Goal: Contribute content: Contribute content

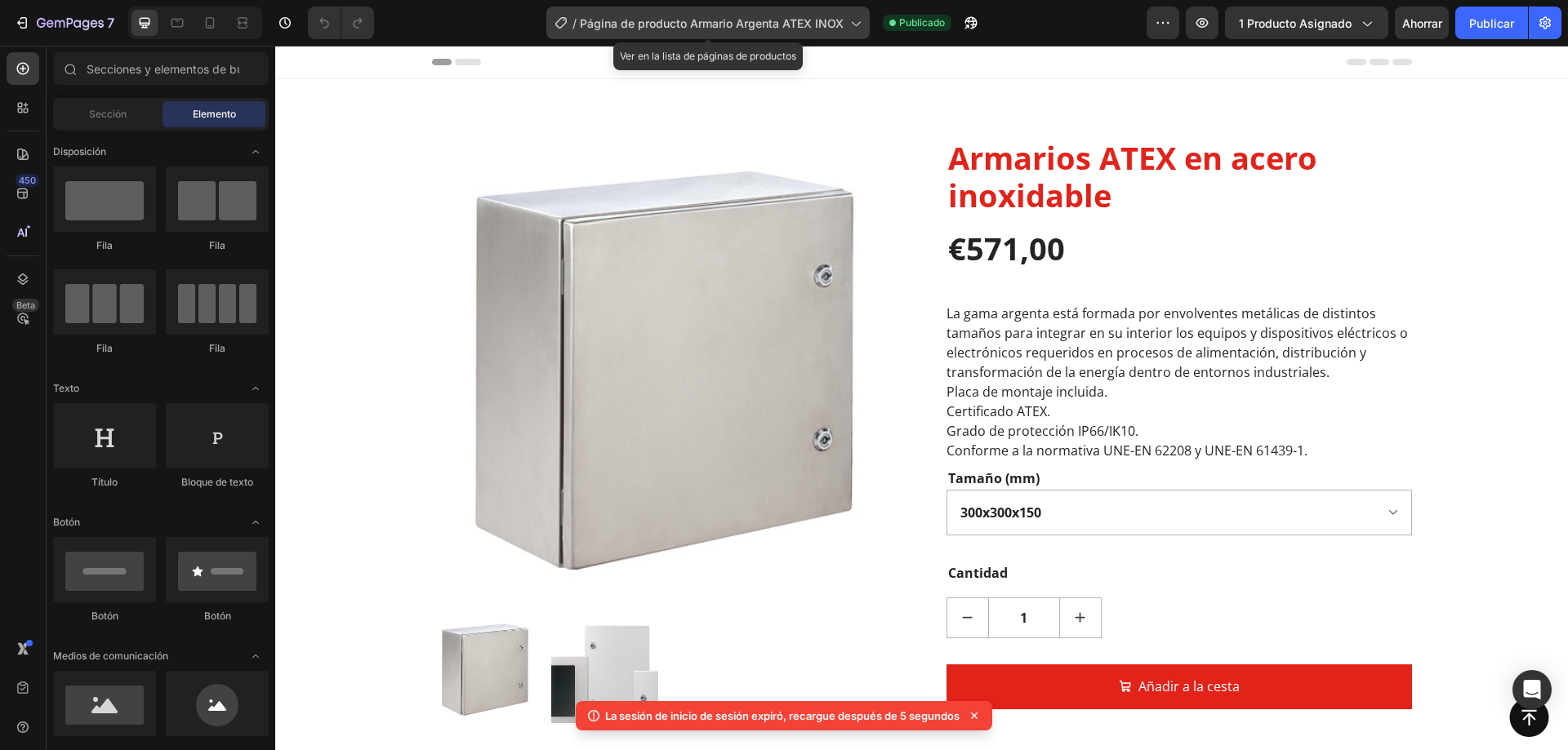
scroll to position [572, 0]
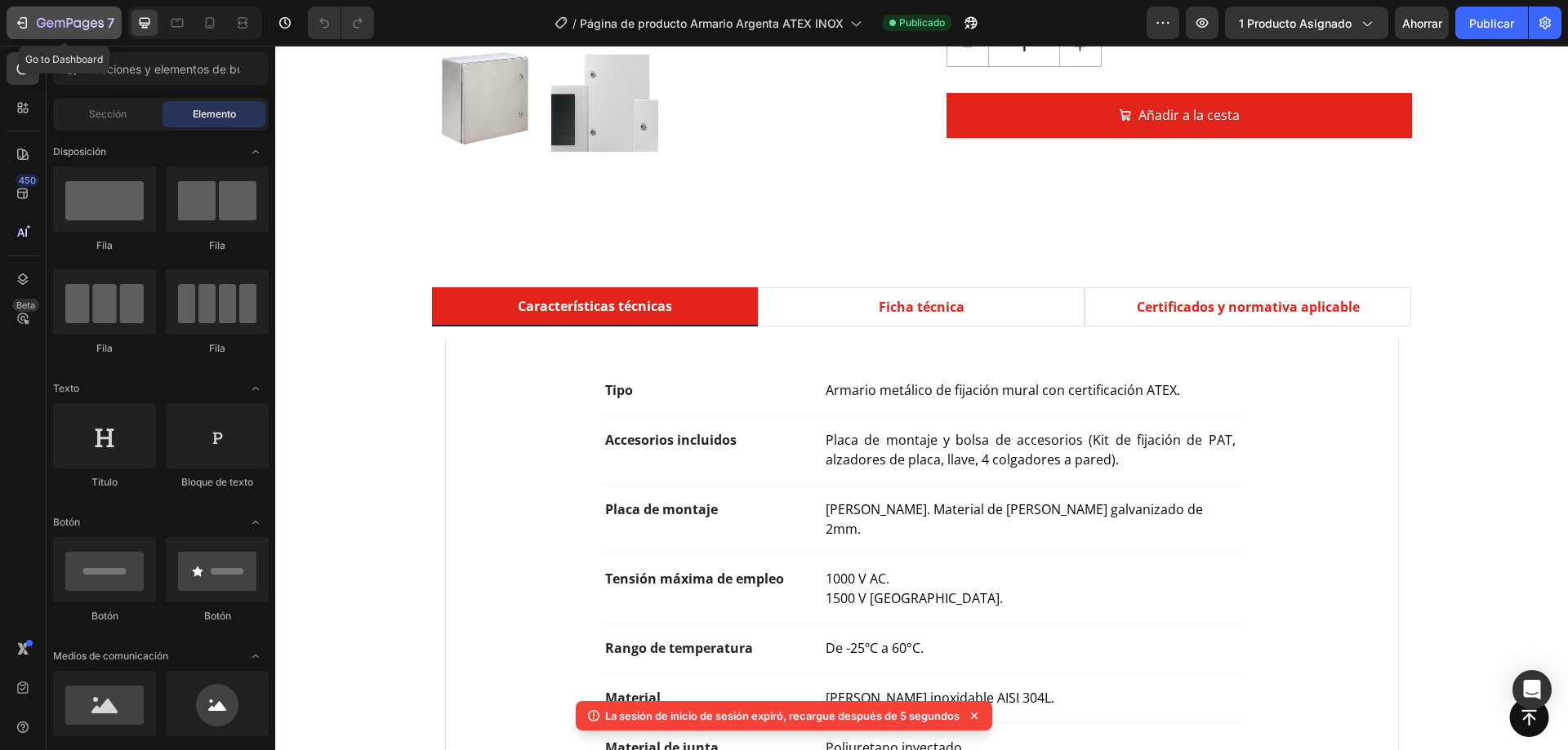
click at [97, 30] on icon "button" at bounding box center [70, 24] width 67 height 14
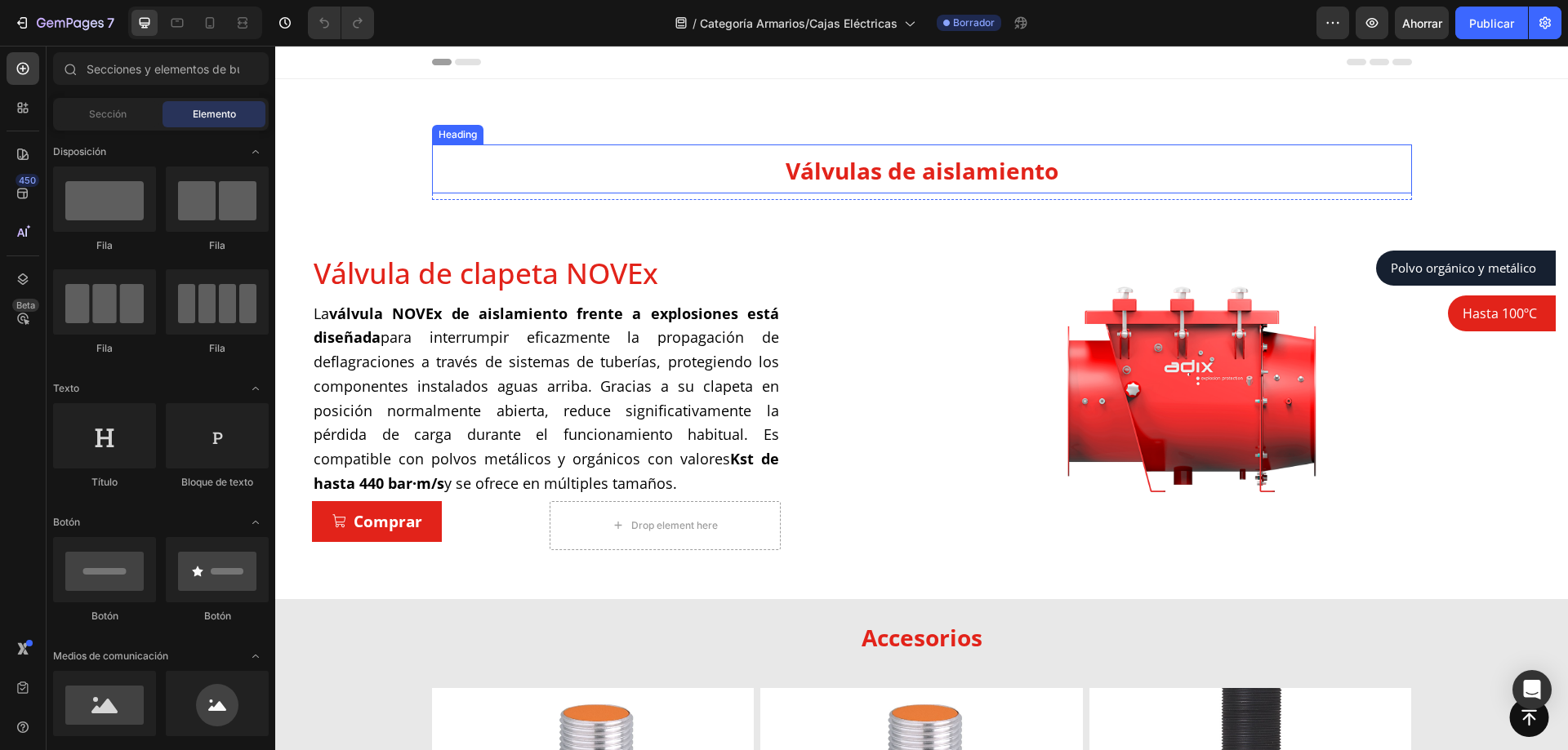
click at [911, 168] on span "Válvulas de aislamiento" at bounding box center [921, 171] width 273 height 31
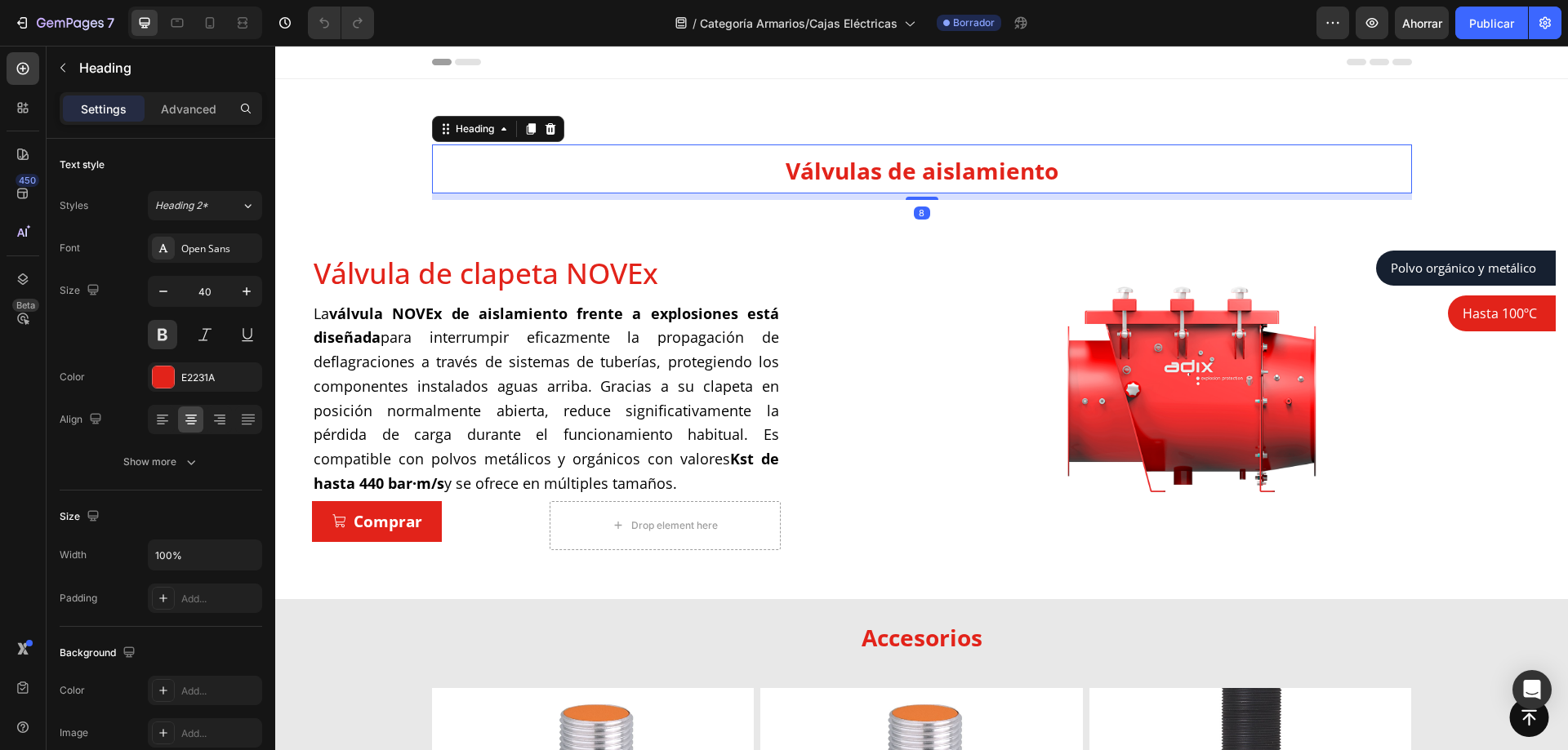
click at [911, 168] on span "Válvulas de aislamiento" at bounding box center [921, 171] width 273 height 31
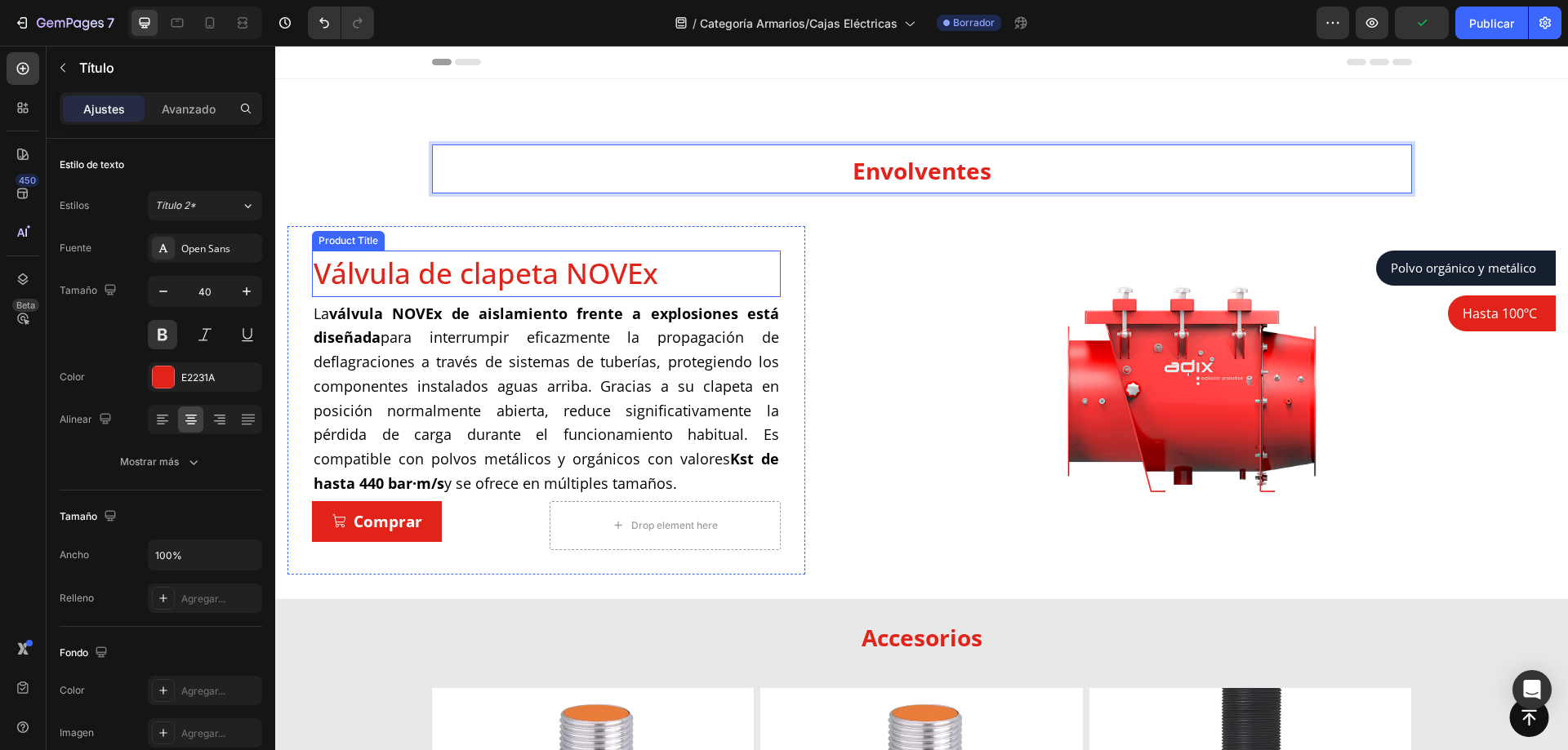
click at [592, 256] on h1 "Válvula de clapeta NOVEx" at bounding box center [546, 273] width 468 height 46
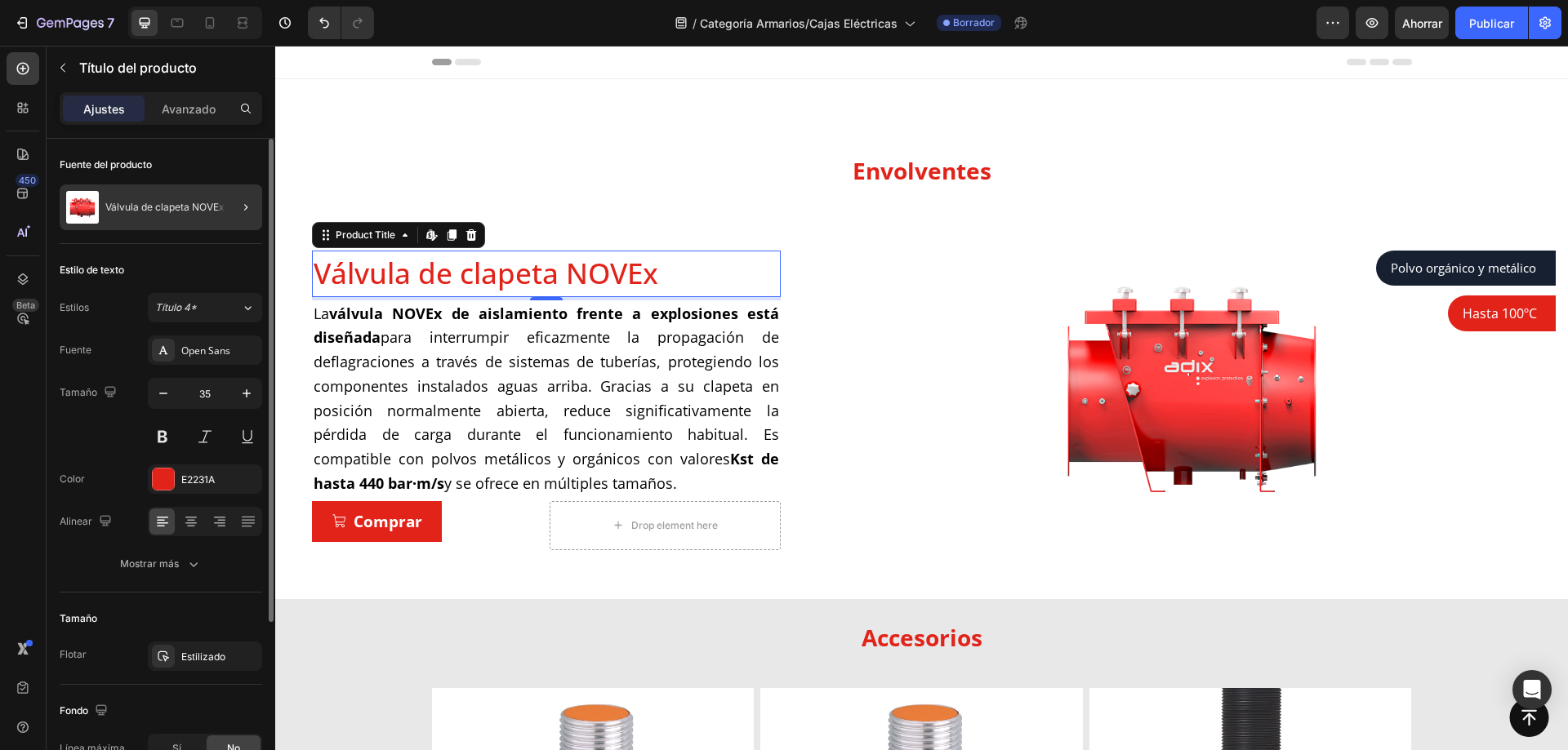
click at [222, 200] on div at bounding box center [239, 208] width 46 height 46
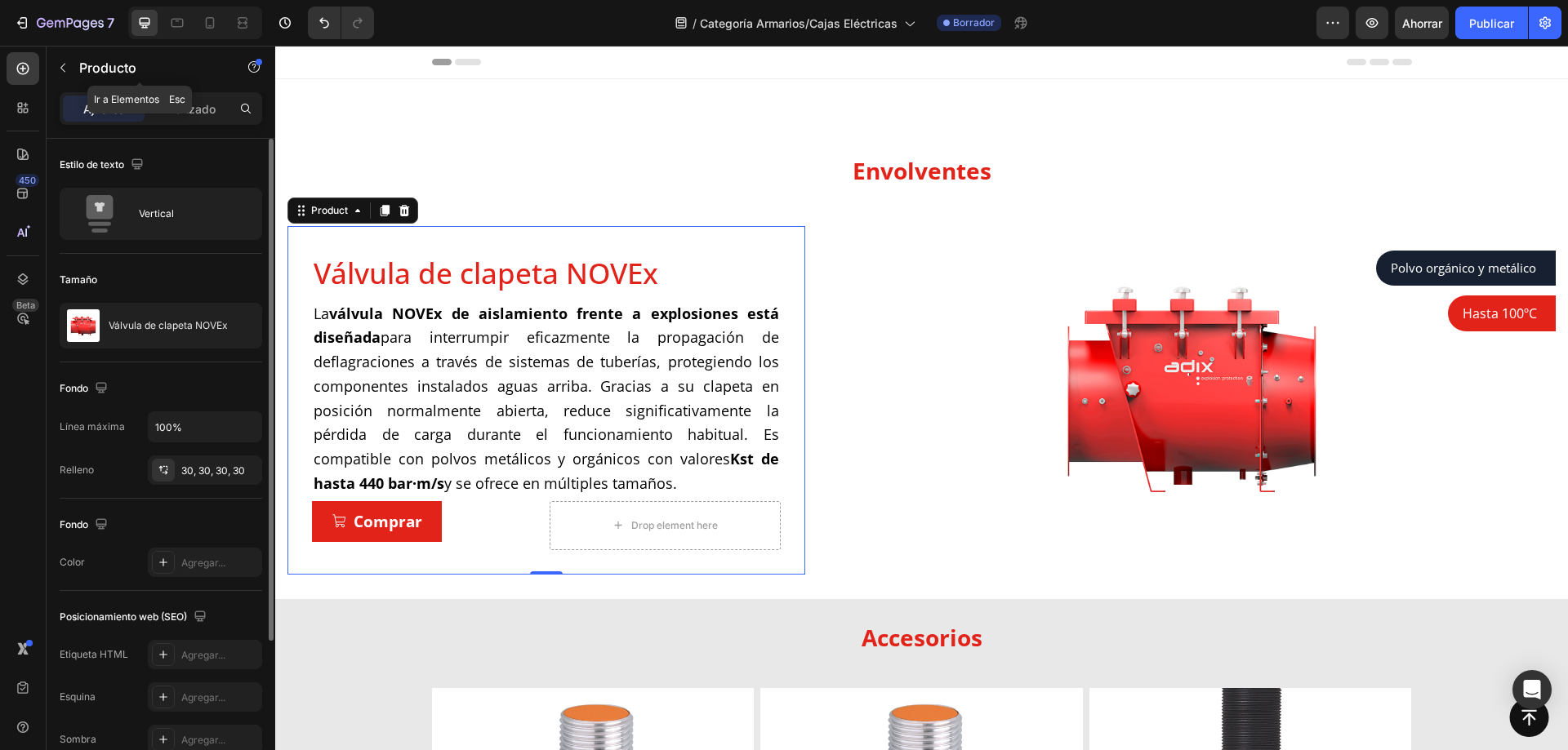
click at [55, 67] on button "button" at bounding box center [63, 67] width 26 height 26
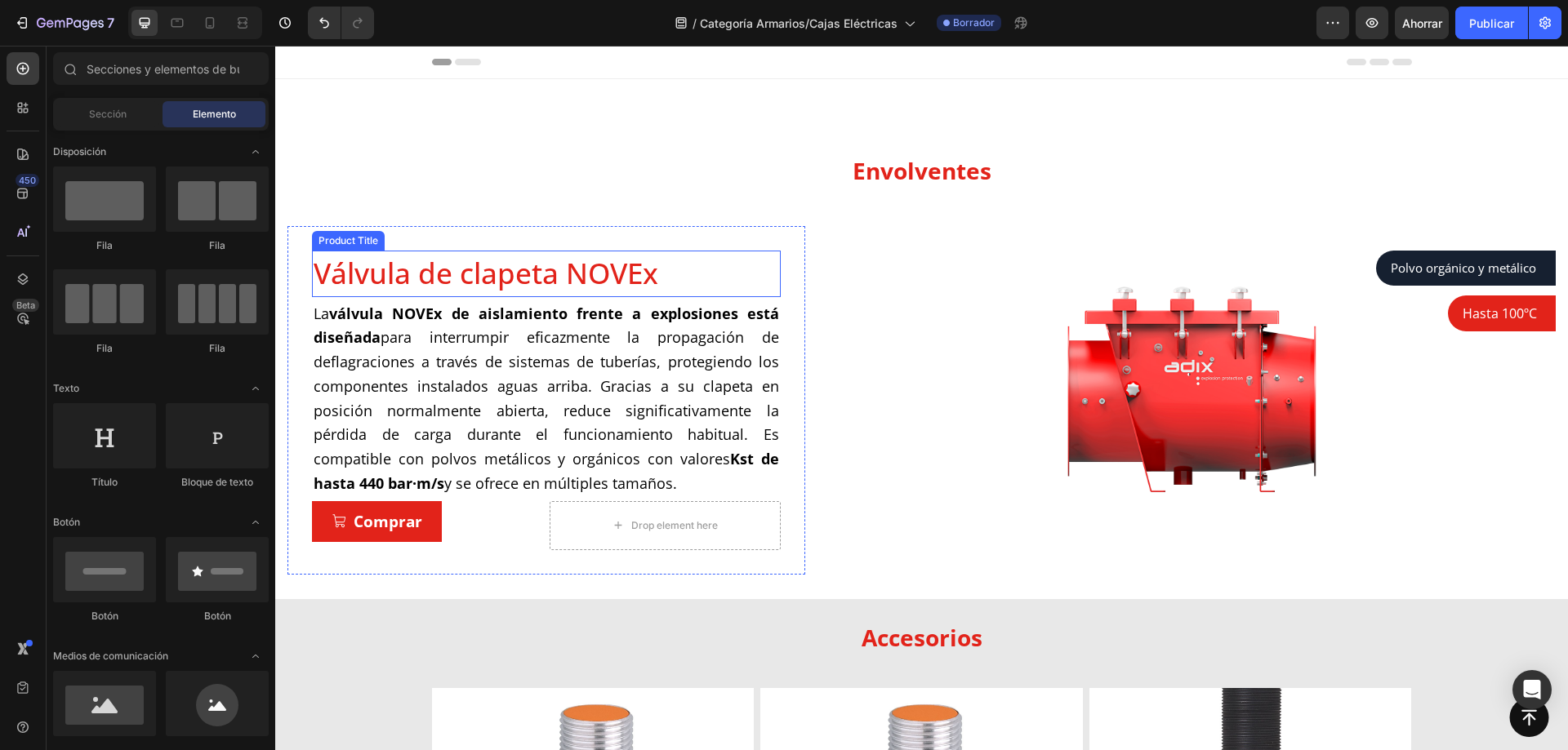
click at [492, 276] on h1 "Válvula de clapeta NOVEx" at bounding box center [546, 273] width 468 height 46
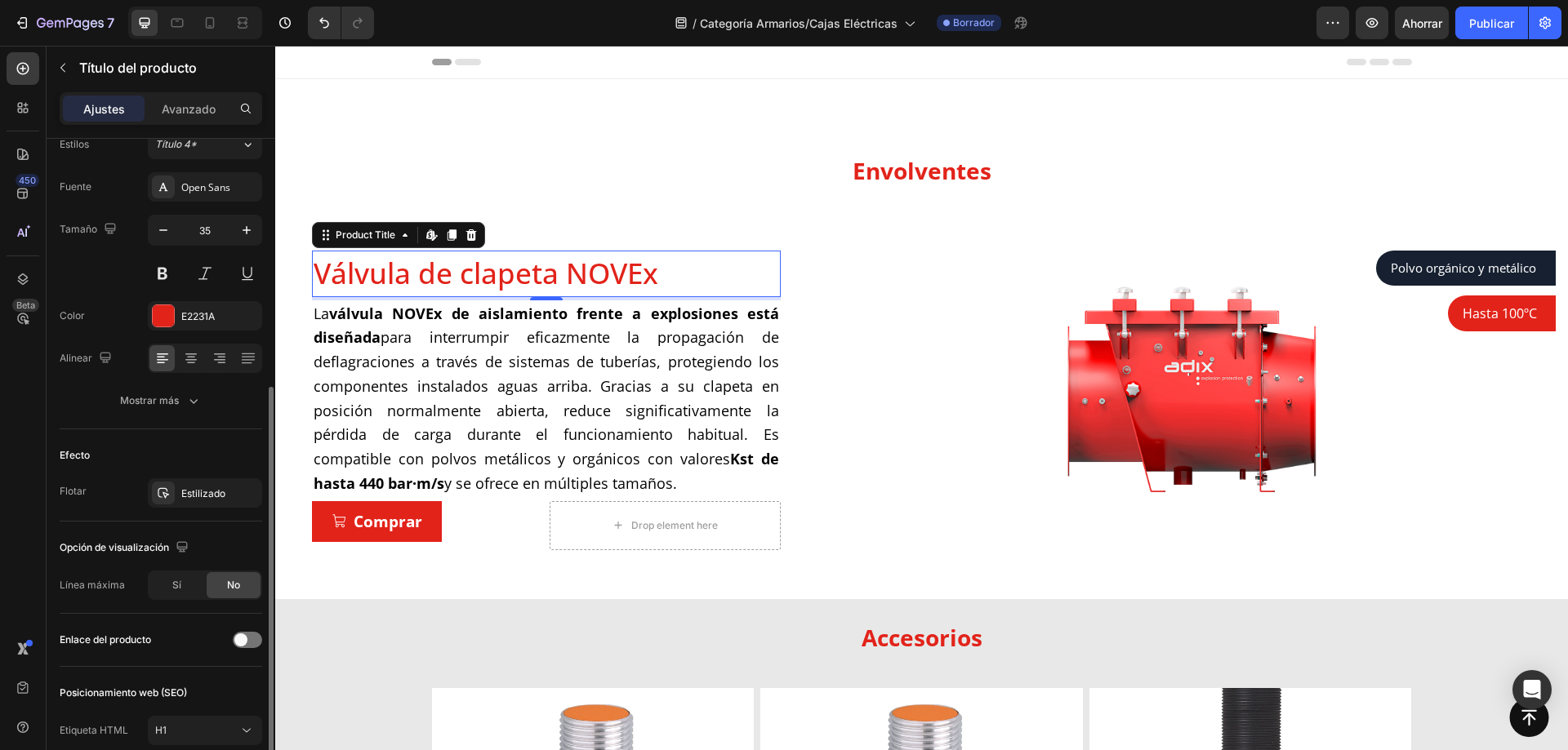
scroll to position [236, 0]
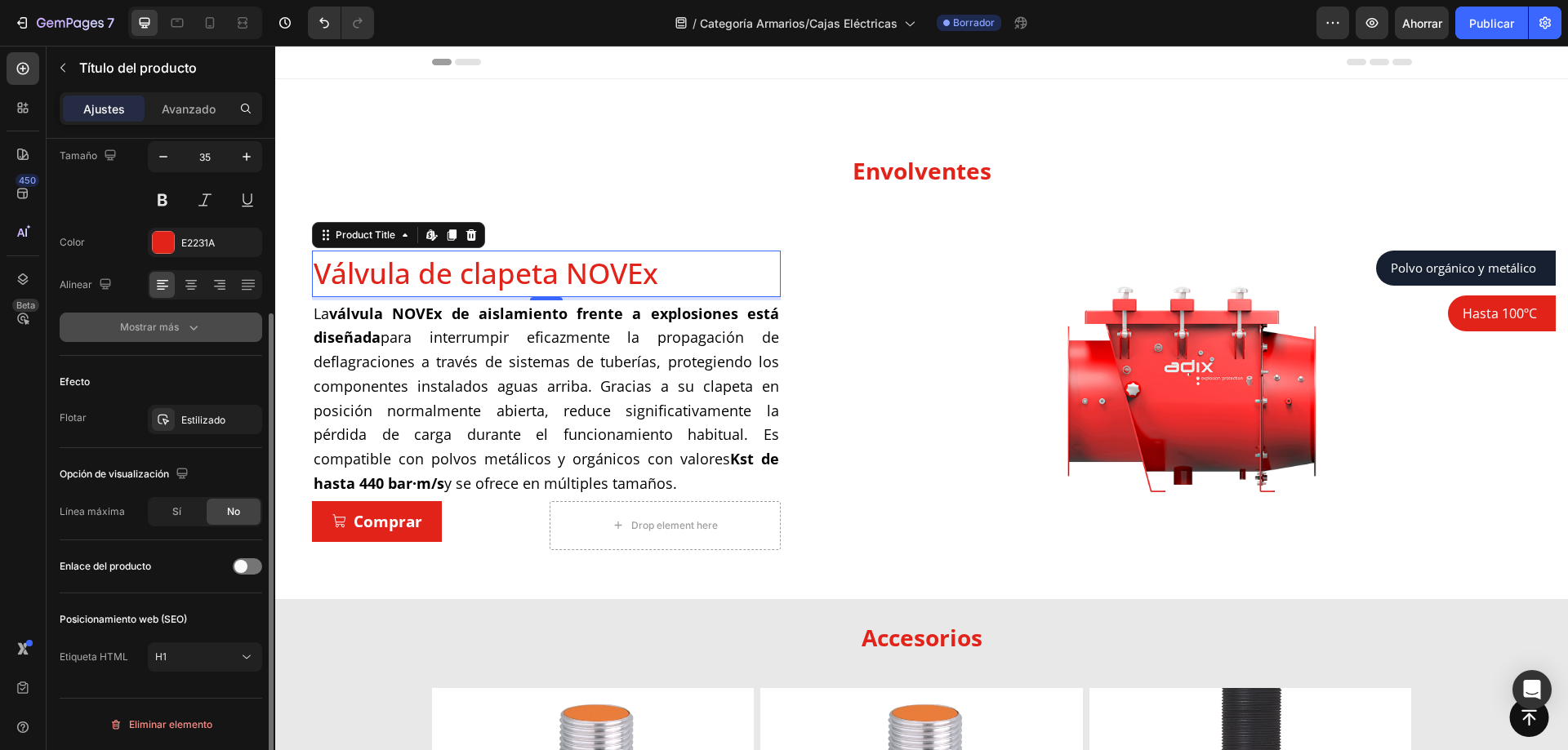
click at [178, 326] on font "Mostrar más" at bounding box center [150, 326] width 59 height 12
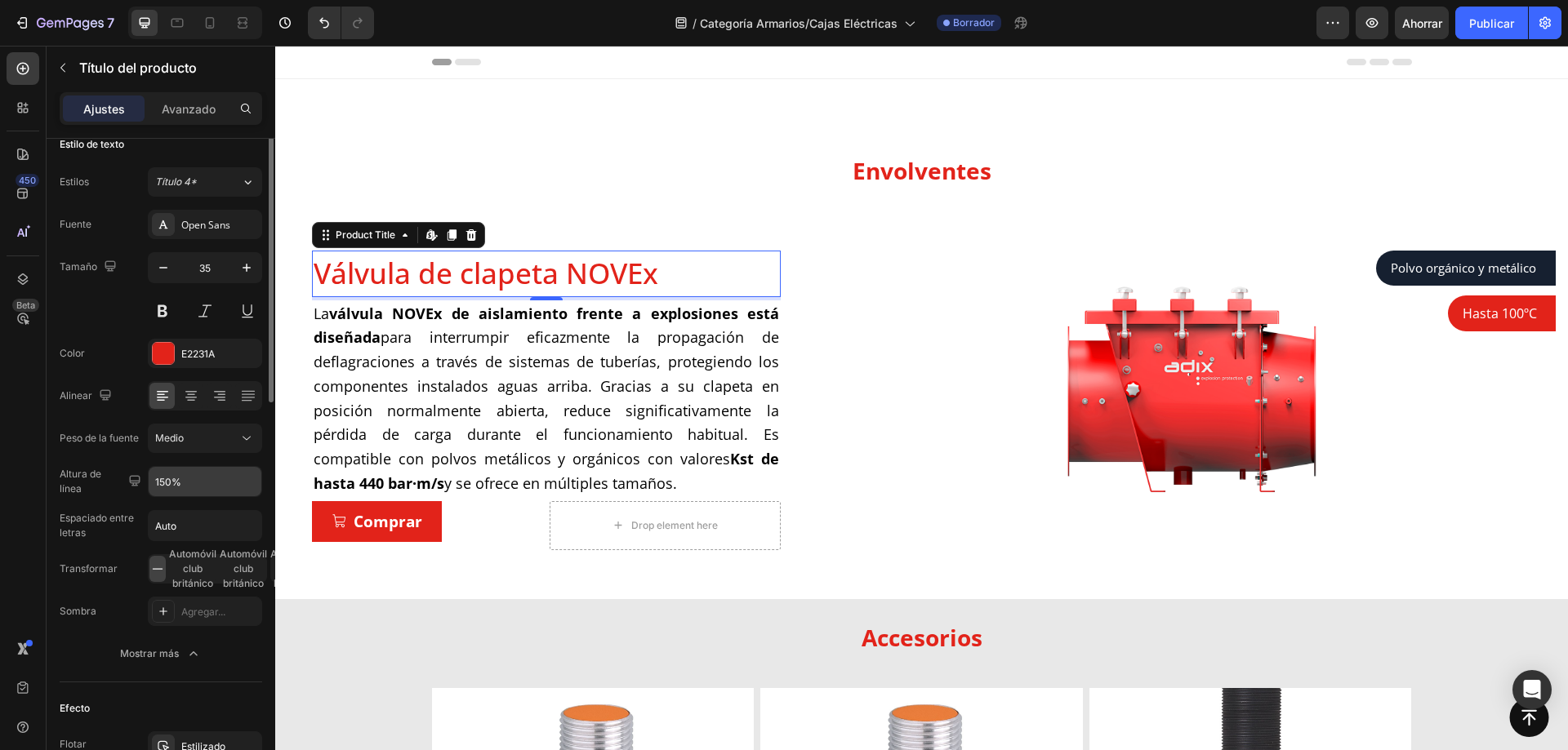
scroll to position [0, 0]
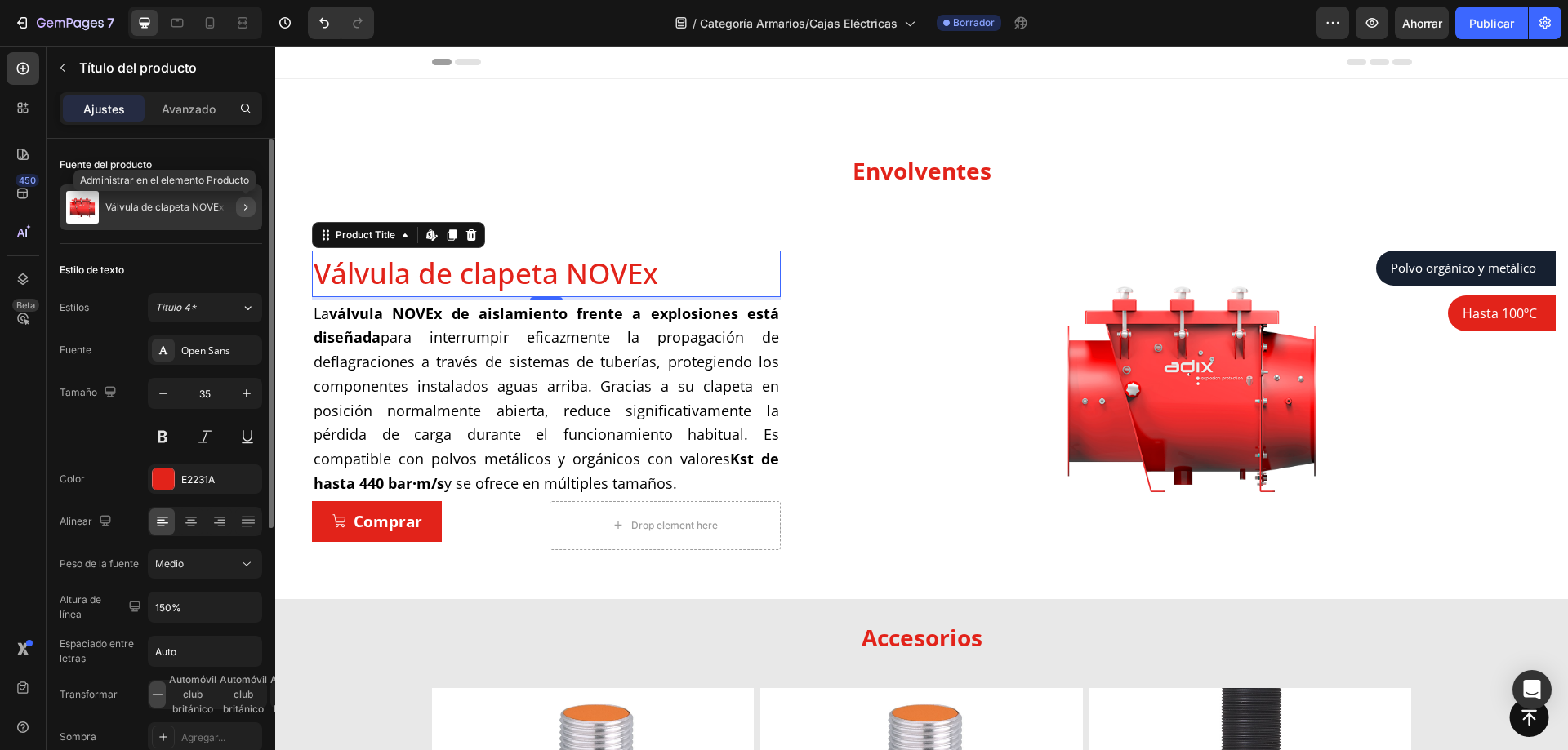
click at [251, 205] on icon "button" at bounding box center [246, 207] width 13 height 13
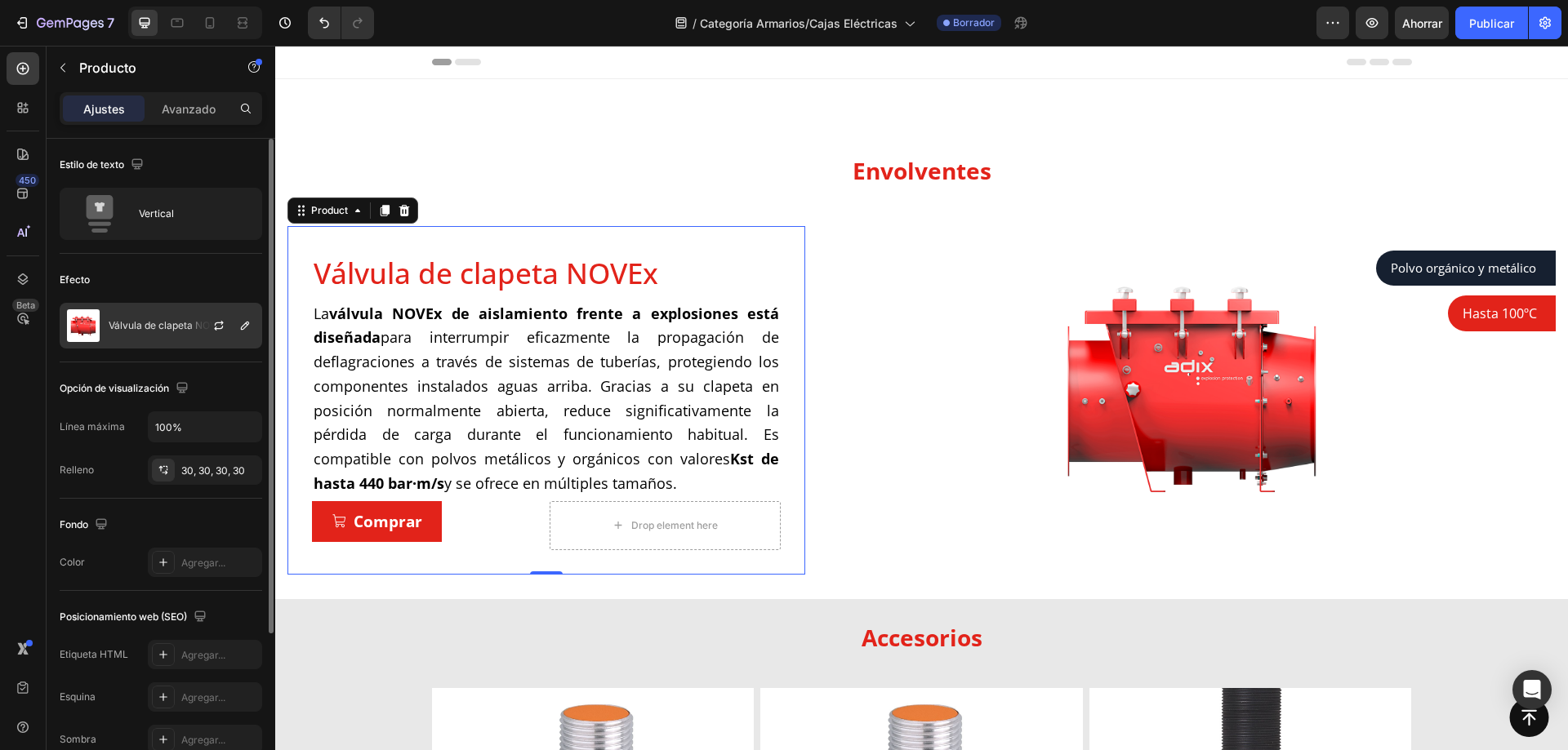
click at [188, 331] on font "Válvula de clapeta NOVEx" at bounding box center [168, 325] width 119 height 12
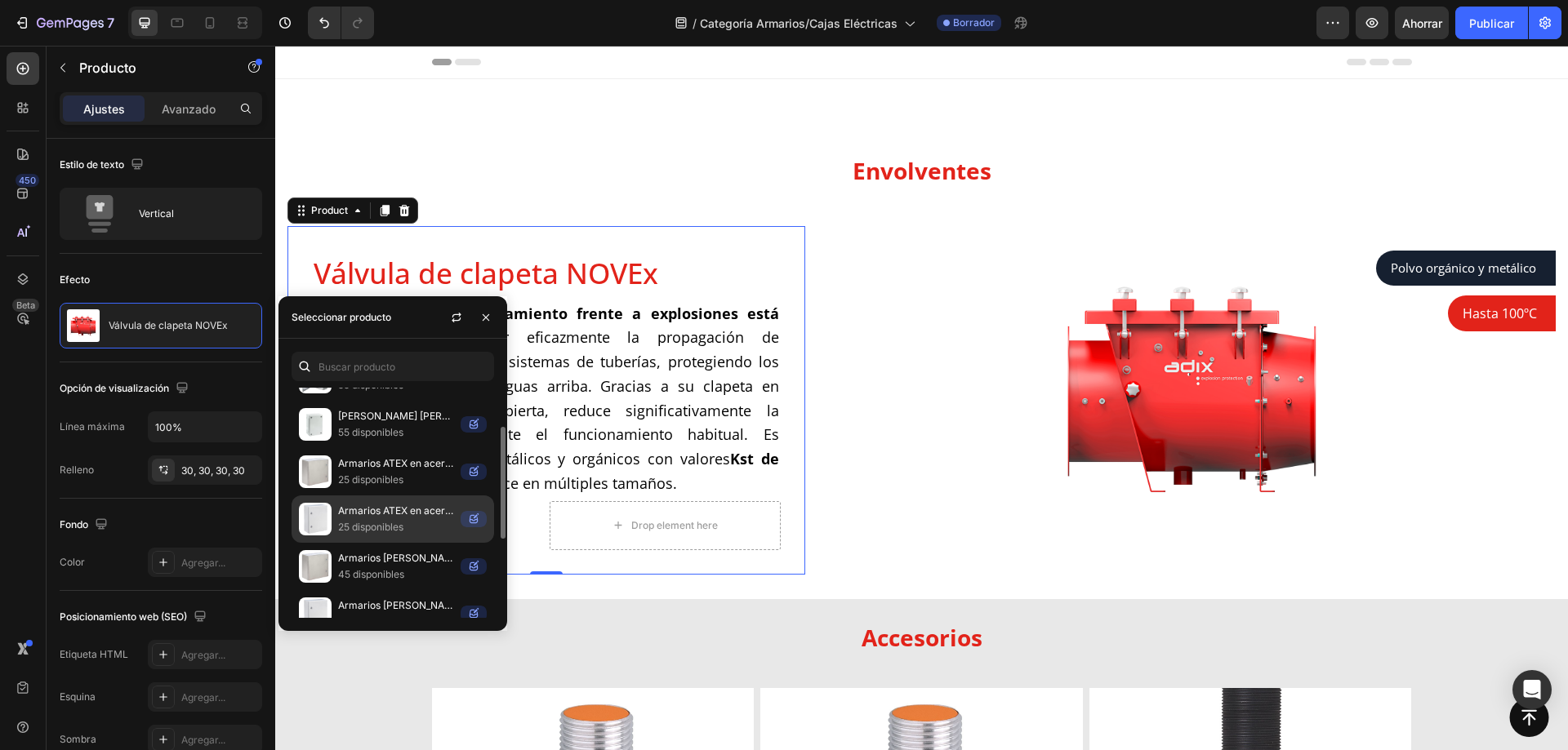
scroll to position [163, 0]
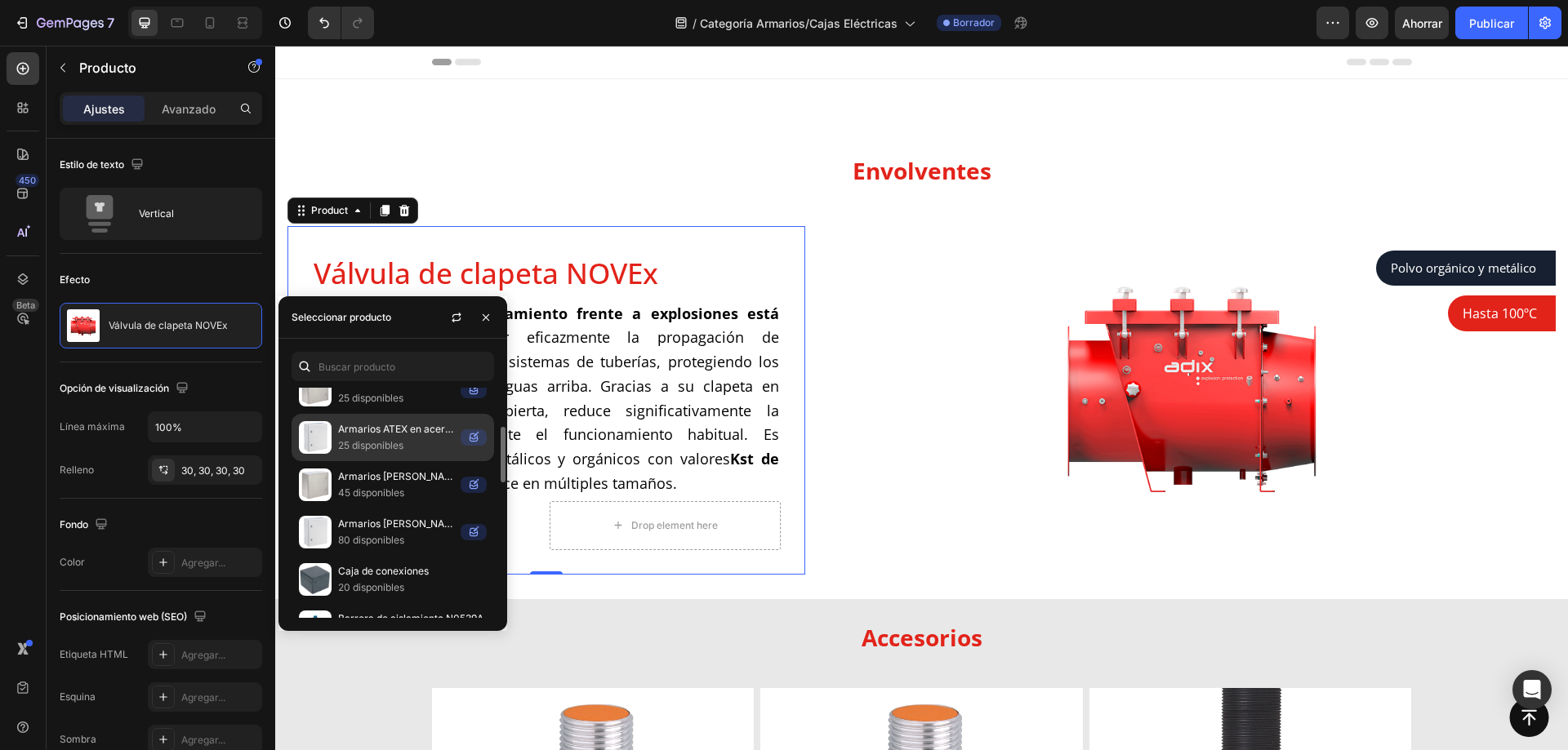
click at [390, 517] on p "Armarios de acero laminado" at bounding box center [396, 525] width 116 height 17
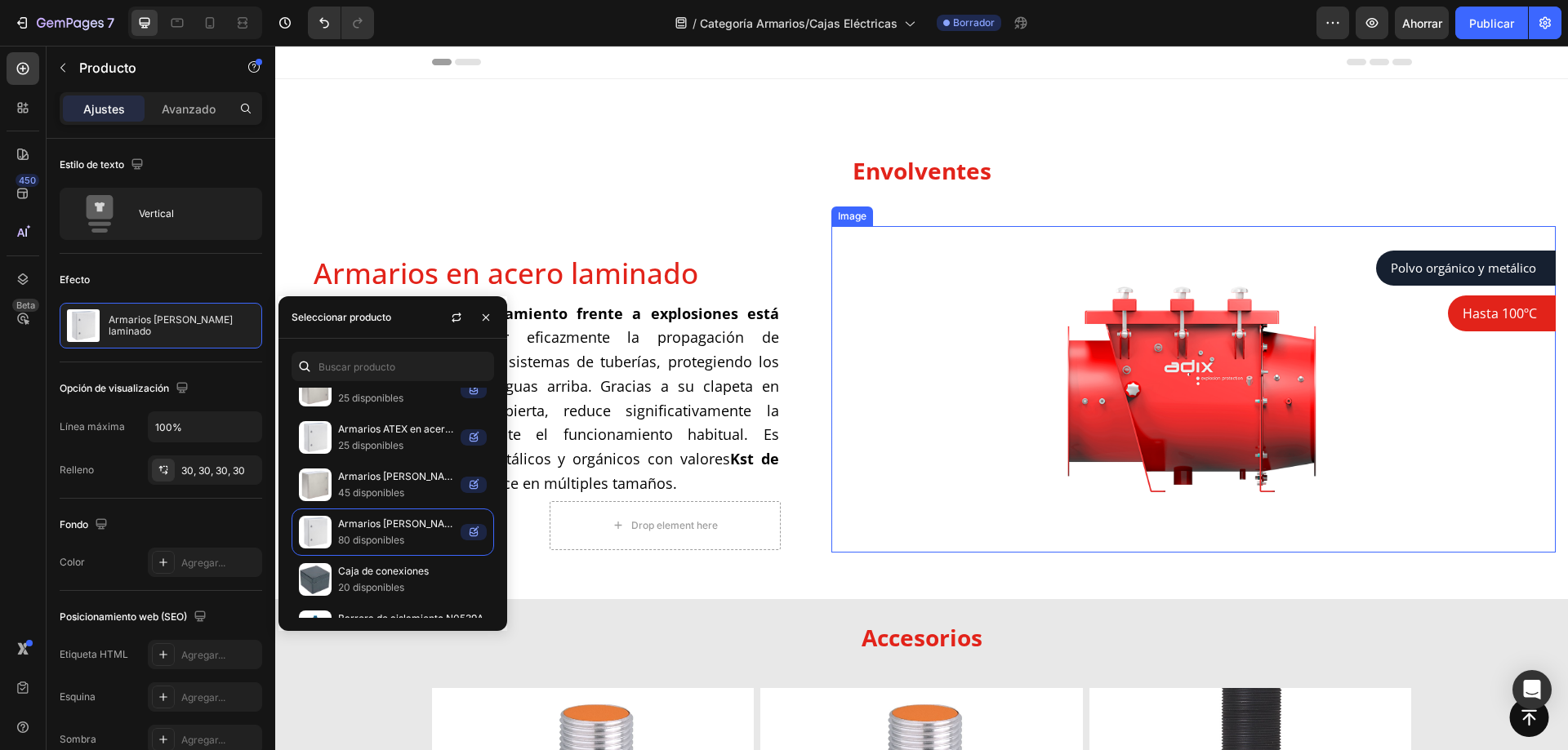
click at [1124, 414] on img at bounding box center [1194, 390] width 327 height 327
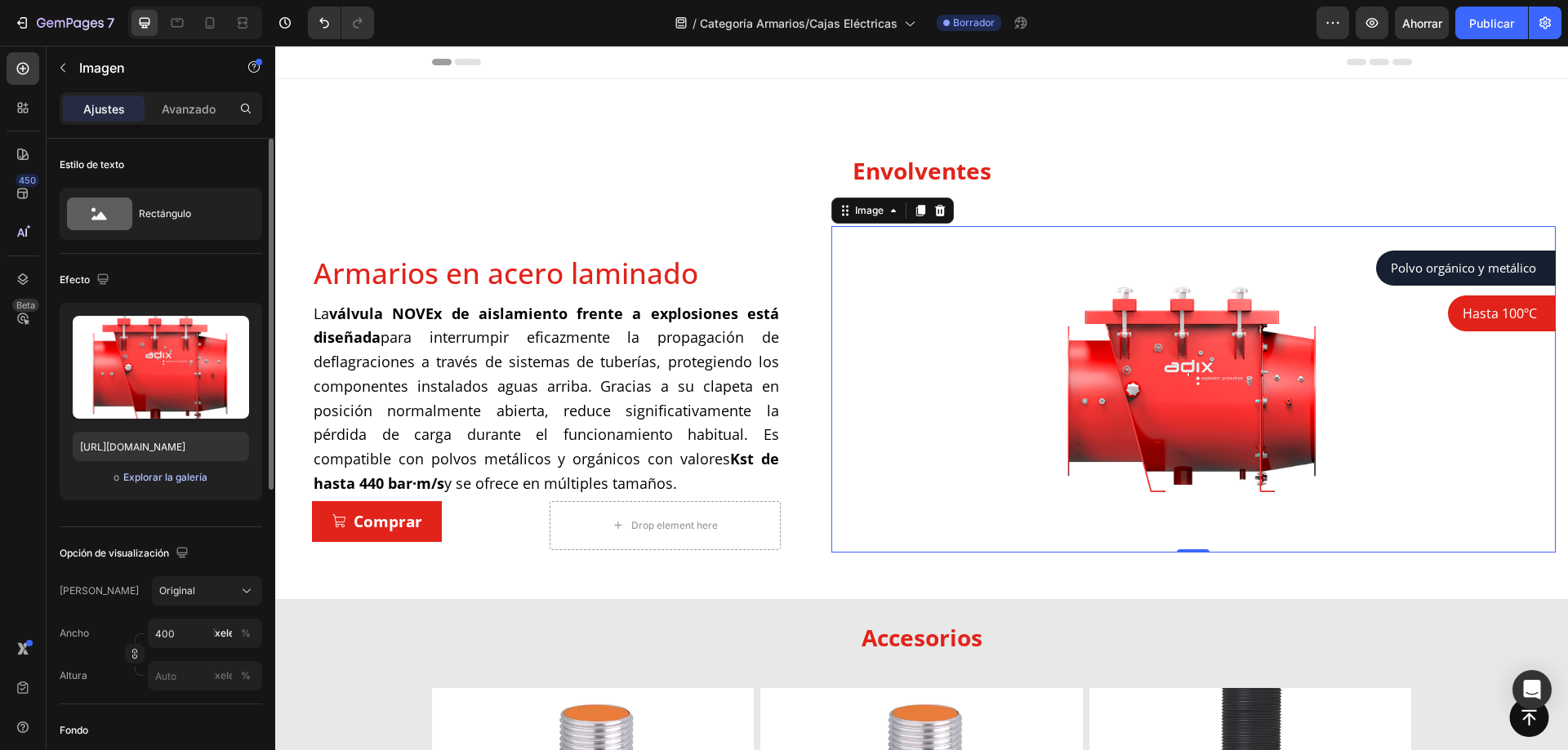
click at [158, 477] on font "Explorar la galería" at bounding box center [164, 477] width 84 height 12
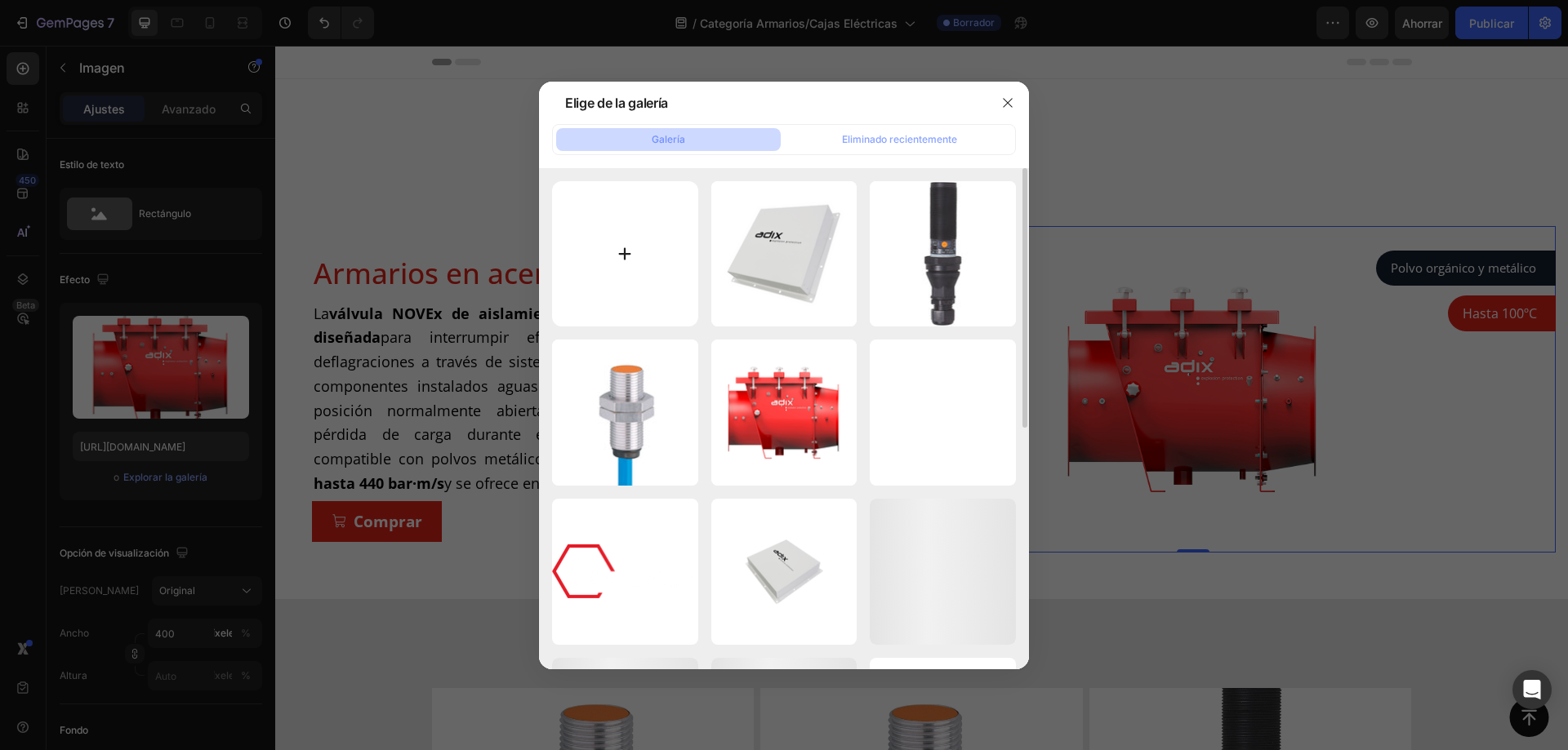
click at [657, 256] on input "file" at bounding box center [626, 254] width 146 height 146
type input "C:\fakepath\Armarios Argenta.png"
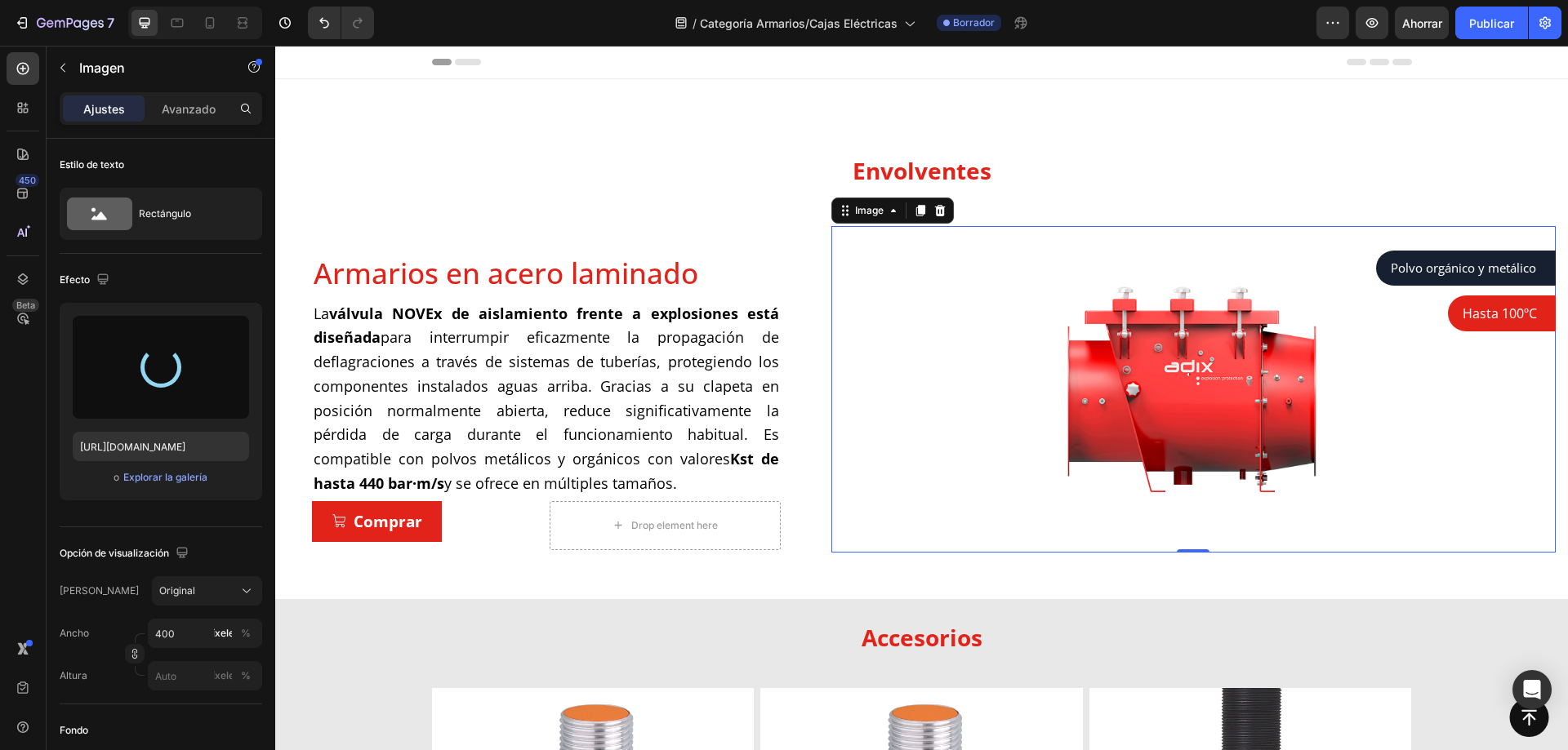
type input "https://cdn.shopify.com/s/files/1/0857/6765/1656/files/gempages_539006774255027…"
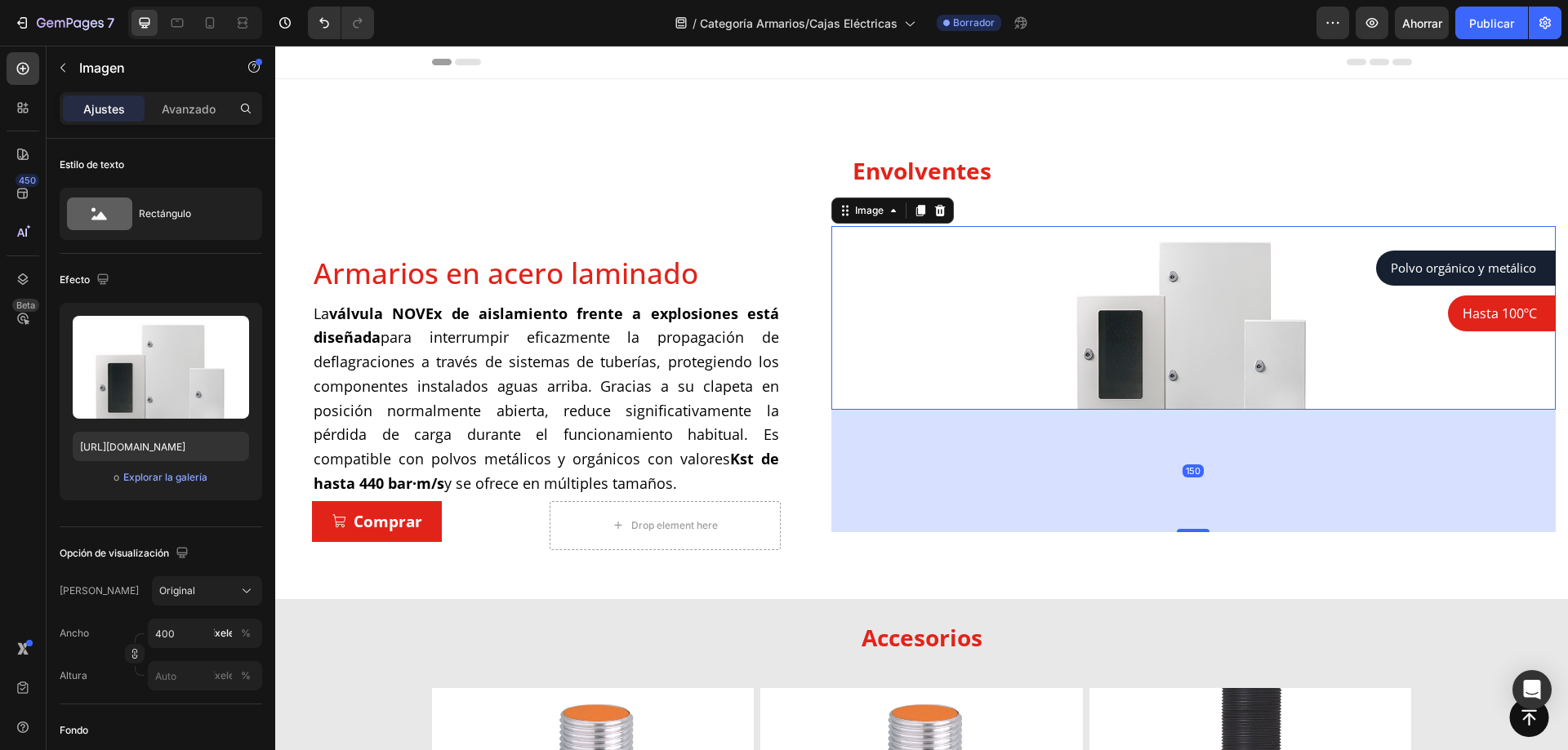
drag, startPoint x: 1187, startPoint y: 409, endPoint x: 1202, endPoint y: 534, distance: 125.9
click at [1199, 532] on div at bounding box center [1193, 531] width 32 height 4
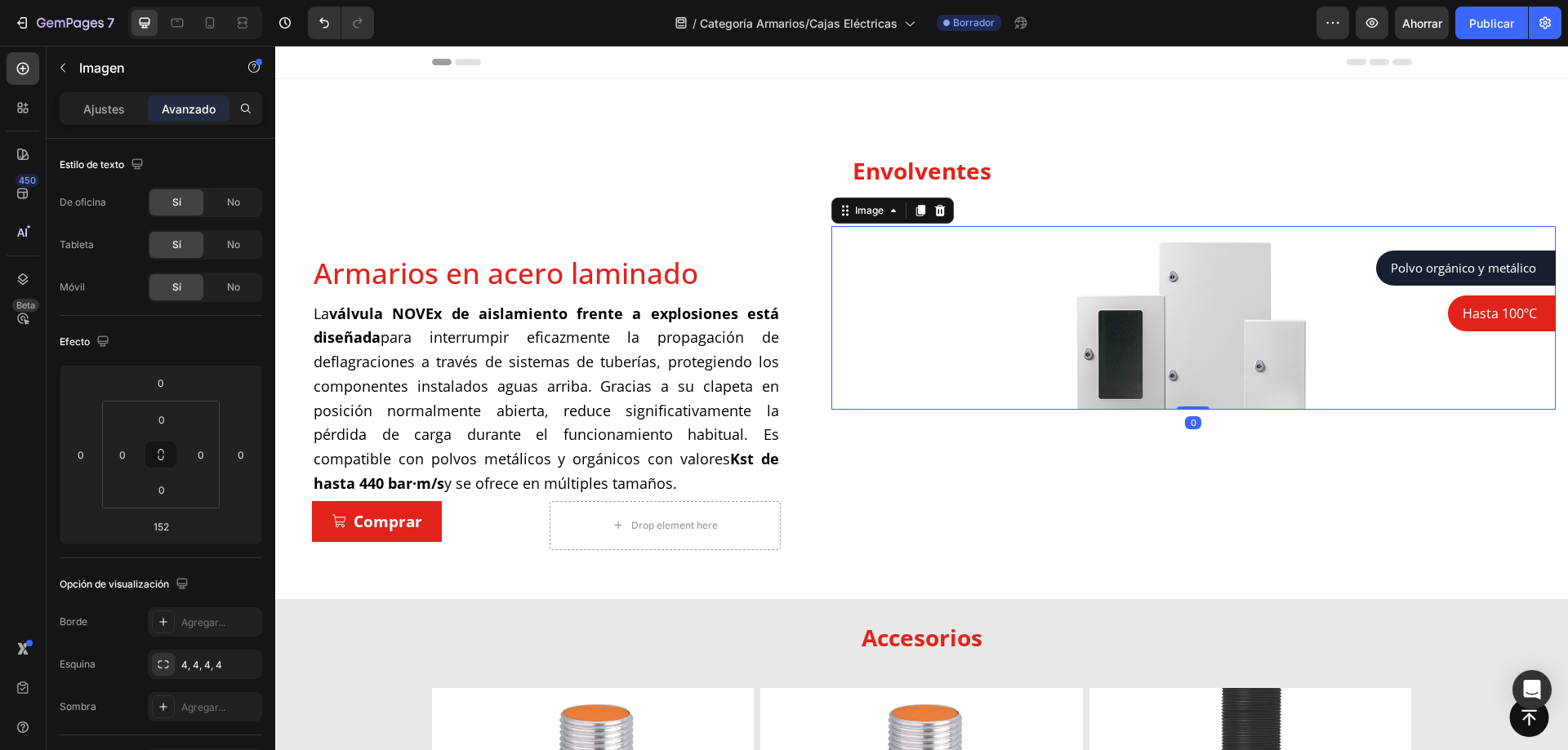
drag, startPoint x: 1190, startPoint y: 530, endPoint x: 1173, endPoint y: 345, distance: 185.8
click at [1175, 346] on div "Image 0" at bounding box center [1194, 318] width 724 height 184
type input "0"
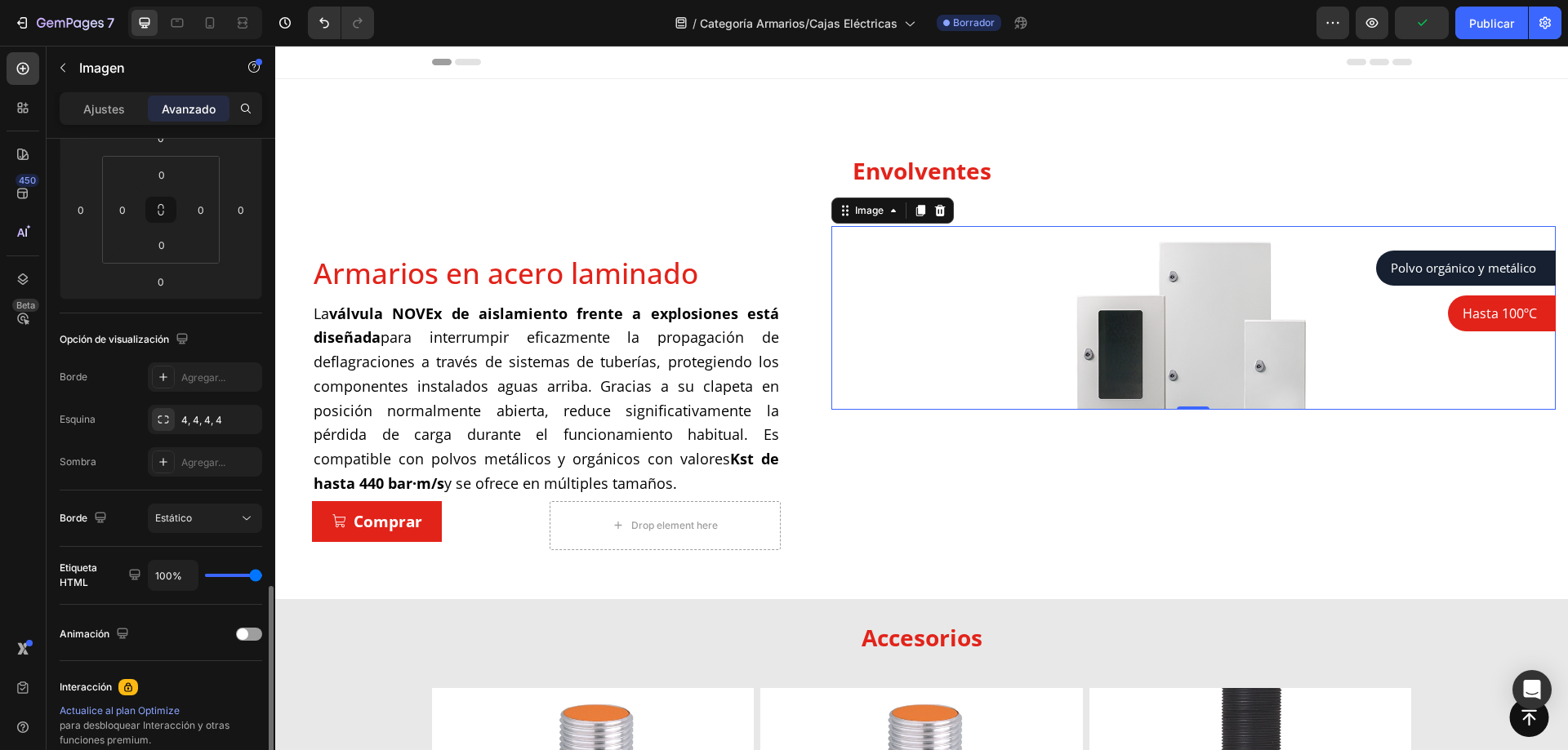
scroll to position [431, 0]
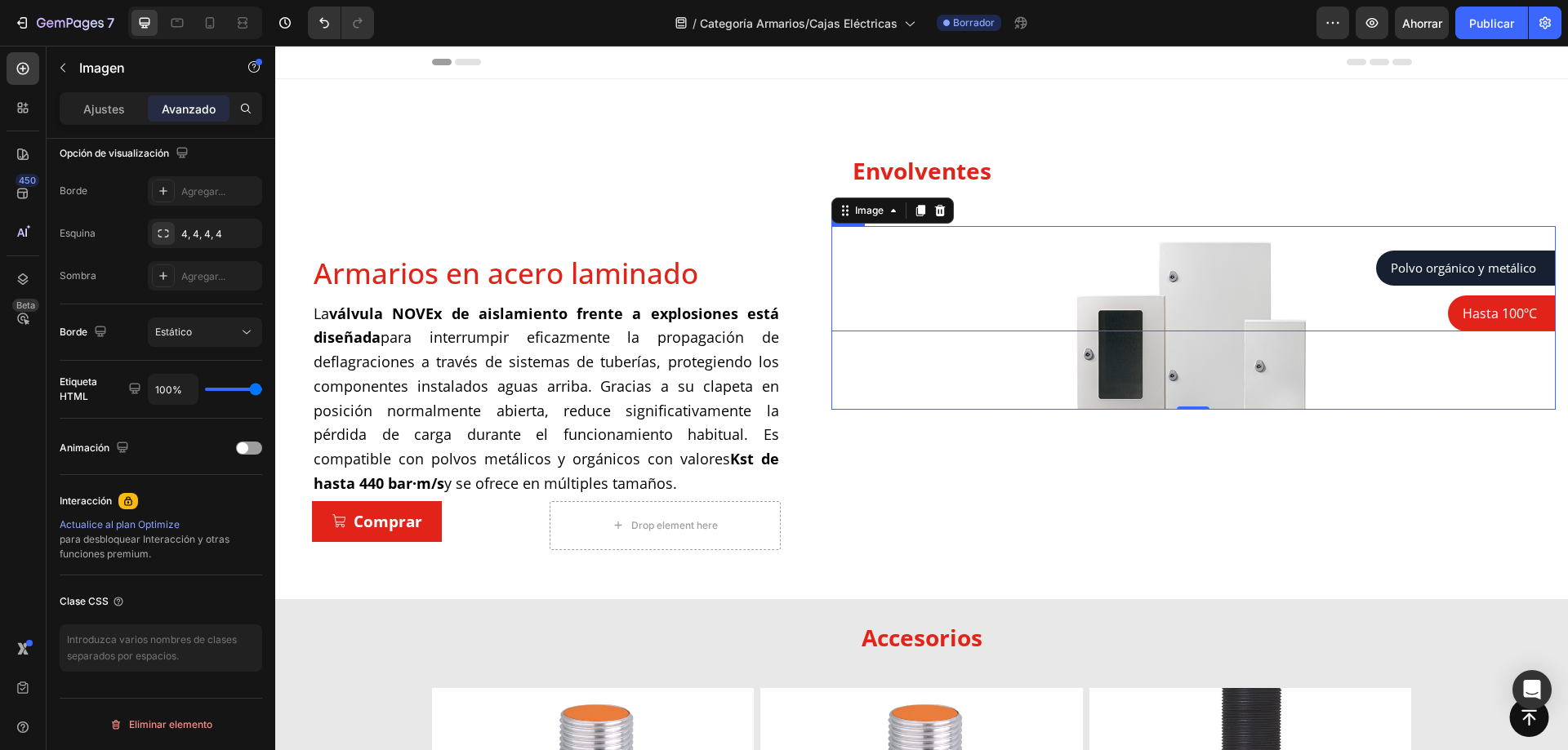
click at [1118, 293] on div "Polvo orgánico y metálico Text block Row Row Hasta 100ºC Text block Row Row" at bounding box center [1194, 291] width 724 height 81
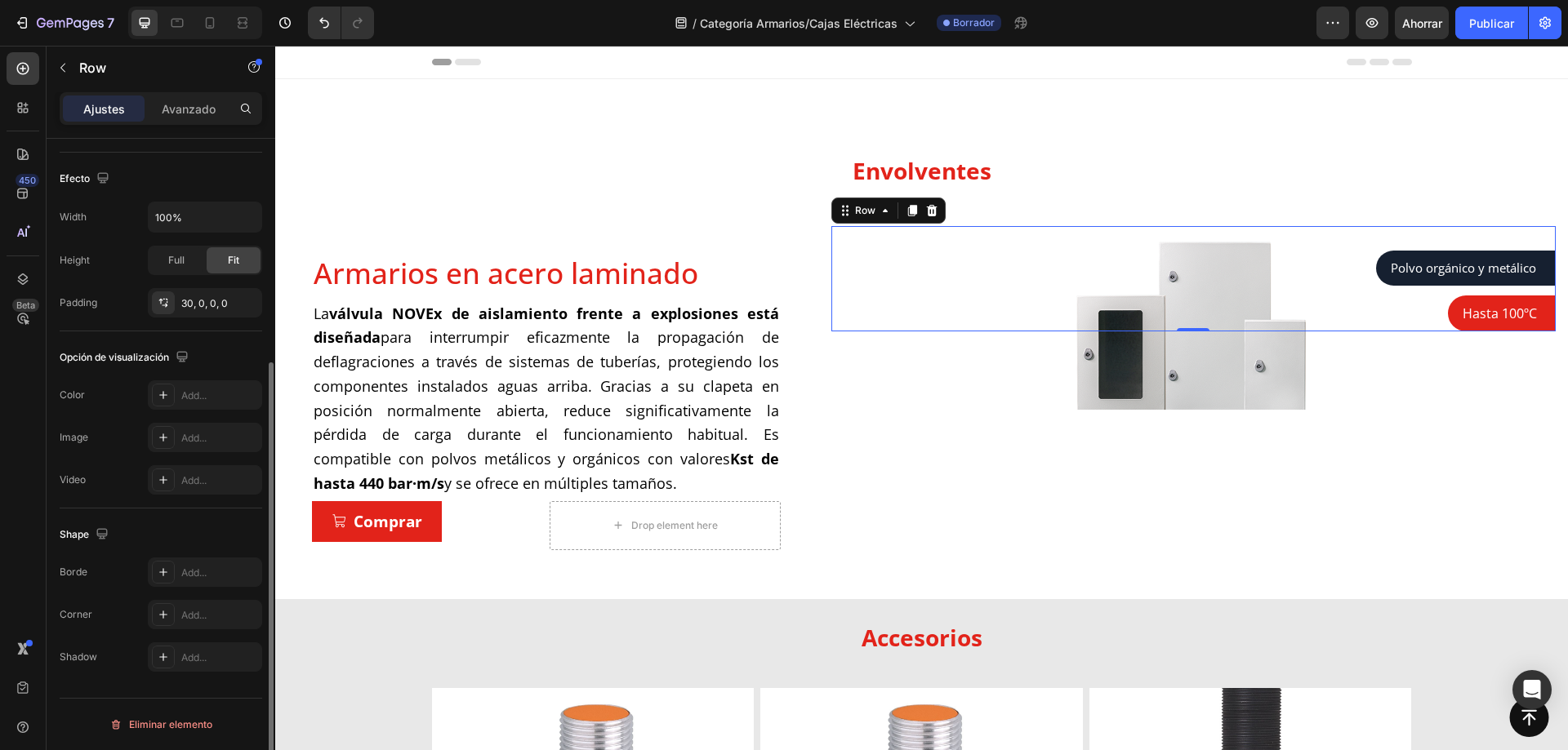
scroll to position [0, 0]
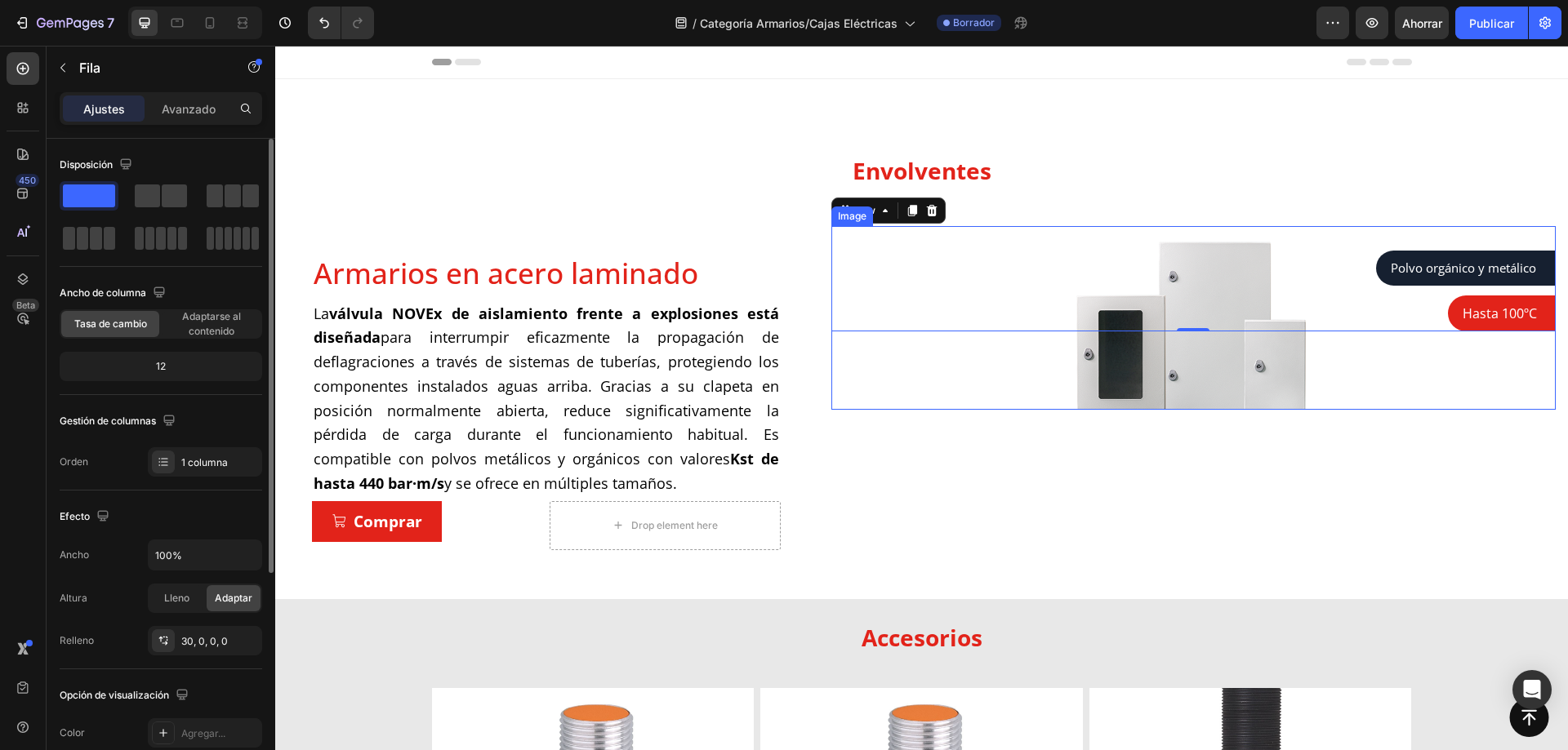
click at [1115, 369] on img at bounding box center [1194, 318] width 327 height 184
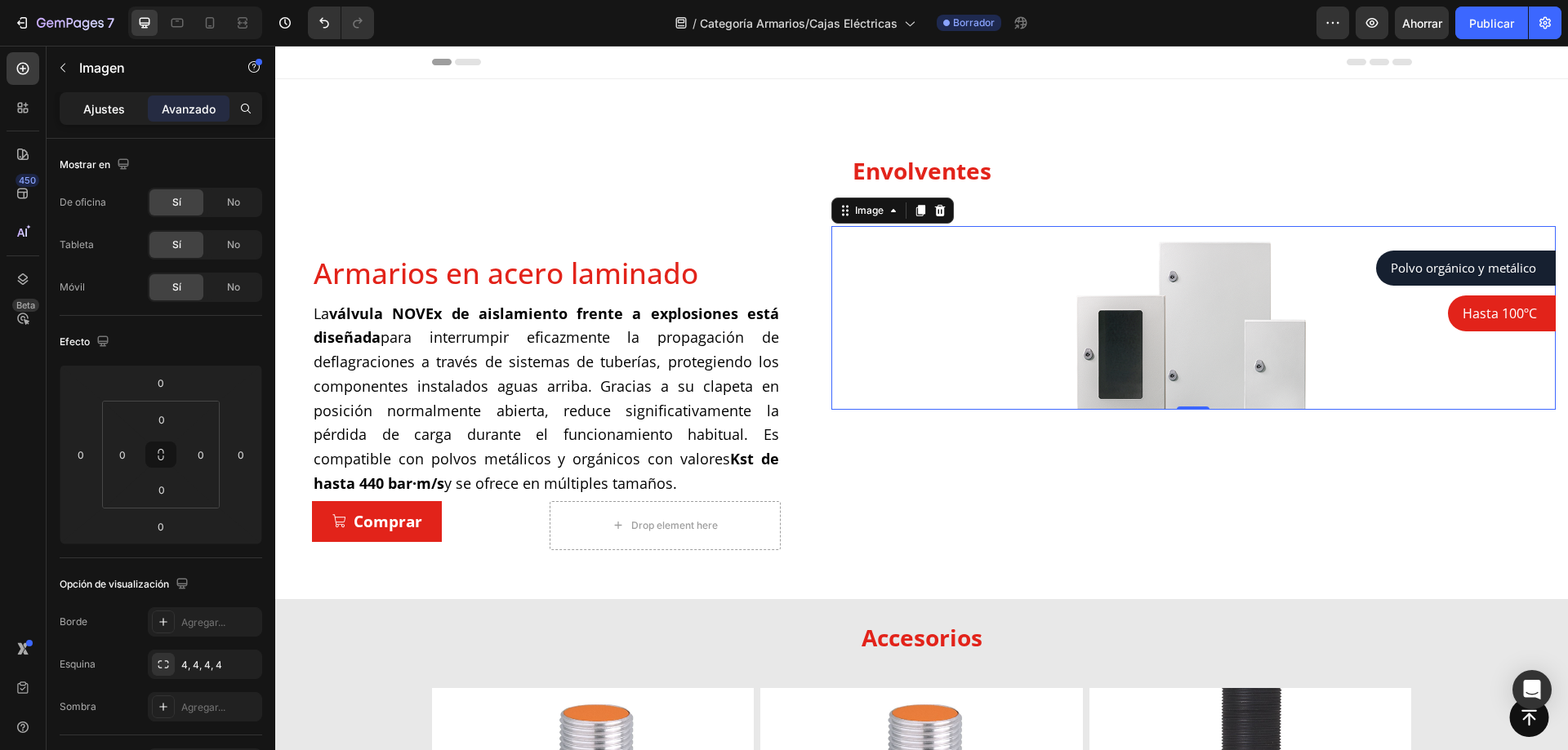
click at [137, 112] on div "Ajustes" at bounding box center [103, 108] width 81 height 26
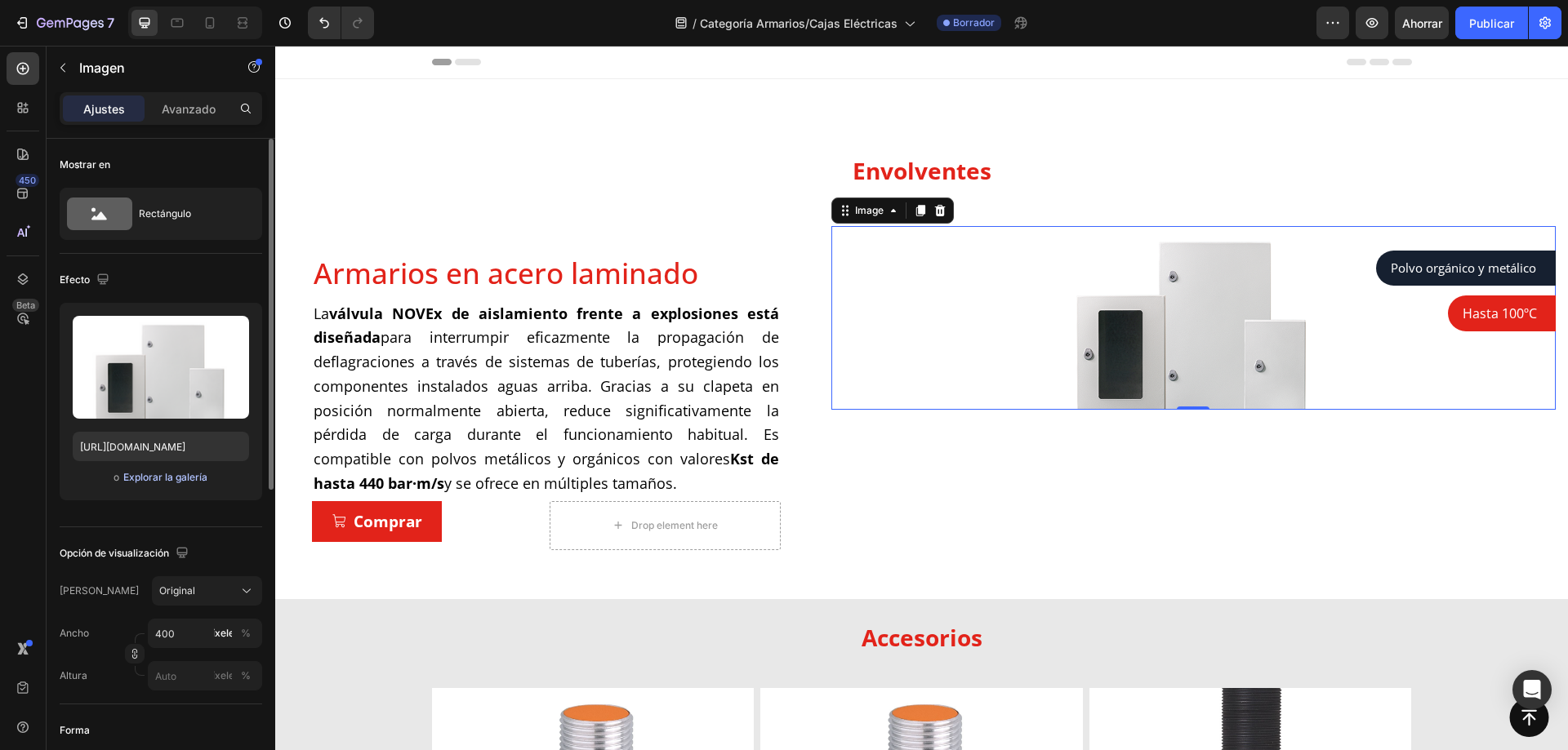
click at [174, 482] on font "Explorar la galería" at bounding box center [164, 477] width 84 height 12
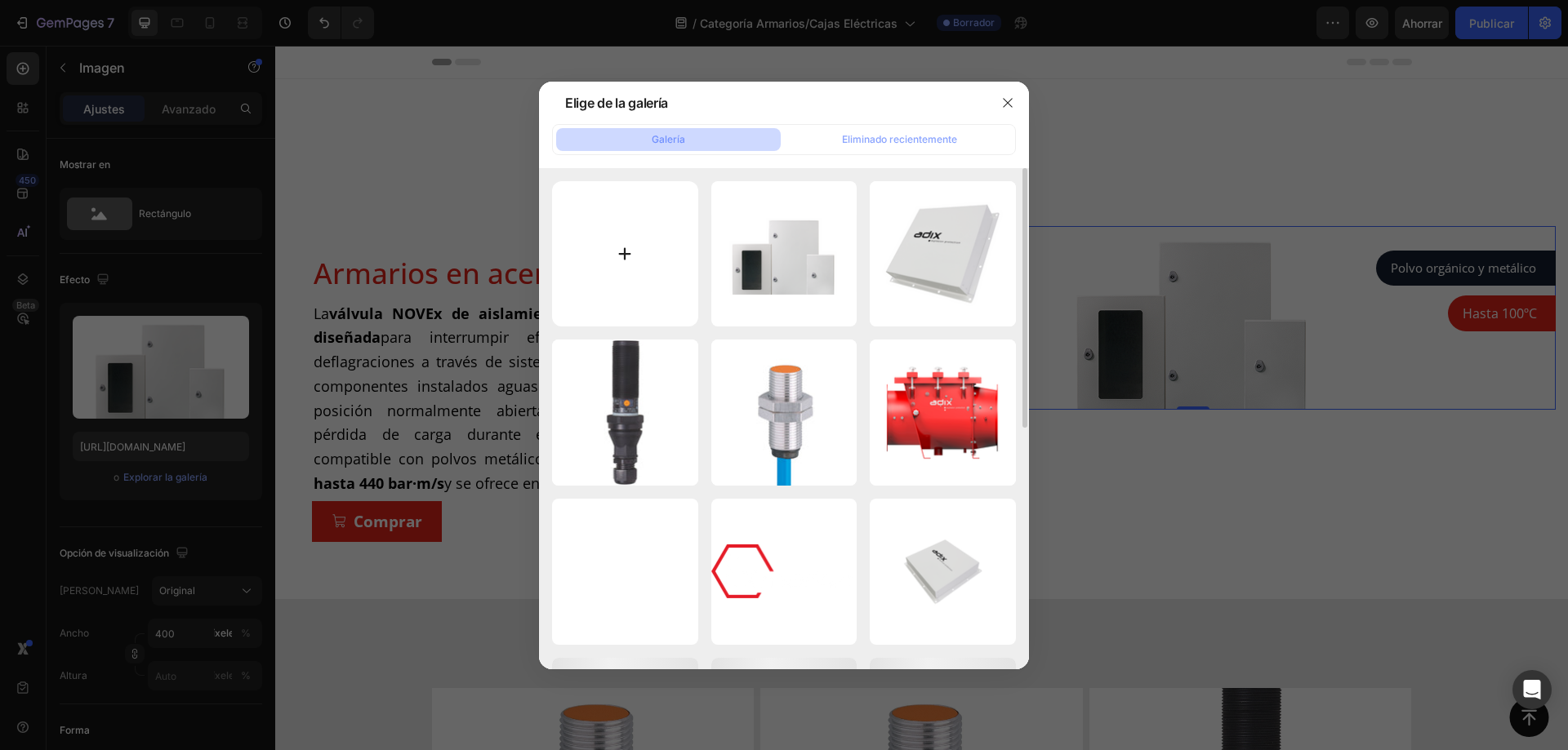
click at [651, 272] on input "file" at bounding box center [626, 254] width 146 height 146
type input "C:\fakepath\Argenta - Acero laminado - GN504020-GN604015.jpg"
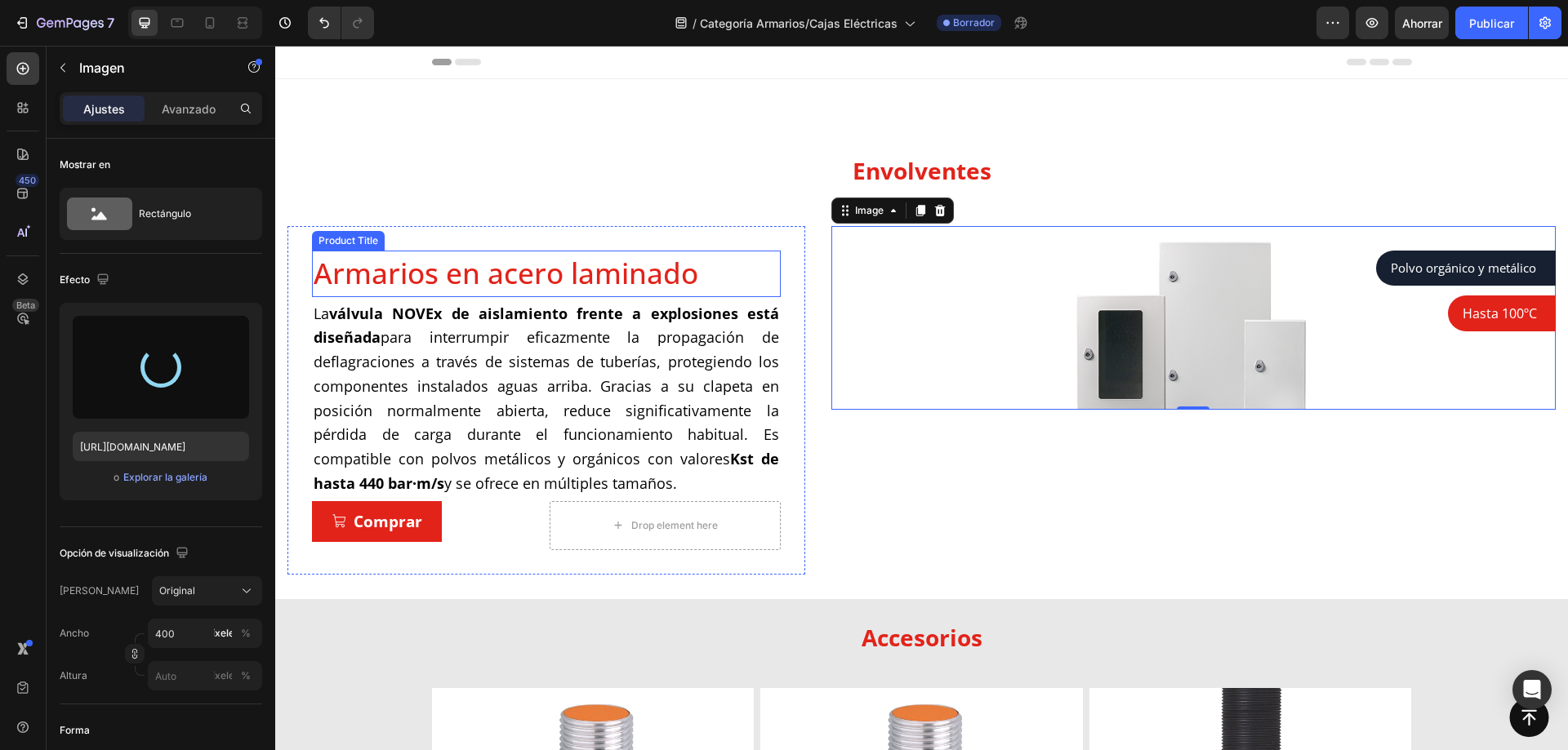
type input "https://cdn.shopify.com/s/files/1/0857/6765/1656/files/gempages_539006774255027…"
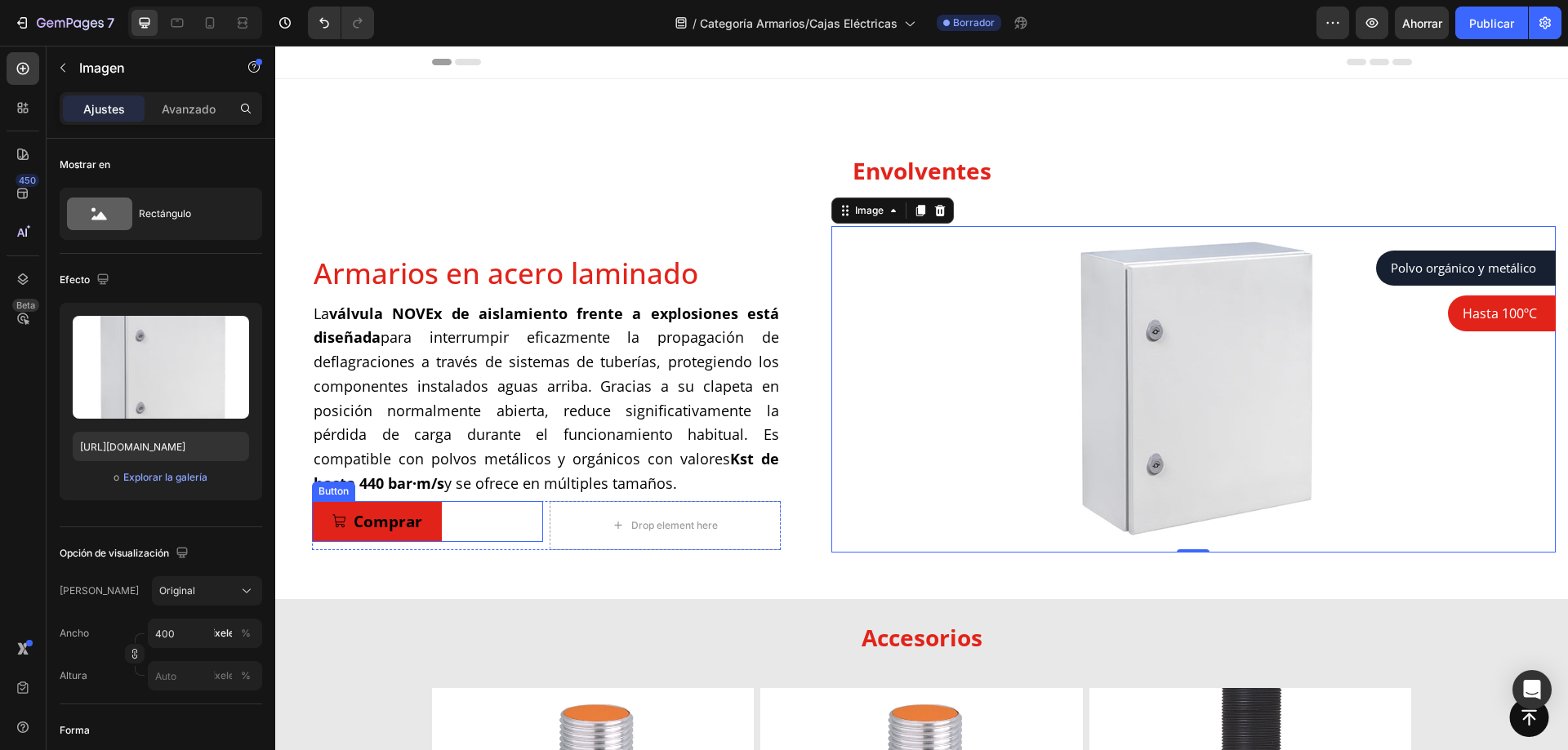
click at [423, 515] on link "Comprar" at bounding box center [377, 522] width 130 height 41
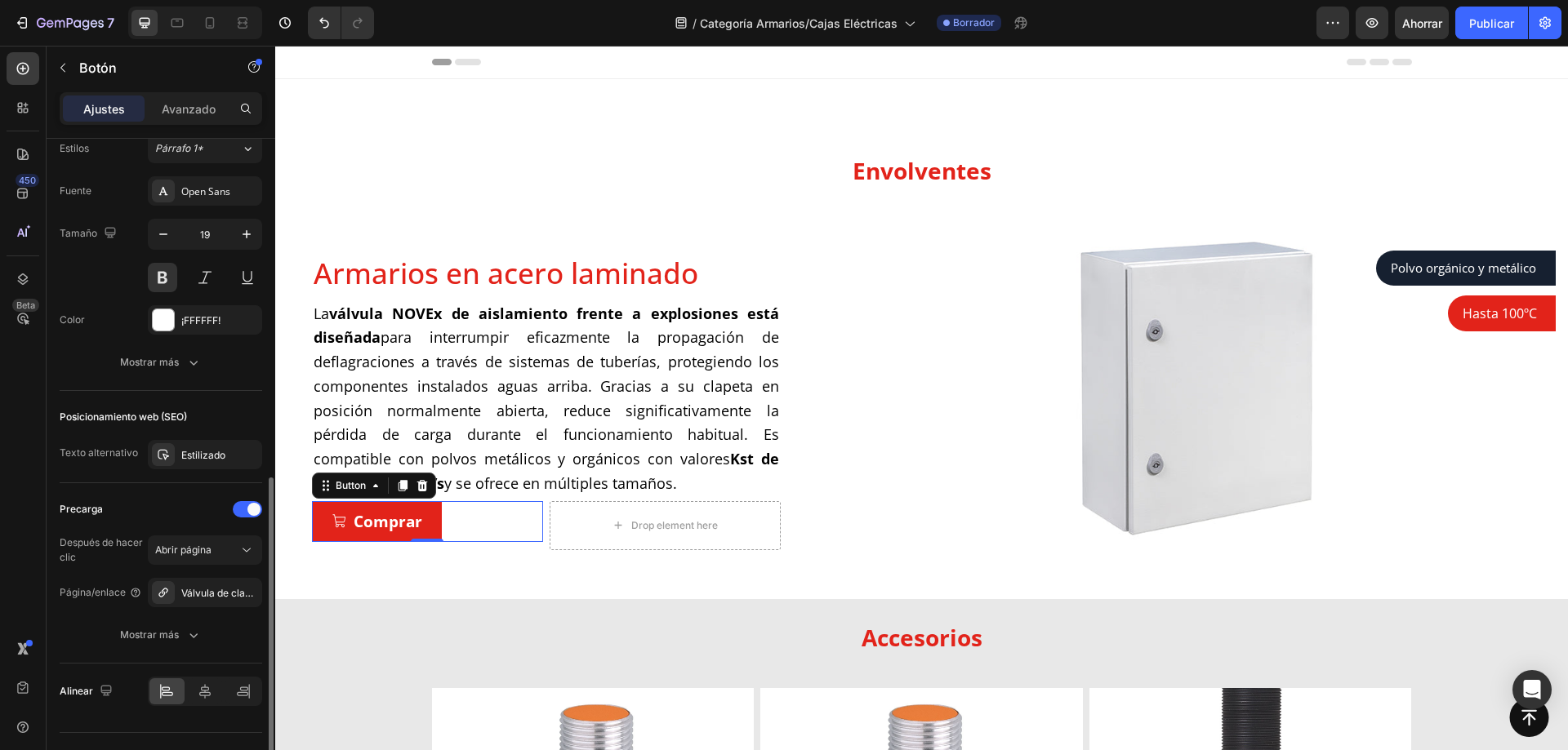
scroll to position [769, 0]
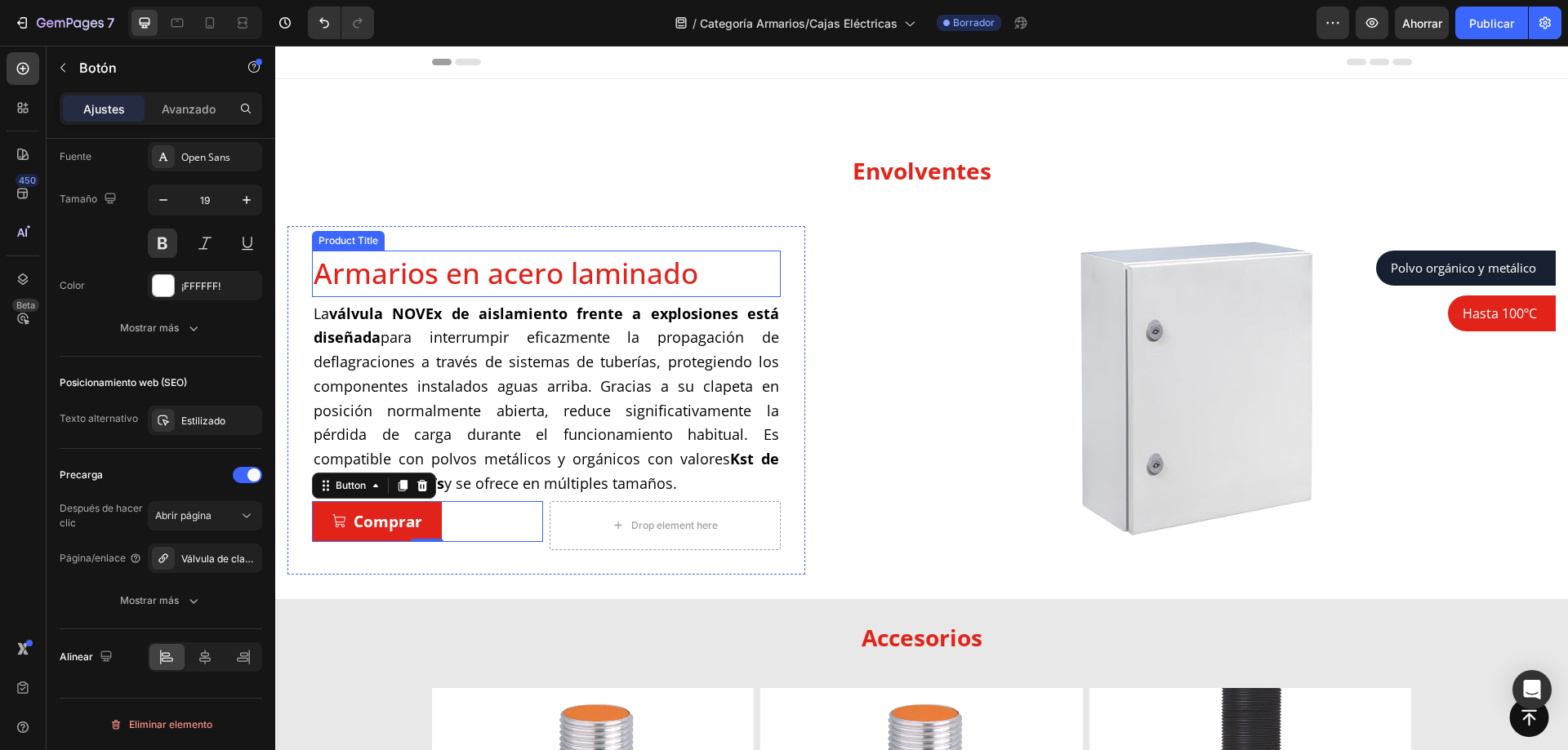
click at [546, 278] on h1 "Armarios en acero laminado" at bounding box center [546, 273] width 468 height 46
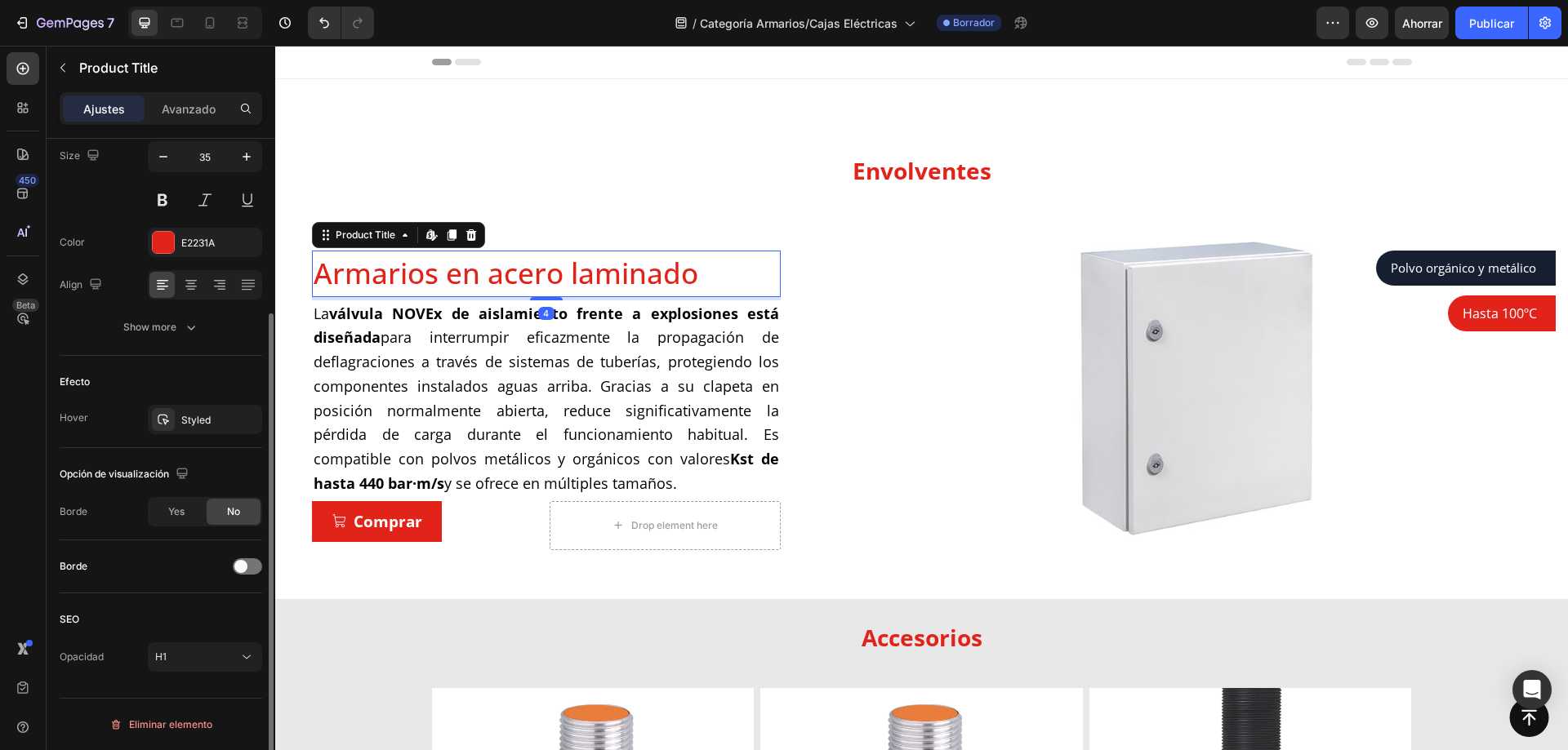
scroll to position [0, 0]
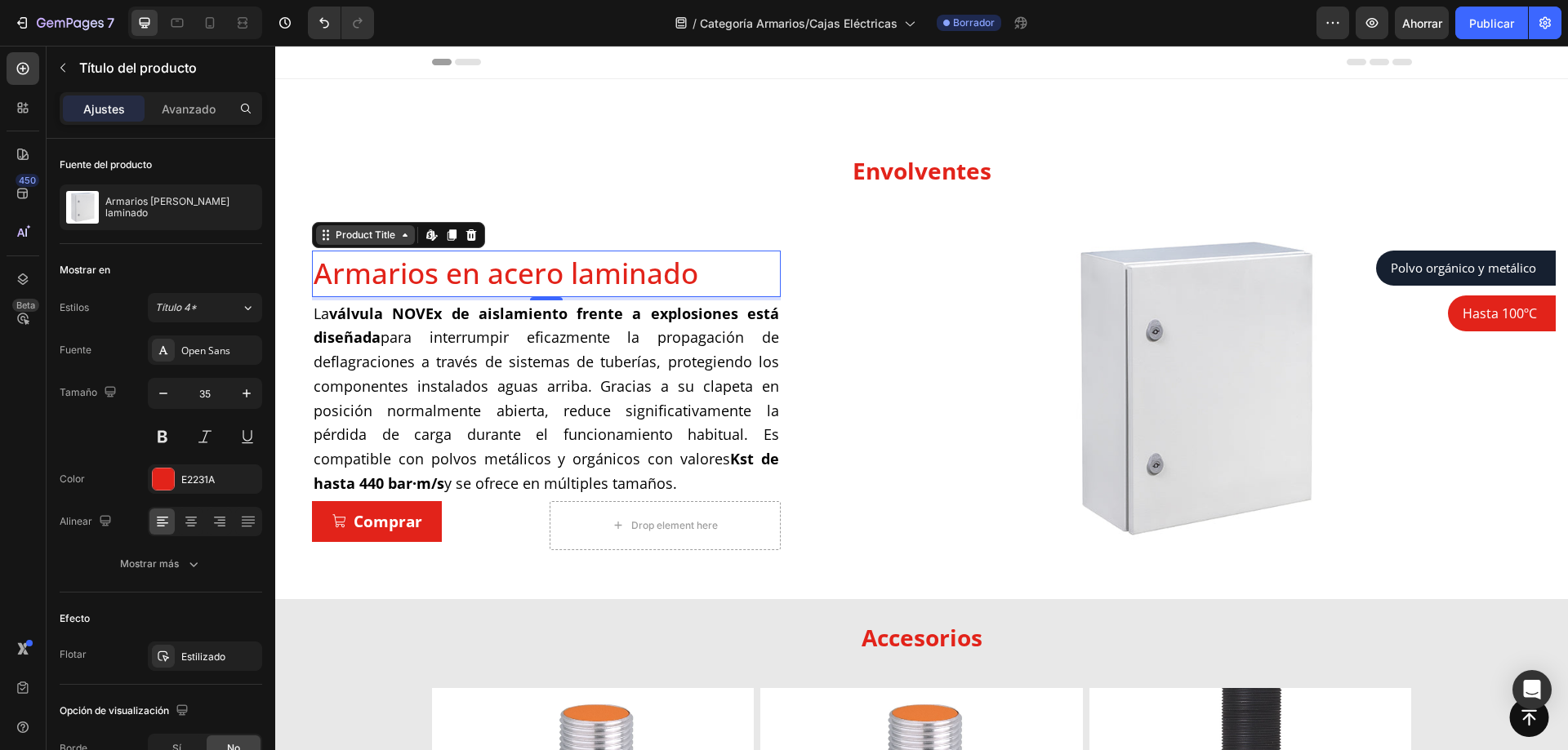
click at [394, 243] on div "Product Title" at bounding box center [365, 235] width 99 height 19
click at [406, 276] on h1 "Armarios en acero laminado" at bounding box center [546, 273] width 468 height 46
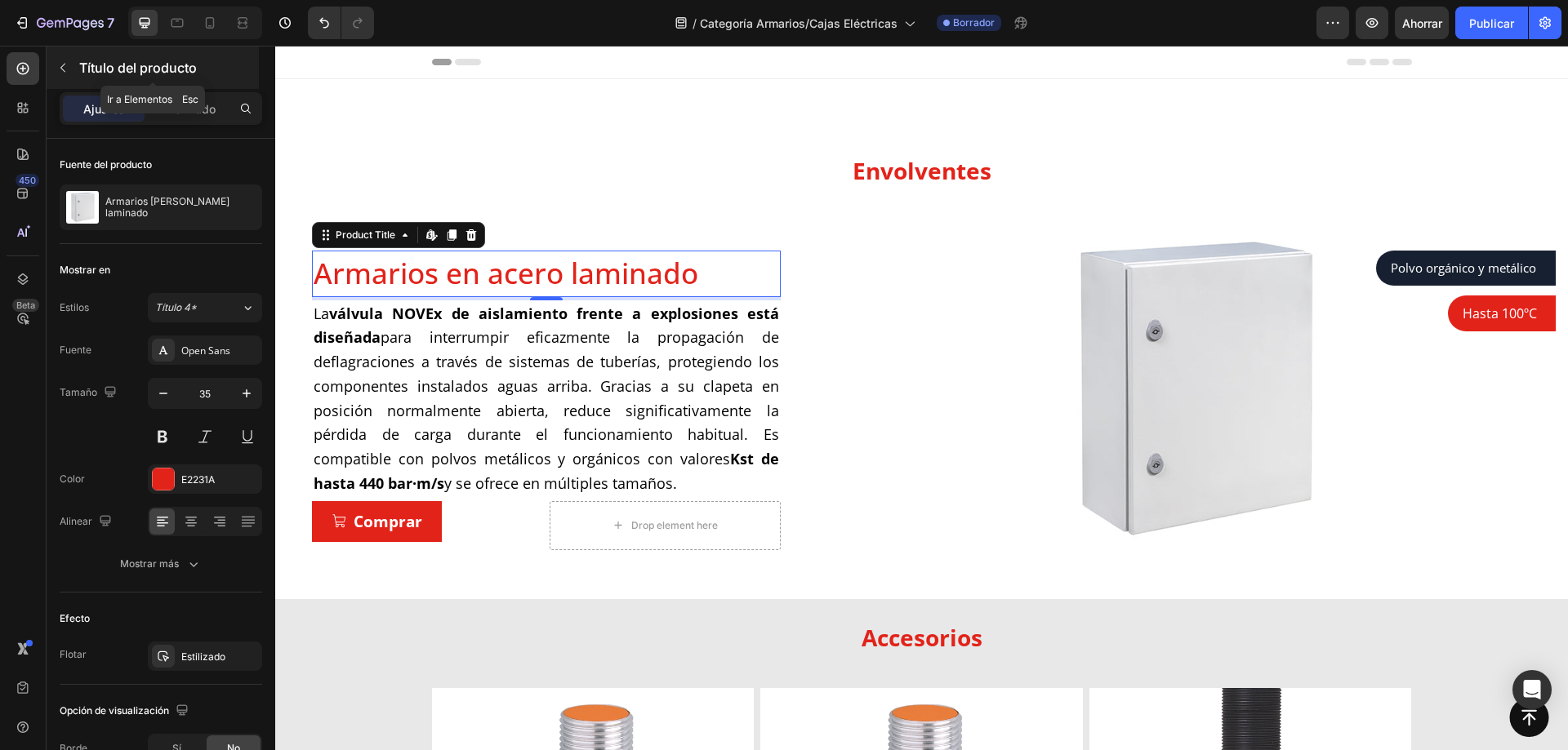
click at [80, 73] on font "Título del producto" at bounding box center [138, 68] width 117 height 17
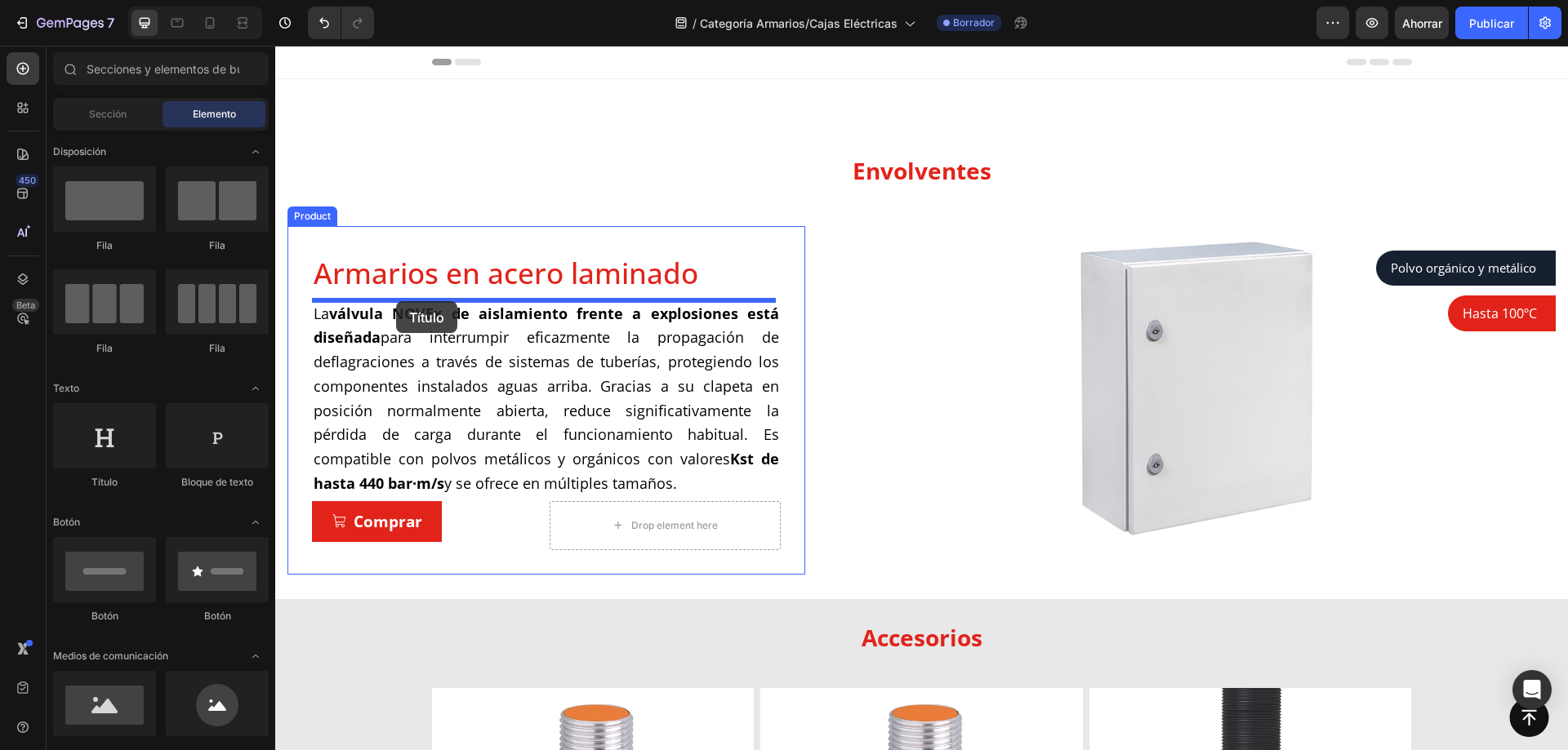
drag, startPoint x: 395, startPoint y: 485, endPoint x: 396, endPoint y: 301, distance: 184.0
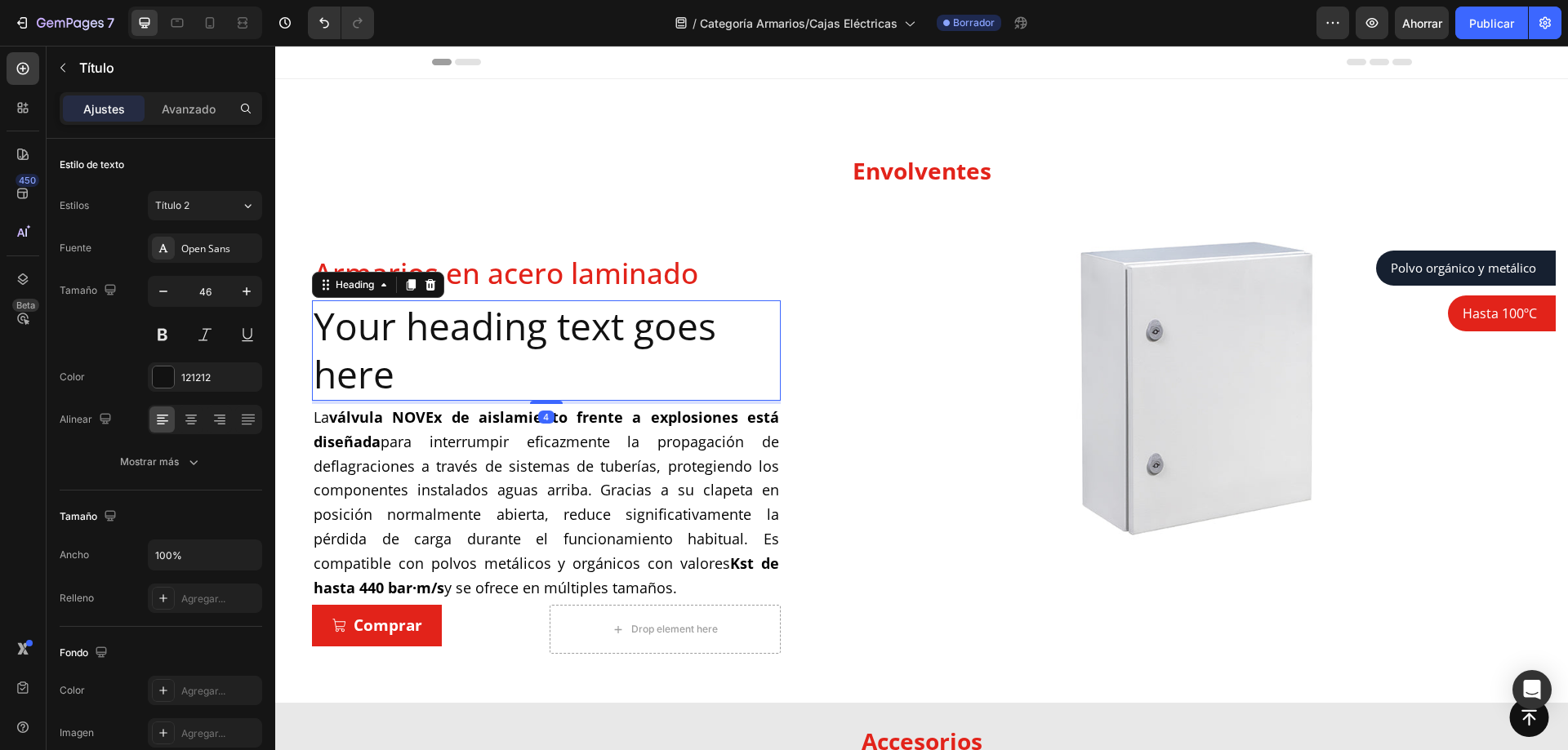
click at [395, 341] on h2 "Your heading text goes here" at bounding box center [546, 351] width 468 height 102
click at [395, 341] on p "Your heading text goes here" at bounding box center [546, 351] width 466 height 98
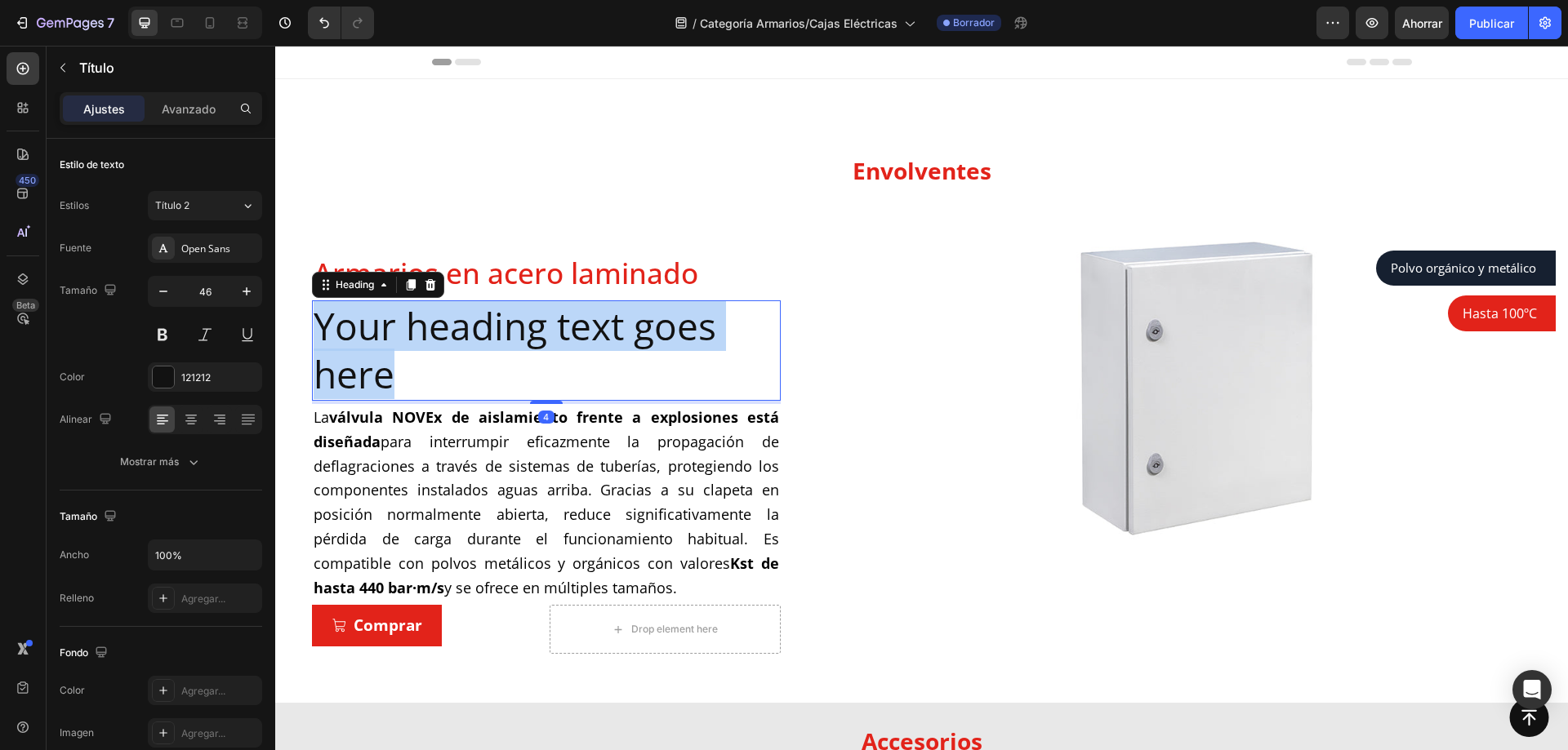
click at [395, 341] on p "Your heading text goes here" at bounding box center [546, 351] width 466 height 98
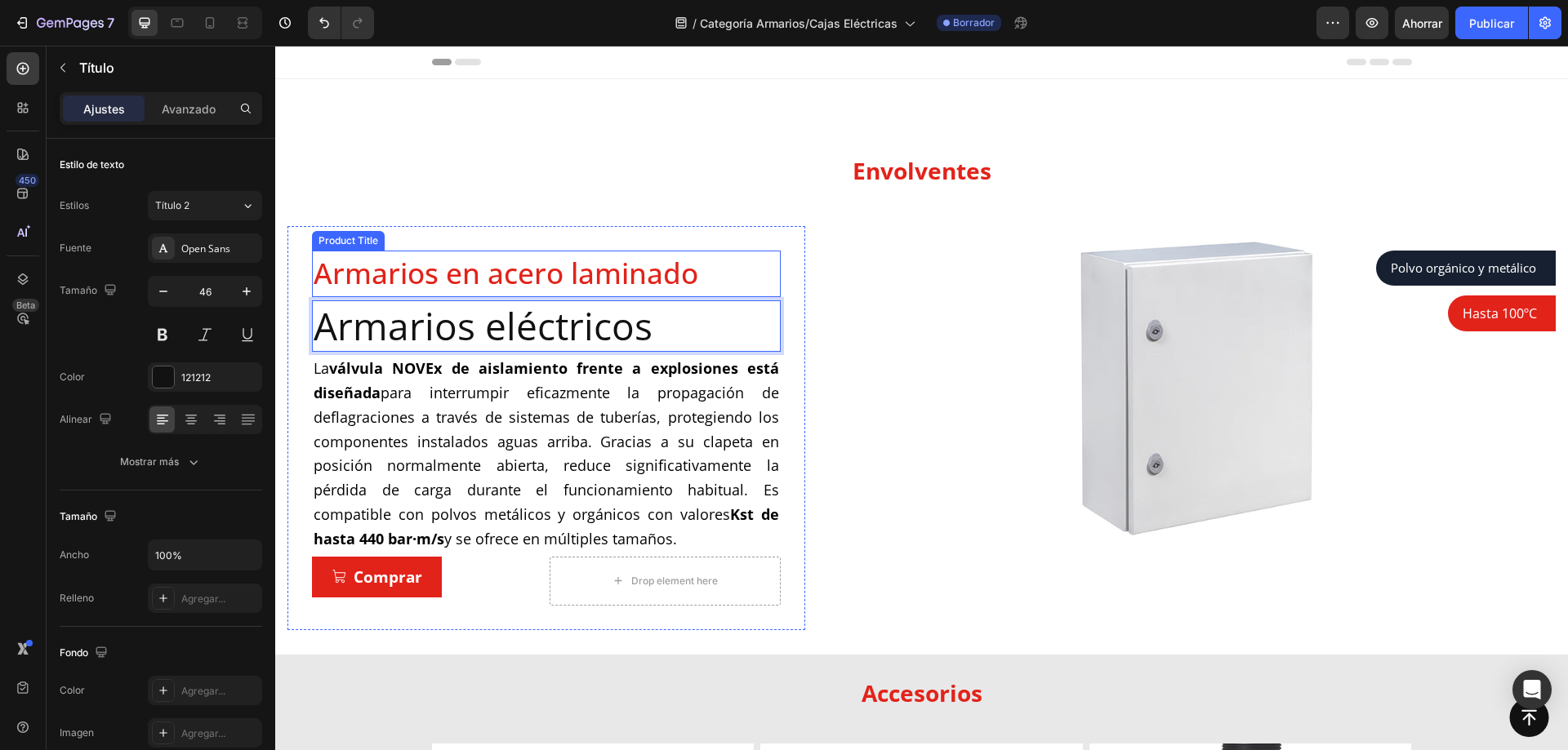
click at [550, 283] on h1 "Armarios en acero laminado" at bounding box center [546, 273] width 468 height 46
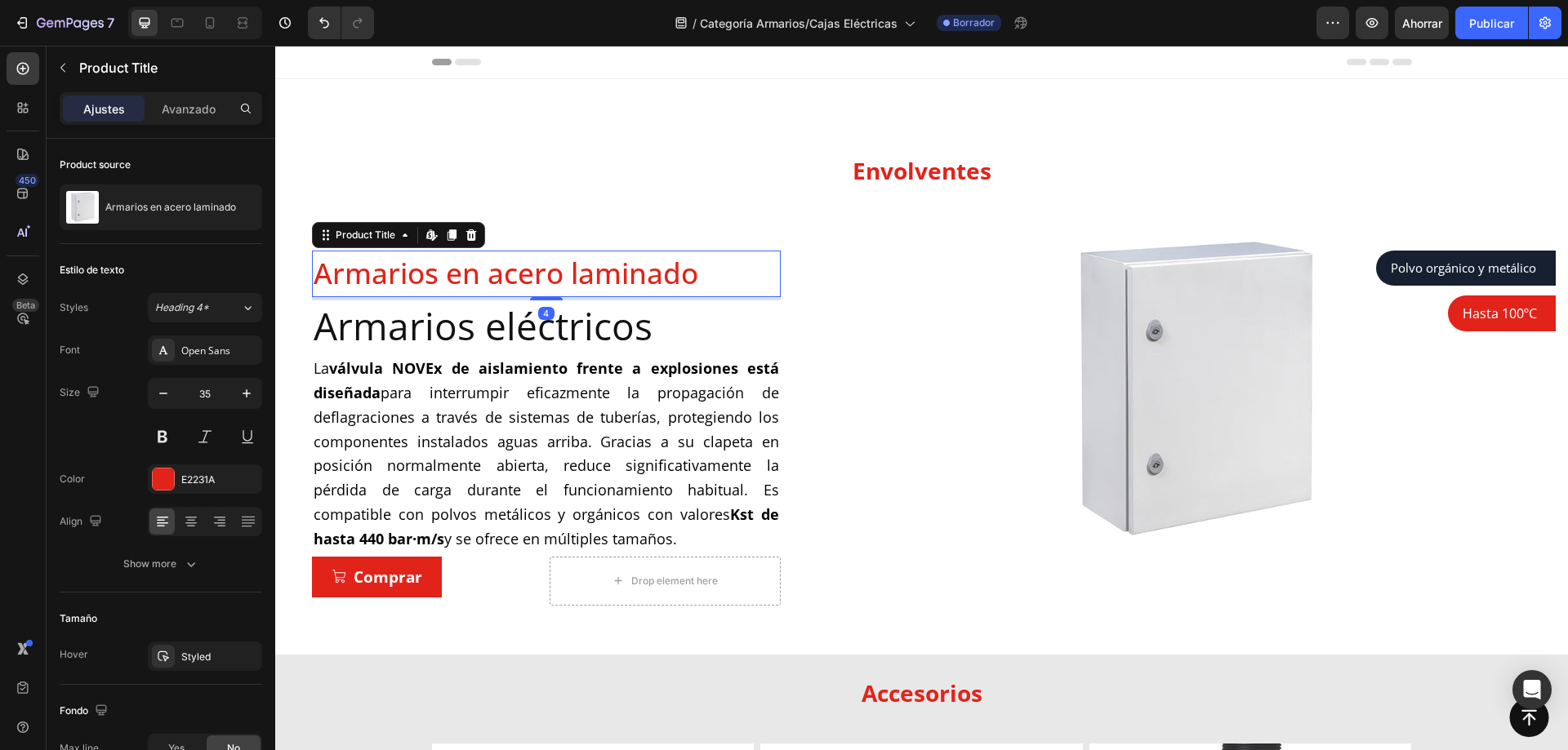
click at [550, 283] on h1 "Armarios en acero laminado" at bounding box center [546, 273] width 468 height 46
click at [558, 336] on p "Armarios eléctricos" at bounding box center [546, 326] width 466 height 49
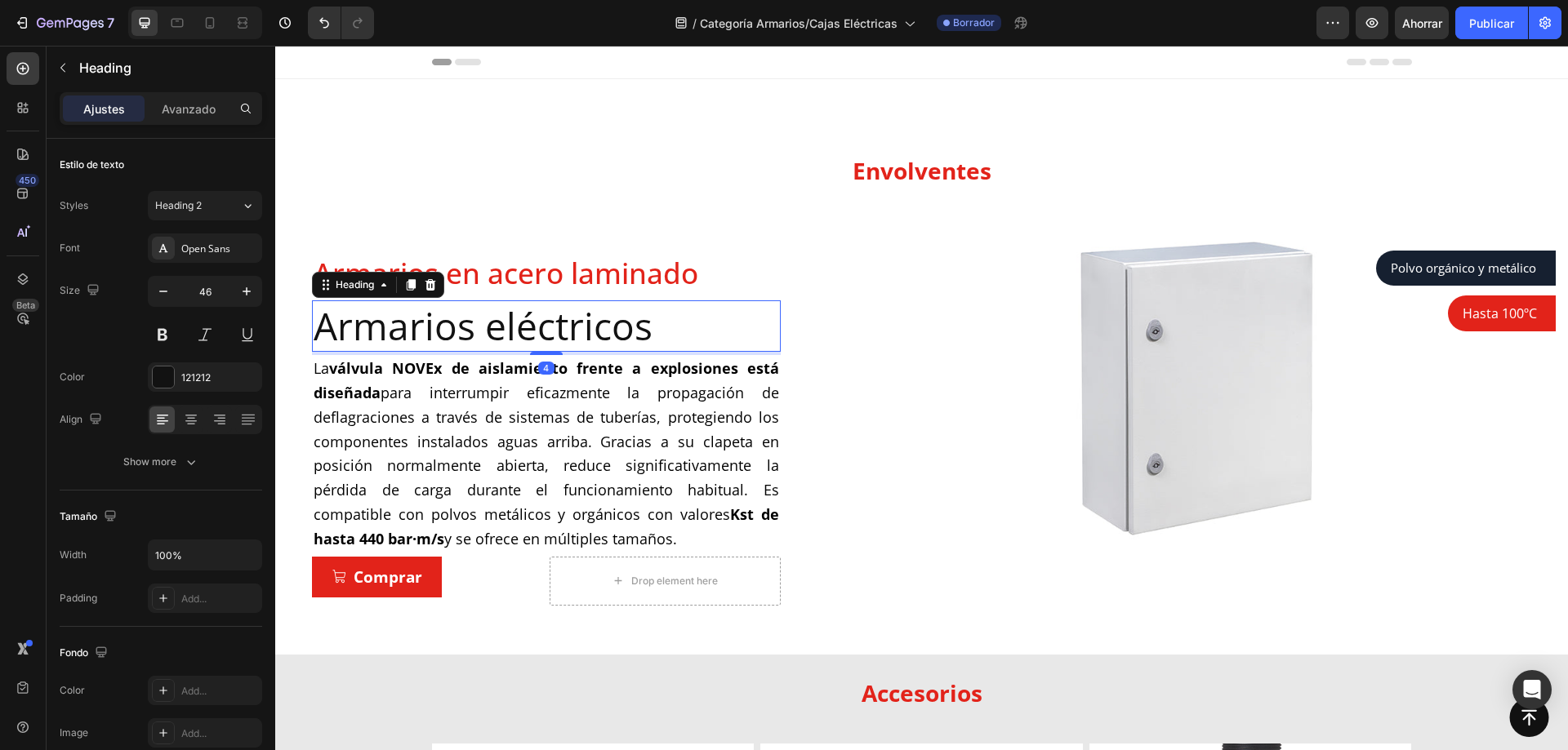
click at [558, 336] on p "Armarios eléctricos" at bounding box center [546, 326] width 466 height 49
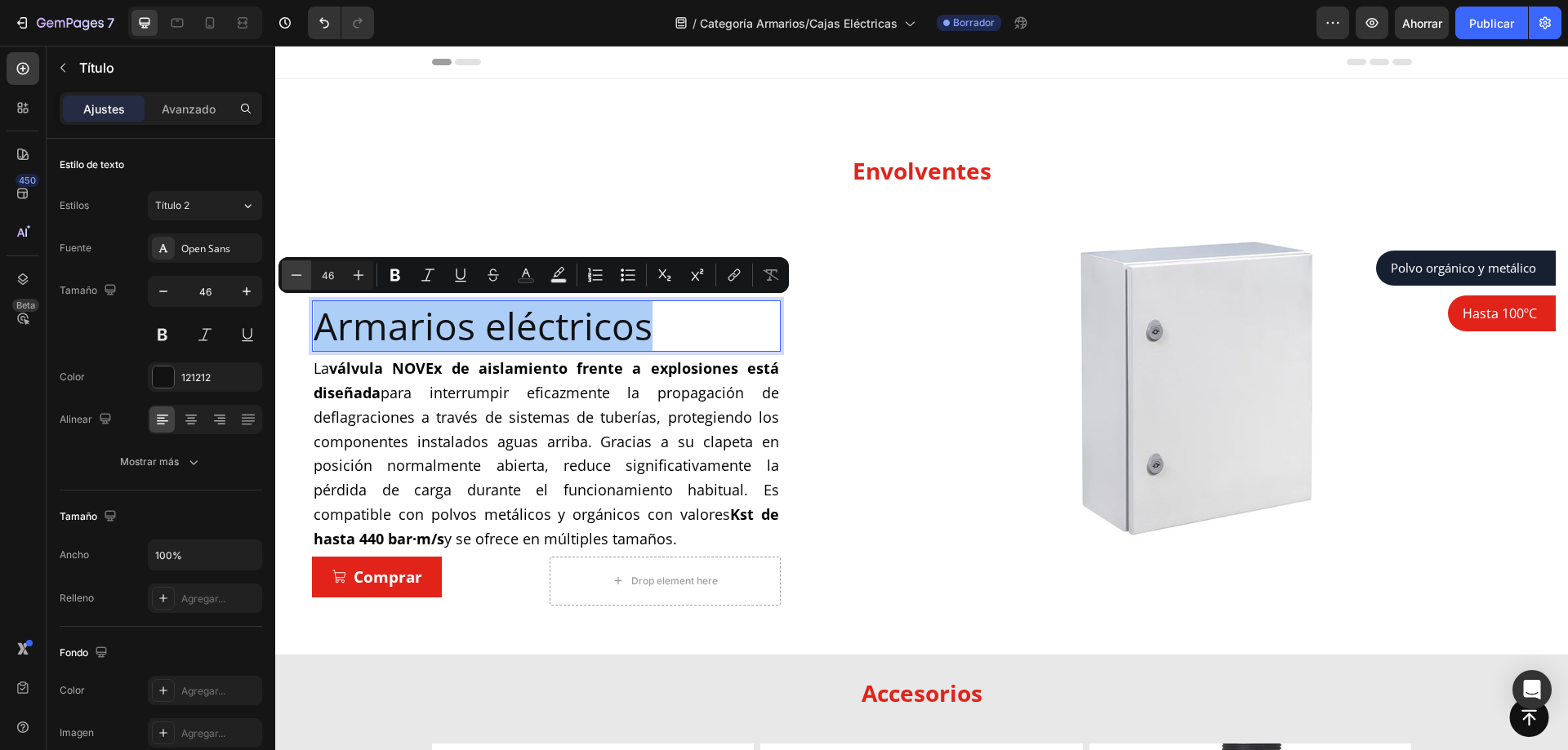
click at [306, 268] on button "Minus" at bounding box center [297, 275] width 30 height 30
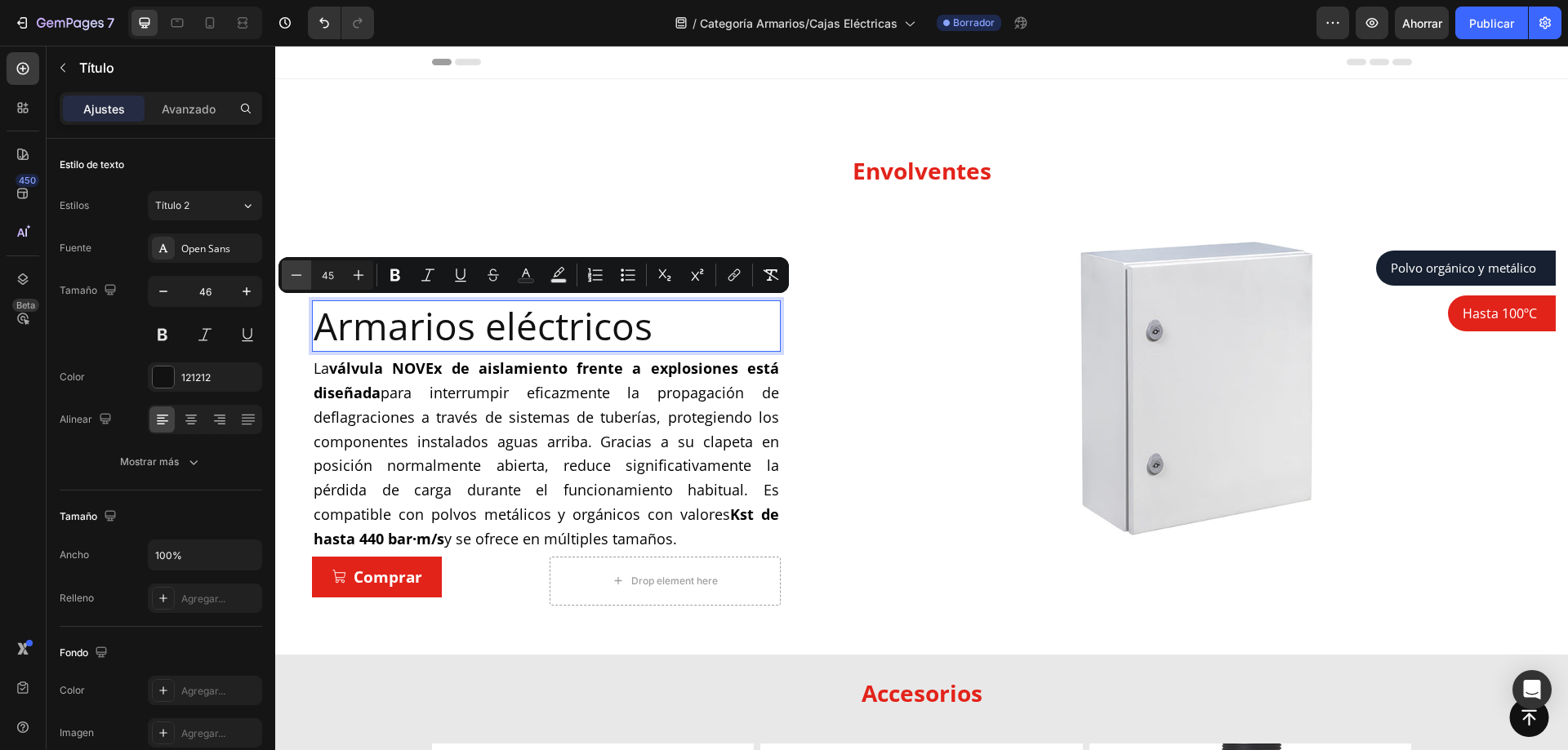
click at [306, 268] on button "Minus" at bounding box center [297, 275] width 30 height 30
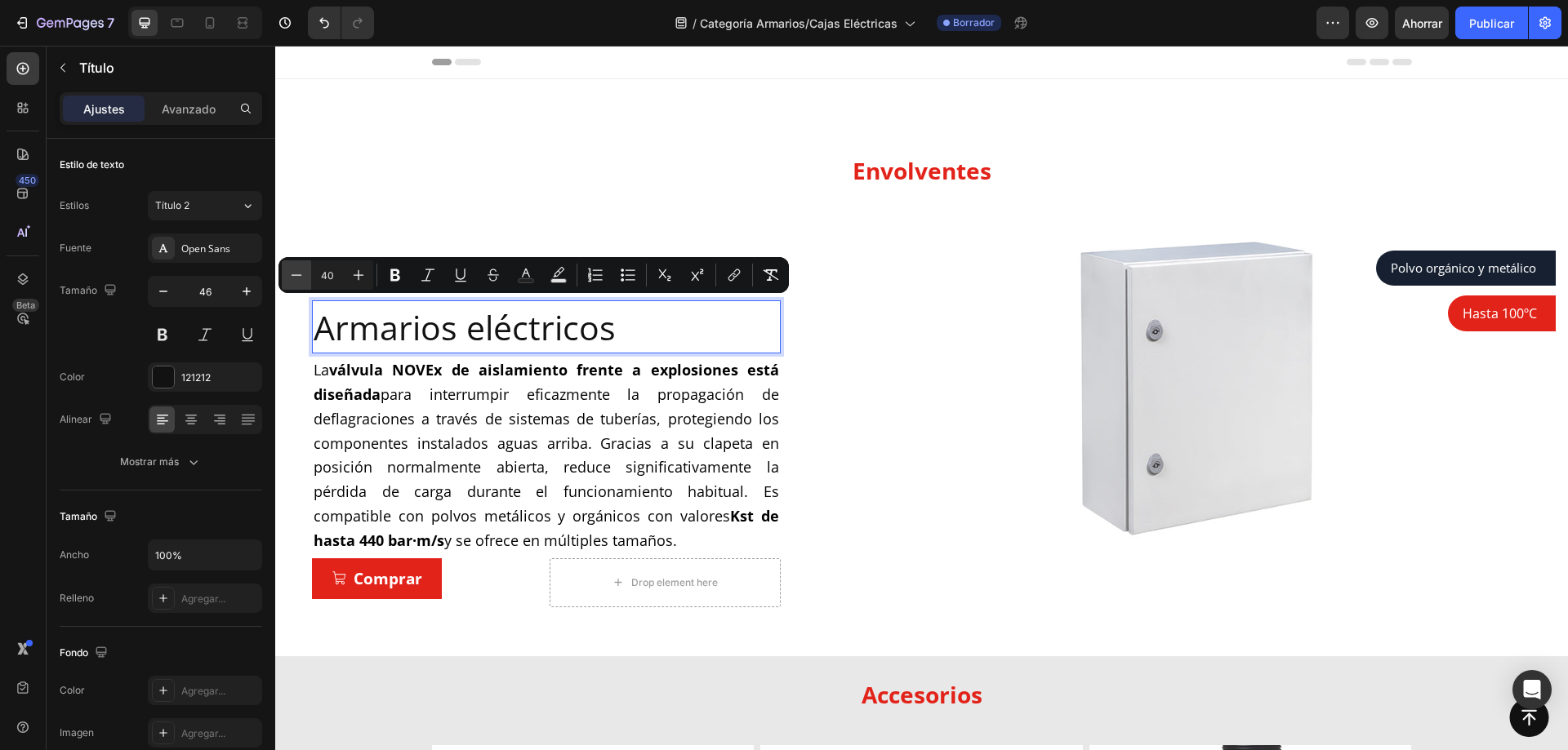
click at [306, 268] on button "Minus" at bounding box center [297, 275] width 30 height 30
type input "39"
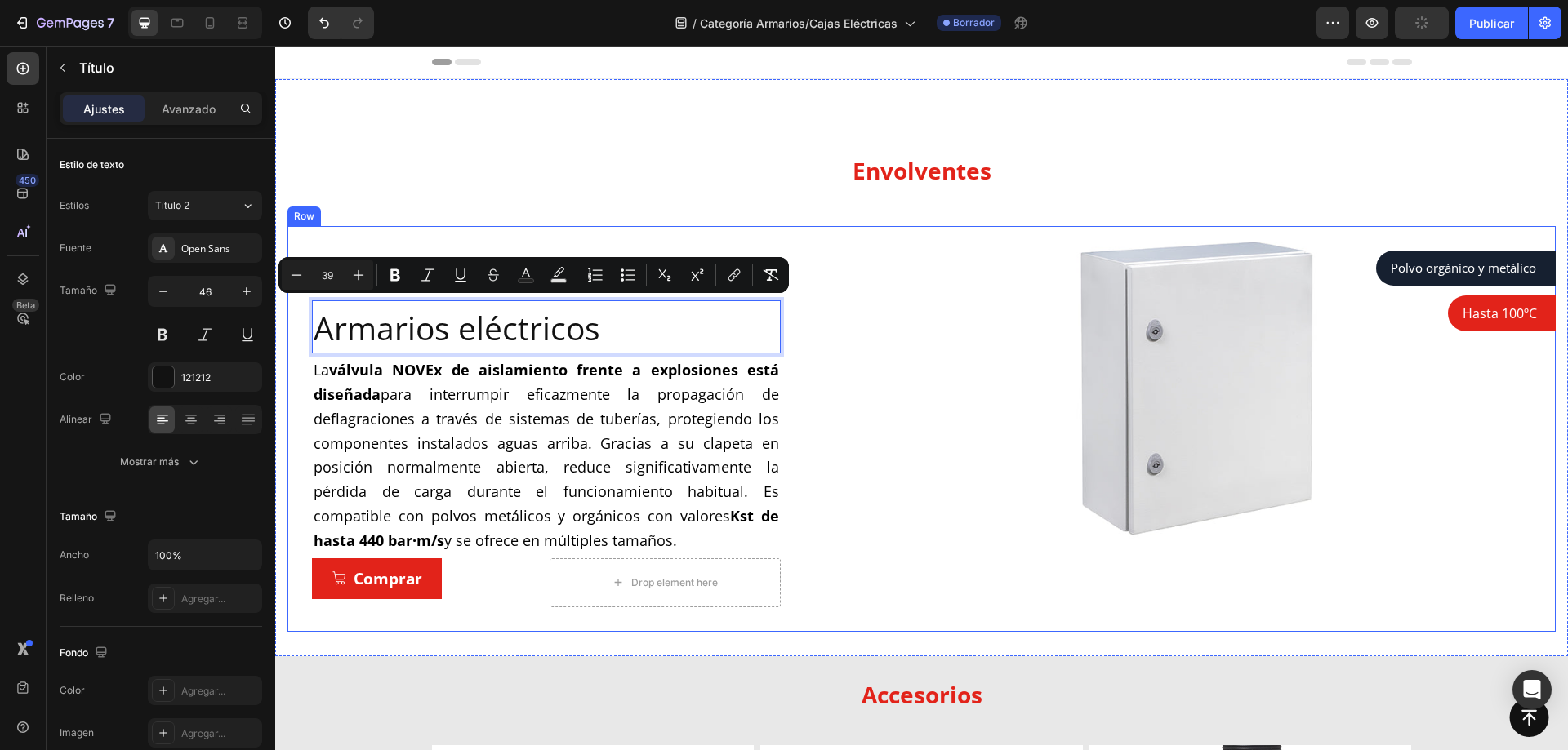
click at [701, 165] on p "⁠⁠⁠⁠⁠⁠⁠ Envolventes" at bounding box center [921, 169] width 977 height 46
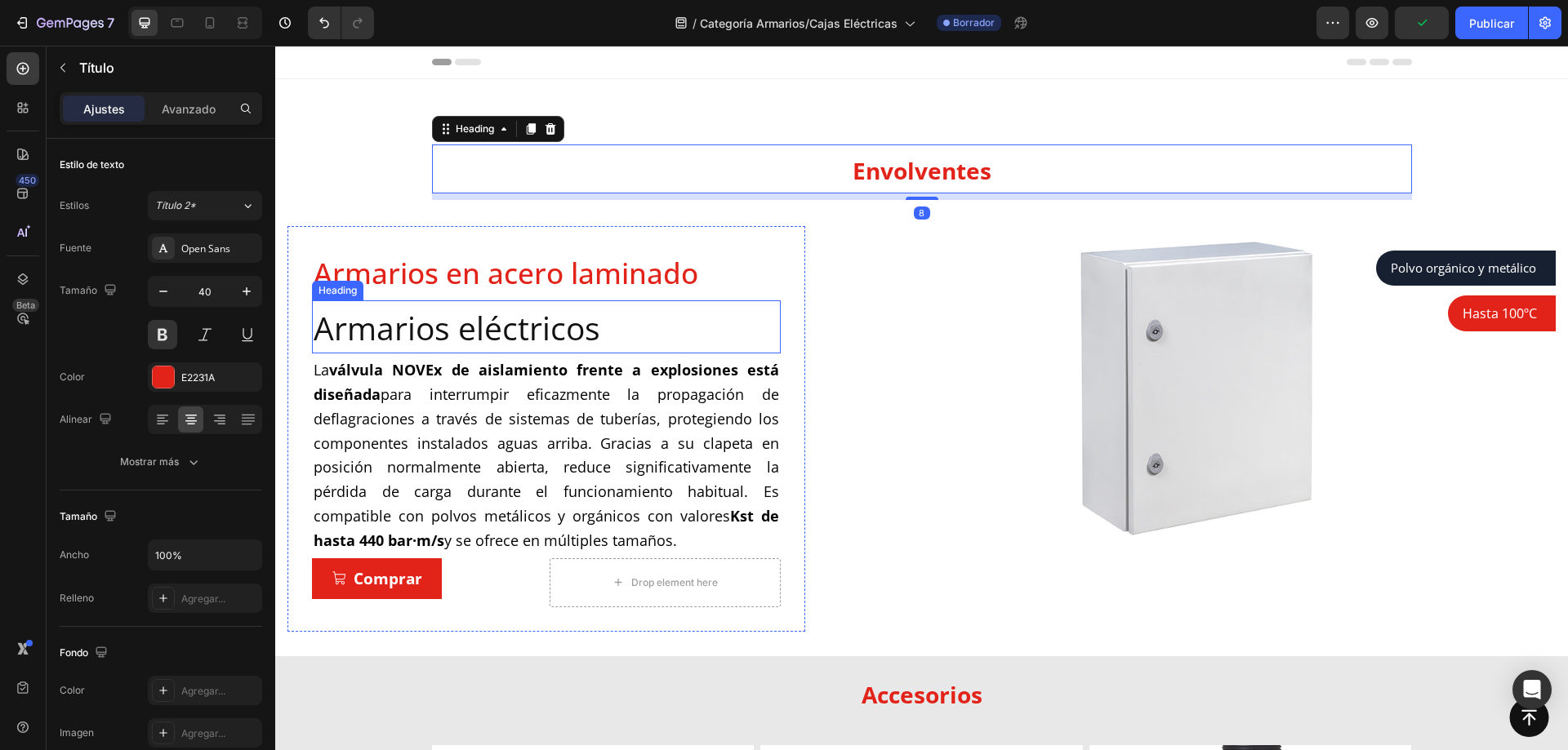
click at [563, 324] on span "Armarios eléctricos" at bounding box center [456, 328] width 286 height 43
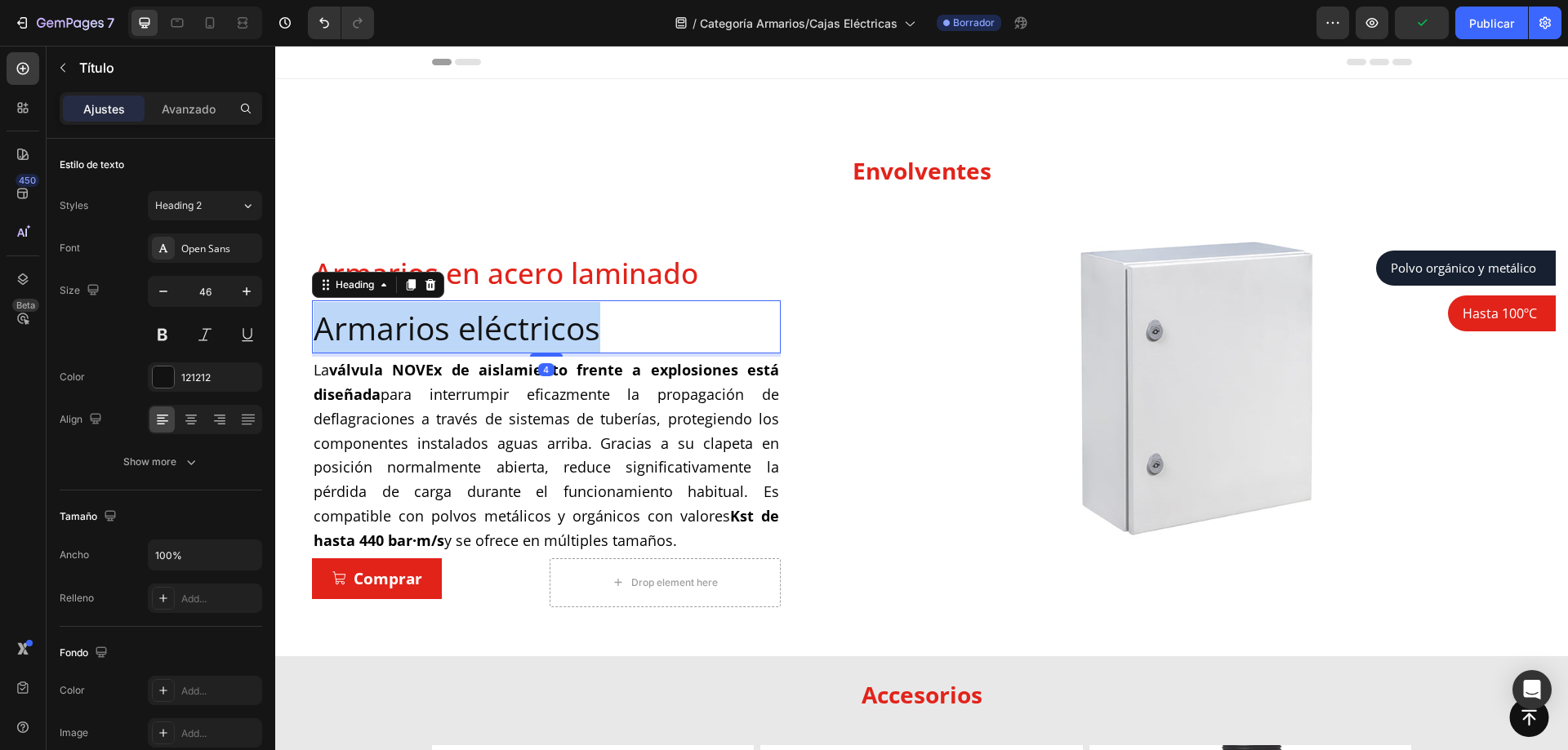
click at [563, 324] on span "Armarios eléctricos" at bounding box center [456, 328] width 286 height 43
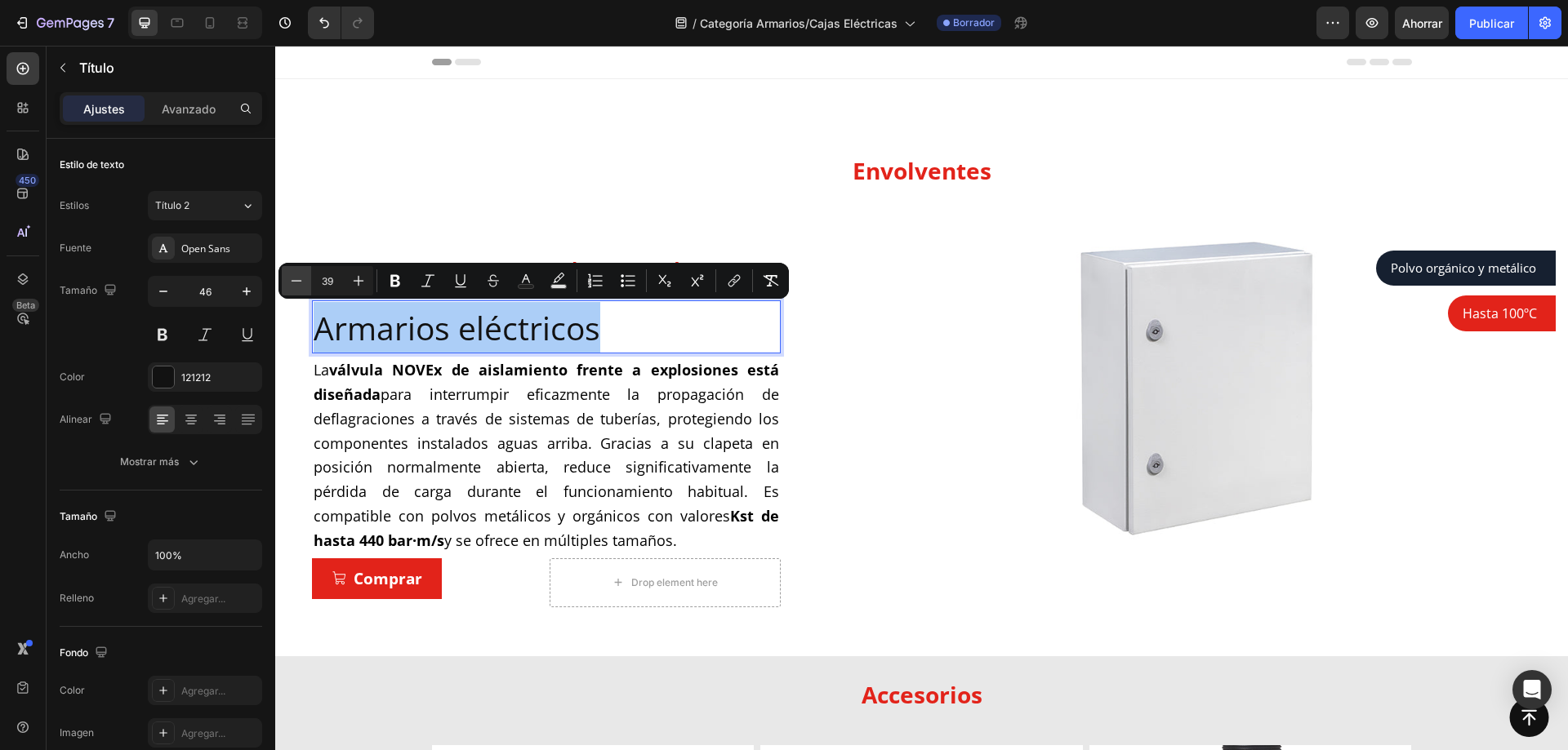
click at [305, 283] on button "Minus" at bounding box center [297, 281] width 30 height 30
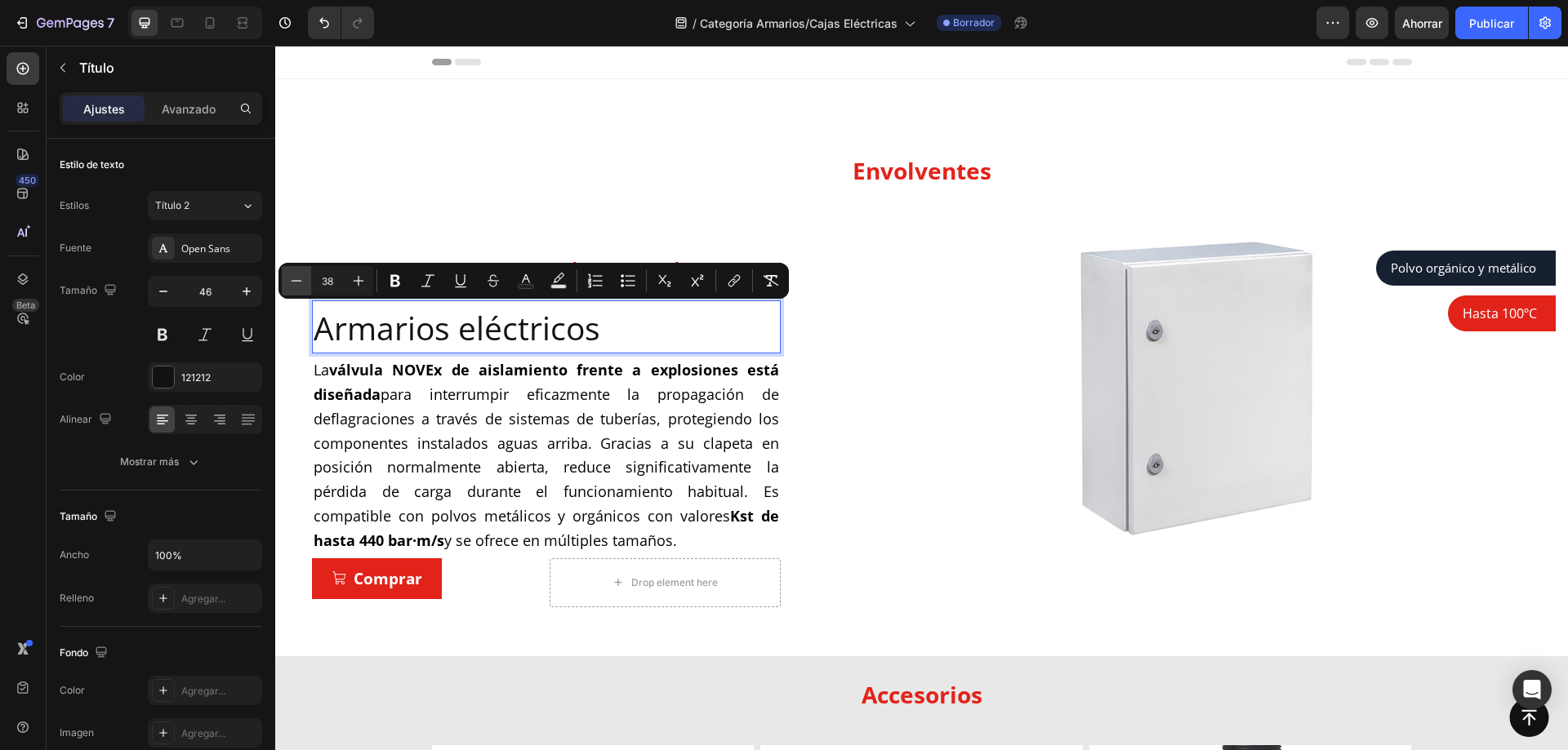
click at [305, 283] on button "Minus" at bounding box center [297, 281] width 30 height 30
click at [321, 278] on input "37" at bounding box center [327, 281] width 32 height 19
drag, startPoint x: 330, startPoint y: 277, endPoint x: 348, endPoint y: 278, distance: 18.0
click at [335, 276] on input "37" at bounding box center [327, 281] width 32 height 19
type input "33"
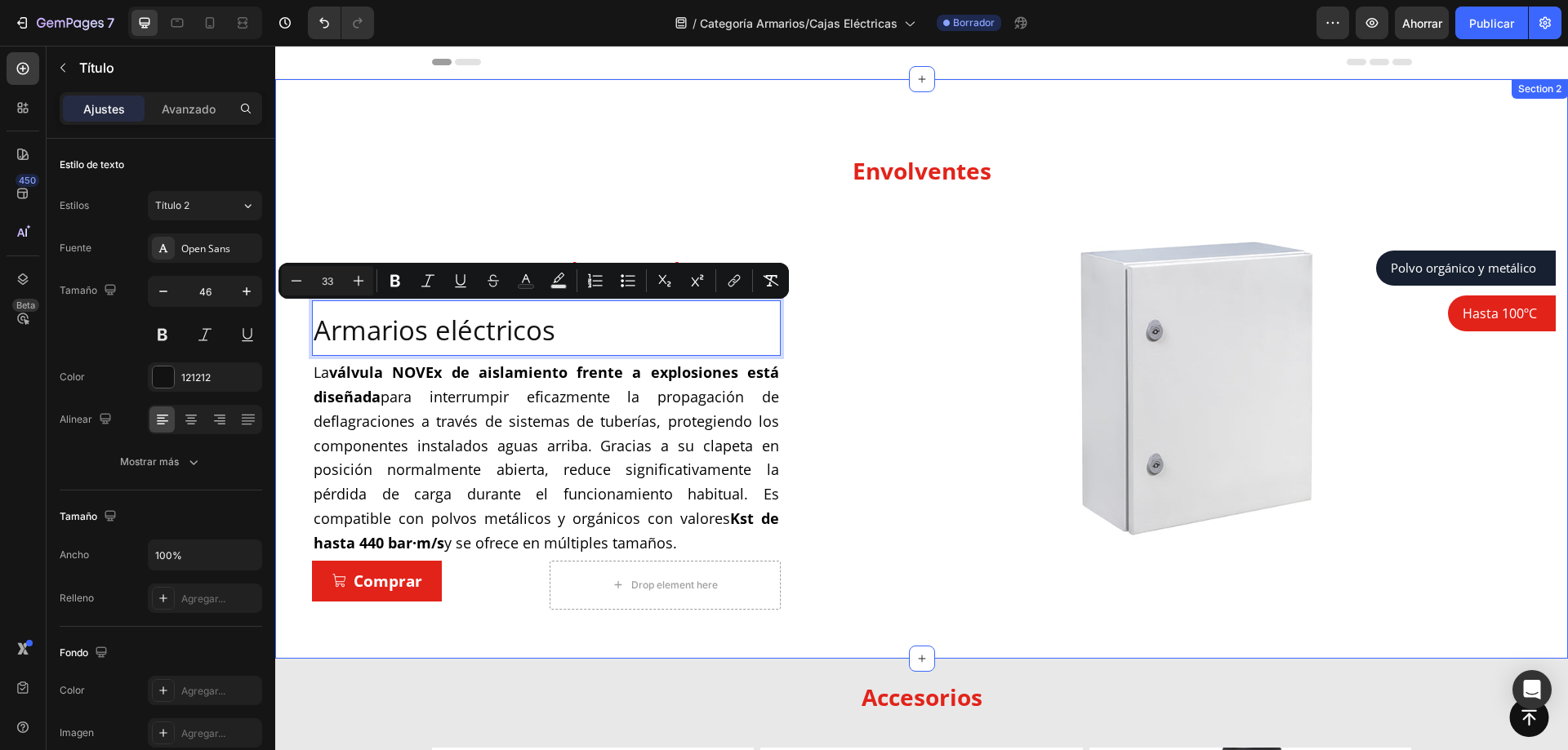
click at [395, 203] on div "⁠⁠⁠⁠⁠⁠⁠ Envolventes Heading Row Armarios en acero laminado Product Title Armari…" at bounding box center [921, 389] width 1269 height 490
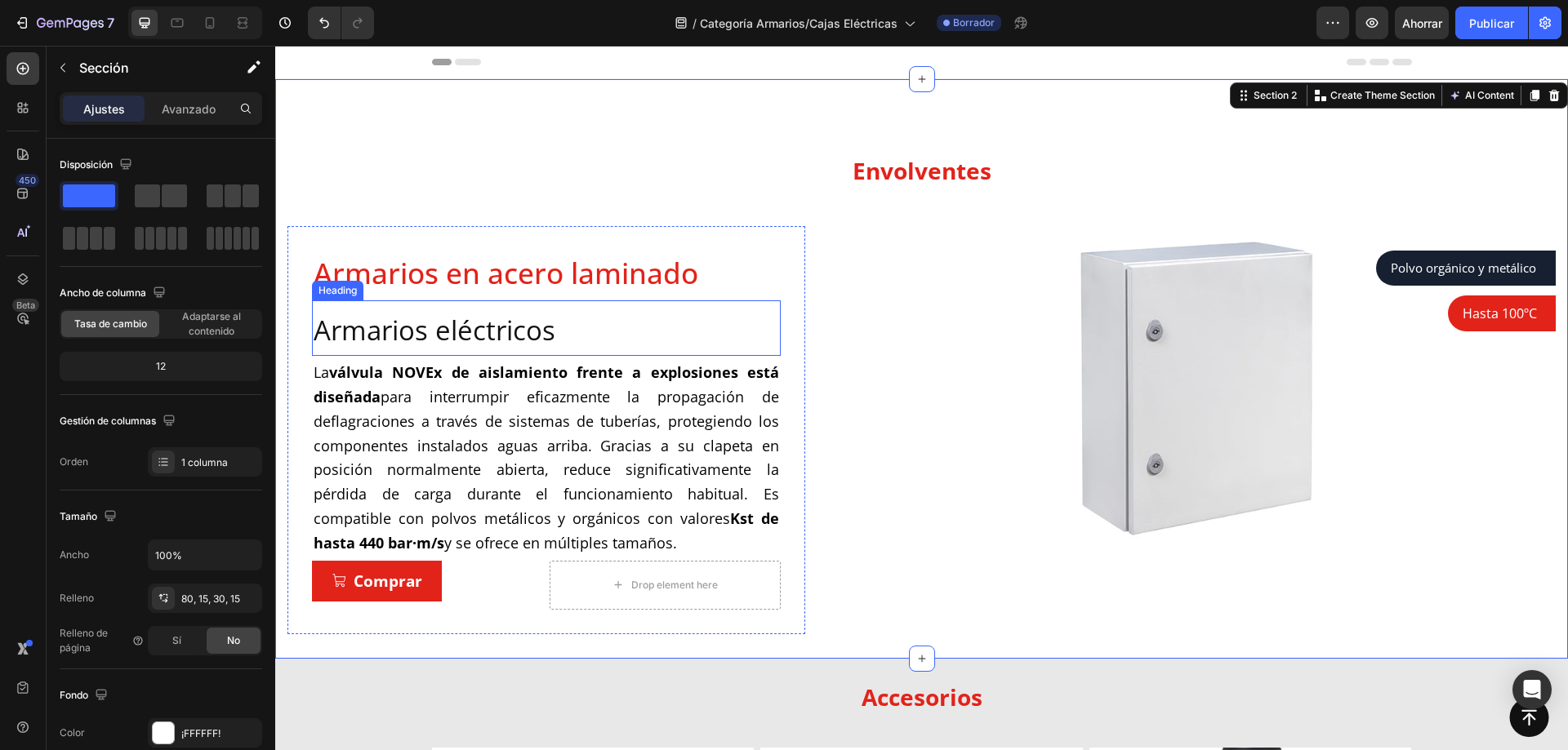
click at [476, 333] on span "Armarios eléctricos" at bounding box center [434, 331] width 242 height 37
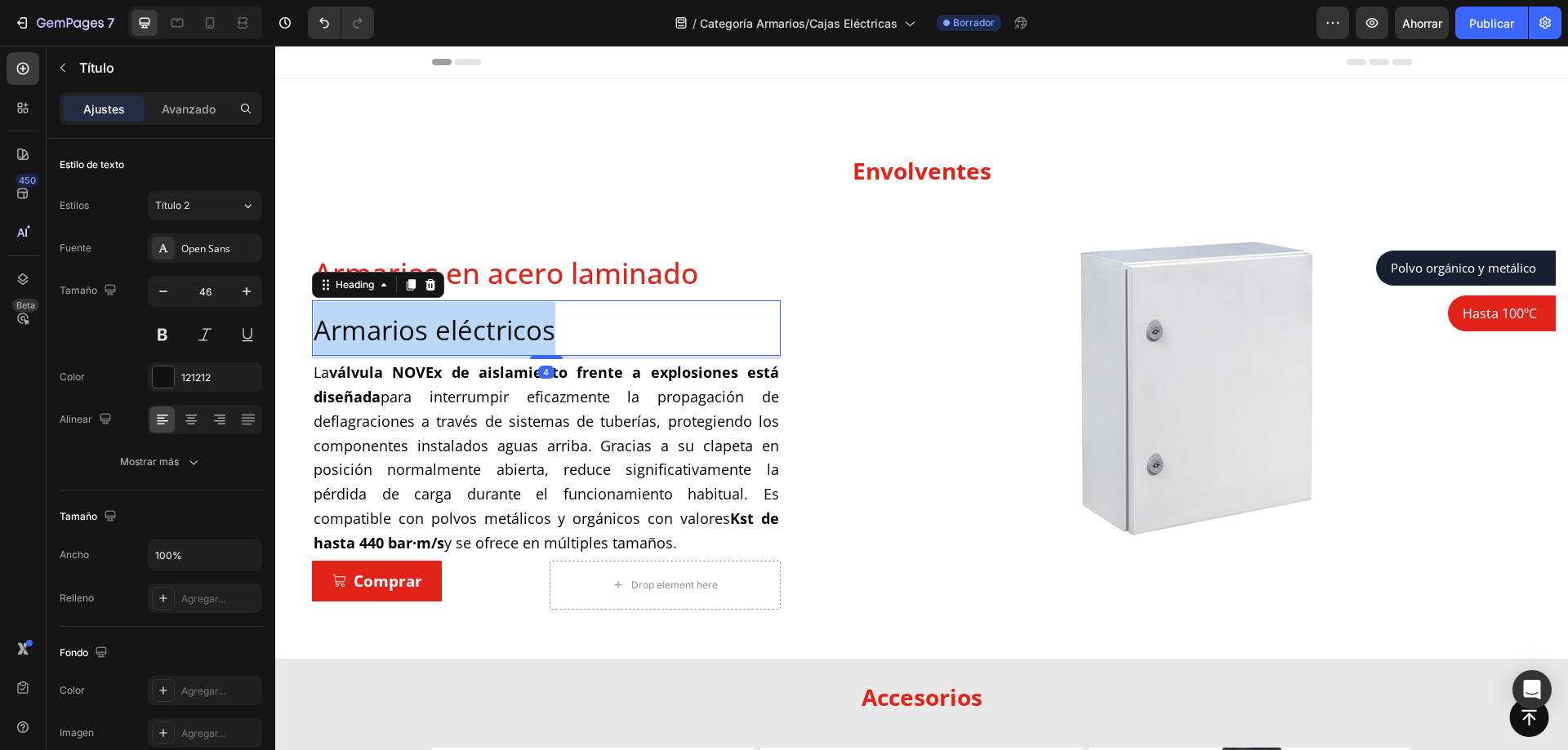
click at [476, 333] on span "Armarios eléctricos" at bounding box center [434, 331] width 242 height 37
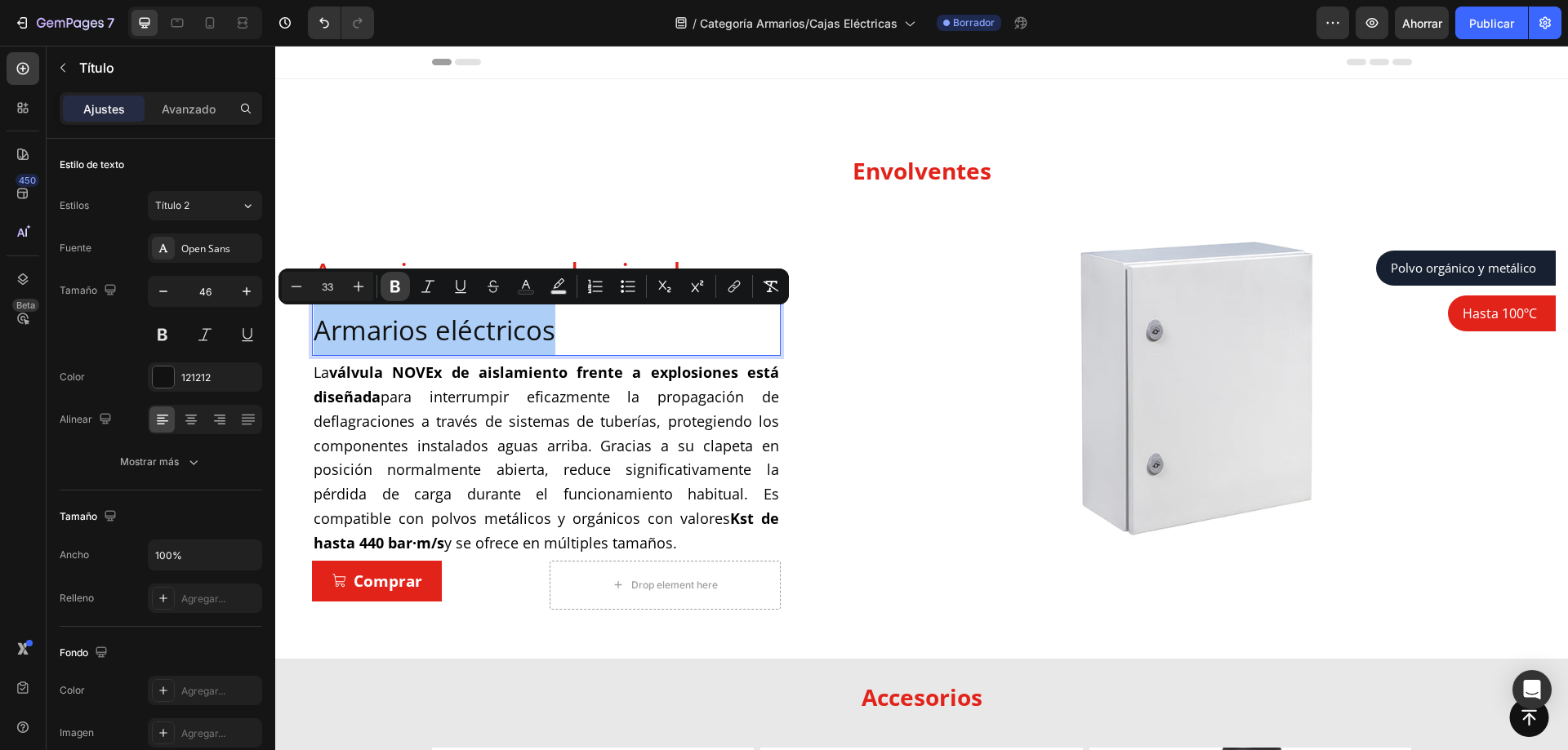
click at [400, 291] on icon "Editor contextual toolbar" at bounding box center [395, 286] width 17 height 17
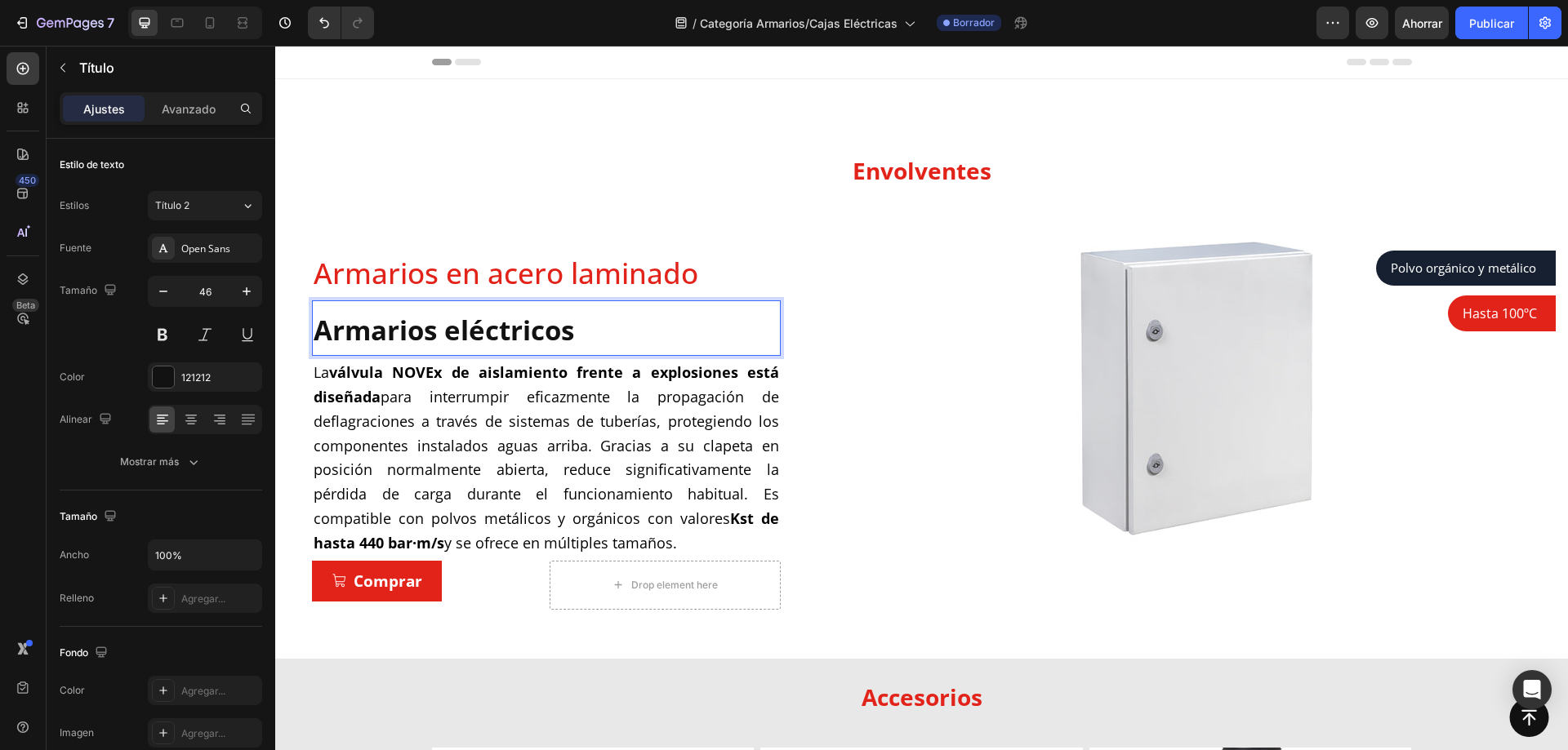
click at [477, 339] on strong "Armarios eléctricos" at bounding box center [444, 331] width 261 height 37
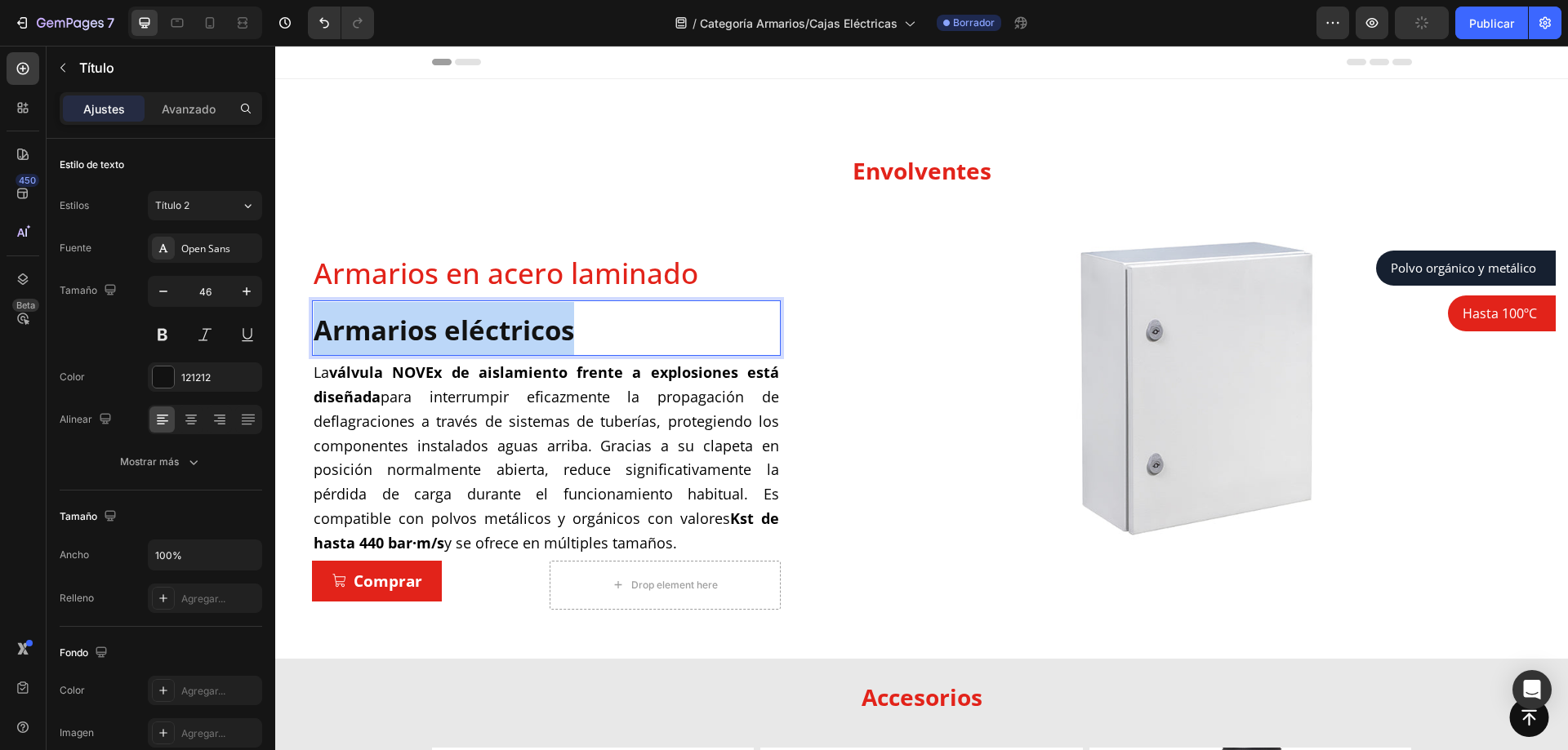
click at [477, 339] on strong "Armarios eléctricos" at bounding box center [444, 331] width 261 height 37
click at [490, 334] on strong "Armarios eléctricos" at bounding box center [444, 331] width 261 height 37
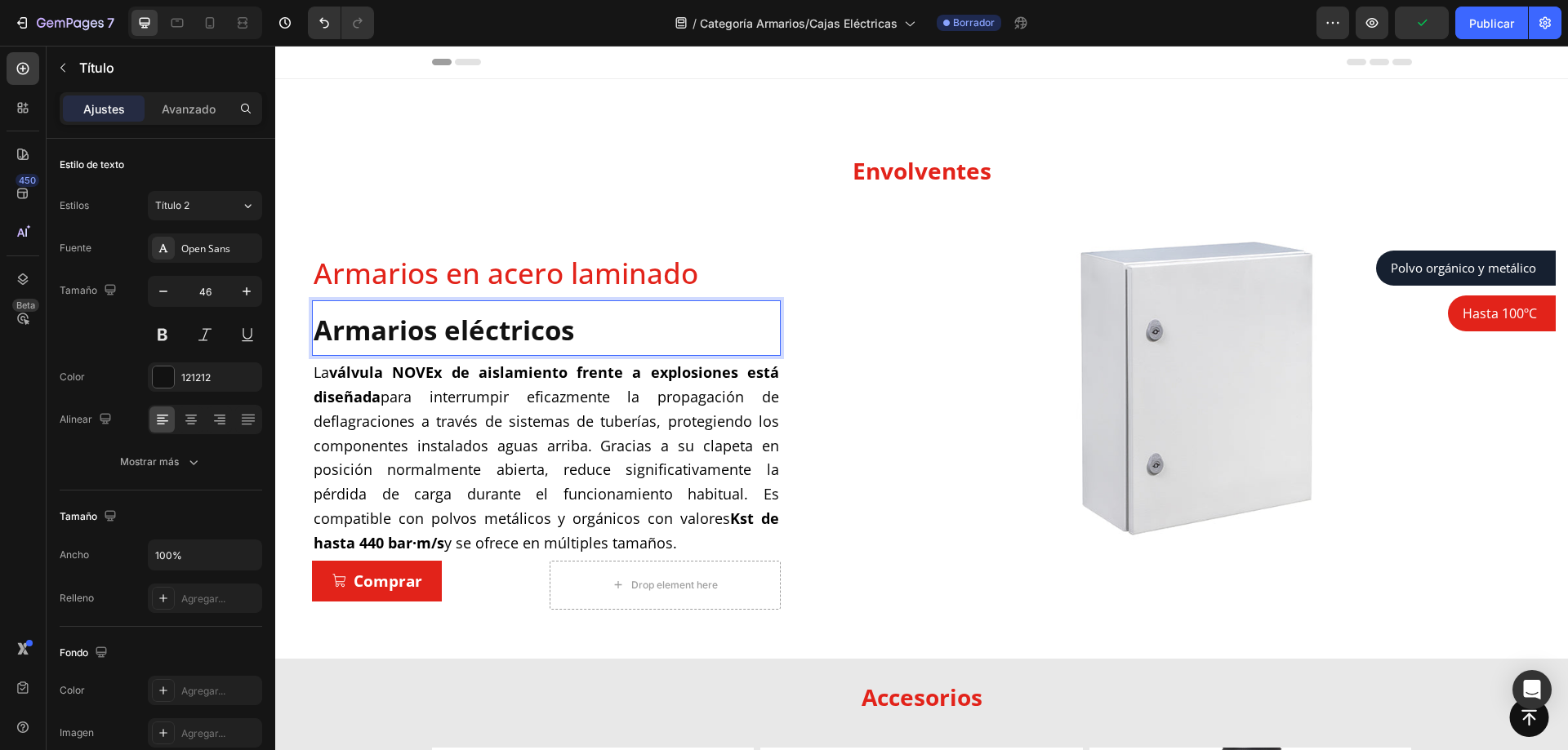
click at [490, 334] on strong "Armarios eléctricos" at bounding box center [444, 331] width 261 height 37
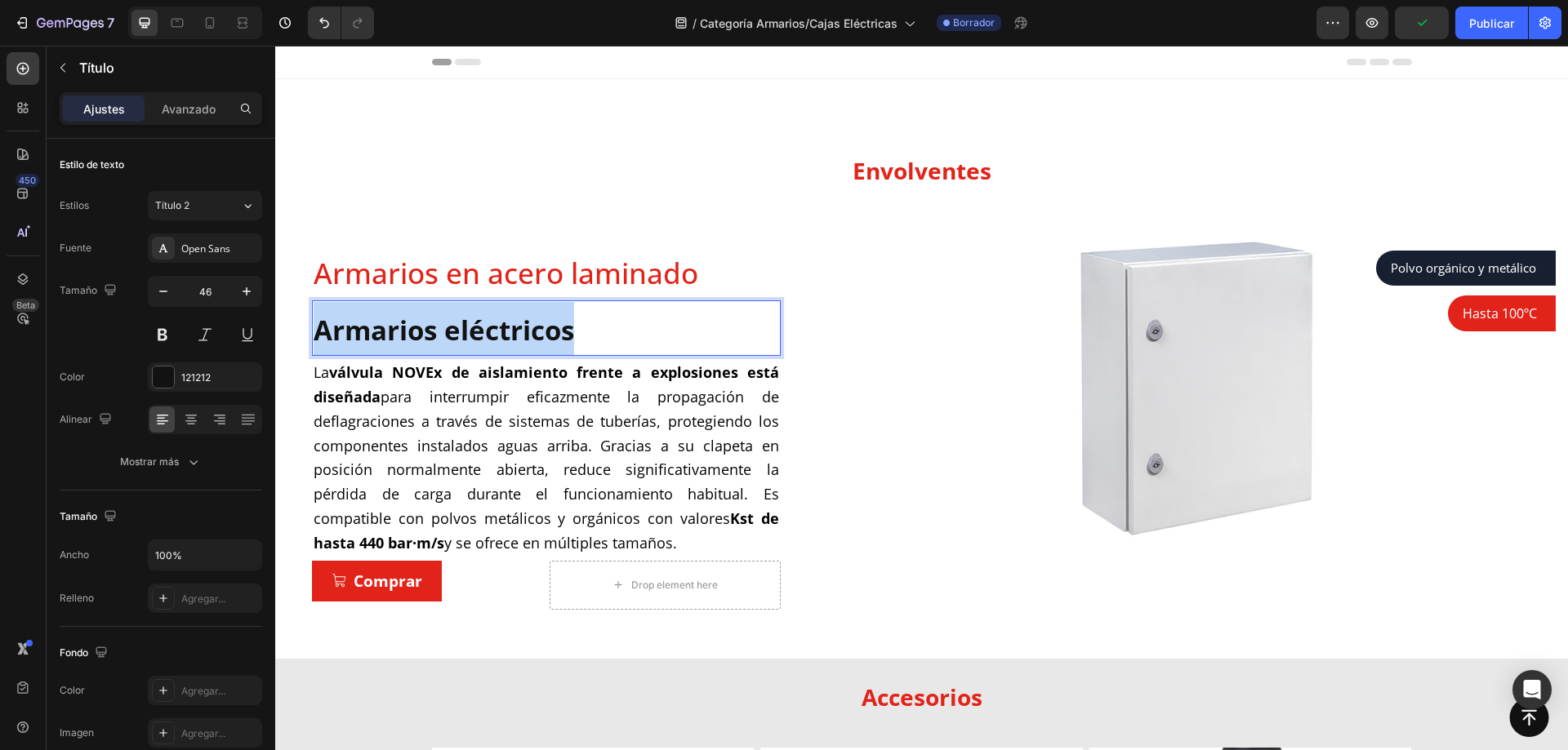
click at [490, 334] on strong "Armarios eléctricos" at bounding box center [444, 331] width 261 height 37
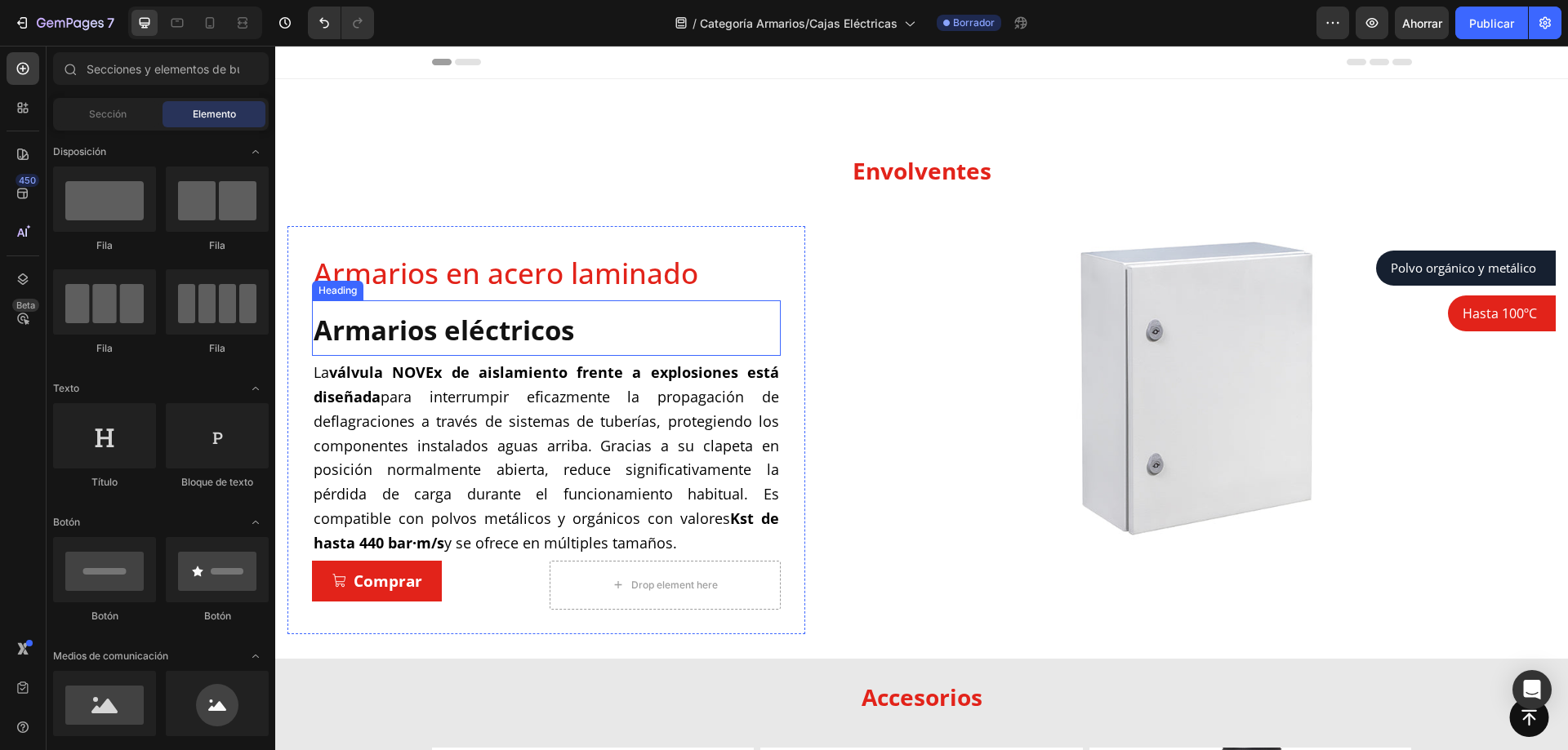
click at [562, 322] on strong "Armarios eléctricos" at bounding box center [444, 331] width 261 height 37
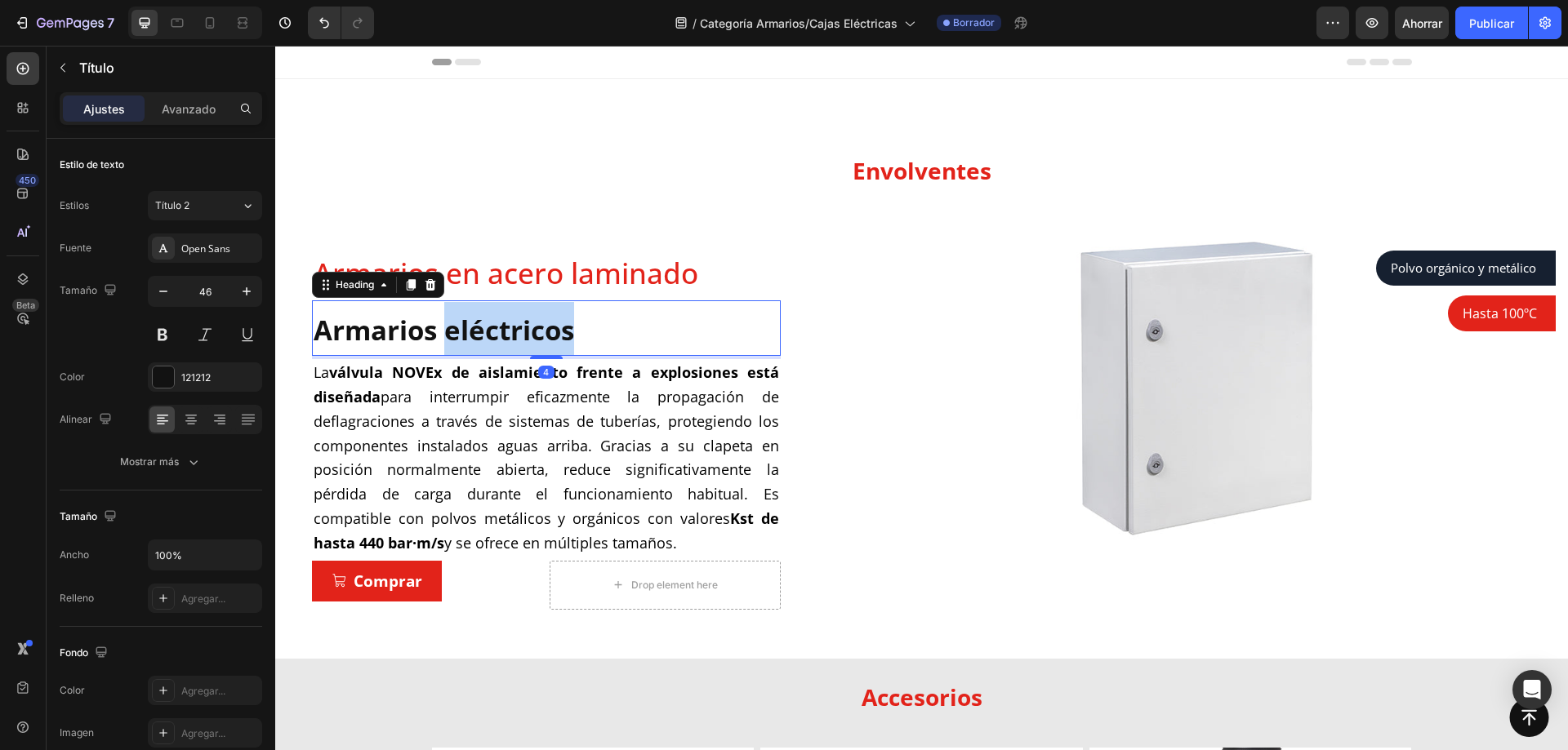
click at [491, 336] on strong "Armarios eléctricos" at bounding box center [444, 331] width 261 height 37
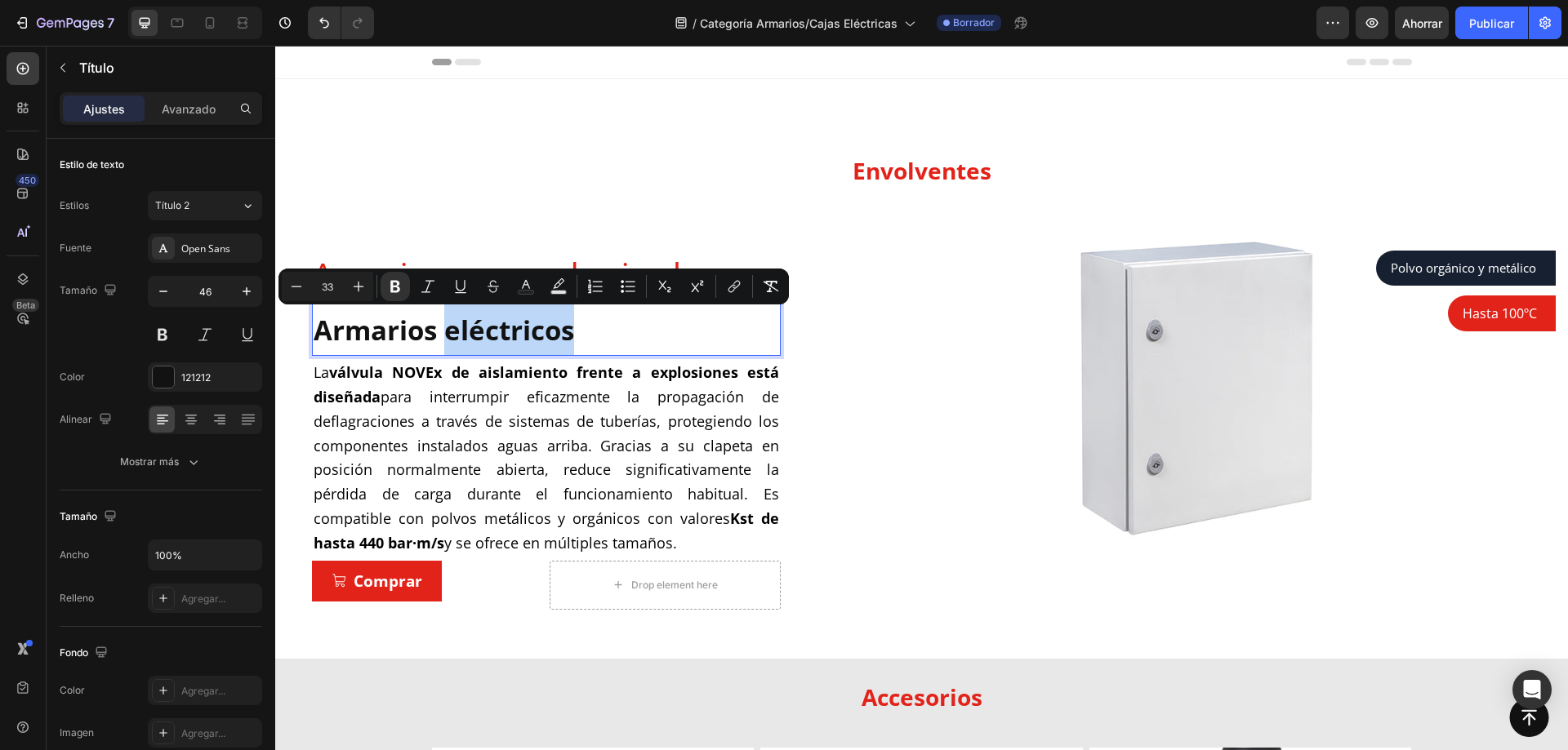
click at [491, 336] on strong "Armarios eléctricos" at bounding box center [444, 331] width 261 height 37
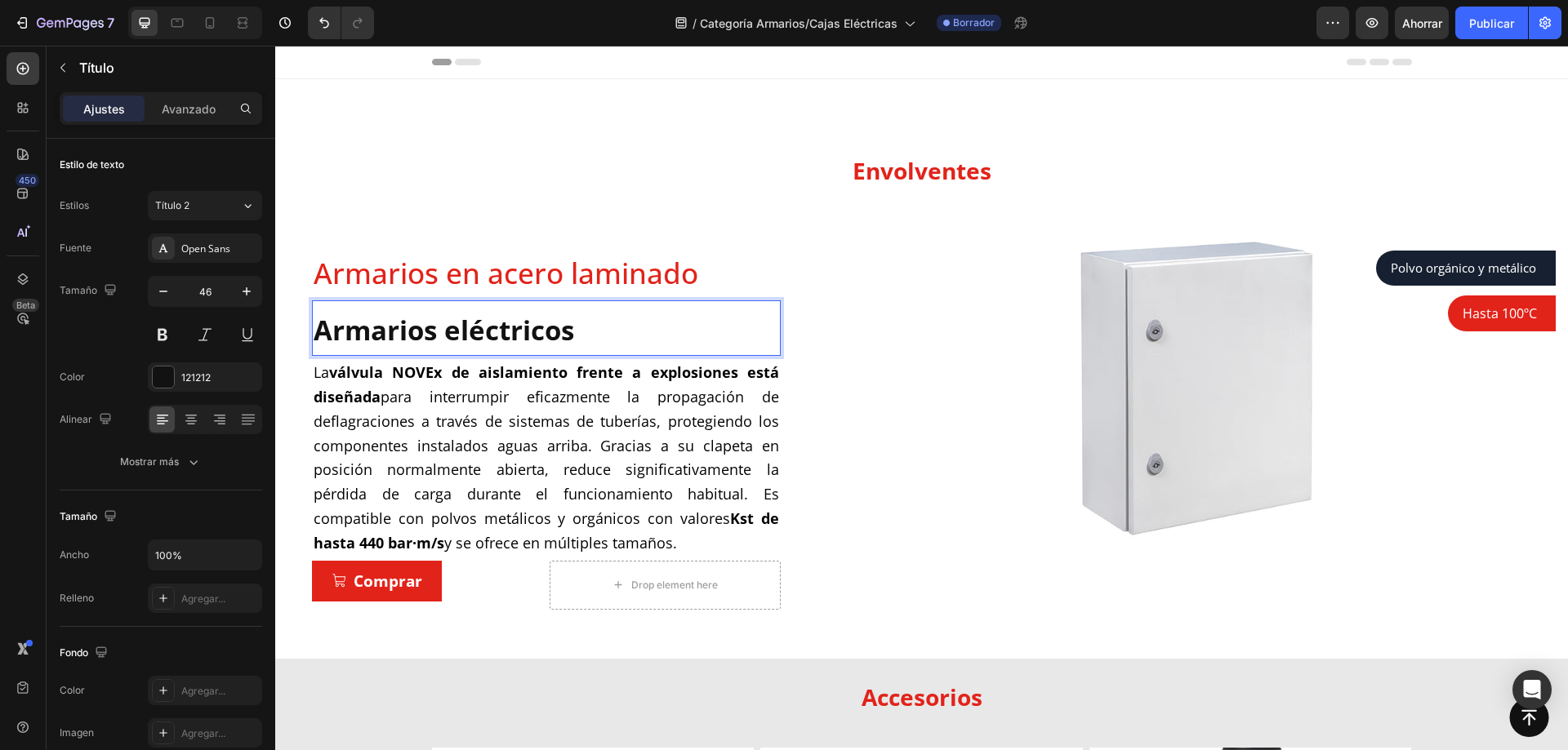
click at [491, 336] on strong "Armarios eléctricos" at bounding box center [444, 331] width 261 height 37
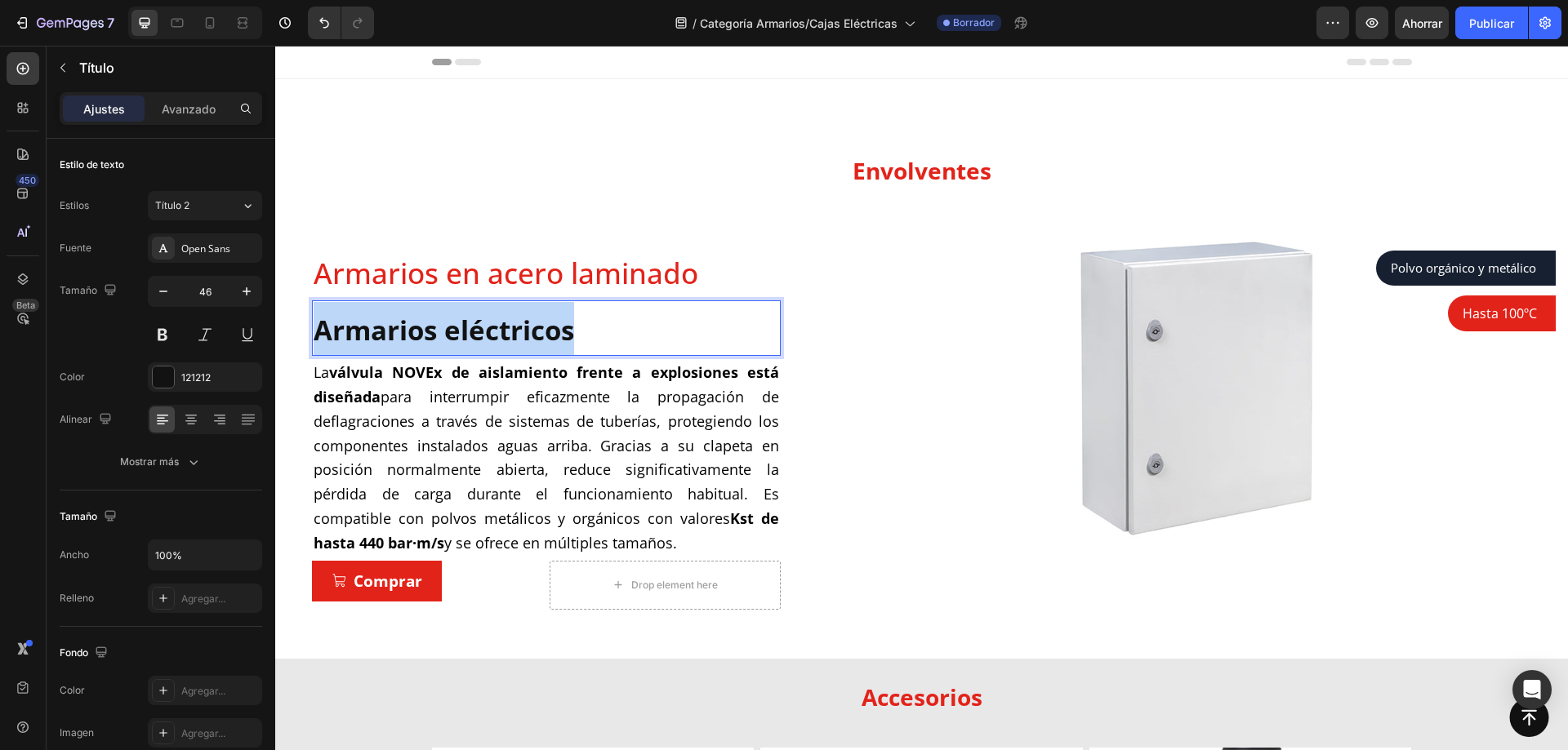
click at [491, 336] on strong "Armarios eléctricos" at bounding box center [444, 331] width 261 height 37
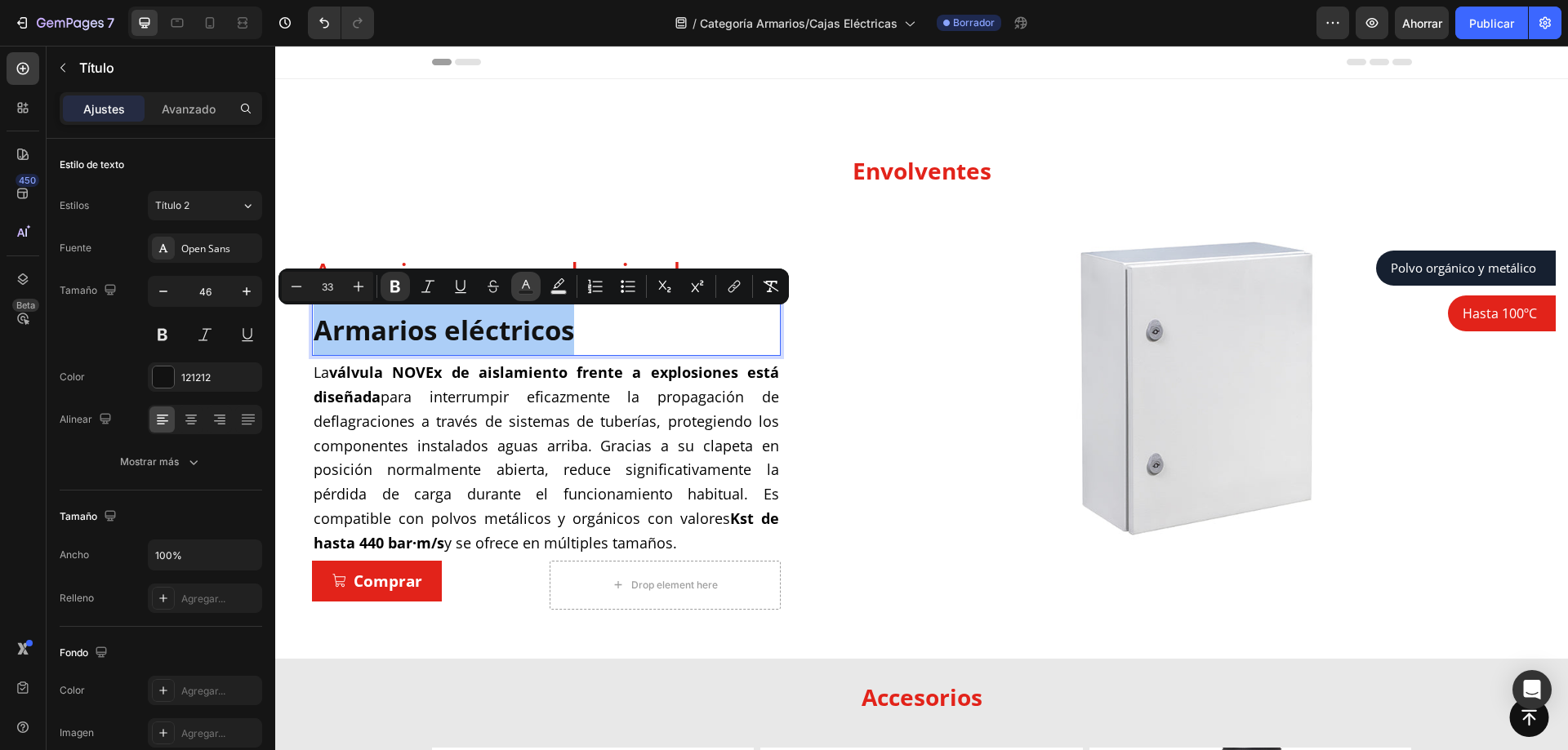
click at [528, 291] on rect "Editor contextual toolbar" at bounding box center [526, 293] width 16 height 4
type input "121212"
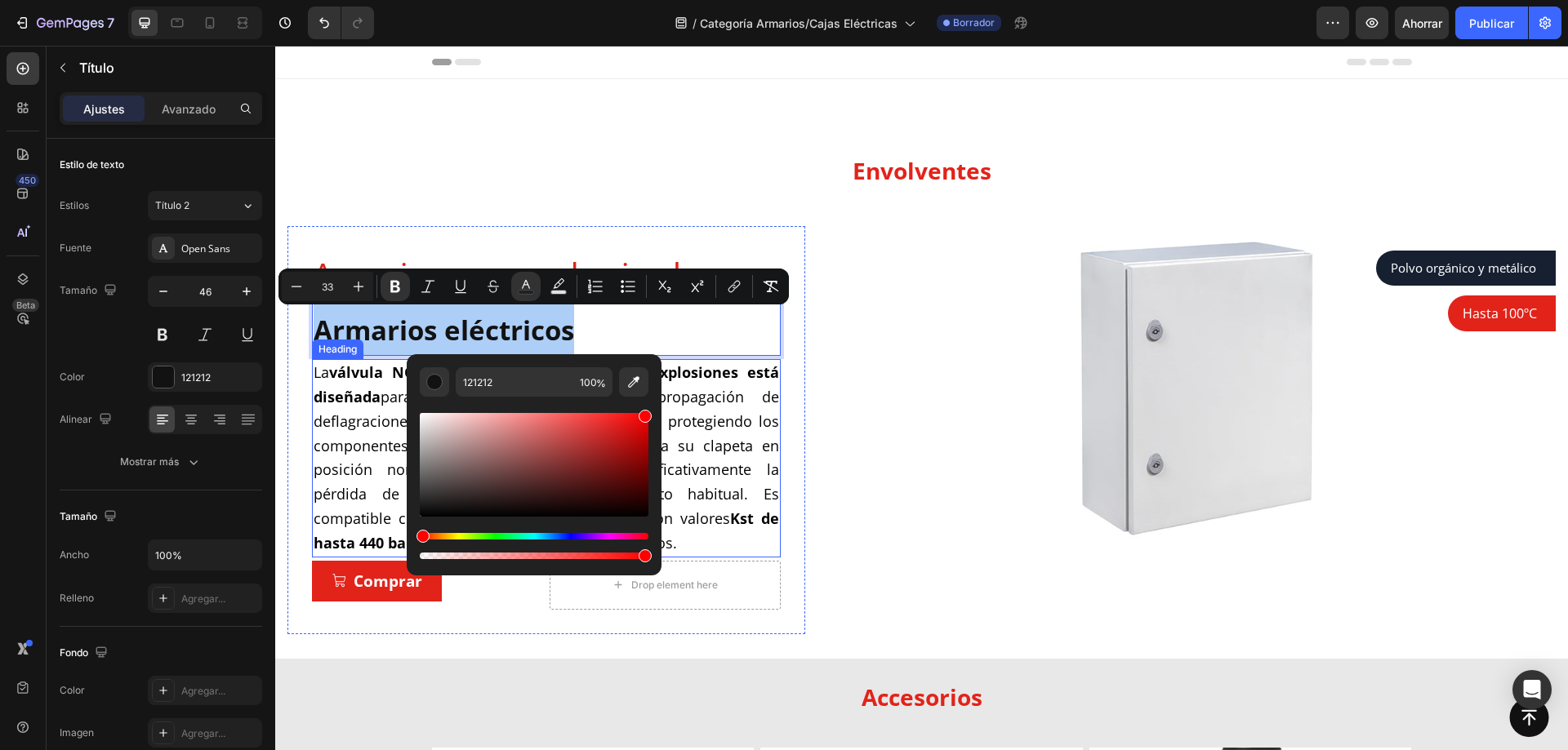
drag, startPoint x: 853, startPoint y: 461, endPoint x: 664, endPoint y: 404, distance: 197.4
type input "FF0000"
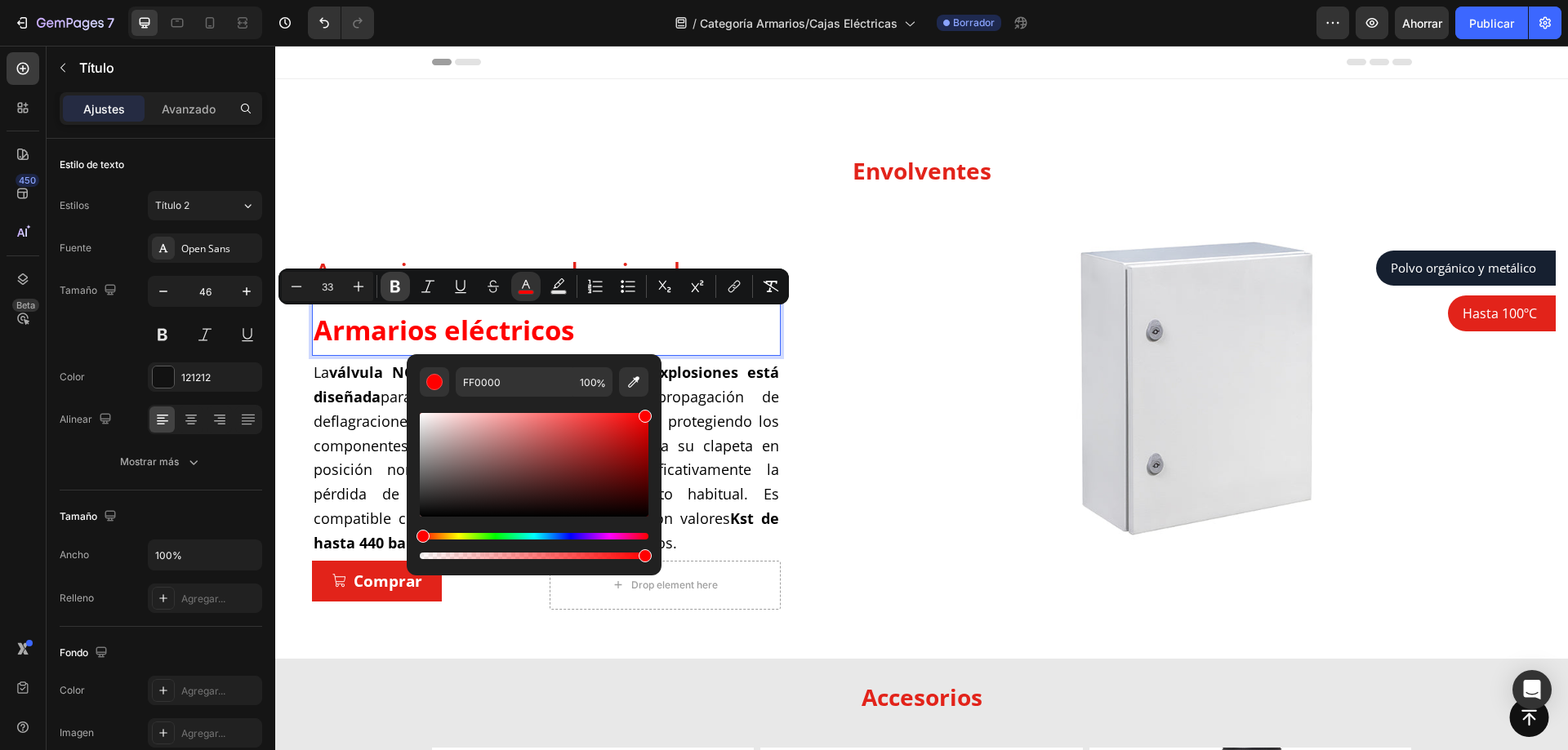
click at [393, 283] on icon "Editor contextual toolbar" at bounding box center [395, 286] width 10 height 12
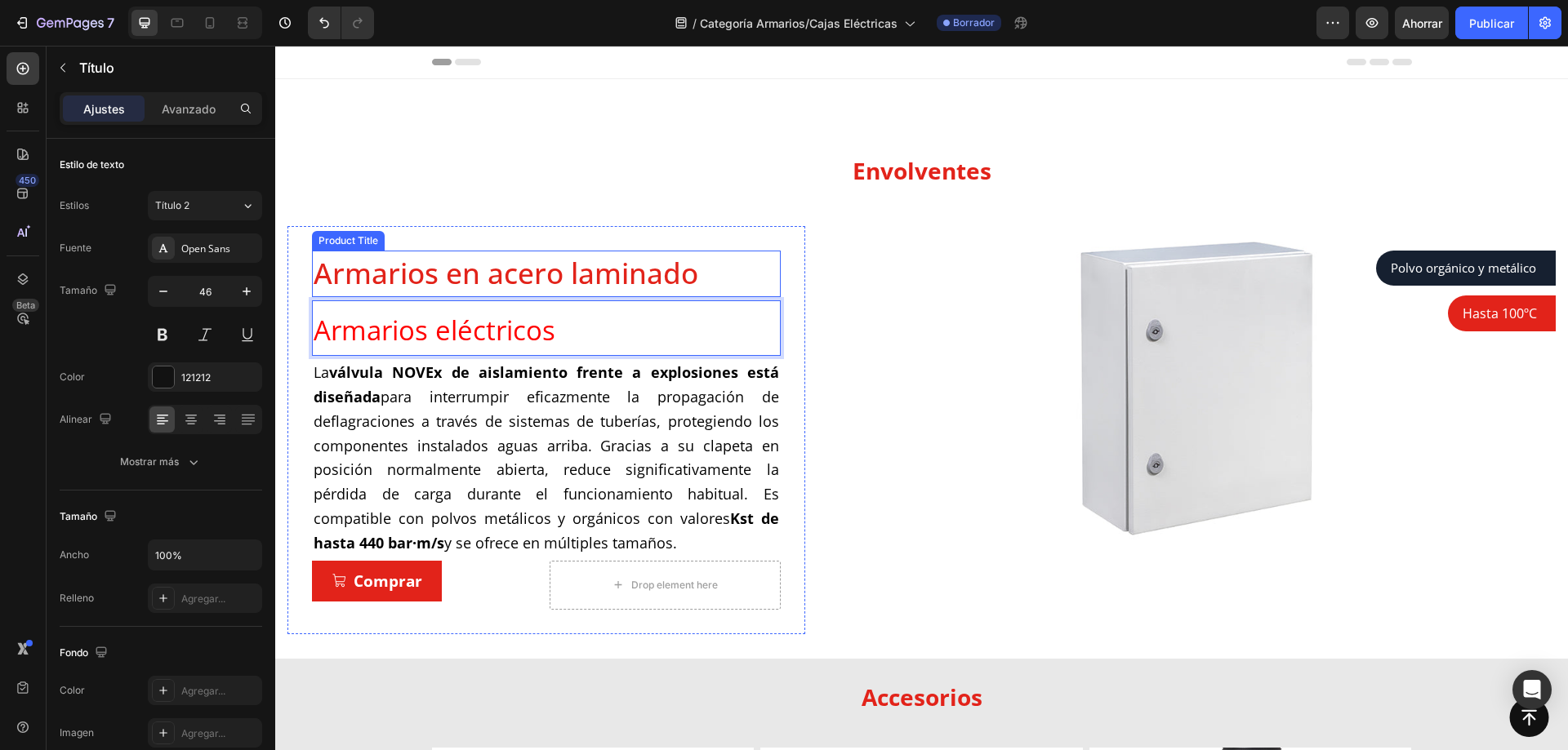
click at [444, 269] on h1 "Armarios en acero laminado" at bounding box center [546, 273] width 468 height 46
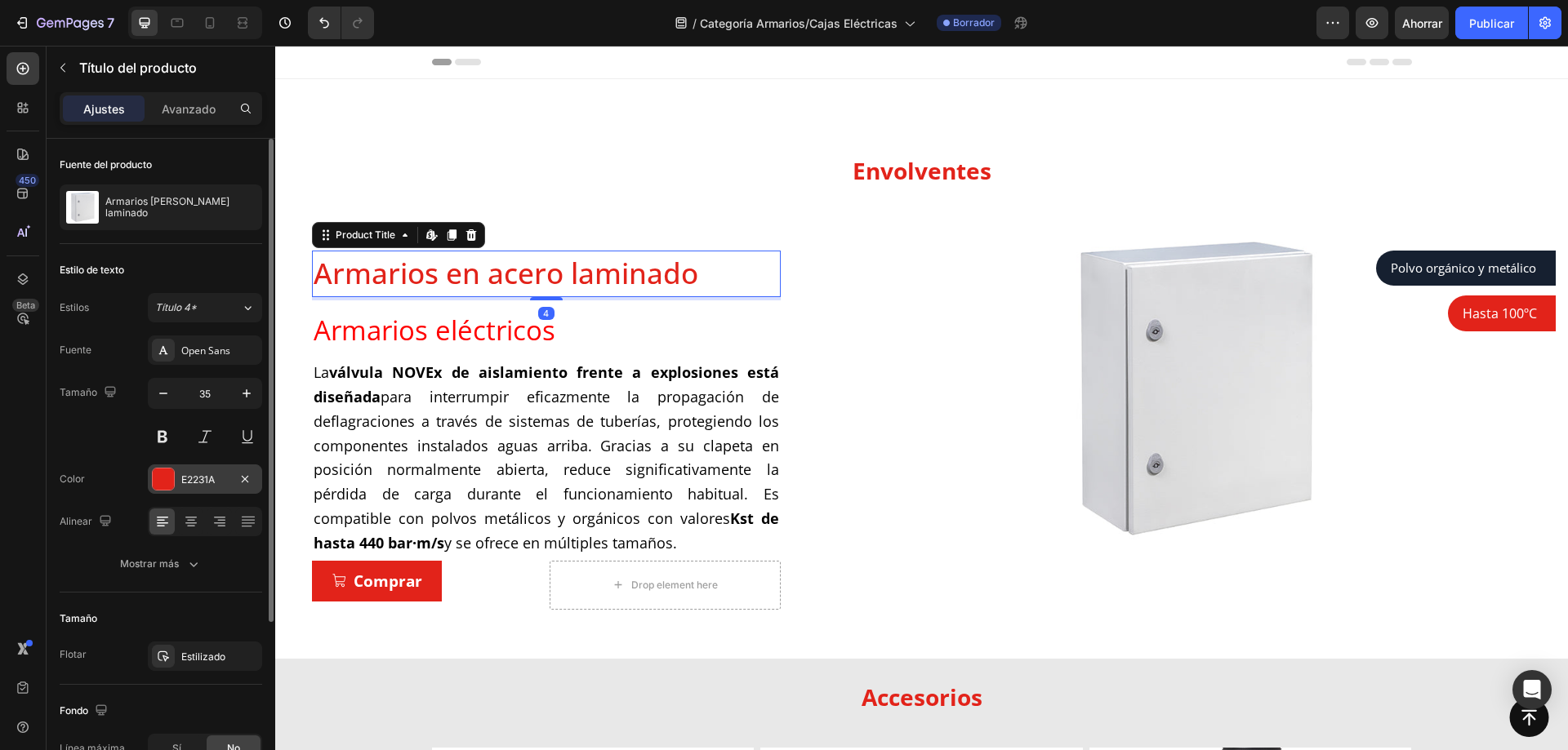
click at [209, 477] on font "E2231A" at bounding box center [198, 479] width 33 height 12
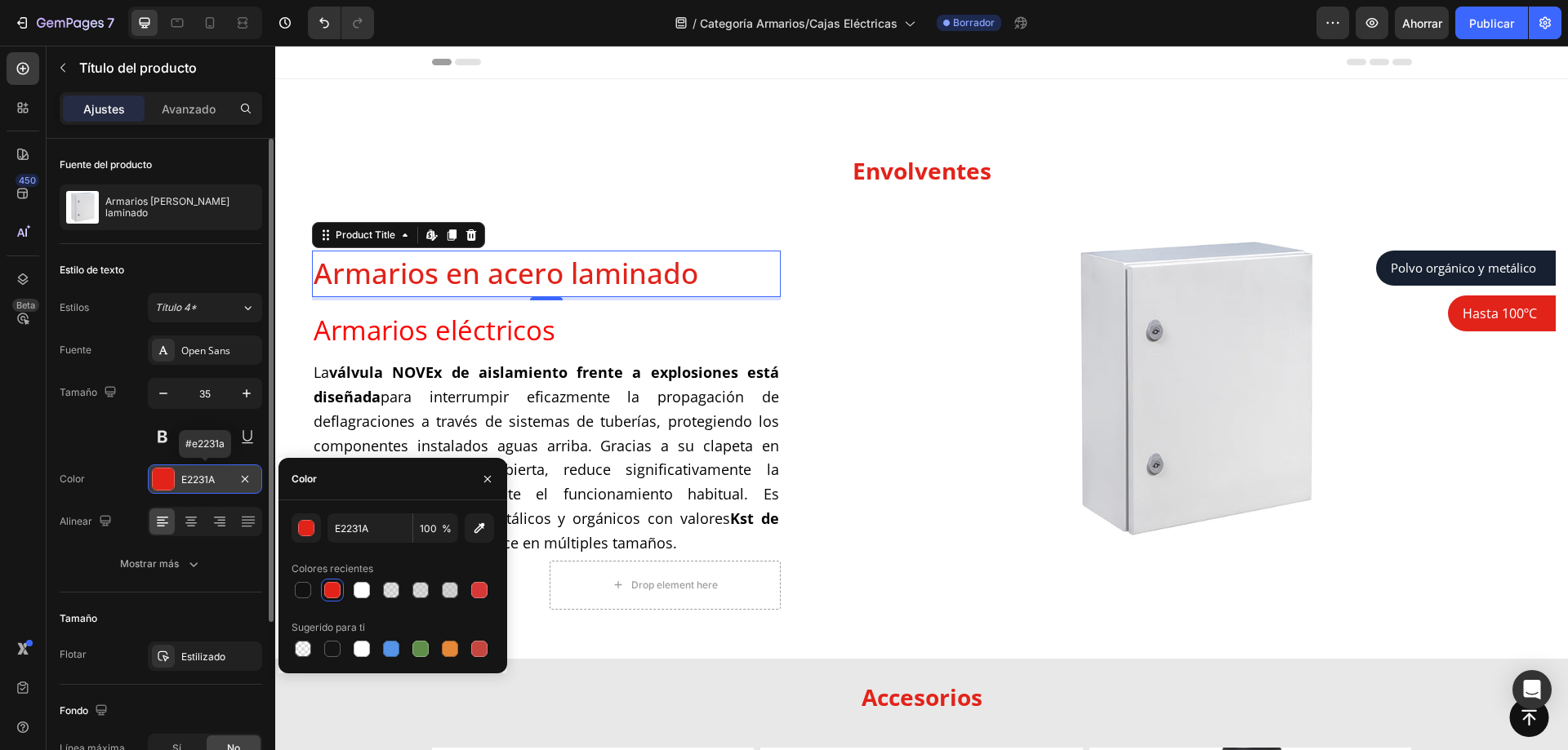
click at [209, 477] on font "E2231A" at bounding box center [198, 479] width 33 height 12
click at [359, 528] on input "E2231A" at bounding box center [371, 528] width 85 height 30
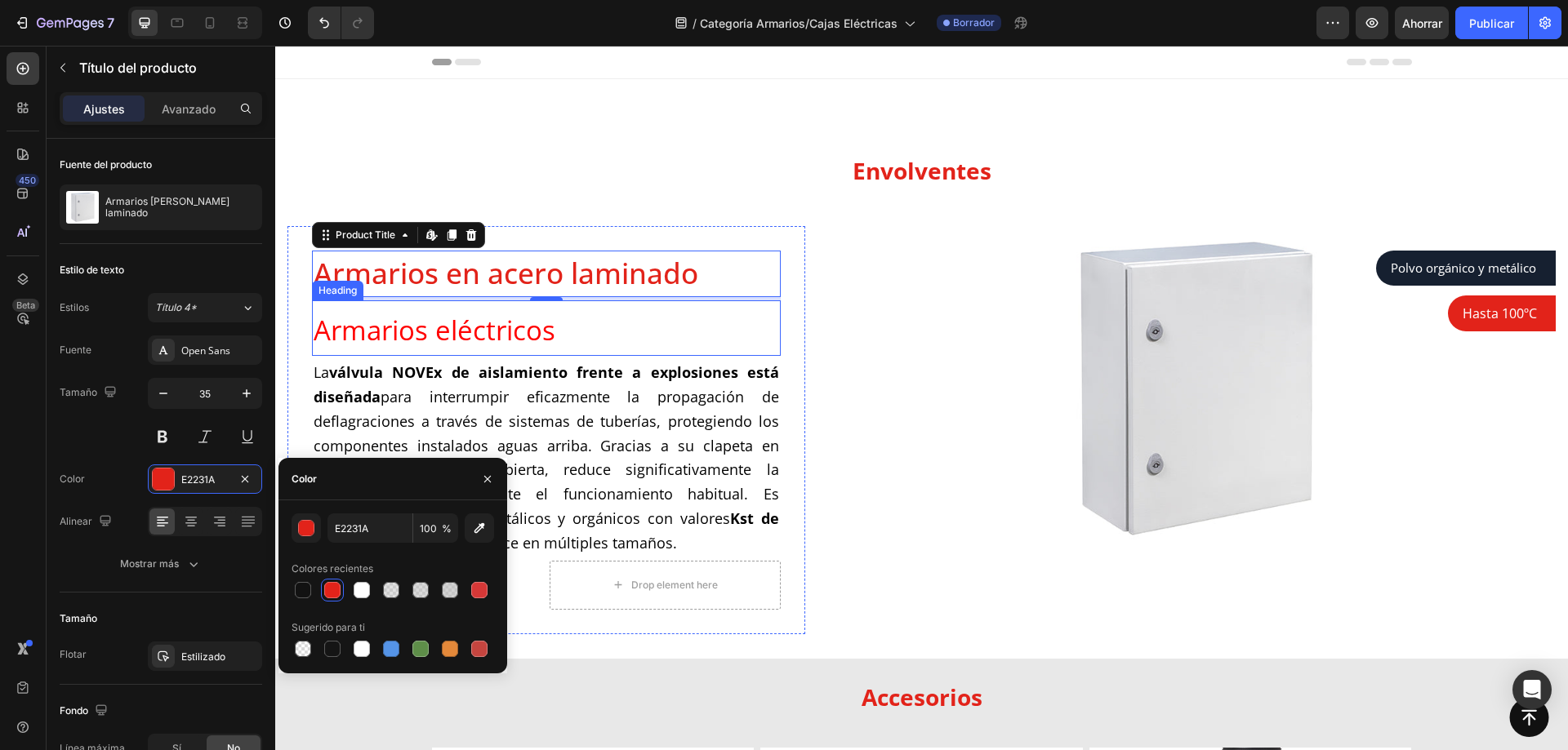
click at [467, 312] on span "Armarios eléctricos" at bounding box center [434, 331] width 242 height 37
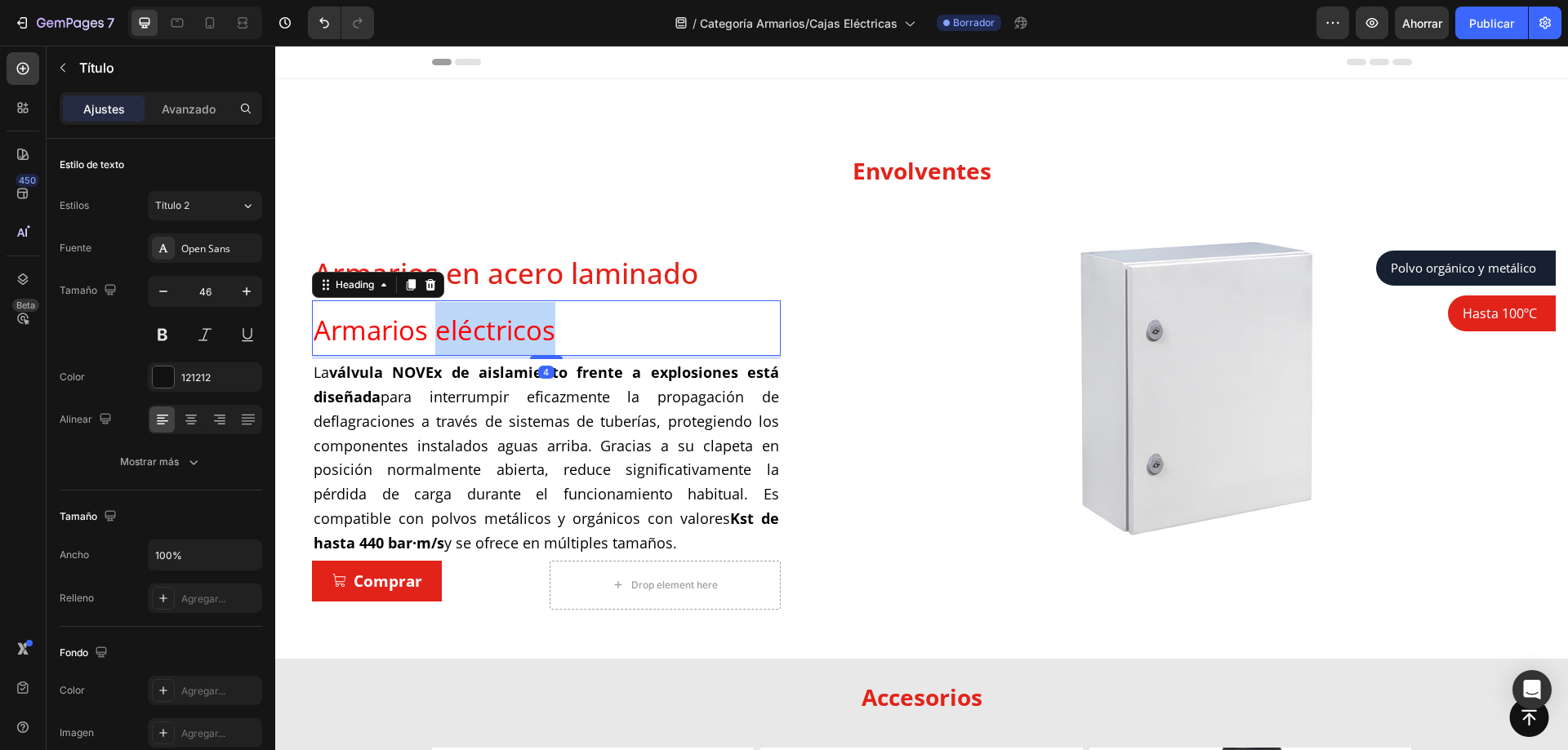
click at [455, 327] on span "Armarios eléctricos" at bounding box center [434, 331] width 242 height 37
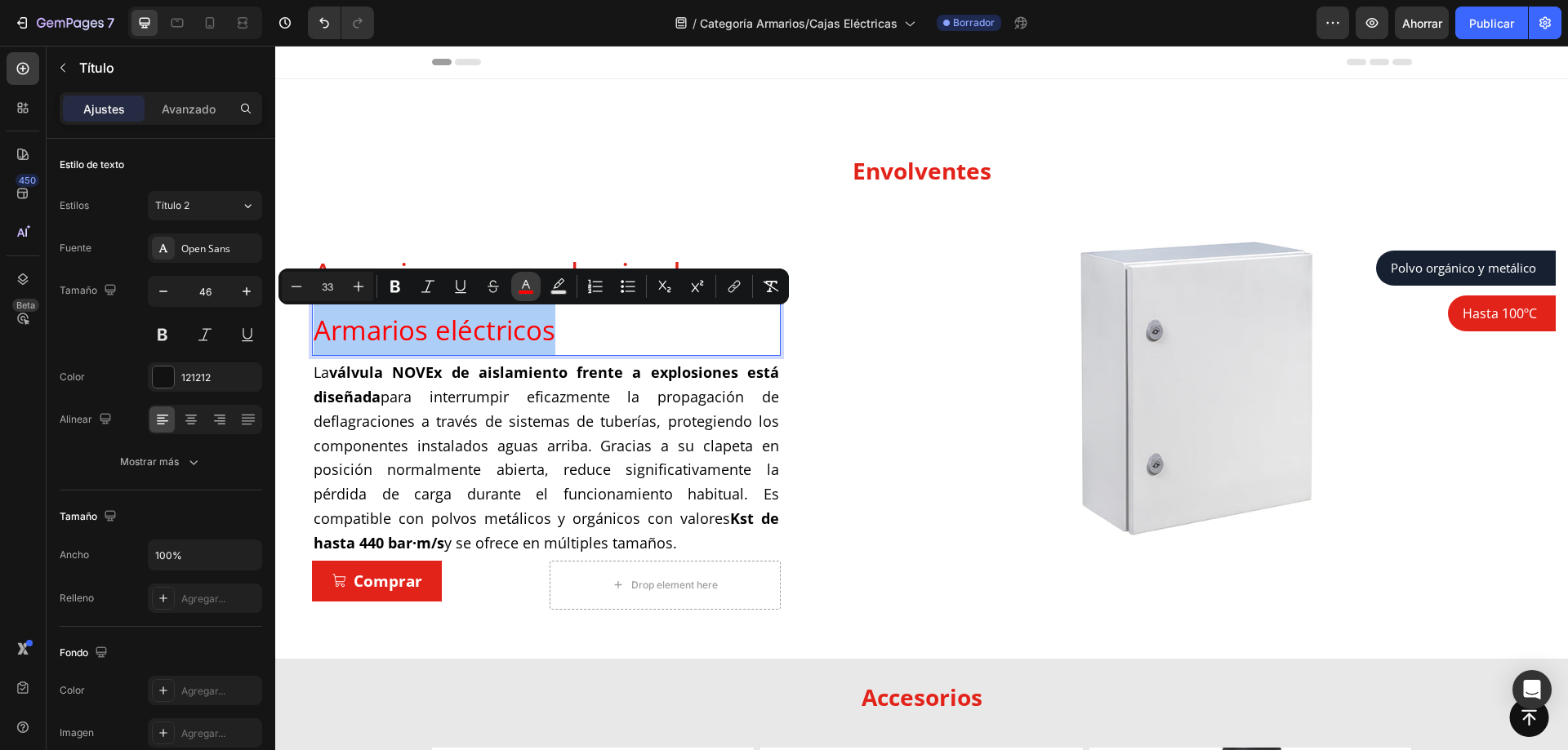
click at [521, 285] on icon "Editor contextual toolbar" at bounding box center [527, 286] width 17 height 17
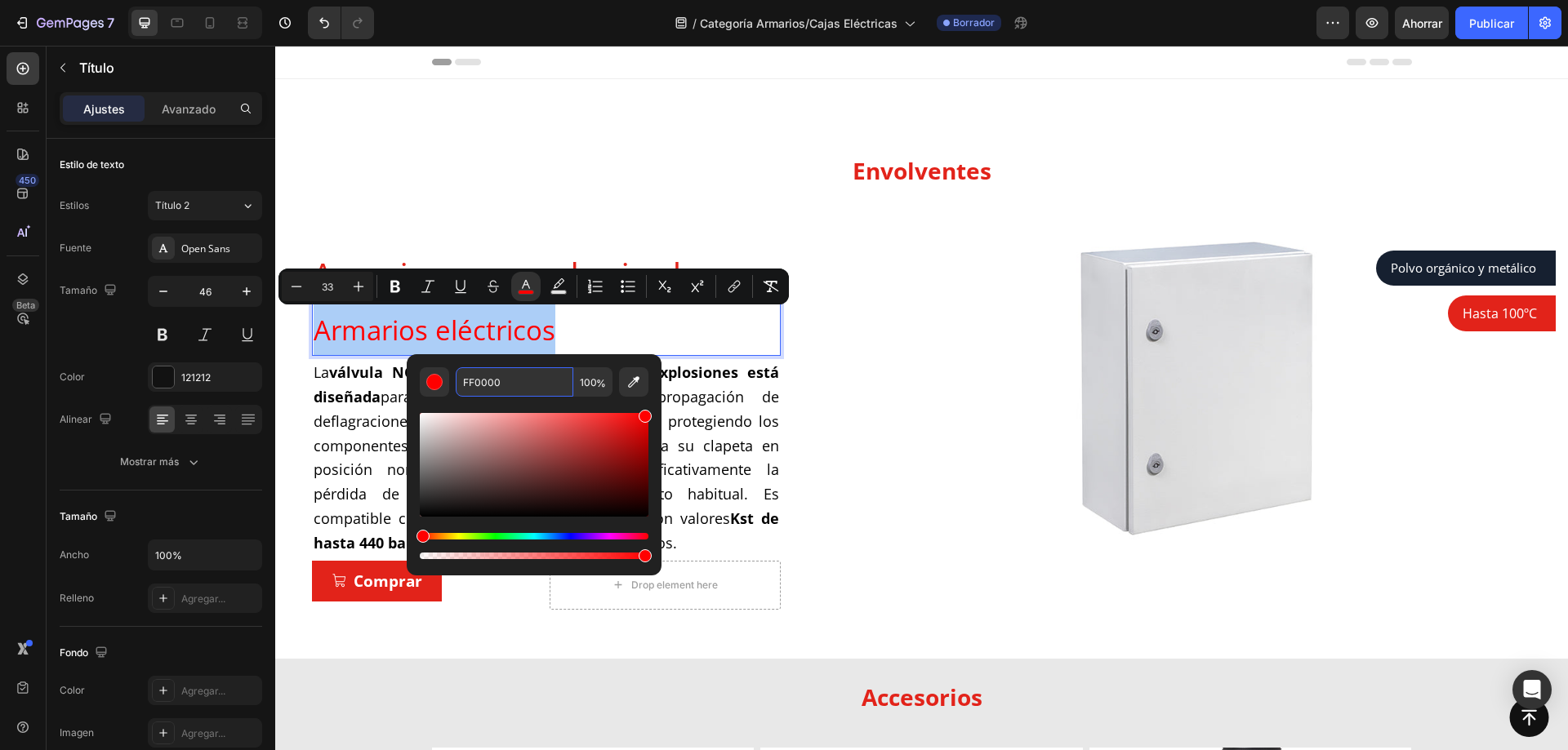
click at [486, 388] on input "FF0000" at bounding box center [514, 382] width 117 height 30
paste input "E2231A"
type input "E2231A"
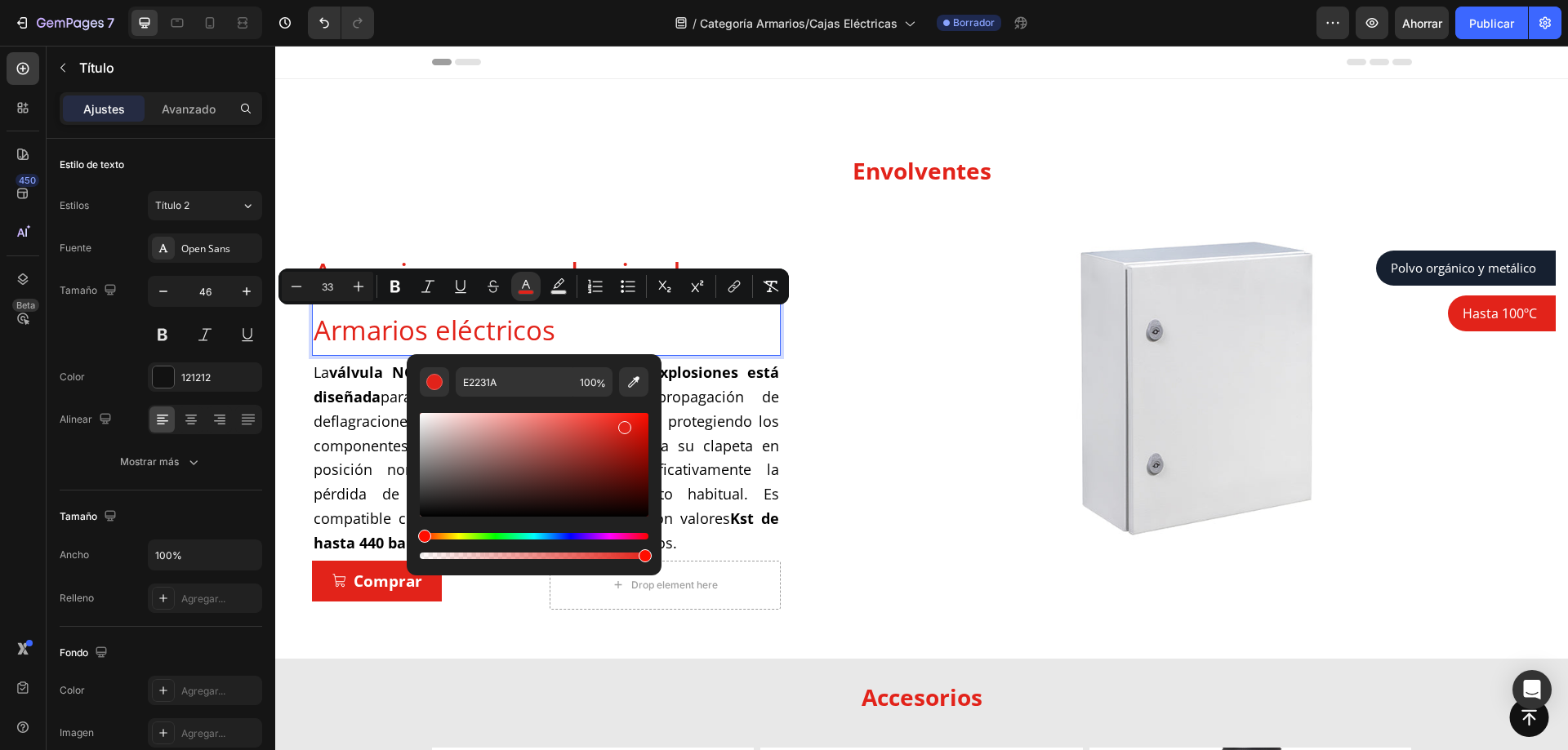
click at [529, 406] on div "Editor contextual toolbar" at bounding box center [534, 479] width 229 height 165
click at [508, 169] on p "⁠⁠⁠⁠⁠⁠⁠ Envolventes" at bounding box center [921, 169] width 977 height 46
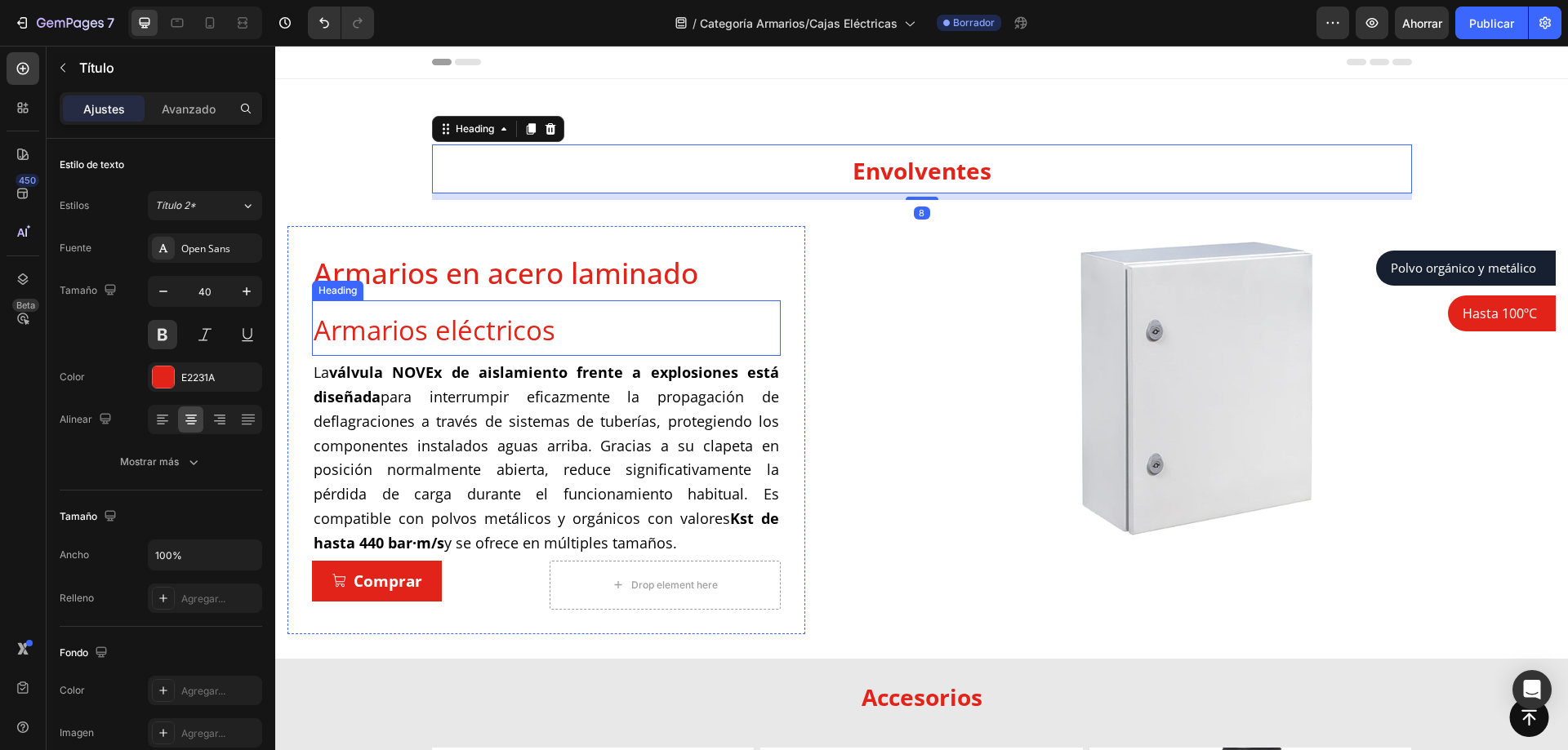
click at [497, 333] on span "Armarios eléctricos" at bounding box center [434, 331] width 242 height 37
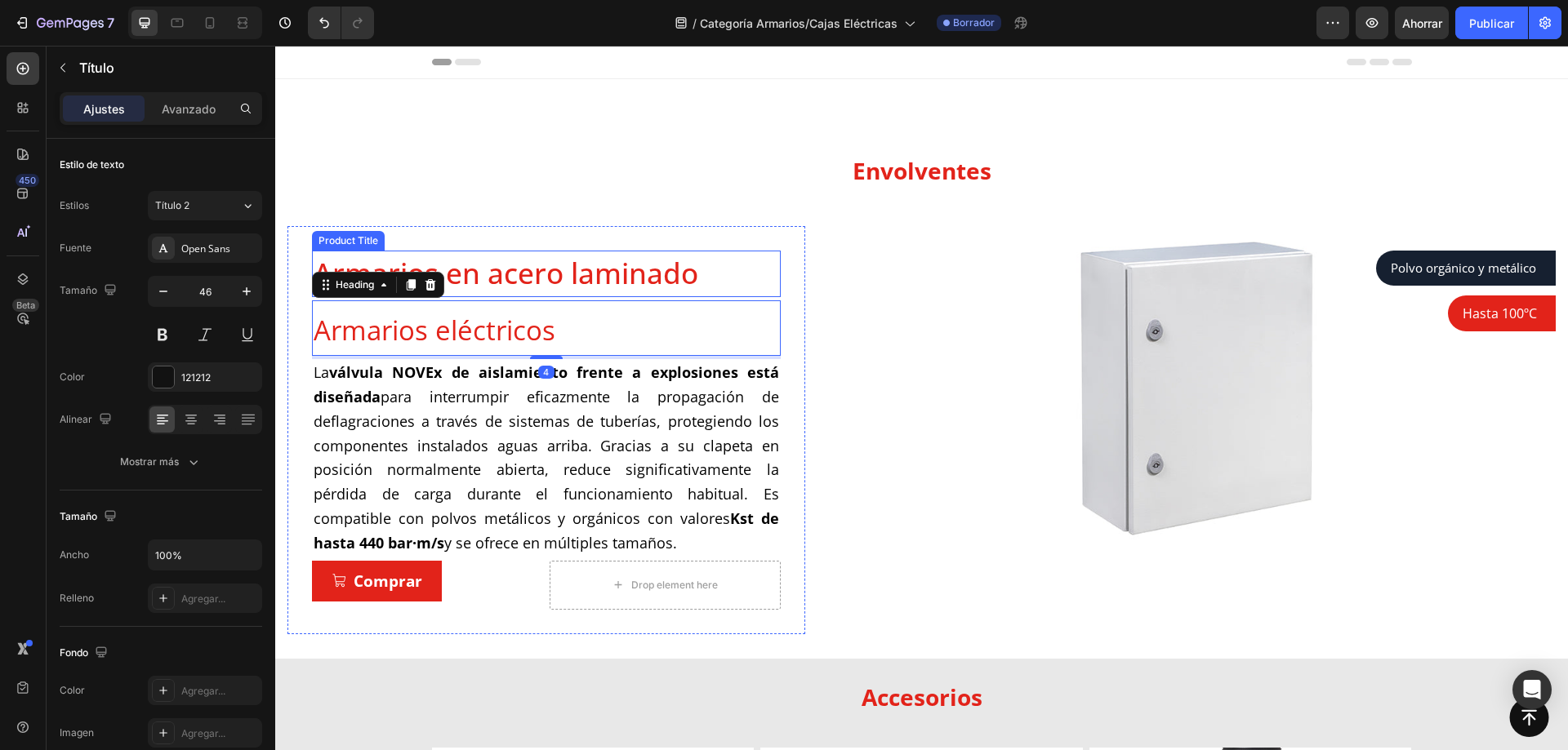
click at [479, 275] on h1 "Armarios en acero laminado" at bounding box center [546, 273] width 468 height 46
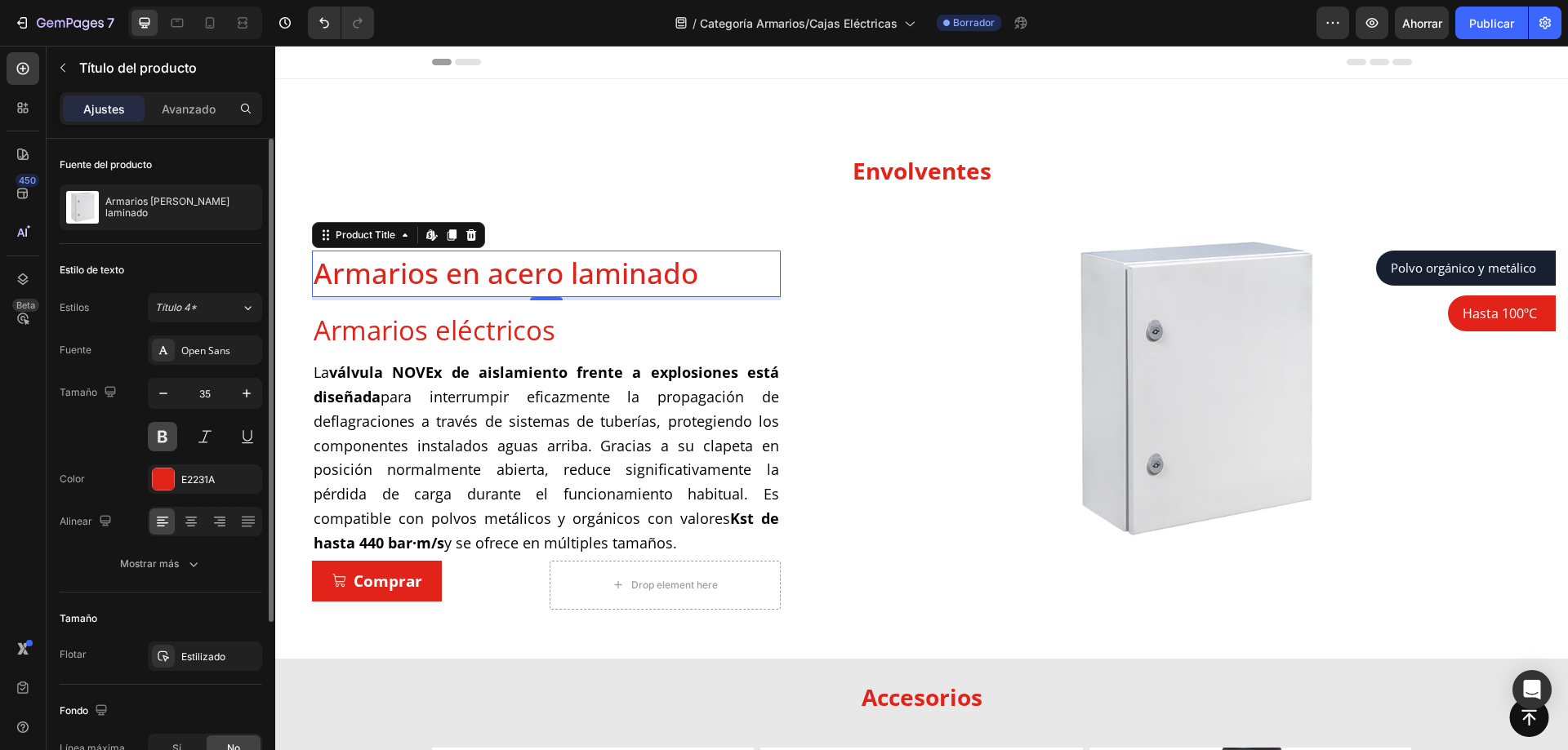
click at [167, 434] on button at bounding box center [163, 437] width 30 height 30
click at [164, 435] on button at bounding box center [163, 437] width 30 height 30
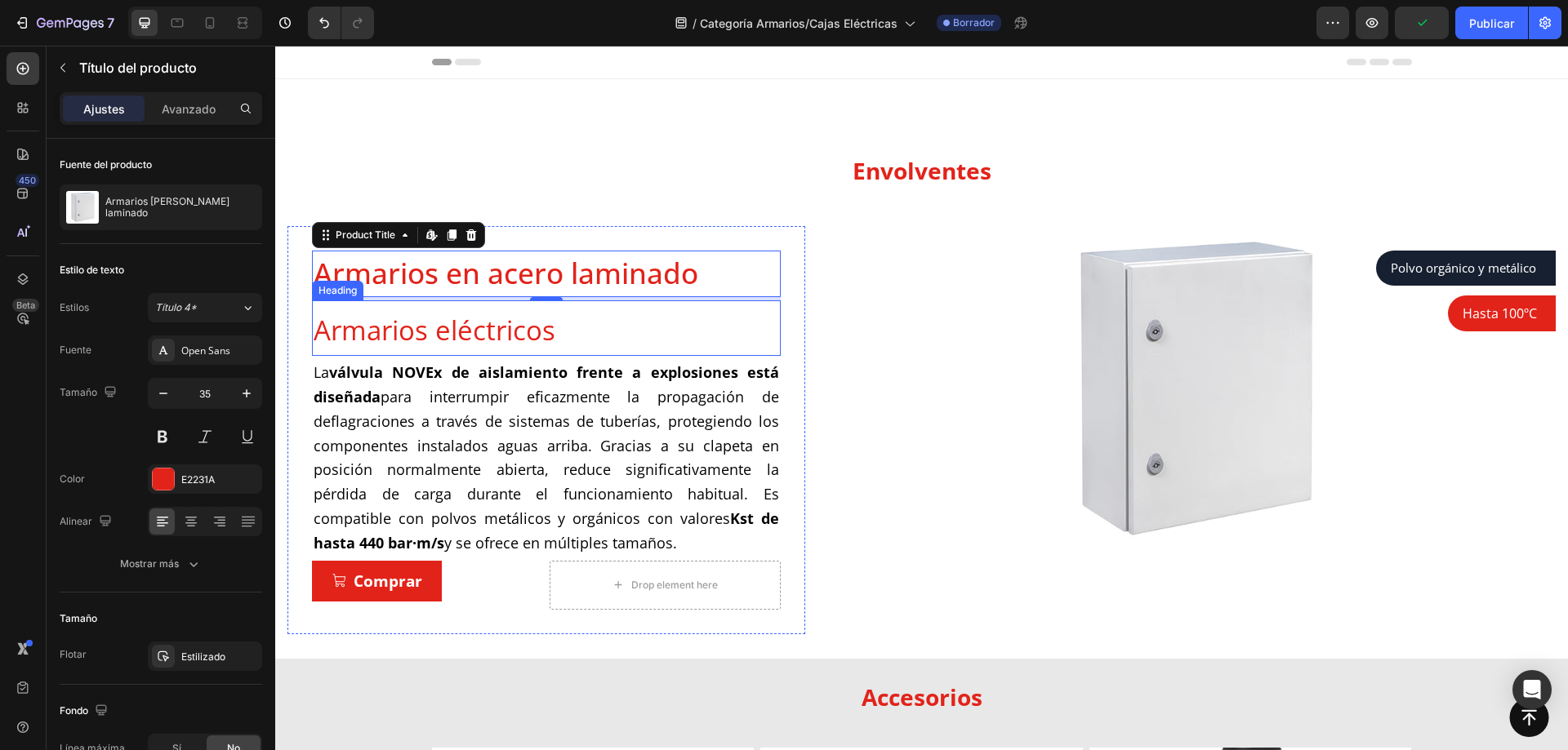
click at [409, 322] on span "Armarios eléctricos" at bounding box center [434, 331] width 242 height 37
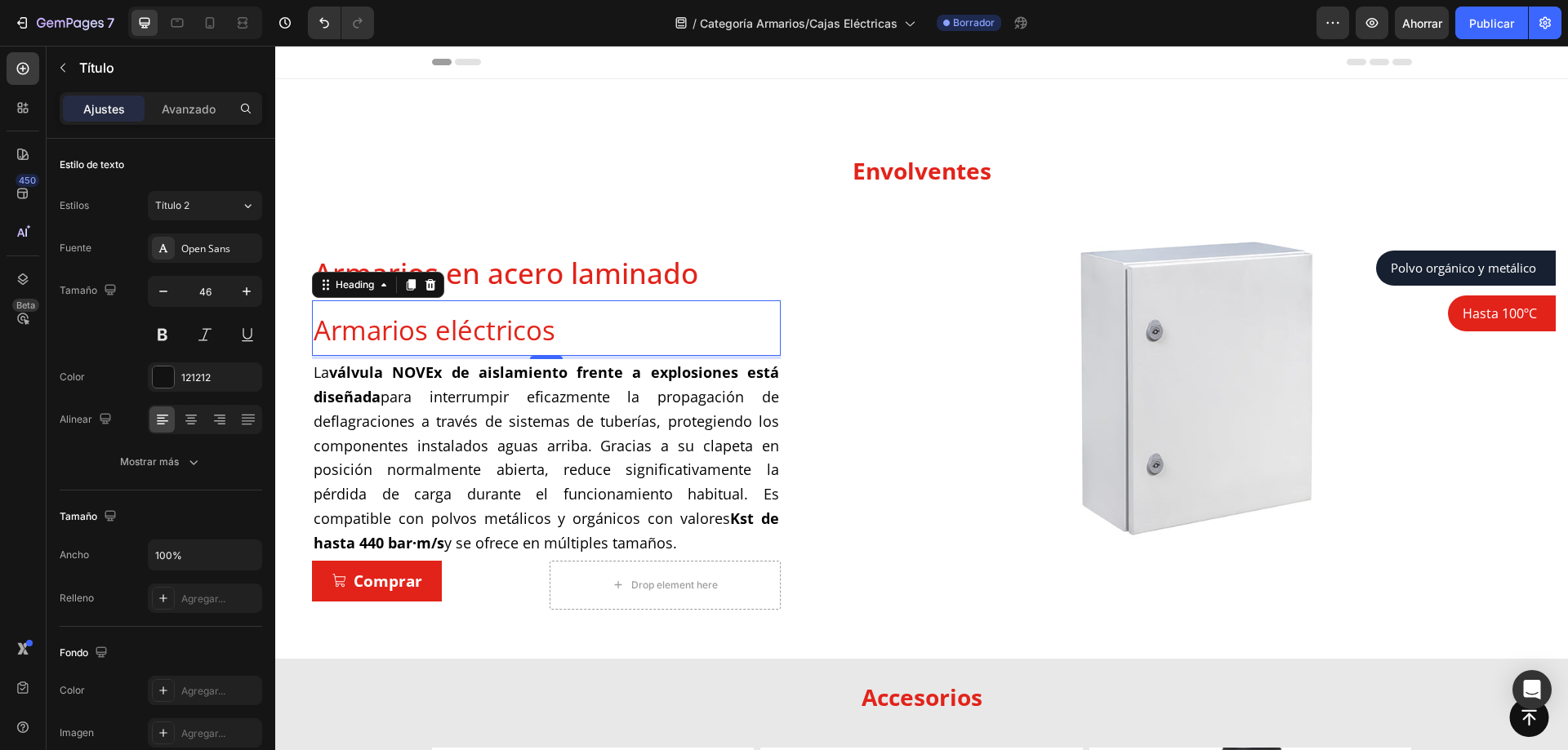
click at [383, 328] on span "Armarios eléctricos" at bounding box center [434, 331] width 242 height 37
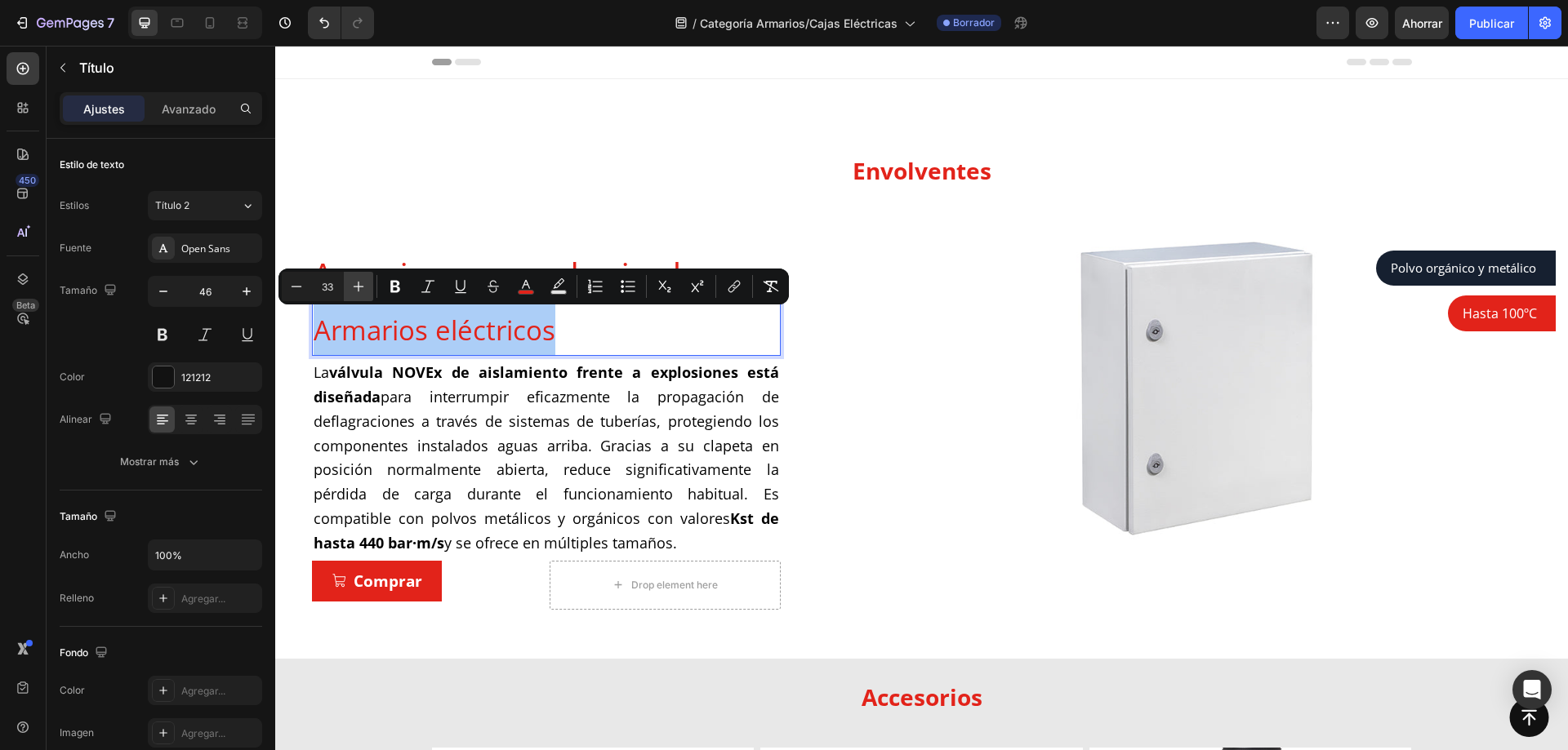
click at [362, 288] on icon "Editor contextual toolbar" at bounding box center [359, 286] width 17 height 17
type input "35"
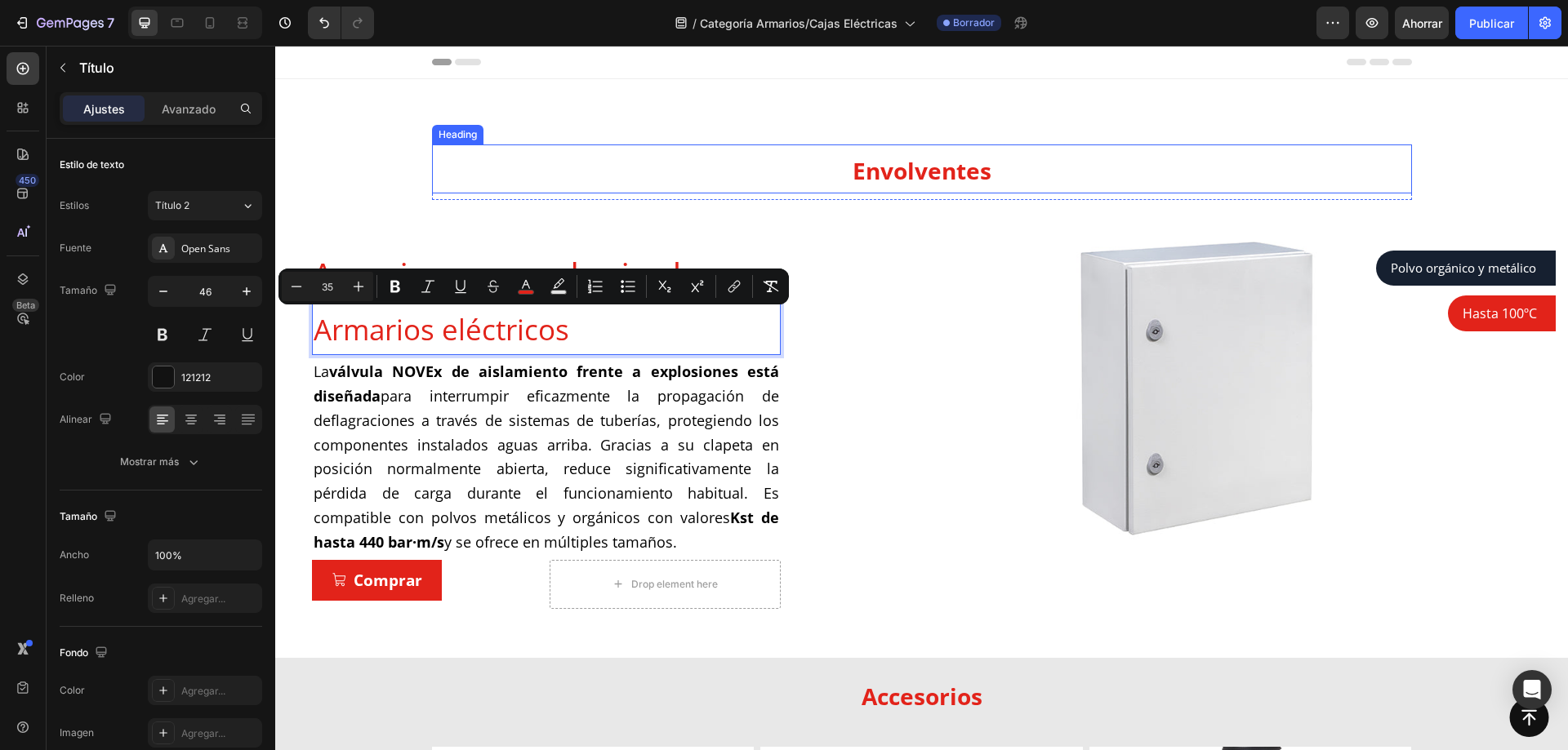
click at [565, 181] on p "⁠⁠⁠⁠⁠⁠⁠ Envolventes" at bounding box center [921, 169] width 977 height 46
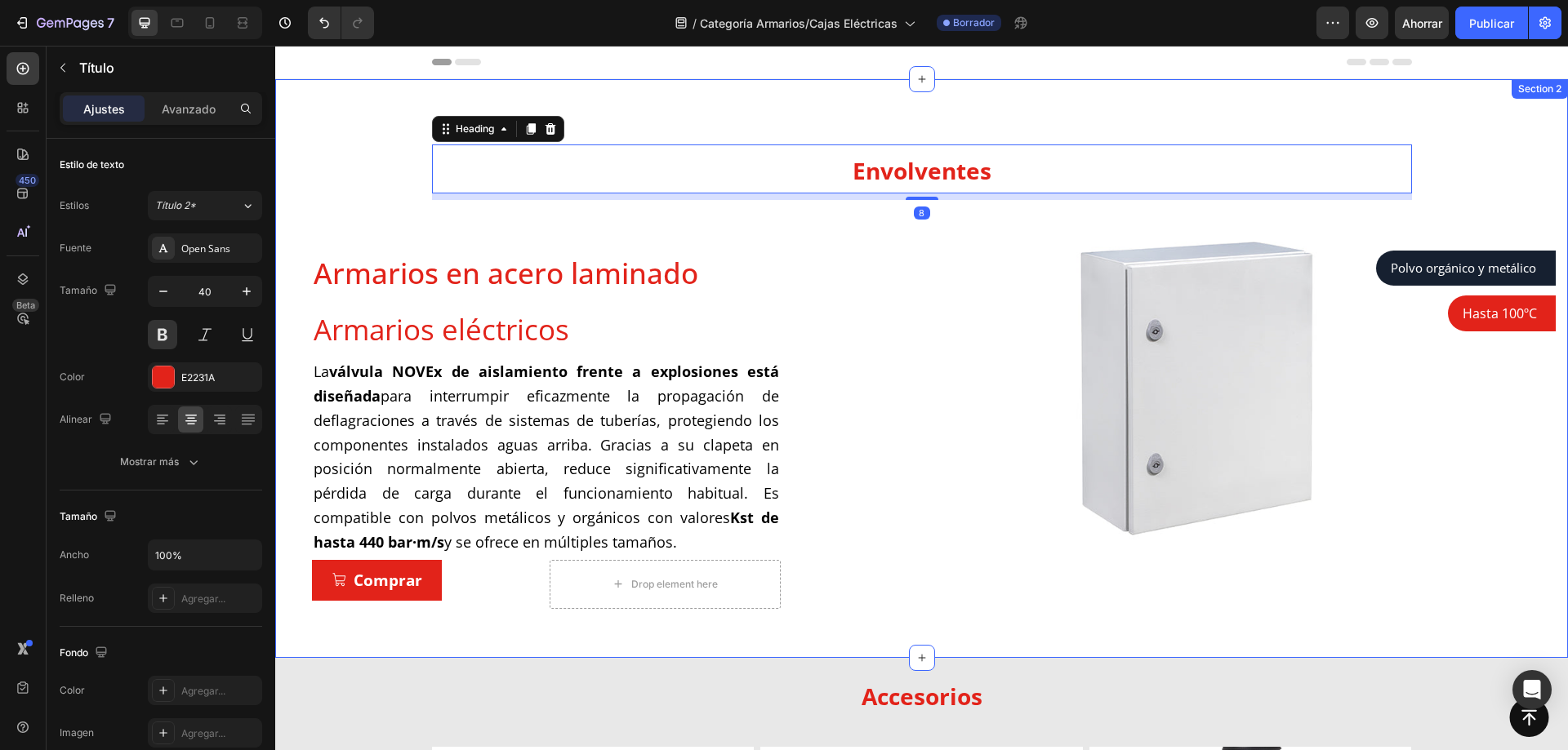
click at [392, 214] on div "⁠⁠⁠⁠⁠⁠⁠ Envolventes Heading 8 Row Armarios en acero laminado Product Title ⁠⁠⁠⁠…" at bounding box center [921, 389] width 1269 height 490
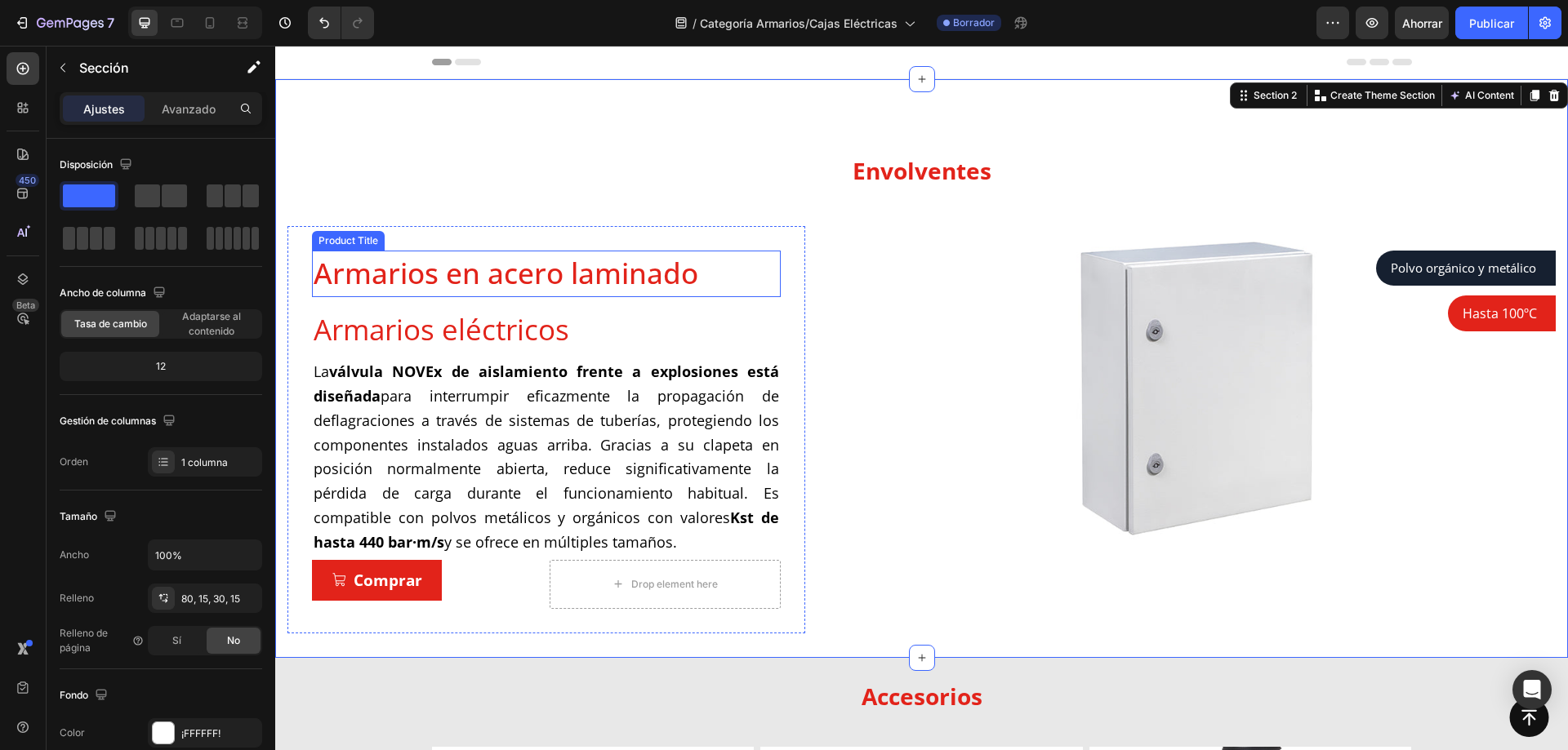
click at [488, 278] on h1 "Armarios en acero laminado" at bounding box center [546, 273] width 468 height 46
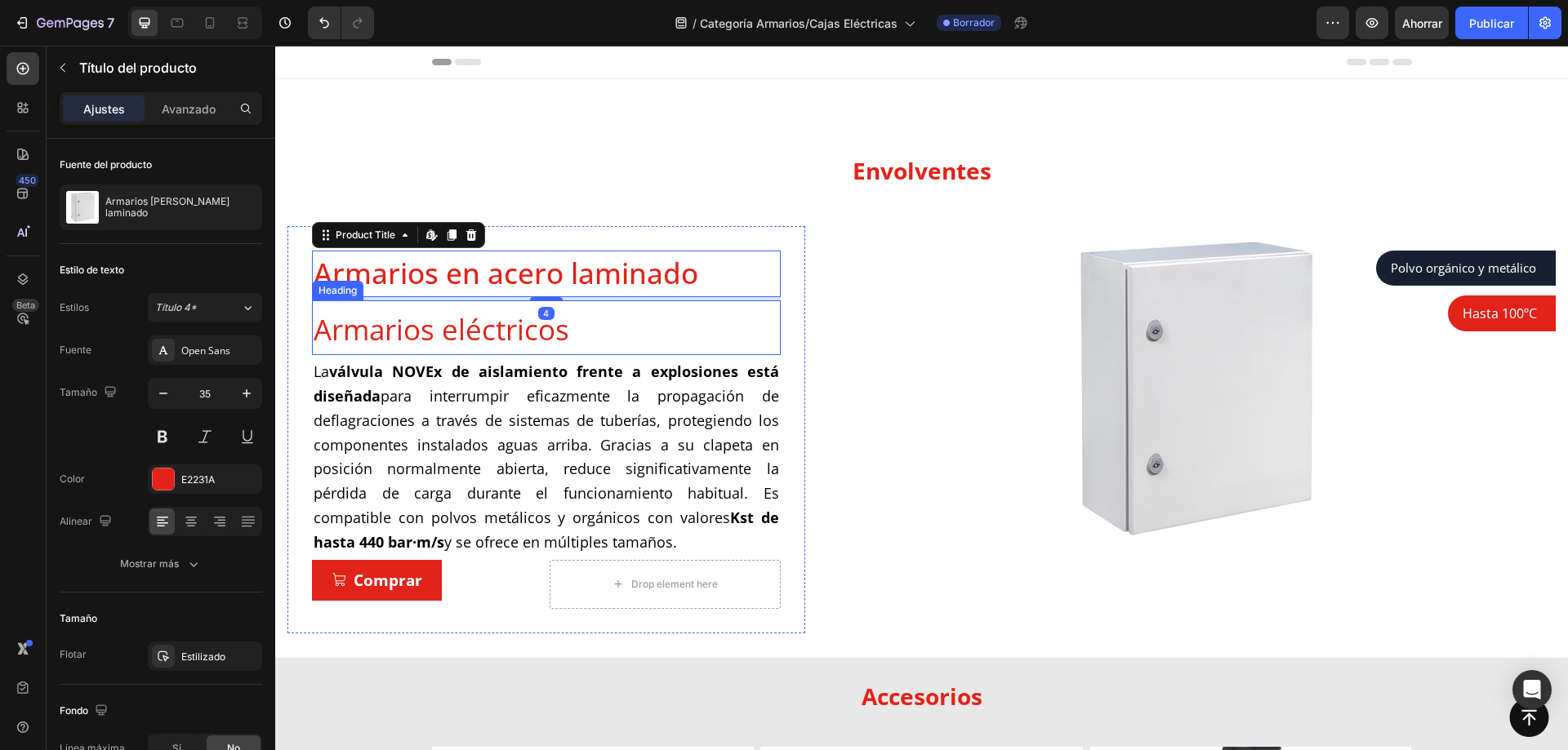
click at [504, 334] on span "Armarios eléctricos" at bounding box center [441, 330] width 256 height 39
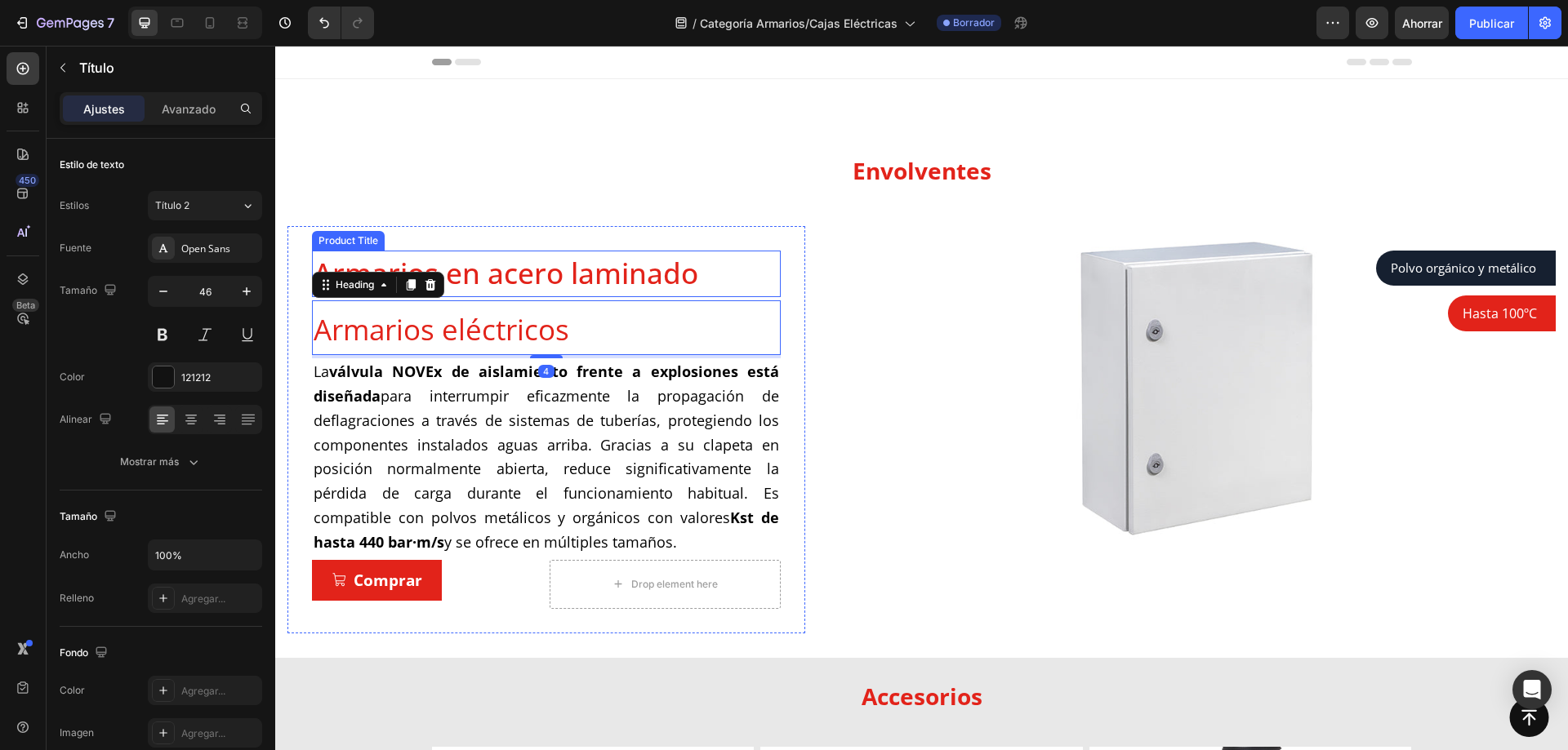
click at [493, 272] on h1 "Armarios en acero laminado" at bounding box center [546, 273] width 468 height 46
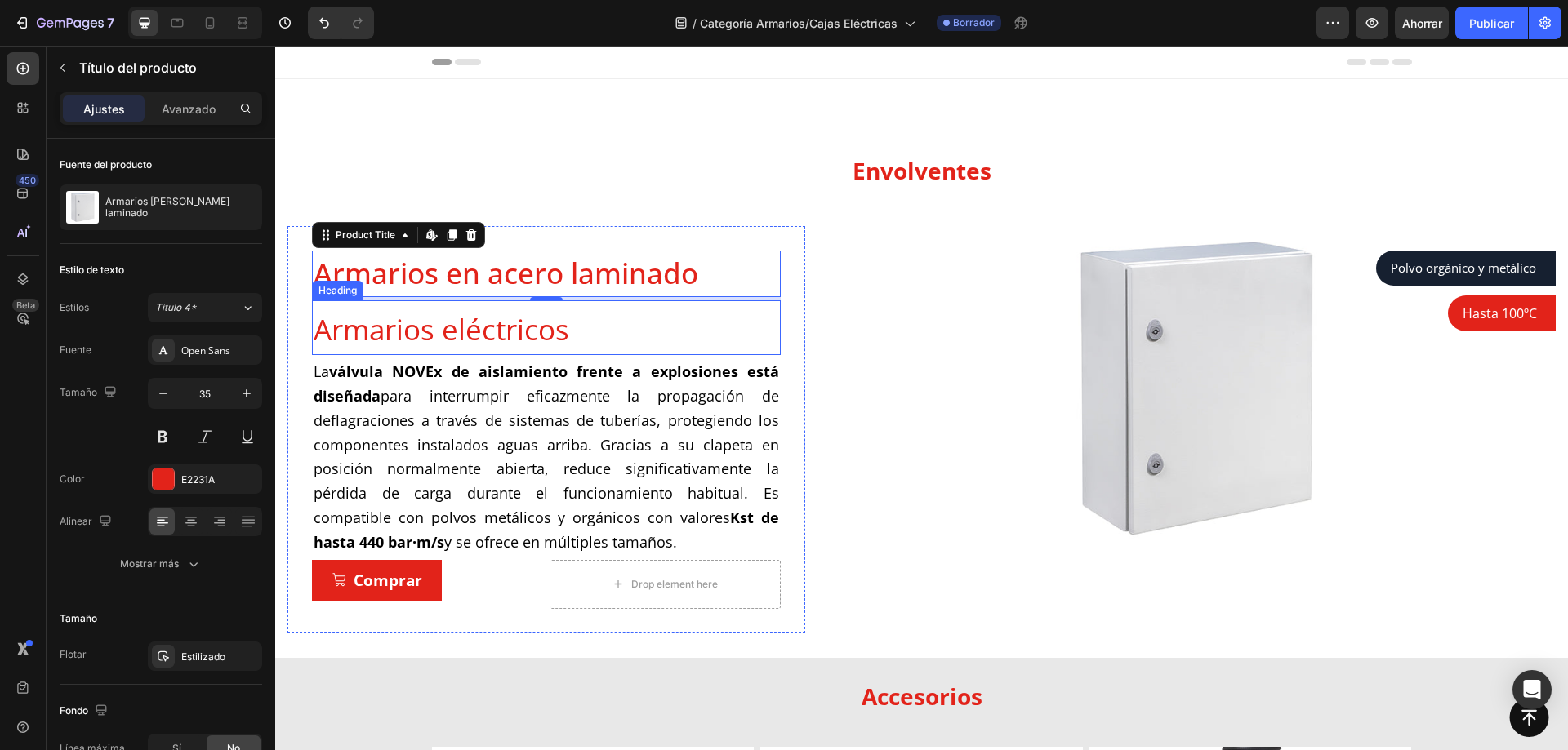
click at [463, 321] on span "Armarios eléctricos" at bounding box center [441, 330] width 256 height 39
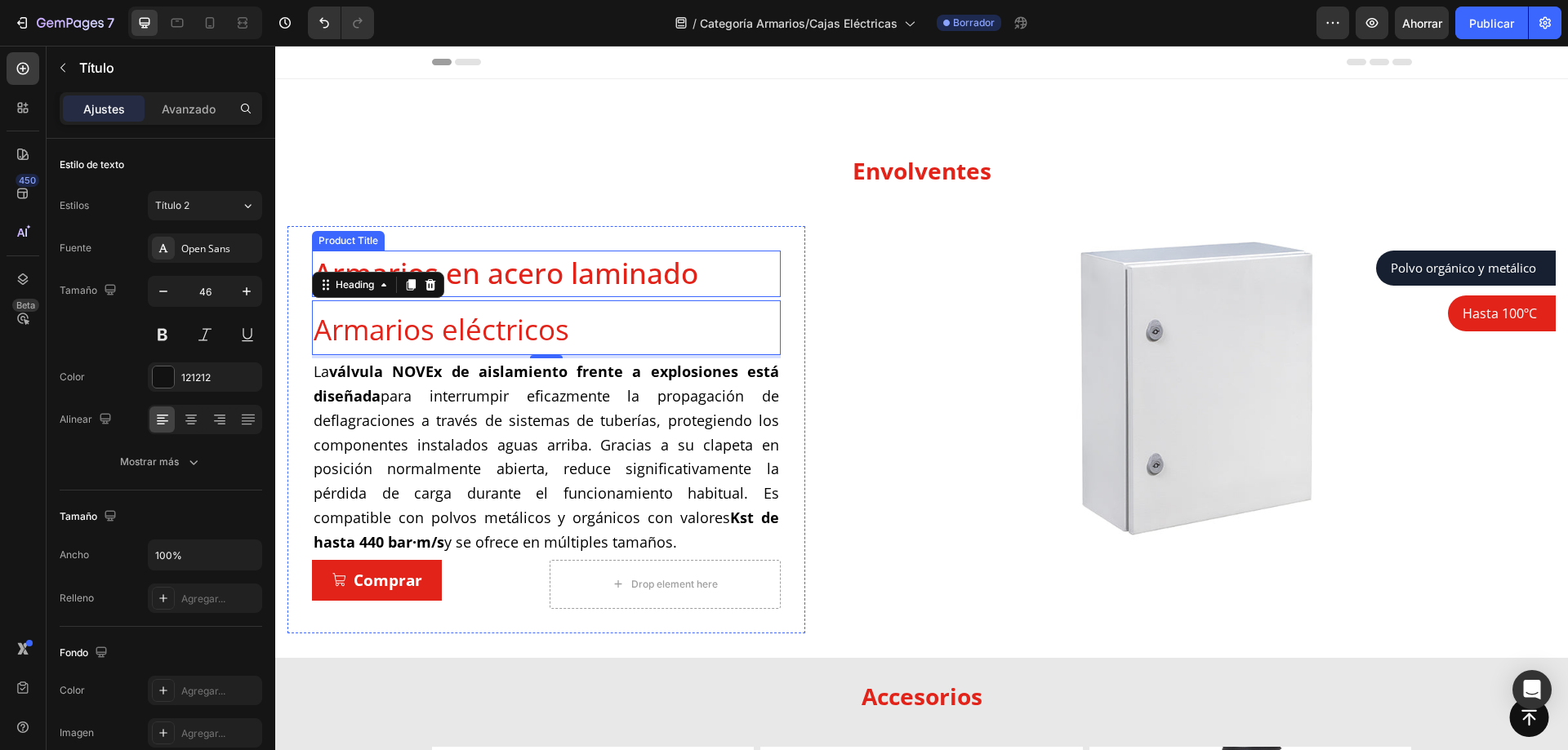
click at [456, 273] on h1 "Armarios en acero laminado" at bounding box center [546, 273] width 468 height 46
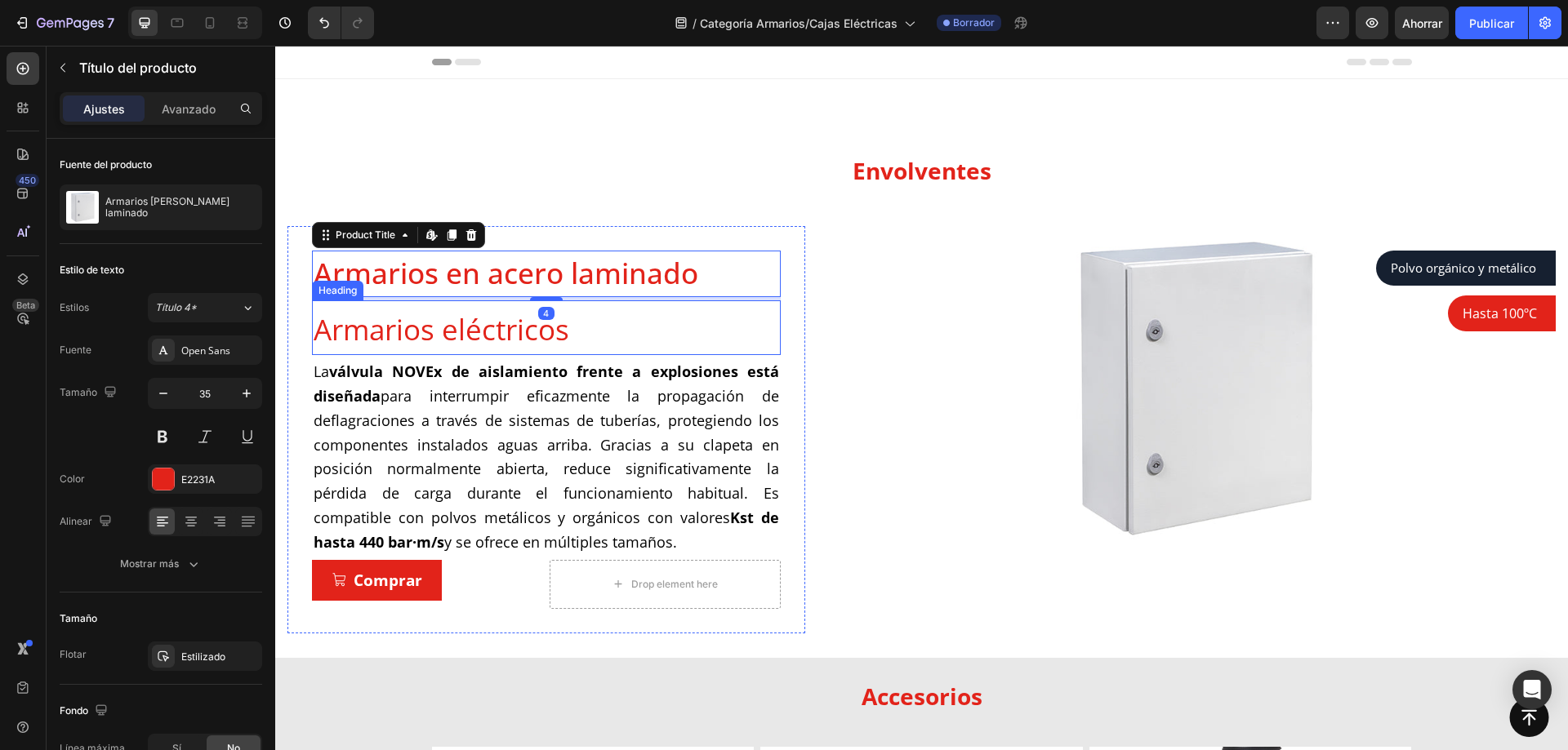
click at [439, 327] on span "Armarios eléctricos" at bounding box center [441, 330] width 256 height 39
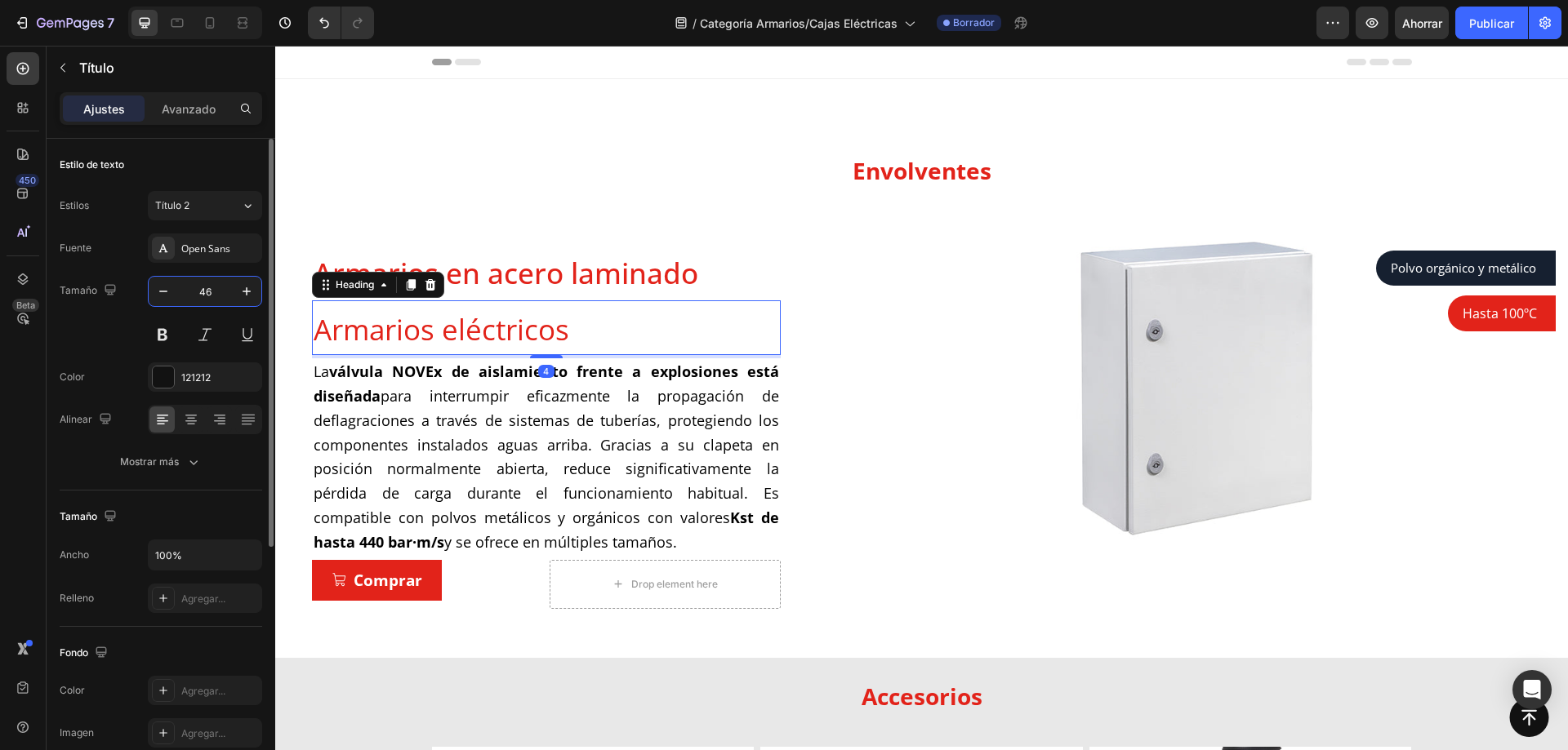
click at [208, 291] on input "46" at bounding box center [205, 292] width 54 height 30
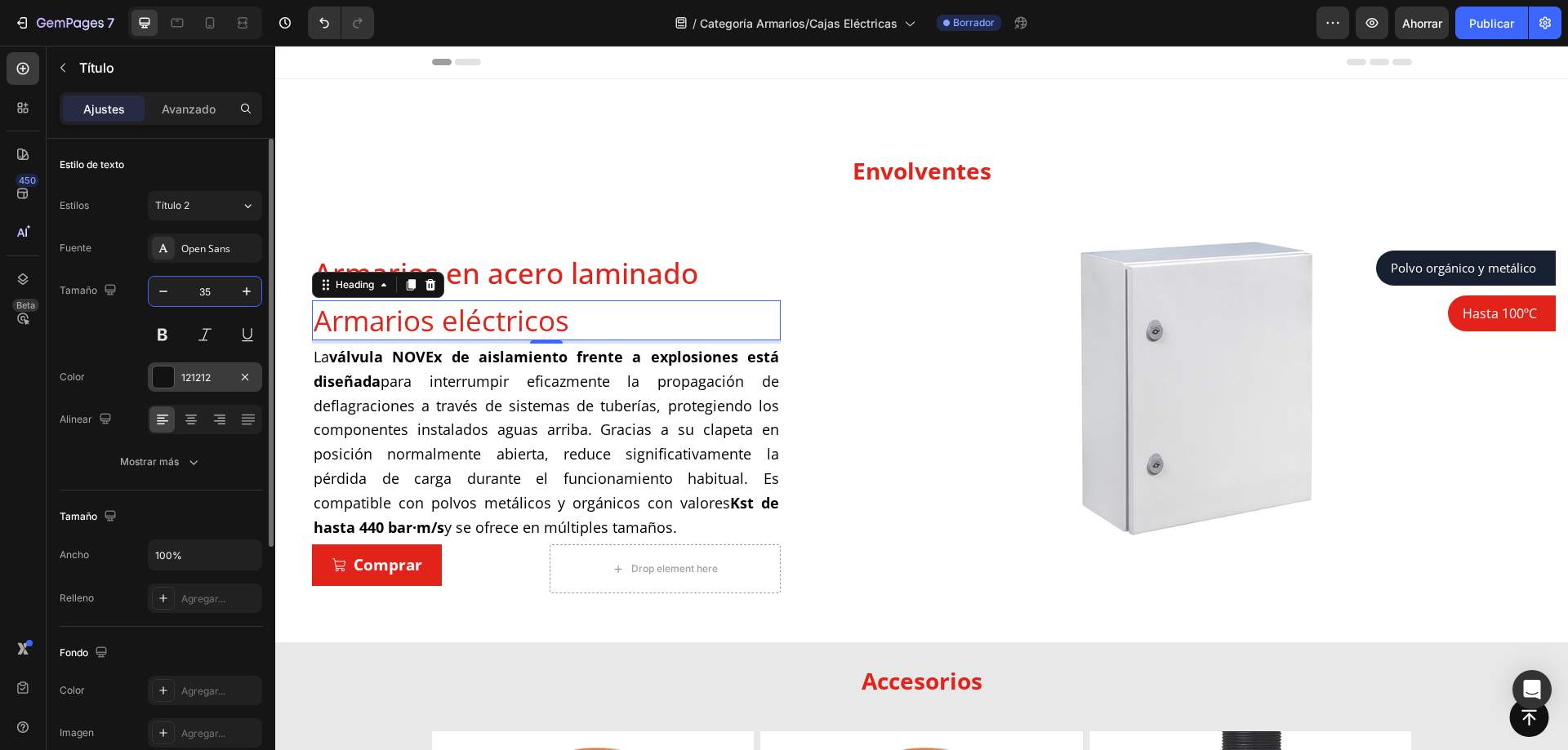
type input "35"
click at [220, 381] on div "121212" at bounding box center [204, 378] width 47 height 15
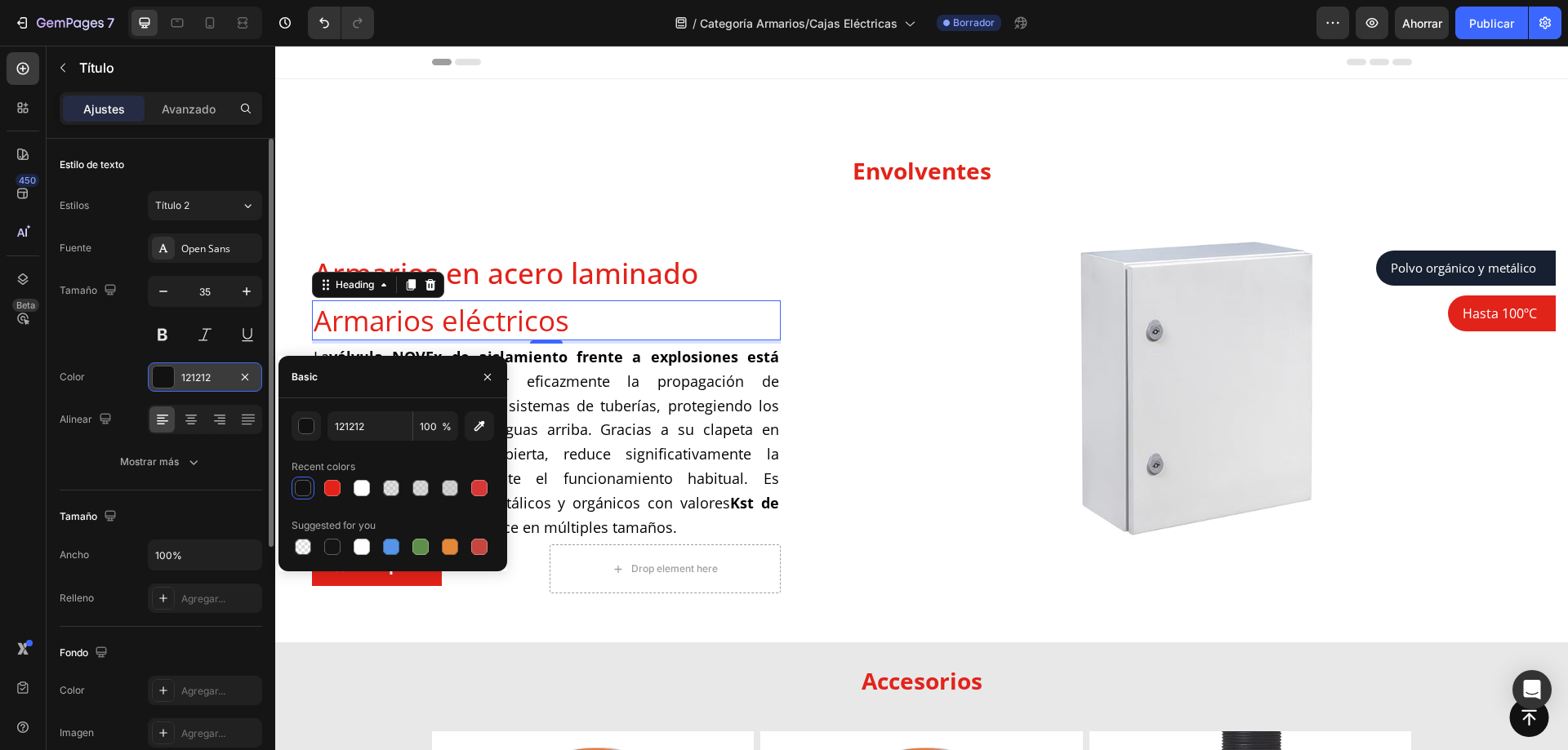
click at [220, 381] on div "121212" at bounding box center [204, 378] width 47 height 15
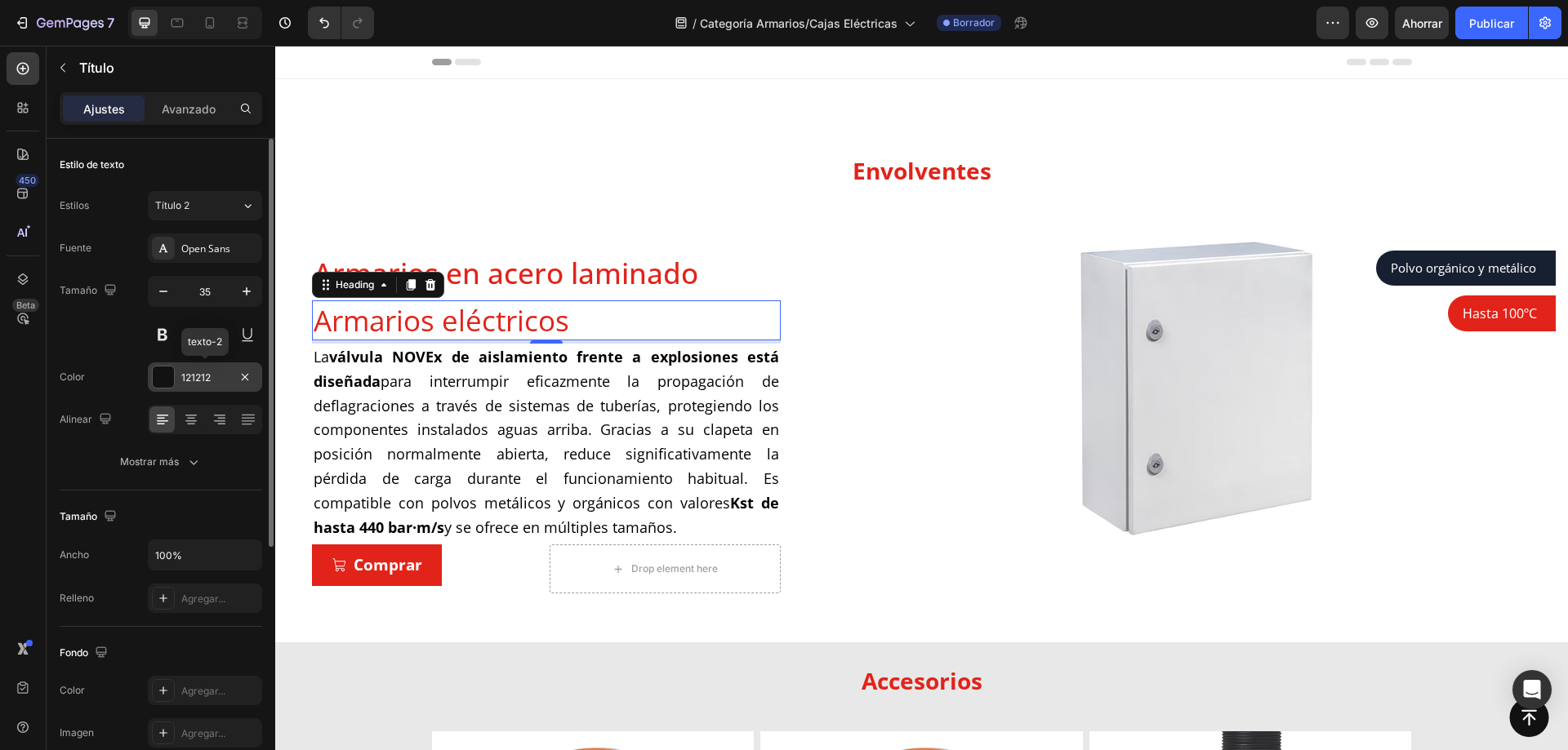
click at [201, 374] on font "121212" at bounding box center [196, 377] width 30 height 12
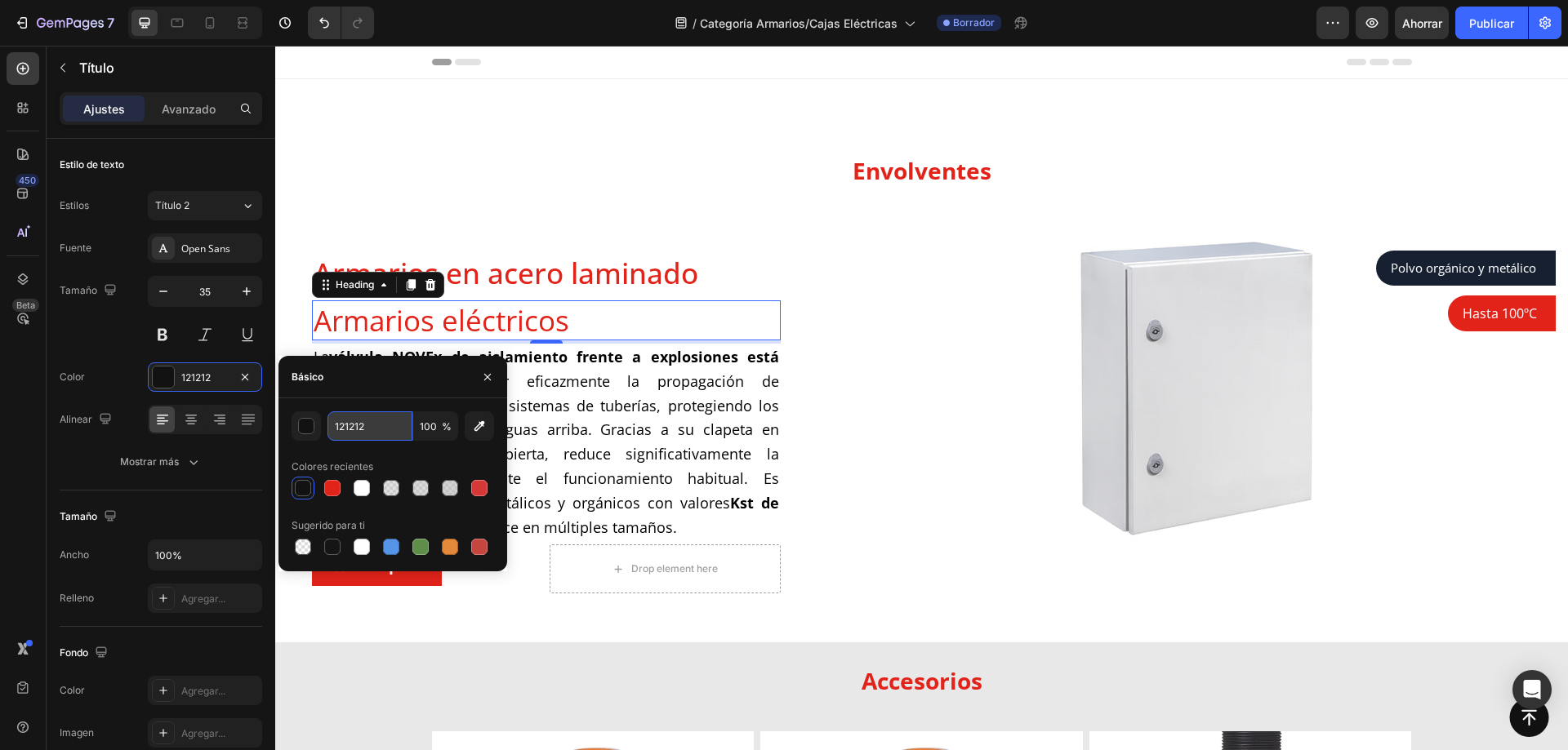
click at [377, 429] on input "121212" at bounding box center [371, 427] width 85 height 30
paste input "E2231A"
type input "E2231A"
click at [377, 453] on div "E2231A 100 % Colores recientes Sugerido para ti" at bounding box center [393, 485] width 202 height 147
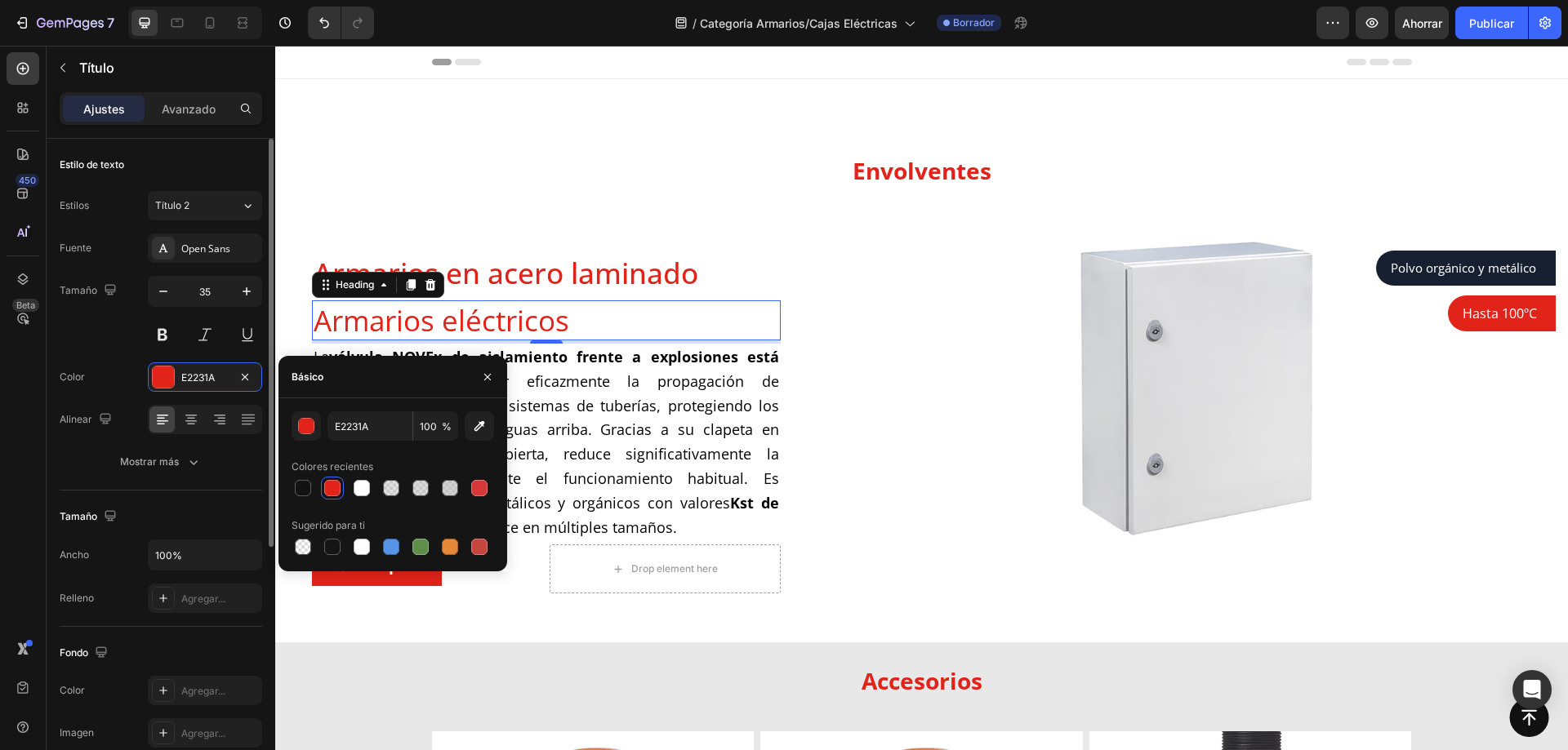
click at [200, 492] on div "Tamaño Ancho 100% Relleno Agregar..." at bounding box center [161, 559] width 202 height 137
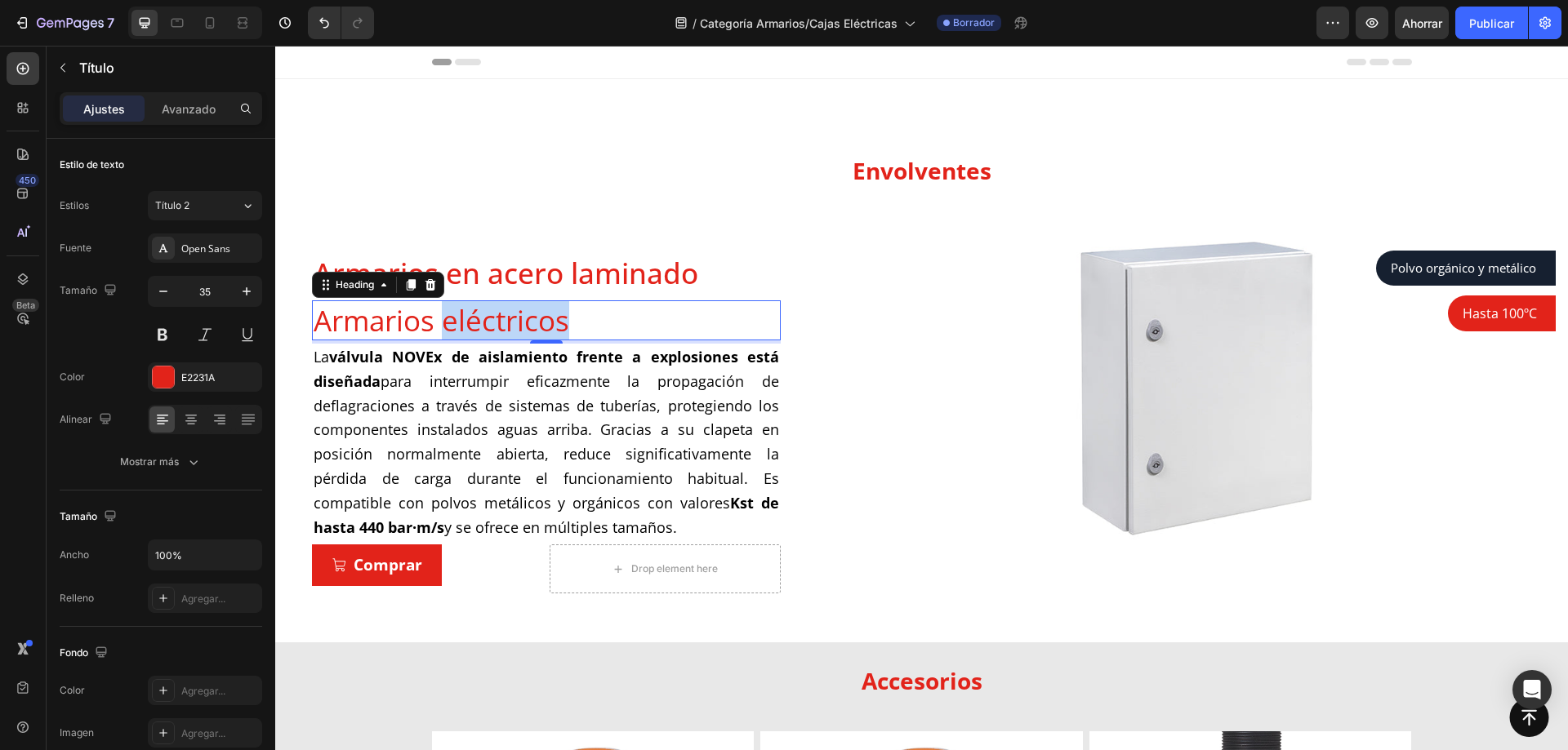
click at [533, 325] on span "Armarios eléctricos" at bounding box center [441, 321] width 256 height 39
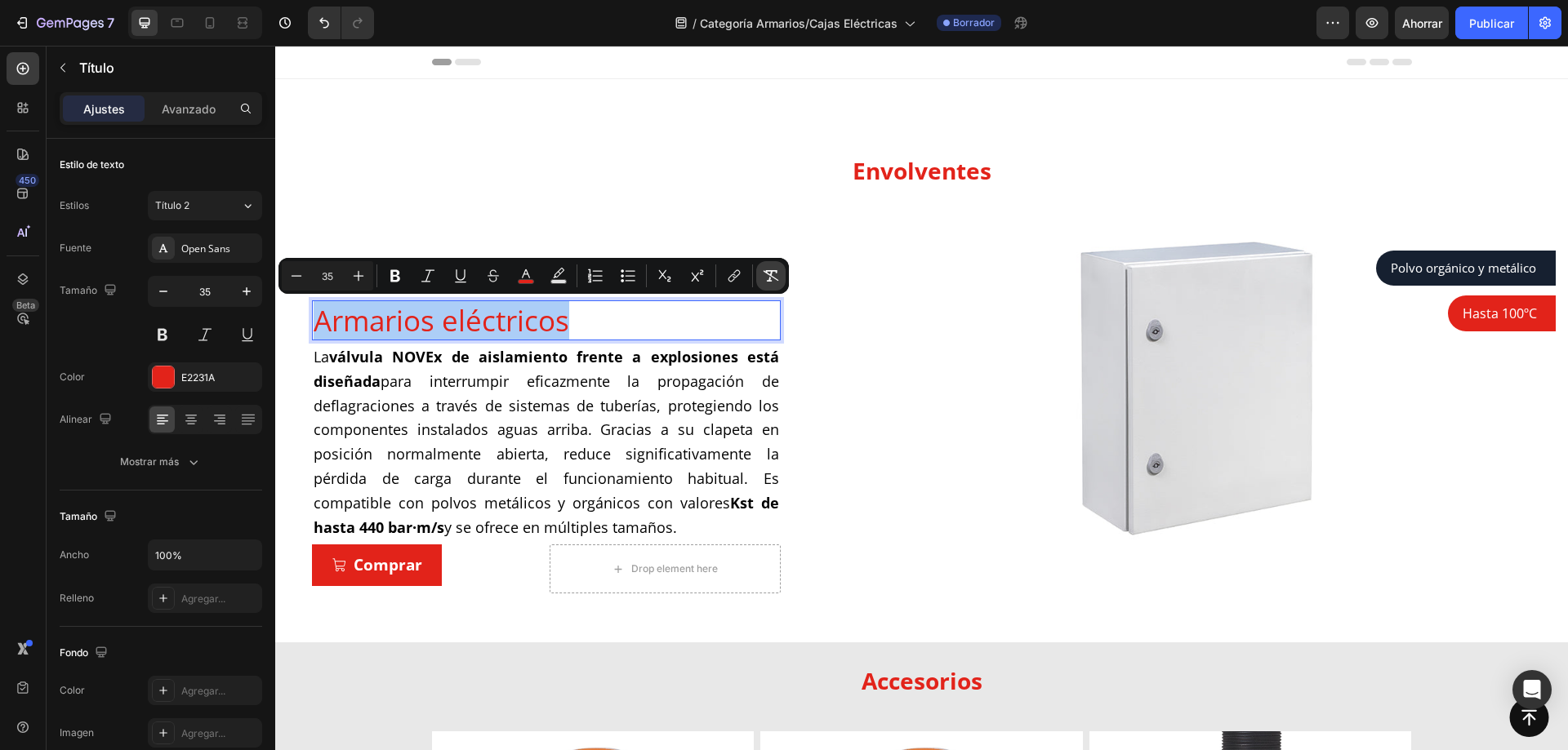
click at [765, 284] on icon "Editor contextual toolbar" at bounding box center [772, 276] width 17 height 17
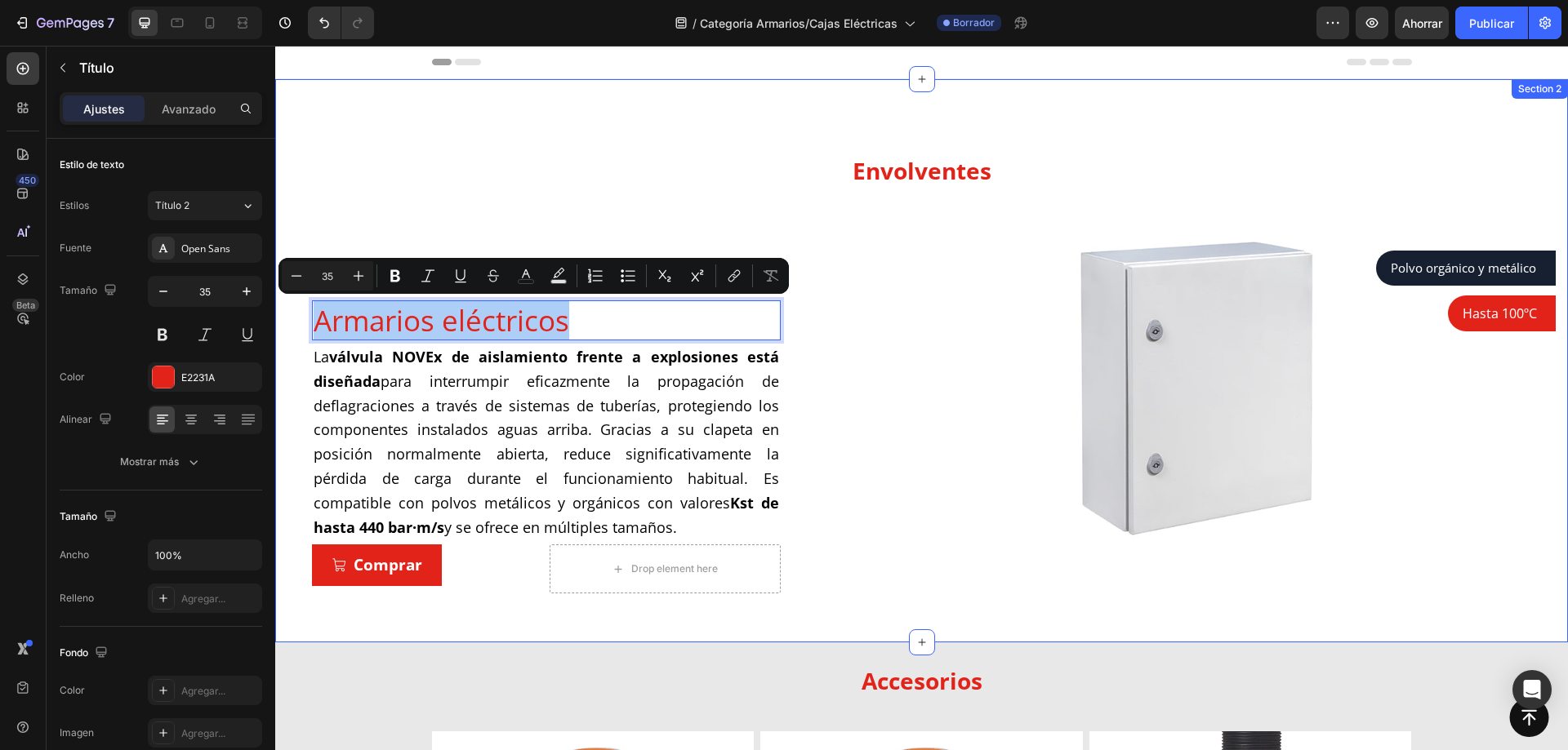
click at [496, 166] on p "⁠⁠⁠⁠⁠⁠⁠ Envolventes" at bounding box center [921, 169] width 977 height 46
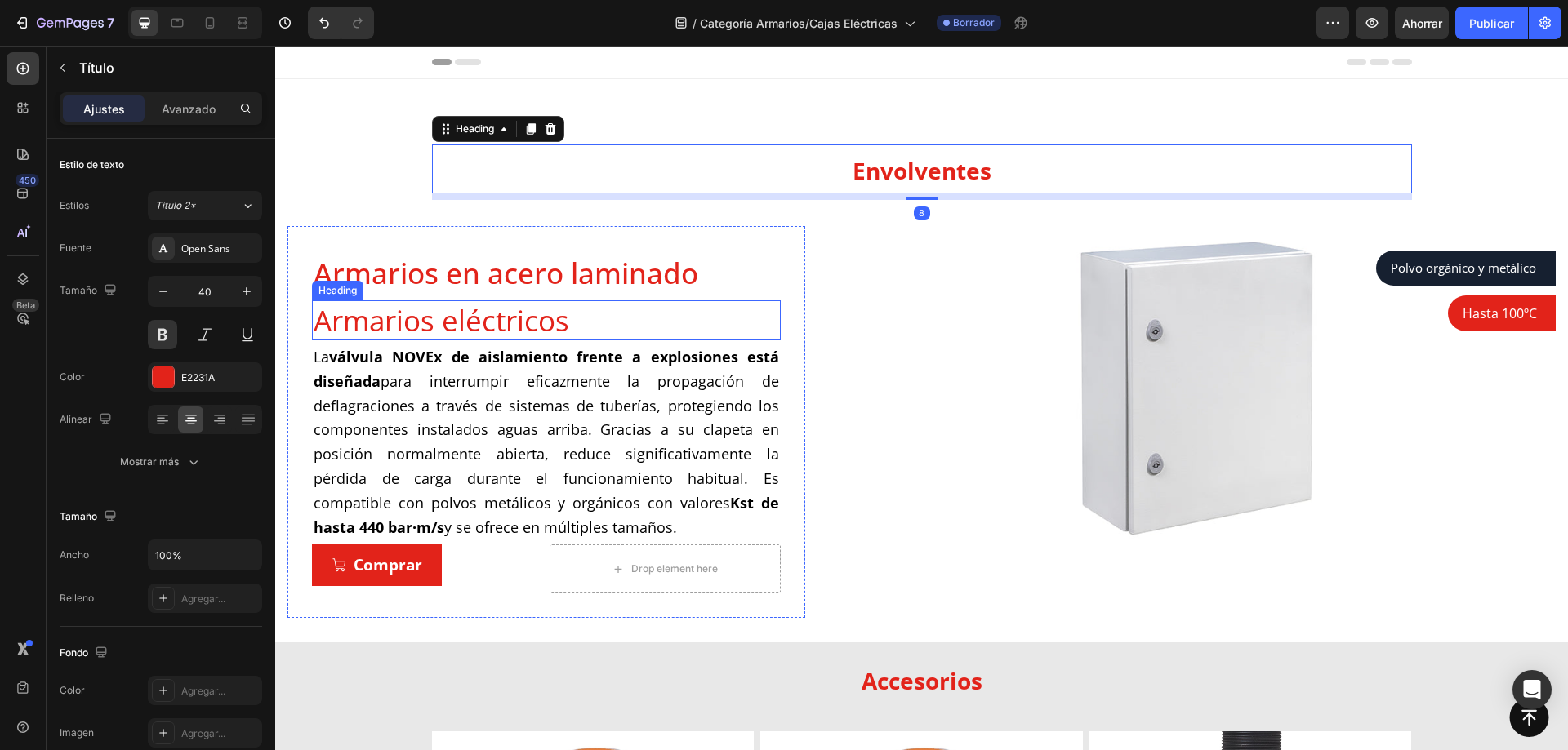
click at [435, 316] on p "Armarios eléctricos" at bounding box center [546, 321] width 466 height 38
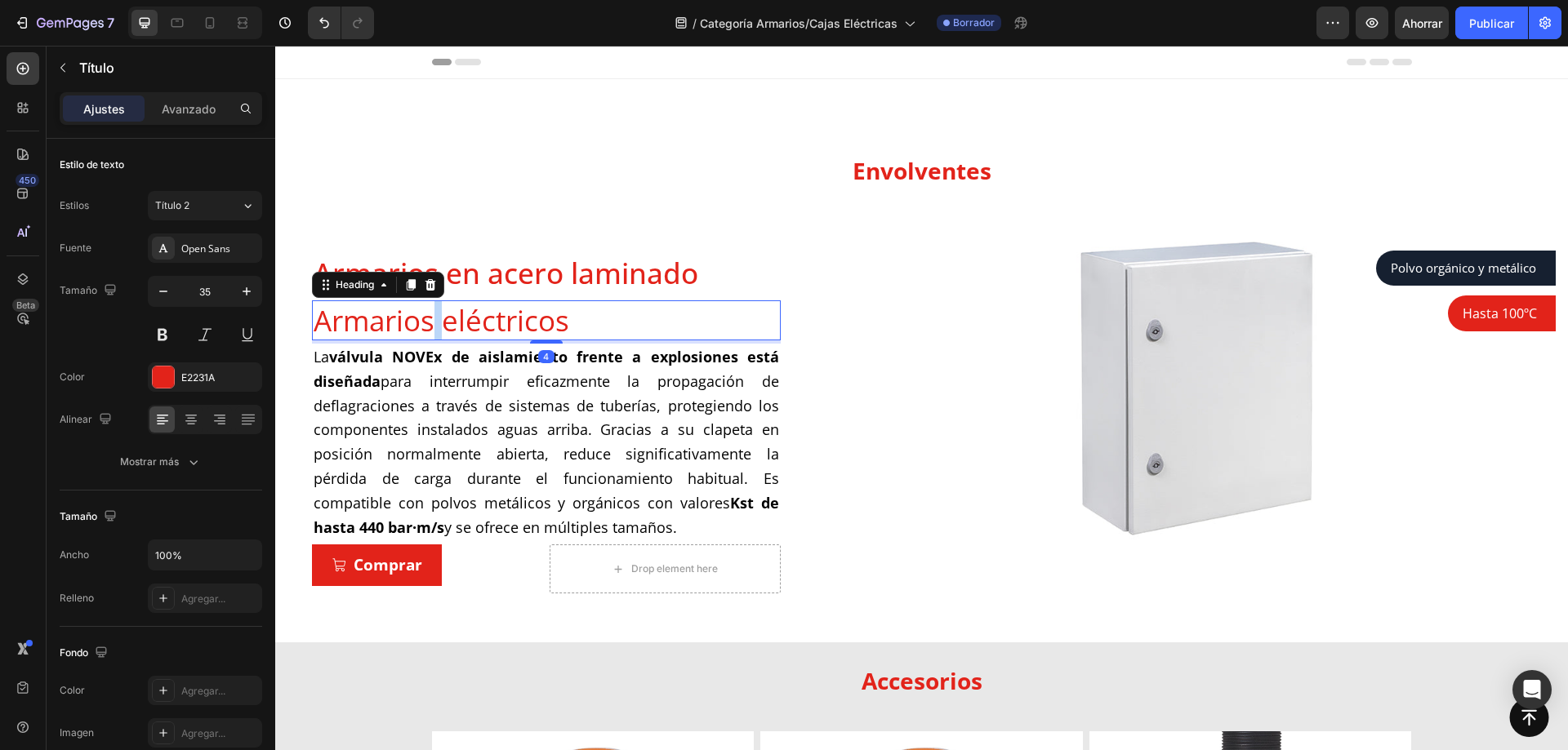
click at [438, 319] on p "Armarios eléctricos" at bounding box center [546, 321] width 466 height 38
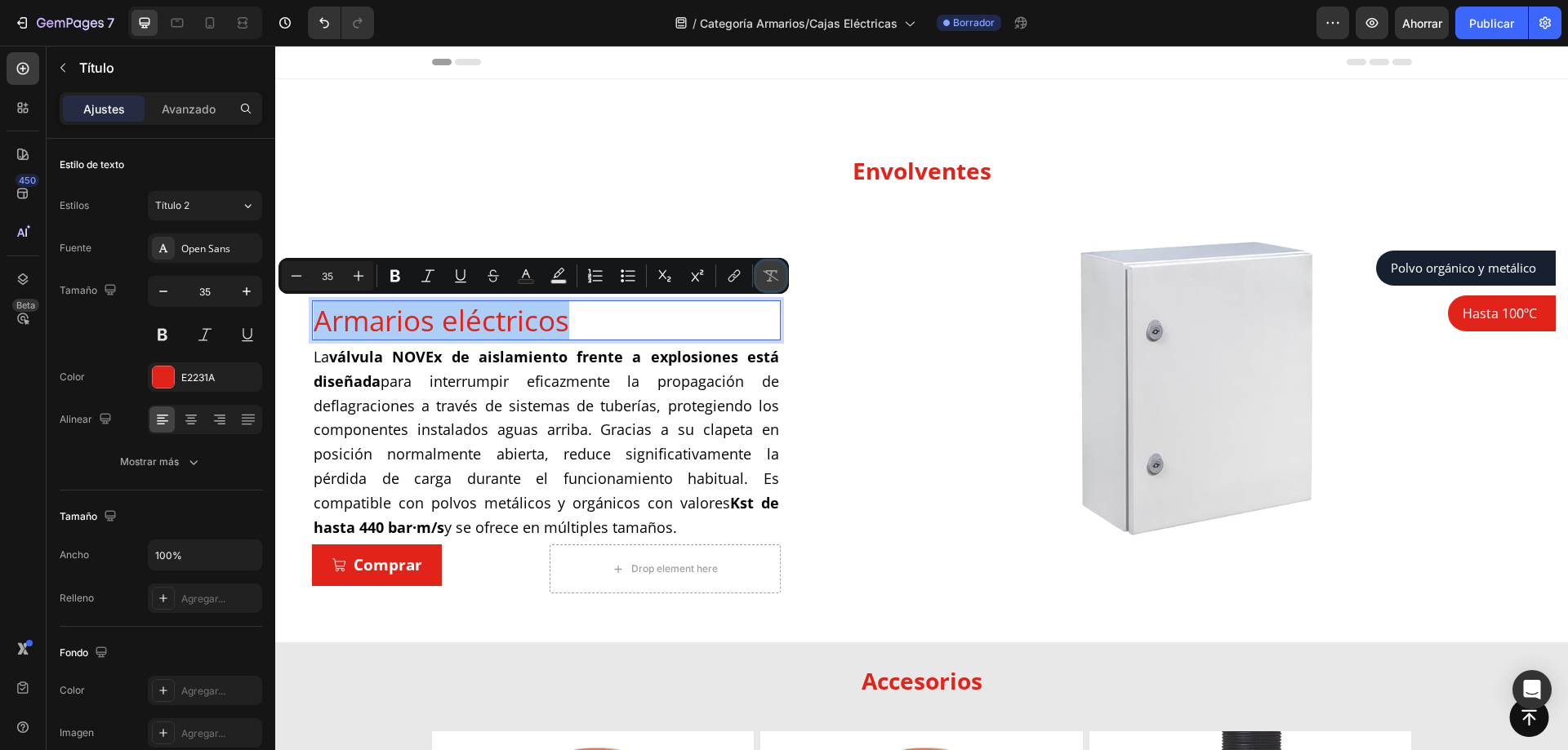
click at [778, 271] on icon "Editor contextual toolbar" at bounding box center [772, 276] width 17 height 17
click at [739, 285] on button "link" at bounding box center [735, 276] width 30 height 30
click at [738, 310] on p "Armarios eléctricos" at bounding box center [546, 321] width 466 height 38
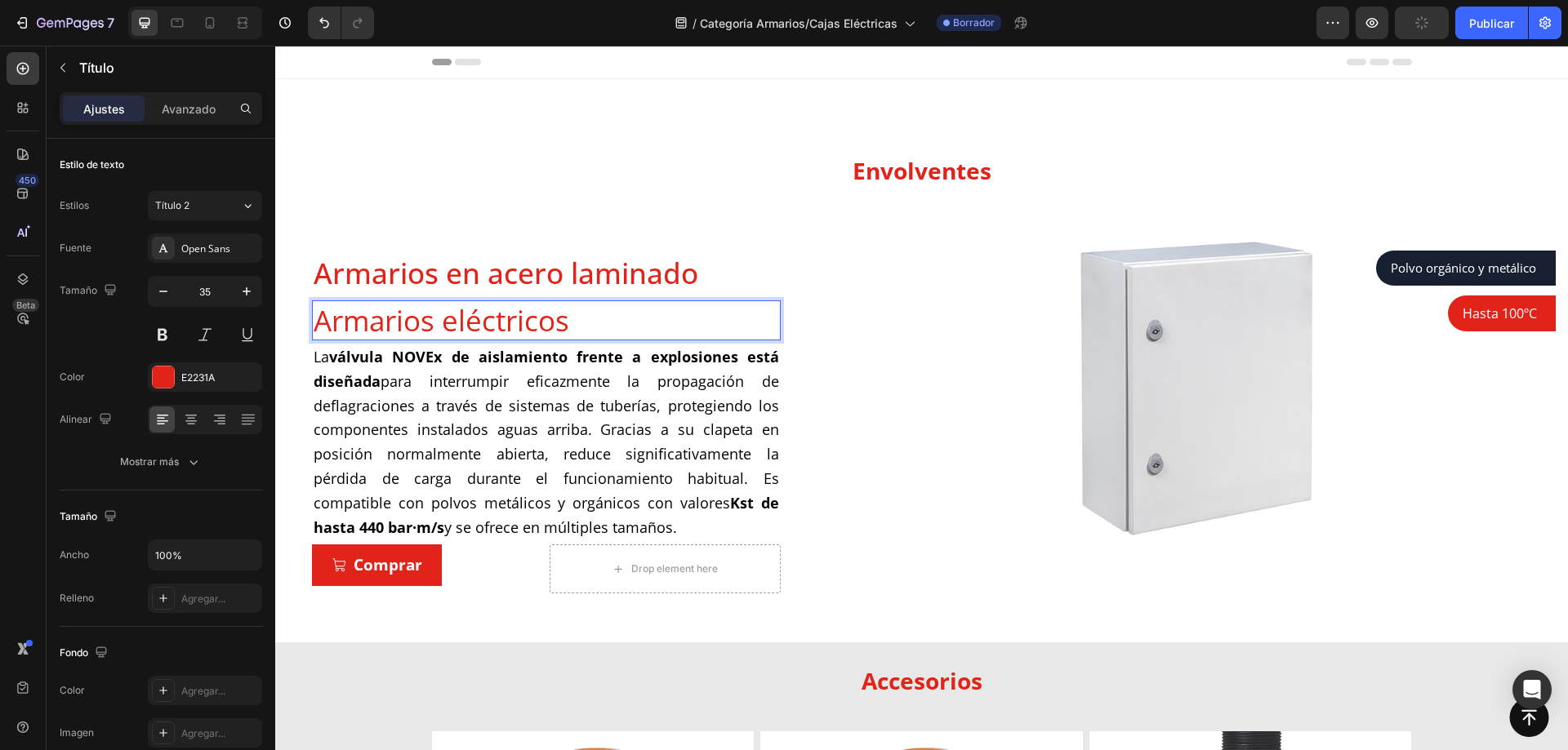
click at [554, 322] on p "Armarios eléctricos" at bounding box center [546, 321] width 466 height 38
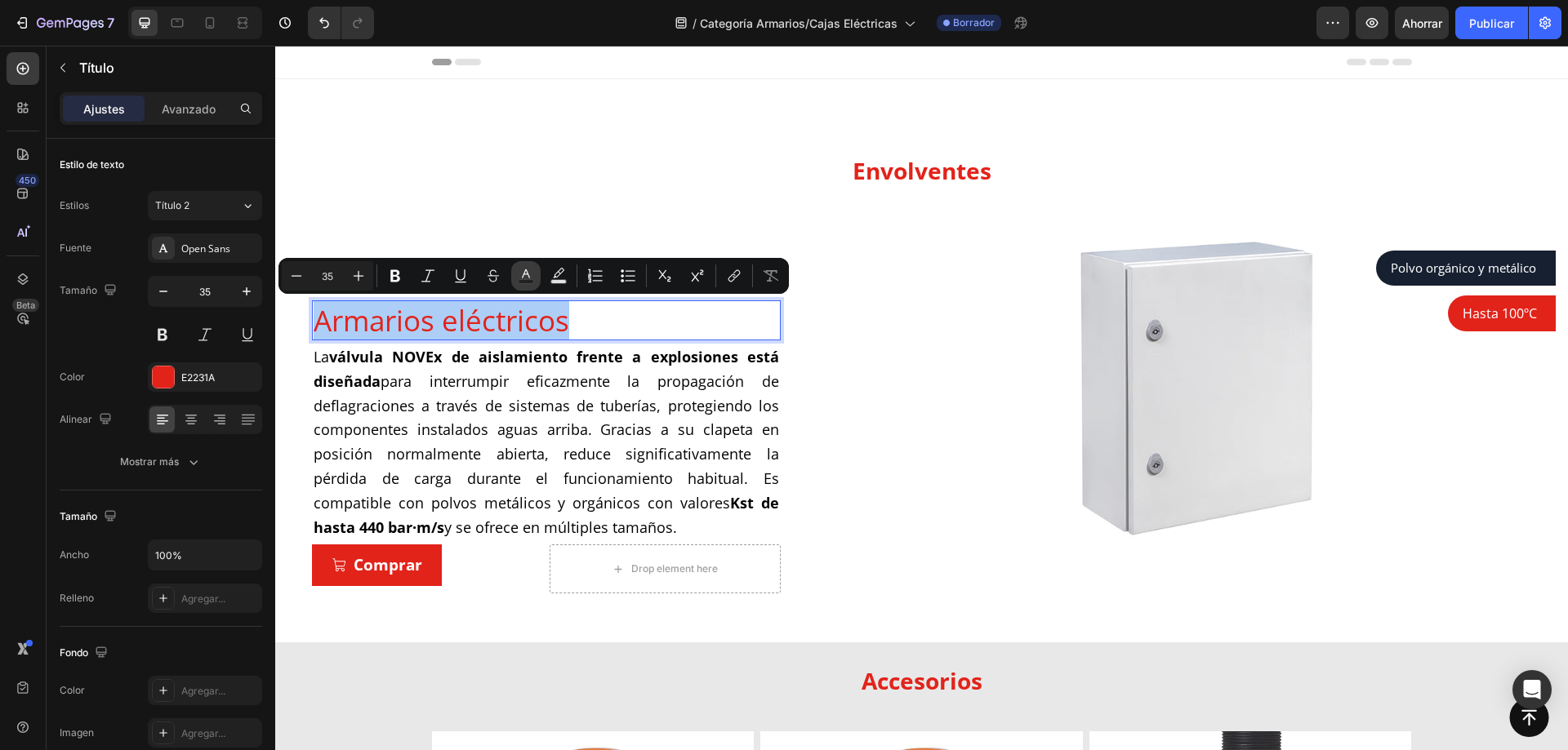
click at [530, 272] on icon "Barra de herramientas contextual del editor" at bounding box center [527, 276] width 17 height 17
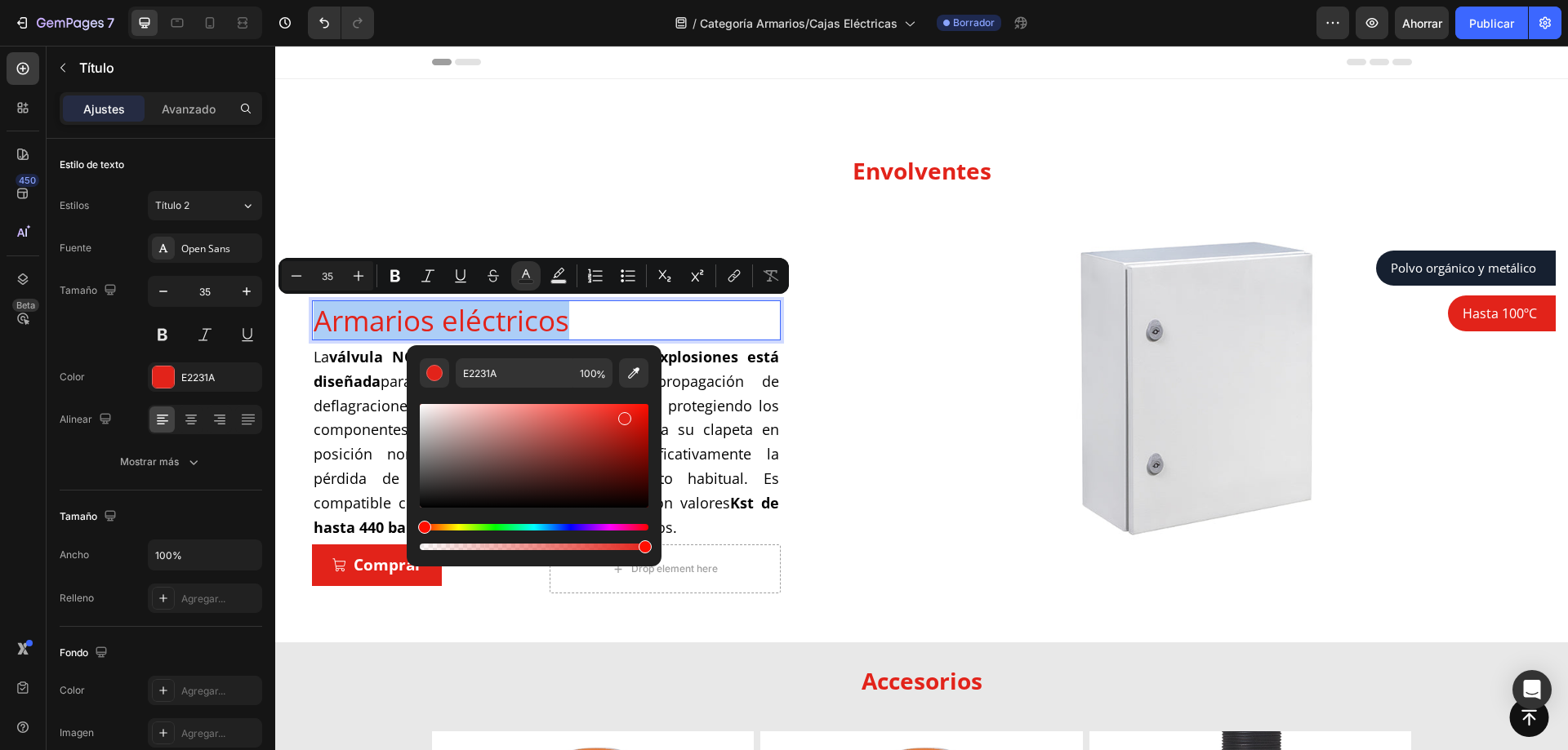
click at [623, 400] on div "Barra de herramientas contextual del editor" at bounding box center [534, 470] width 229 height 165
click at [390, 201] on div "⁠⁠⁠⁠⁠⁠⁠ Envolventes Heading Row Armarios en acero laminado Product Title Armari…" at bounding box center [921, 381] width 1269 height 474
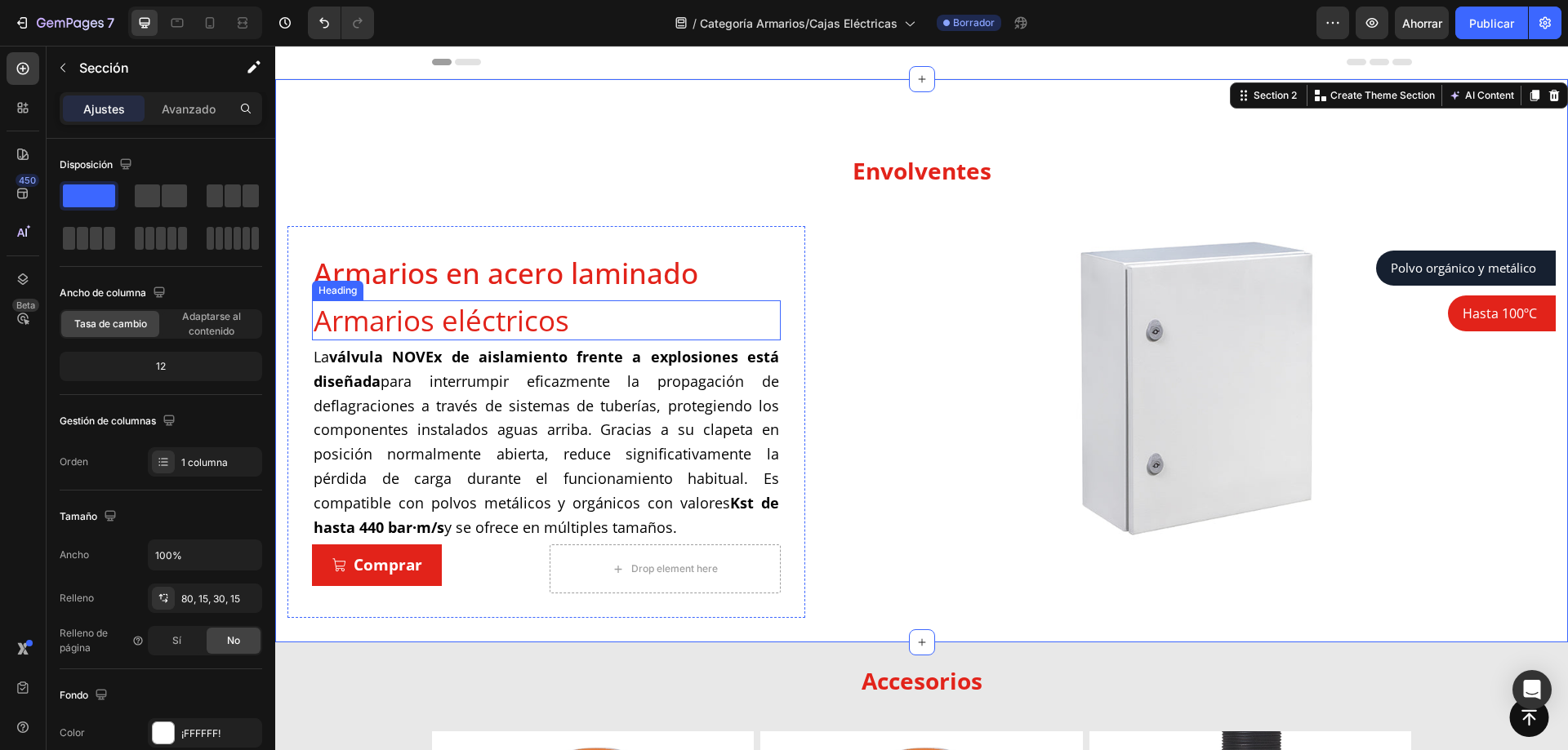
click at [478, 315] on p "Armarios eléctricos" at bounding box center [546, 321] width 466 height 38
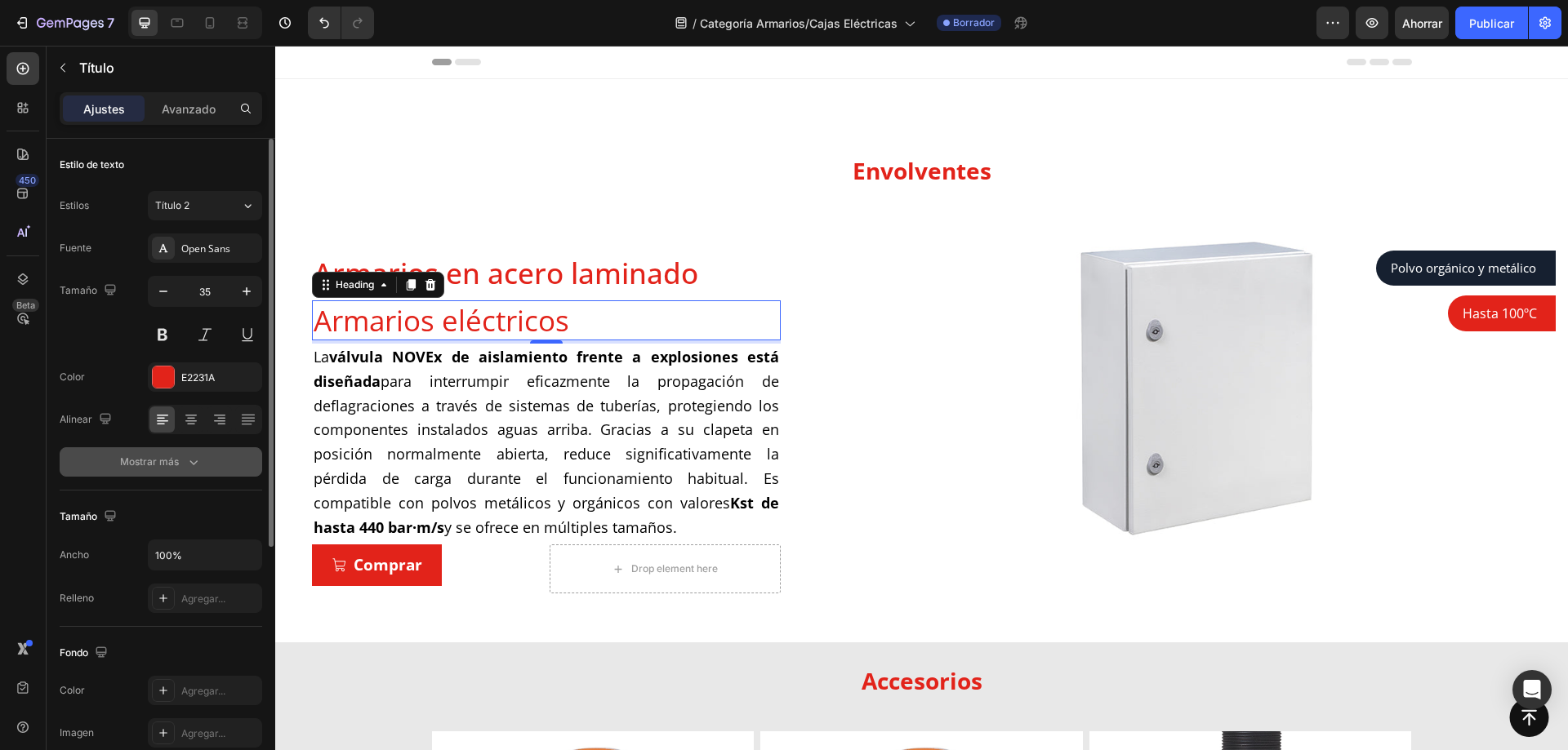
click at [168, 458] on font "Mostrar más" at bounding box center [150, 461] width 59 height 12
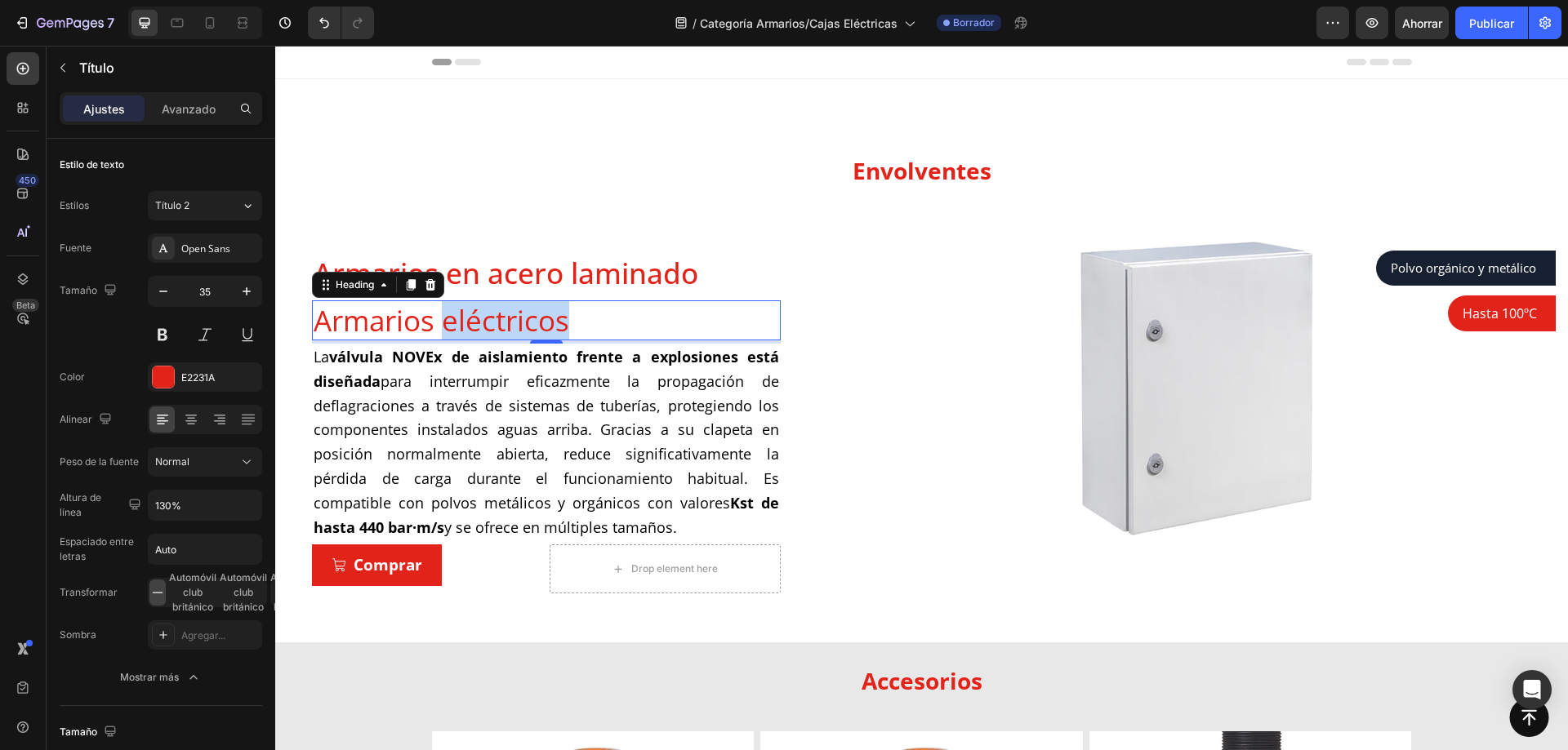
click at [539, 324] on p "Armarios eléctricos" at bounding box center [546, 321] width 466 height 38
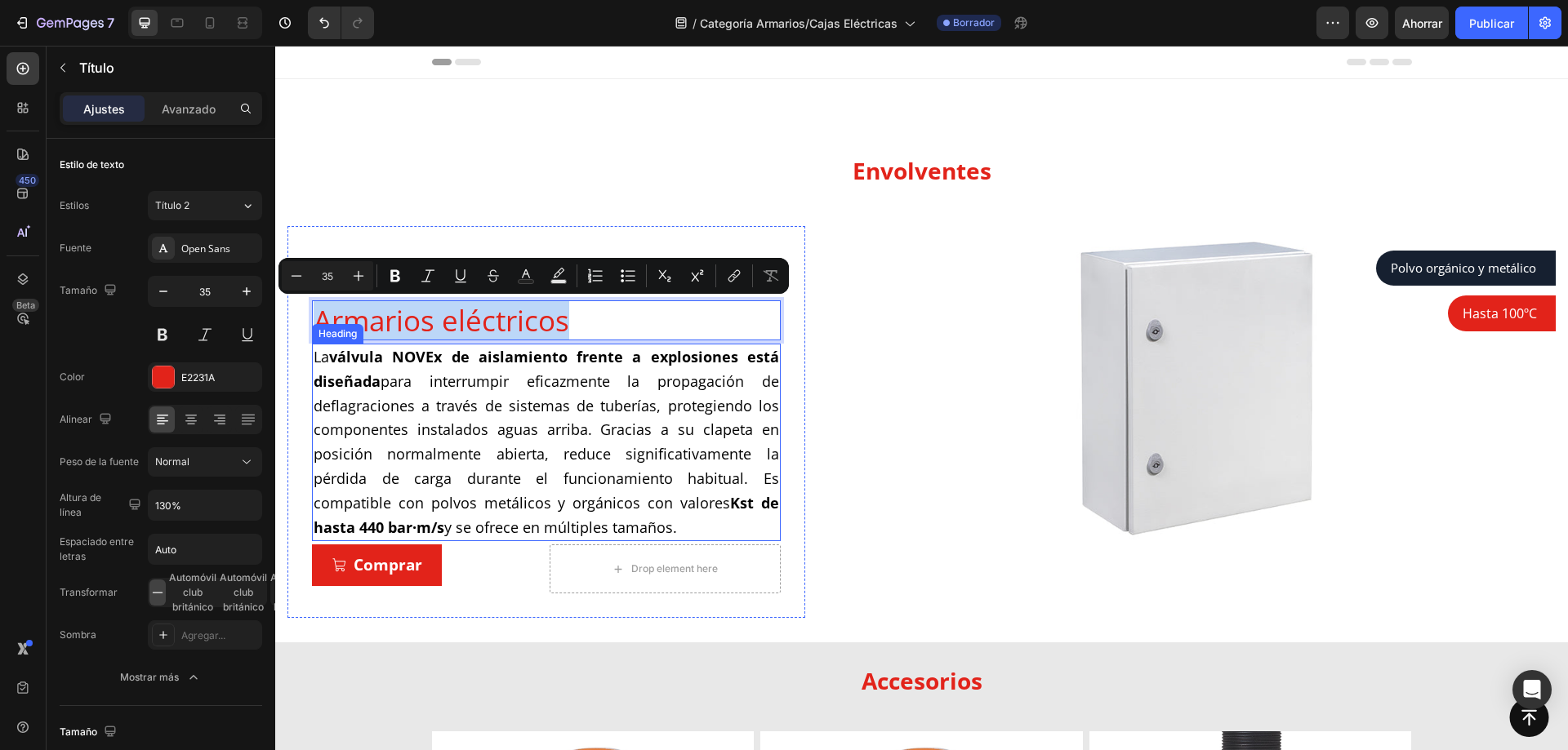
click at [322, 346] on h2 "La válvula NOVEx de aislamiento frente a explosiones está diseñada para interru…" at bounding box center [546, 442] width 468 height 198
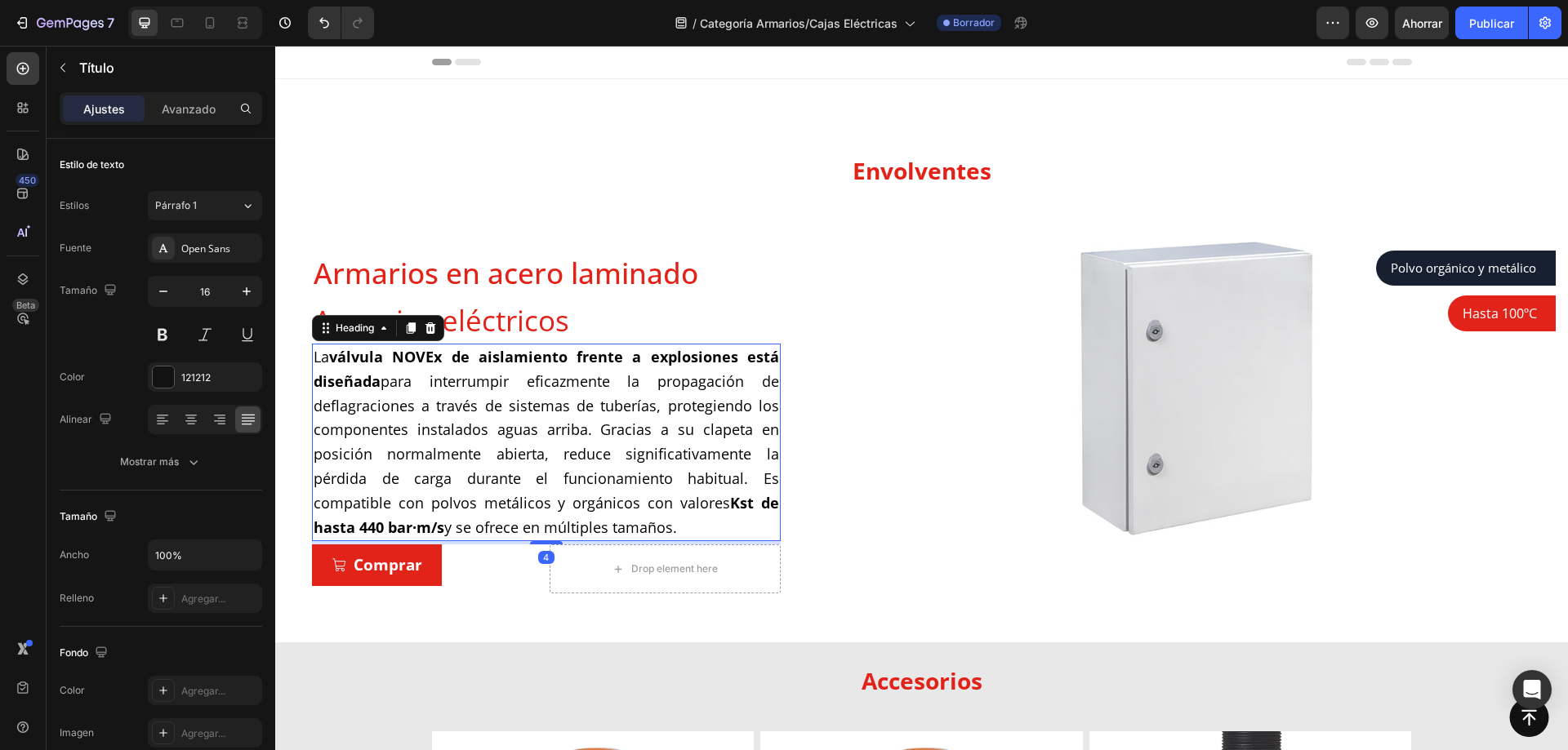
click at [489, 325] on p "Armarios eléctricos" at bounding box center [546, 321] width 466 height 38
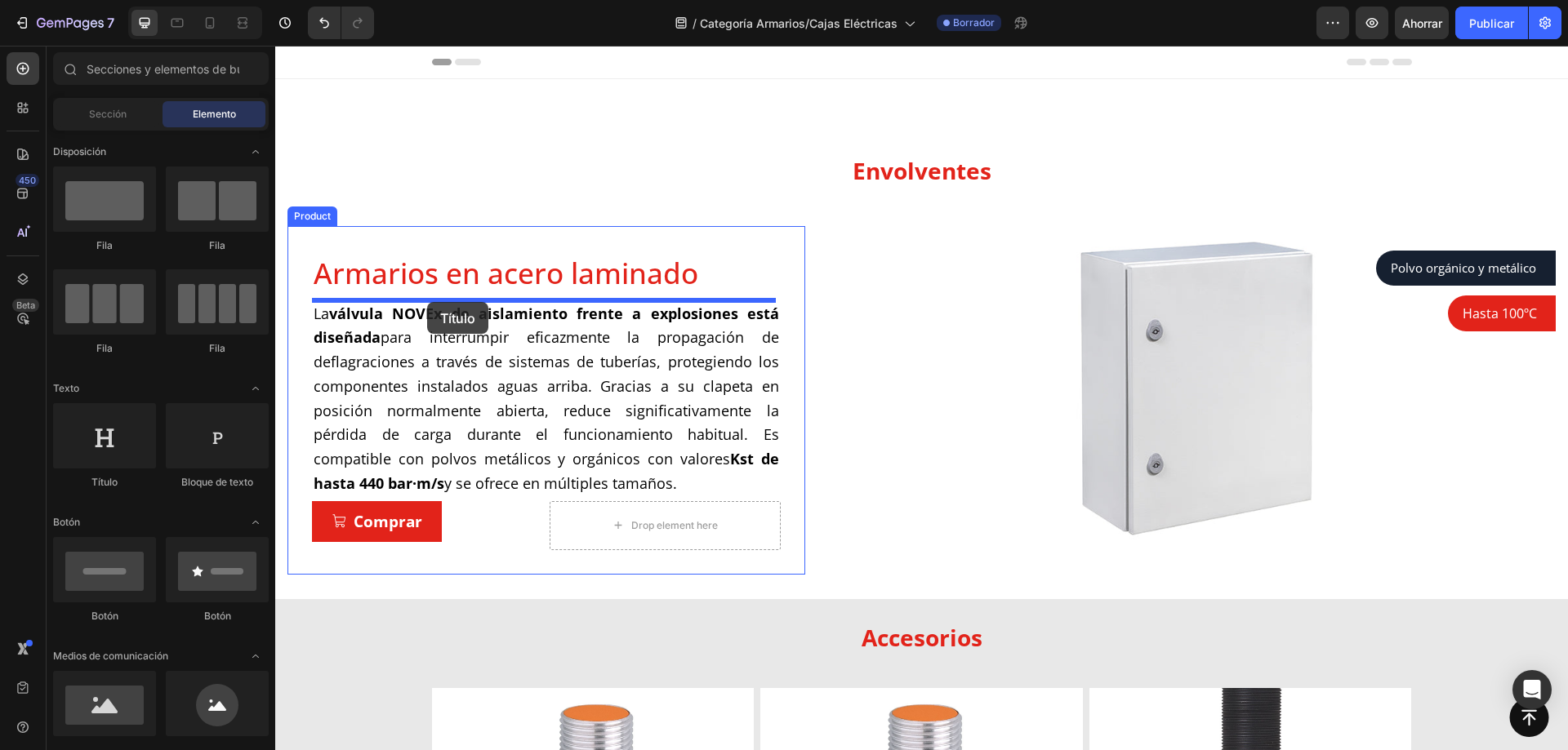
drag, startPoint x: 391, startPoint y: 483, endPoint x: 427, endPoint y: 302, distance: 184.5
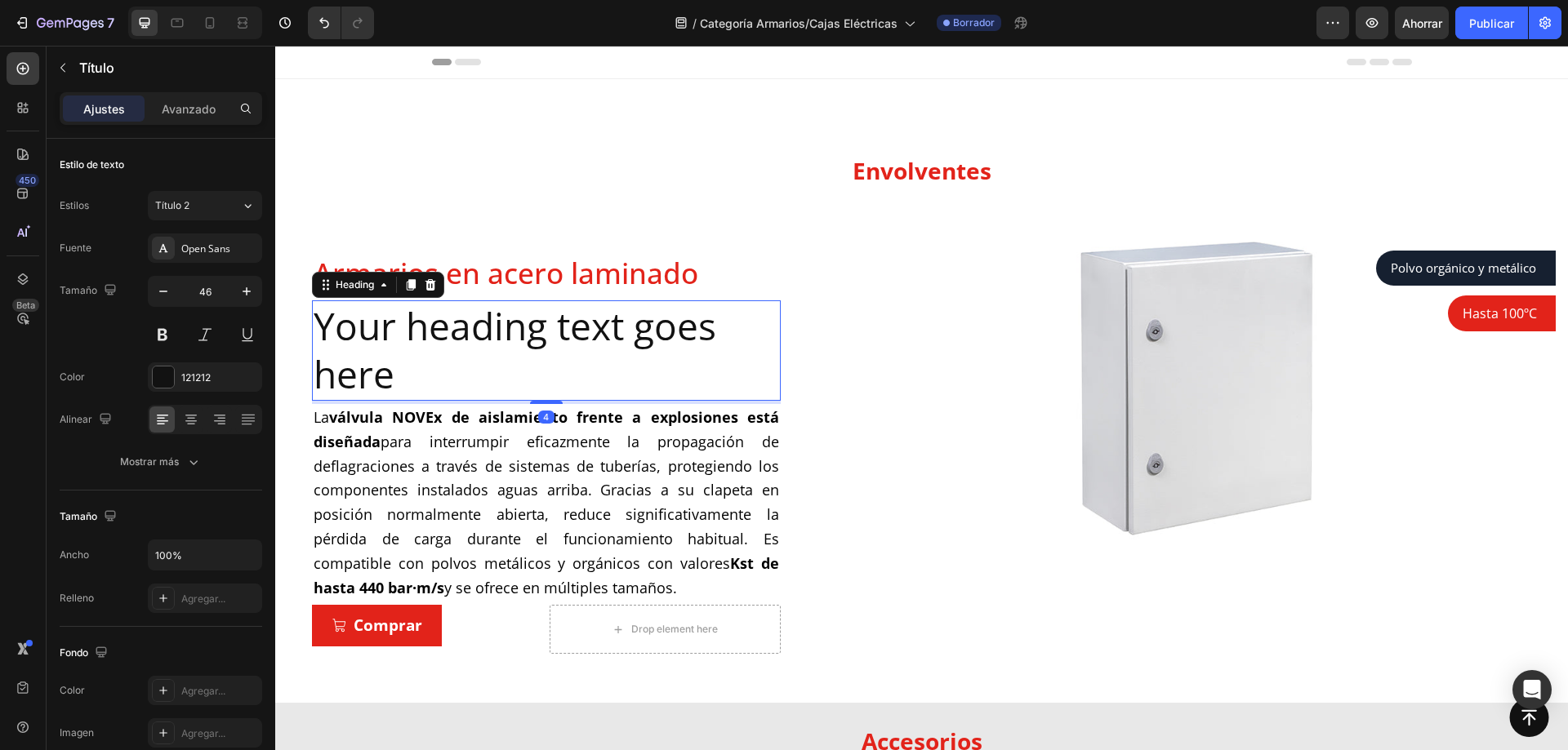
click at [423, 321] on h2 "Your heading text goes here" at bounding box center [546, 351] width 468 height 102
click at [423, 321] on p "Your heading text goes here" at bounding box center [546, 351] width 466 height 98
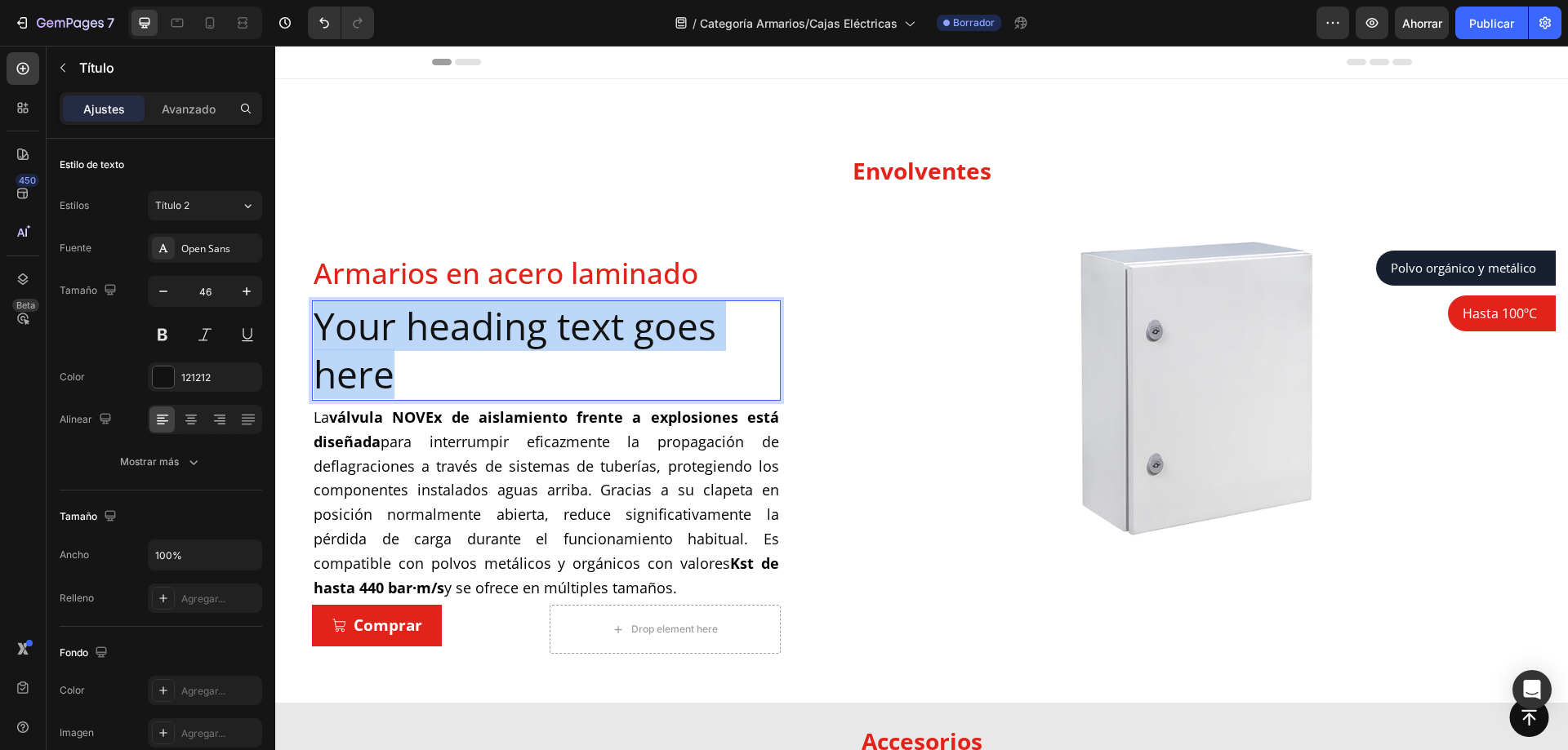
click at [423, 321] on p "Your heading text goes here" at bounding box center [546, 351] width 466 height 98
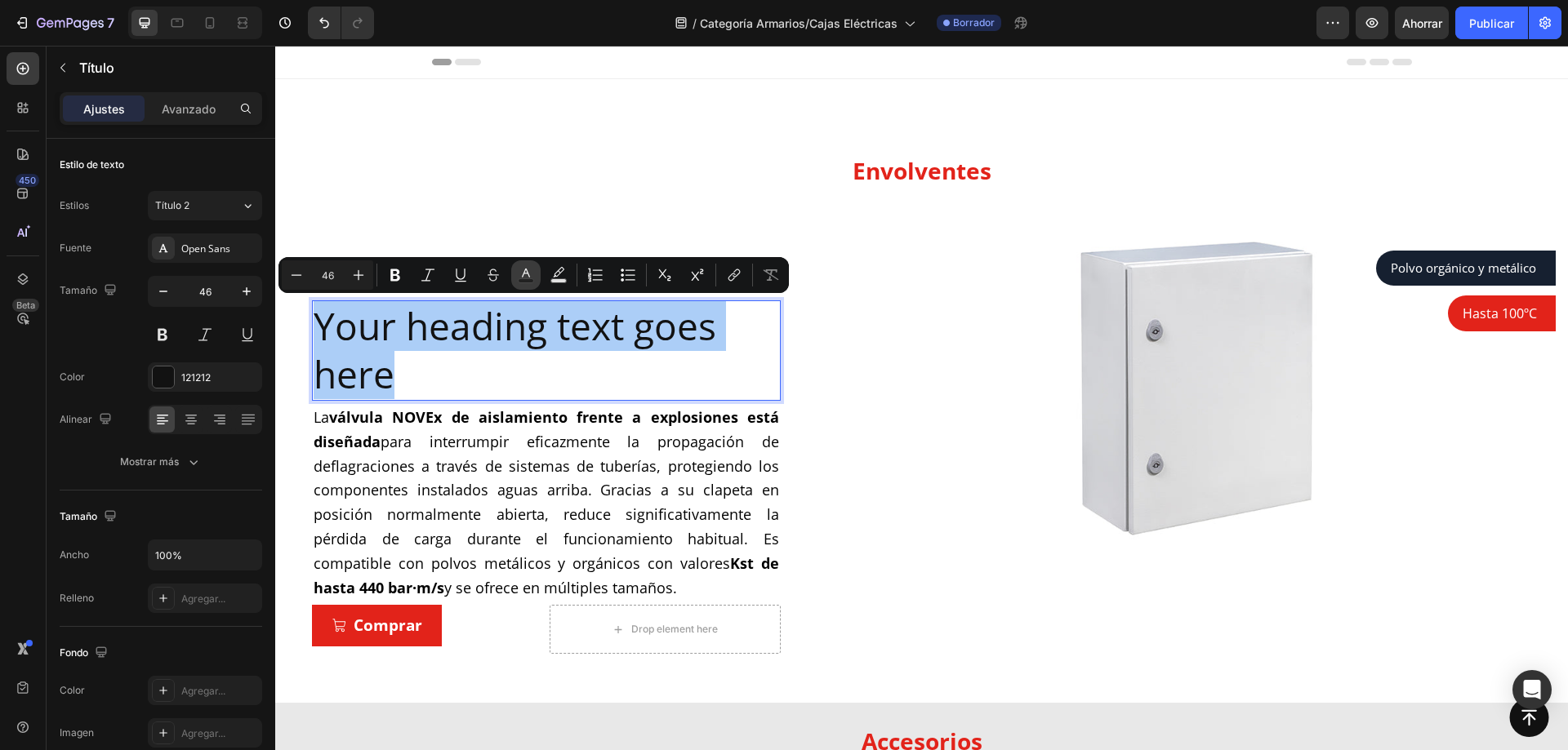
click at [514, 283] on button "Text Color" at bounding box center [526, 275] width 30 height 30
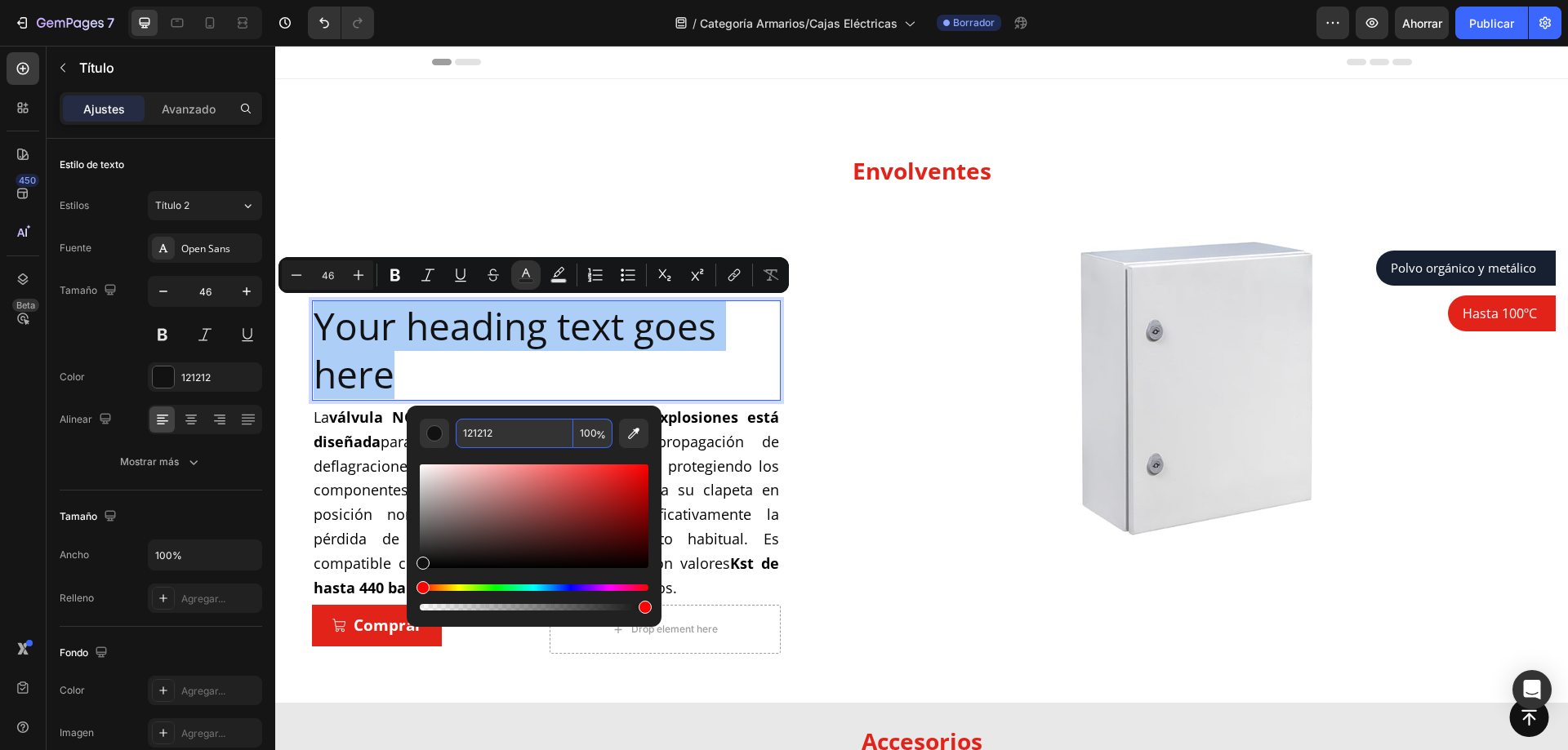
click at [488, 430] on input "121212" at bounding box center [514, 434] width 117 height 30
paste input "E2231A"
type input "E2231A"
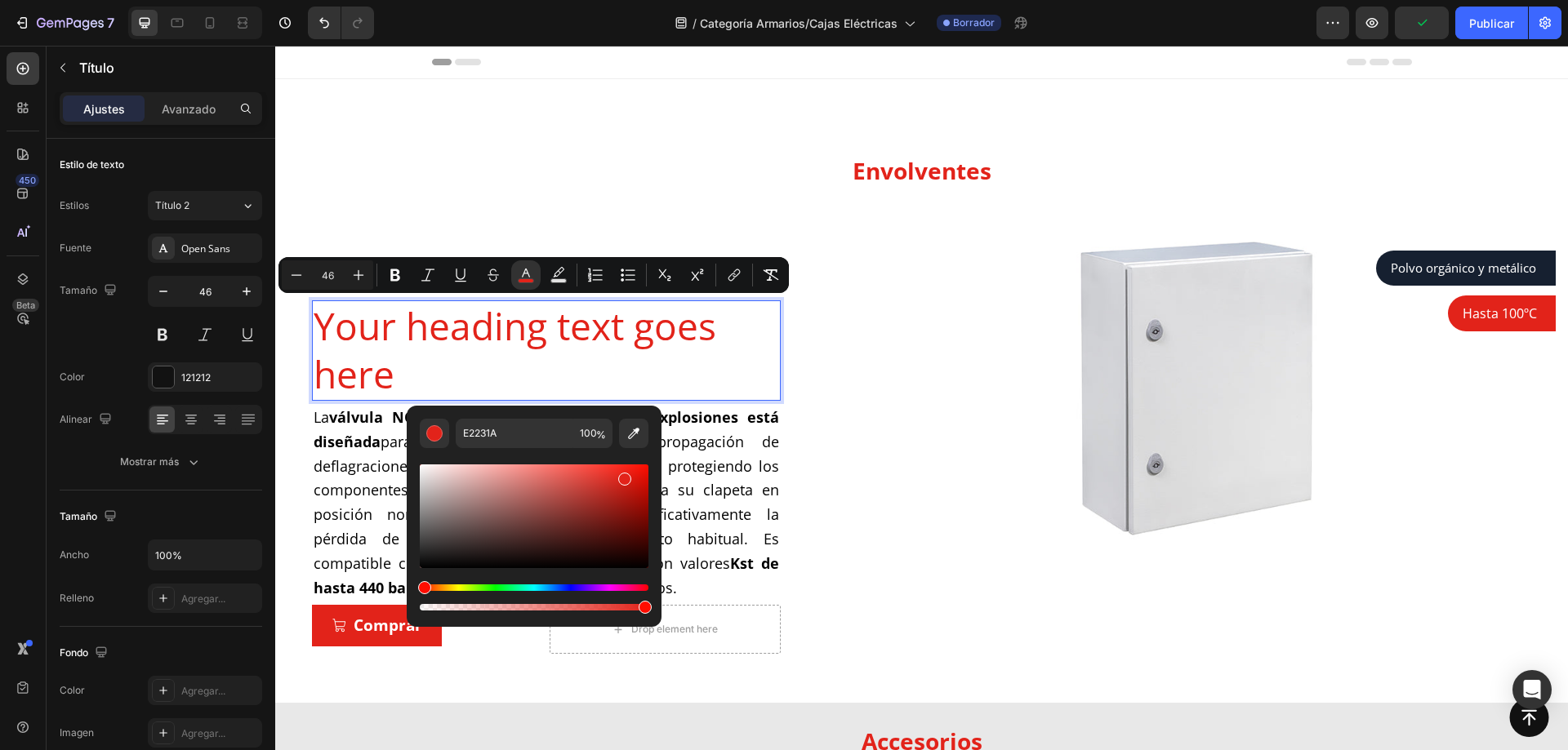
click at [549, 453] on div "Editor contextual toolbar" at bounding box center [534, 530] width 229 height 165
click at [333, 271] on input "46" at bounding box center [327, 274] width 32 height 19
click at [332, 272] on input "46" at bounding box center [327, 274] width 32 height 19
type input "35"
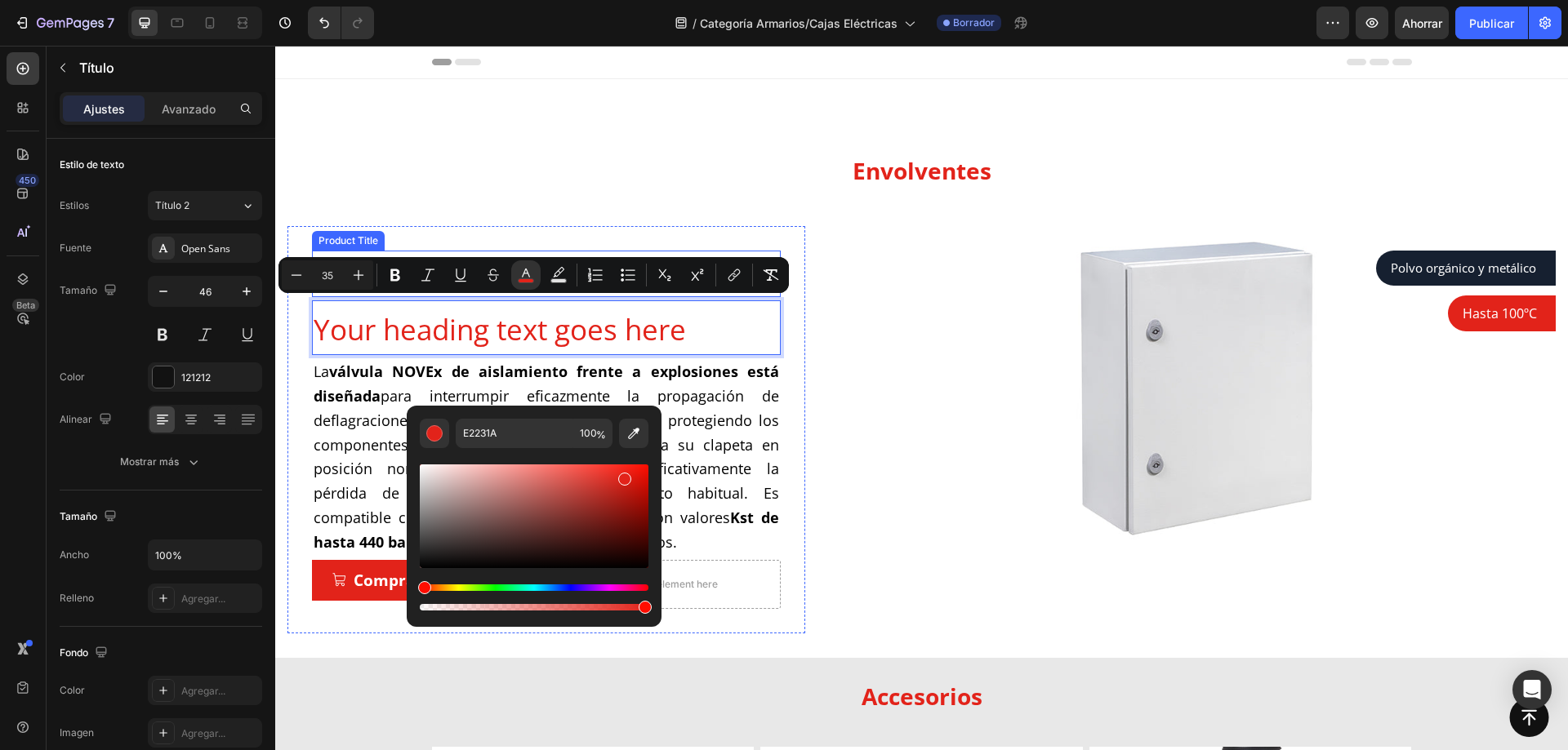
click at [352, 232] on div "Product Title" at bounding box center [348, 240] width 73 height 19
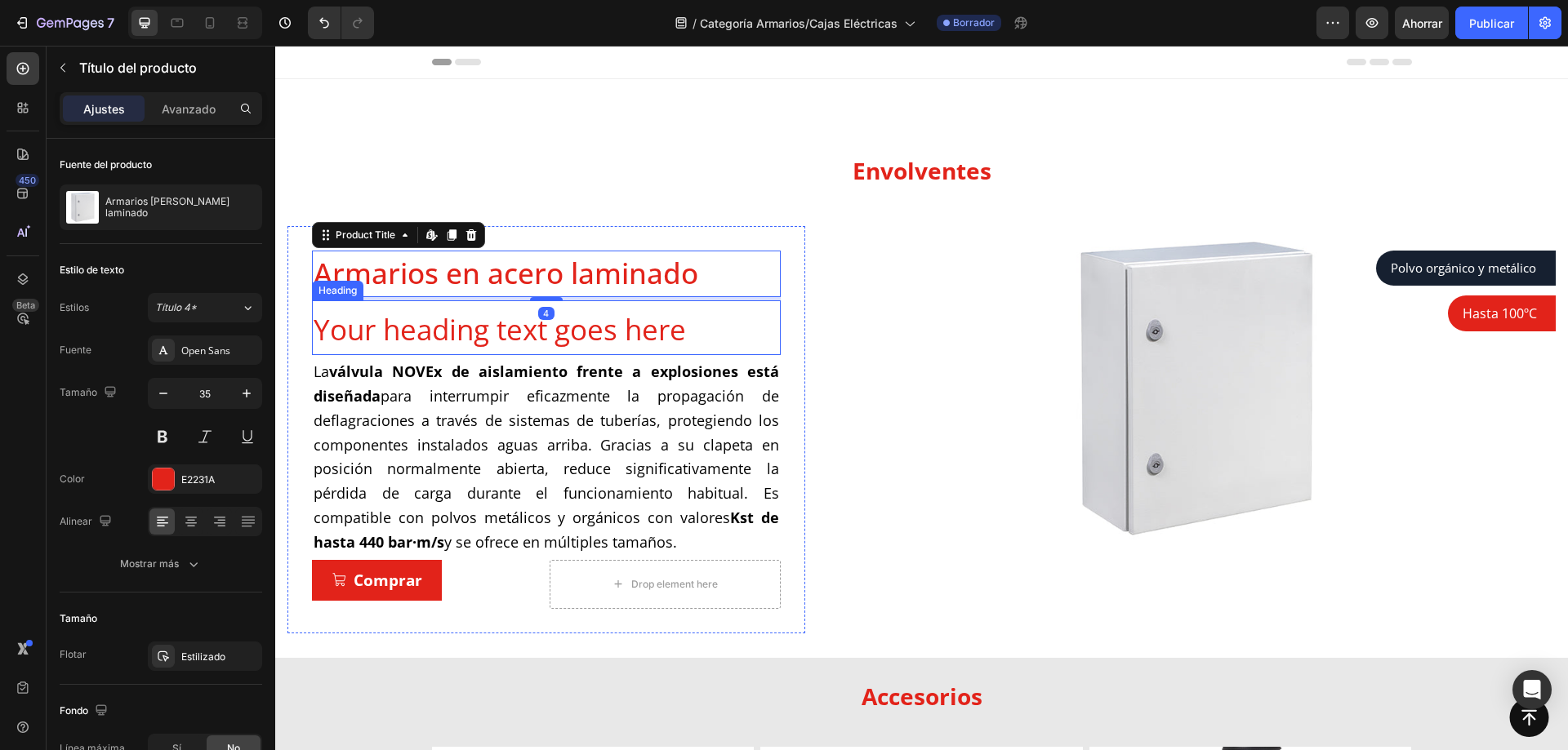
click at [373, 321] on span "Your heading text goes here" at bounding box center [499, 330] width 372 height 39
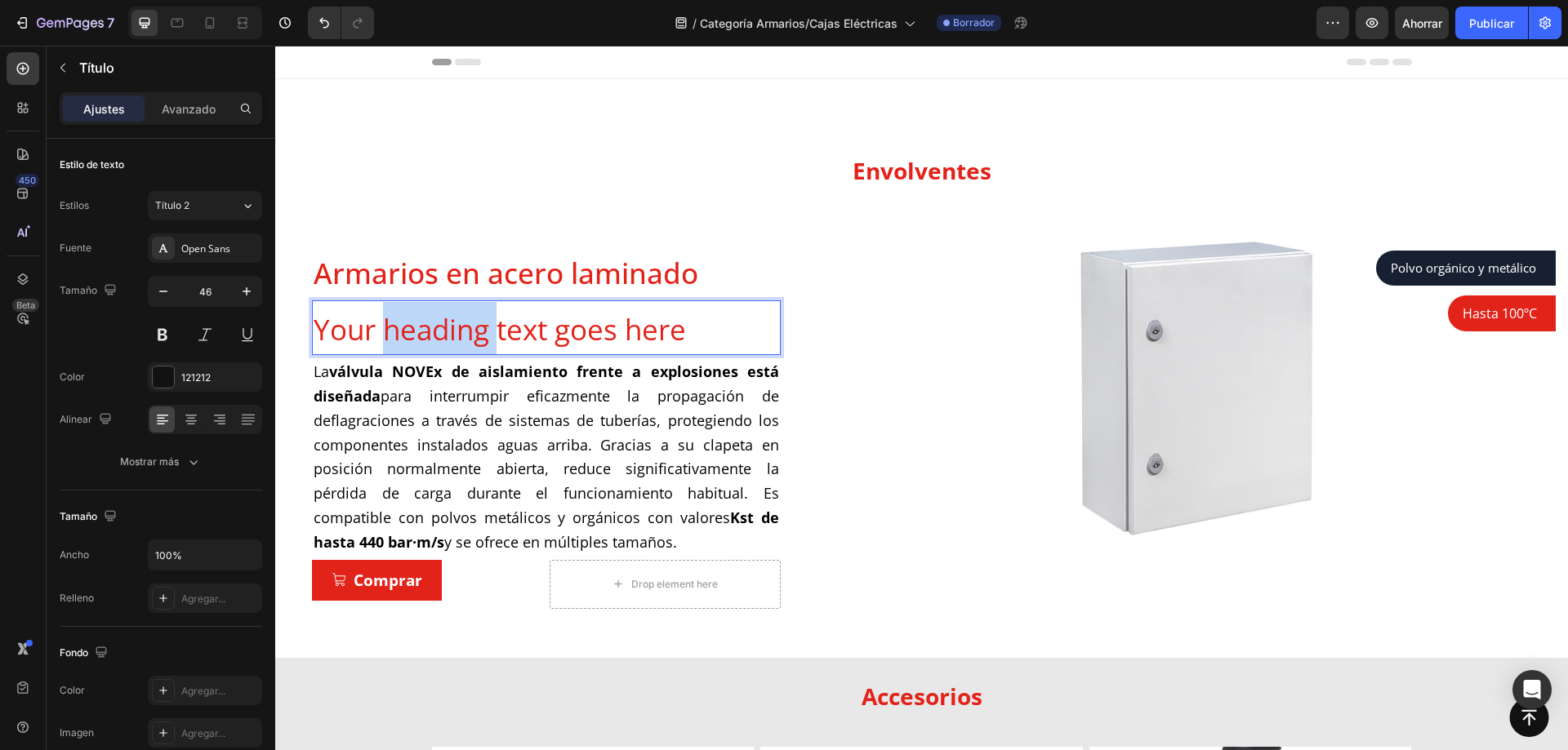
click at [480, 335] on span "Your heading text goes here" at bounding box center [499, 330] width 372 height 39
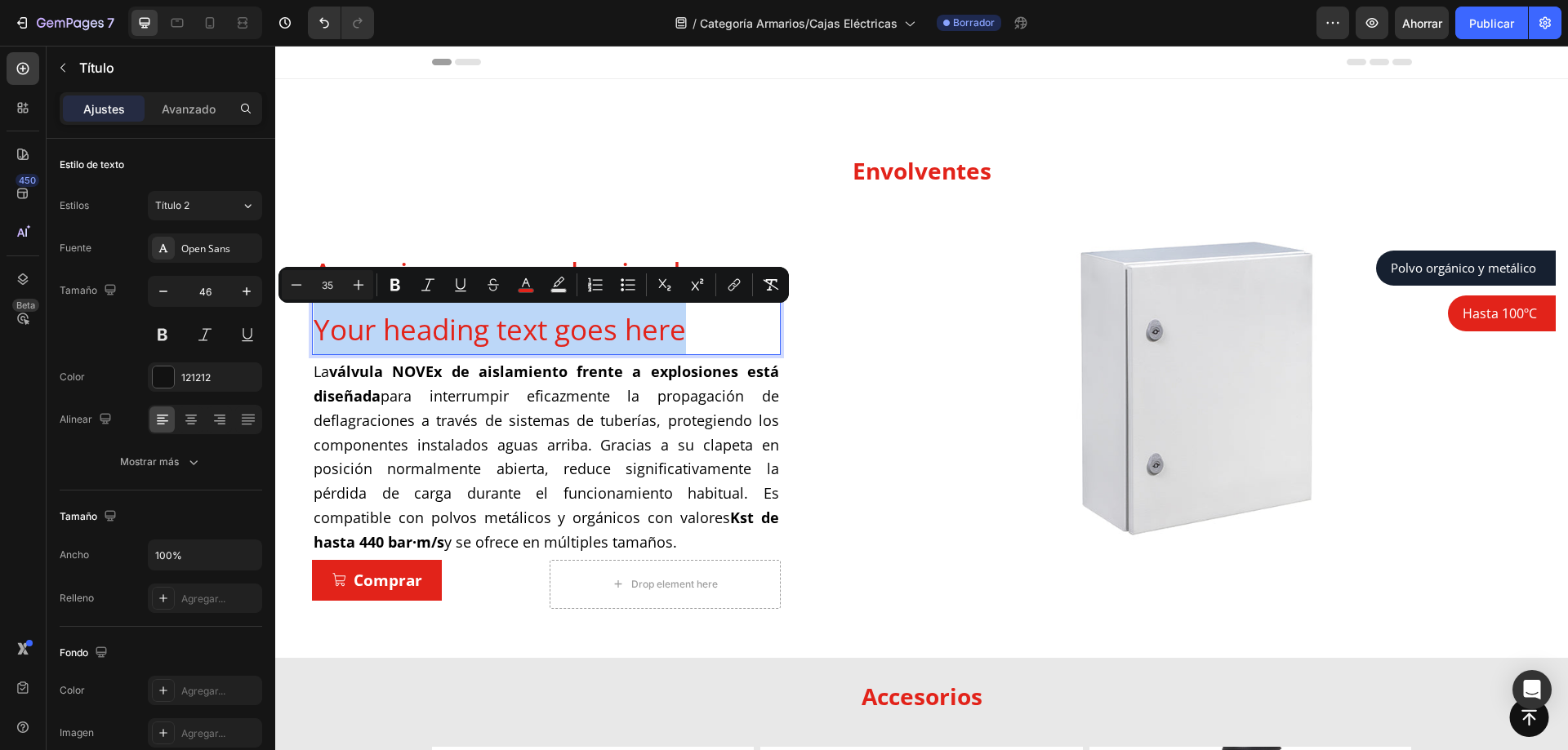
click at [480, 335] on span "Your heading text goes here" at bounding box center [499, 330] width 372 height 39
click at [582, 248] on div "Armarios en acero laminado Product Title Your heading text goes here Heading 4 …" at bounding box center [546, 429] width 518 height 407
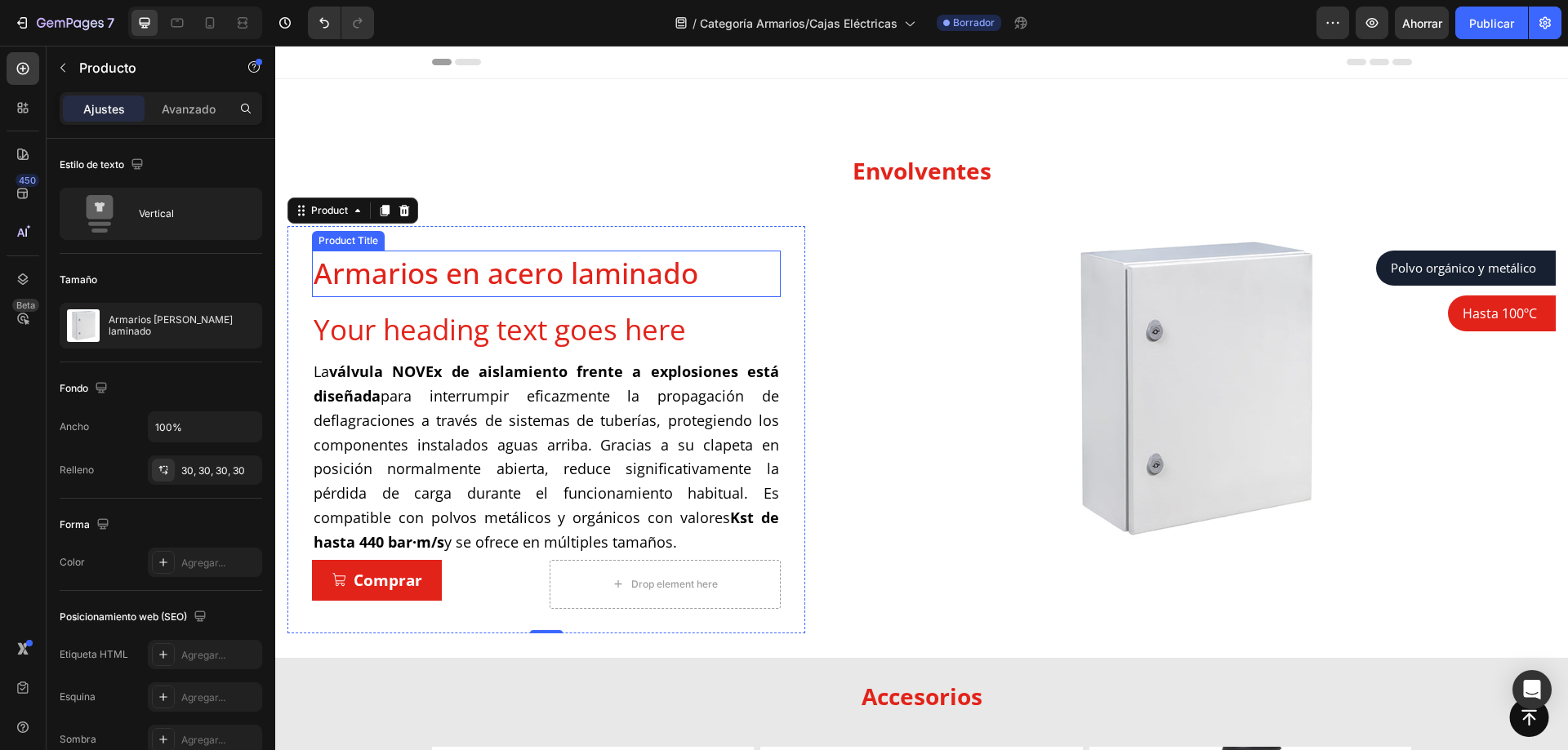
click at [556, 272] on h1 "Armarios en acero laminado" at bounding box center [546, 273] width 468 height 46
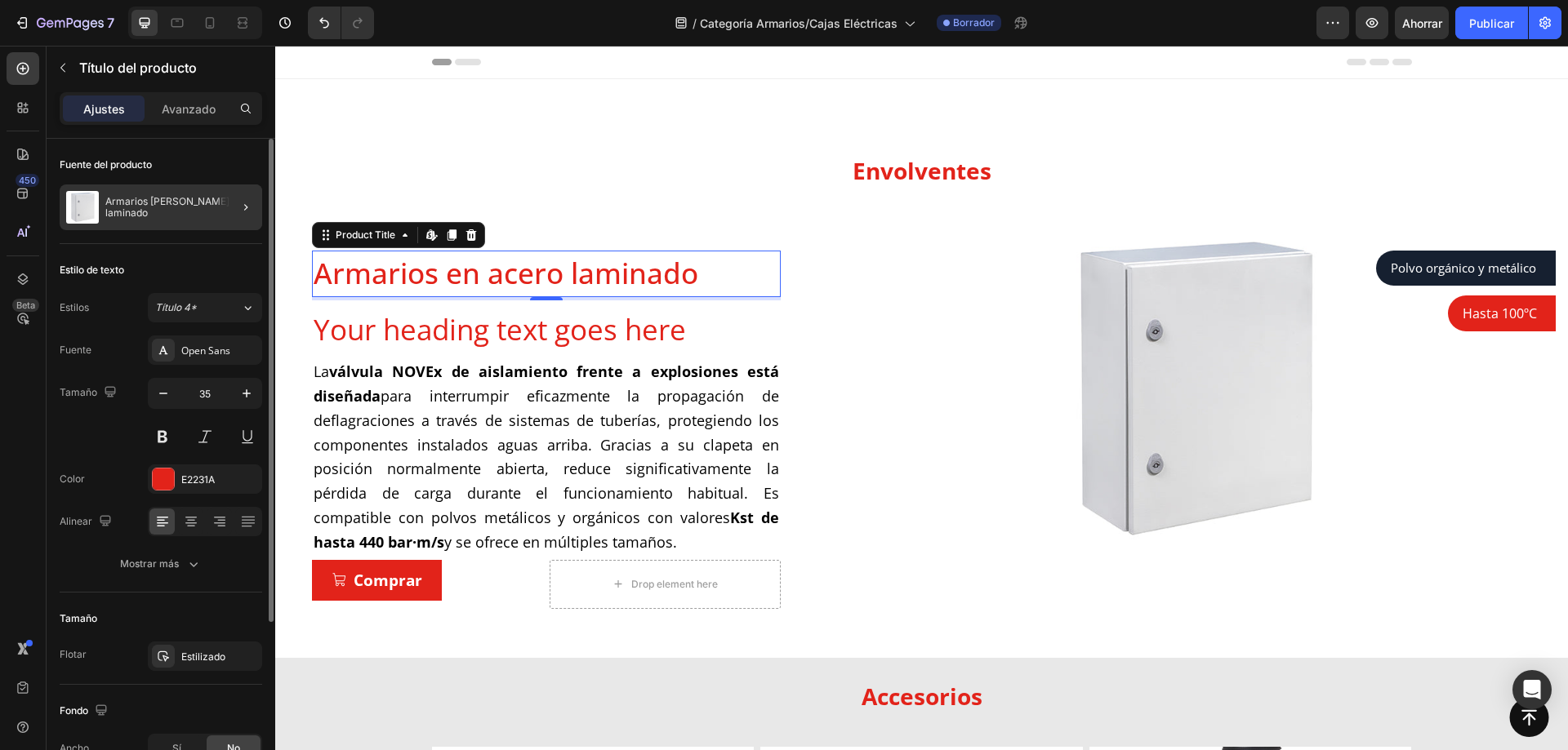
click at [225, 197] on div at bounding box center [239, 208] width 46 height 46
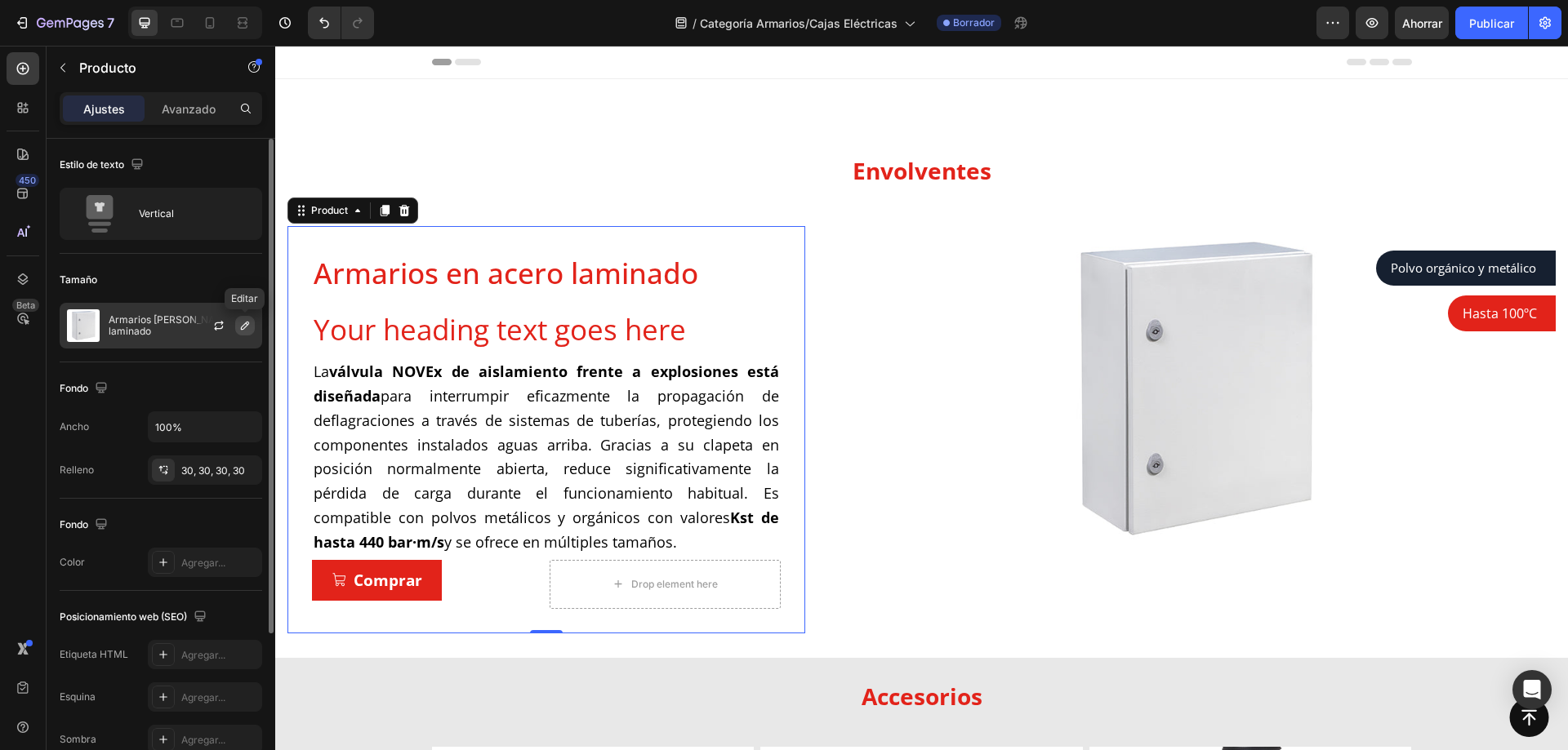
click at [244, 330] on icon "button" at bounding box center [245, 326] width 13 height 13
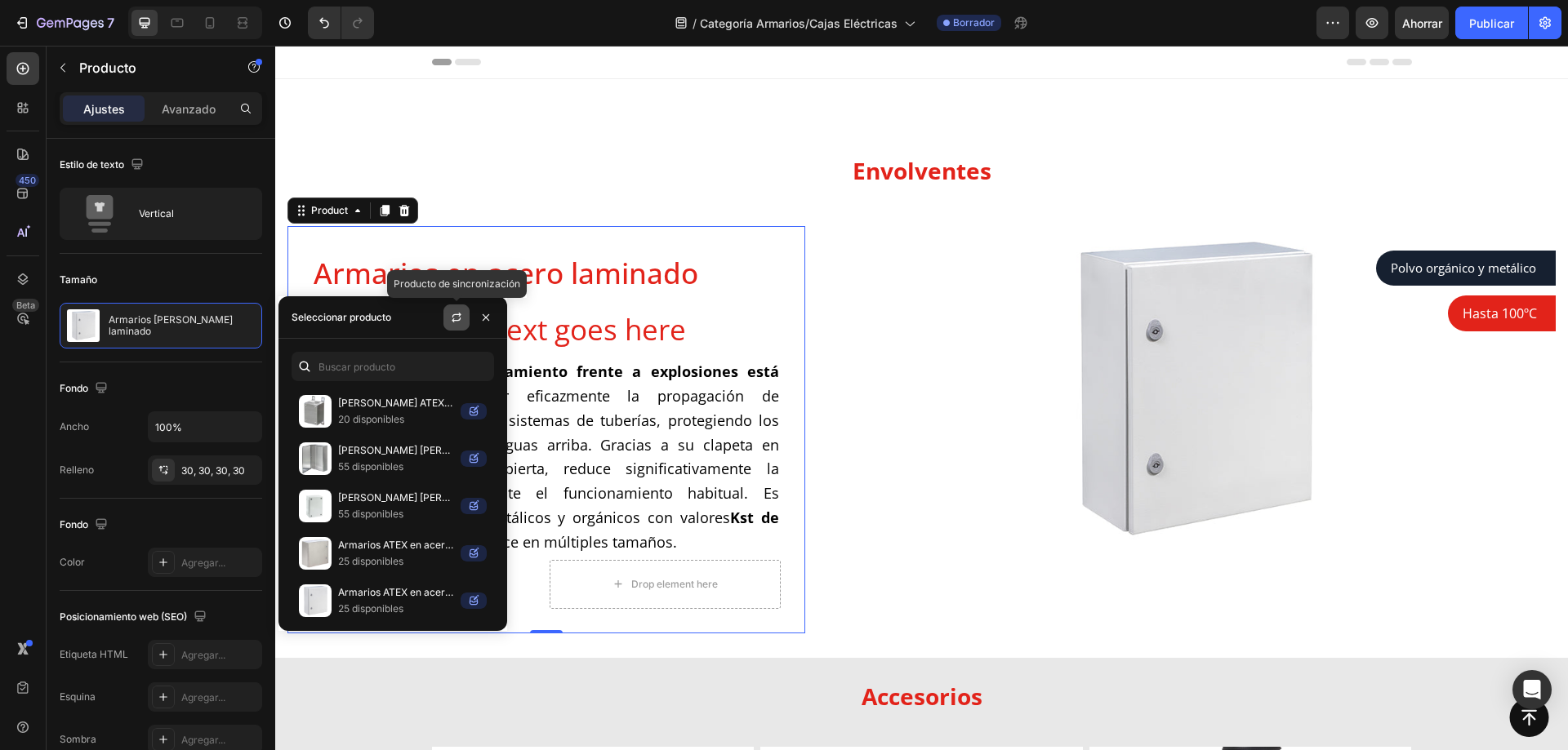
click at [461, 312] on icon "button" at bounding box center [456, 318] width 13 height 13
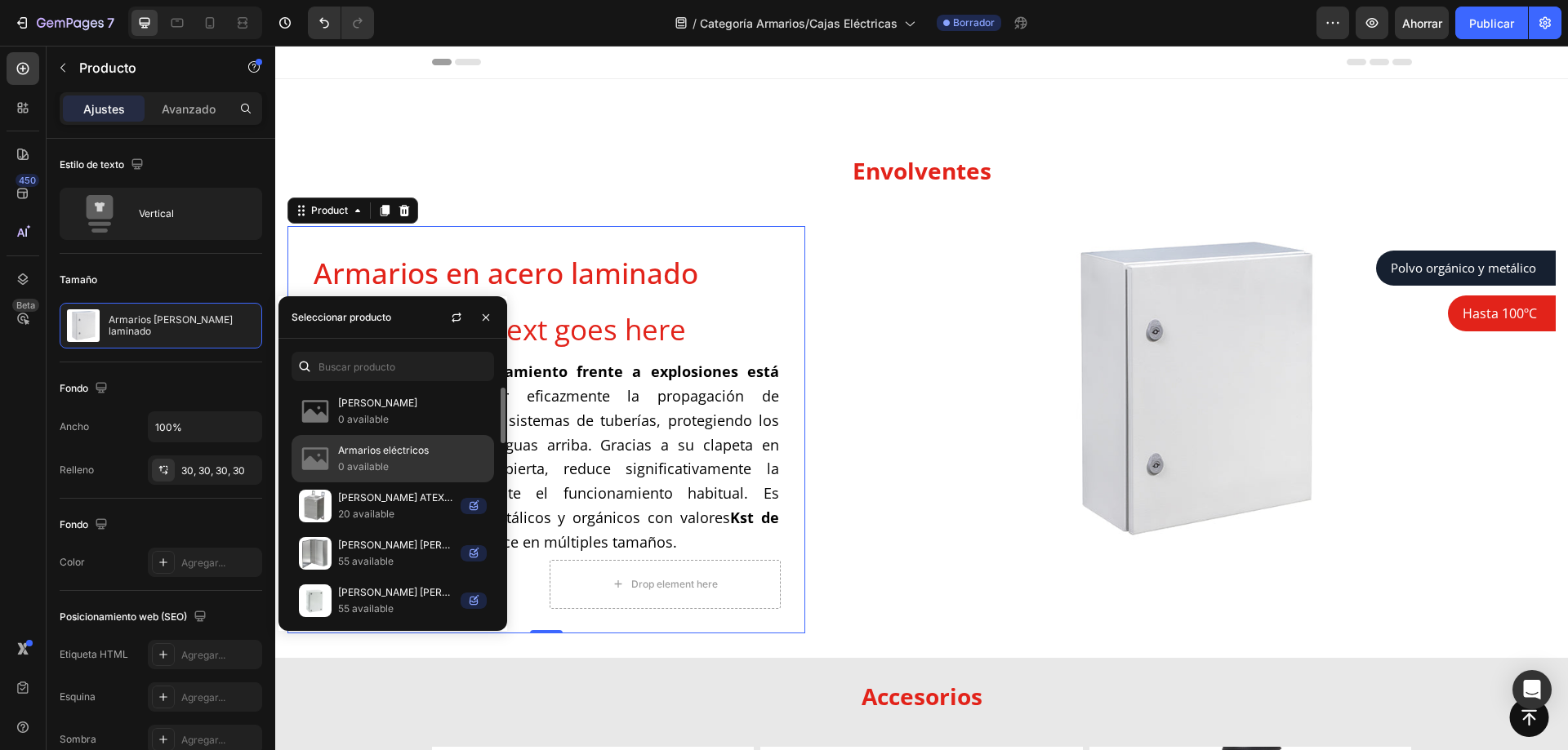
click at [404, 451] on p "Armarios eléctricos" at bounding box center [412, 451] width 149 height 17
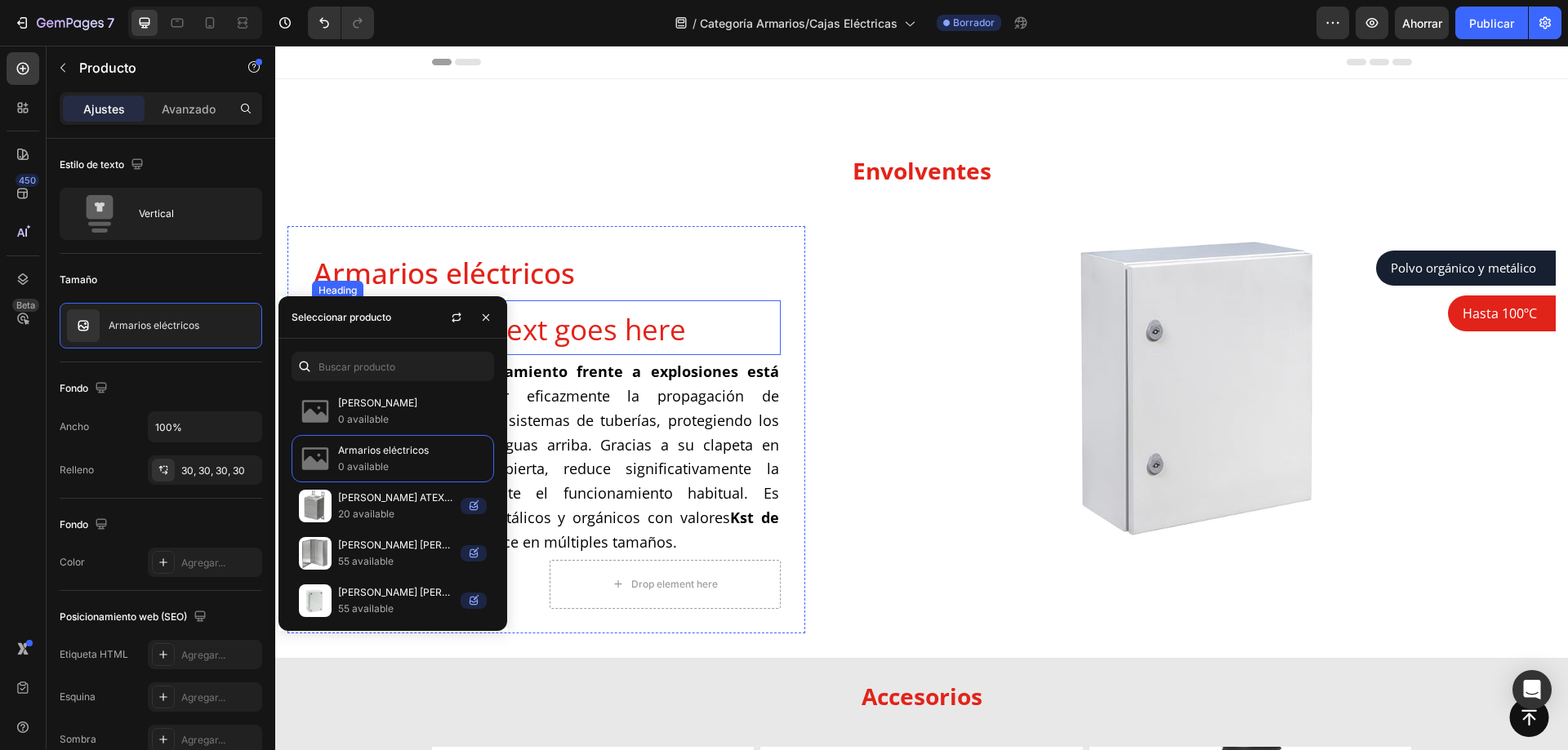
click at [644, 320] on span "Your heading text goes here" at bounding box center [499, 330] width 372 height 39
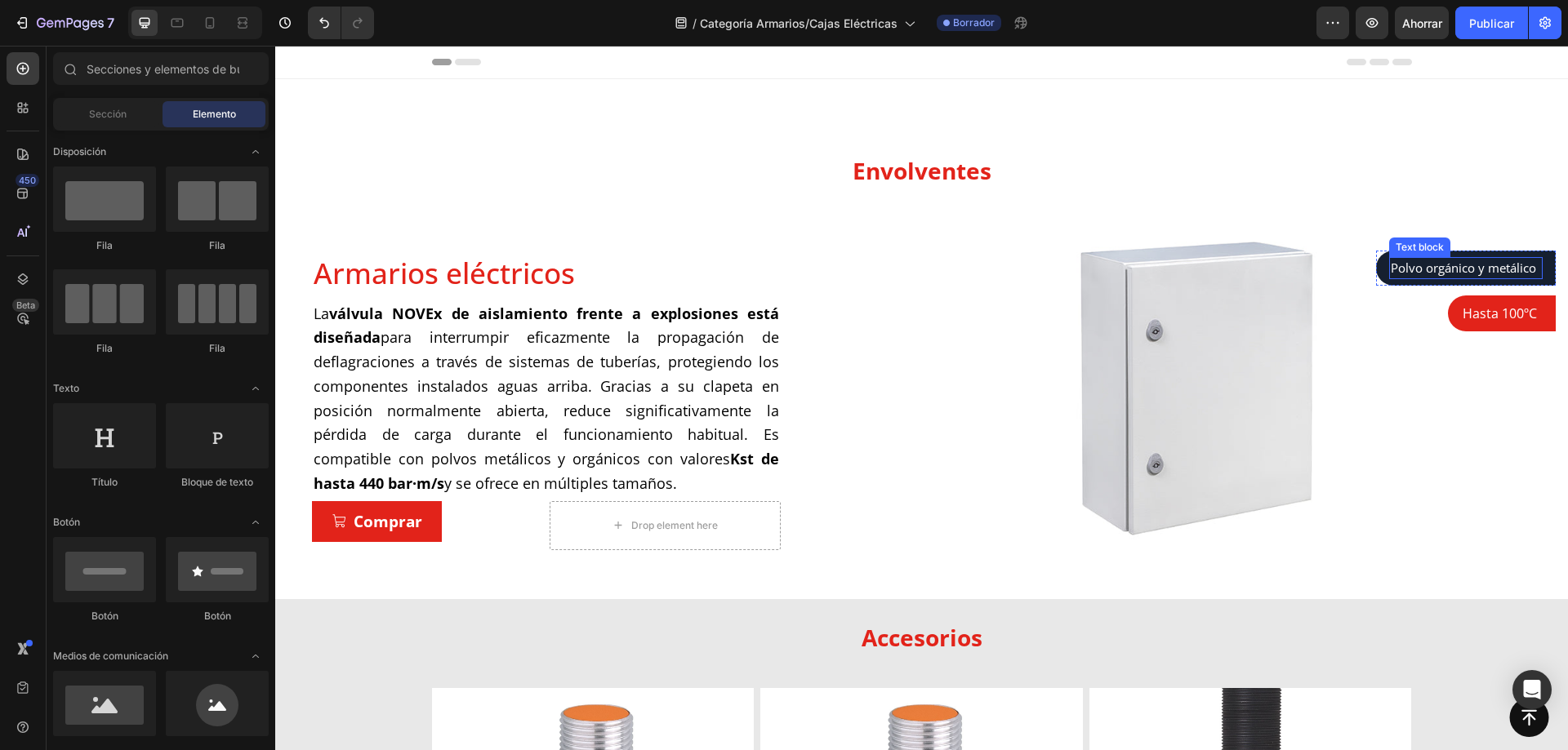
click at [1489, 268] on p "Polvo orgánico y metálico" at bounding box center [1466, 268] width 151 height 18
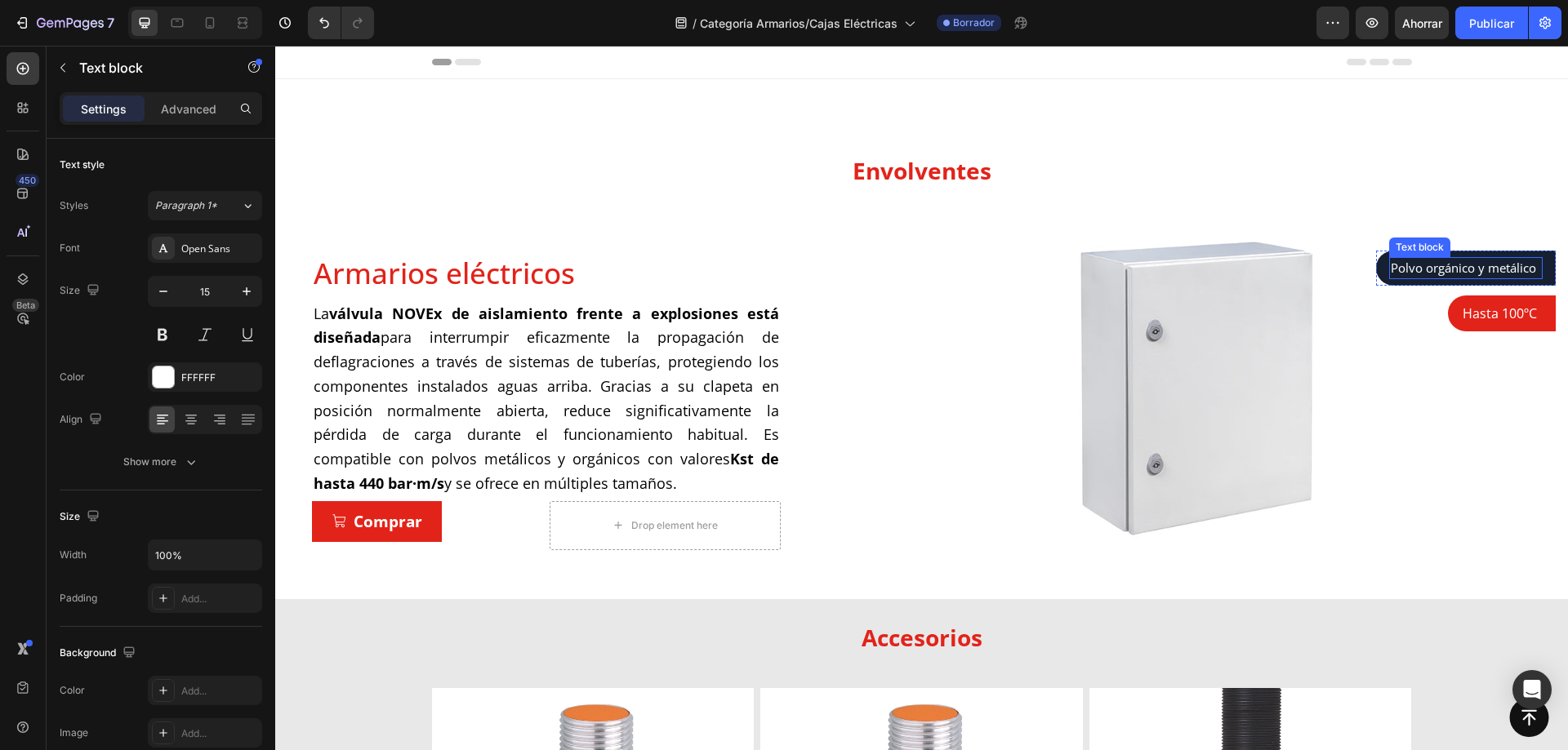
click at [1489, 268] on p "Polvo orgánico y metálico" at bounding box center [1466, 268] width 151 height 18
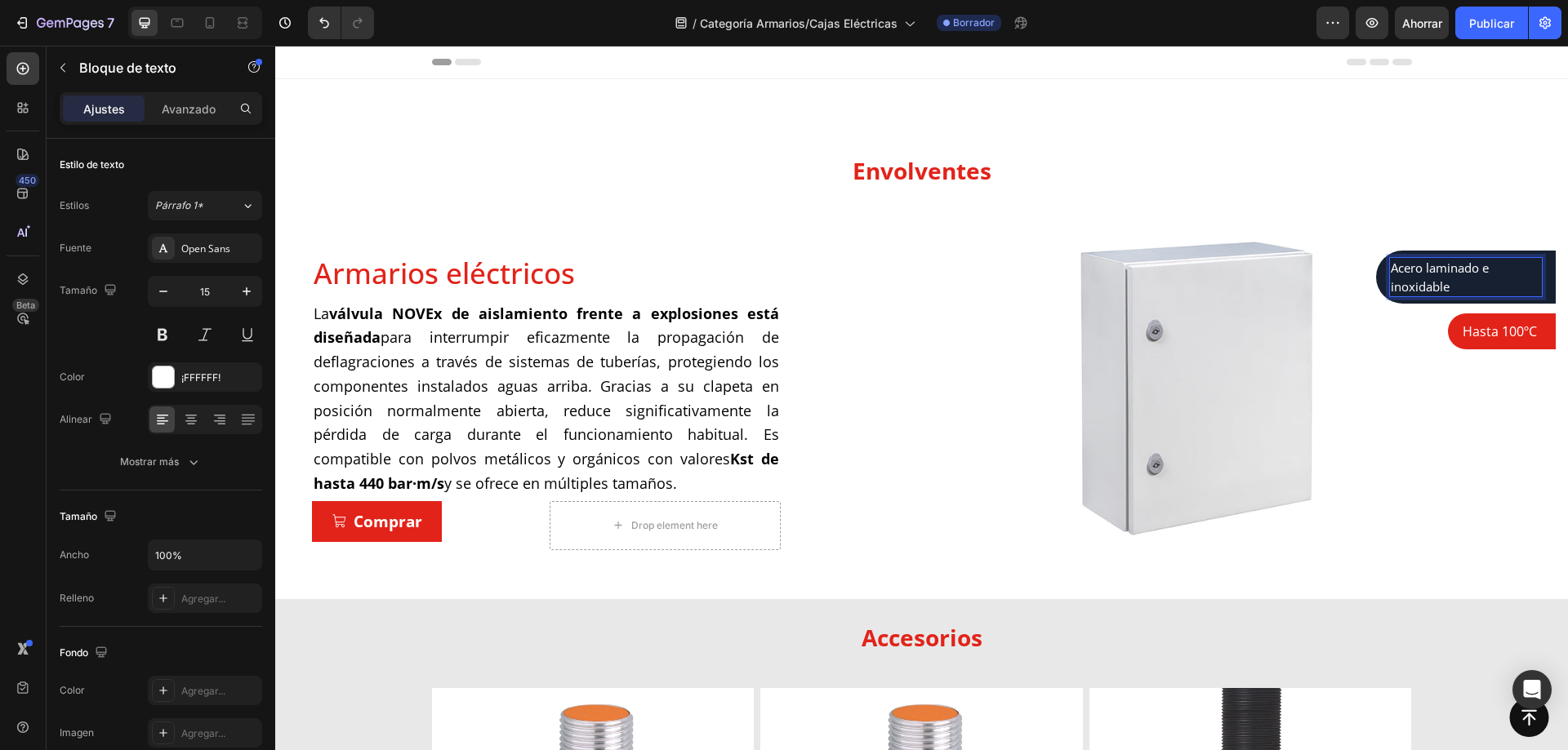
click at [1477, 272] on p "Acero laminado e inoxidable" at bounding box center [1466, 277] width 151 height 37
click at [1392, 278] on p "Acero laminado inoxidable" at bounding box center [1466, 268] width 151 height 18
click at [1390, 281] on div "Acero laminado Acero inoxidable" at bounding box center [1466, 276] width 153 height 40
click at [1532, 277] on div "Acero laminado Acero inoxidable Text block Row 0" at bounding box center [1466, 276] width 180 height 53
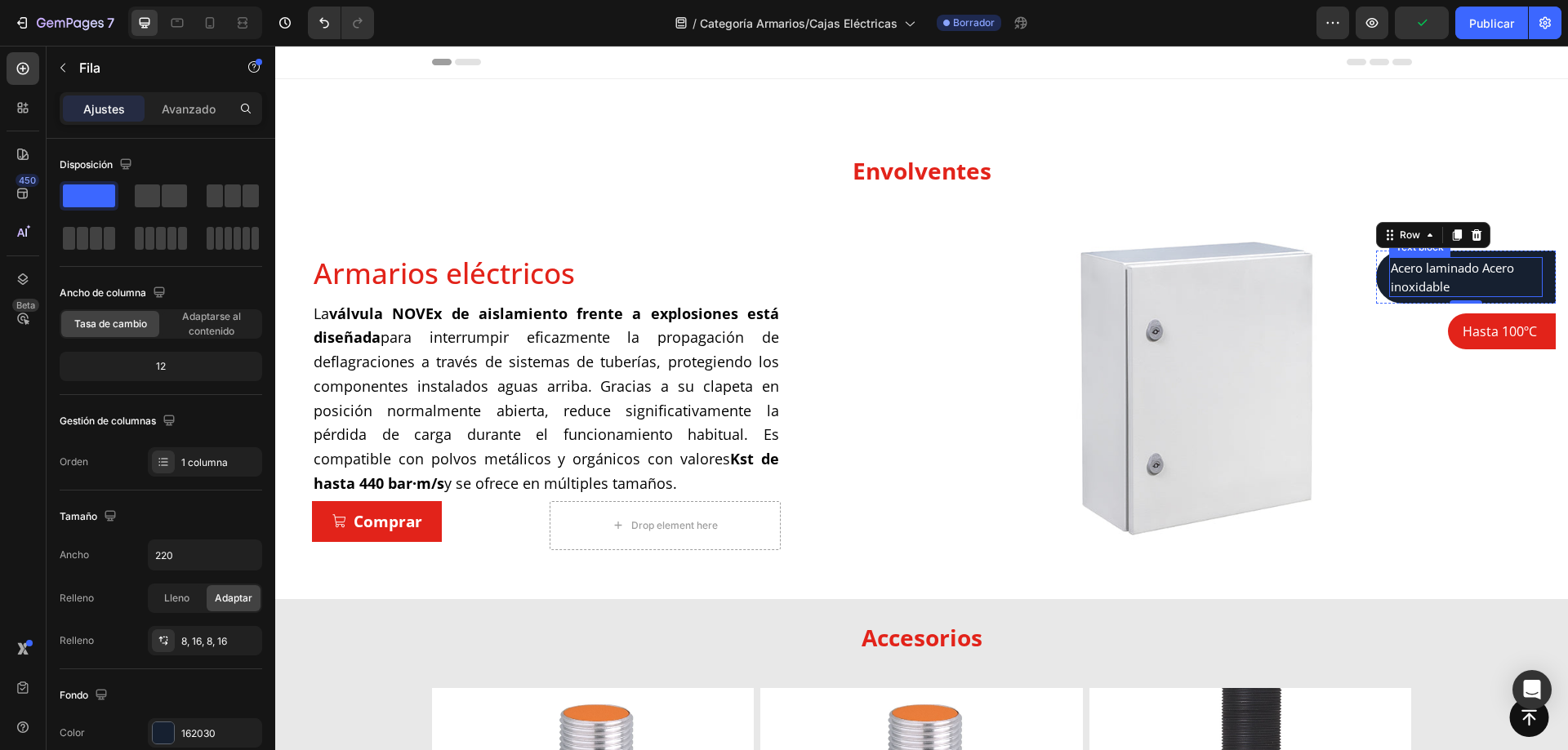
click at [1448, 278] on p "Acero laminado Acero inoxidable" at bounding box center [1466, 277] width 151 height 37
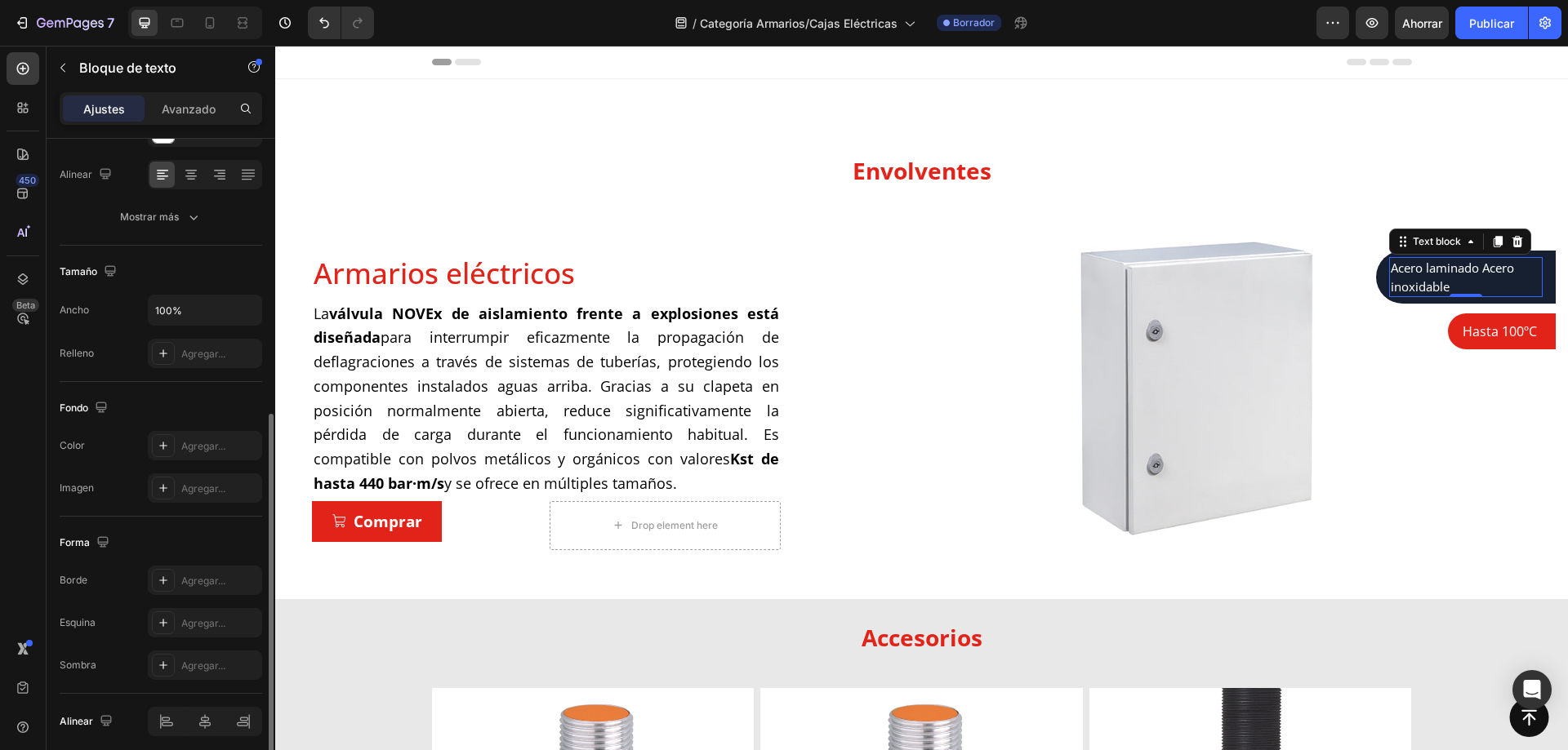
scroll to position [309, 0]
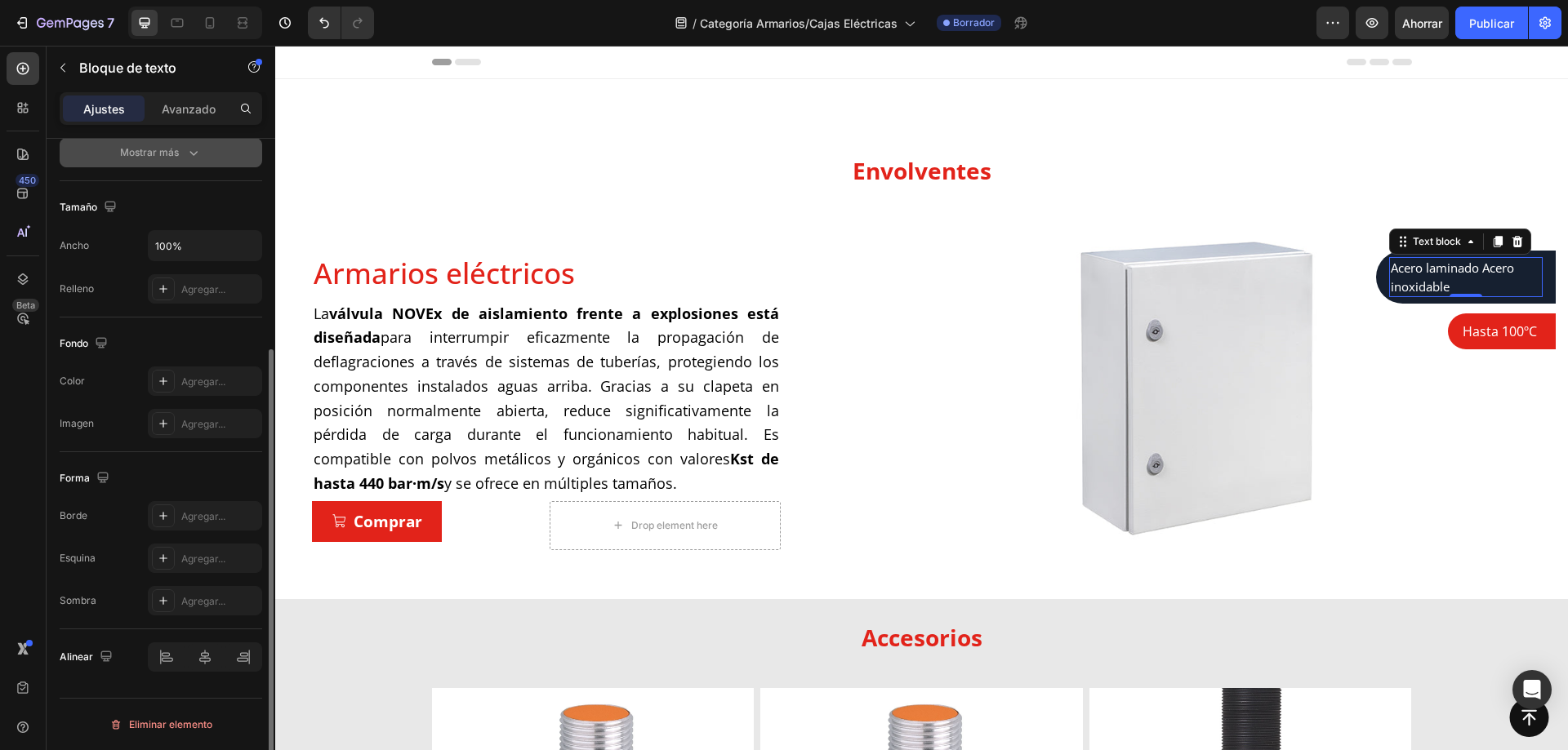
click at [188, 157] on icon "button" at bounding box center [194, 152] width 17 height 17
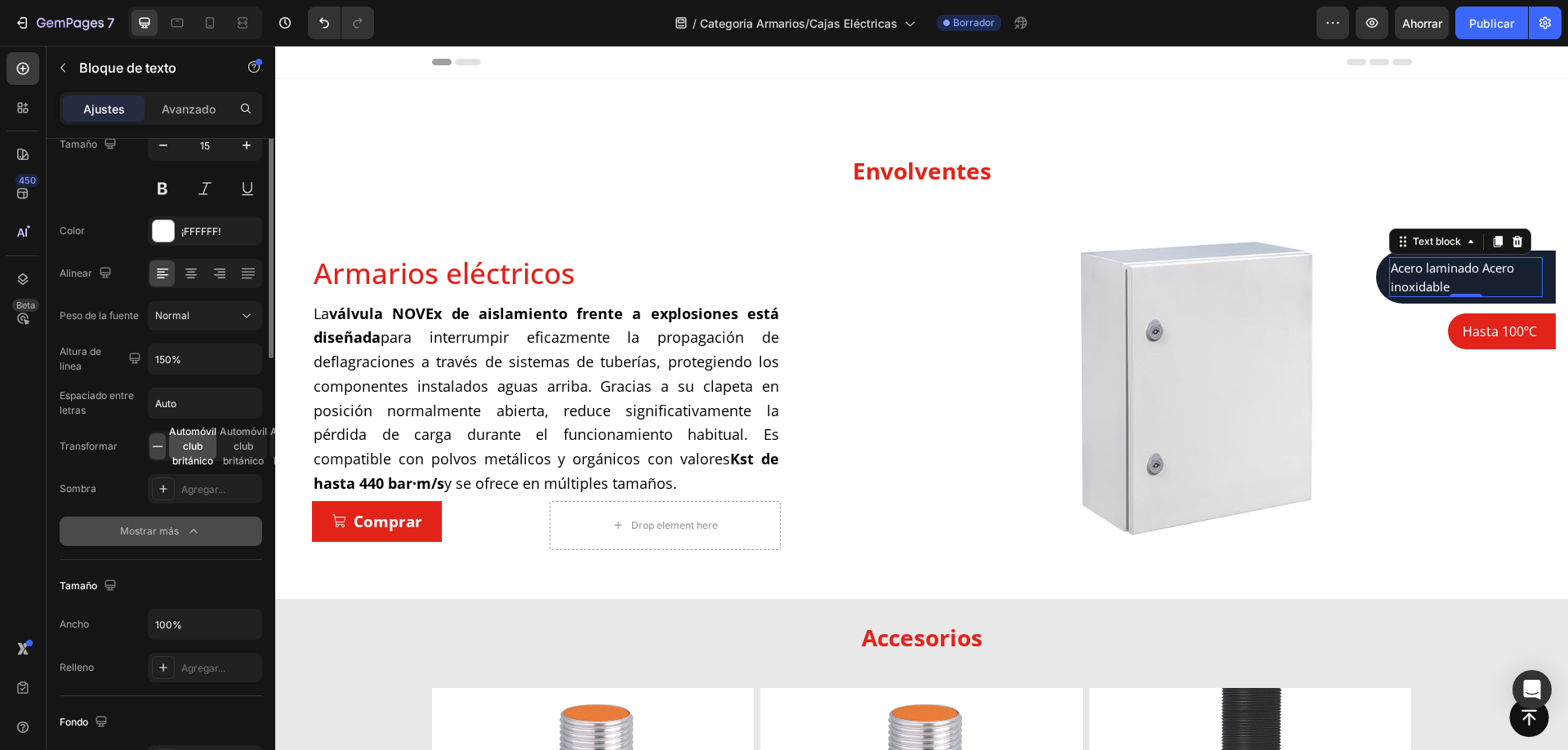
scroll to position [0, 0]
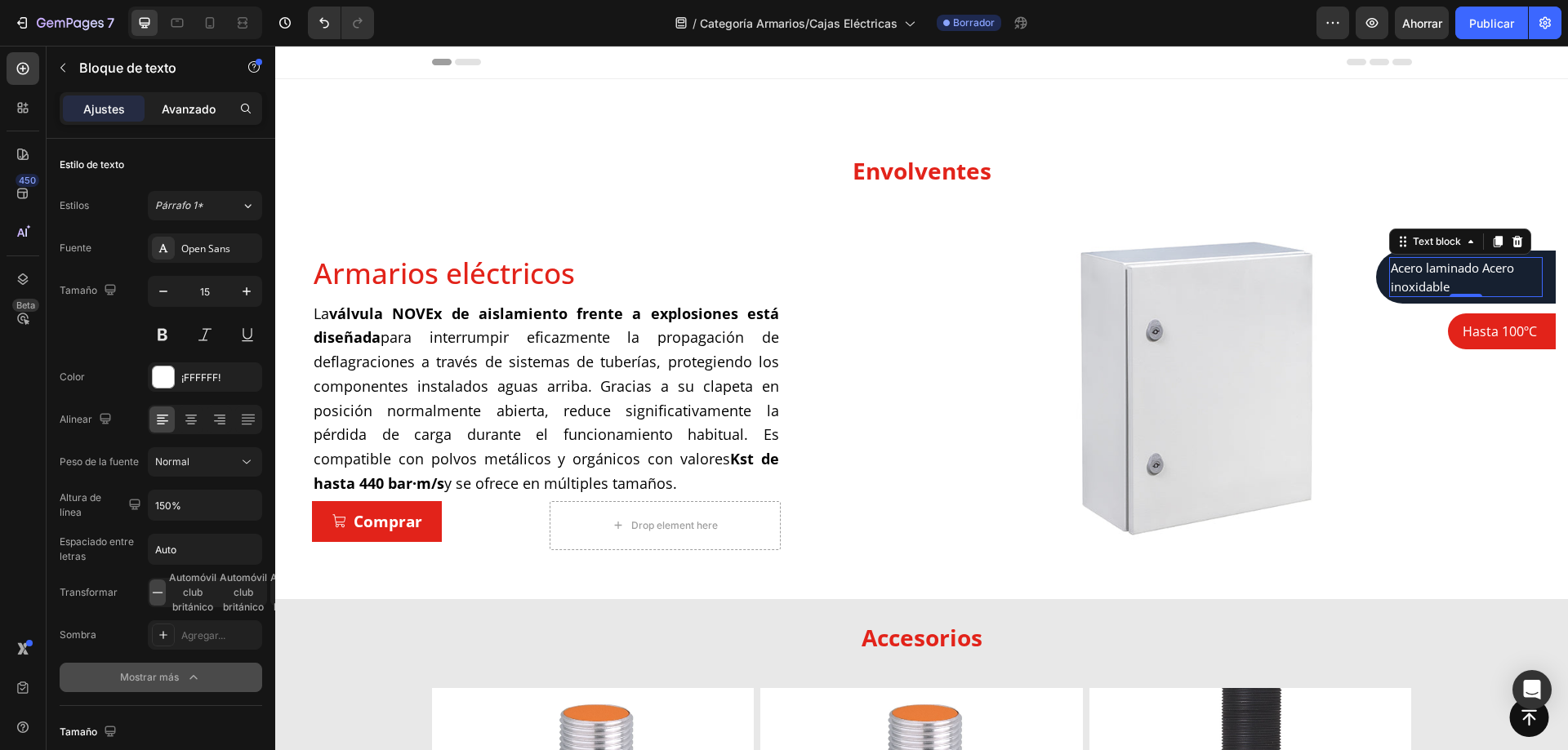
click at [191, 109] on font "Avanzado" at bounding box center [188, 109] width 54 height 14
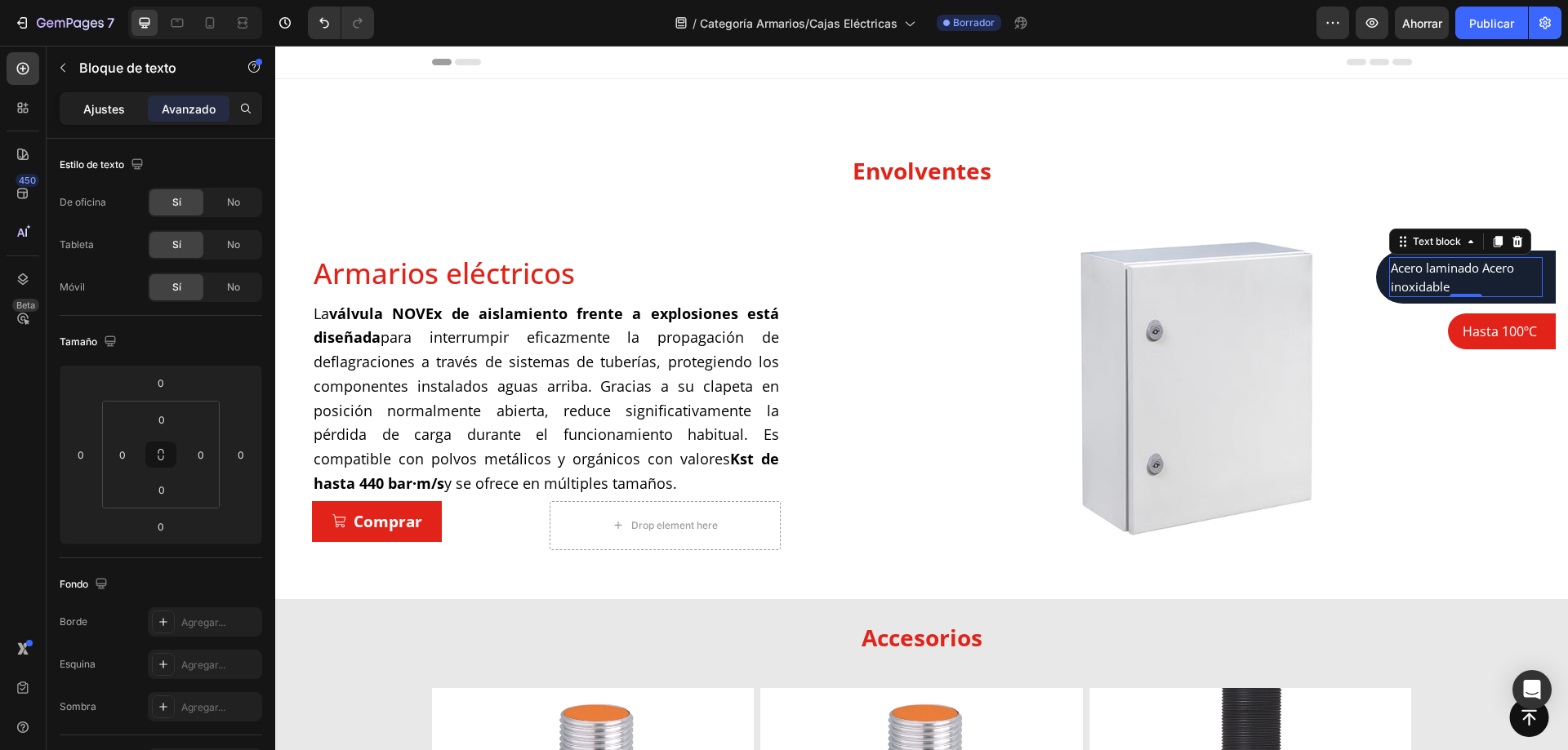
click at [86, 103] on font "Ajustes" at bounding box center [103, 109] width 42 height 14
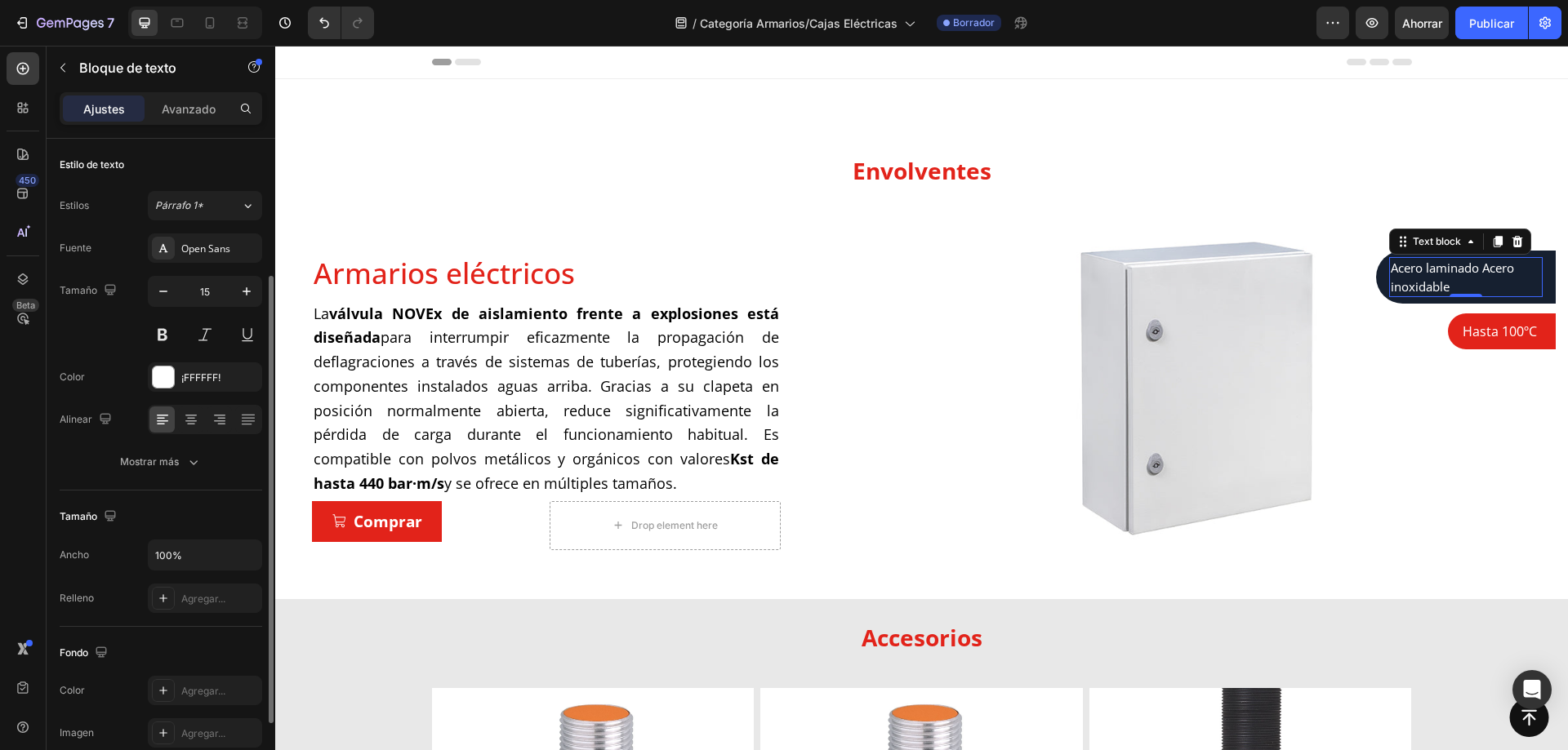
scroll to position [81, 0]
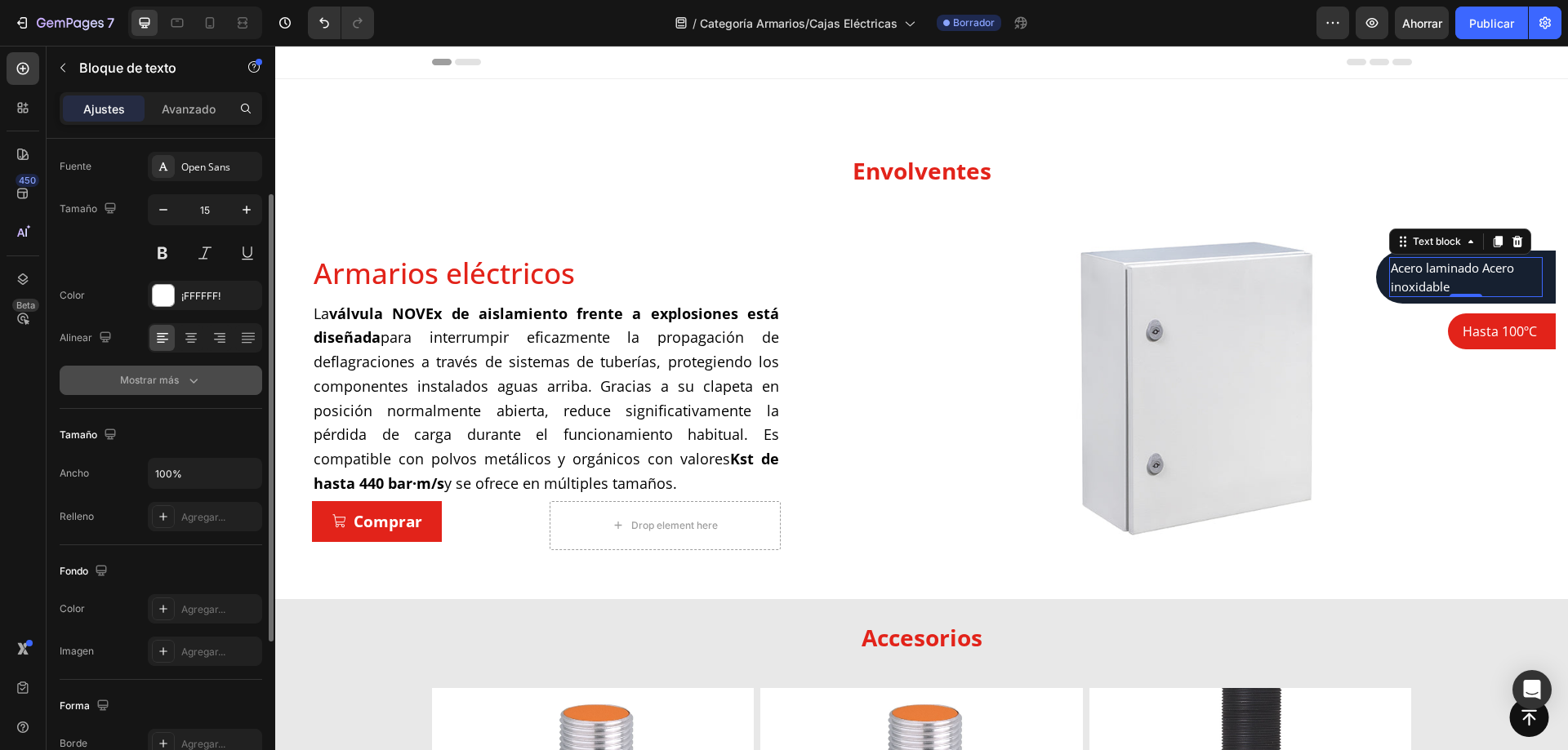
click at [198, 389] on button "Mostrar más" at bounding box center [161, 381] width 202 height 30
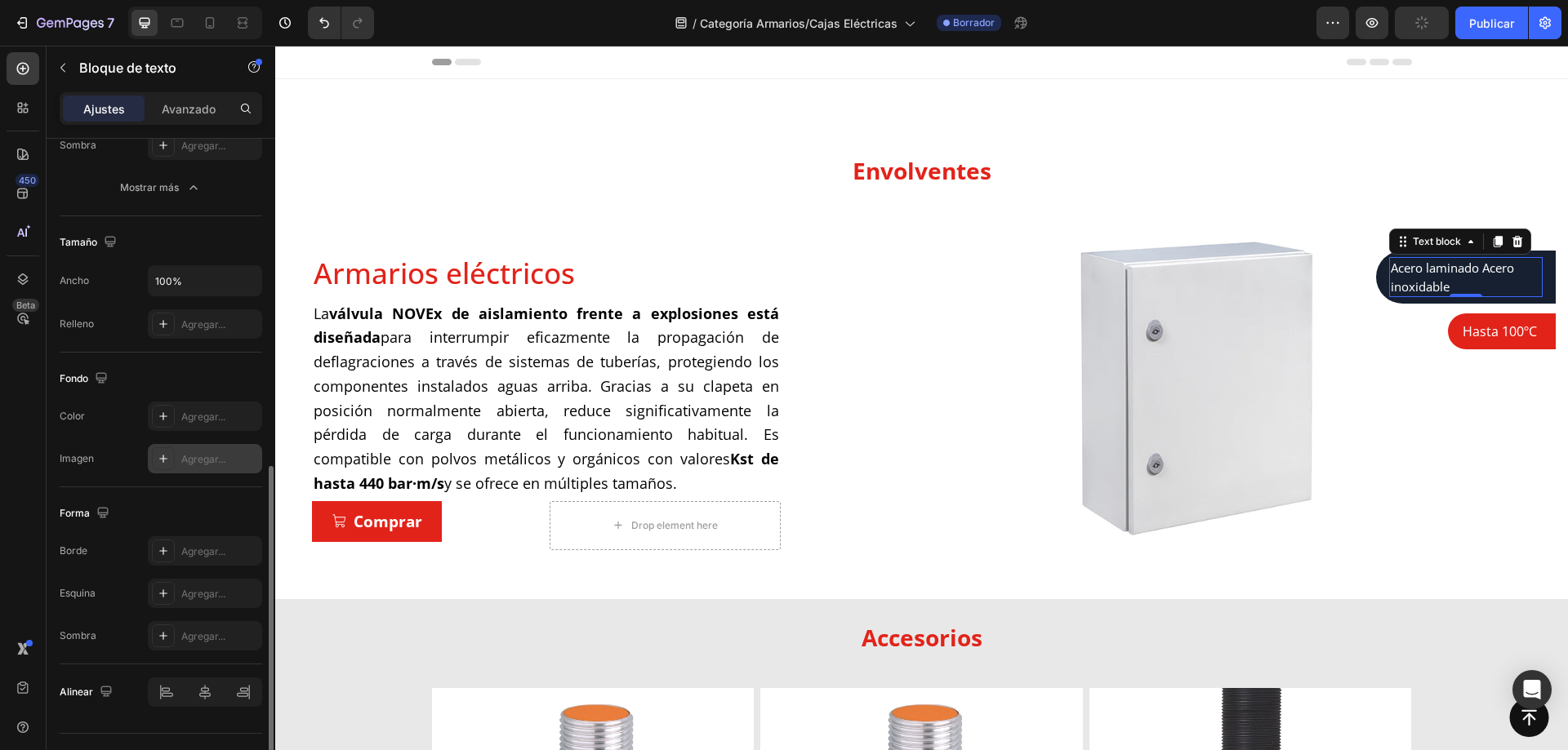
scroll to position [525, 0]
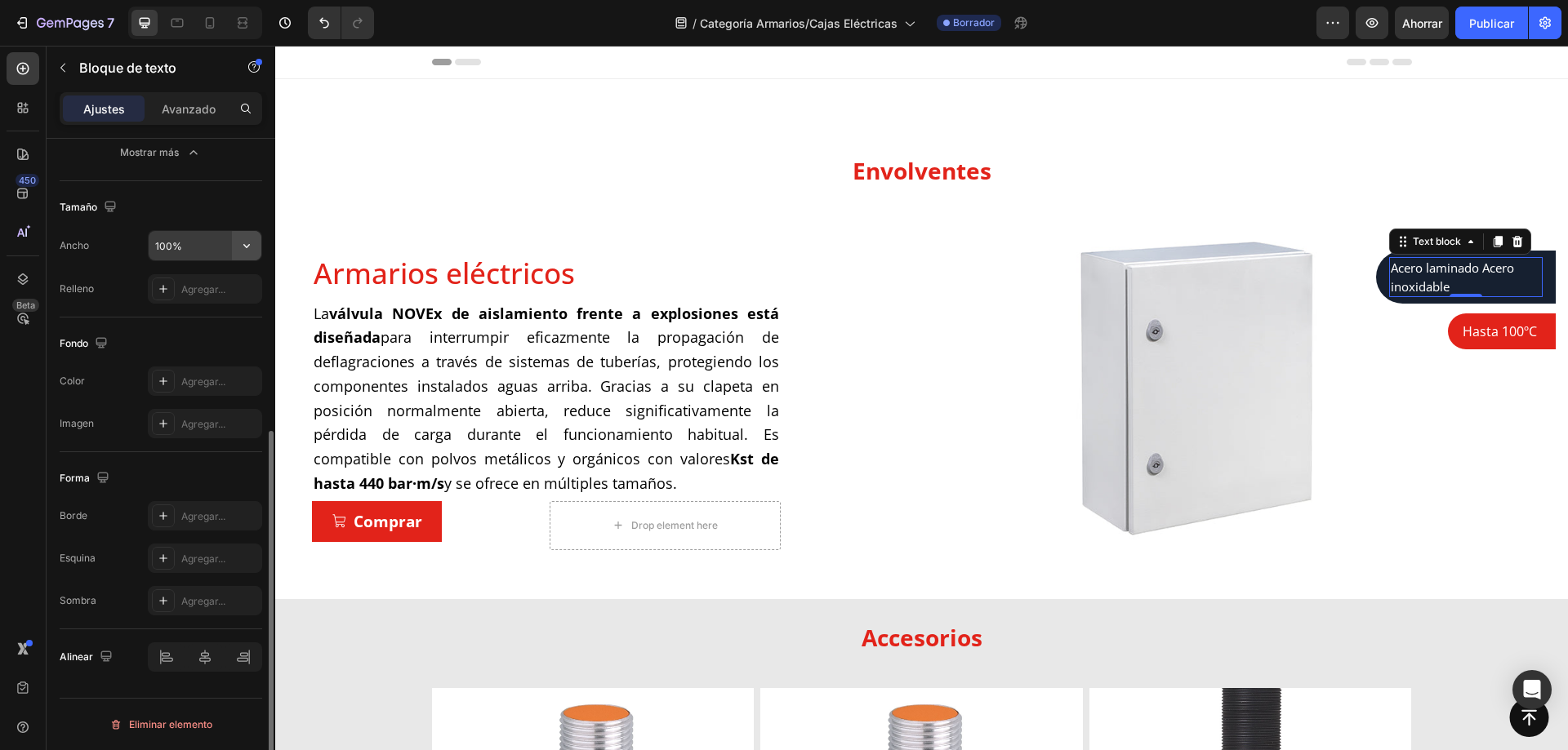
click at [247, 248] on icon "button" at bounding box center [246, 246] width 6 height 4
click at [1377, 278] on div "Acero laminado Acero inoxidable Text block 0 Row" at bounding box center [1466, 276] width 180 height 53
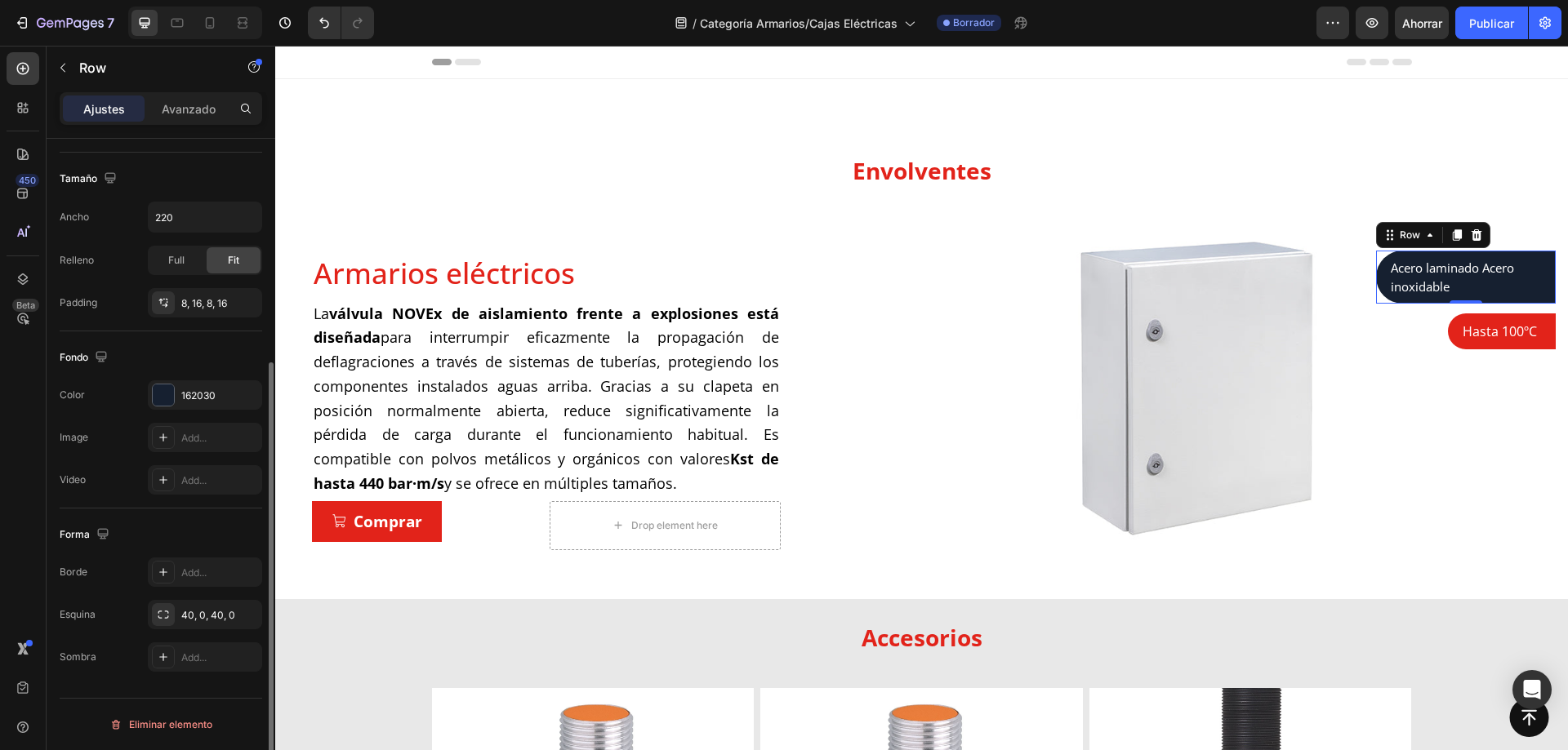
scroll to position [0, 0]
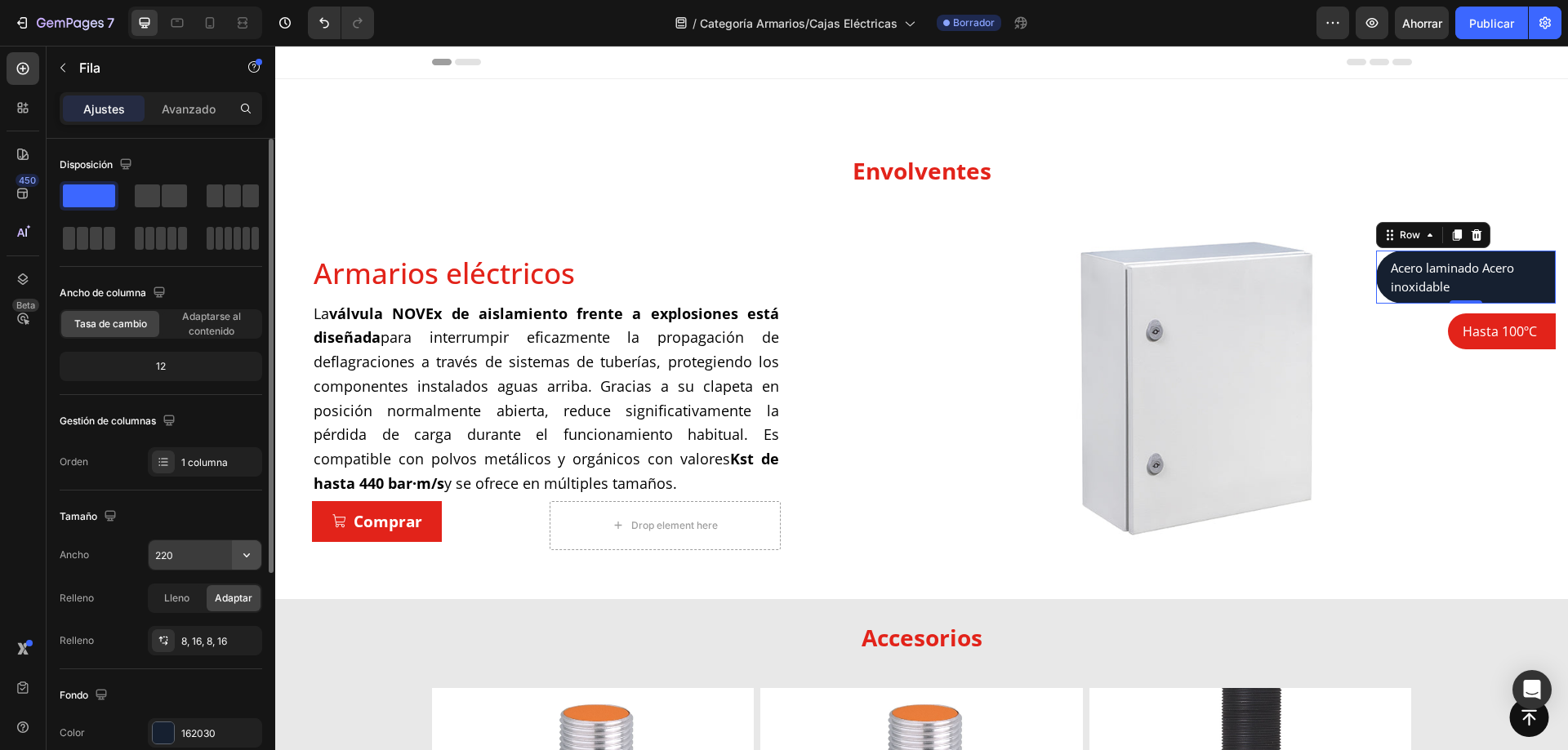
click at [249, 556] on icon "button" at bounding box center [247, 555] width 17 height 17
click at [205, 552] on input "220" at bounding box center [205, 555] width 113 height 30
drag, startPoint x: 205, startPoint y: 552, endPoint x: 179, endPoint y: 552, distance: 26.0
click at [179, 552] on input "220" at bounding box center [205, 555] width 113 height 30
drag, startPoint x: 173, startPoint y: 554, endPoint x: 159, endPoint y: 554, distance: 14.0
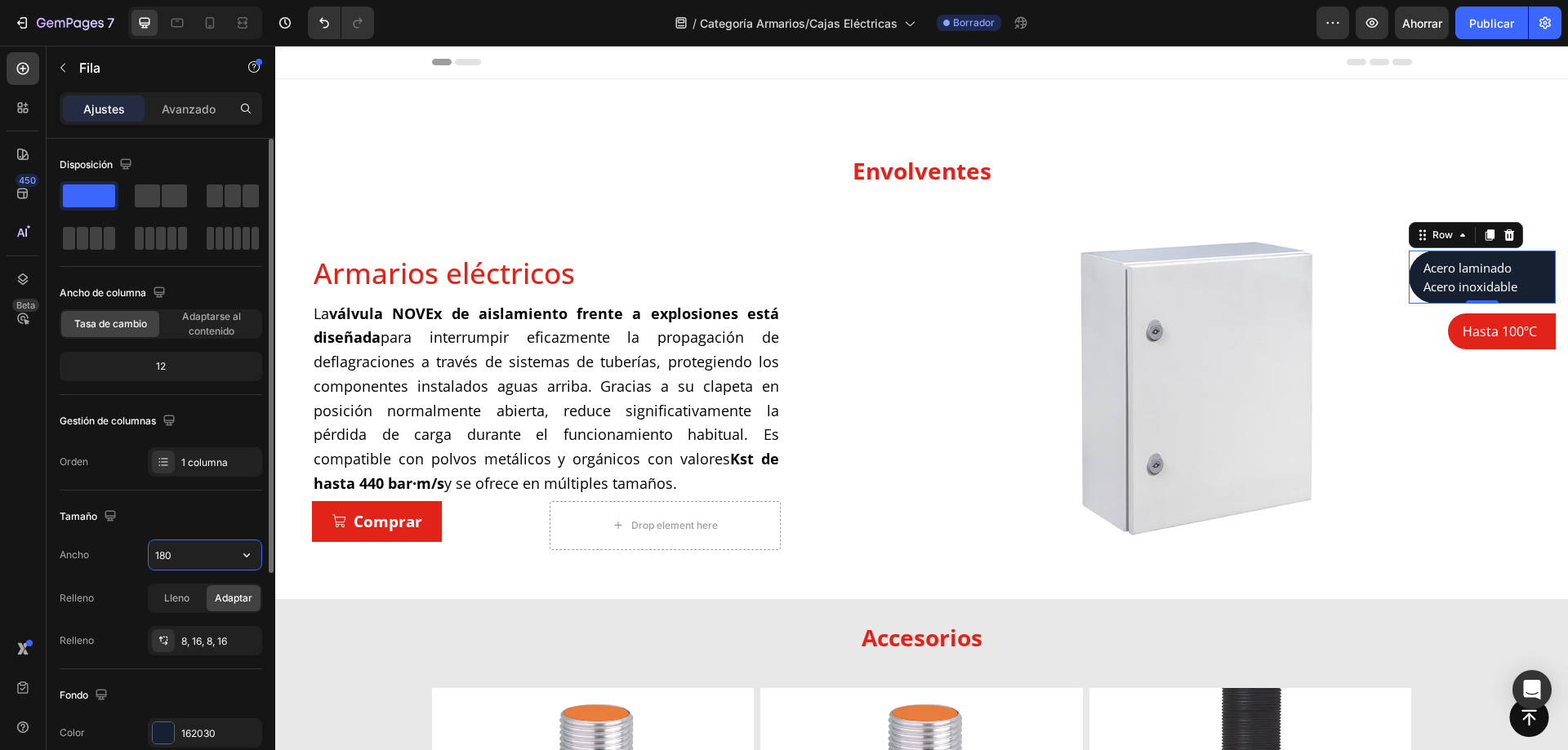
click at [159, 554] on input "180" at bounding box center [205, 555] width 113 height 30
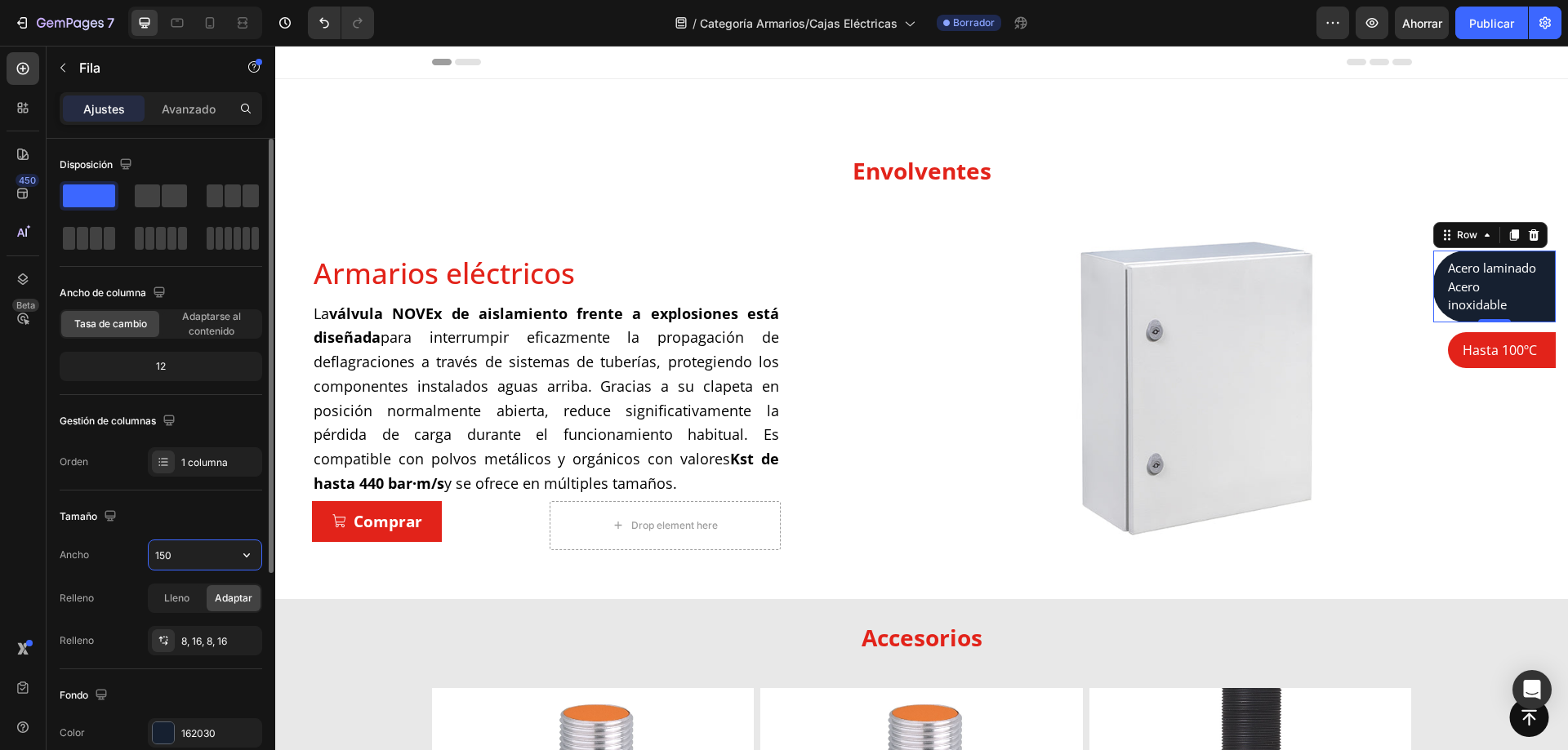
drag, startPoint x: 171, startPoint y: 558, endPoint x: 158, endPoint y: 560, distance: 13.2
click at [158, 560] on input "150" at bounding box center [205, 555] width 113 height 30
type input "160"
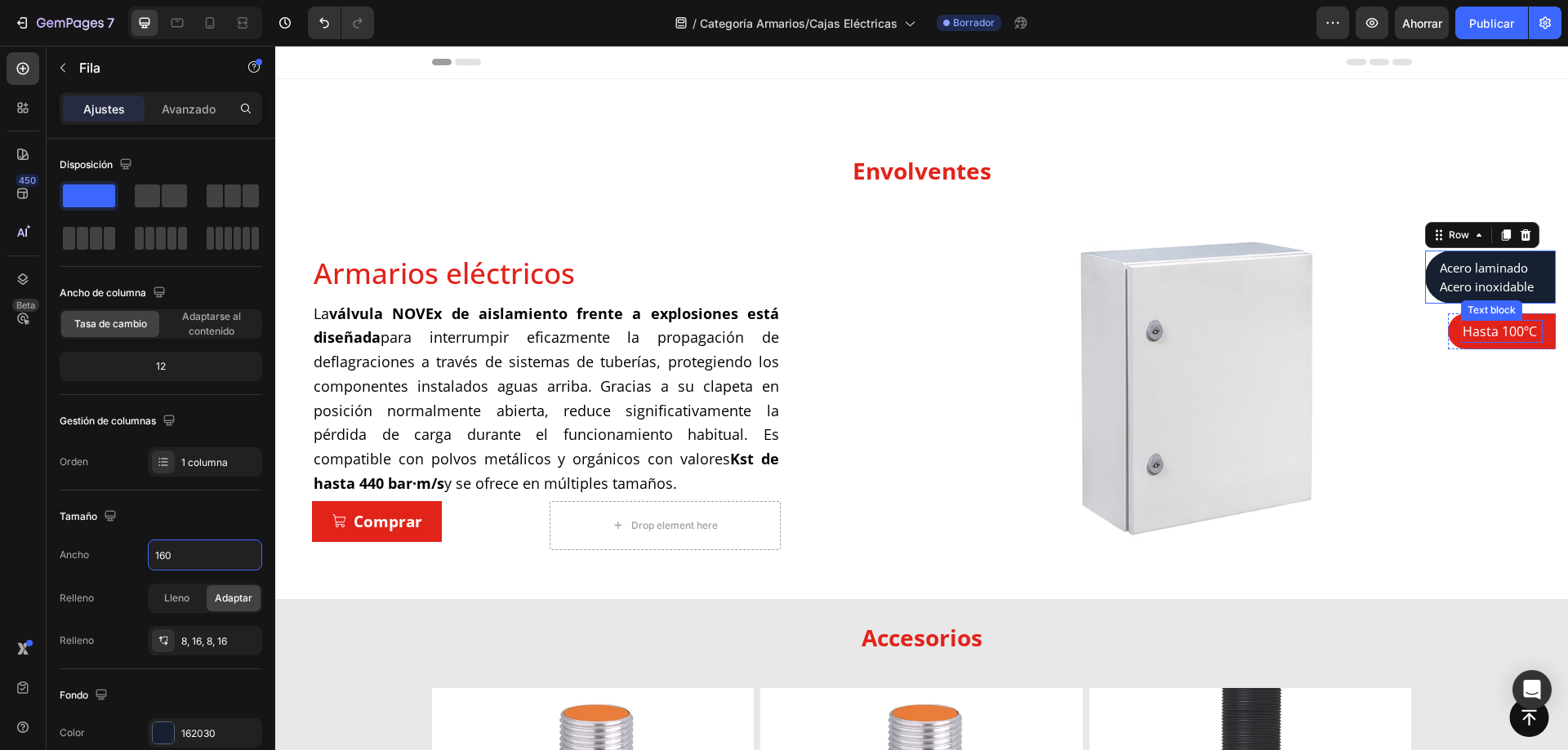
click at [1477, 325] on p "Hasta 100ºC" at bounding box center [1501, 331] width 79 height 19
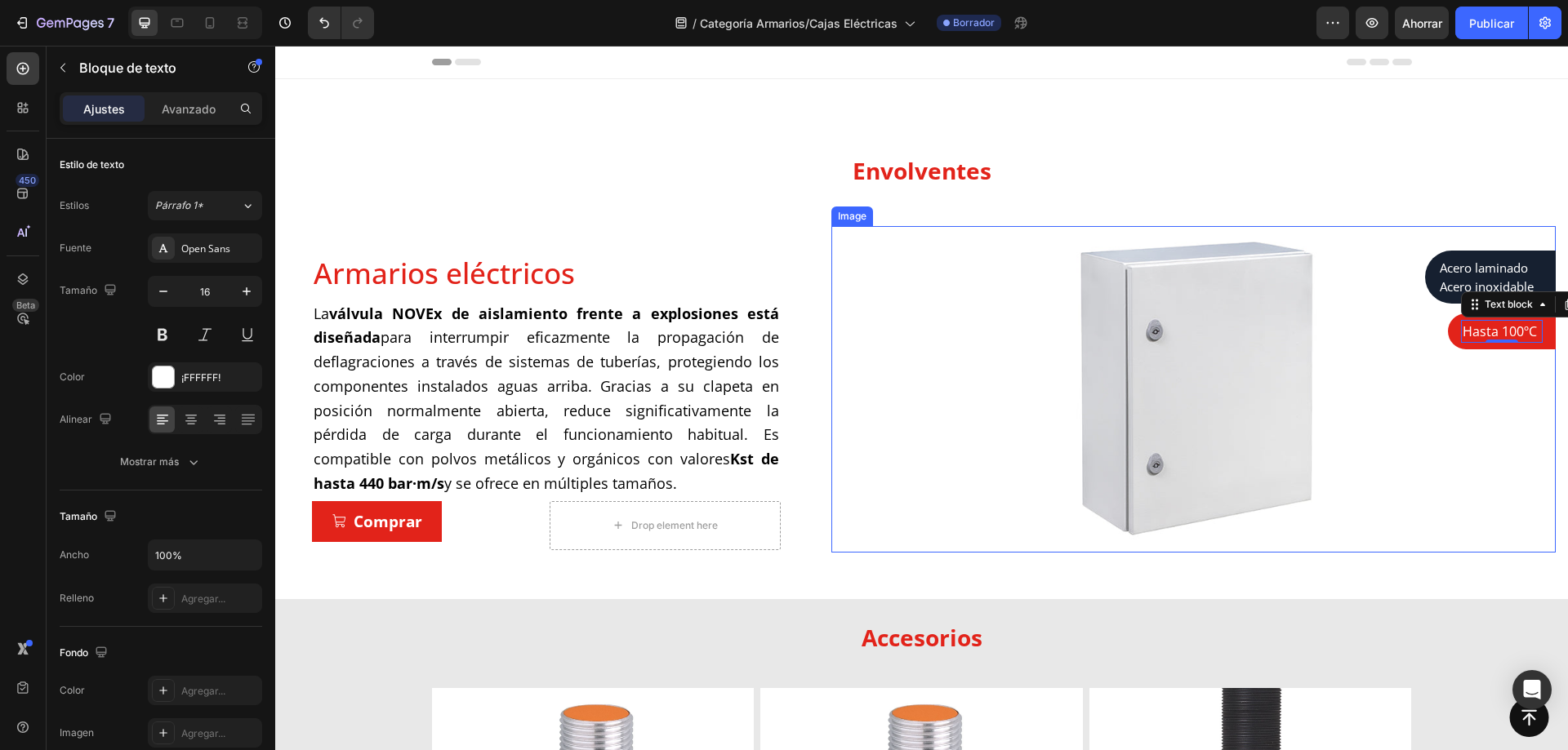
click at [1428, 444] on div at bounding box center [1194, 390] width 724 height 327
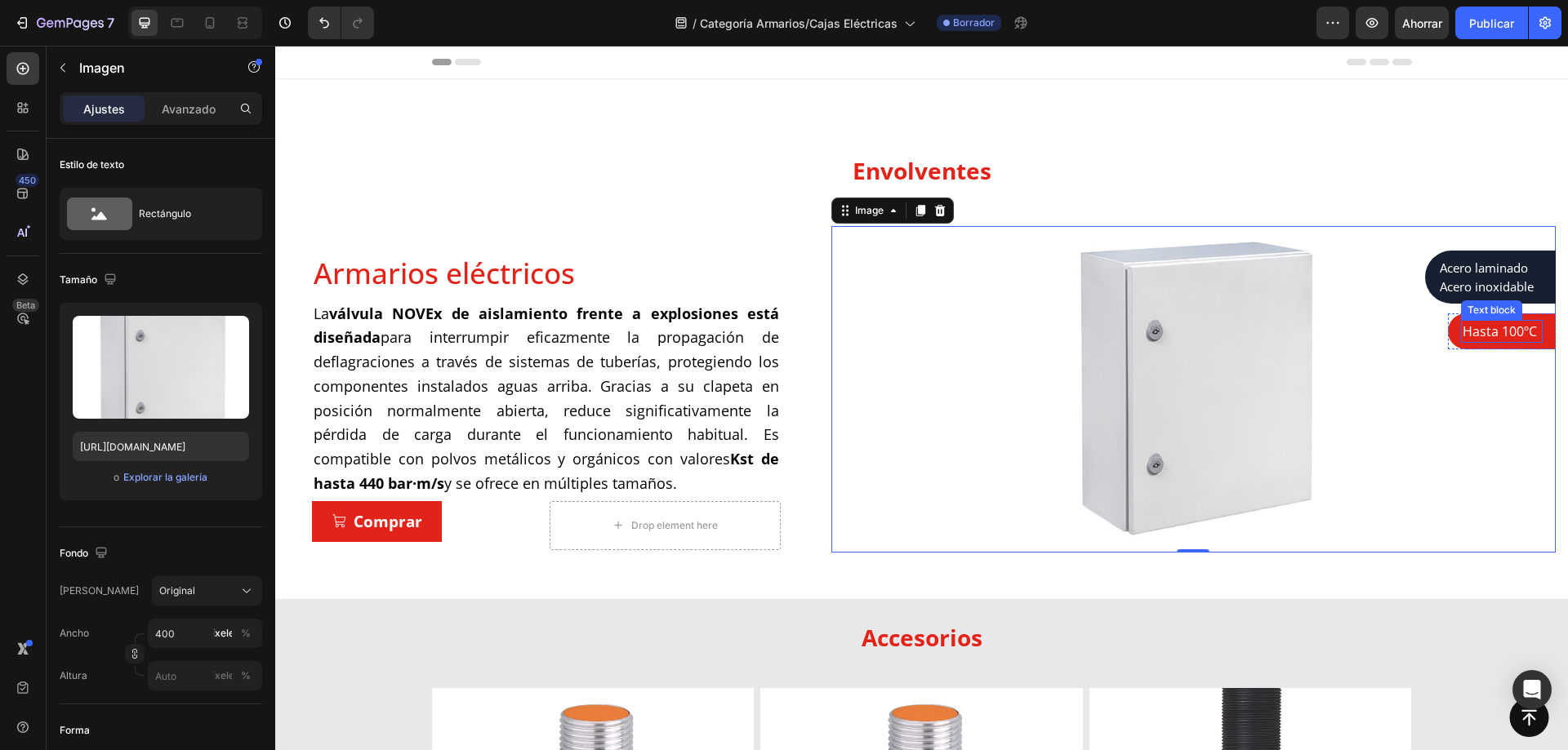
click at [1501, 337] on p "Hasta 100ºC" at bounding box center [1501, 331] width 79 height 19
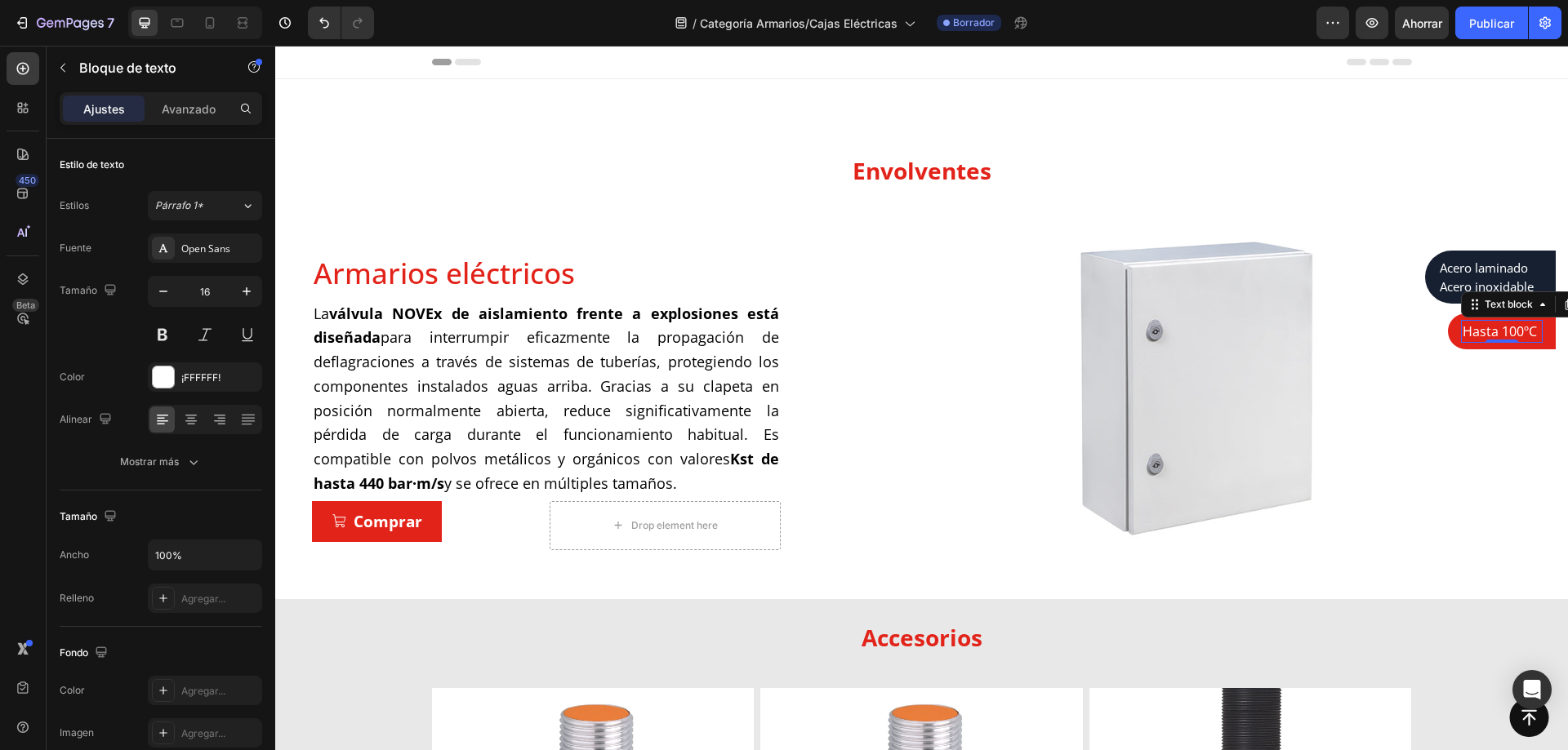
click at [1511, 334] on p "Hasta 100ºC" at bounding box center [1501, 331] width 79 height 19
click at [1426, 424] on div at bounding box center [1194, 390] width 724 height 327
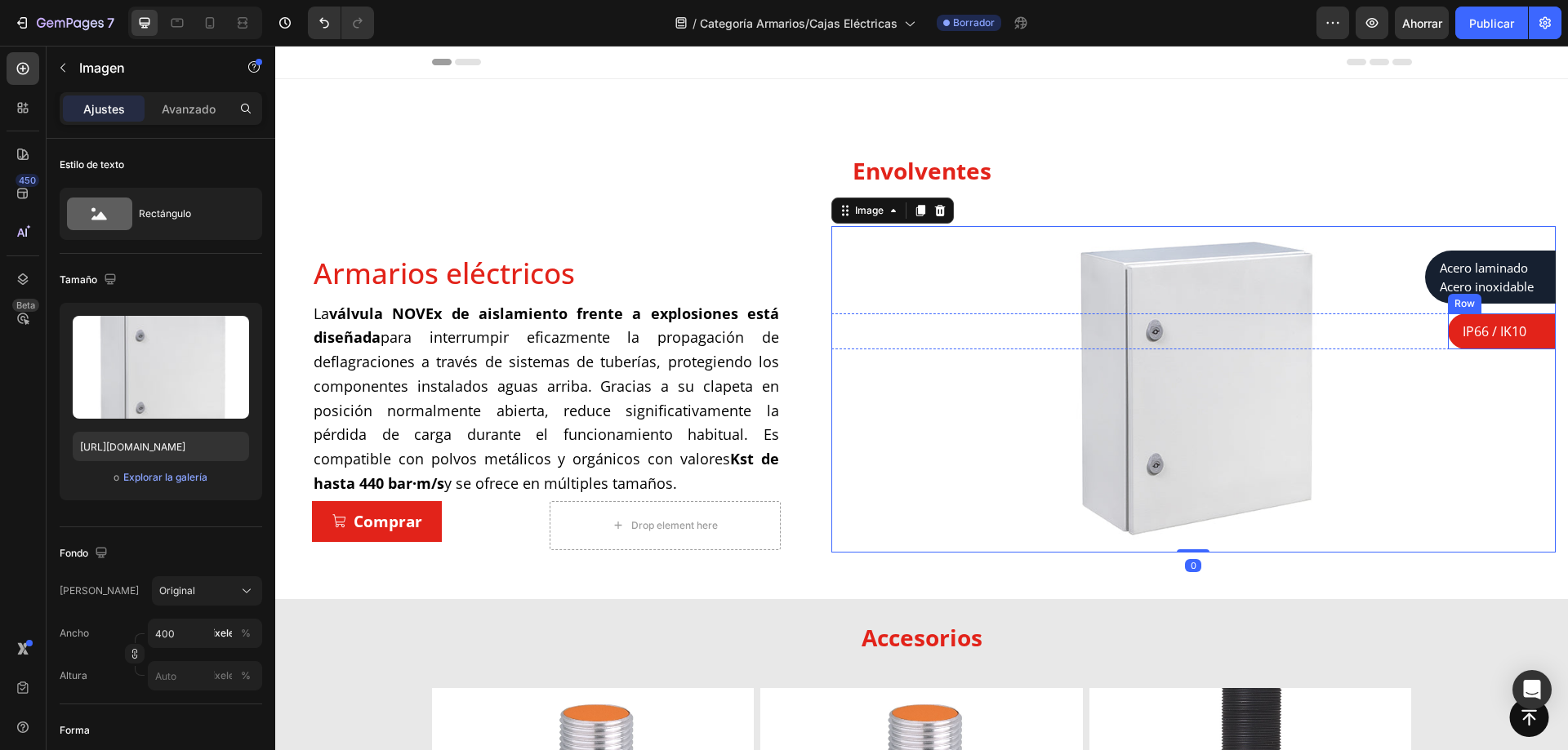
click at [1519, 342] on div "IP66 / IK10" at bounding box center [1502, 332] width 81 height 23
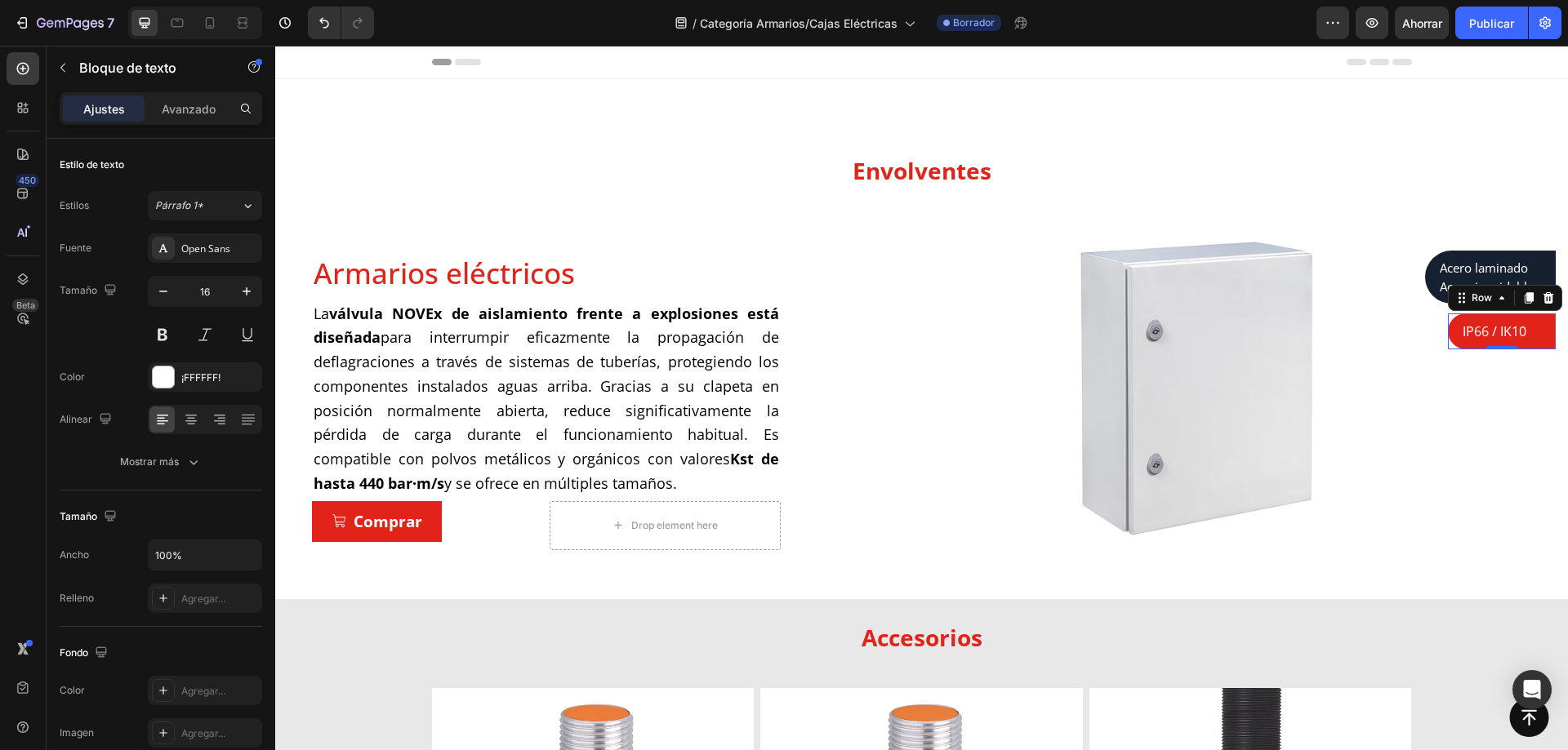
click at [1525, 346] on div "IP66 / IK10 Text block Row 0" at bounding box center [1501, 331] width 108 height 36
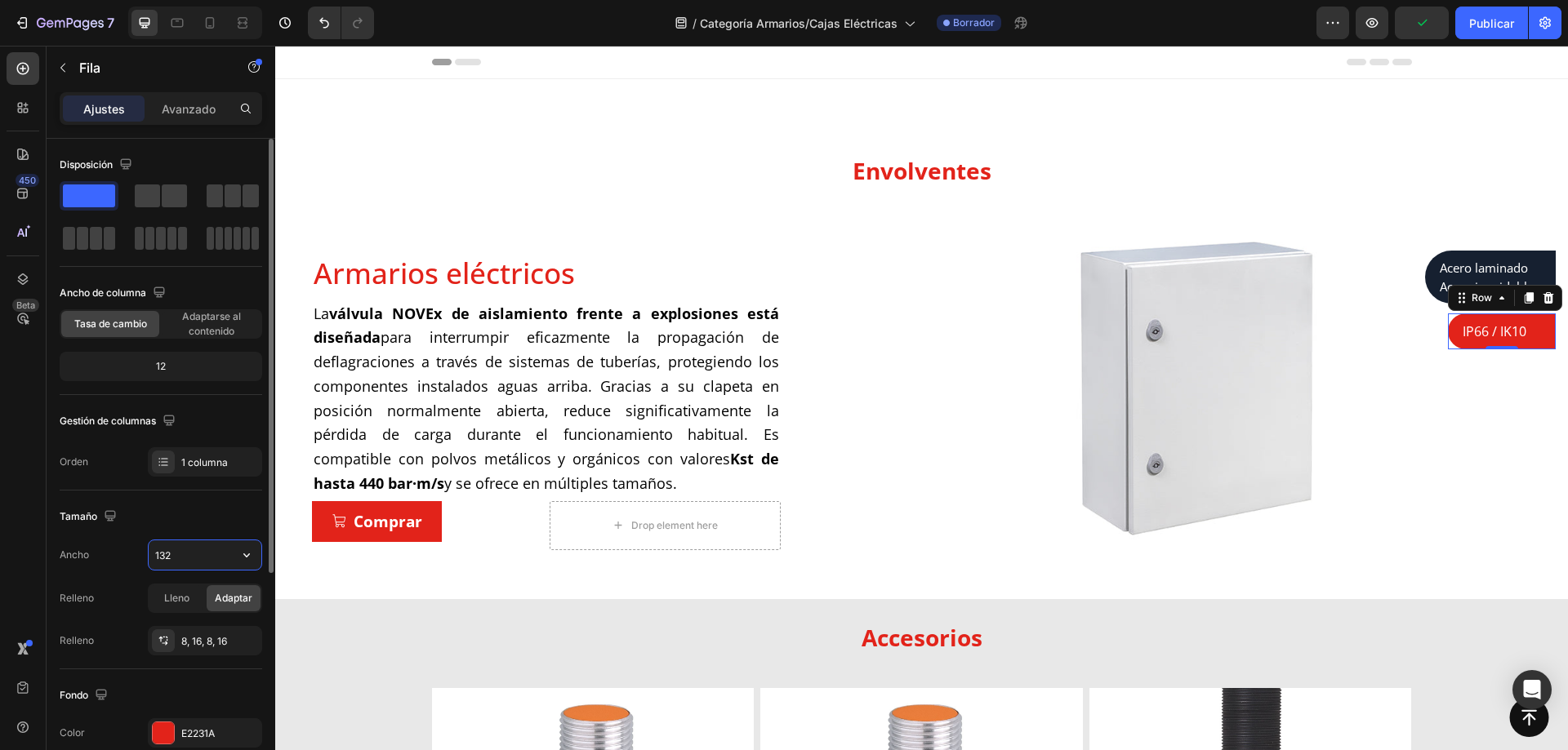
click at [190, 550] on input "132" at bounding box center [205, 555] width 113 height 30
type input "120"
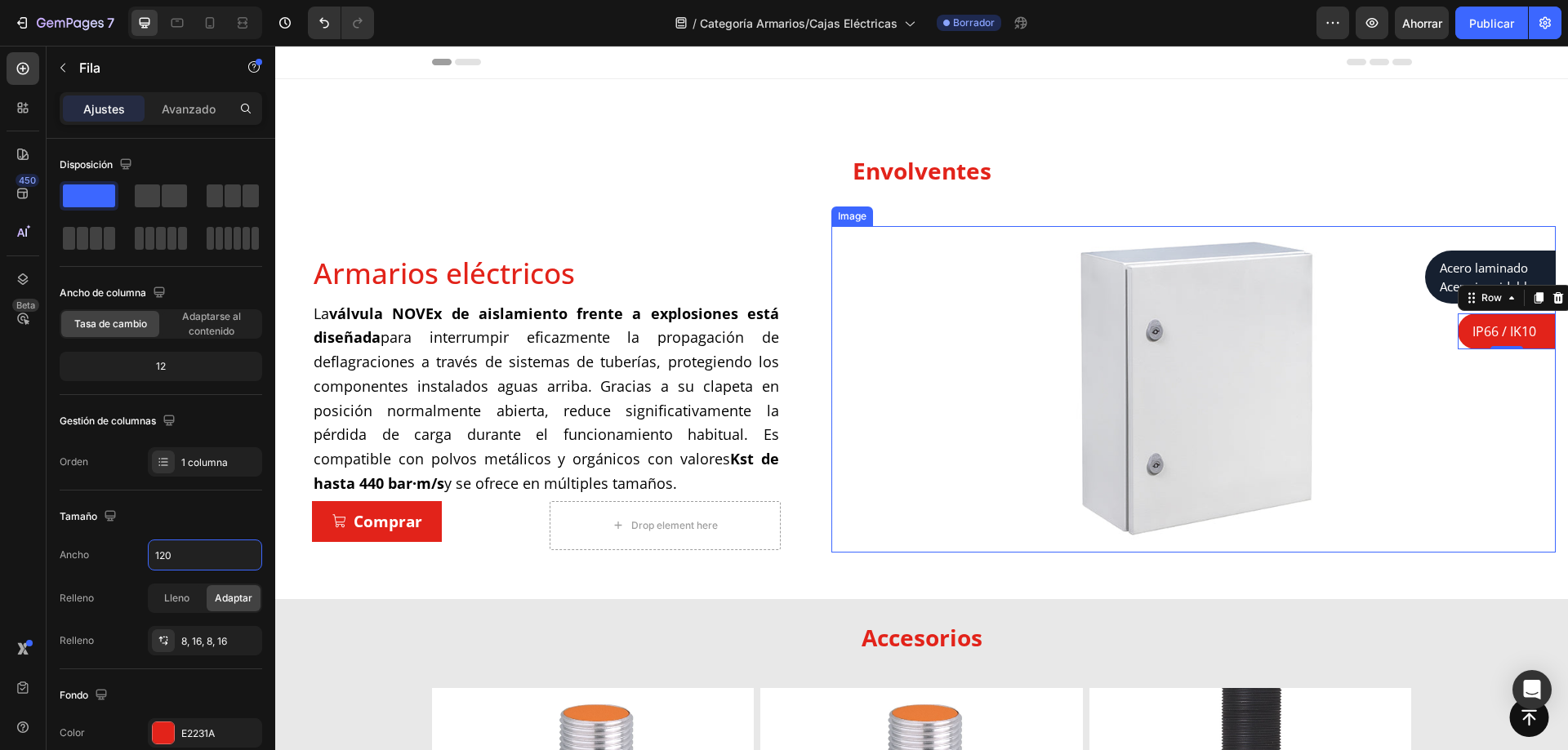
click at [1463, 433] on div at bounding box center [1194, 390] width 724 height 327
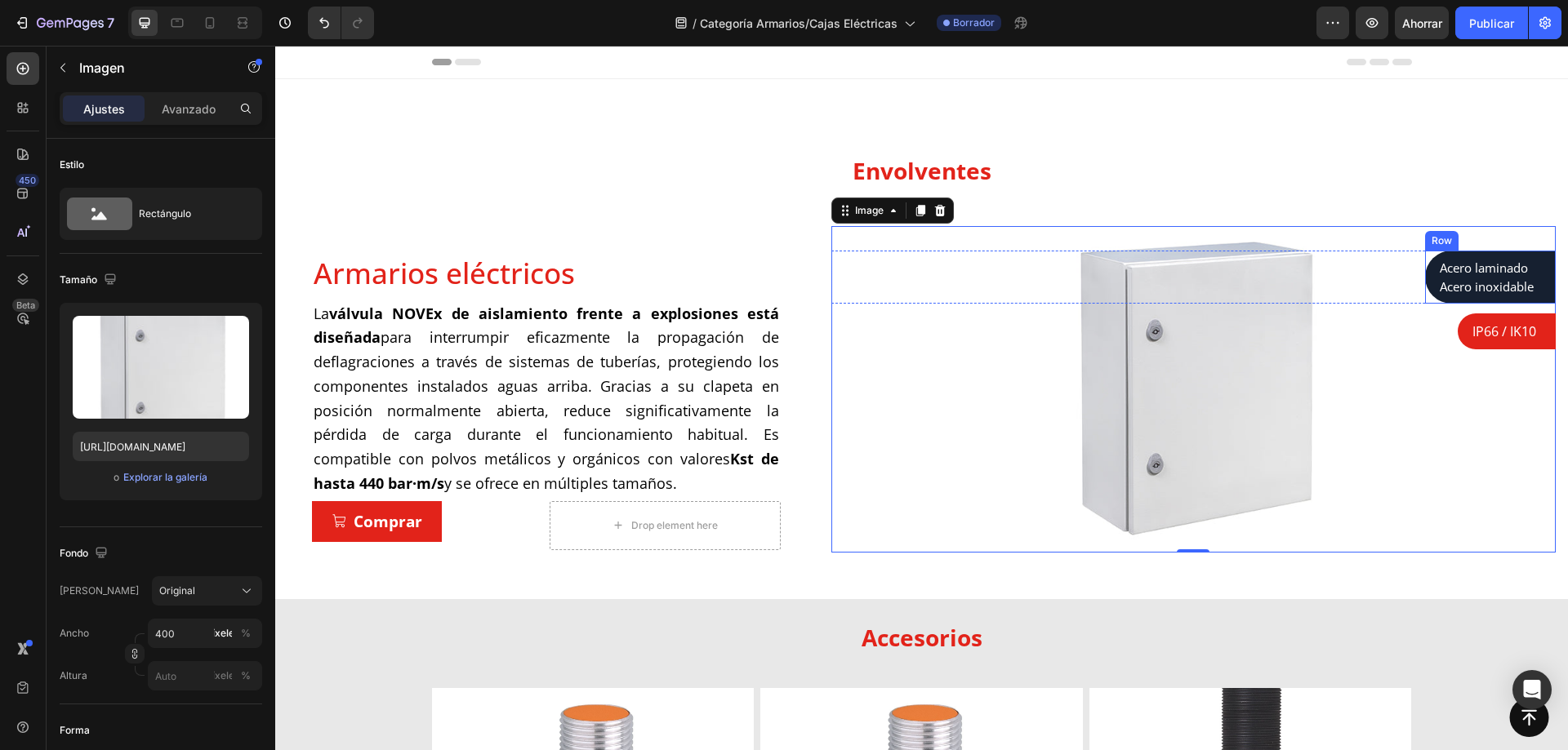
click at [1531, 273] on div "Acero laminado Acero inoxidable Text block Row" at bounding box center [1490, 276] width 130 height 53
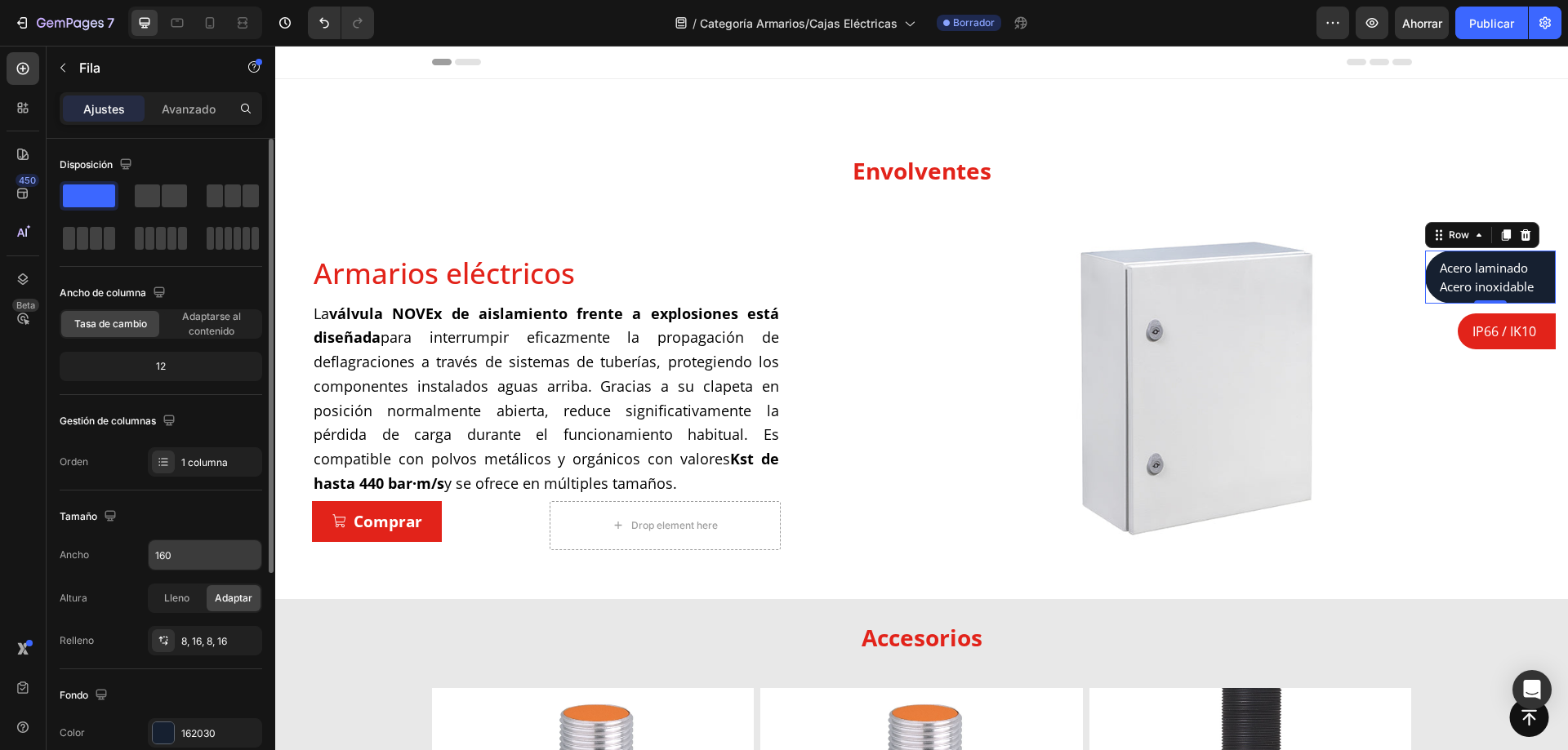
click at [190, 559] on input "160" at bounding box center [205, 555] width 113 height 30
click at [166, 556] on input "155" at bounding box center [205, 555] width 113 height 30
type input "157"
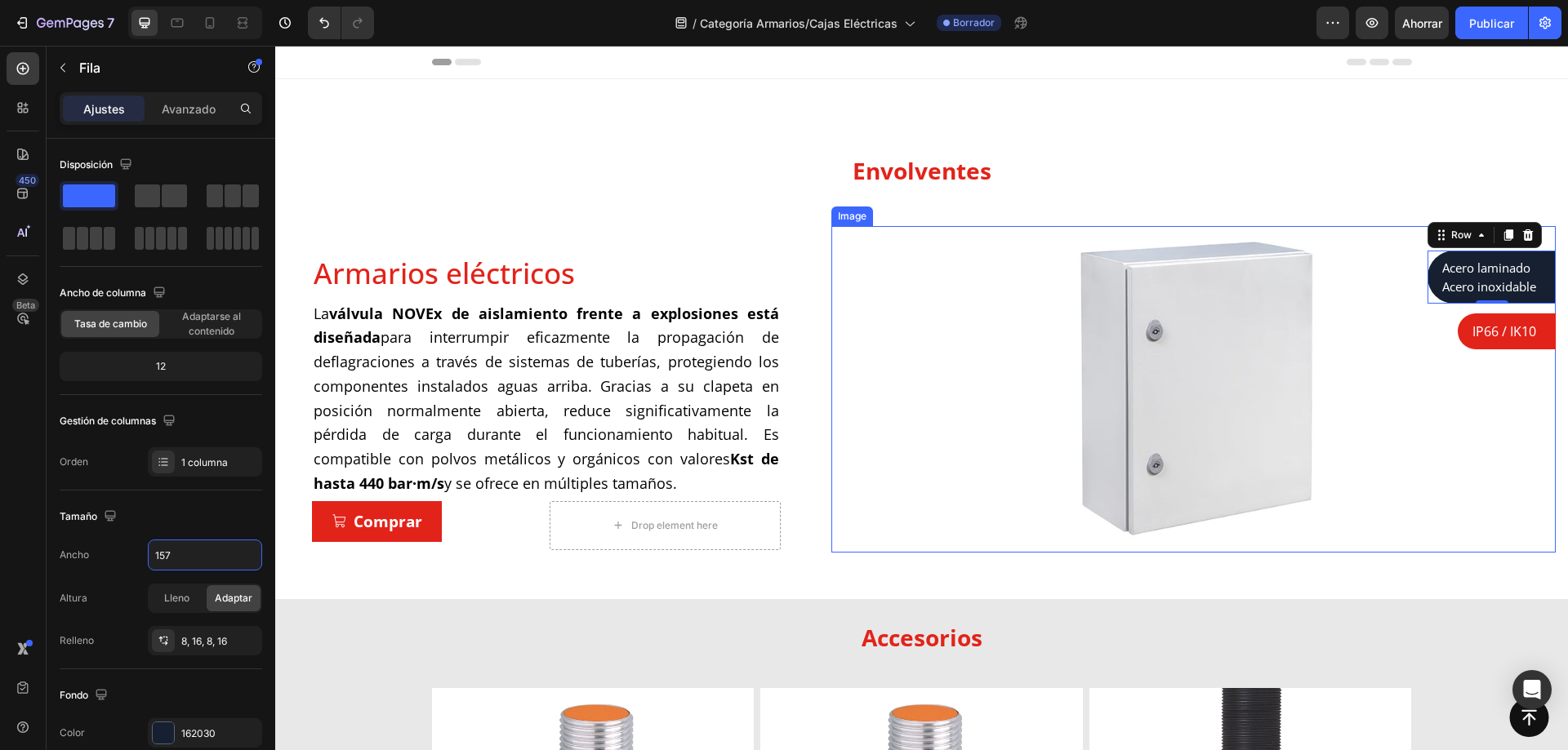
click at [1237, 465] on img at bounding box center [1194, 390] width 327 height 327
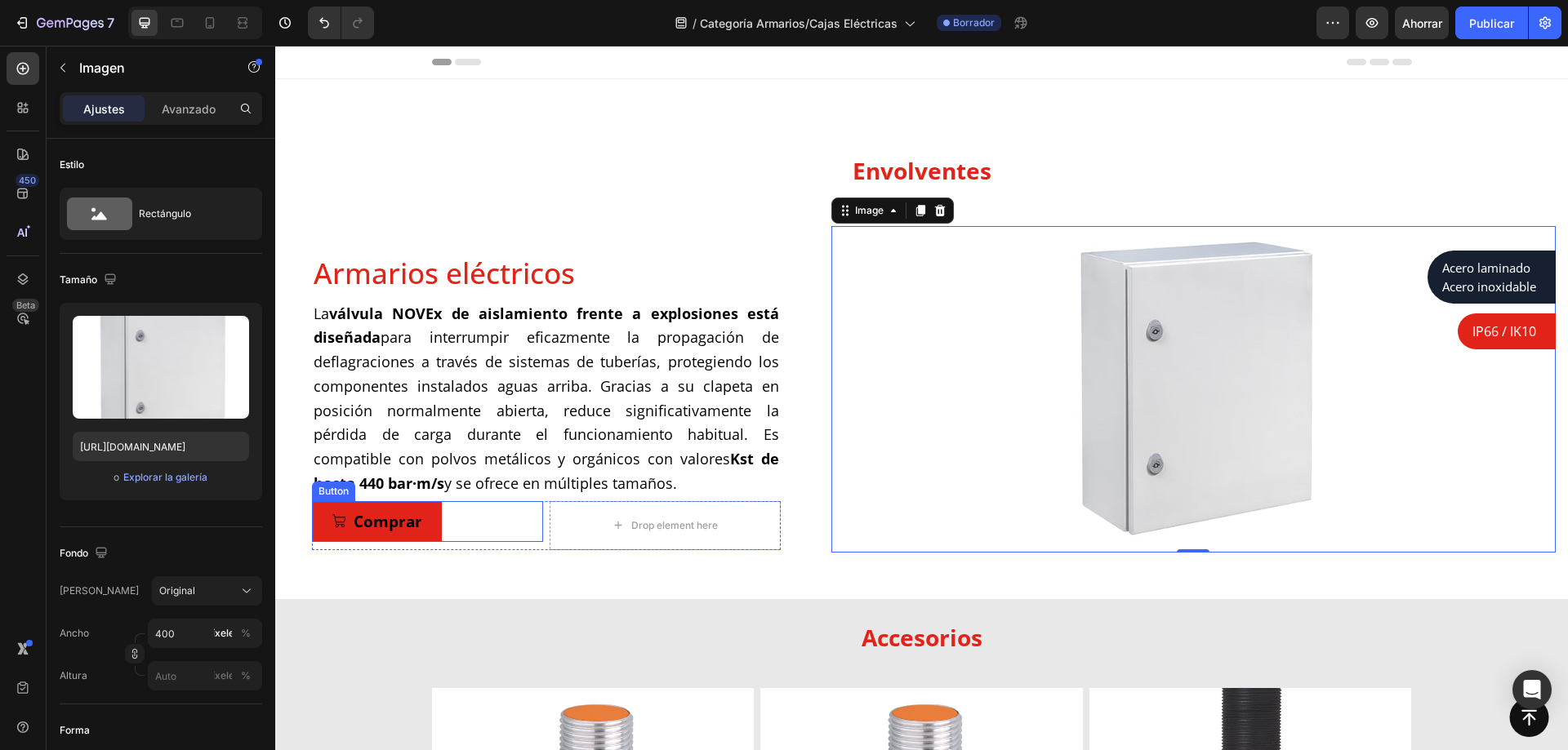
click at [440, 515] on link "Comprar" at bounding box center [377, 522] width 130 height 41
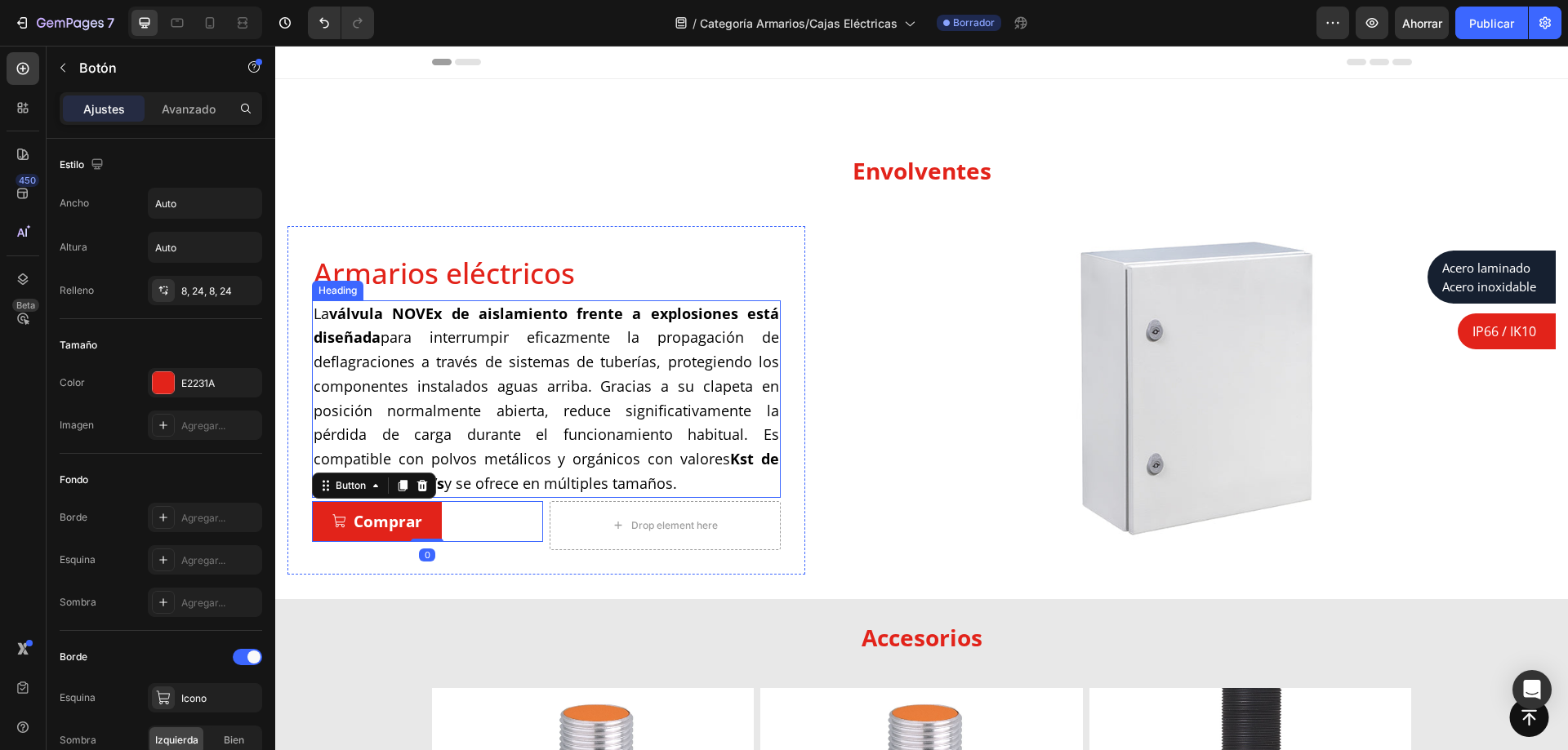
click at [544, 385] on span "La válvula NOVEx de aislamiento frente a explosiones está diseñada para interru…" at bounding box center [546, 399] width 466 height 190
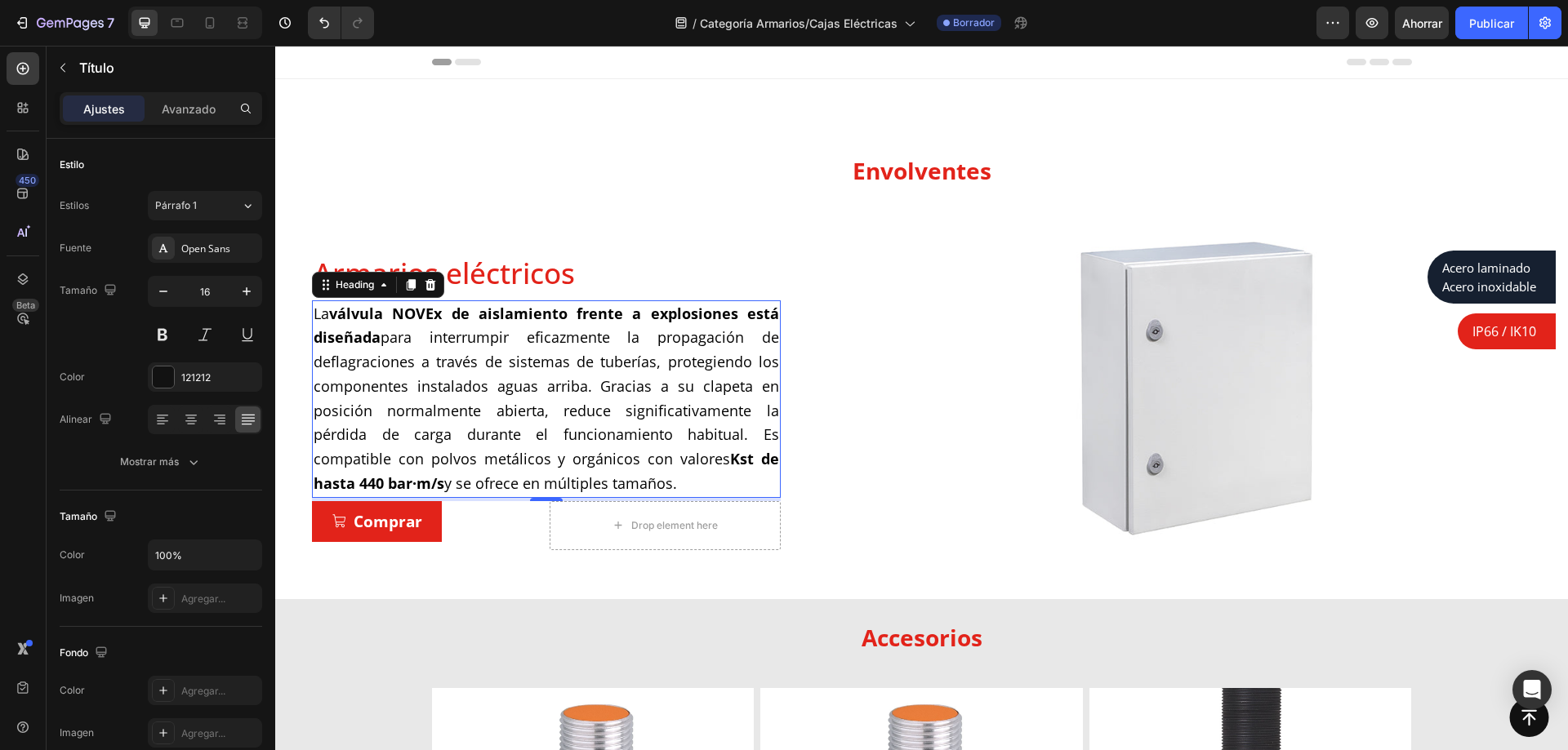
click at [930, 285] on div "Acero laminado Acero inoxidable Text block Row Row" at bounding box center [1194, 276] width 724 height 53
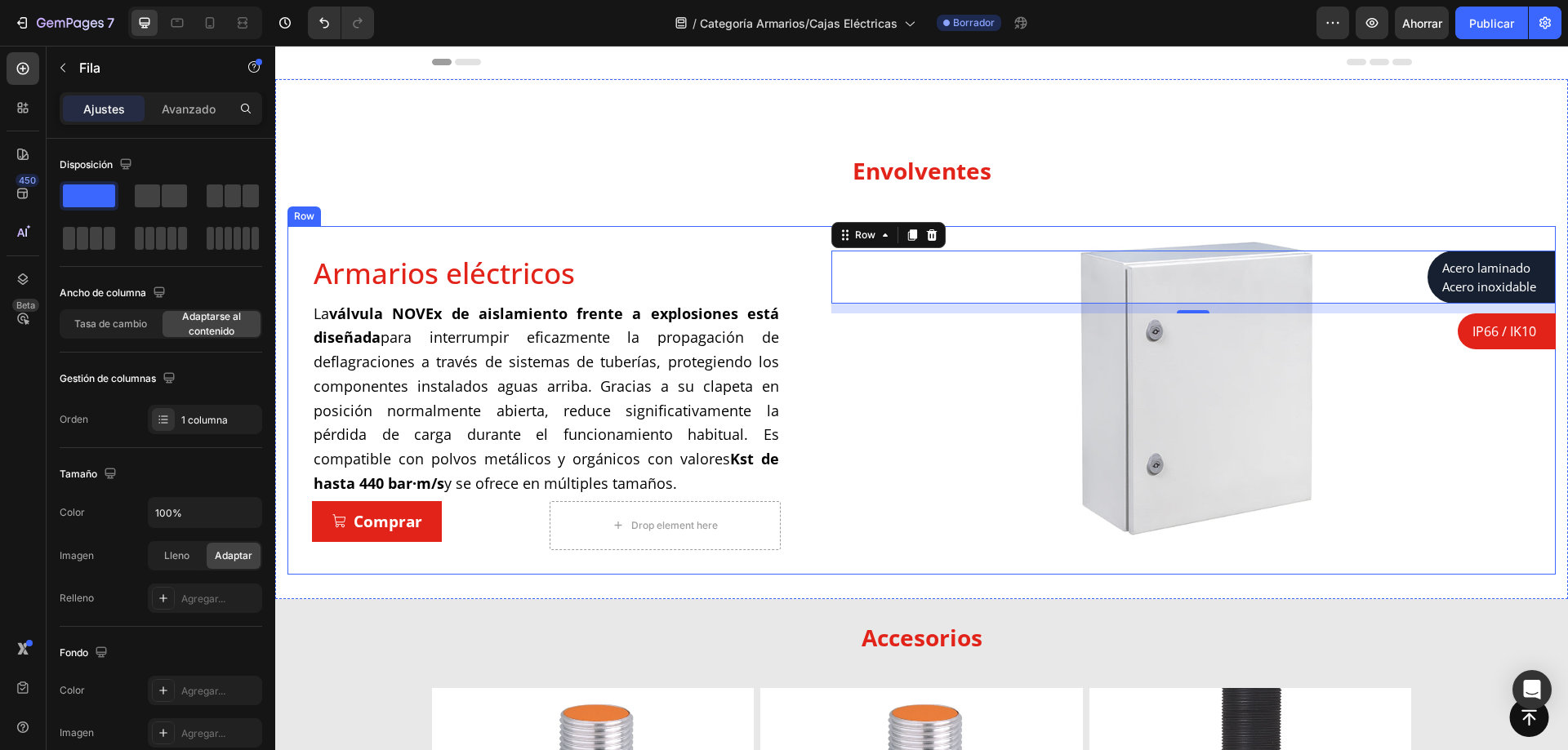
click at [820, 452] on div "Armarios eléctricos Product Title La válvula NOVEx de aislamiento frente a expl…" at bounding box center [921, 401] width 1269 height 349
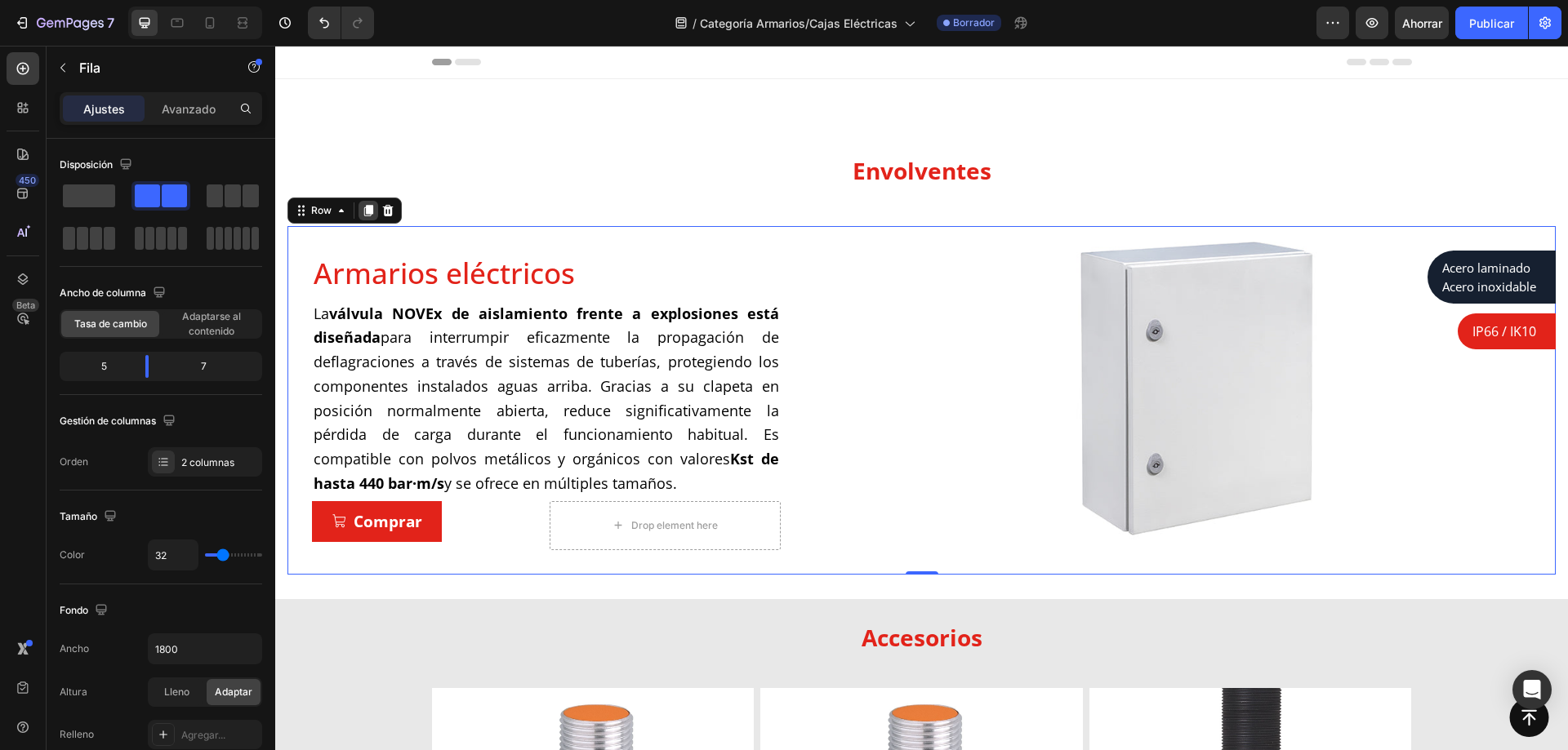
click at [371, 202] on div at bounding box center [368, 210] width 19 height 19
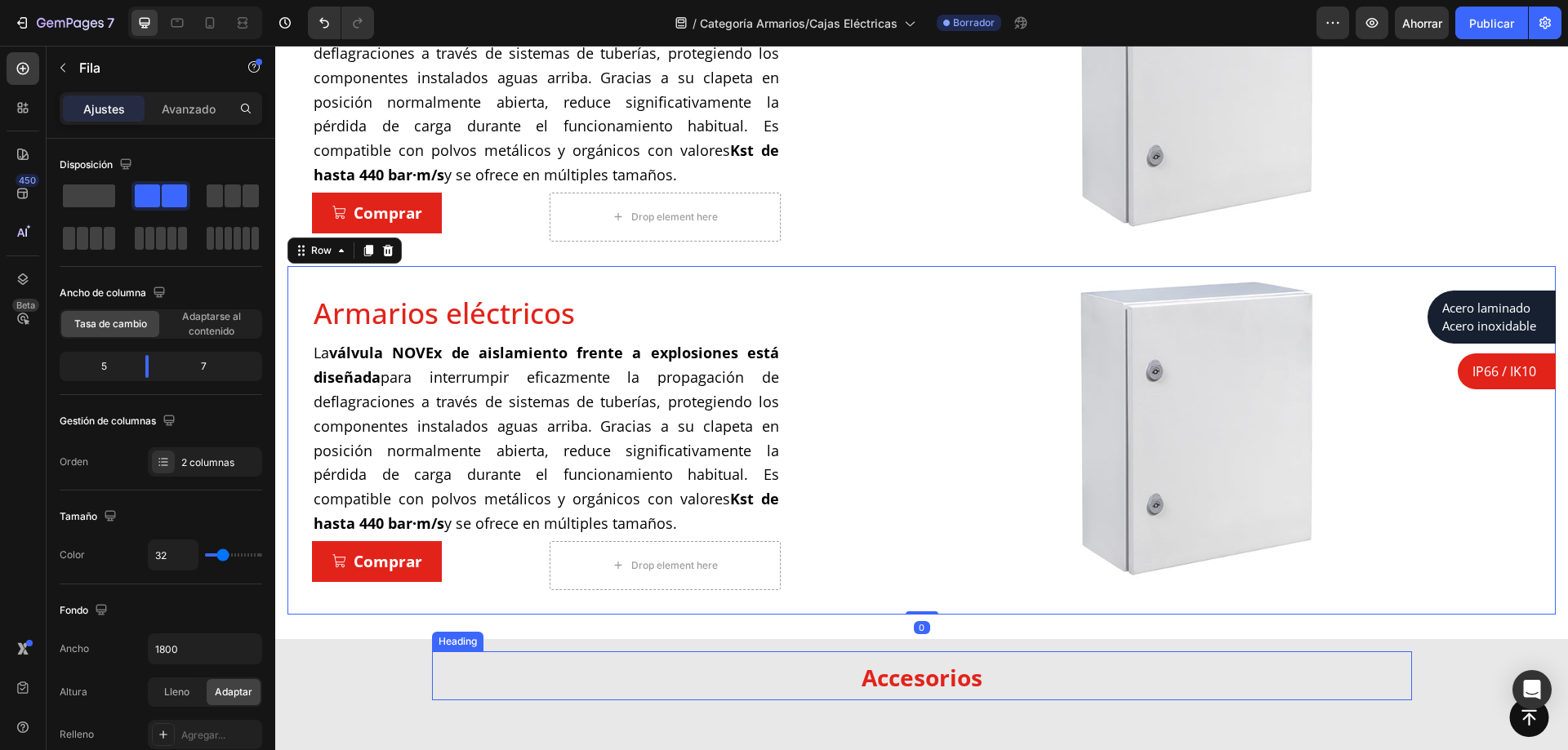
scroll to position [227, 0]
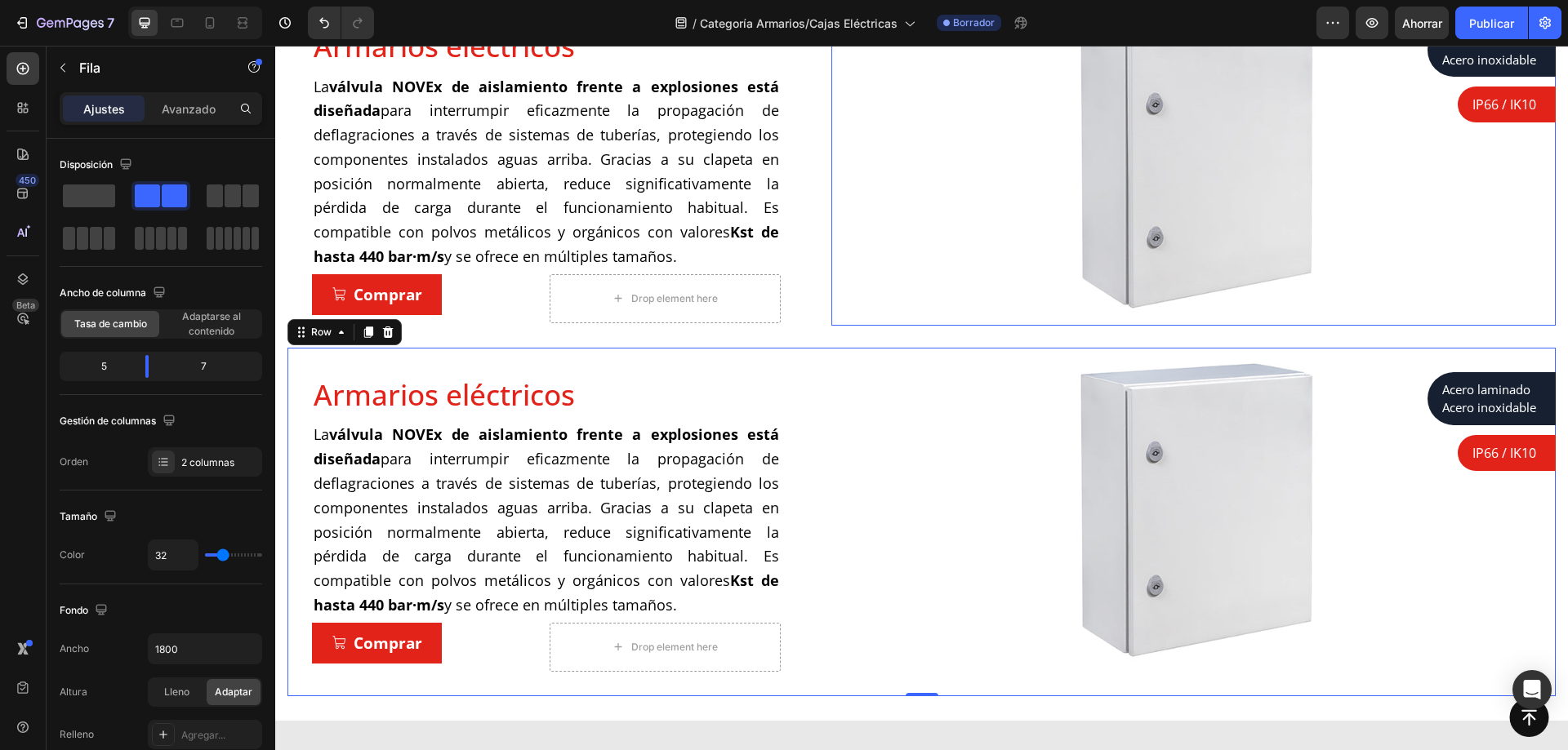
click at [870, 197] on div at bounding box center [1194, 163] width 724 height 327
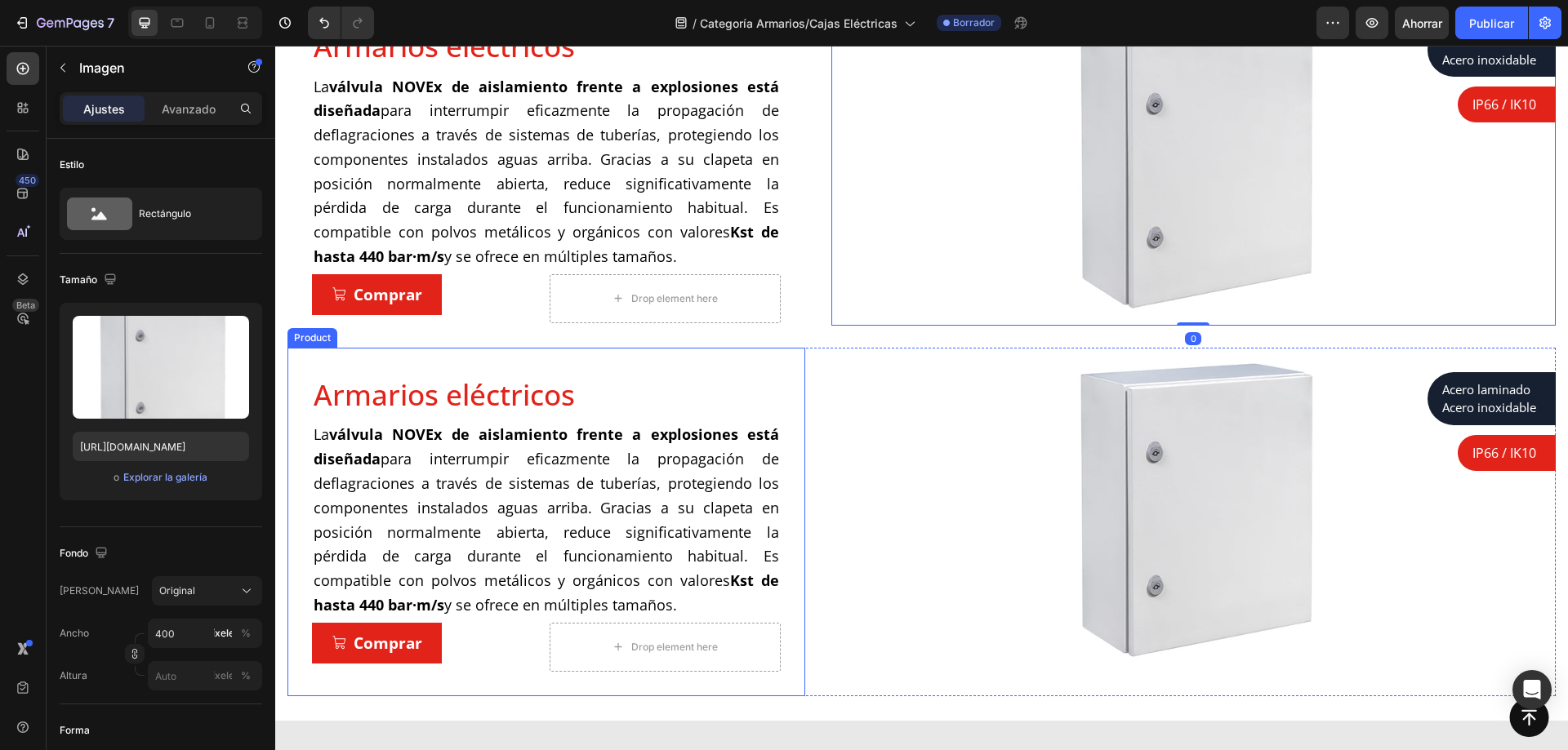
click at [788, 348] on div "Armarios eléctricos Product Title La válvula NOVEx de aislamiento frente a expl…" at bounding box center [546, 523] width 518 height 349
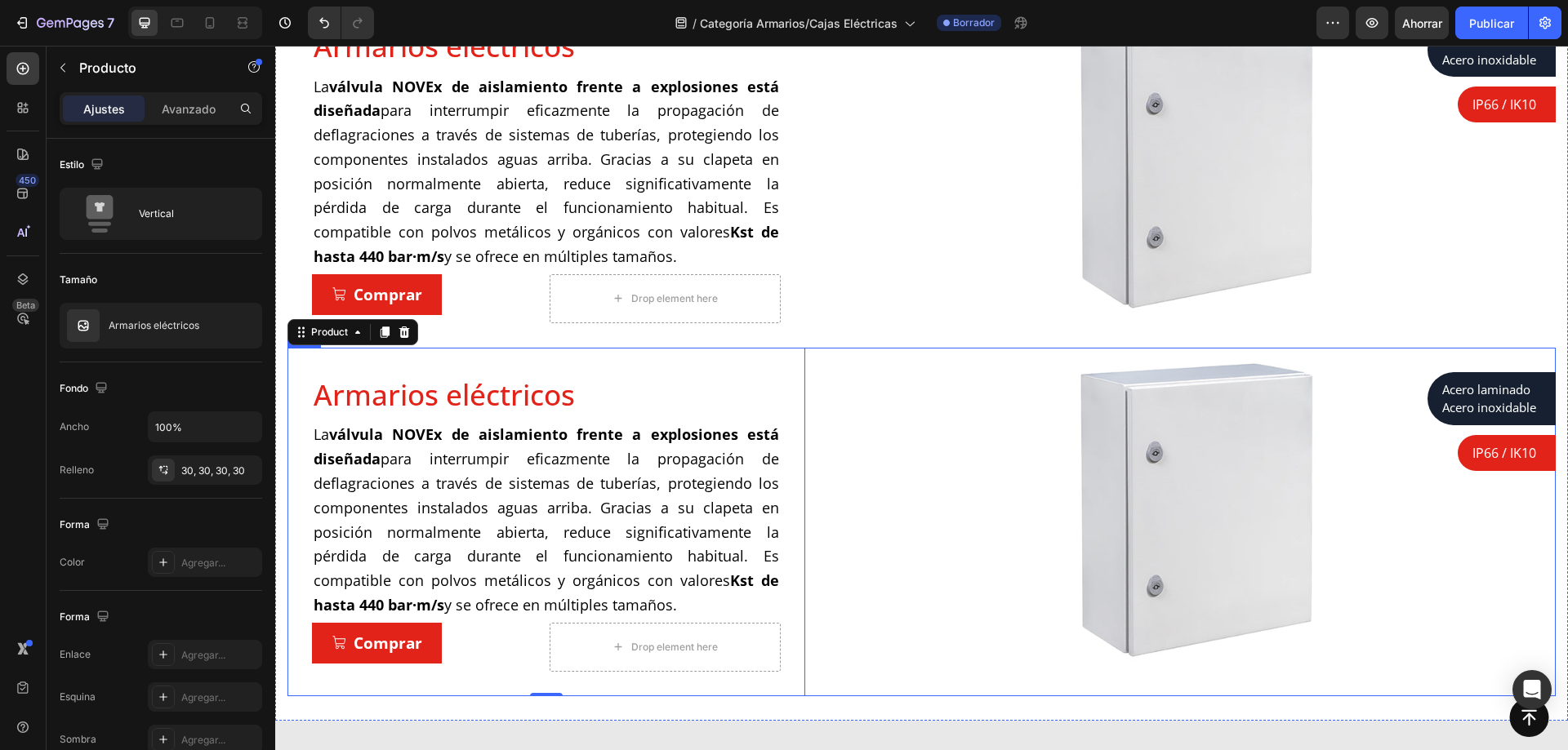
click at [809, 348] on div "Armarios eléctricos Product Title La válvula NOVEx de aislamiento frente a expl…" at bounding box center [921, 523] width 1269 height 349
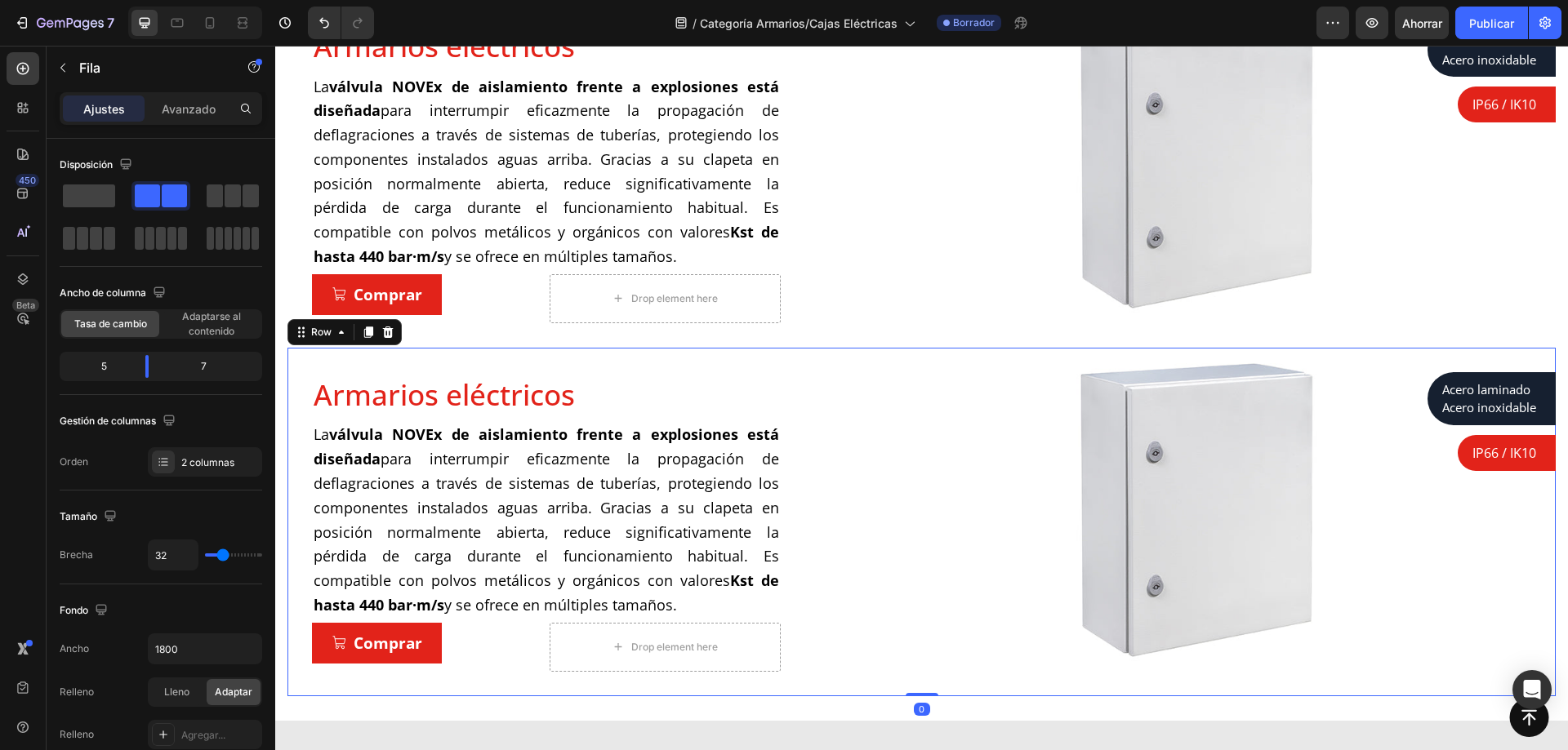
click at [806, 348] on div "Armarios eléctricos Product Title La válvula NOVEx de aislamiento frente a expl…" at bounding box center [921, 523] width 1269 height 349
click at [194, 112] on font "Avanzado" at bounding box center [188, 109] width 54 height 14
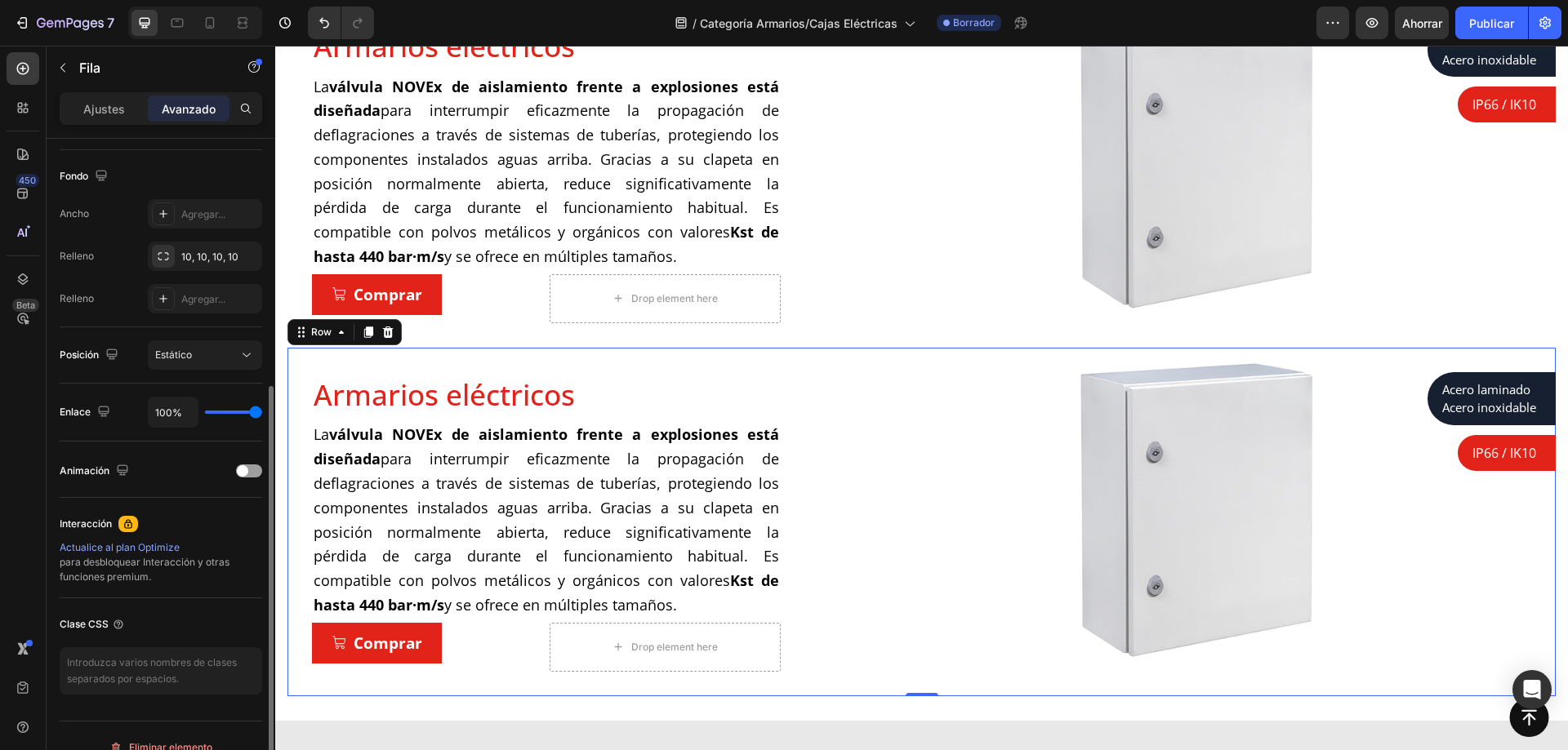
scroll to position [431, 0]
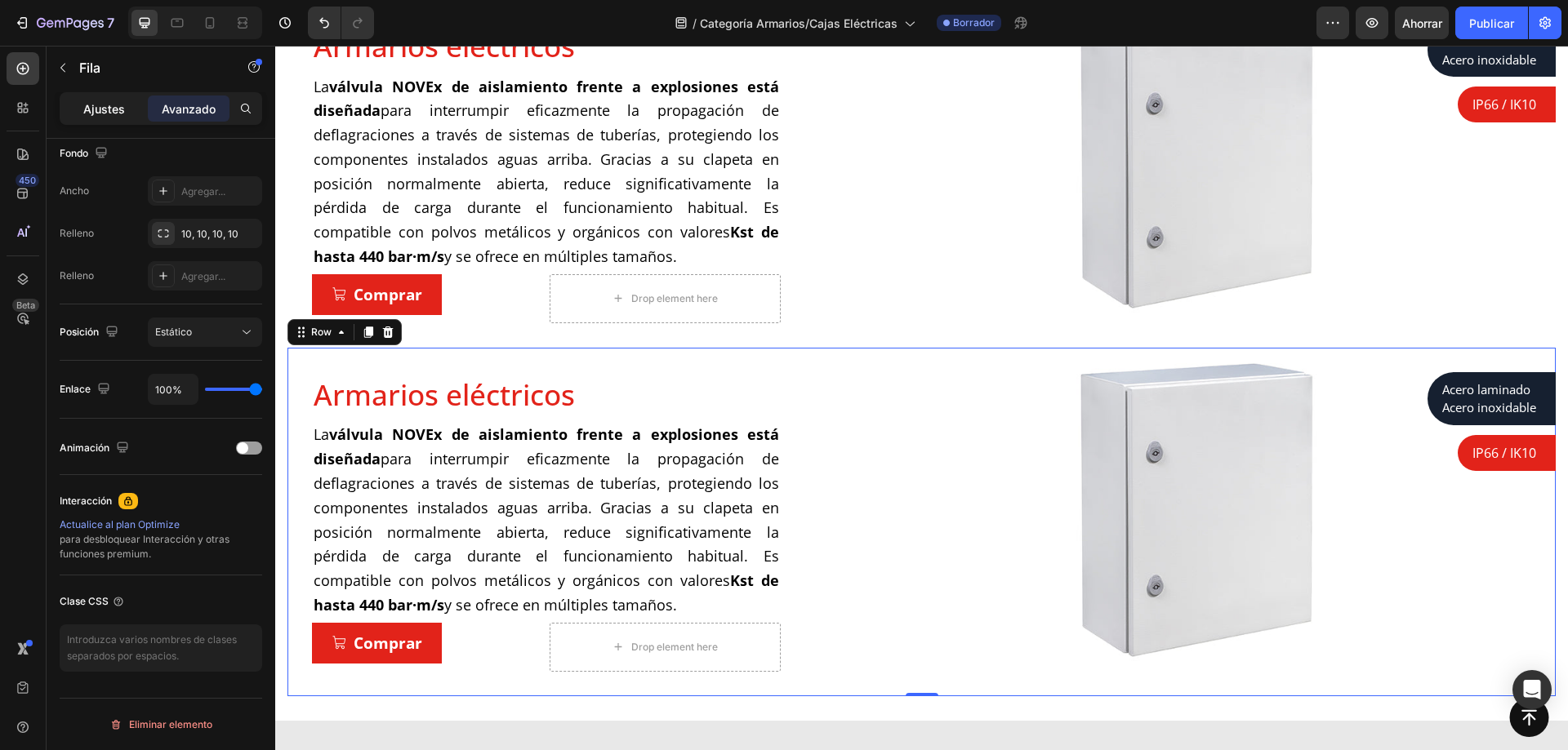
click at [109, 99] on div "Ajustes" at bounding box center [103, 108] width 81 height 26
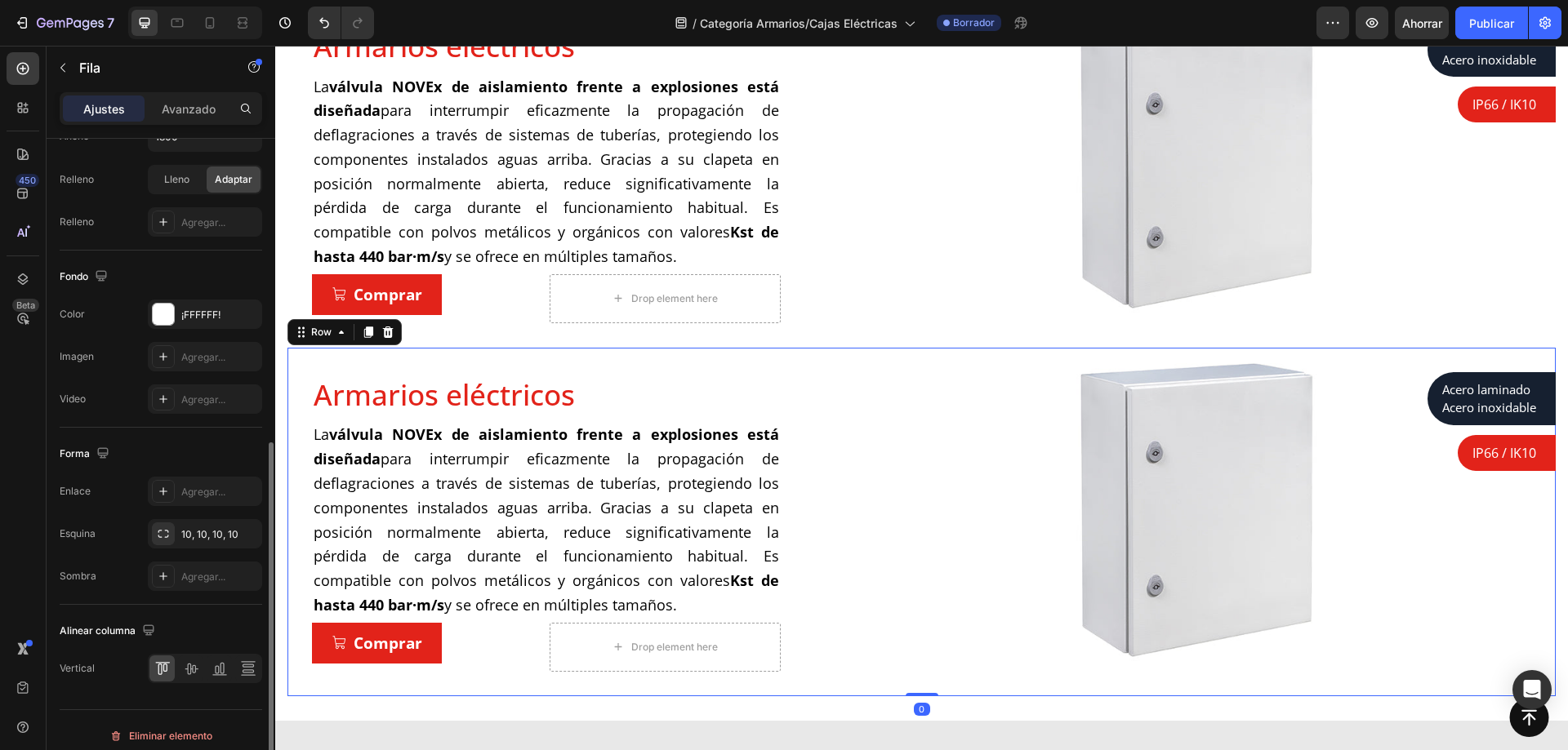
scroll to position [525, 0]
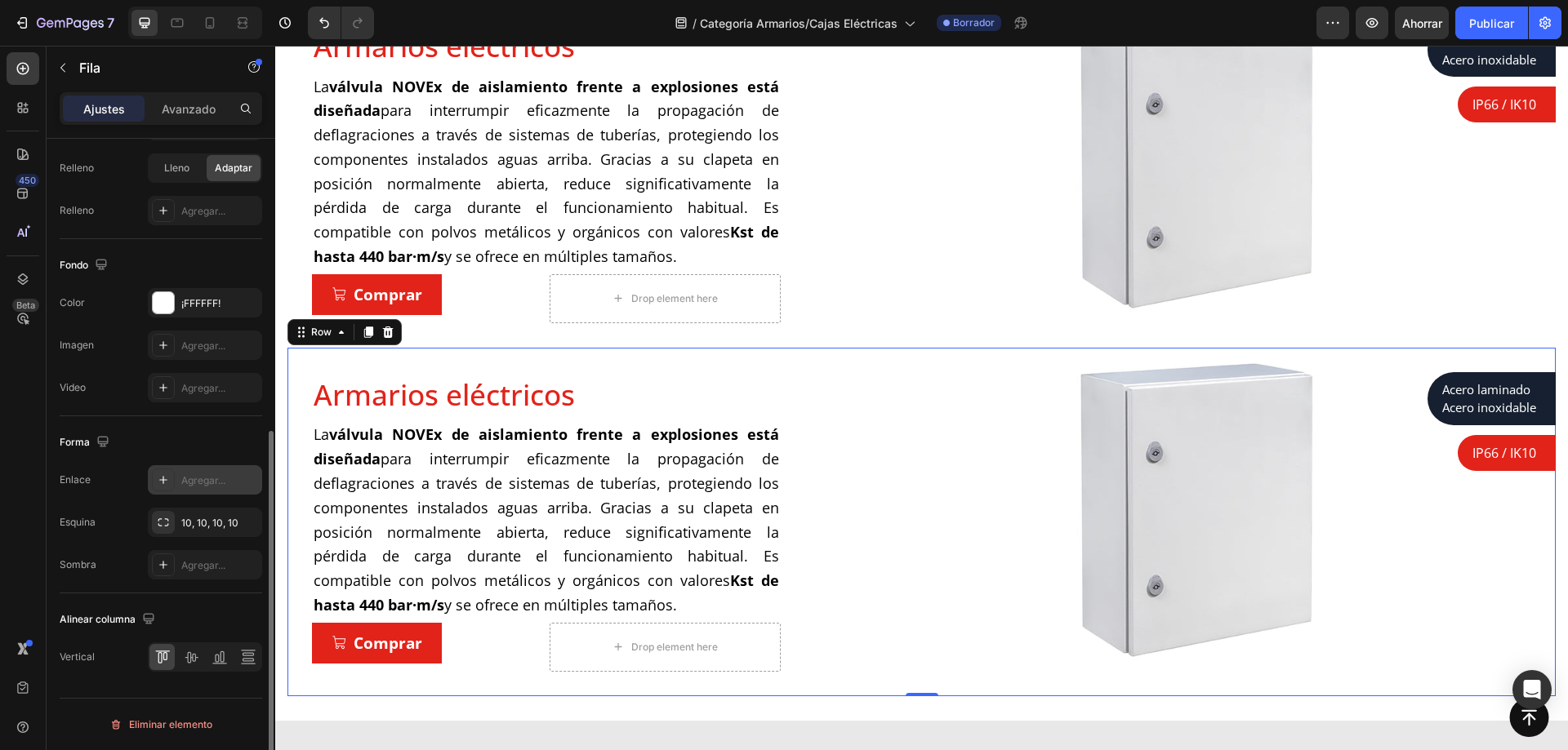
click at [194, 483] on font "Agregar..." at bounding box center [203, 480] width 44 height 12
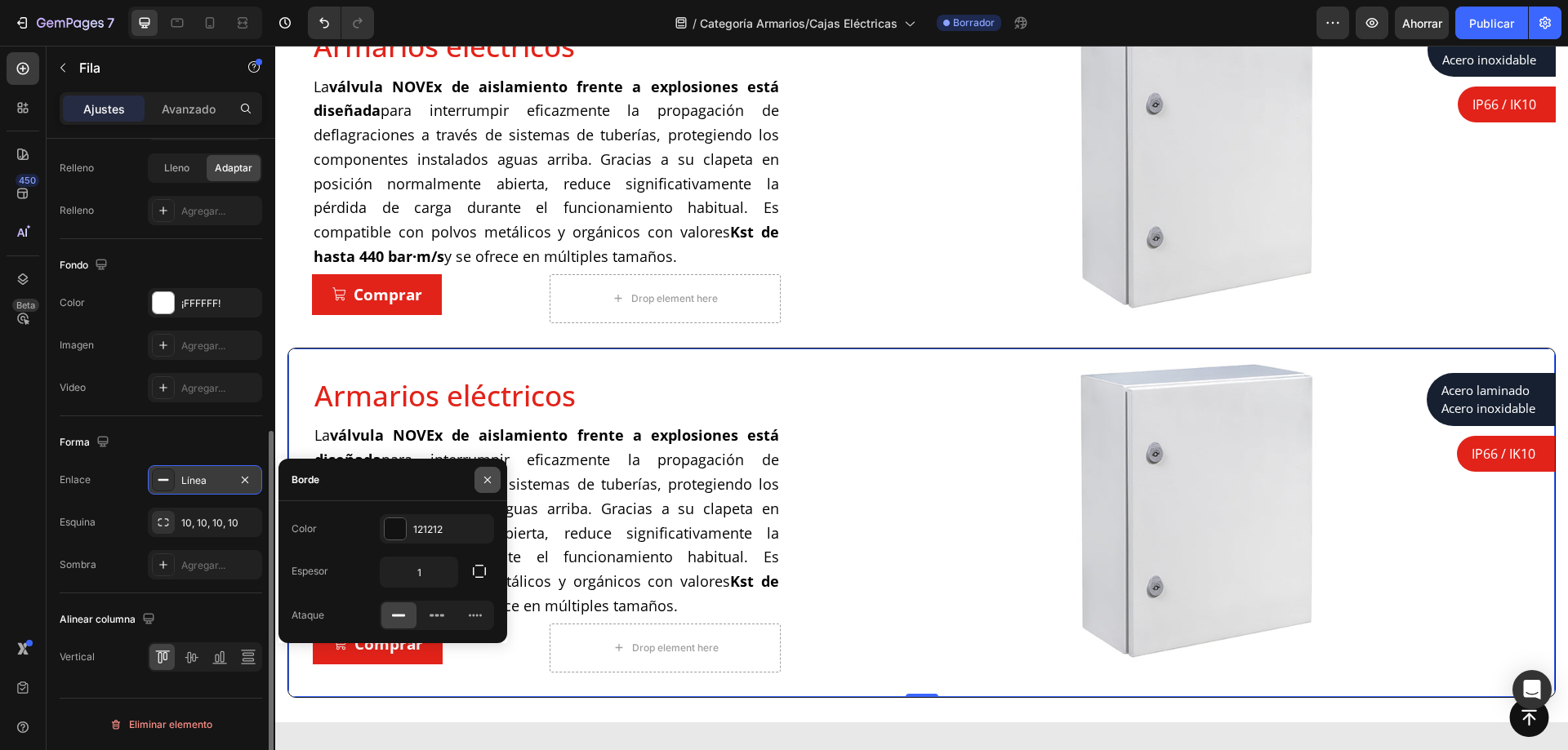
click at [485, 474] on icon "button" at bounding box center [488, 480] width 13 height 13
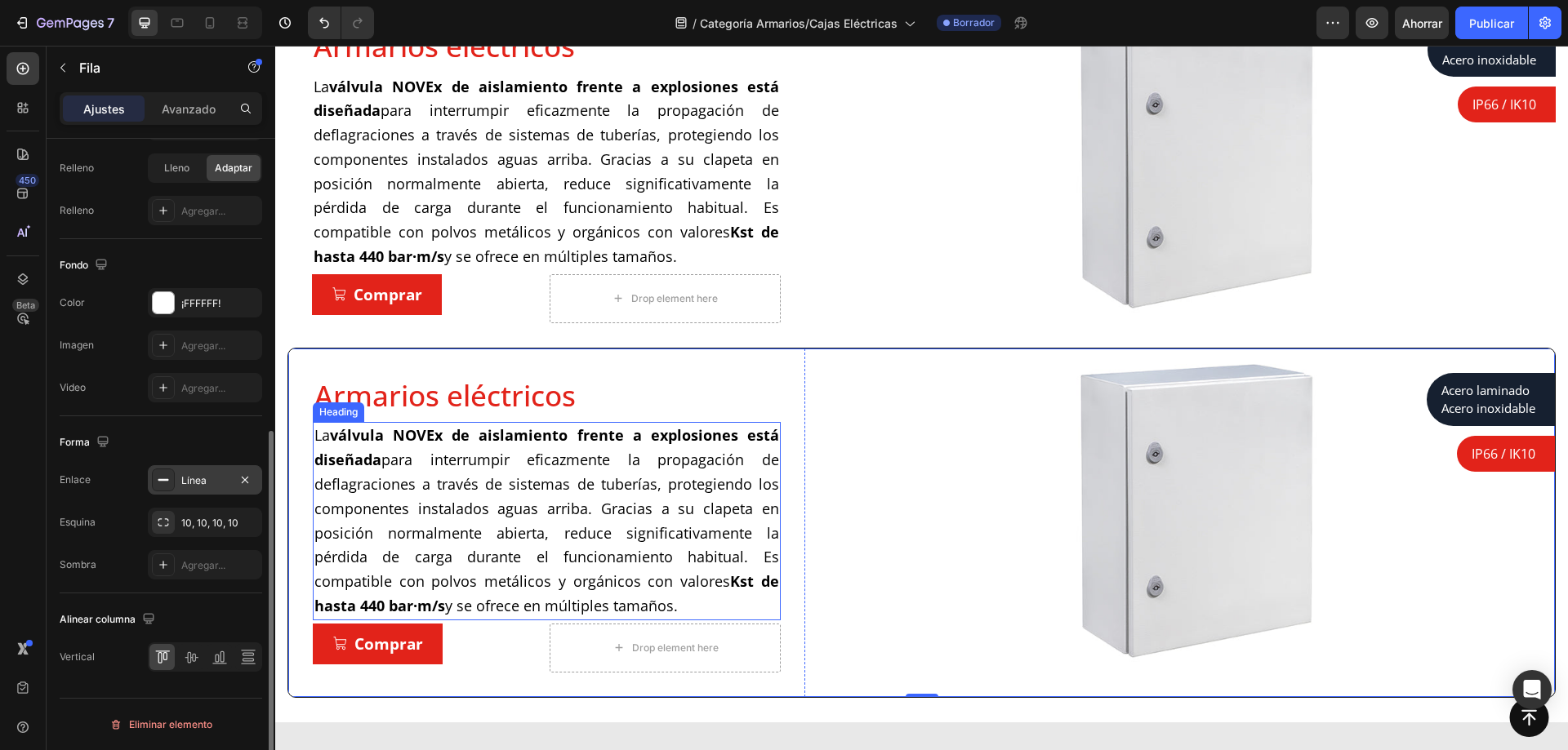
click at [441, 453] on span "La válvula NOVEx de aislamiento frente a explosiones está diseñada para interru…" at bounding box center [546, 521] width 465 height 190
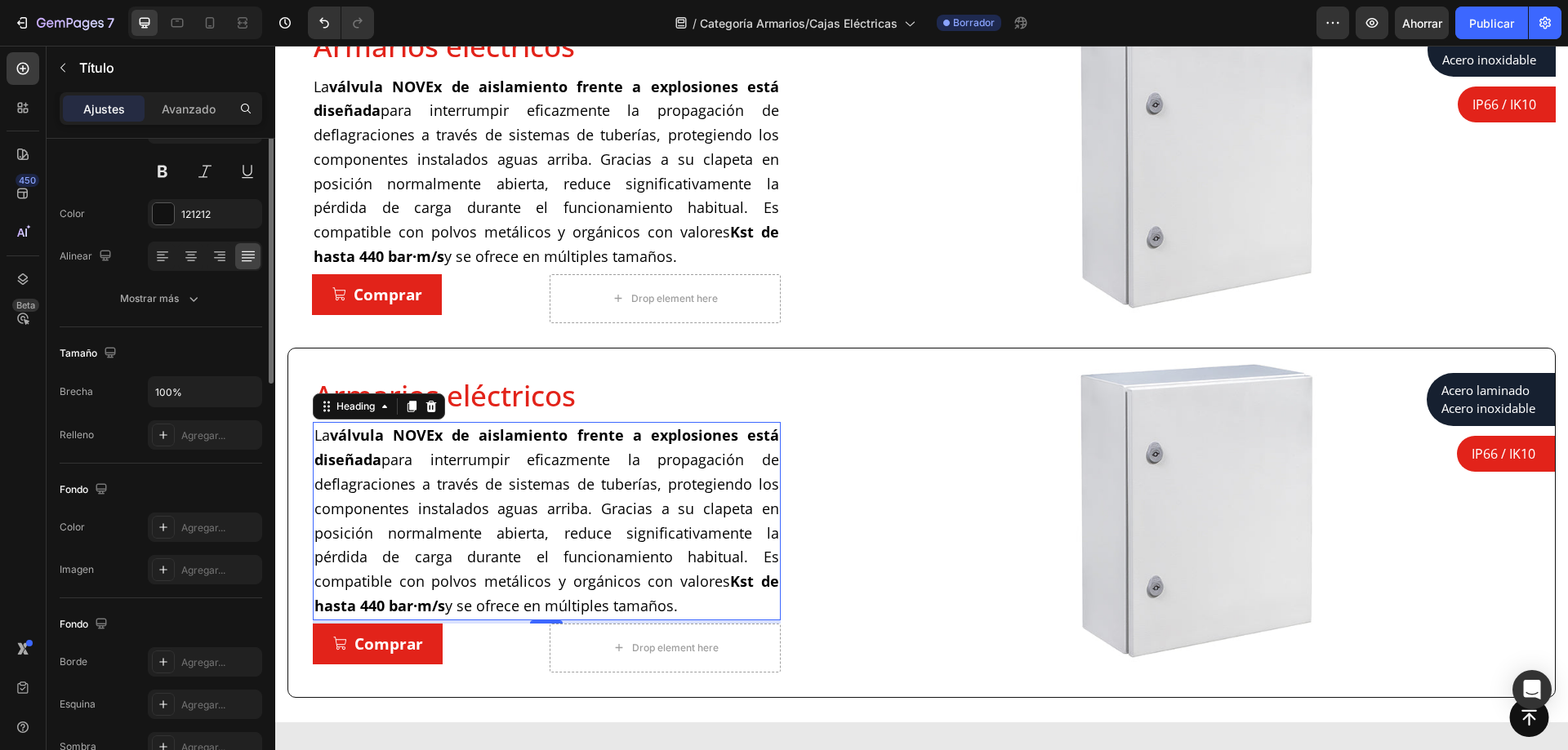
scroll to position [0, 0]
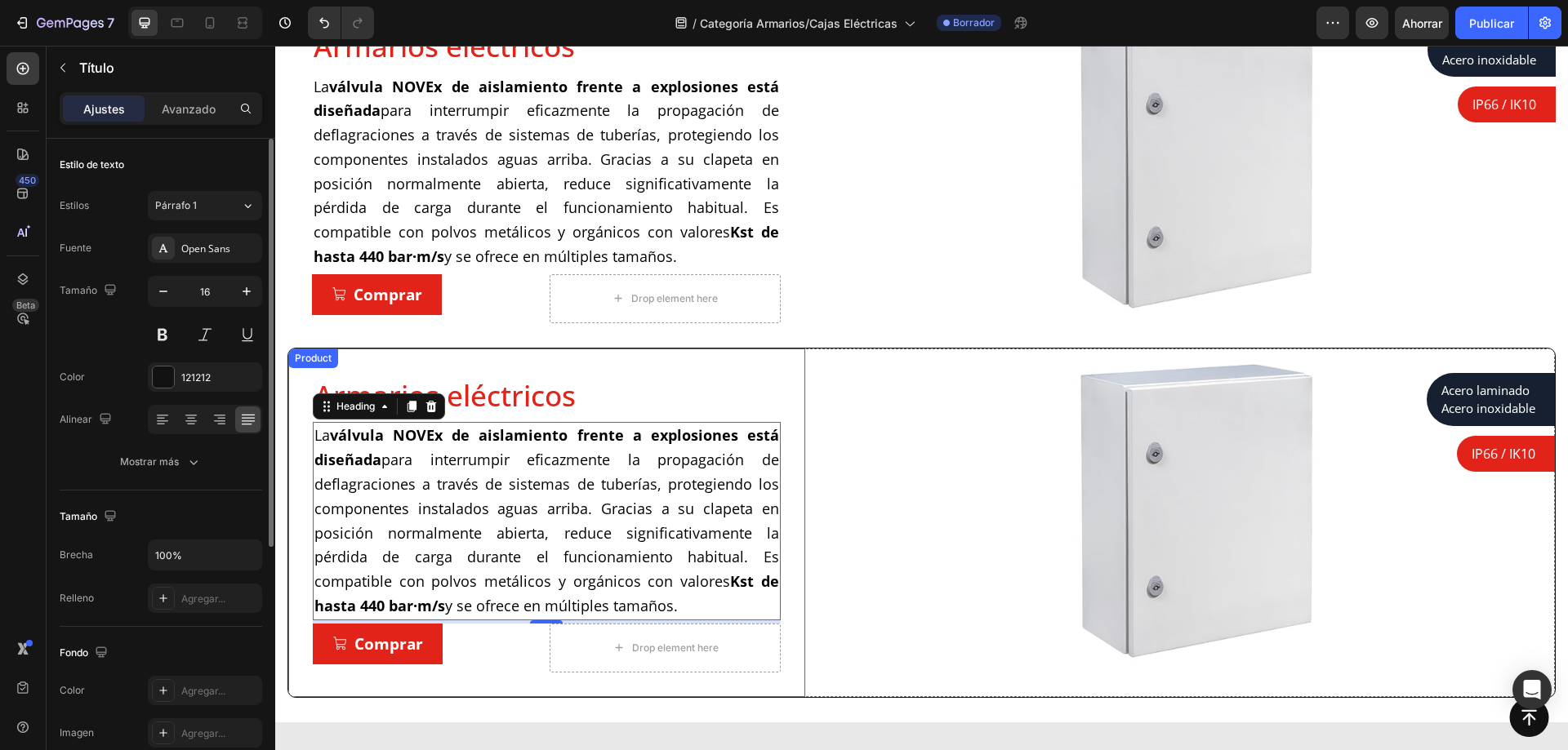
click at [480, 362] on div "Armarios eléctricos Product Title La válvula NOVEx de aislamiento frente a expl…" at bounding box center [547, 524] width 517 height 349
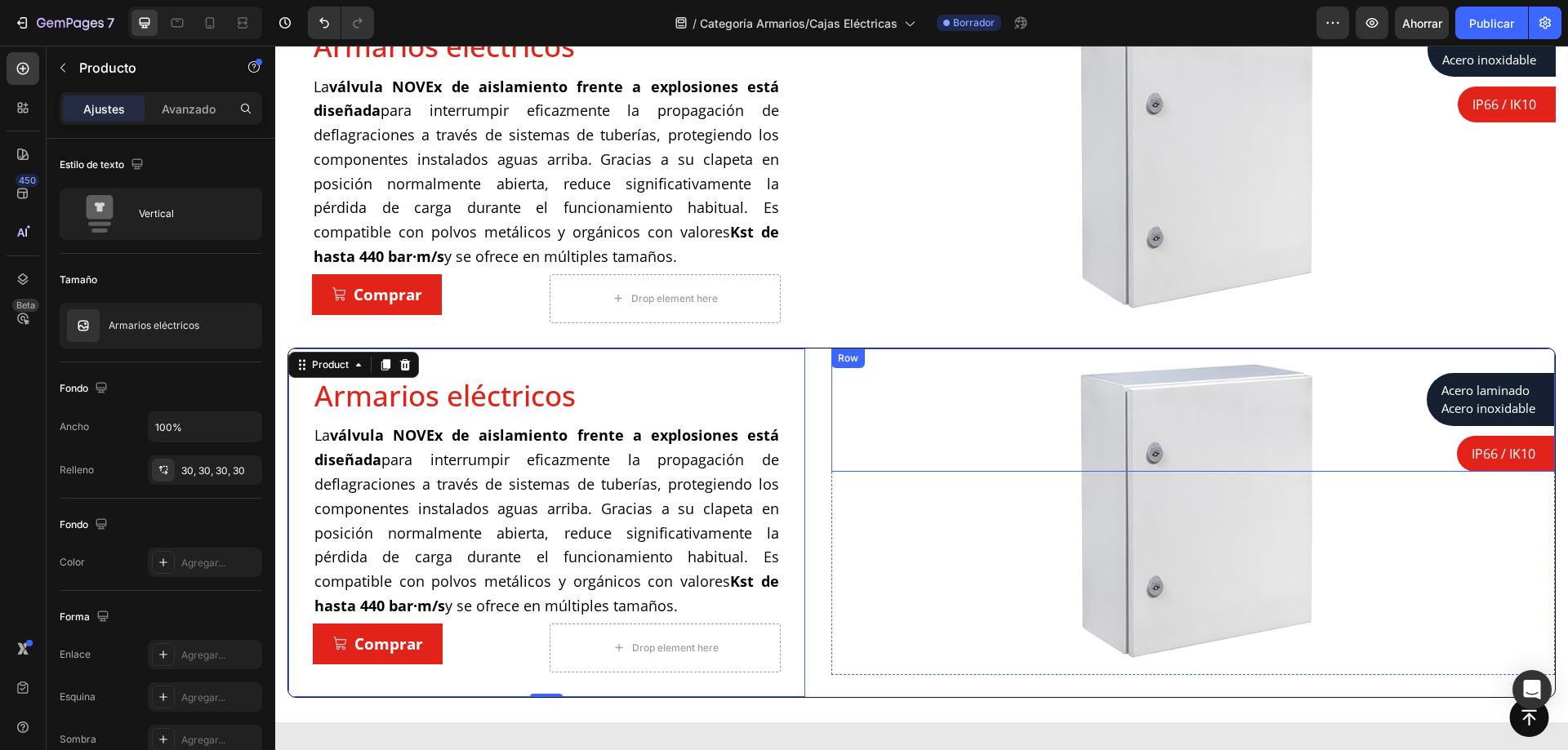
click at [813, 362] on div "Armarios eléctricos Product Title La válvula NOVEx de aislamiento frente a expl…" at bounding box center [921, 523] width 1269 height 350
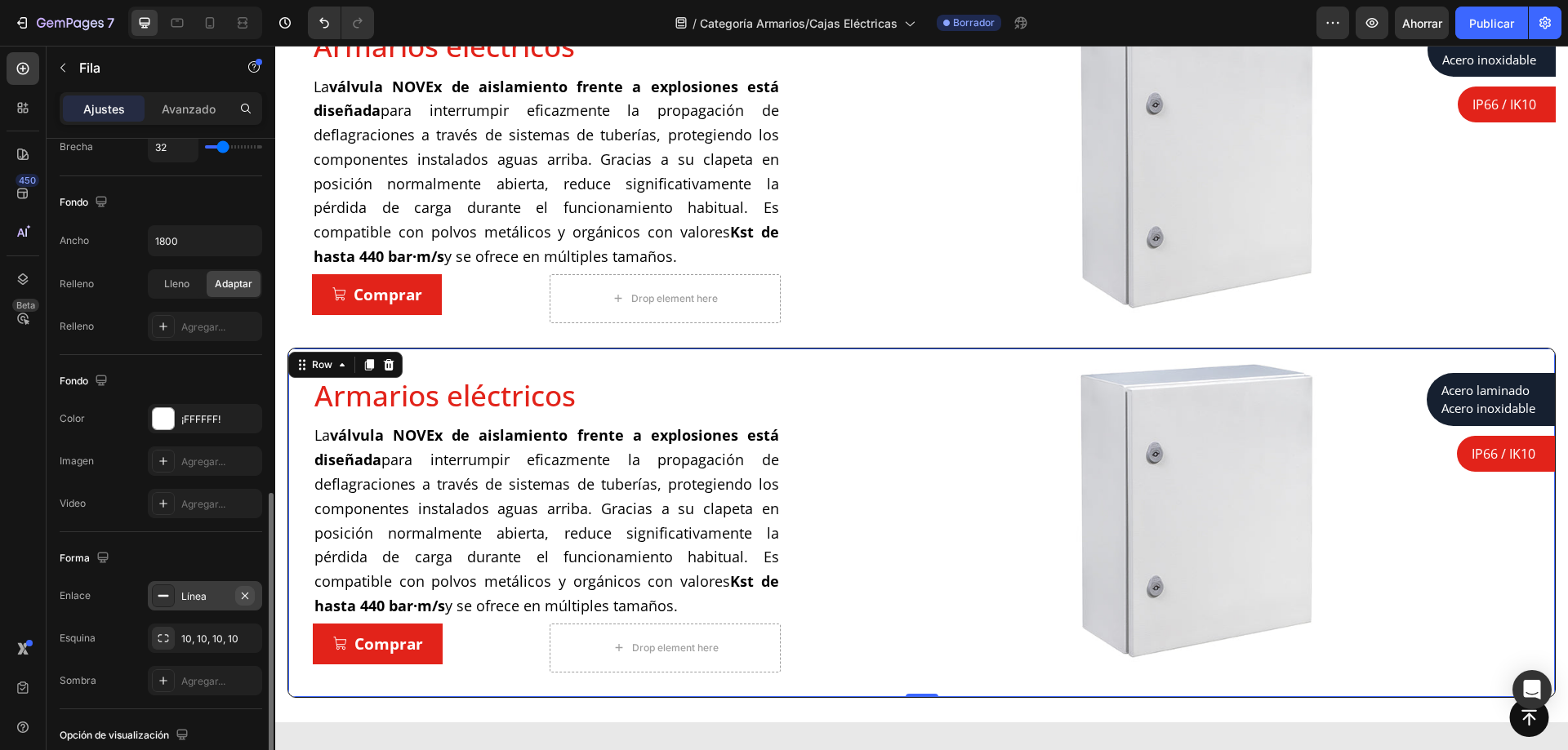
scroll to position [490, 0]
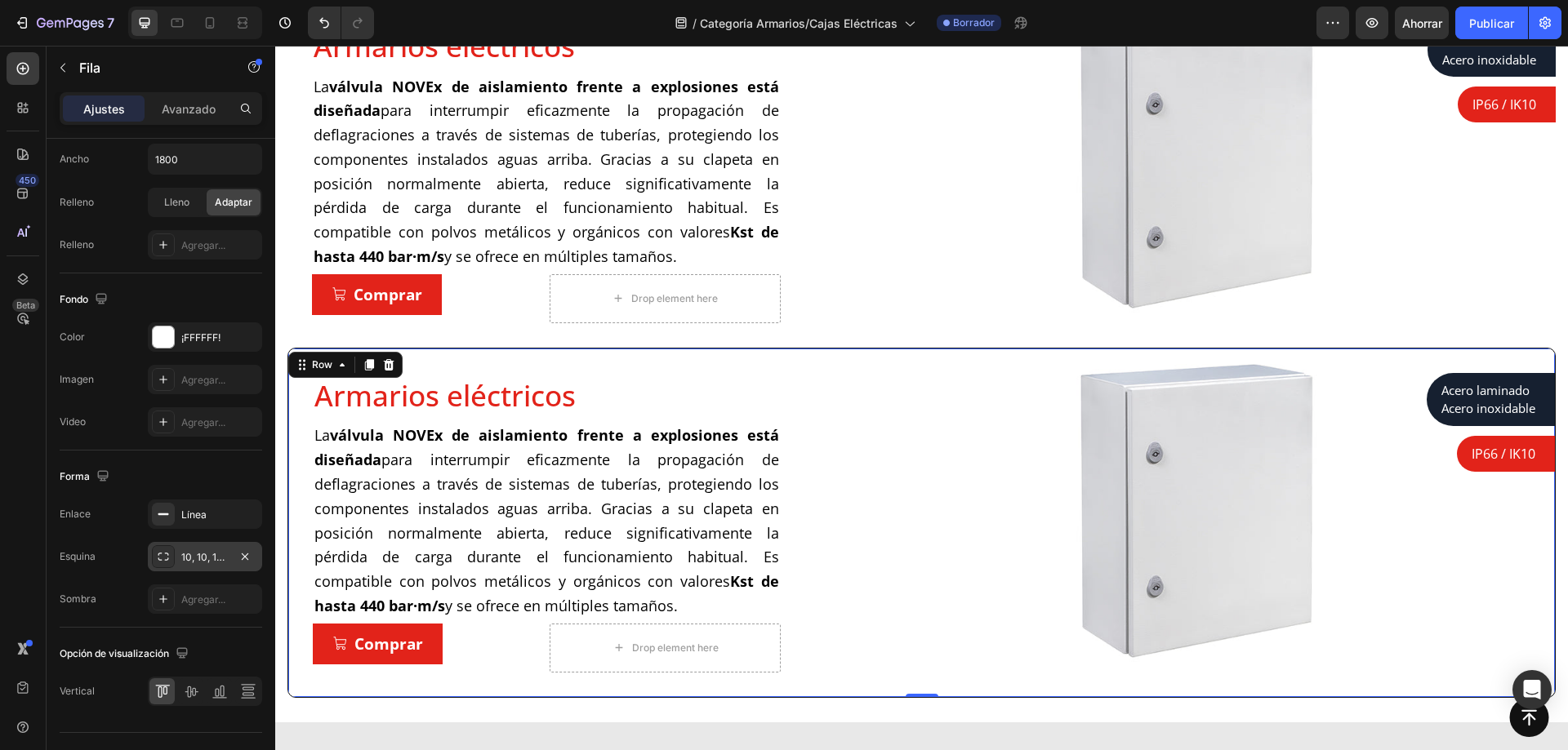
click at [210, 551] on font "10, 10, 10, 10" at bounding box center [210, 557] width 57 height 12
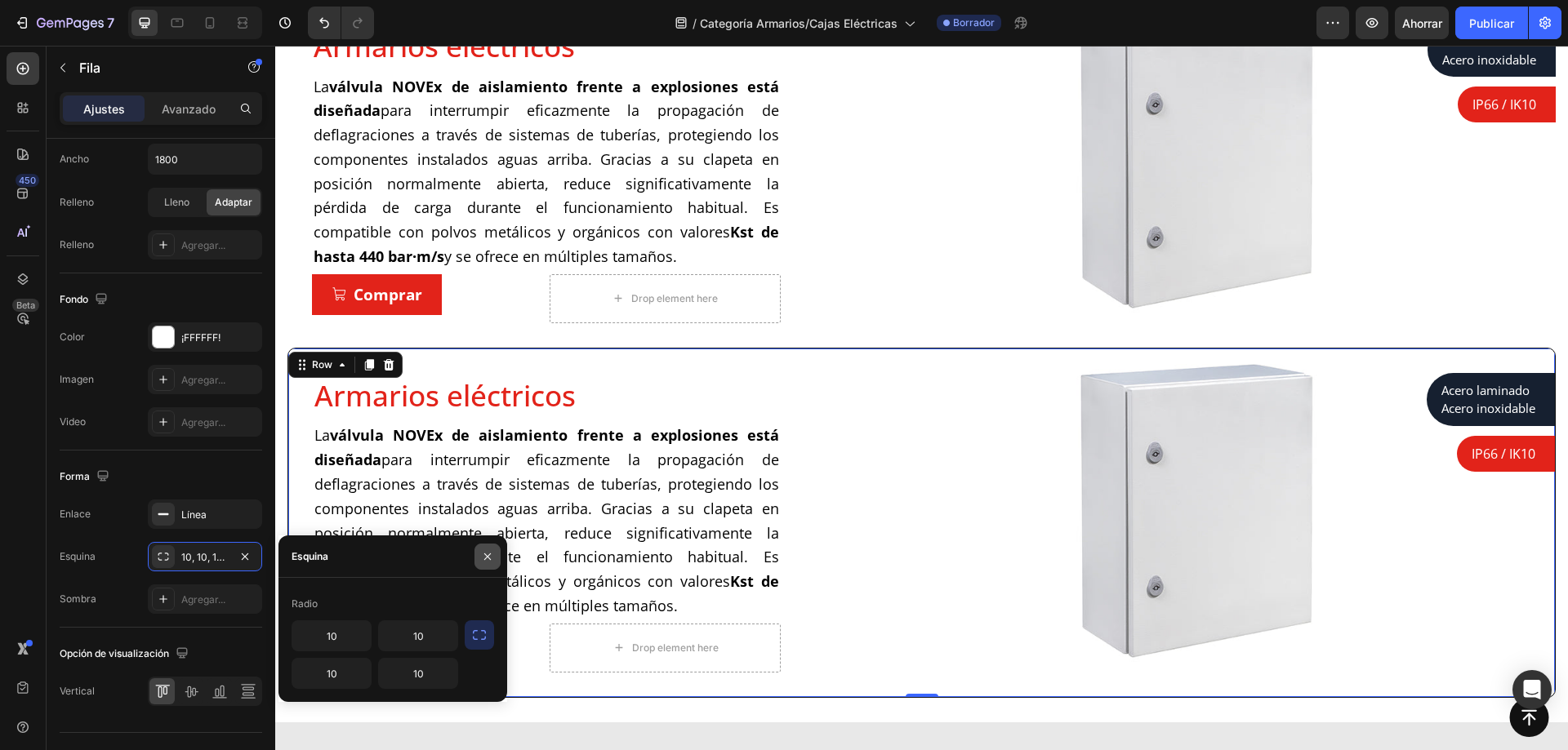
click at [491, 557] on icon "button" at bounding box center [488, 557] width 13 height 13
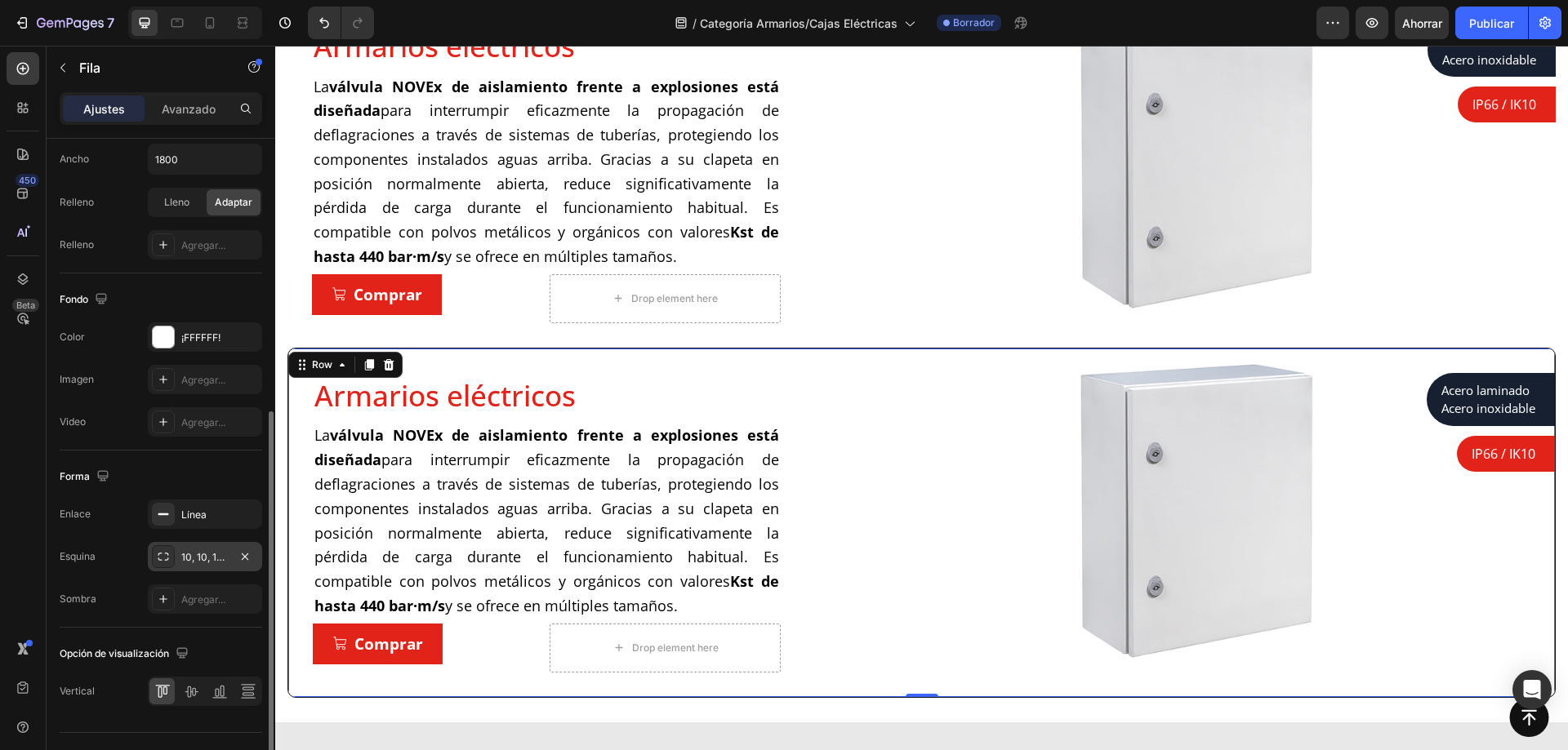
click at [158, 550] on icon at bounding box center [164, 557] width 13 height 13
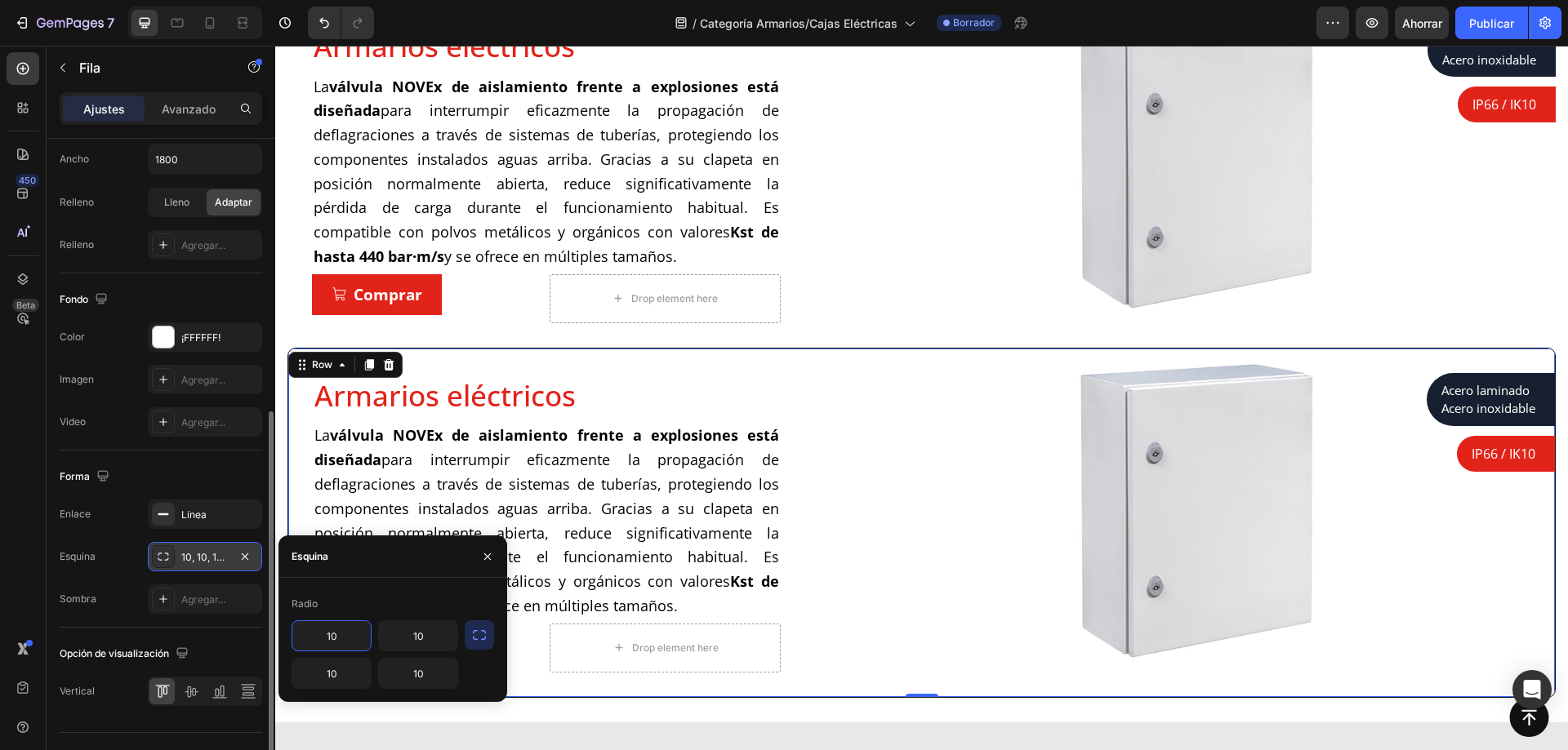
click at [159, 550] on icon at bounding box center [164, 557] width 13 height 13
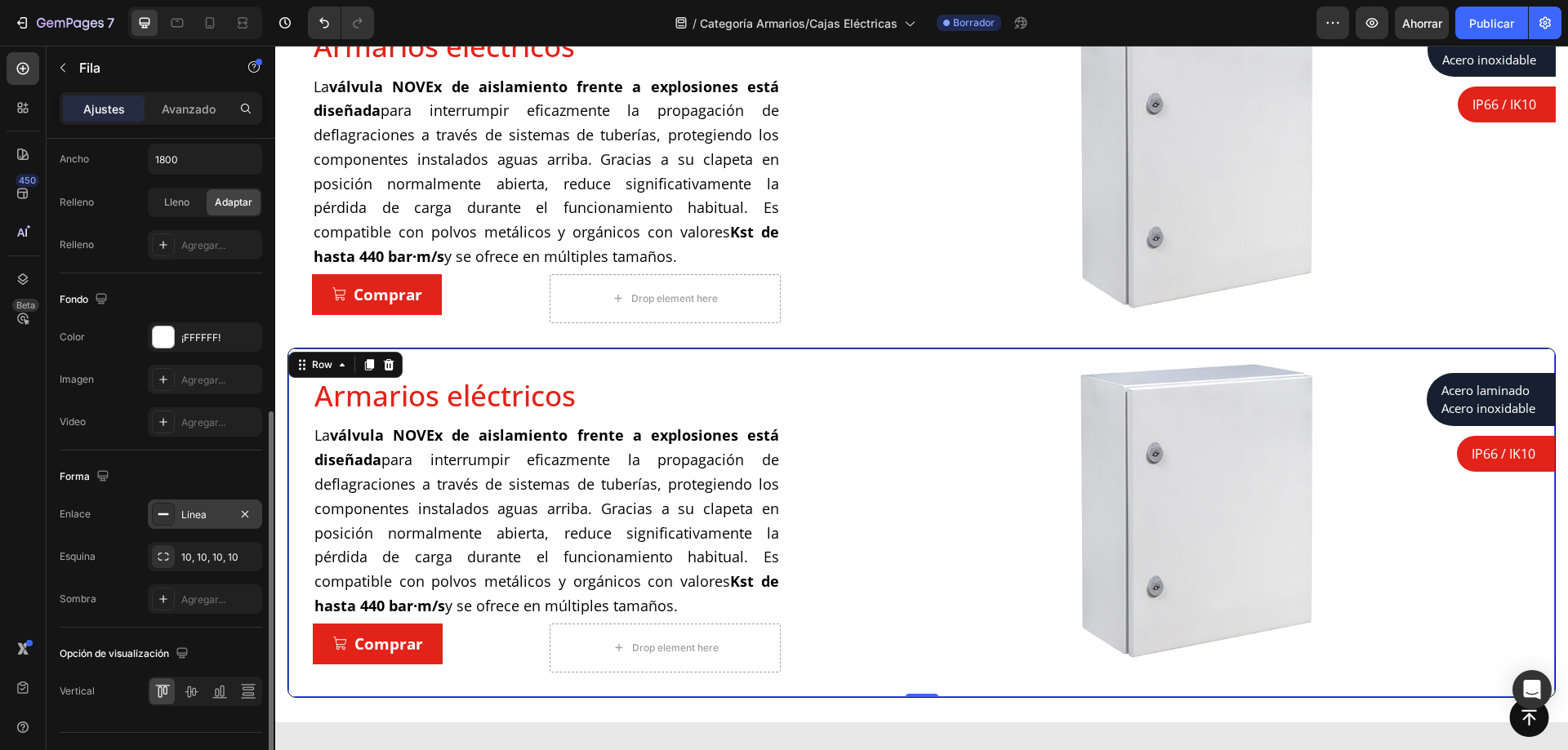
click at [160, 526] on div "Línea" at bounding box center [205, 514] width 115 height 30
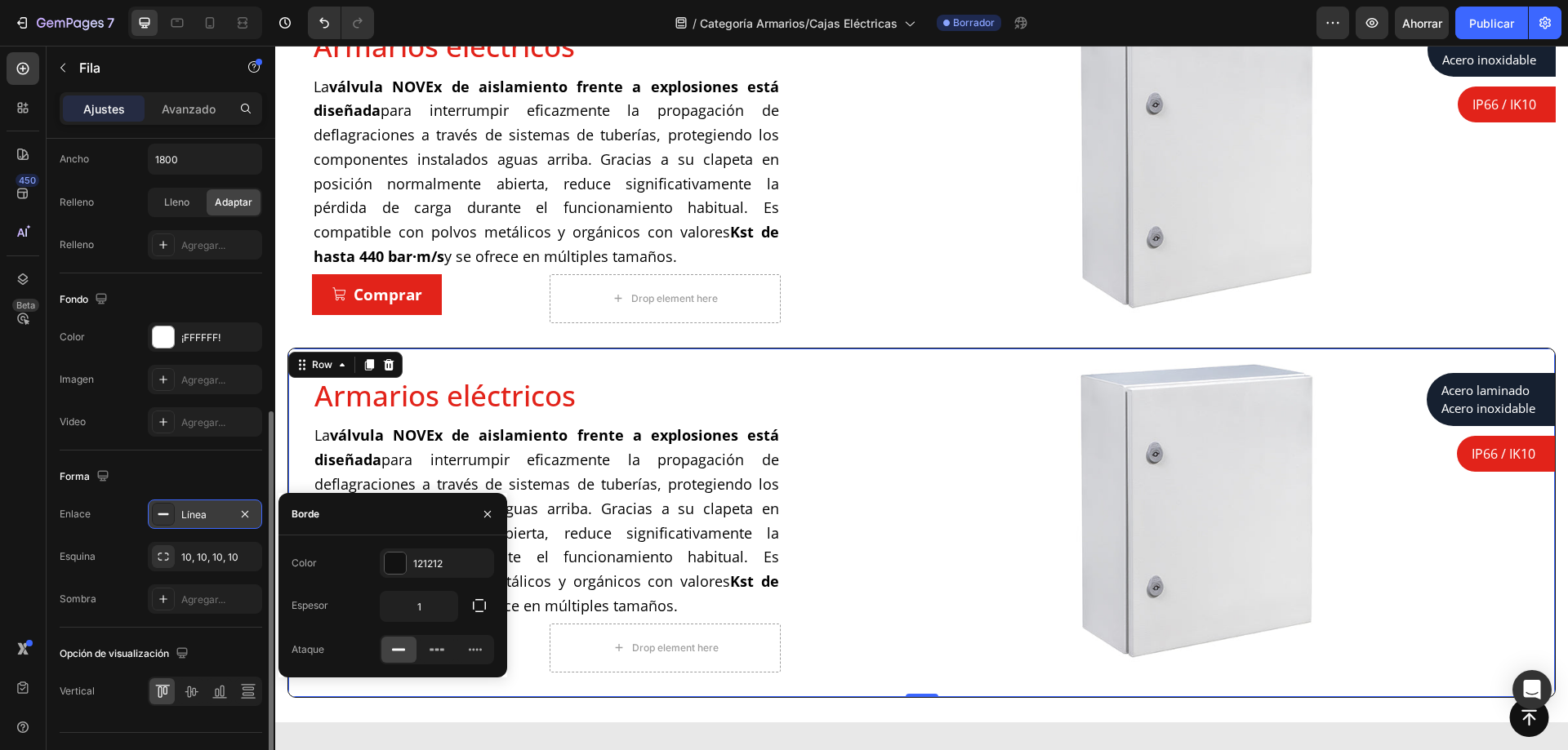
click at [256, 514] on div "Línea" at bounding box center [205, 514] width 115 height 30
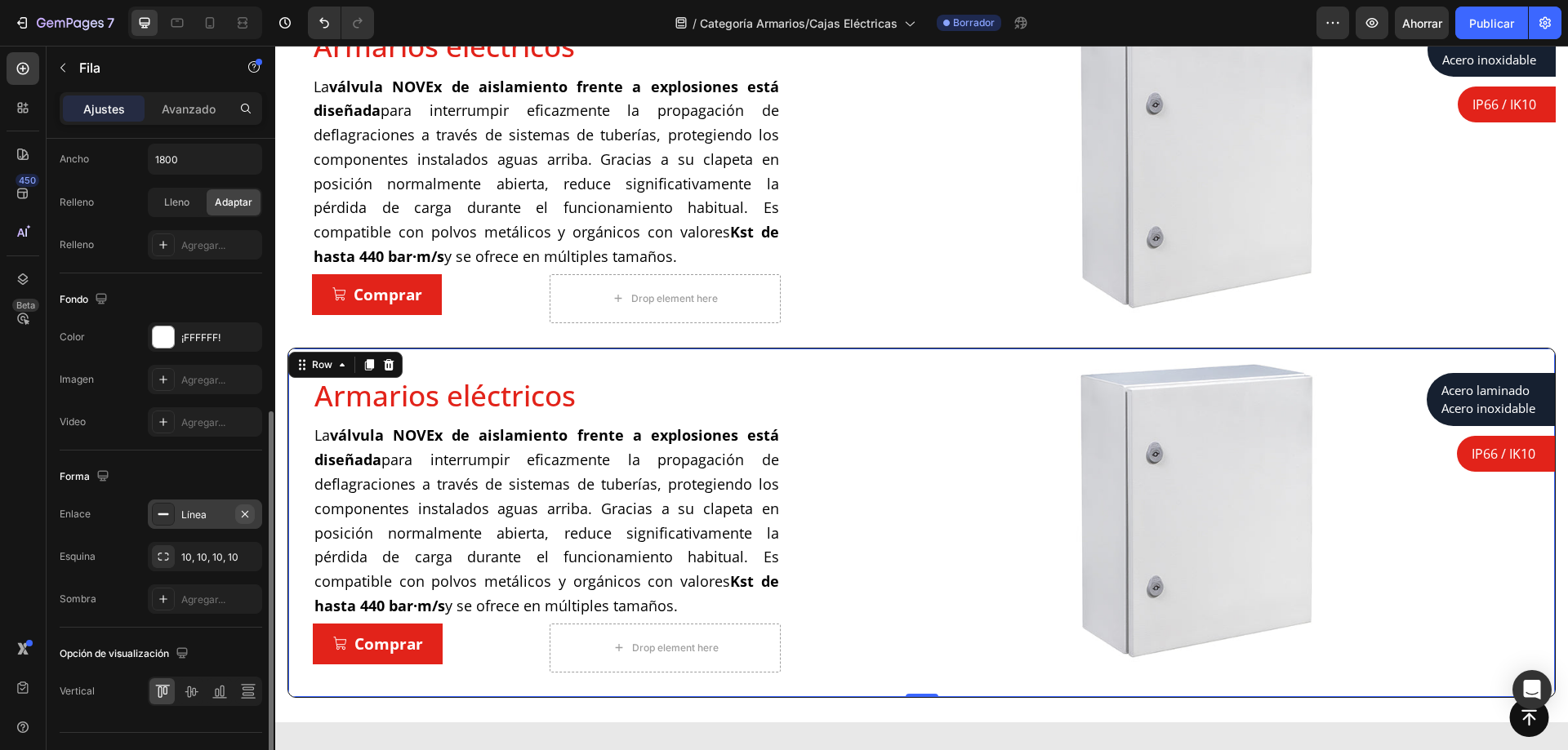
click at [243, 515] on icon "button" at bounding box center [245, 514] width 6 height 6
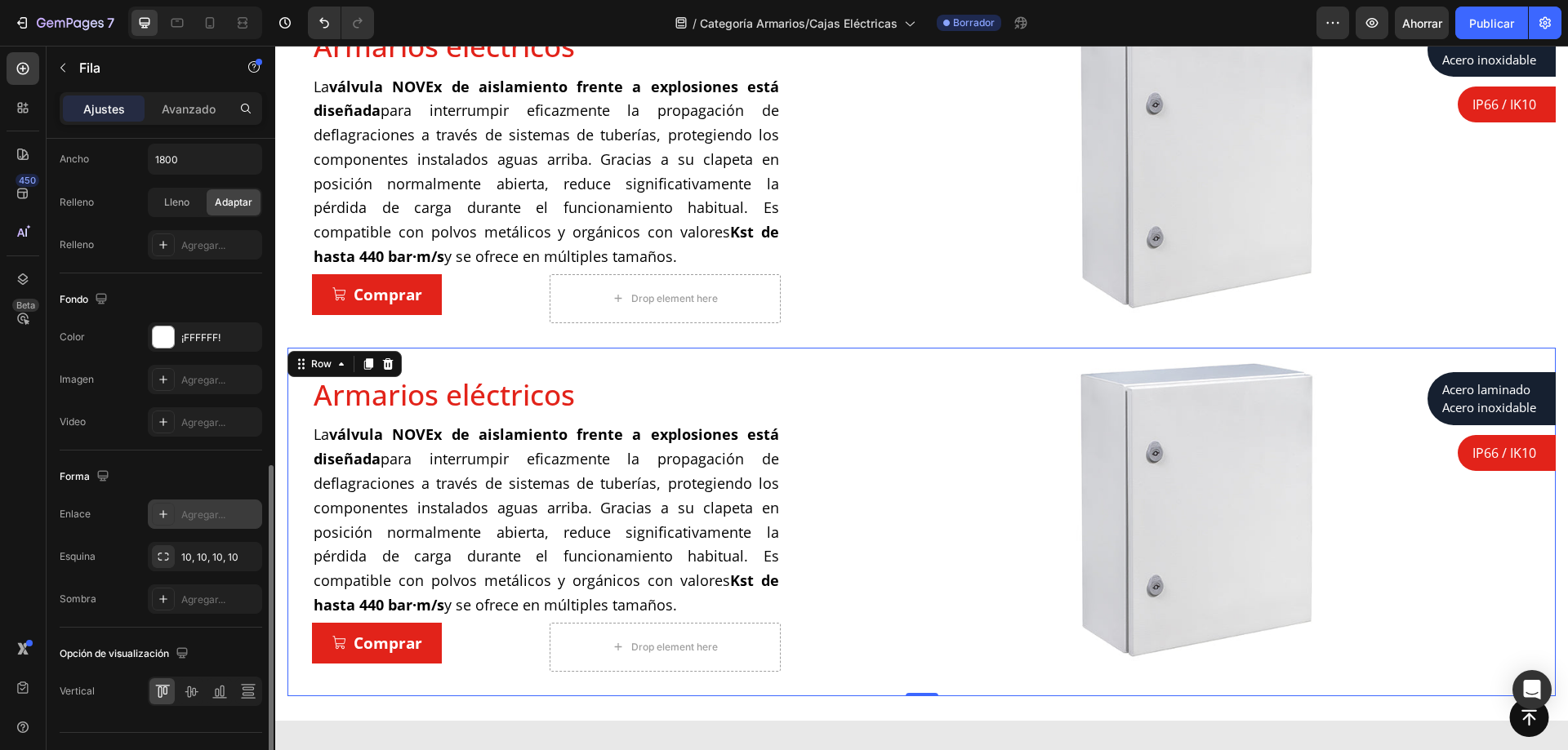
scroll to position [525, 0]
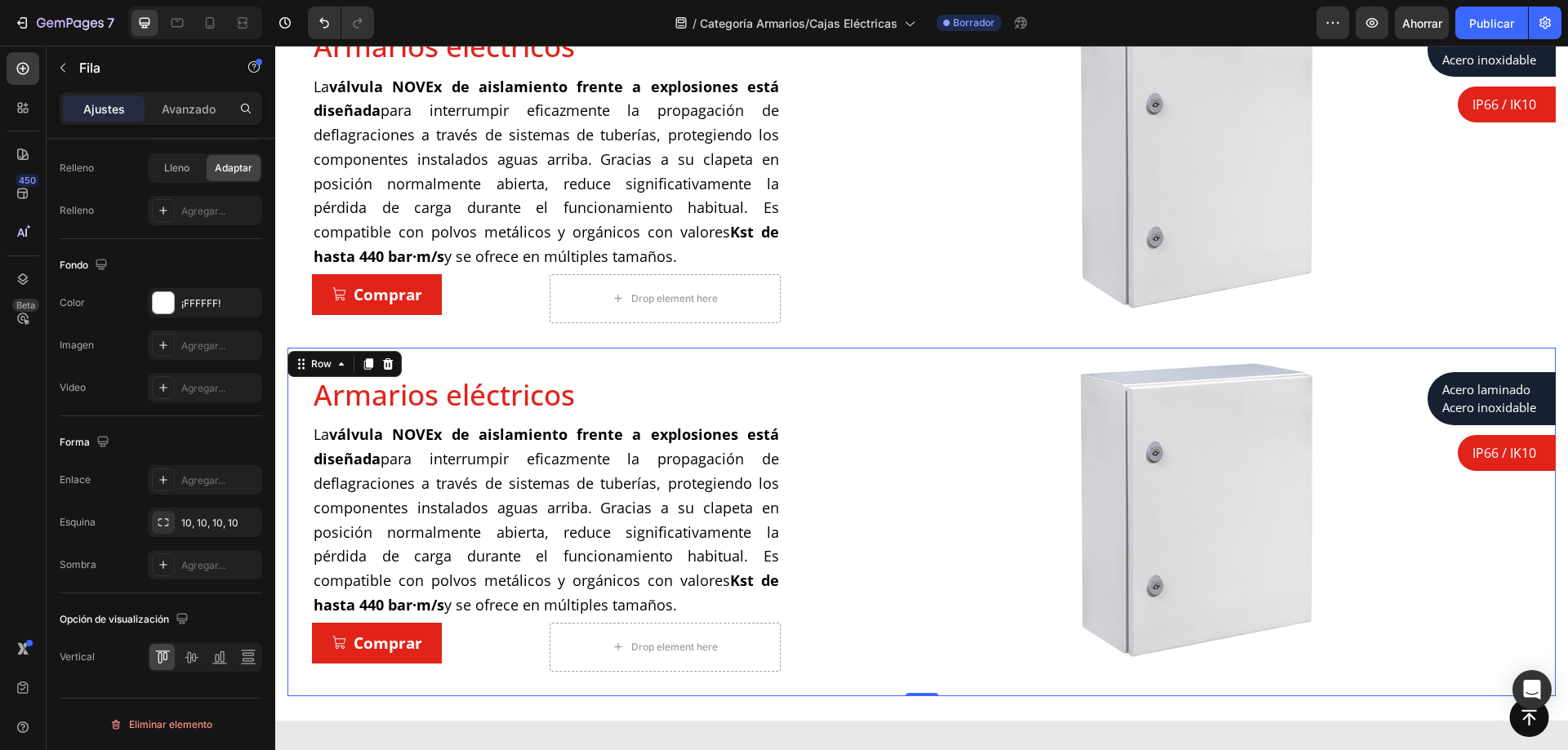
click at [169, 123] on div "Ajustes Avanzado" at bounding box center [161, 108] width 202 height 32
click at [176, 110] on font "Avanzado" at bounding box center [188, 109] width 54 height 14
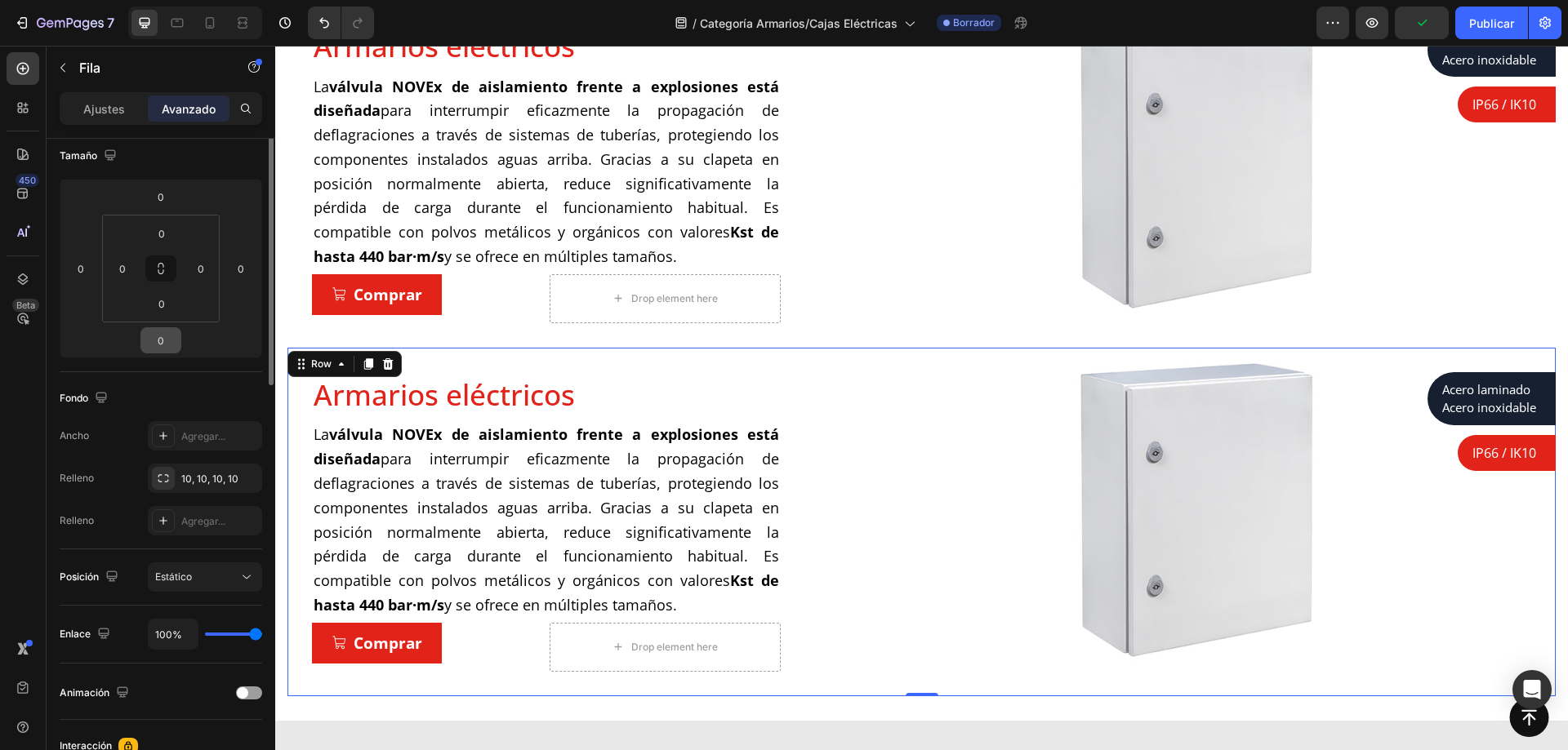
scroll to position [0, 0]
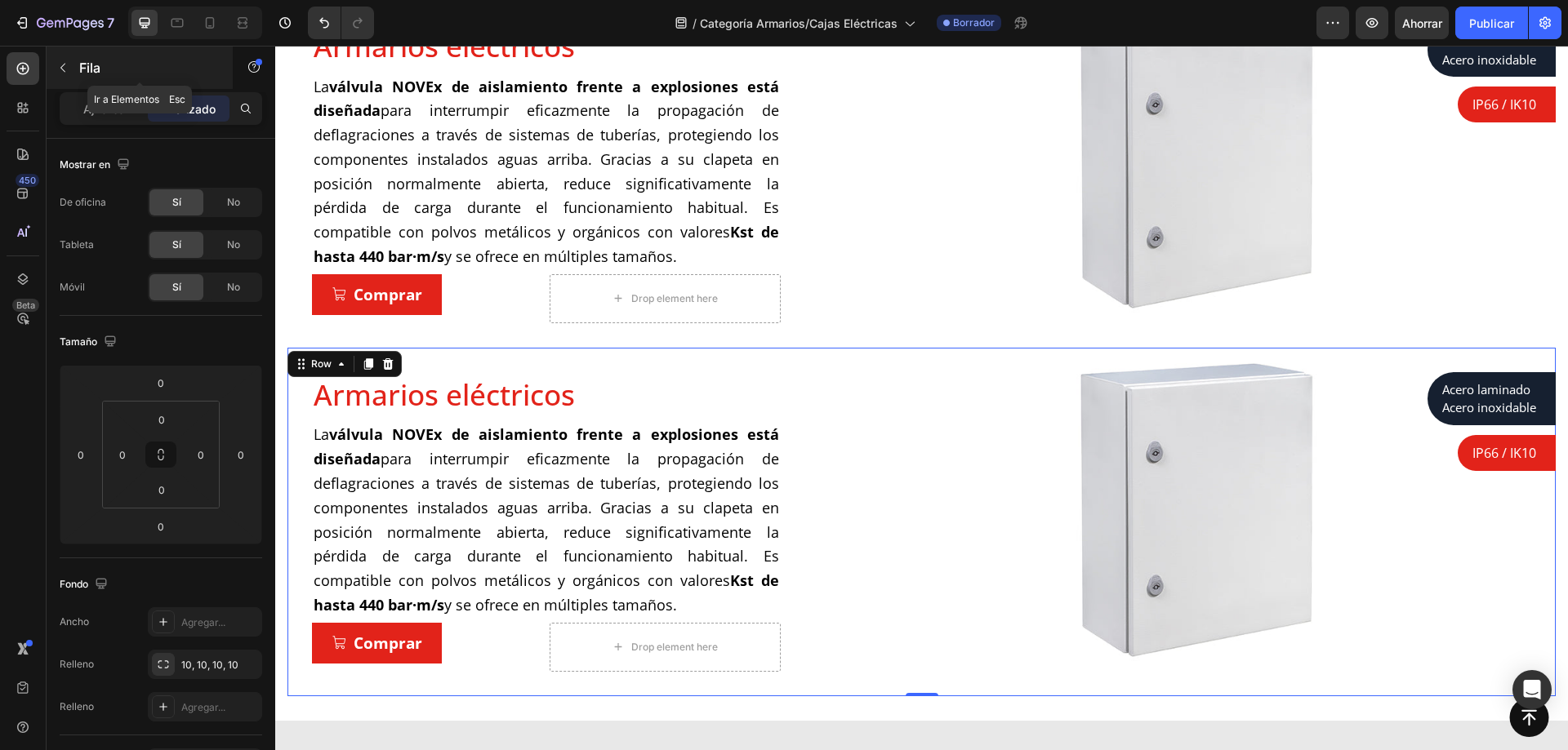
click at [73, 67] on button "button" at bounding box center [63, 67] width 26 height 26
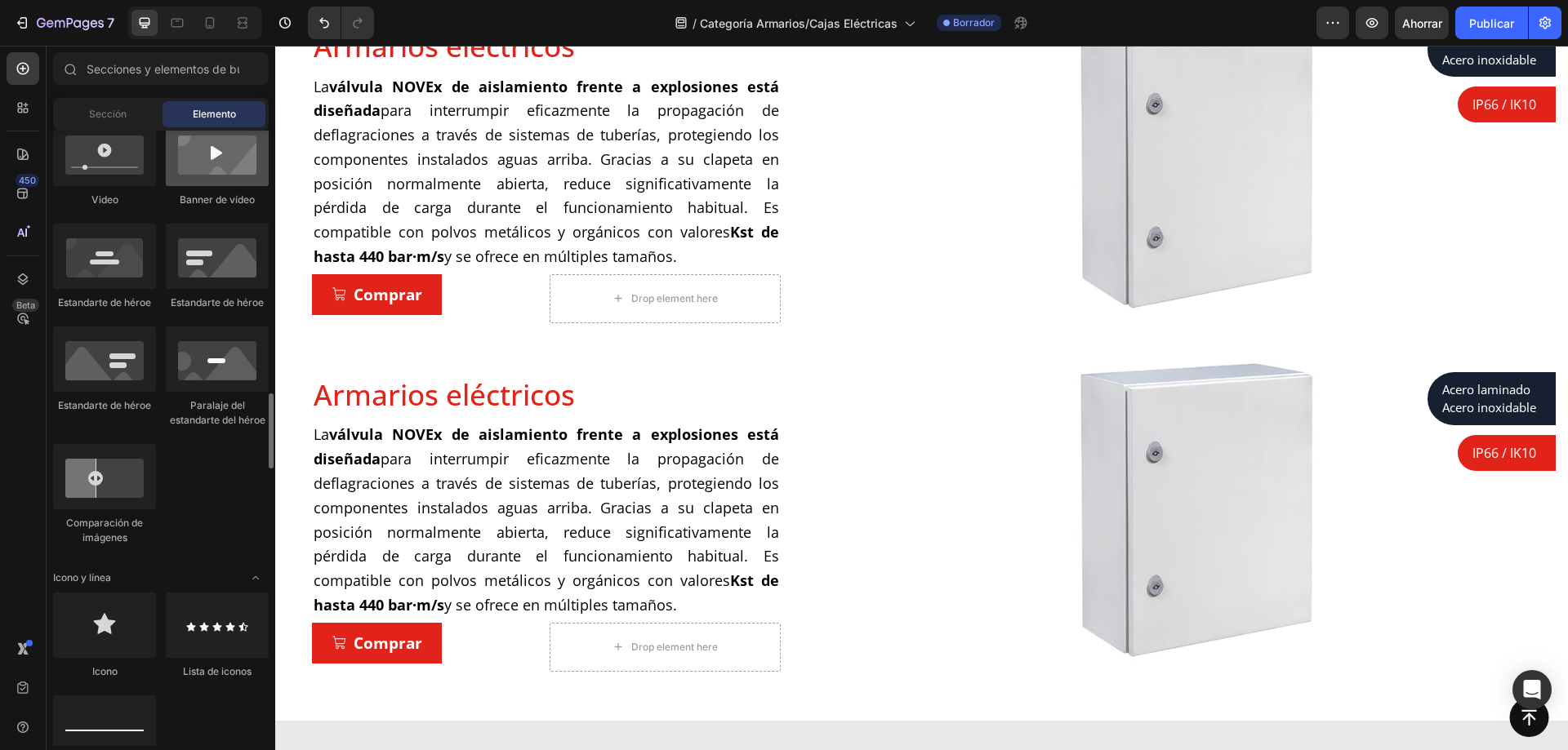
scroll to position [817, 0]
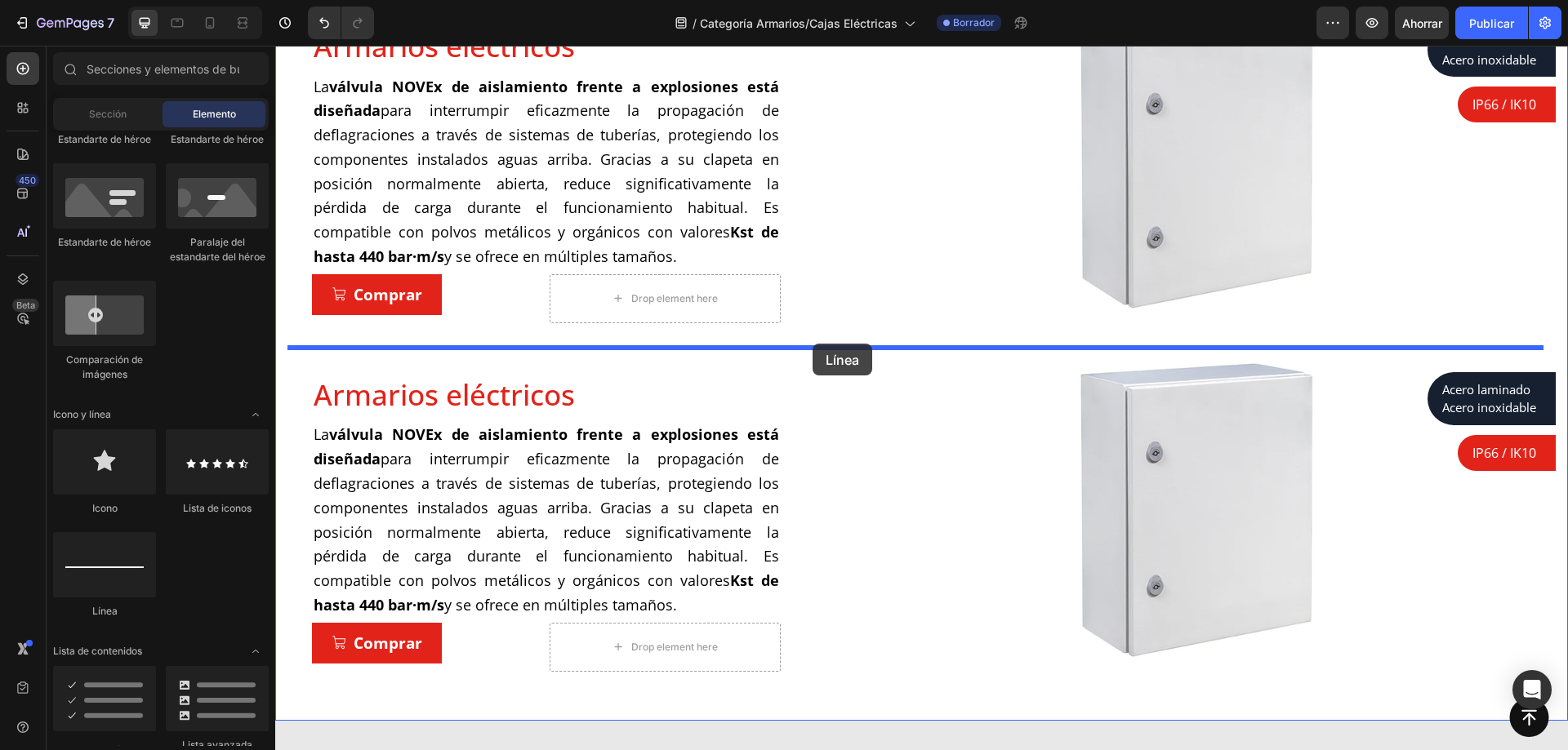
drag, startPoint x: 401, startPoint y: 593, endPoint x: 813, endPoint y: 344, distance: 481.4
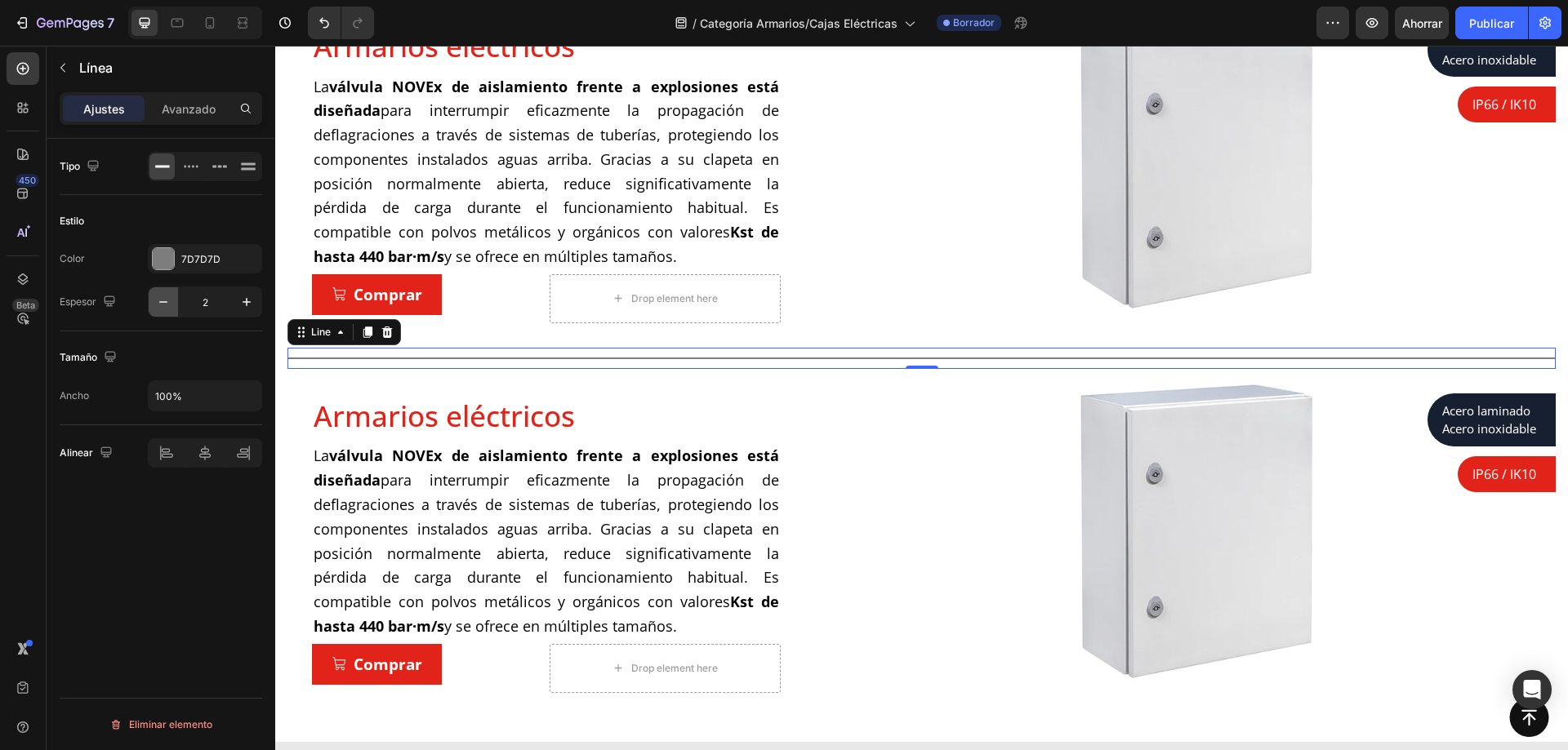
click at [167, 305] on icon "button" at bounding box center [164, 302] width 17 height 17
type input "1"
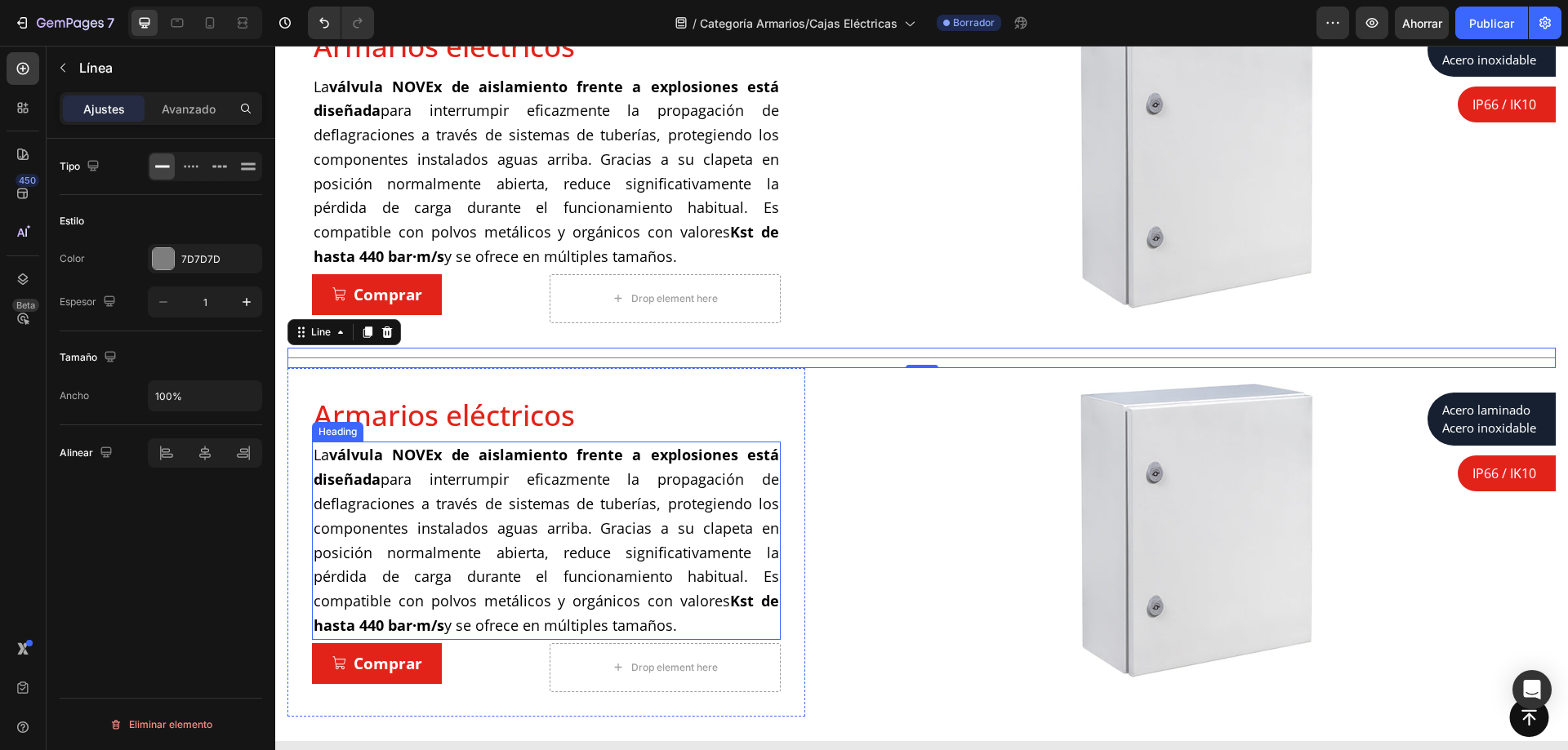
click at [455, 462] on strong "válvula NOVEx de aislamiento frente a explosiones está diseñada" at bounding box center [546, 467] width 466 height 44
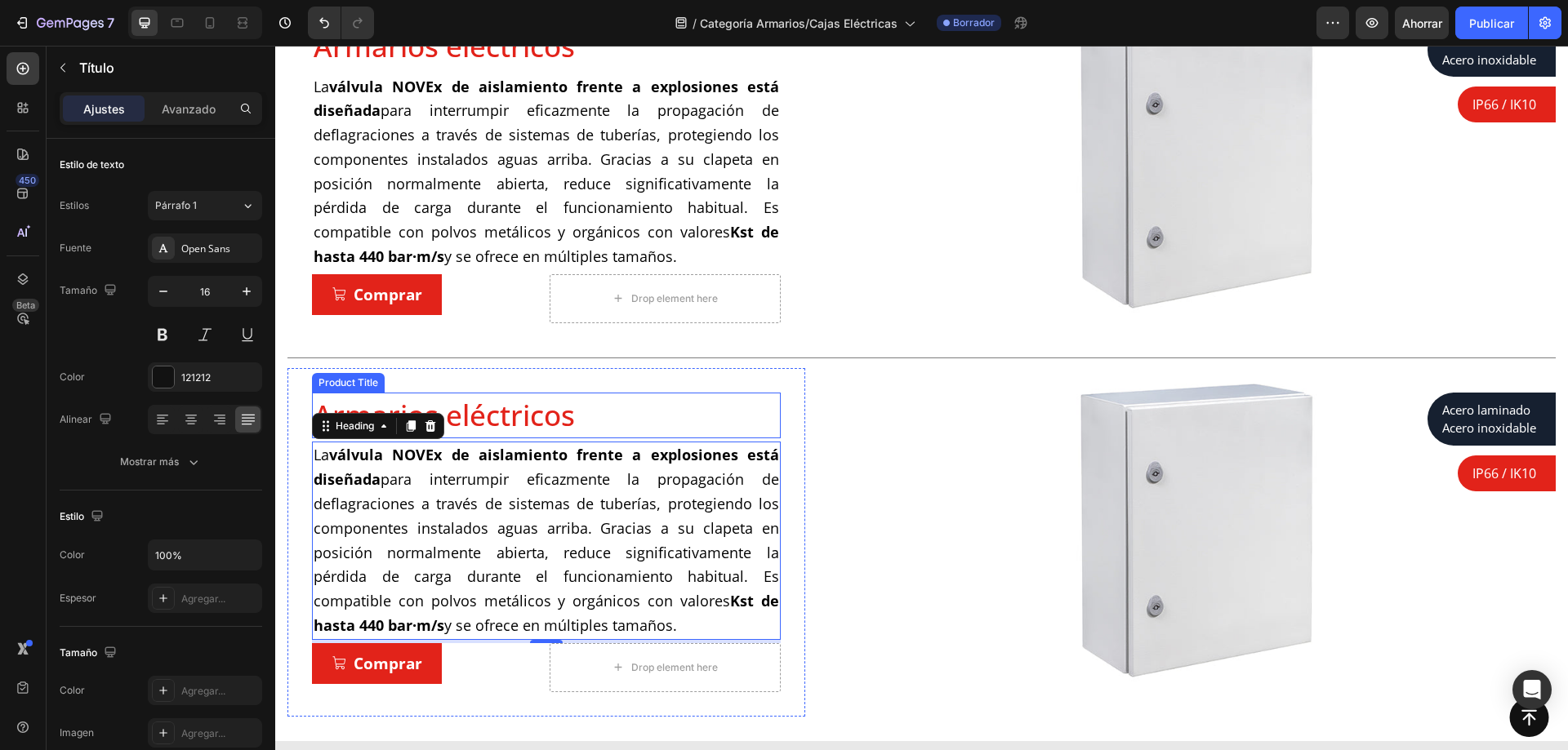
click at [499, 412] on h1 "Armarios eléctricos" at bounding box center [546, 416] width 468 height 46
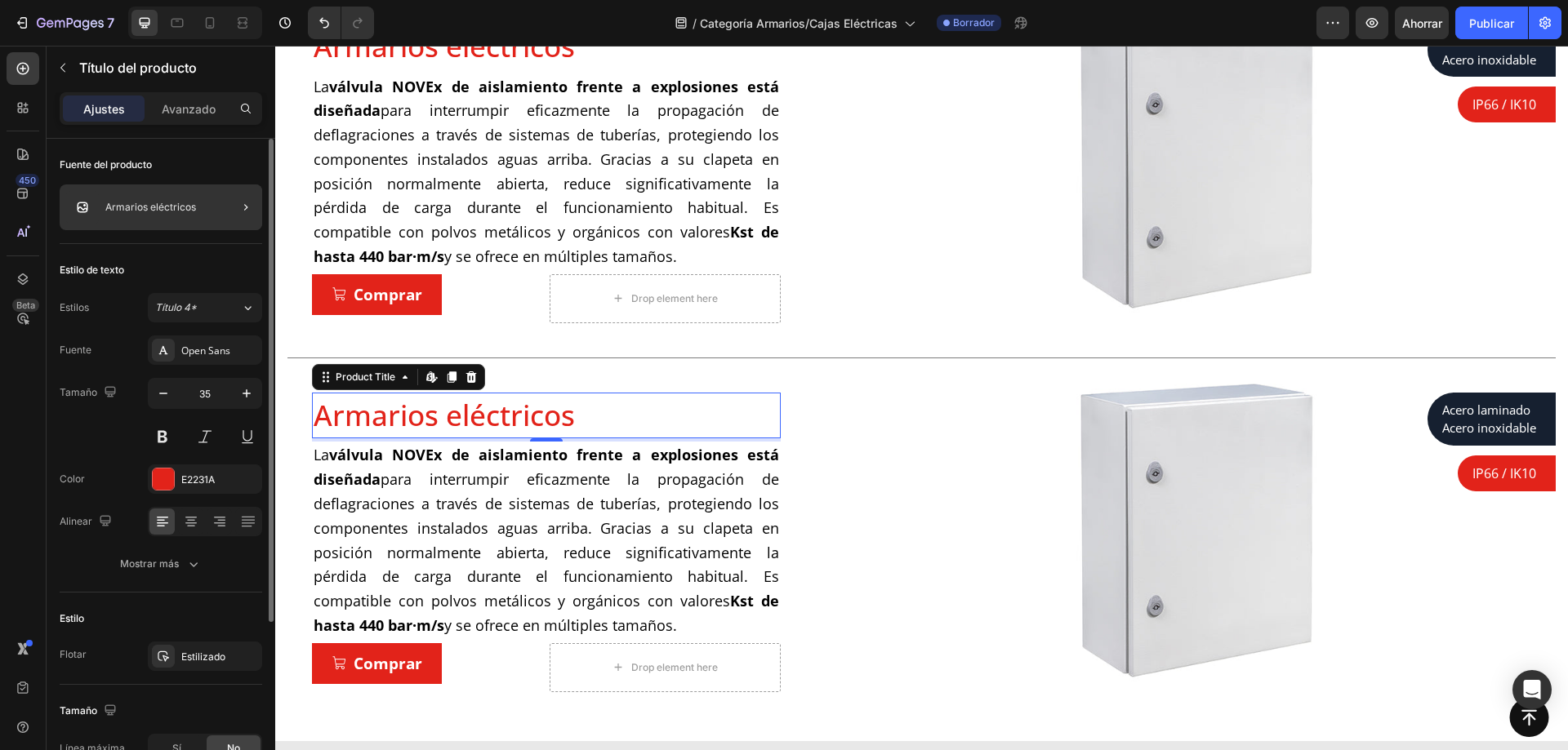
click at [223, 218] on div at bounding box center [239, 208] width 46 height 46
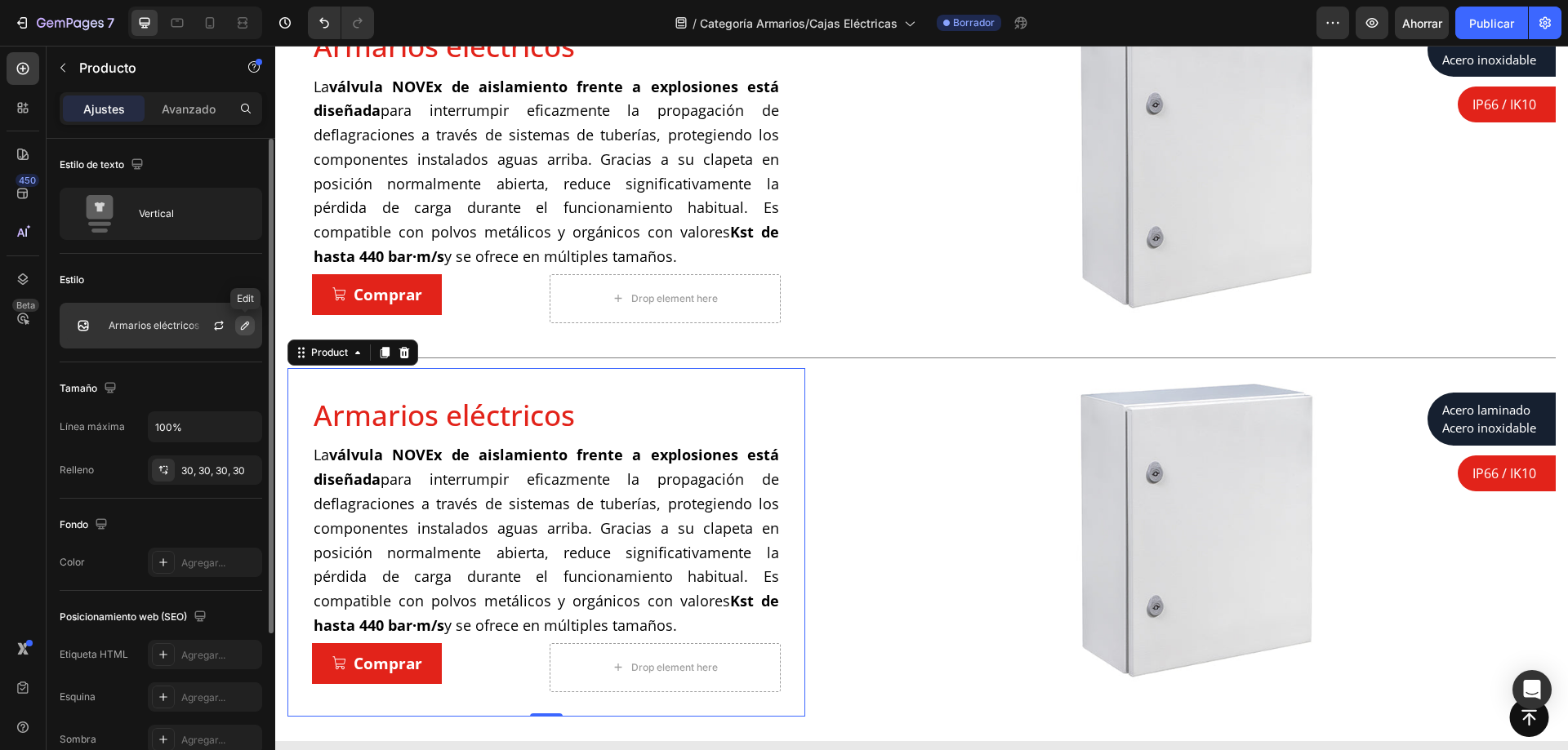
click at [249, 330] on icon "button" at bounding box center [245, 326] width 13 height 13
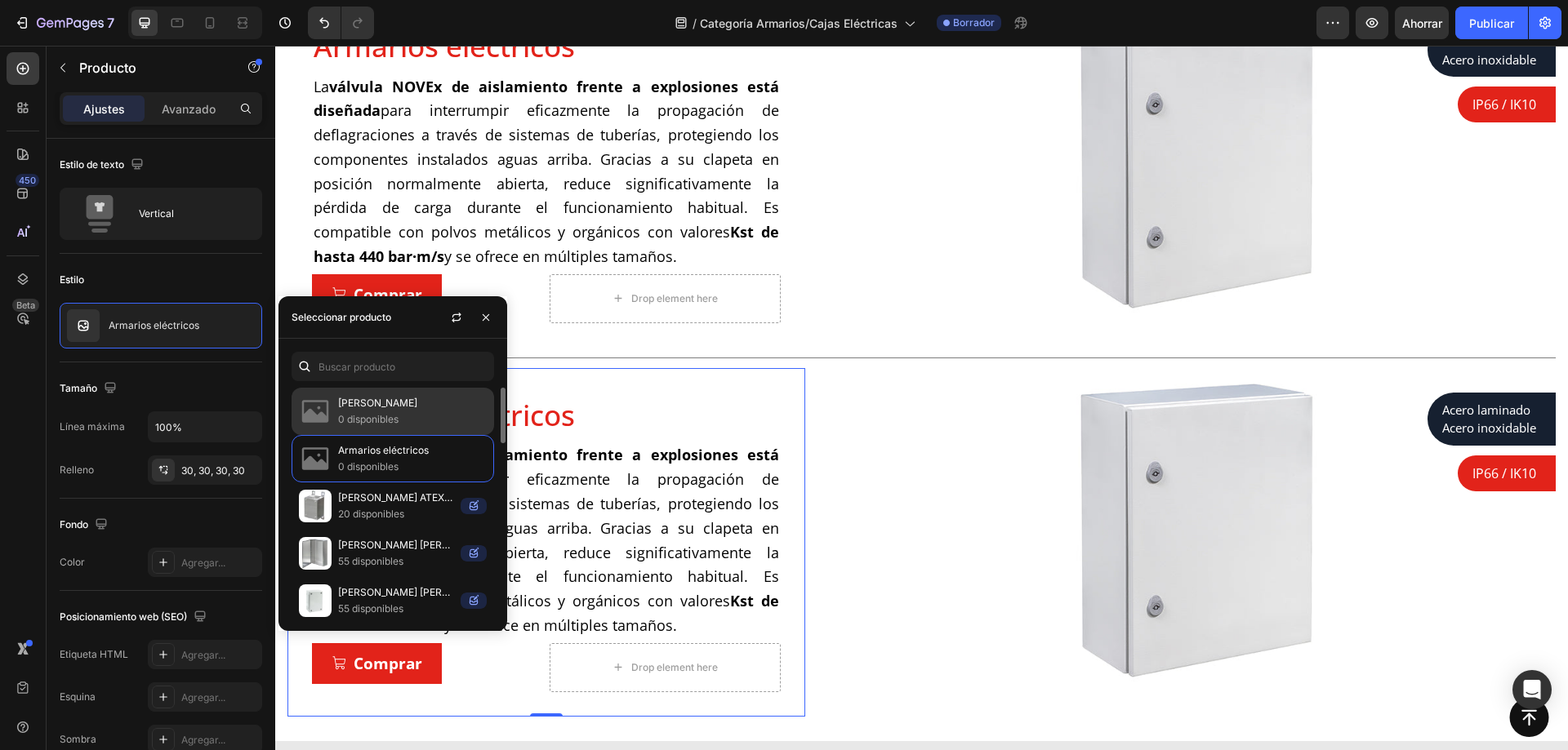
click at [368, 420] on font "0 disponibles" at bounding box center [368, 418] width 60 height 12
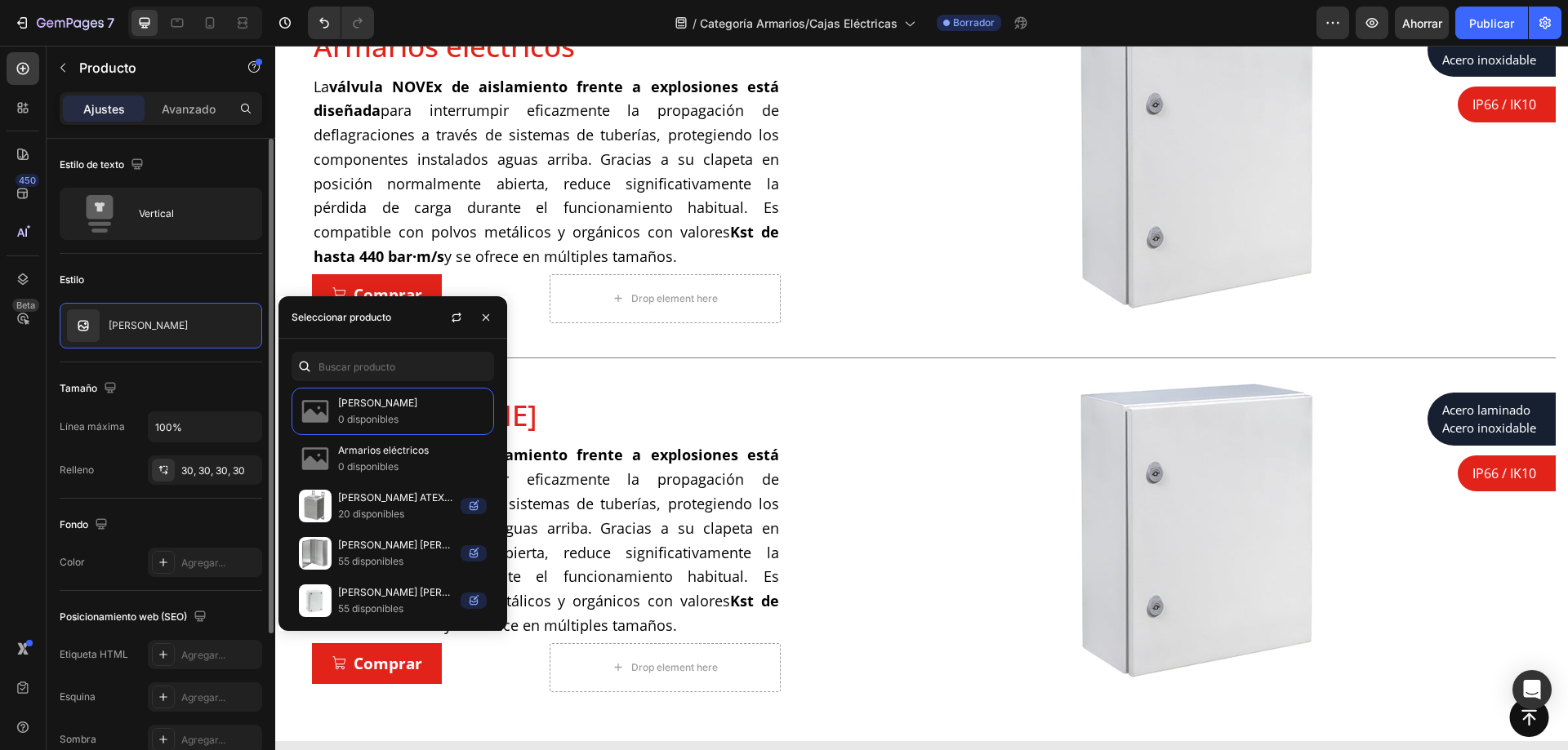
click at [253, 278] on div "Estilo" at bounding box center [161, 280] width 202 height 26
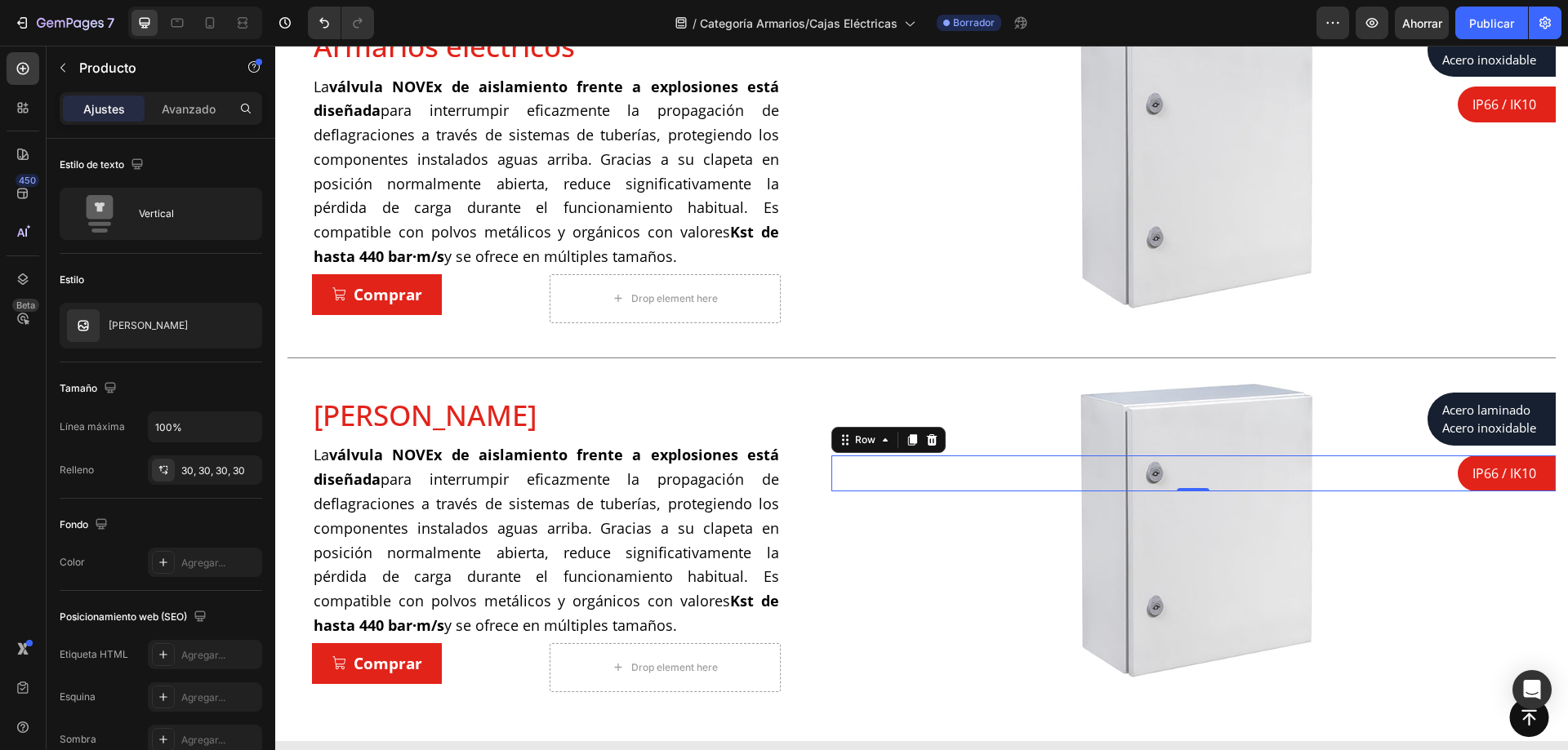
click at [1173, 475] on div "IP66 / IK10 Text block Row Row 0" at bounding box center [1194, 473] width 724 height 36
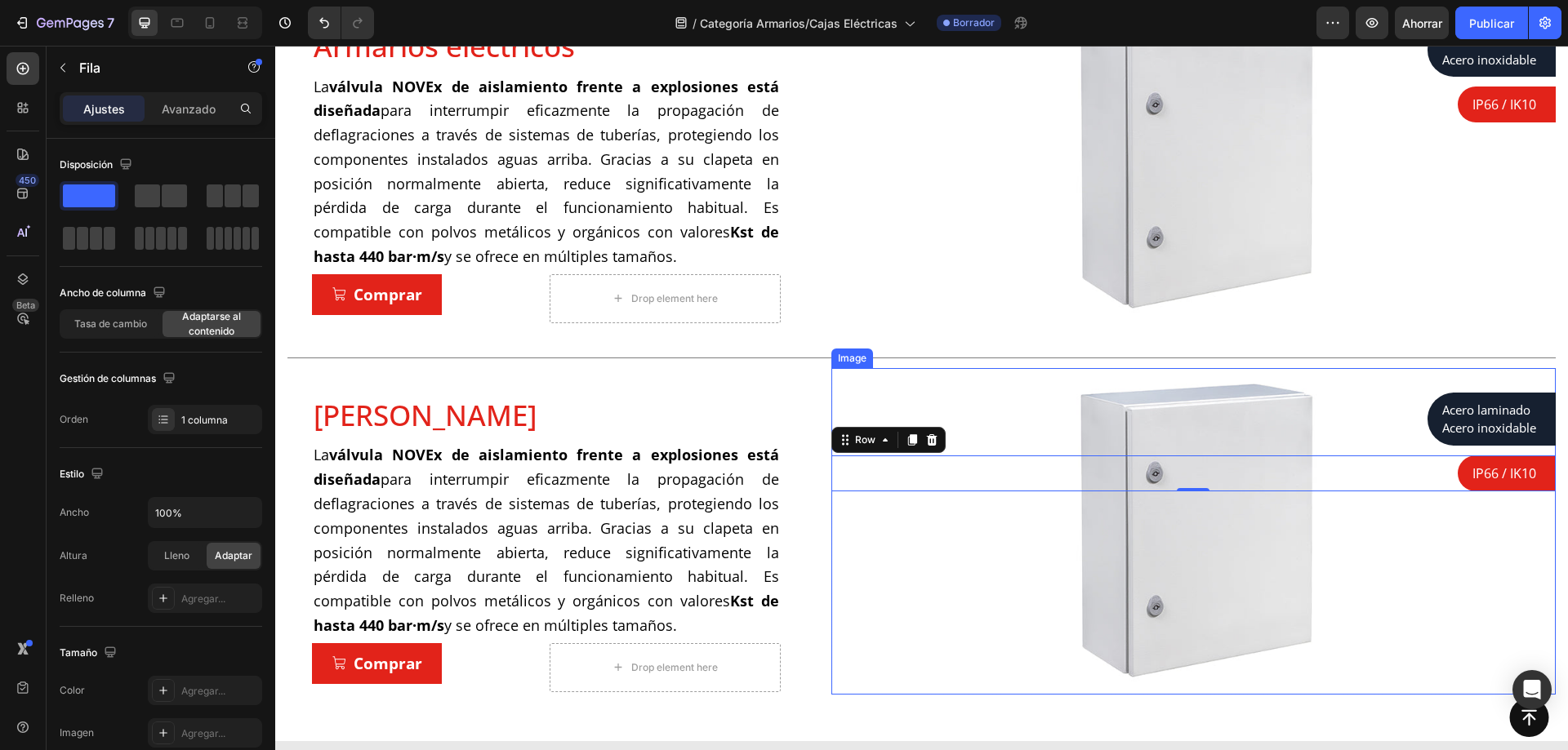
click at [1166, 579] on img at bounding box center [1194, 532] width 327 height 327
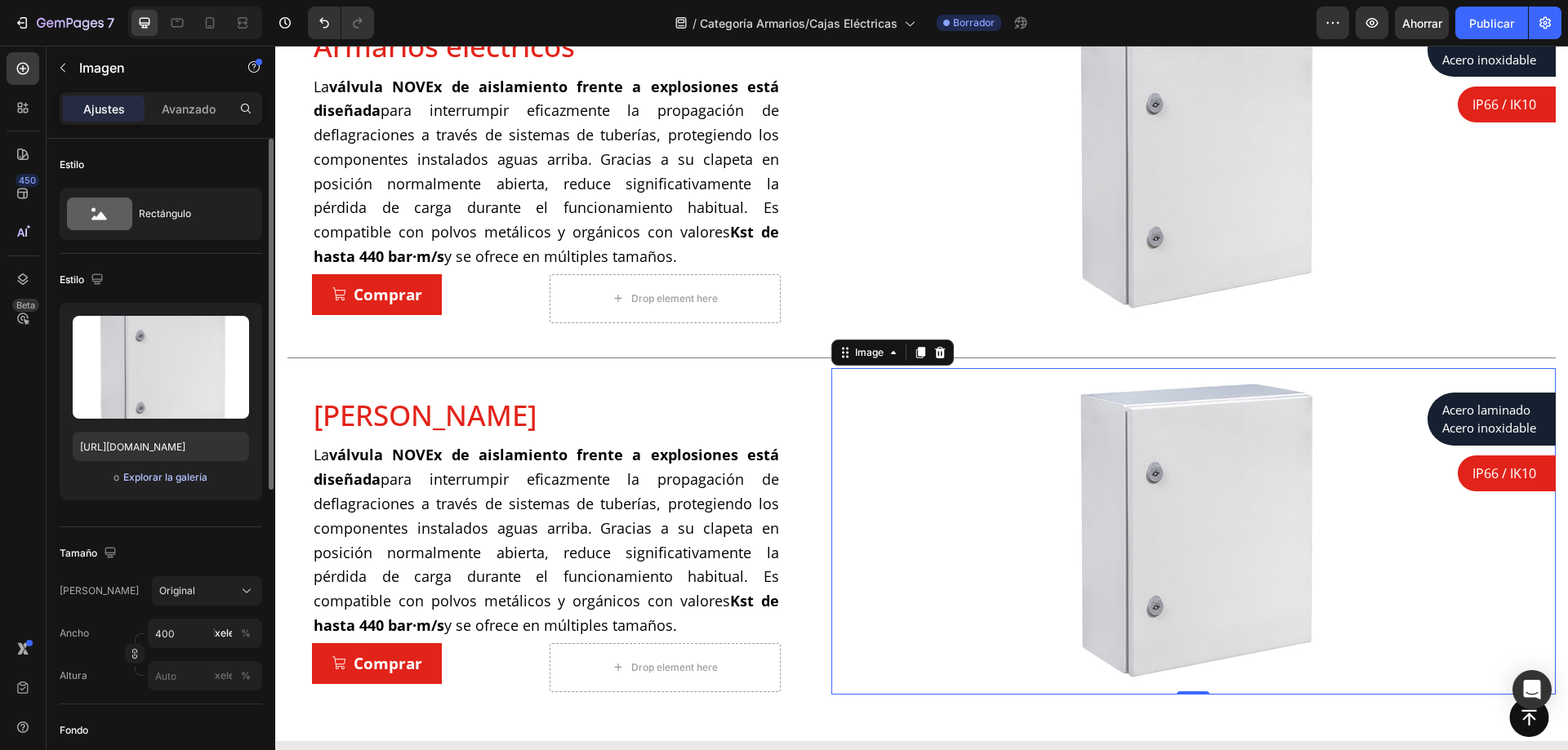
click at [152, 481] on font "Explorar la galería" at bounding box center [164, 477] width 84 height 12
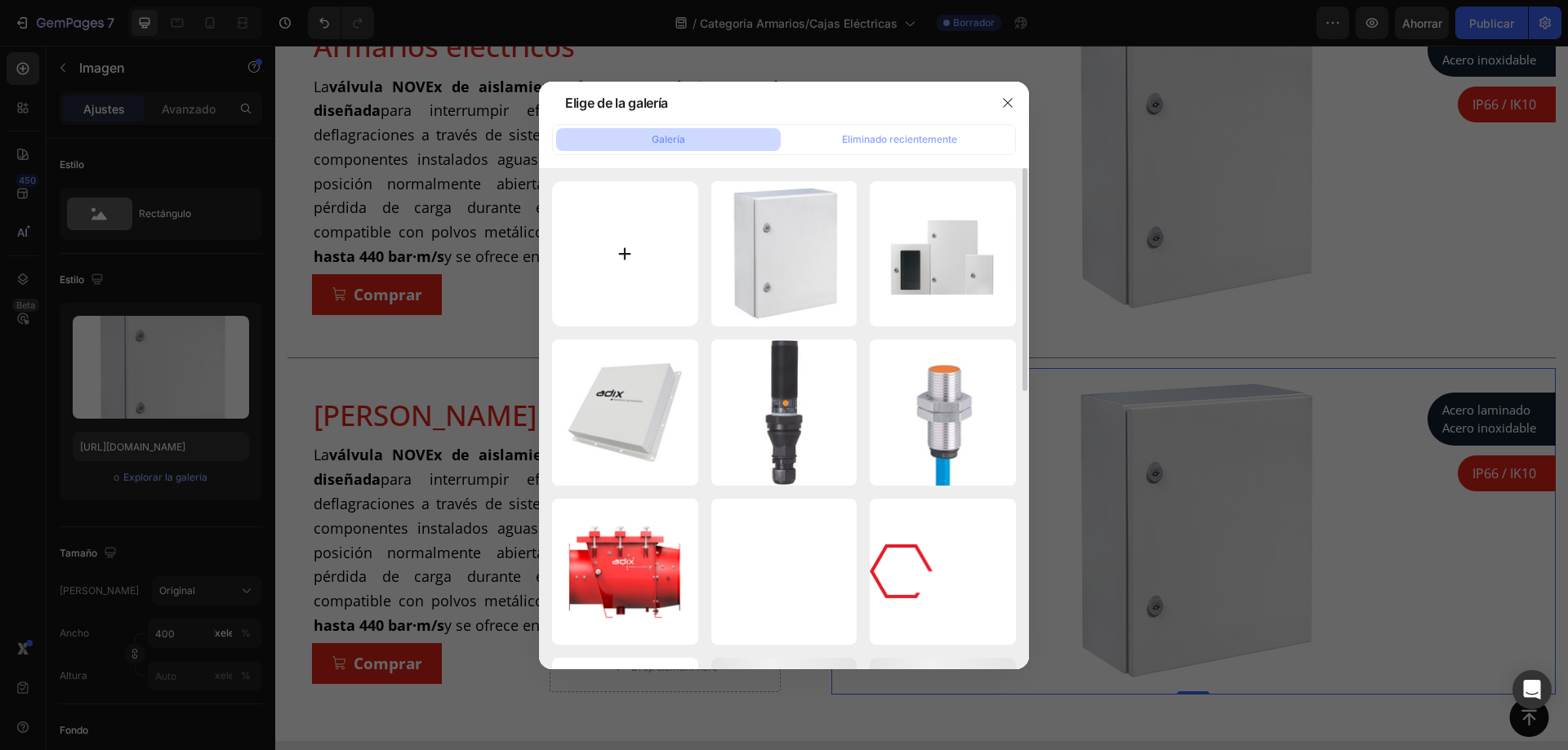
click at [638, 245] on input "file" at bounding box center [626, 254] width 146 height 146
type input "C:\fakepath\Tecno - Acero laminado - Entrada cables.jpg"
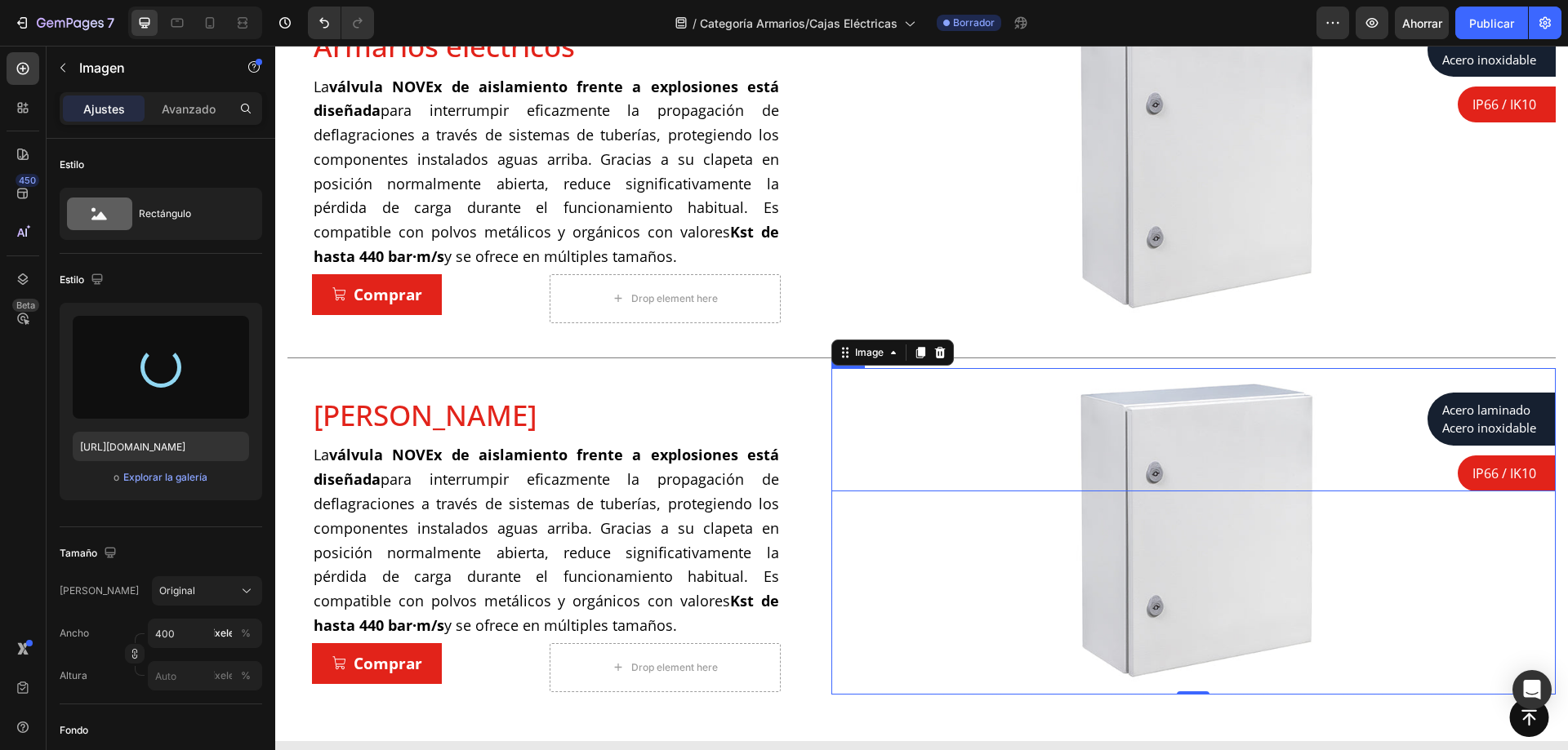
type input "https://cdn.shopify.com/s/files/1/0857/6765/1656/files/gempages_539006774255027…"
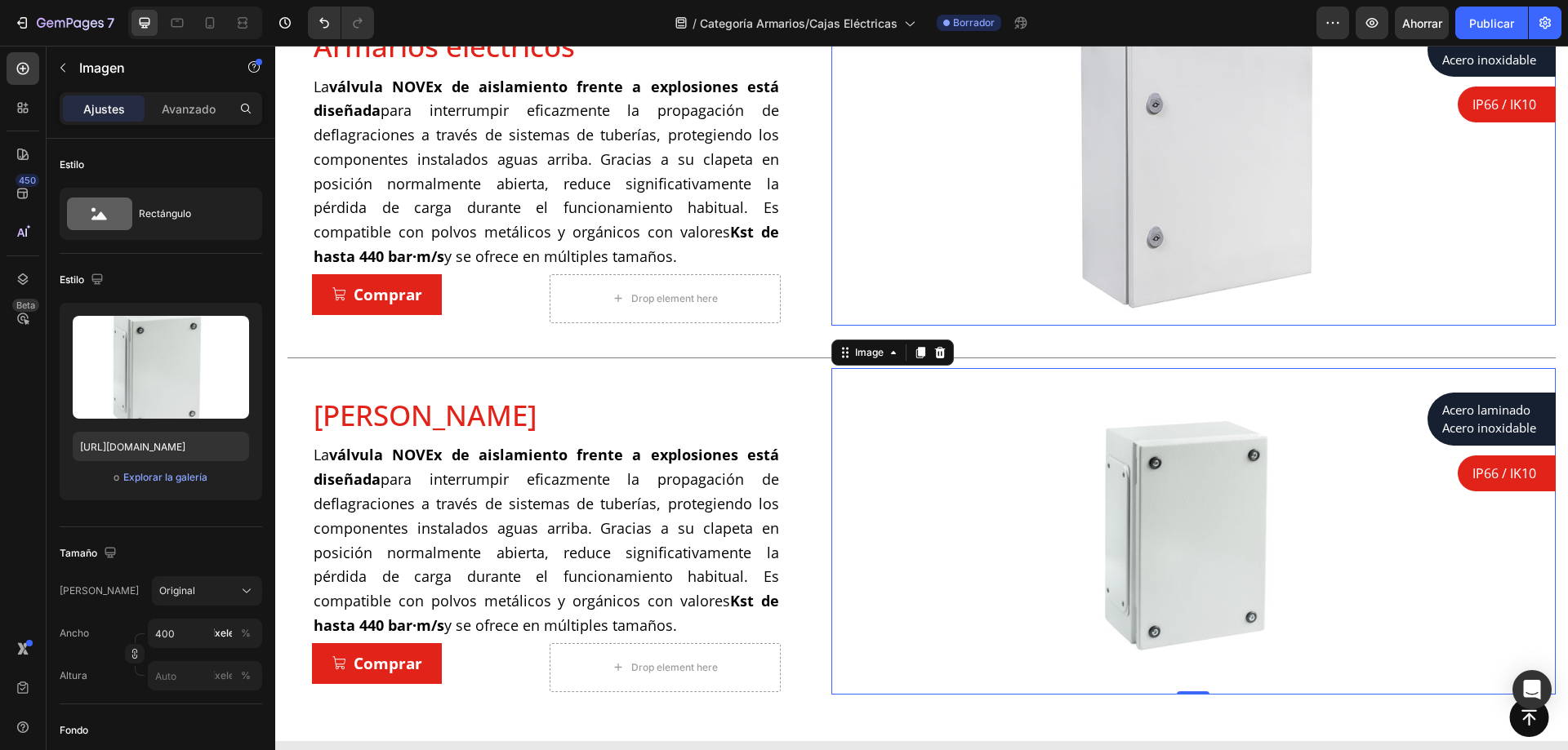
scroll to position [64, 0]
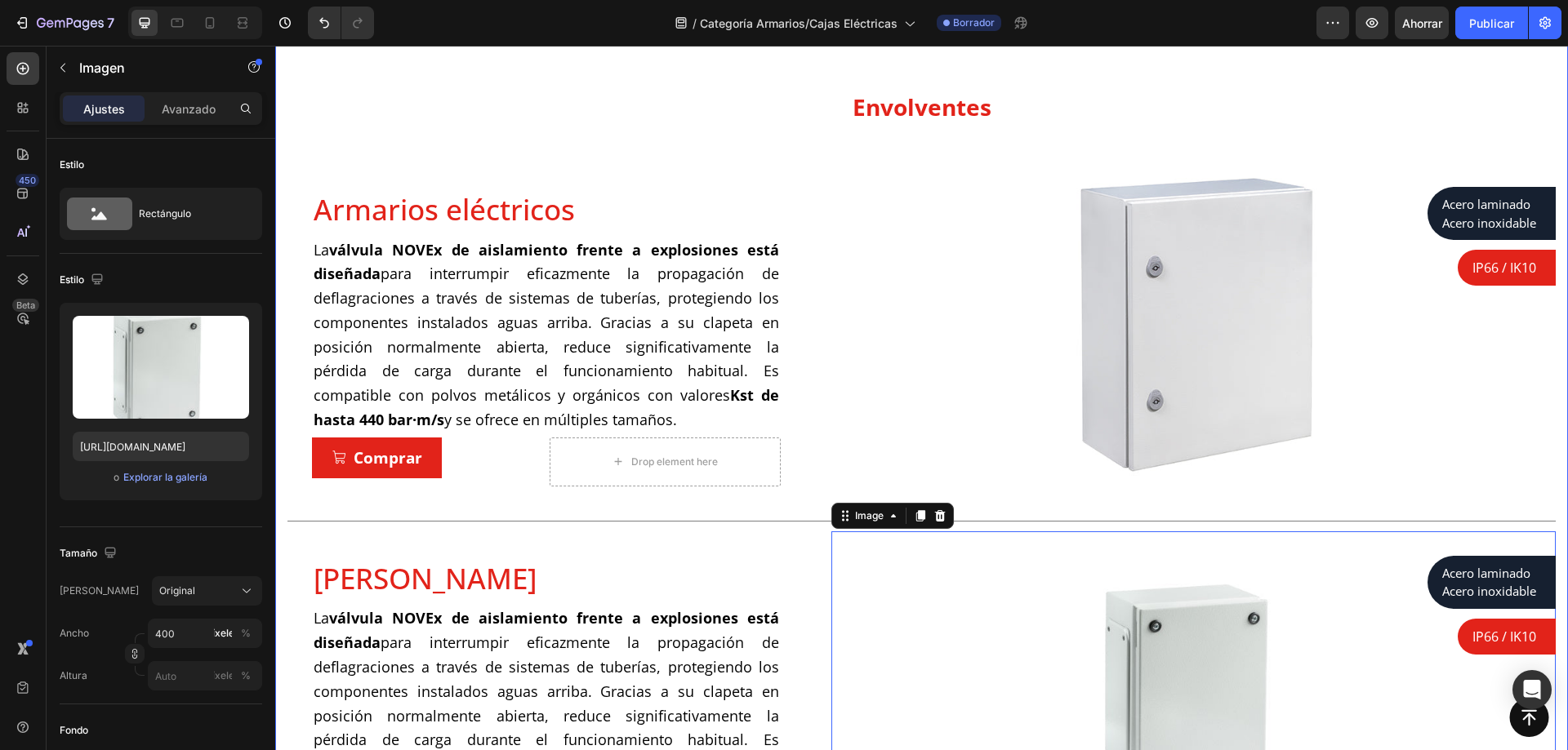
click at [814, 70] on div "⁠⁠⁠⁠⁠⁠⁠ Envolventes Heading Row Armarios eléctricos Product Title La válvula NO…" at bounding box center [922, 460] width 1294 height 889
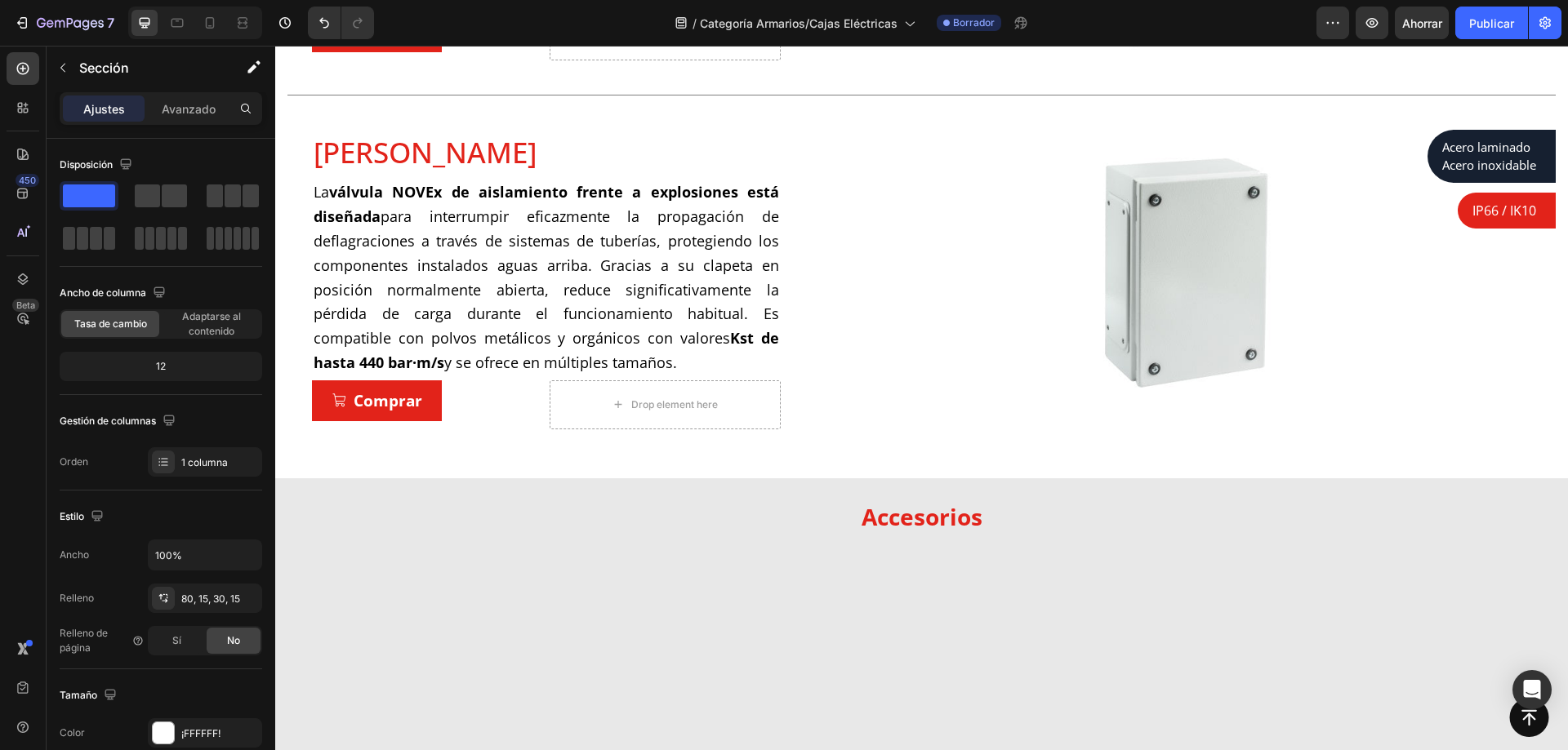
scroll to position [163, 0]
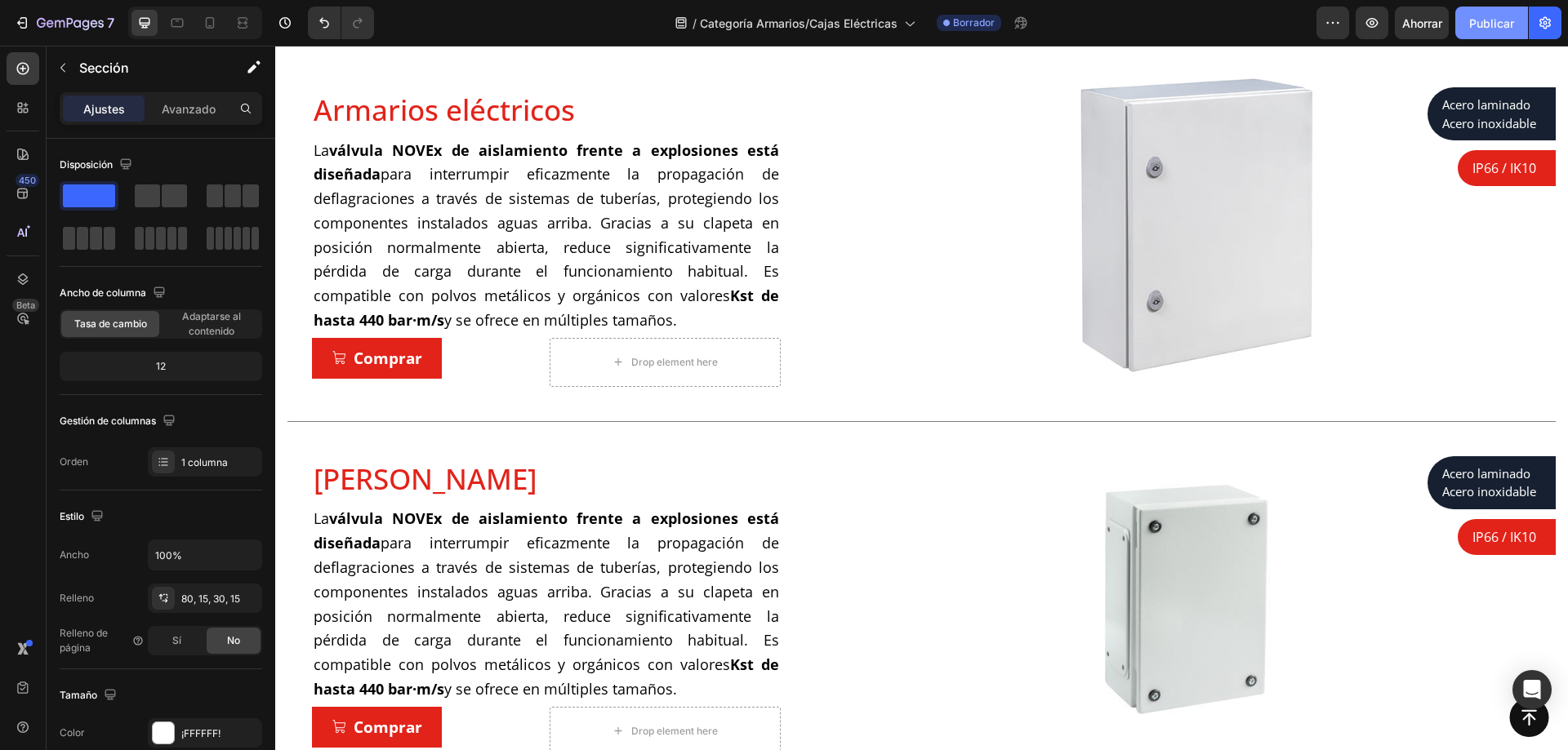
click at [1491, 18] on font "Publicar" at bounding box center [1491, 23] width 45 height 14
click at [280, 208] on div "Envolventes Heading Row Armarios eléctricos Product Title La válvula NOVEx de a…" at bounding box center [922, 360] width 1294 height 889
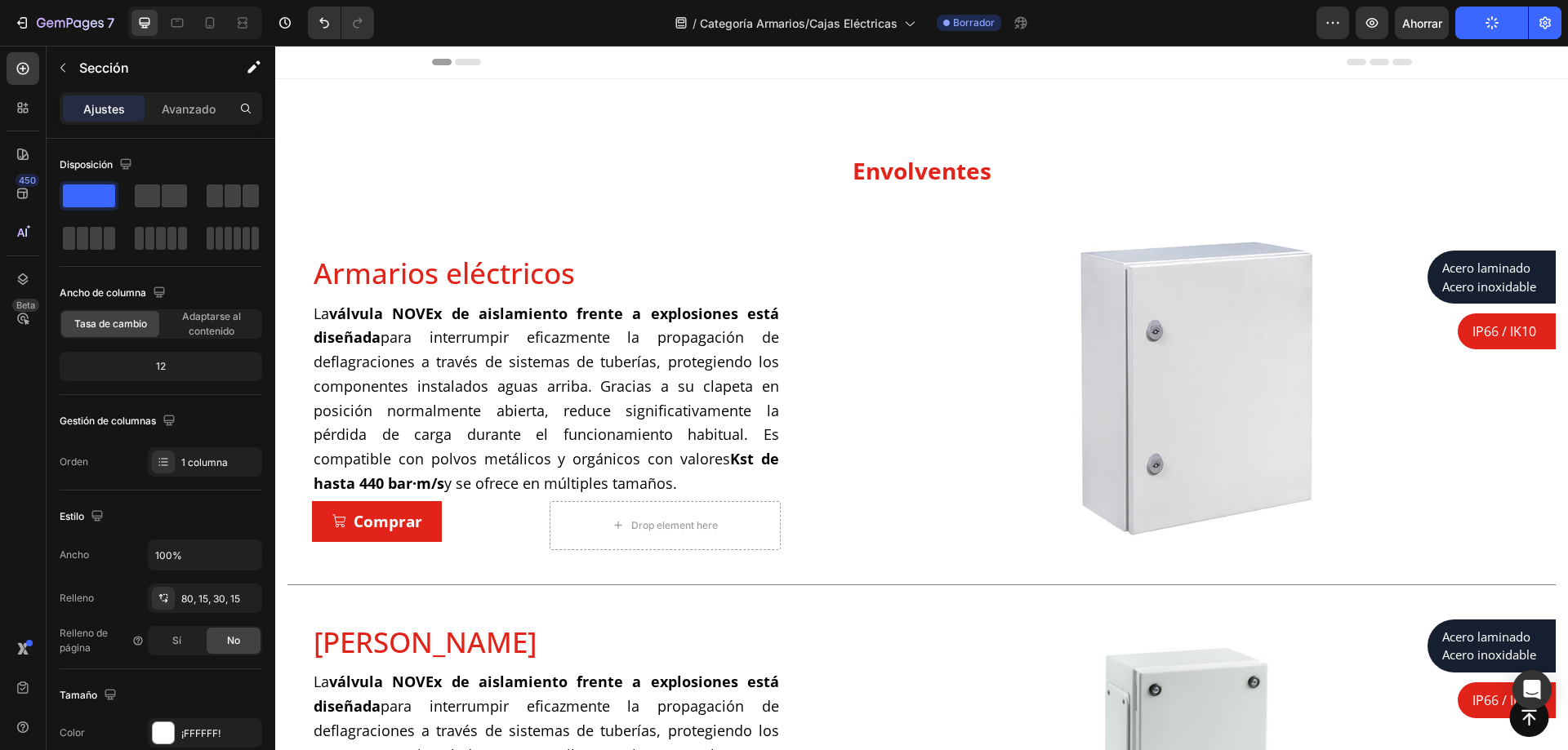
click at [622, 125] on div "Envolventes Heading Row Armarios eléctricos Product Title La válvula NOVEx de a…" at bounding box center [922, 524] width 1294 height 889
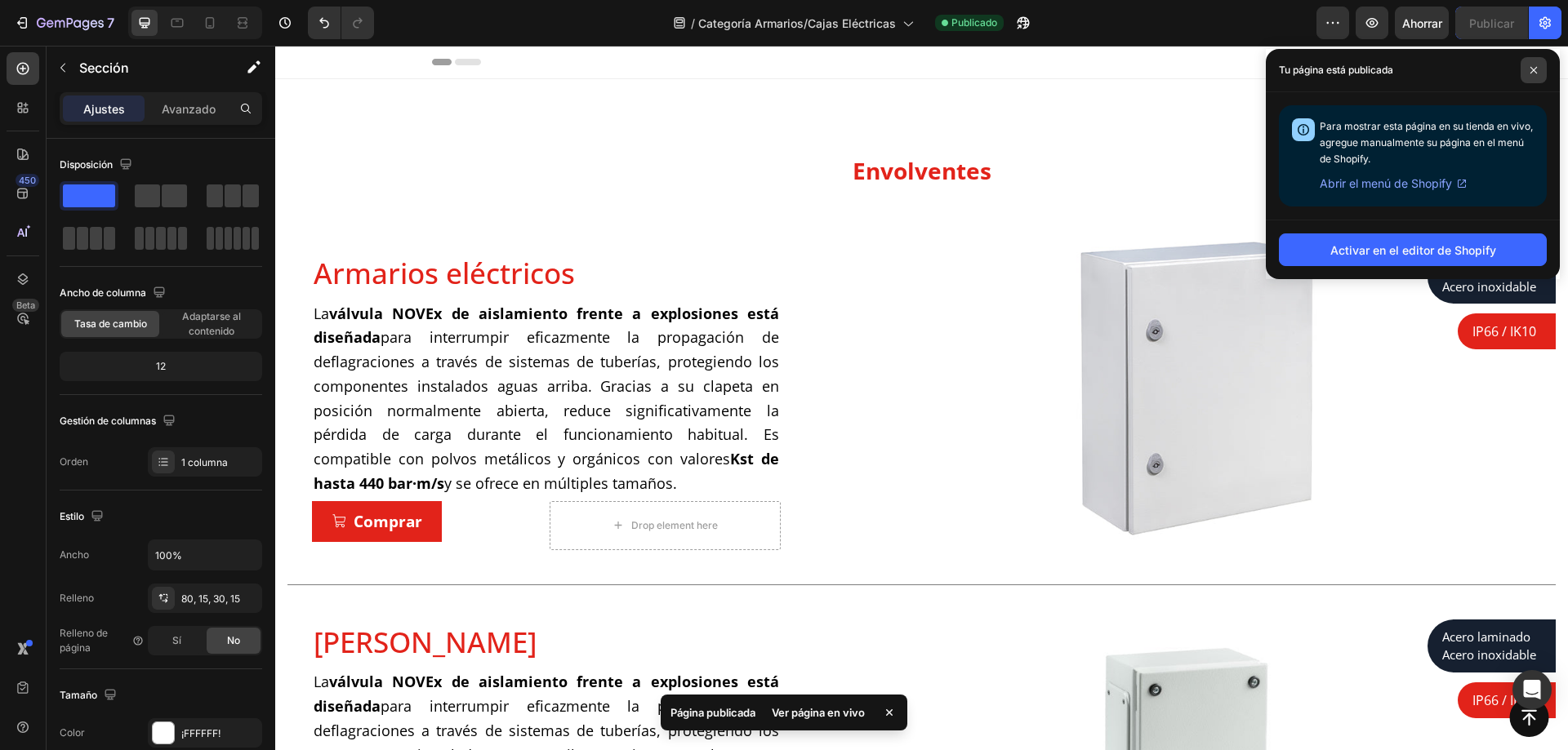
click at [1532, 70] on icon at bounding box center [1534, 70] width 8 height 8
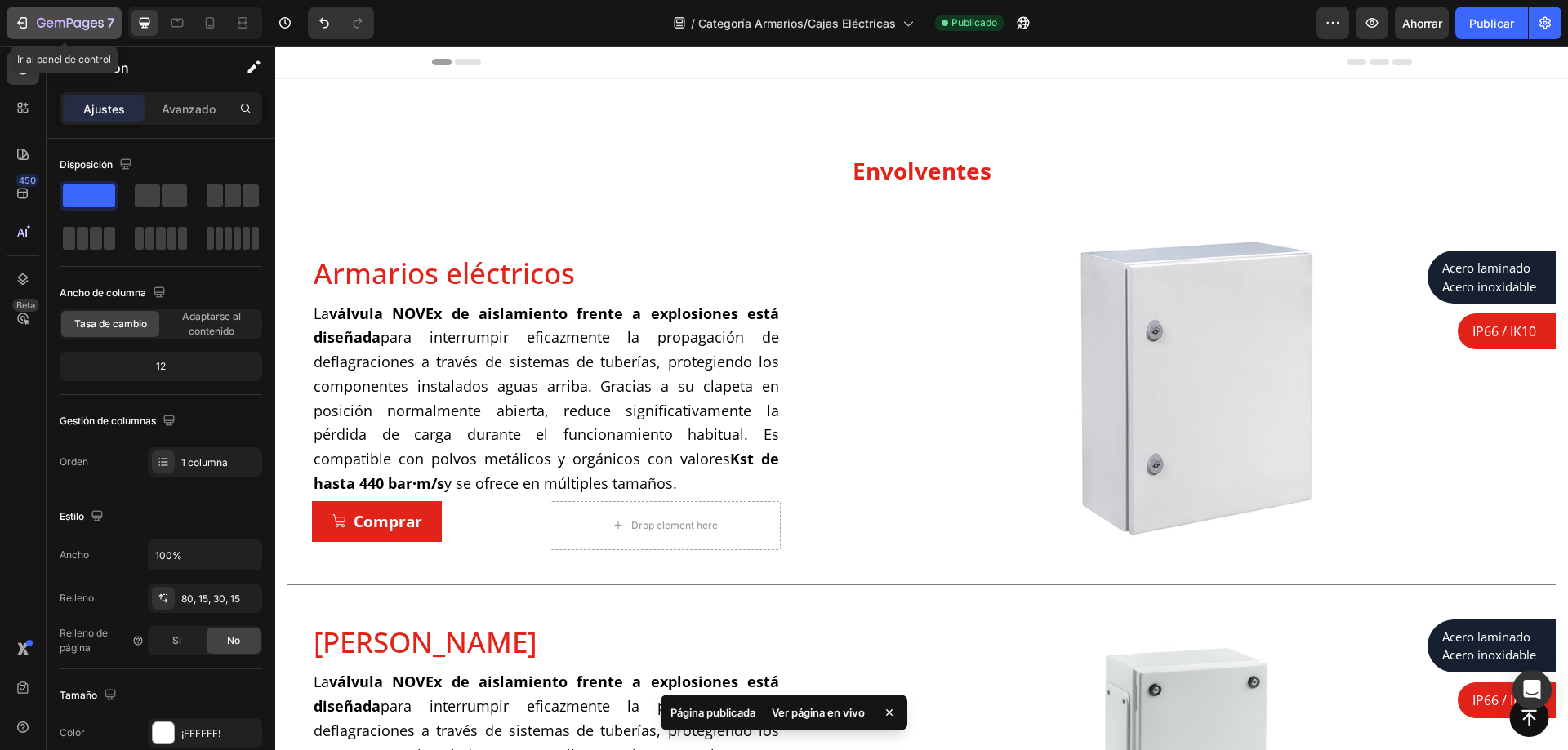
click at [87, 25] on icon "button" at bounding box center [70, 24] width 67 height 14
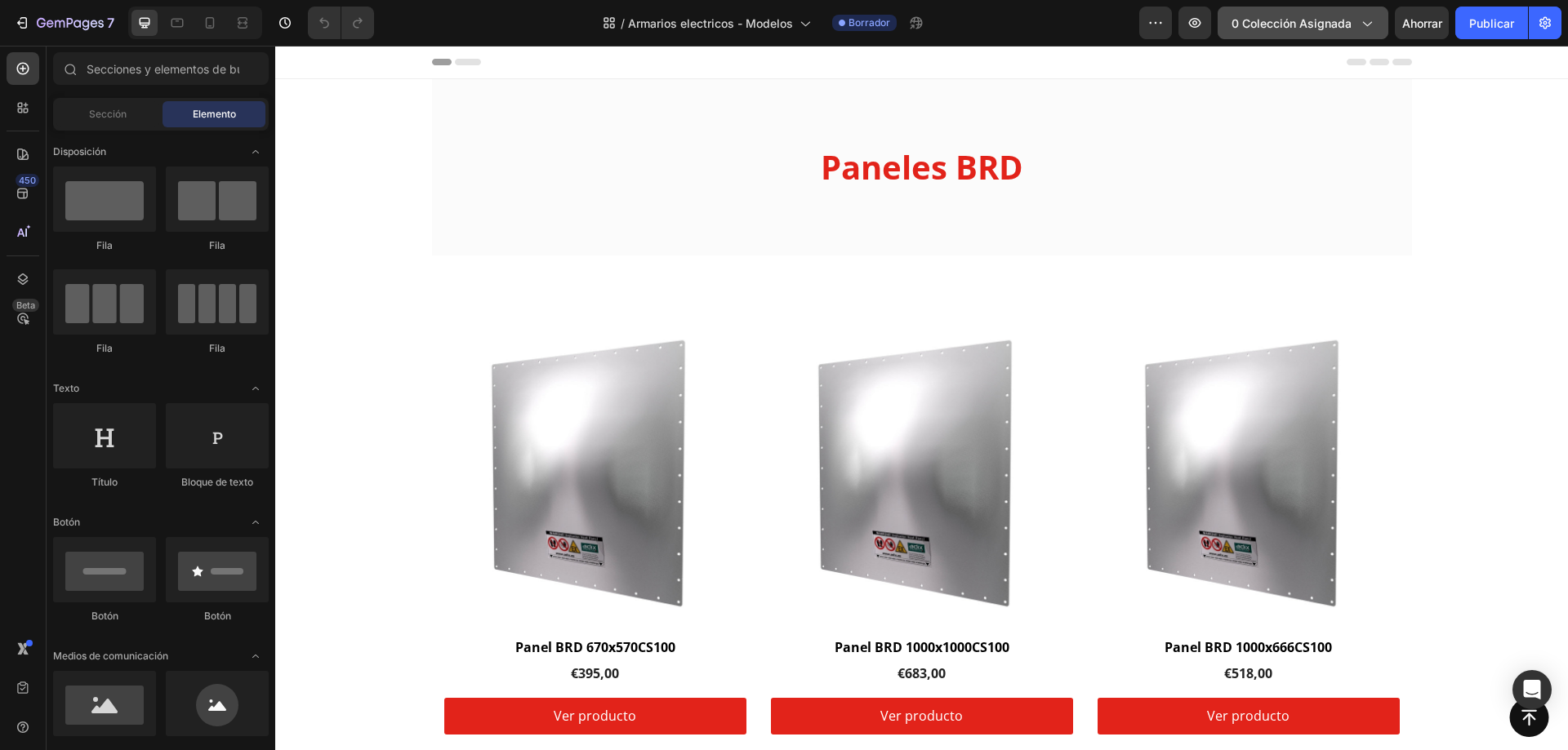
click at [1337, 32] on button "0 colección asignada" at bounding box center [1303, 22] width 171 height 32
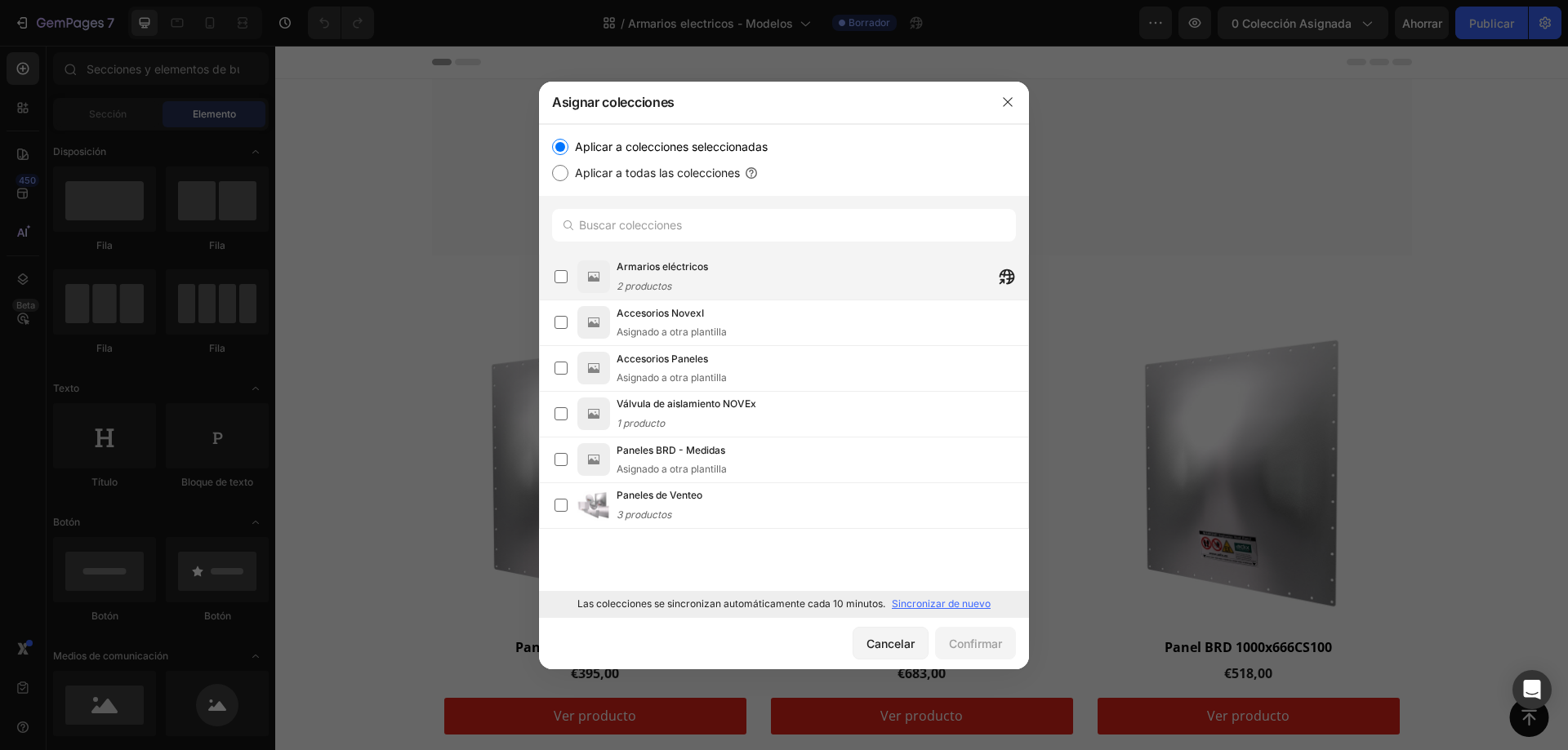
click at [785, 270] on div "Armarios eléctricos 2 productos" at bounding box center [822, 276] width 412 height 36
click at [978, 635] on font "Confirmar" at bounding box center [975, 644] width 53 height 18
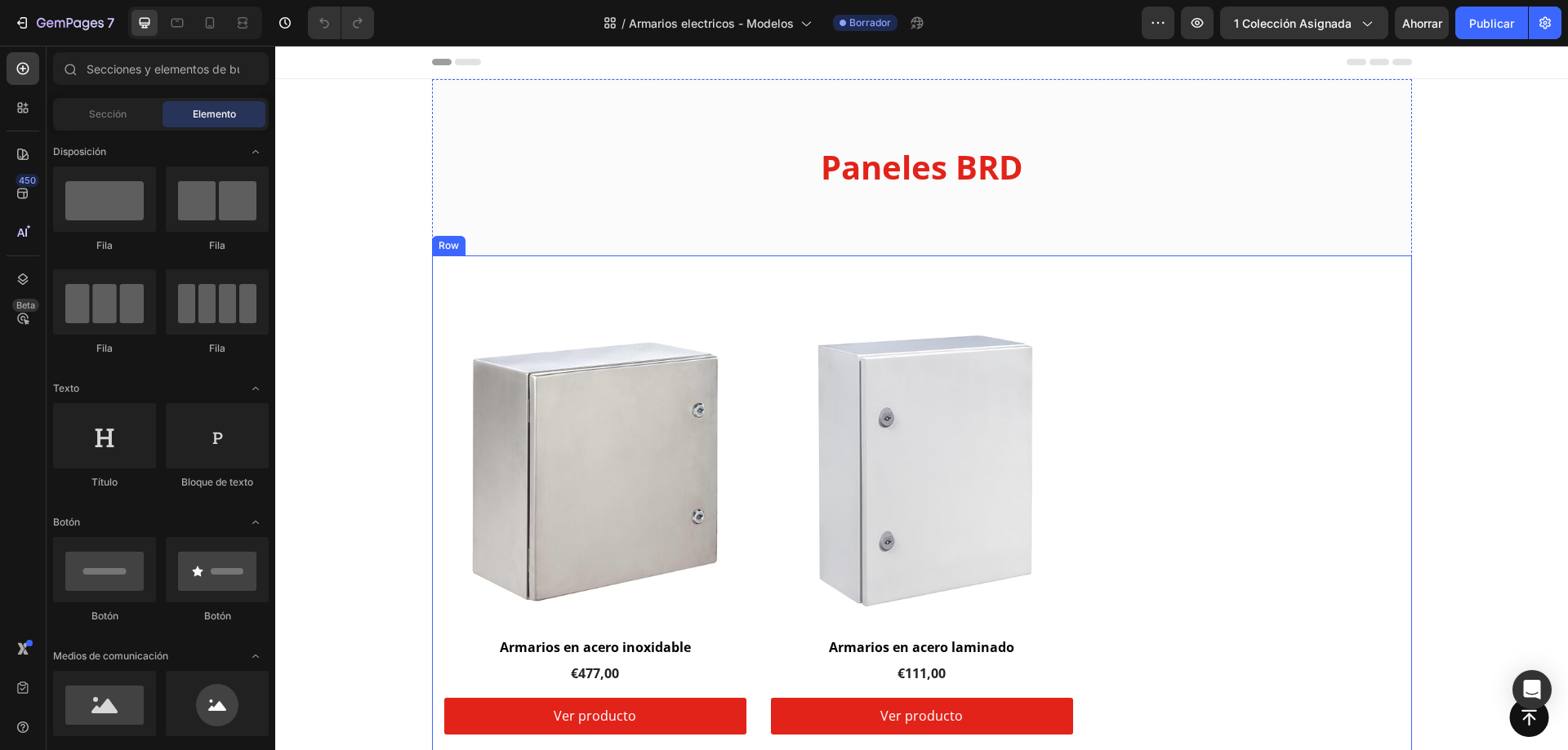
click at [758, 313] on div "Product Images & Gallery Row Armarios en acero inoxidable (P) Title €477,00 (P)…" at bounding box center [922, 528] width 980 height 545
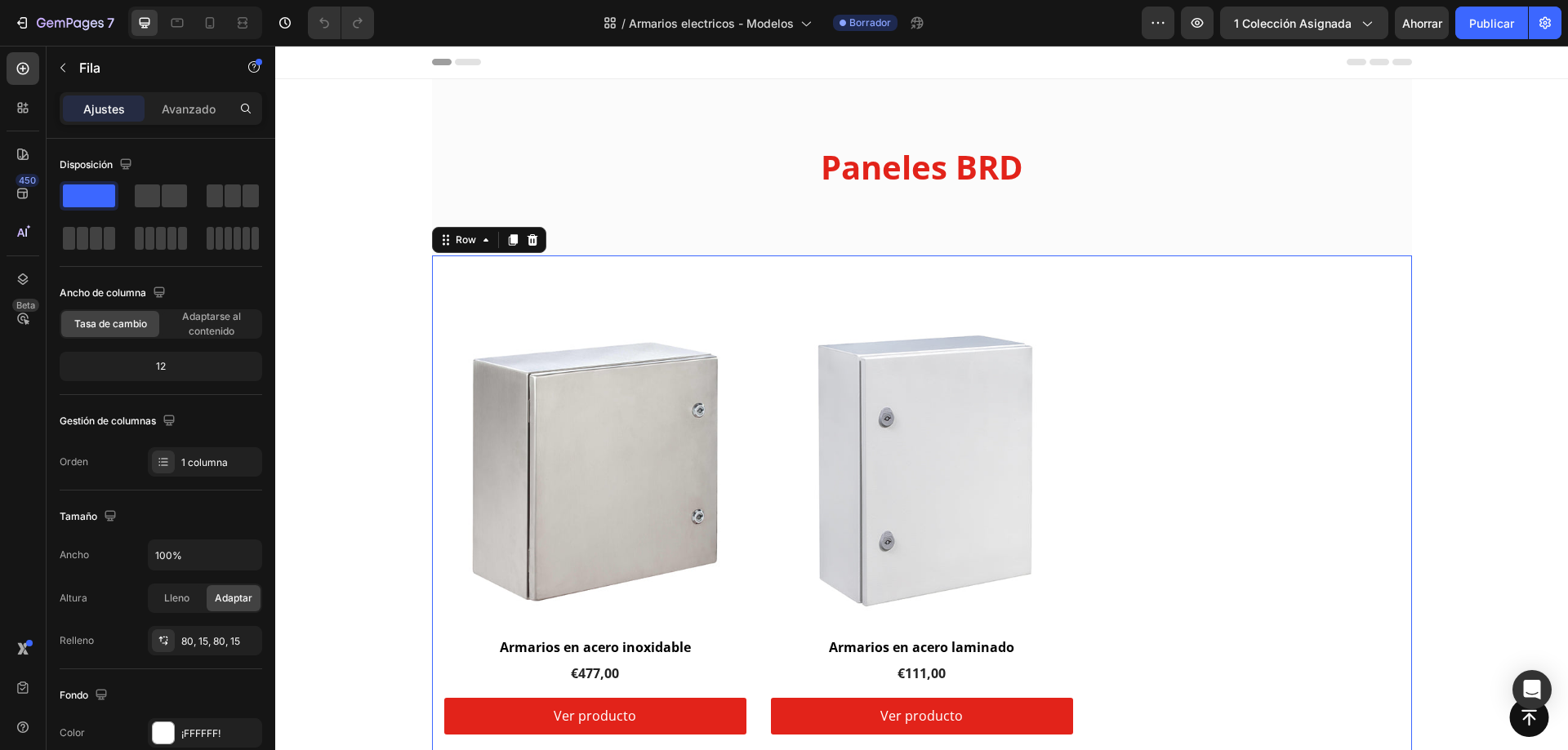
click at [545, 350] on img at bounding box center [595, 471] width 302 height 302
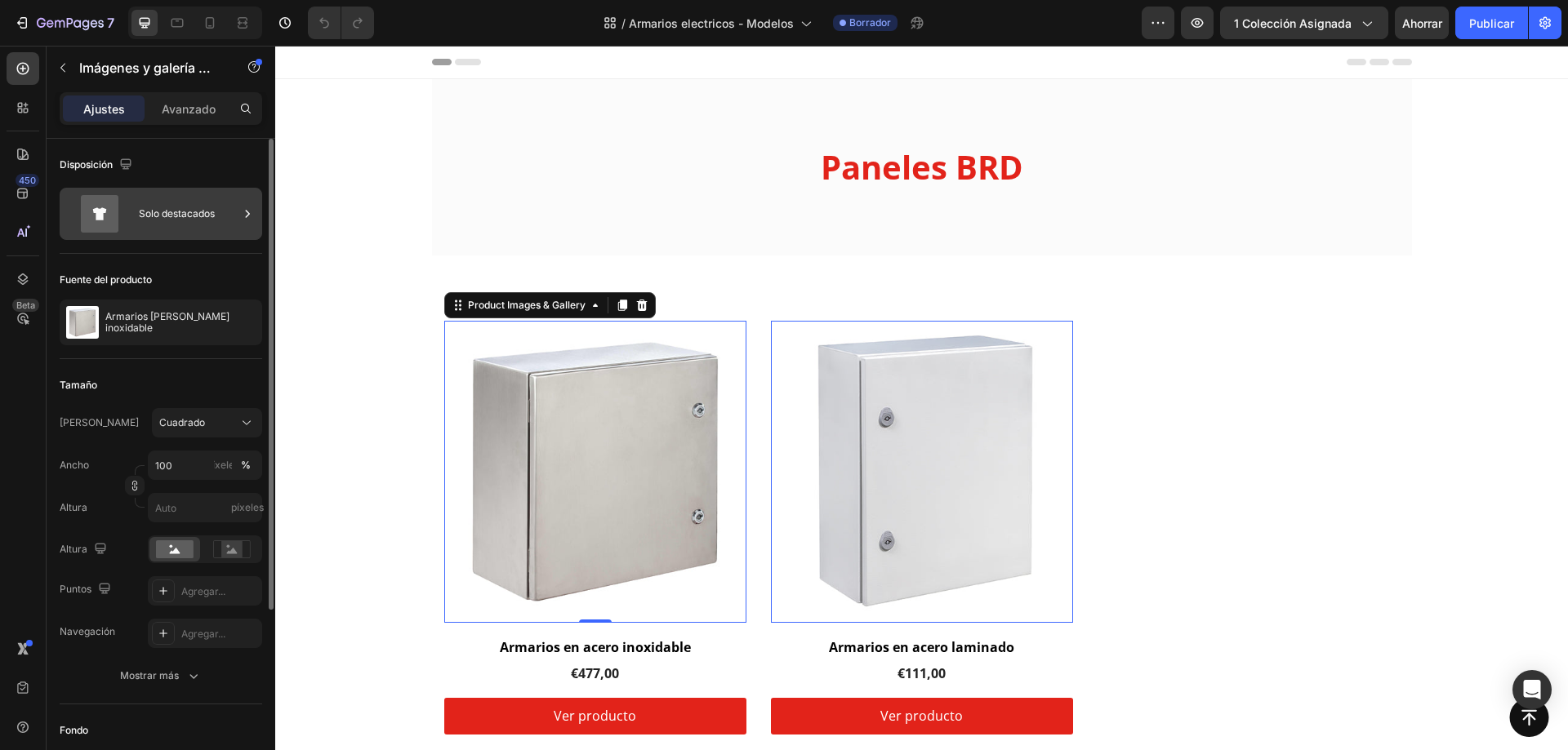
click at [247, 214] on icon at bounding box center [248, 214] width 17 height 17
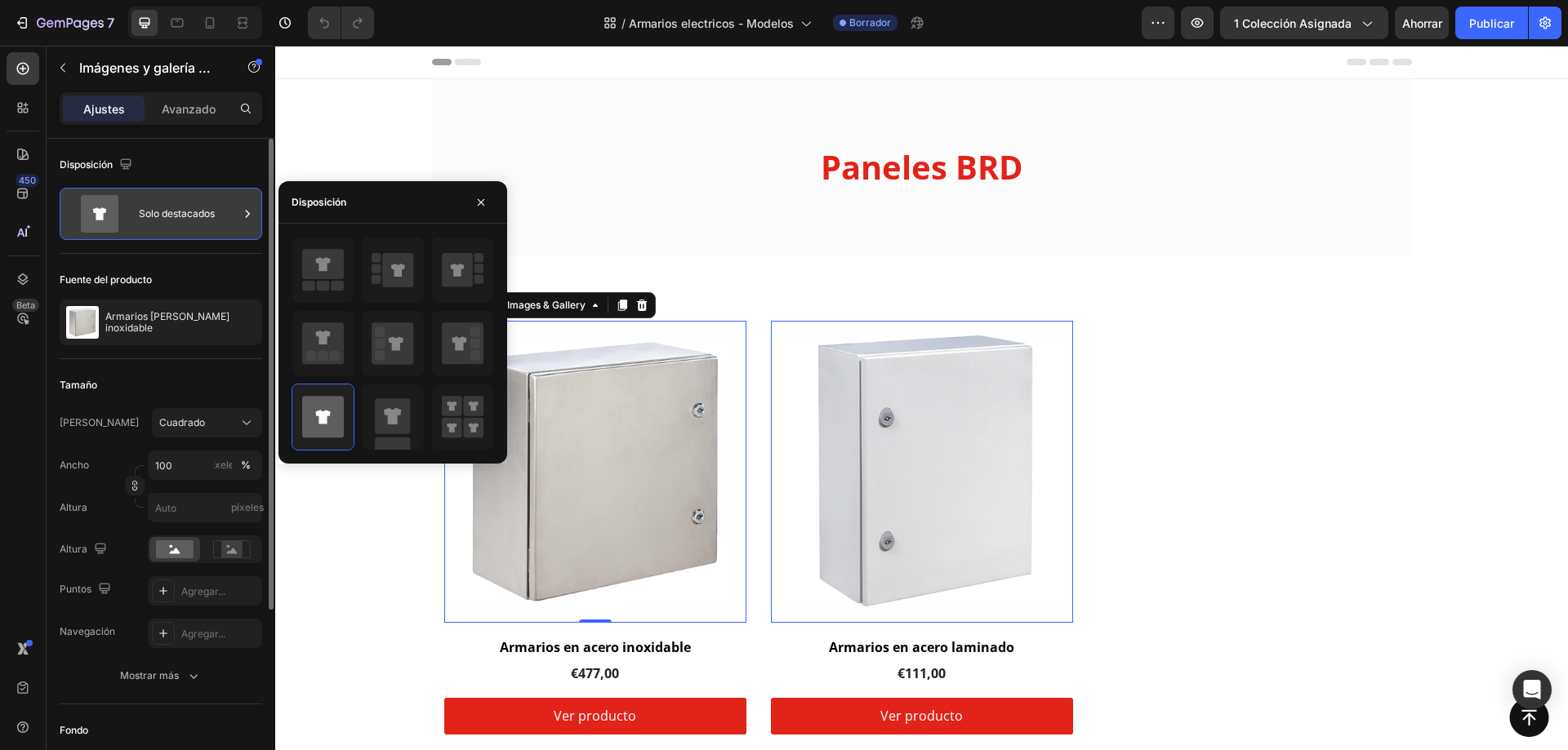
click at [247, 214] on icon at bounding box center [248, 214] width 17 height 17
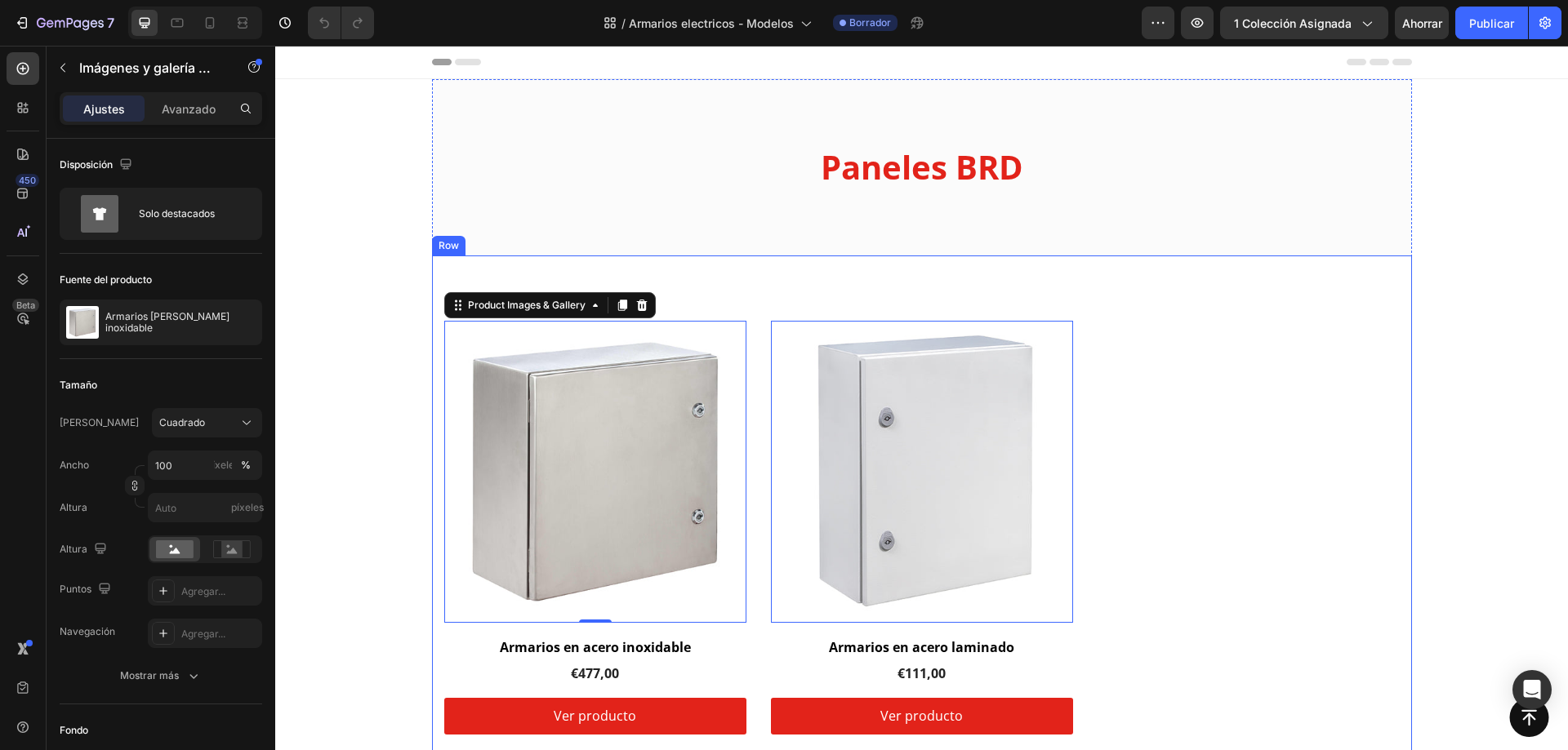
click at [743, 285] on div "Product Images & Gallery 0 Row Armarios en acero inoxidable (P) Title €477,00 (…" at bounding box center [922, 528] width 980 height 545
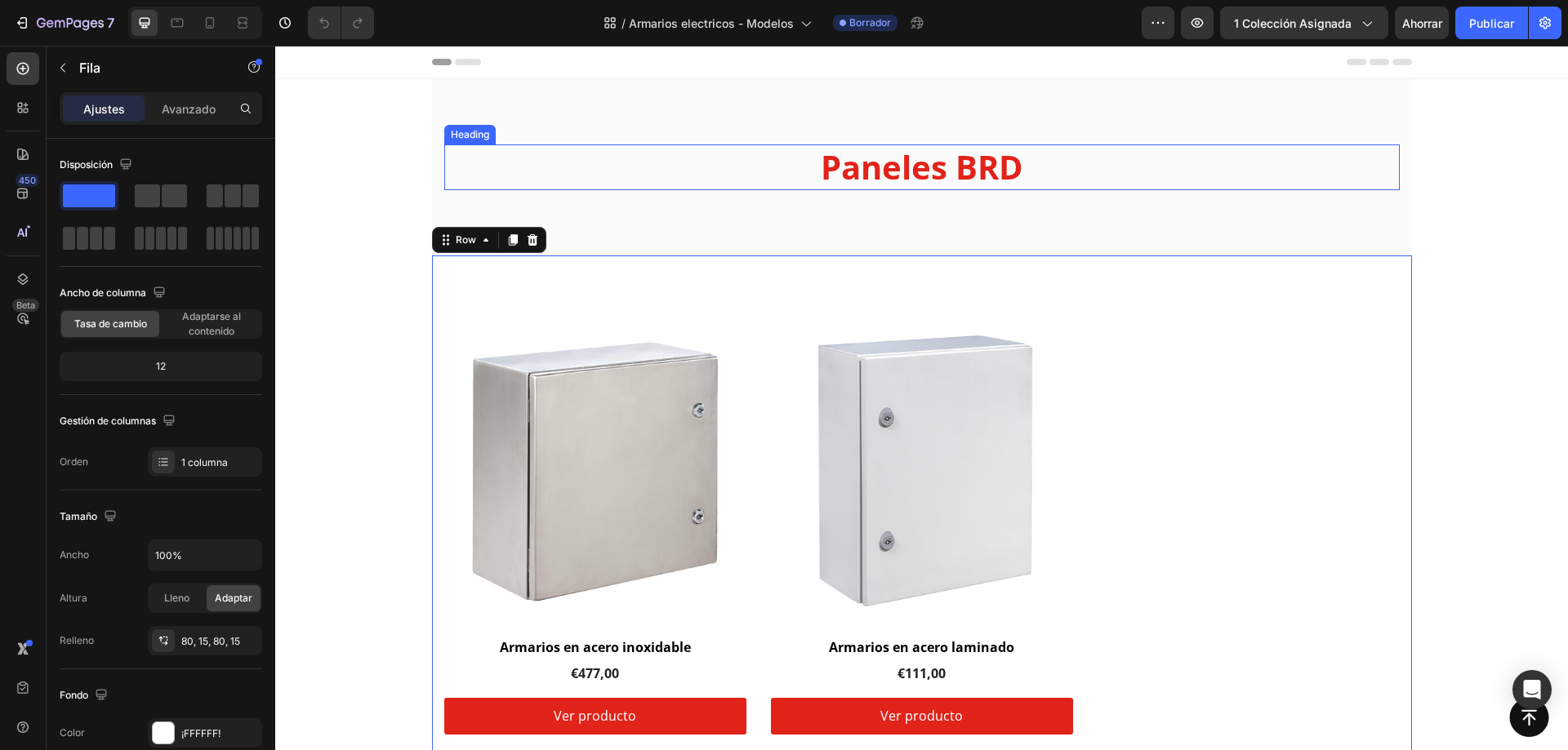
click at [929, 163] on h2 "Paneles BRD" at bounding box center [922, 167] width 955 height 46
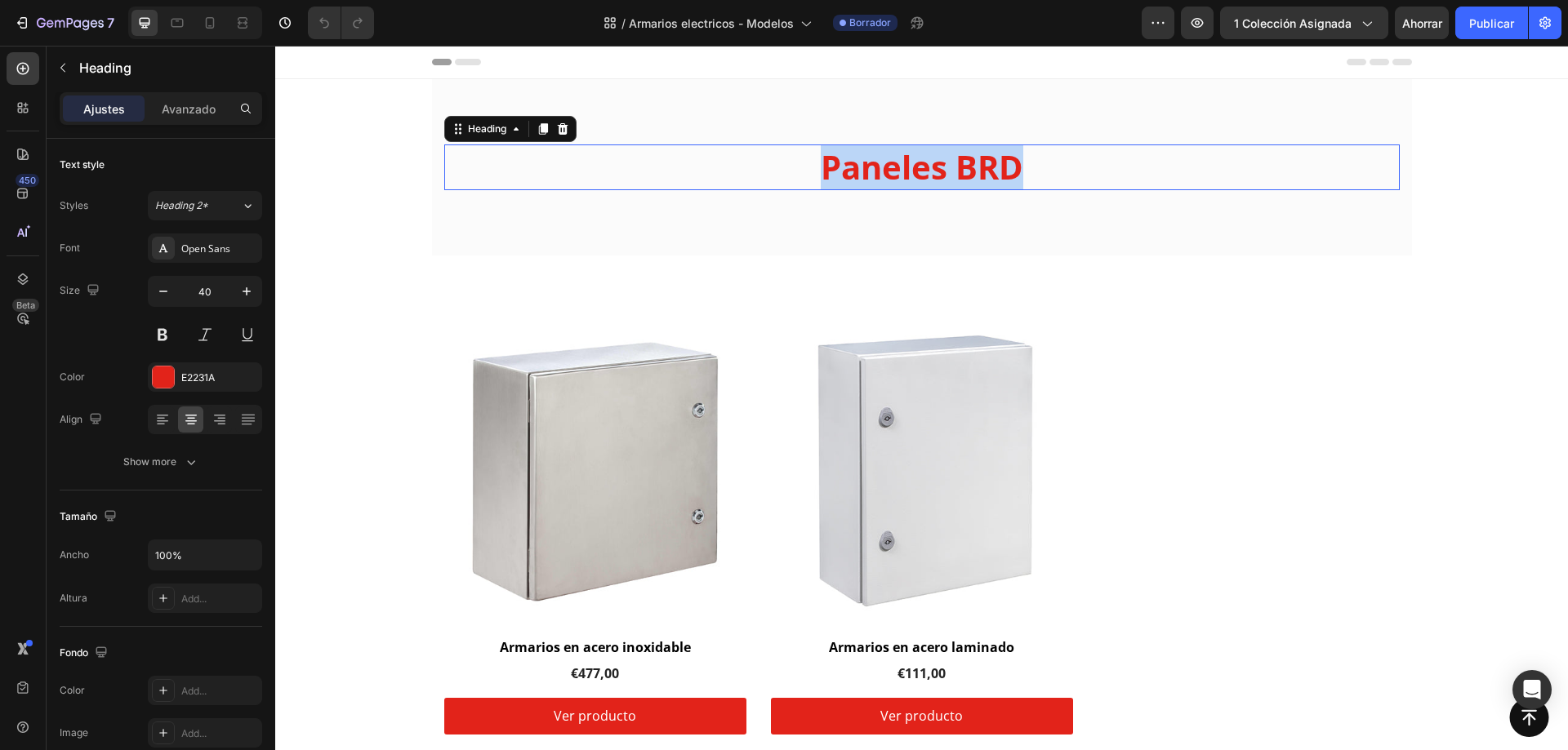
click at [929, 163] on p "Paneles BRD" at bounding box center [922, 167] width 953 height 42
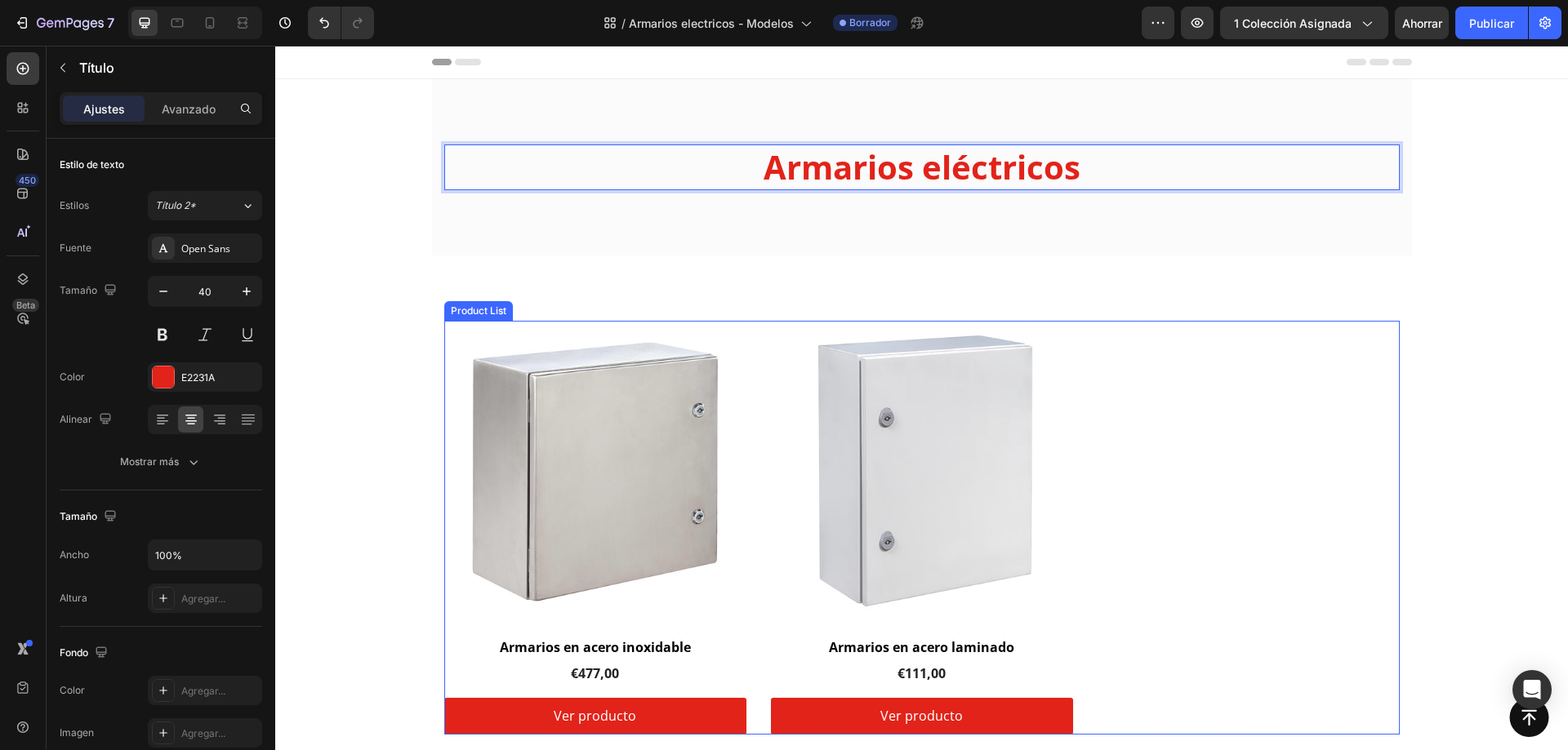
click at [744, 442] on div "Product Images & Gallery Row Armarios en acero inoxidable (P) Title €477,00 (P)…" at bounding box center [922, 527] width 955 height 414
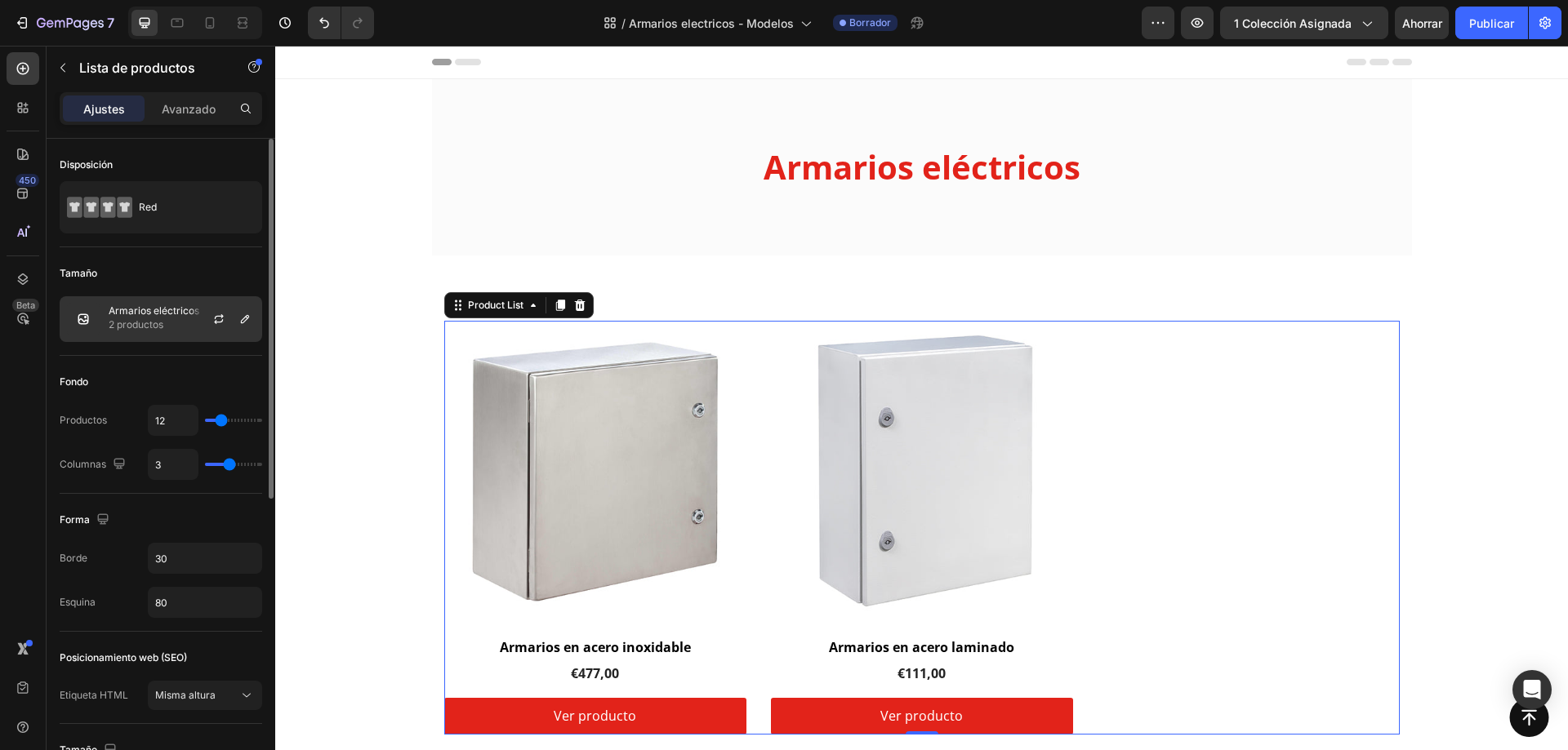
click at [206, 321] on div at bounding box center [225, 320] width 72 height 44
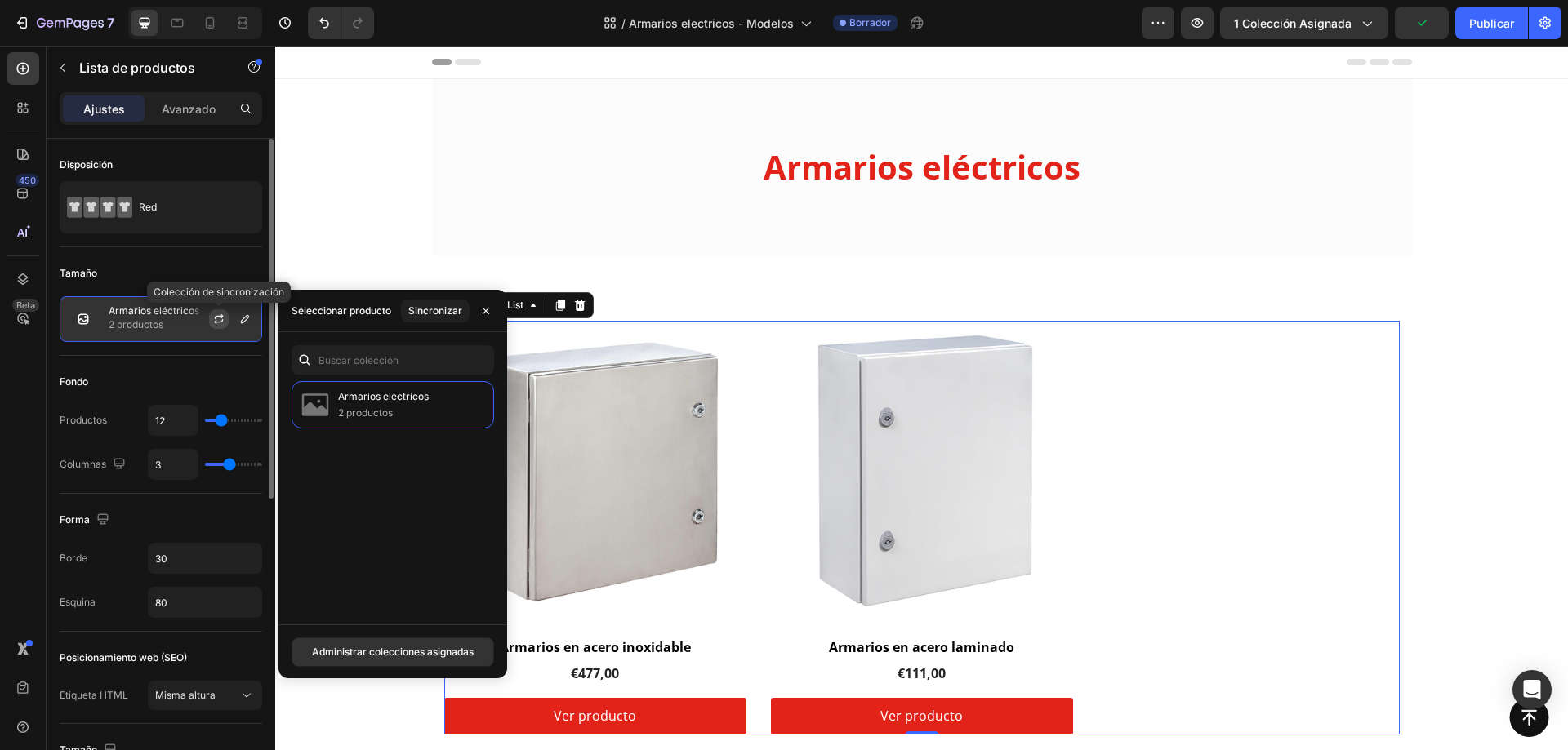
click at [215, 318] on icon "button" at bounding box center [220, 316] width 9 height 5
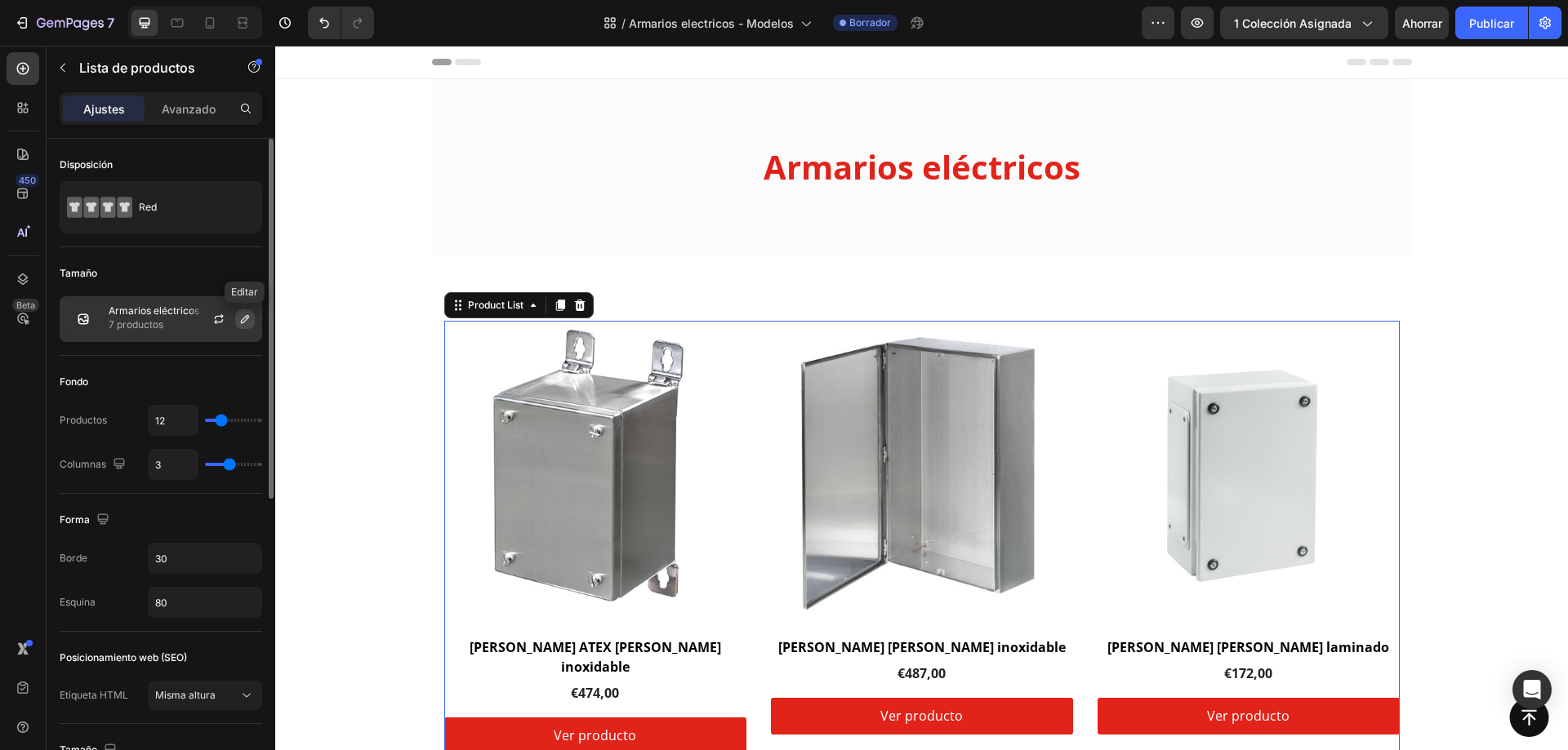
click at [241, 321] on icon "button" at bounding box center [245, 320] width 13 height 13
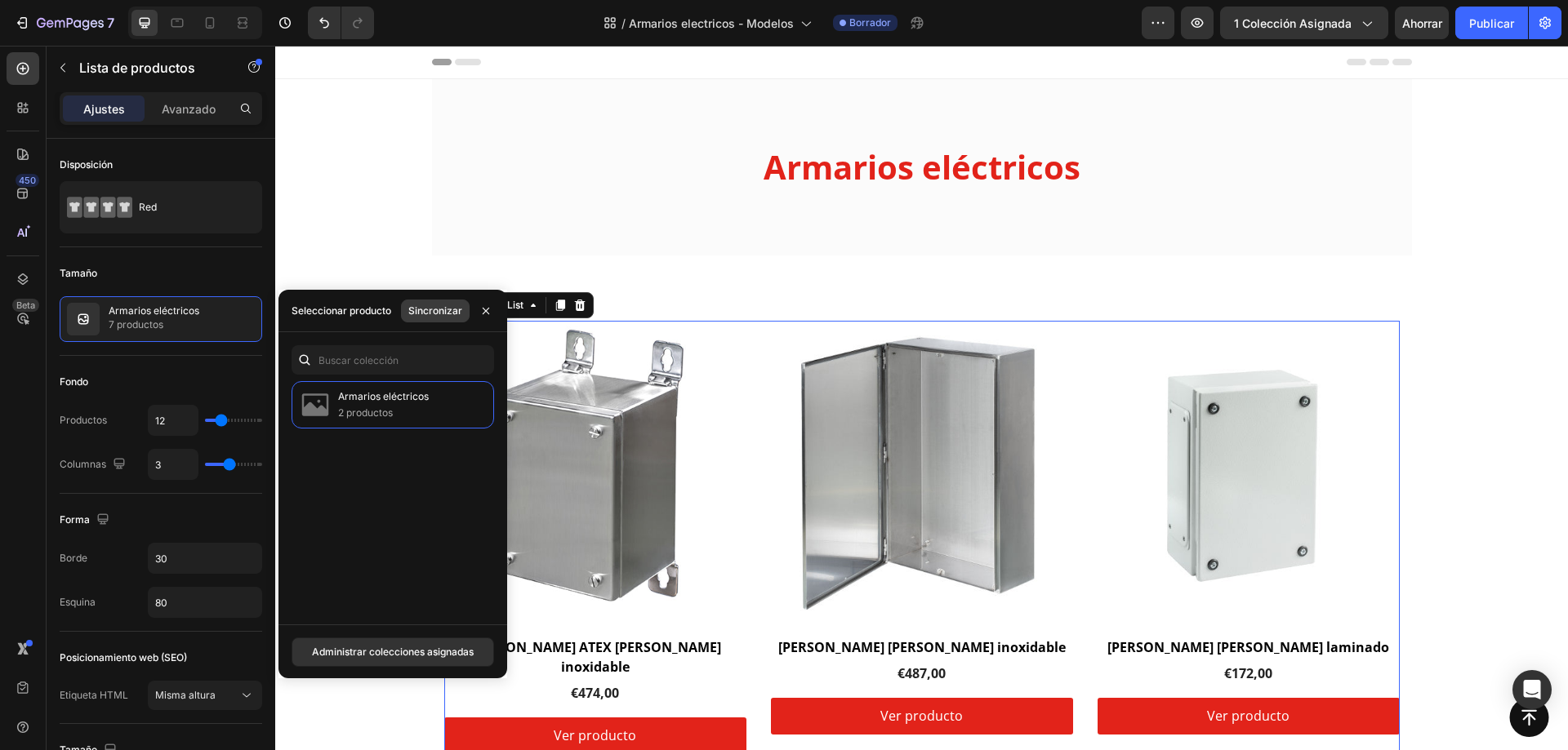
click at [436, 307] on font "Sincronizar" at bounding box center [435, 310] width 54 height 12
click at [484, 313] on icon "button" at bounding box center [486, 311] width 13 height 13
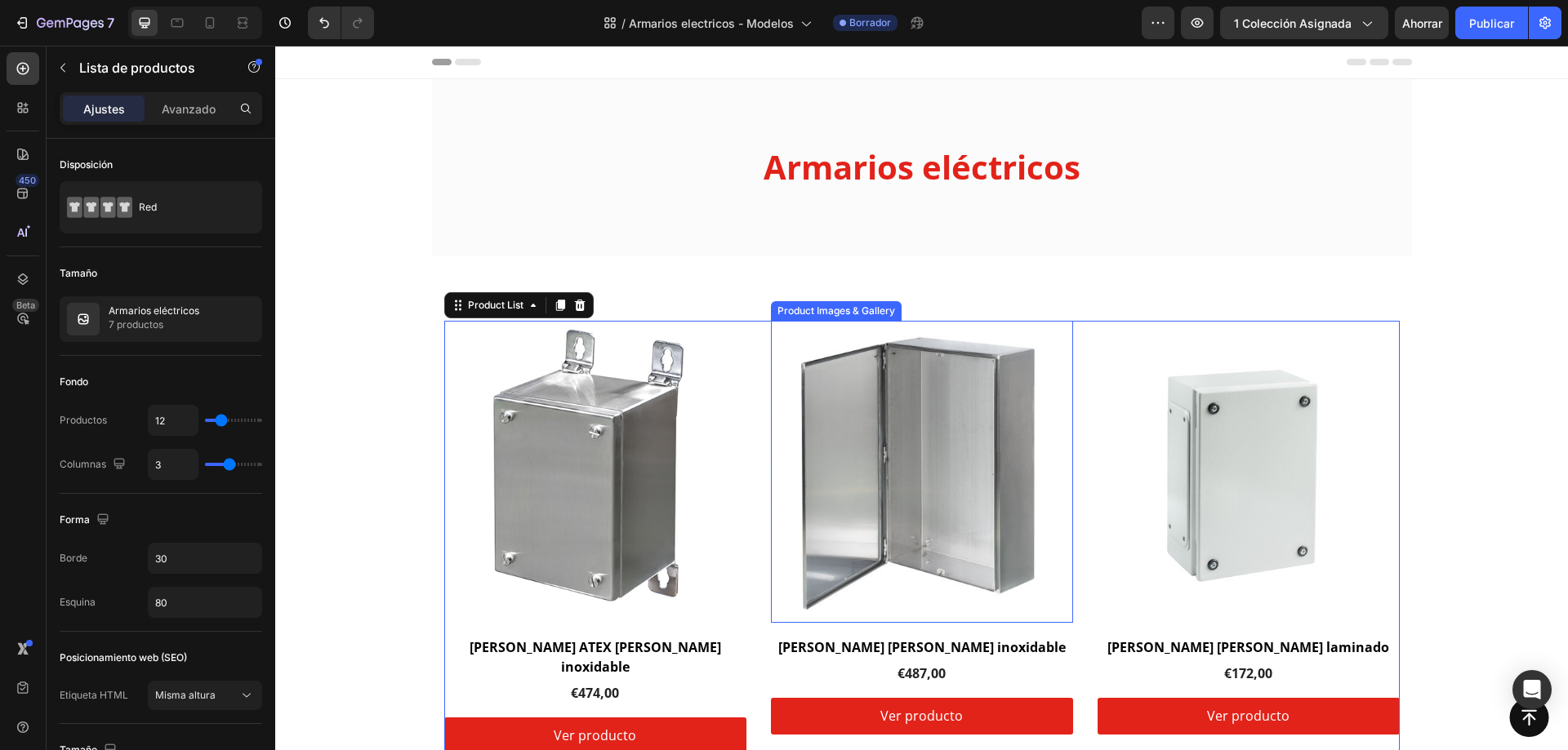
scroll to position [163, 0]
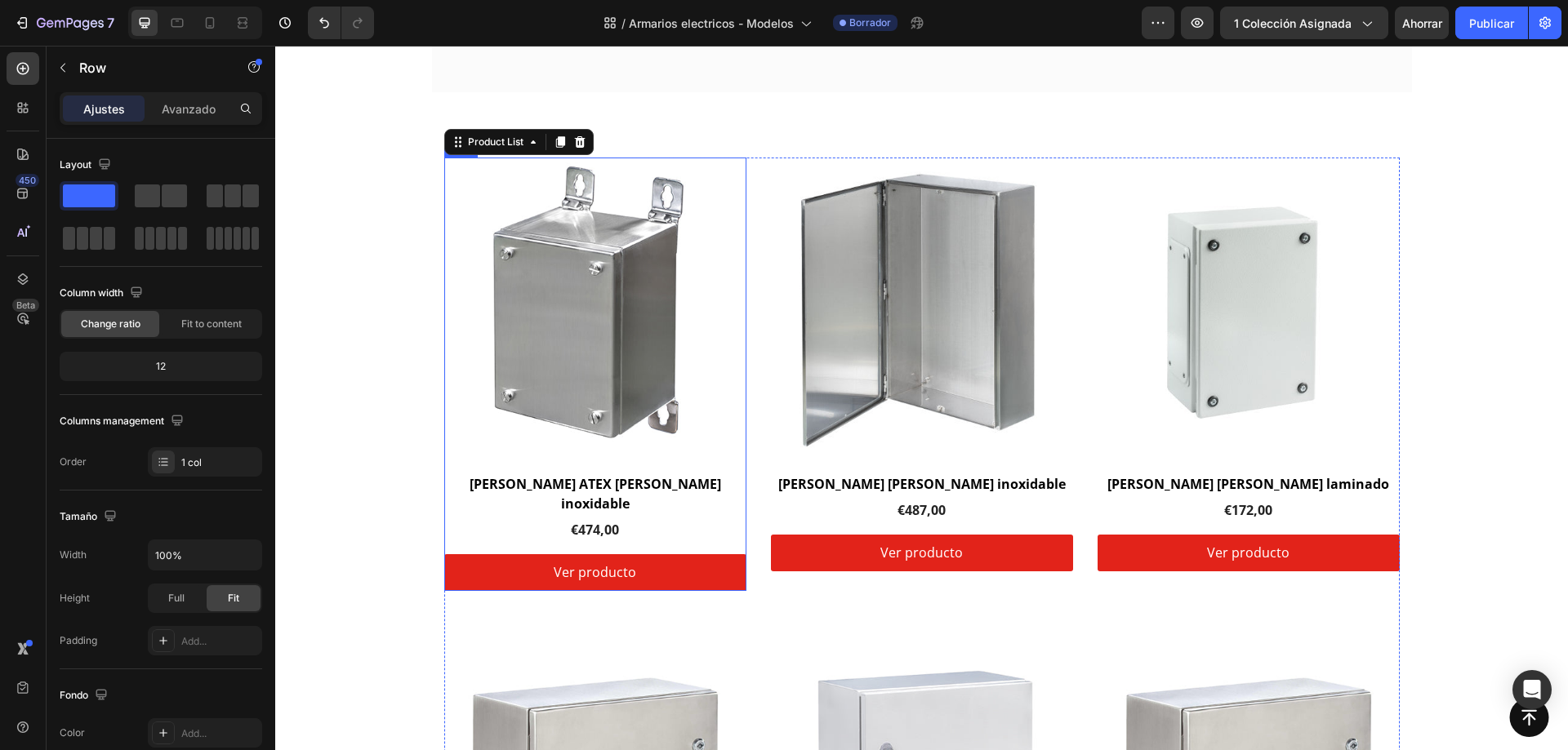
click at [729, 466] on div "Product Images & Gallery Row Cajas de bornas ATEX de acero inoxidable (P) Title…" at bounding box center [595, 374] width 302 height 433
click at [205, 366] on div "12" at bounding box center [161, 367] width 196 height 23
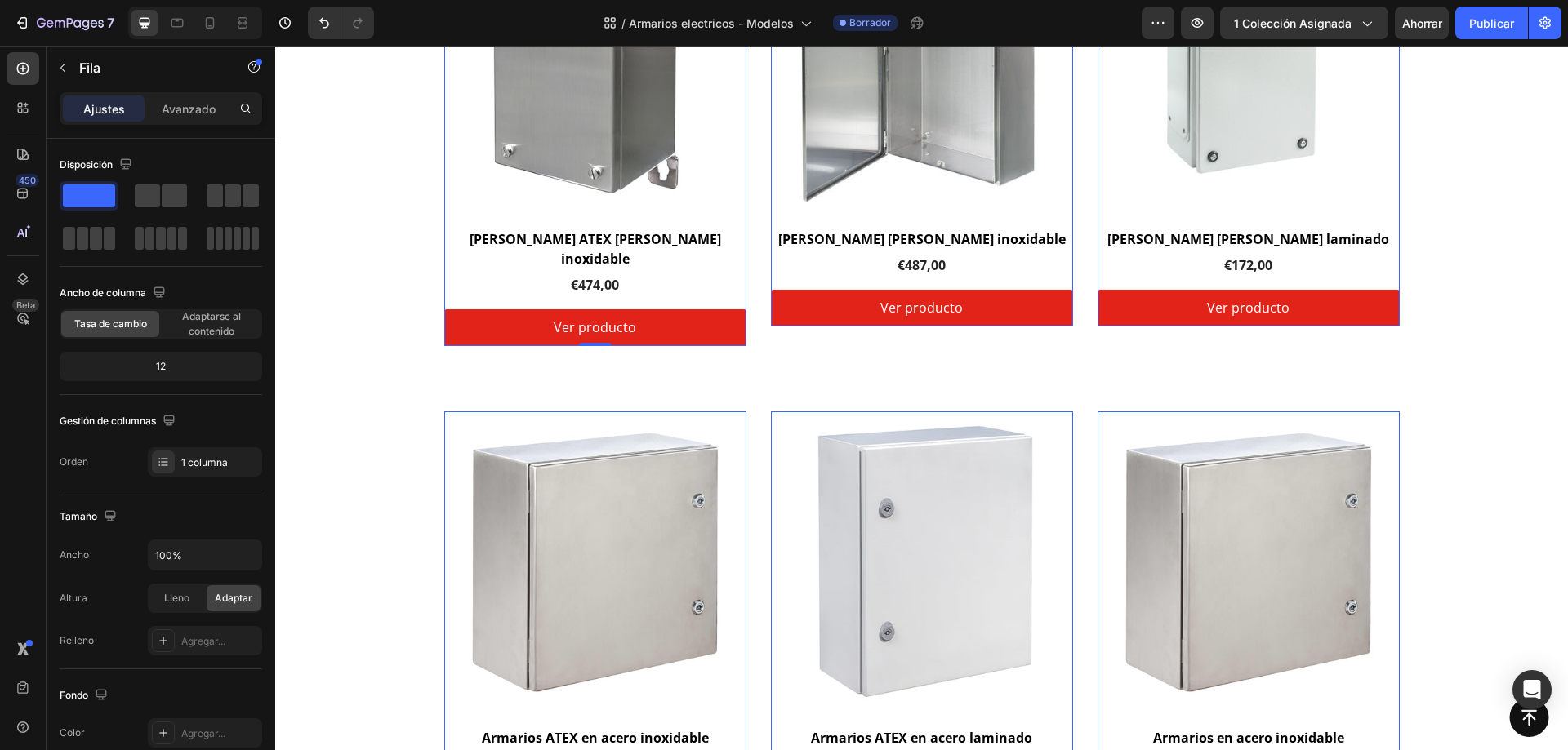
scroll to position [0, 0]
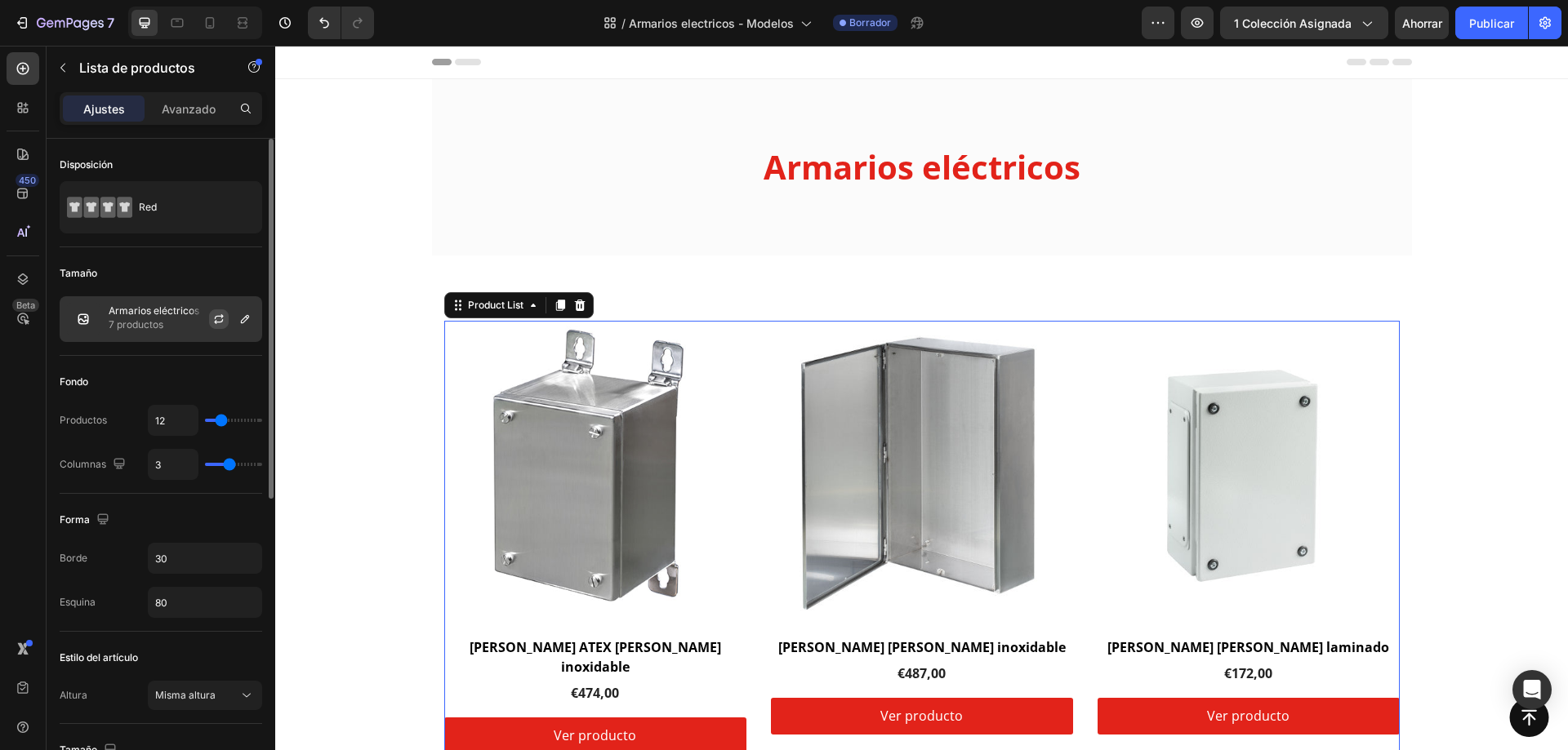
click at [227, 327] on button "button" at bounding box center [218, 319] width 19 height 19
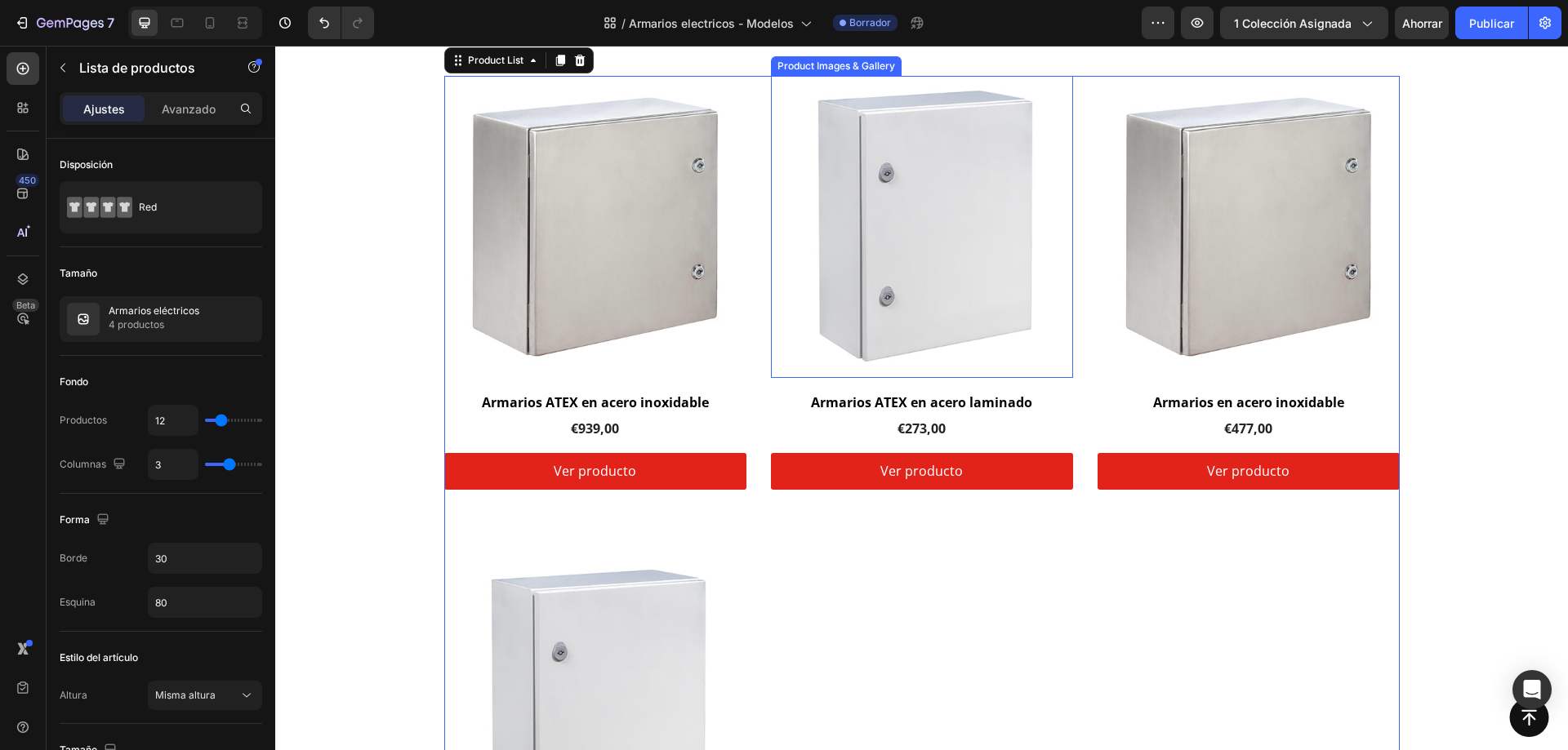
scroll to position [408, 0]
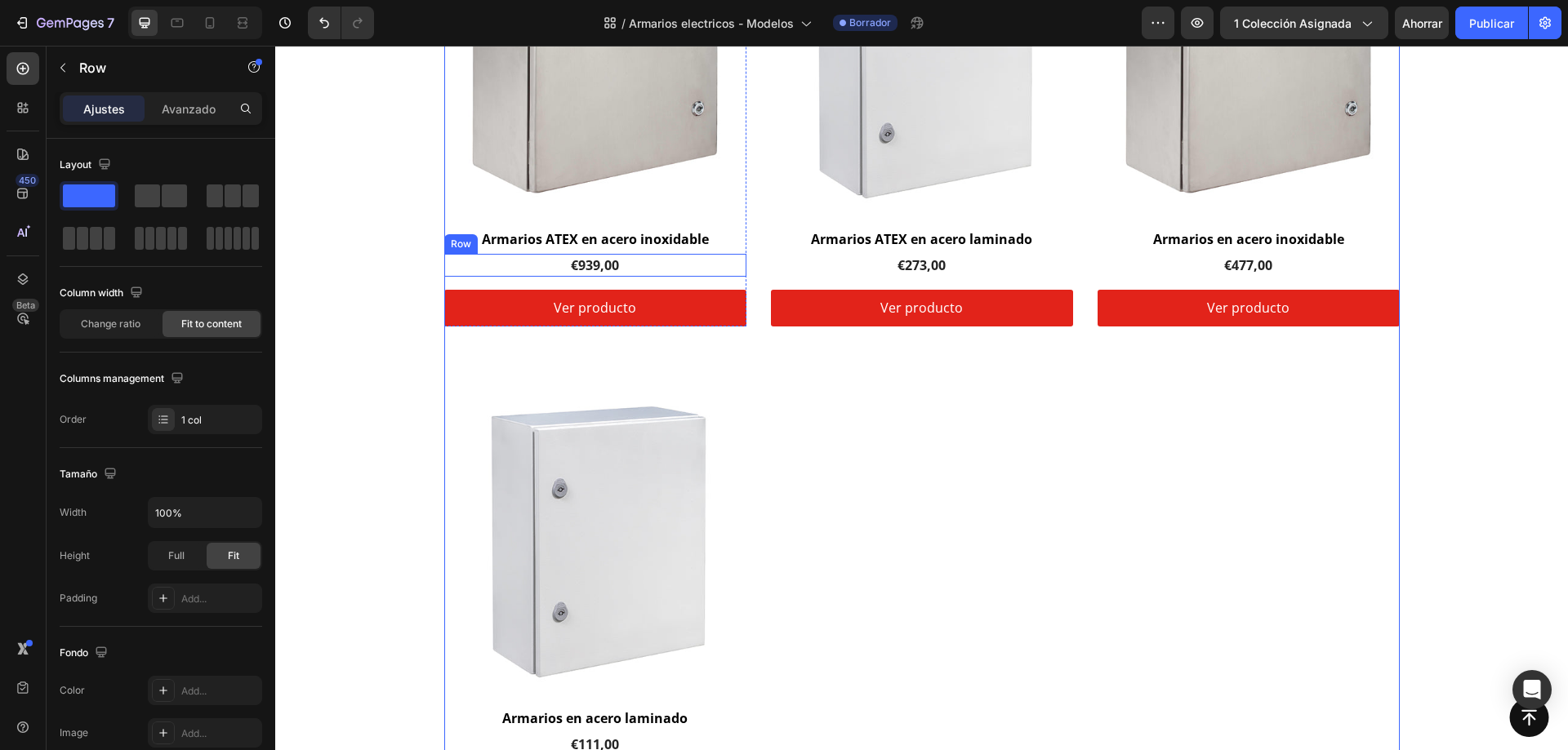
click at [673, 266] on div "€939,00 (P) Price (P) Price Row" at bounding box center [595, 265] width 302 height 23
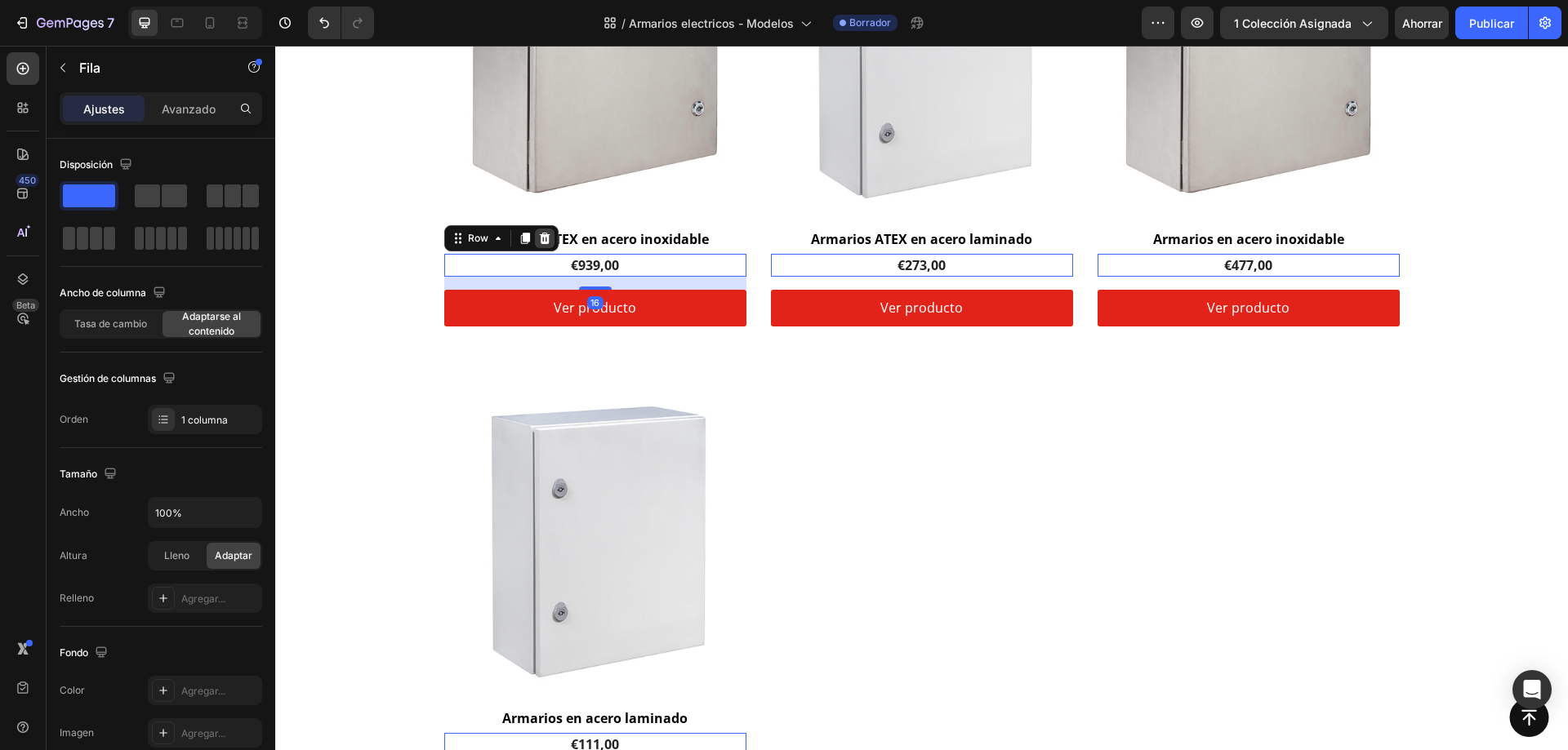
click at [540, 236] on icon at bounding box center [544, 238] width 10 height 11
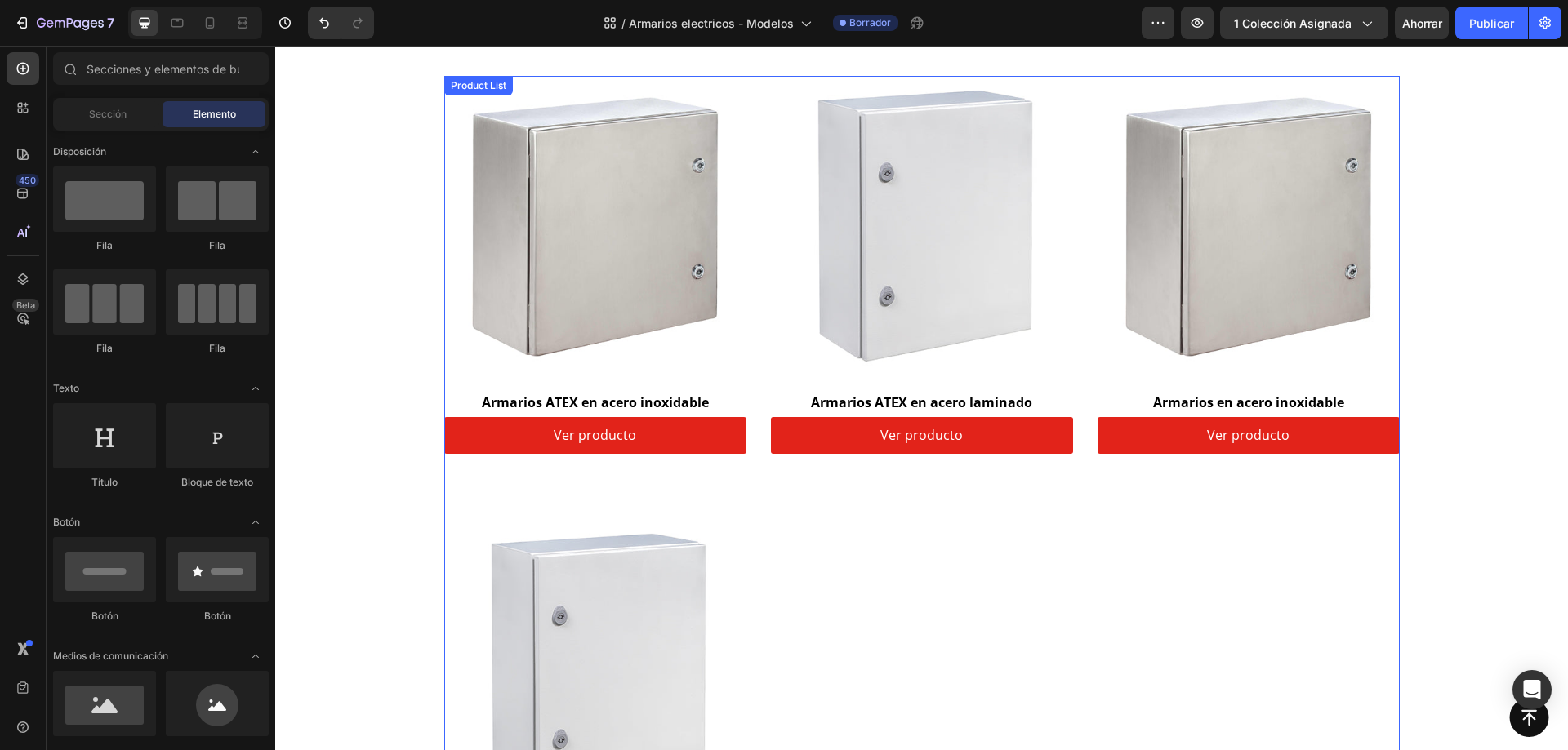
scroll to position [163, 0]
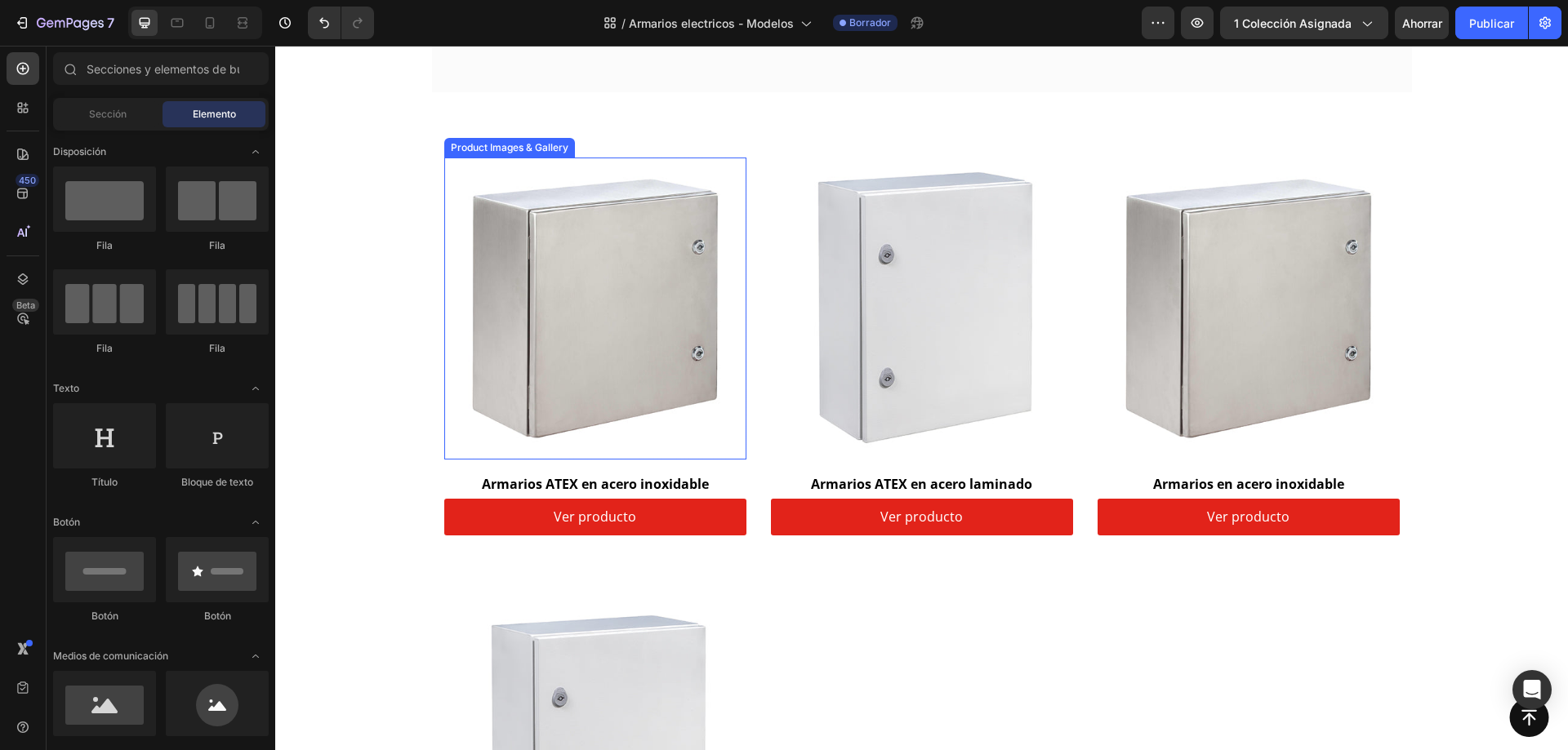
click at [524, 340] on img at bounding box center [595, 308] width 302 height 302
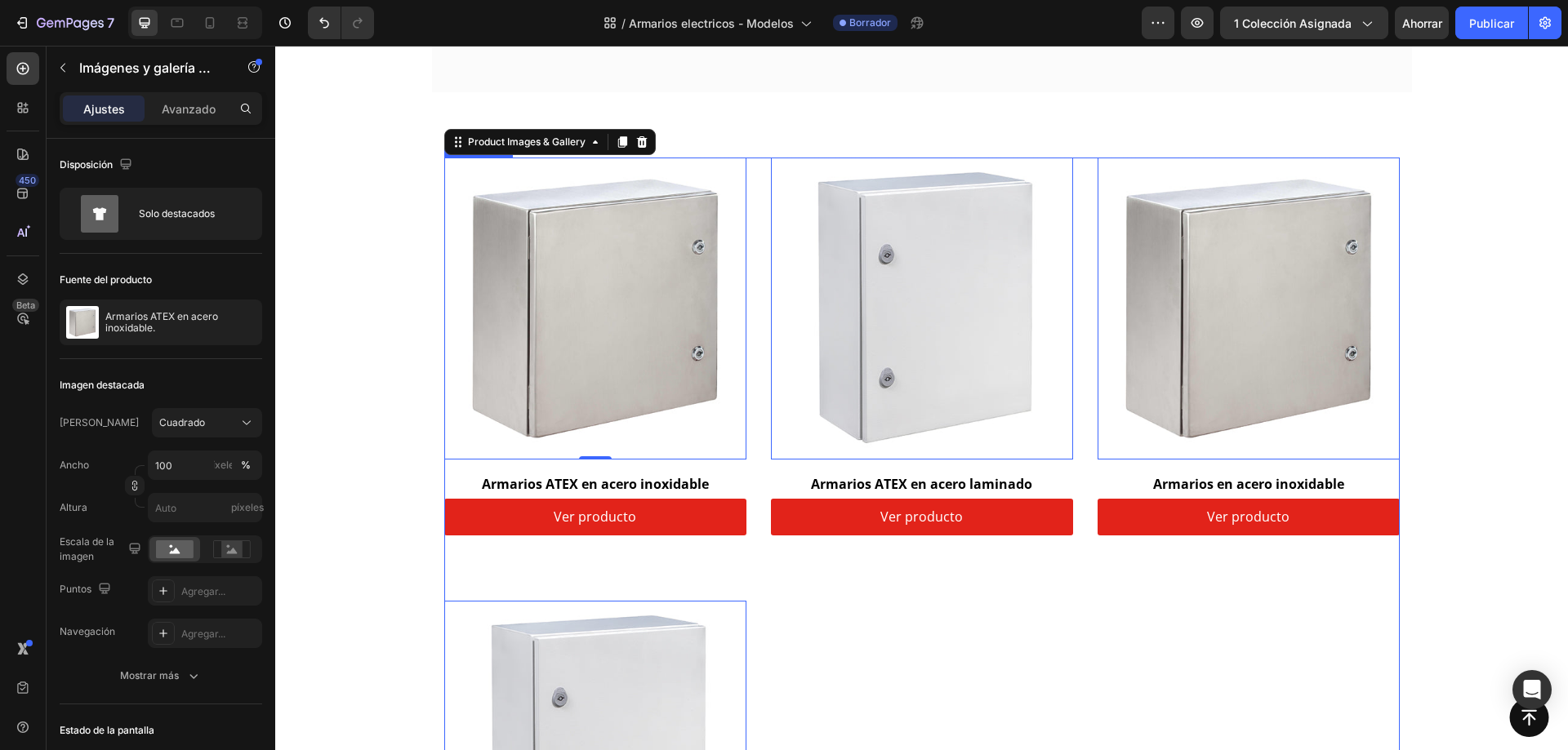
click at [755, 345] on div "Product Images & Gallery 0 Row Armarios ATEX en acero inoxidable (P) Title Ver …" at bounding box center [922, 568] width 955 height 821
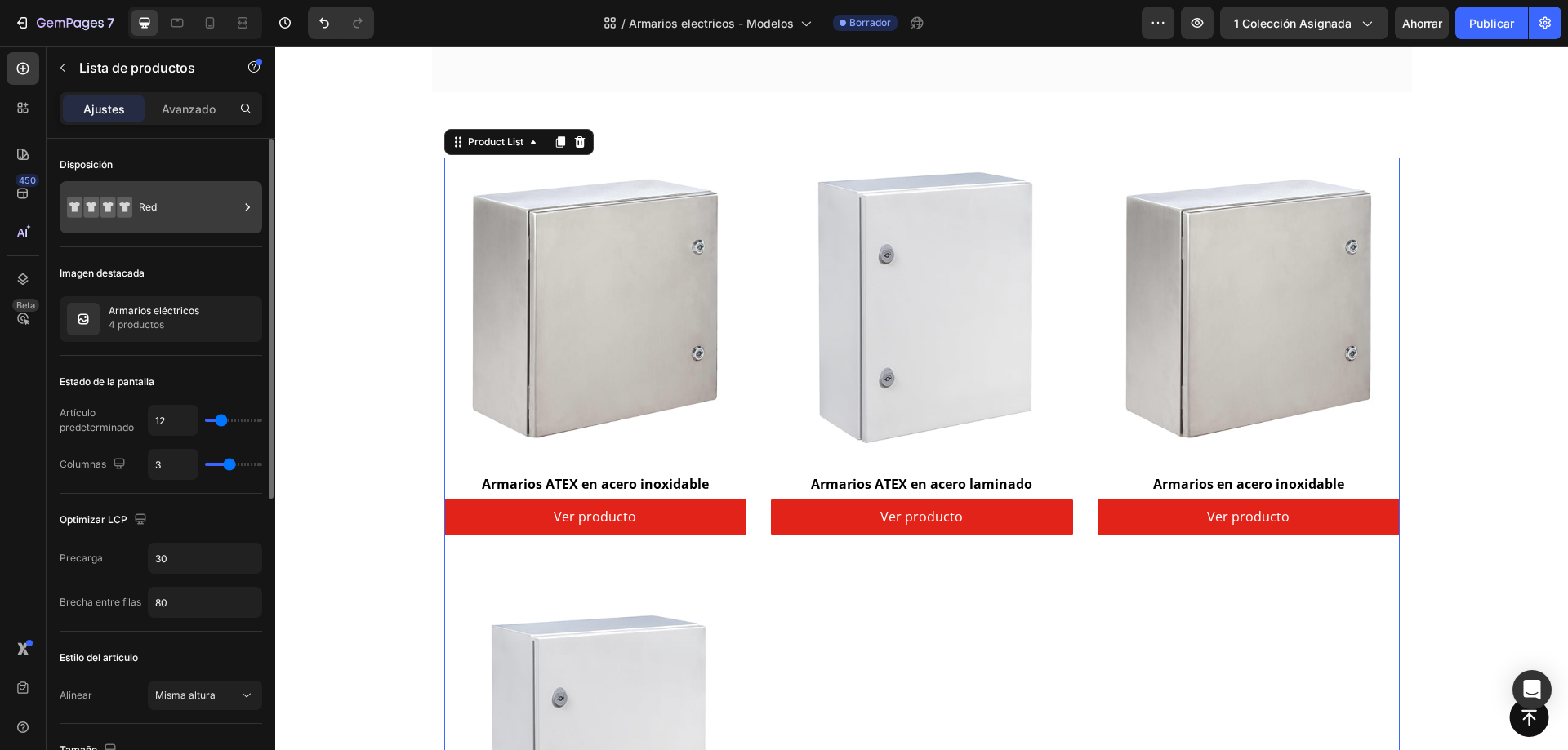
click at [250, 209] on icon at bounding box center [248, 208] width 17 height 17
click at [181, 261] on div "Imagen destacada" at bounding box center [161, 273] width 202 height 26
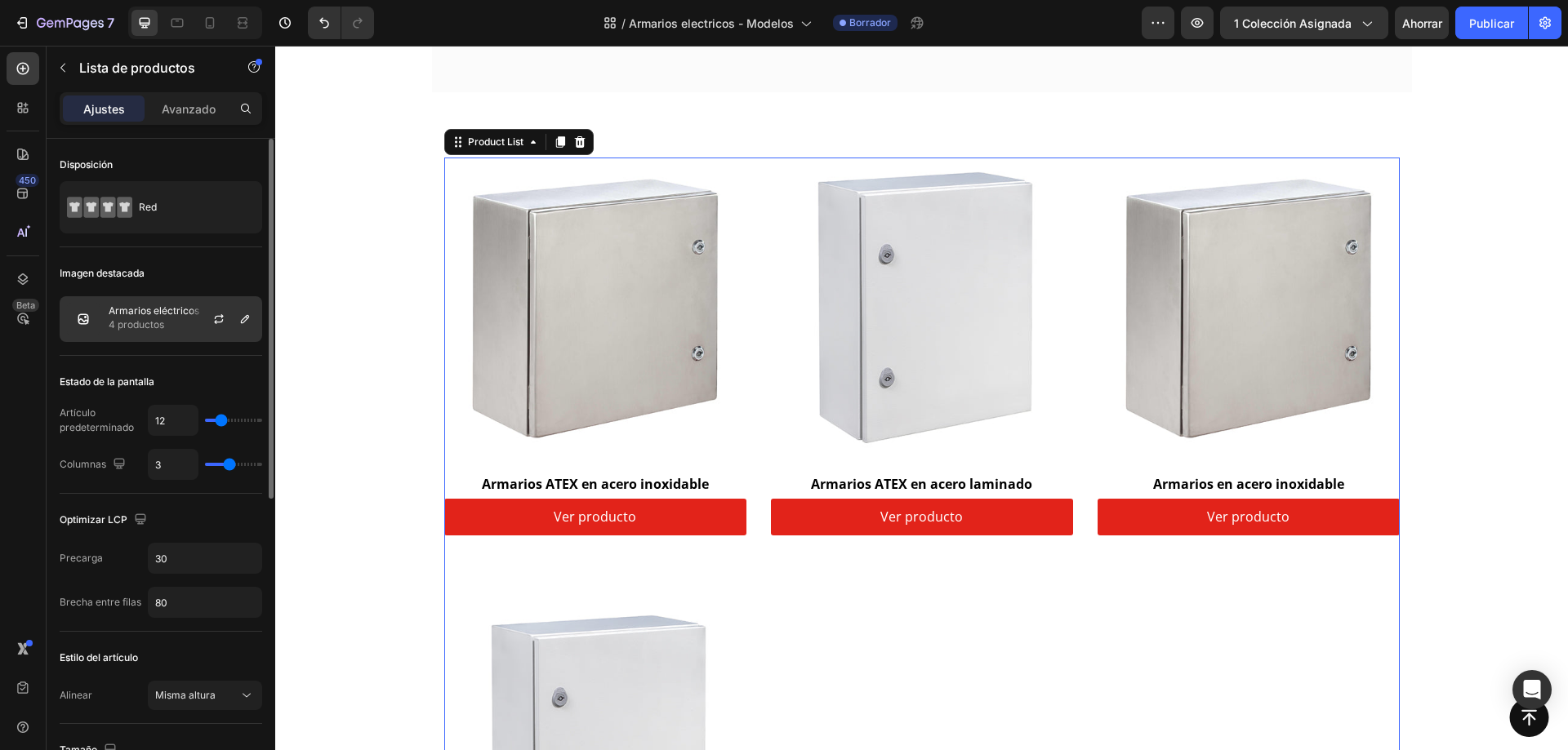
click at [187, 321] on p "4 productos" at bounding box center [154, 325] width 91 height 17
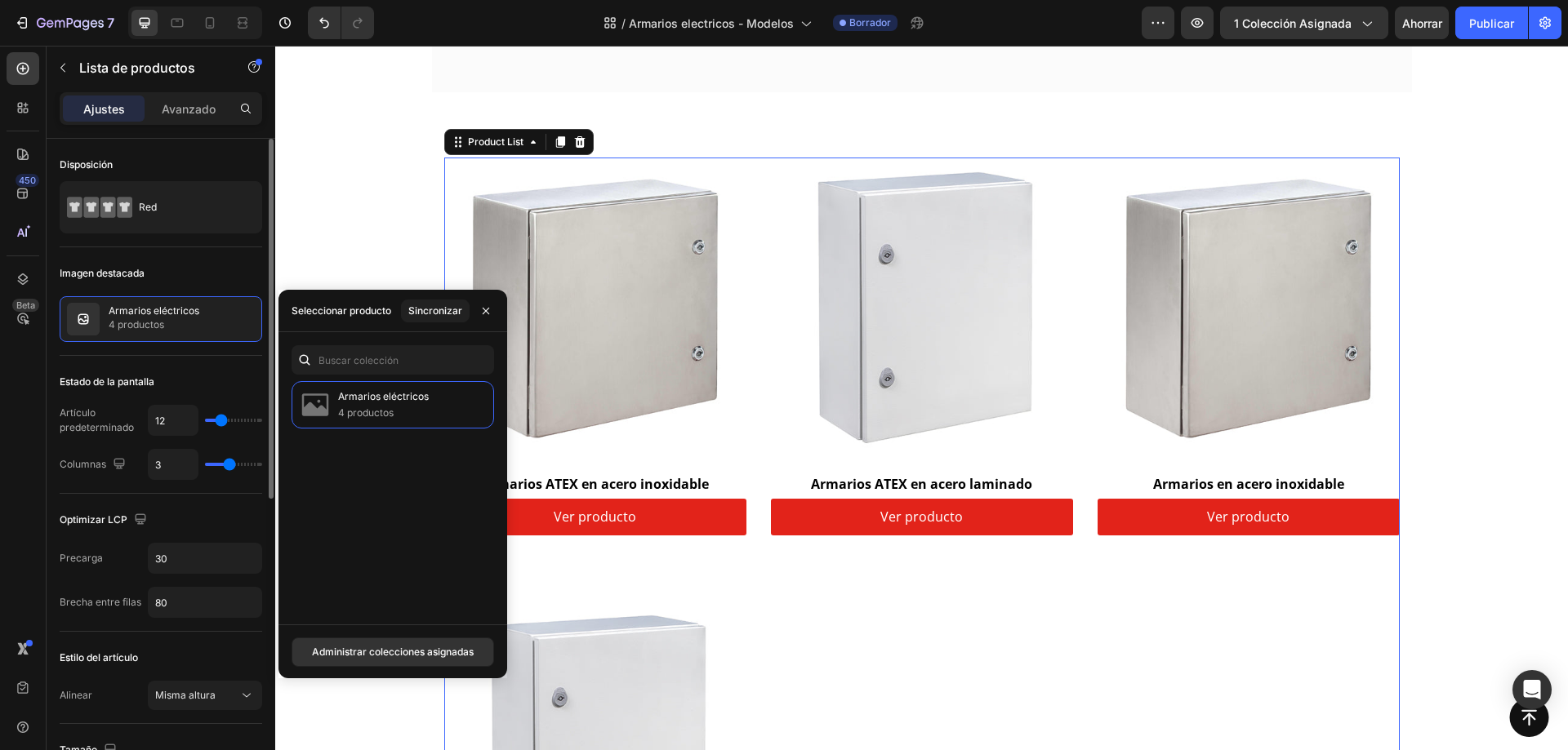
click at [180, 272] on div "Imagen destacada" at bounding box center [161, 273] width 202 height 26
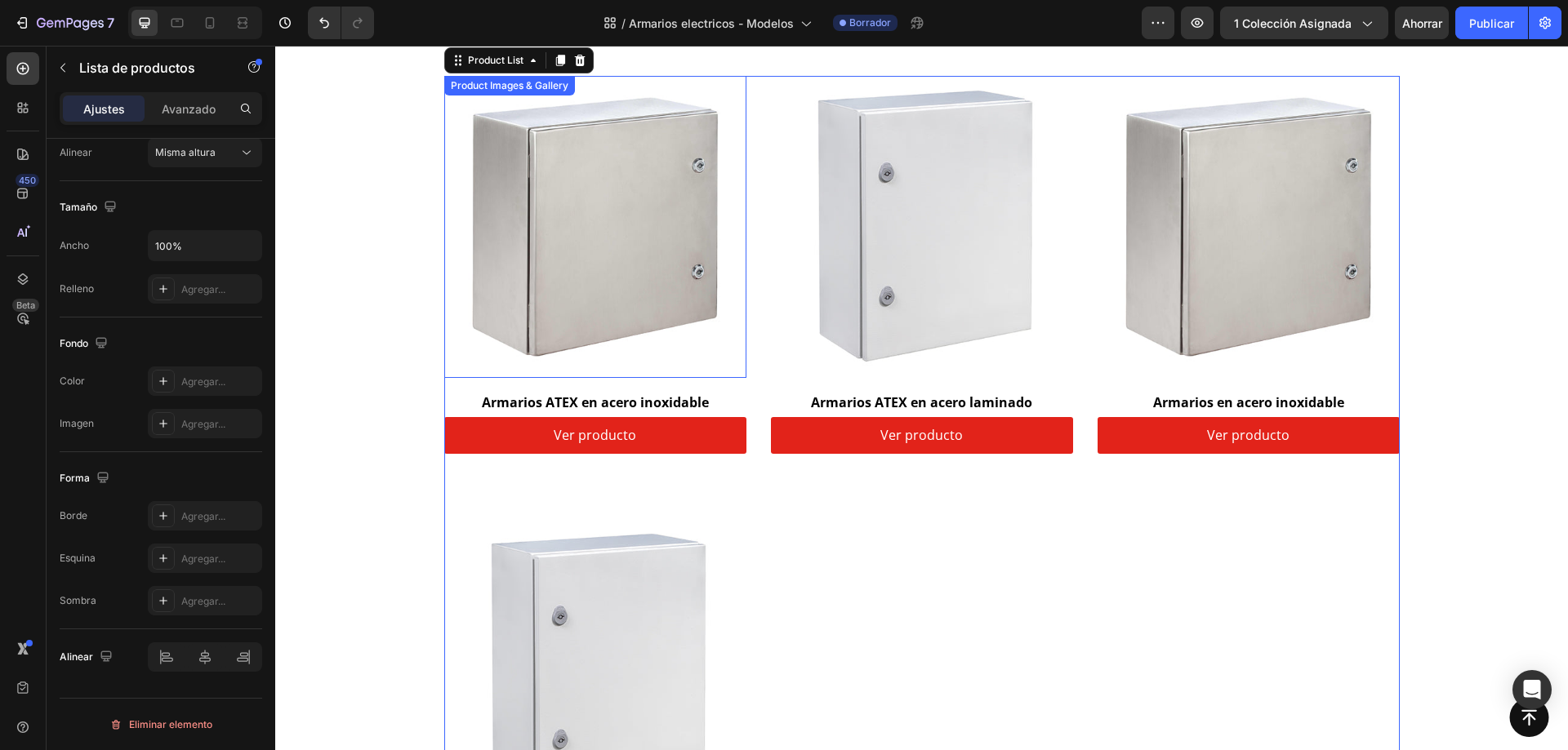
scroll to position [81, 0]
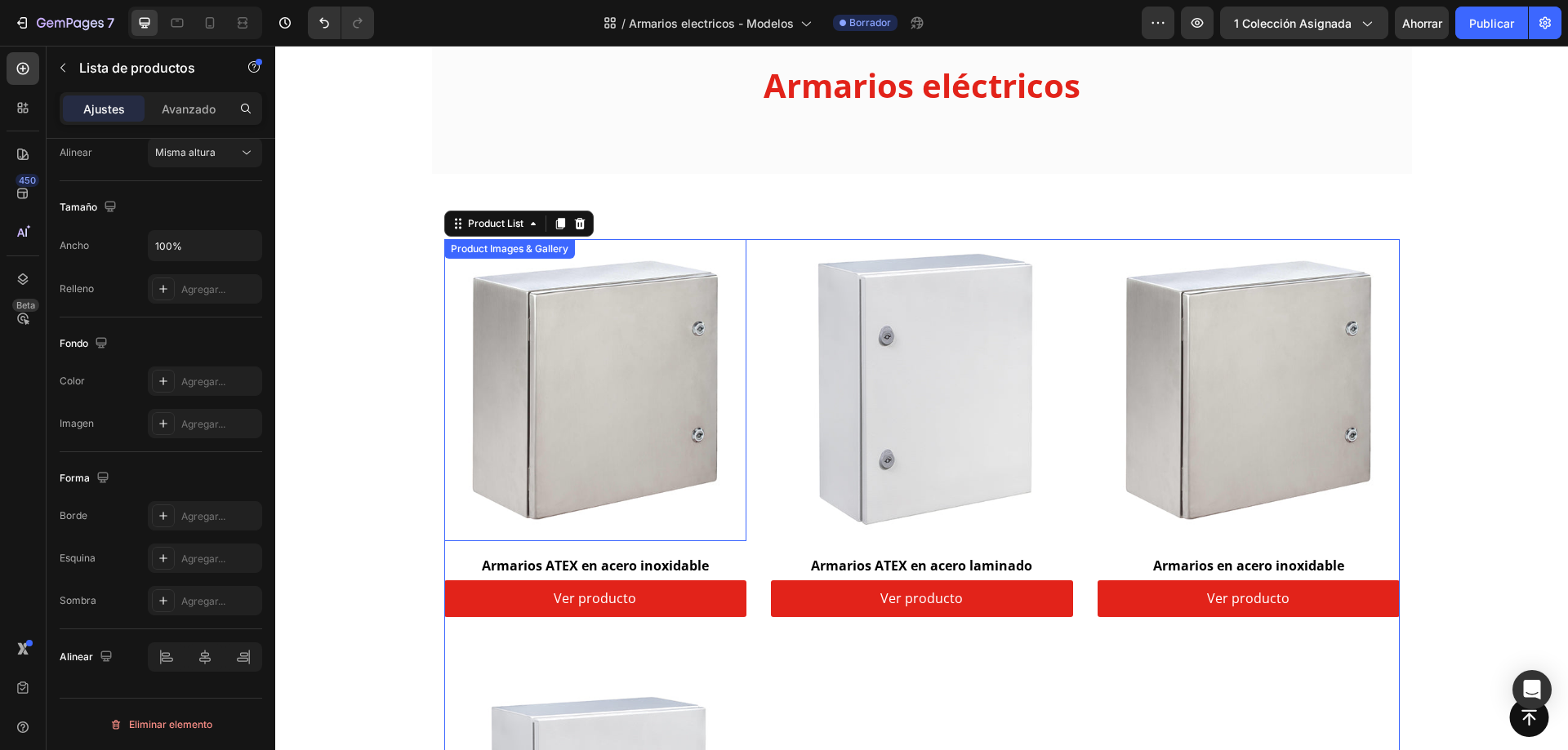
click at [625, 372] on img at bounding box center [595, 390] width 302 height 302
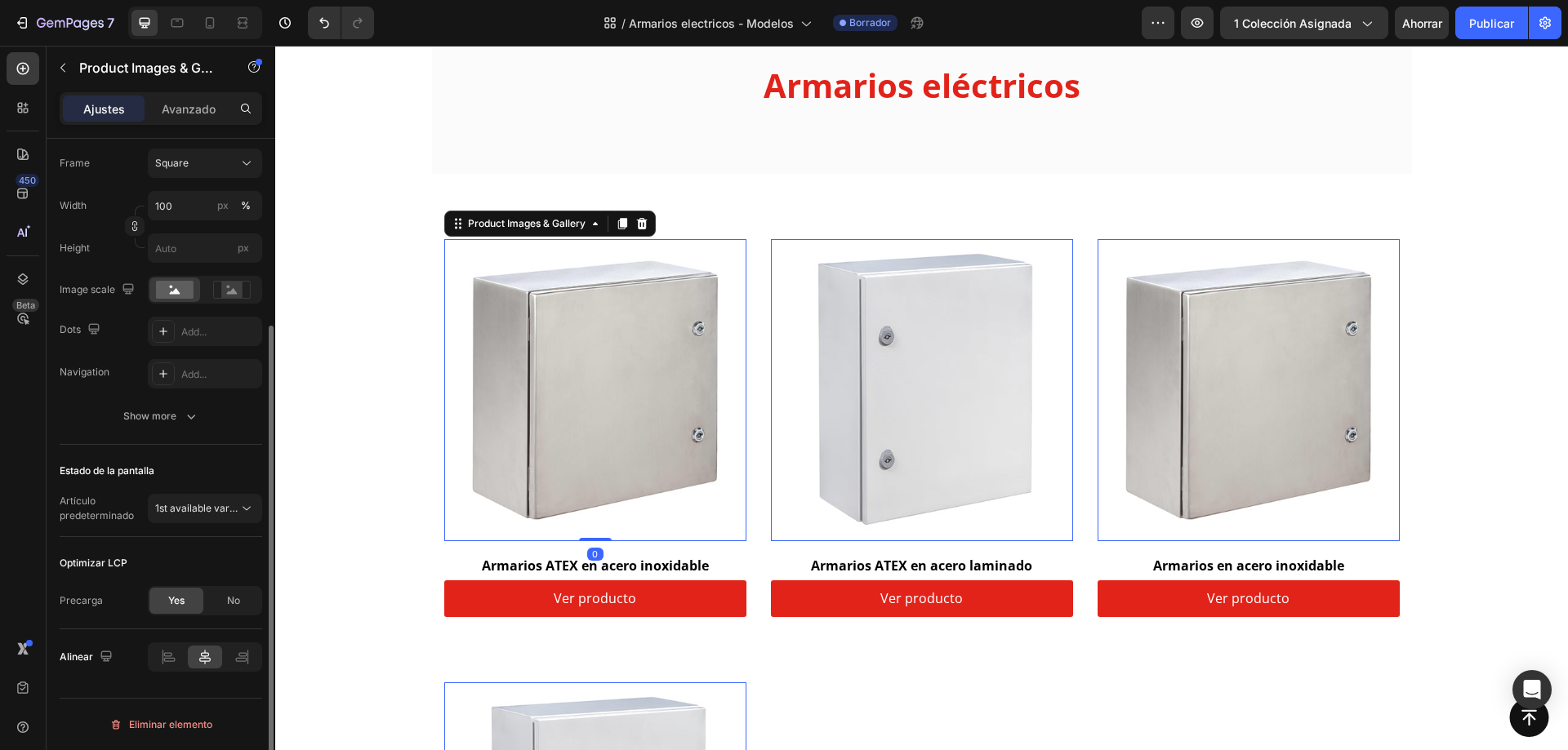
scroll to position [0, 0]
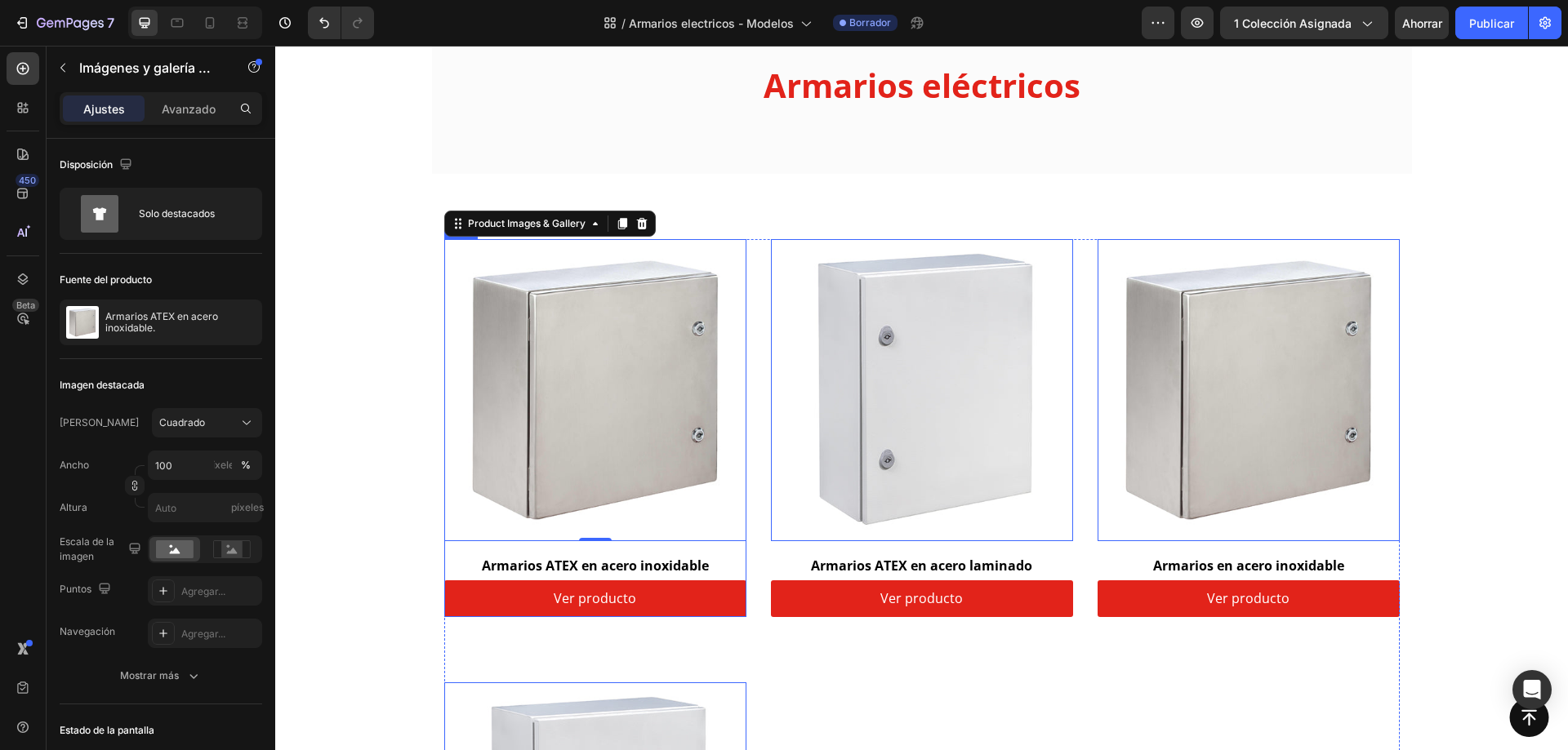
click at [735, 549] on div "Product Images & Gallery 0 Row Armarios ATEX en acero inoxidable (P) Title Ver …" at bounding box center [595, 428] width 302 height 378
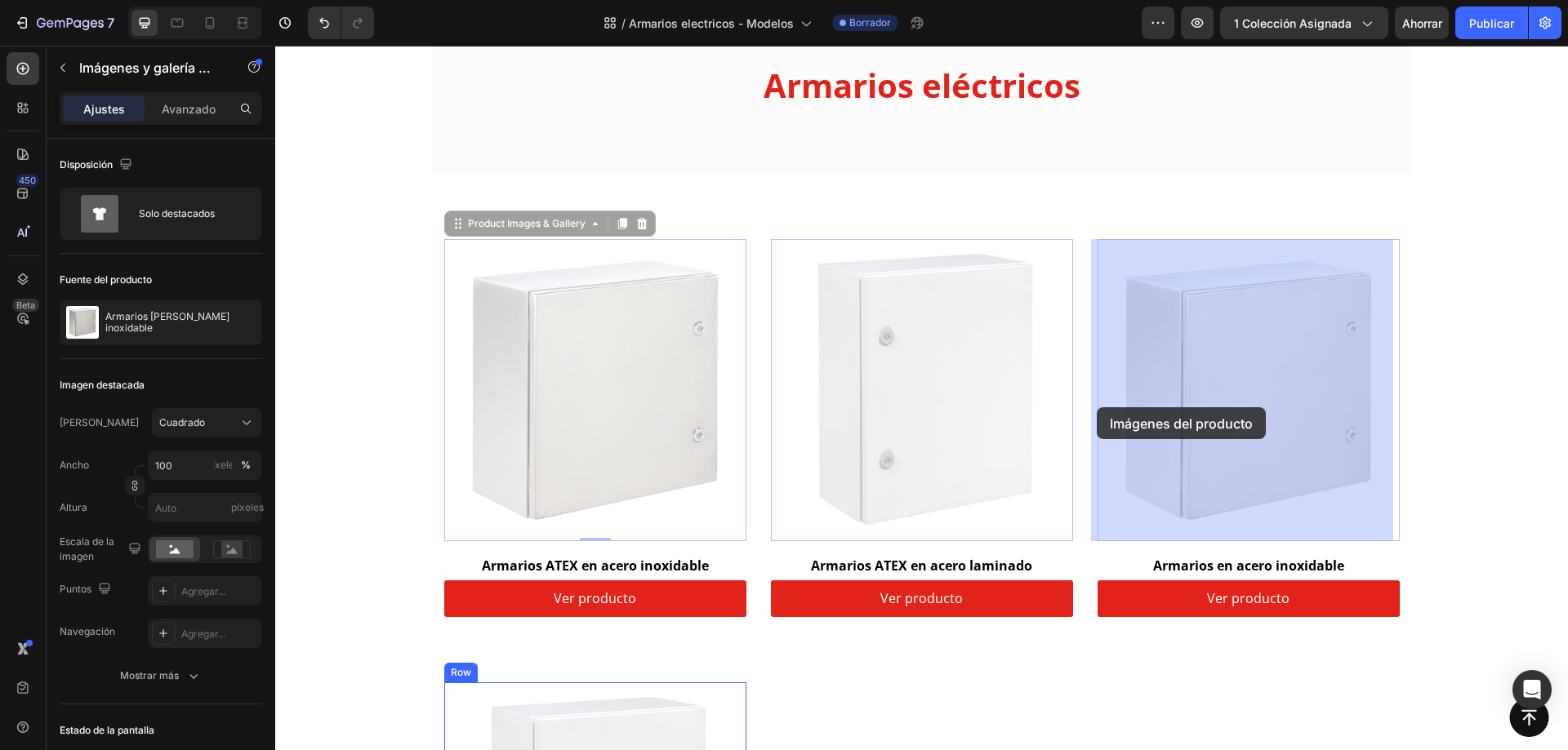
drag, startPoint x: 453, startPoint y: 223, endPoint x: 1097, endPoint y: 407, distance: 669.8
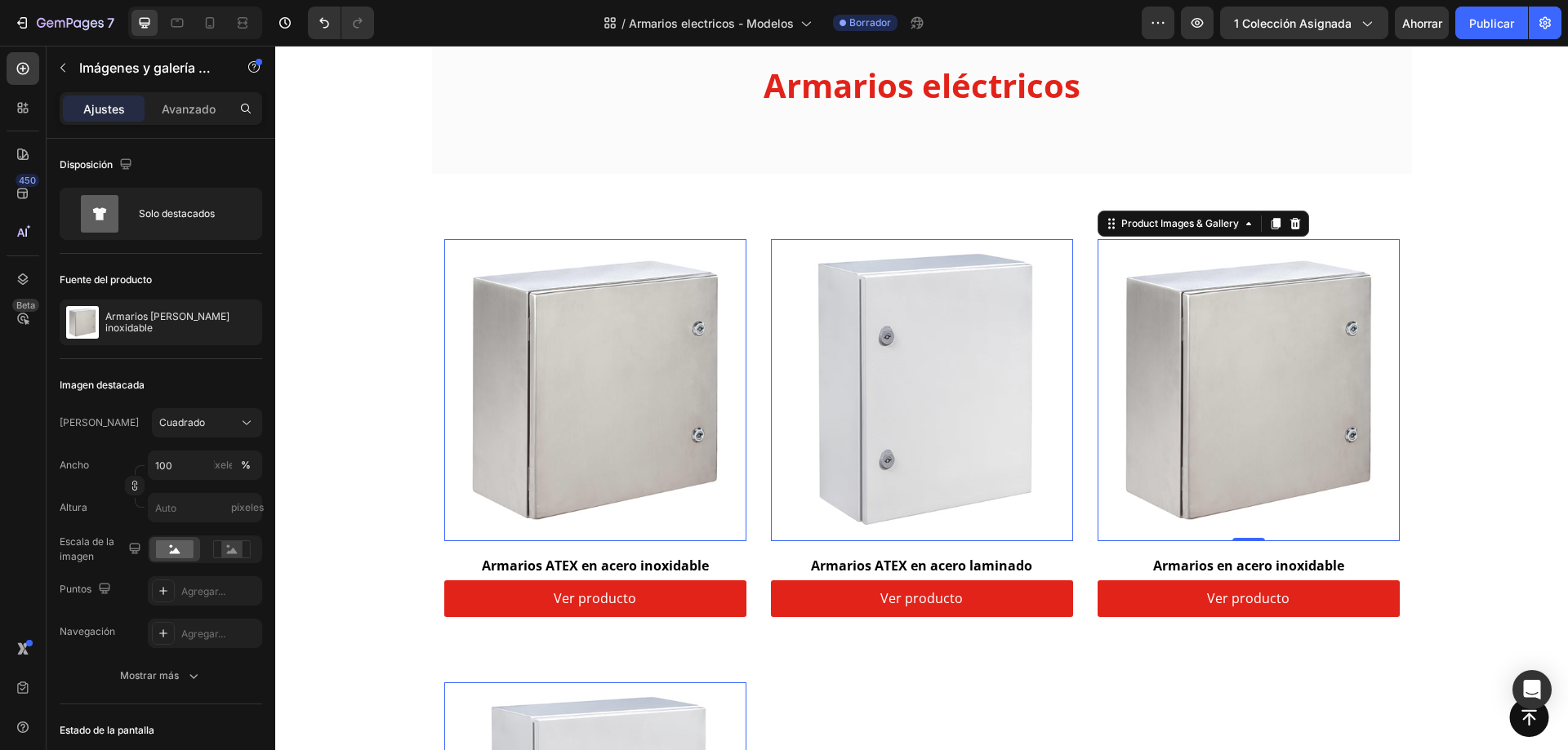
scroll to position [163, 0]
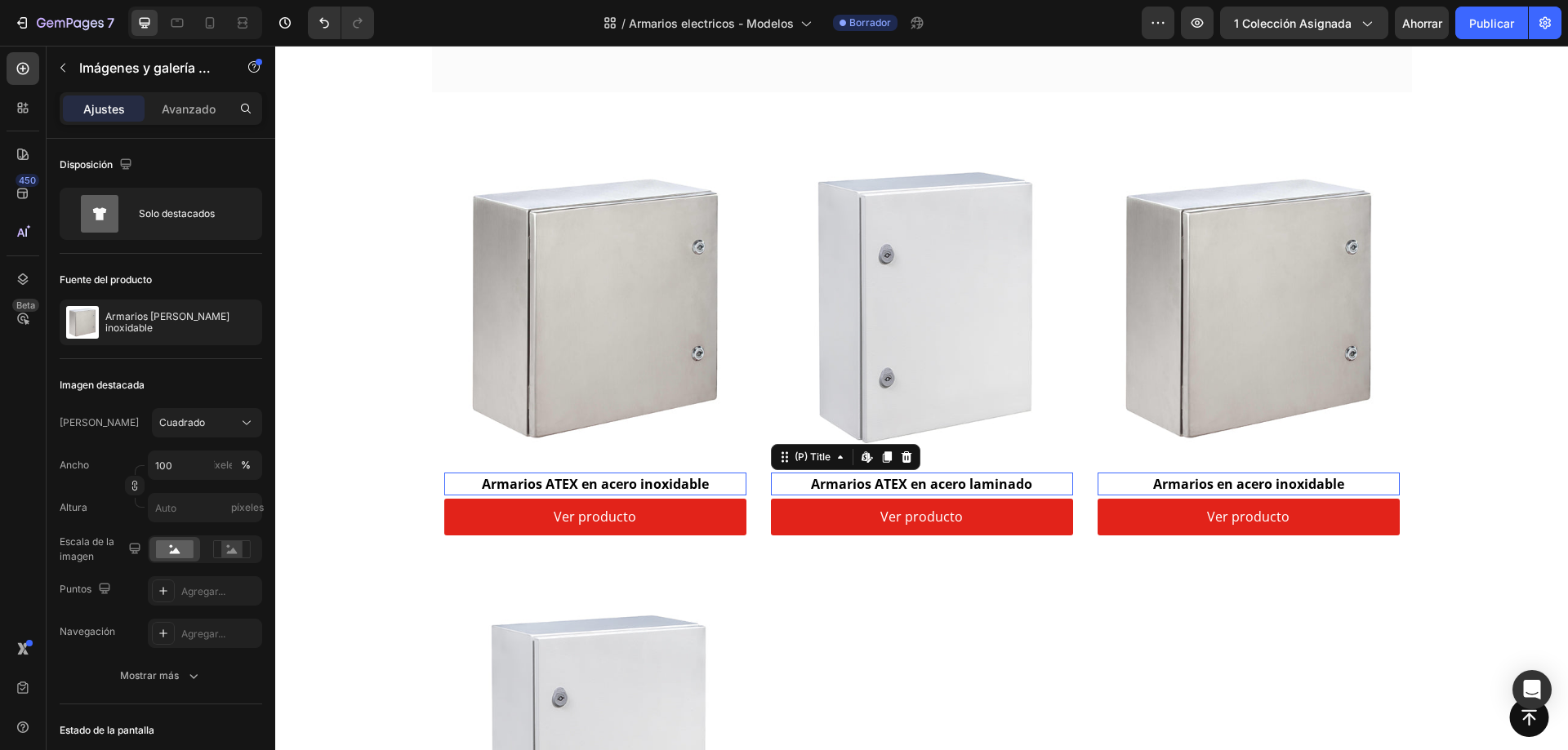
click at [775, 478] on h2 "Armarios ATEX en acero laminado" at bounding box center [922, 484] width 302 height 23
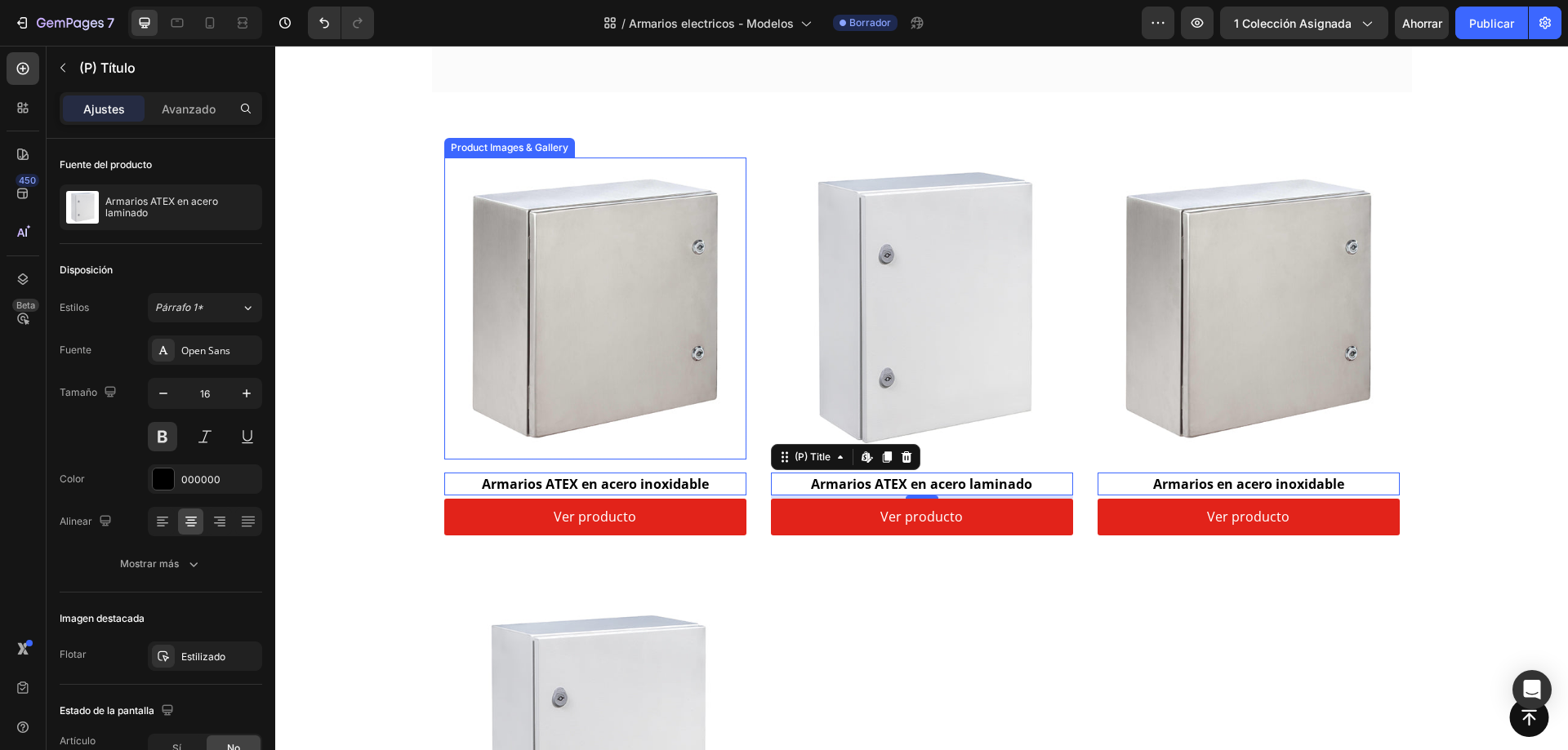
click at [735, 457] on img at bounding box center [595, 308] width 302 height 302
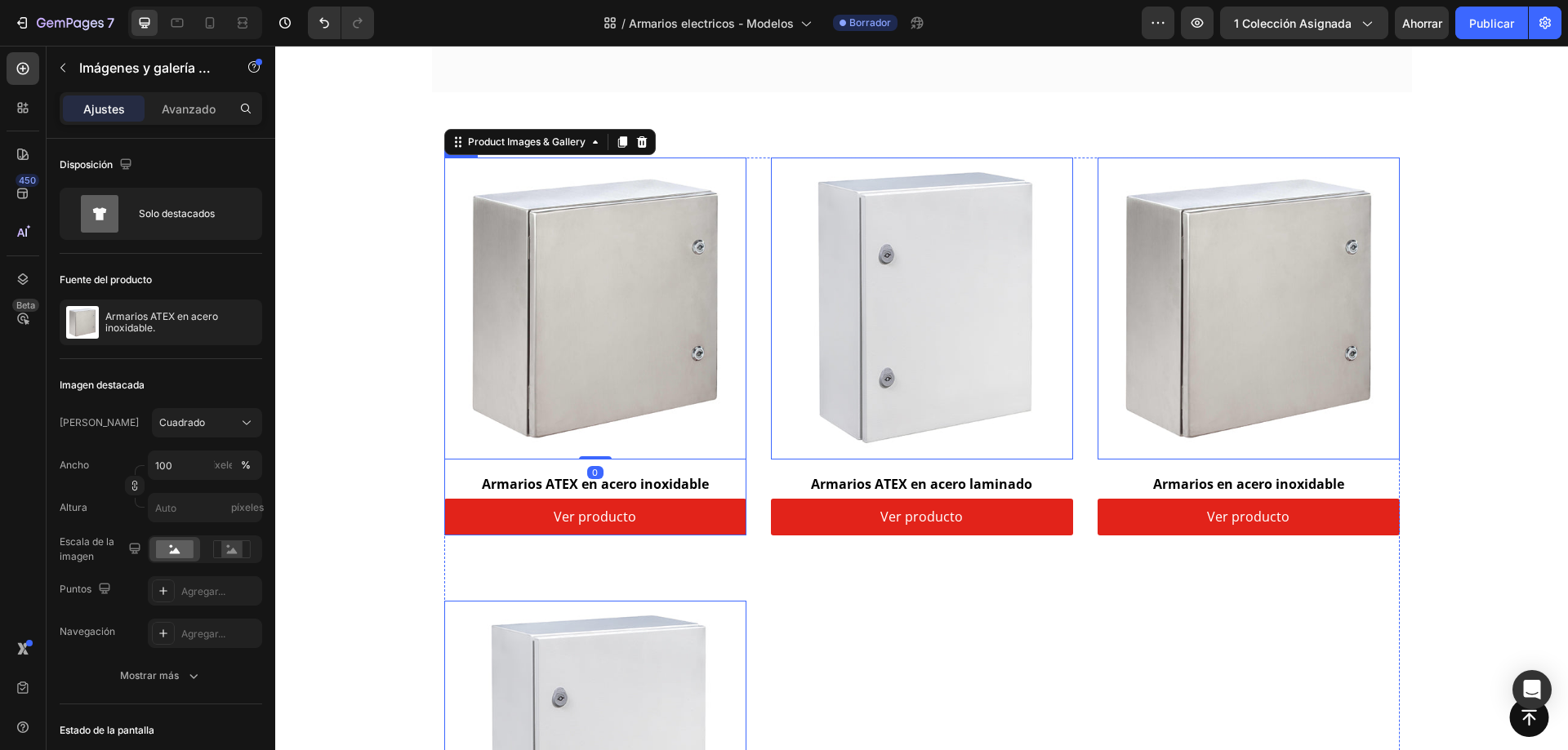
click at [735, 466] on div "Product Images & Gallery 0 Row Armarios ATEX en acero inoxidable (P) Title Ver …" at bounding box center [595, 346] width 302 height 378
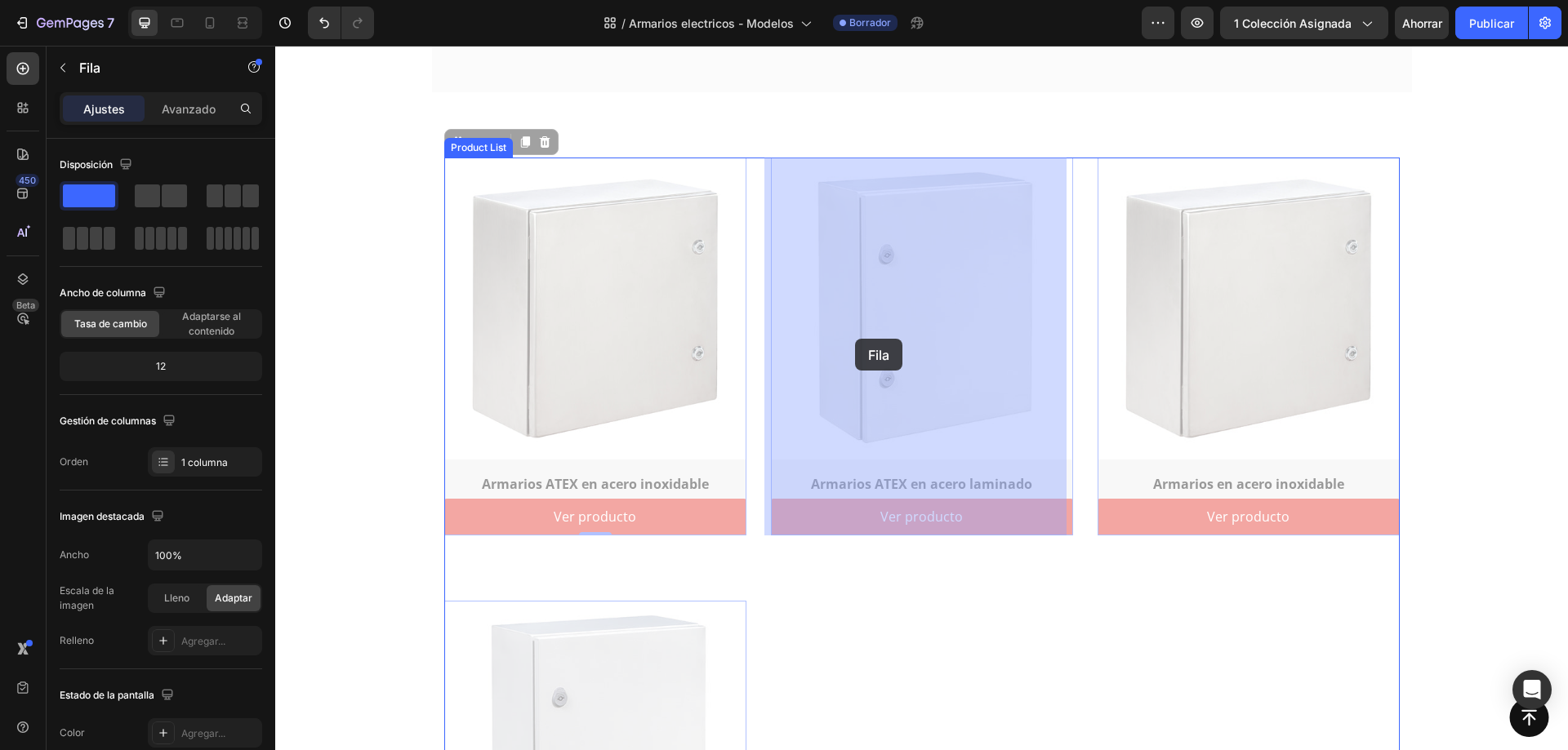
drag, startPoint x: 453, startPoint y: 148, endPoint x: 856, endPoint y: 339, distance: 446.0
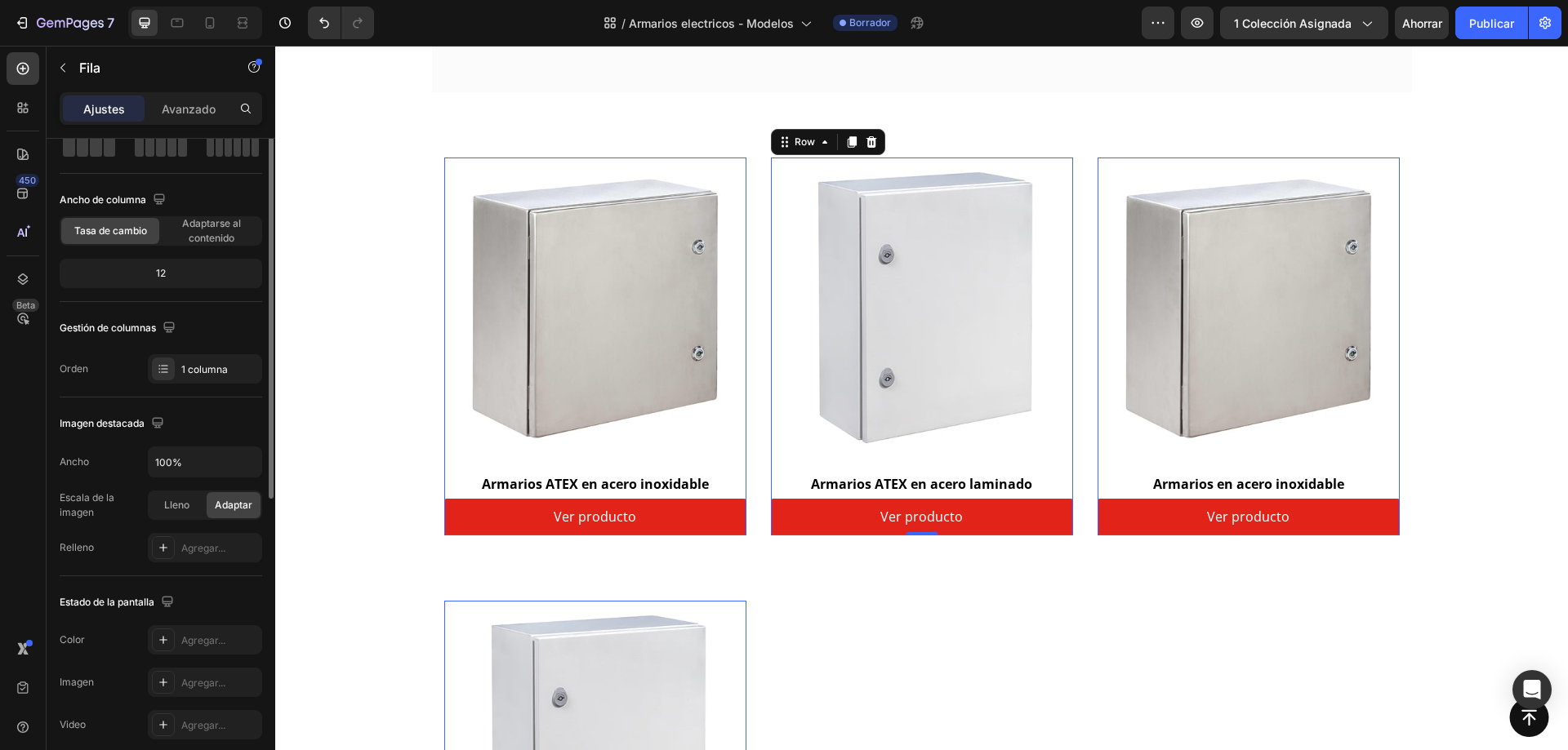
scroll to position [11, 0]
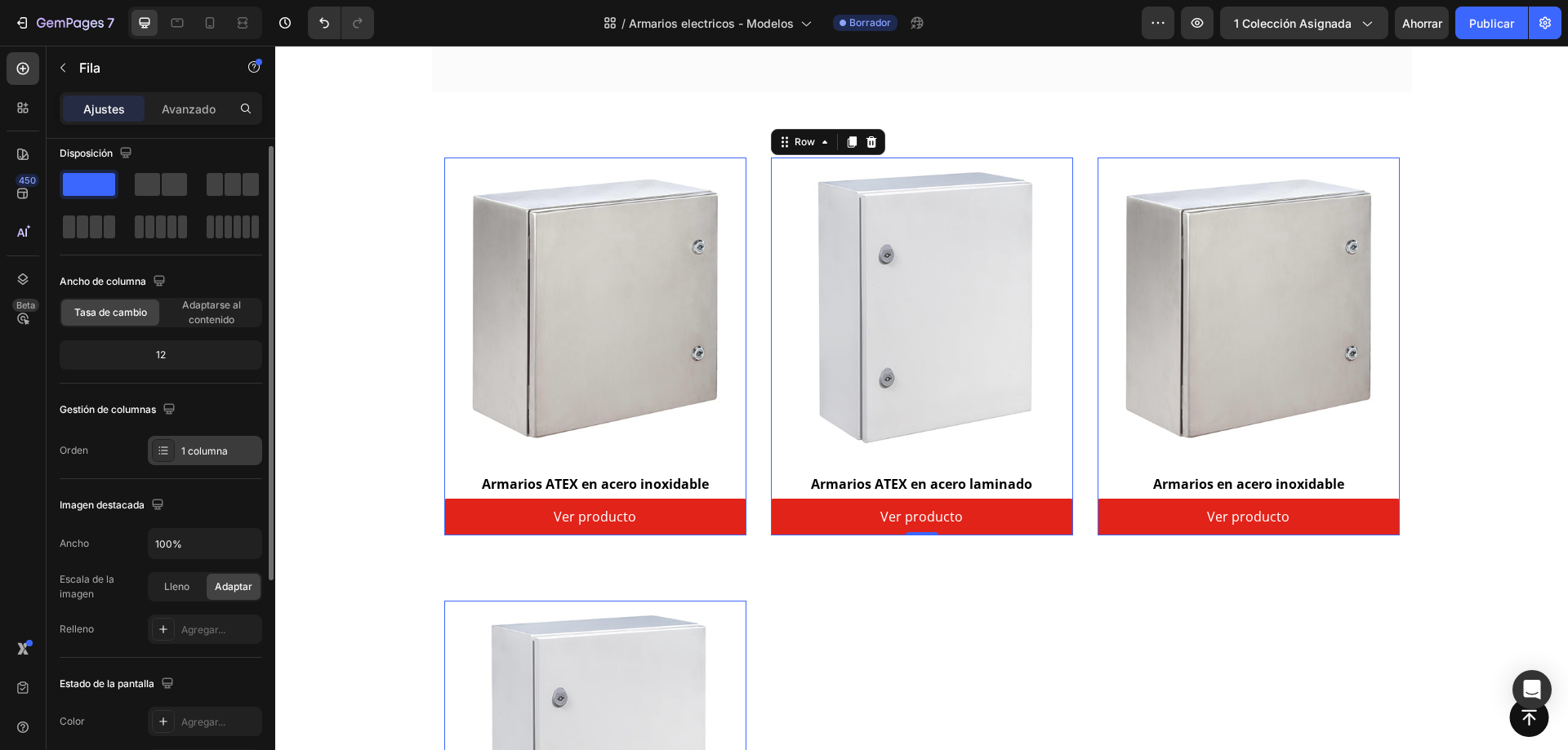
click at [188, 446] on font "1 columna" at bounding box center [204, 451] width 46 height 12
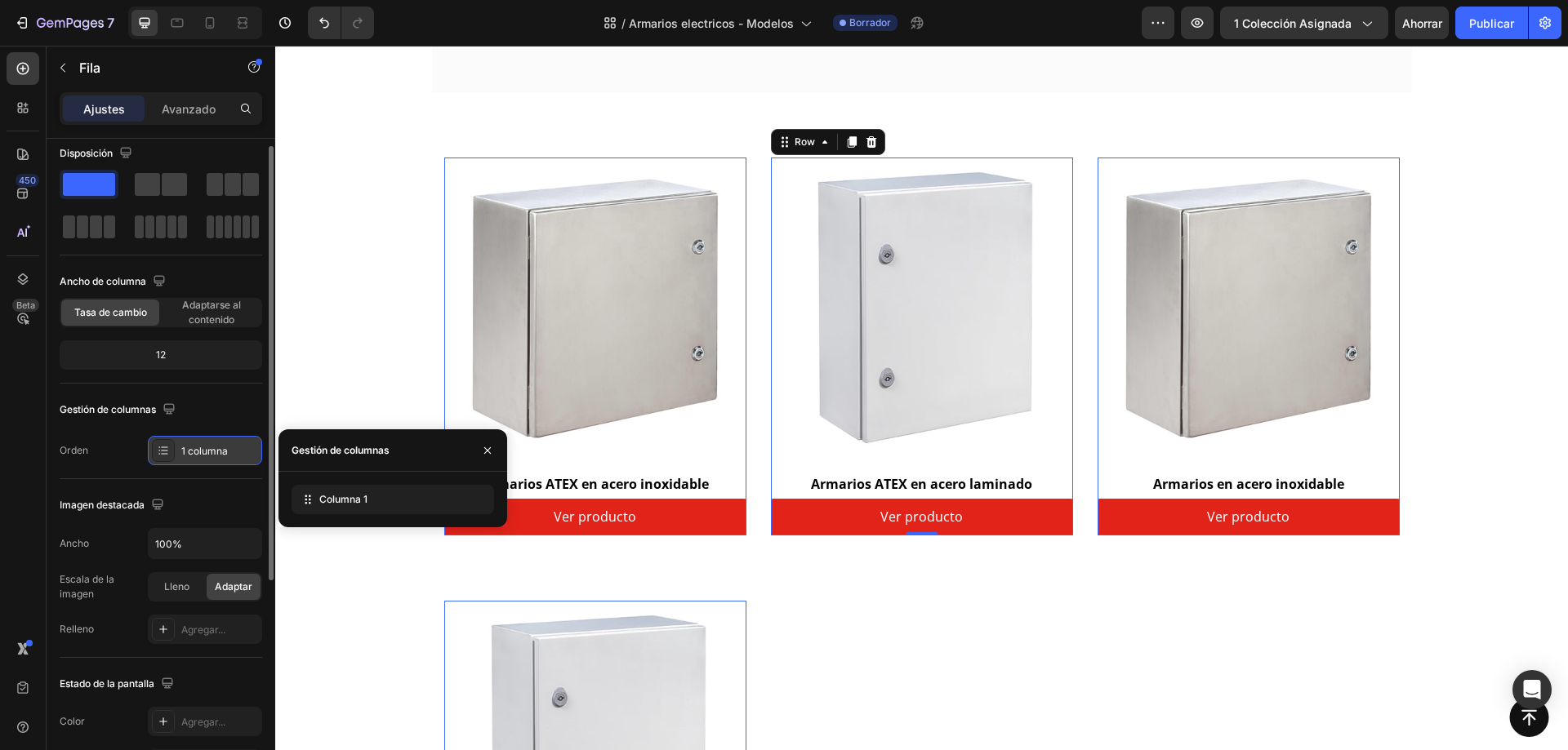
click at [188, 446] on font "1 columna" at bounding box center [204, 451] width 46 height 12
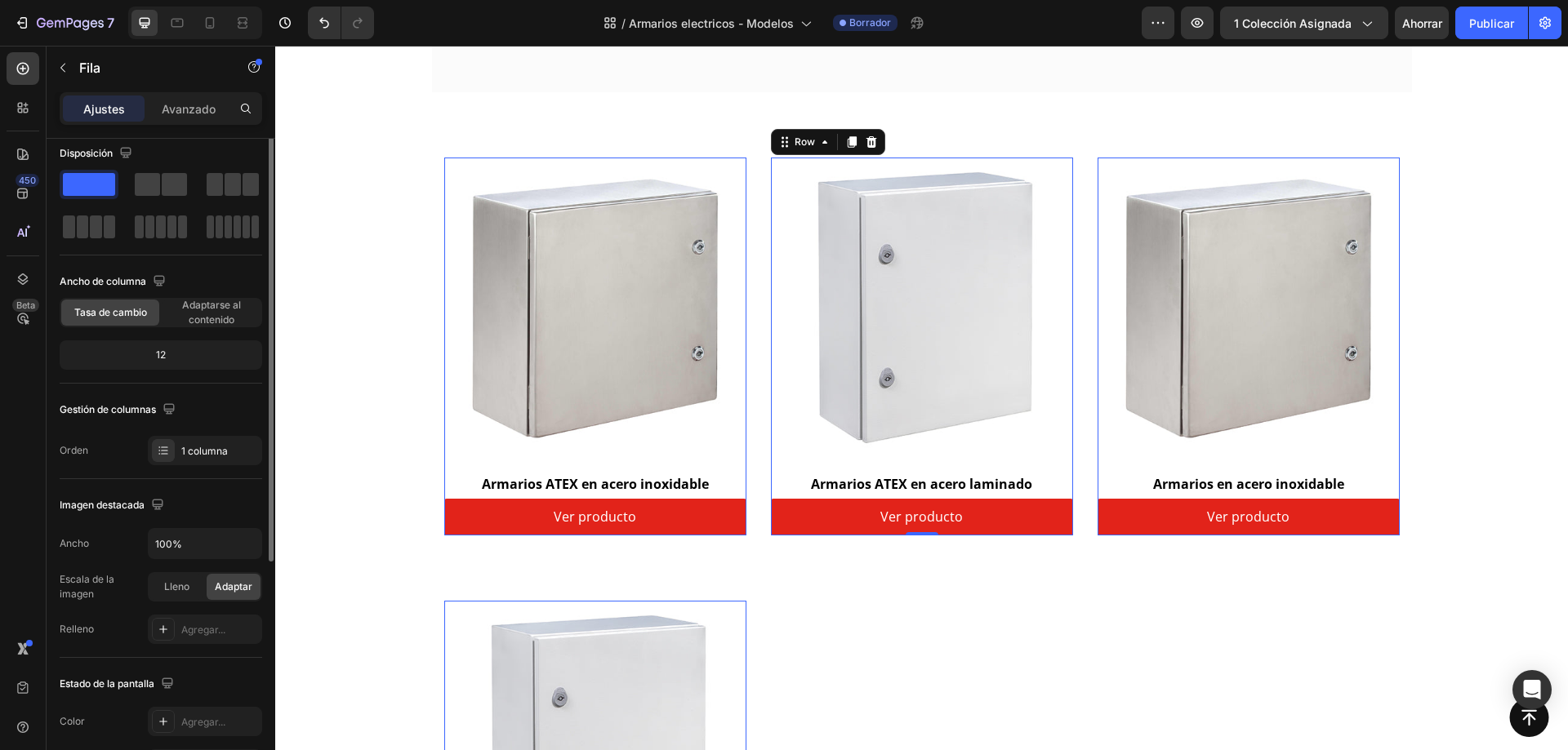
scroll to position [0, 0]
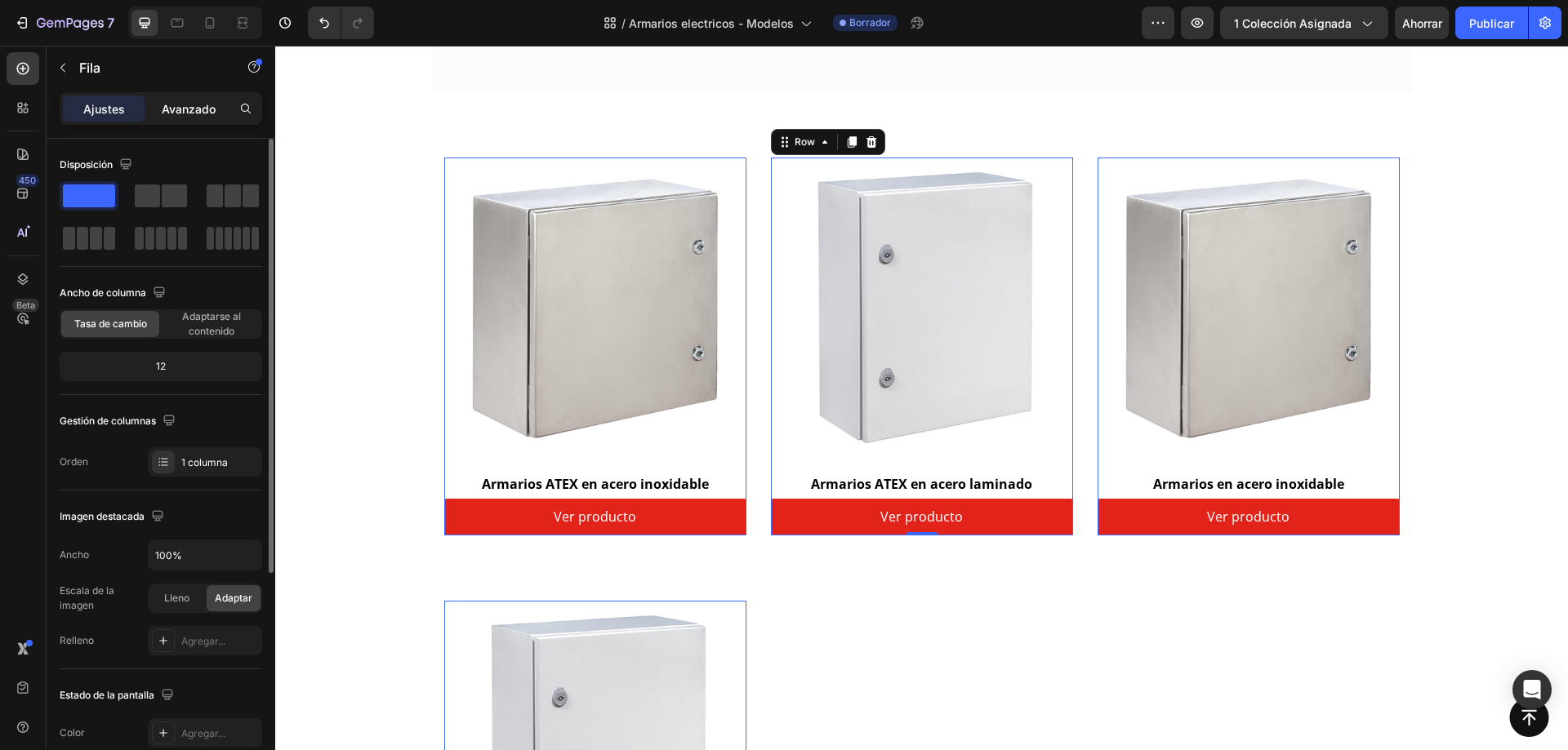
click at [194, 113] on font "Avanzado" at bounding box center [188, 109] width 54 height 14
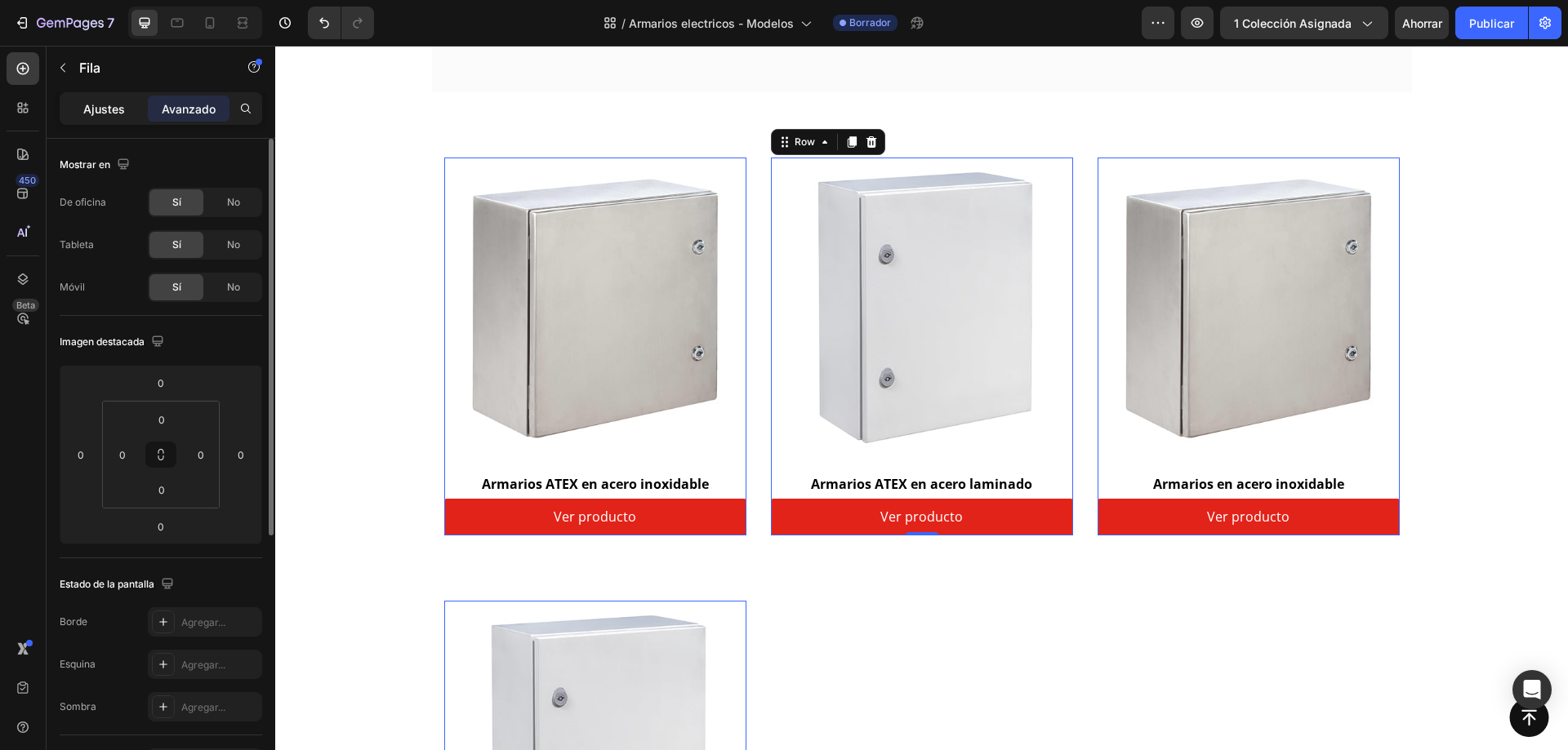
click at [93, 109] on font "Ajustes" at bounding box center [103, 109] width 42 height 14
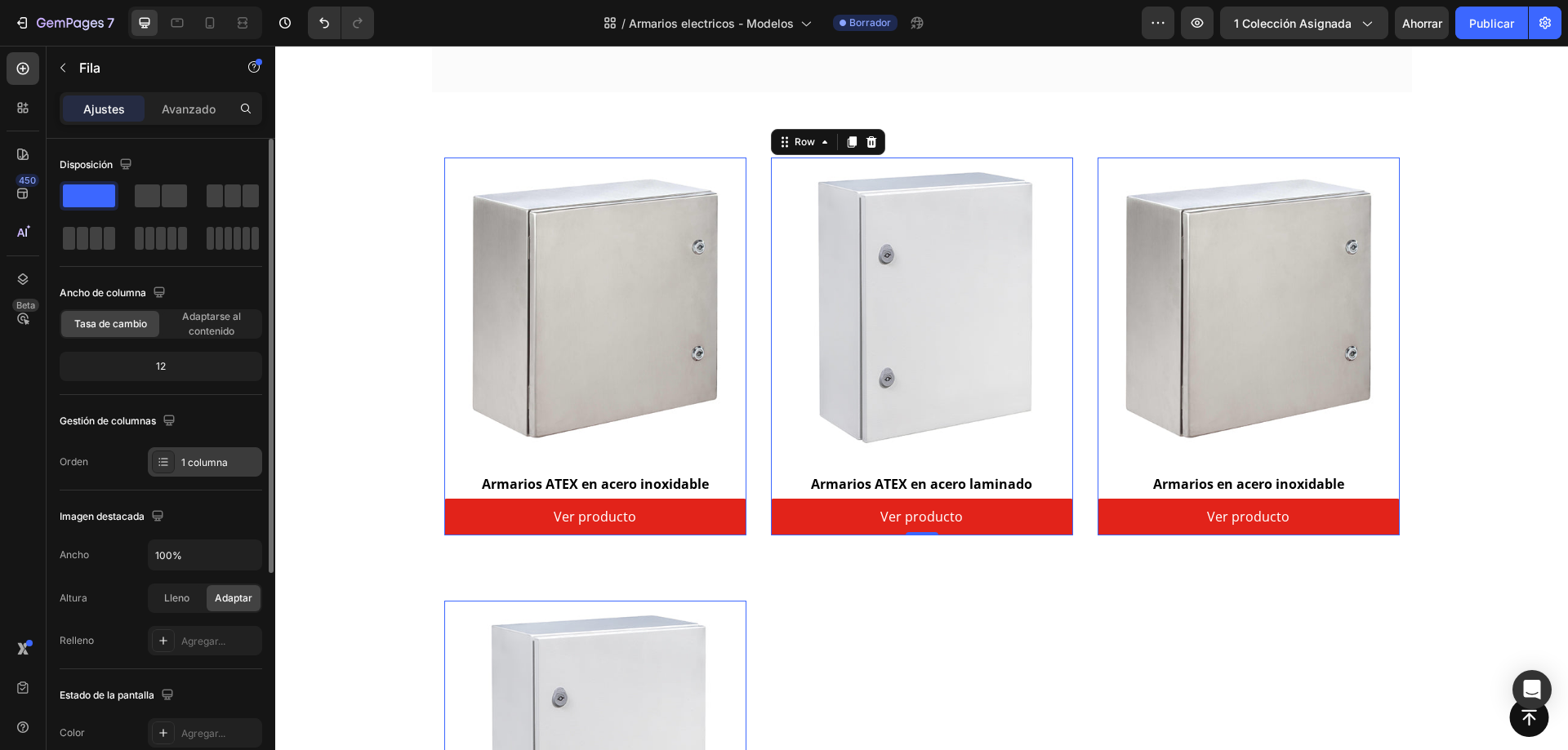
click at [204, 470] on div "1 columna" at bounding box center [205, 462] width 115 height 30
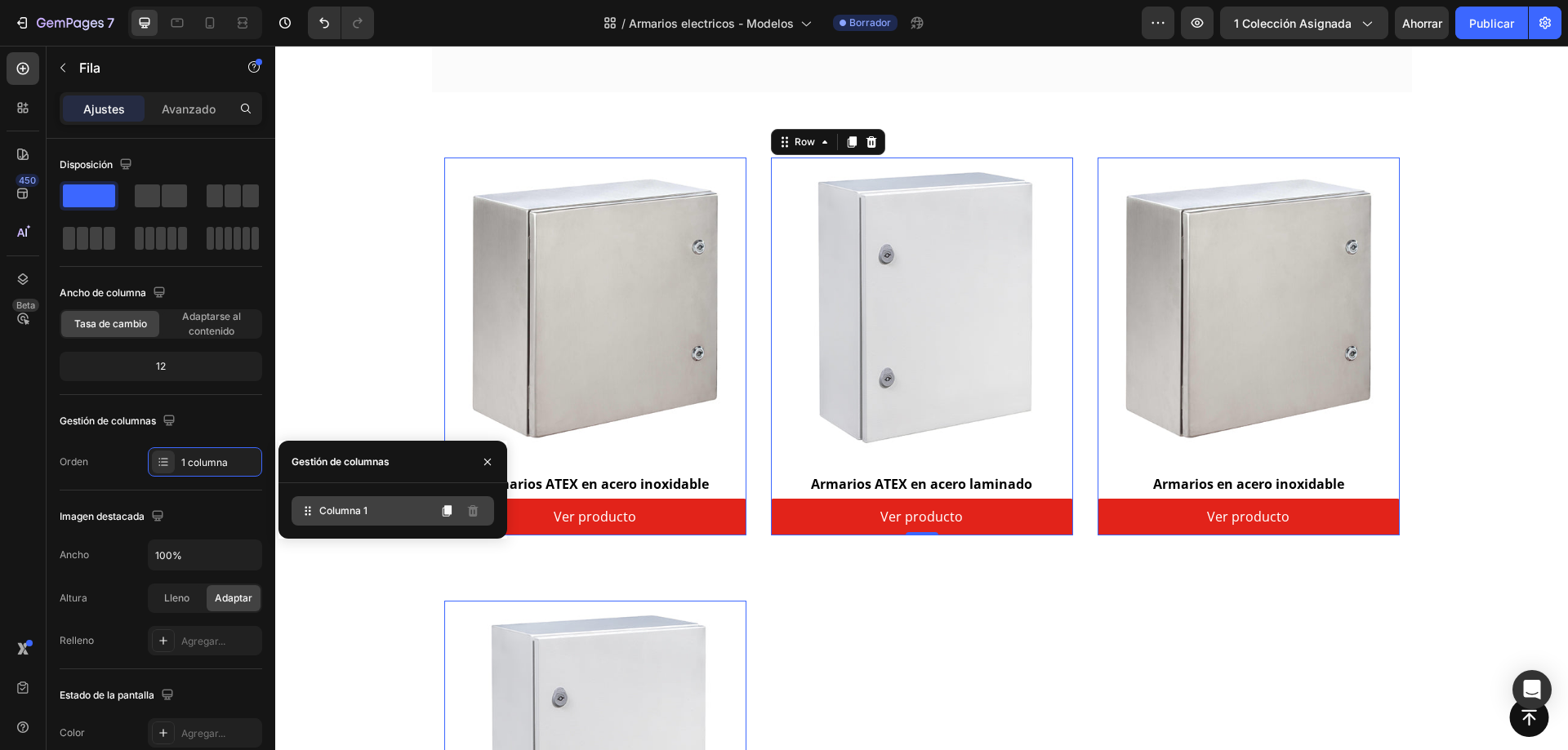
click at [363, 501] on div "Columna 1" at bounding box center [393, 512] width 202 height 30
click at [332, 523] on div "Columna 1" at bounding box center [393, 512] width 202 height 30
click at [236, 393] on div "Ancho de columna Tasa de cambio Adaptarse al contenido 12" at bounding box center [161, 337] width 202 height 115
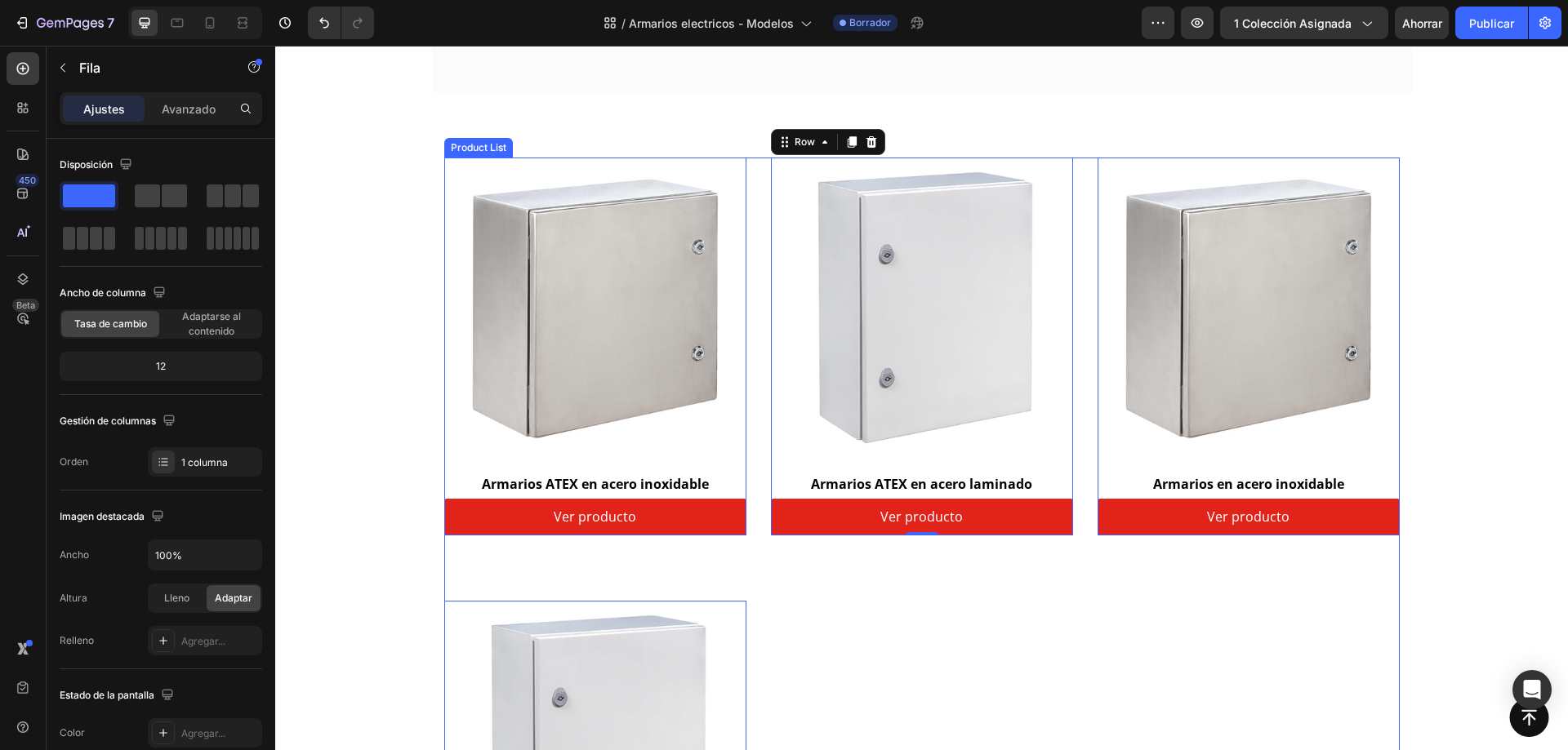
click at [760, 409] on div "Product Images & Gallery Row Armarios ATEX en acero inoxidable (P) Title Ver pr…" at bounding box center [922, 568] width 955 height 821
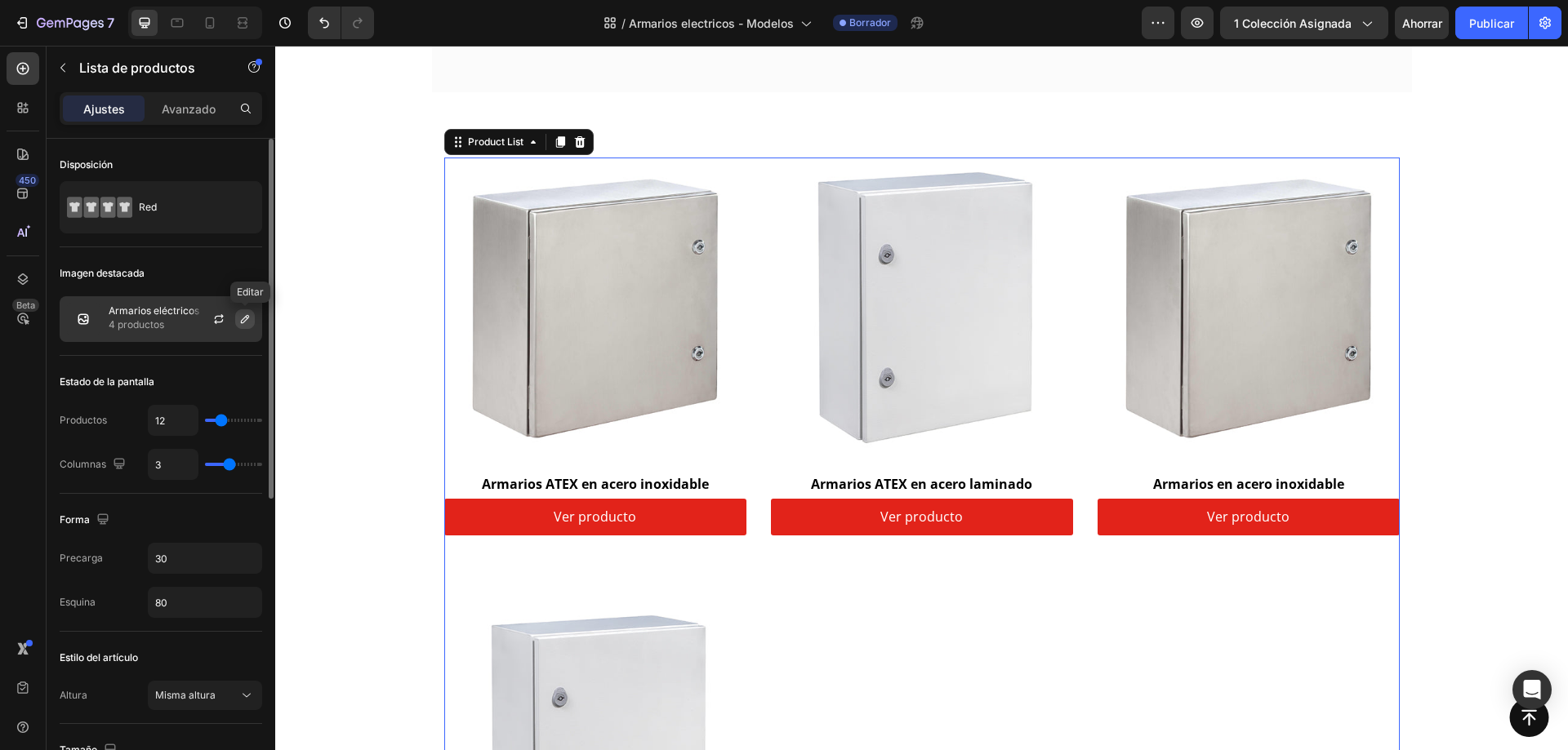
click at [249, 318] on icon "button" at bounding box center [245, 319] width 8 height 8
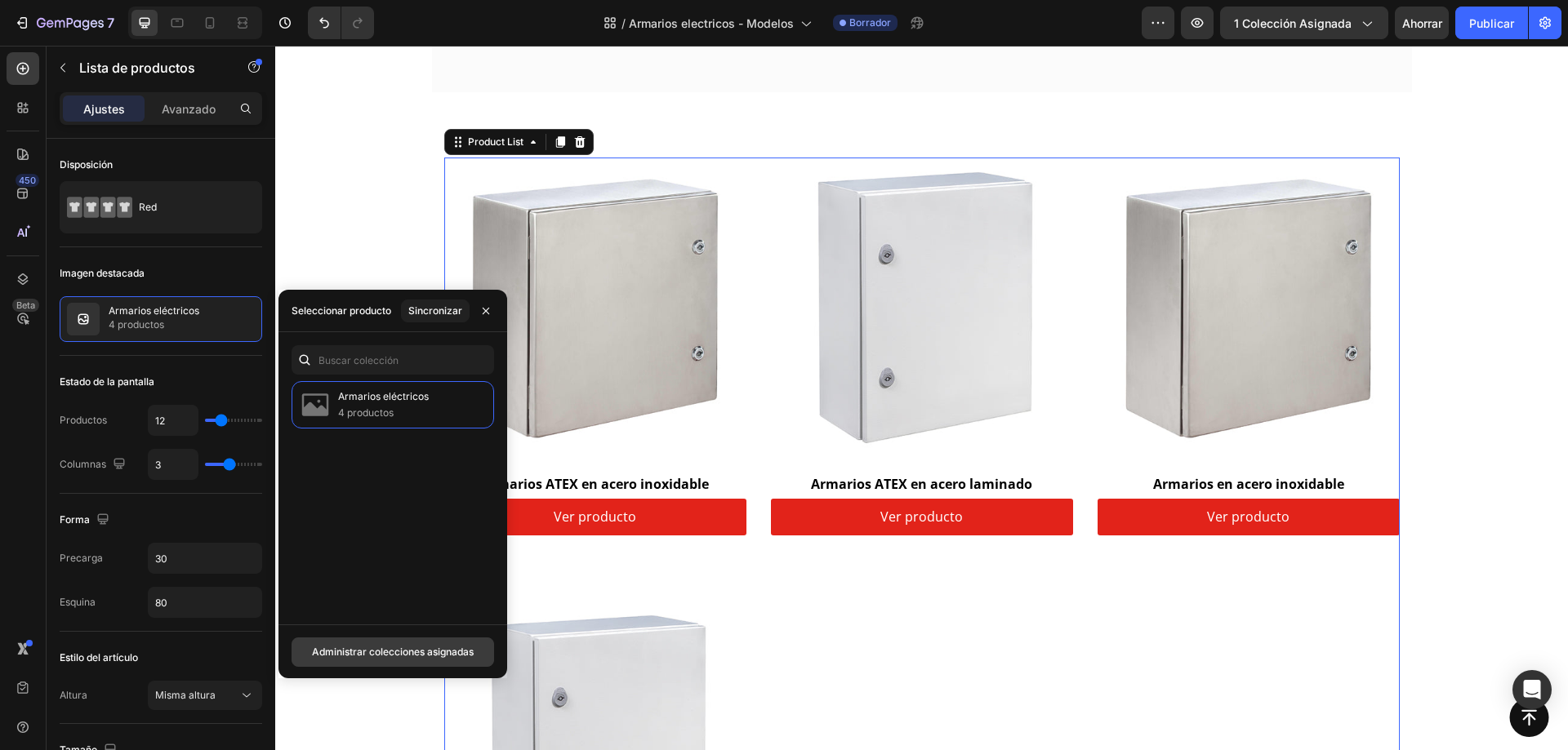
click at [377, 646] on font "Administrar colecciones asignadas" at bounding box center [393, 651] width 162 height 12
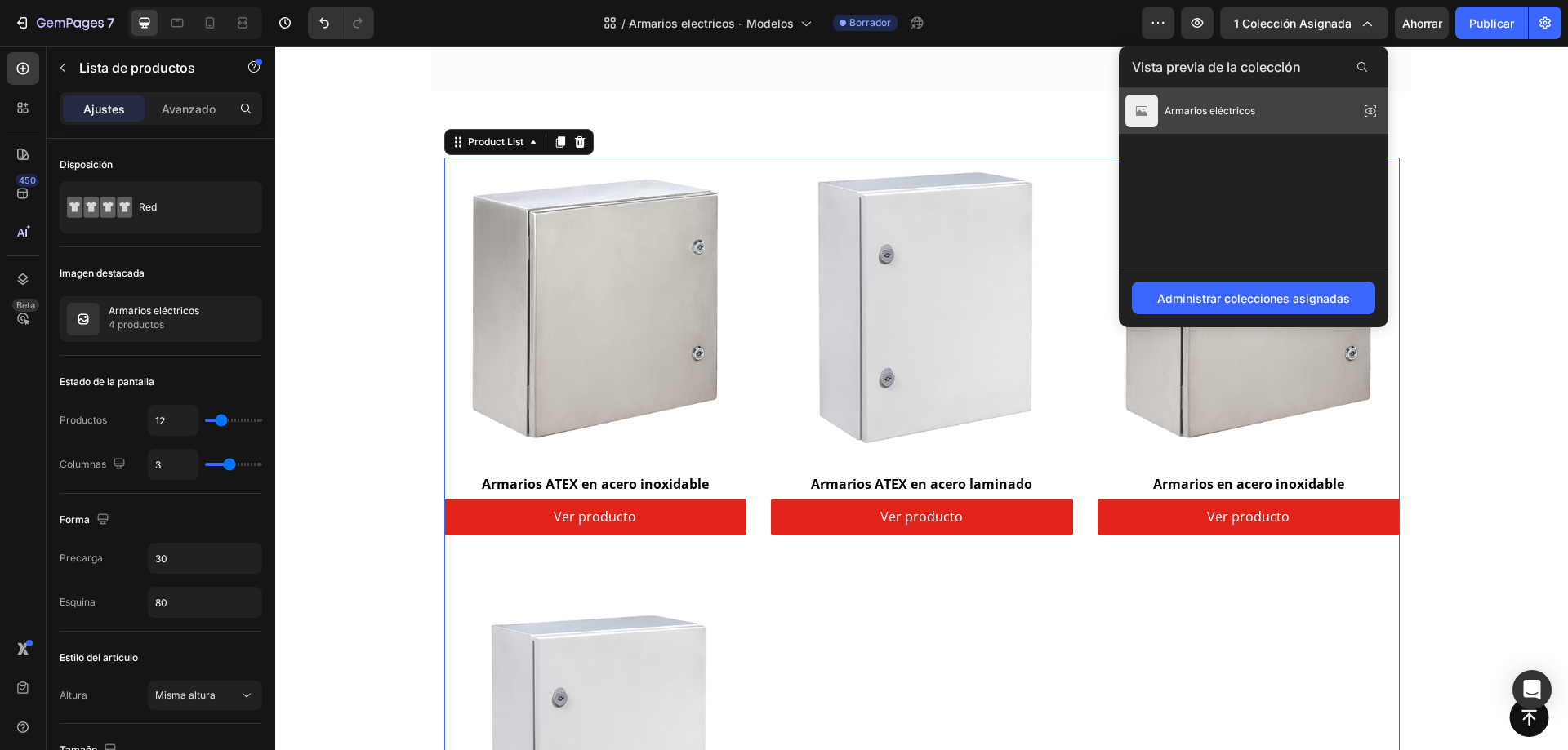
click at [1237, 121] on div "Armarios eléctricos" at bounding box center [1190, 111] width 130 height 32
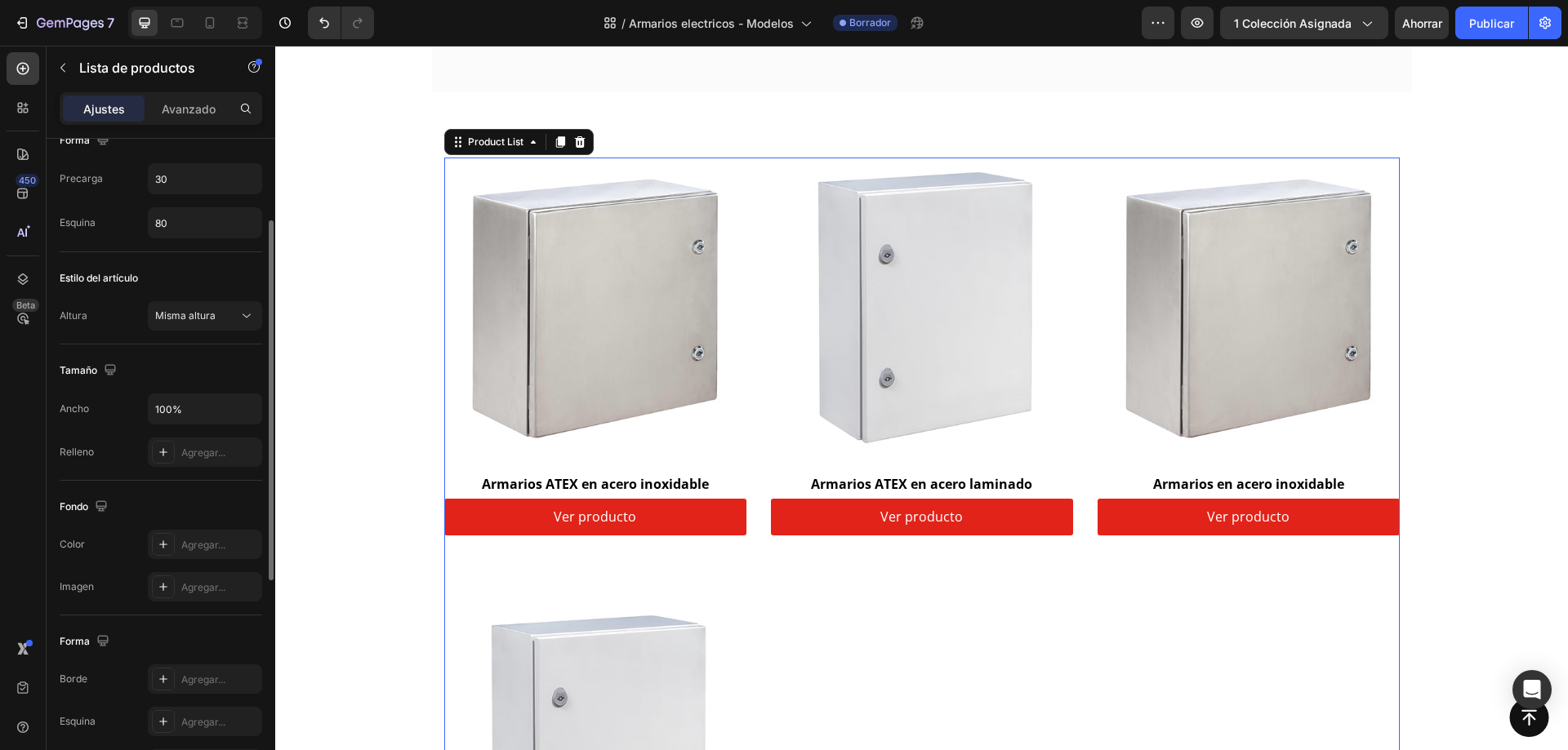
scroll to position [298, 0]
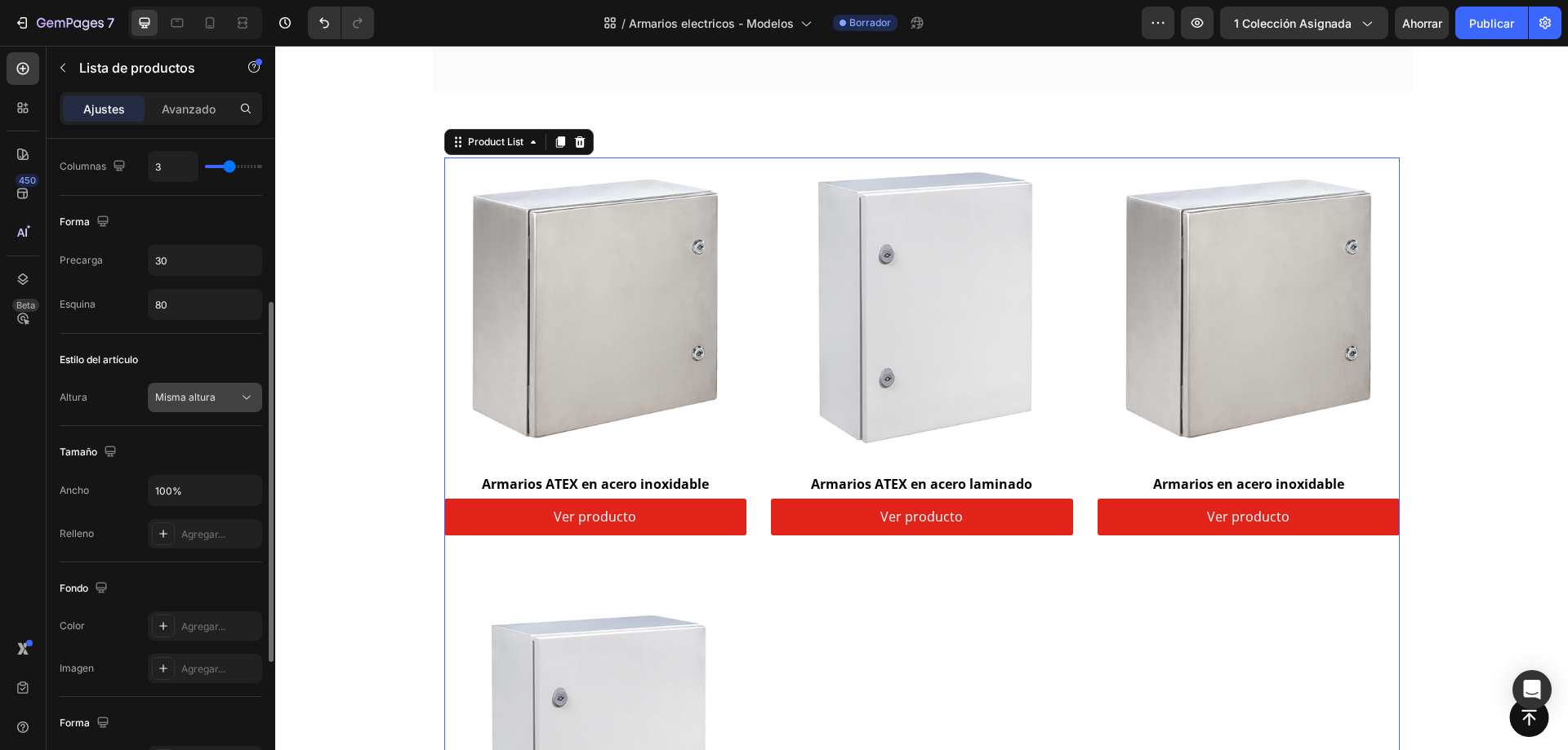
click at [215, 404] on span "Misma altura" at bounding box center [185, 398] width 60 height 15
click at [224, 371] on div "Estilo del artículo" at bounding box center [161, 360] width 202 height 26
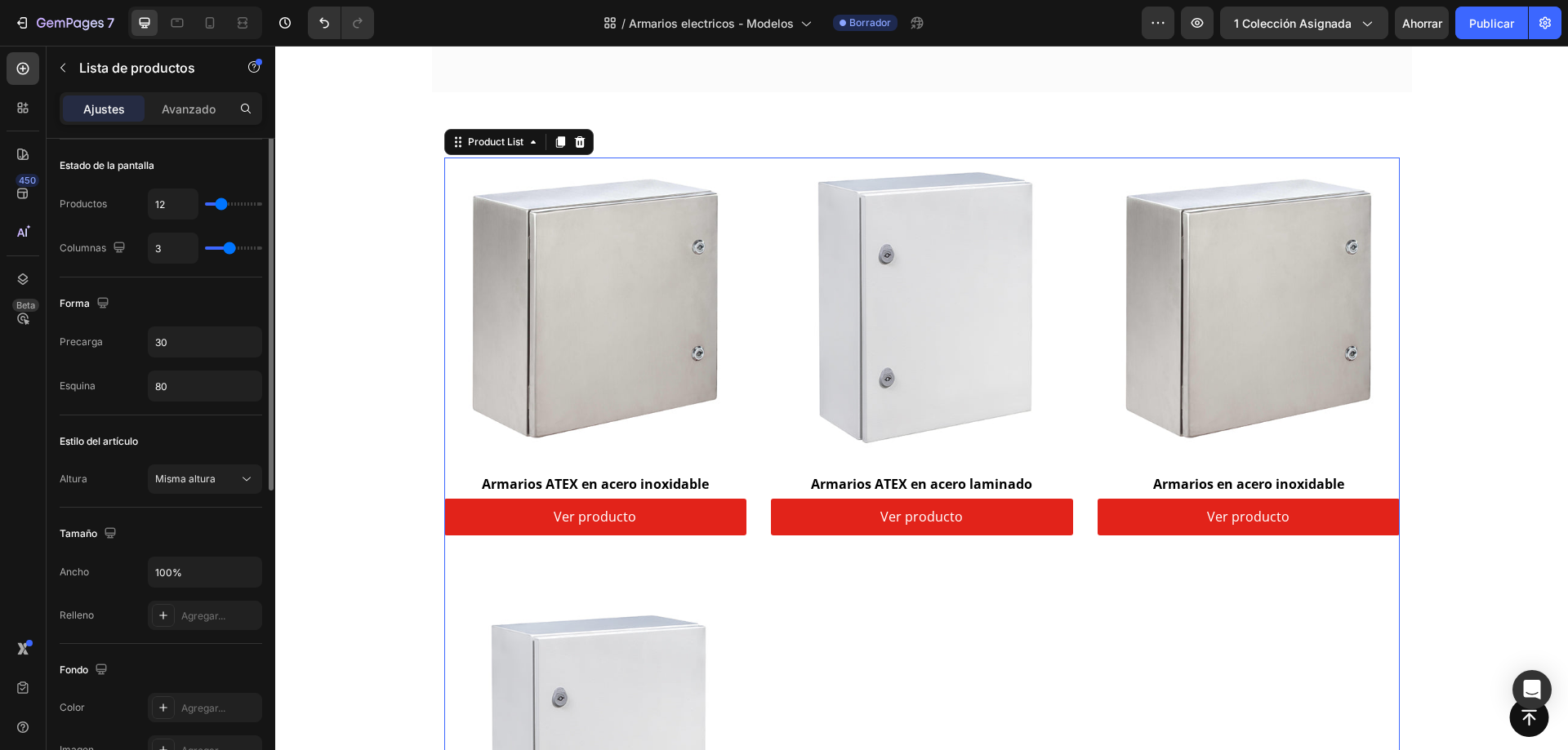
scroll to position [135, 0]
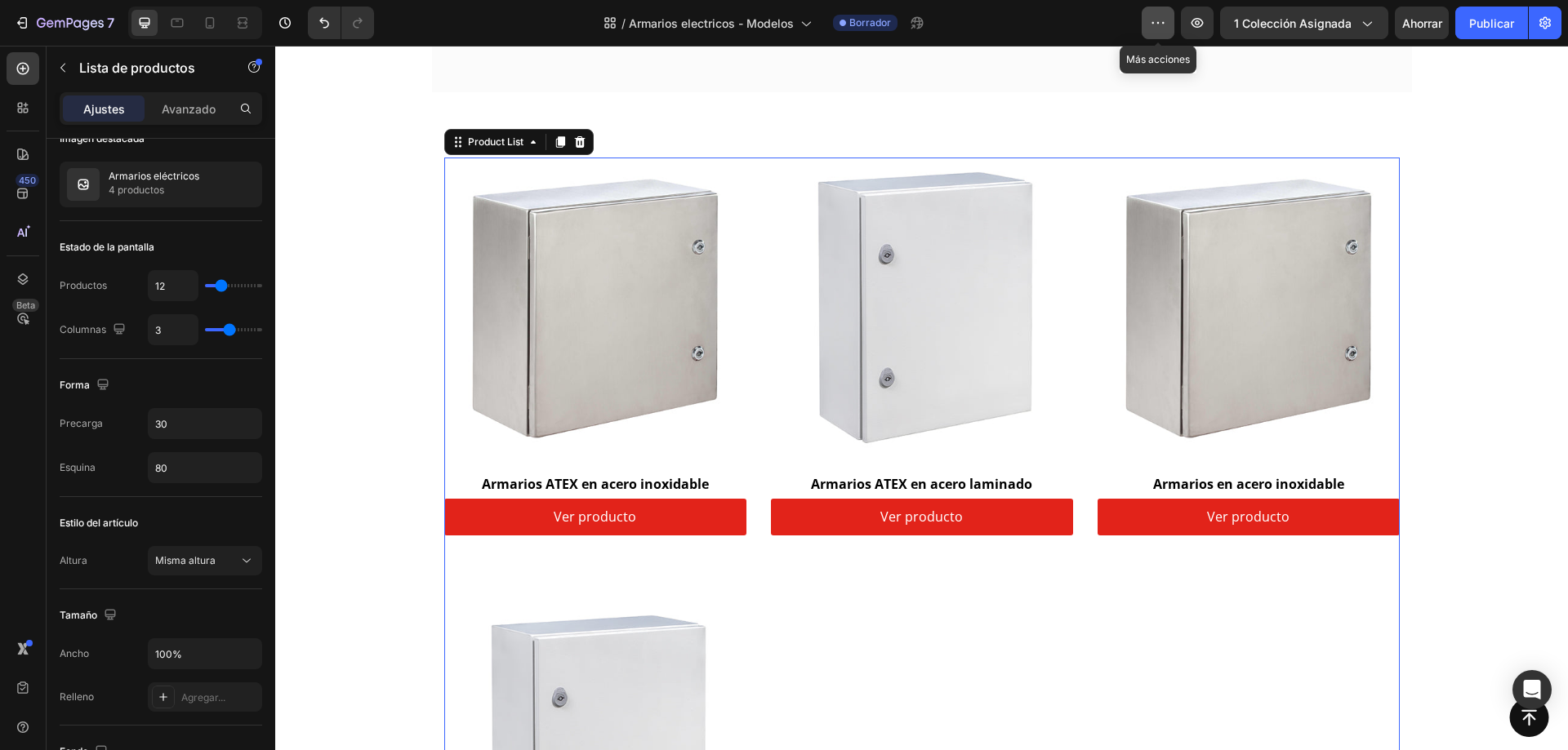
click at [1150, 26] on icon "button" at bounding box center [1159, 23] width 17 height 17
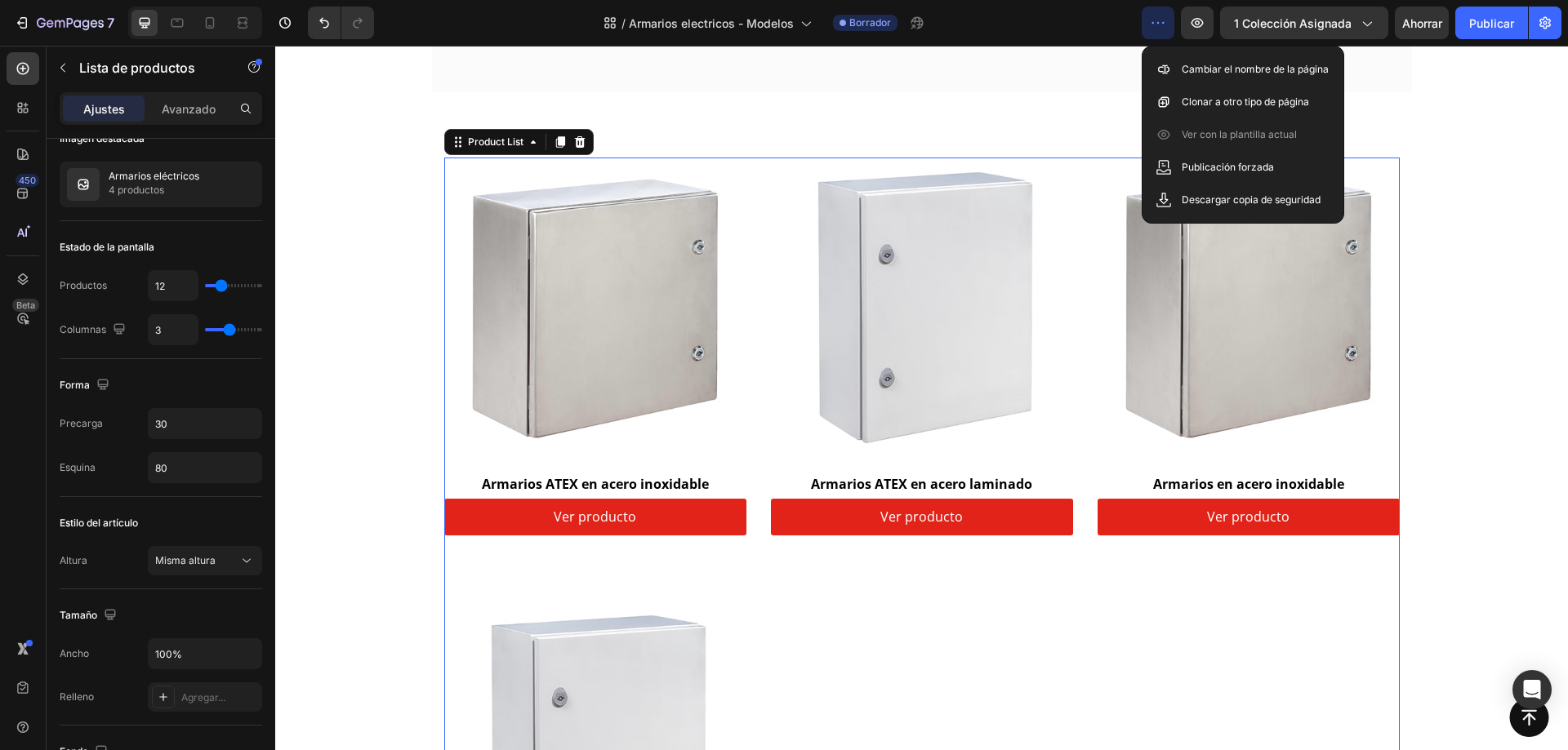
click at [1153, 25] on icon "button" at bounding box center [1159, 23] width 17 height 17
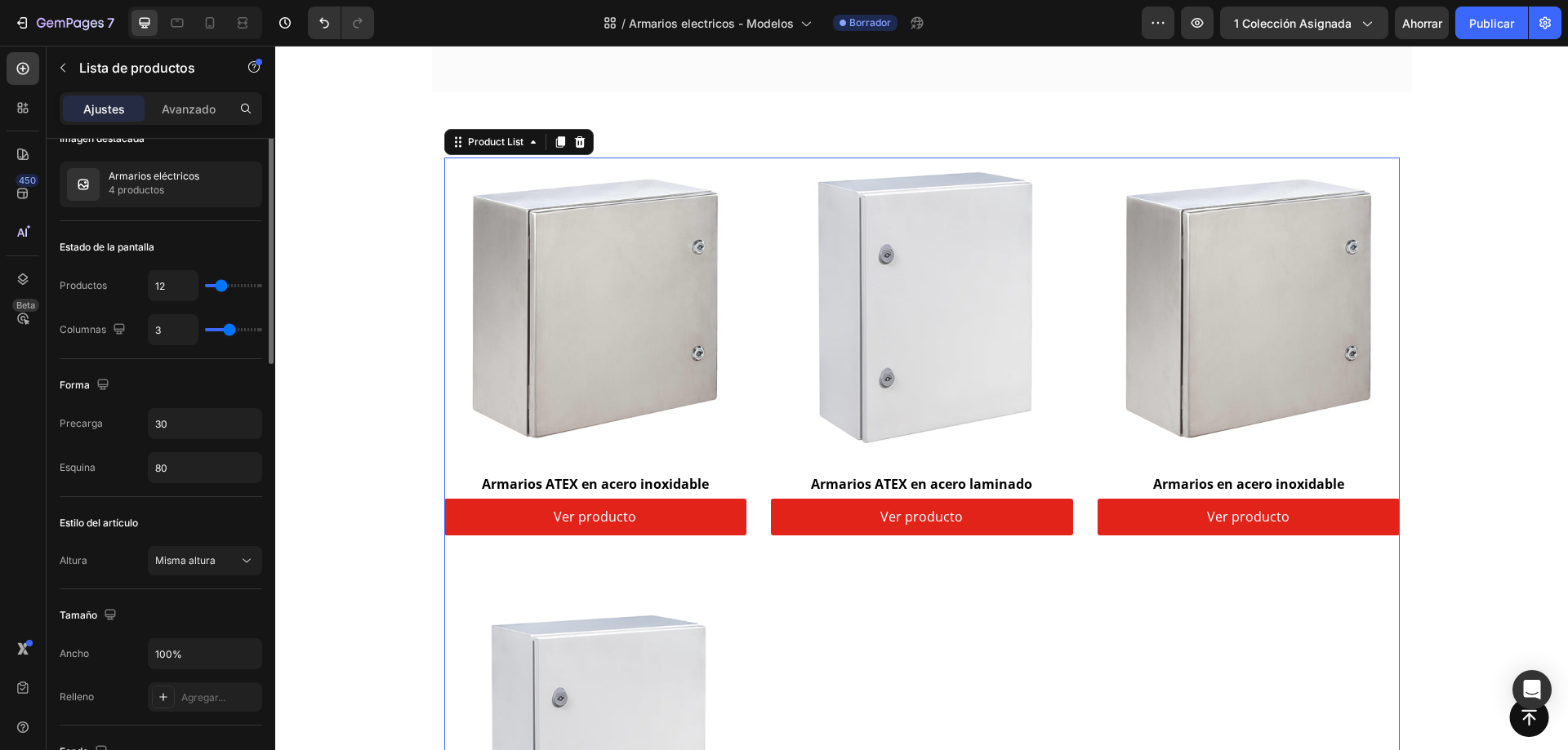
scroll to position [0, 0]
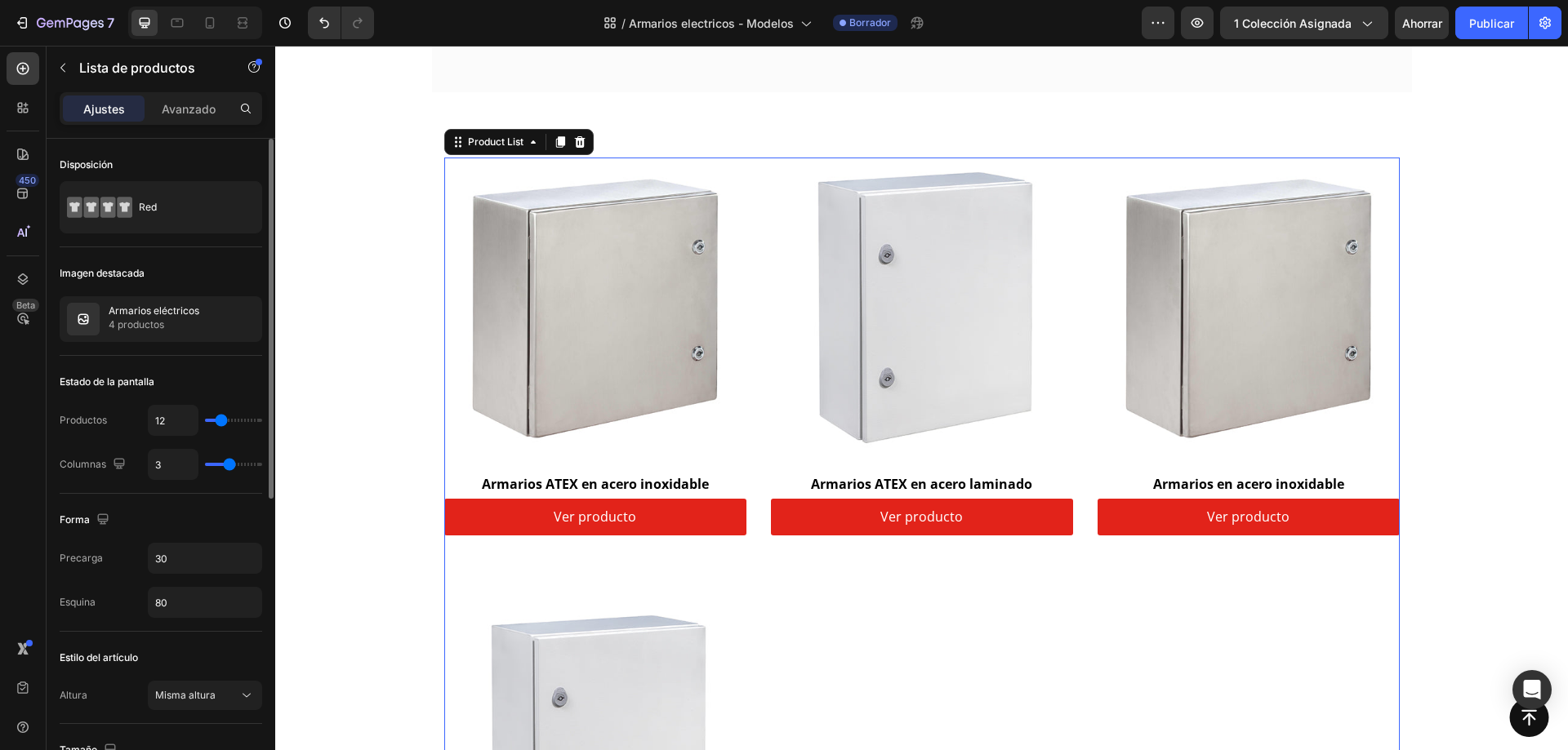
click at [208, 266] on div "Imagen destacada" at bounding box center [161, 273] width 202 height 26
type input "13"
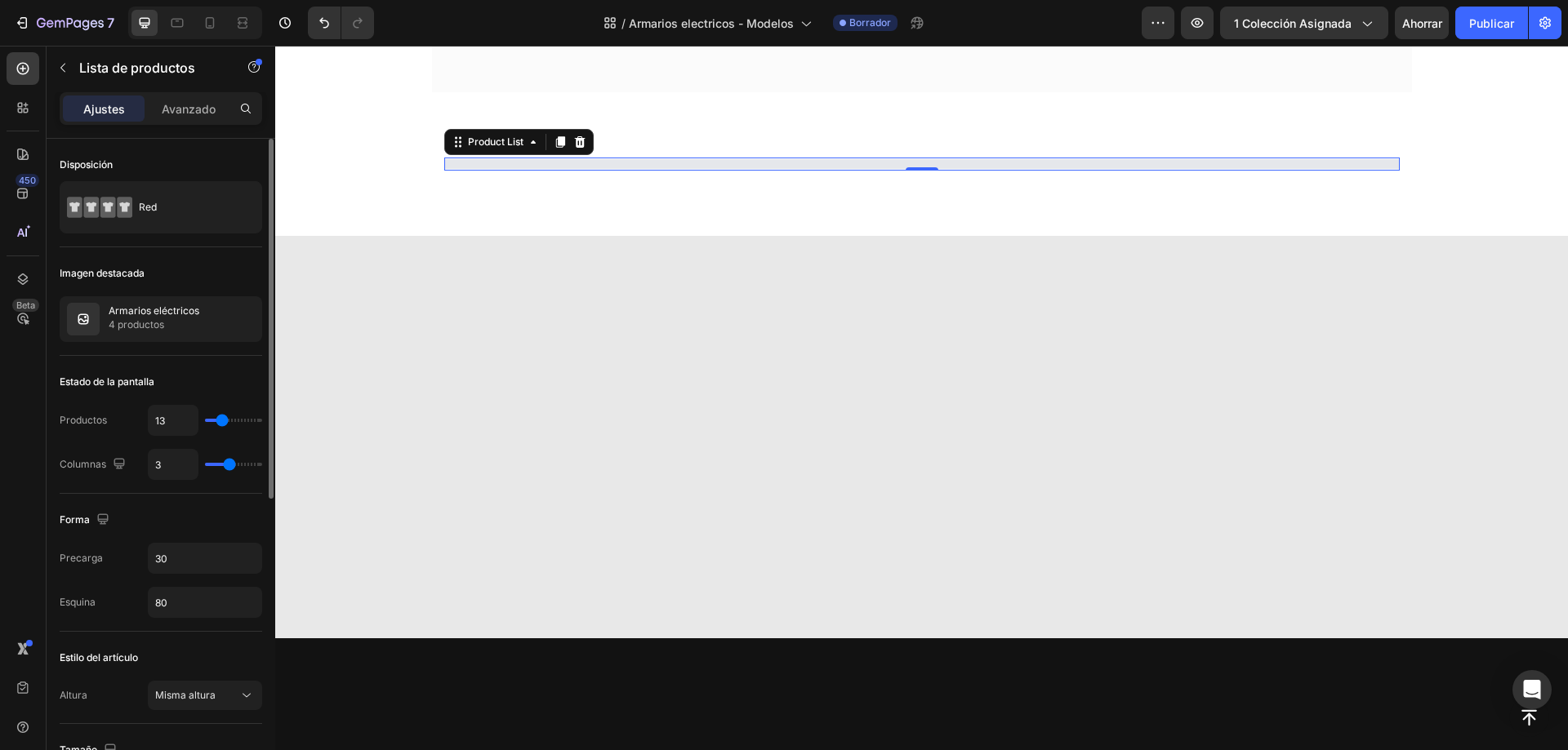
type input "16"
type input "17"
type input "18"
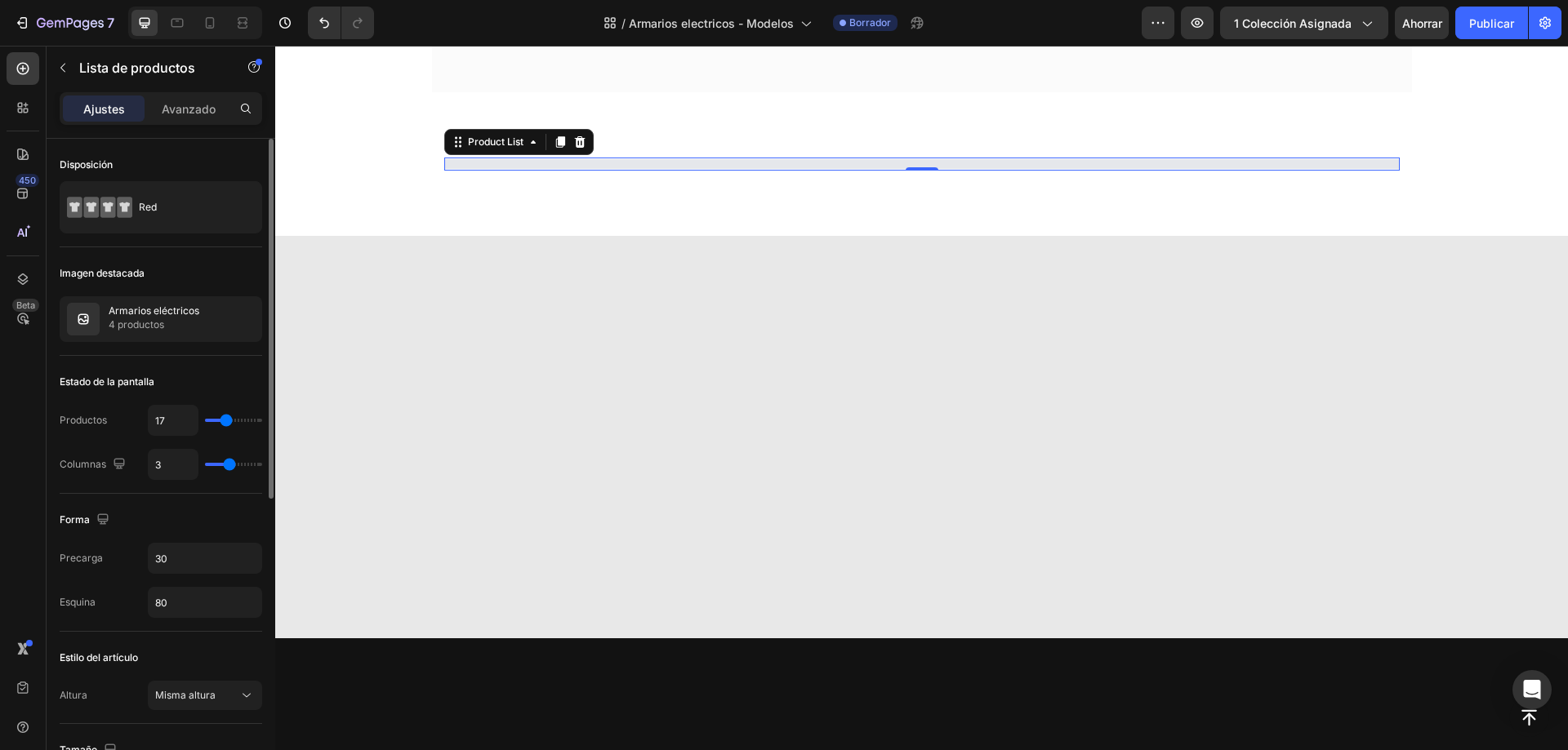
type input "18"
type input "19"
click at [228, 419] on input "range" at bounding box center [234, 421] width 57 height 4
type input "17"
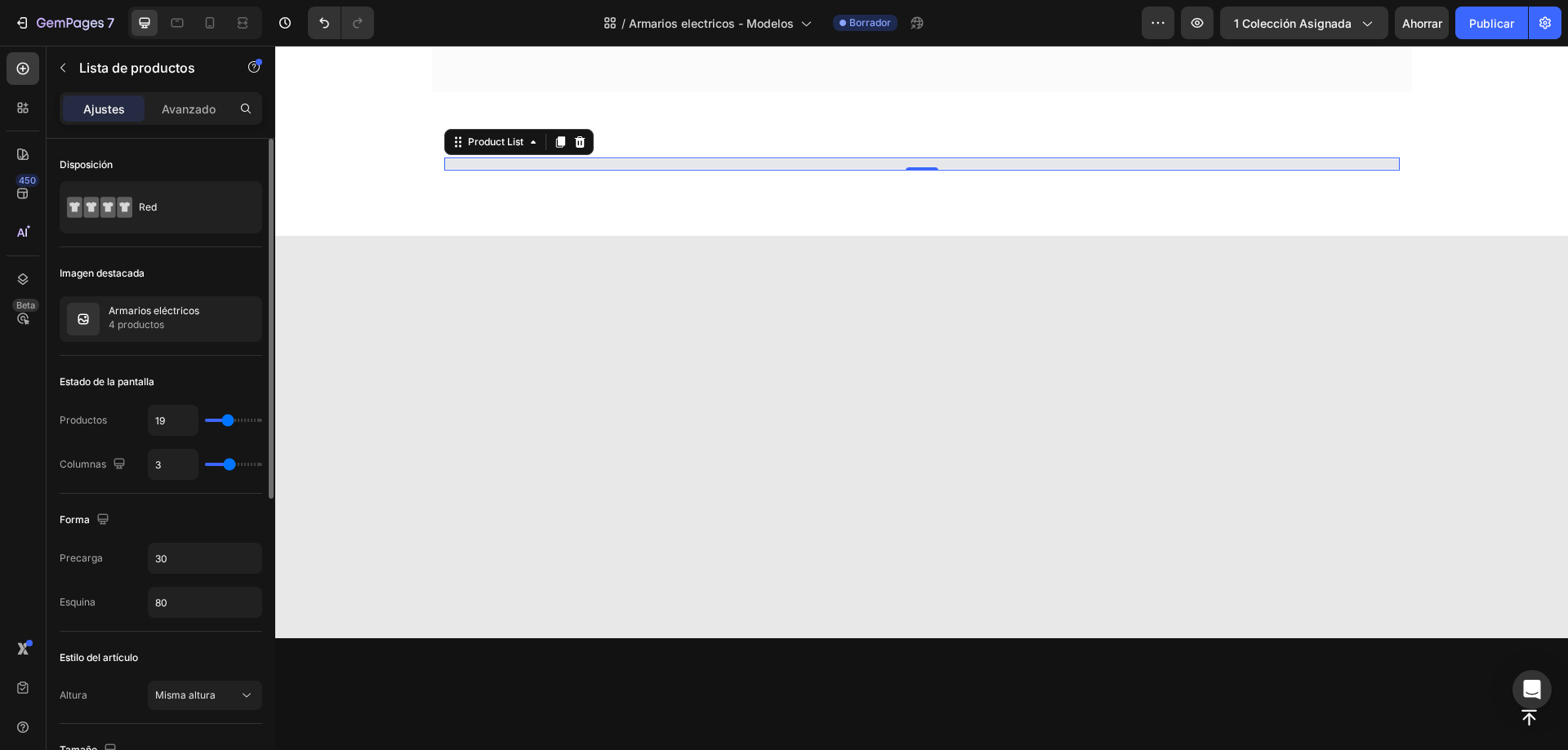
type input "17"
type input "15"
type input "14"
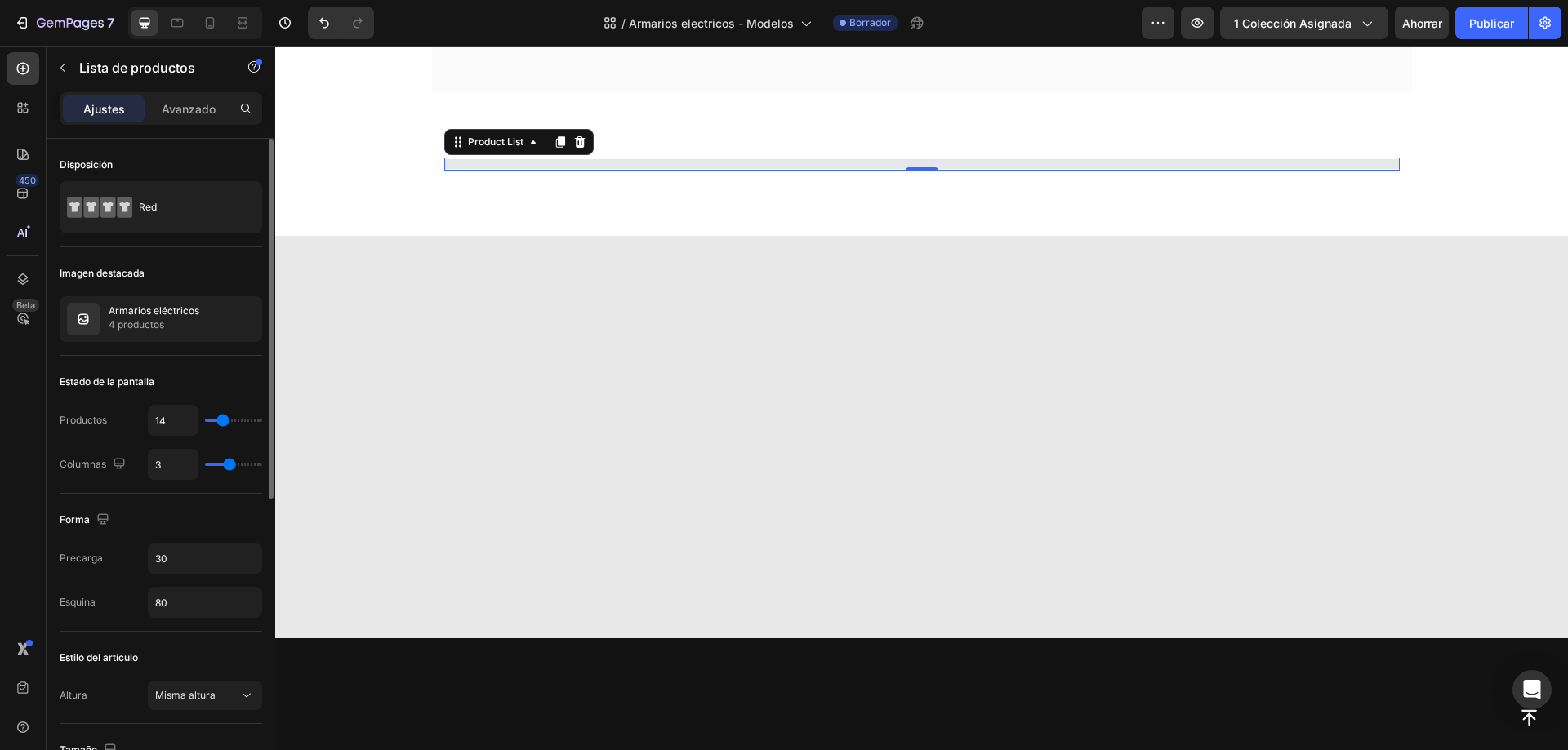
type input "12"
click at [222, 419] on input "range" at bounding box center [234, 421] width 57 height 4
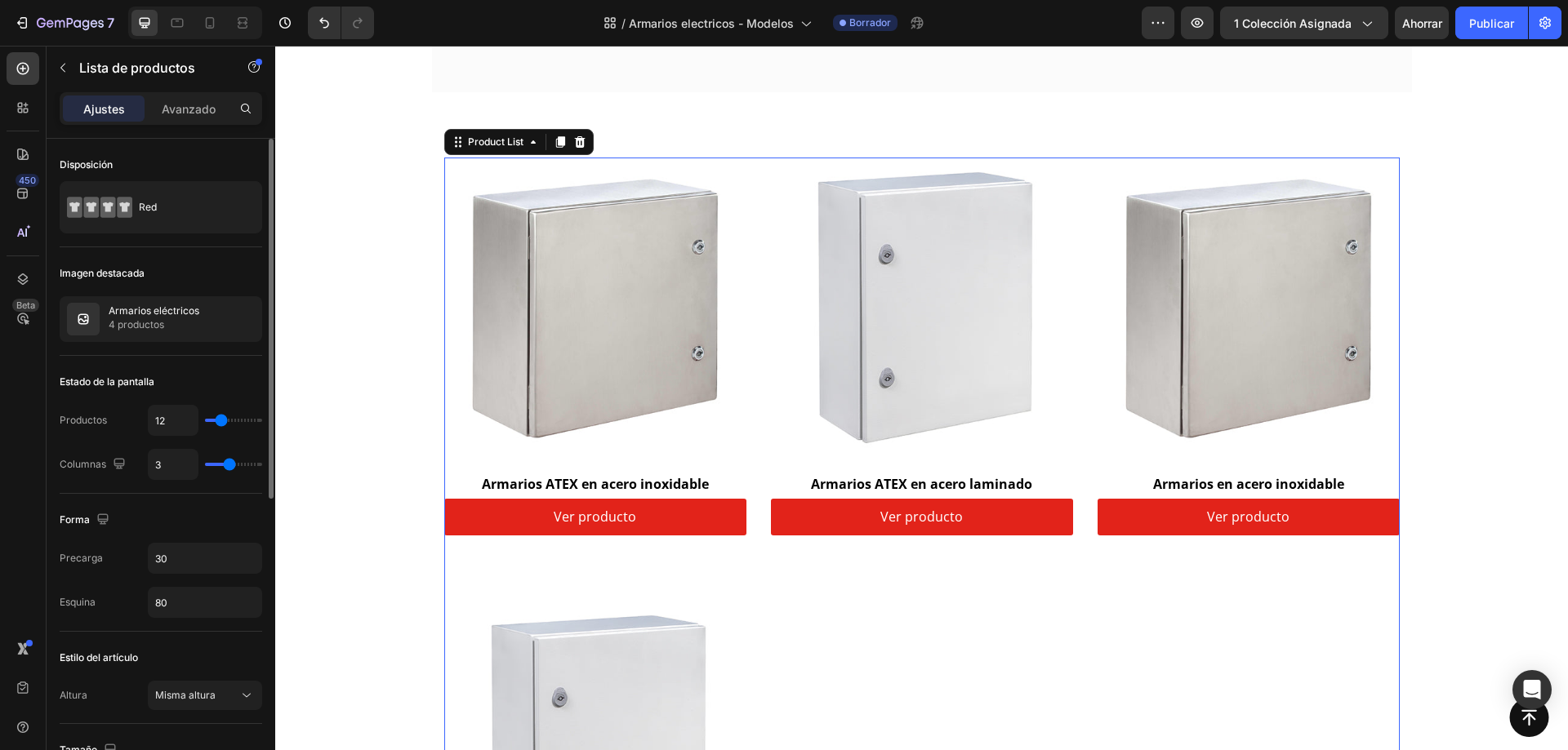
type input "2"
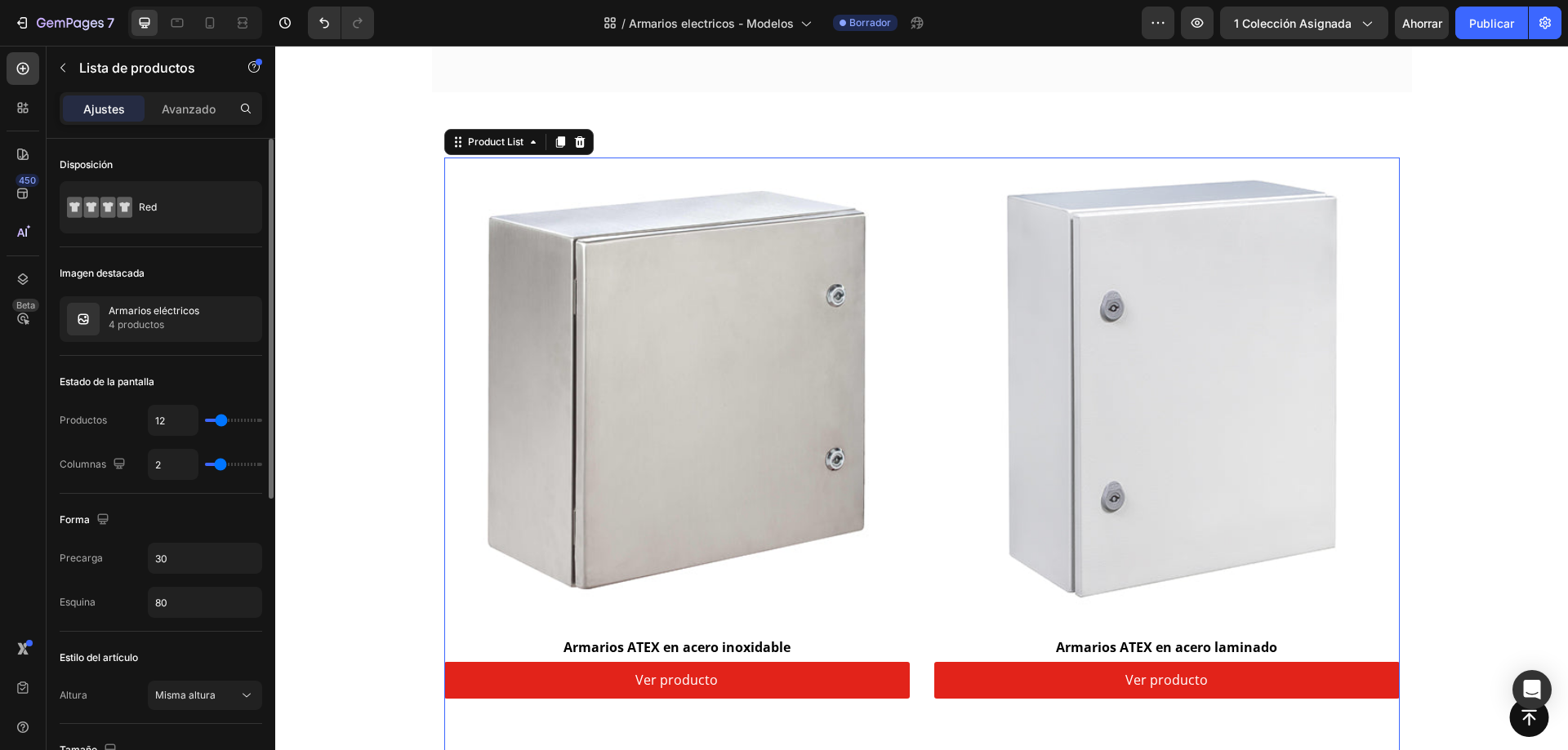
type input "2"
click at [221, 466] on input "range" at bounding box center [234, 465] width 57 height 4
click at [222, 466] on input "range" at bounding box center [234, 465] width 57 height 4
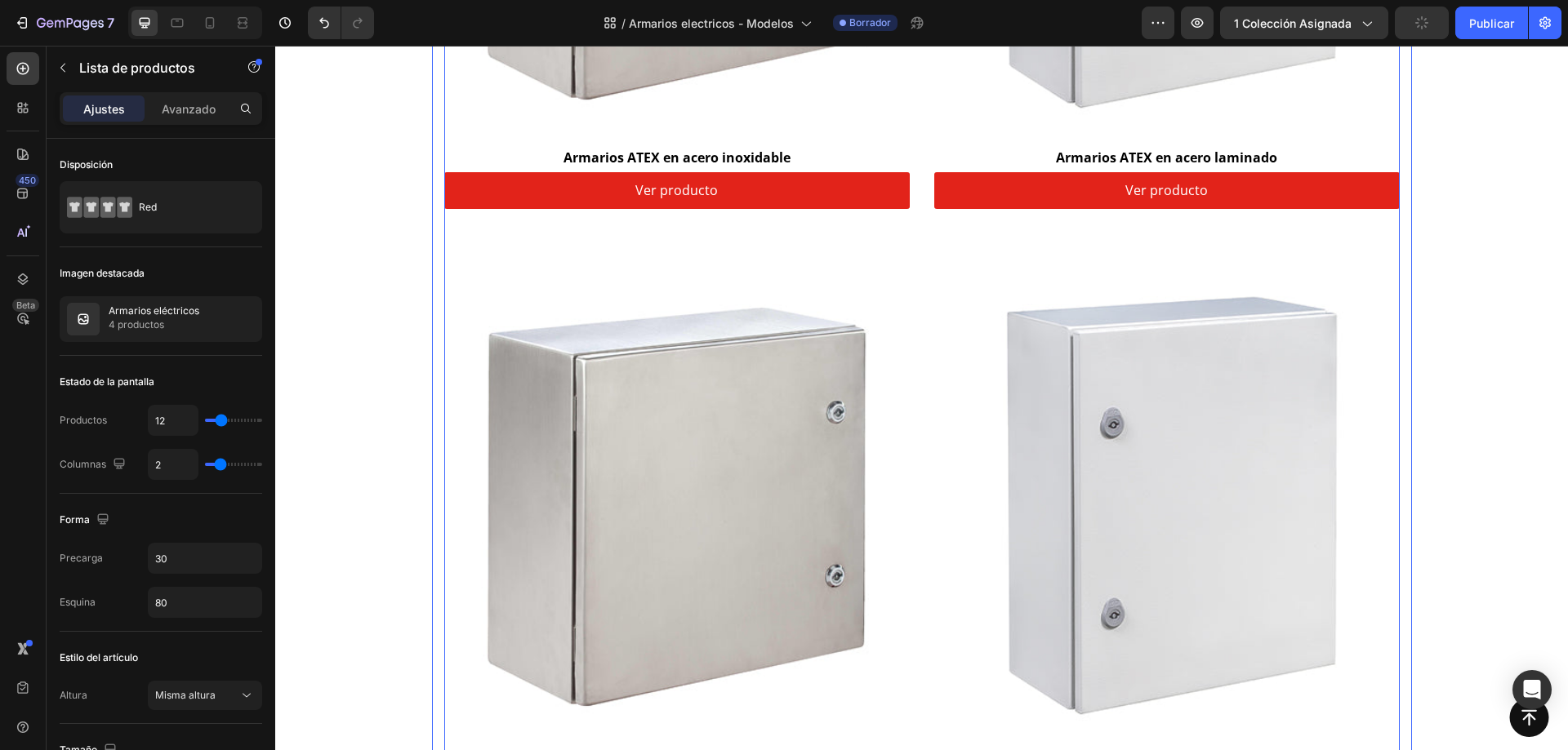
scroll to position [572, 0]
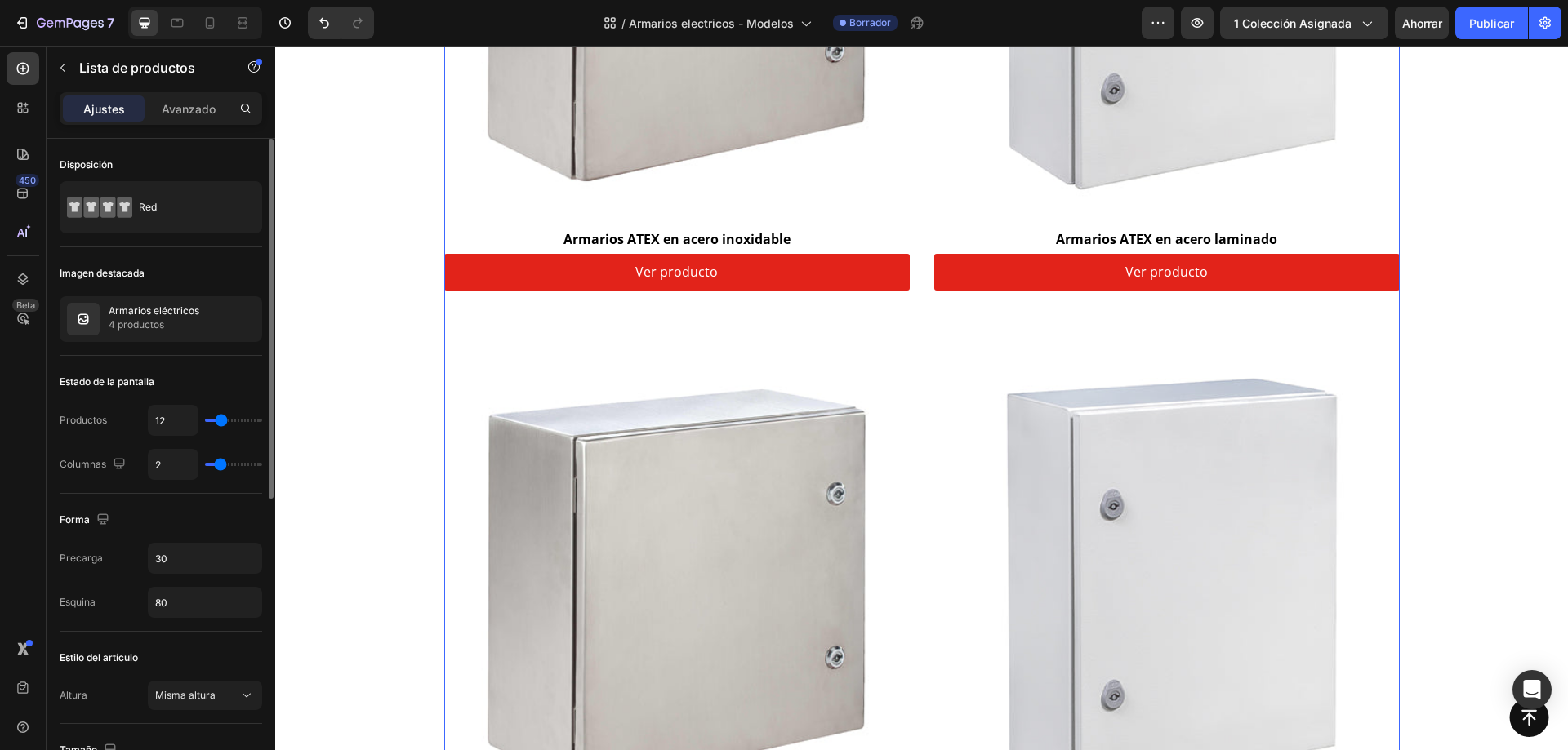
click at [222, 464] on input "range" at bounding box center [234, 465] width 57 height 4
type input "3"
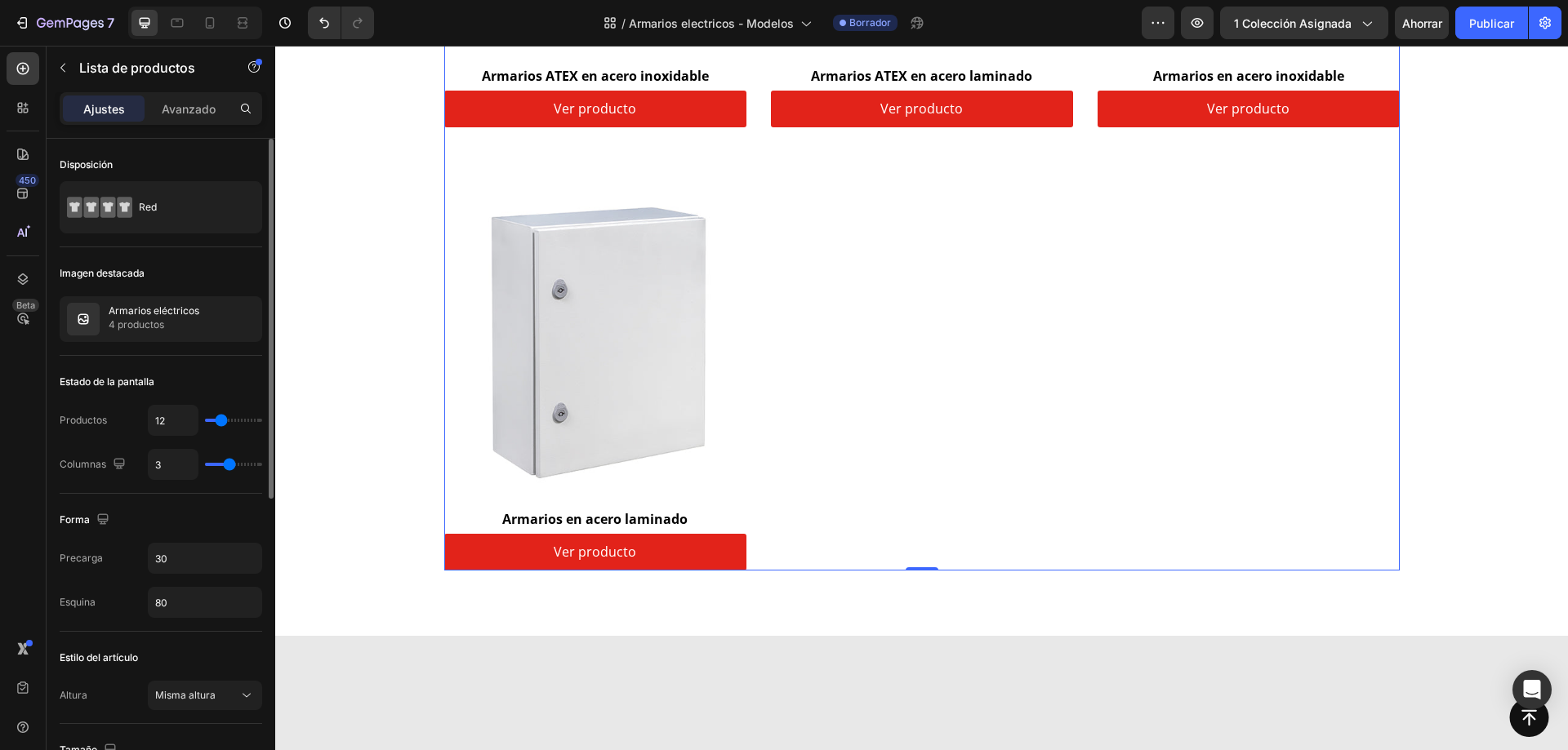
type input "3"
click at [227, 465] on input "range" at bounding box center [234, 465] width 57 height 4
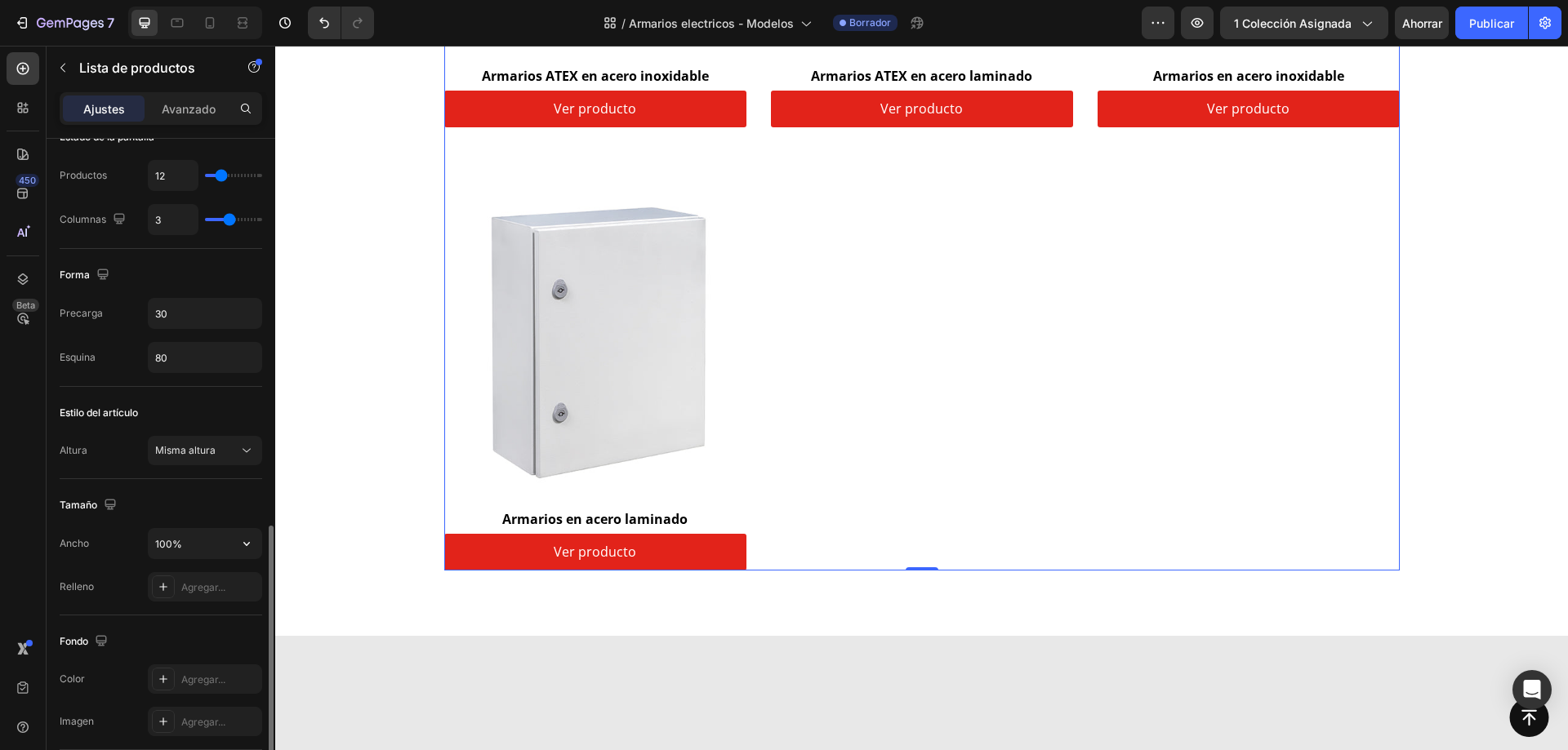
scroll to position [490, 0]
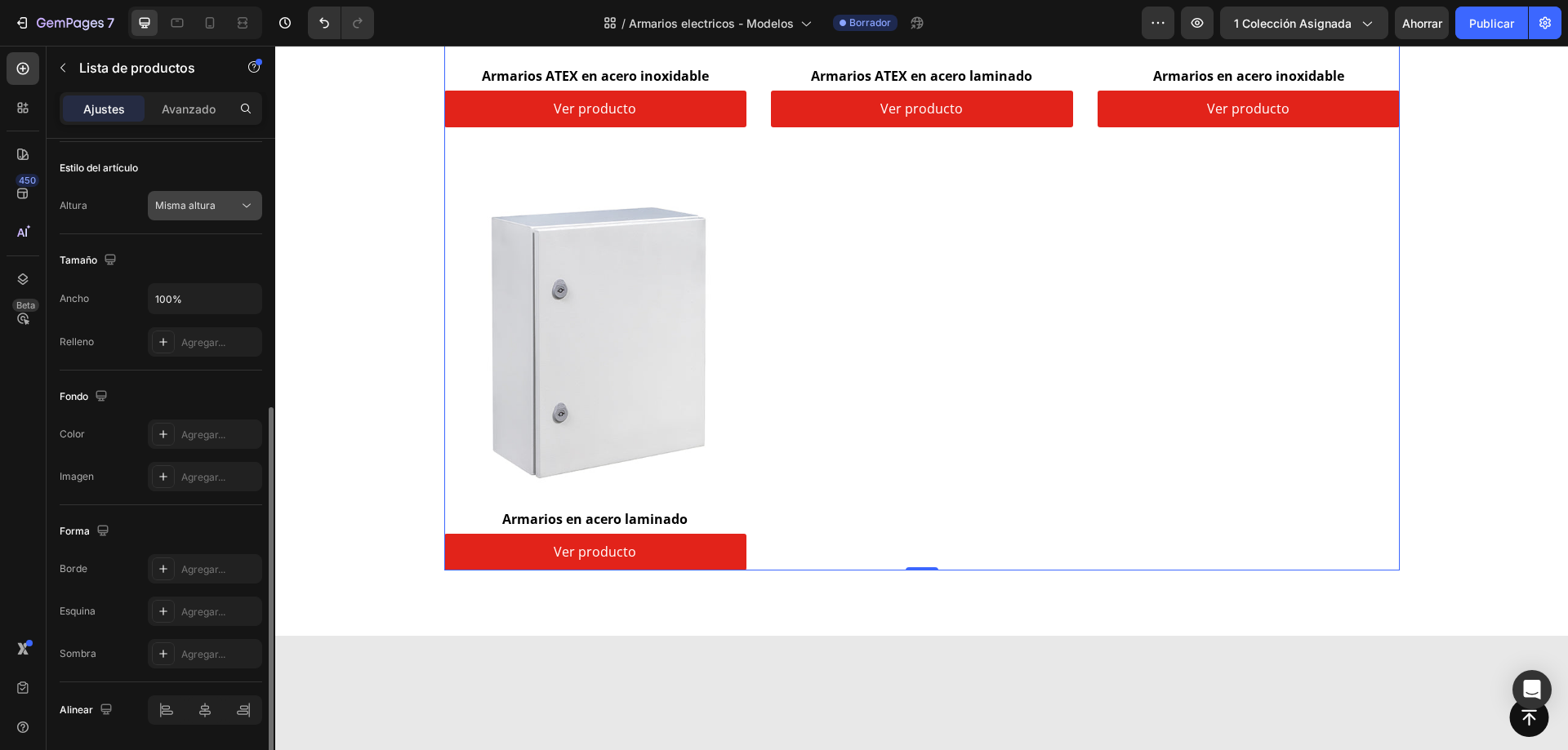
click at [243, 202] on icon at bounding box center [247, 206] width 17 height 17
click at [261, 151] on div "Estilo del artículo Altura Misma altura" at bounding box center [161, 188] width 202 height 92
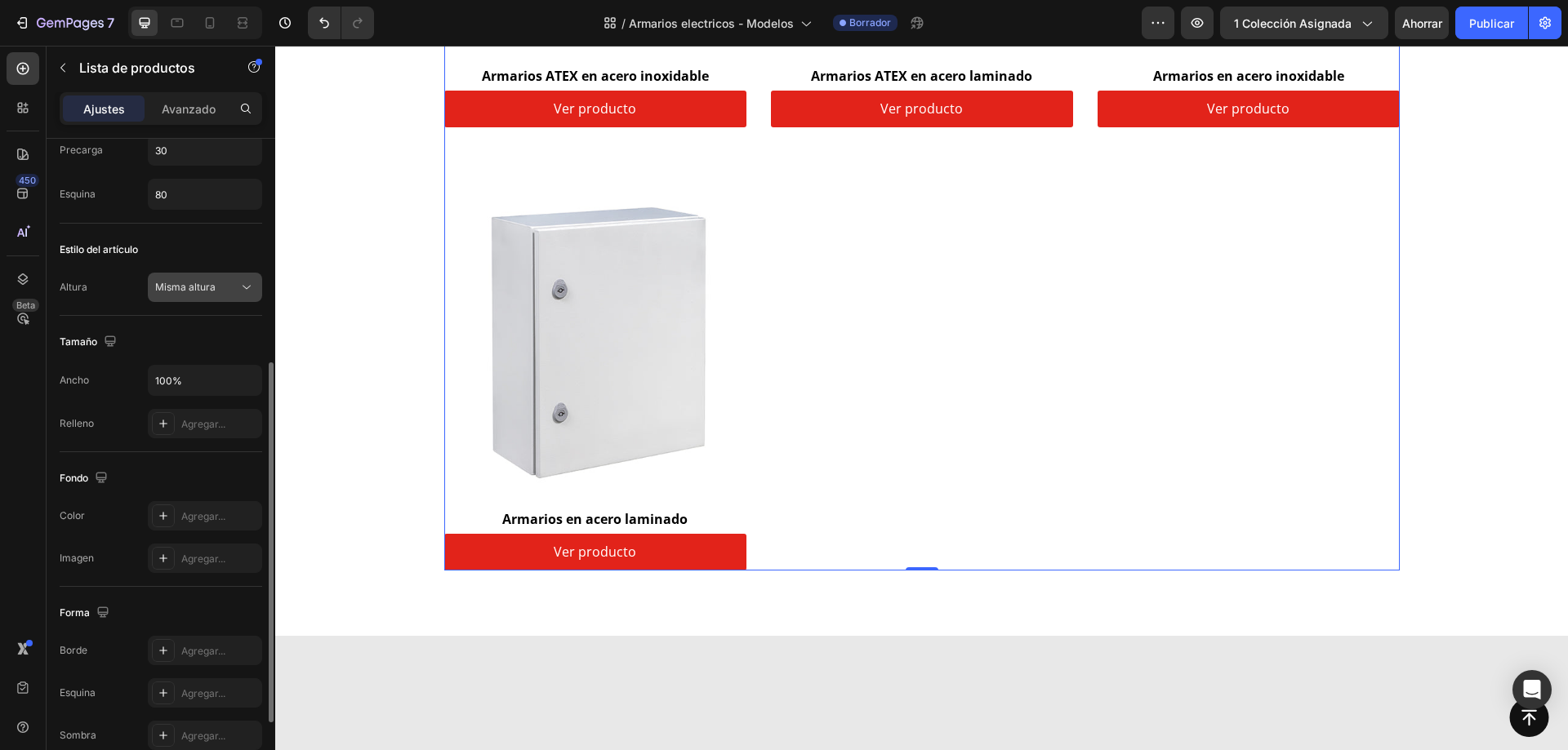
click at [256, 287] on button "Misma altura" at bounding box center [205, 287] width 115 height 30
click at [251, 248] on div "Estilo del artículo" at bounding box center [161, 249] width 202 height 26
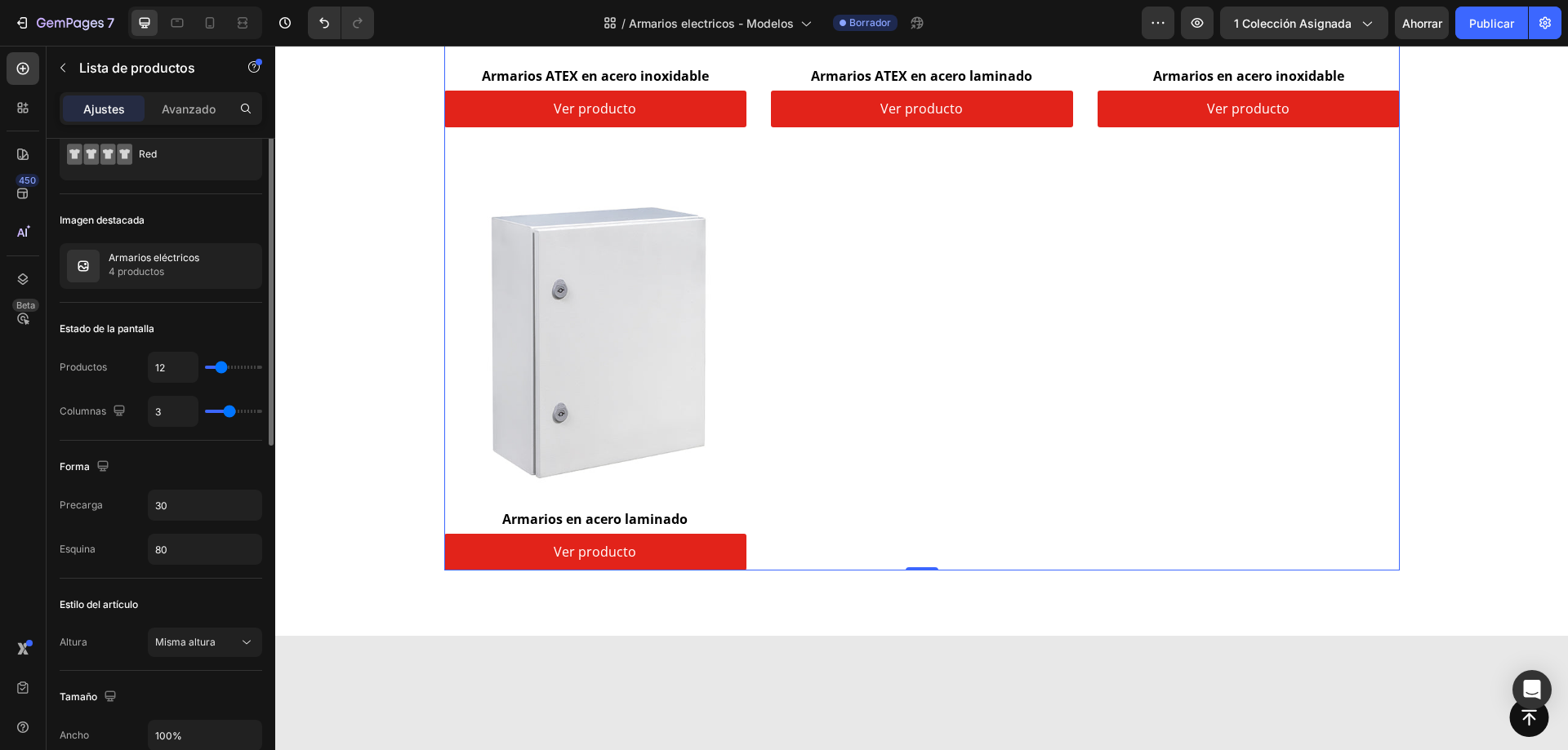
scroll to position [0, 0]
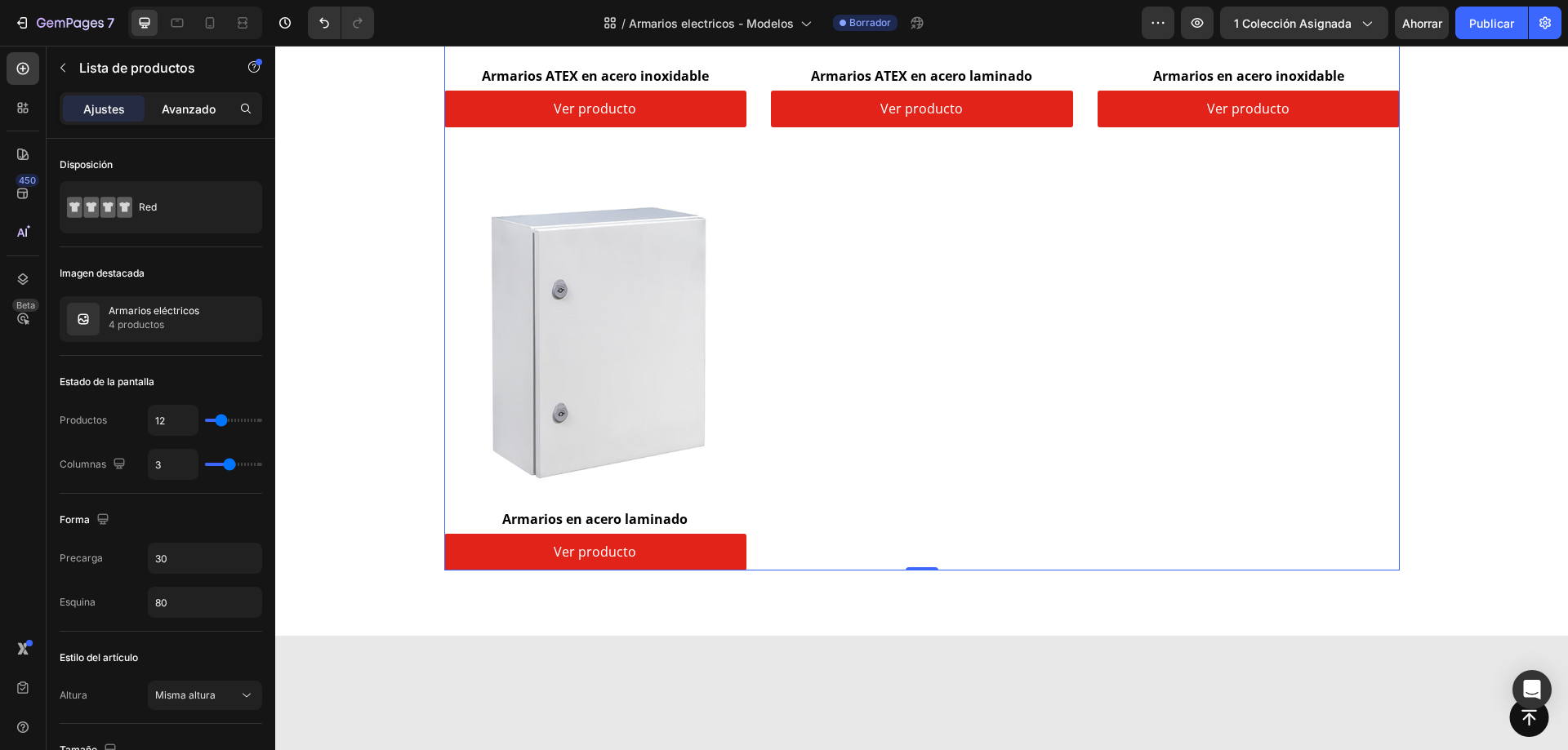
click at [184, 114] on font "Avanzado" at bounding box center [188, 109] width 54 height 14
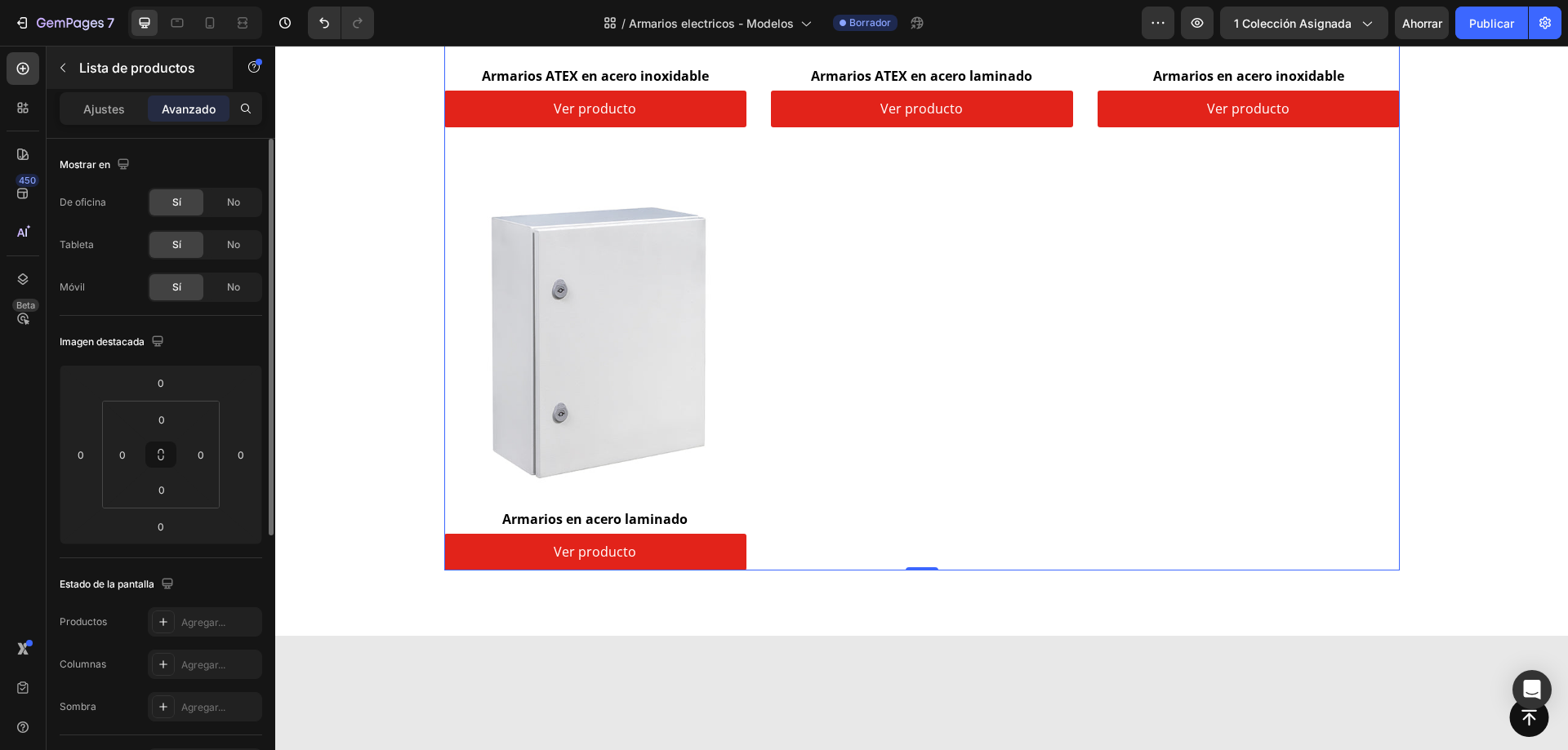
click at [99, 107] on font "Ajustes" at bounding box center [103, 109] width 42 height 14
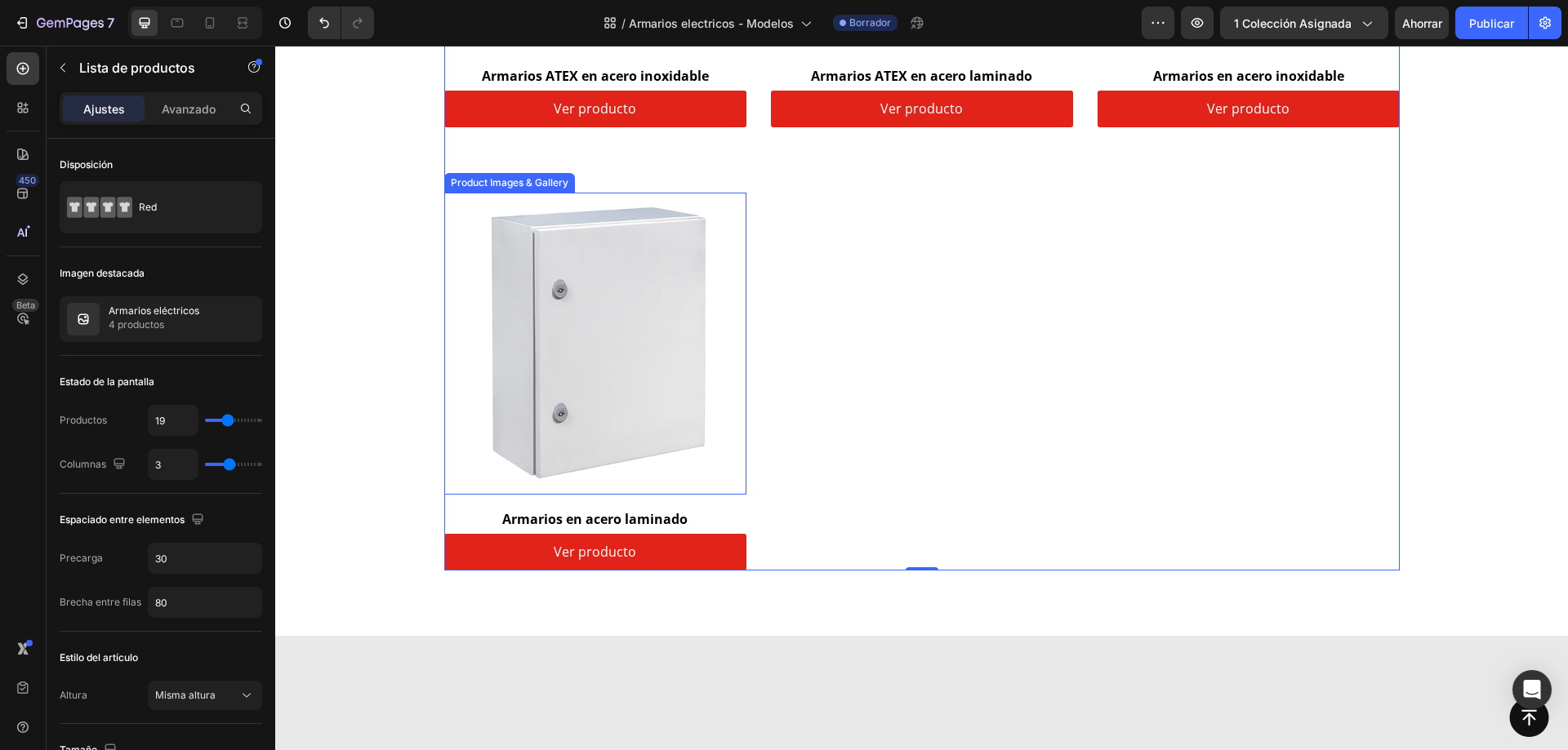
click at [683, 452] on img at bounding box center [595, 344] width 302 height 302
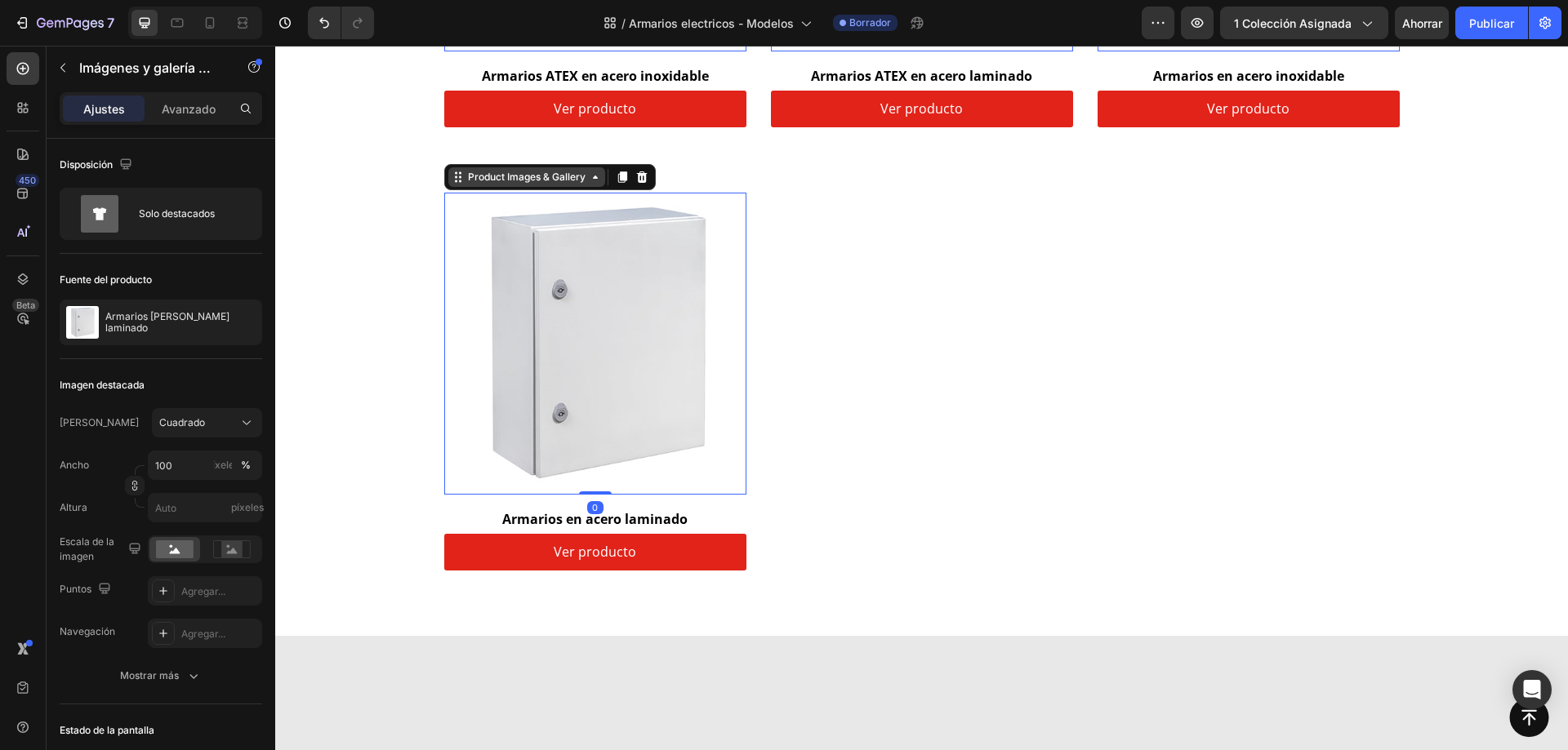
click at [275, 46] on icon at bounding box center [275, 46] width 0 height 0
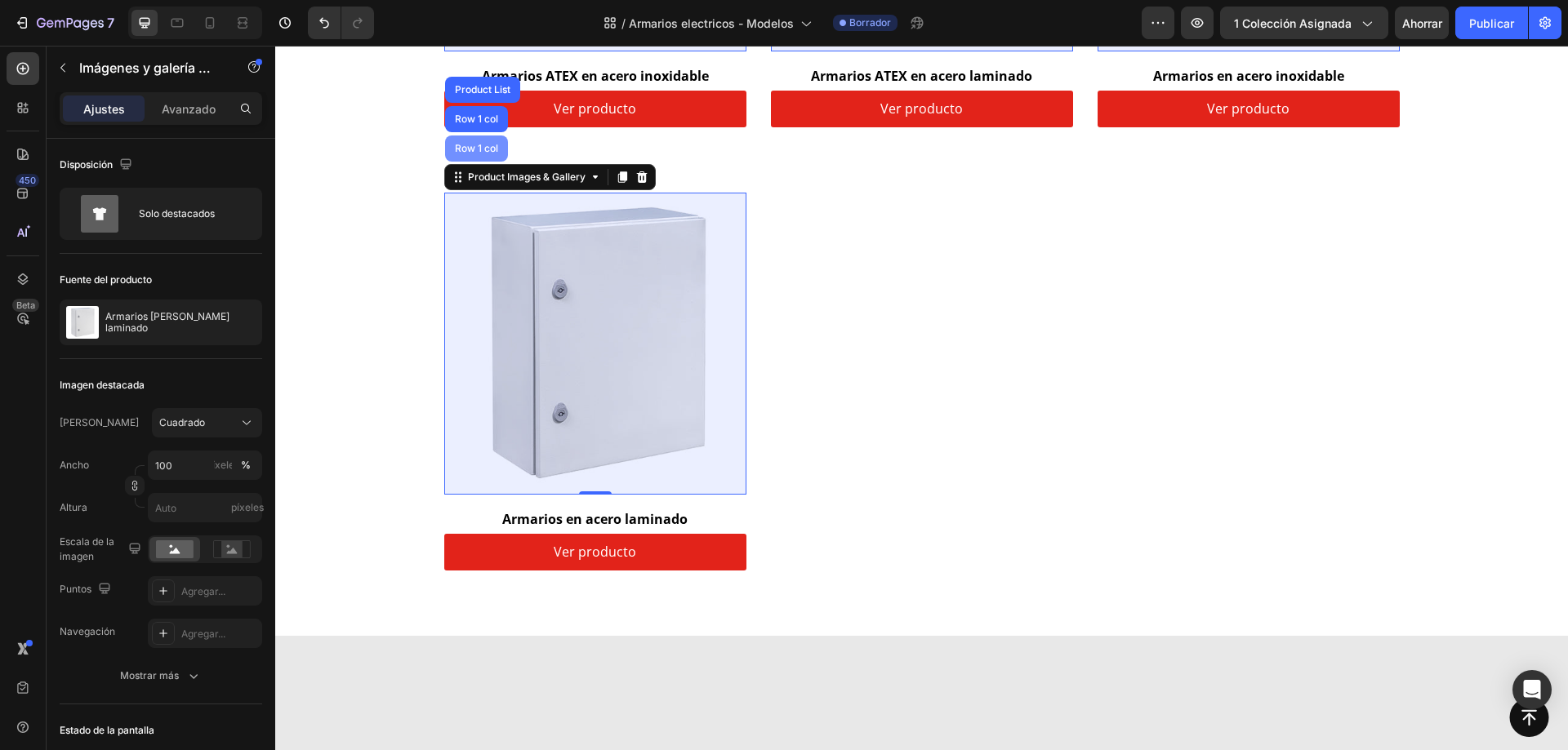
click at [275, 46] on div "Row 1 col" at bounding box center [275, 46] width 0 height 0
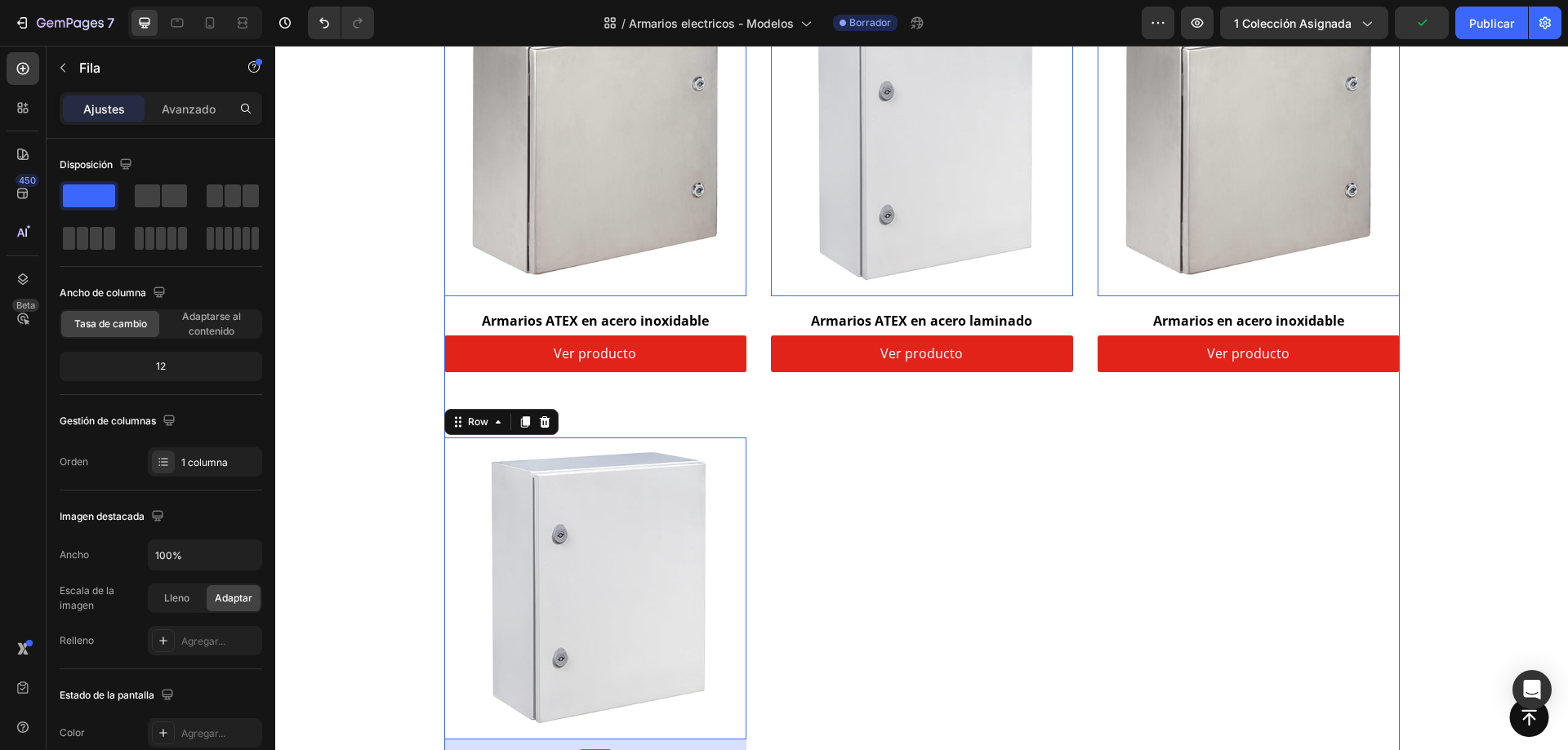
scroll to position [408, 0]
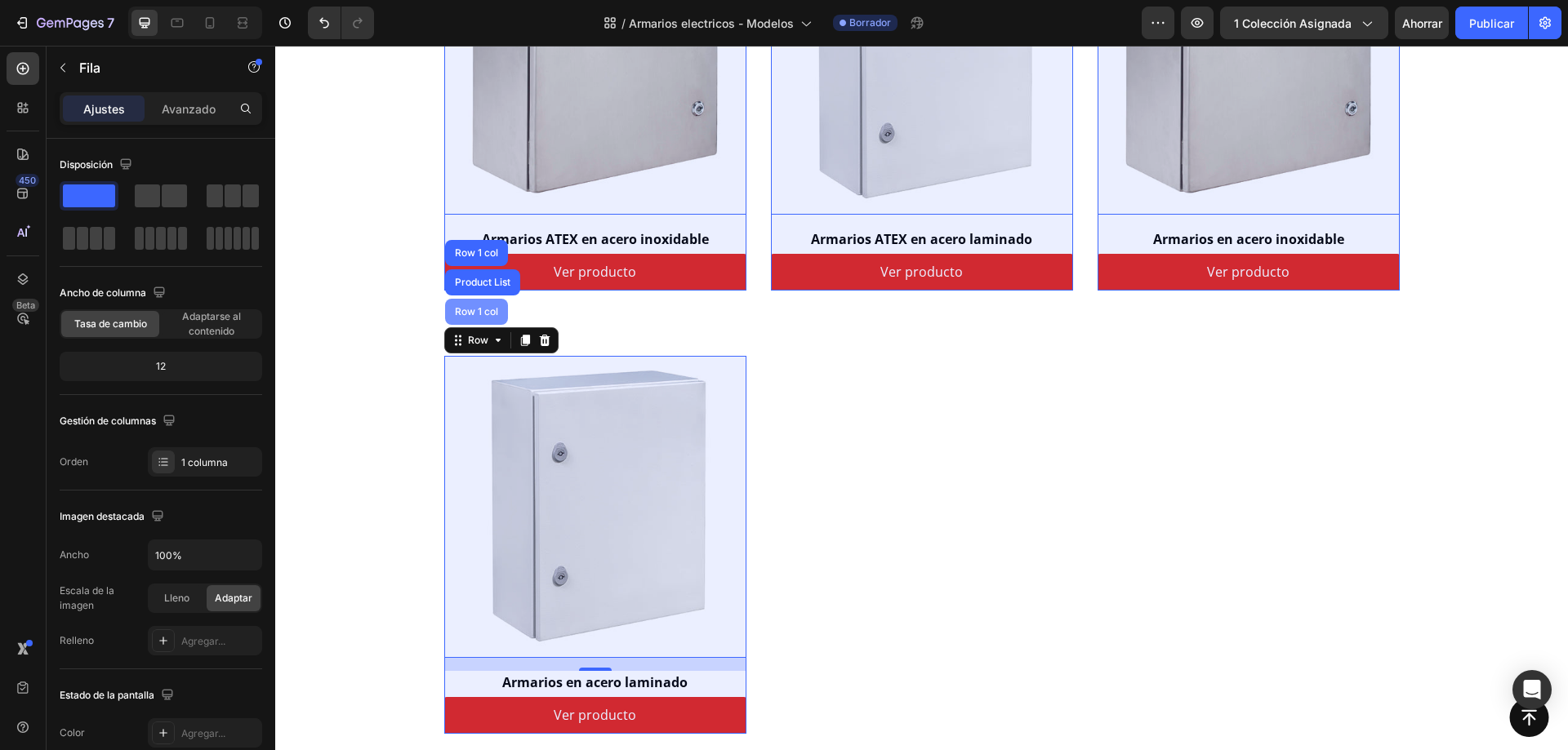
click at [482, 308] on div "Row 1 col" at bounding box center [477, 311] width 50 height 10
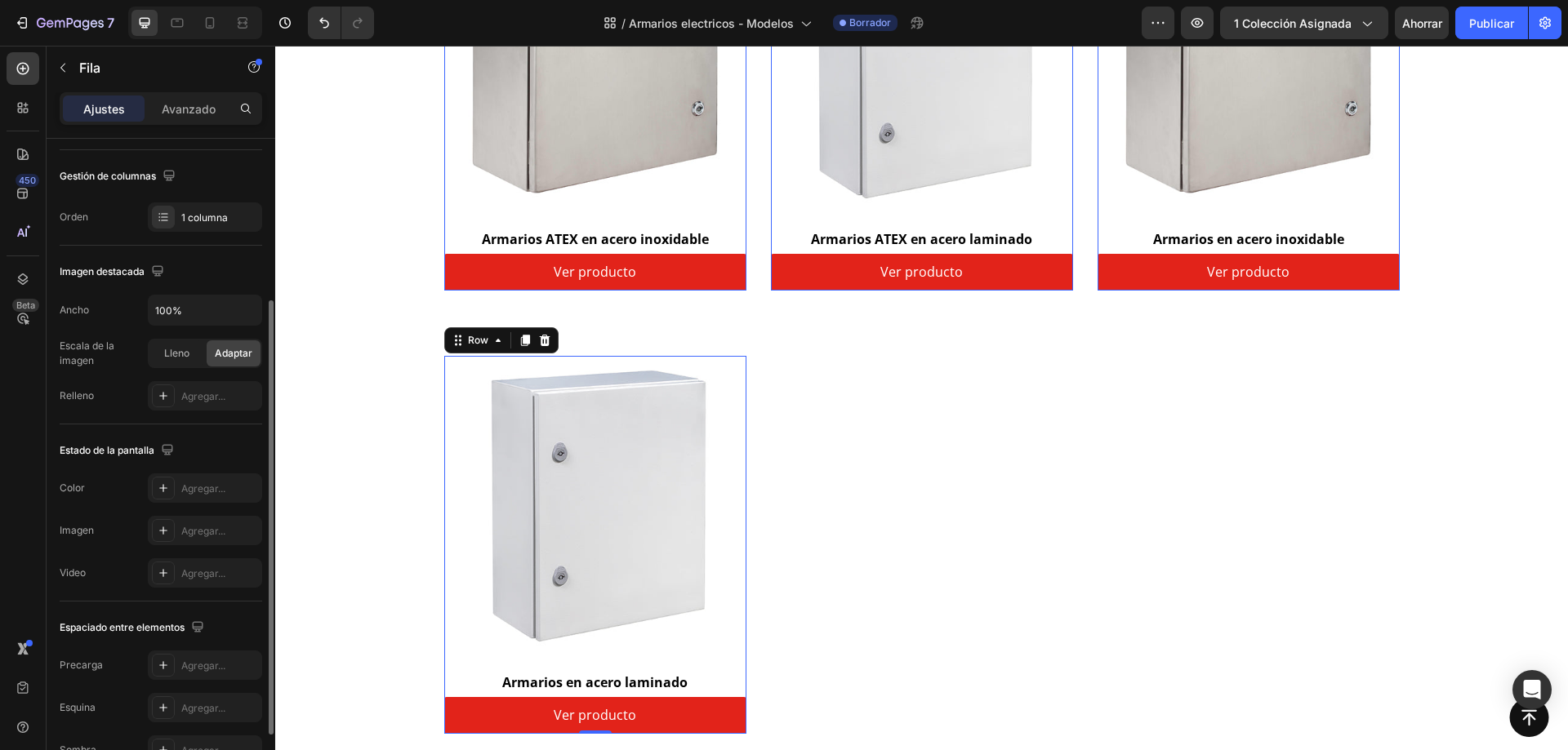
scroll to position [338, 0]
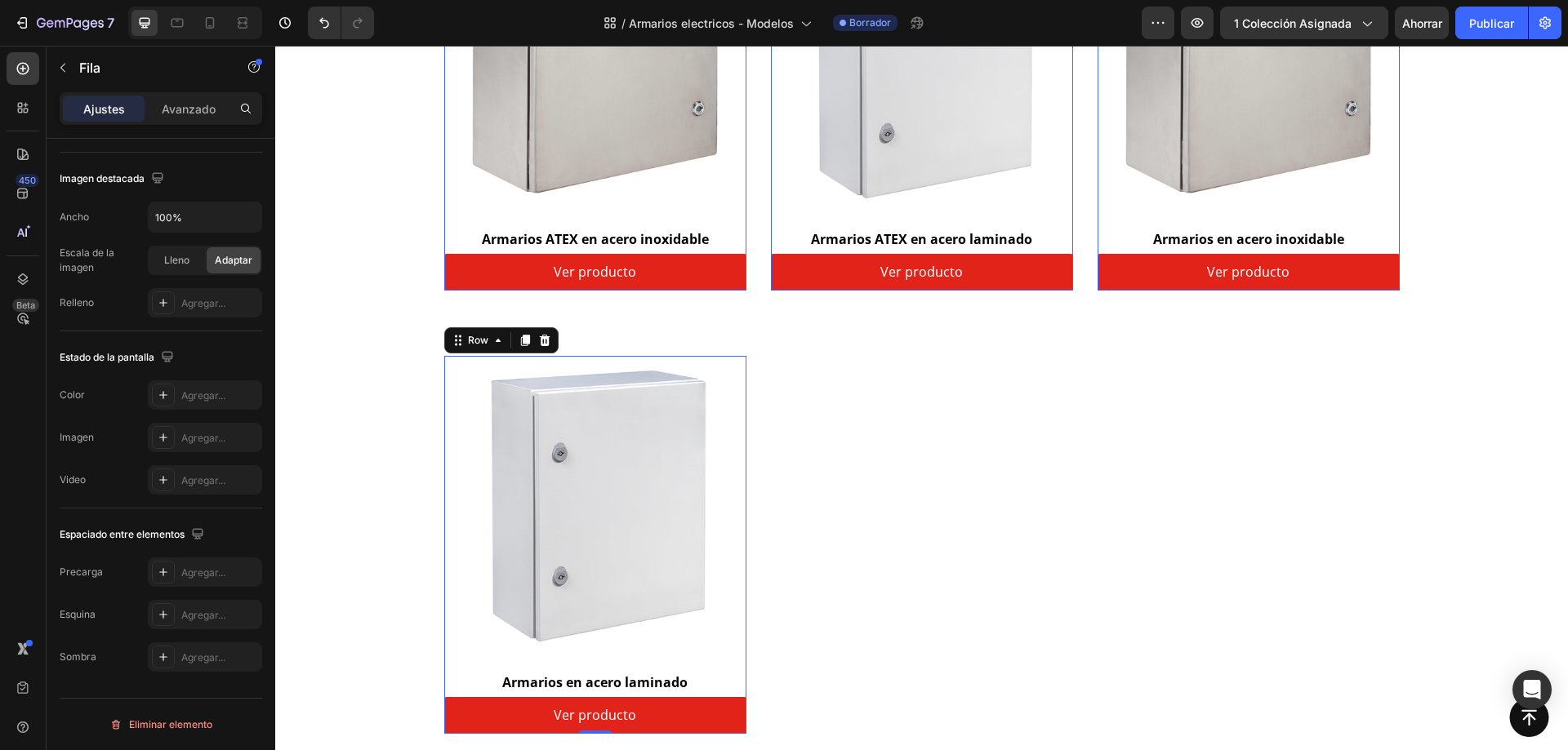
click at [196, 123] on div "Ajustes Avanzado" at bounding box center [161, 108] width 202 height 32
click at [215, 115] on div "Avanzado" at bounding box center [188, 108] width 81 height 26
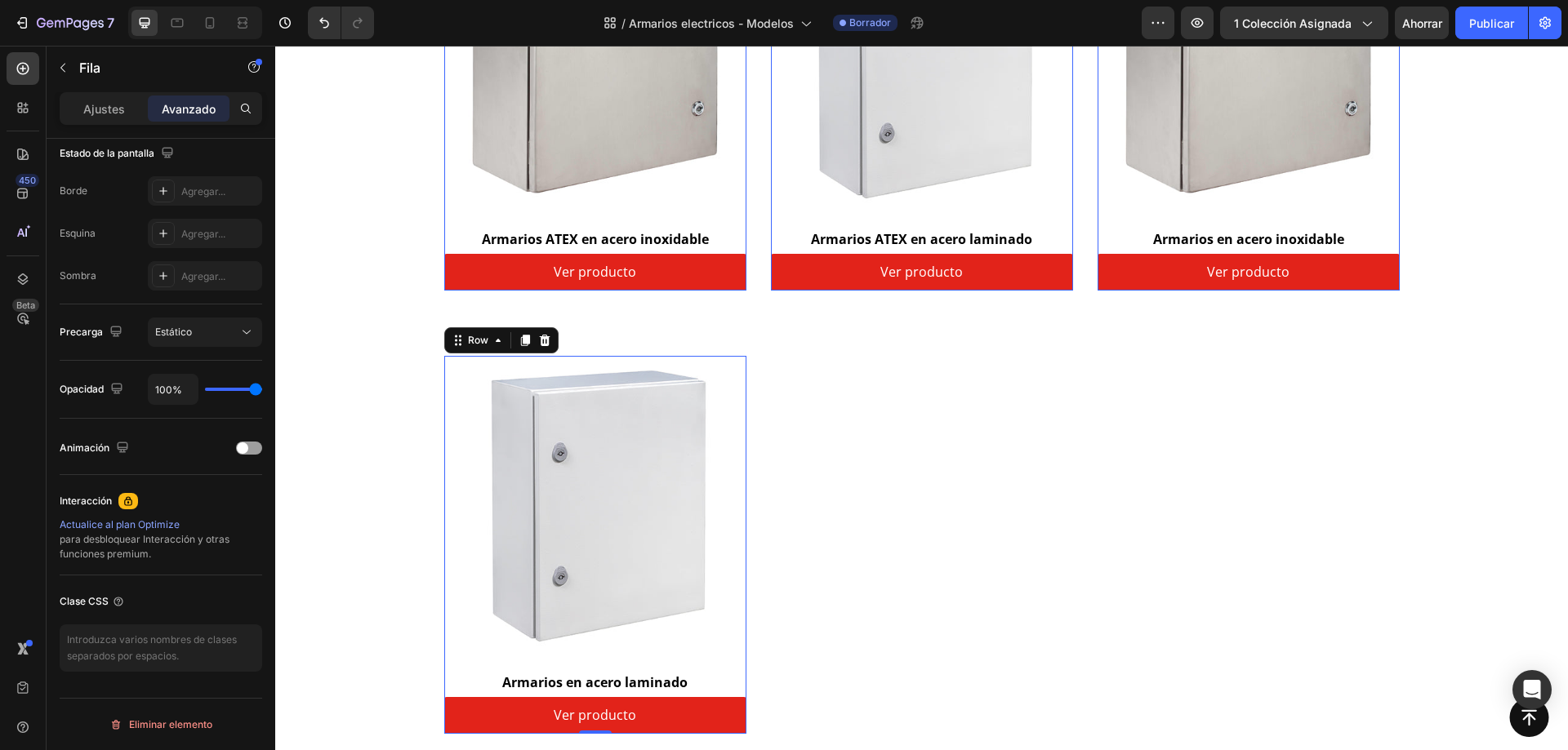
scroll to position [0, 0]
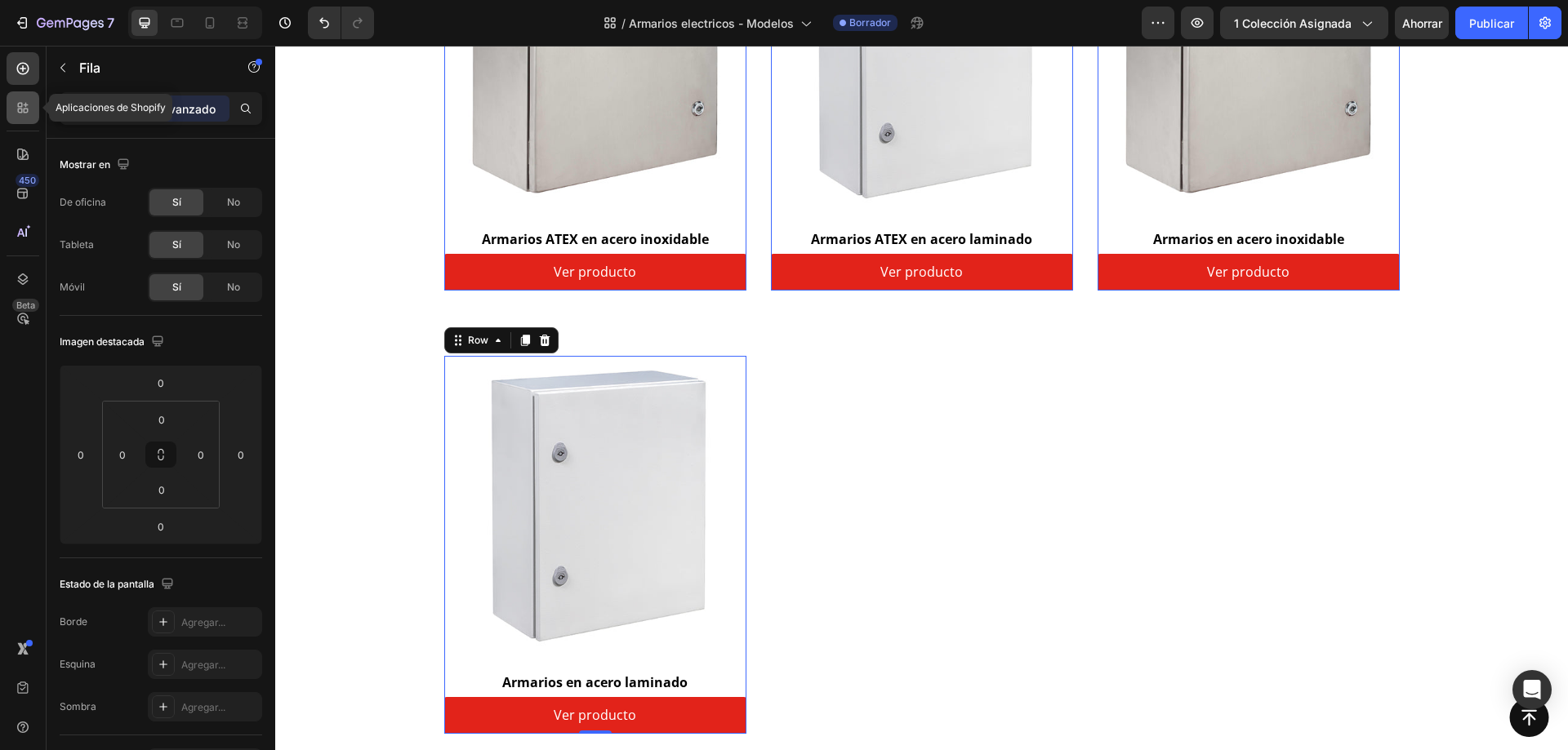
click at [23, 113] on icon at bounding box center [23, 108] width 17 height 17
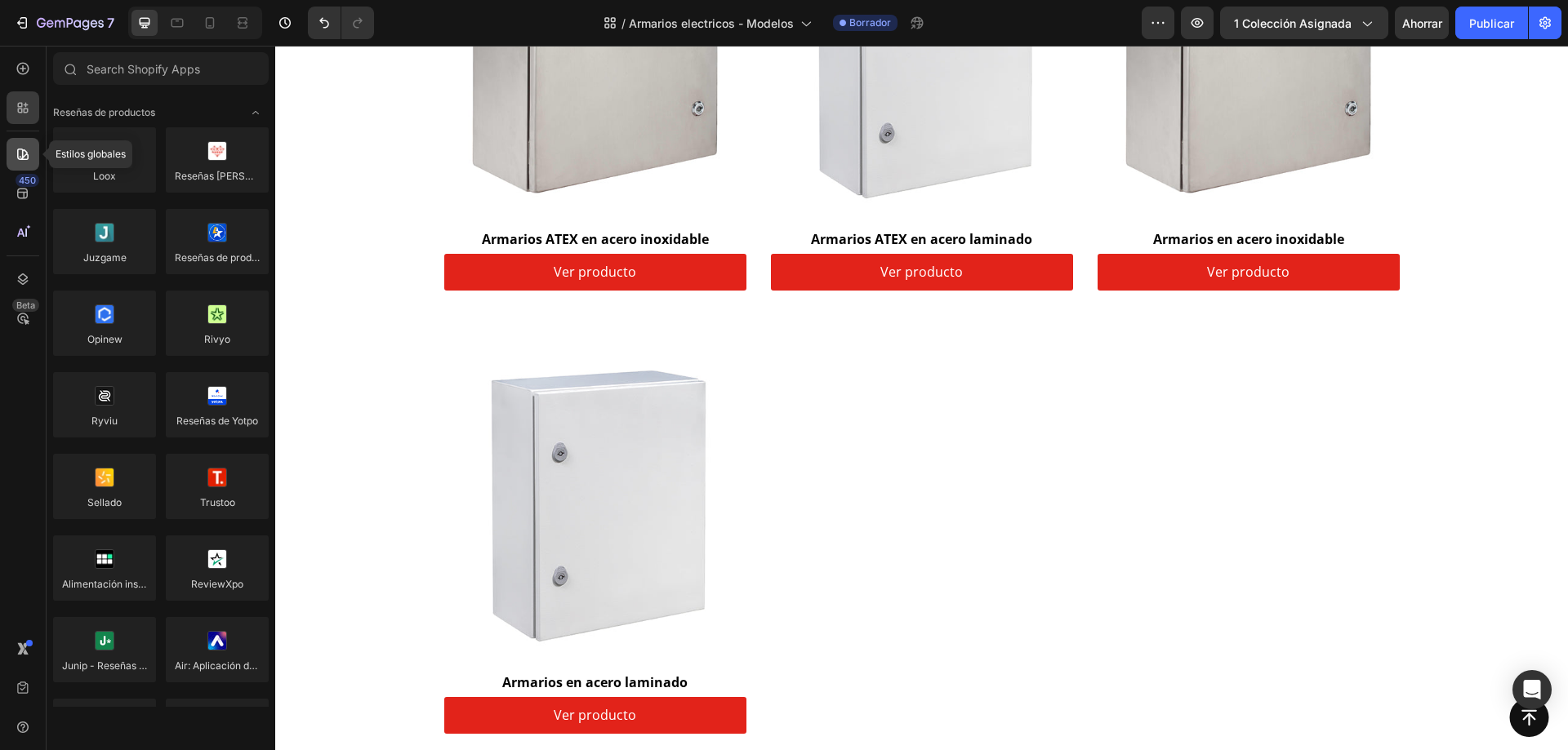
click at [14, 147] on div at bounding box center [22, 153] width 32 height 32
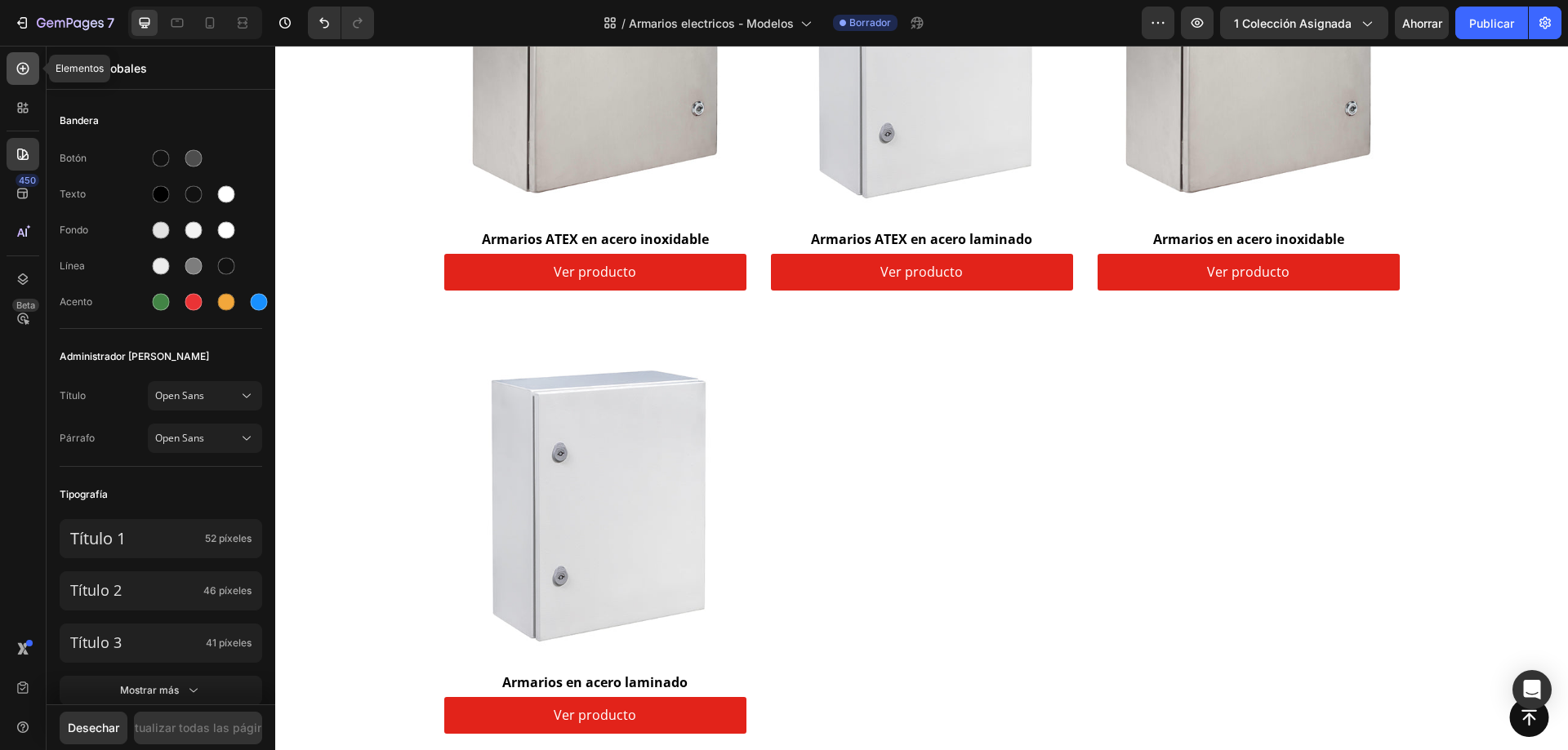
click at [30, 60] on div at bounding box center [22, 68] width 32 height 32
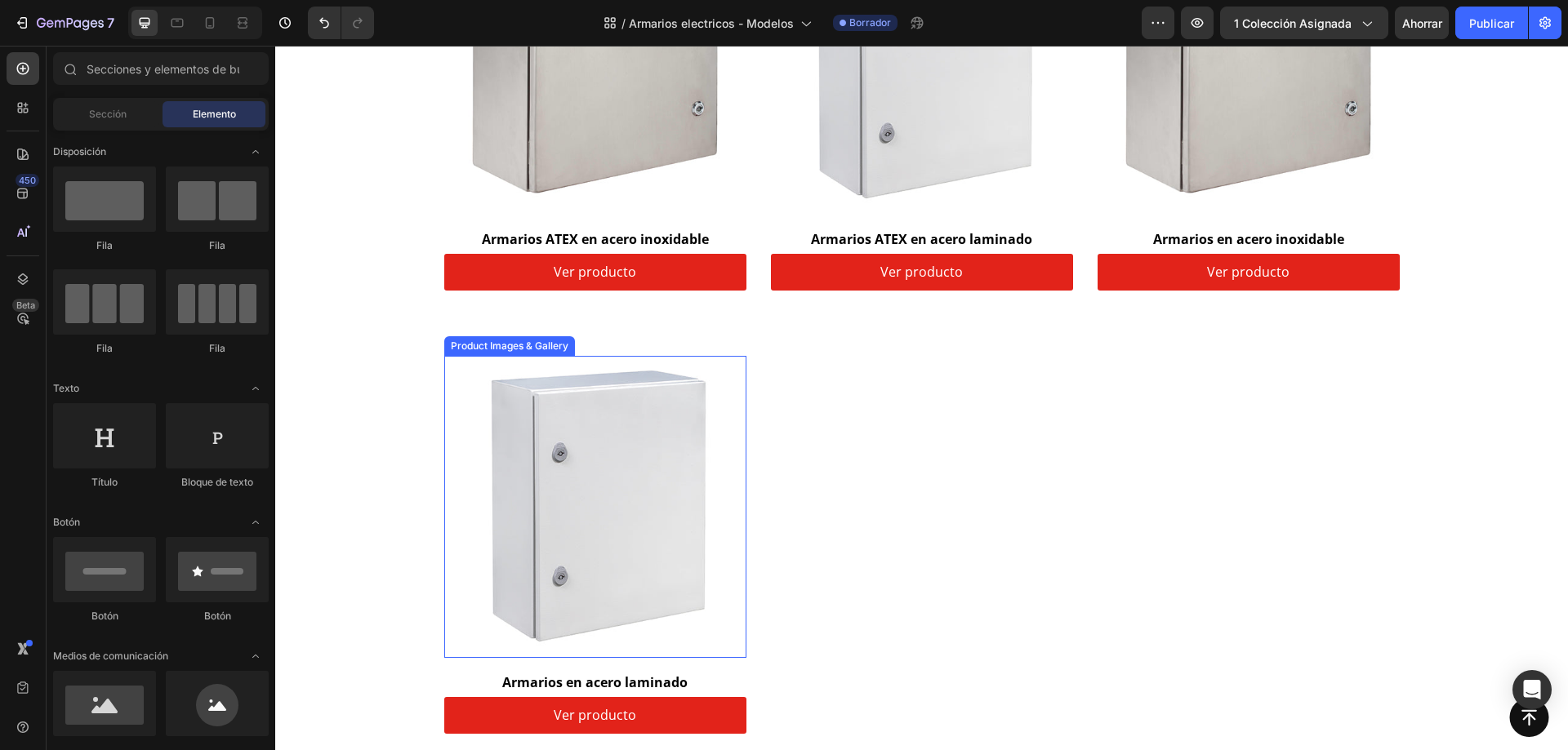
click at [545, 503] on img at bounding box center [595, 506] width 302 height 302
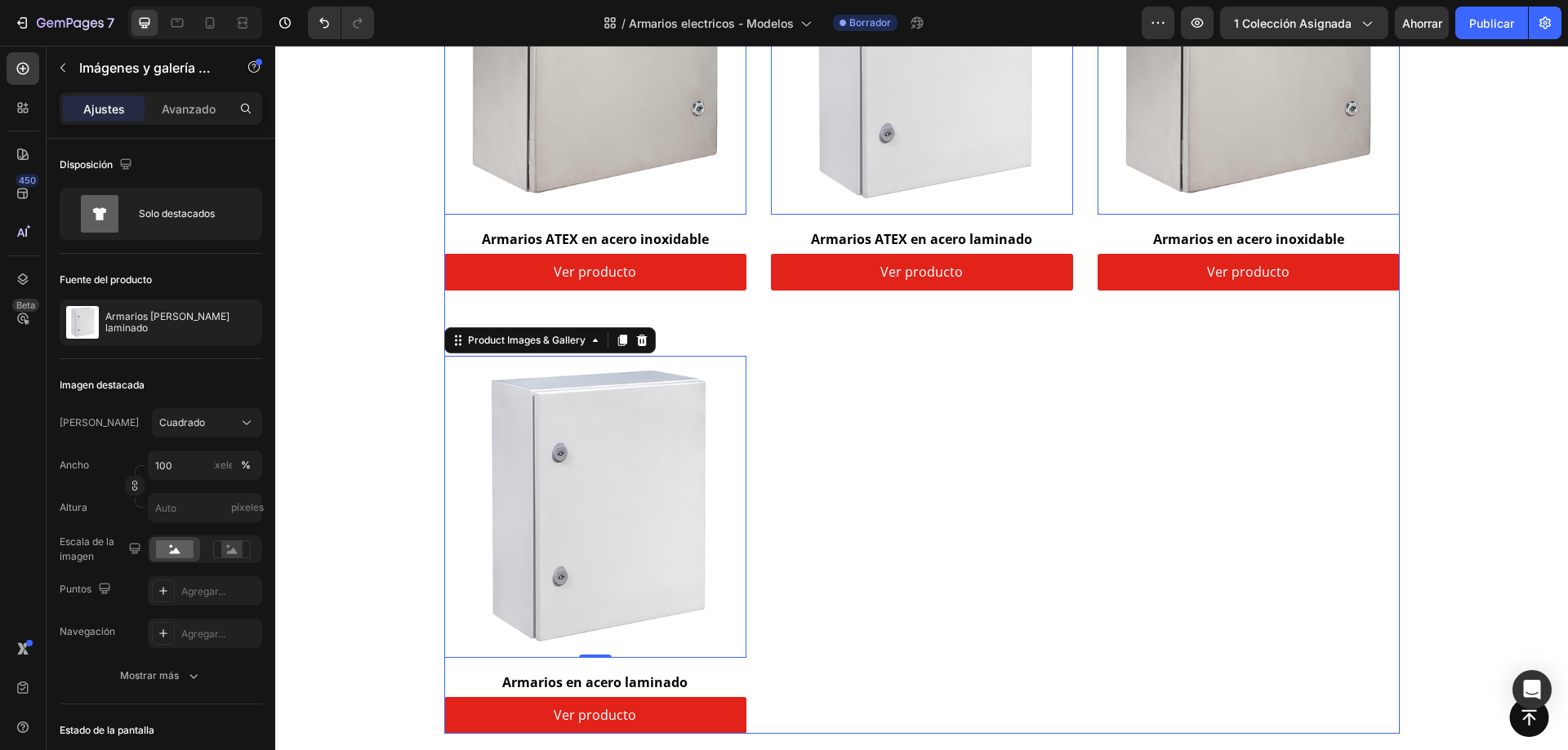
click at [792, 391] on div "Product Images & Gallery 0 Row Armarios ATEX en acero inoxidable (P) Title Ver …" at bounding box center [922, 322] width 955 height 821
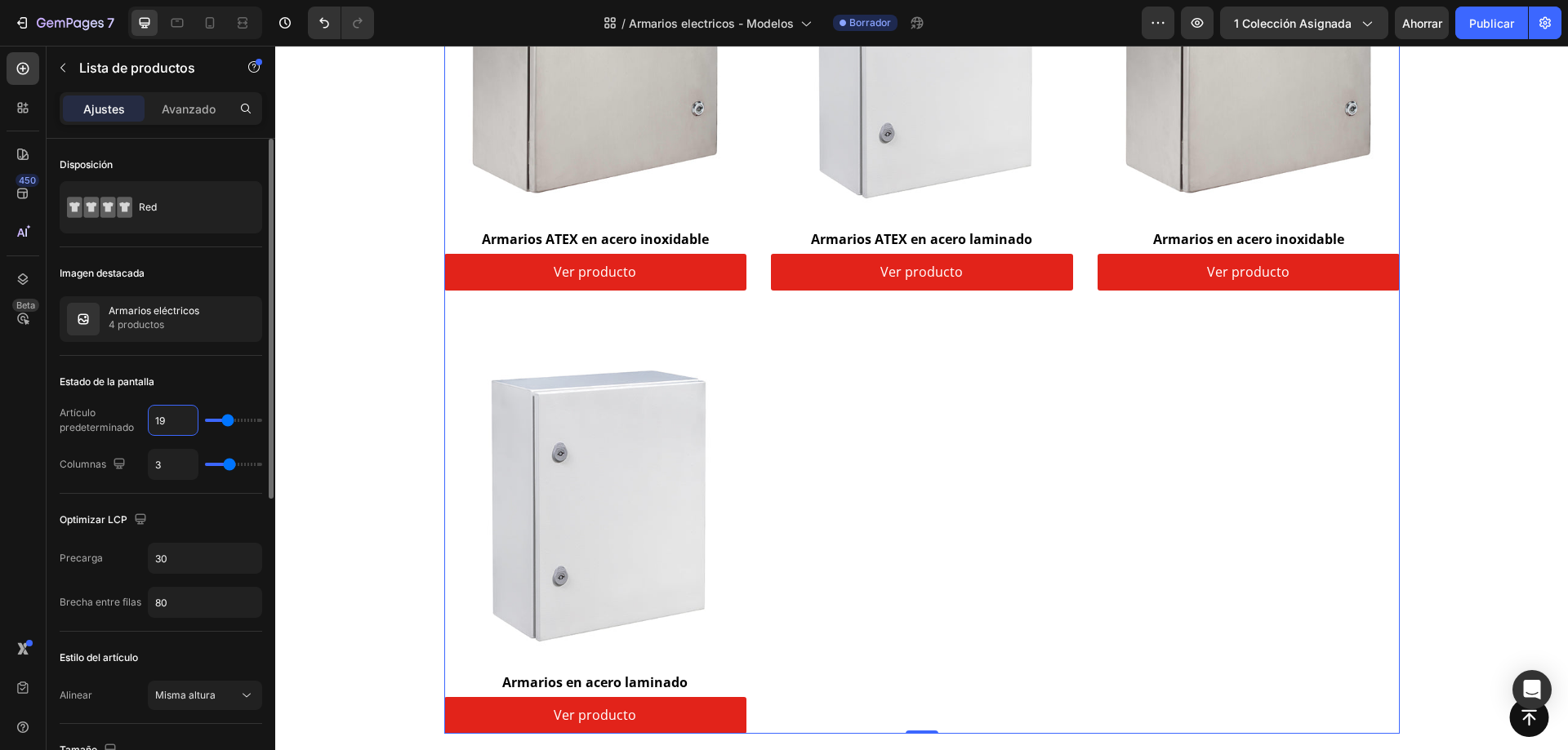
click at [166, 420] on input "19" at bounding box center [173, 420] width 49 height 30
click at [159, 420] on input "19" at bounding box center [173, 420] width 49 height 30
drag, startPoint x: 159, startPoint y: 420, endPoint x: 177, endPoint y: 419, distance: 18.0
click at [177, 419] on input "19" at bounding box center [173, 420] width 49 height 30
type input "12"
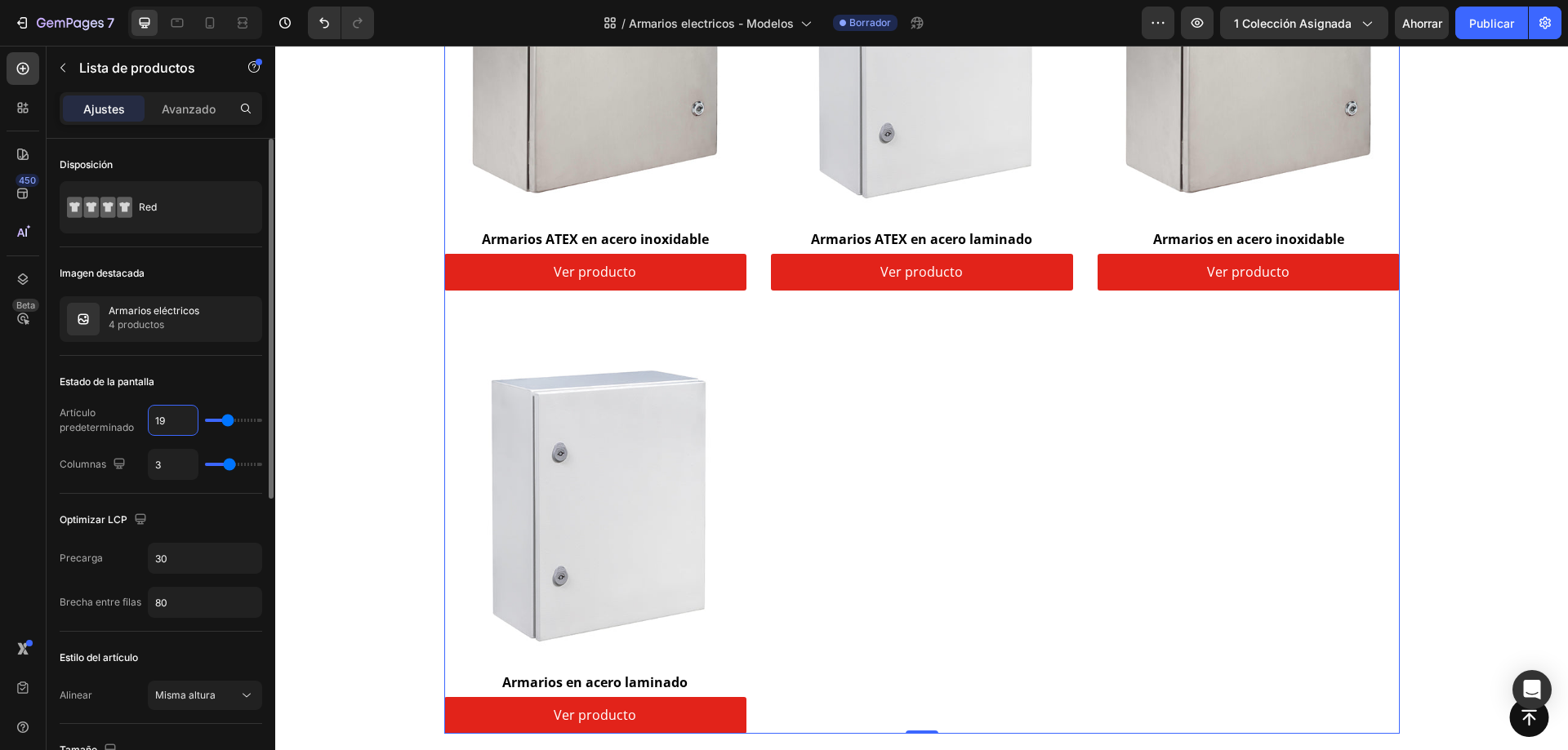
type input "12"
click at [198, 371] on div "Estado de la pantalla" at bounding box center [161, 382] width 202 height 26
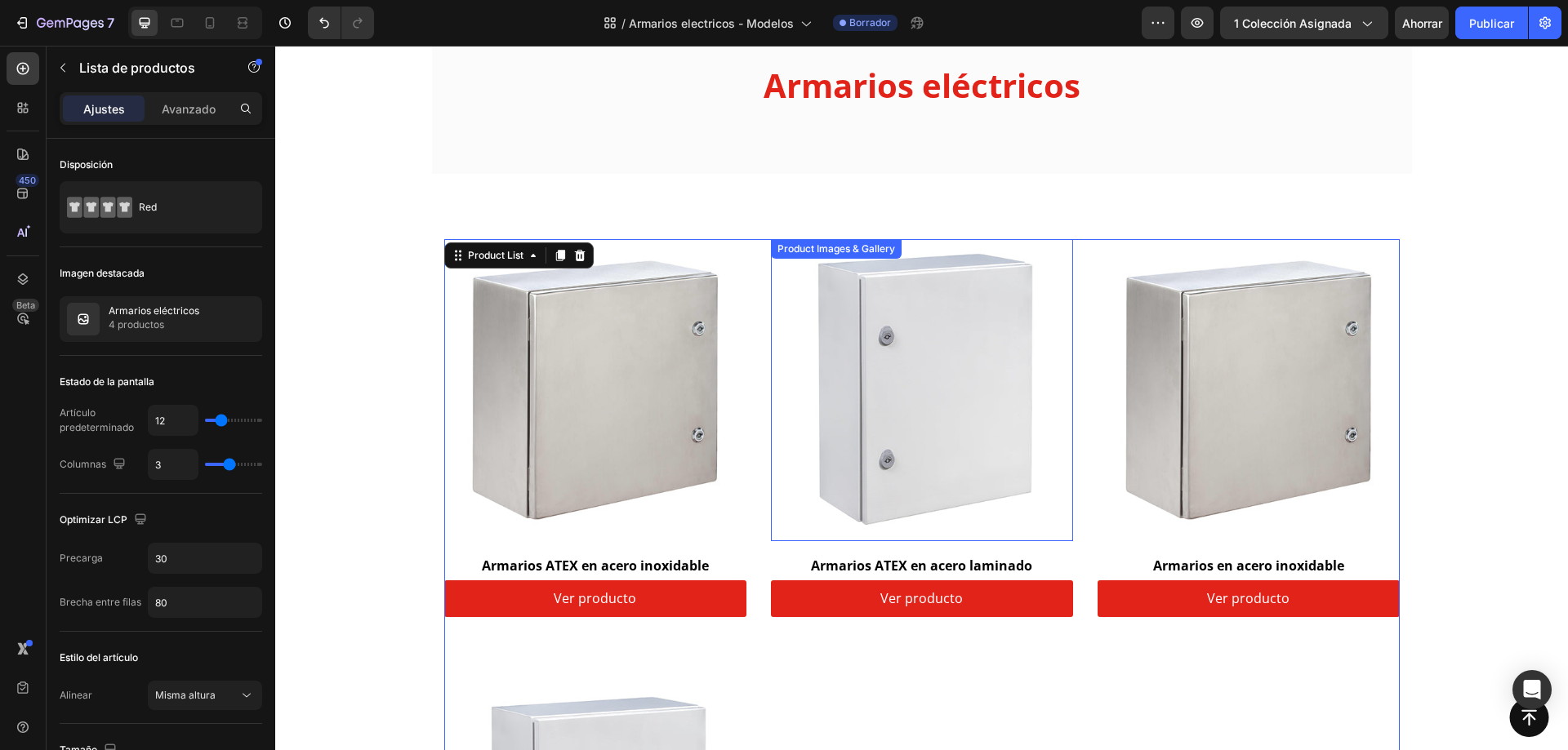
scroll to position [163, 0]
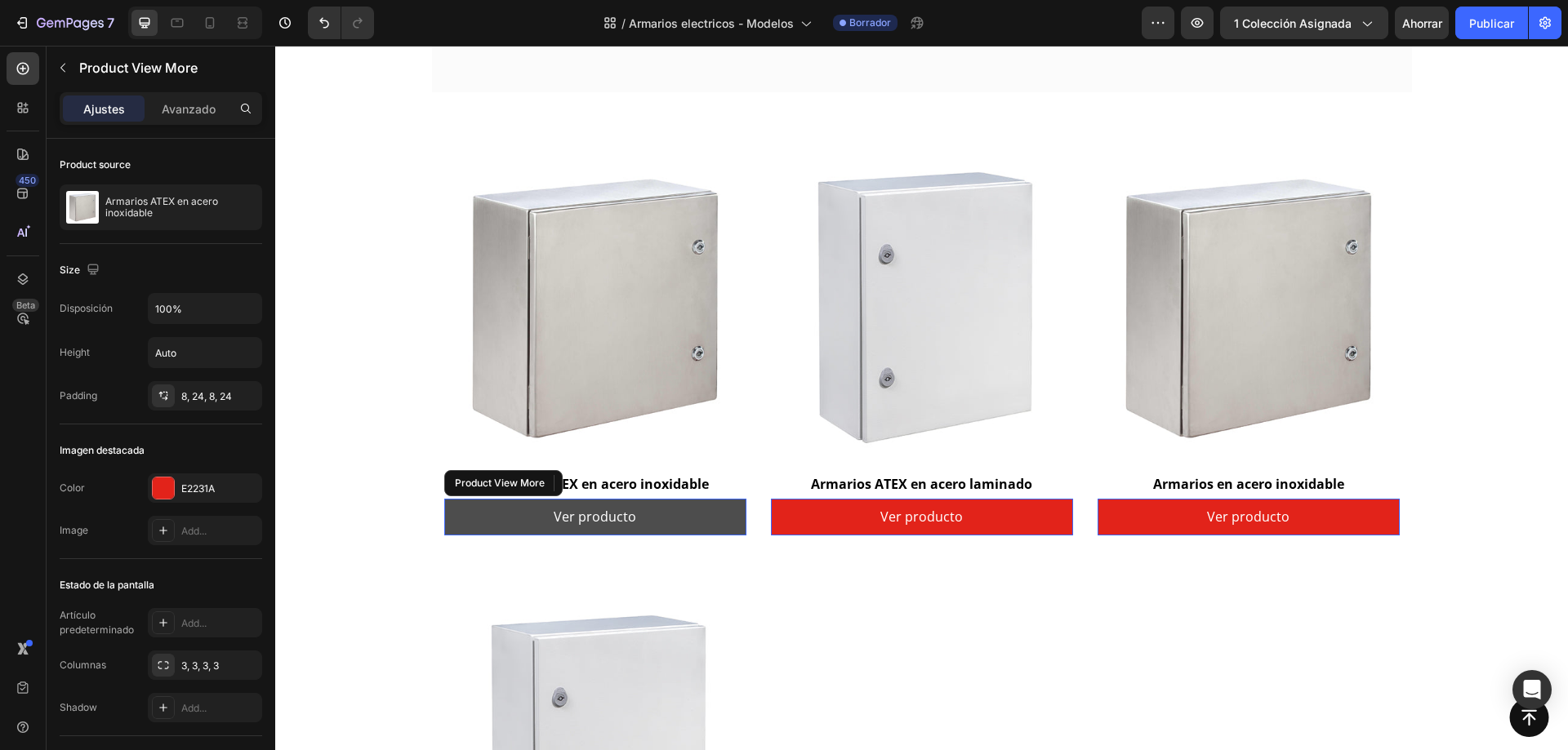
click at [711, 508] on button "Ver producto" at bounding box center [595, 517] width 302 height 37
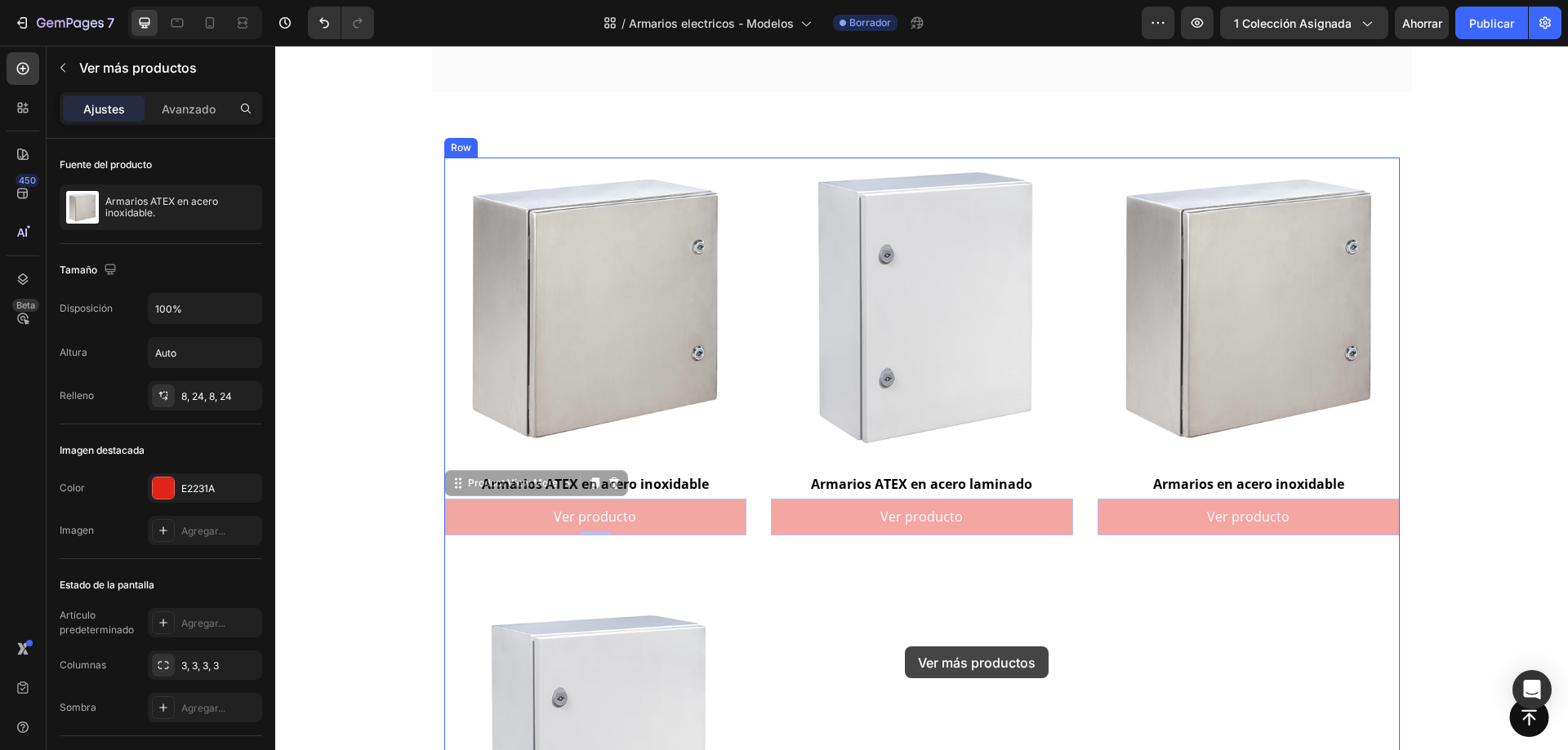
drag, startPoint x: 458, startPoint y: 488, endPoint x: 906, endPoint y: 647, distance: 475.4
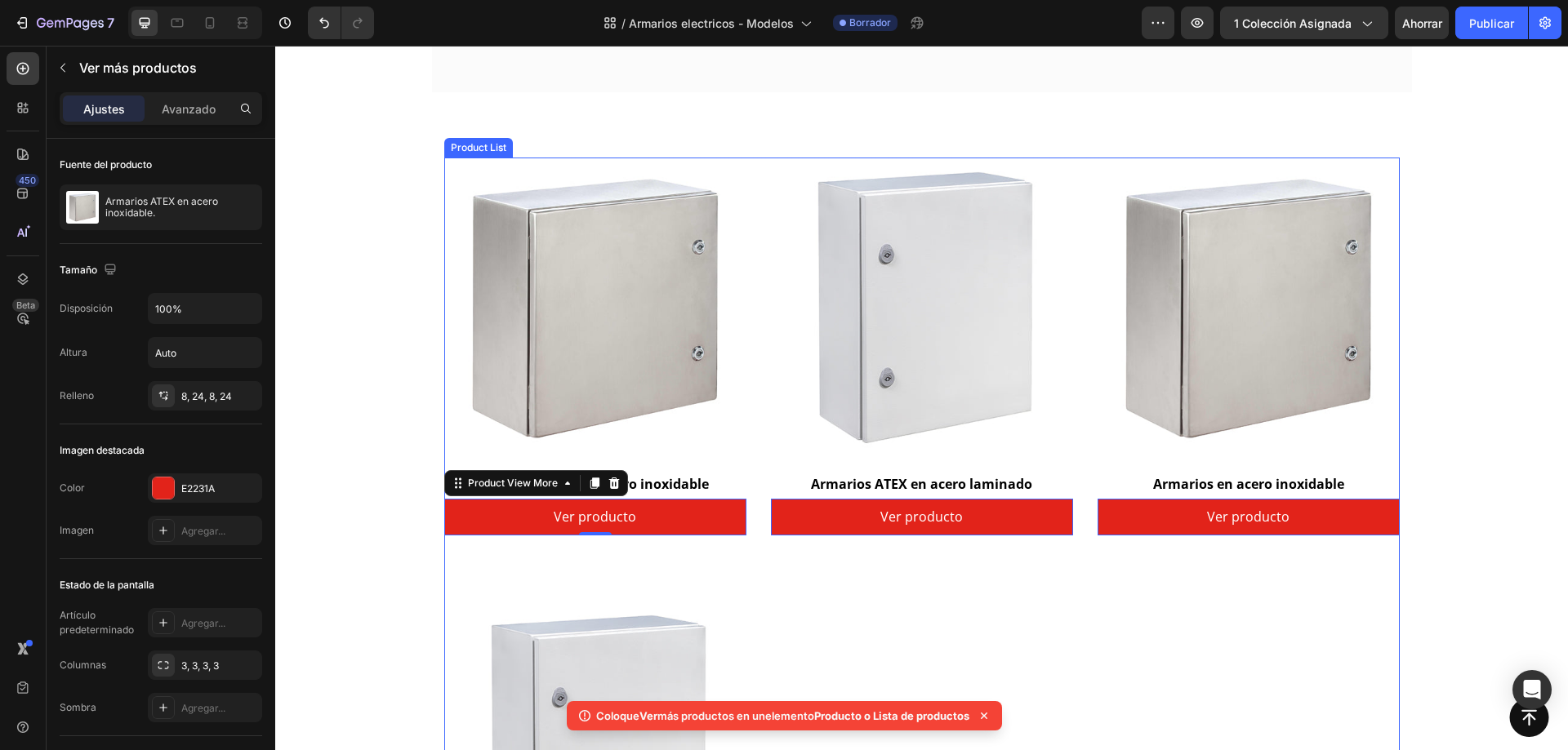
scroll to position [245, 0]
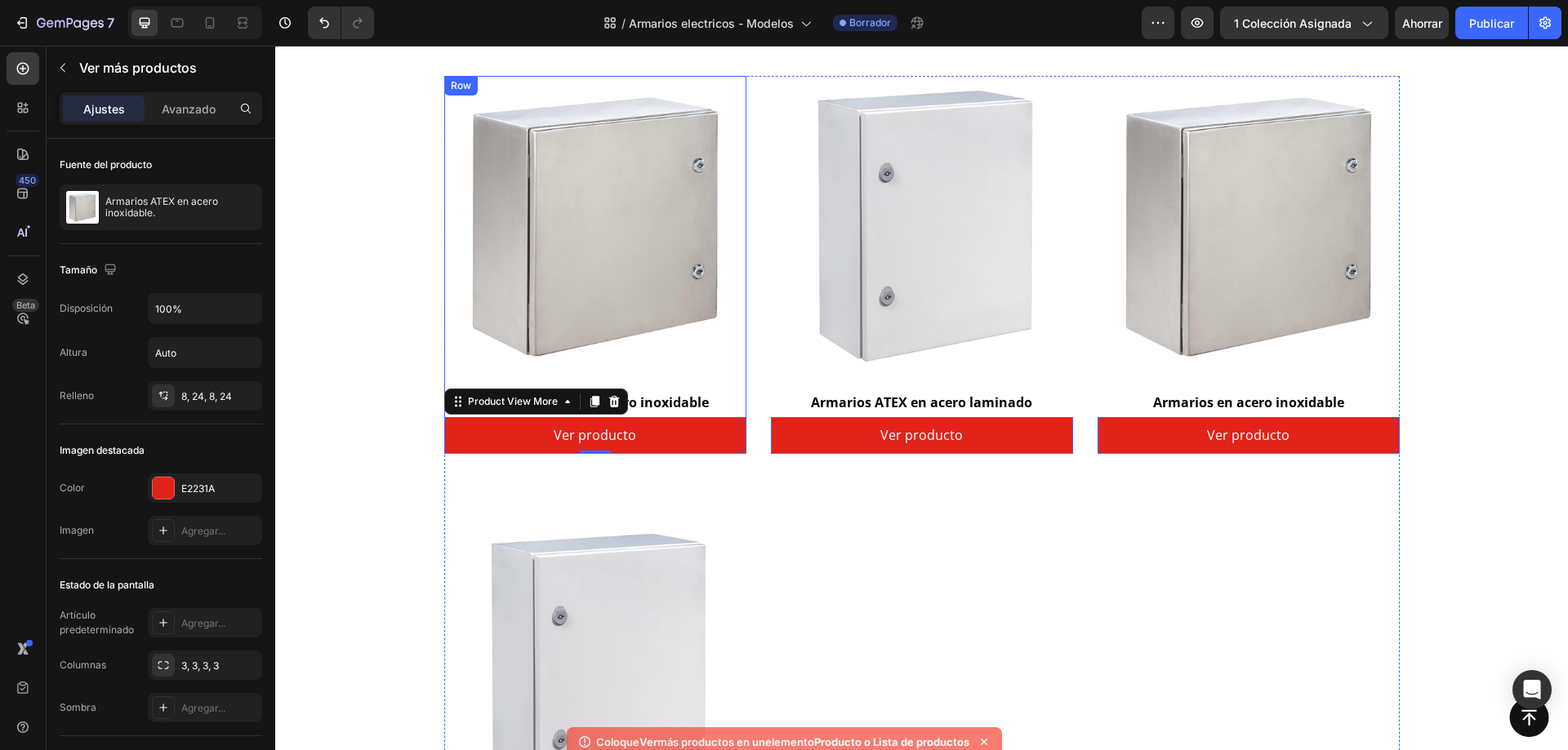
click at [736, 387] on div "Product Images & Gallery Row Armarios ATEX en acero inoxidable (P) Title Ver pr…" at bounding box center [595, 264] width 302 height 378
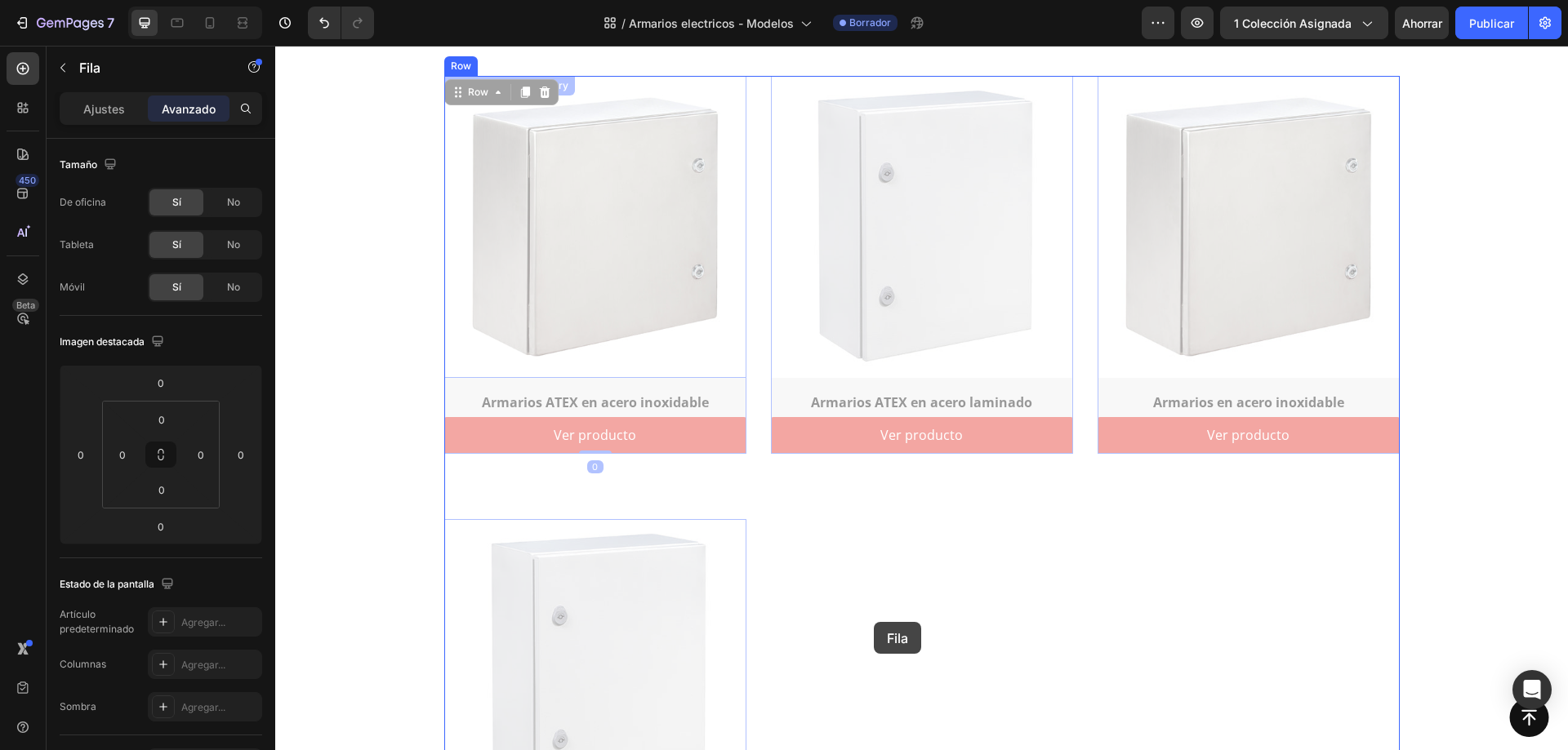
drag, startPoint x: 455, startPoint y: 95, endPoint x: 874, endPoint y: 623, distance: 674.1
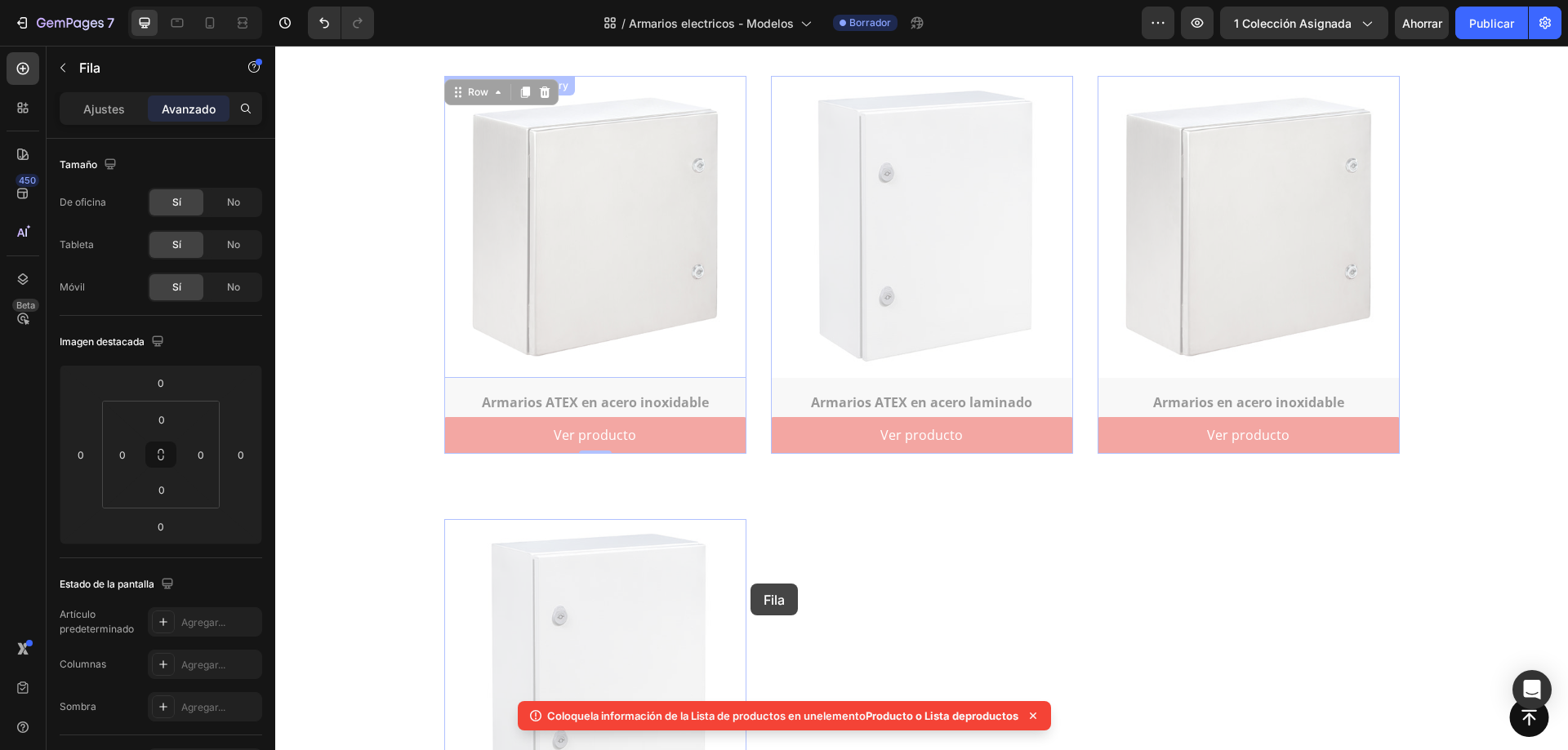
scroll to position [234, 0]
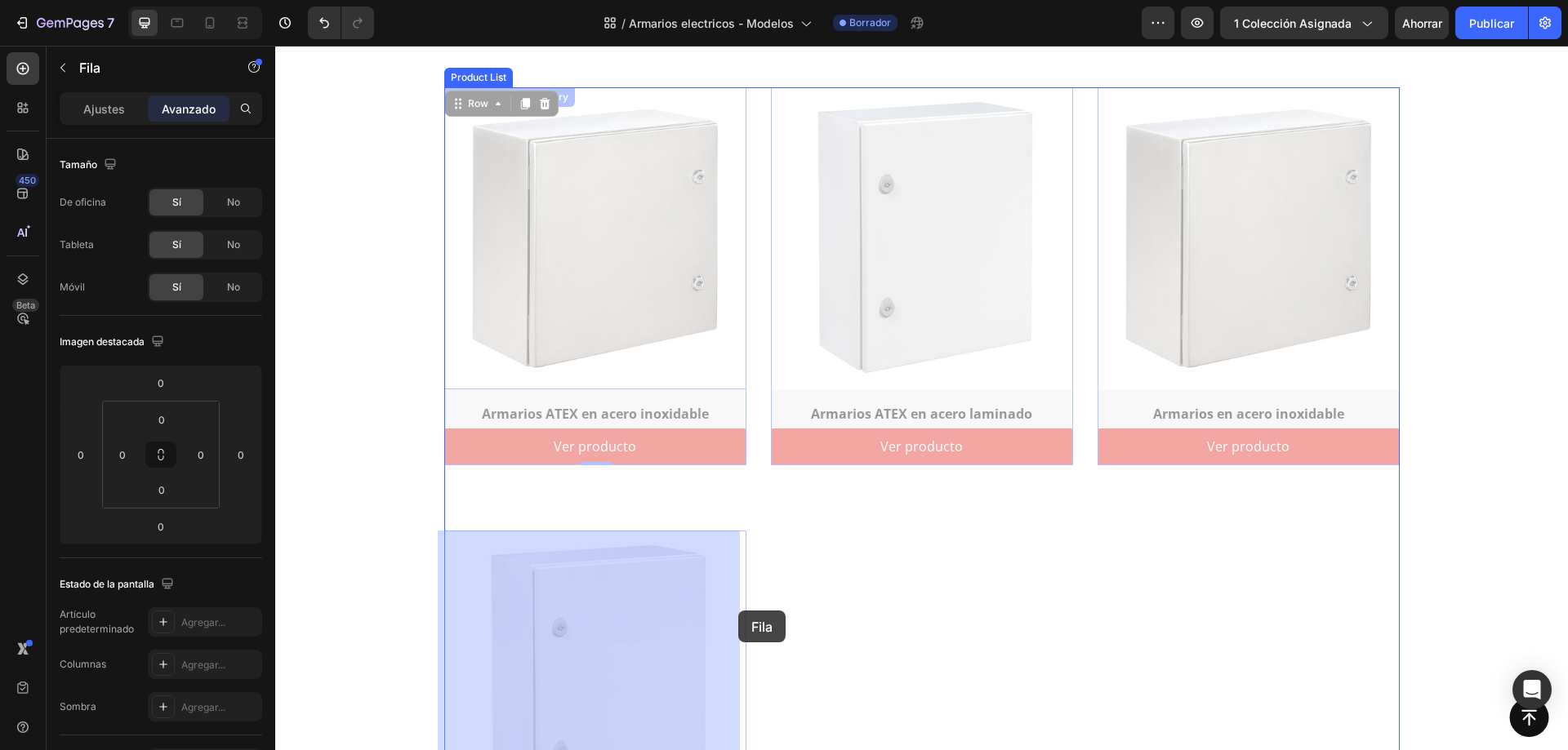
drag, startPoint x: 459, startPoint y: 93, endPoint x: 738, endPoint y: 611, distance: 588.4
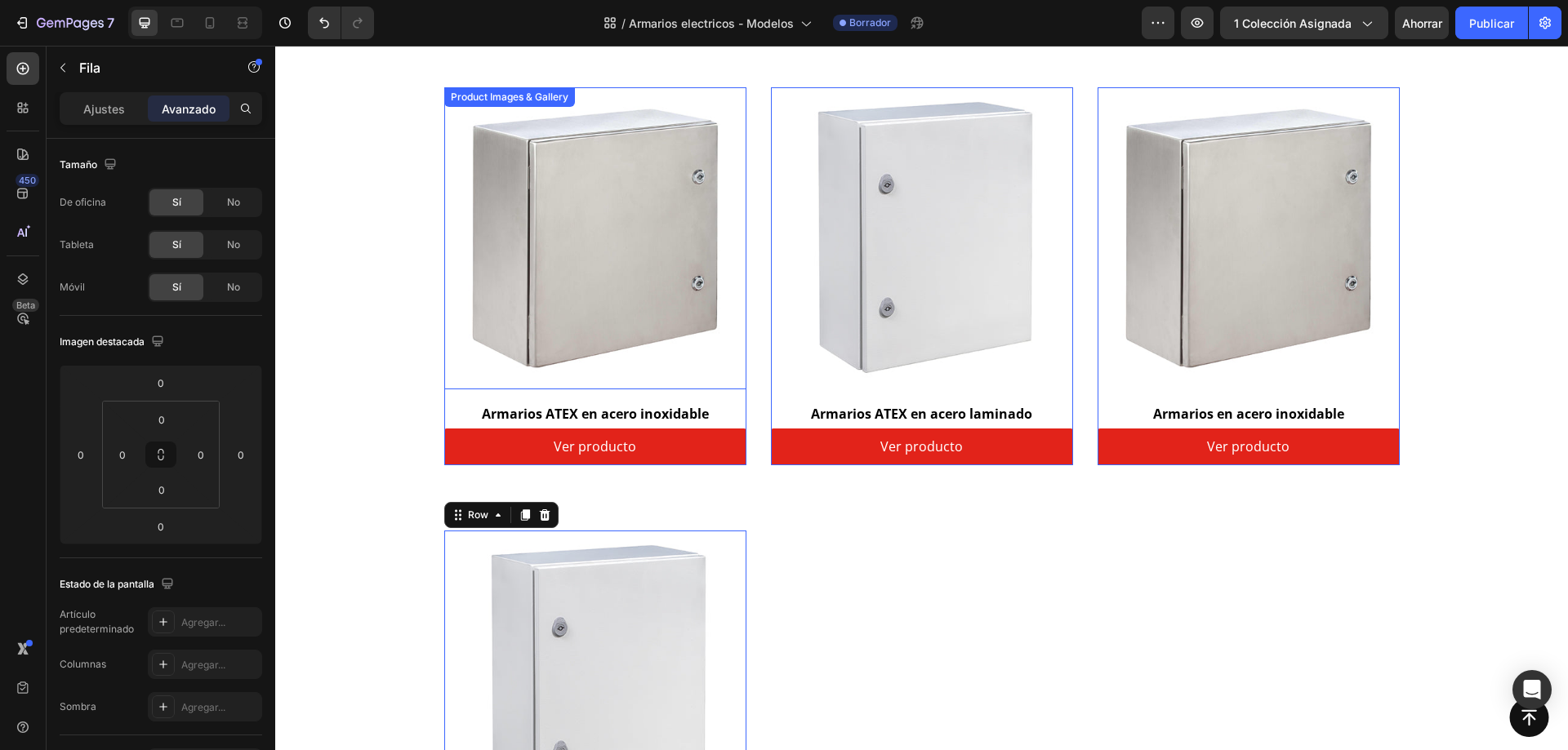
click at [563, 389] on img at bounding box center [595, 238] width 302 height 302
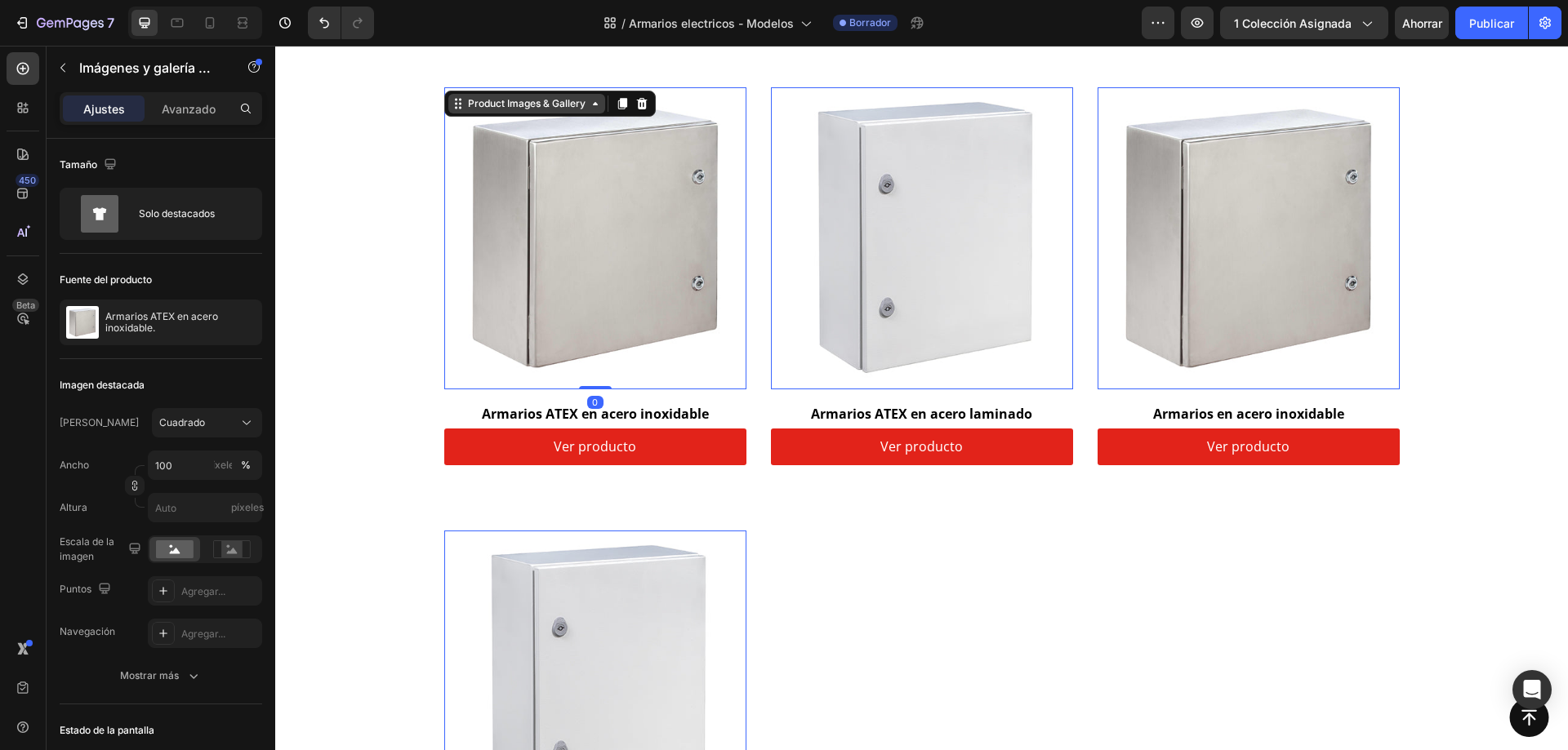
click at [450, 95] on div "Product Images & Gallery" at bounding box center [527, 103] width 157 height 19
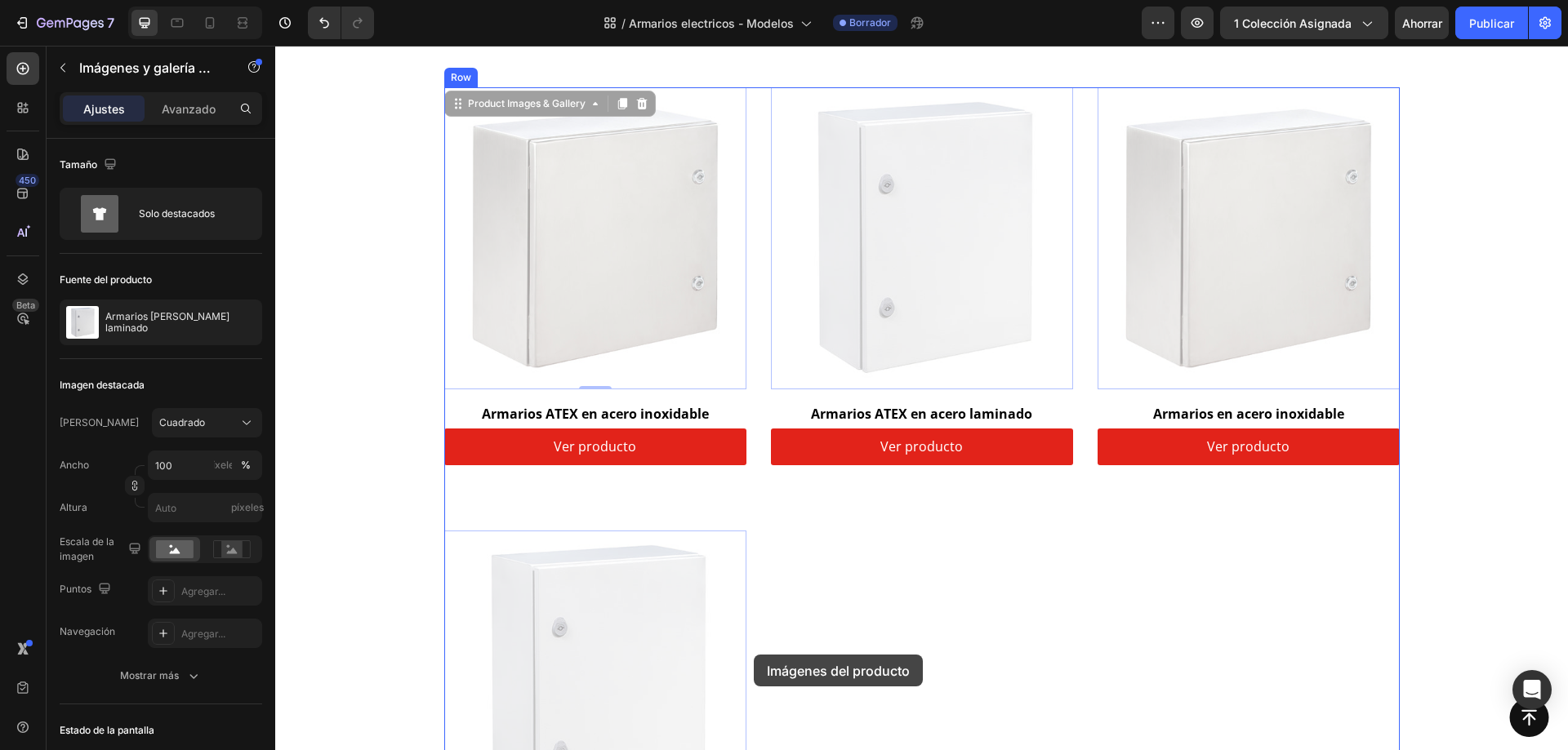
drag, startPoint x: 450, startPoint y: 103, endPoint x: 754, endPoint y: 655, distance: 630.2
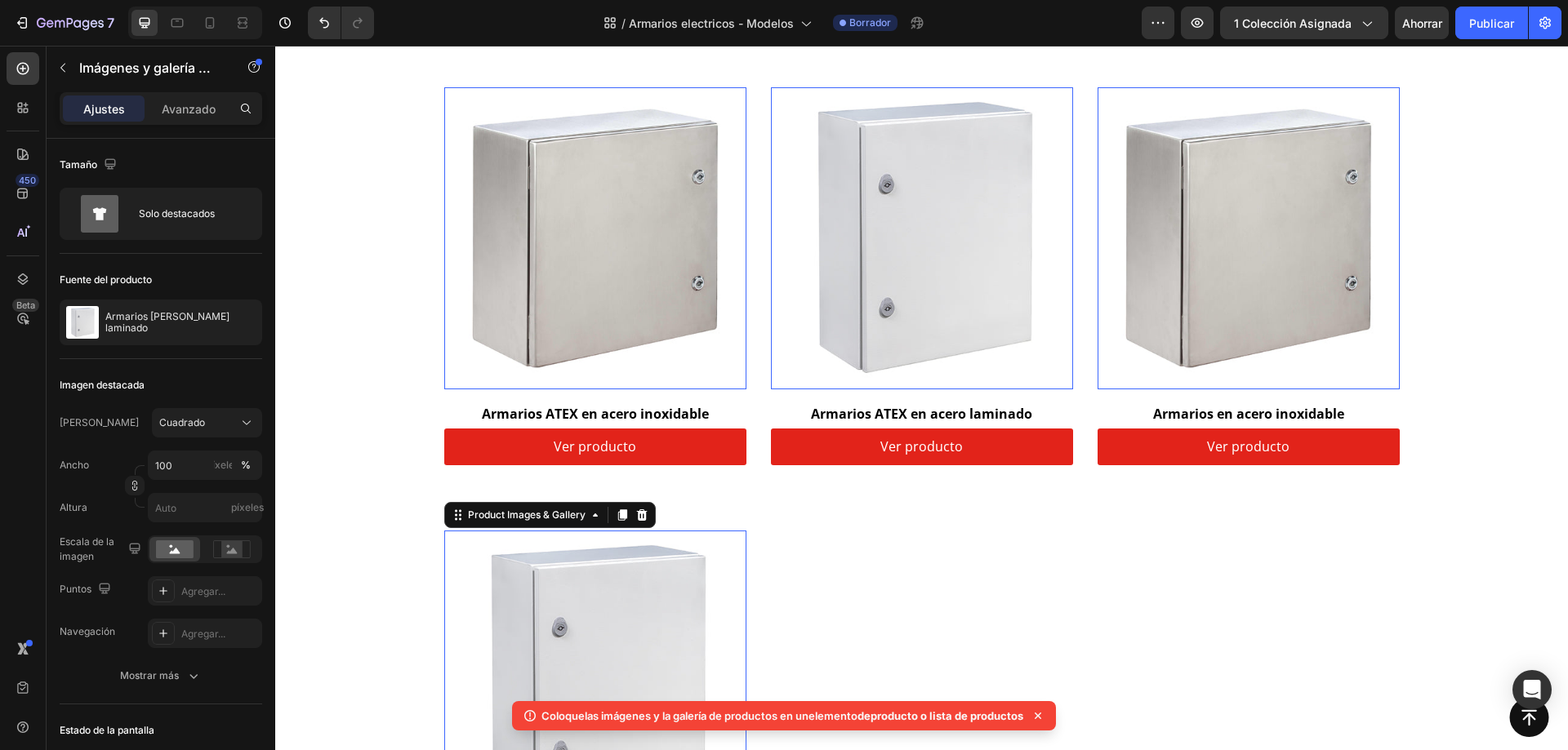
scroll to position [151, 0]
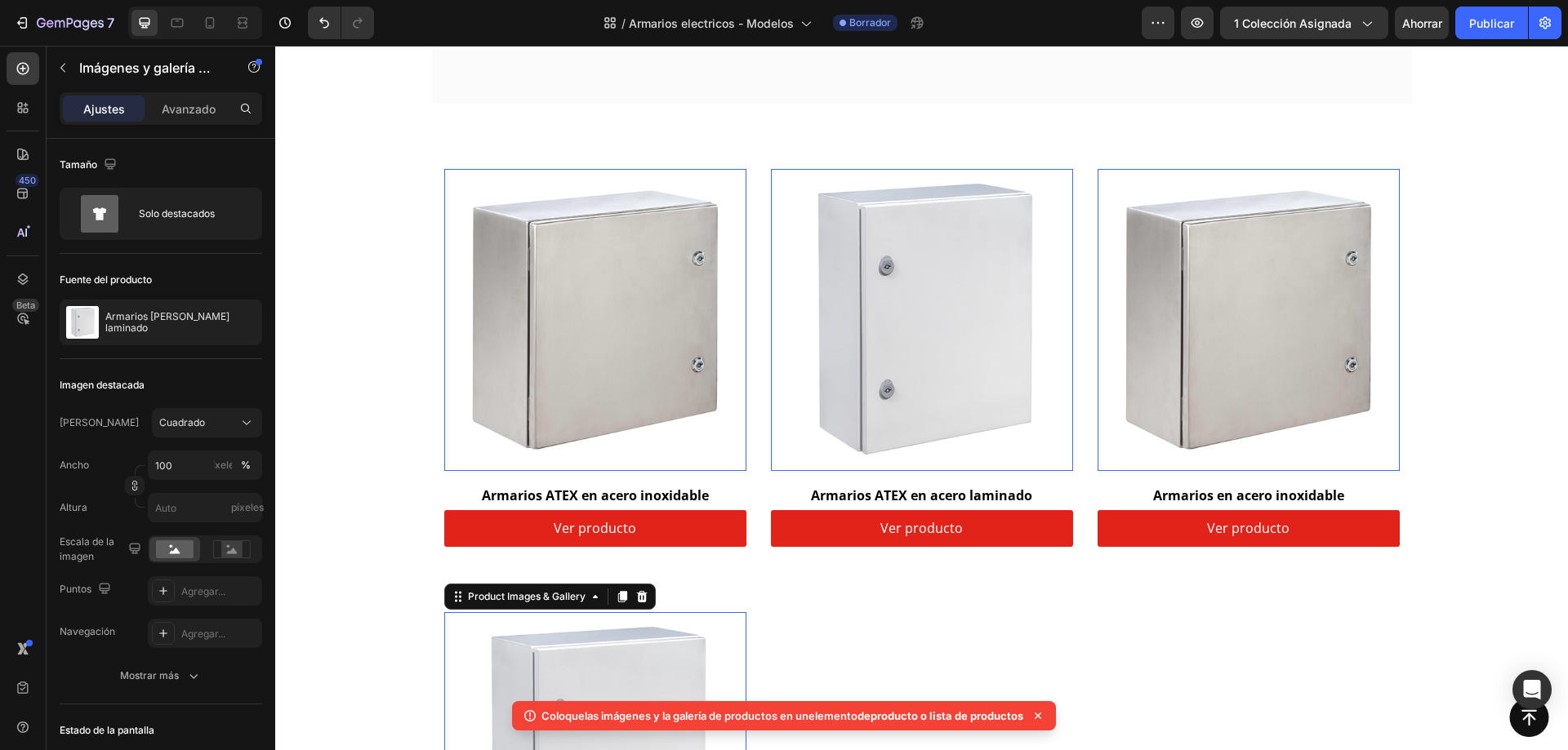
click at [567, 351] on img at bounding box center [595, 320] width 302 height 302
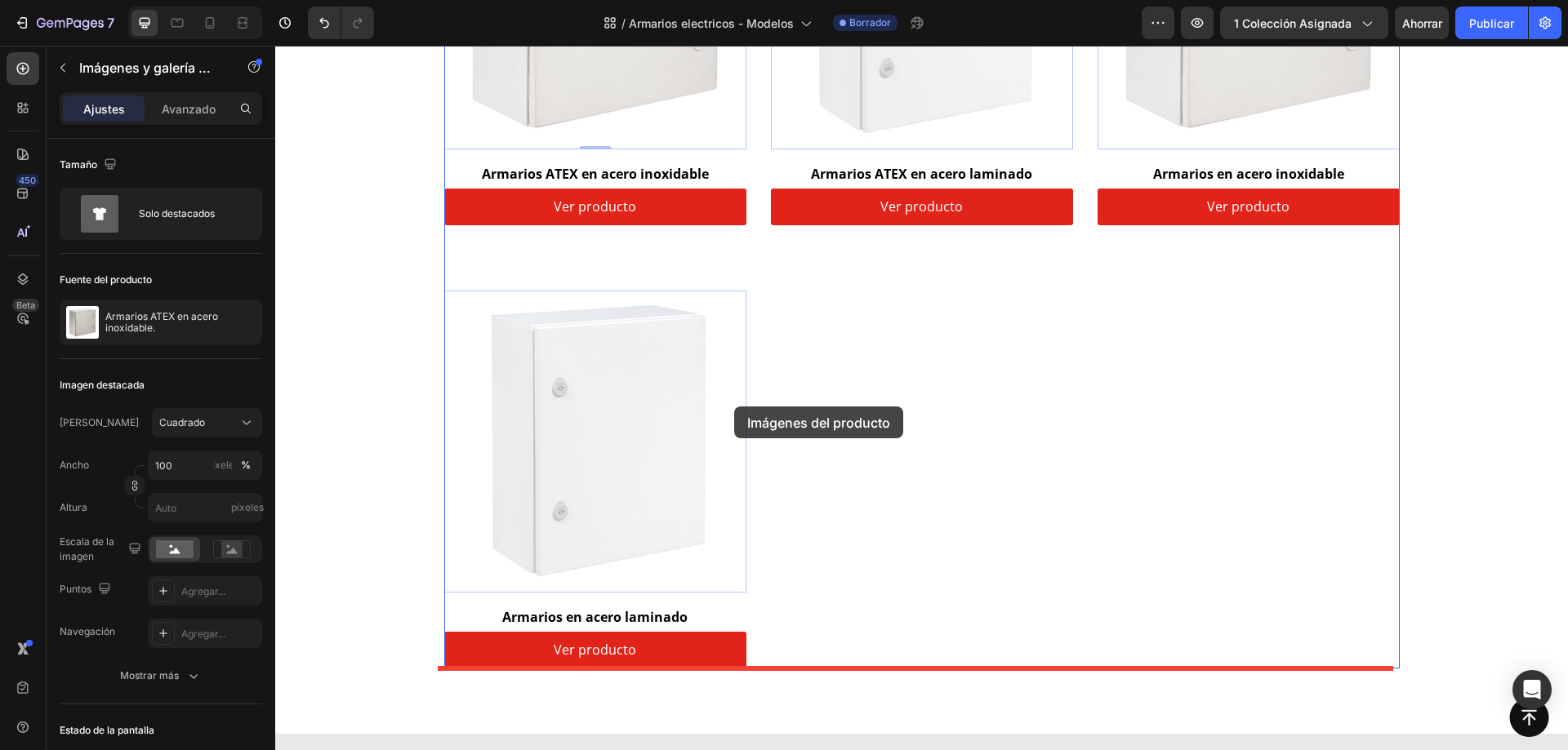
scroll to position [710, 0]
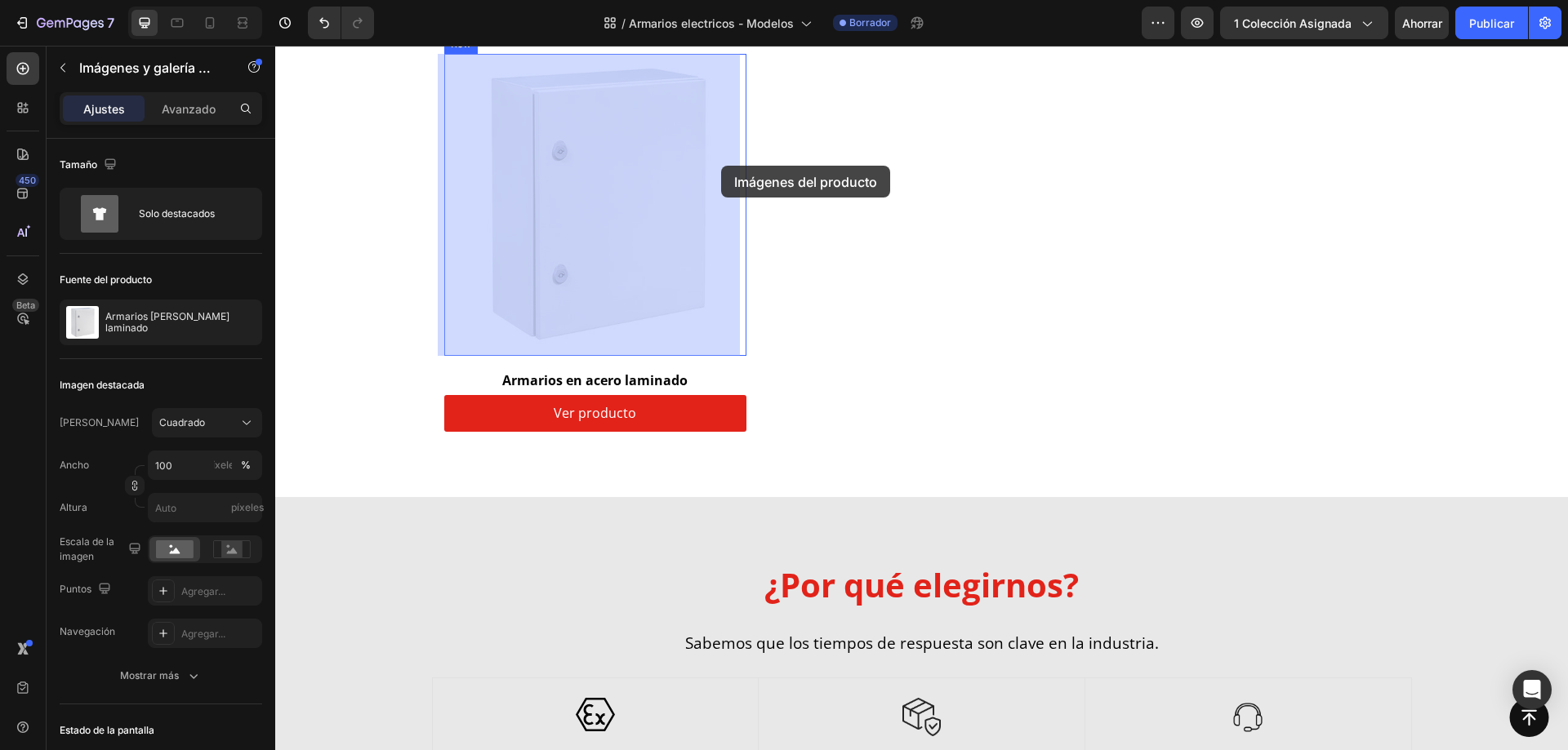
drag, startPoint x: 453, startPoint y: 158, endPoint x: 718, endPoint y: 166, distance: 265.1
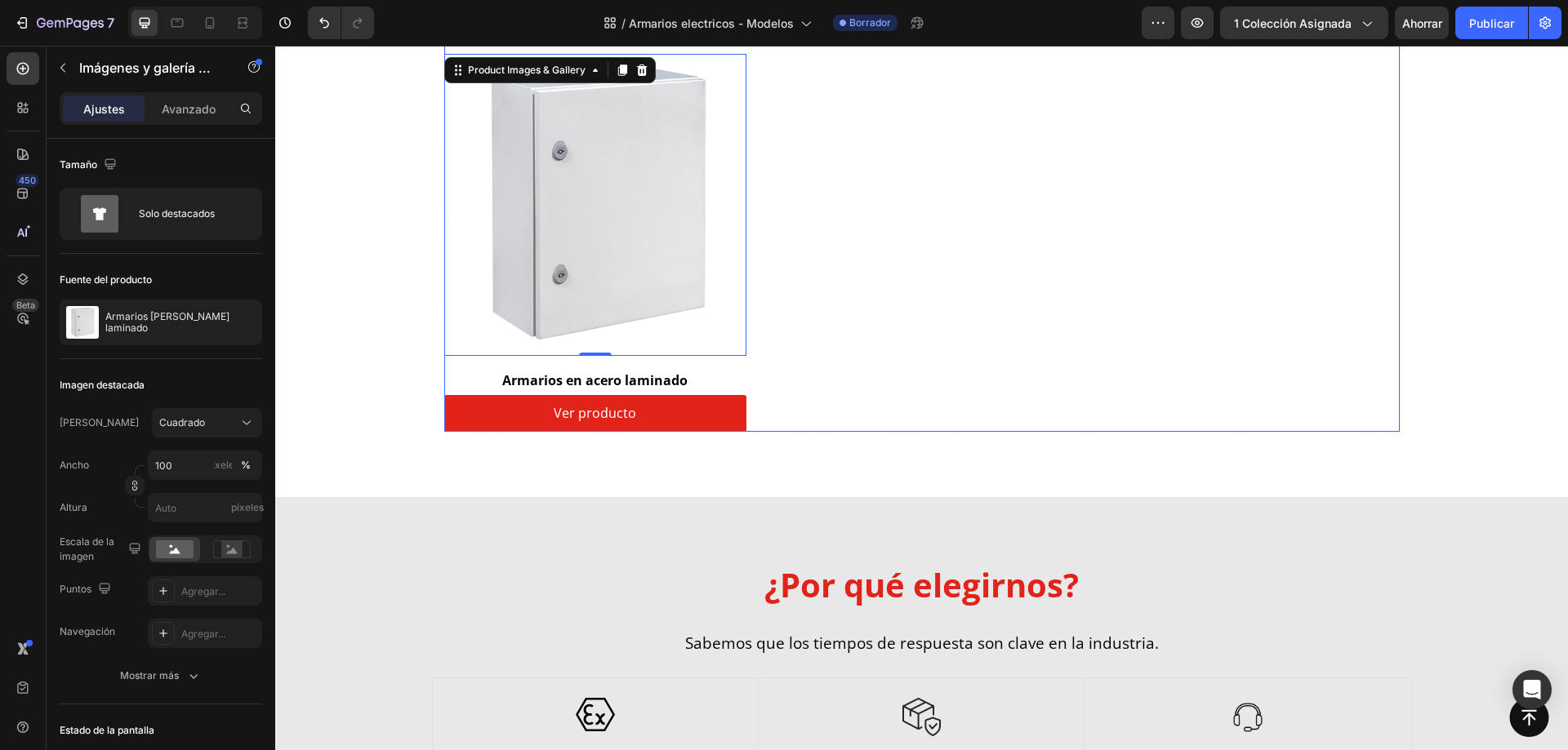
scroll to position [547, 0]
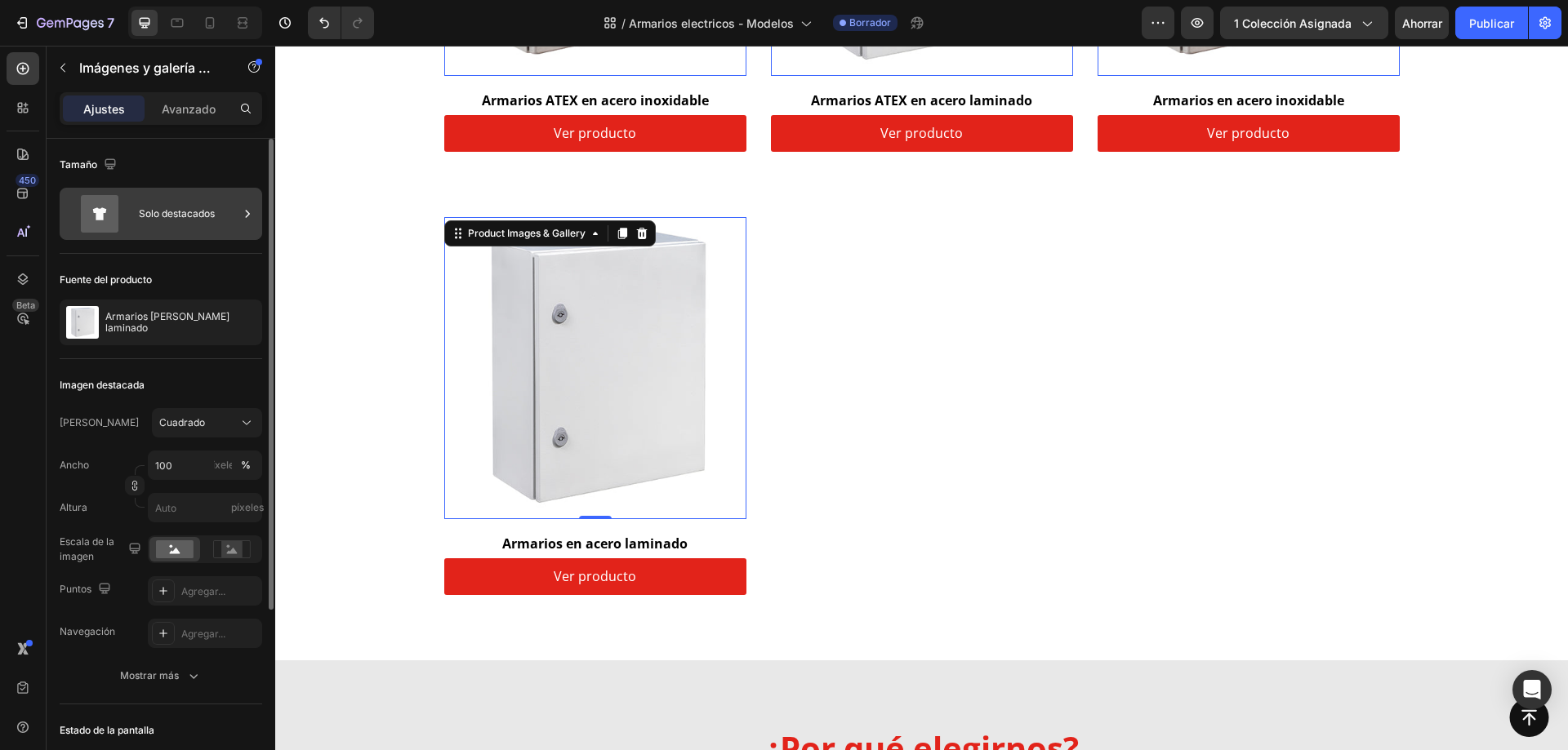
click at [215, 208] on font "Solo destacados" at bounding box center [176, 213] width 76 height 12
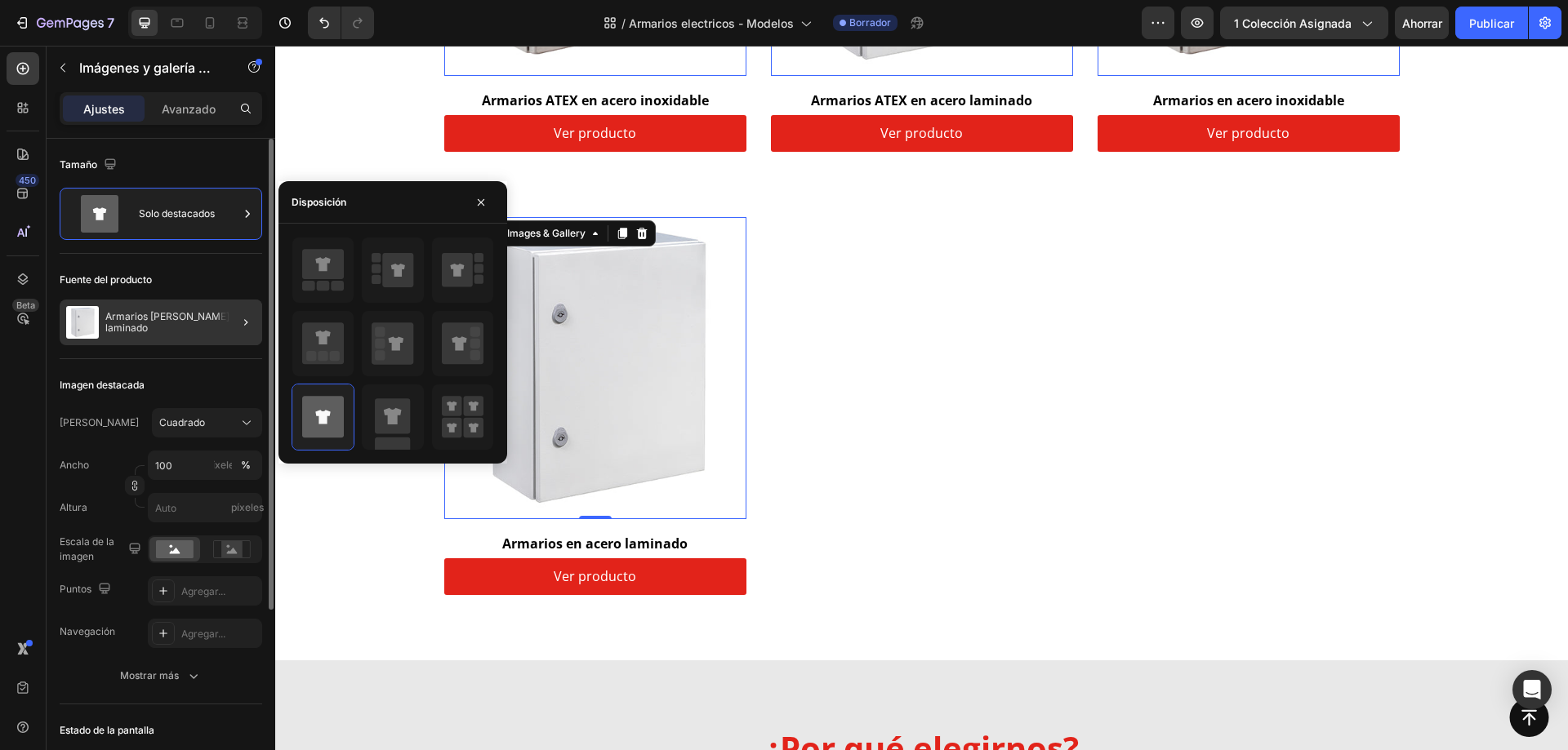
click at [229, 344] on div at bounding box center [239, 322] width 46 height 46
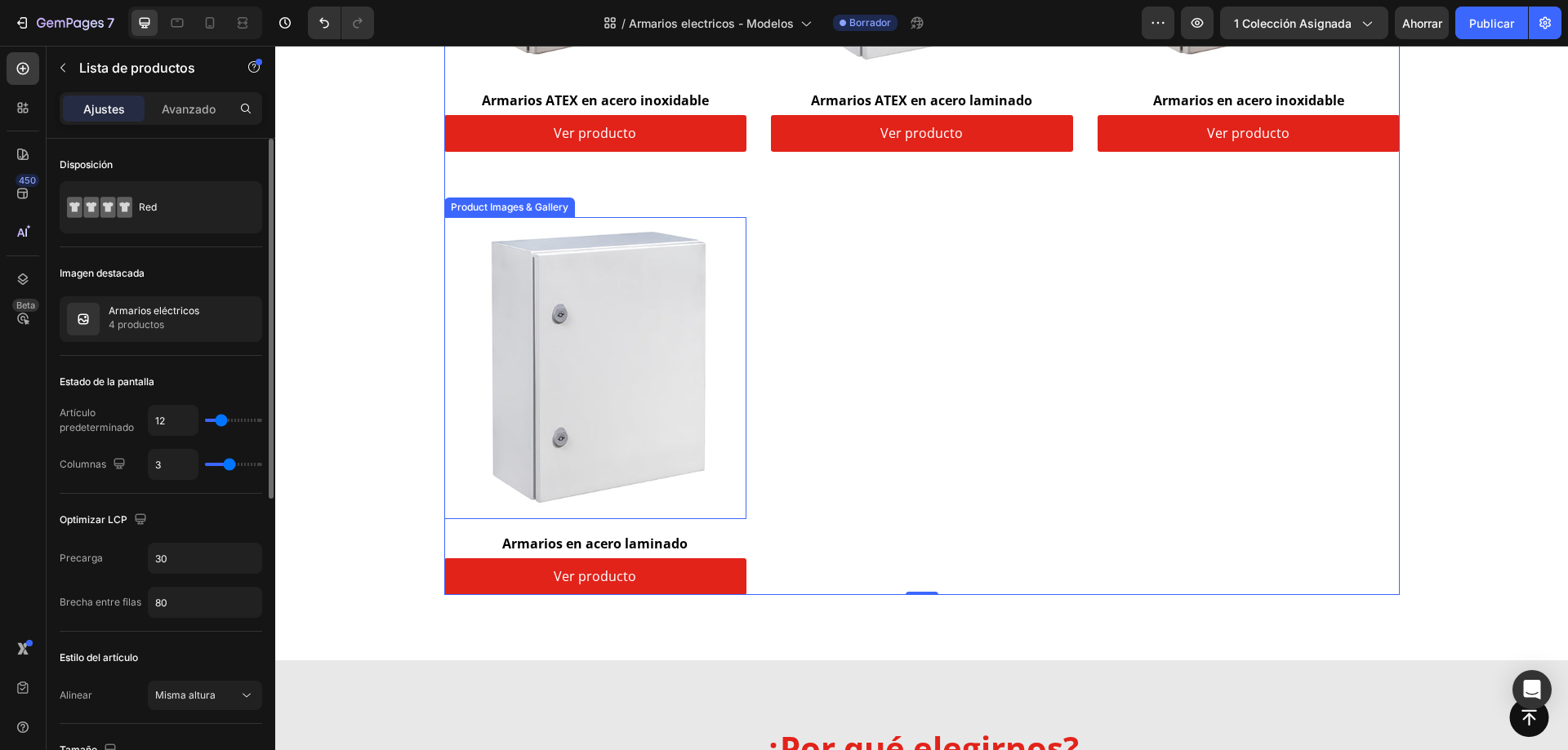
click at [621, 360] on img at bounding box center [595, 368] width 302 height 302
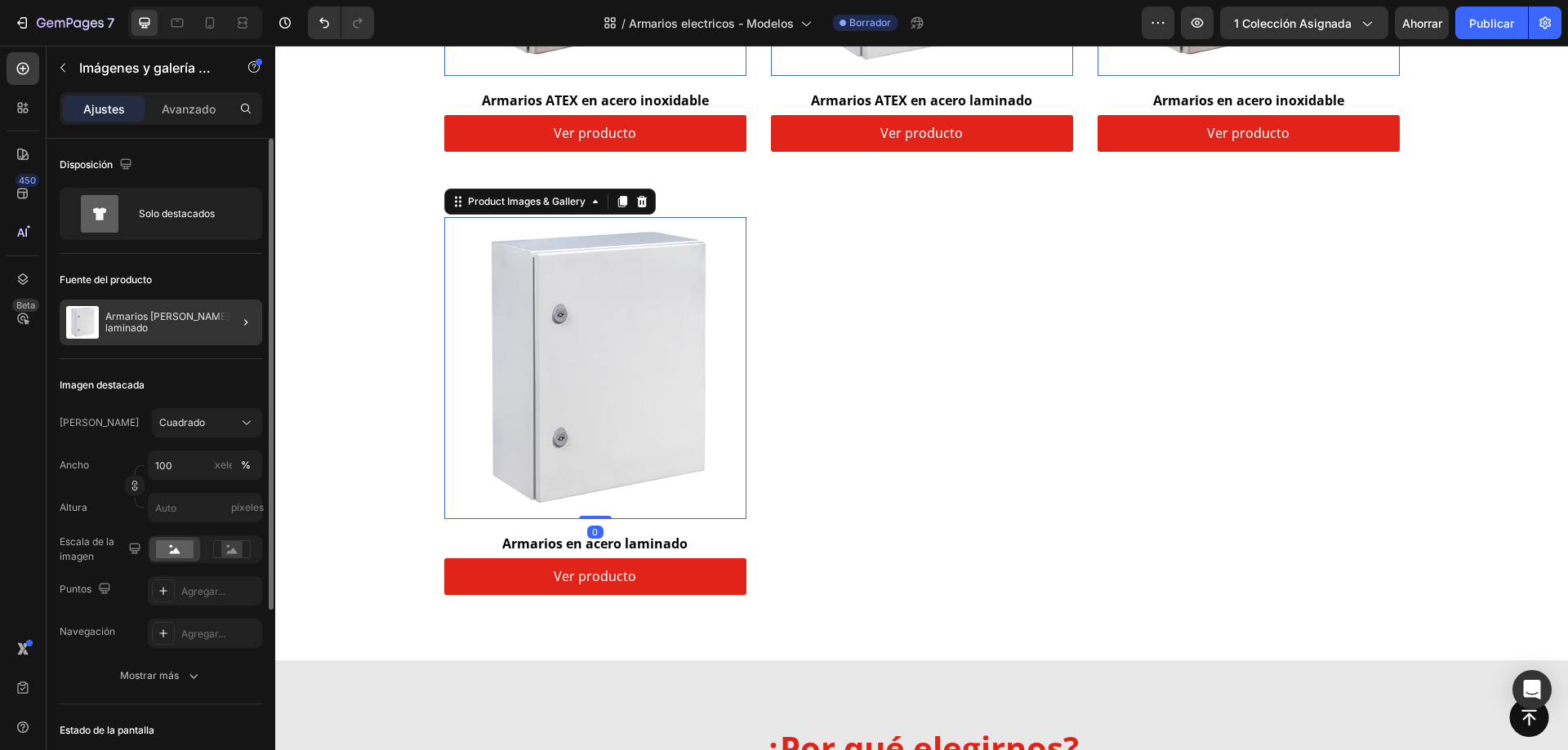
click at [229, 313] on div at bounding box center [239, 322] width 46 height 46
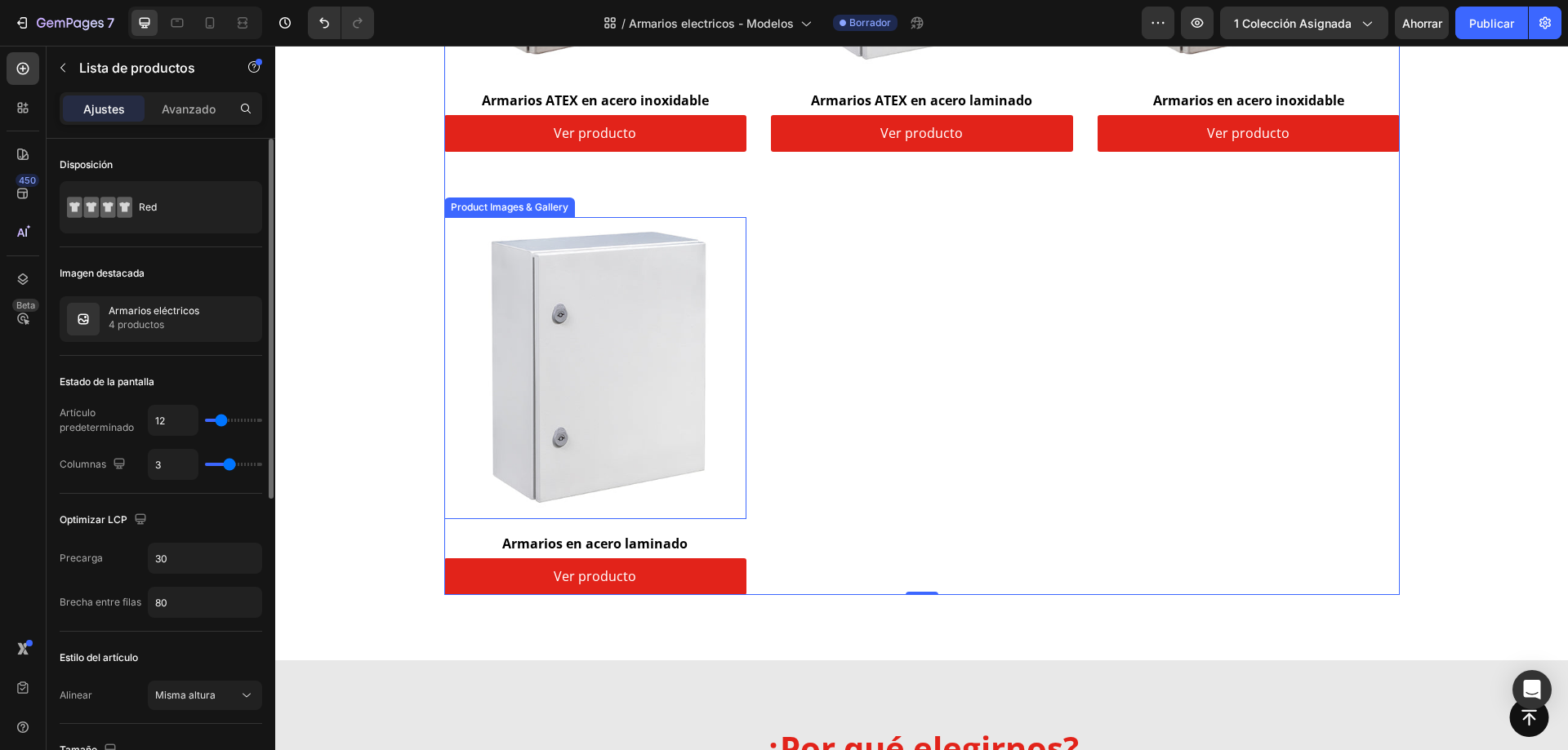
click at [520, 339] on img at bounding box center [595, 368] width 302 height 302
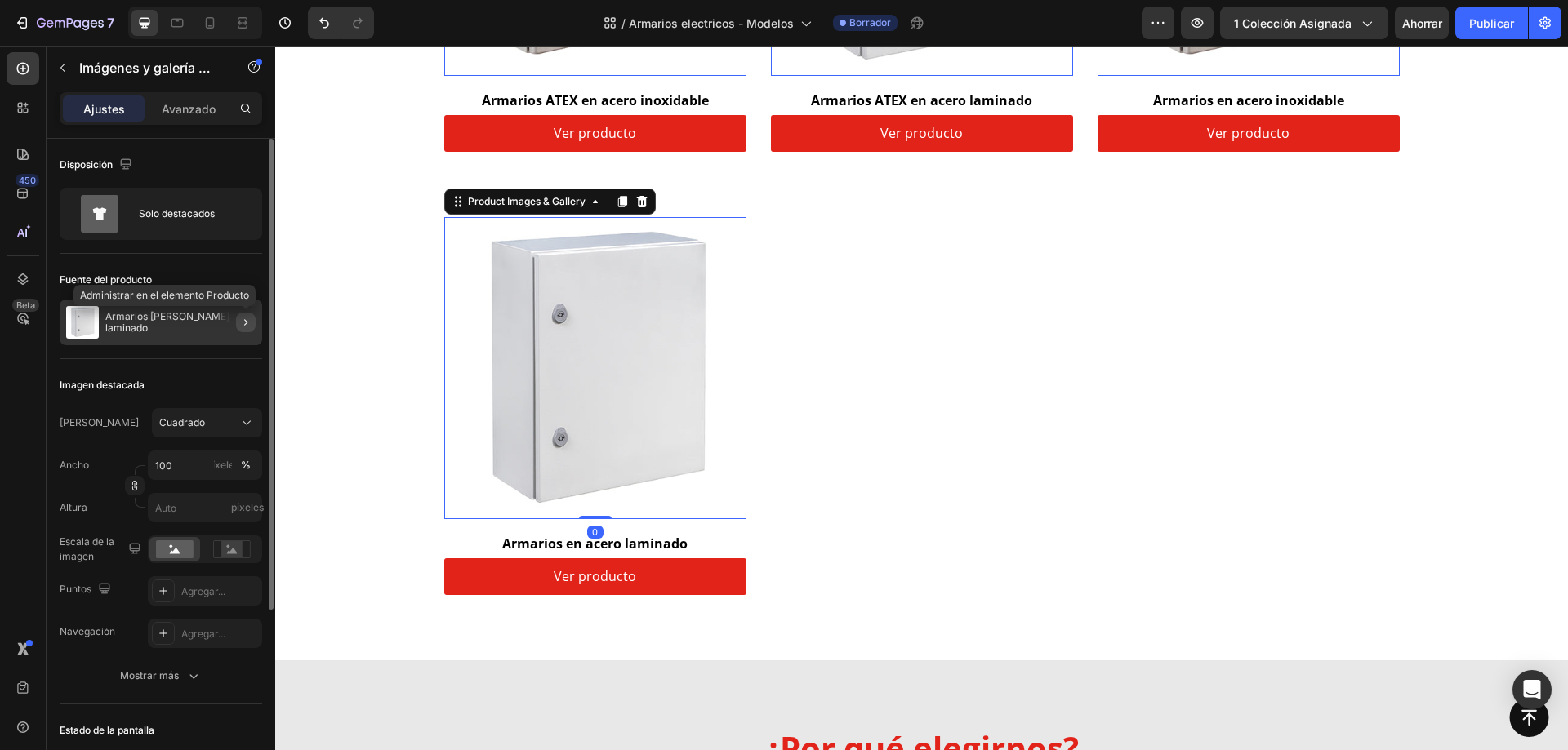
click at [243, 321] on icon "button" at bounding box center [246, 322] width 13 height 13
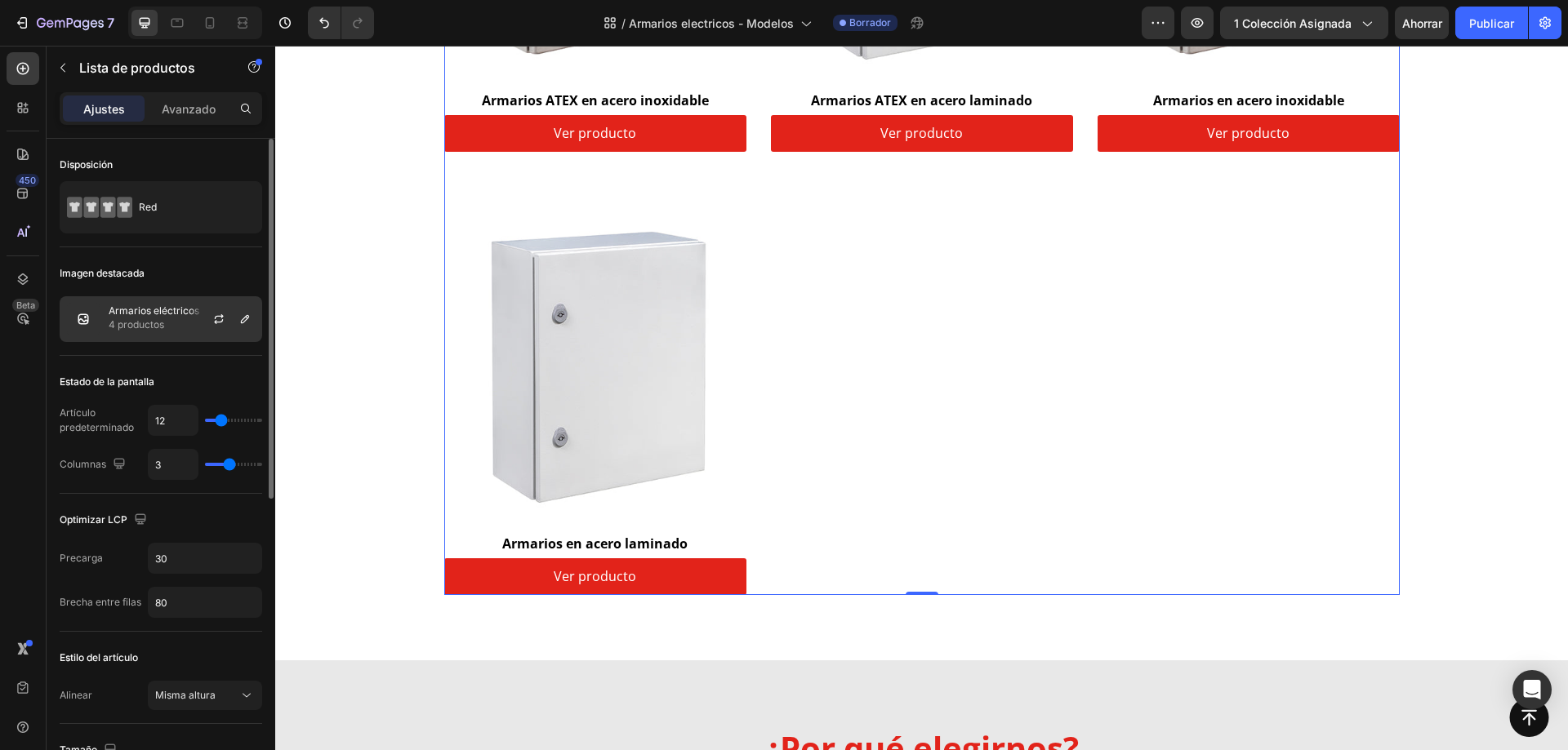
click at [234, 325] on div at bounding box center [225, 320] width 72 height 44
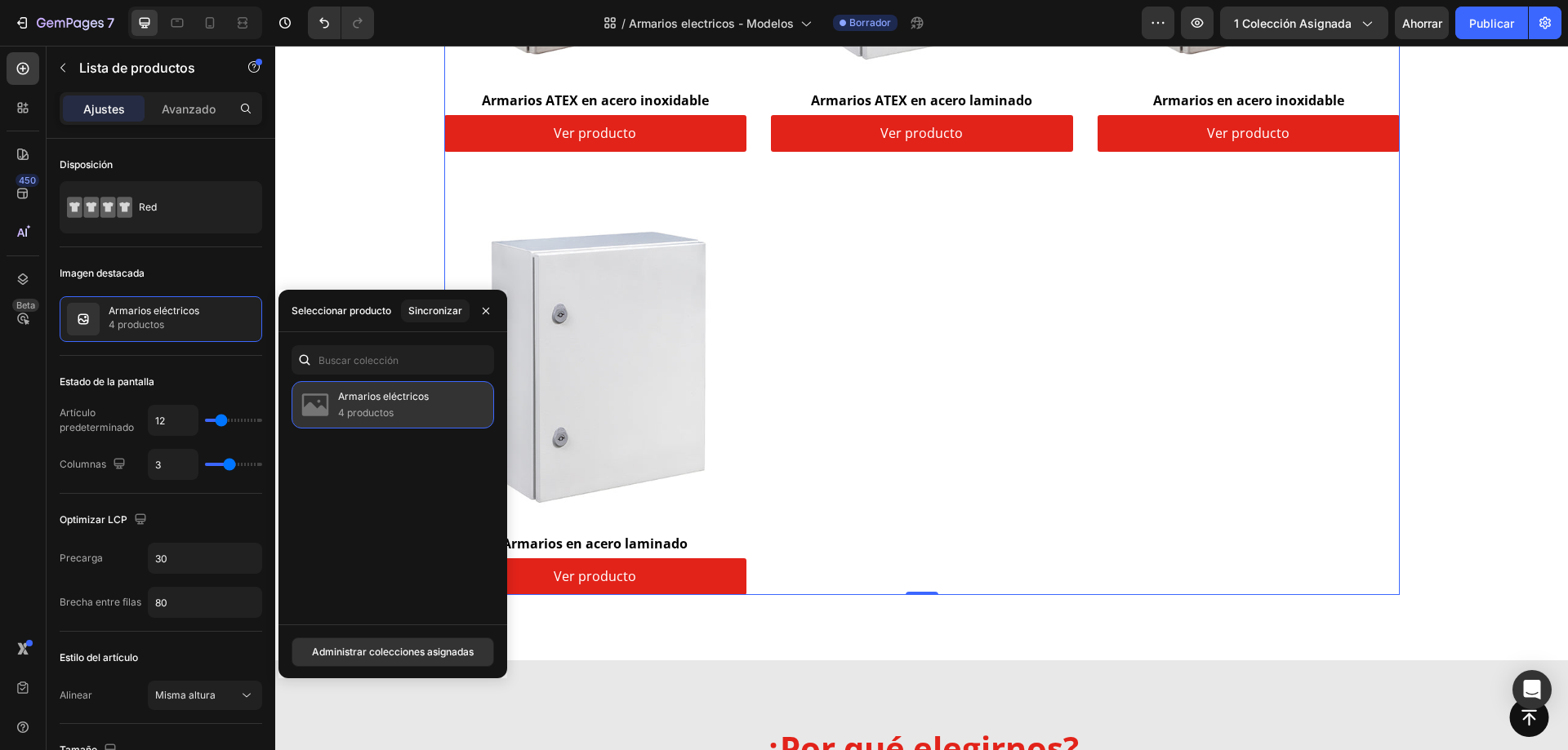
drag, startPoint x: 395, startPoint y: 392, endPoint x: 379, endPoint y: 396, distance: 16.5
drag, startPoint x: 379, startPoint y: 396, endPoint x: 364, endPoint y: 405, distance: 17.5
click at [364, 405] on p "4 productos" at bounding box center [383, 414] width 91 height 17
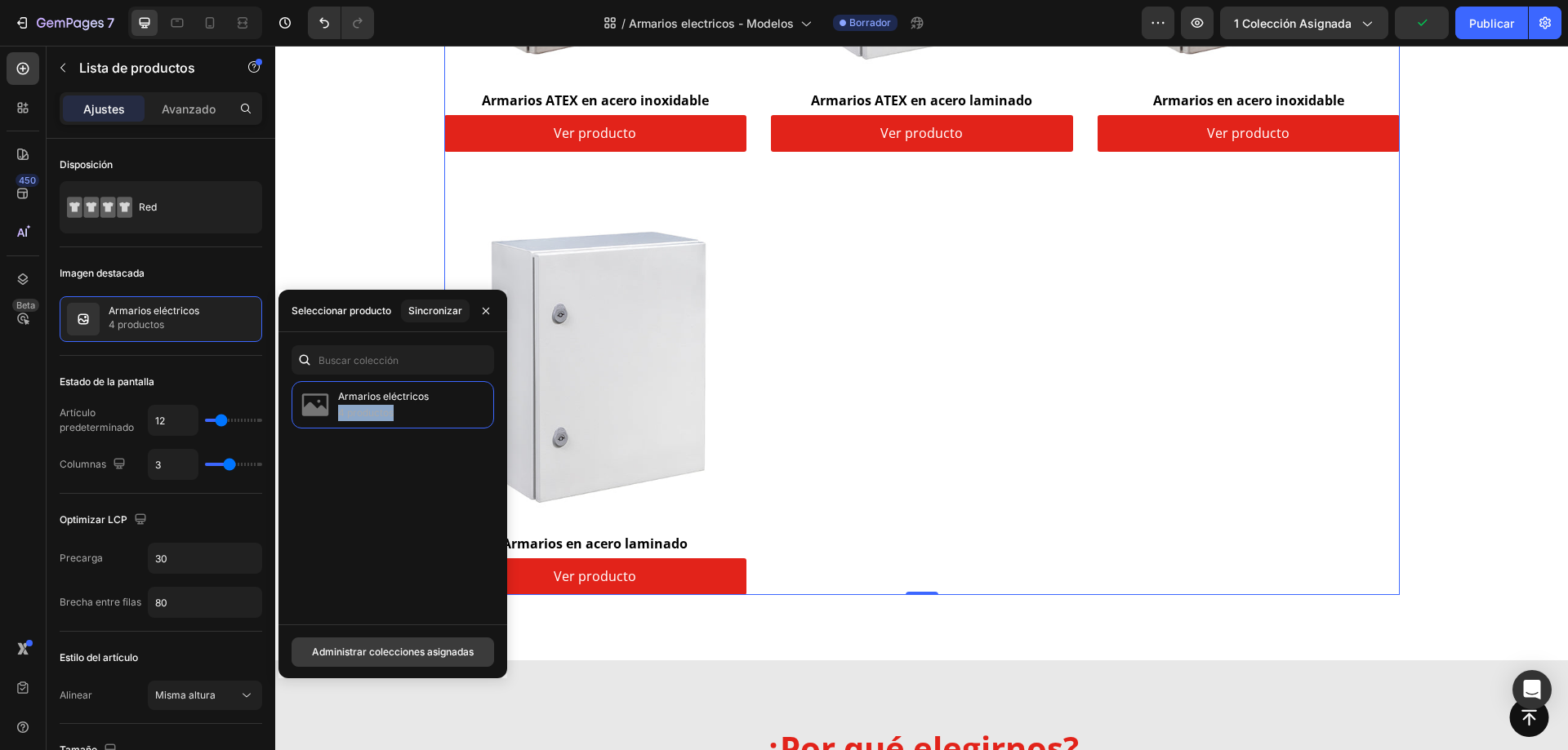
click at [430, 651] on font "Administrar colecciones asignadas" at bounding box center [393, 651] width 162 height 12
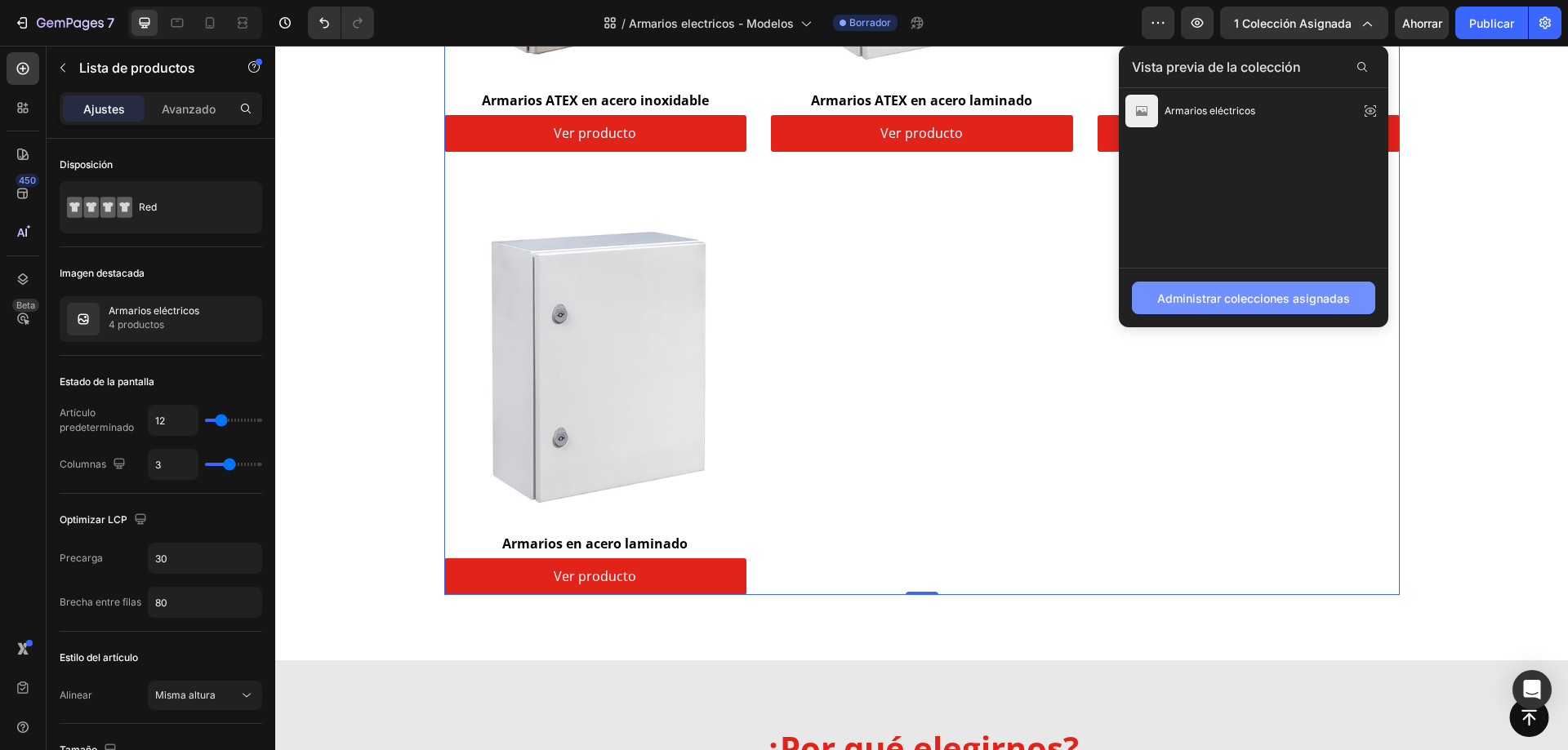
click at [1265, 301] on font "Administrar colecciones asignadas" at bounding box center [1254, 298] width 193 height 14
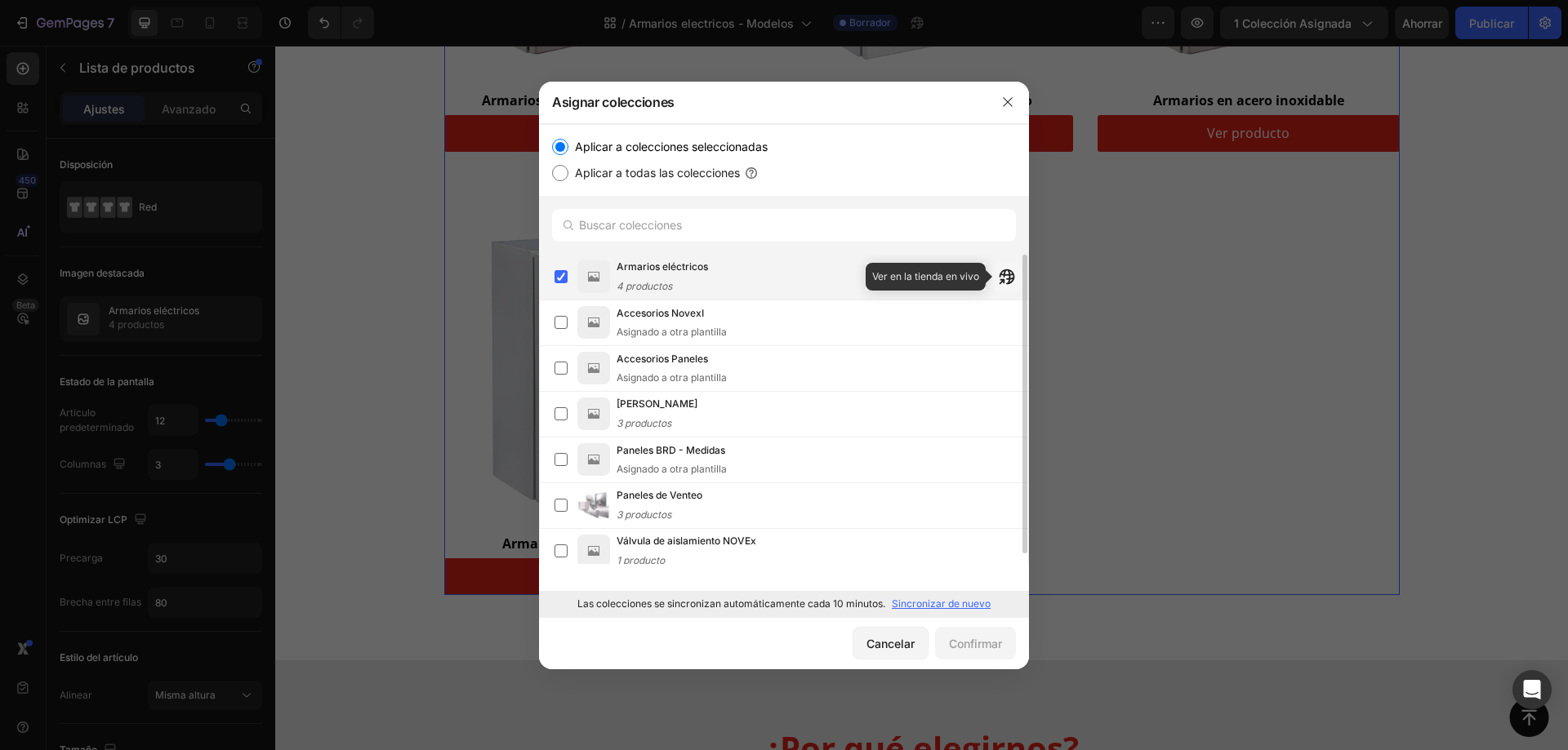
click at [1003, 277] on icon "button" at bounding box center [1007, 277] width 17 height 17
drag, startPoint x: 1010, startPoint y: 103, endPoint x: 724, endPoint y: 58, distance: 289.5
click at [1010, 103] on icon "button" at bounding box center [1008, 102] width 9 height 9
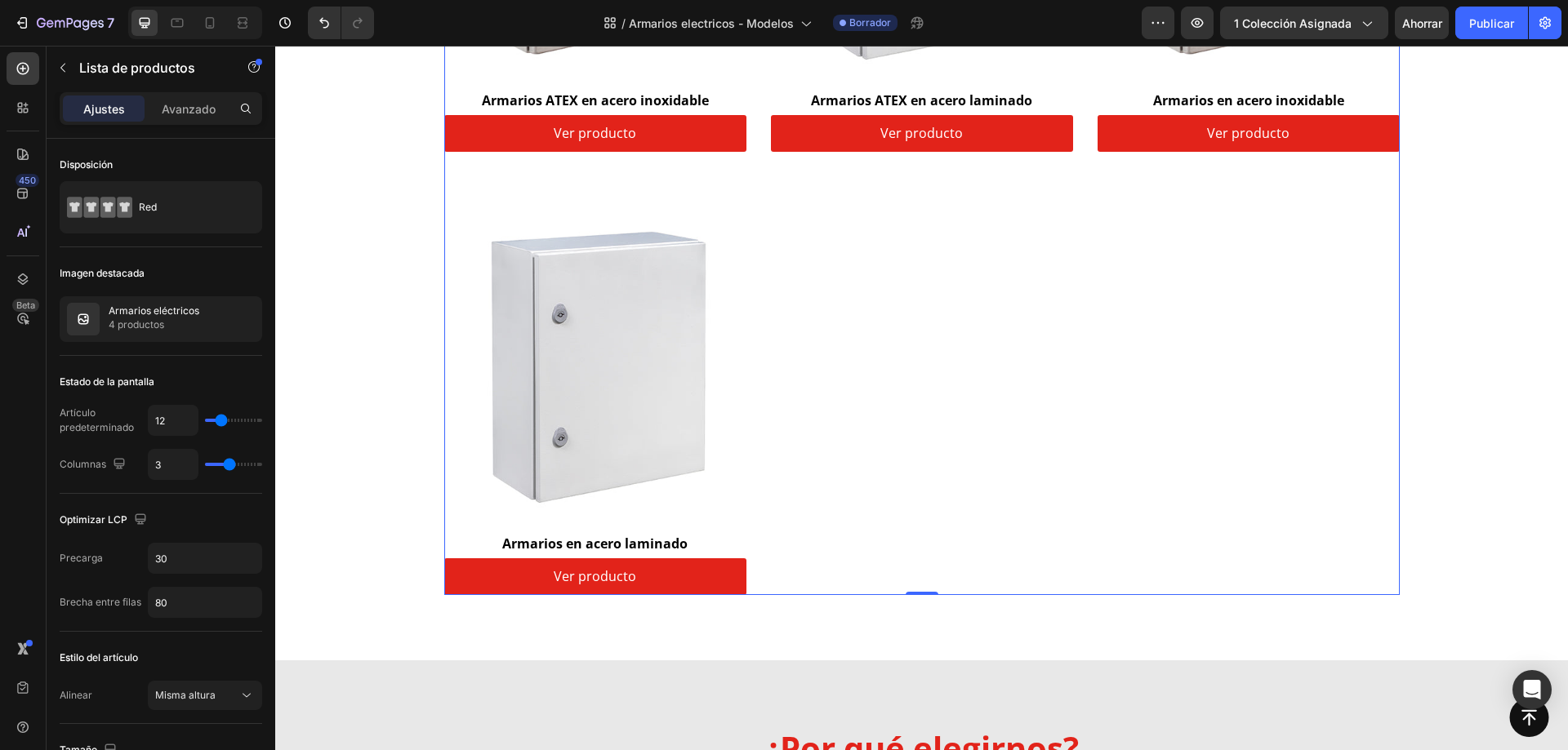
scroll to position [466, 0]
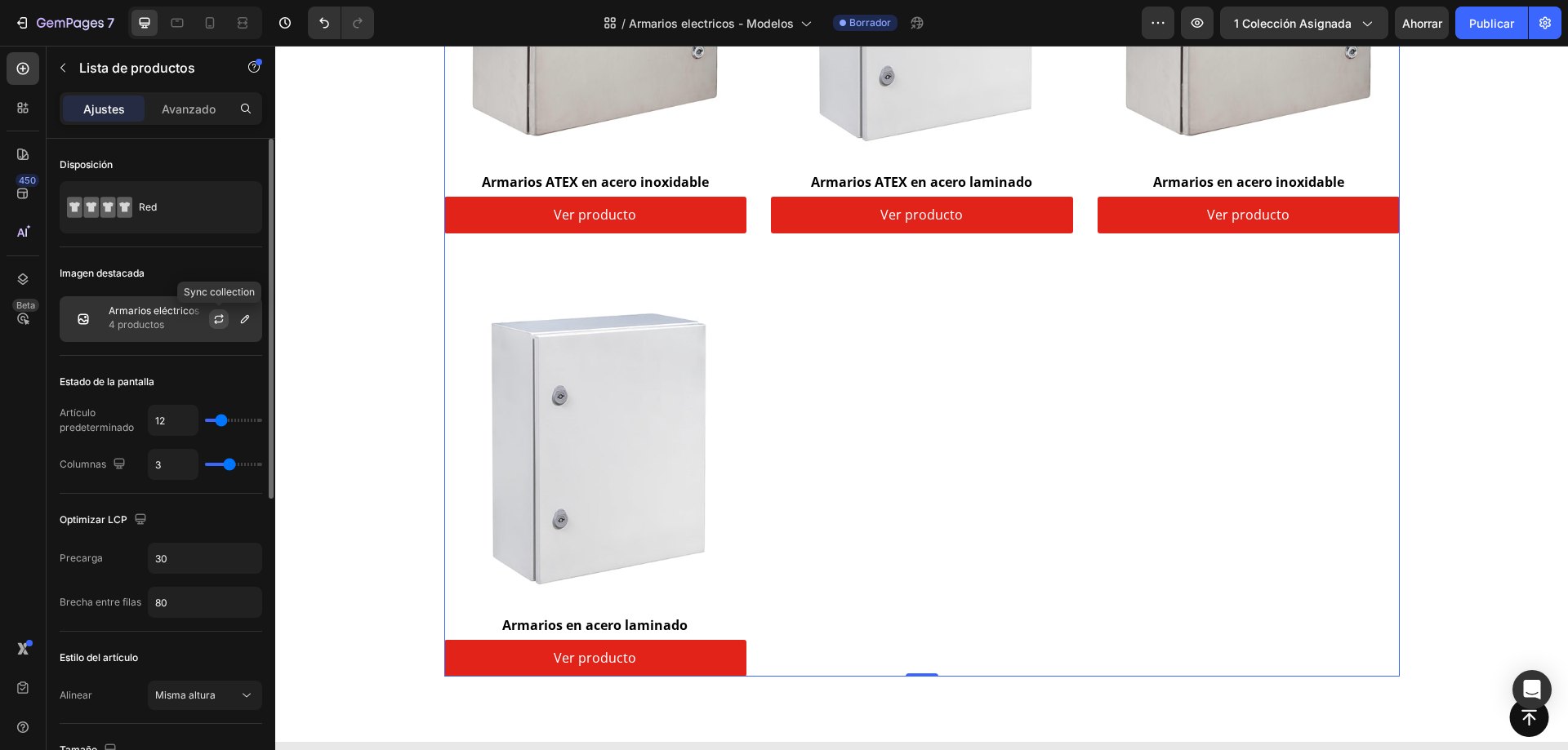
click at [209, 321] on button "button" at bounding box center [218, 319] width 19 height 19
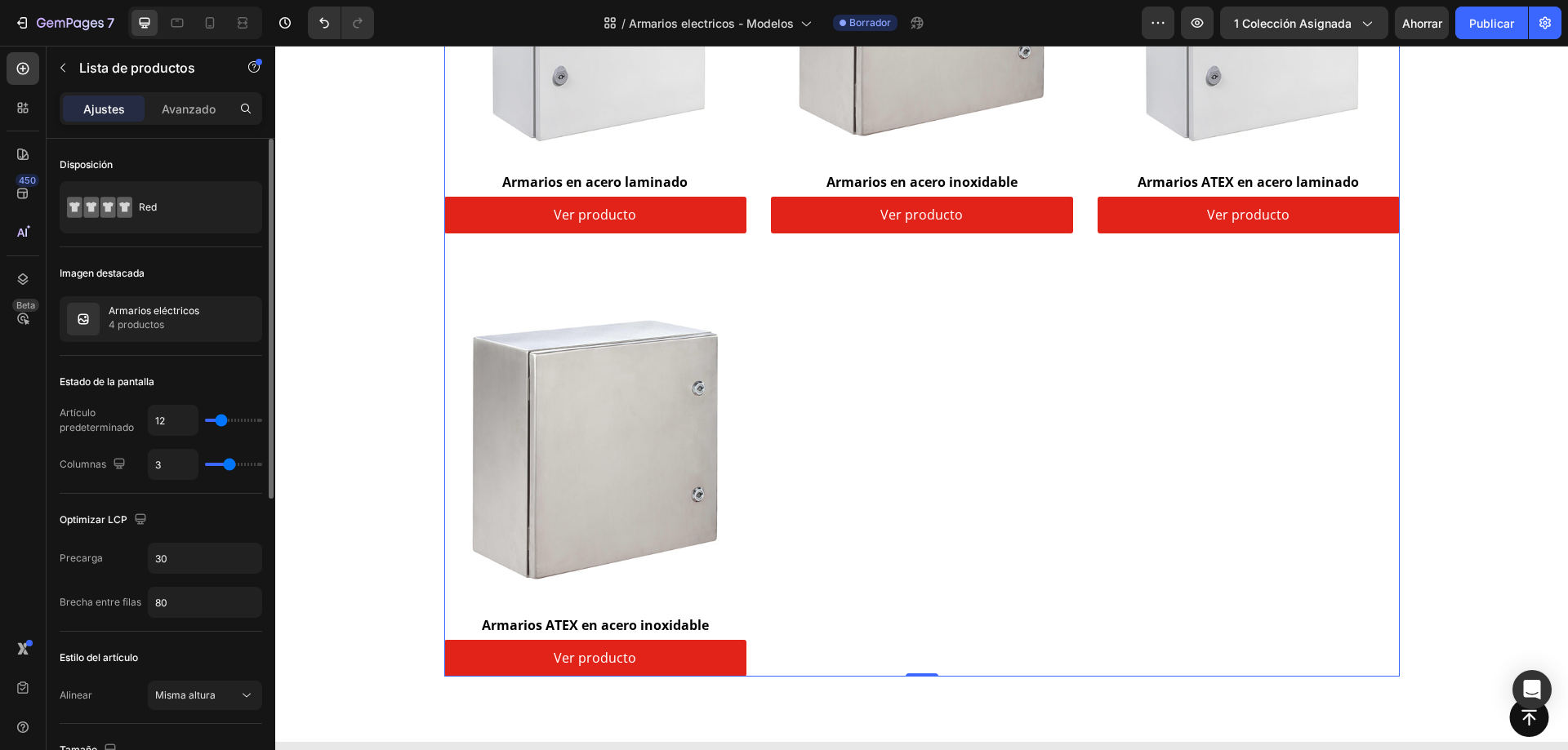
type input "2"
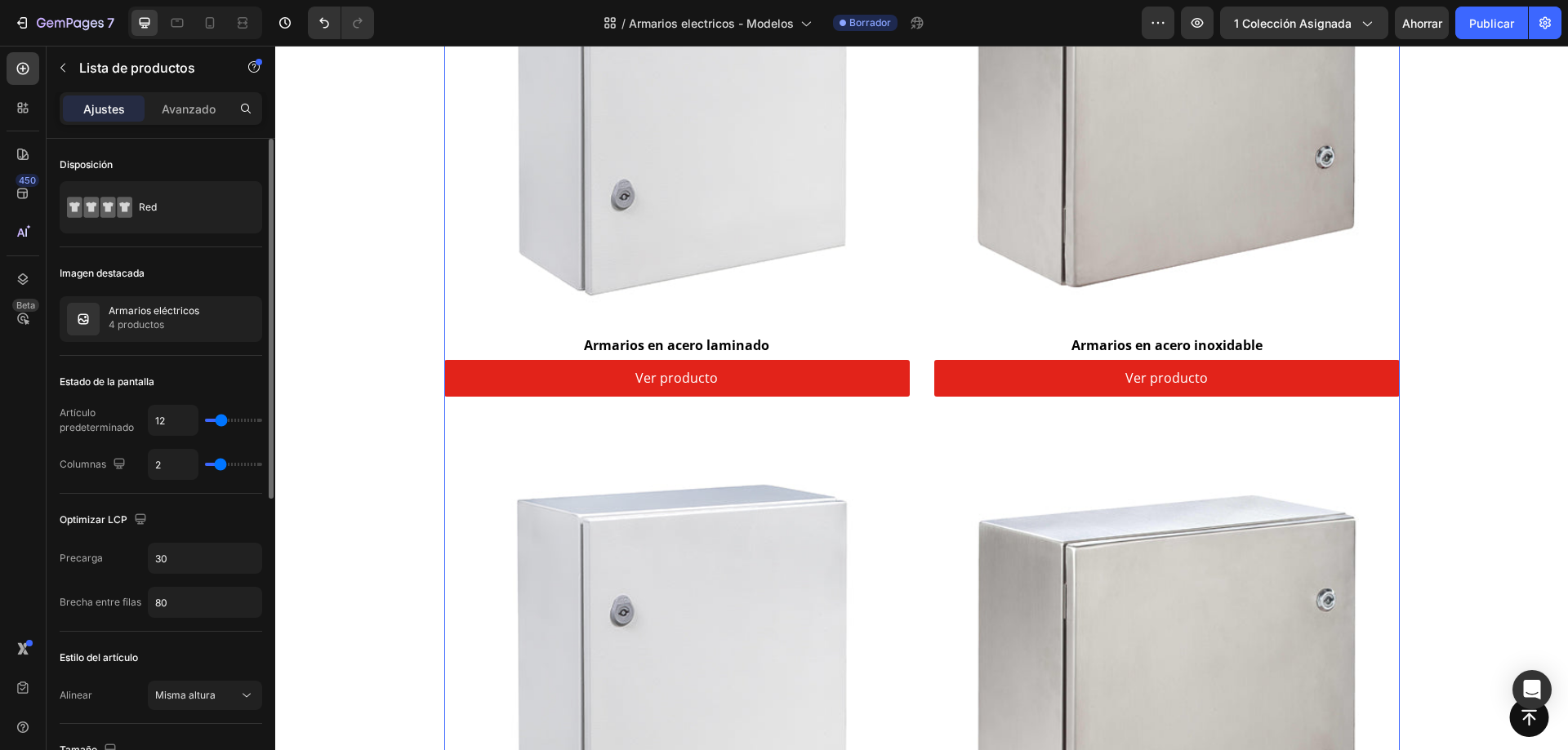
type input "2"
click at [218, 465] on input "range" at bounding box center [234, 465] width 57 height 4
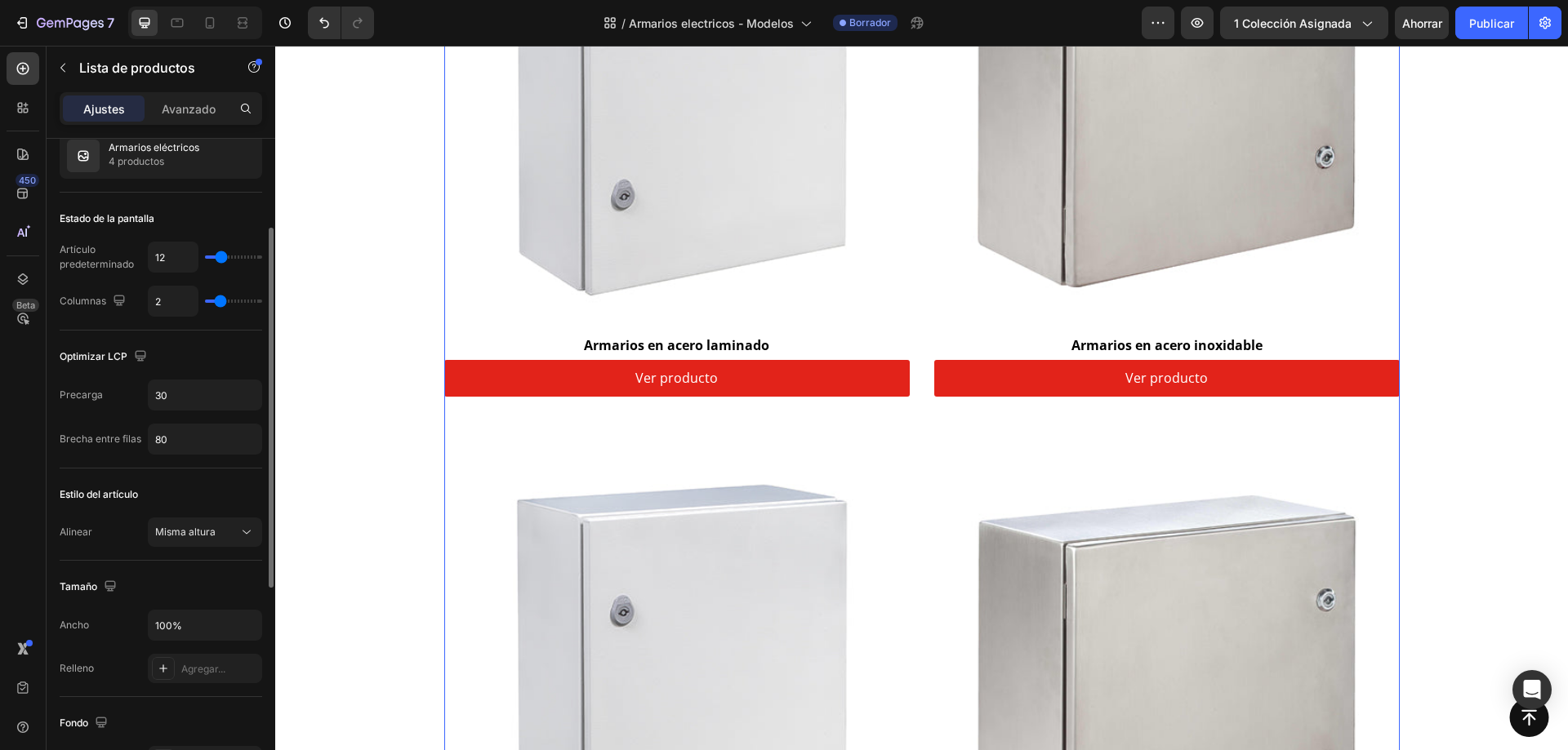
scroll to position [245, 0]
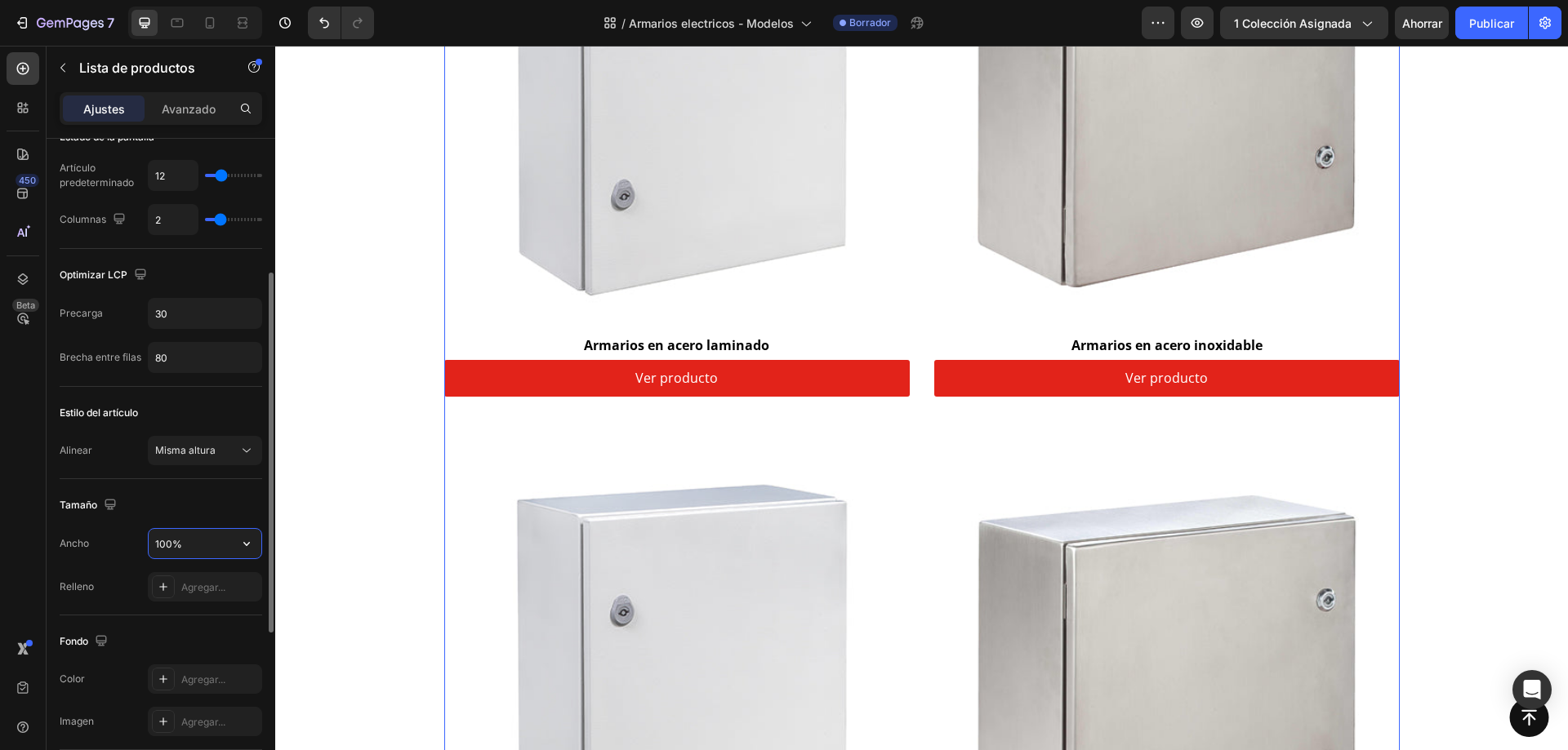
click at [201, 548] on input "100%" at bounding box center [205, 544] width 113 height 30
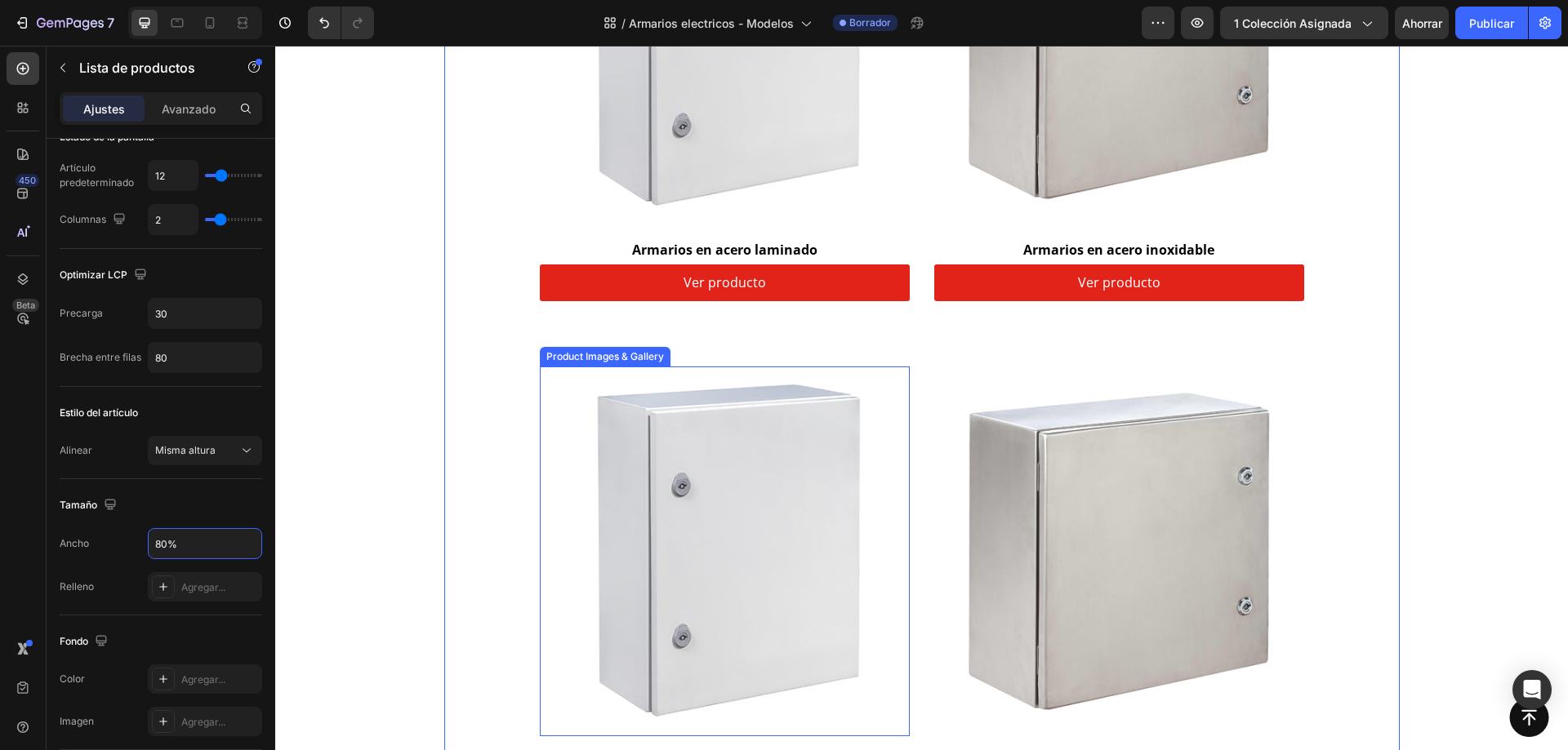
scroll to position [221, 0]
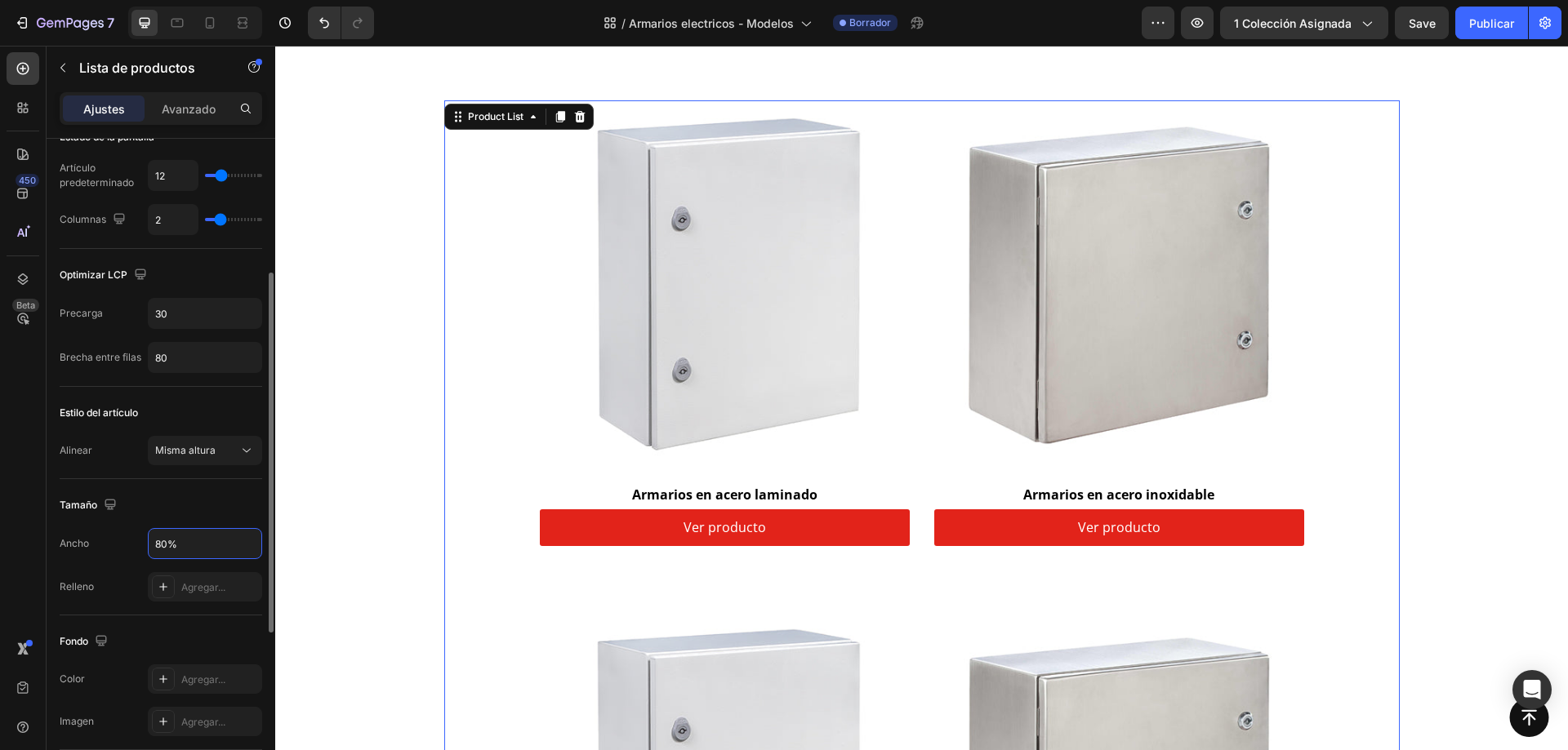
drag, startPoint x: 161, startPoint y: 546, endPoint x: 173, endPoint y: 550, distance: 12.6
click at [144, 546] on div "Ancho 80%" at bounding box center [161, 544] width 202 height 31
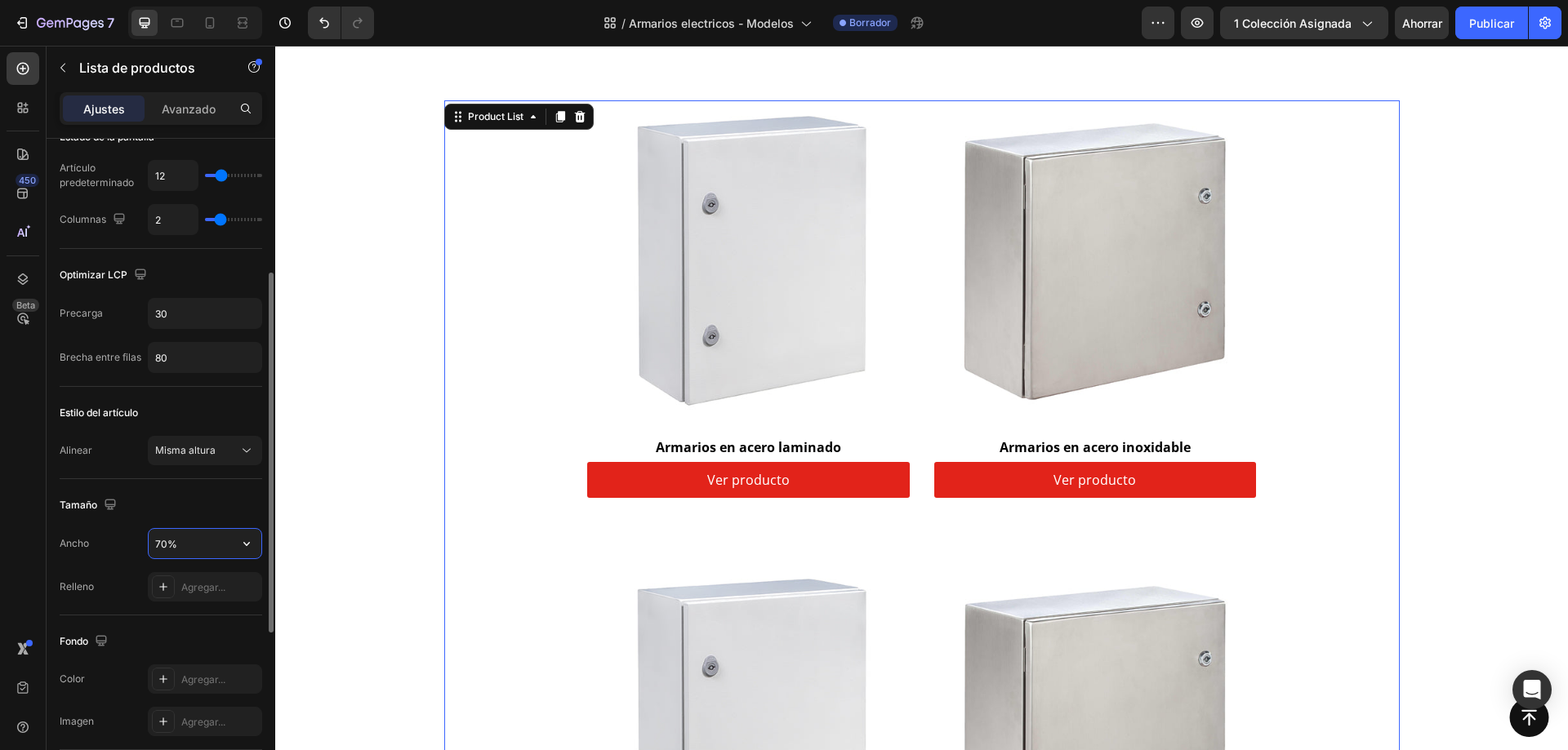
click at [162, 547] on input "70%" at bounding box center [205, 544] width 113 height 30
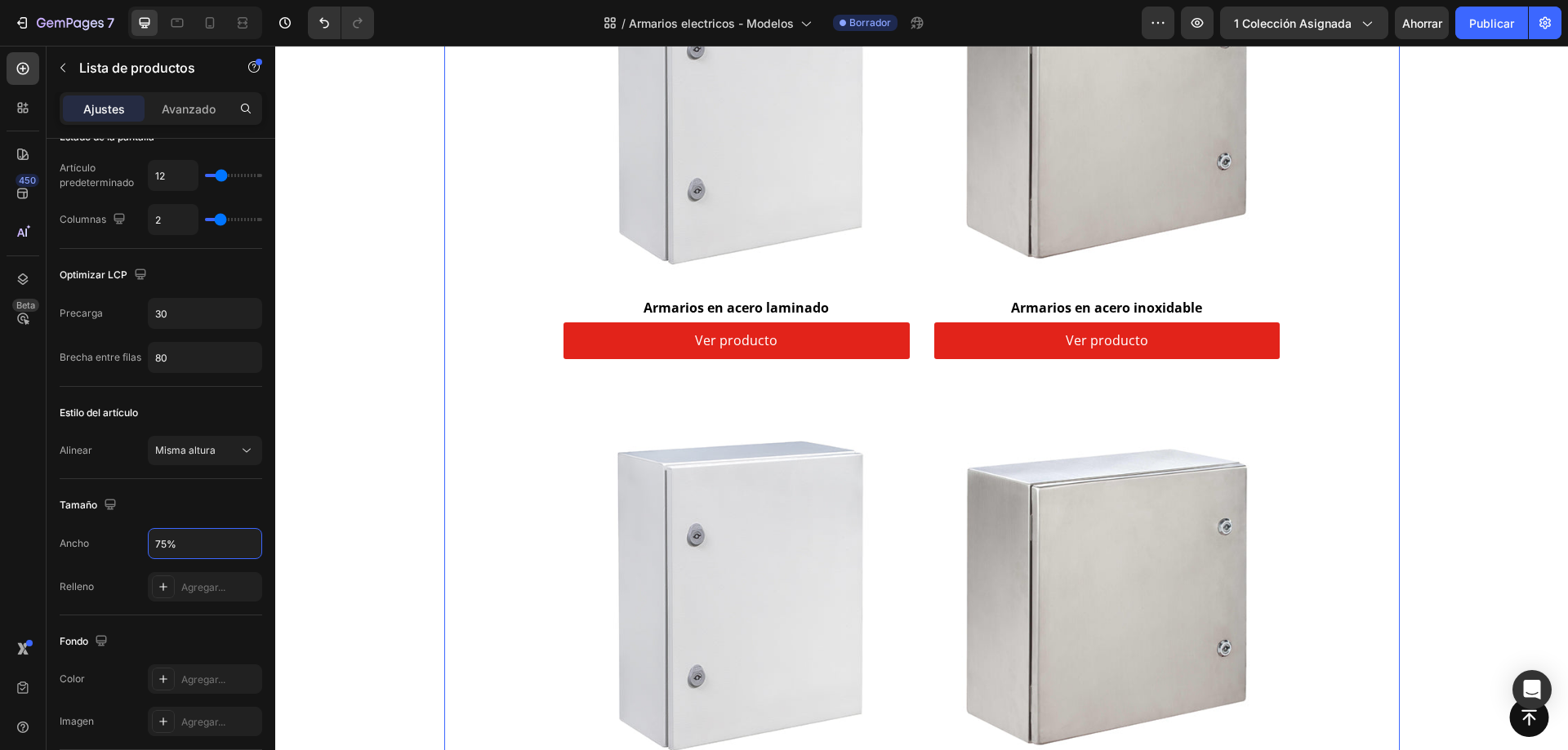
scroll to position [302, 0]
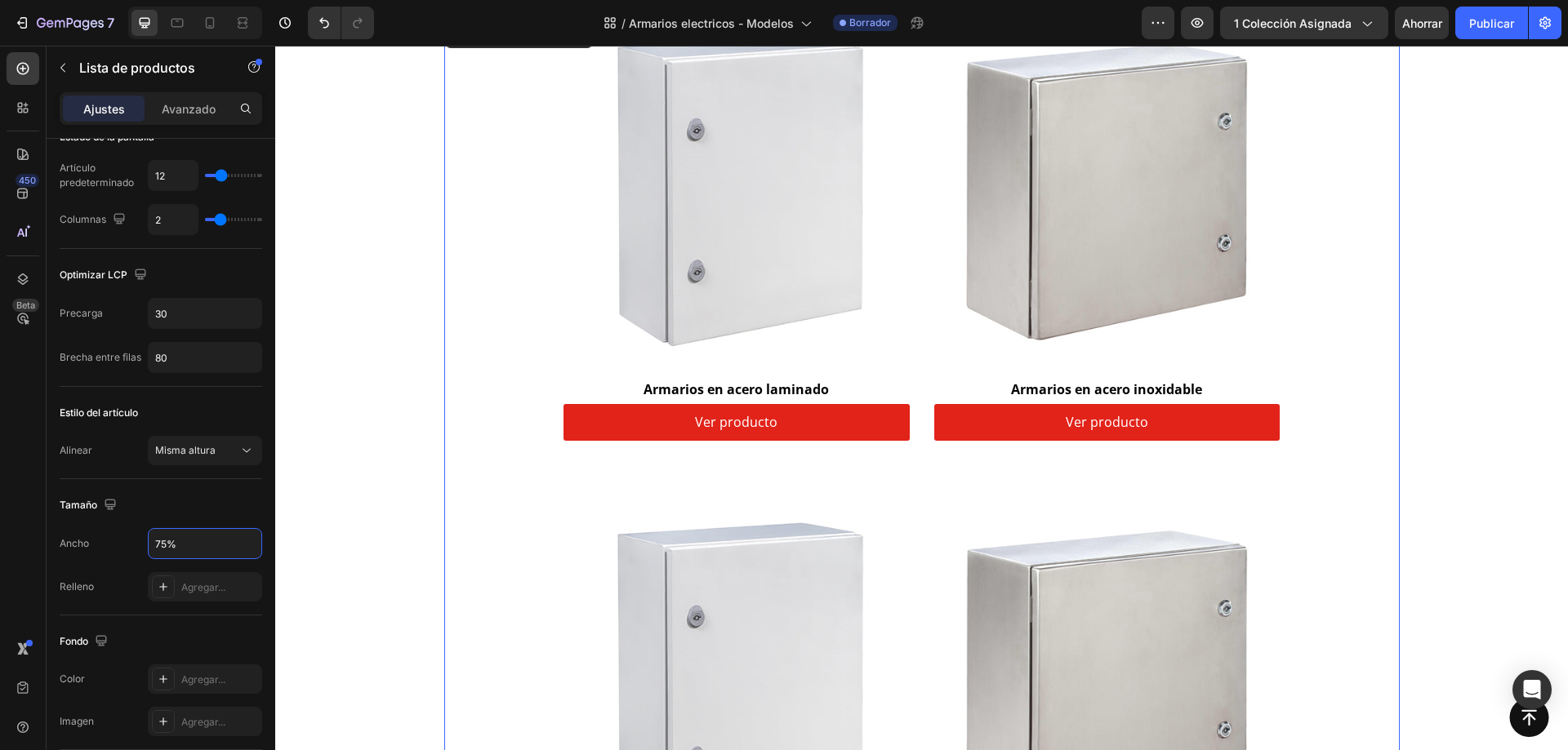
type input "75%"
click at [227, 514] on div "Tamaño" at bounding box center [161, 505] width 202 height 26
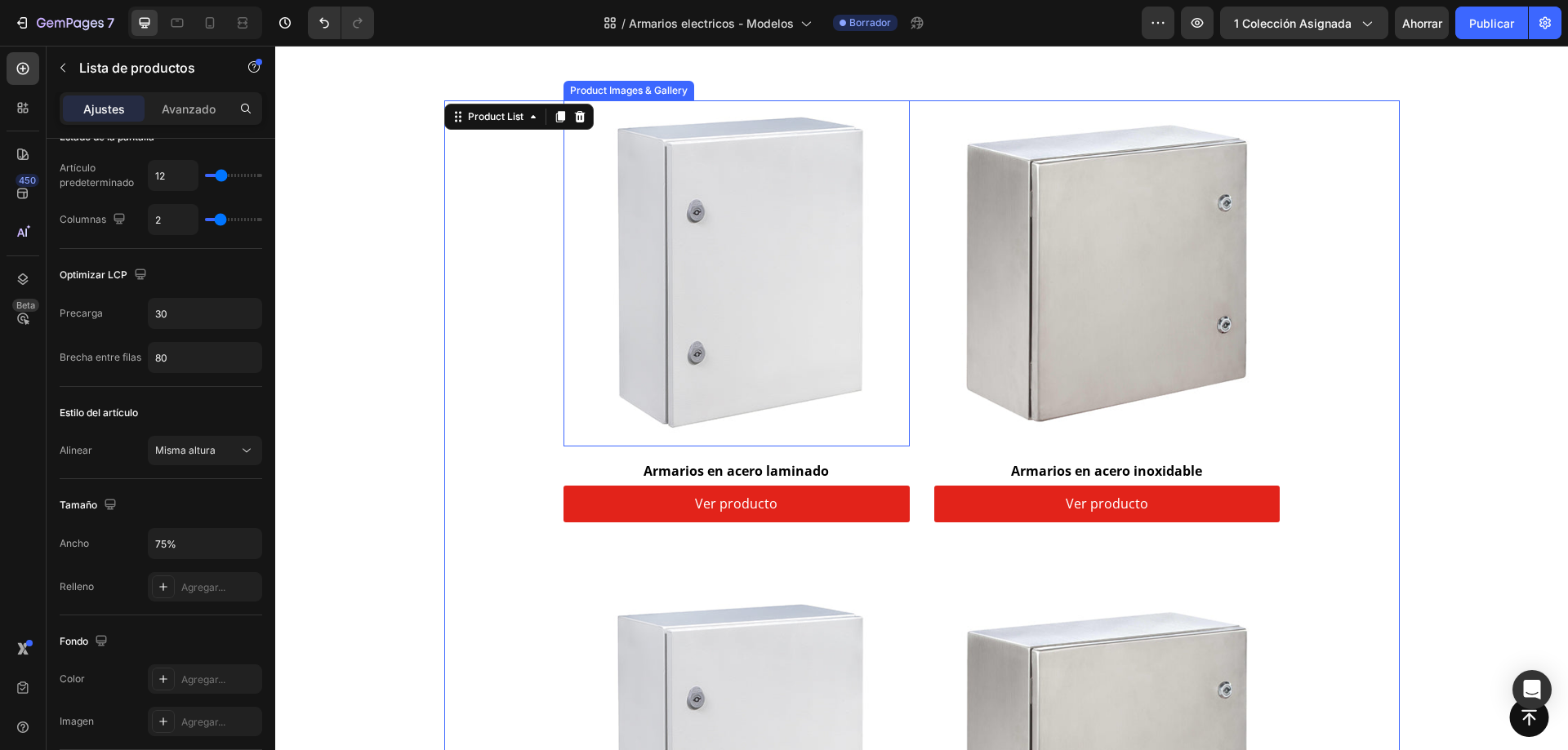
scroll to position [139, 0]
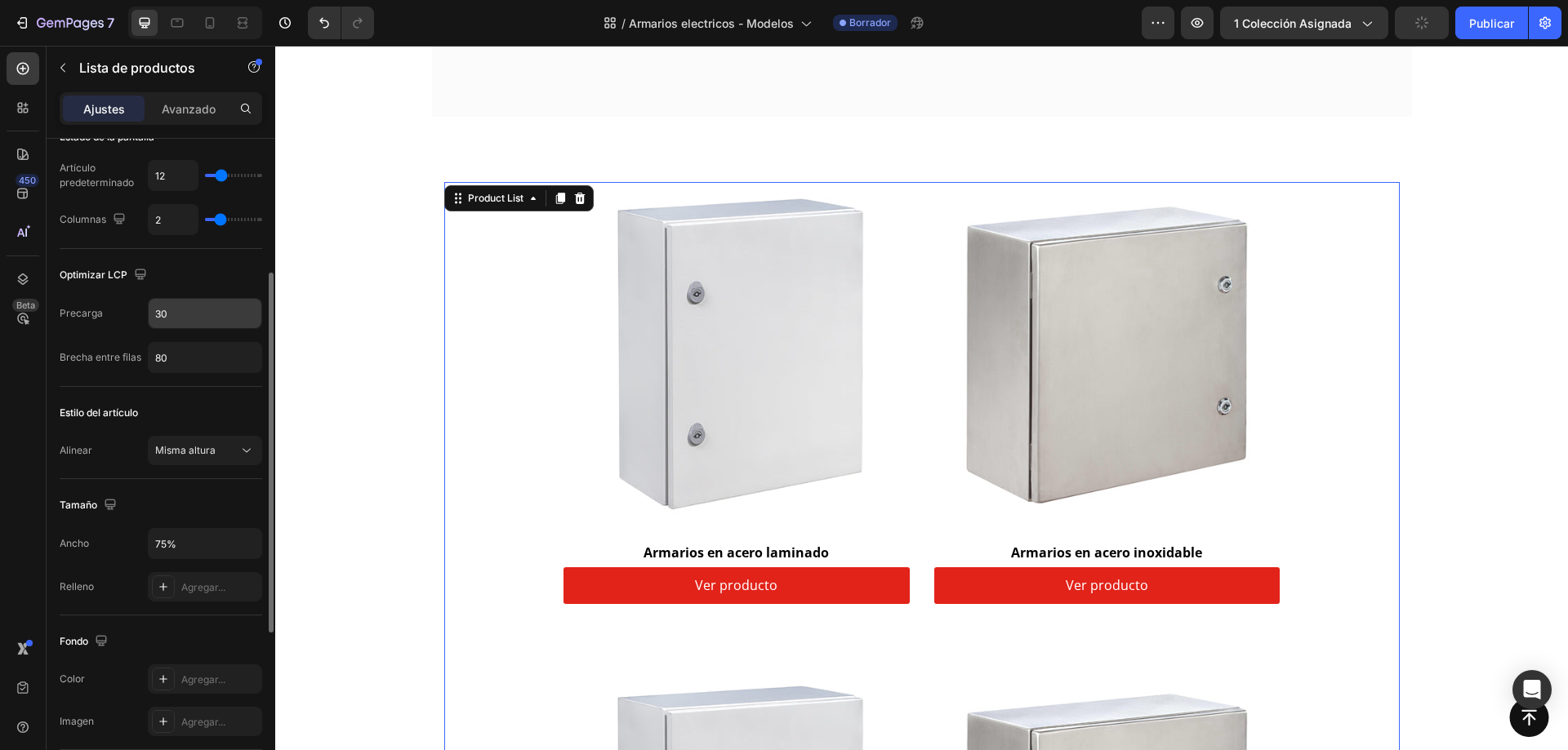
click at [192, 315] on input "30" at bounding box center [205, 314] width 113 height 30
click at [187, 356] on input "80" at bounding box center [205, 357] width 113 height 30
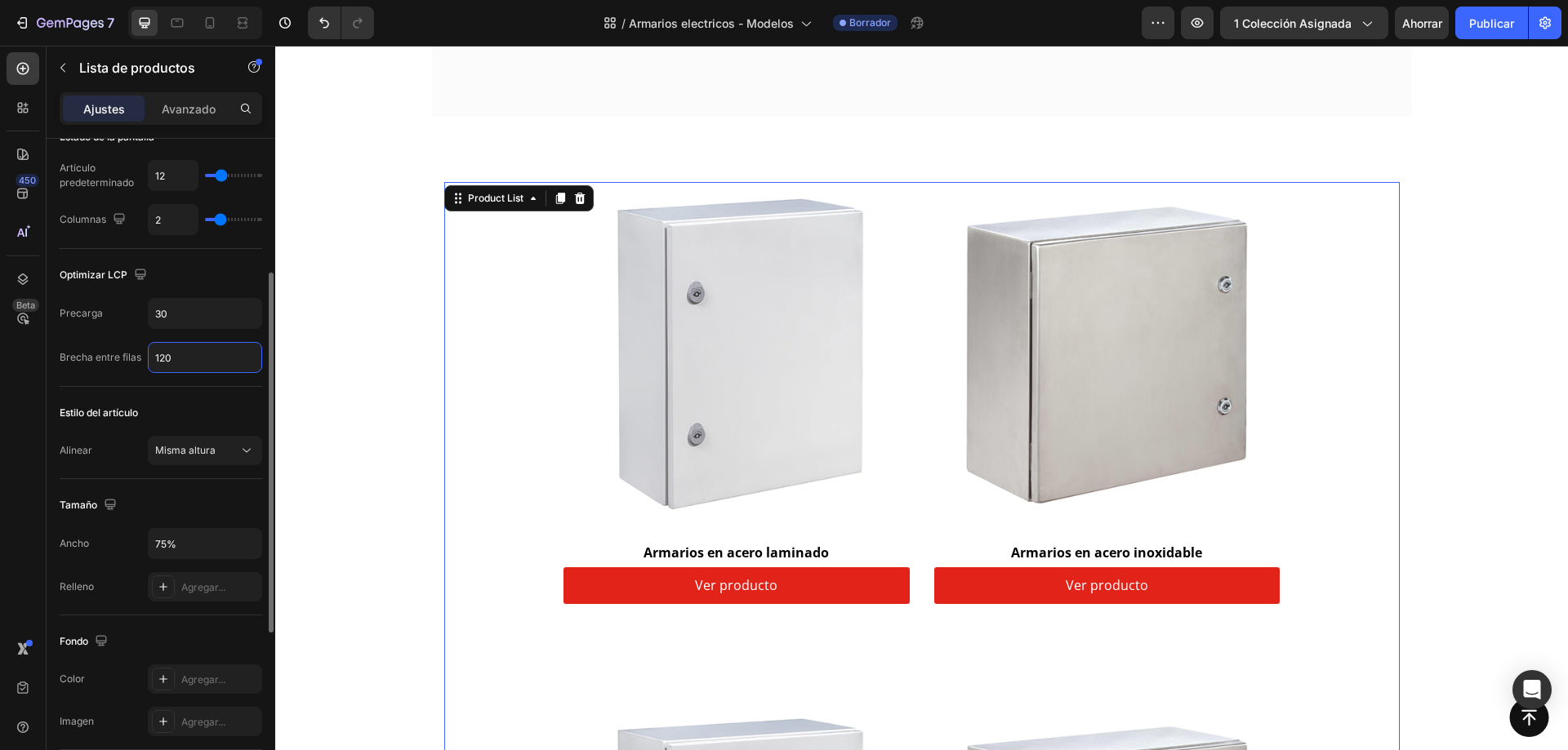
drag, startPoint x: 177, startPoint y: 356, endPoint x: 118, endPoint y: 360, distance: 59.1
click at [118, 358] on div "Brecha entre filas 120" at bounding box center [161, 357] width 202 height 31
type input "80"
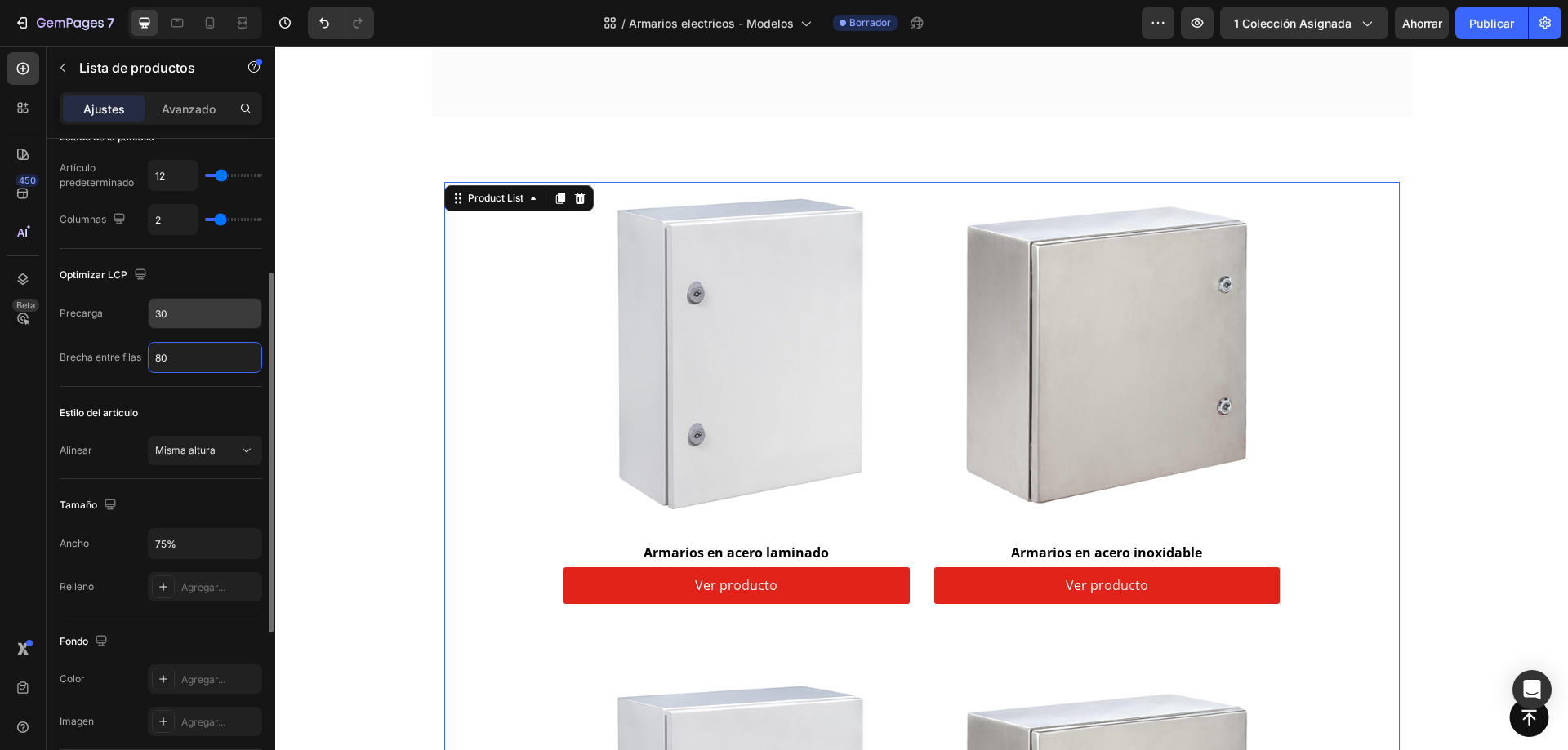
click at [190, 307] on input "30" at bounding box center [205, 314] width 113 height 30
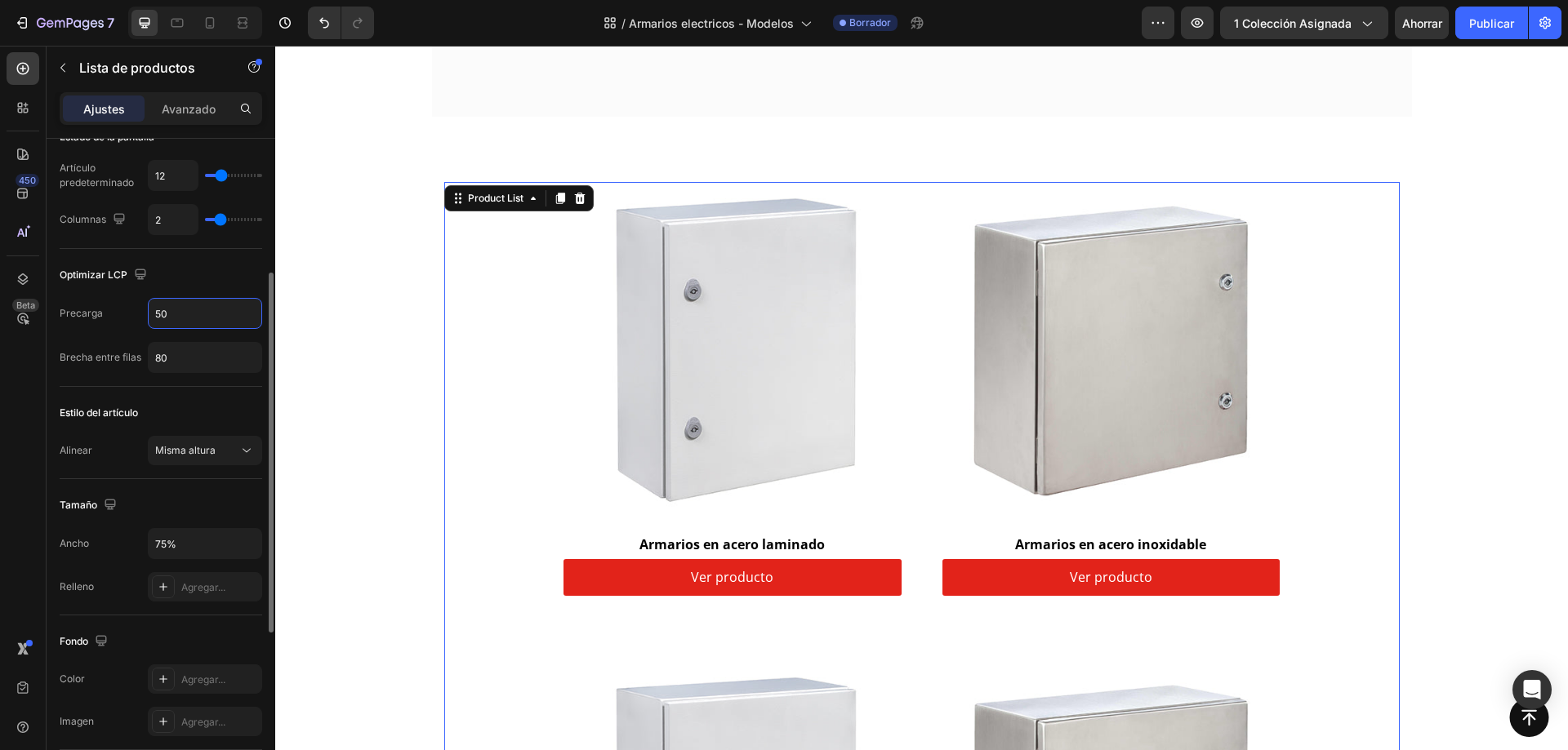
drag, startPoint x: 186, startPoint y: 309, endPoint x: 159, endPoint y: 309, distance: 27.0
click at [159, 309] on input "50" at bounding box center [205, 314] width 113 height 30
click at [184, 308] on input "50" at bounding box center [205, 314] width 113 height 30
click at [191, 314] on input "50" at bounding box center [205, 314] width 113 height 30
click at [177, 313] on input "50" at bounding box center [205, 314] width 113 height 30
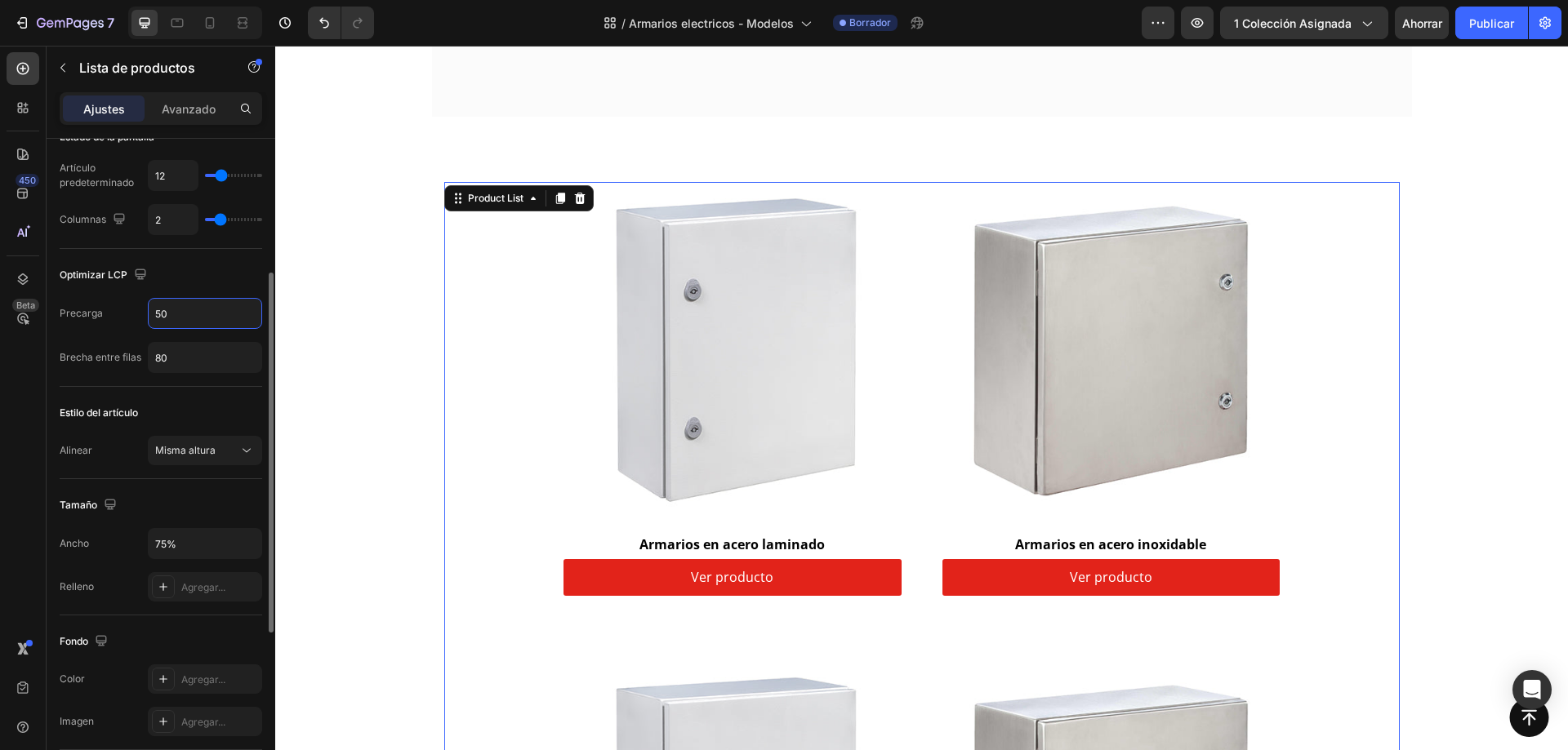
drag, startPoint x: 165, startPoint y: 313, endPoint x: 117, endPoint y: 315, distance: 48.0
click at [117, 315] on div "Precarga 50" at bounding box center [161, 314] width 202 height 31
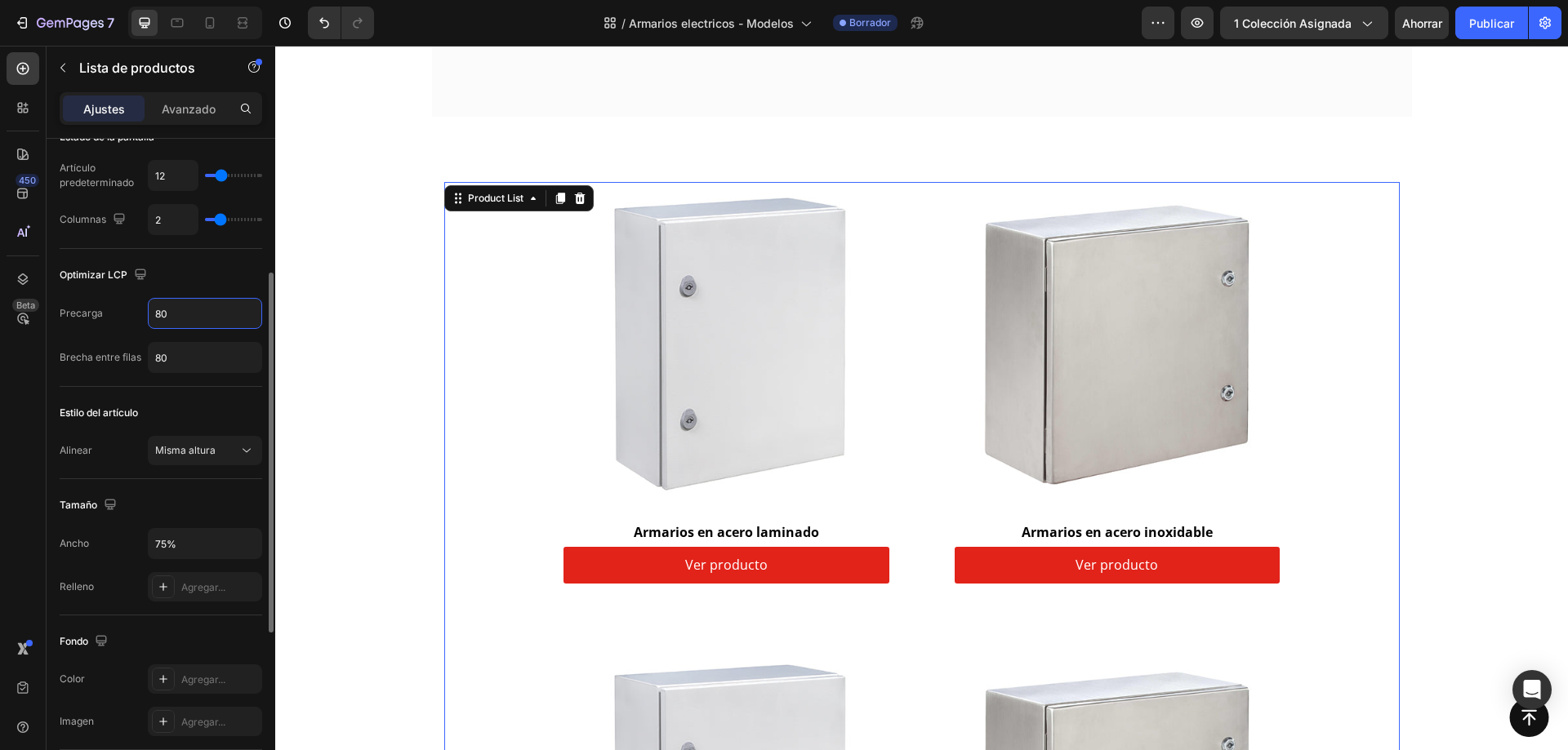
drag, startPoint x: 175, startPoint y: 311, endPoint x: 109, endPoint y: 315, distance: 66.1
click at [112, 313] on div "Precarga 80" at bounding box center [161, 314] width 202 height 31
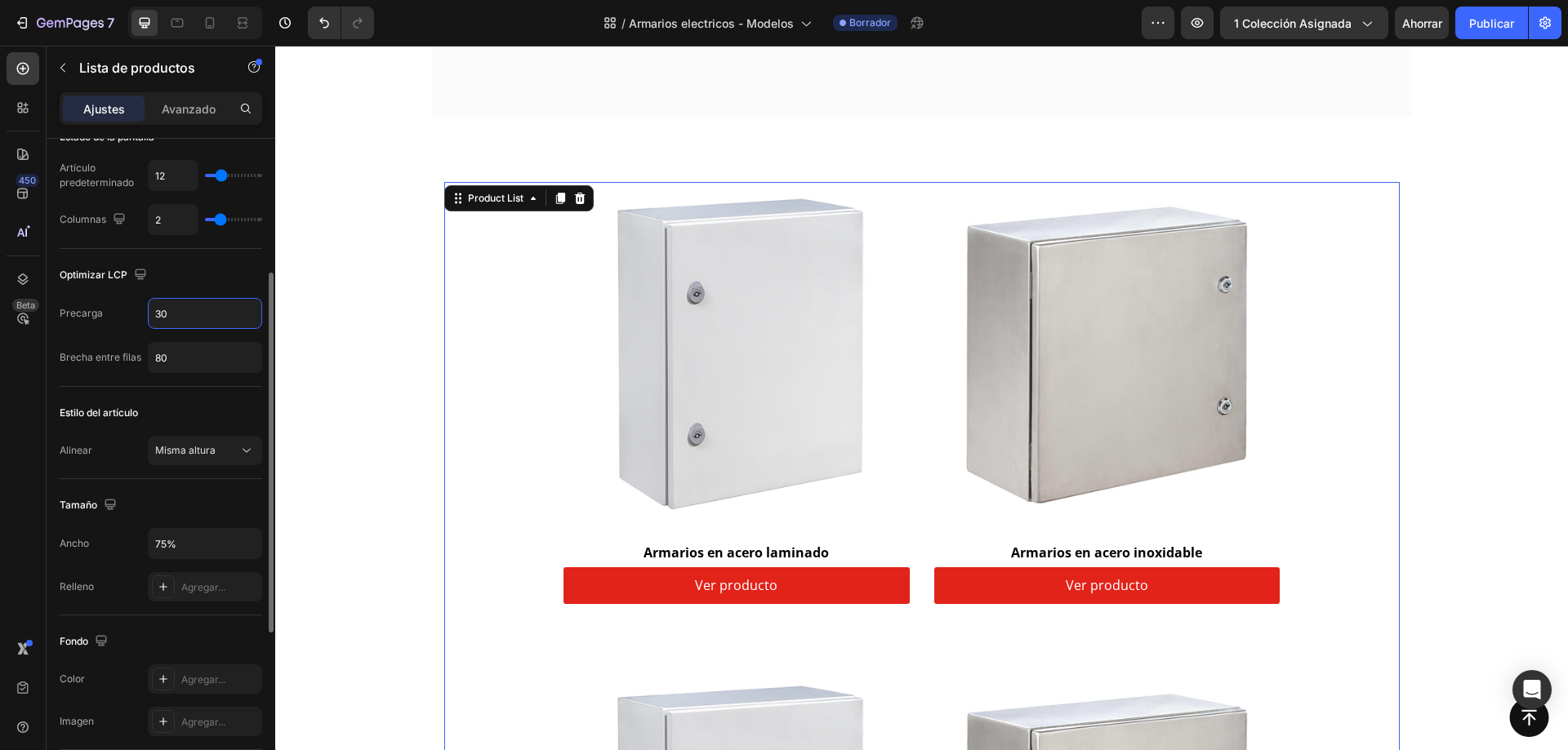
drag, startPoint x: 169, startPoint y: 313, endPoint x: 111, endPoint y: 313, distance: 58.0
click at [112, 313] on div "Precarga 30" at bounding box center [161, 314] width 202 height 31
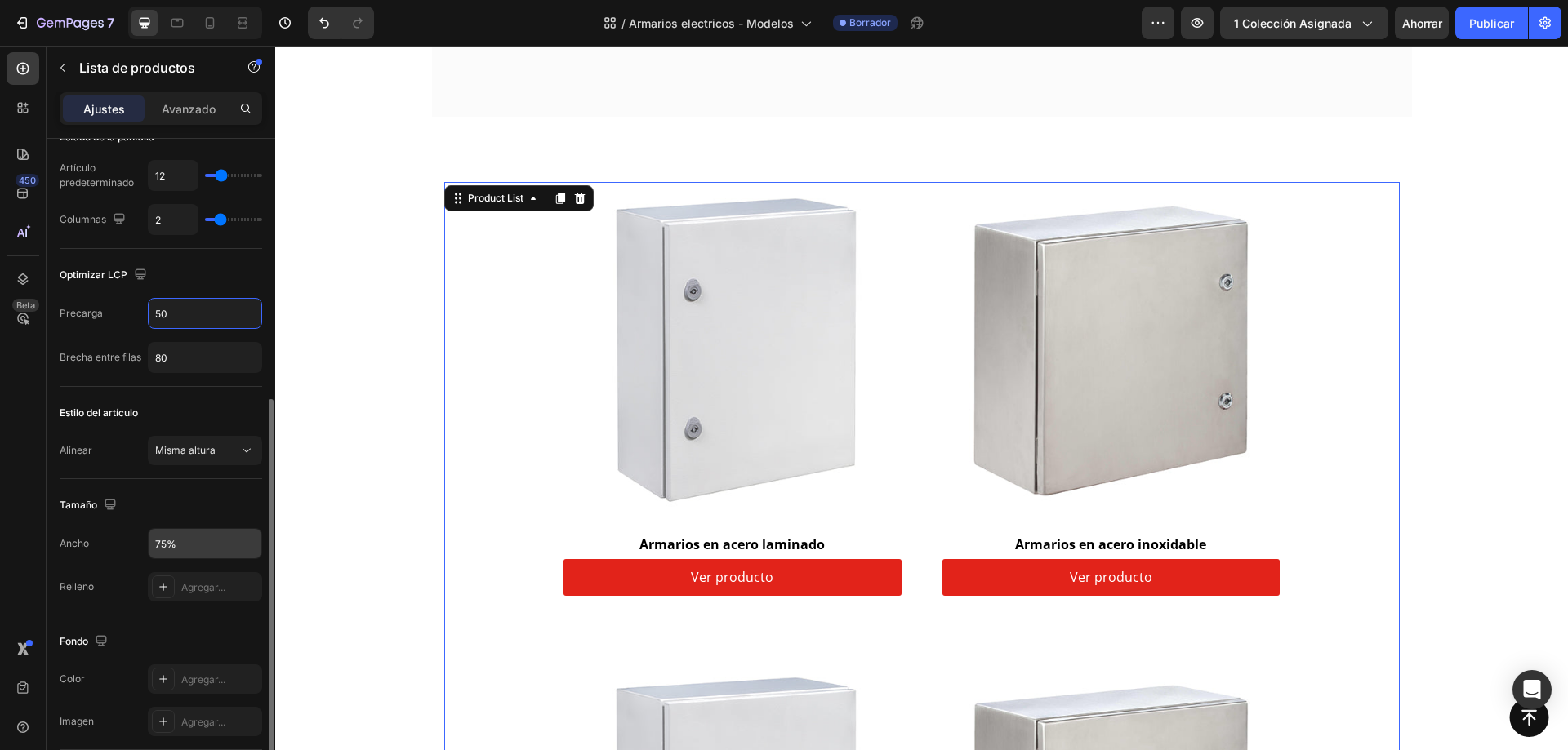
scroll to position [408, 0]
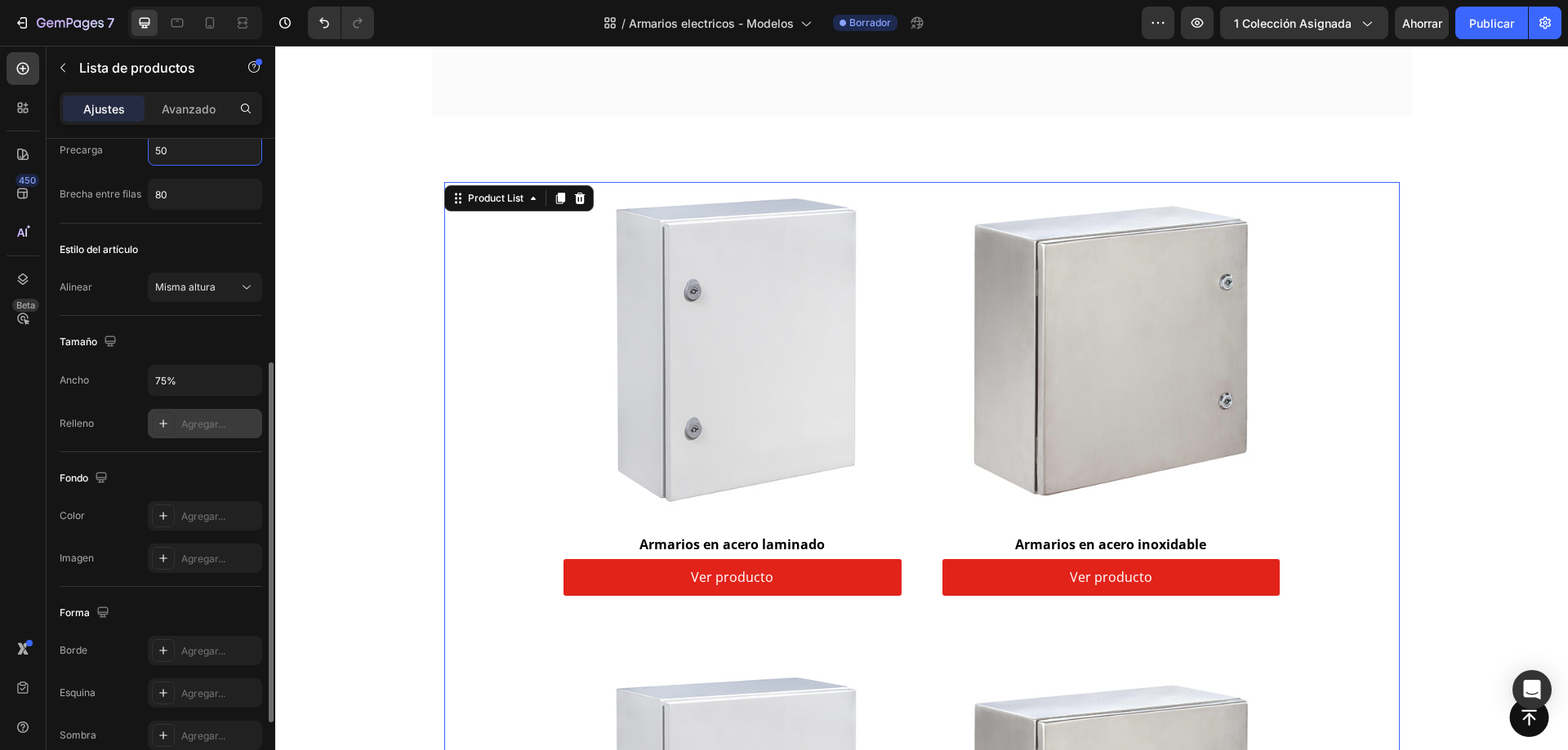
type input "50"
click at [208, 423] on font "Agregar..." at bounding box center [203, 424] width 44 height 12
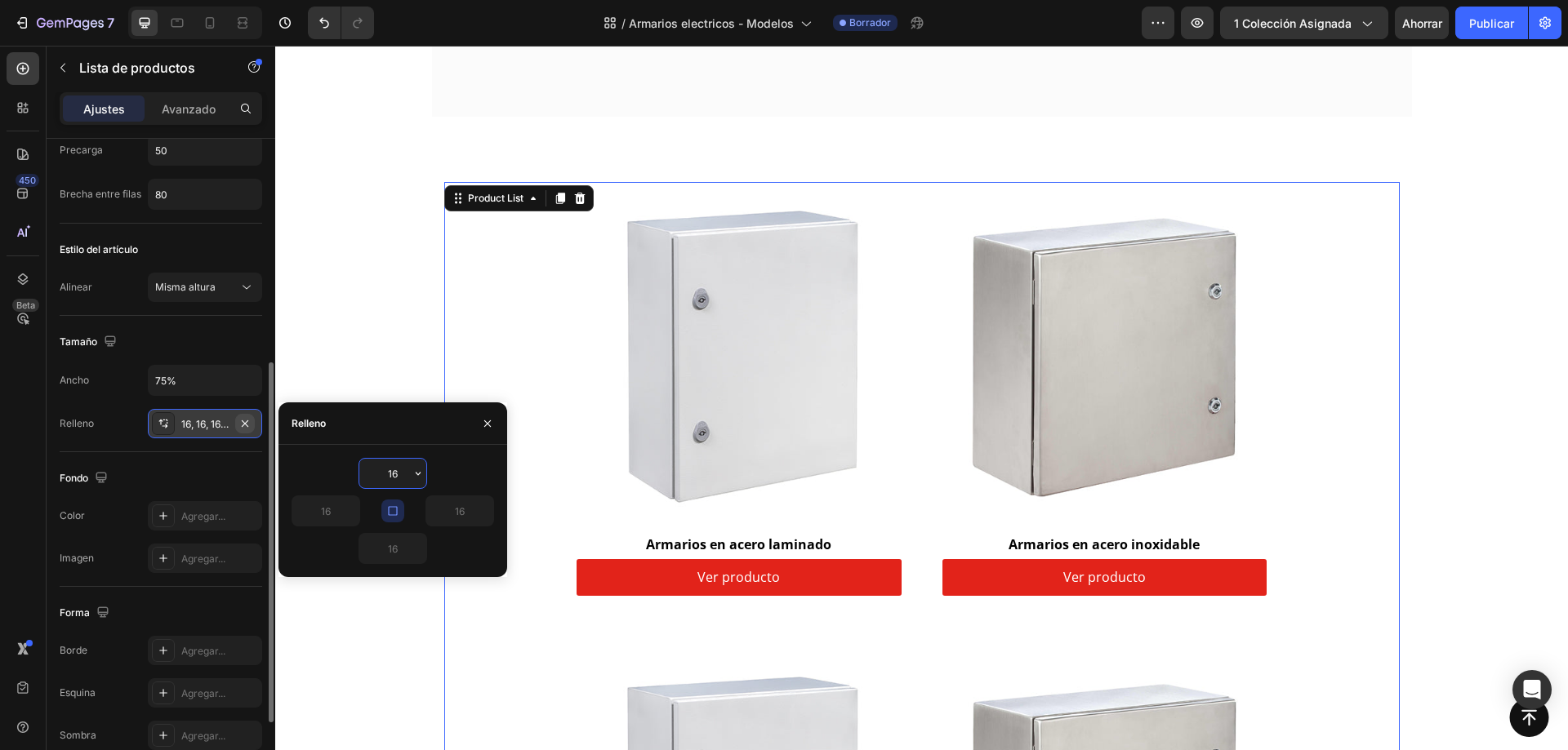
click at [244, 425] on icon "button" at bounding box center [245, 424] width 13 height 13
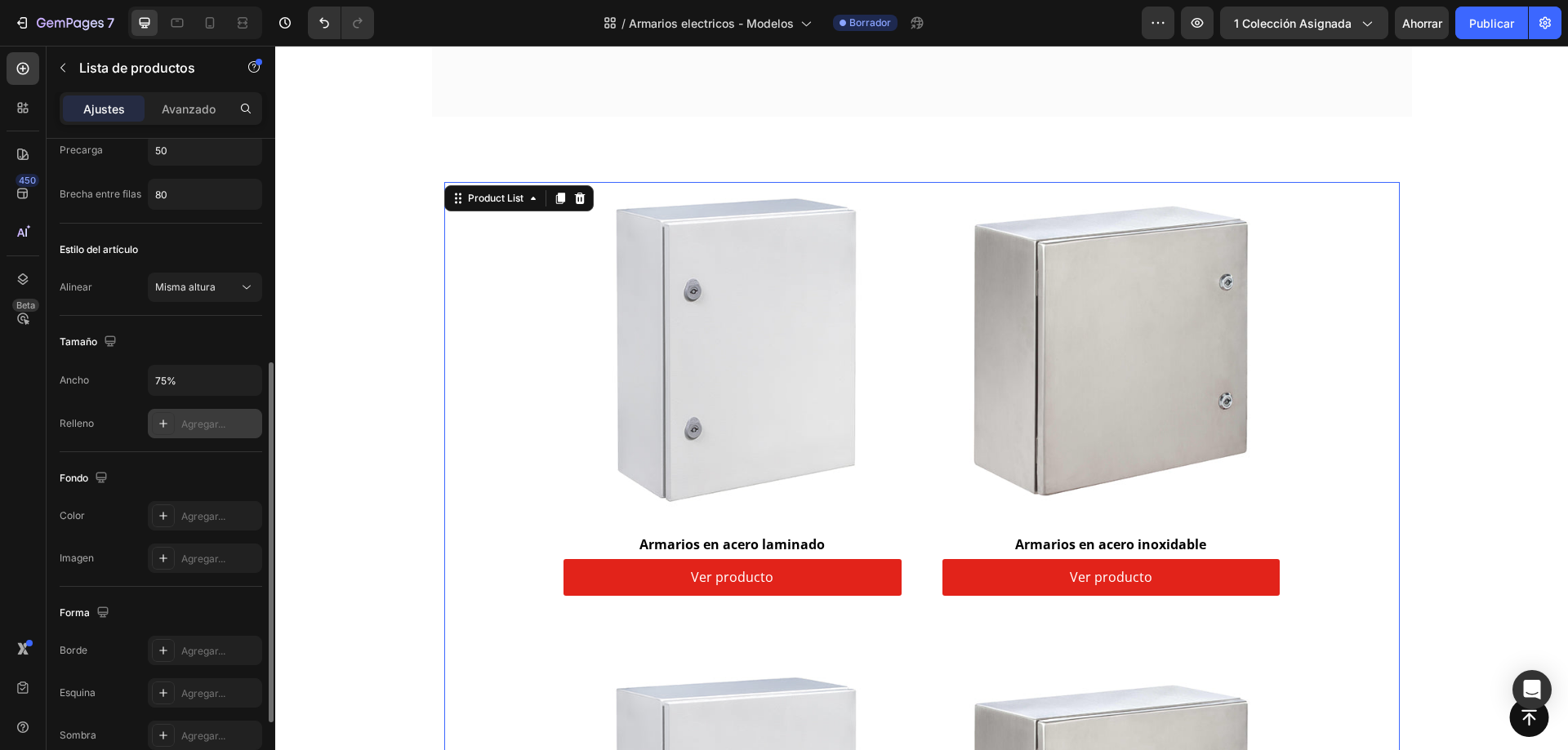
click at [191, 423] on font "Agregar..." at bounding box center [203, 424] width 44 height 12
type input "16"
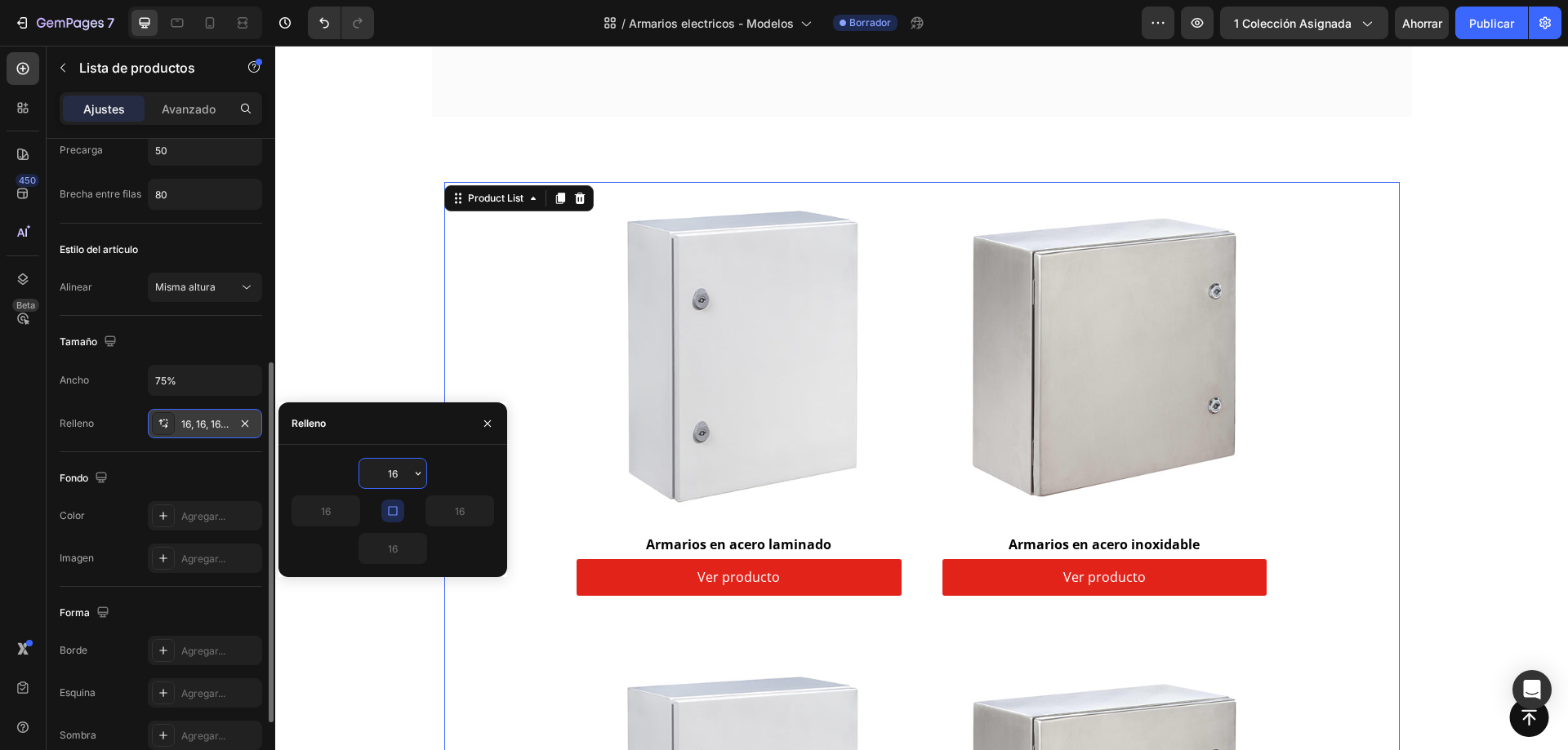
click at [161, 426] on icon at bounding box center [164, 424] width 13 height 13
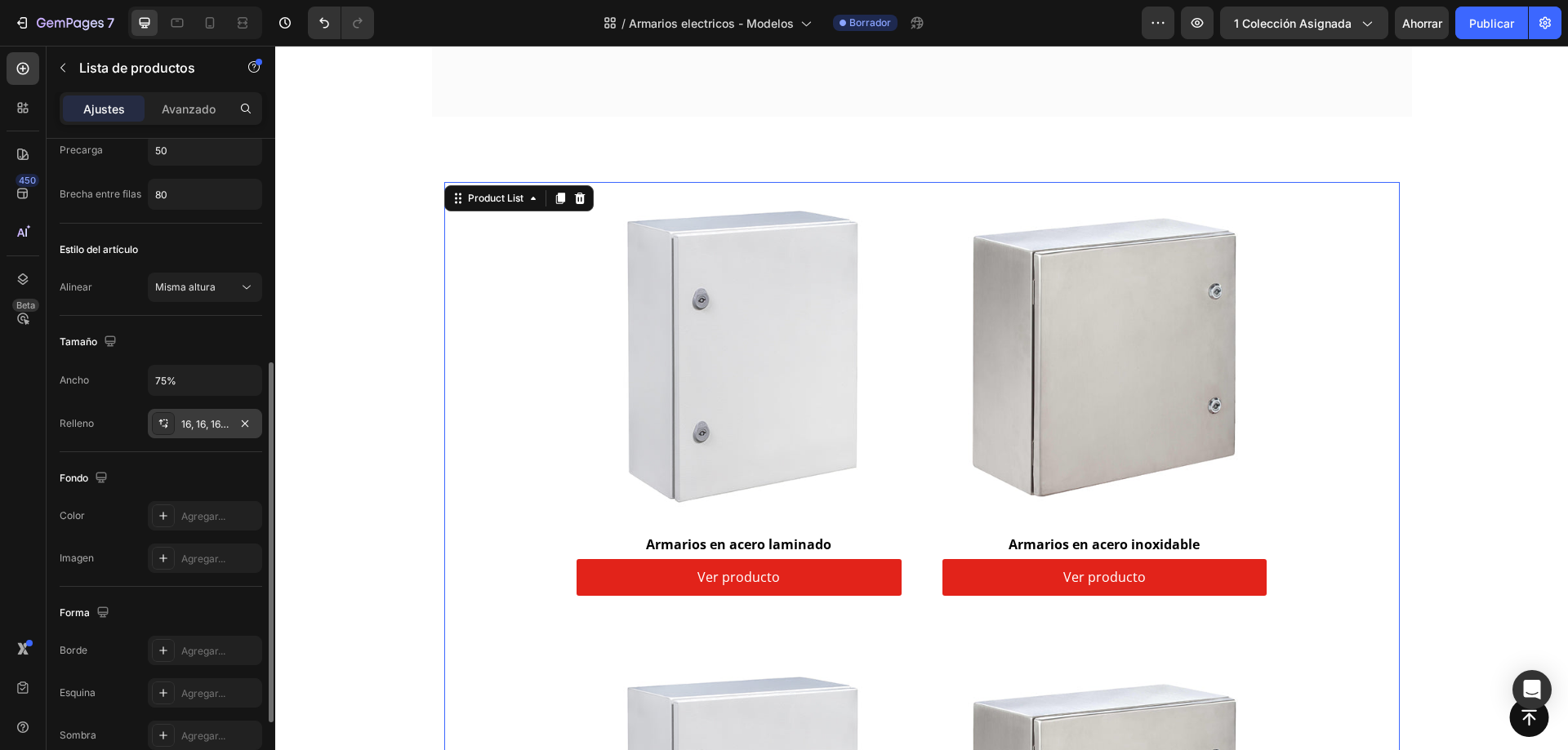
click at [161, 426] on icon at bounding box center [164, 424] width 13 height 13
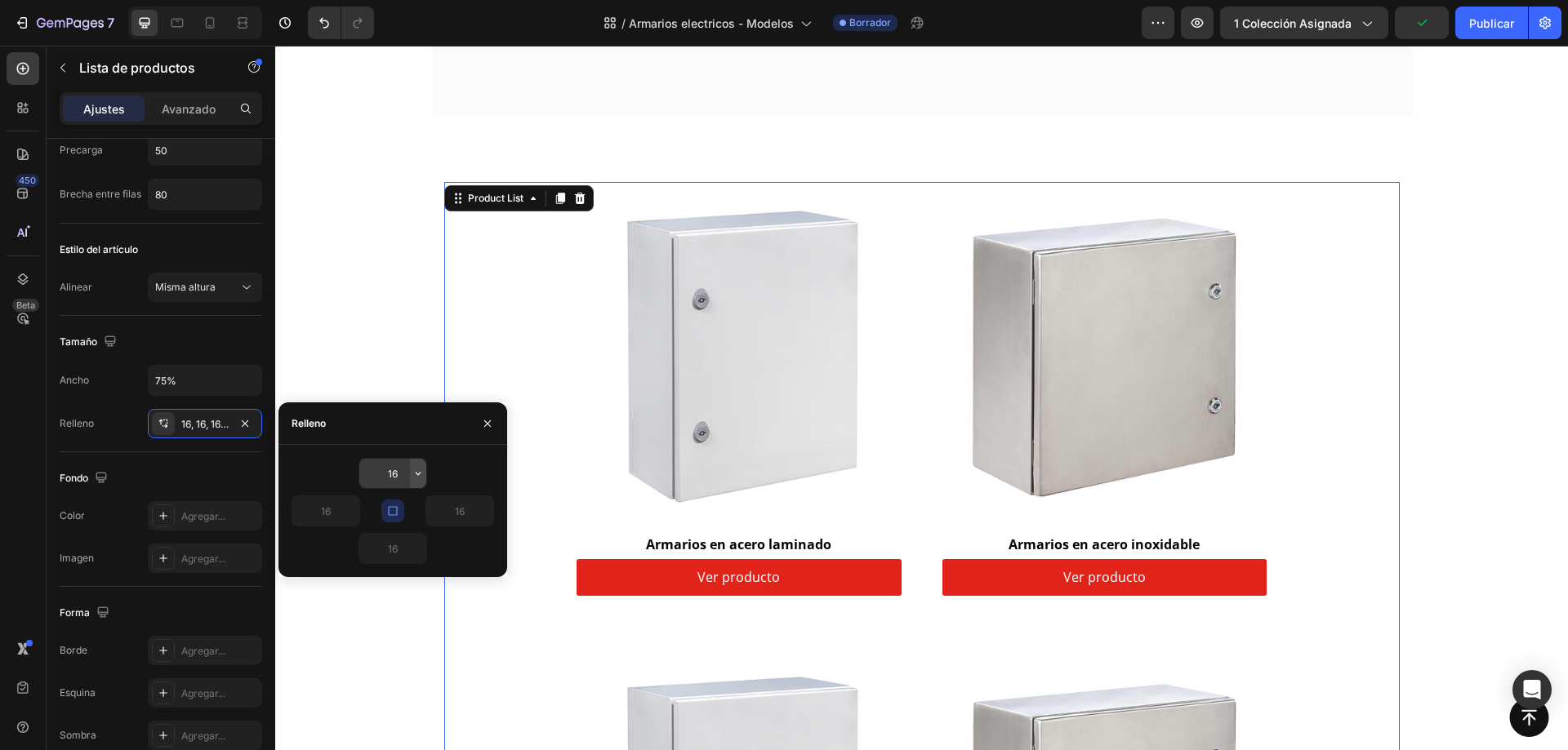
drag, startPoint x: 417, startPoint y: 475, endPoint x: 413, endPoint y: 482, distance: 8.1
click at [418, 475] on icon "button" at bounding box center [419, 474] width 13 height 13
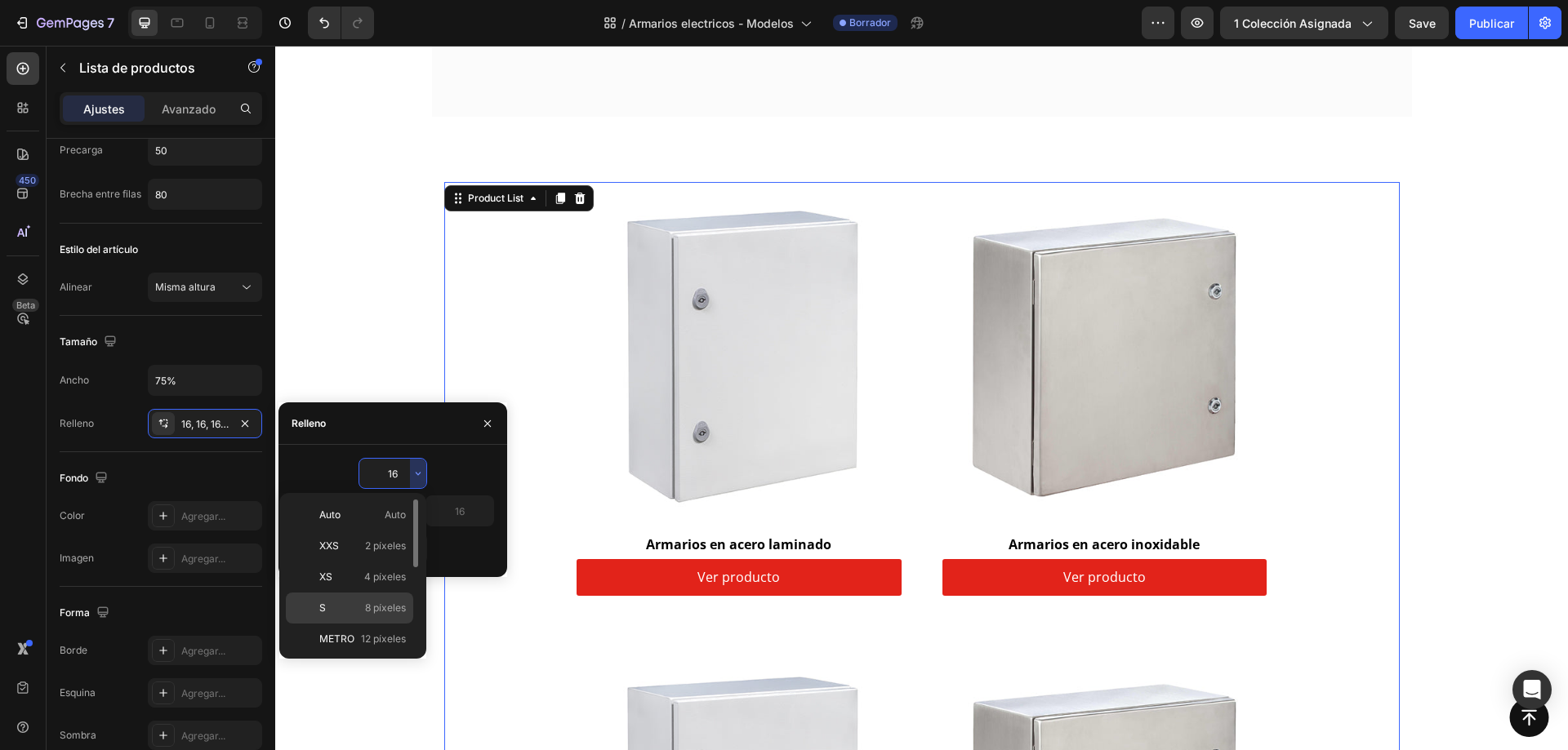
click at [345, 623] on div "S 8 píxeles" at bounding box center [349, 639] width 128 height 31
type input "8"
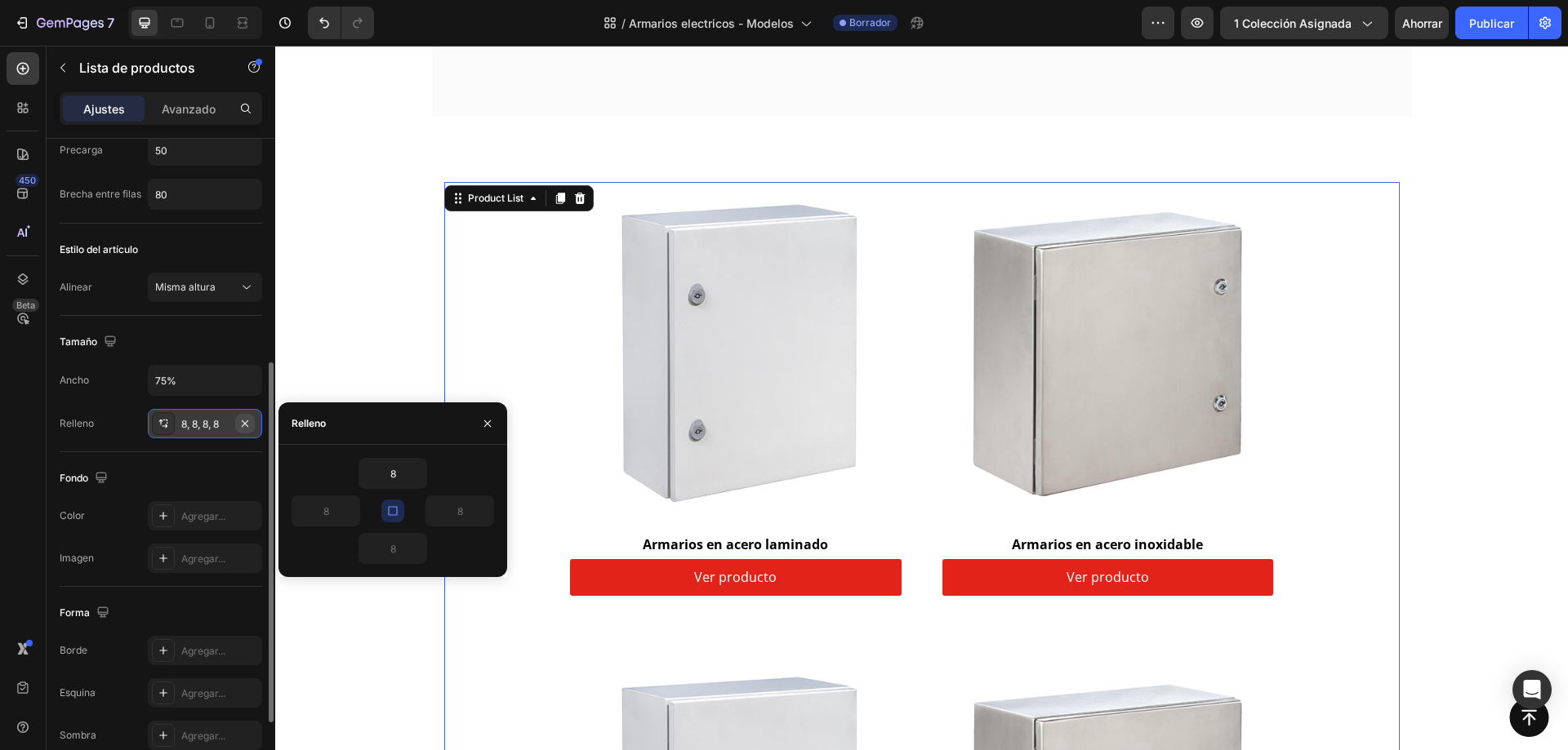
click at [248, 422] on icon "button" at bounding box center [245, 424] width 13 height 13
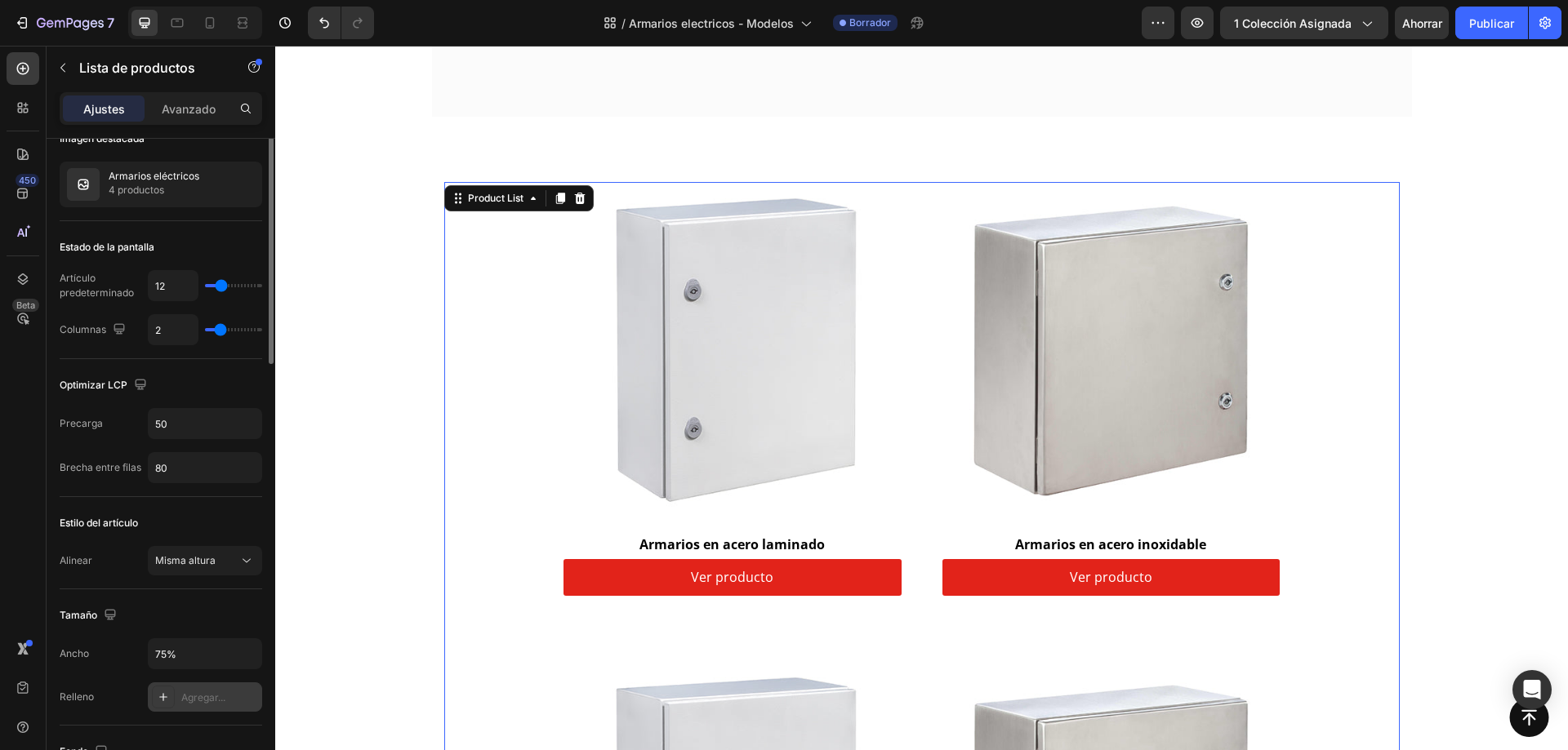
scroll to position [0, 0]
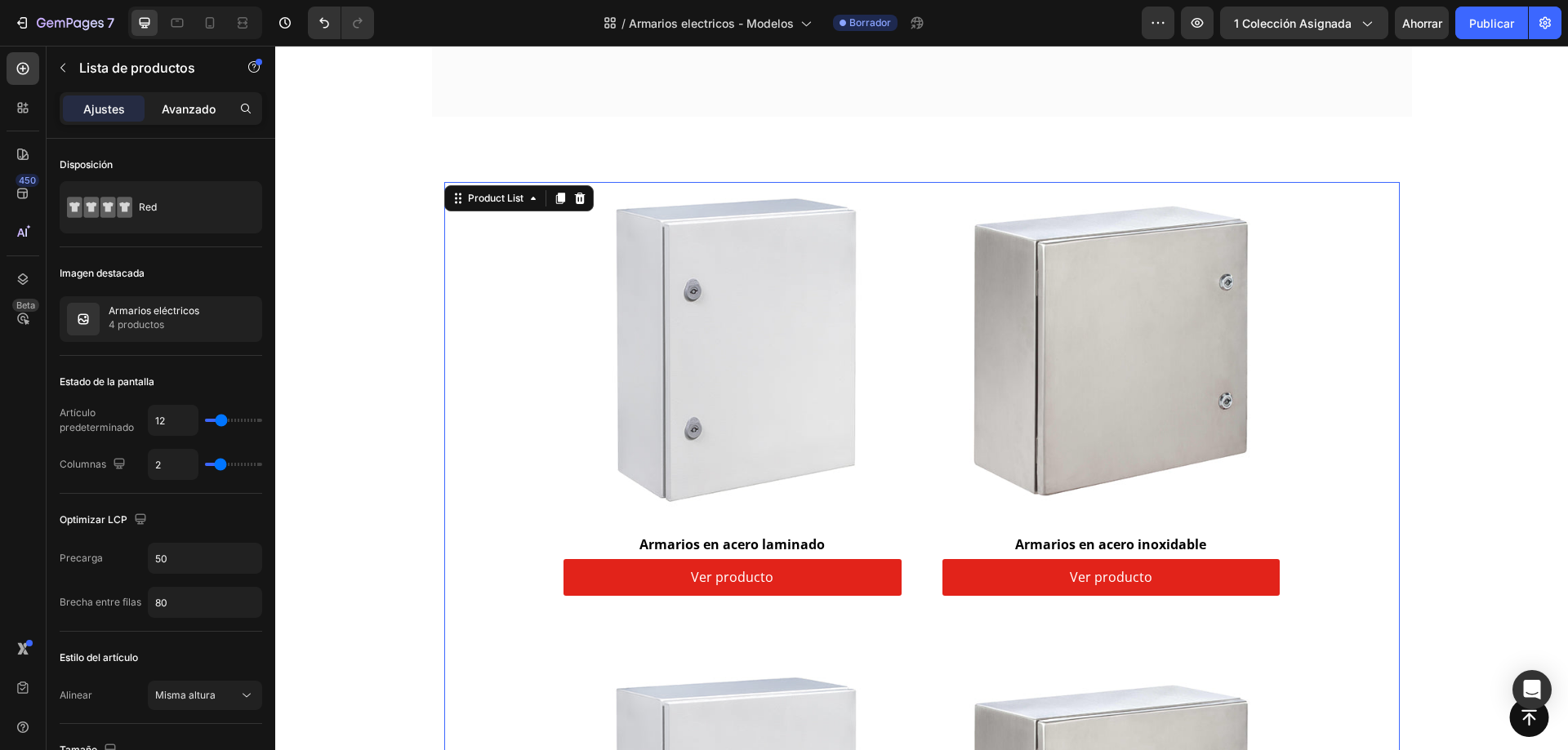
click at [185, 119] on div "Avanzado" at bounding box center [188, 108] width 81 height 26
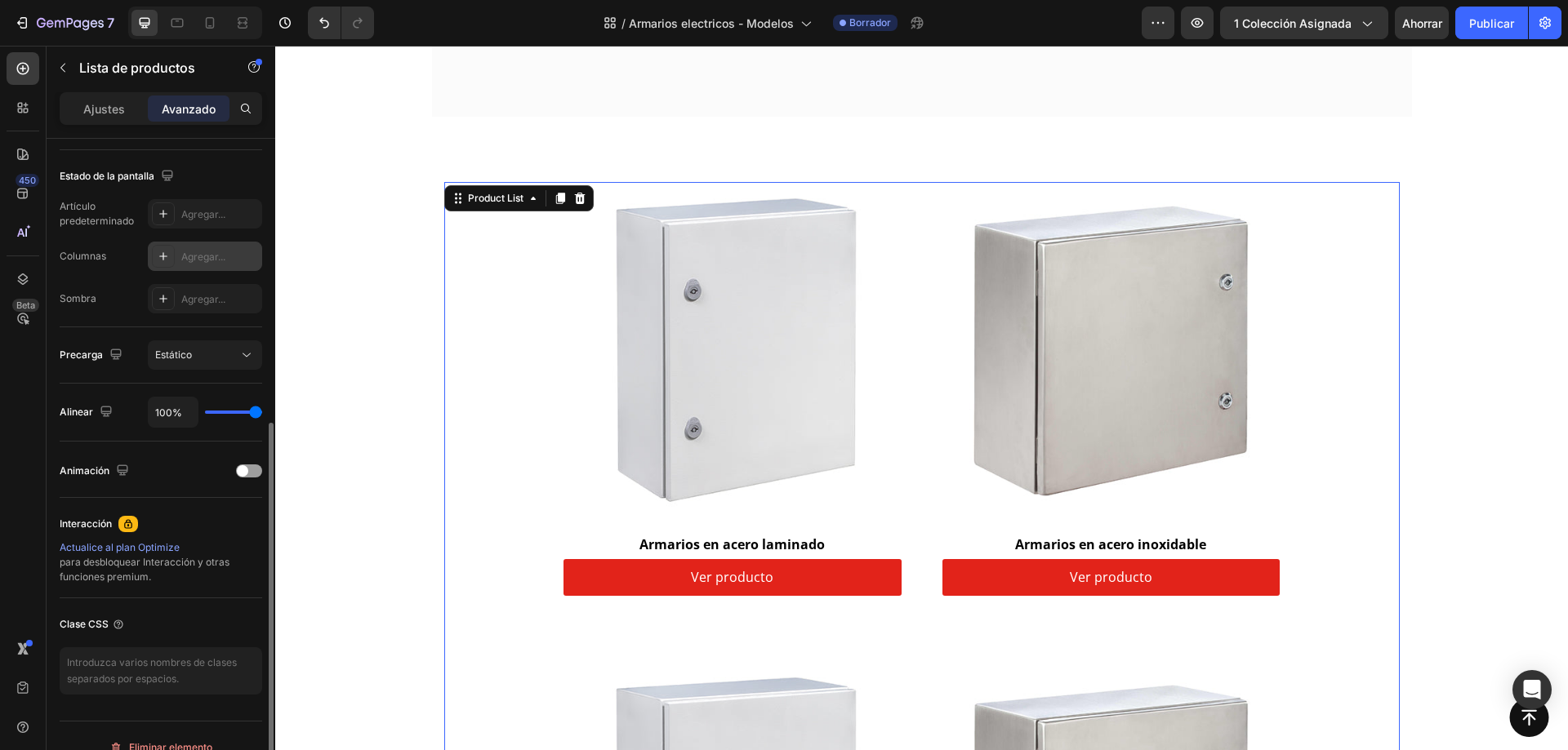
scroll to position [431, 0]
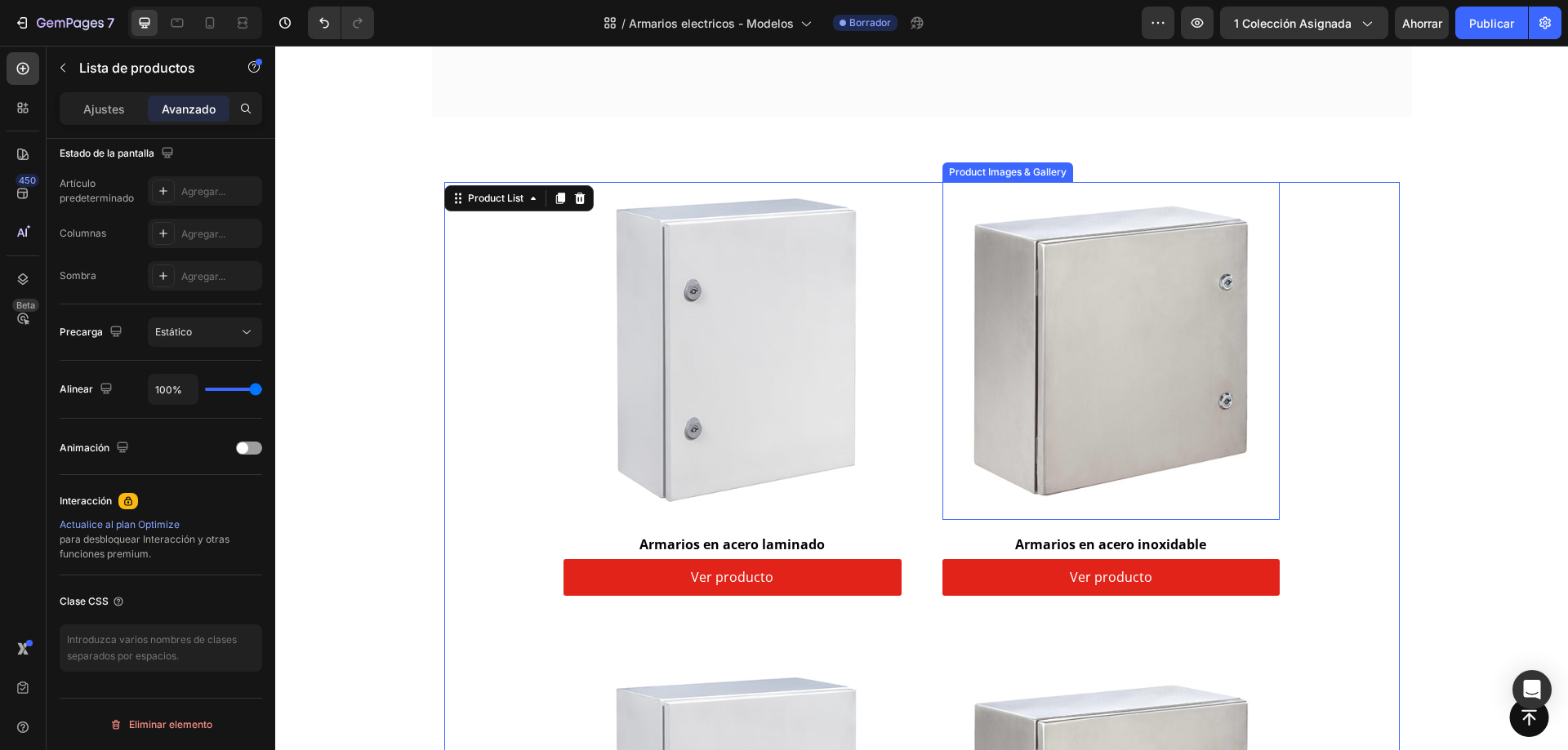
click at [933, 422] on div "Product Images & Gallery Row Armarios en acero laminado (P) Title Ver producto …" at bounding box center [922, 628] width 717 height 892
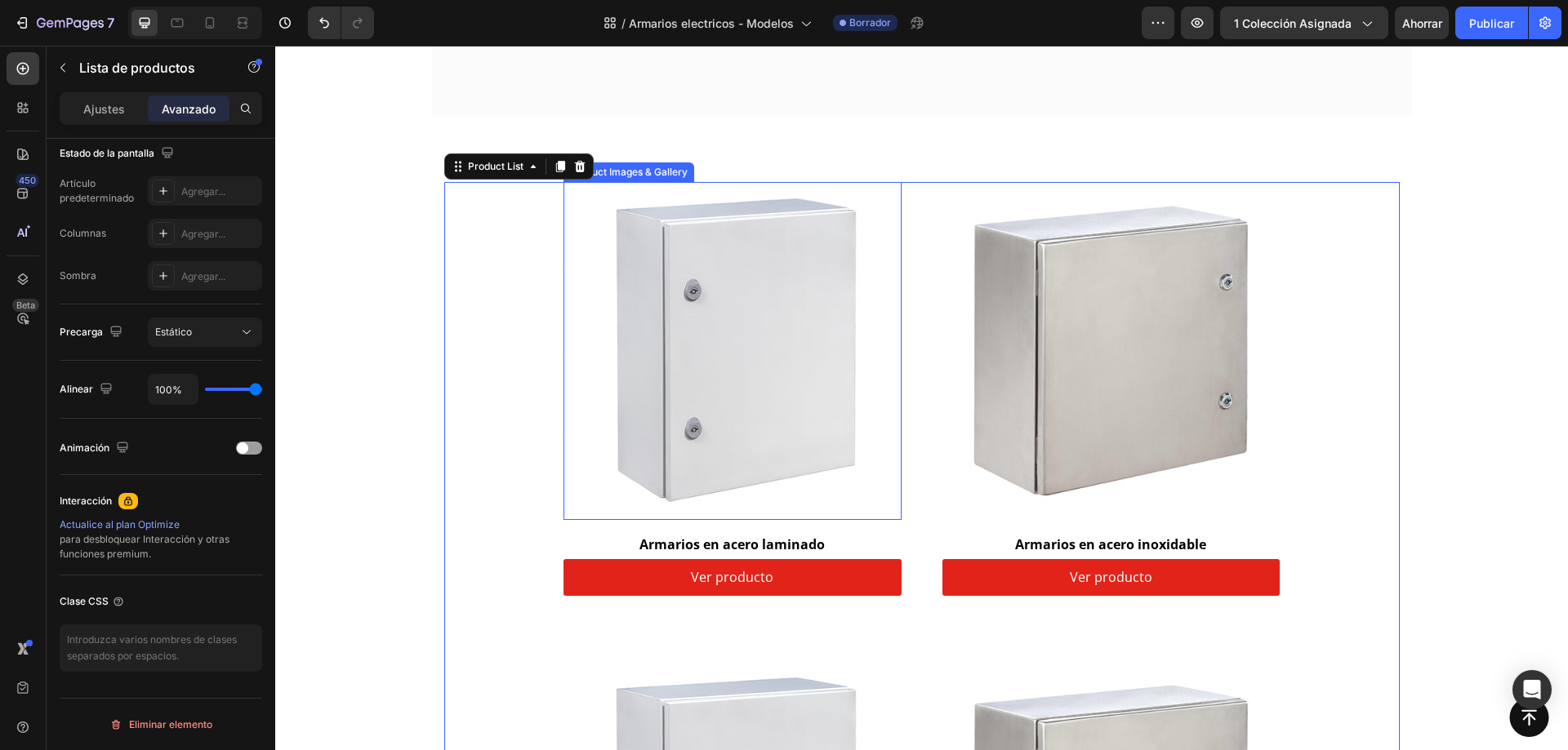
click at [881, 425] on img at bounding box center [733, 351] width 338 height 338
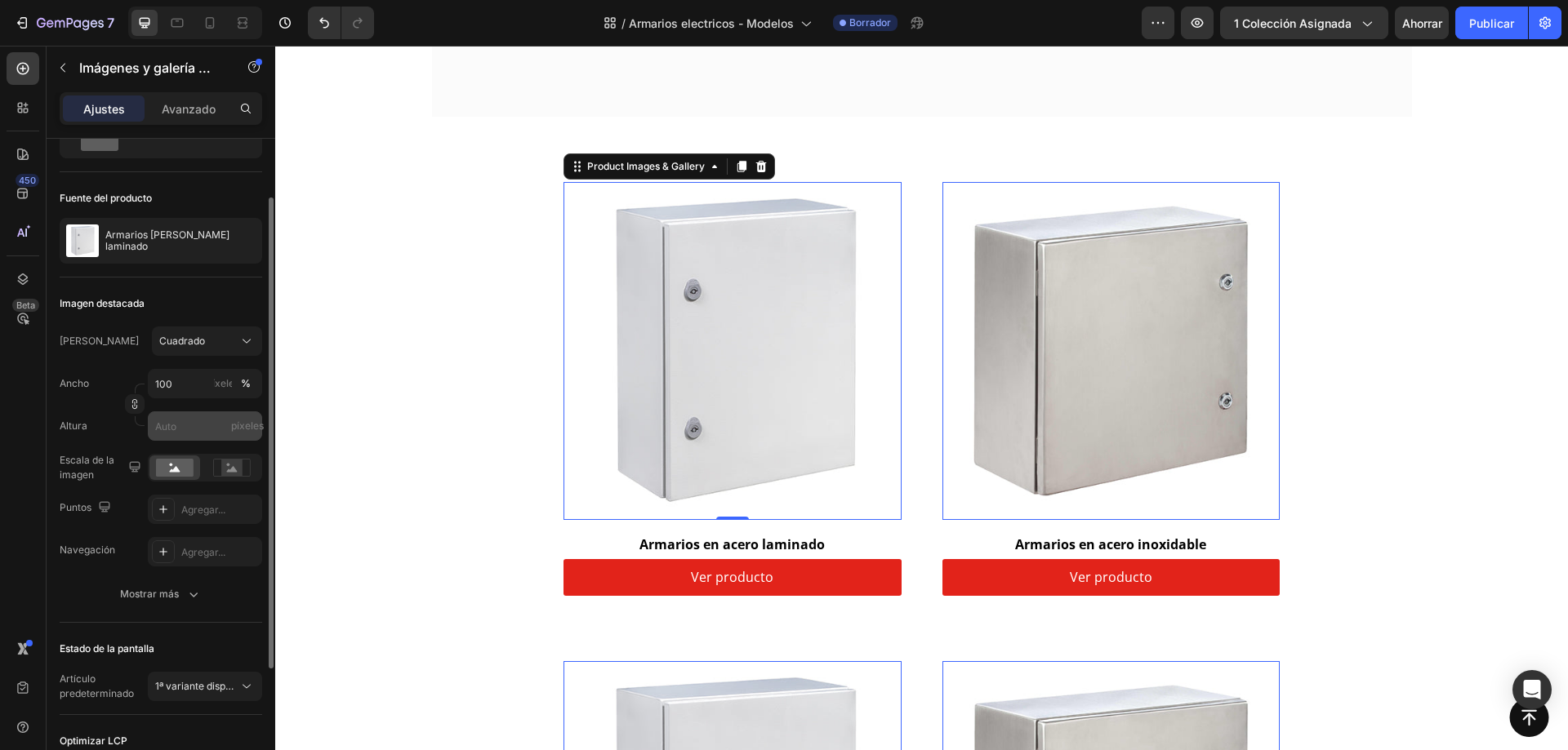
scroll to position [163, 0]
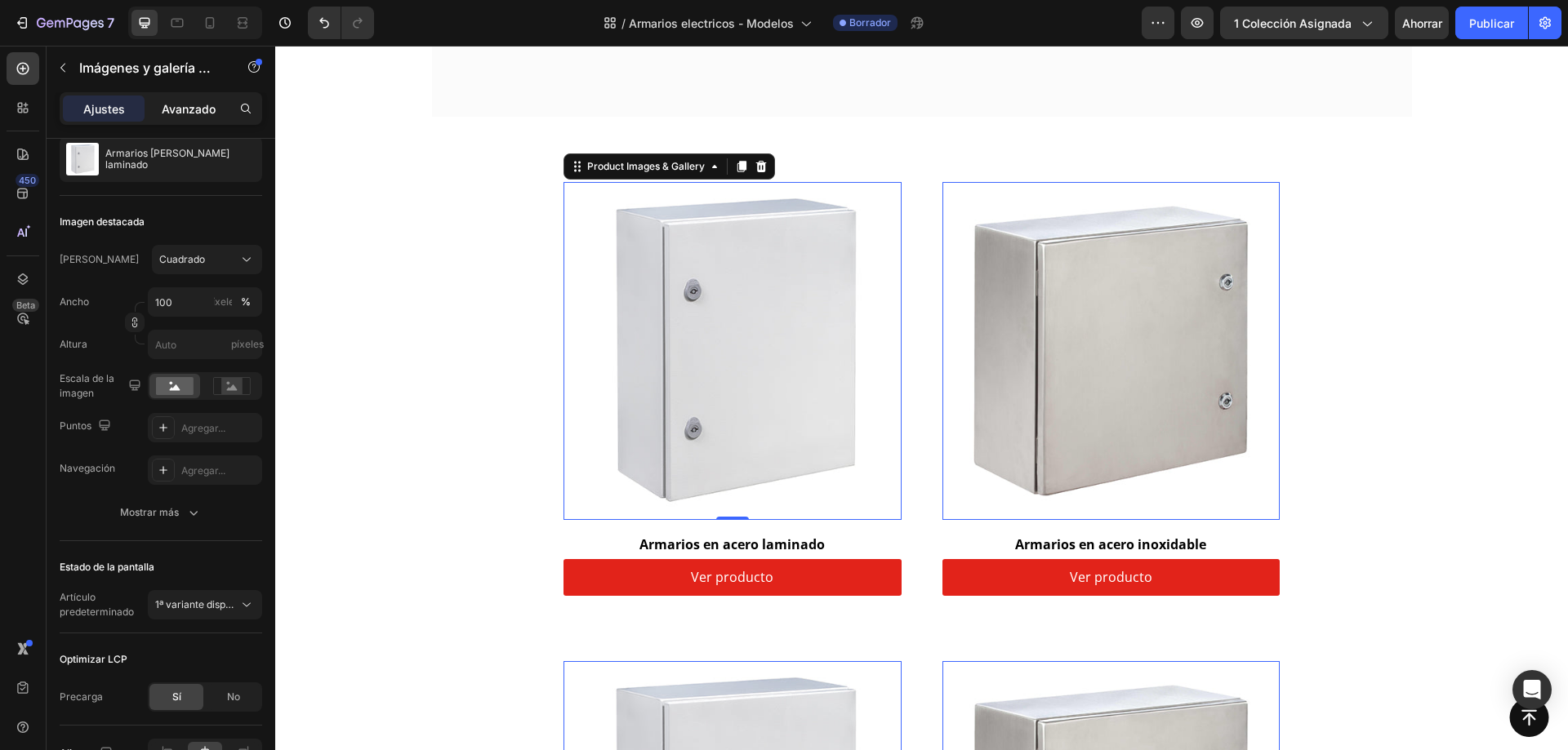
click at [182, 112] on font "Avanzado" at bounding box center [188, 109] width 54 height 14
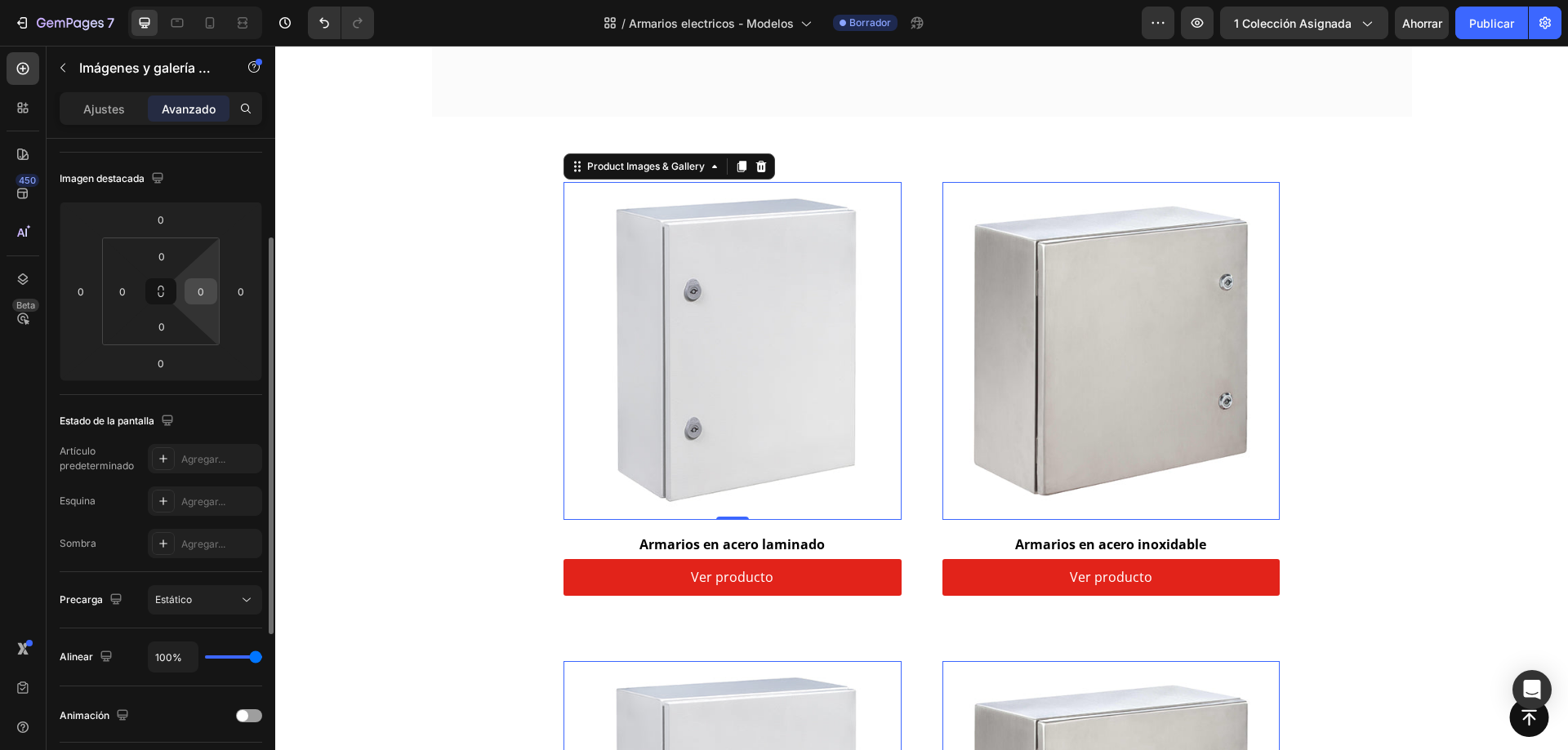
click at [210, 288] on input "0" at bounding box center [201, 291] width 25 height 25
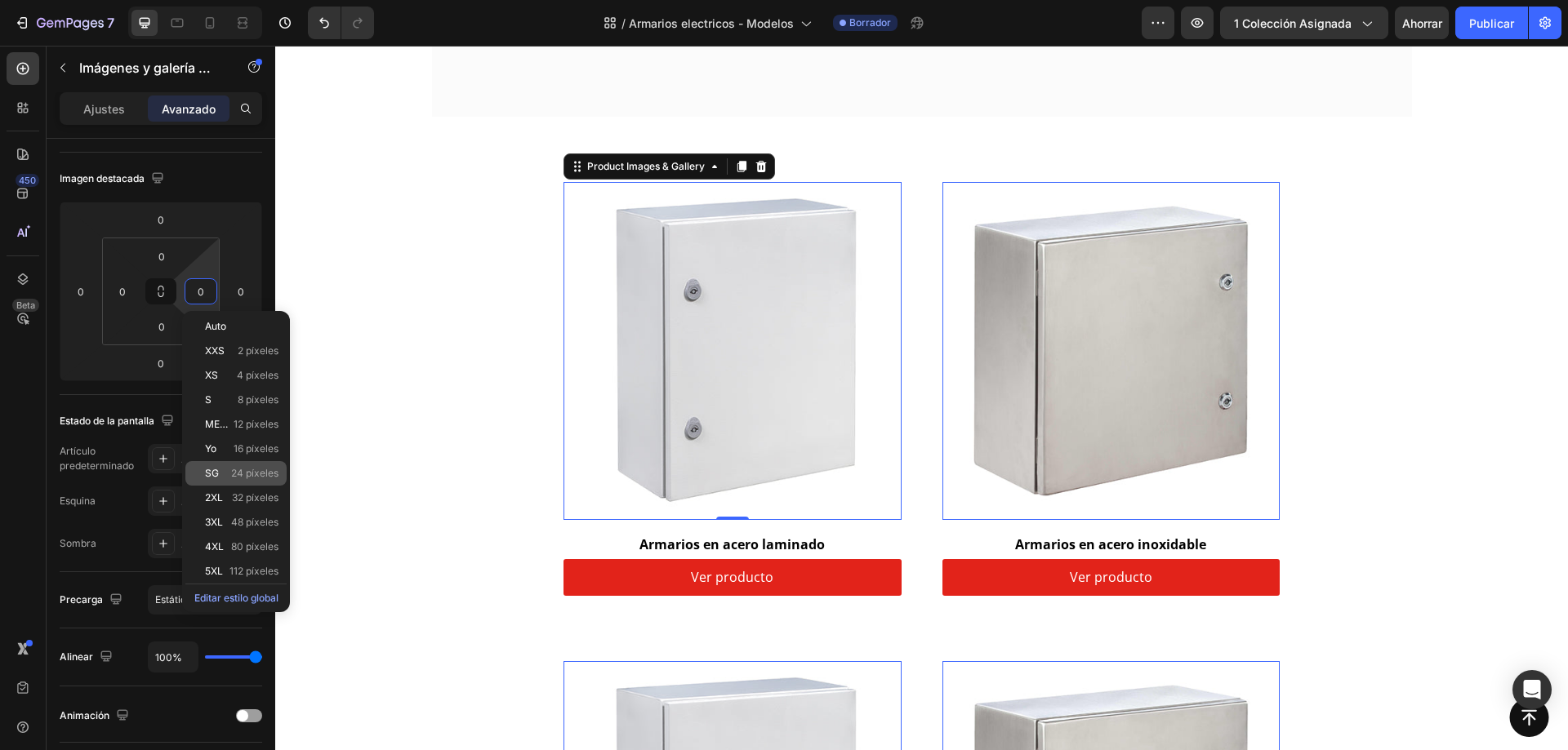
click at [243, 469] on font "24 píxeles" at bounding box center [254, 473] width 47 height 12
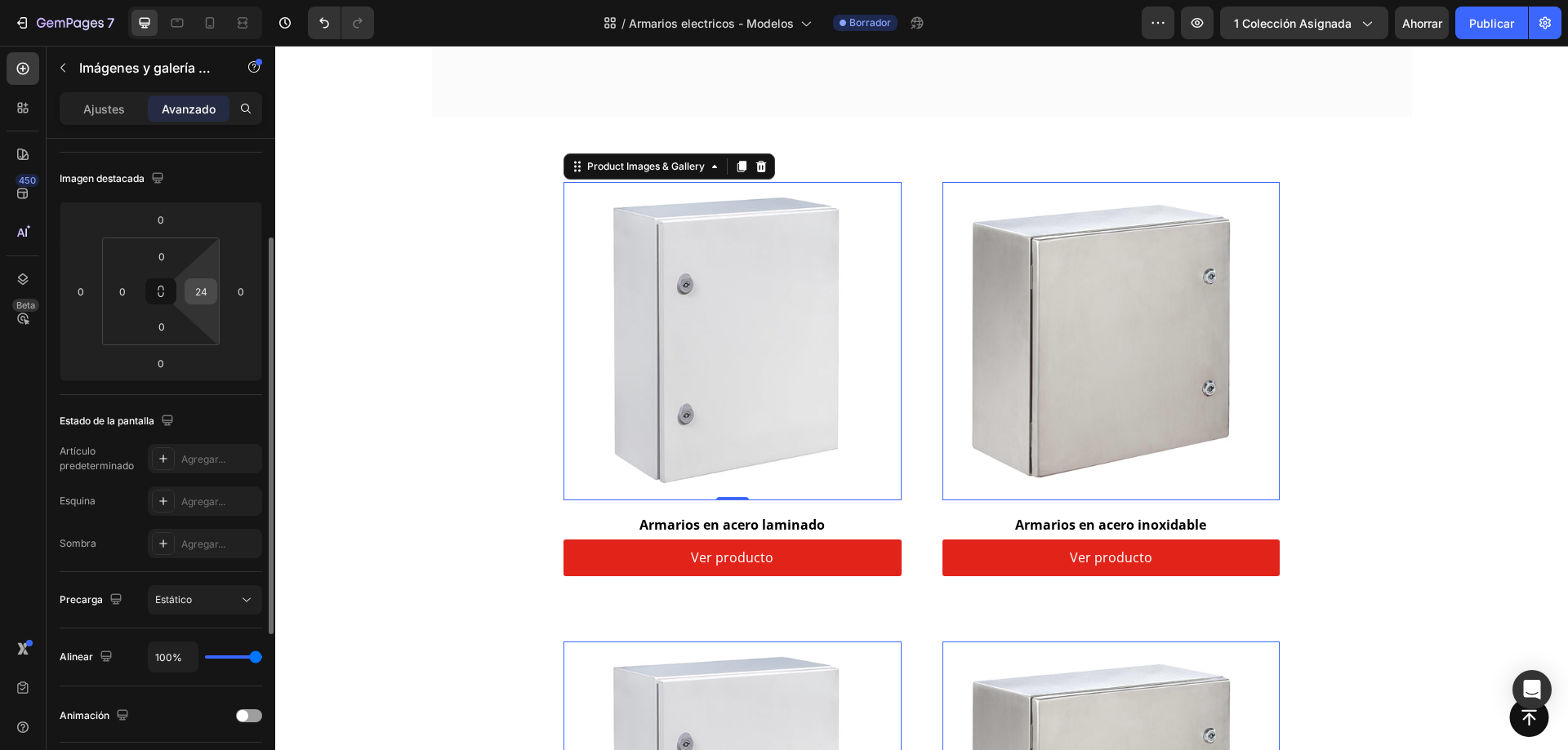
click at [203, 296] on input "24" at bounding box center [201, 291] width 25 height 25
type input "0"
click at [233, 405] on div "Estado de la pantalla Artículo predeterminado Agregar... Esquina Agregar... Som…" at bounding box center [161, 484] width 202 height 177
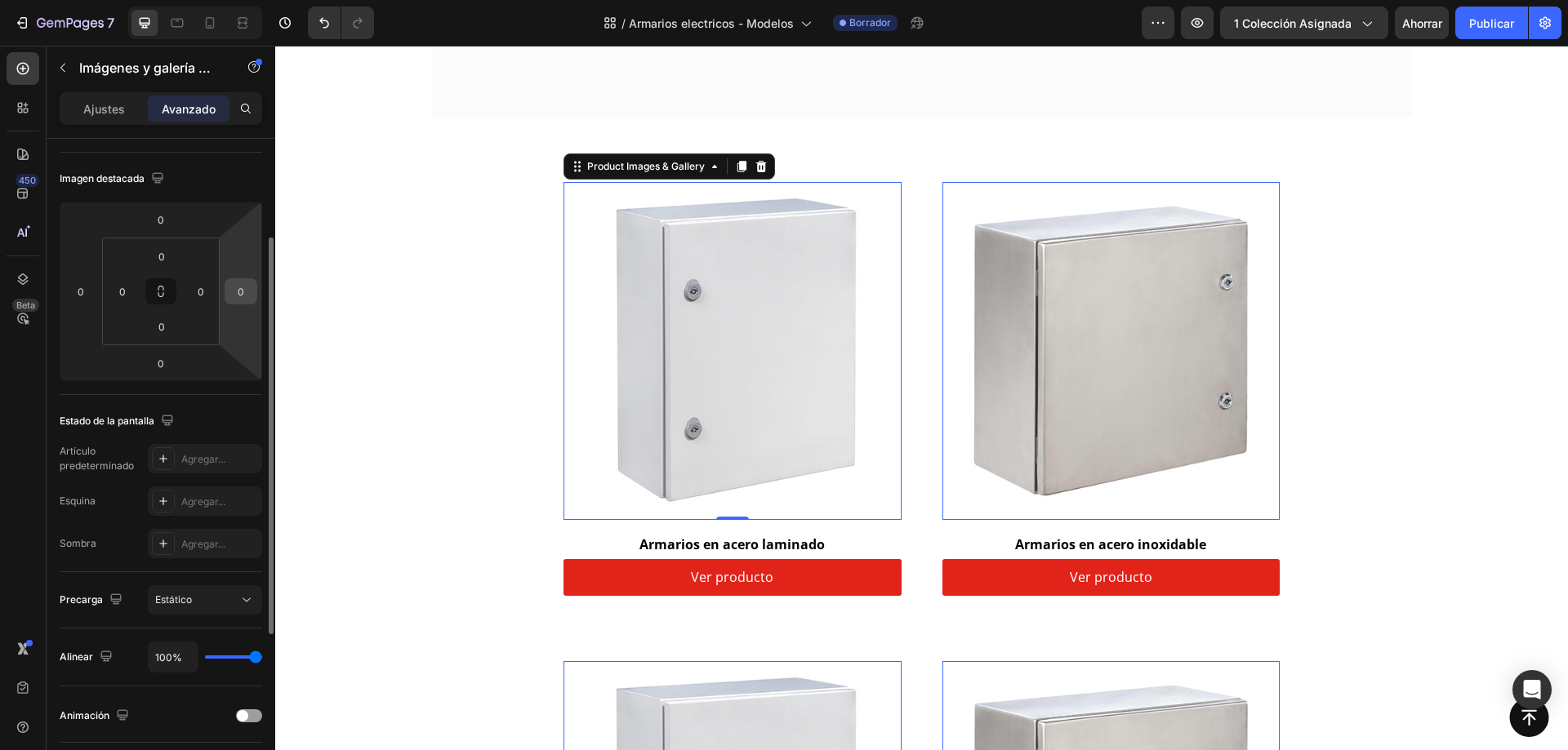
click at [247, 284] on input "0" at bounding box center [241, 291] width 25 height 25
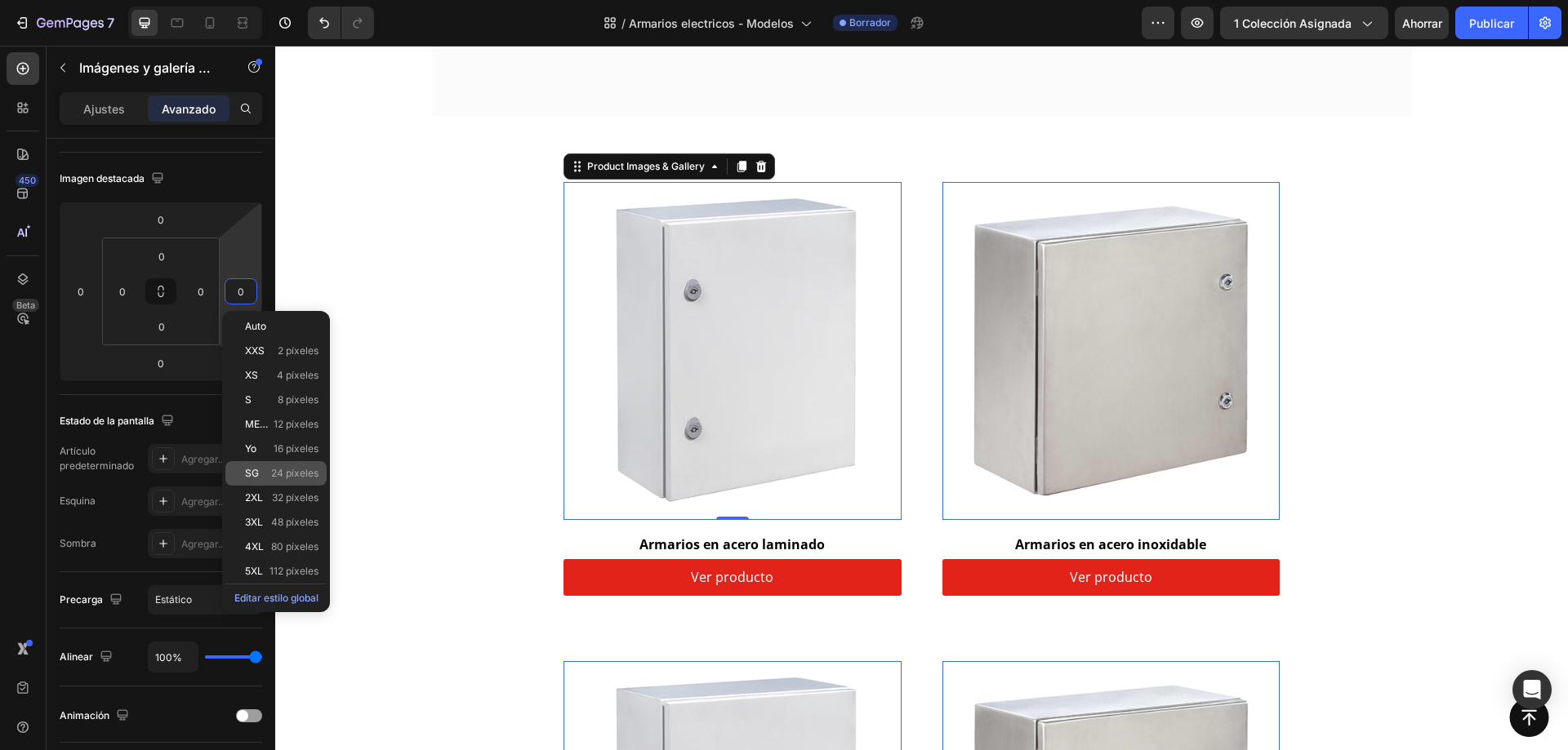
click at [269, 474] on p "SG 24 píxeles" at bounding box center [282, 474] width 74 height 11
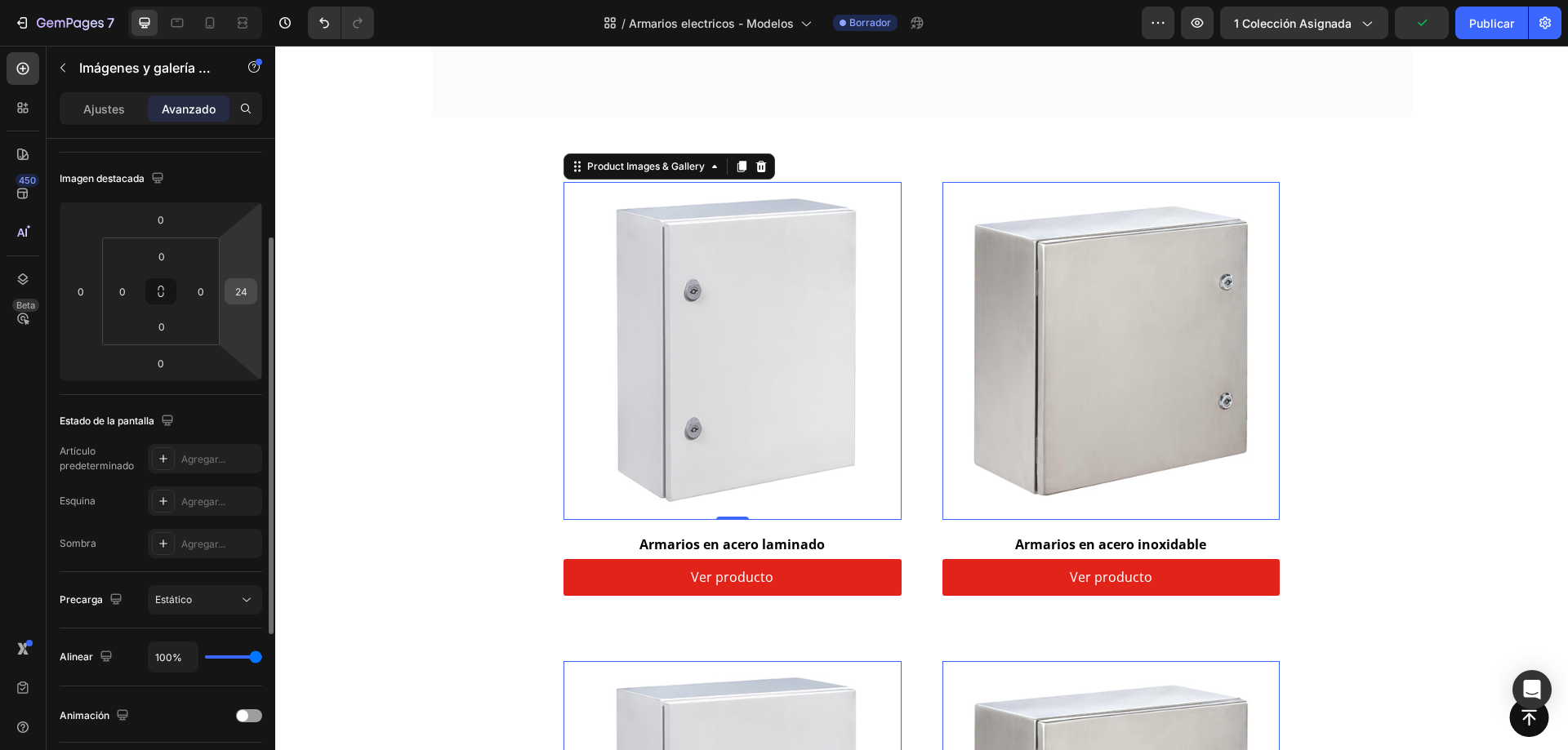
click at [237, 290] on input "24" at bounding box center [241, 291] width 25 height 25
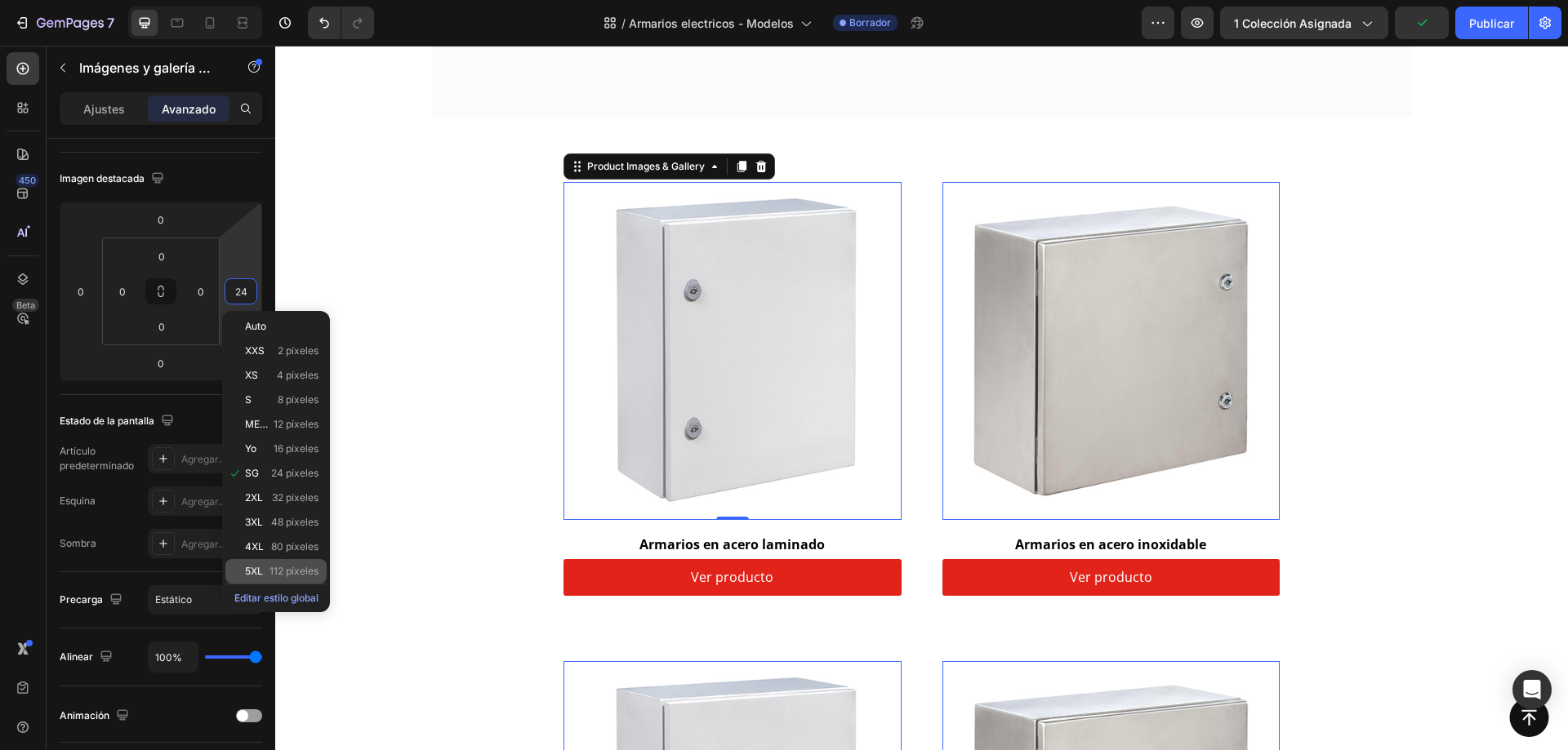
click at [253, 565] on div "5XL 112 píxeles" at bounding box center [276, 572] width 102 height 25
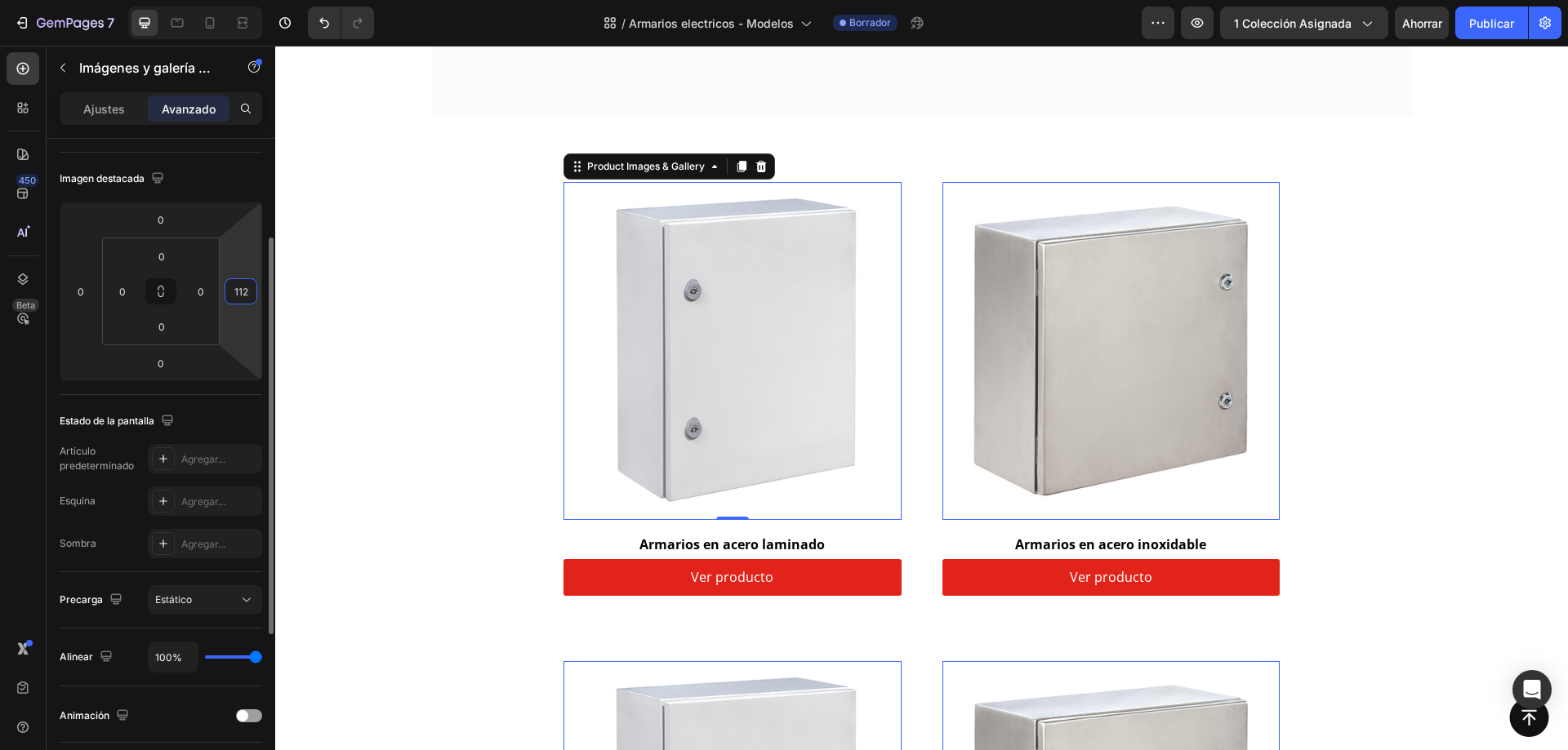
click at [237, 294] on input "112" at bounding box center [241, 291] width 25 height 25
type input "0"
click at [224, 400] on div "Estado de la pantalla Artículo predeterminado Agregar... Esquina Agregar... Som…" at bounding box center [161, 484] width 202 height 177
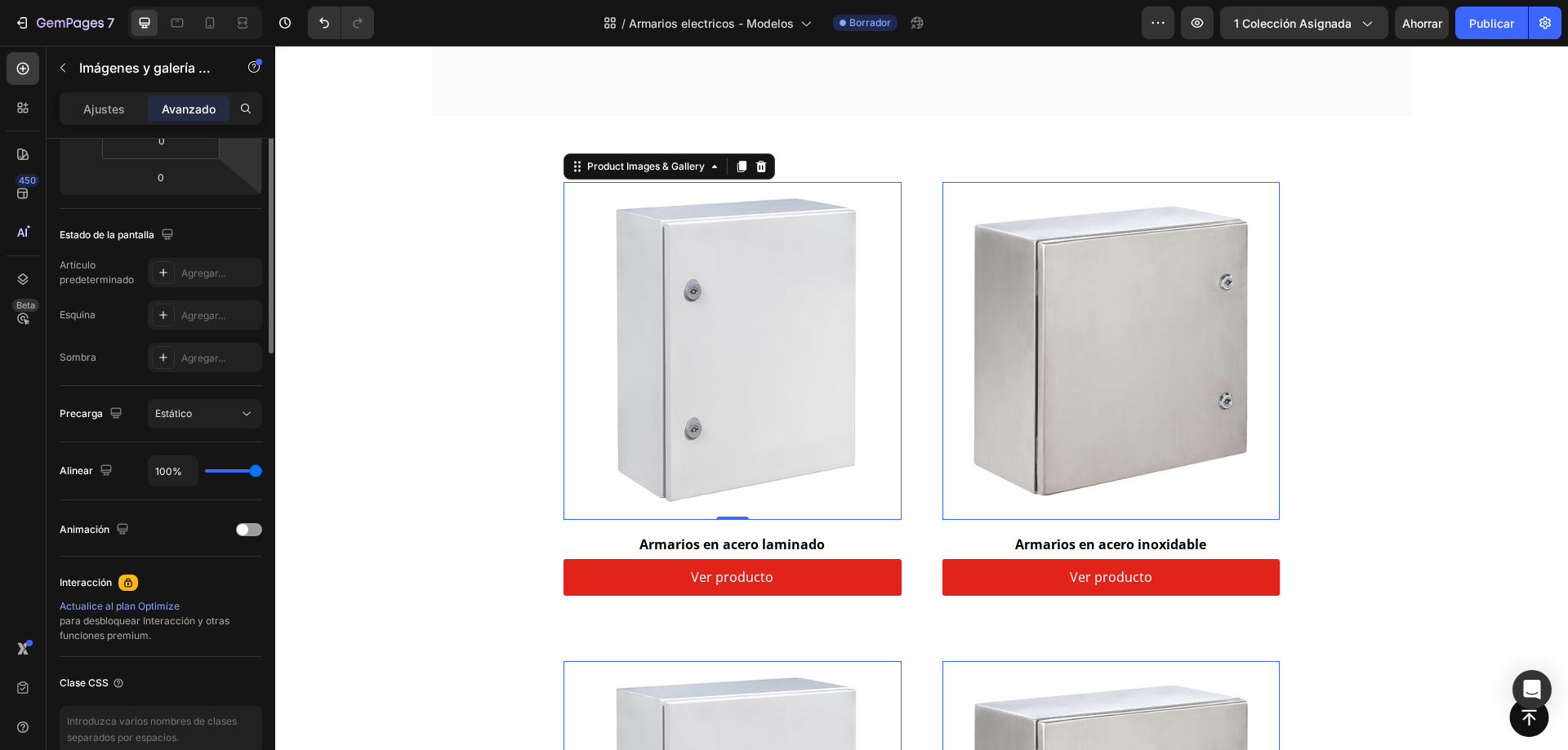
scroll to position [23, 0]
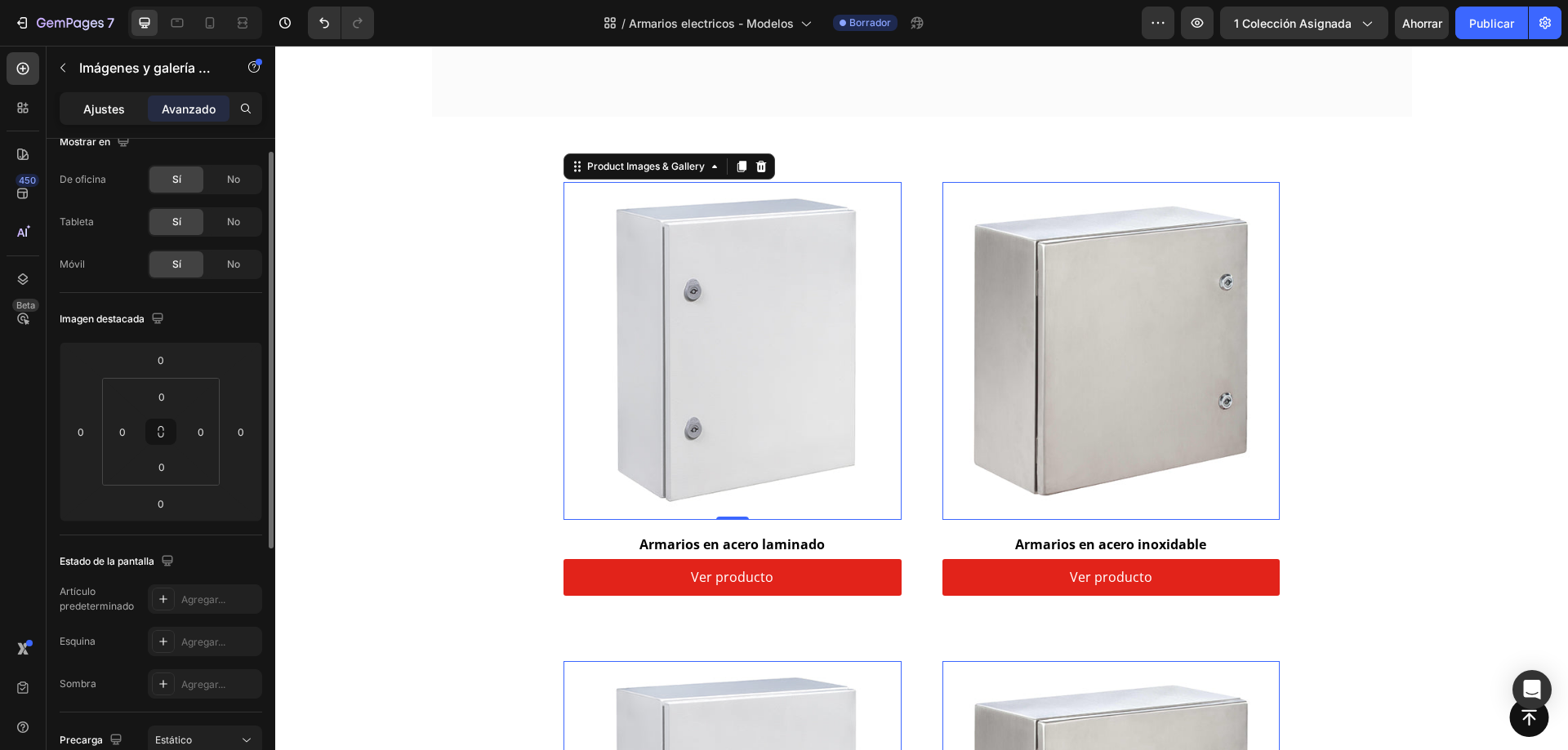
click at [115, 96] on div "Ajustes" at bounding box center [103, 108] width 81 height 26
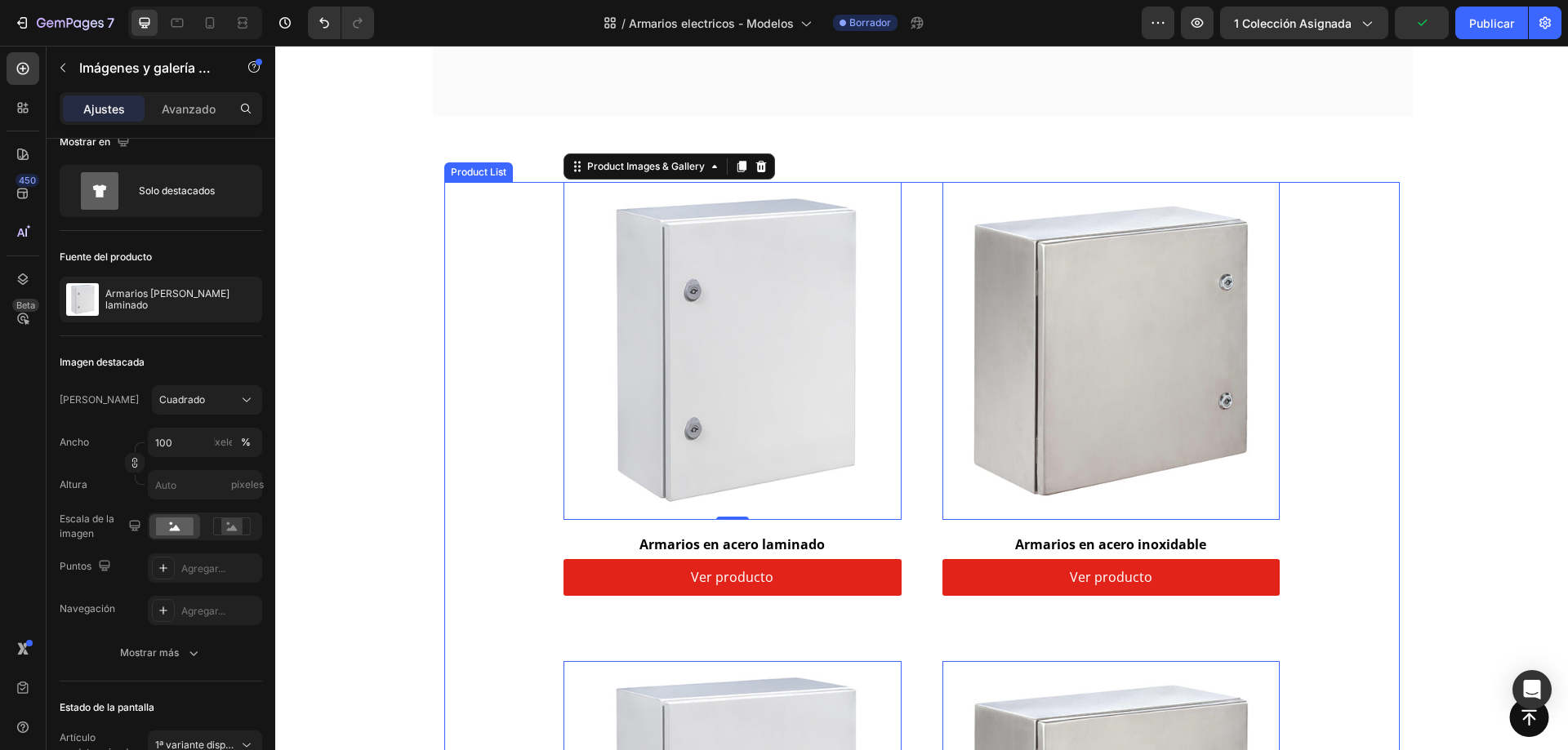
click at [916, 279] on div "Product Images & Gallery 0 Row Armarios en acero laminado (P) Title Ver product…" at bounding box center [922, 628] width 717 height 892
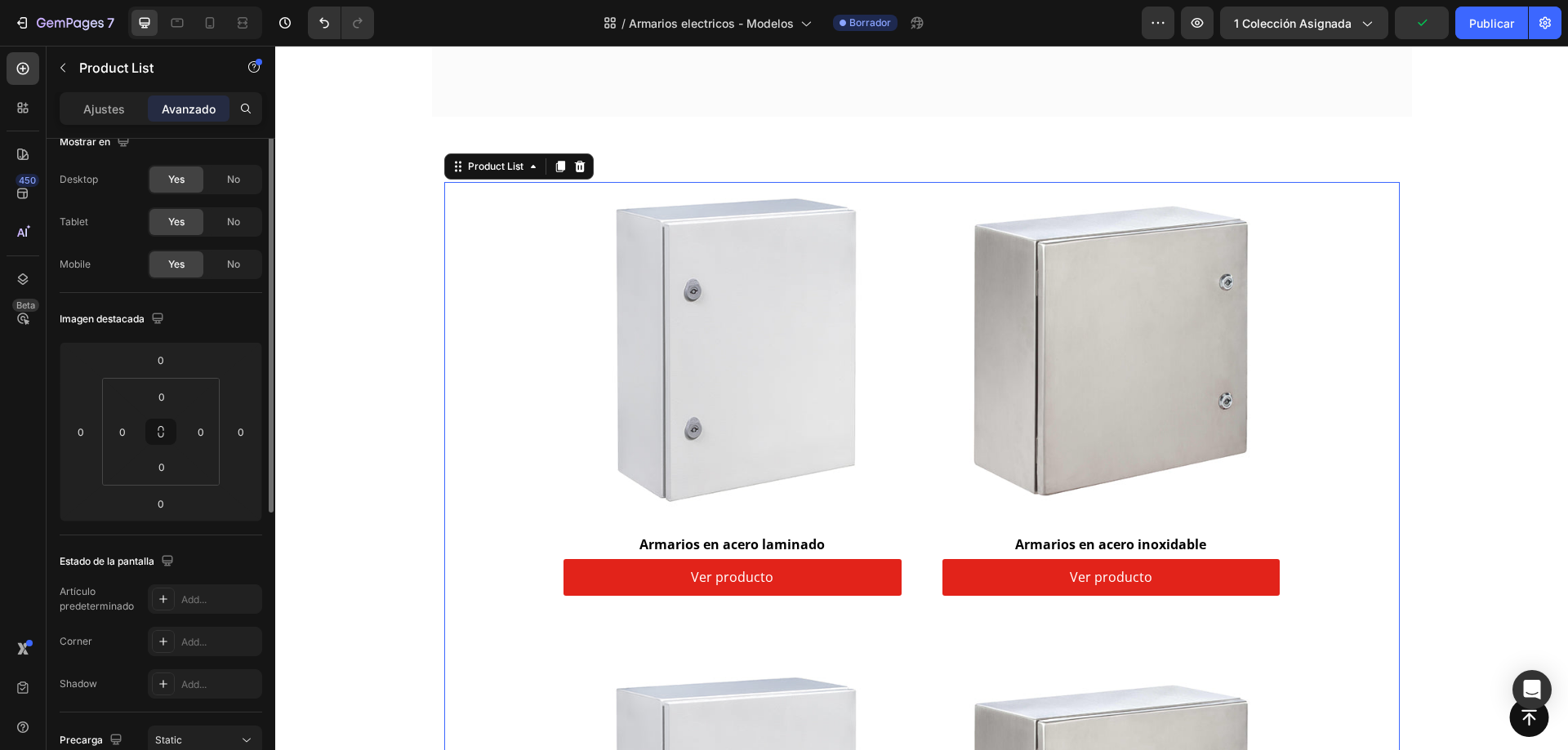
scroll to position [0, 0]
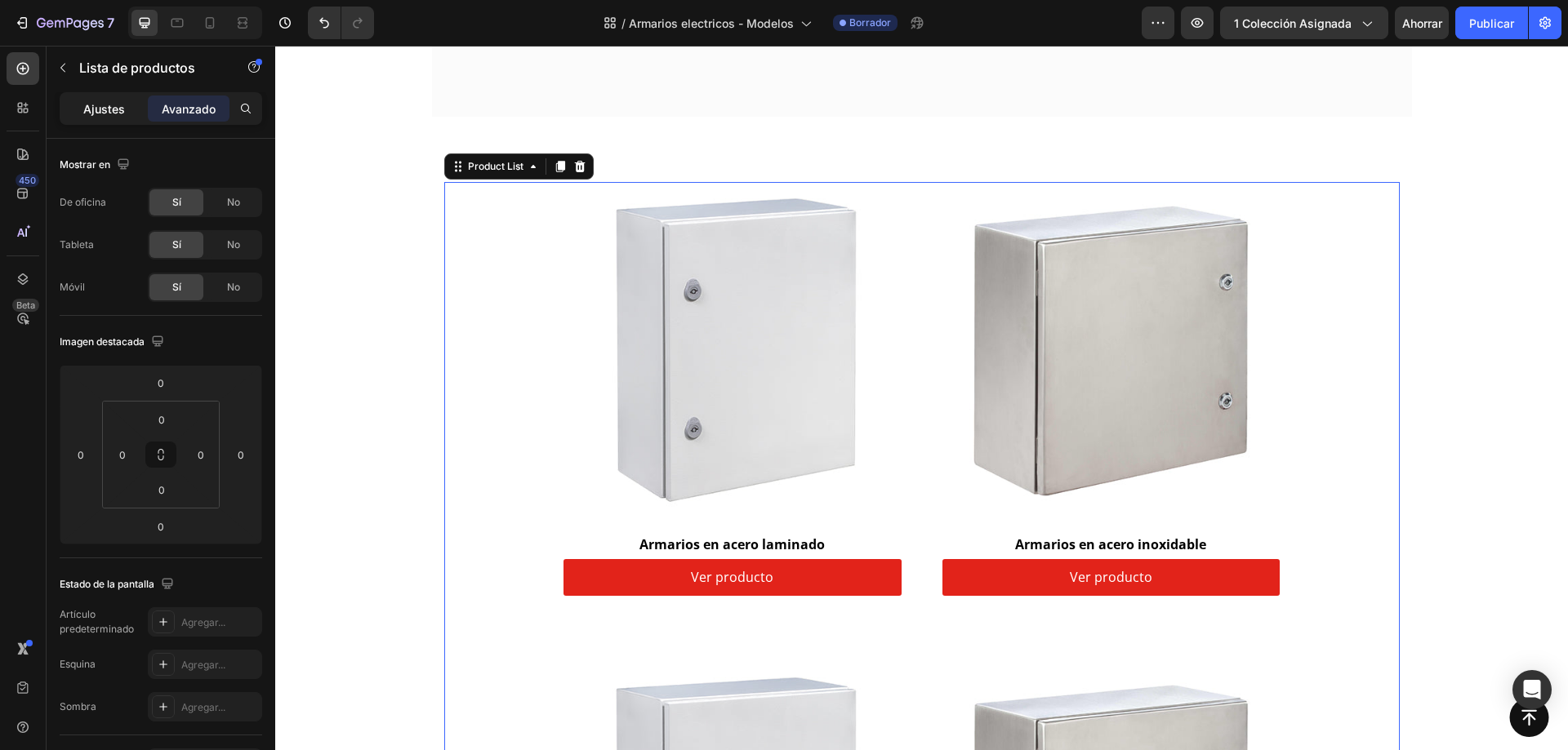
click at [112, 117] on div "Ajustes" at bounding box center [103, 108] width 81 height 26
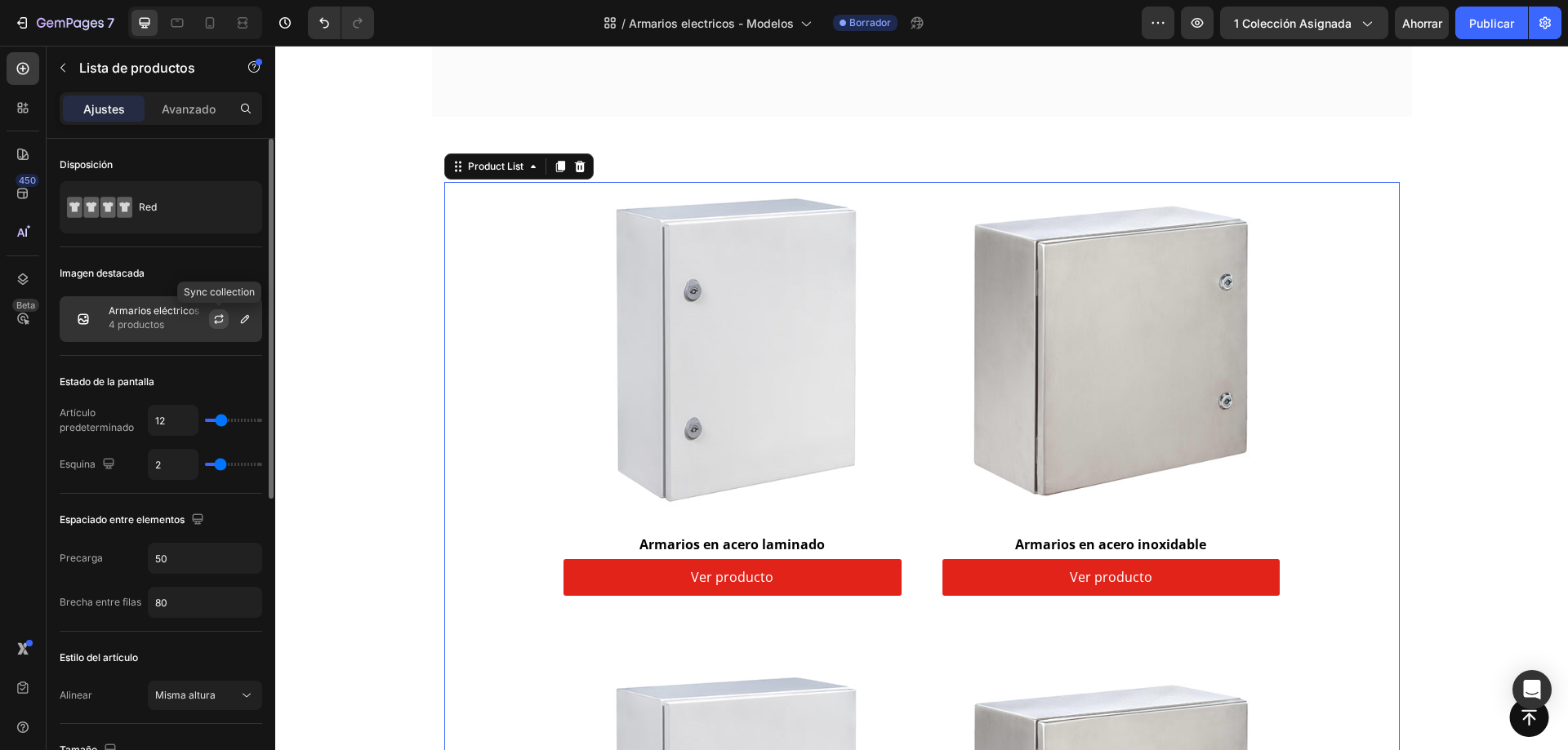
click at [225, 313] on button "button" at bounding box center [218, 319] width 19 height 19
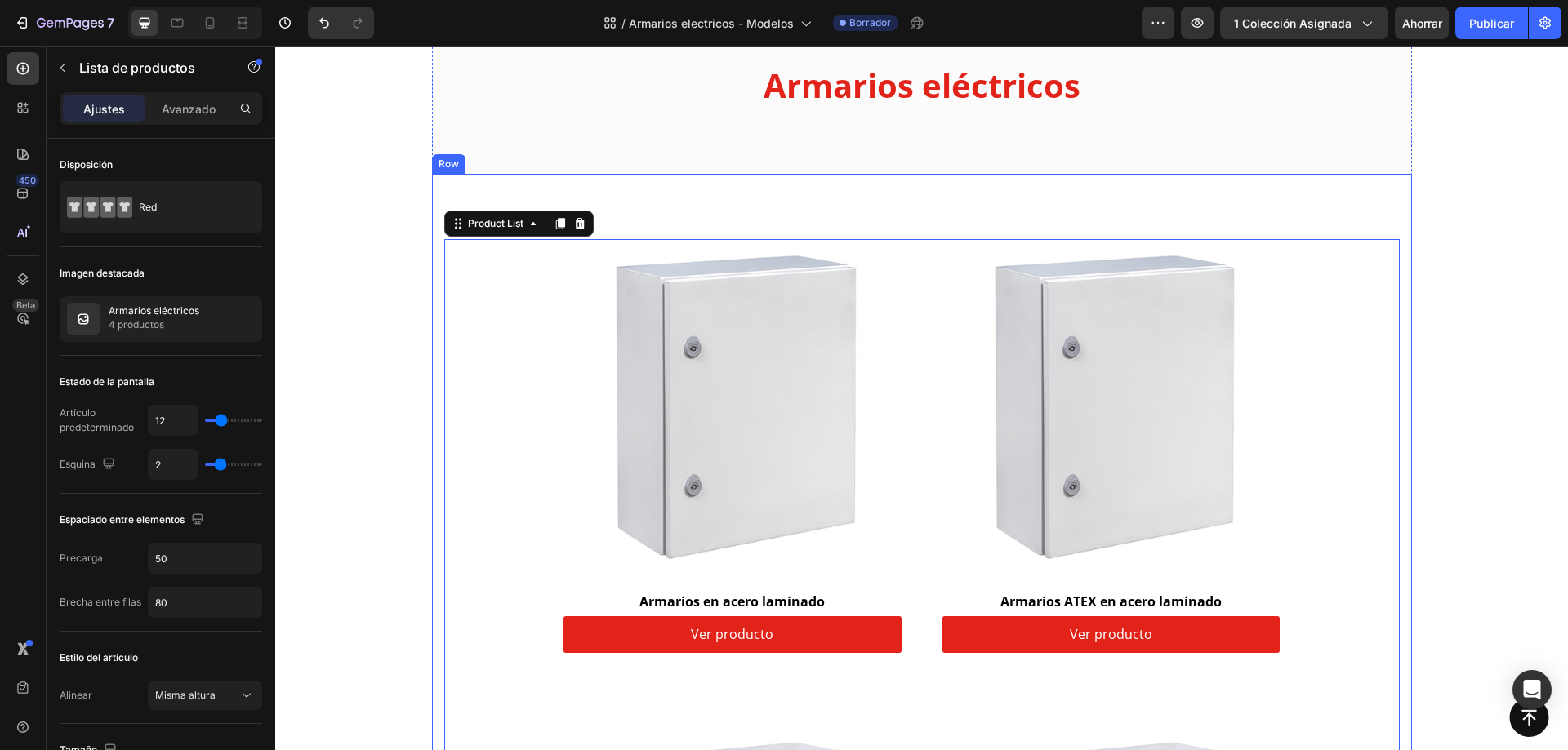
scroll to position [245, 0]
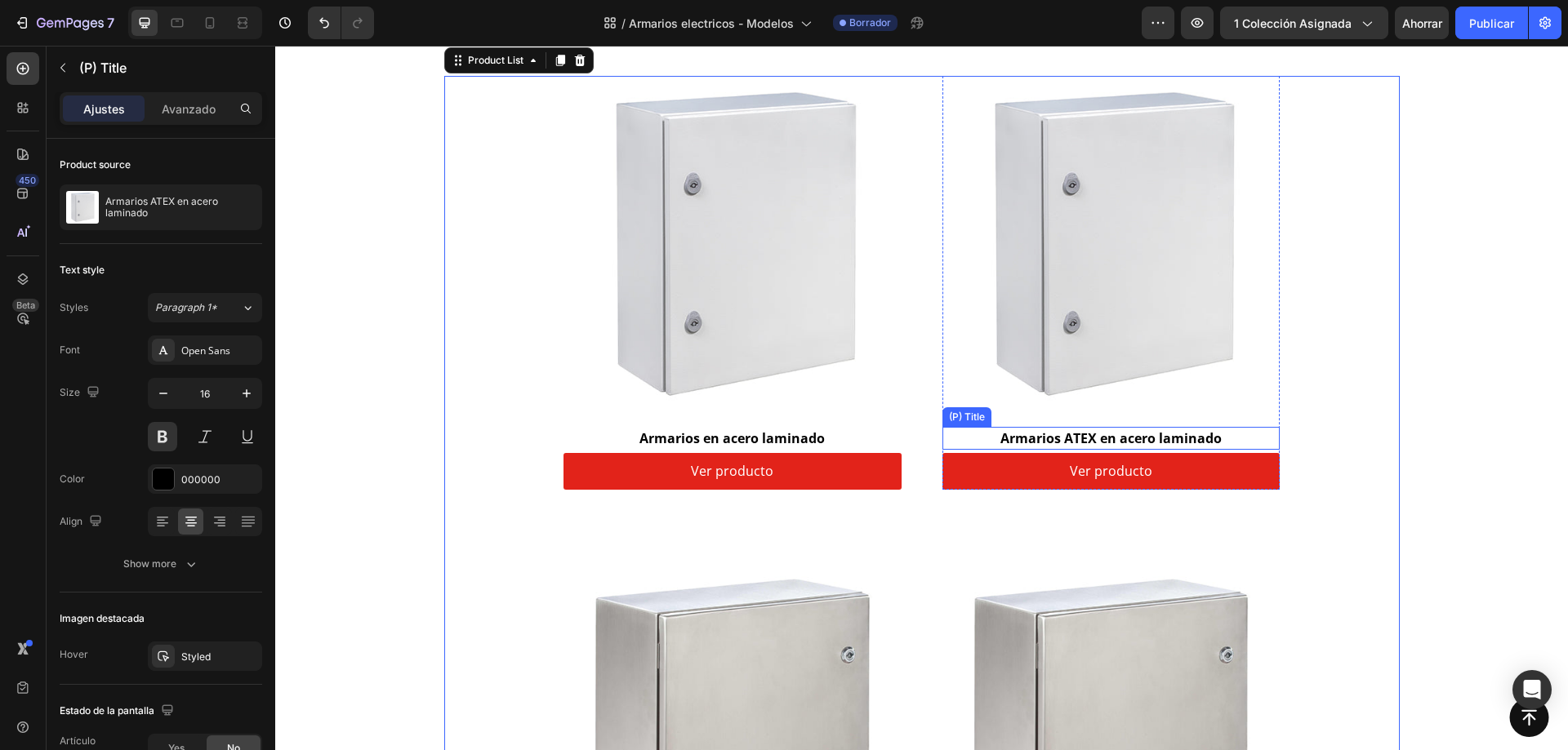
click at [1079, 430] on h2 "Armarios ATEX en acero laminado" at bounding box center [1112, 438] width 338 height 23
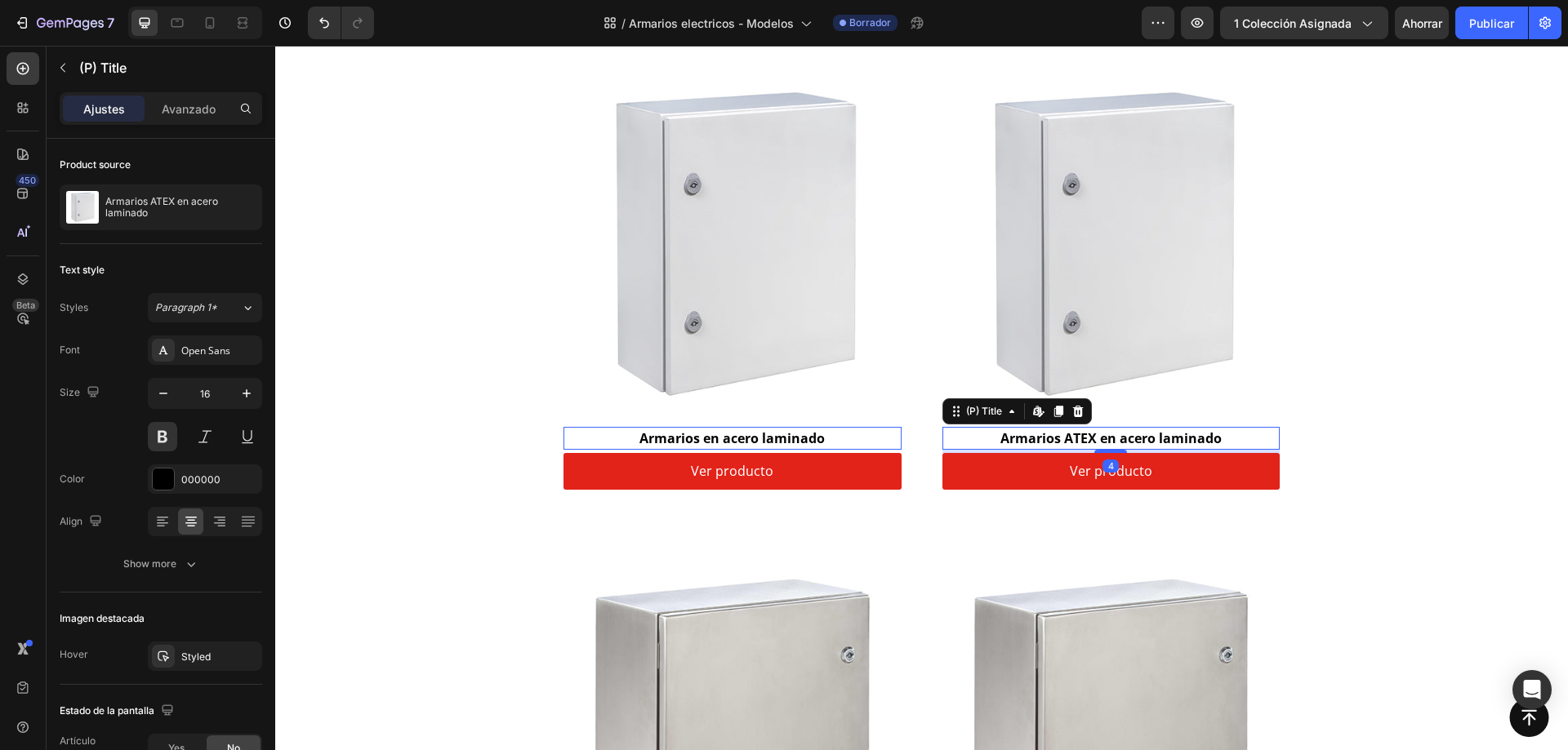
click at [1079, 430] on h2 "Armarios ATEX en acero laminado" at bounding box center [1112, 438] width 338 height 23
click at [1078, 437] on h2 "Armarios ATEX en acero laminado" at bounding box center [1112, 438] width 338 height 23
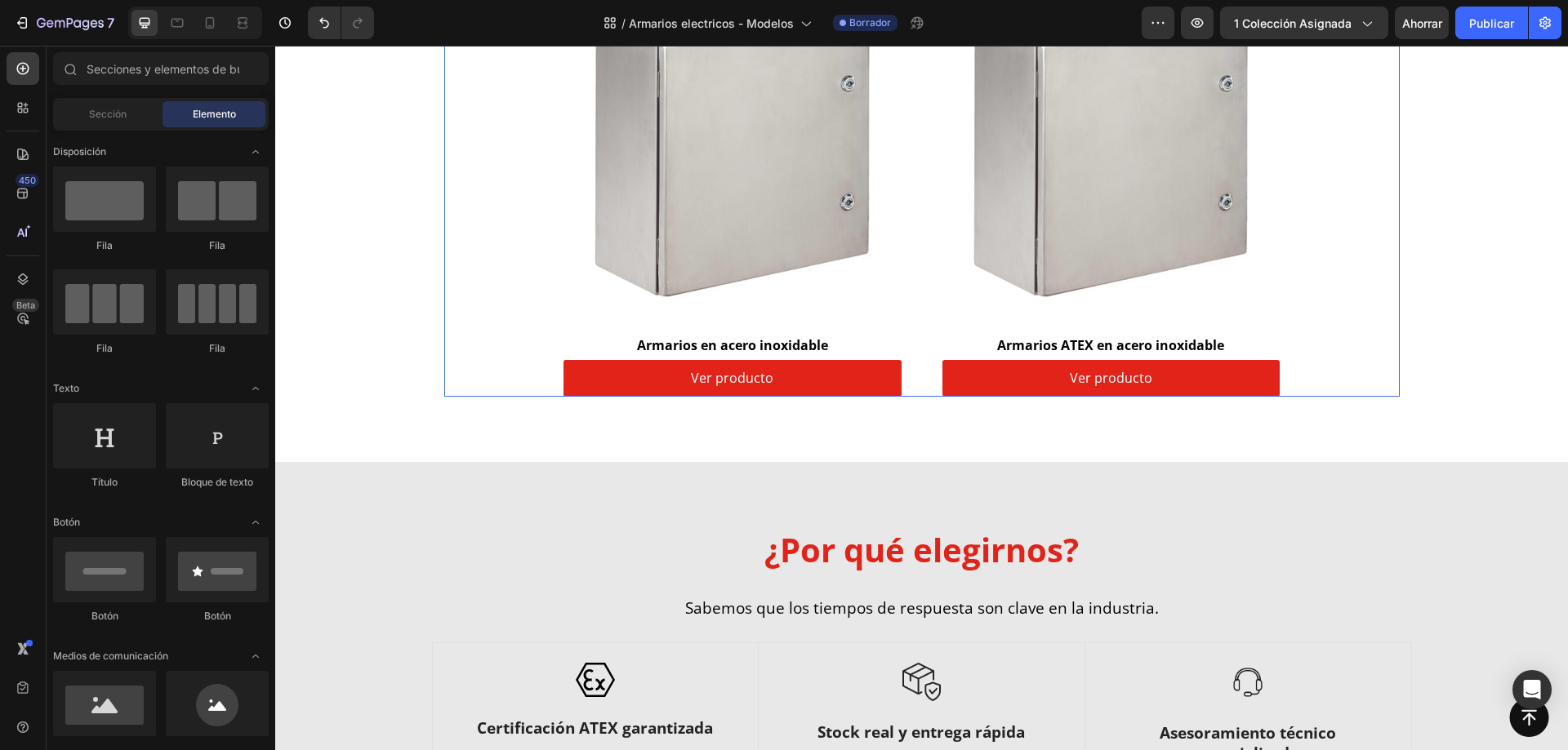
scroll to position [408, 0]
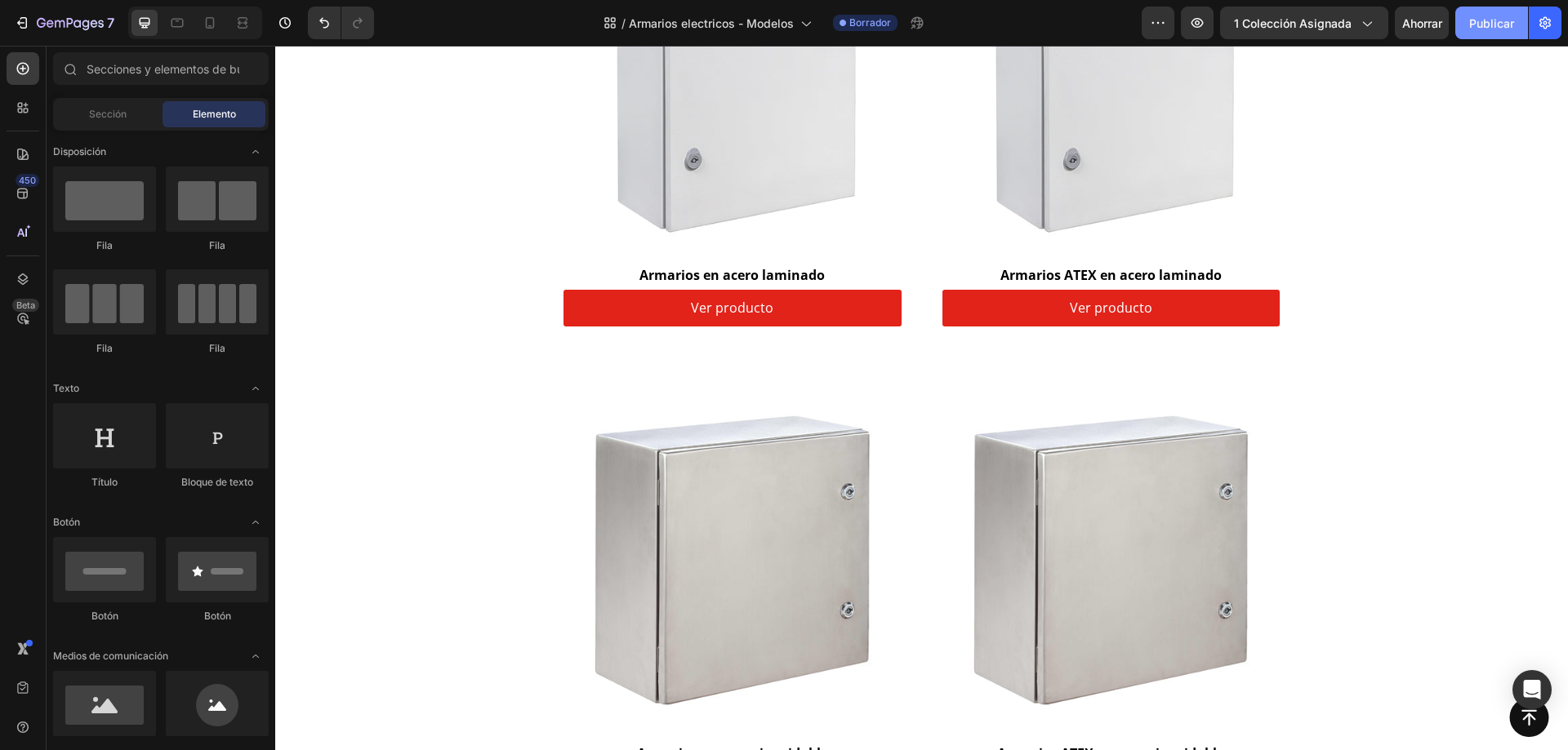
click at [1469, 30] on font "Publicar" at bounding box center [1491, 23] width 45 height 14
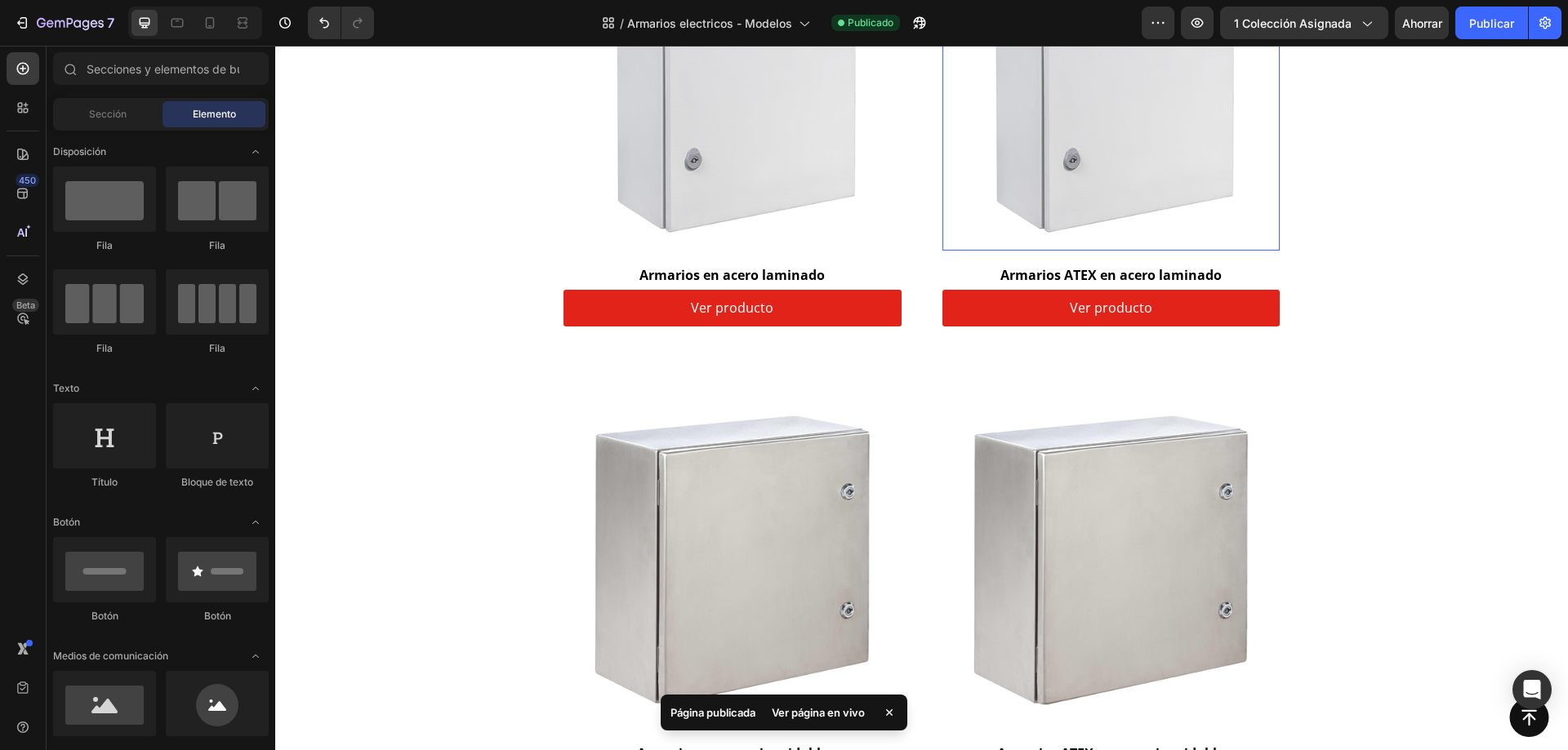
scroll to position [0, 0]
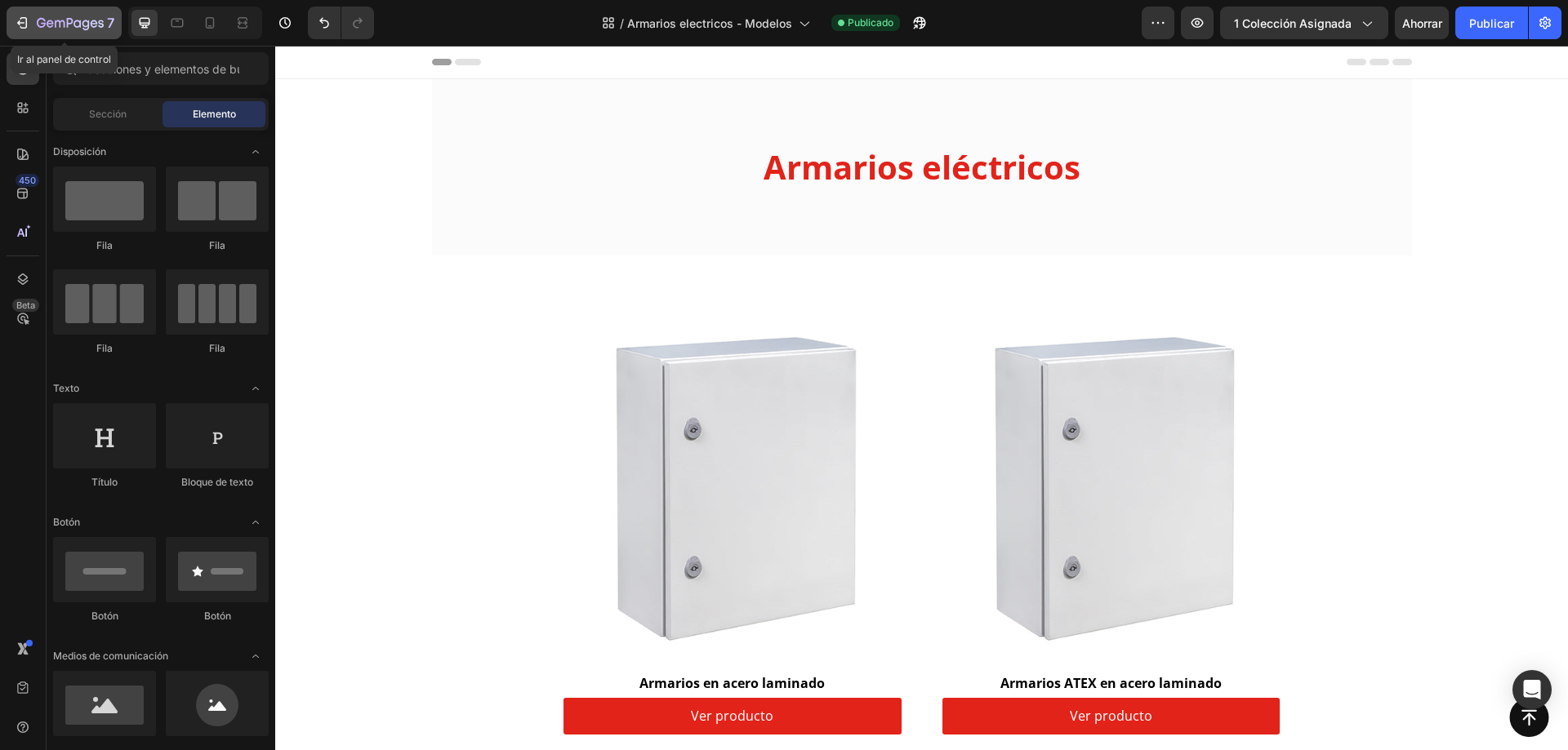
click at [104, 18] on div "7" at bounding box center [76, 22] width 78 height 19
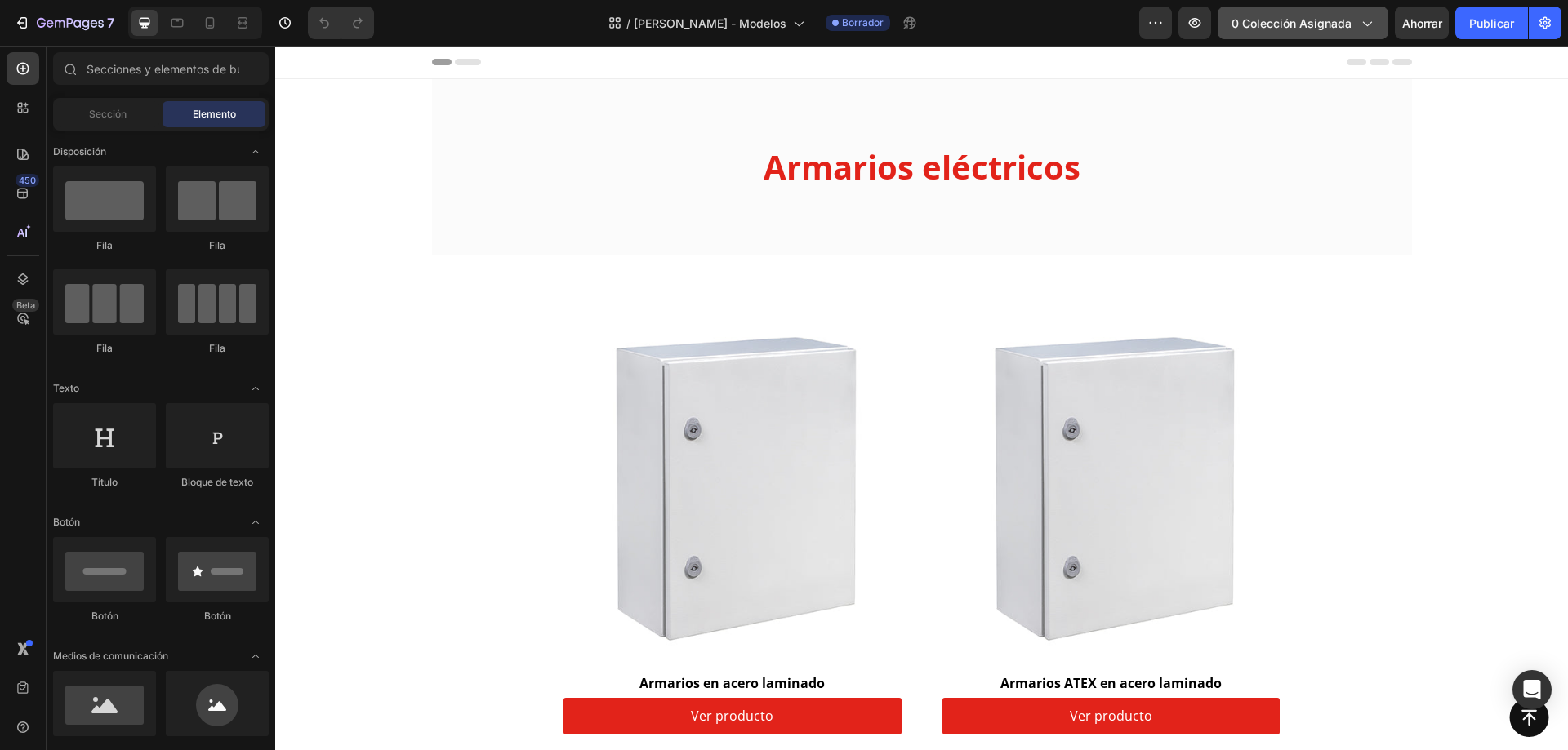
click at [1369, 32] on button "0 colección asignada" at bounding box center [1303, 22] width 171 height 32
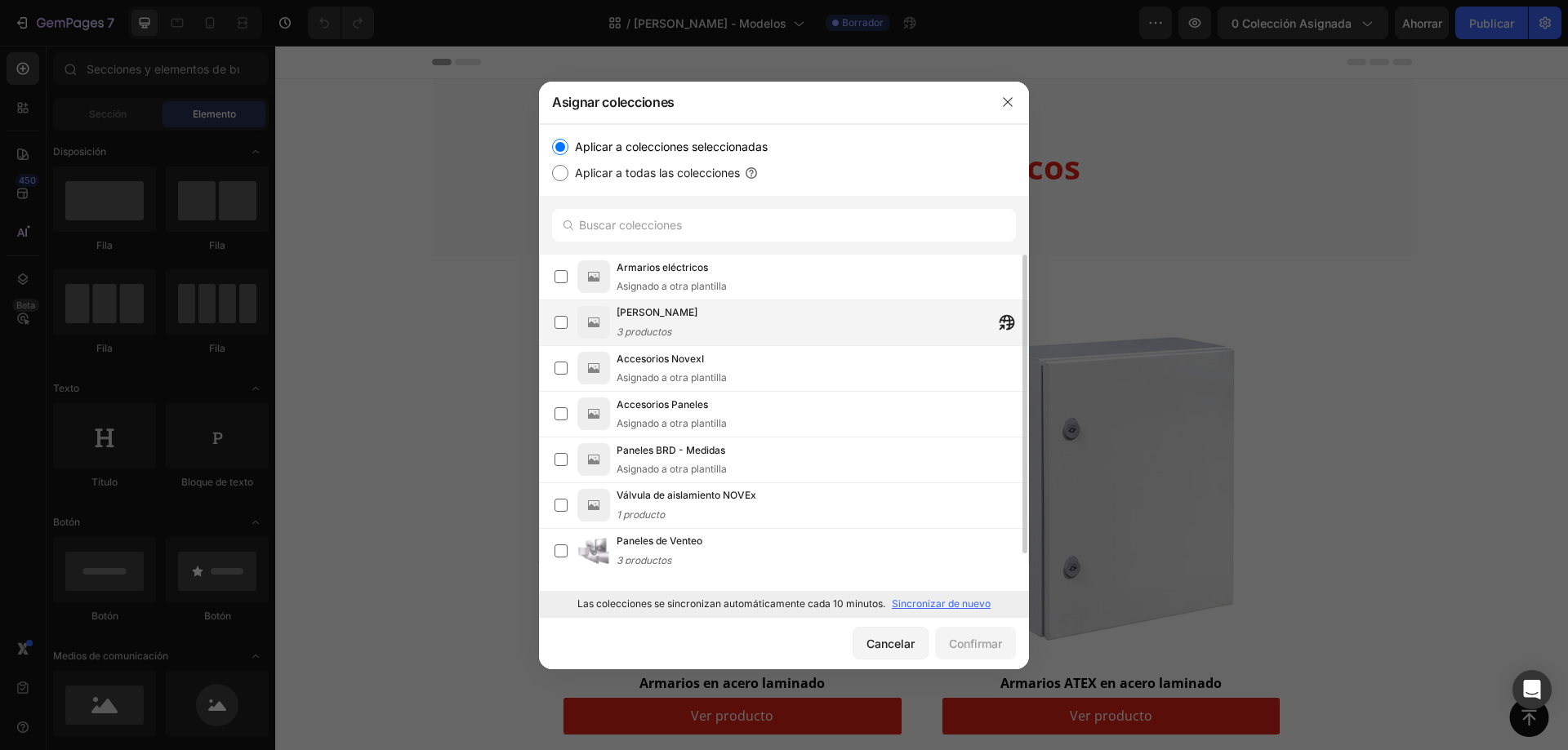
click at [764, 328] on div "Cajas de bornas 3 productos" at bounding box center [822, 322] width 412 height 36
click at [983, 647] on font "Confirmar" at bounding box center [975, 644] width 53 height 14
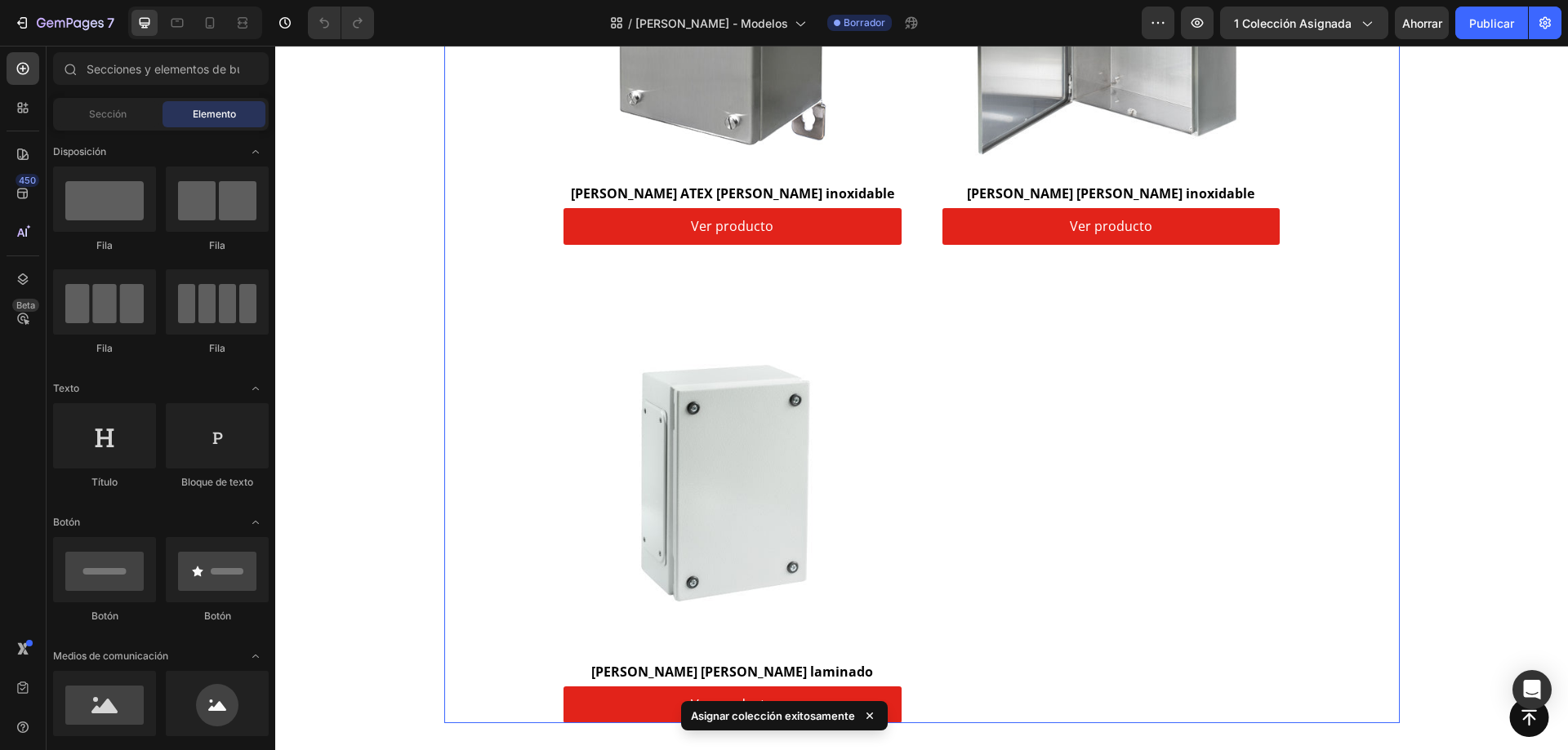
scroll to position [163, 0]
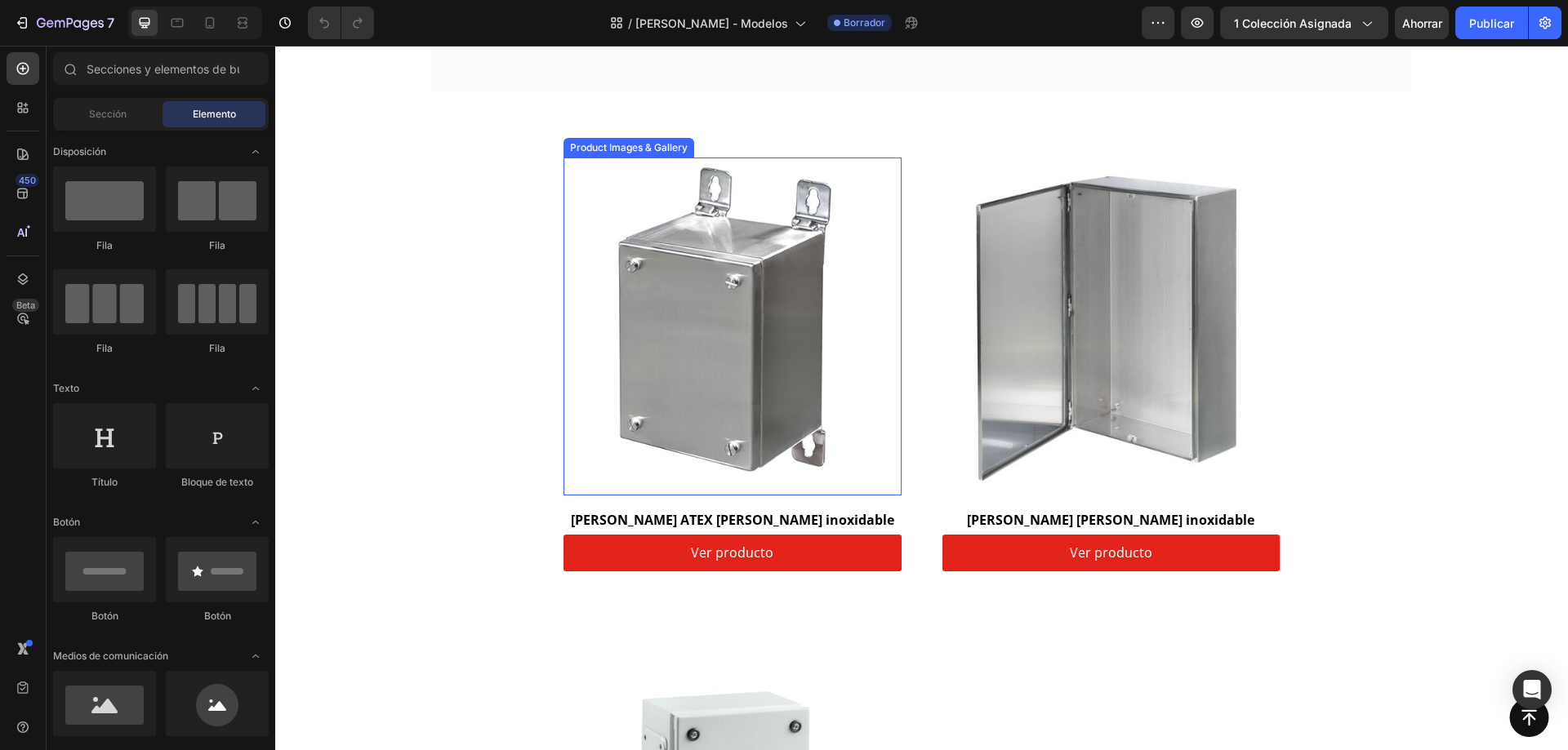
click at [709, 281] on img at bounding box center [733, 327] width 338 height 338
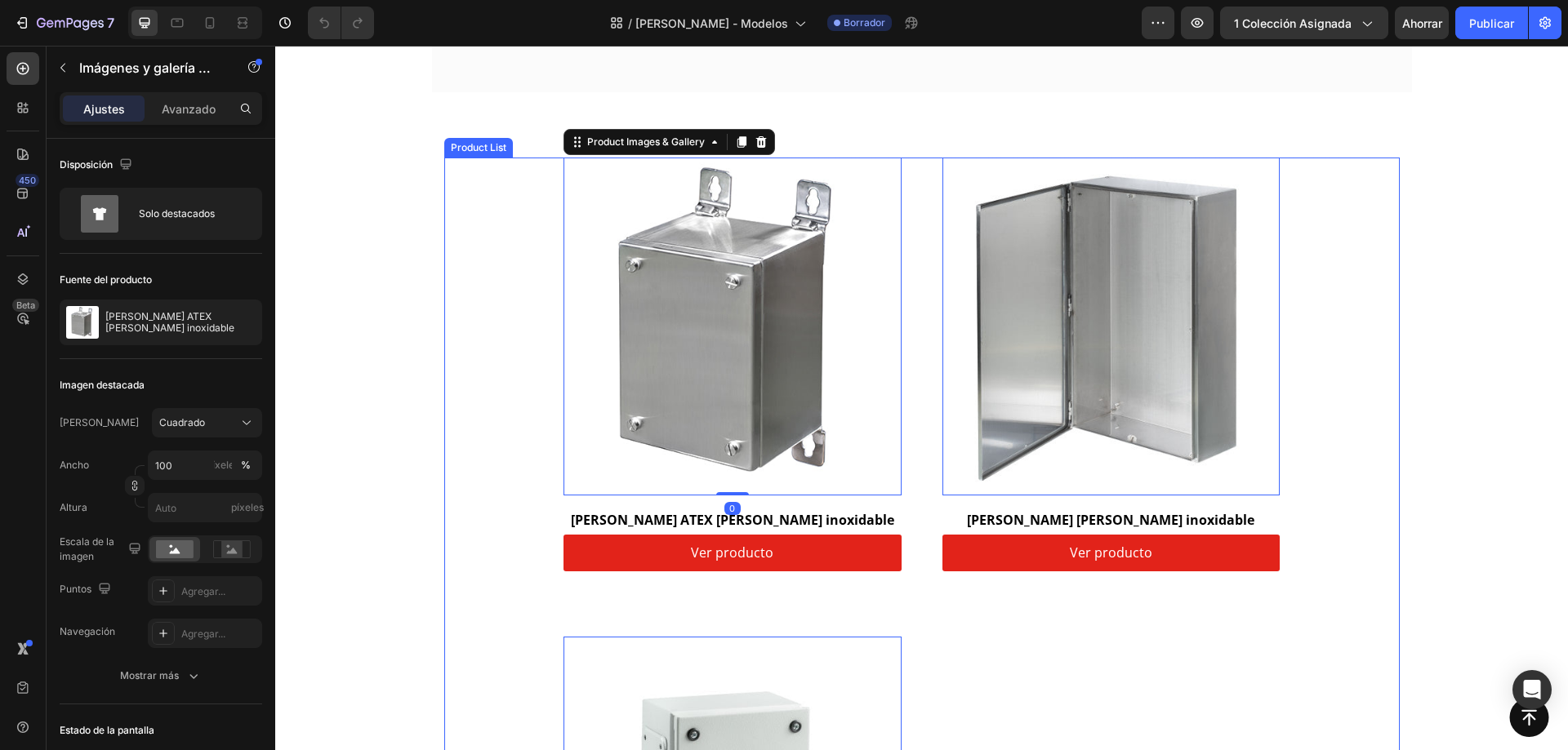
click at [924, 299] on div "Product Images & Gallery 0 Row Cajas de bornas ATEX de acero inoxidable (P) Tit…" at bounding box center [922, 604] width 717 height 892
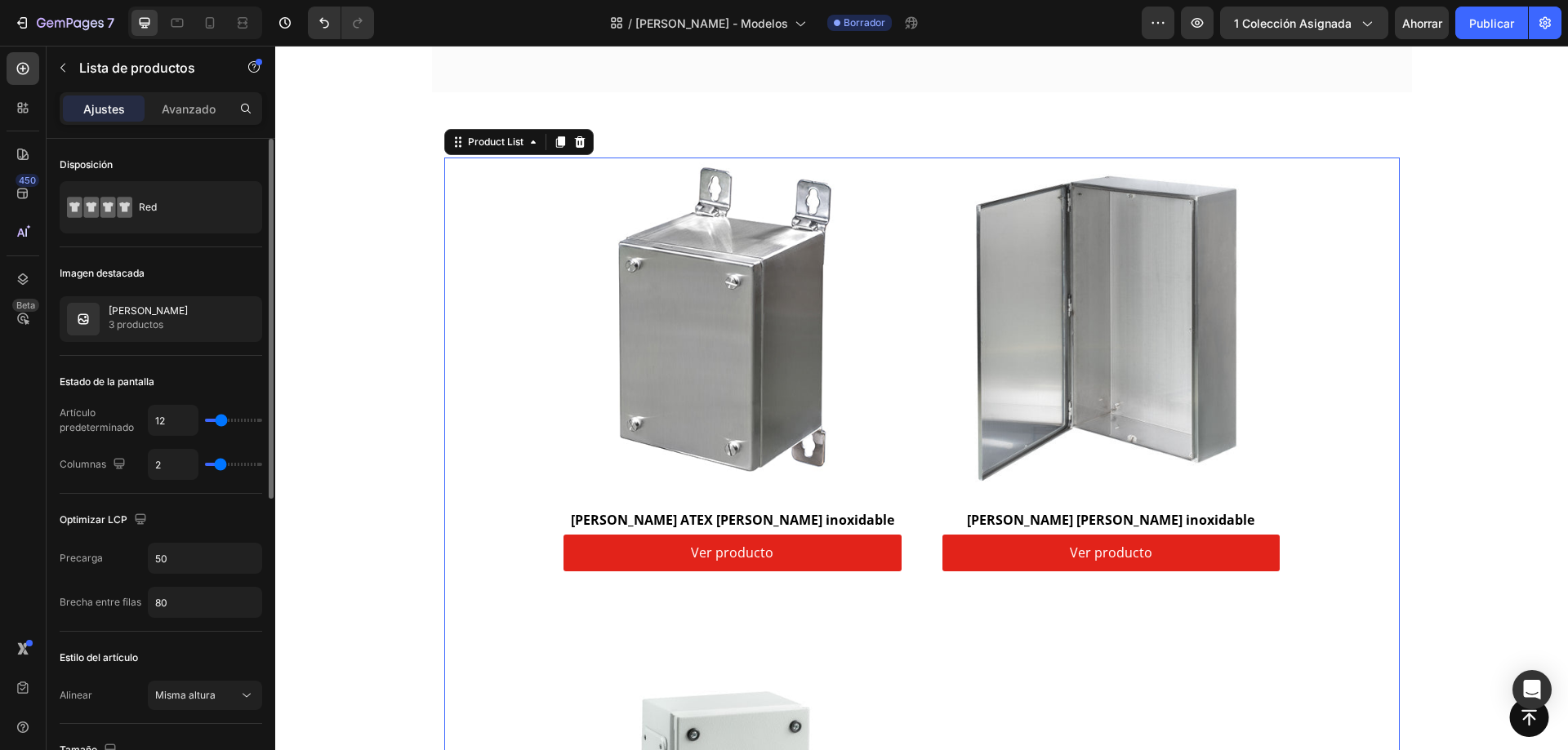
type input "3"
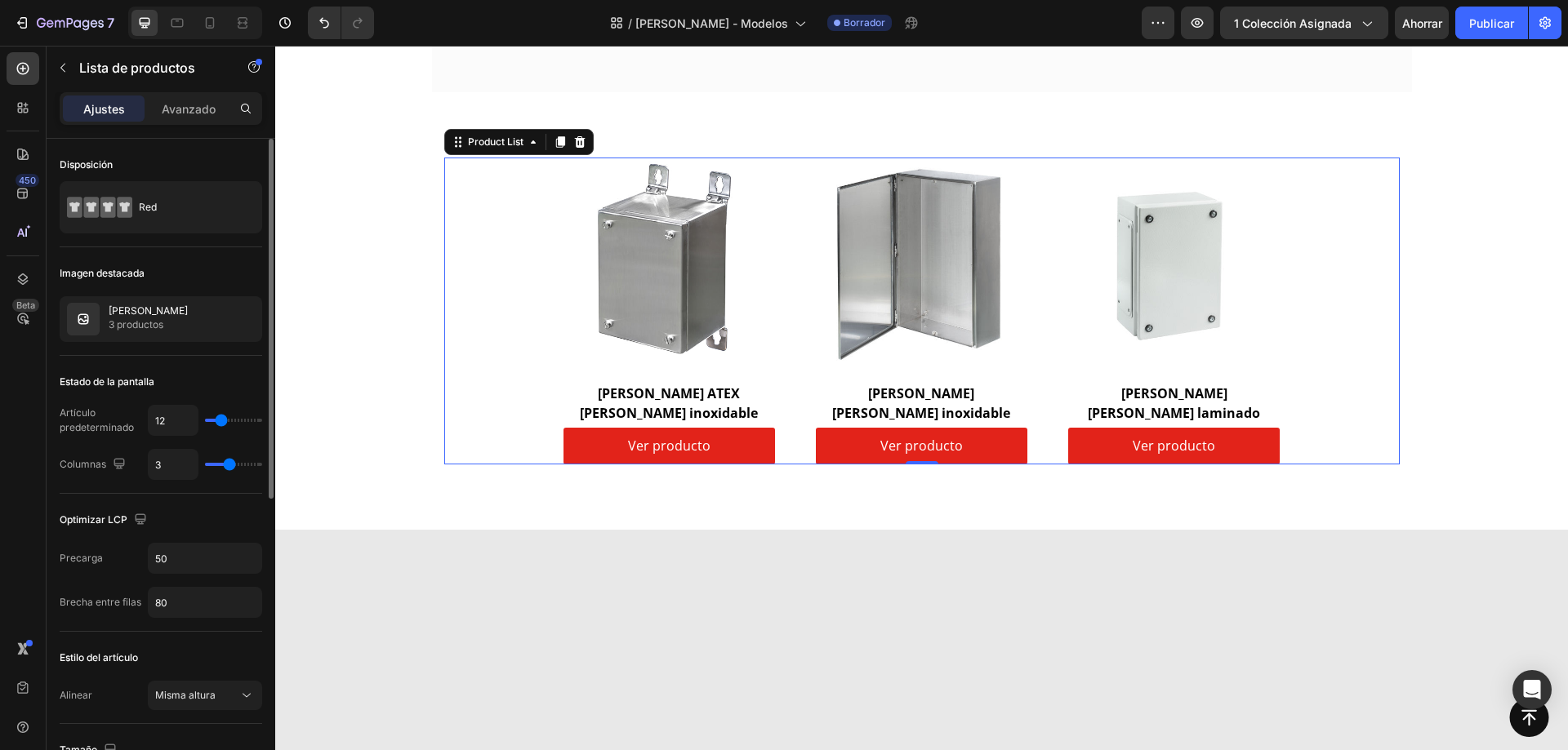
drag, startPoint x: 216, startPoint y: 464, endPoint x: 228, endPoint y: 464, distance: 12.0
type input "3"
click at [228, 464] on input "range" at bounding box center [234, 465] width 57 height 4
type input "2"
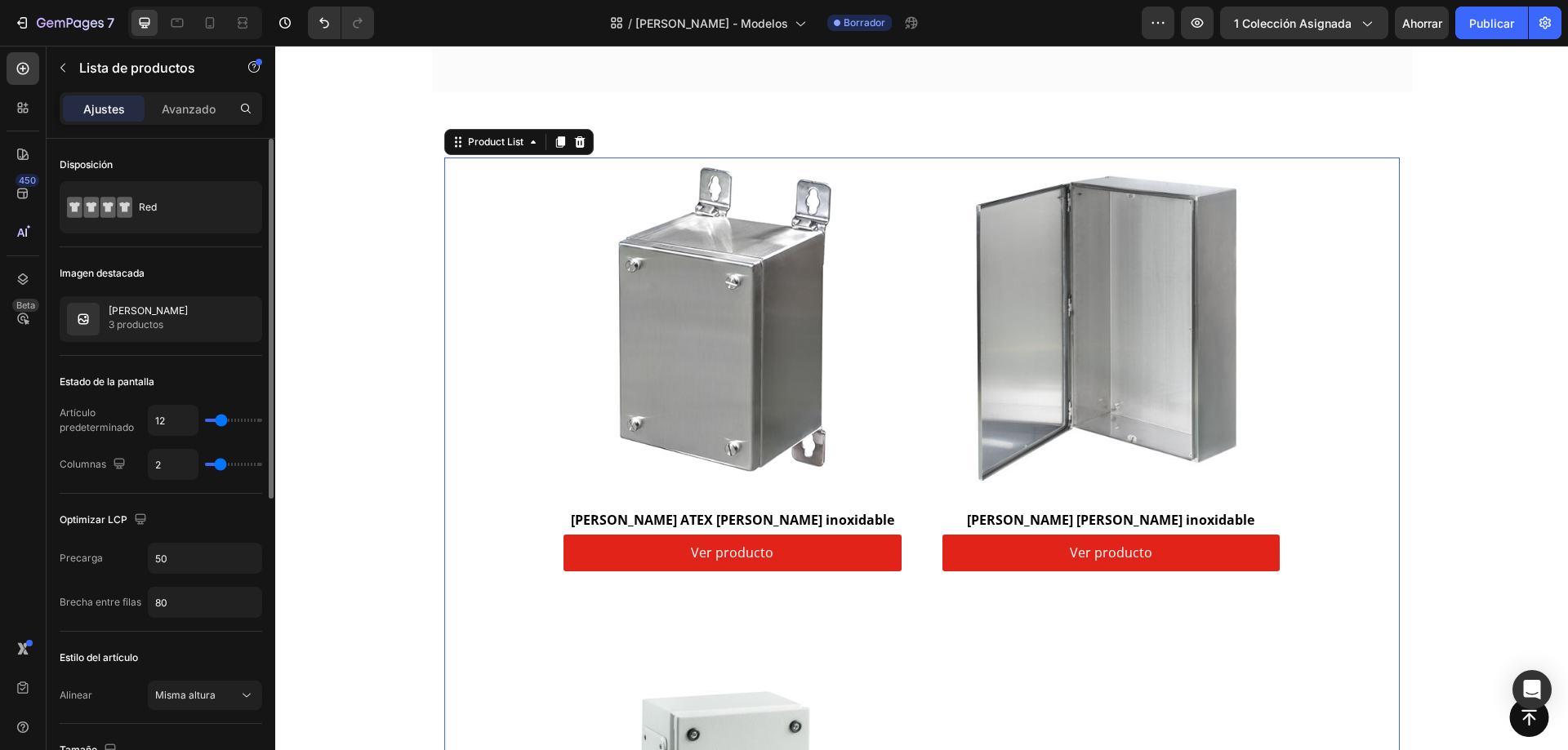
drag, startPoint x: 231, startPoint y: 461, endPoint x: 222, endPoint y: 465, distance: 9.8
type input "2"
click at [222, 465] on input "range" at bounding box center [234, 465] width 57 height 4
click at [208, 321] on div at bounding box center [225, 320] width 72 height 44
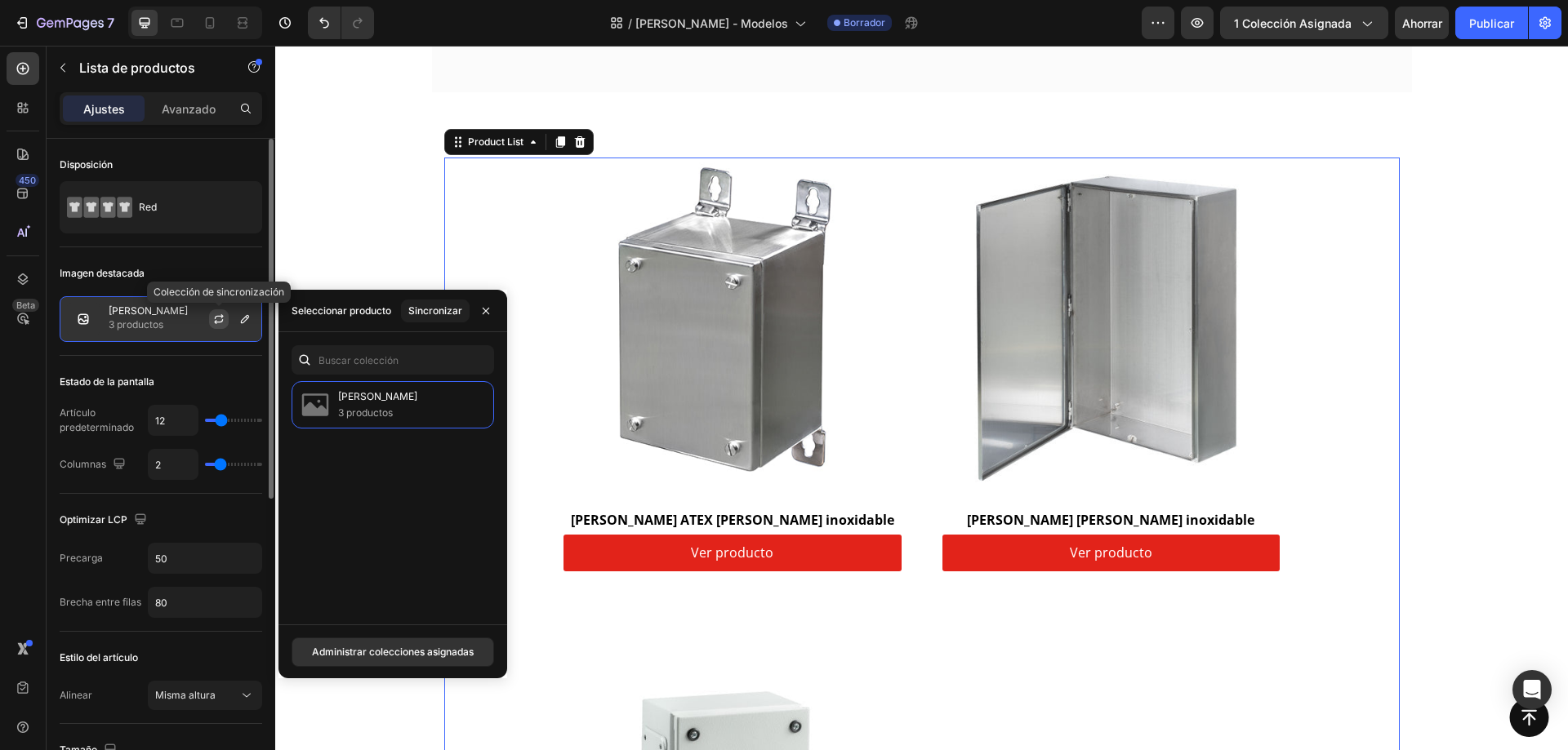
click at [225, 321] on button "button" at bounding box center [218, 319] width 19 height 19
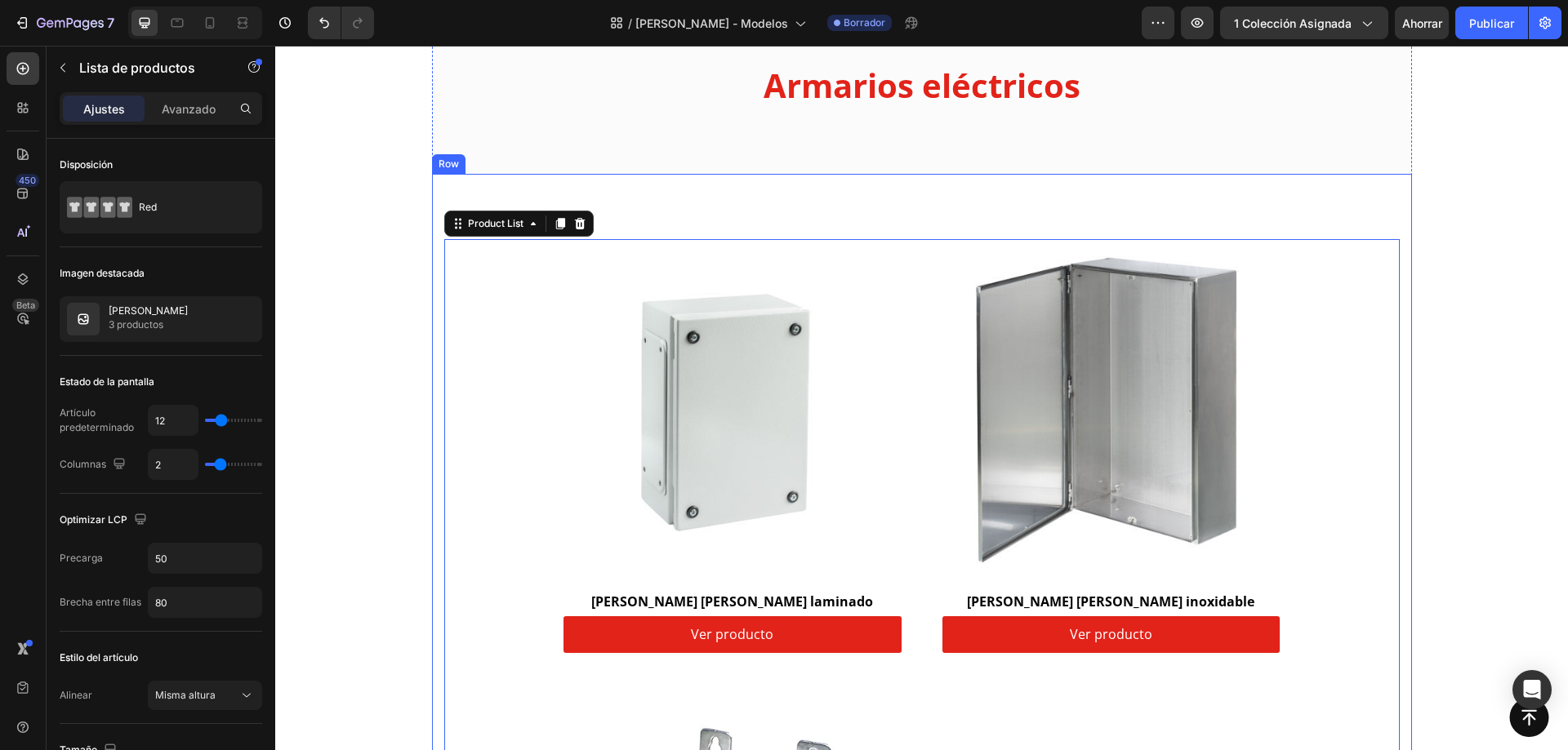
scroll to position [0, 0]
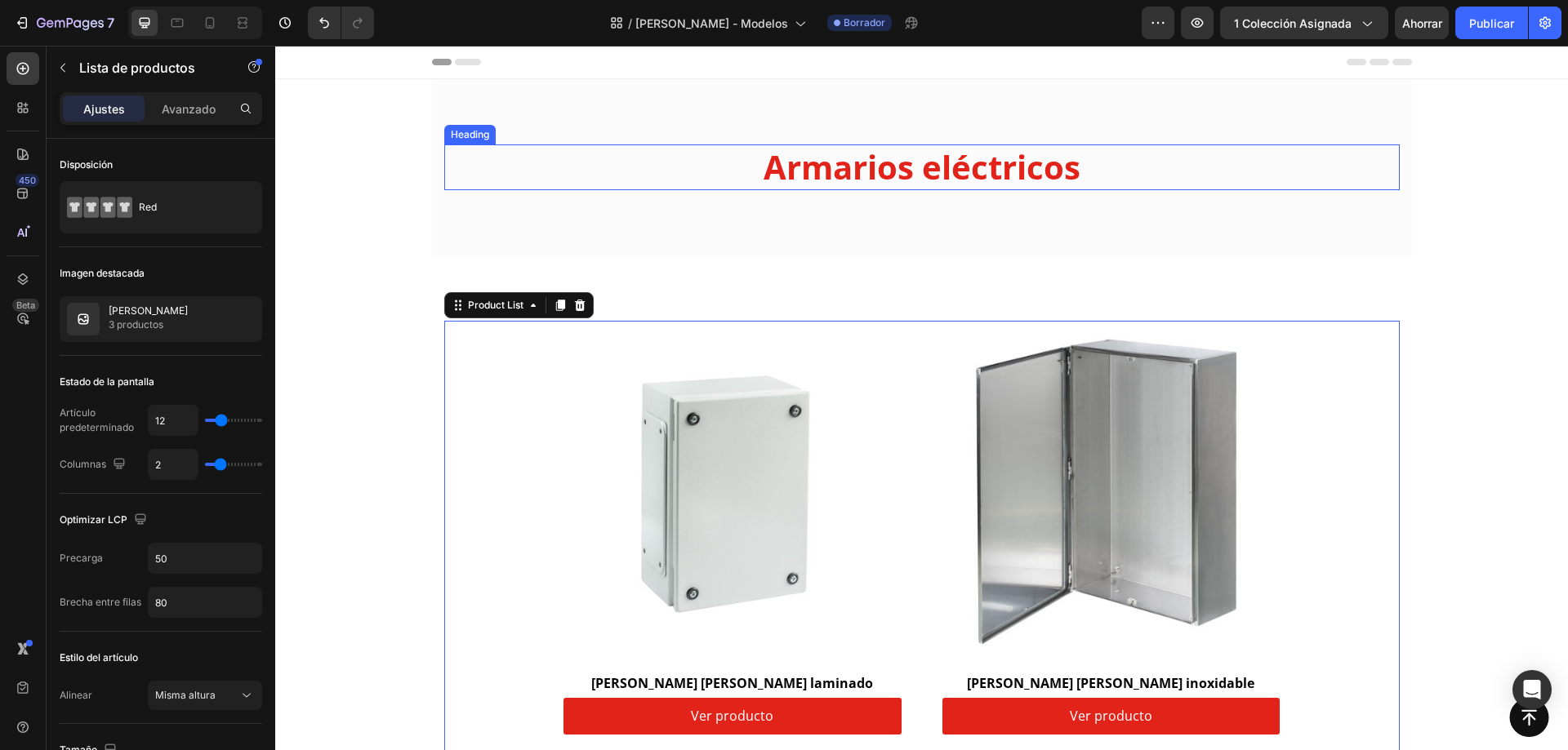
click at [975, 186] on h2 "Armarios eléctricos" at bounding box center [922, 167] width 955 height 46
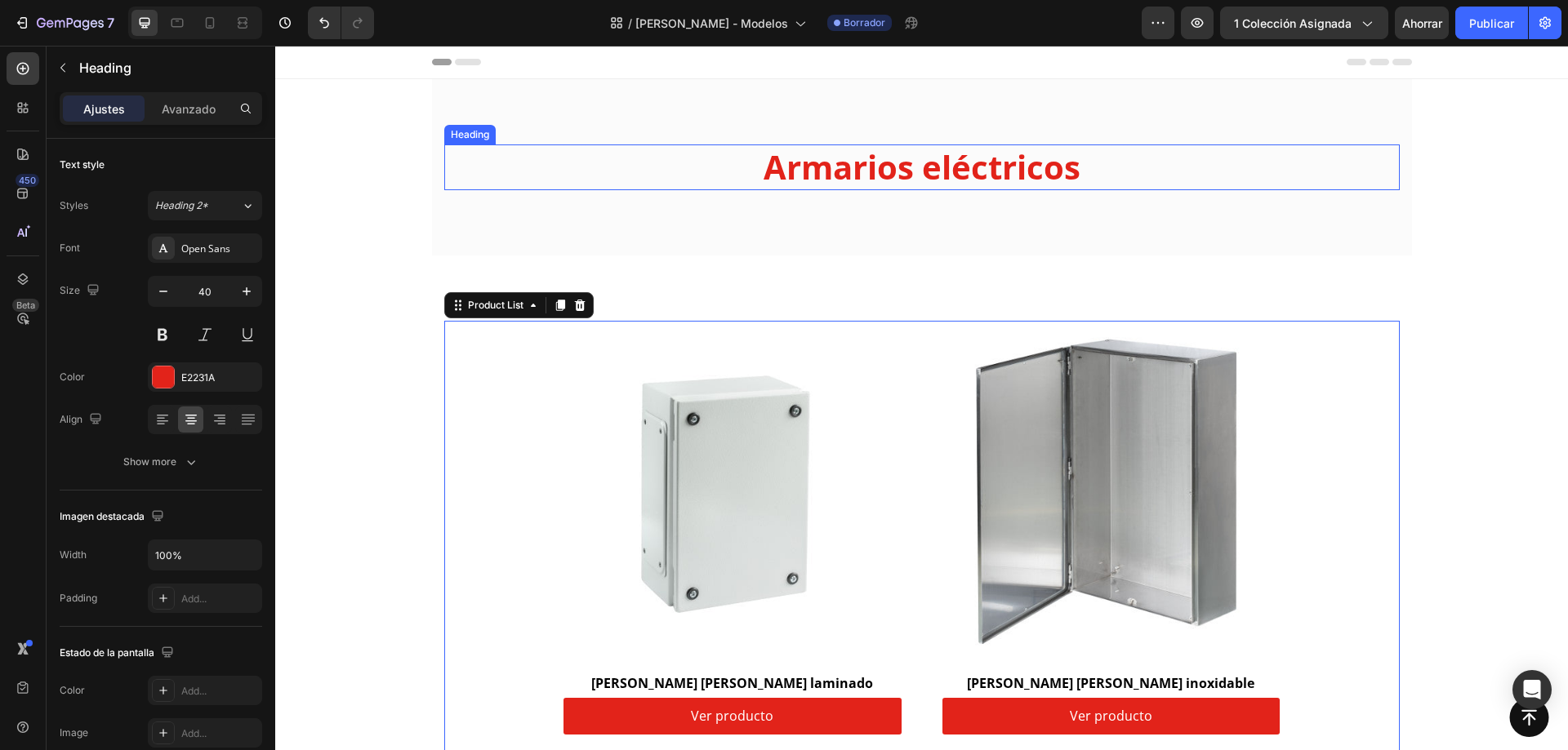
click at [975, 186] on h2 "Armarios eléctricos" at bounding box center [922, 167] width 955 height 46
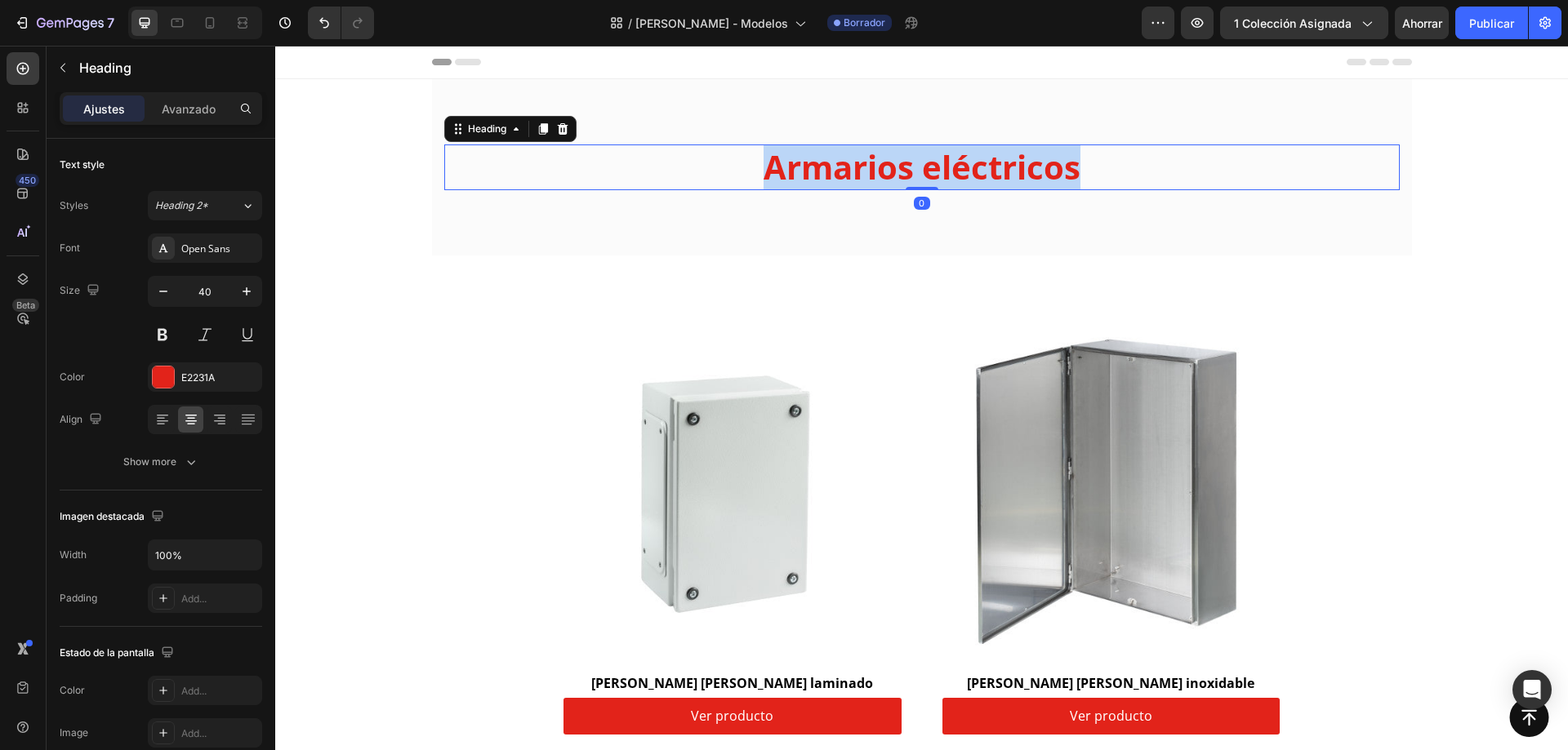
click at [975, 186] on p "Armarios eléctricos" at bounding box center [922, 167] width 953 height 42
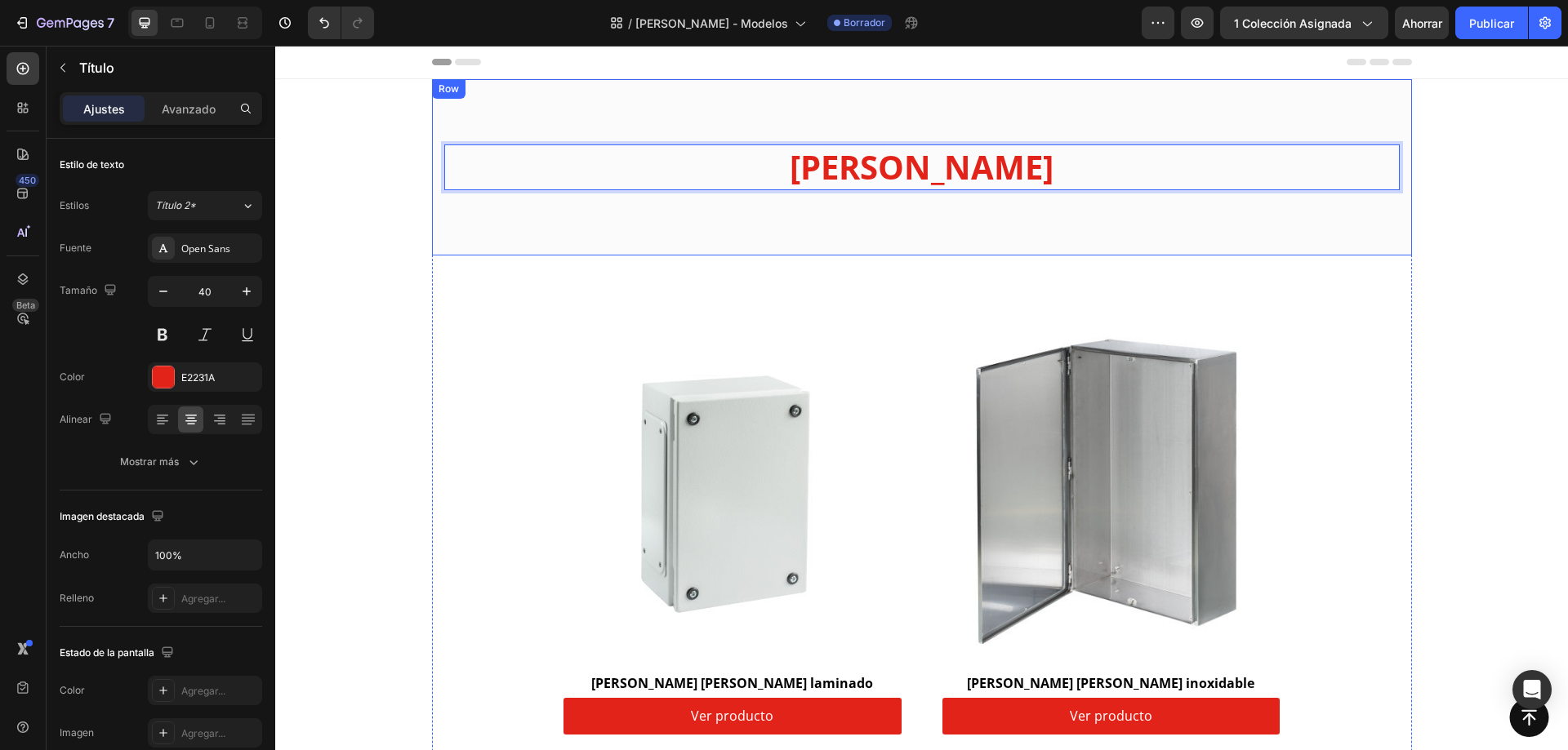
click at [1416, 254] on section "Cajas de bornas Heading 0 Row Row Row Product Images & Gallery Row Cajas de bor…" at bounding box center [922, 679] width 1006 height 1200
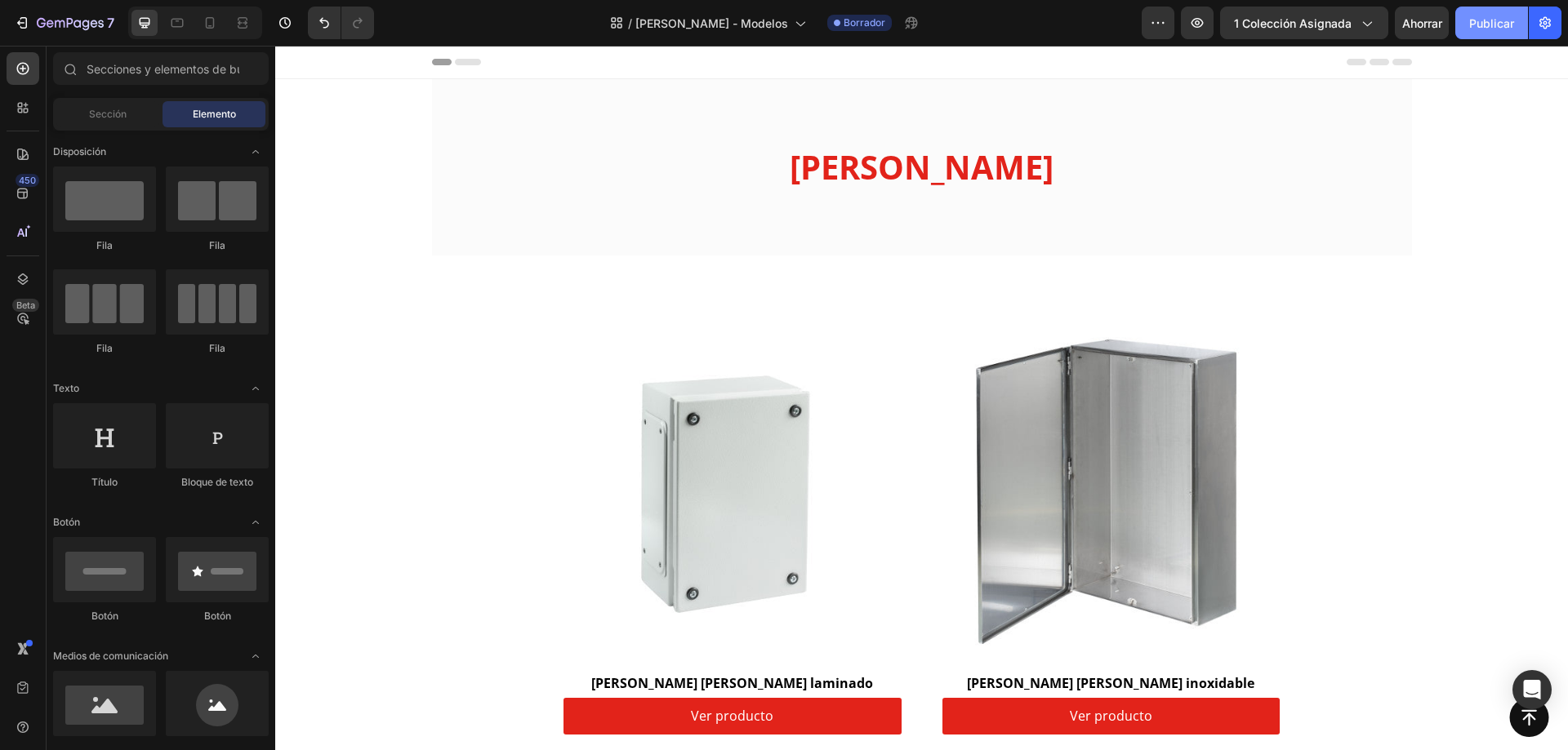
click at [1480, 31] on button "Publicar" at bounding box center [1491, 22] width 73 height 32
click at [87, 25] on icon "button" at bounding box center [70, 24] width 67 height 14
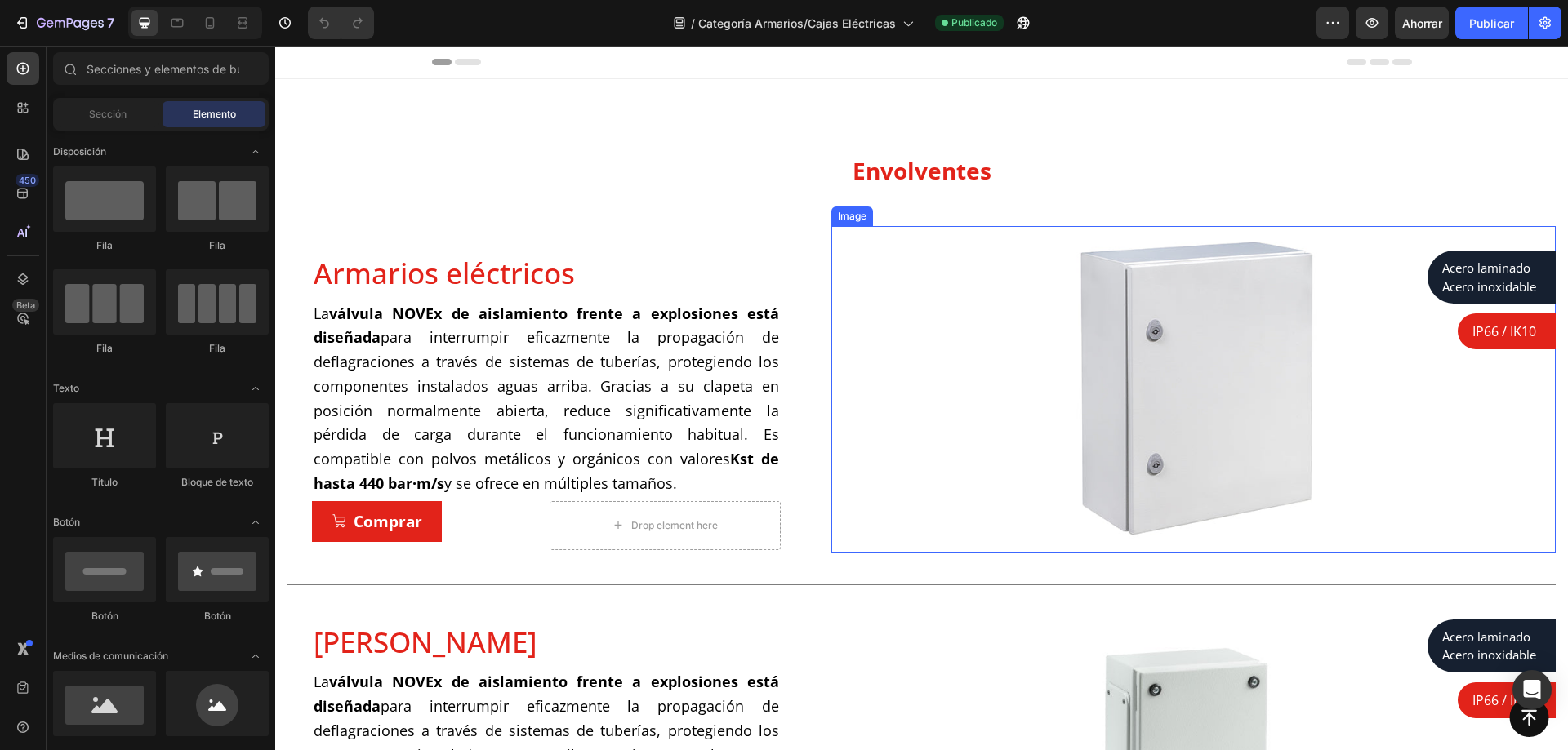
scroll to position [163, 0]
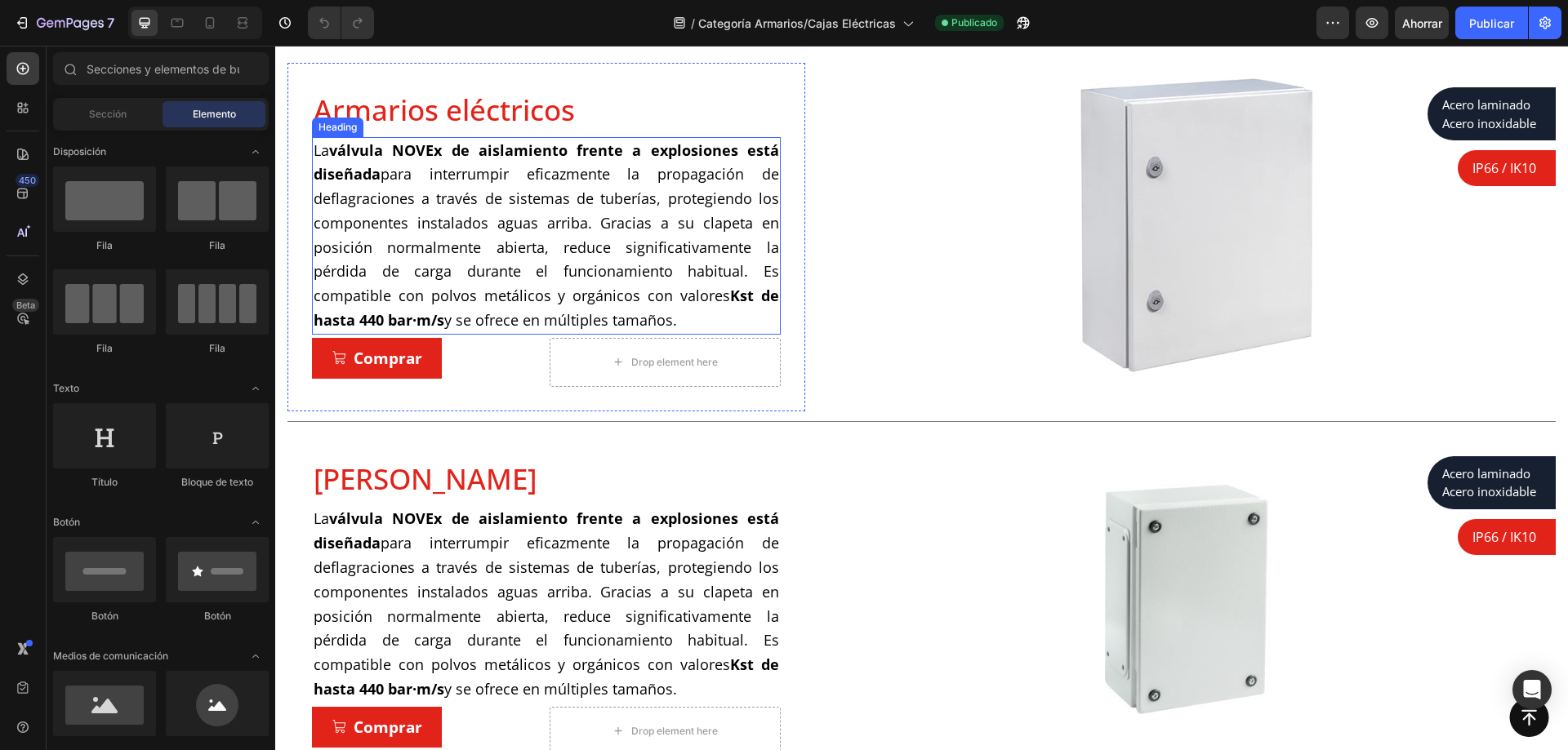
click at [676, 252] on span "La válvula NOVEx de aislamiento frente a explosiones está diseñada para interru…" at bounding box center [546, 236] width 466 height 190
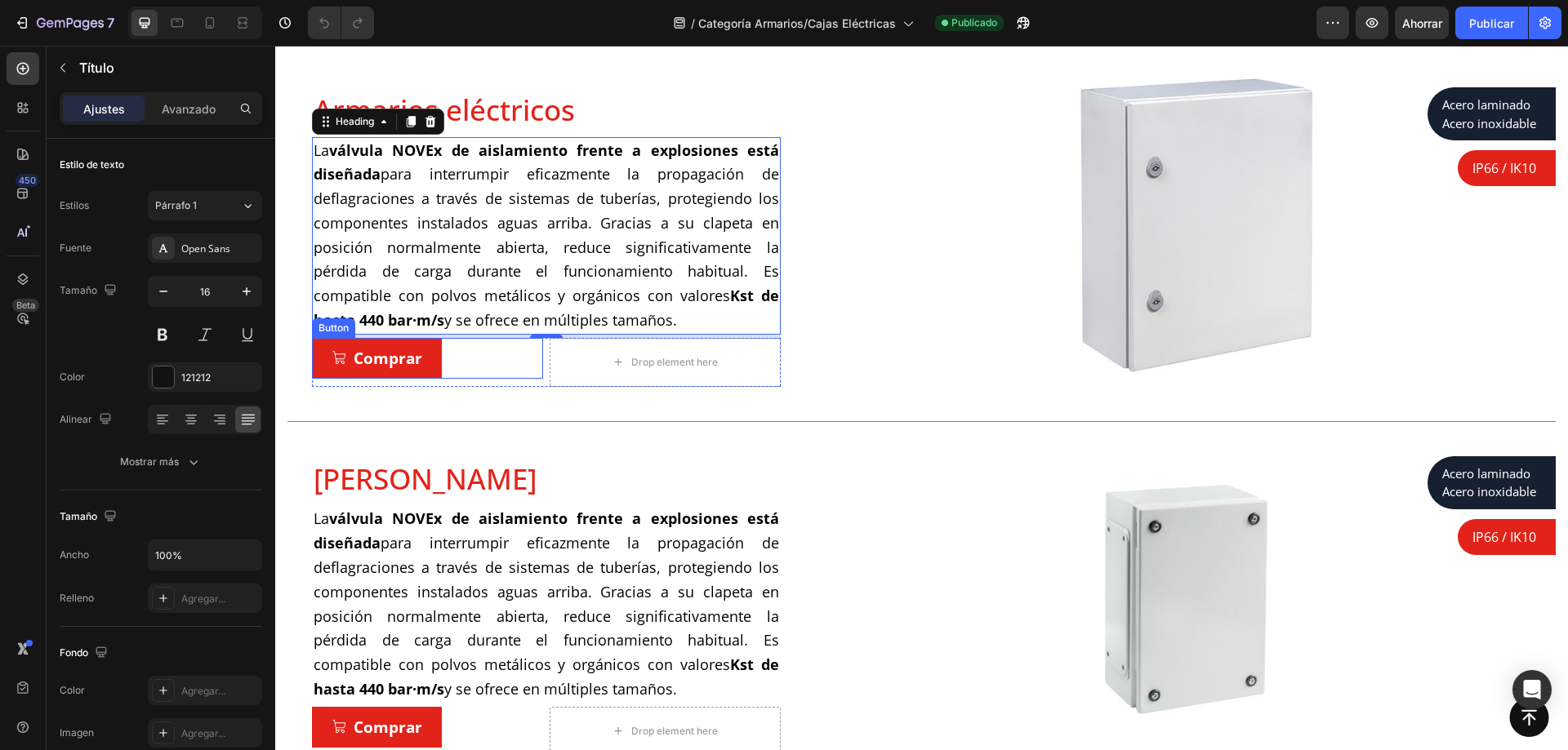
click at [471, 373] on div "Comprar Button" at bounding box center [428, 358] width 231 height 41
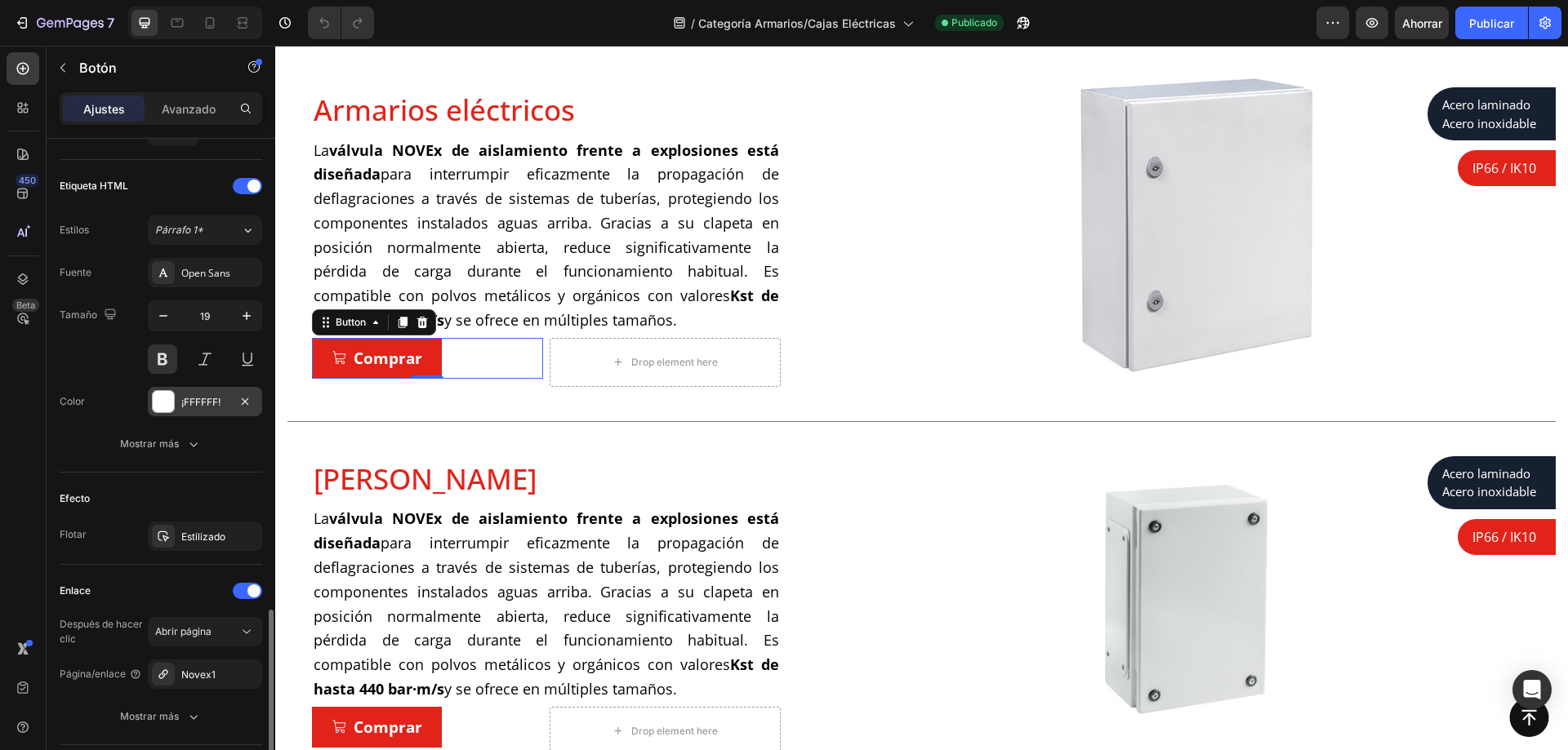
scroll to position [769, 0]
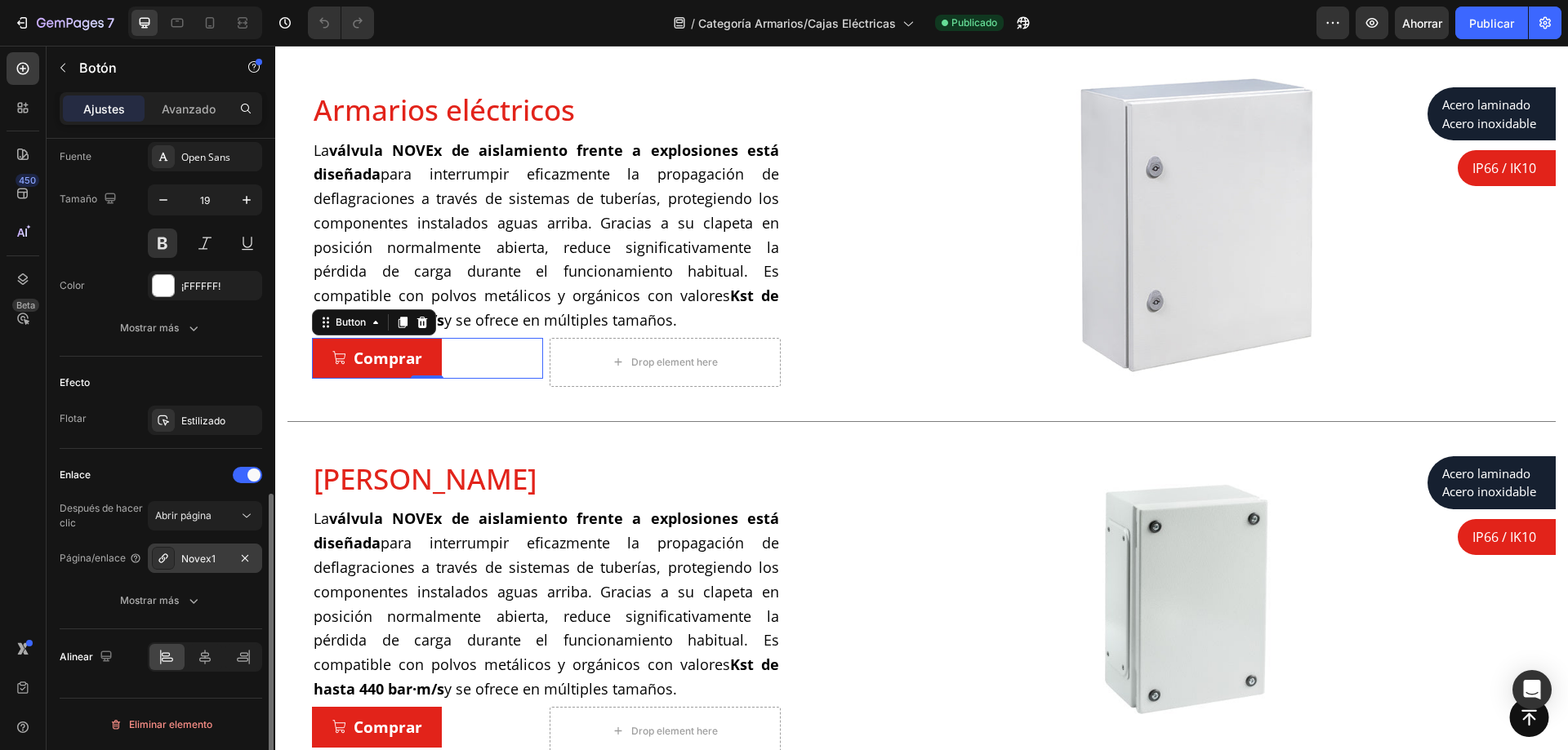
click at [229, 560] on div "Novex1" at bounding box center [205, 559] width 115 height 30
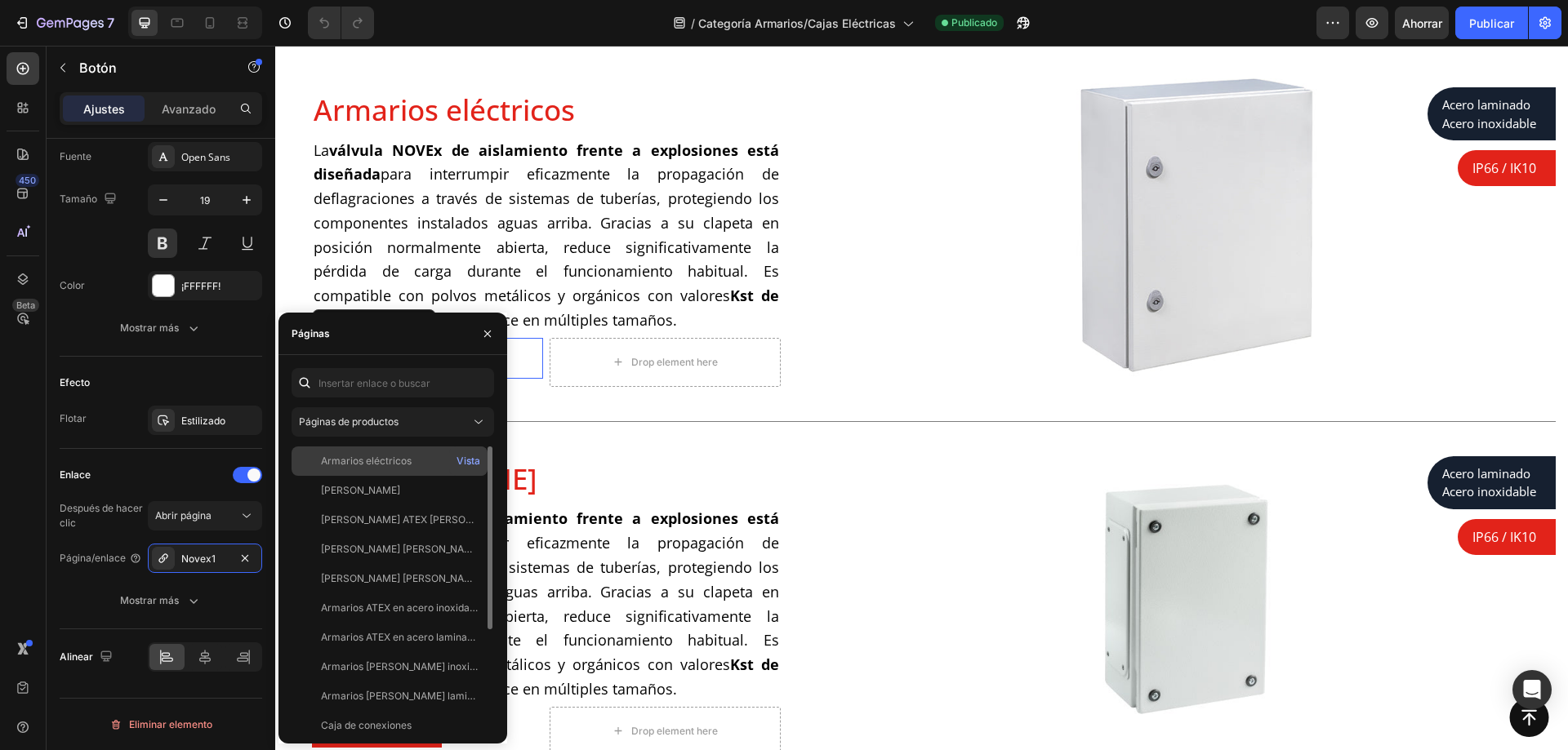
click at [398, 456] on font "Armarios eléctricos" at bounding box center [366, 460] width 91 height 12
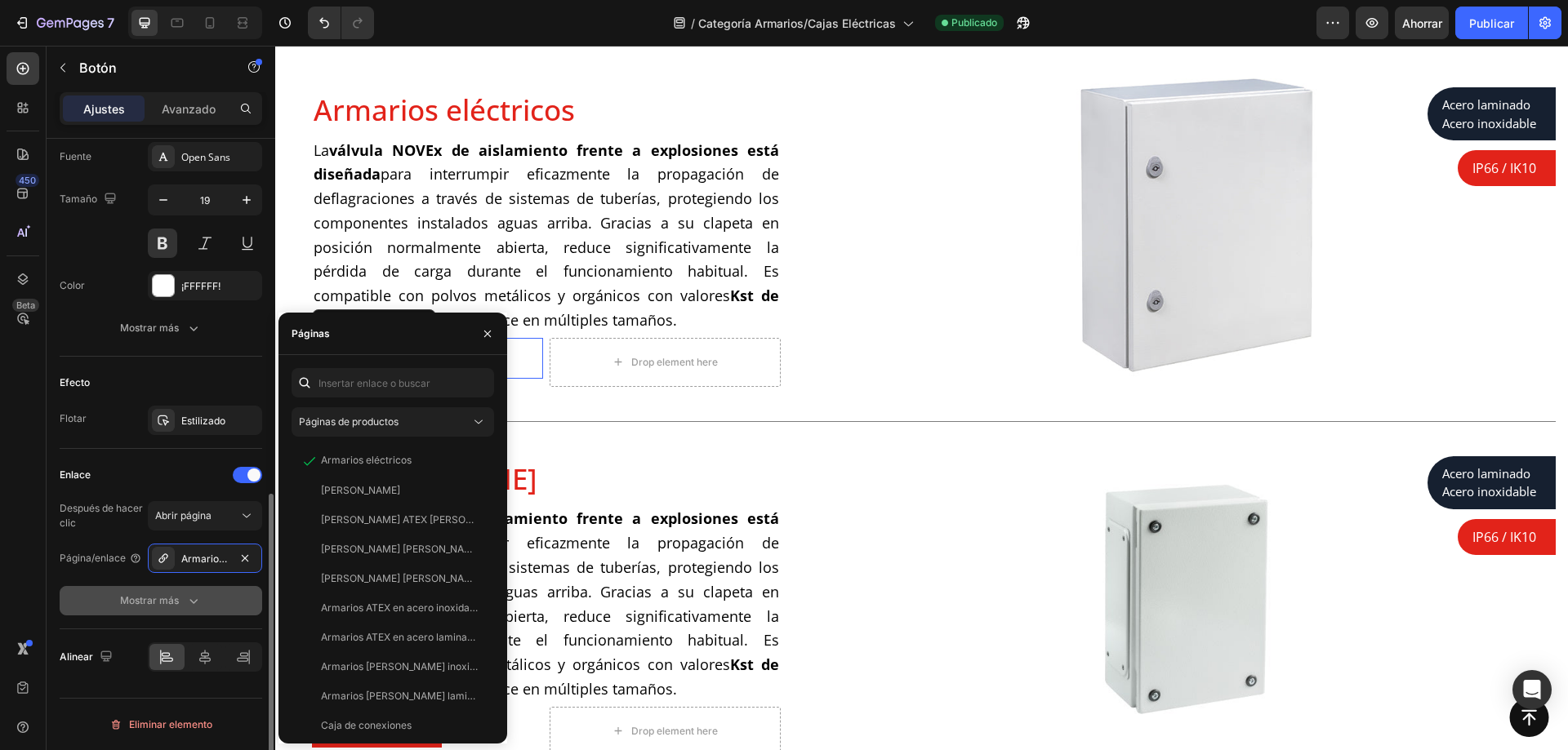
click at [235, 596] on button "Mostrar más" at bounding box center [161, 601] width 202 height 30
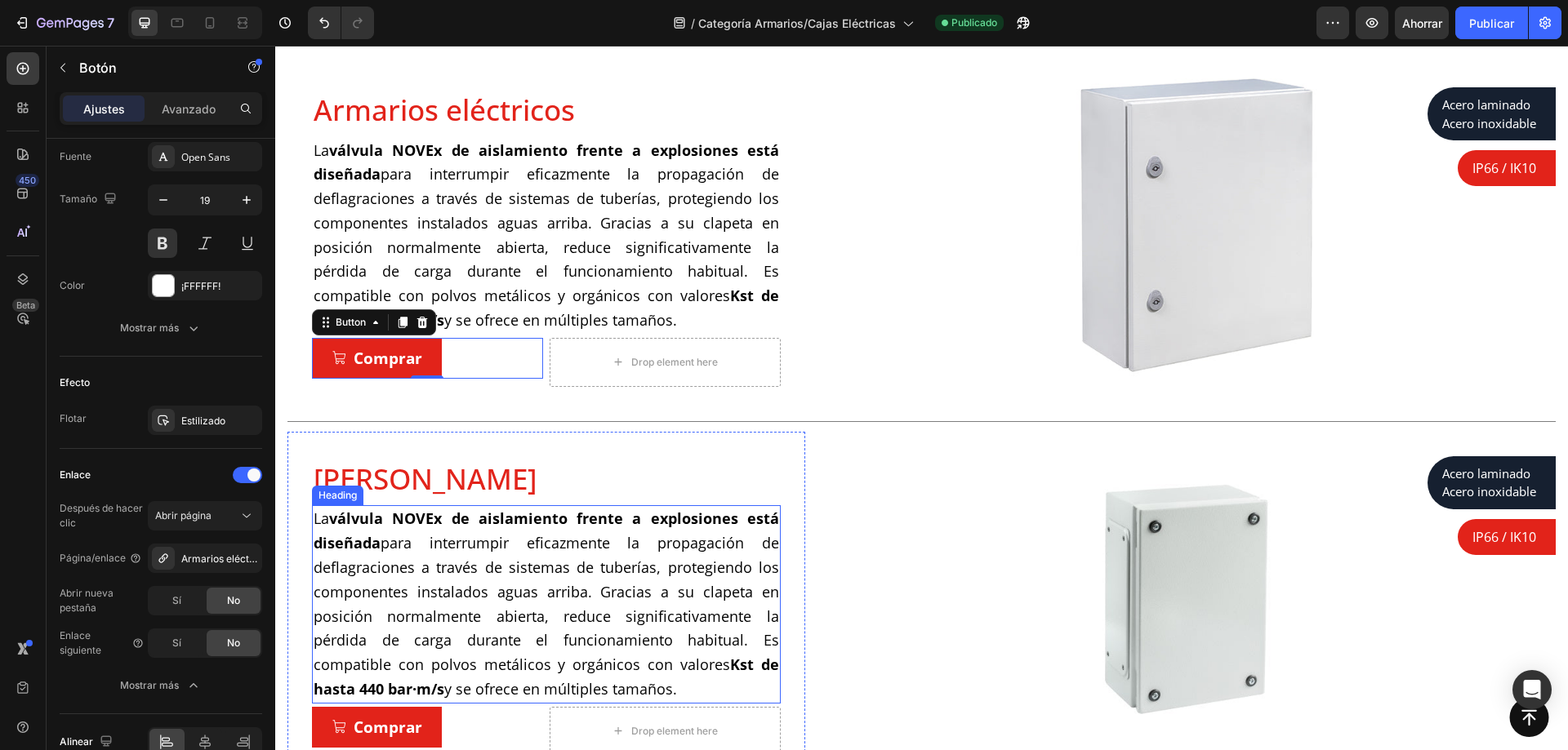
scroll to position [408, 0]
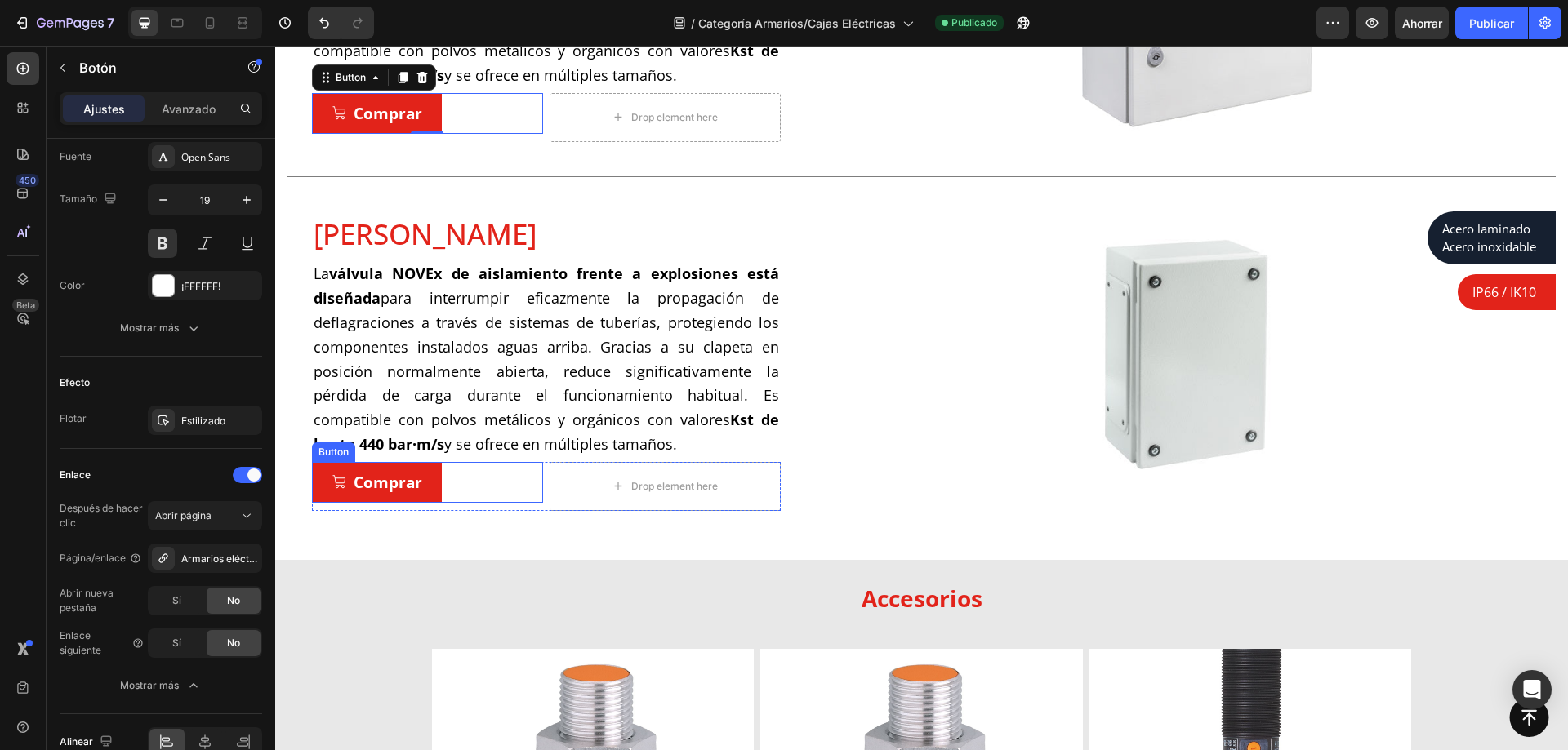
click at [451, 489] on div "Comprar Button" at bounding box center [428, 482] width 231 height 41
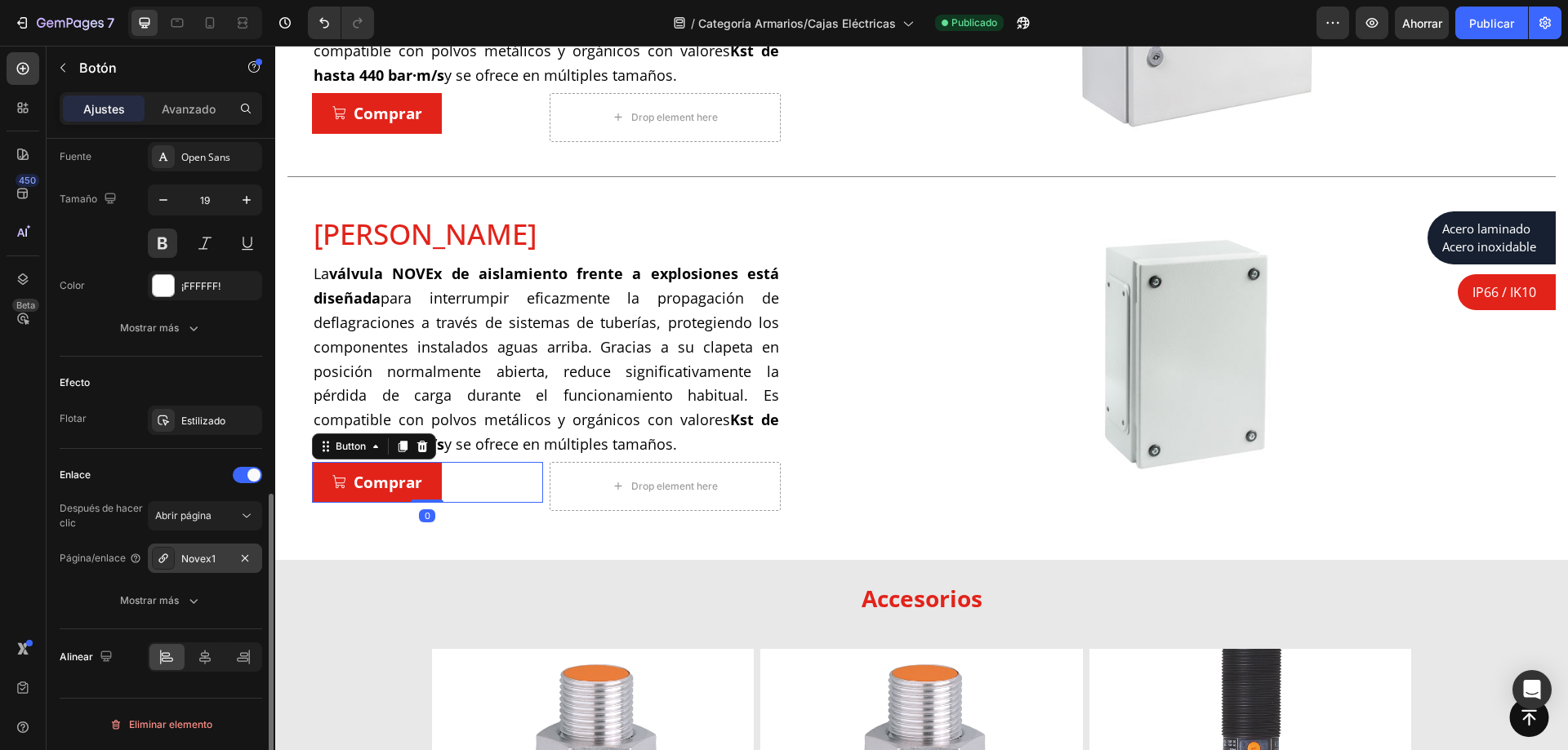
click at [215, 558] on div "Novex1" at bounding box center [204, 560] width 47 height 15
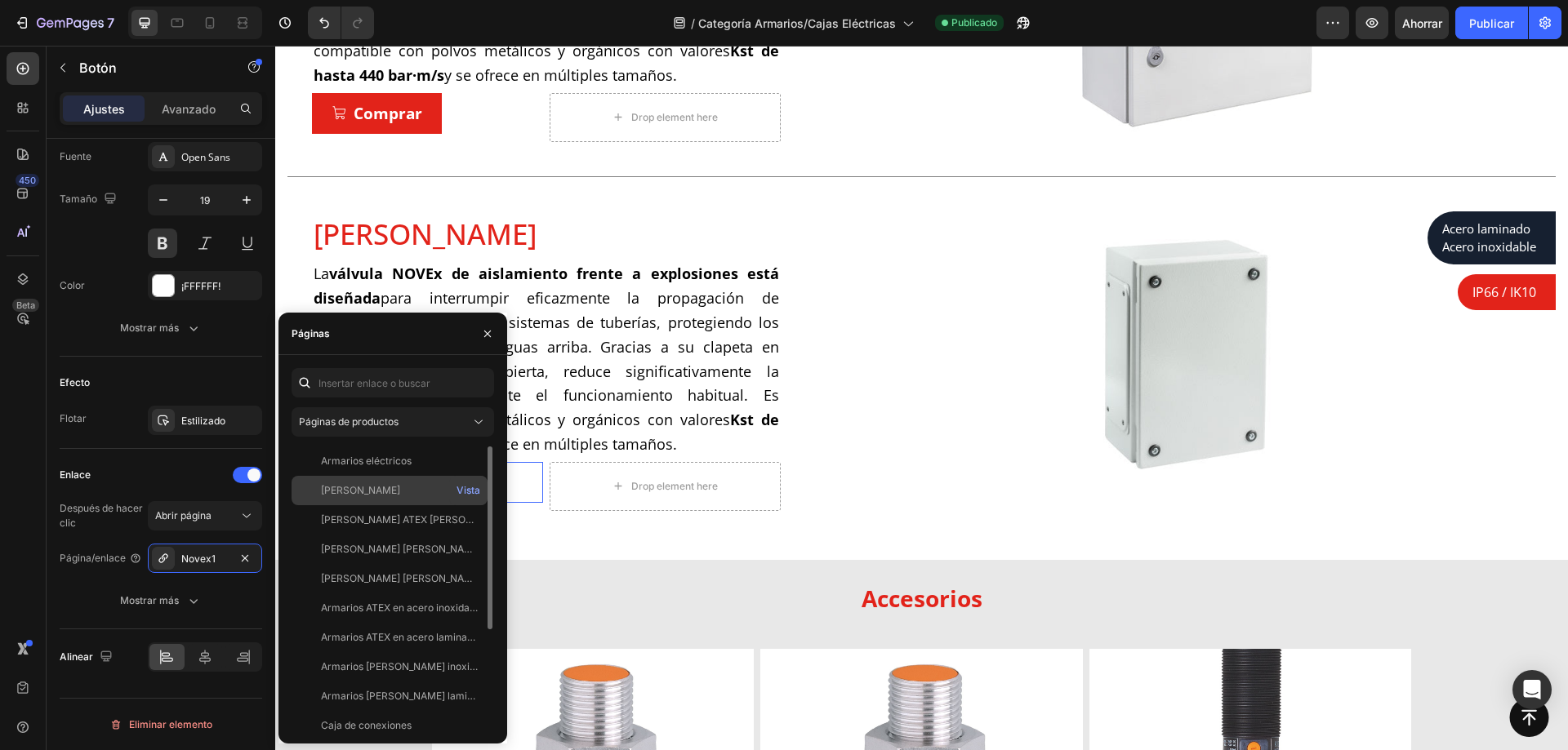
click at [398, 490] on div "[PERSON_NAME]" at bounding box center [390, 490] width 183 height 15
click at [206, 452] on div "Enlace Después de hacer clic Abrir página Página/enlace [PERSON_NAME] Mostrar m…" at bounding box center [161, 538] width 202 height 180
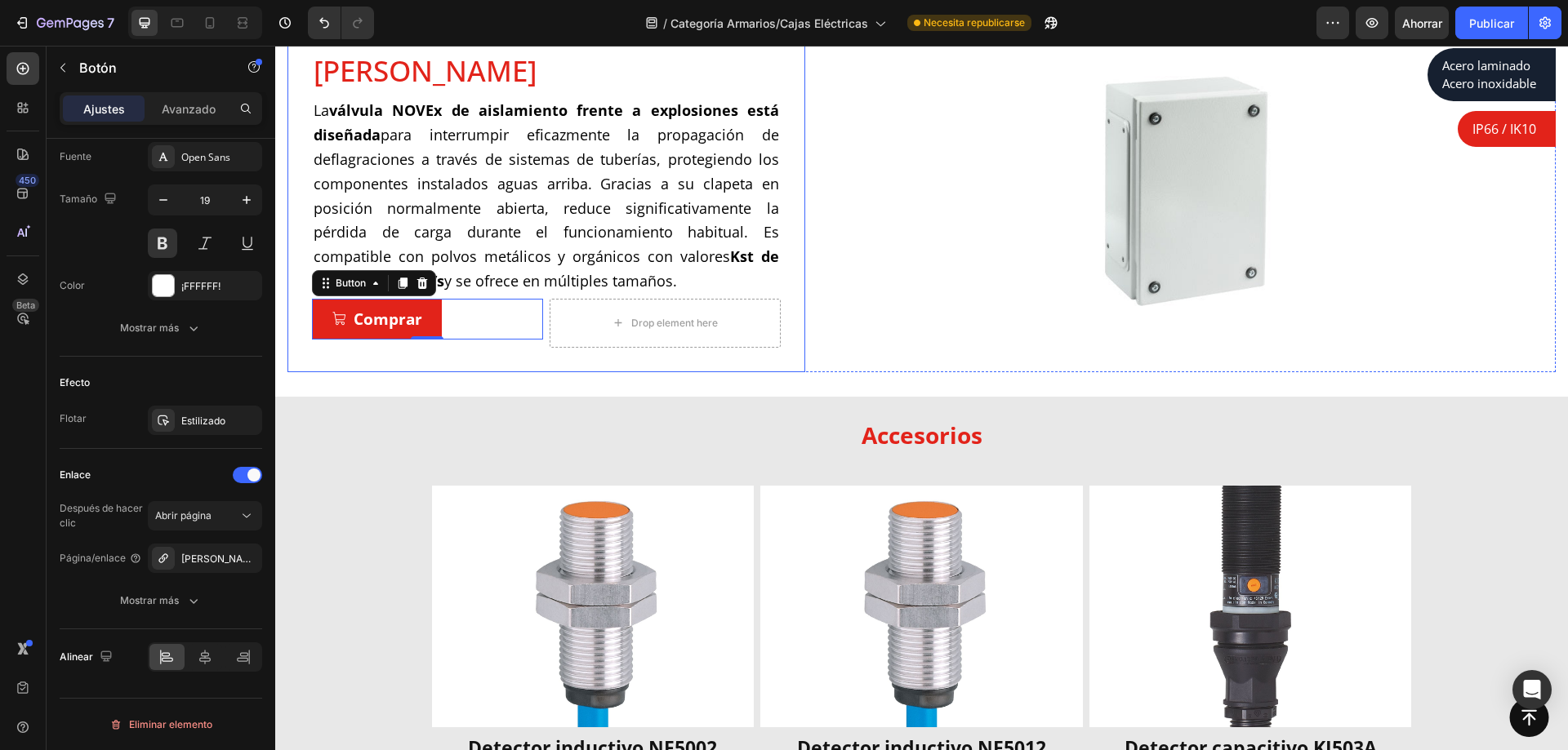
scroll to position [653, 0]
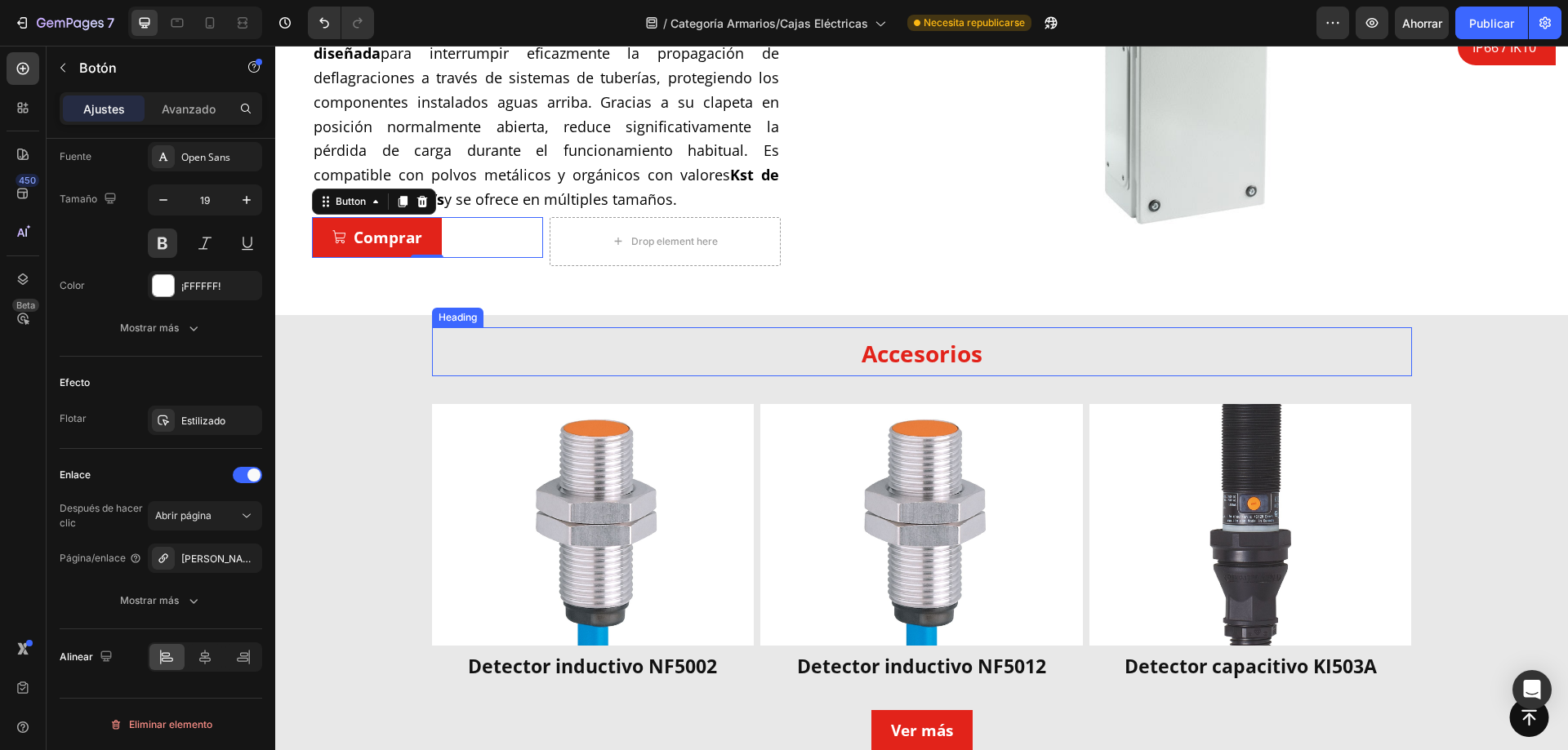
click at [862, 356] on span "Accesorios" at bounding box center [922, 354] width 121 height 31
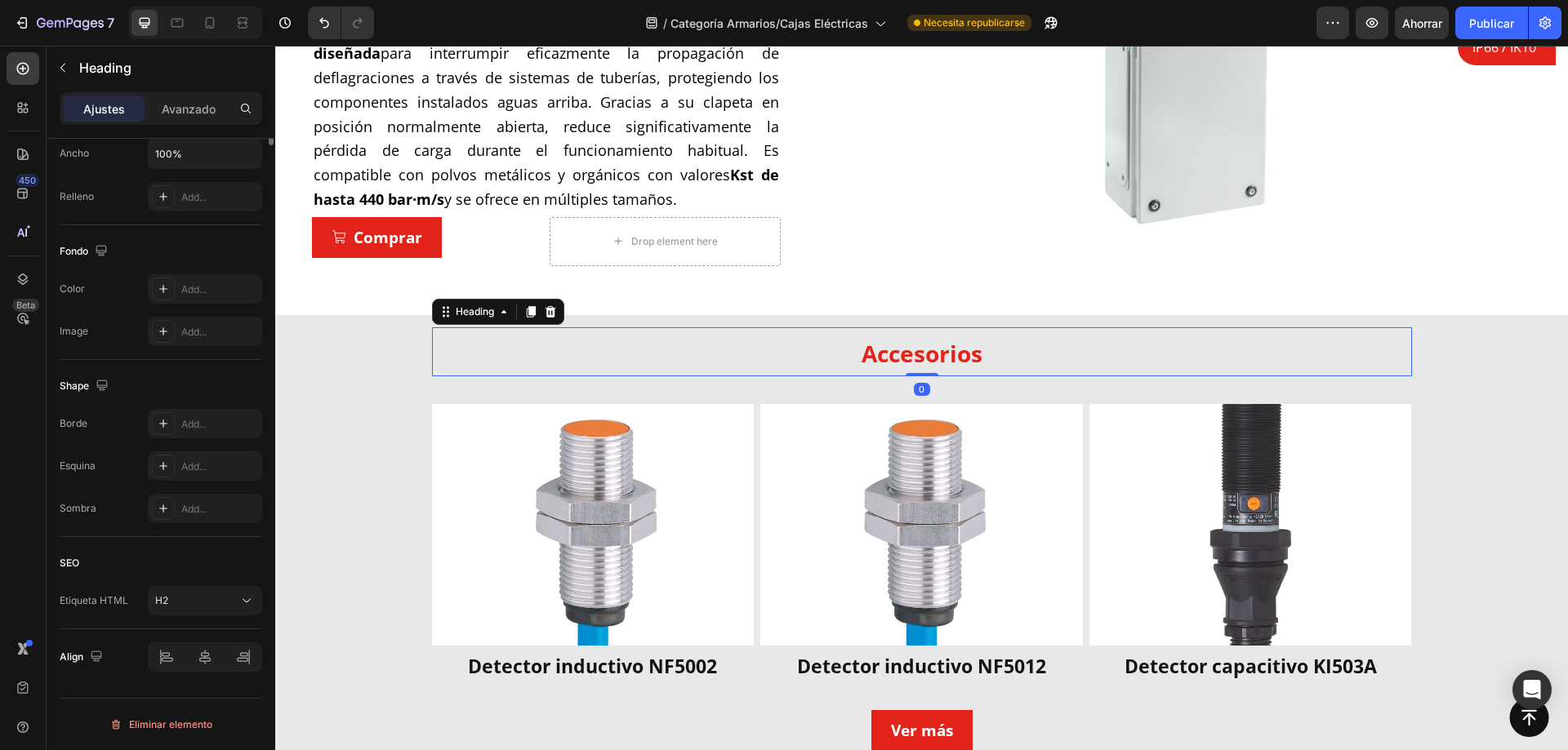
scroll to position [0, 0]
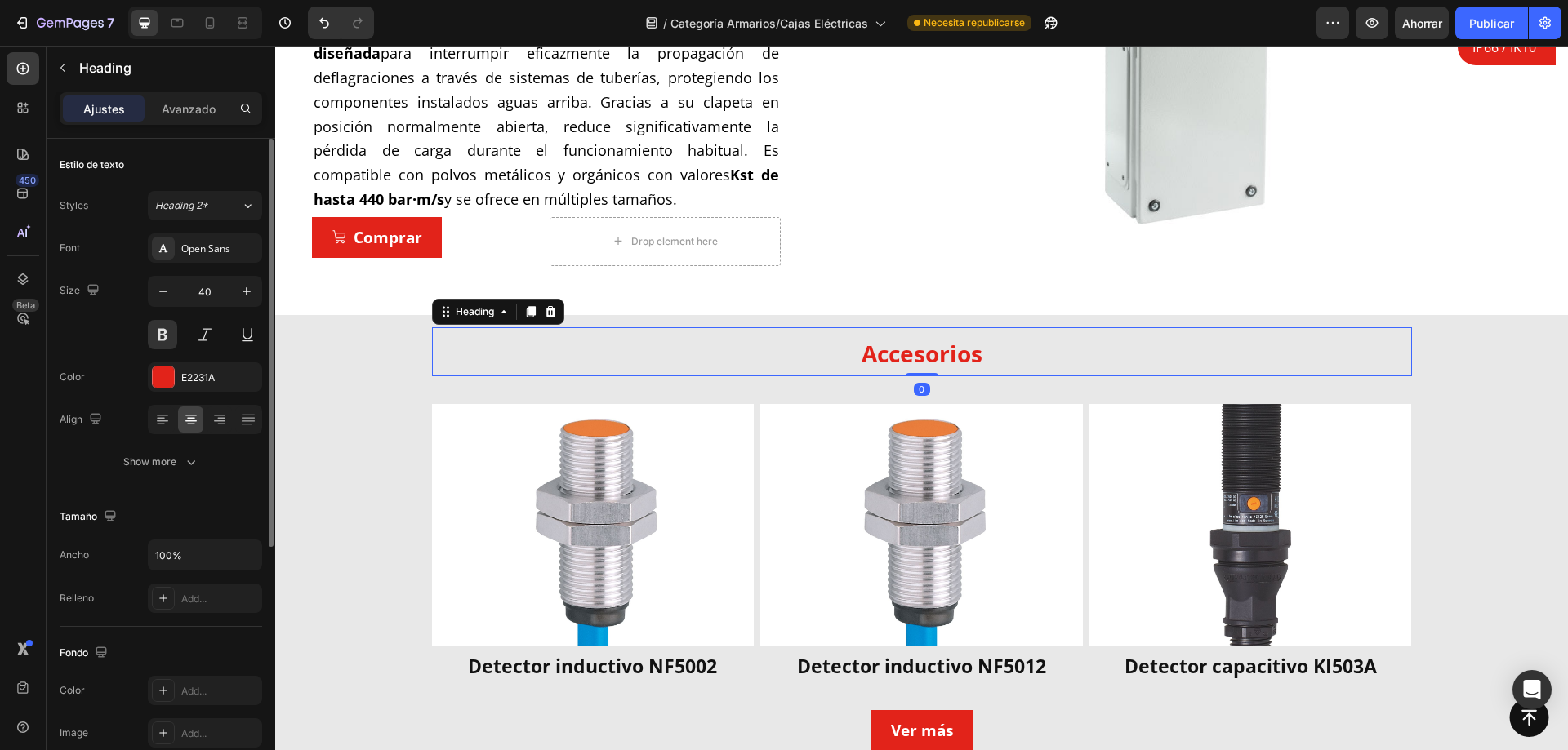
click at [862, 356] on span "Accesorios" at bounding box center [922, 354] width 121 height 31
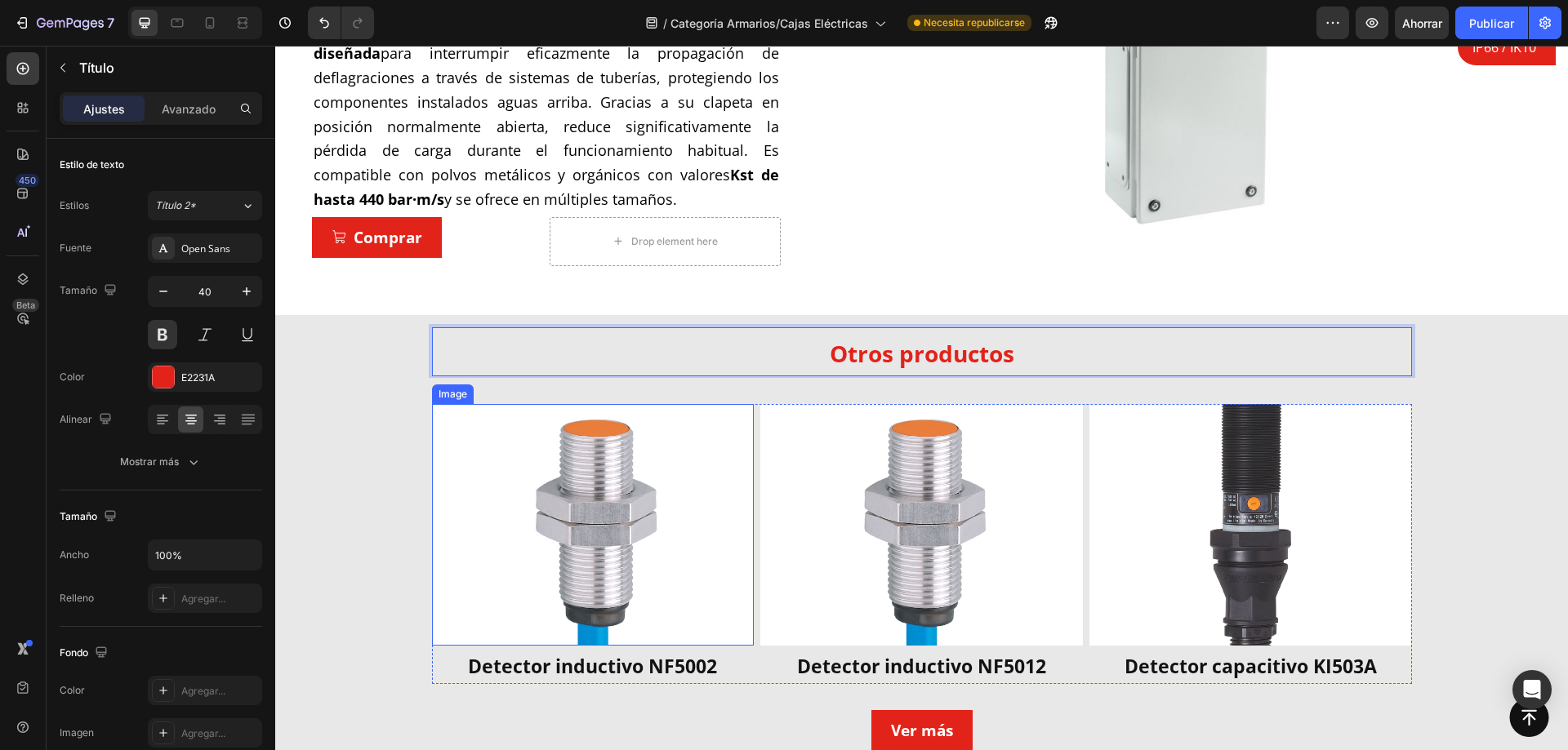
click at [760, 478] on img at bounding box center [921, 526] width 322 height 242
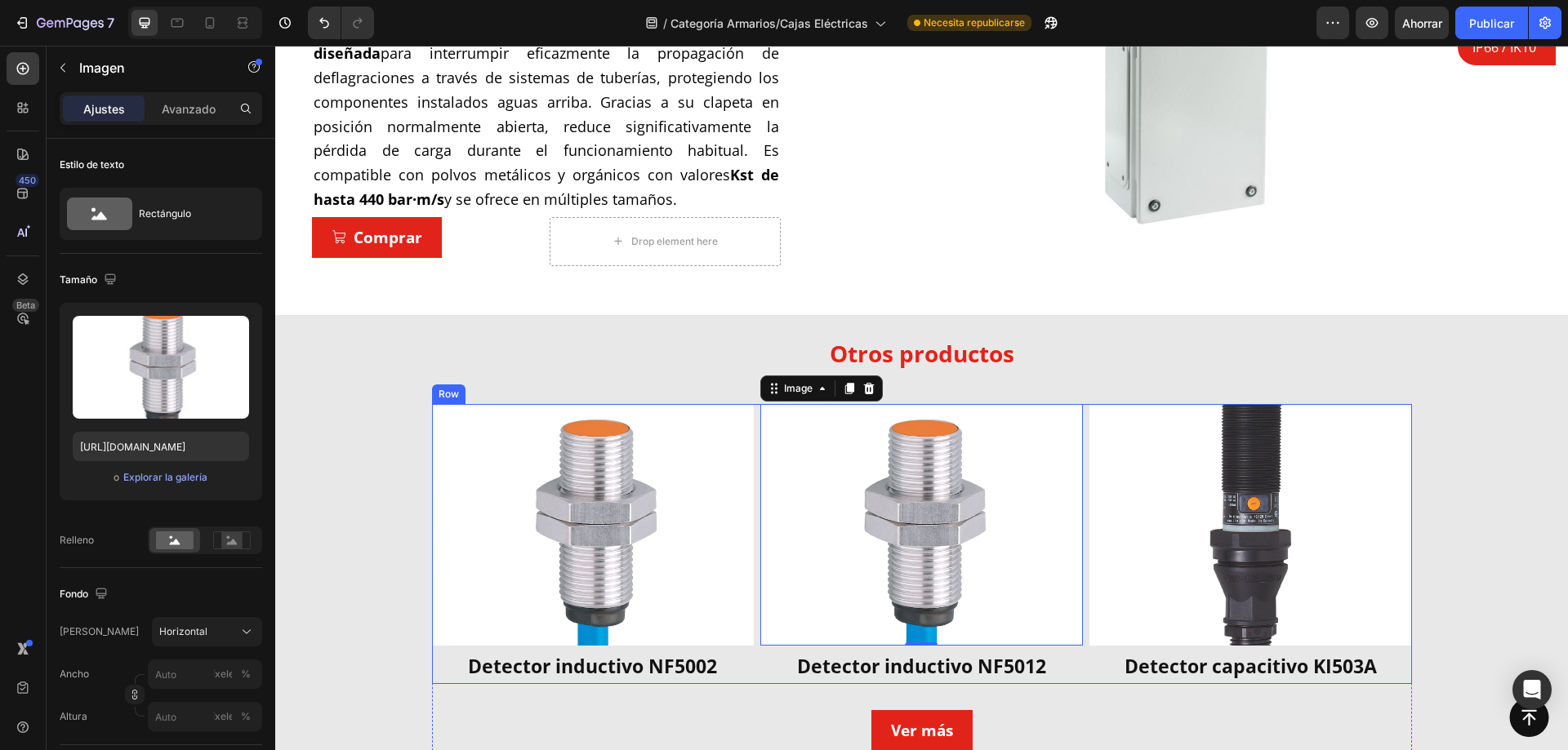
click at [750, 482] on div "Image 0 Detector inductivo NF5012 Heading Image Detector capacitivo KI503A Head…" at bounding box center [922, 545] width 980 height 281
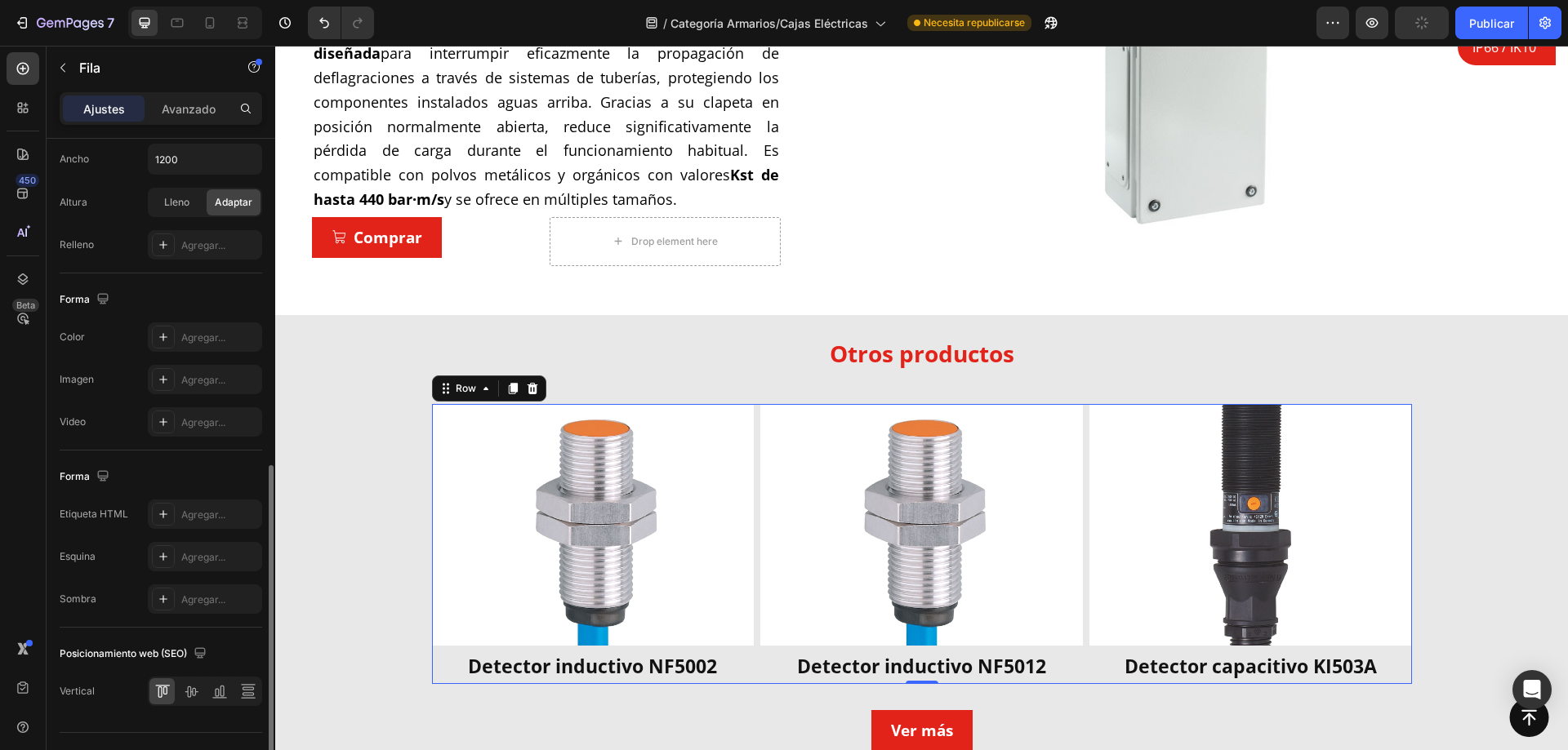
scroll to position [525, 0]
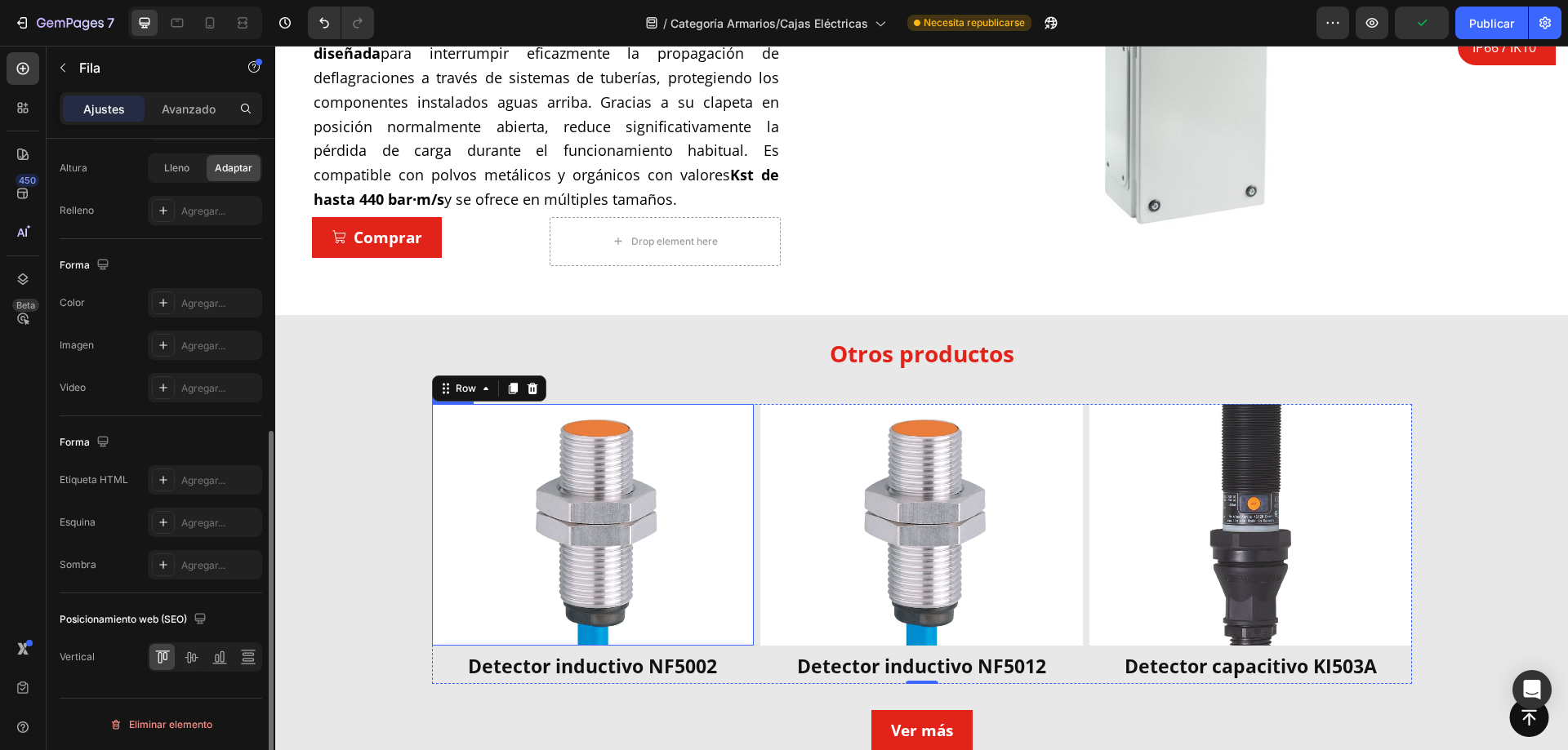
click at [608, 537] on img at bounding box center [593, 526] width 322 height 242
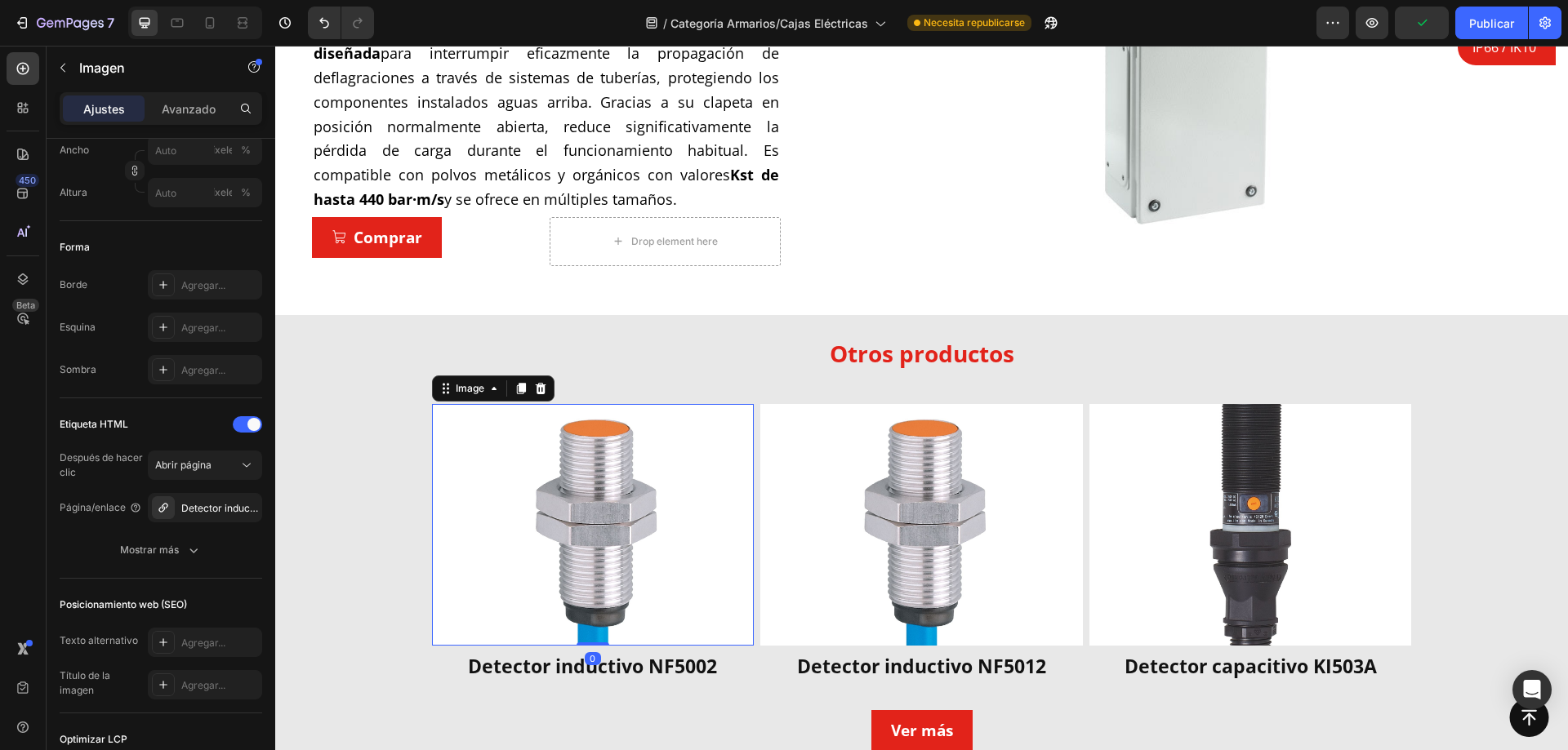
scroll to position [0, 0]
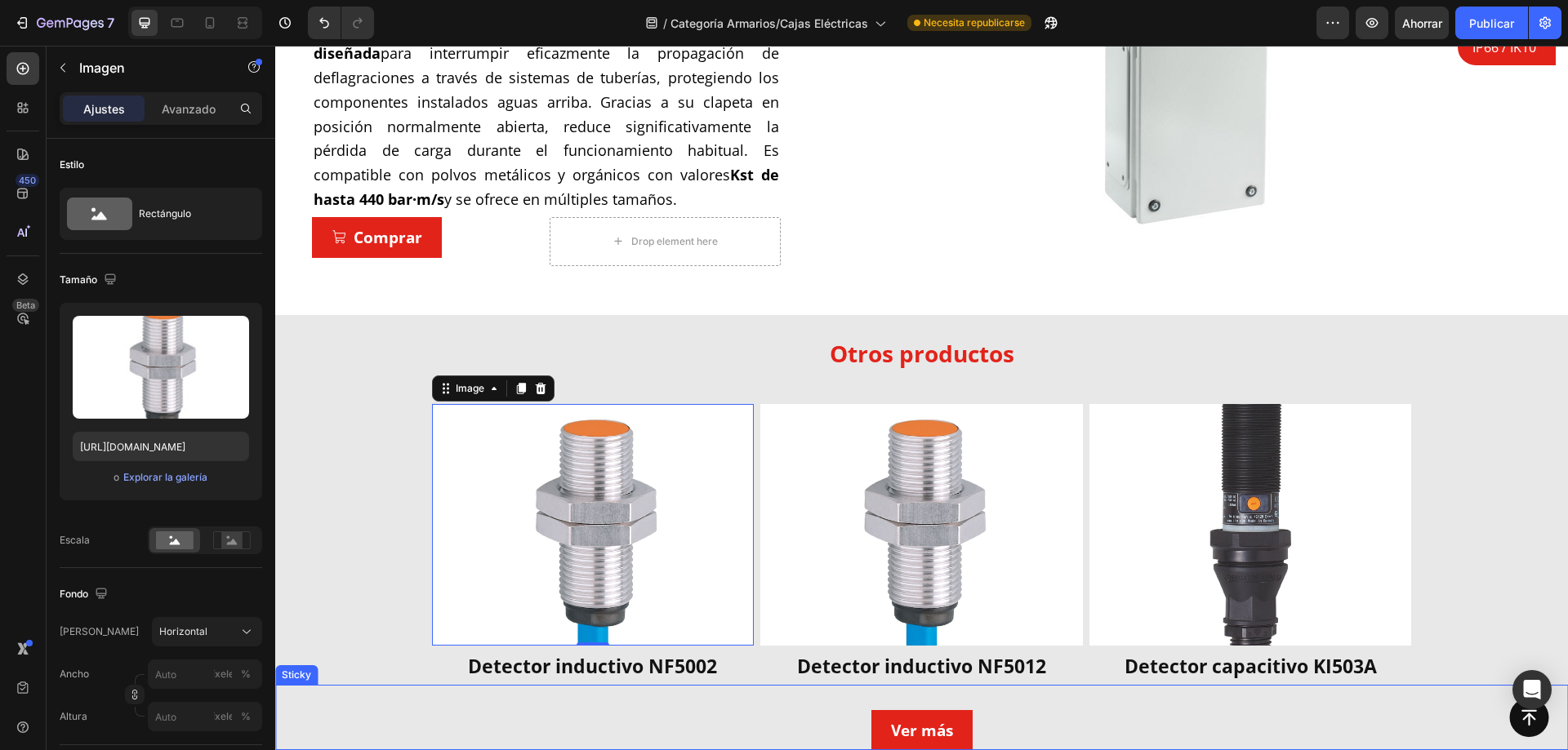
click at [687, 672] on strong "Detector inductivo NF5002" at bounding box center [593, 666] width 249 height 26
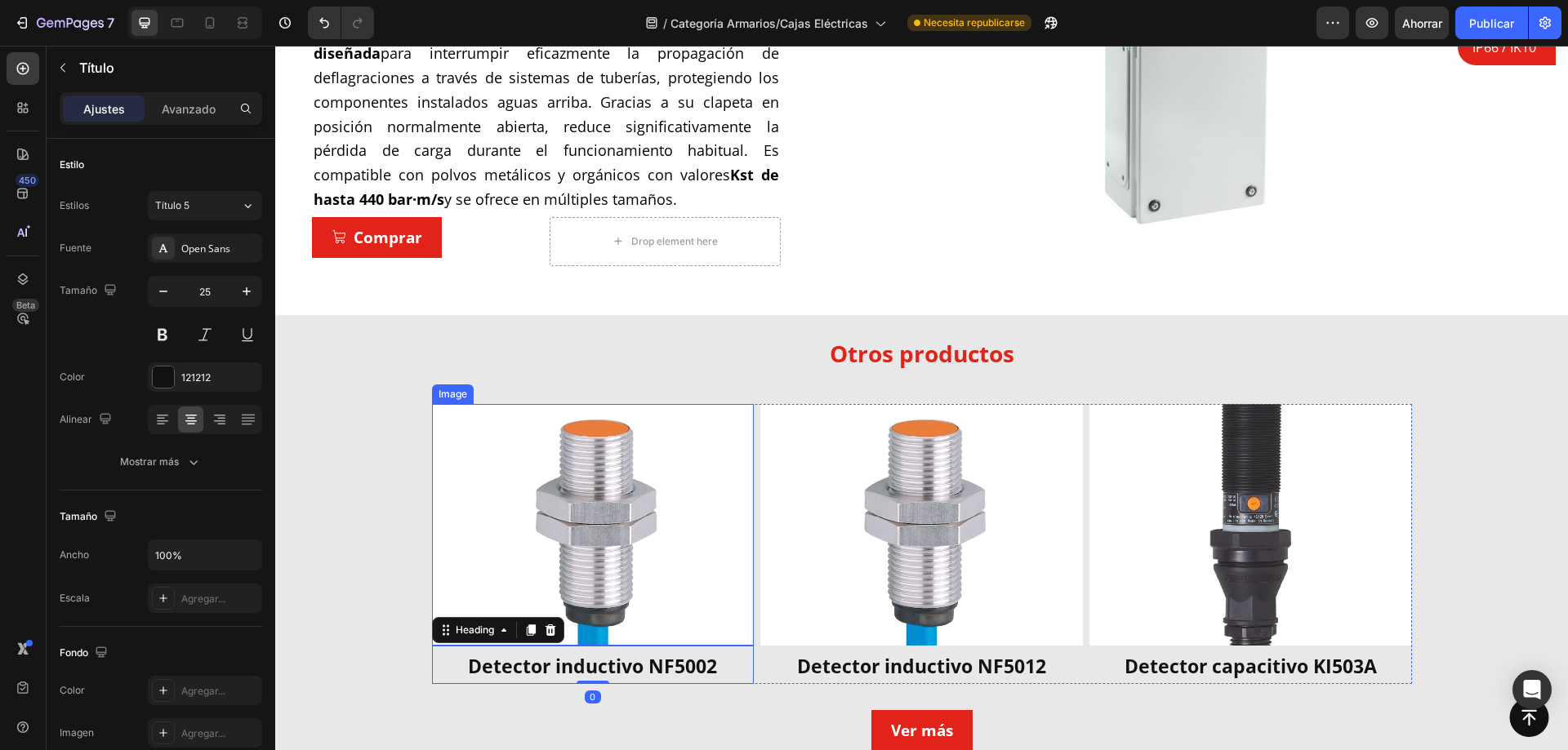
scroll to position [817, 0]
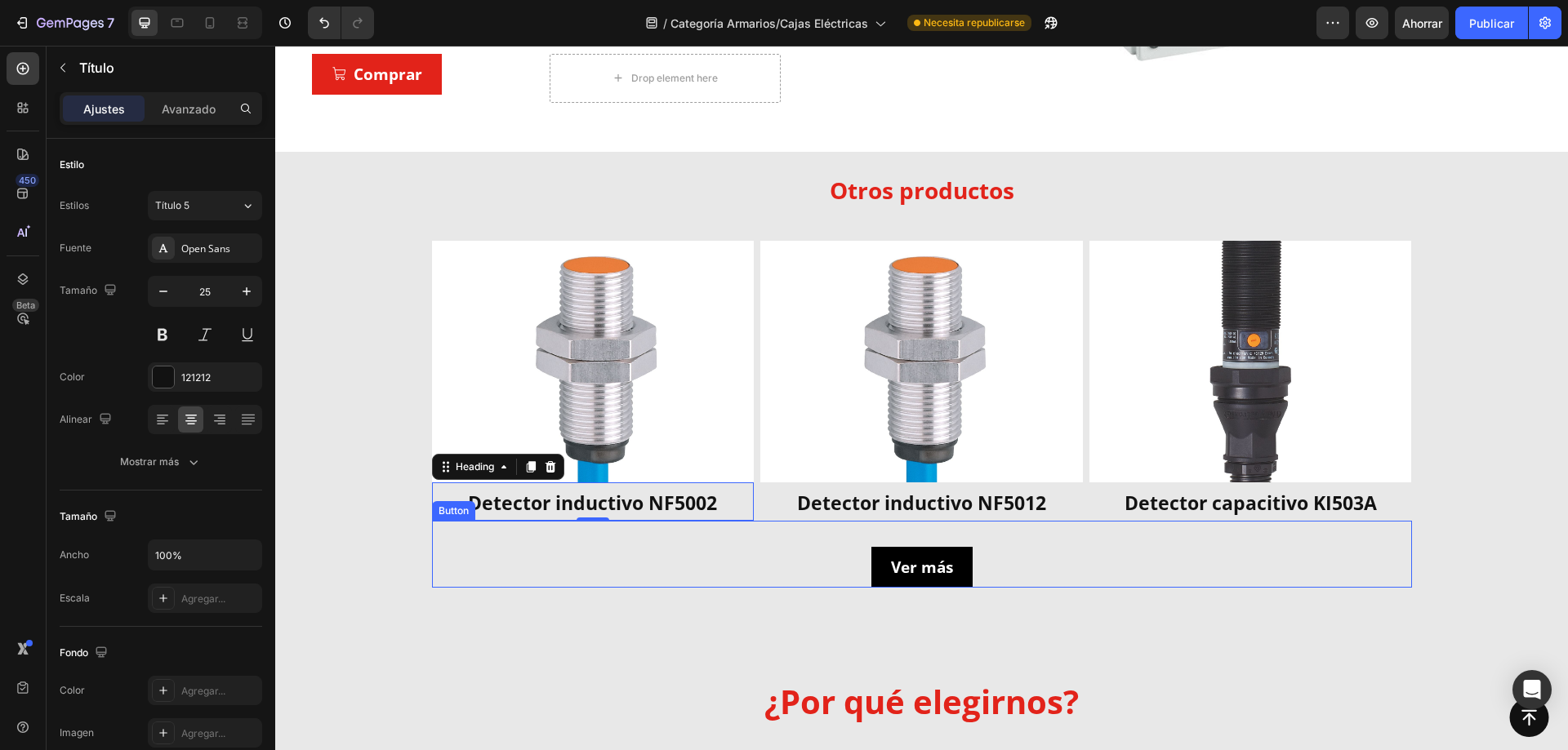
click at [895, 551] on link "Ver más" at bounding box center [922, 567] width 102 height 41
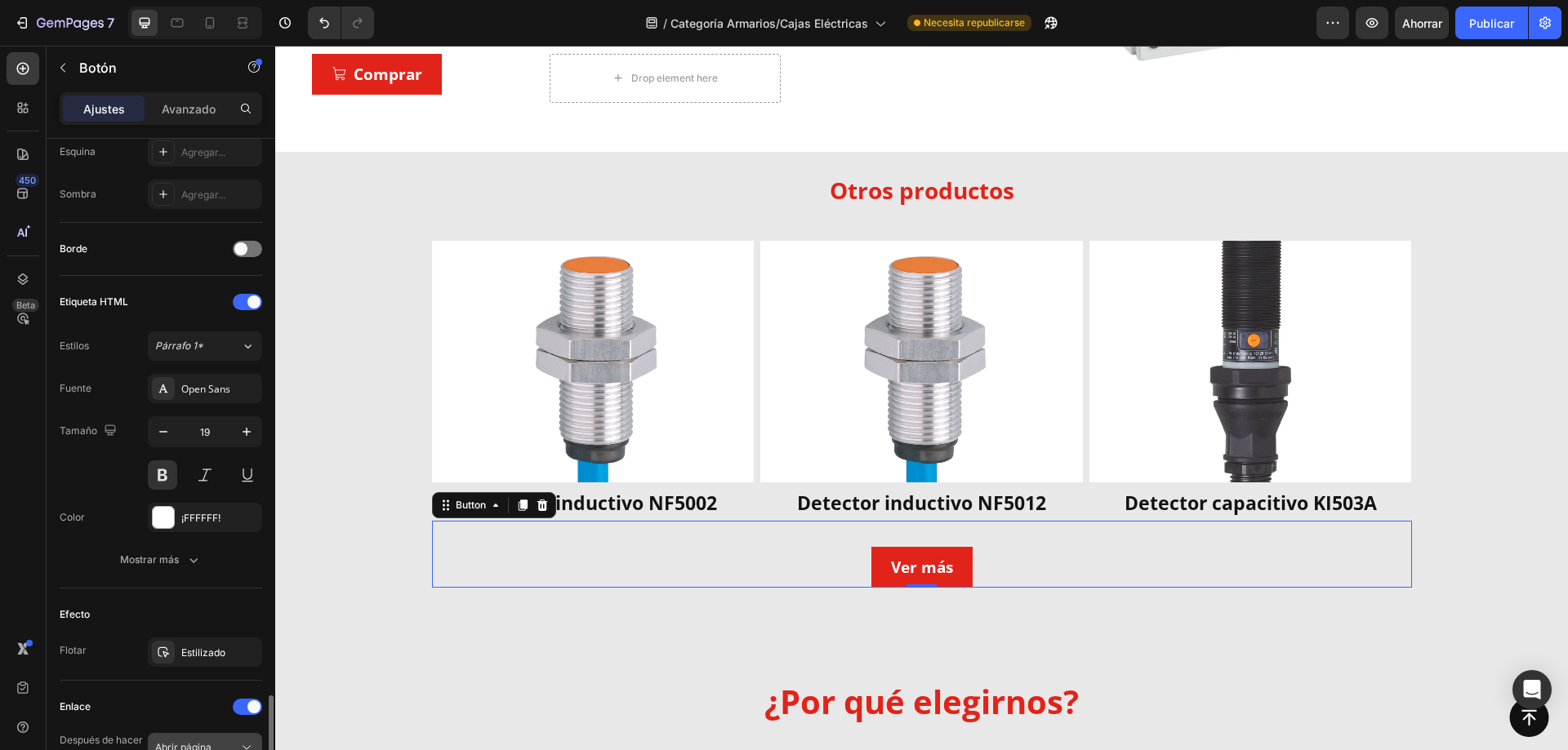
scroll to position [640, 0]
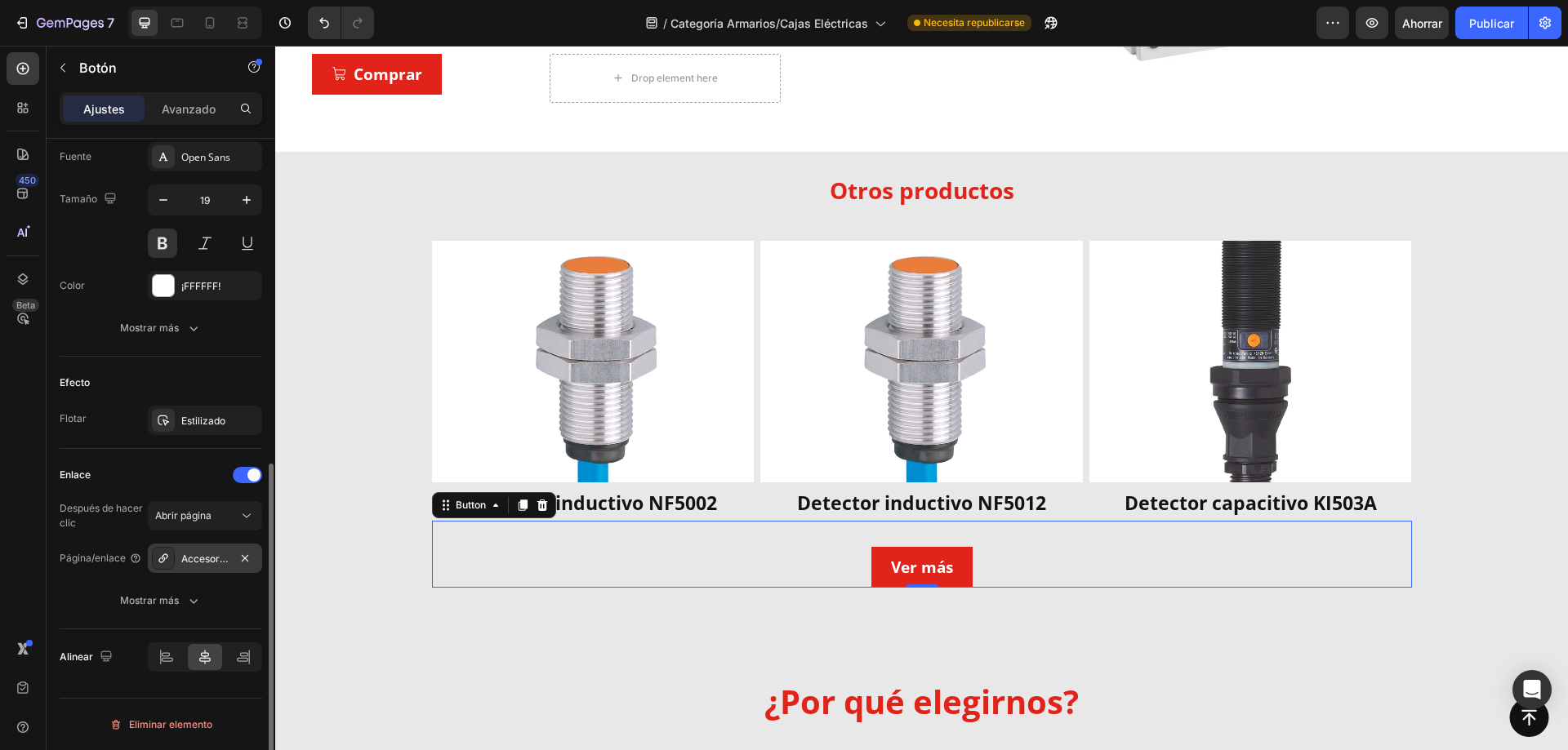
click at [209, 560] on font "Accesorios NovexI" at bounding box center [225, 559] width 87 height 12
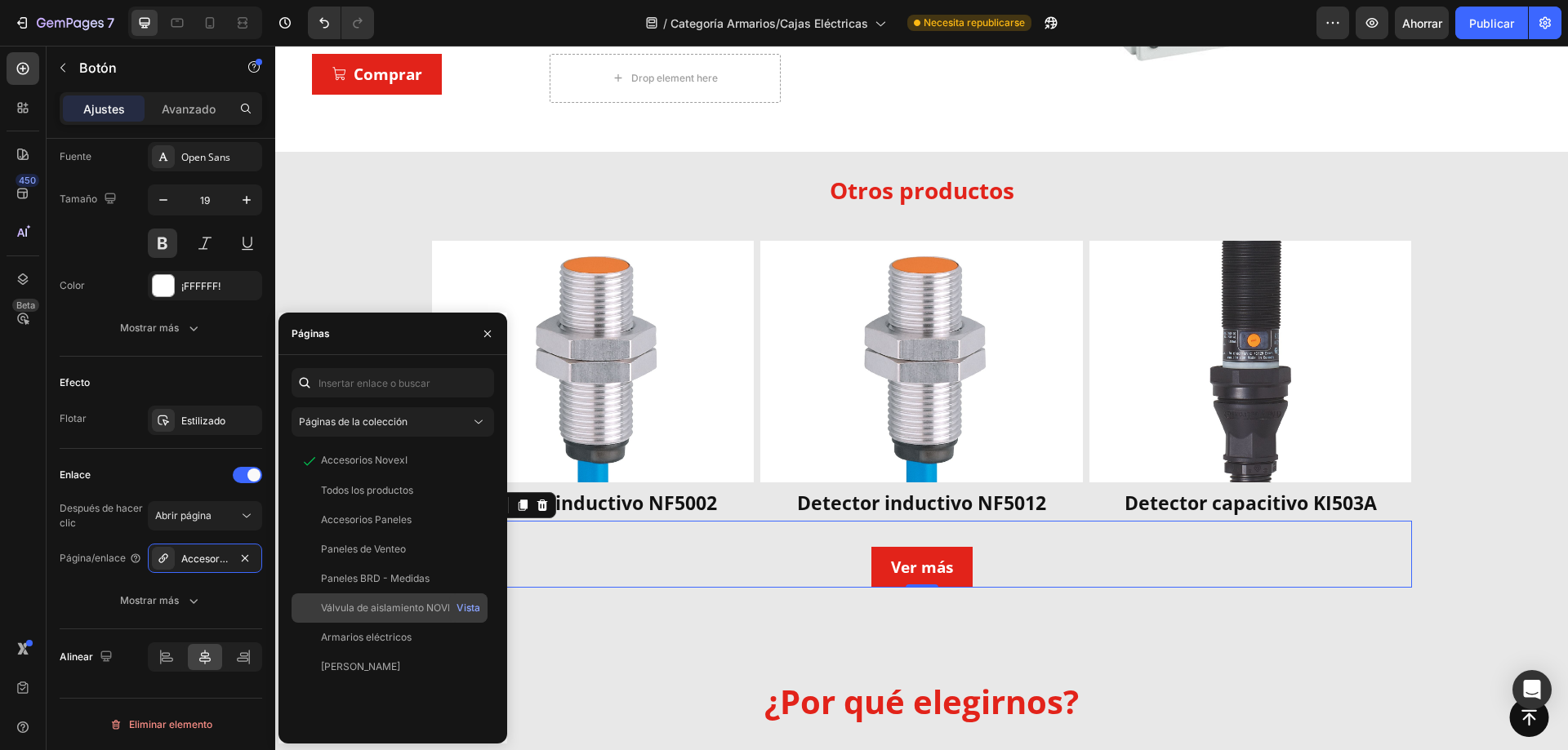
click at [405, 602] on font "Válvula de aislamiento NOVEx" at bounding box center [389, 608] width 138 height 12
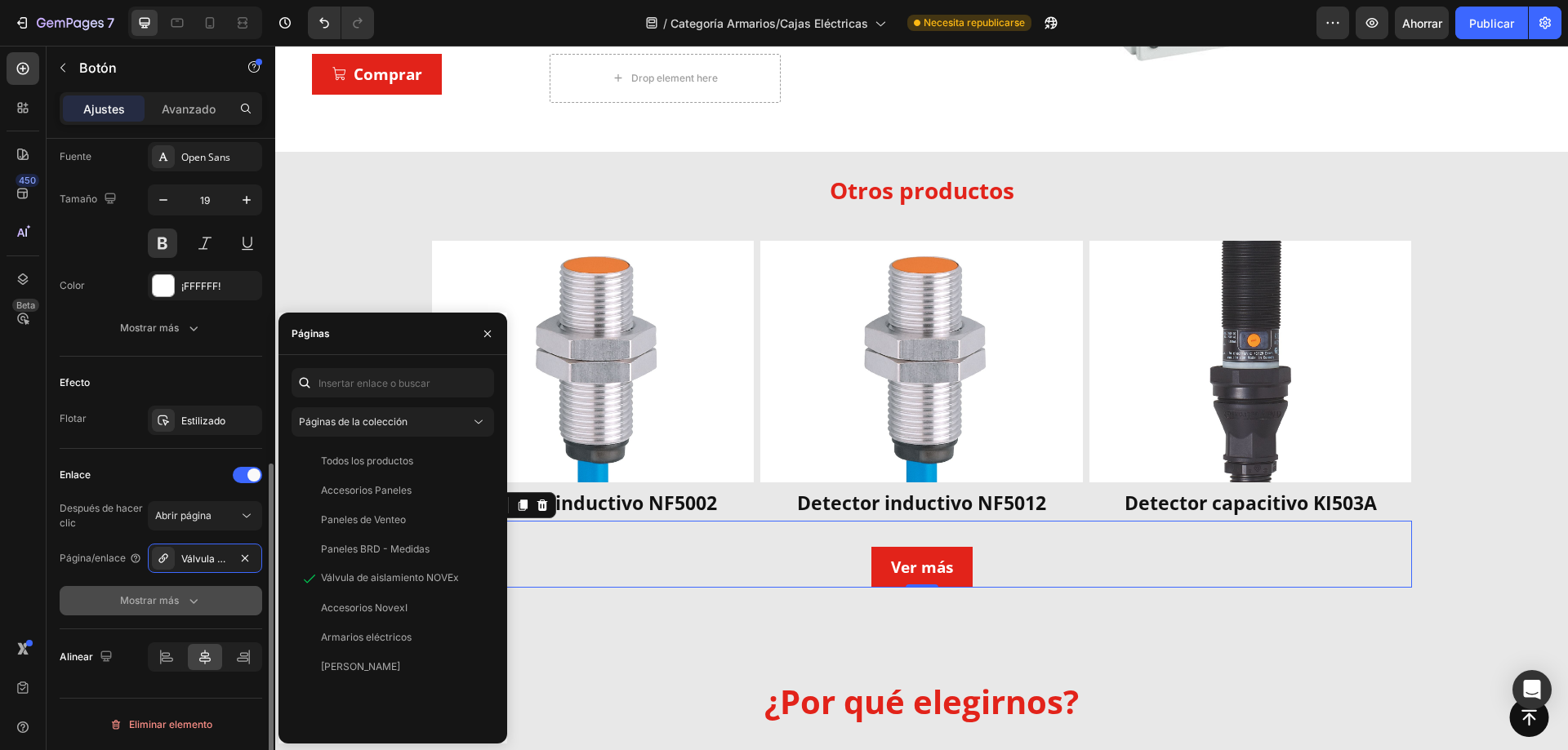
click at [227, 587] on button "Mostrar más" at bounding box center [161, 601] width 202 height 30
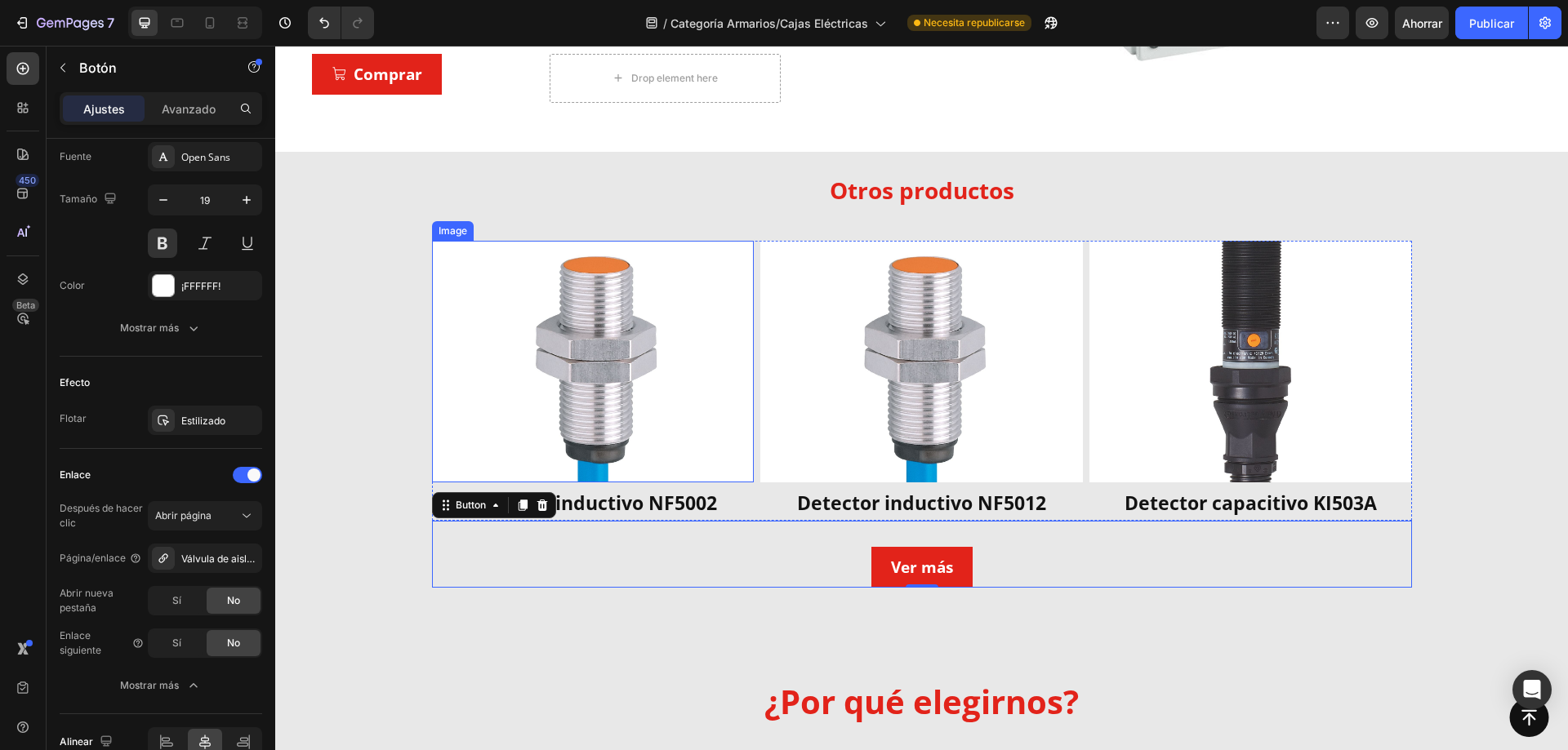
click at [653, 454] on img at bounding box center [593, 362] width 322 height 242
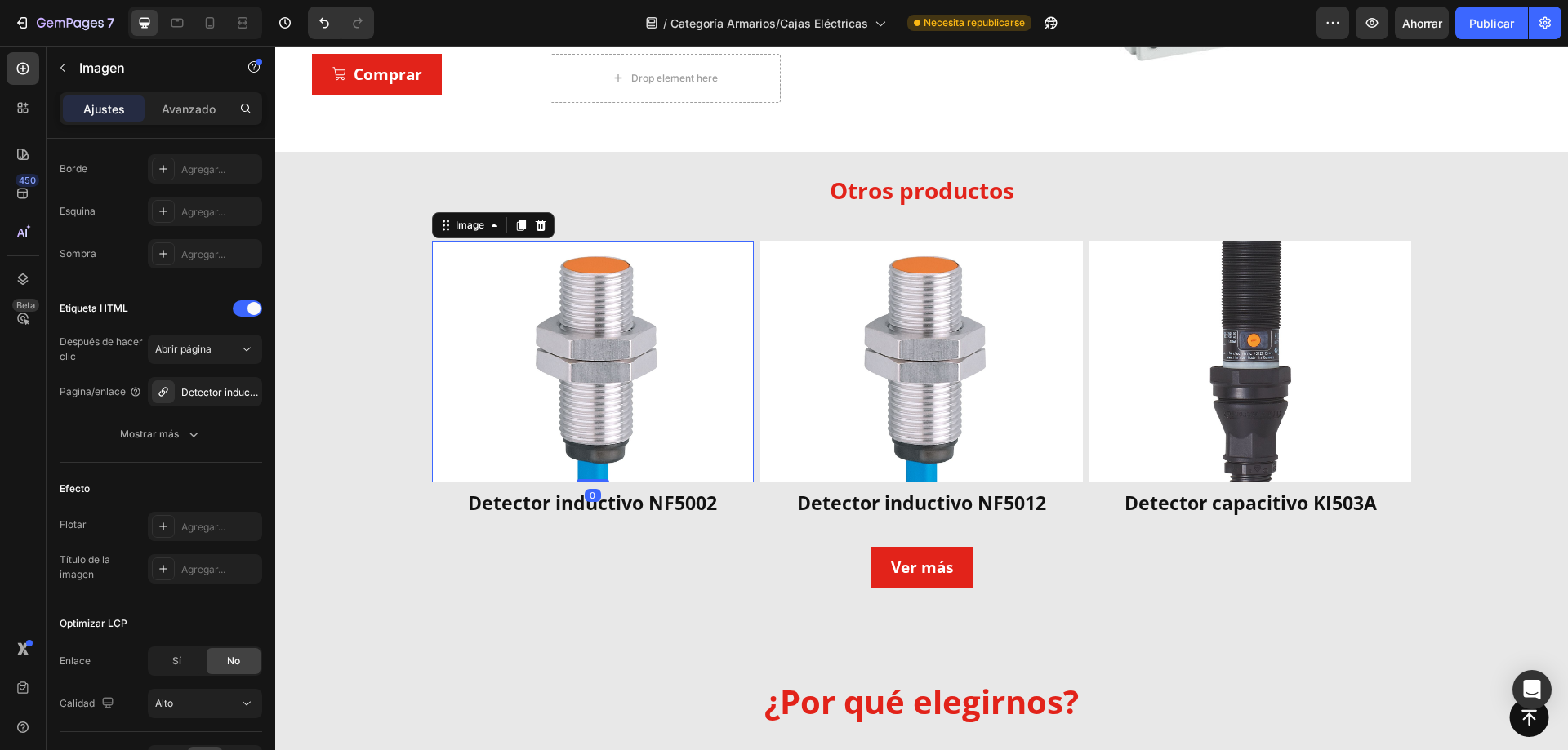
scroll to position [0, 0]
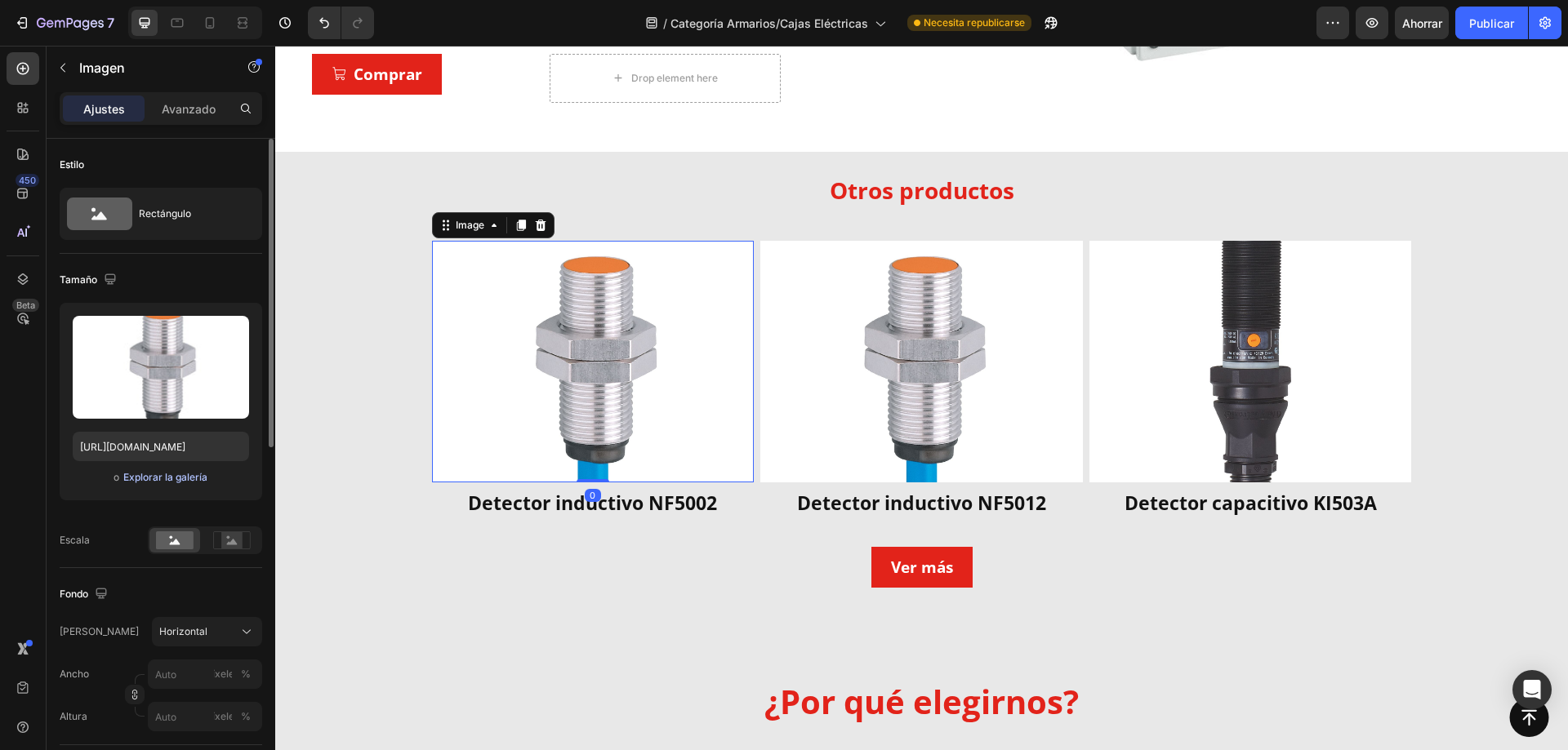
click at [182, 478] on font "Explorar la galería" at bounding box center [164, 477] width 84 height 12
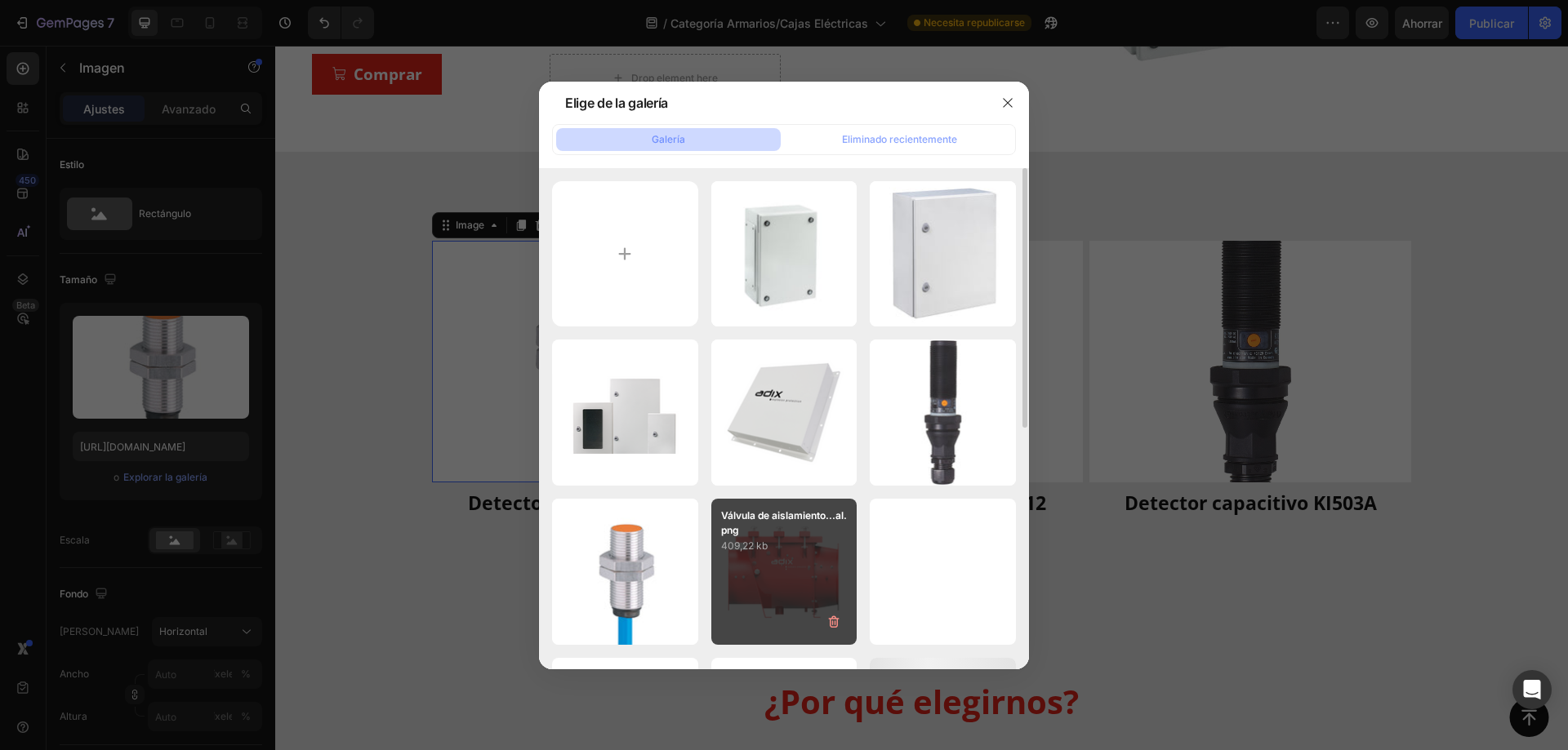
click at [796, 524] on p "Válvula de aislamiento...al.png" at bounding box center [784, 524] width 127 height 30
type input "https://cdn.shopify.com/s/files/1/0857/6765/1656/files/gempages_539006774255027…"
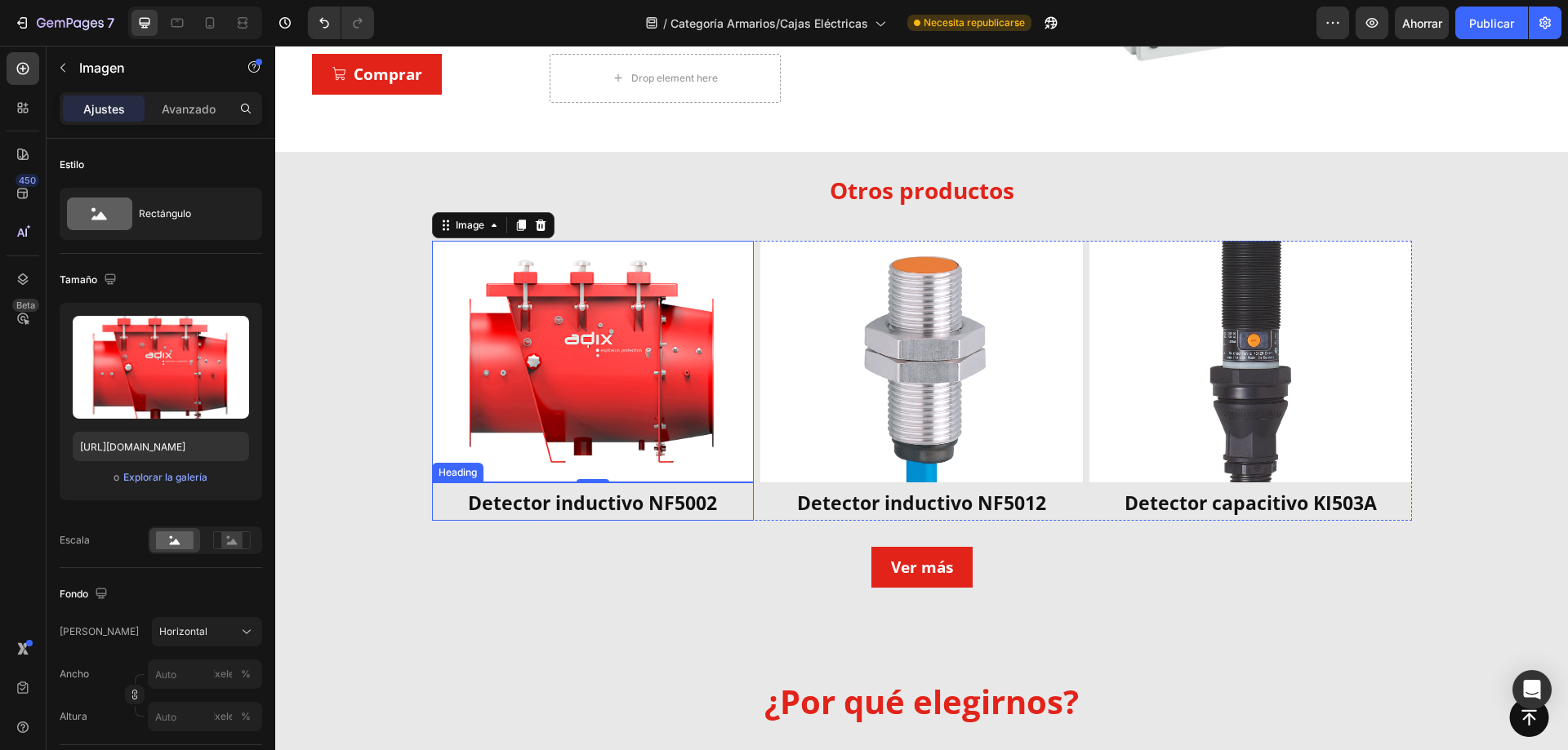
click at [672, 503] on strong "Detector inductivo NF5002" at bounding box center [593, 502] width 249 height 26
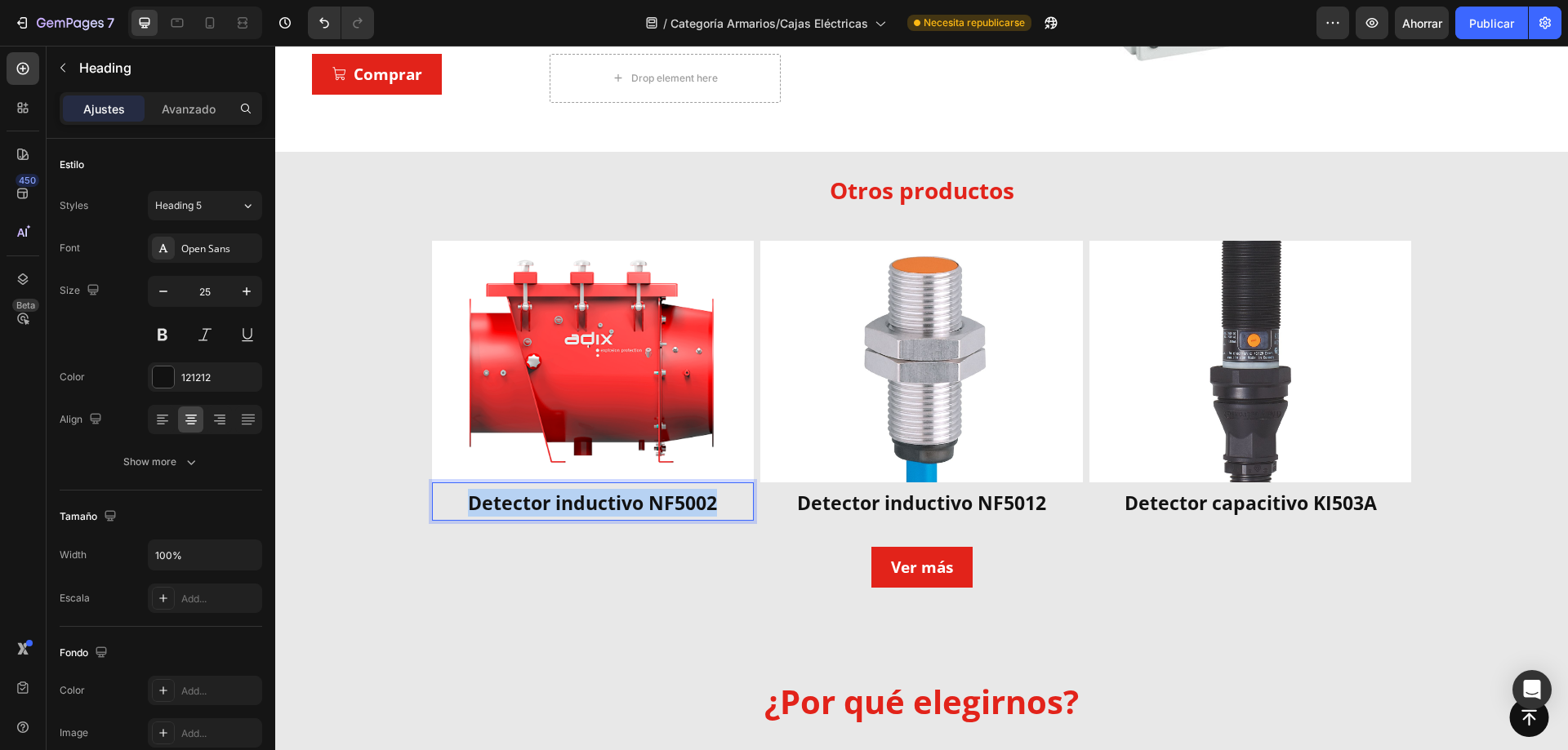
click at [672, 503] on strong "Detector inductivo NF5002" at bounding box center [593, 502] width 249 height 26
click at [568, 527] on div "Ver más Button" at bounding box center [922, 554] width 980 height 67
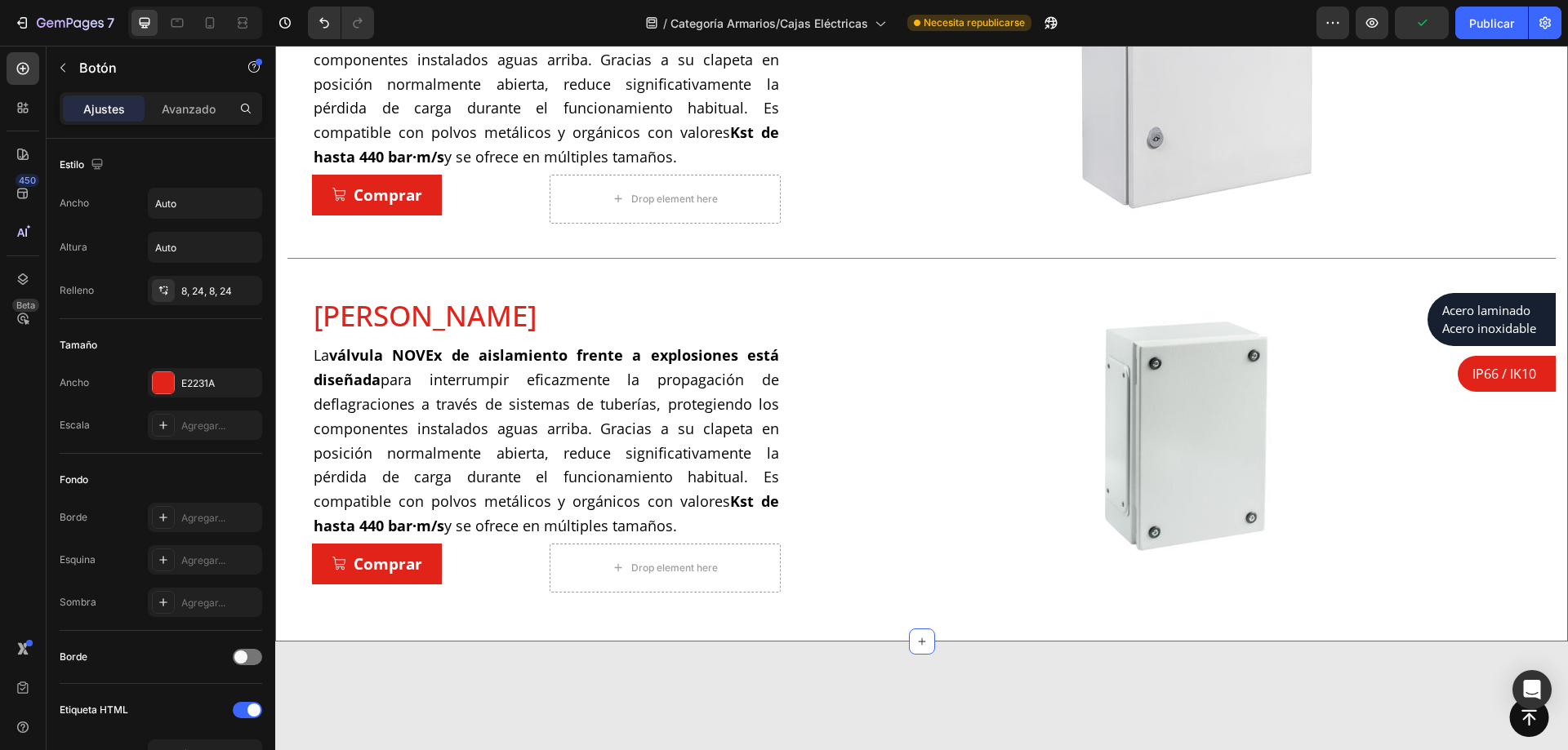
scroll to position [81, 0]
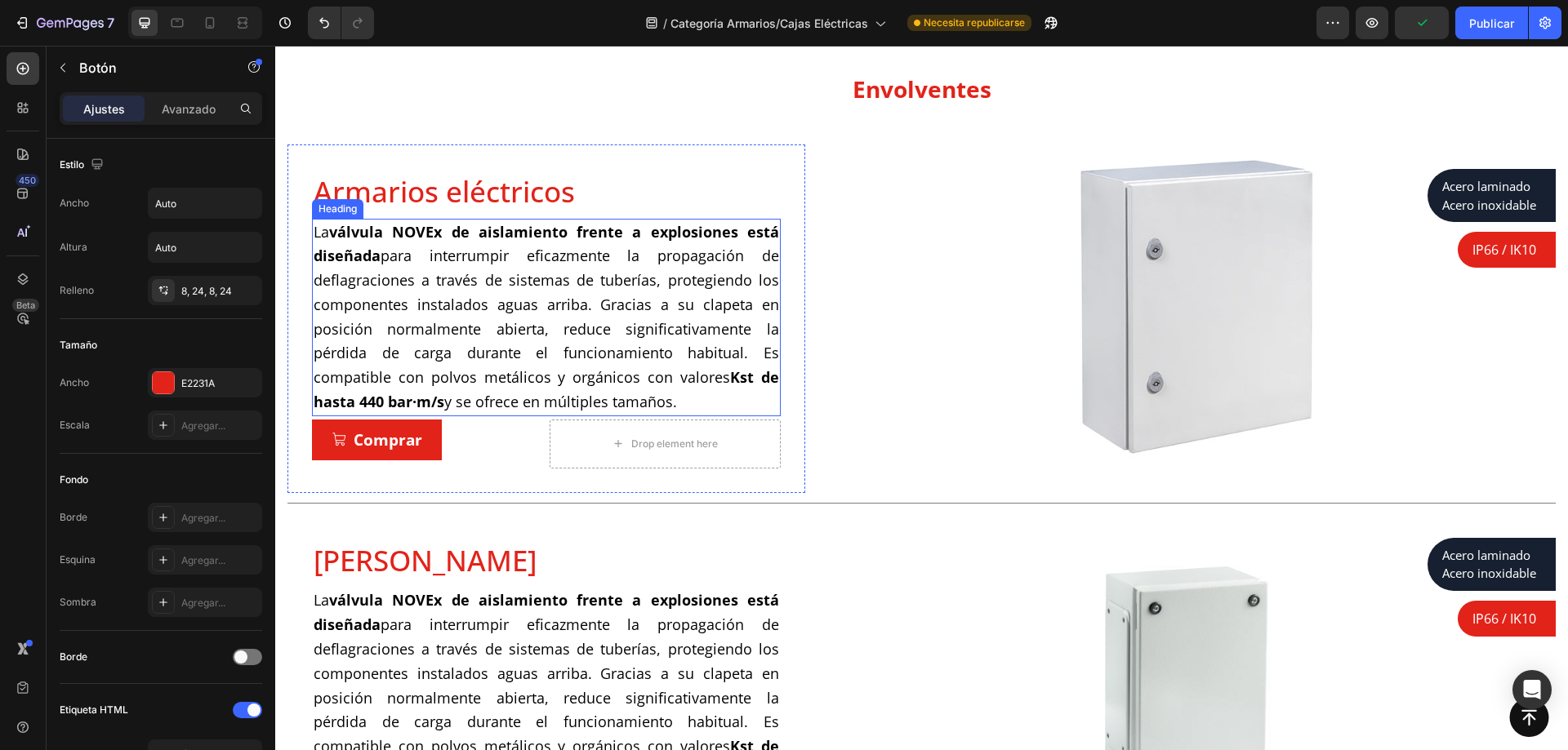
click at [680, 269] on h2 "La válvula NOVEx de aislamiento frente a explosiones está diseñada para interru…" at bounding box center [546, 318] width 468 height 198
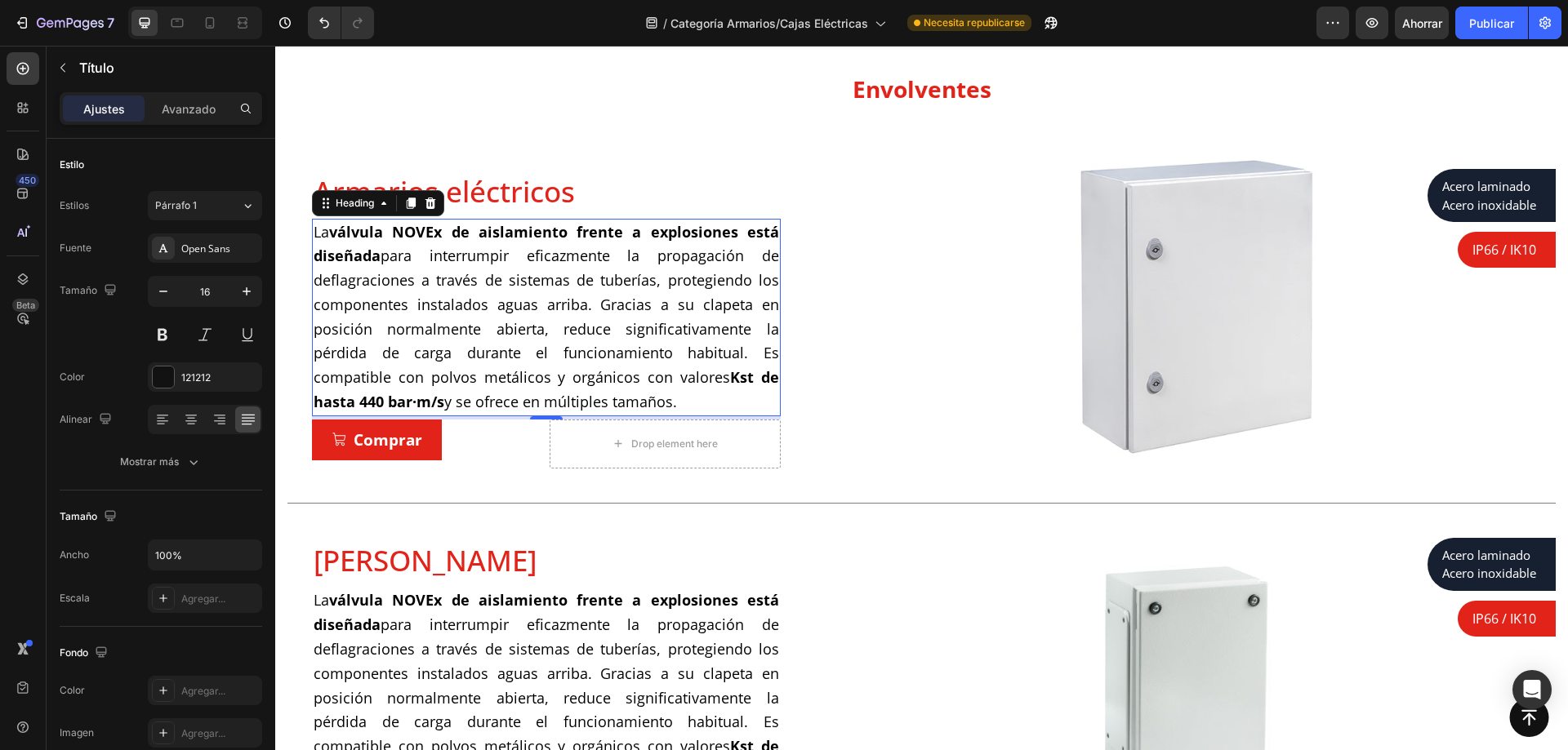
click at [462, 245] on h2 "La válvula NOVEx de aislamiento frente a explosiones está diseñada para interru…" at bounding box center [546, 318] width 468 height 198
click at [462, 245] on p "La válvula NOVEx de aislamiento frente a explosiones está diseñada para interru…" at bounding box center [546, 318] width 466 height 194
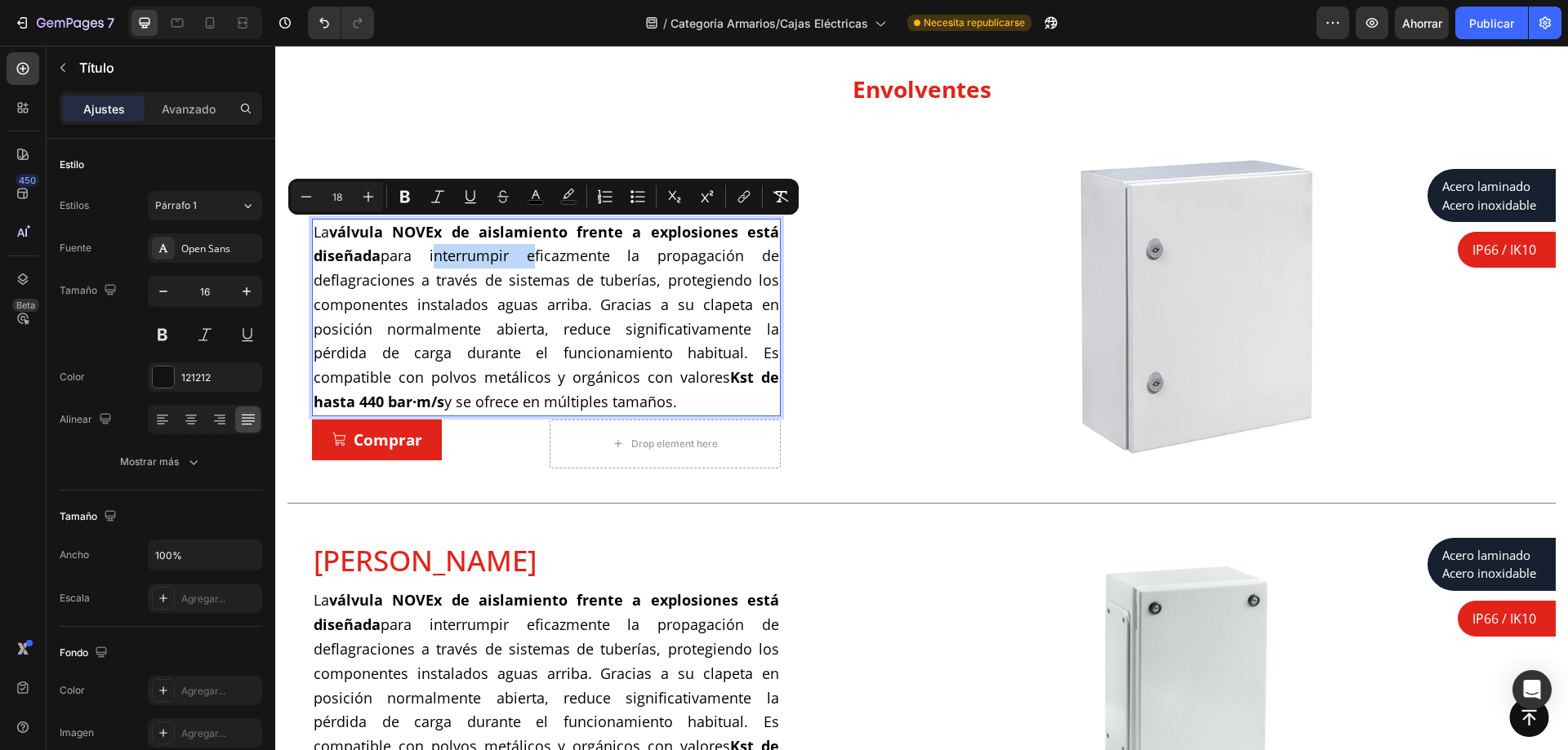
click at [411, 252] on span "La válvula NOVEx de aislamiento frente a explosiones está diseñada para interru…" at bounding box center [546, 317] width 466 height 190
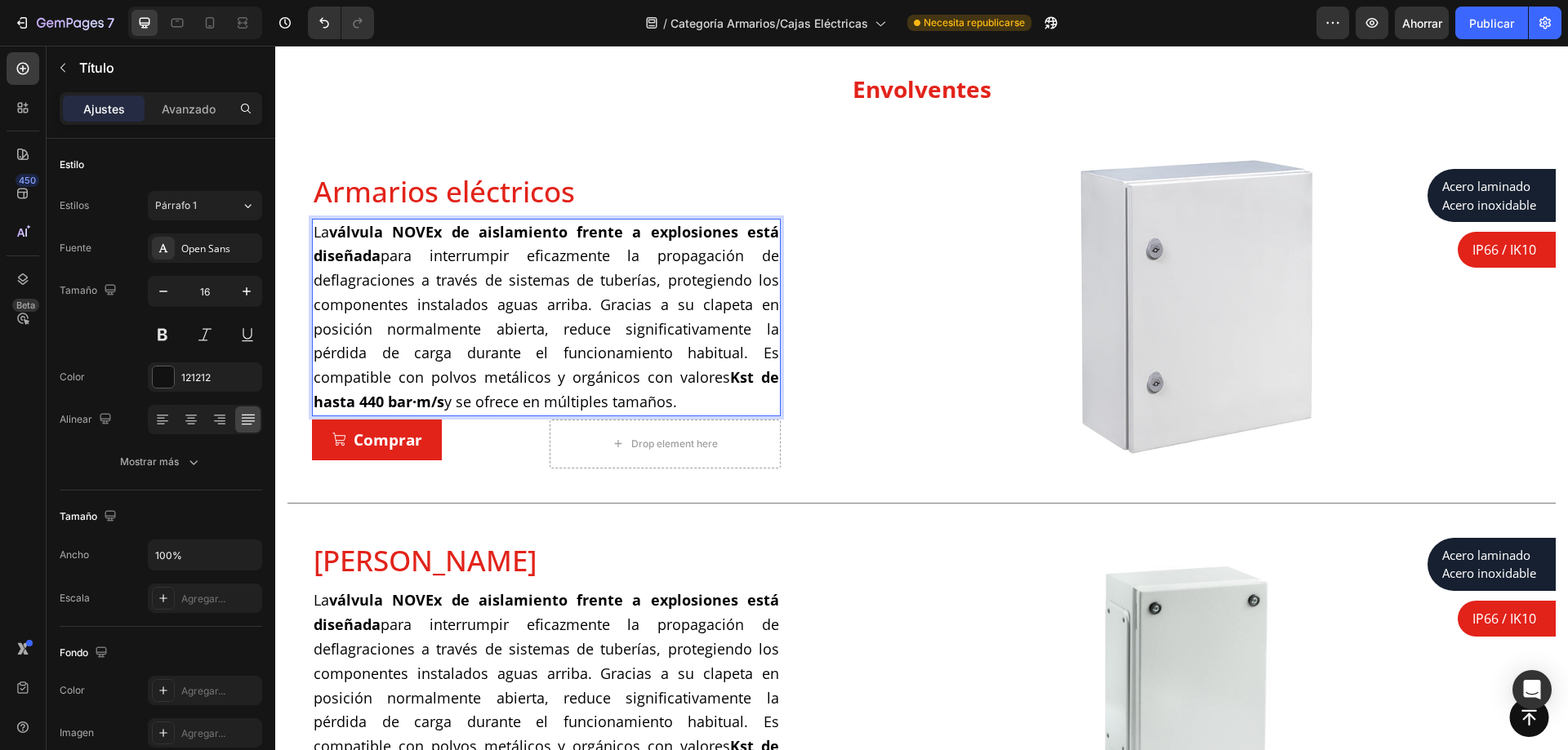
click at [332, 232] on span "La válvula NOVEx de aislamiento frente a explosiones está diseñada para interru…" at bounding box center [546, 317] width 466 height 190
click at [341, 230] on strong "válvula NOVEx de aislamiento frente a explosiones está diseñada" at bounding box center [546, 244] width 466 height 44
click at [325, 236] on span "La válvula NOVEx de aislamiento frente a explosiones está diseñada para interru…" at bounding box center [546, 317] width 466 height 190
click at [326, 235] on span "La válvula NOVEx de aislamiento frente a explosiones está diseñada para interru…" at bounding box center [546, 317] width 466 height 190
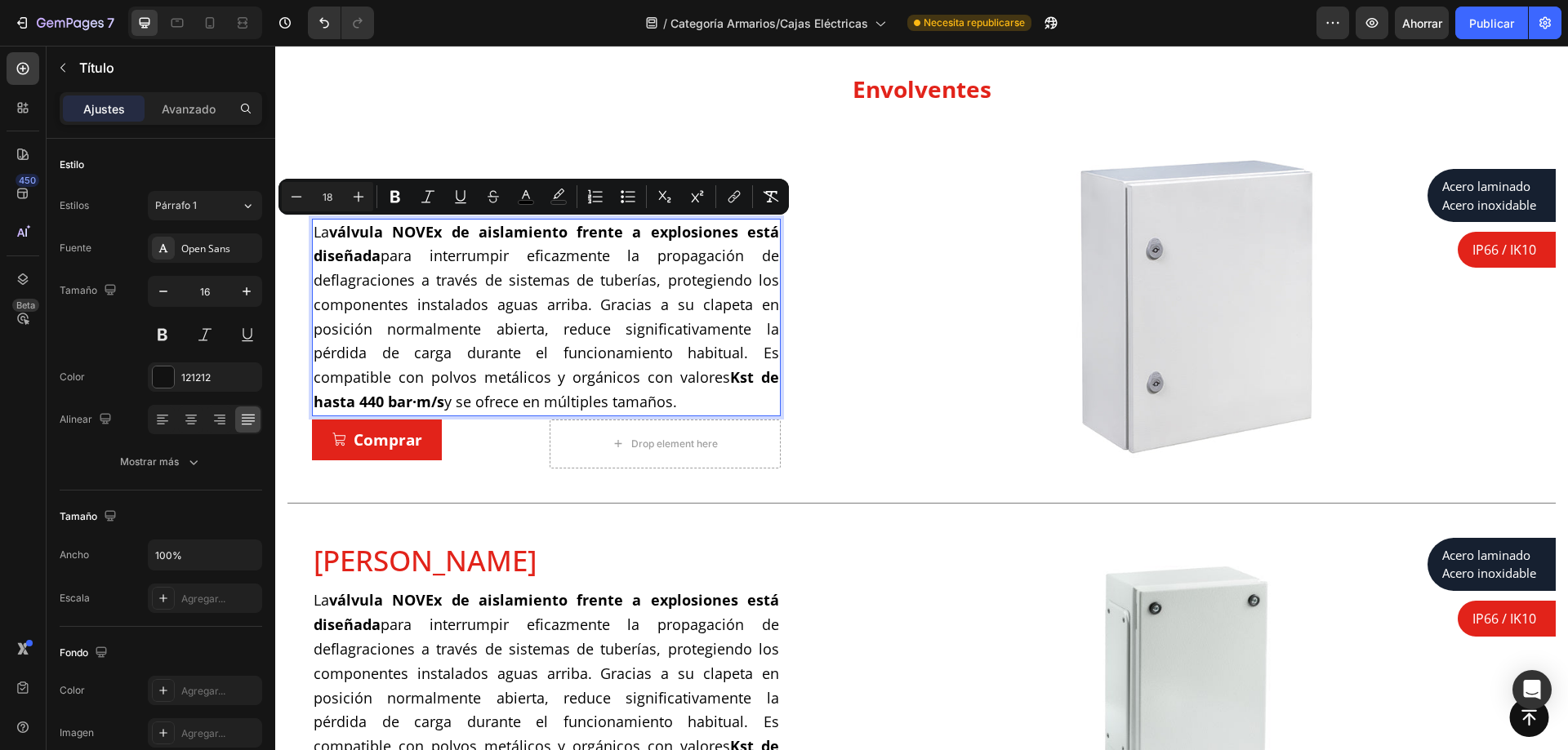
click at [326, 235] on span "La válvula NOVEx de aislamiento frente a explosiones está diseñada para interru…" at bounding box center [546, 317] width 466 height 190
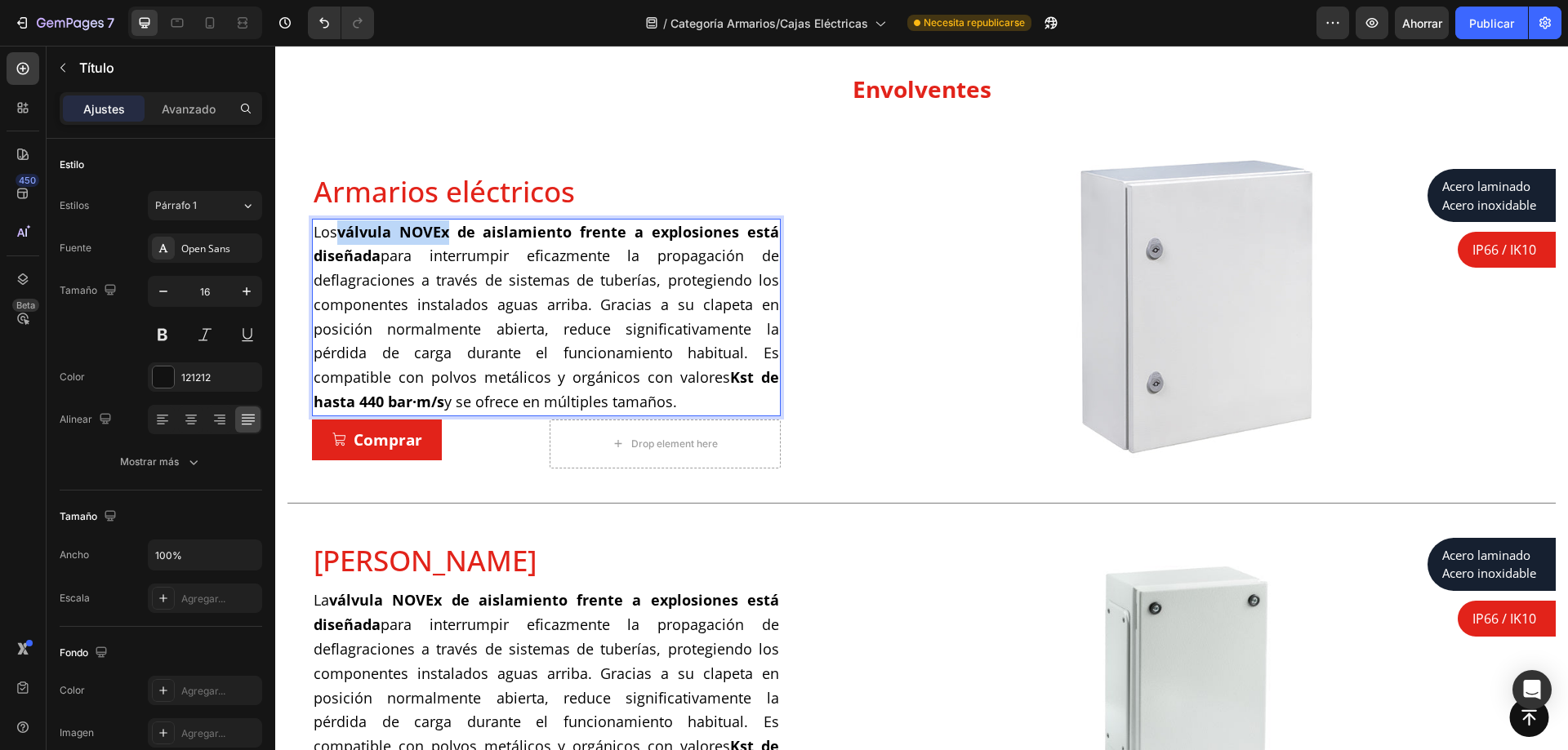
drag, startPoint x: 452, startPoint y: 236, endPoint x: 347, endPoint y: 232, distance: 105.1
click at [347, 232] on strong "válvula NOVEx de aislamiento frente a explosiones está diseñada" at bounding box center [546, 244] width 466 height 44
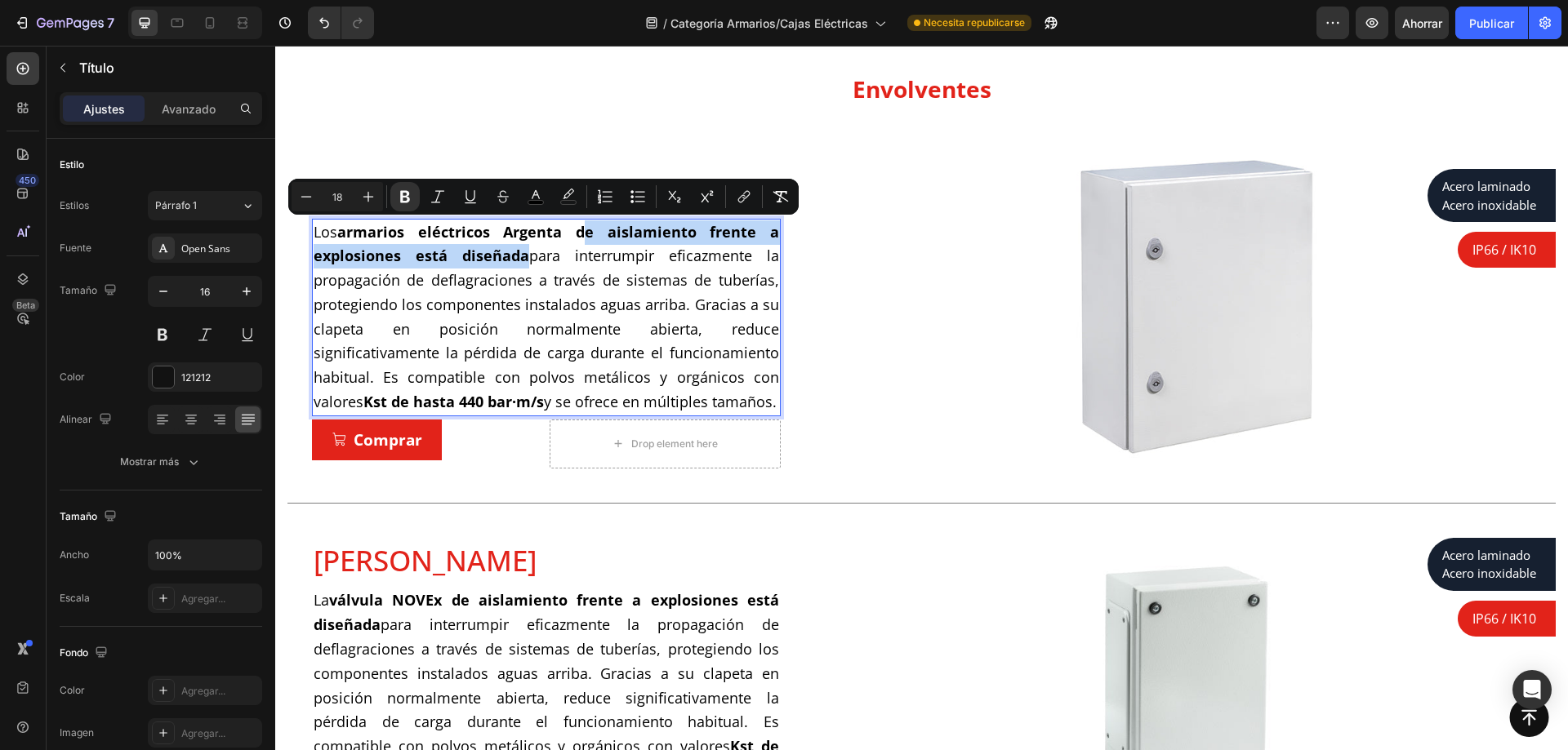
drag, startPoint x: 523, startPoint y: 257, endPoint x: 585, endPoint y: 231, distance: 67.2
click at [585, 231] on span "Los armarios eléctricos Argenta de aislamiento frente a explosiones está diseña…" at bounding box center [546, 317] width 466 height 190
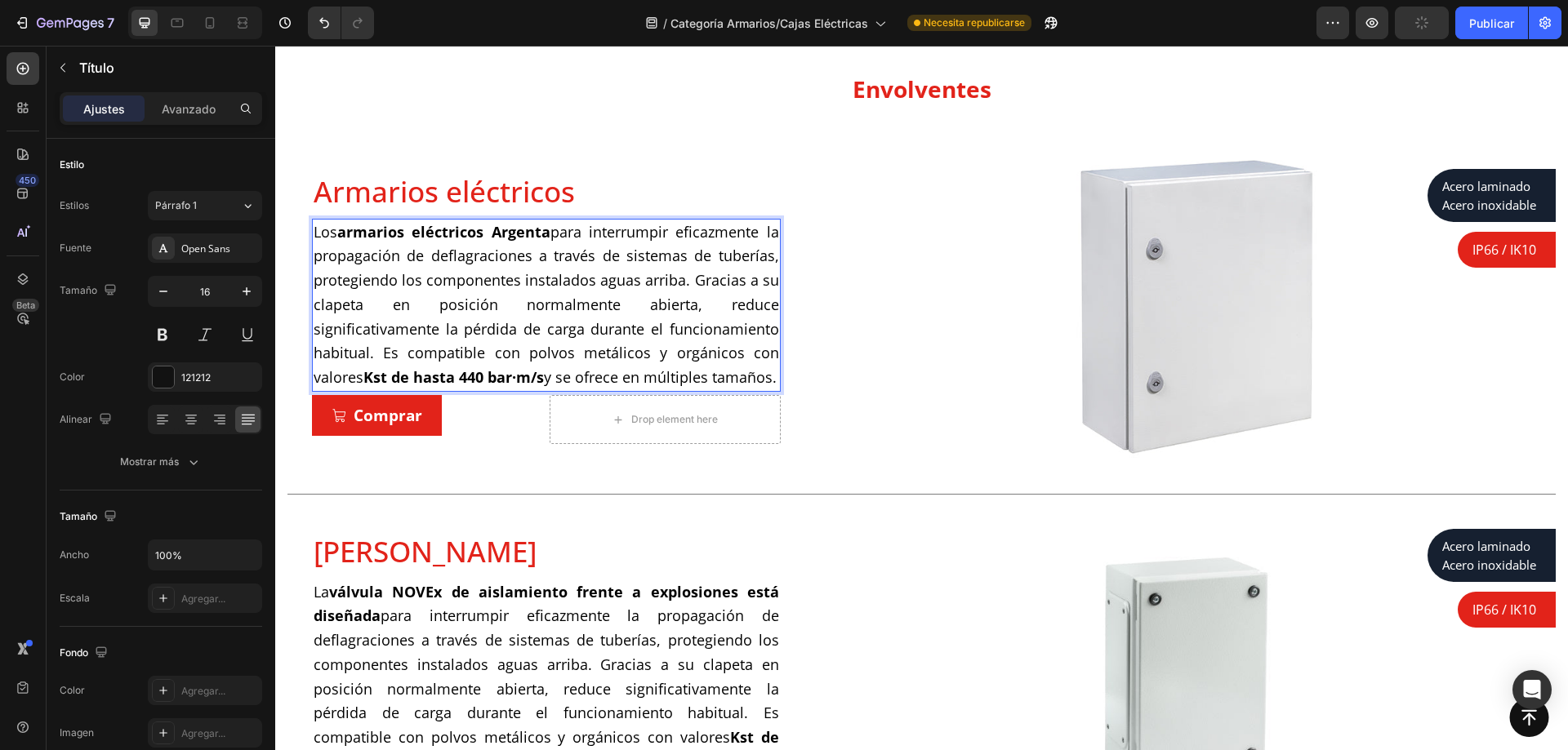
click at [554, 235] on span "Los armarios eléctricos Argenta para interrumpir eficazmente la propagación de …" at bounding box center [546, 304] width 466 height 165
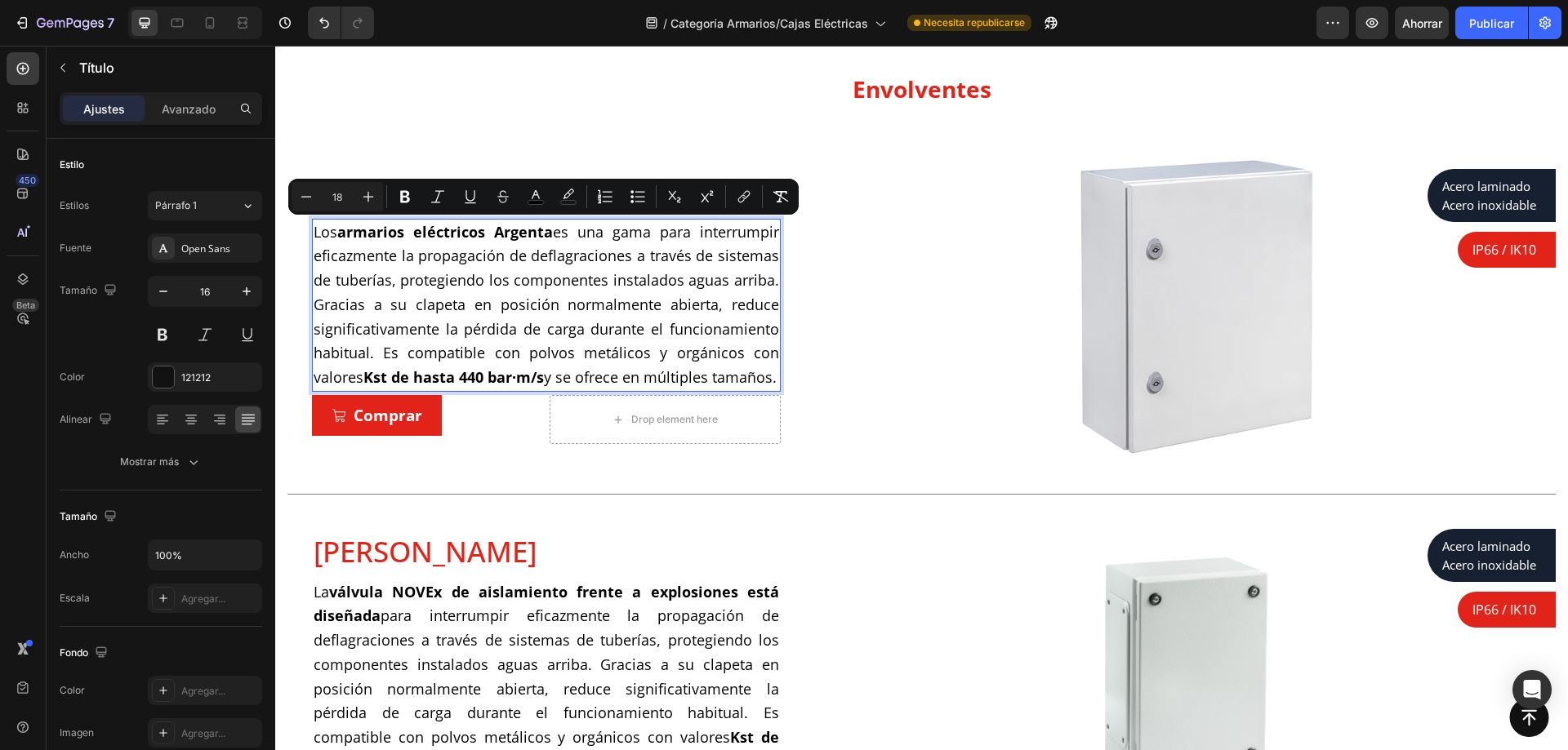
drag, startPoint x: 387, startPoint y: 405, endPoint x: 659, endPoint y: 232, distance: 322.4
click at [659, 232] on p "Los armarios eléctricos Argenta es una gama para interrumpir eficazmente la pro…" at bounding box center [546, 306] width 466 height 171
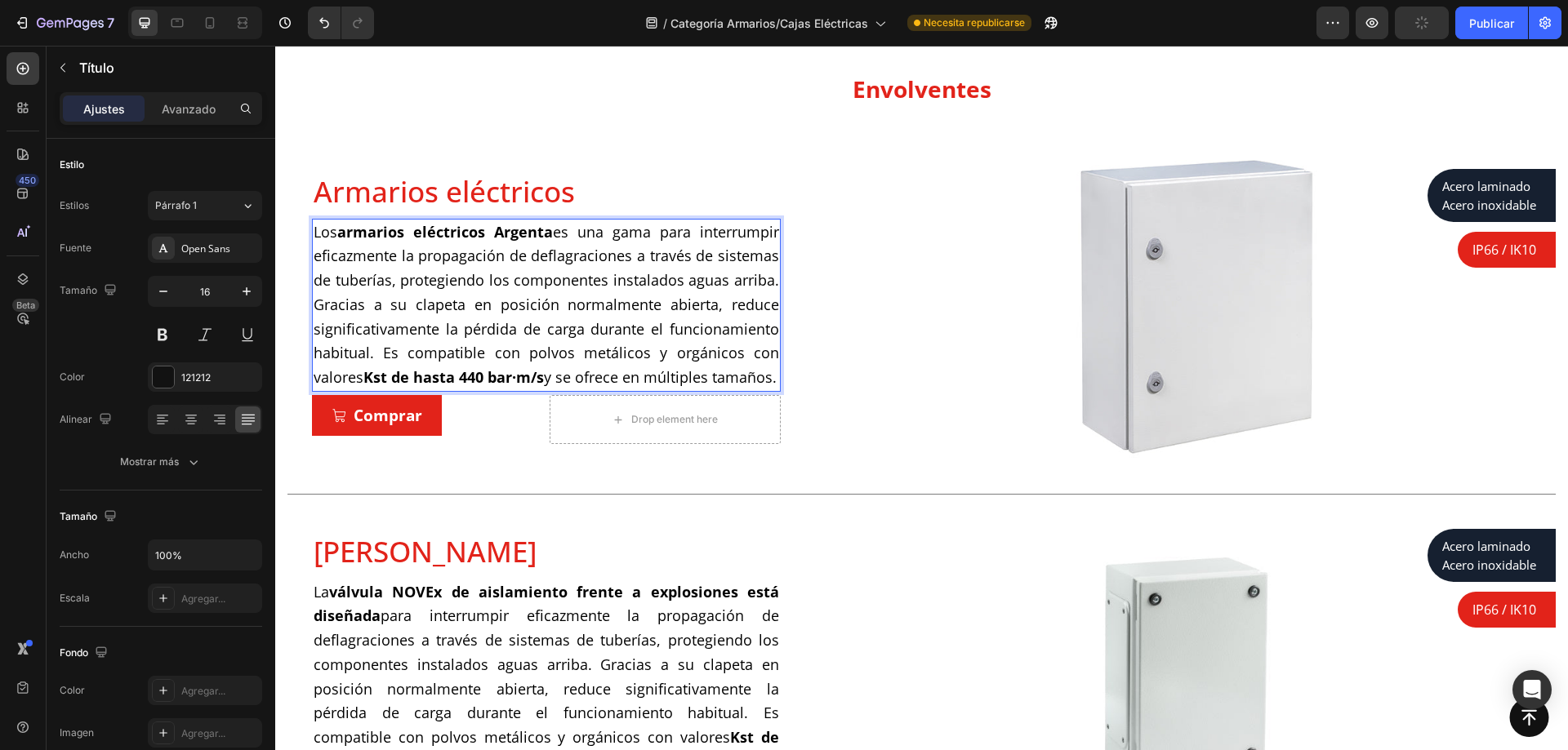
click at [576, 234] on span "Los armarios eléctricos Argenta es una gama para interrumpir eficazmente la pro…" at bounding box center [546, 304] width 466 height 165
click at [570, 235] on span "Los armarios eléctricos Argenta es una gama para interrumpir eficazmente la pro…" at bounding box center [546, 304] width 466 height 165
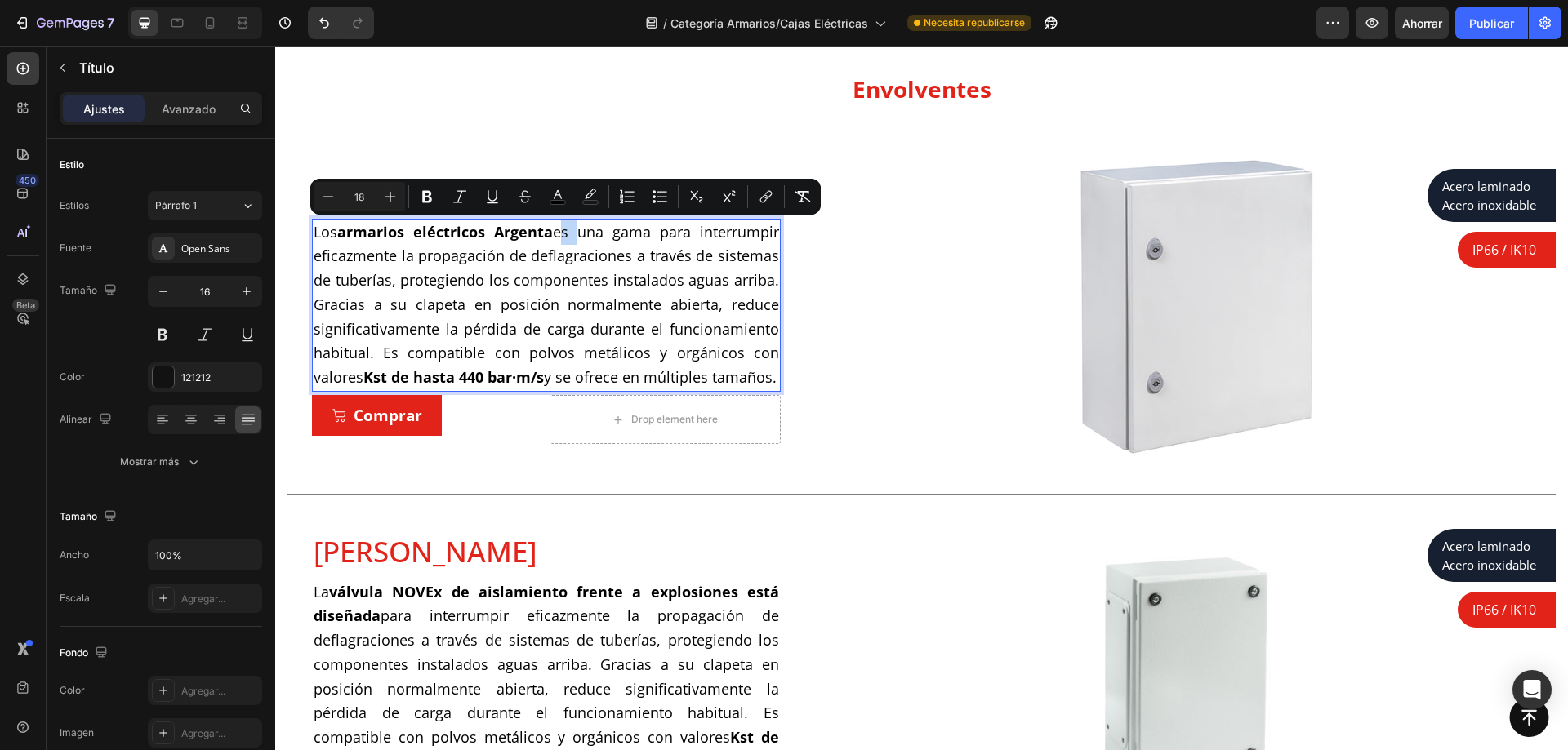
drag, startPoint x: 572, startPoint y: 235, endPoint x: 557, endPoint y: 235, distance: 15.0
click at [557, 235] on span "Los armarios eléctricos Argenta es una gama para interrumpir eficazmente la pro…" at bounding box center [546, 304] width 466 height 165
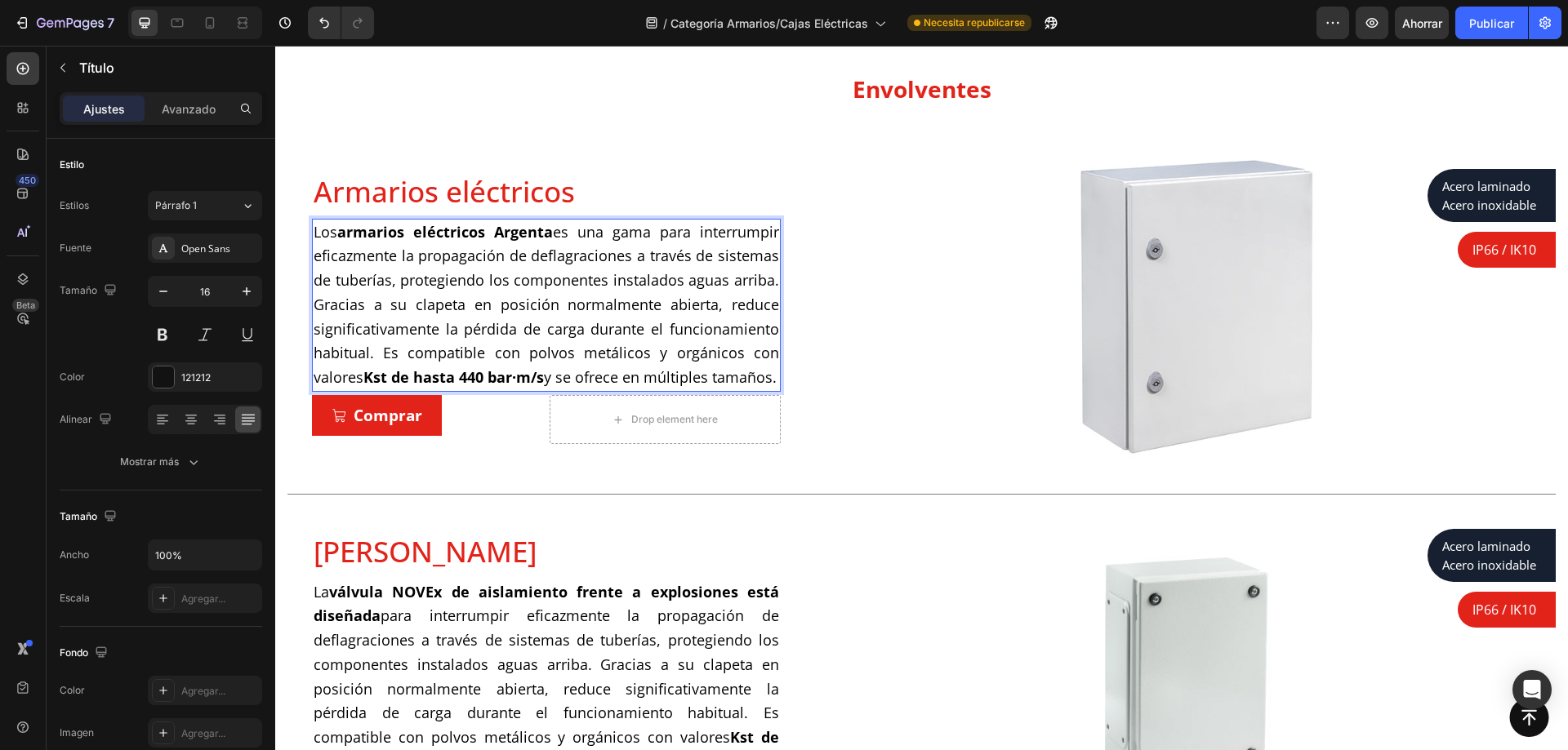
click at [405, 243] on p "Los armarios eléctricos Argenta es una gama para interrumpir eficazmente la pro…" at bounding box center [546, 306] width 466 height 171
click at [334, 236] on span "Los armarios eléctricos Argenta es una gama para interrumpir eficazmente la pro…" at bounding box center [546, 304] width 466 height 165
click at [344, 236] on strong "armarios eléctricos Argenta" at bounding box center [438, 231] width 218 height 19
drag, startPoint x: 336, startPoint y: 236, endPoint x: 478, endPoint y: 230, distance: 142.1
click at [478, 230] on strong "armarios eléctricos Argenta" at bounding box center [438, 231] width 218 height 19
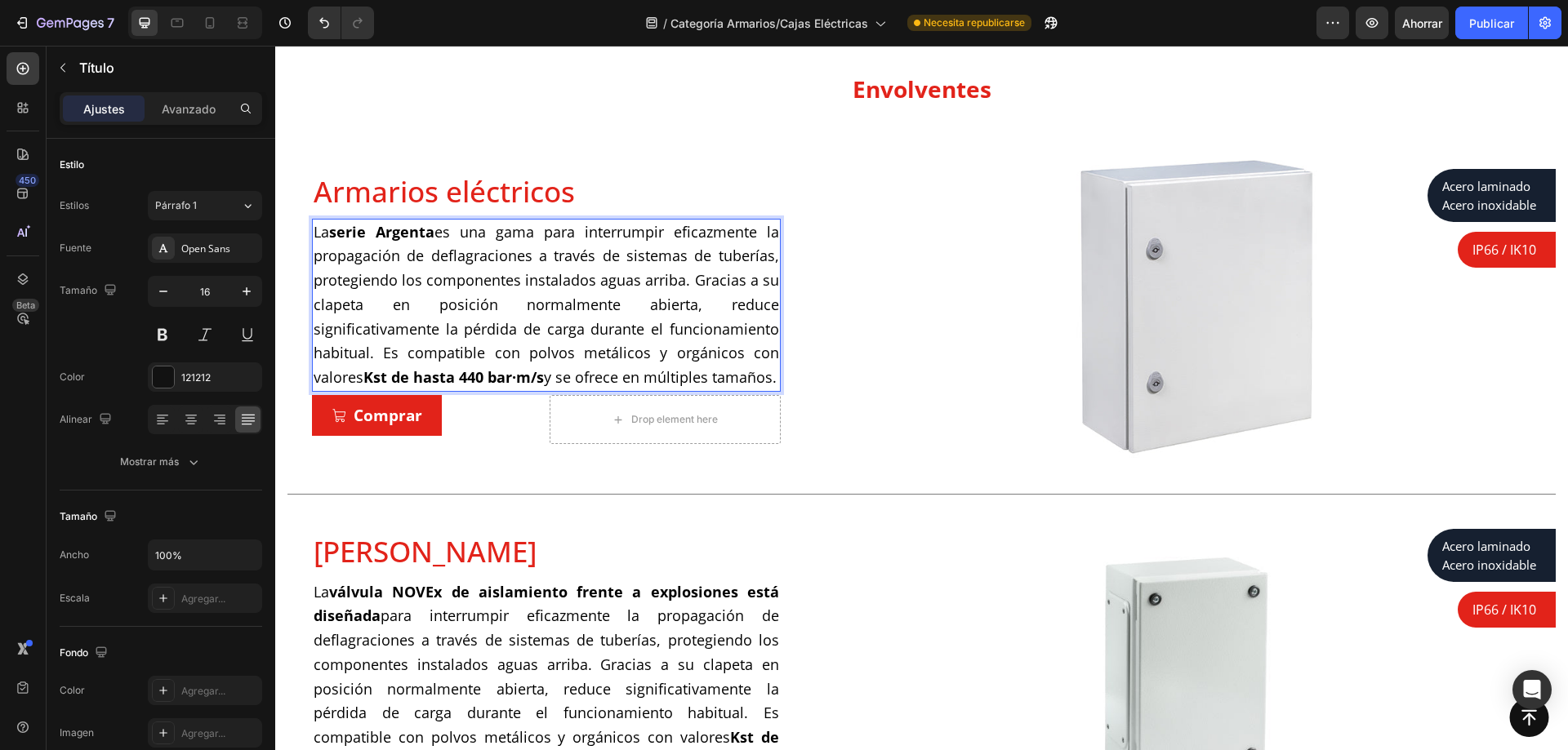
click at [541, 236] on span "La serie Argenta es una gama para interrumpir eficazmente la propagación de def…" at bounding box center [546, 304] width 466 height 165
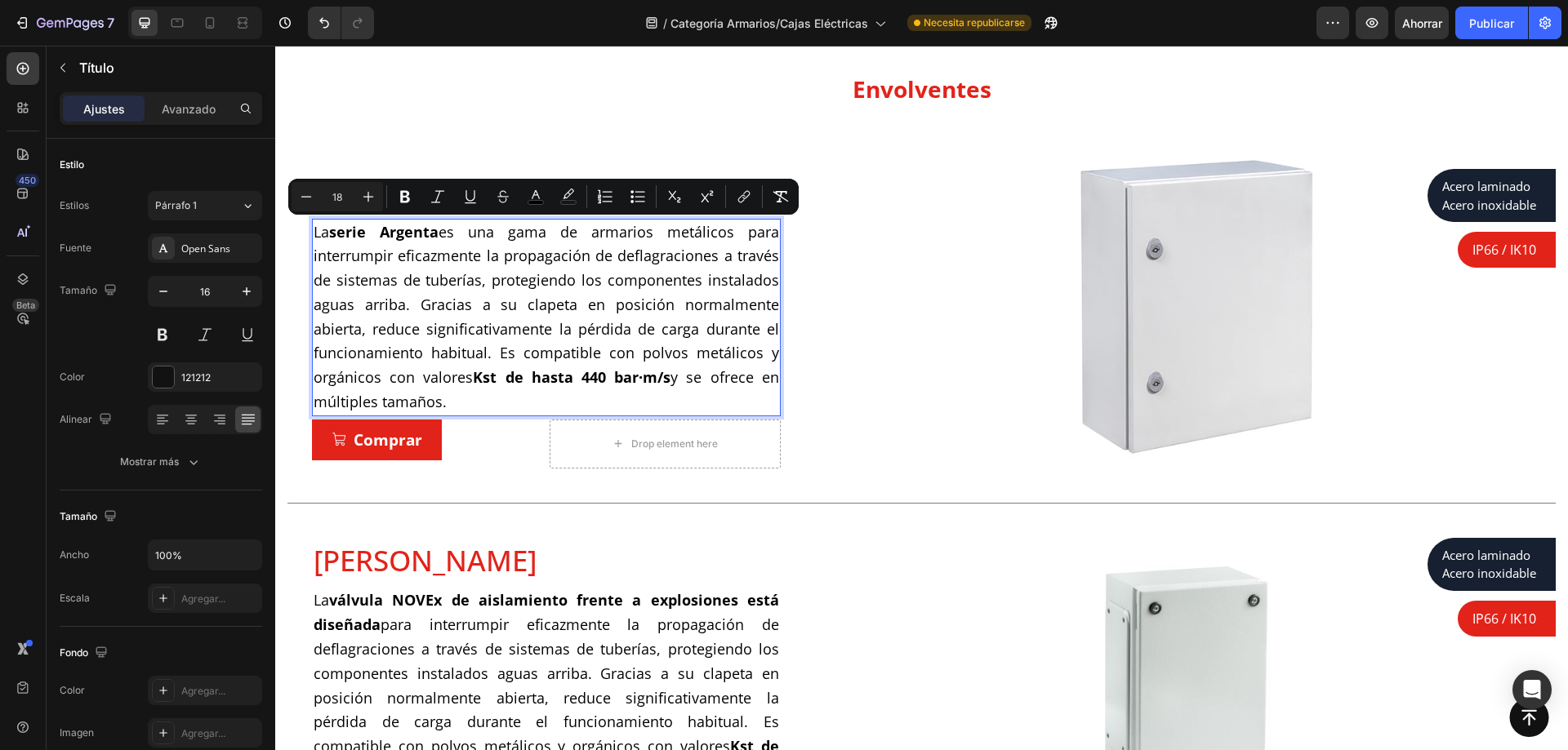
drag, startPoint x: 550, startPoint y: 402, endPoint x: 737, endPoint y: 234, distance: 251.4
click at [737, 234] on p "La serie Argenta es una gama de armarios metálicos para interrumpir eficazmente…" at bounding box center [546, 318] width 466 height 194
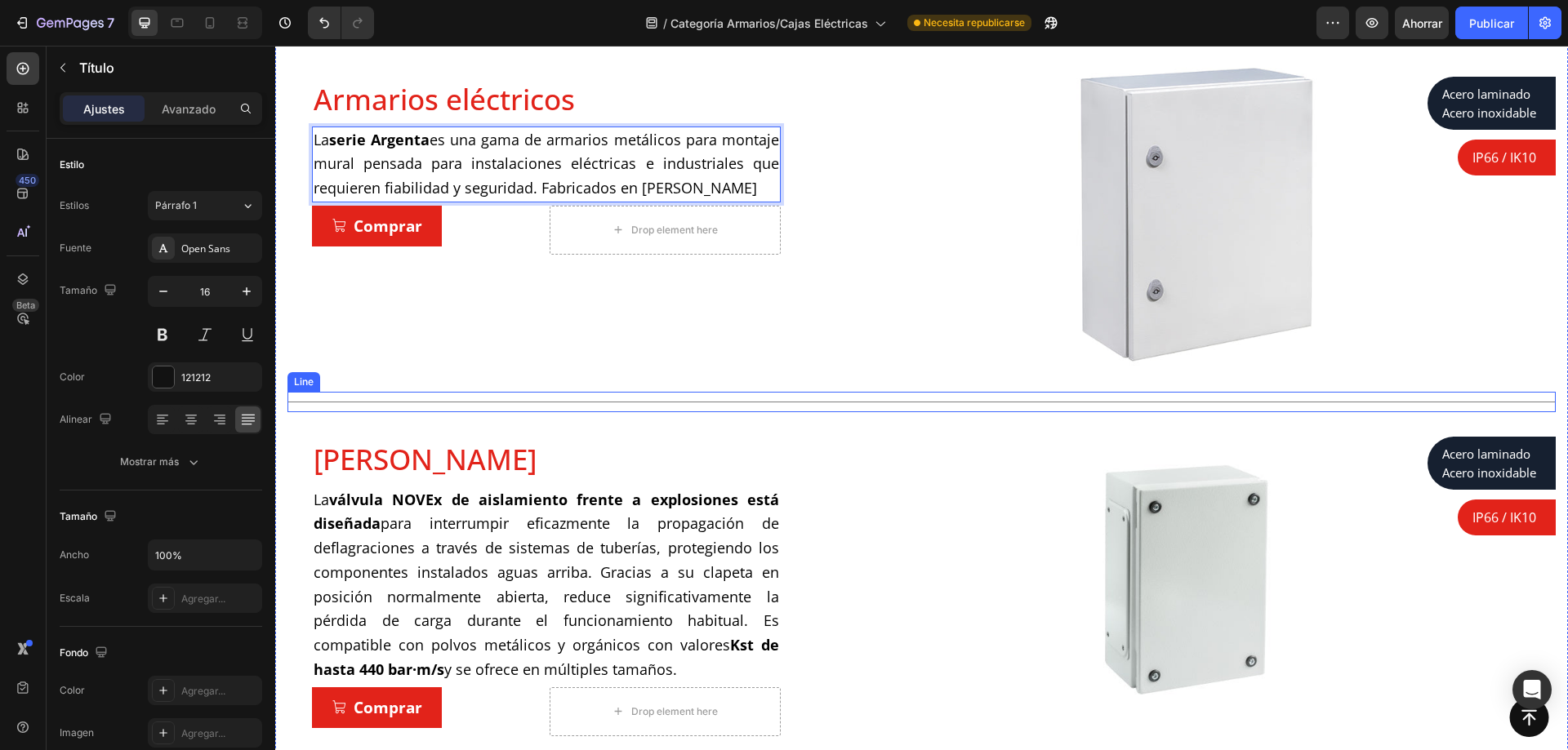
scroll to position [10, 0]
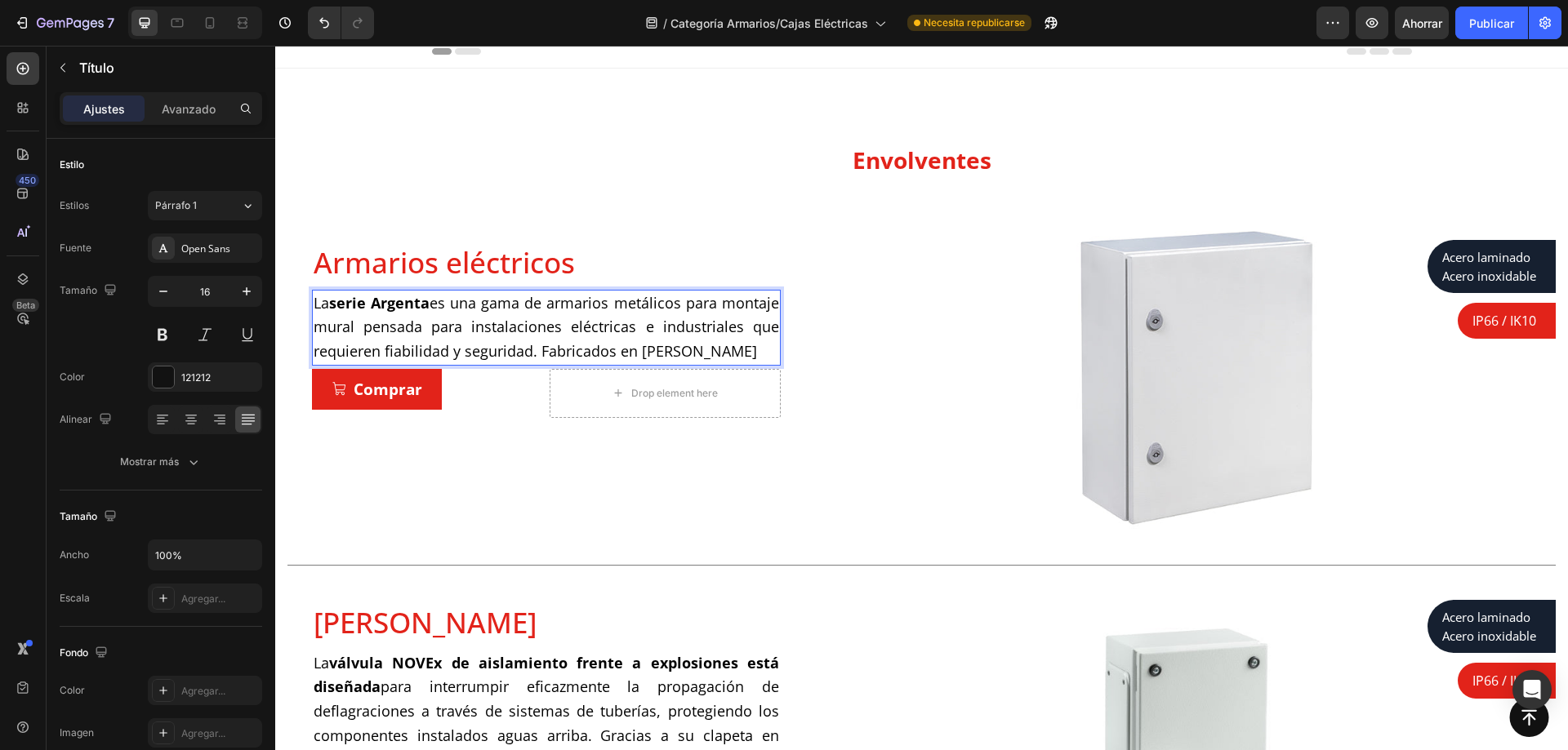
click at [419, 345] on span "La serie Argenta es una gama de armarios metálicos para montaje mural pensada p…" at bounding box center [546, 327] width 466 height 68
click at [586, 352] on span "La serie Argenta es una gama de armarios metálicos para montaje mural pensada p…" at bounding box center [546, 327] width 466 height 68
click at [581, 352] on span "La serie Argenta es una gama de armarios metálicos para montaje mural pensada p…" at bounding box center [546, 327] width 466 height 68
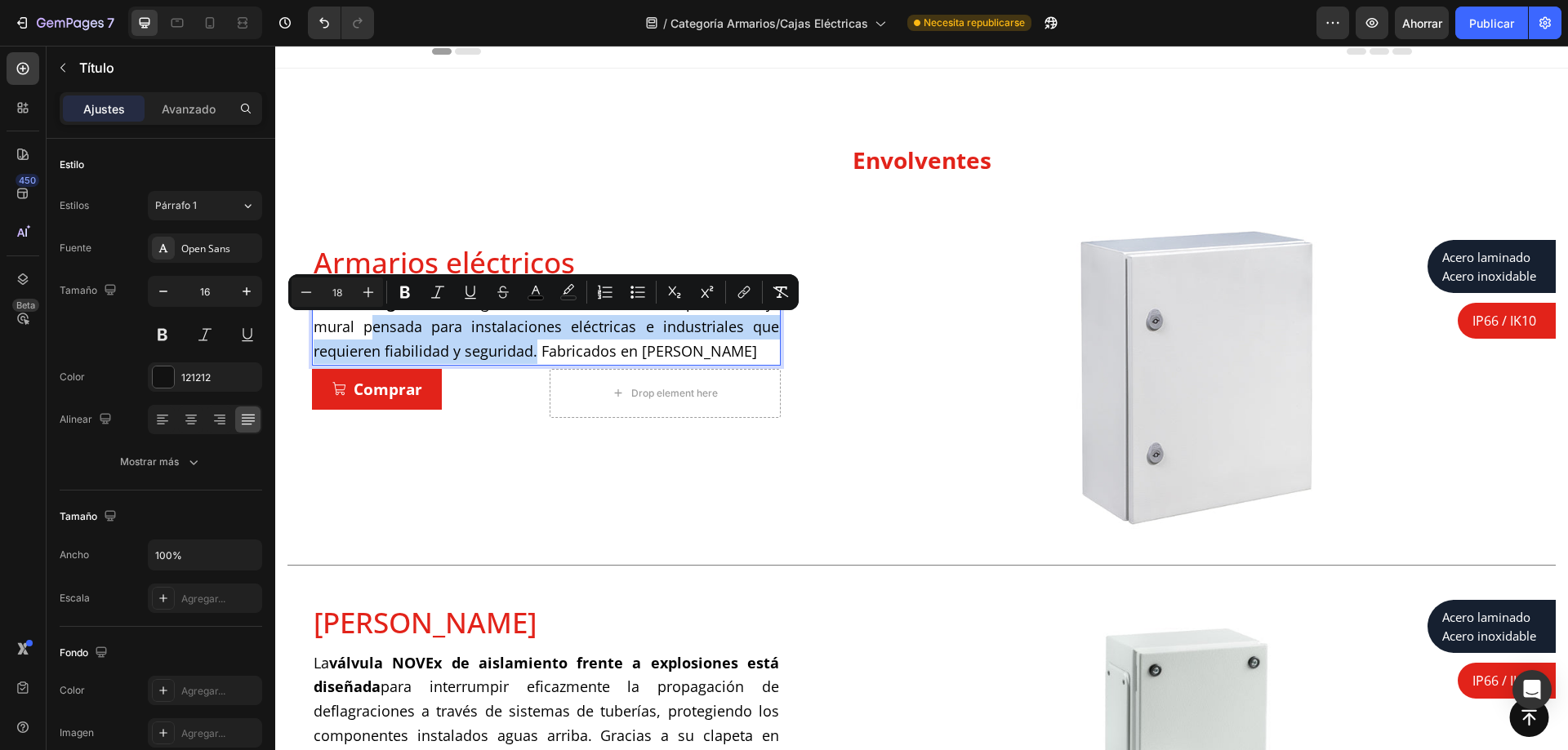
drag, startPoint x: 581, startPoint y: 352, endPoint x: 424, endPoint y: 322, distance: 159.8
click at [424, 322] on span "La serie Argenta es una gama de armarios metálicos para montaje mural pensada p…" at bounding box center [546, 327] width 466 height 68
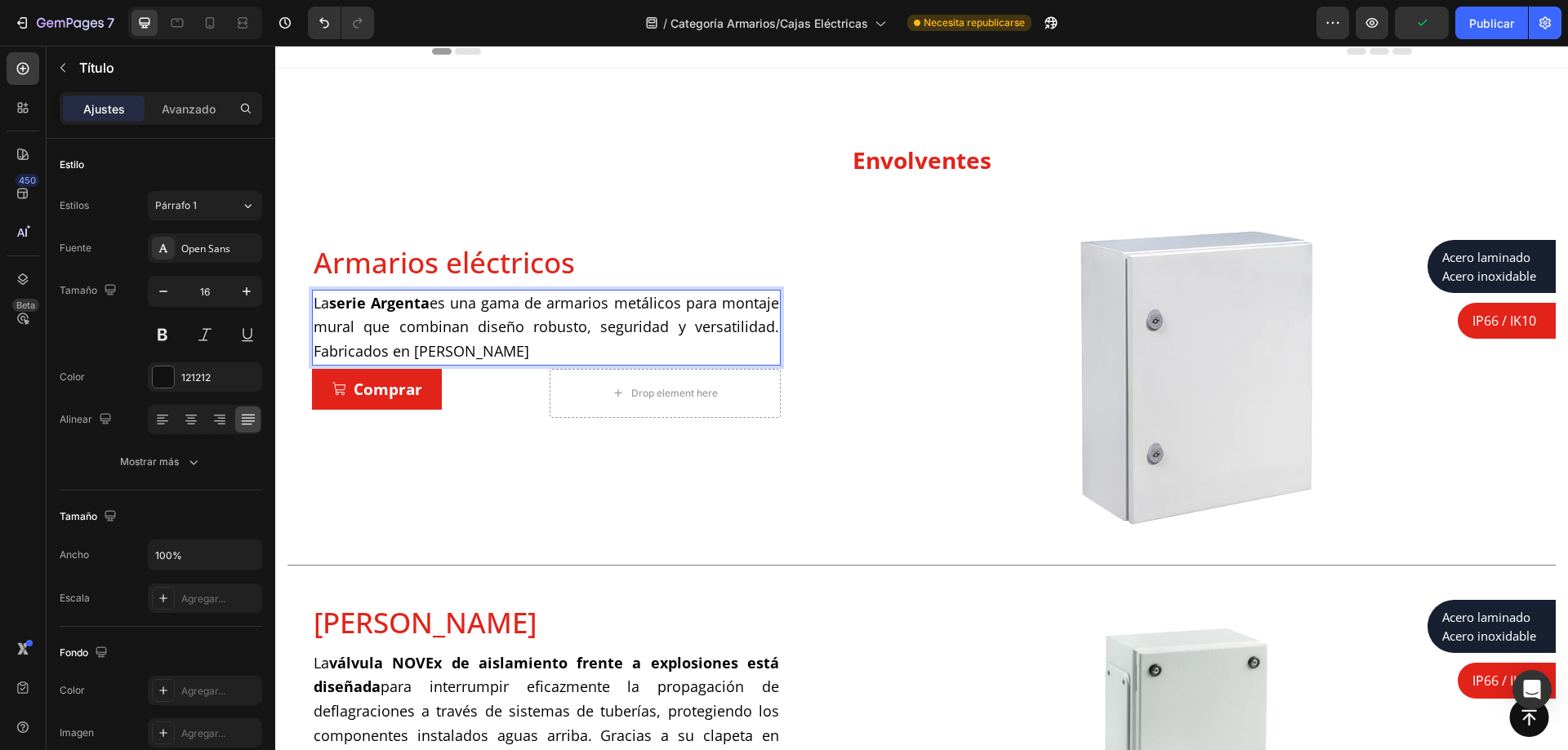
click at [616, 361] on h2 "La serie Argenta es una gama de armarios metálicos para montaje mural que combi…" at bounding box center [546, 328] width 468 height 76
drag, startPoint x: 611, startPoint y: 353, endPoint x: 503, endPoint y: 353, distance: 108.0
click at [503, 353] on p "La serie Argenta es una gama de armarios metálicos para montaje mural que combi…" at bounding box center [546, 328] width 466 height 73
click at [340, 362] on span "La serie Argenta es una gama de armarios metálicos para montaje mural que combi…" at bounding box center [546, 327] width 466 height 68
click at [406, 364] on p "La serie Argenta es una gama de armarios metálicos para montaje mural que combi…" at bounding box center [546, 328] width 466 height 73
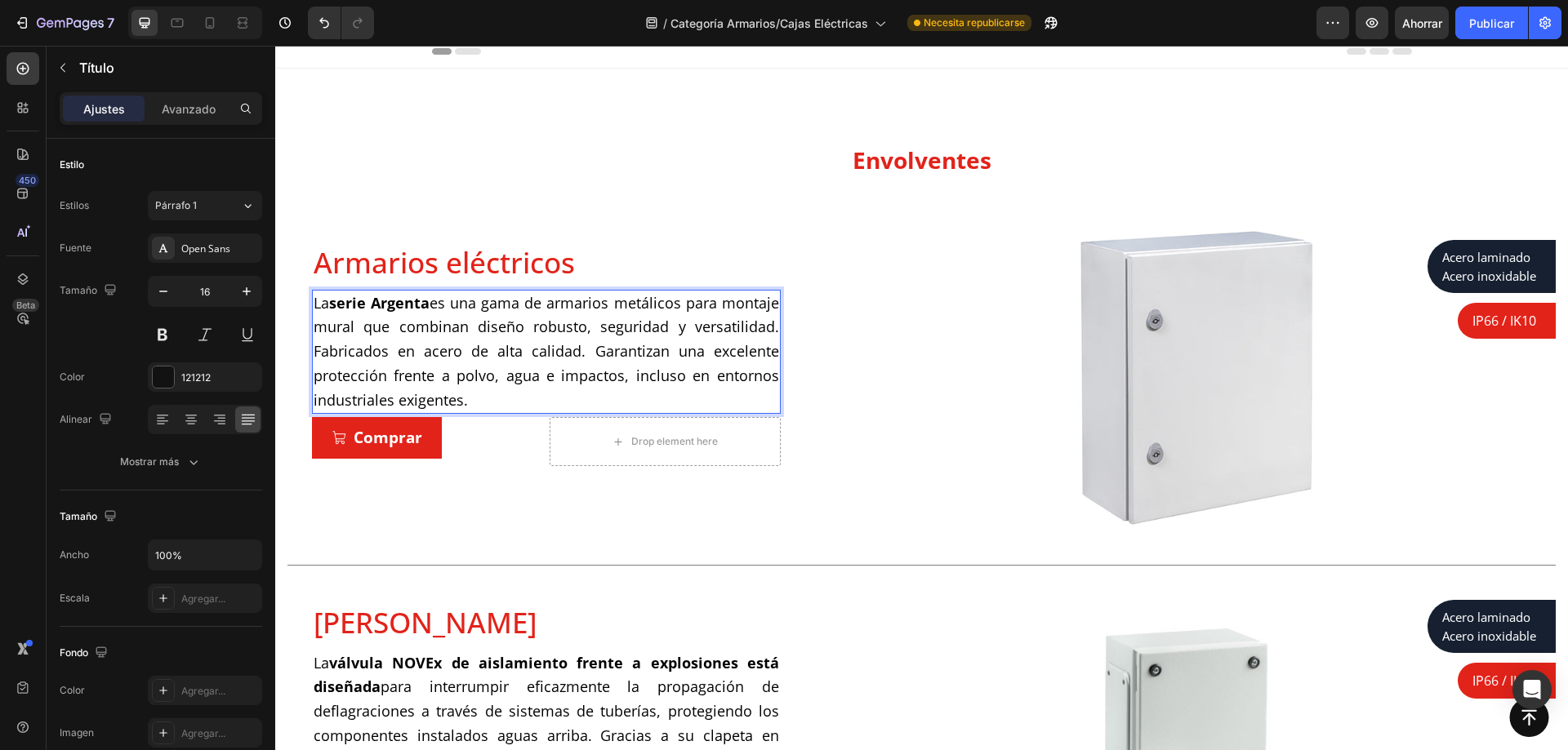
click at [563, 398] on p "La serie Argenta es una gama de armarios metálicos para montaje mural que combi…" at bounding box center [546, 353] width 466 height 122
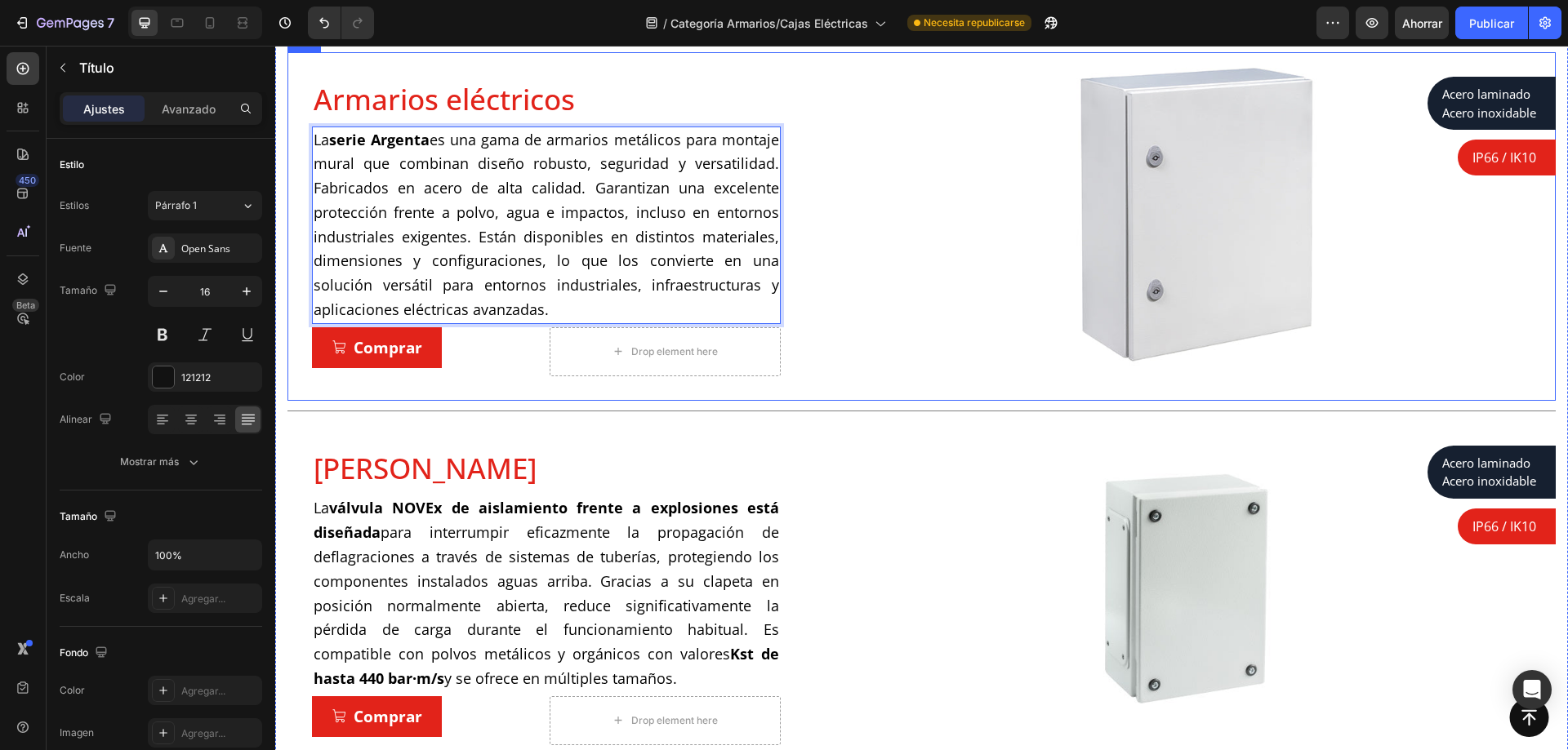
scroll to position [256, 0]
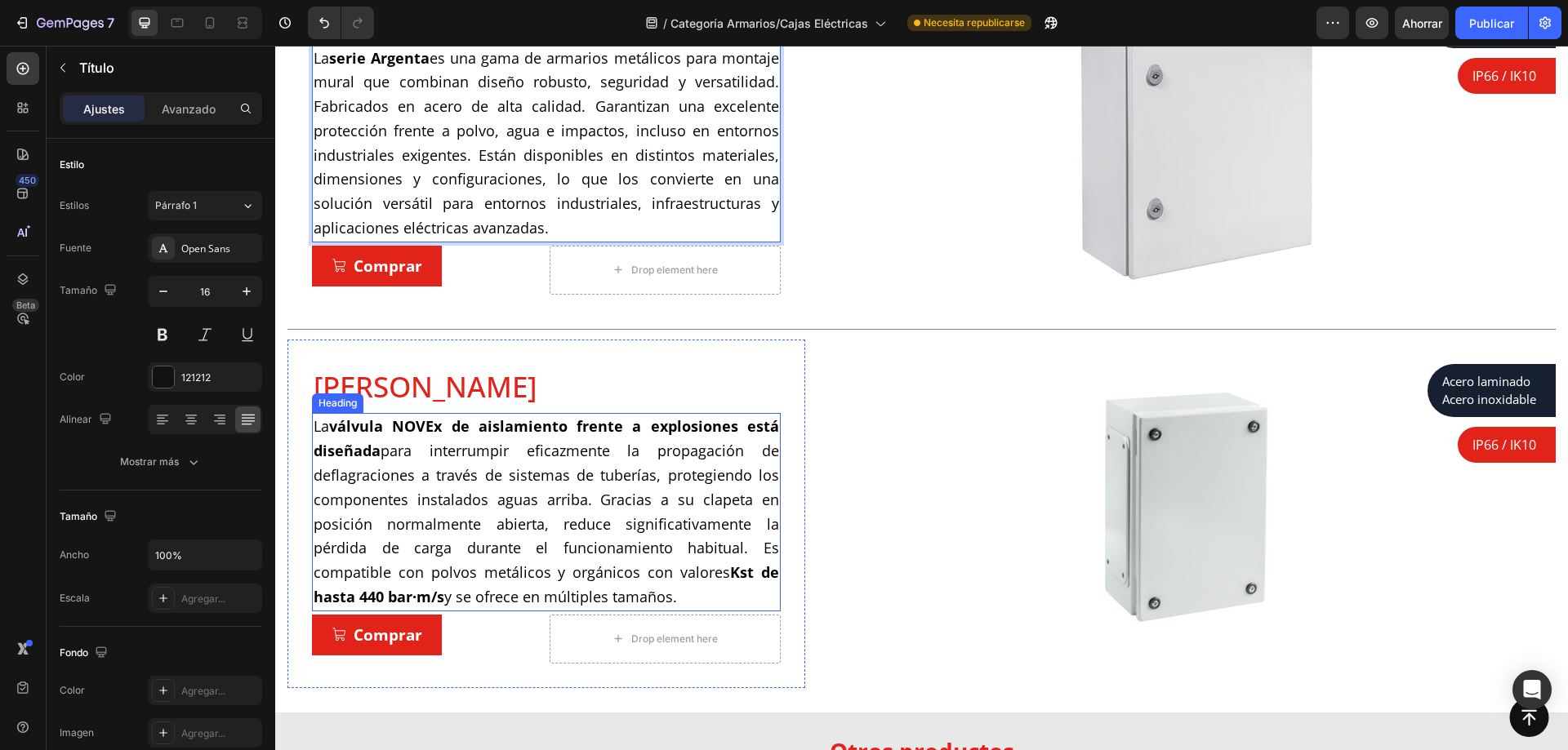
click at [469, 427] on strong "válvula NOVEx de aislamiento frente a explosiones está diseñada" at bounding box center [546, 439] width 466 height 44
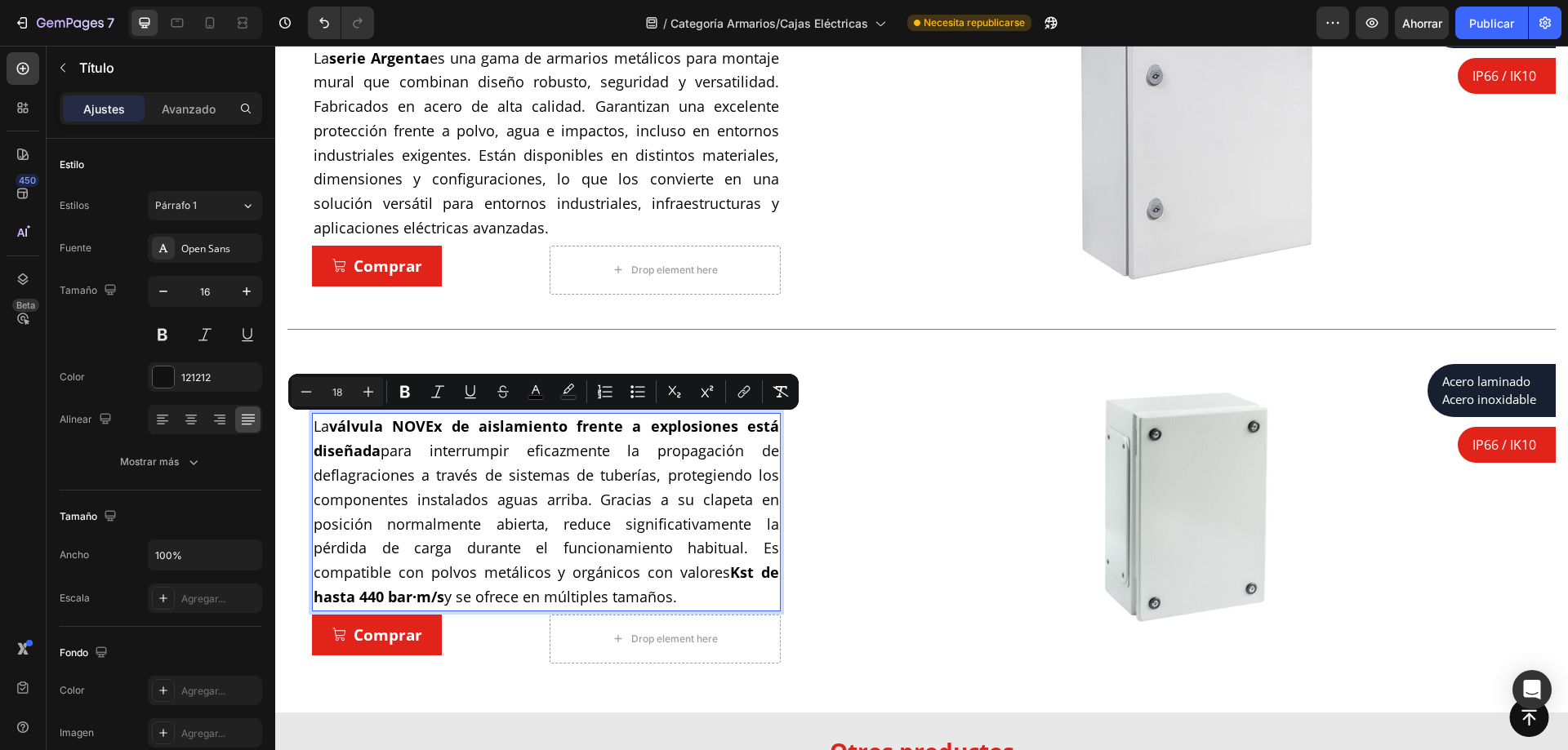
click at [363, 424] on strong "válvula NOVEx de aislamiento frente a explosiones está diseñada" at bounding box center [546, 439] width 466 height 44
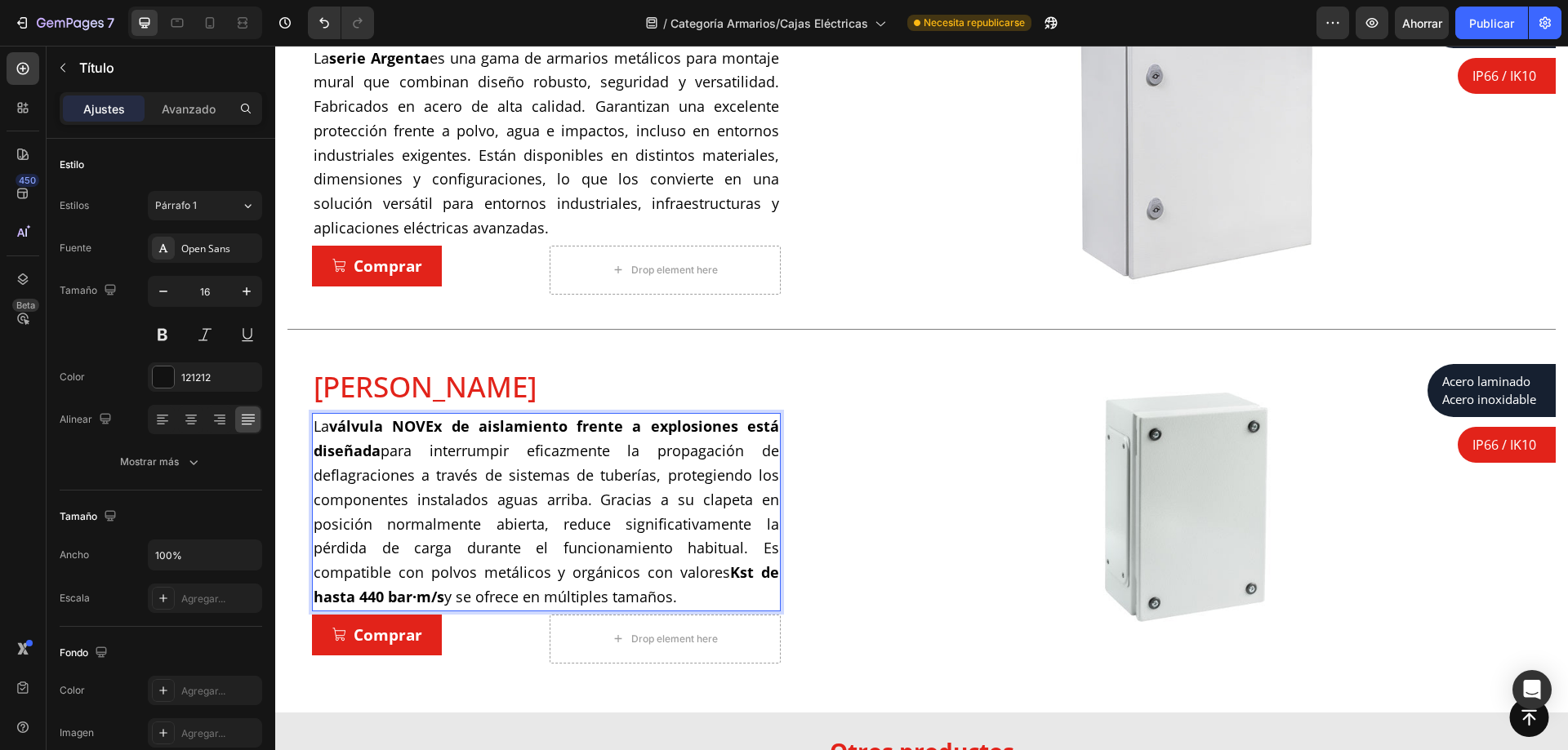
click at [339, 425] on strong "válvula NOVEx de aislamiento frente a explosiones está diseñada" at bounding box center [546, 439] width 466 height 44
click at [441, 428] on strong "álvula NOVEx de aislamiento frente a explosiones está diseñada" at bounding box center [546, 439] width 466 height 44
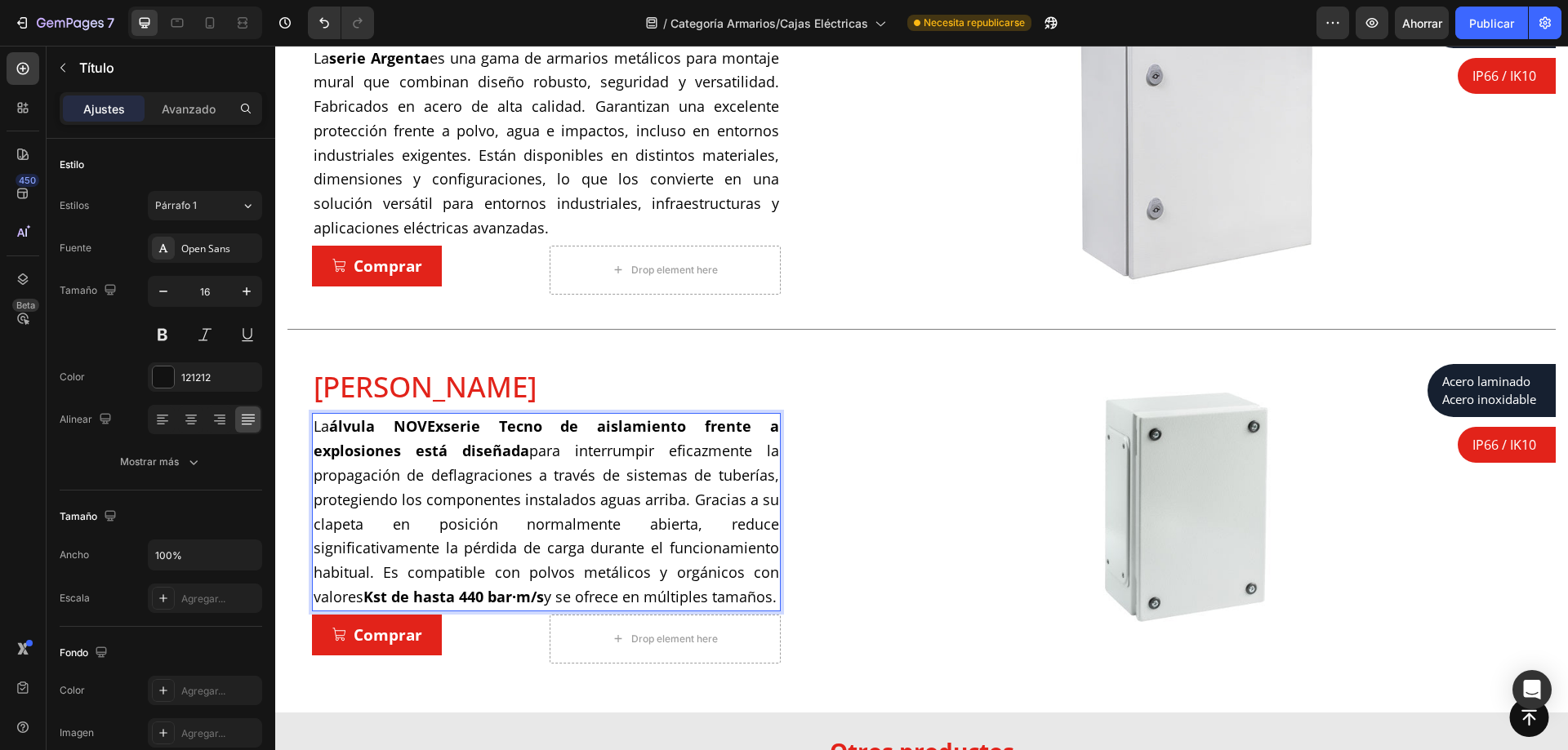
click at [461, 432] on strong "álvula NOVExserie Tecno de aislamiento frente a explosiones está diseñada" at bounding box center [546, 439] width 466 height 44
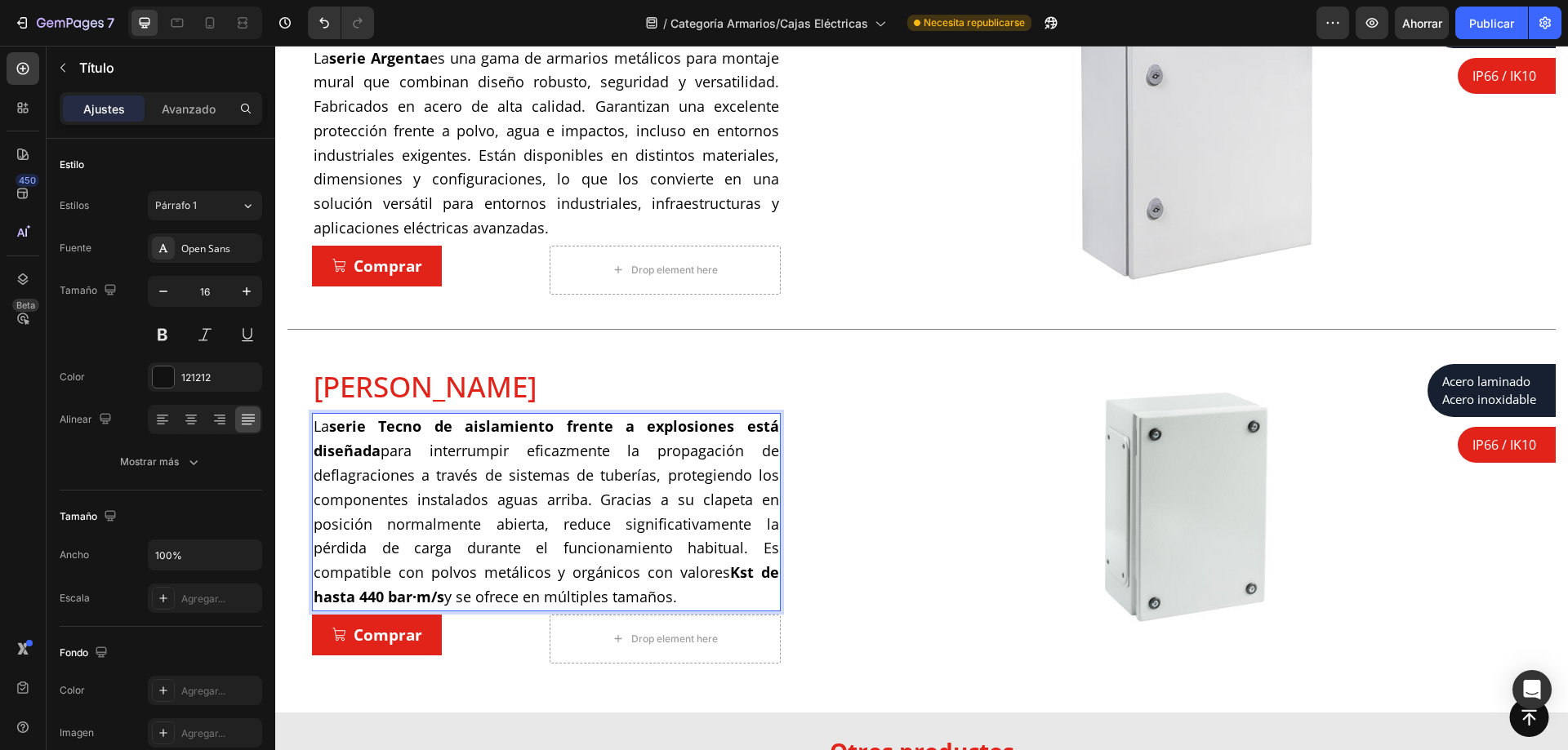
click at [442, 427] on strong "serie Tecno de aislamiento frente a explosiones está diseñada" at bounding box center [546, 439] width 466 height 44
click at [432, 430] on strong "serie Tecno de aislamiento frente a explosiones está diseñada" at bounding box center [546, 439] width 466 height 44
click at [439, 428] on strong "serie Tecno de aislamiento frente a explosiones está diseñada" at bounding box center [546, 439] width 466 height 44
click at [436, 428] on strong "serie Tecno de aislamiento frente a explosiones está diseñada" at bounding box center [546, 439] width 466 height 44
click at [441, 428] on strong "serie Tecno de aislamiento frente a explosiones está diseñada" at bounding box center [546, 439] width 466 height 44
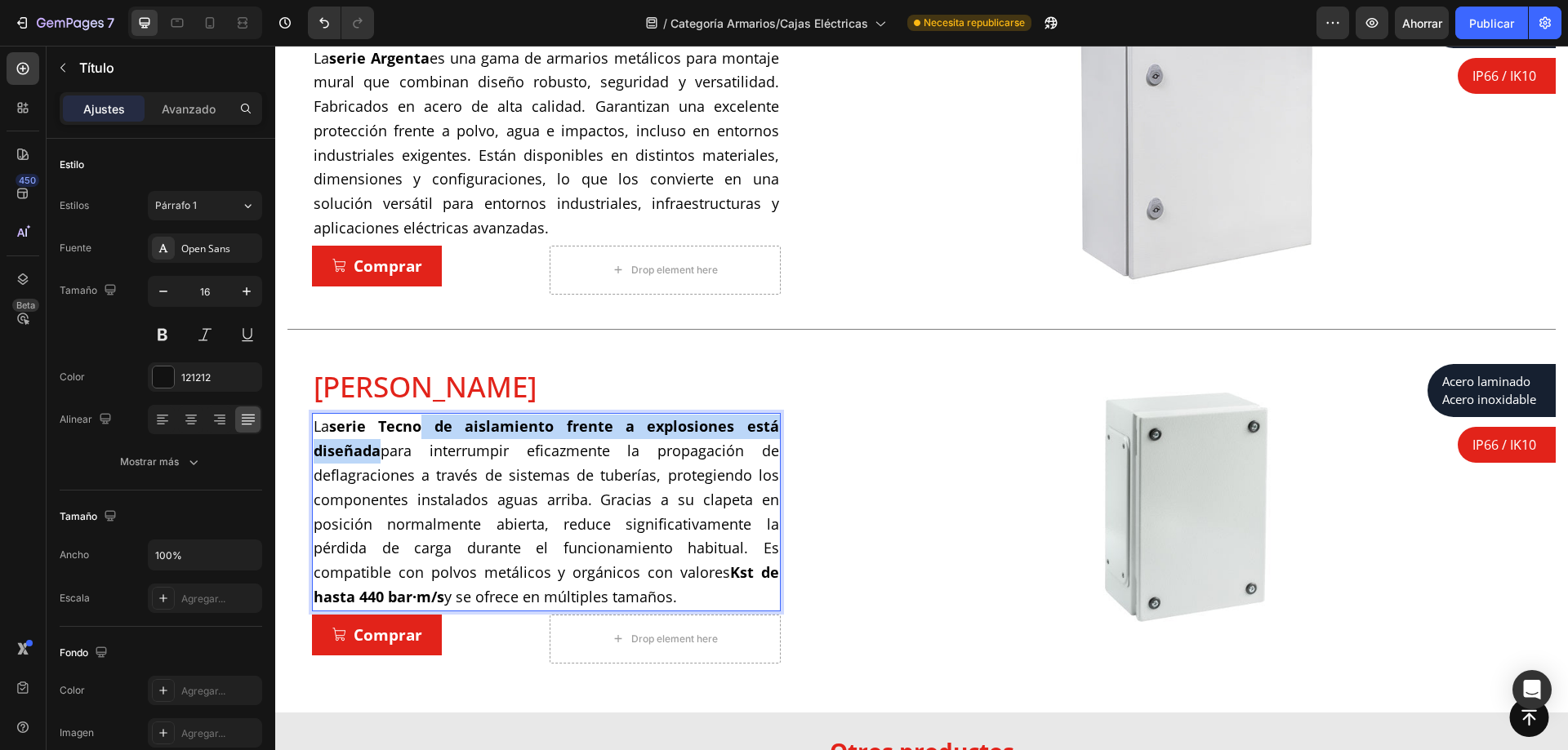
drag, startPoint x: 386, startPoint y: 454, endPoint x: 436, endPoint y: 428, distance: 56.4
click at [436, 428] on span "La serie Tecno de aislamiento frente a explosiones está diseñada para interrump…" at bounding box center [546, 512] width 466 height 190
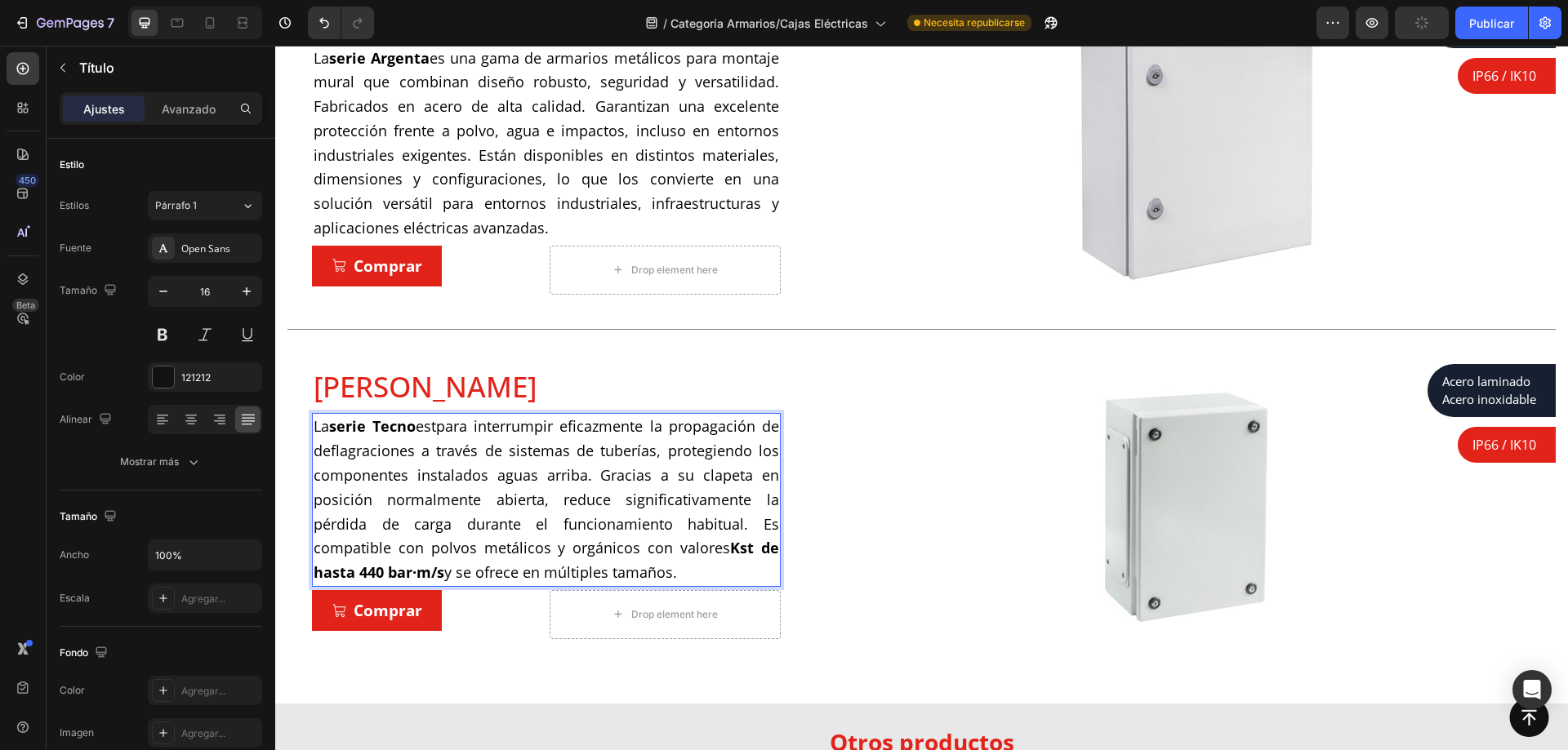
click at [679, 566] on p "La serie Tecno estpara interrumpir eficazmente la propagación de deflagraciones…" at bounding box center [546, 500] width 466 height 171
drag, startPoint x: 690, startPoint y: 574, endPoint x: 441, endPoint y: 426, distance: 289.7
click at [441, 426] on p "La serie Tecno estpara interrumpir eficazmente la propagación de deflagraciones…" at bounding box center [546, 500] width 466 height 171
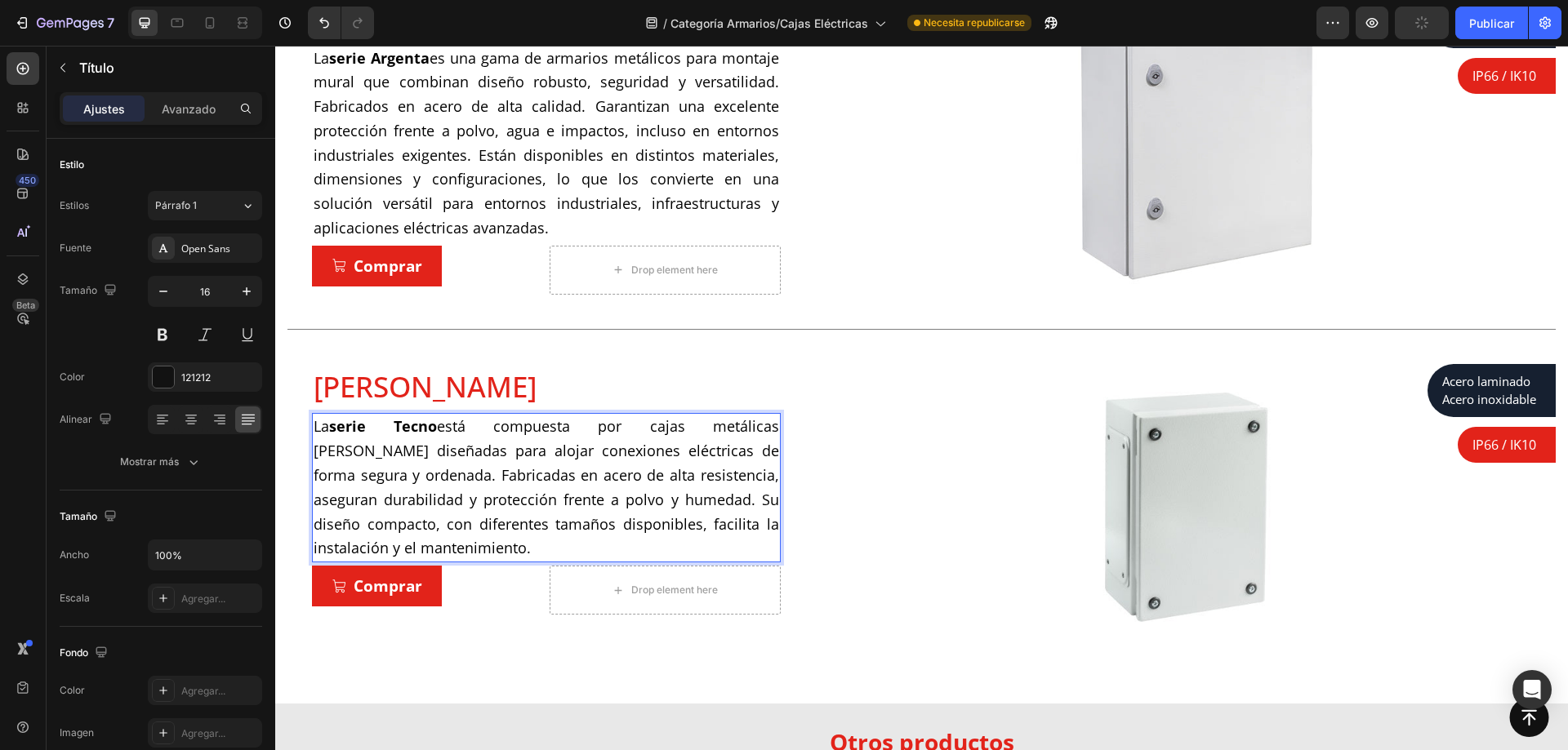
drag, startPoint x: 349, startPoint y: 545, endPoint x: 624, endPoint y: 553, distance: 275.1
click at [625, 553] on p "La serie Tecno está compuesta por cajas metálicas de bornas diseñadas para aloj…" at bounding box center [546, 488] width 466 height 146
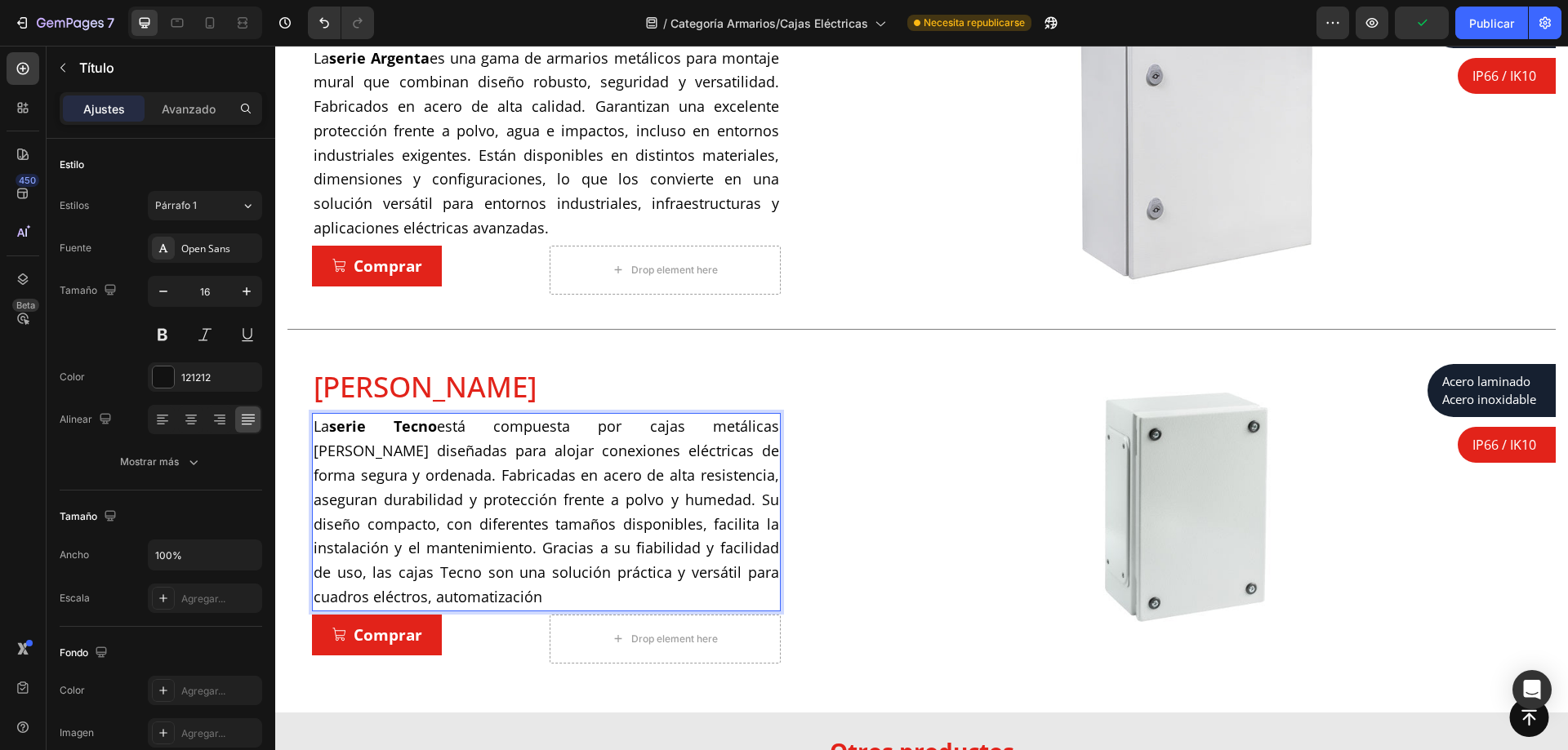
drag, startPoint x: 427, startPoint y: 600, endPoint x: 417, endPoint y: 600, distance: 10.0
click at [424, 602] on span "La serie Tecno está compuesta por cajas metálicas de bornas diseñadas para aloj…" at bounding box center [546, 512] width 466 height 190
click at [412, 598] on span "La serie Tecno está compuesta por cajas metálicas de bornas diseñadas para aloj…" at bounding box center [546, 512] width 466 height 190
click at [572, 598] on p "La serie Tecno está compuesta por cajas metálicas de bornas diseñadas para aloj…" at bounding box center [546, 512] width 466 height 194
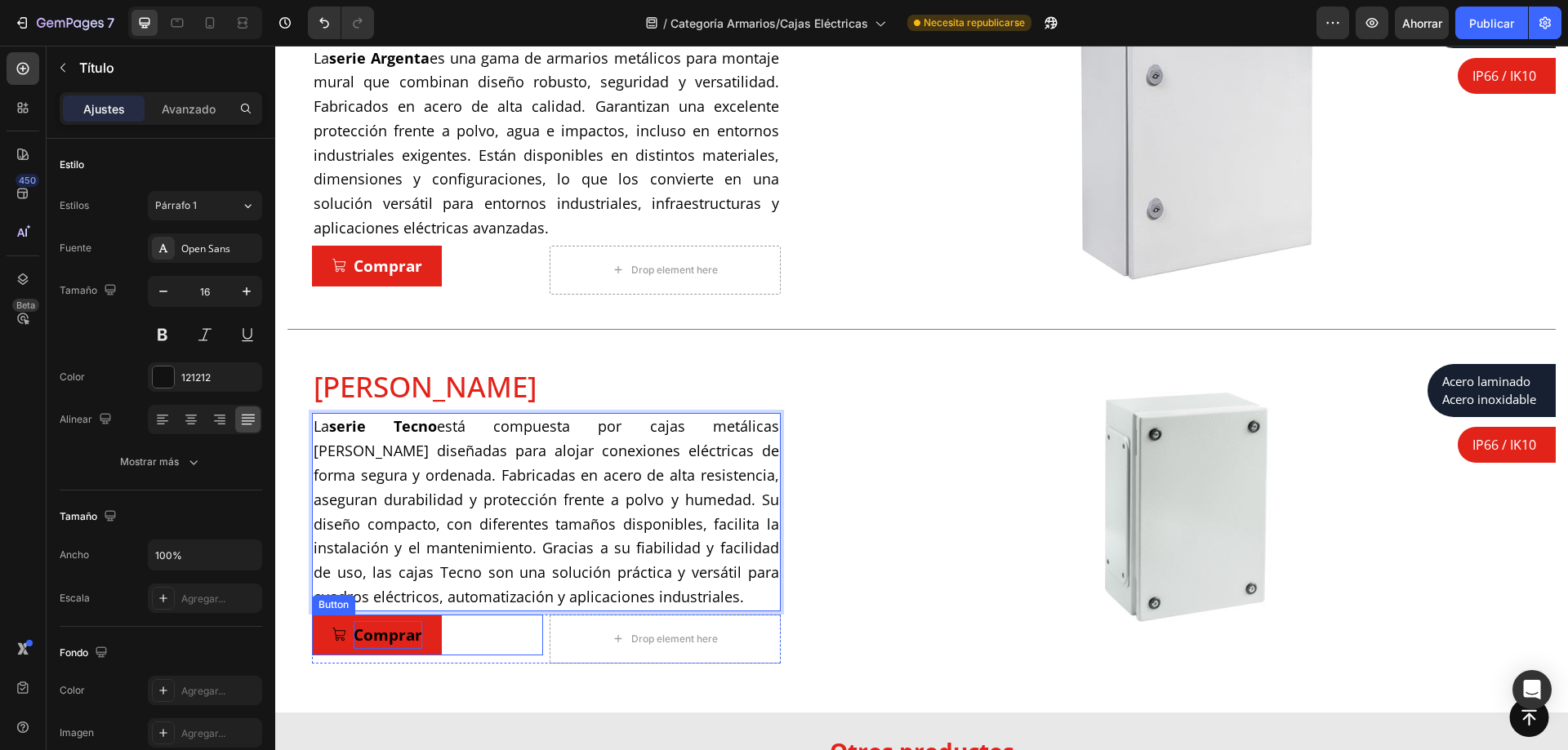
click at [390, 639] on p "Comprar" at bounding box center [388, 635] width 68 height 28
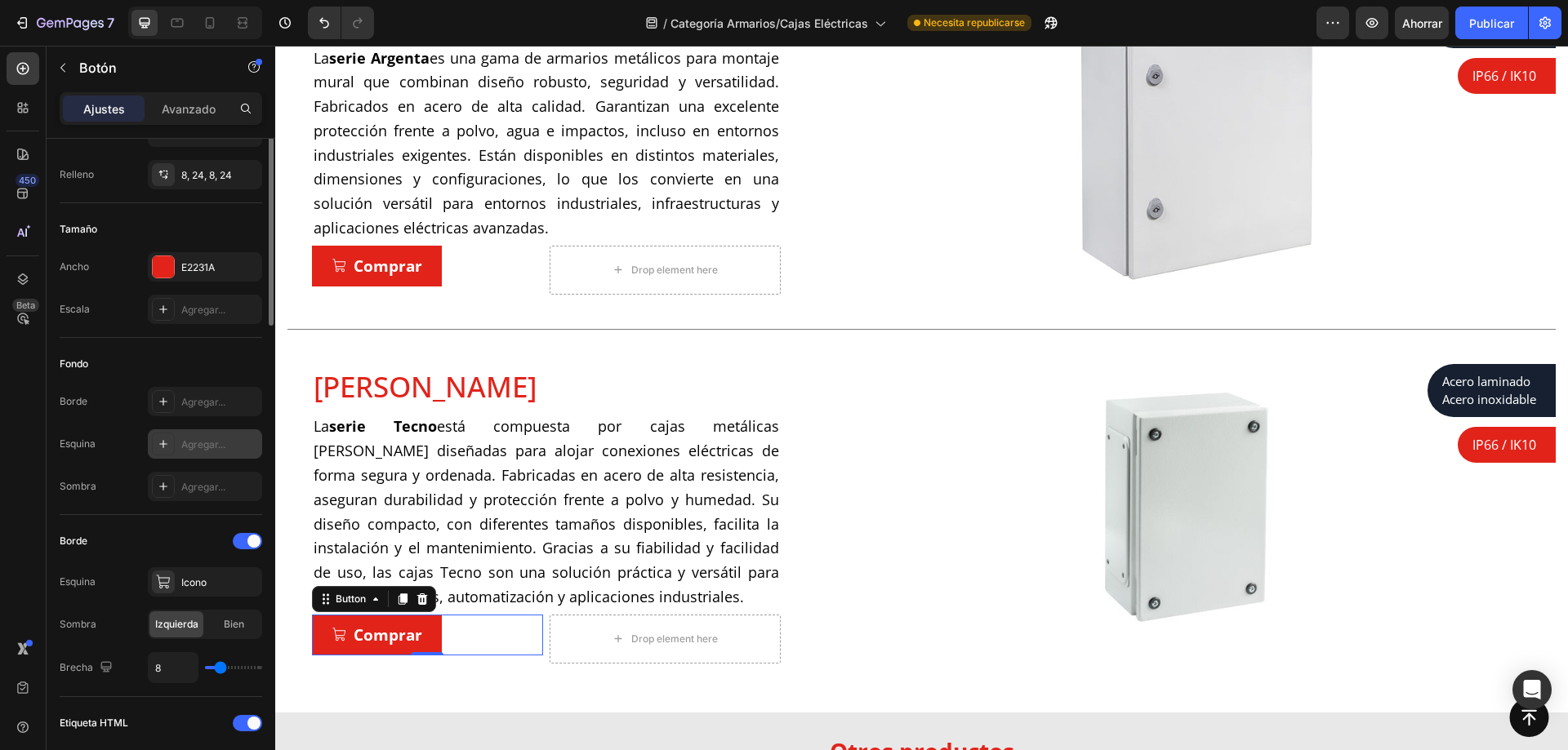
scroll to position [0, 0]
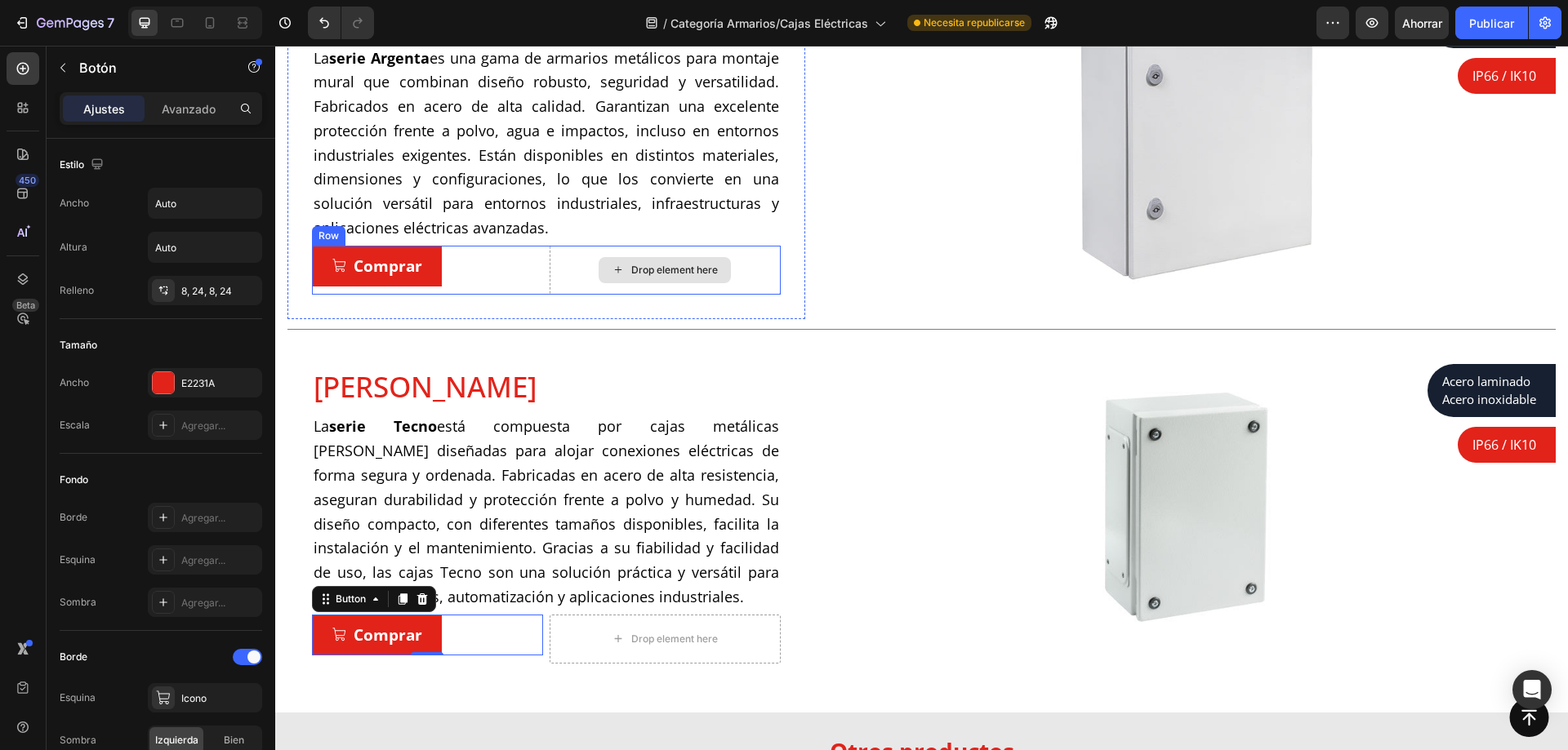
click at [548, 183] on span "La serie Argenta es una gama de armarios metálicos para montaje mural que combi…" at bounding box center [546, 143] width 466 height 190
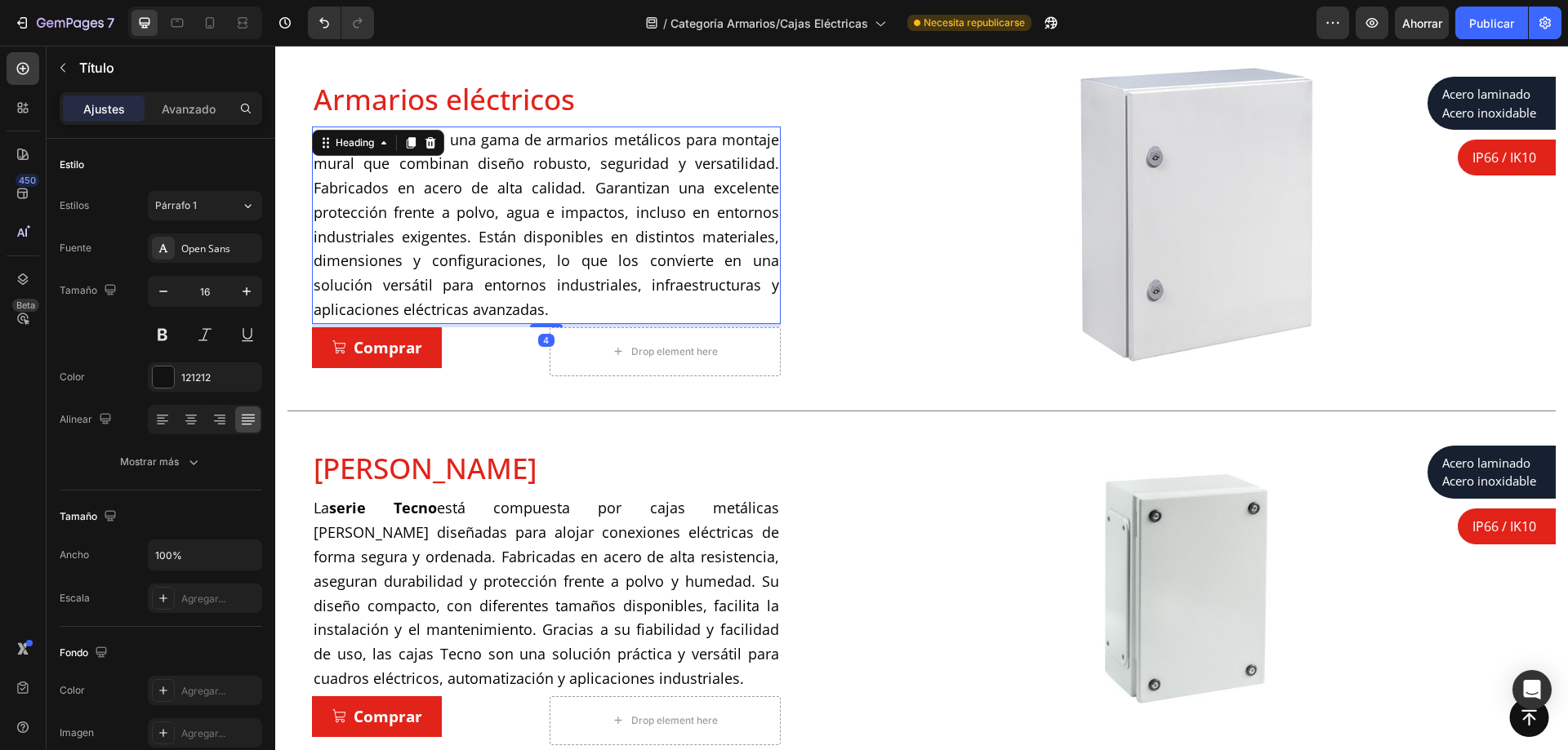
scroll to position [92, 0]
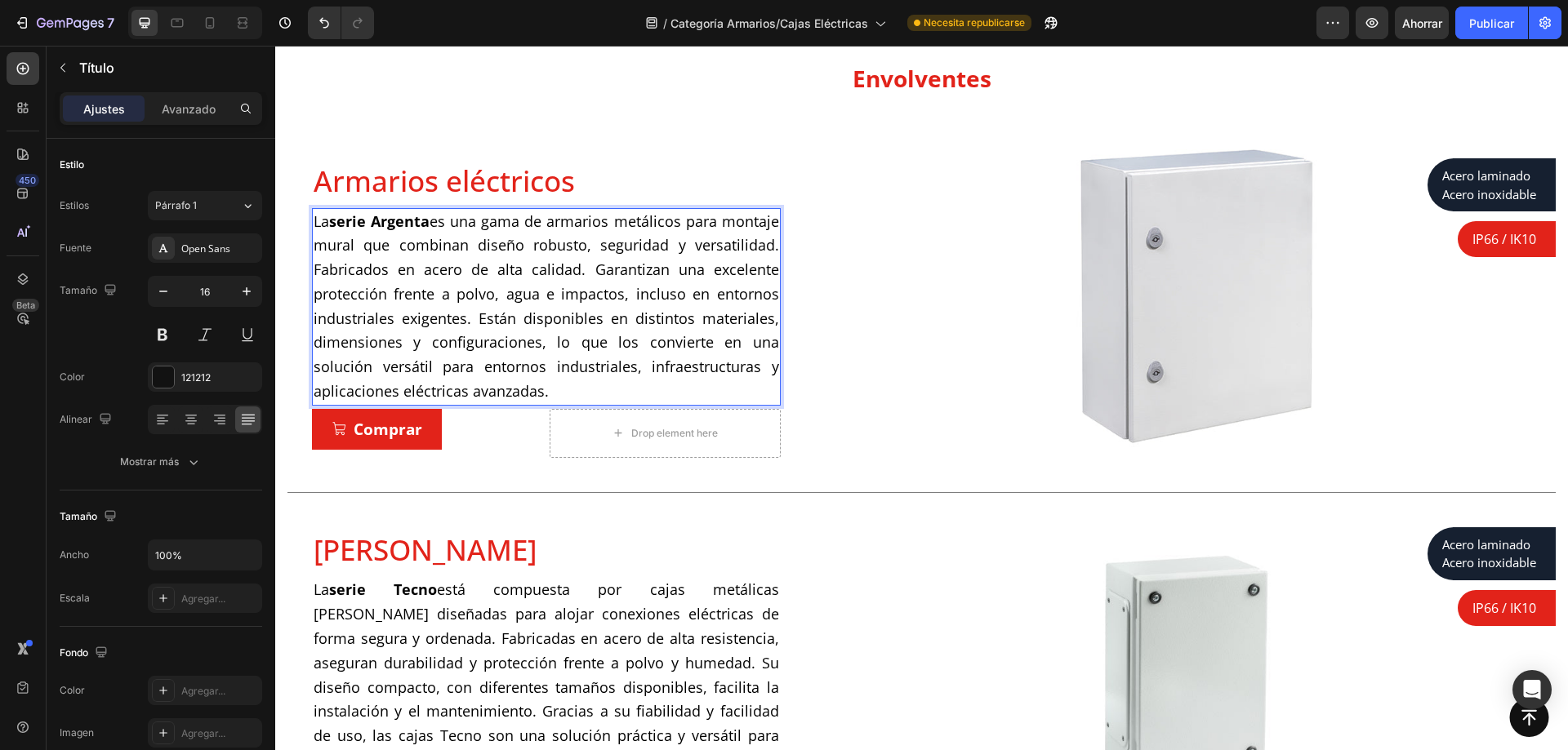
click at [588, 272] on span "La serie Argenta es una gama de armarios metálicos para montaje mural que combi…" at bounding box center [546, 307] width 466 height 190
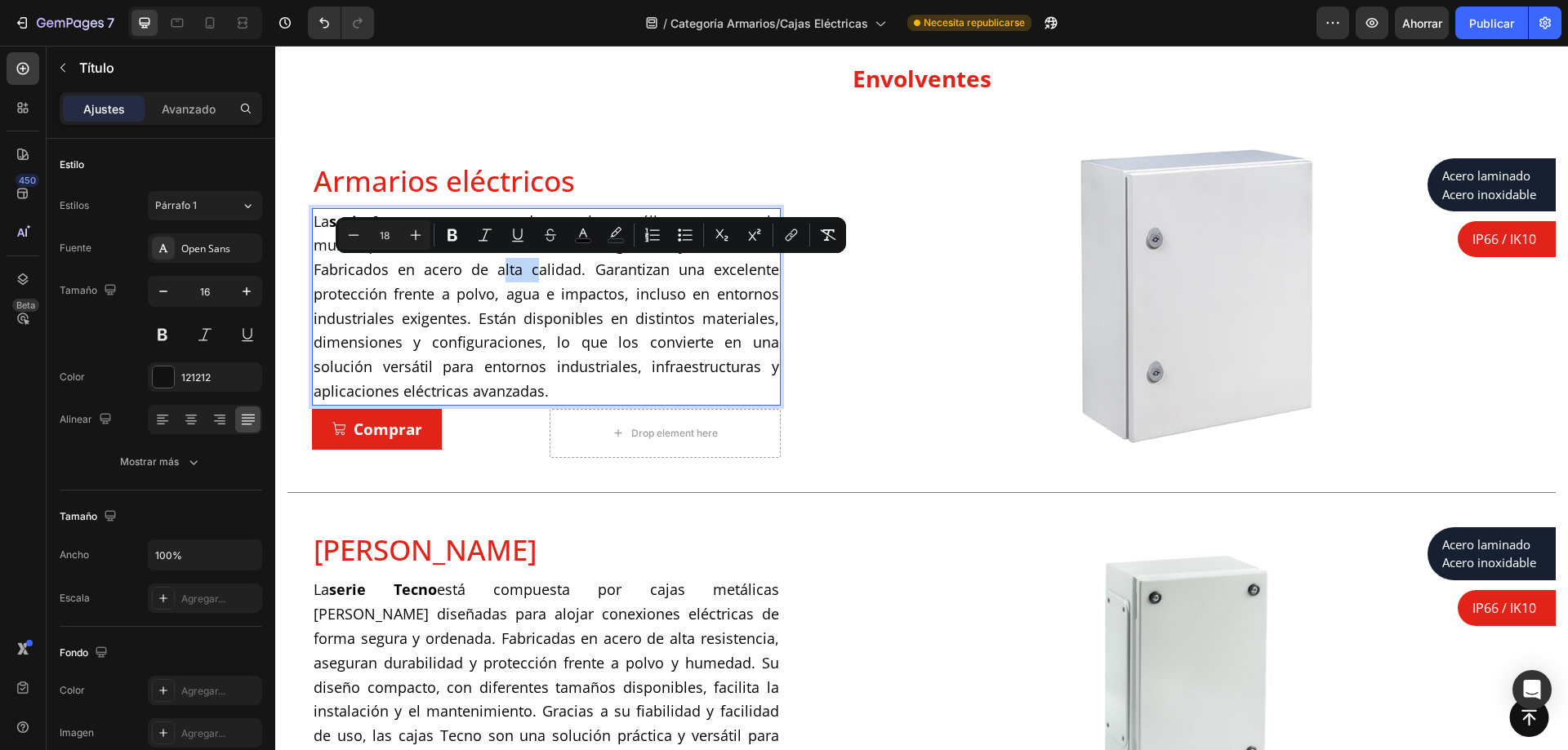
click at [518, 268] on span "La serie Argenta es una gama de armarios metálicos para montaje mural que combi…" at bounding box center [546, 307] width 466 height 190
drag, startPoint x: 510, startPoint y: 268, endPoint x: 655, endPoint y: 268, distance: 145.0
click at [656, 268] on span "La serie Argenta es una gama de armarios metálicos para montaje mural que combi…" at bounding box center [546, 307] width 466 height 190
click at [440, 232] on icon "Editor contextual toolbar" at bounding box center [443, 235] width 10 height 12
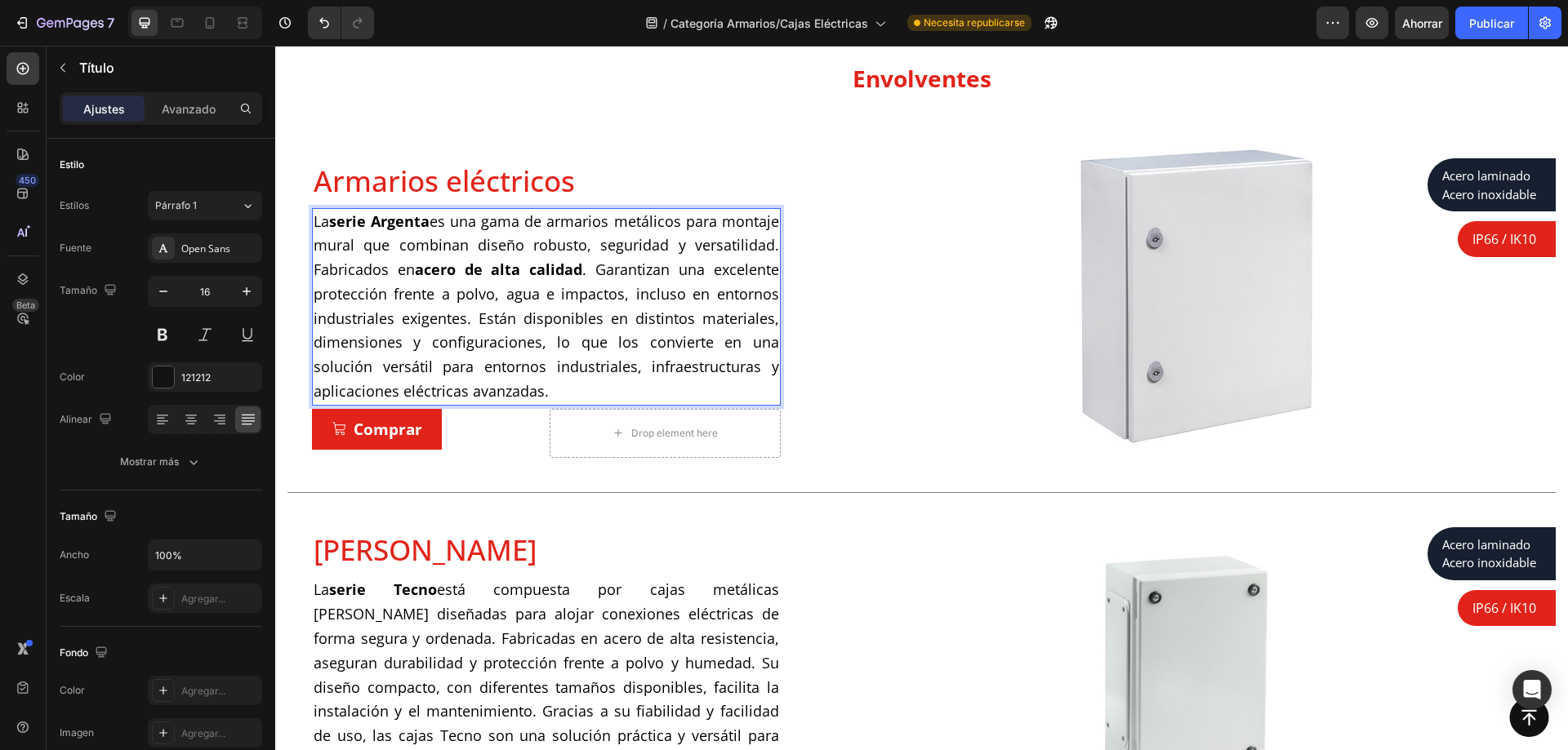
click at [518, 321] on span "La serie Argenta es una gama de armarios metálicos para montaje mural que combi…" at bounding box center [546, 307] width 466 height 190
drag, startPoint x: 718, startPoint y: 317, endPoint x: 383, endPoint y: 341, distance: 335.9
click at [383, 341] on span "La serie Argenta es una gama de armarios metálicos para montaje mural que combi…" at bounding box center [546, 307] width 466 height 190
click at [549, 387] on p "La serie Argenta es una gama de armarios metálicos para montaje mural que combi…" at bounding box center [546, 307] width 466 height 194
drag, startPoint x: 457, startPoint y: 371, endPoint x: 345, endPoint y: 368, distance: 112.0
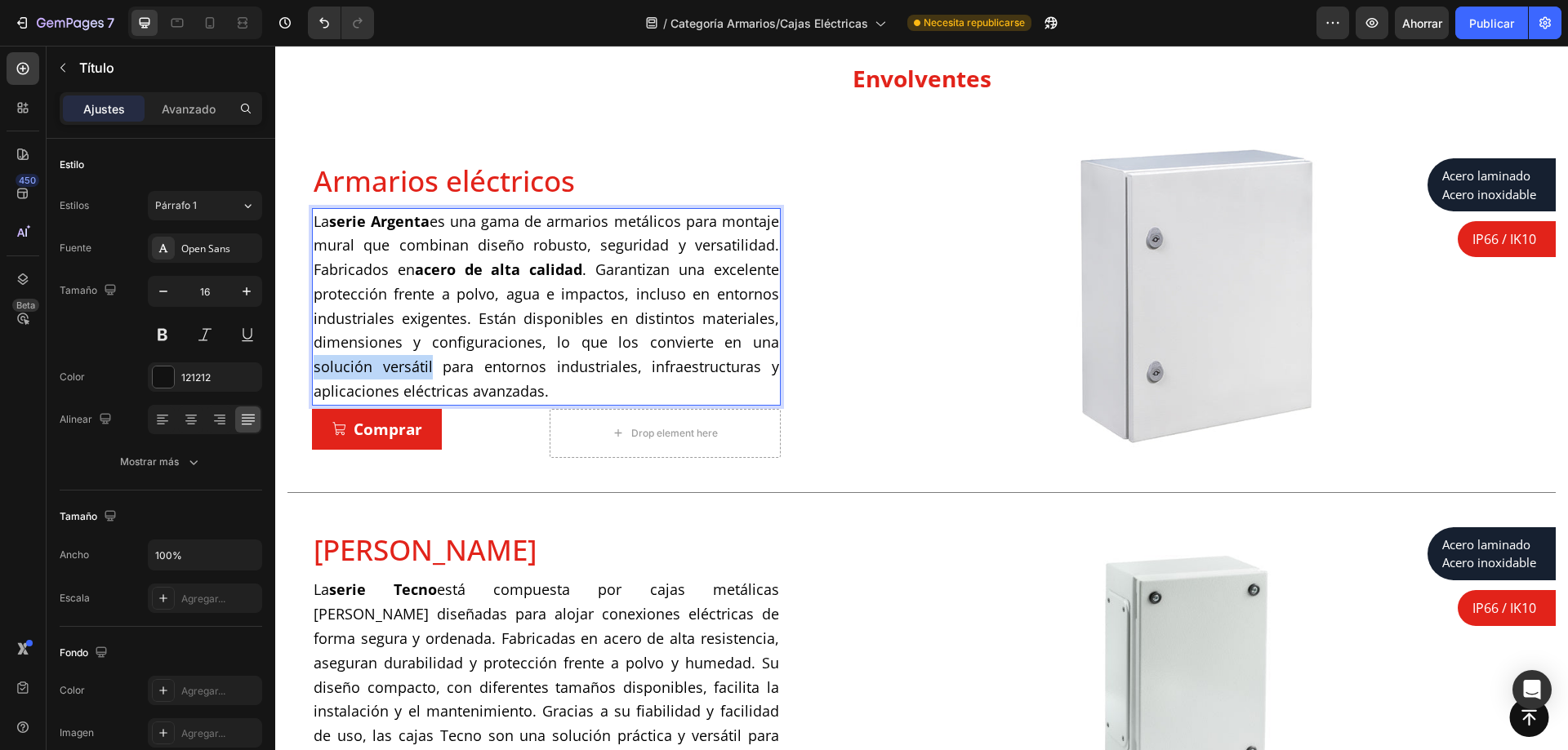
click at [345, 368] on span "La serie Argenta es una gama de armarios metálicos para montaje mural que combi…" at bounding box center [546, 307] width 466 height 190
click at [412, 364] on span "La serie Argenta es una gama de armarios metálicos para montaje mural que combi…" at bounding box center [546, 307] width 466 height 190
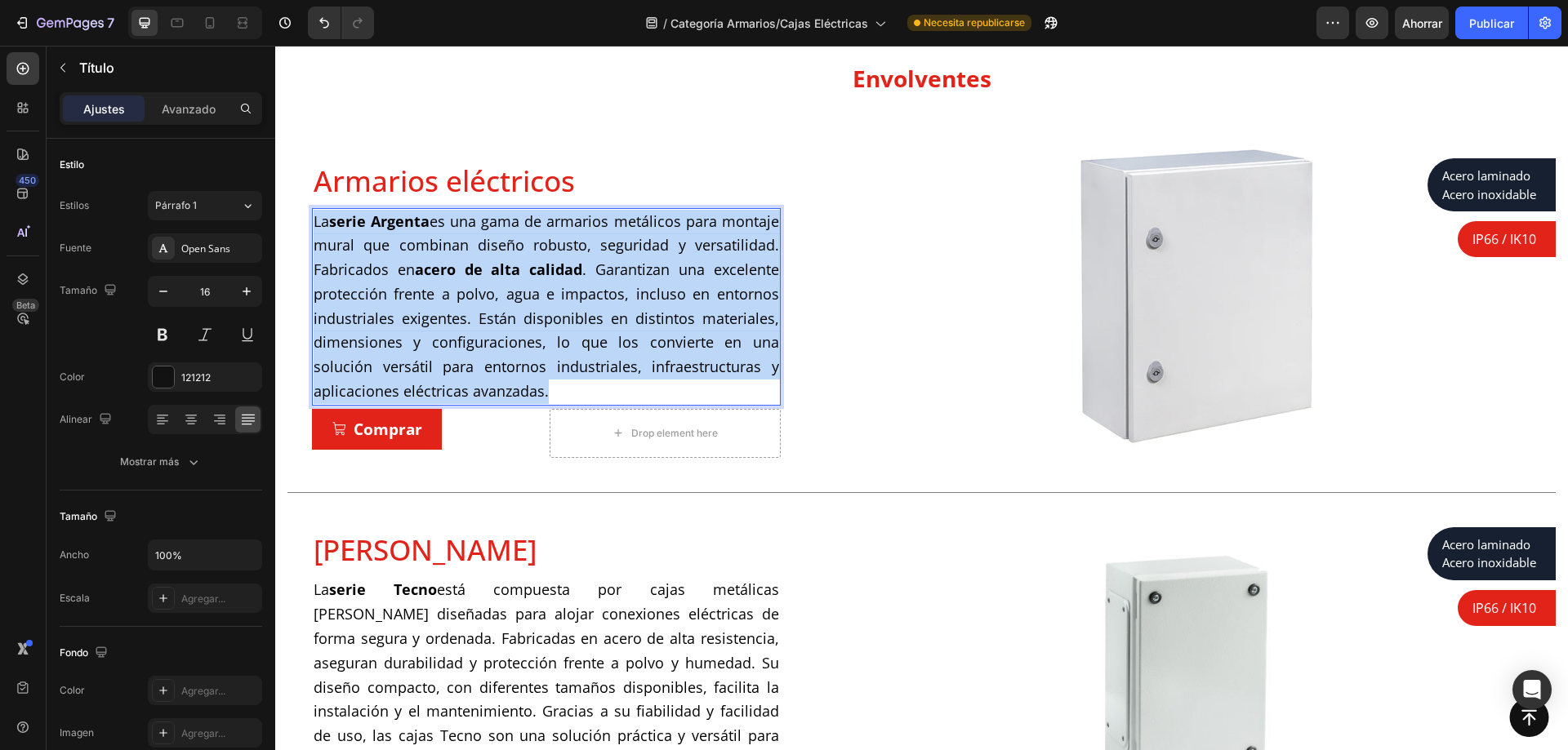
click at [412, 364] on span "La serie Argenta es una gama de armarios metálicos para montaje mural que combi…" at bounding box center [546, 307] width 466 height 190
click at [444, 244] on span "La serie Argenta es una gama de armarios metálicos para montaje mural que combi…" at bounding box center [546, 307] width 466 height 190
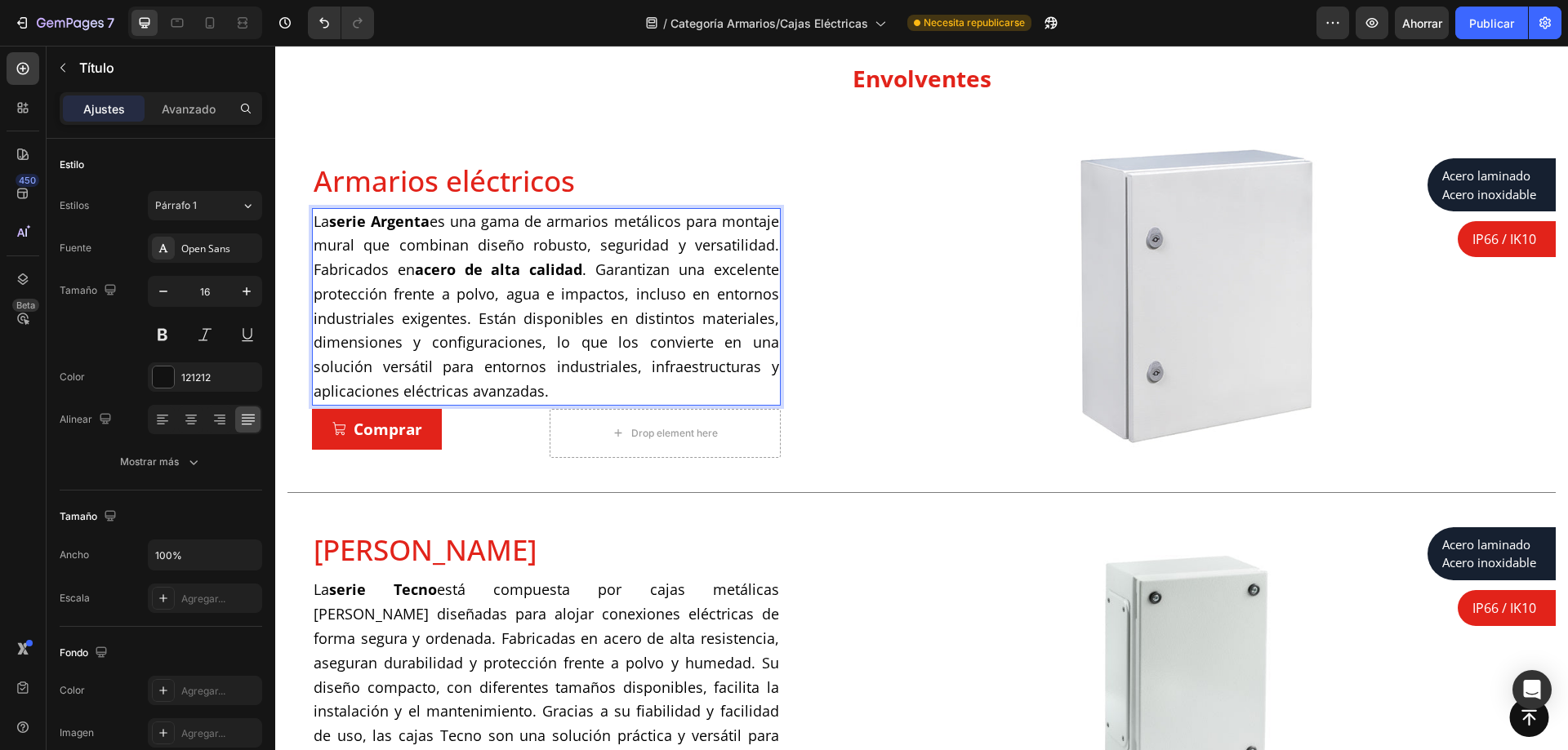
click at [408, 146] on div "Armarios eléctricos Product Title La serie Argenta es una gama de armarios metá…" at bounding box center [546, 308] width 518 height 349
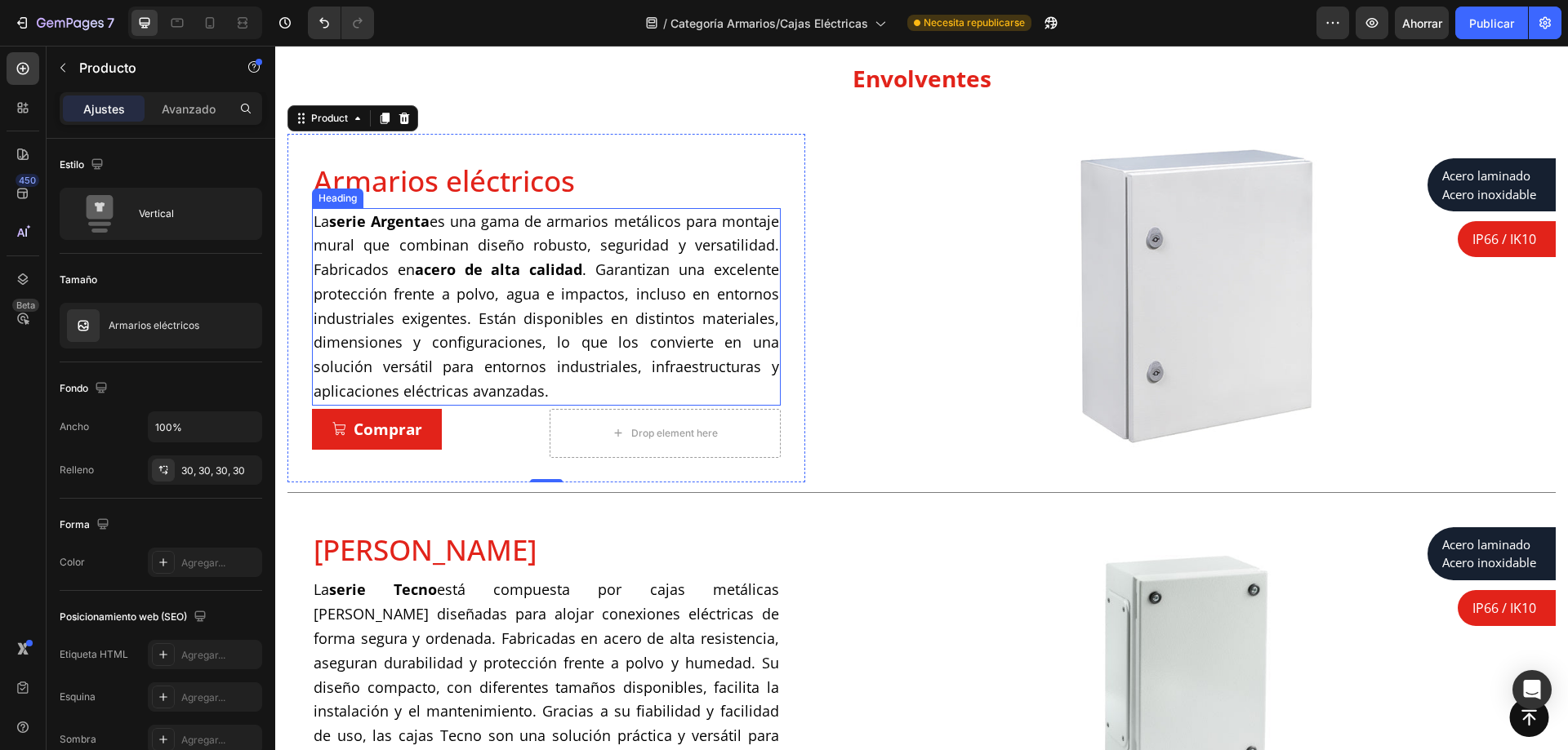
click at [442, 379] on p "⁠⁠⁠⁠⁠⁠⁠ La serie Argenta es una gama de armarios metálicos para montaje mural q…" at bounding box center [546, 307] width 466 height 194
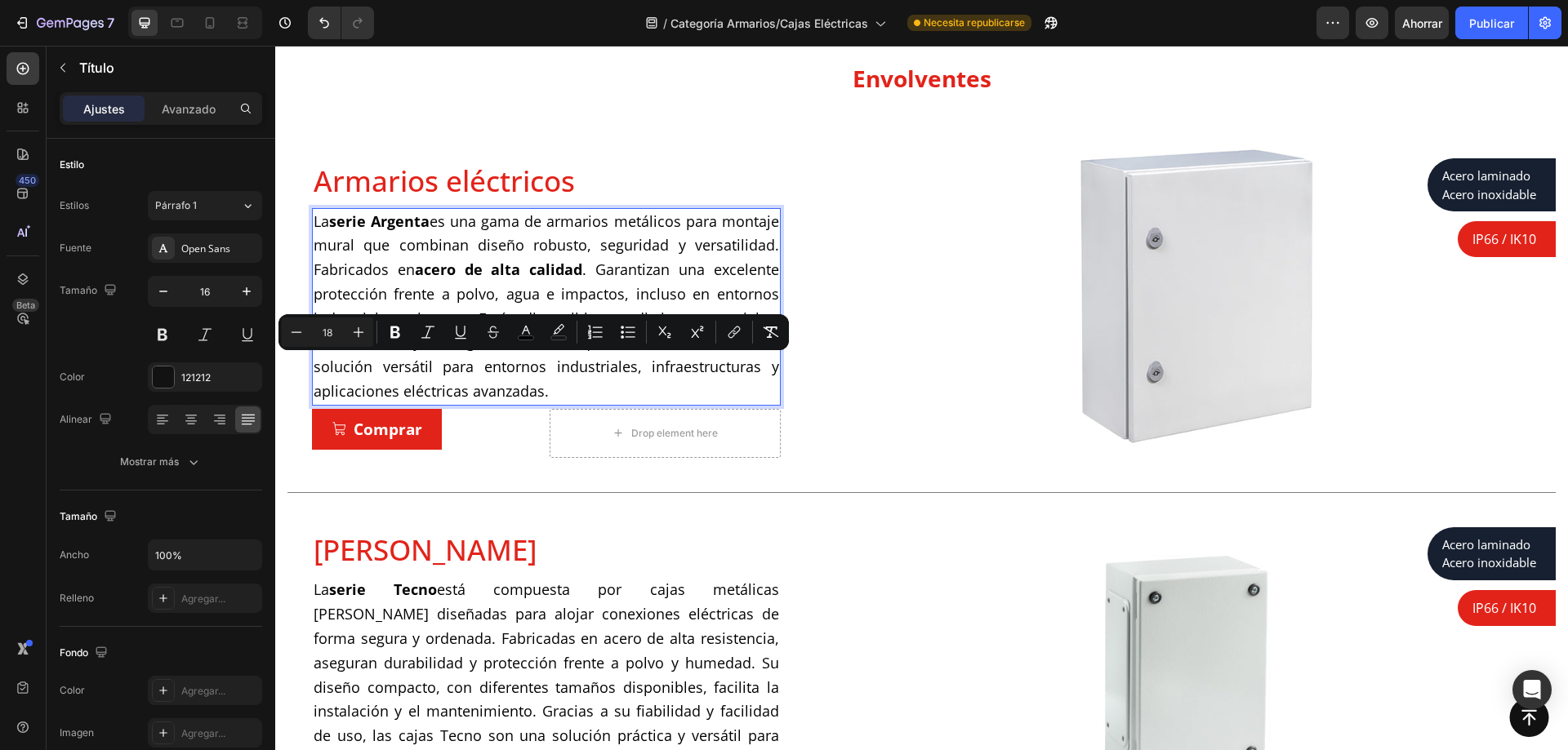
click at [455, 371] on span "La serie Argenta es una gama de armarios metálicos para montaje mural que combi…" at bounding box center [546, 307] width 466 height 190
drag, startPoint x: 455, startPoint y: 369, endPoint x: 346, endPoint y: 375, distance: 109.2
click at [346, 375] on span "La serie Argenta es una gama de armarios metálicos para montaje mural que combi…" at bounding box center [546, 307] width 466 height 190
click at [395, 331] on icon "Editor contextual toolbar" at bounding box center [395, 333] width 17 height 17
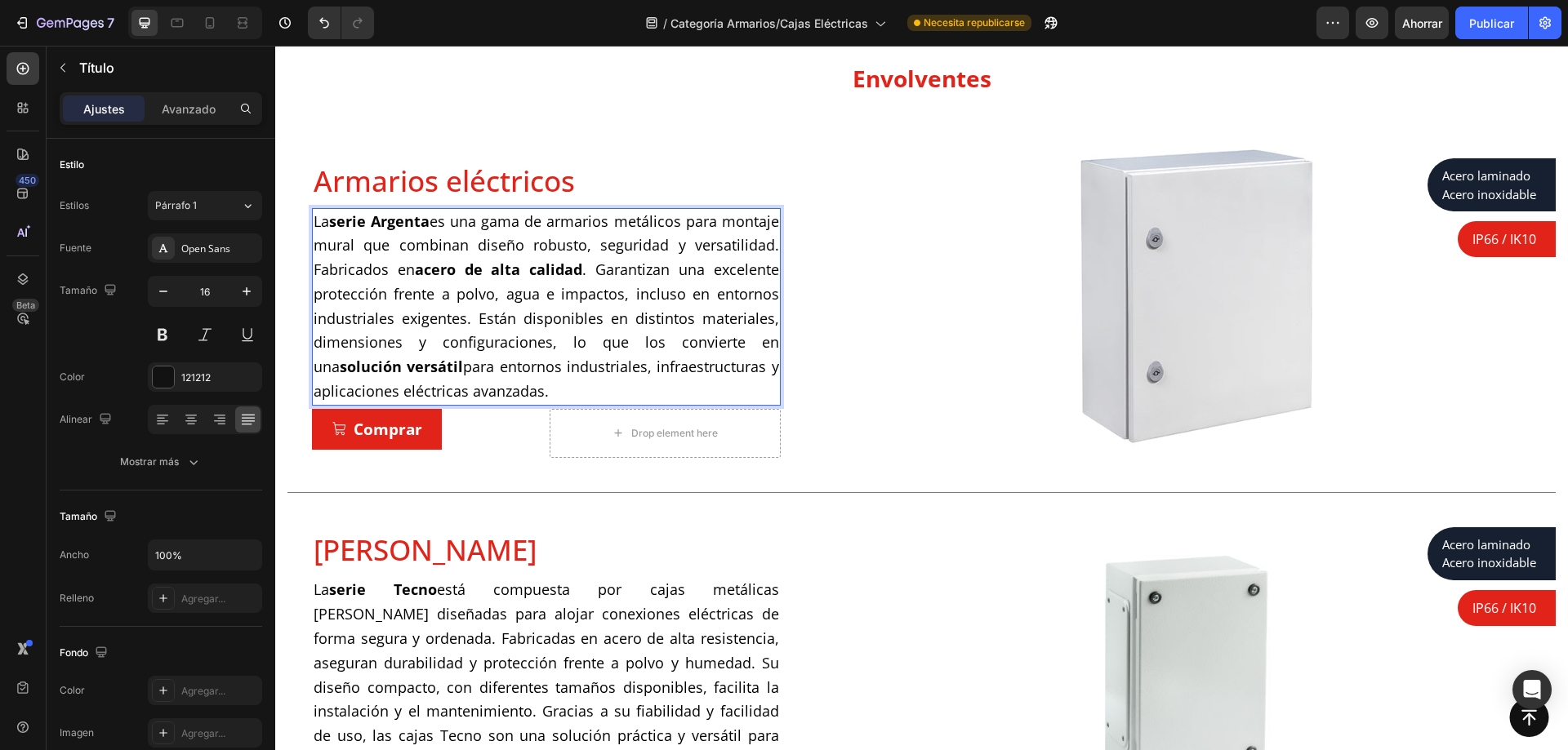
click at [517, 387] on span "La serie Argenta es una gama de armarios metálicos para montaje mural que combi…" at bounding box center [546, 307] width 466 height 190
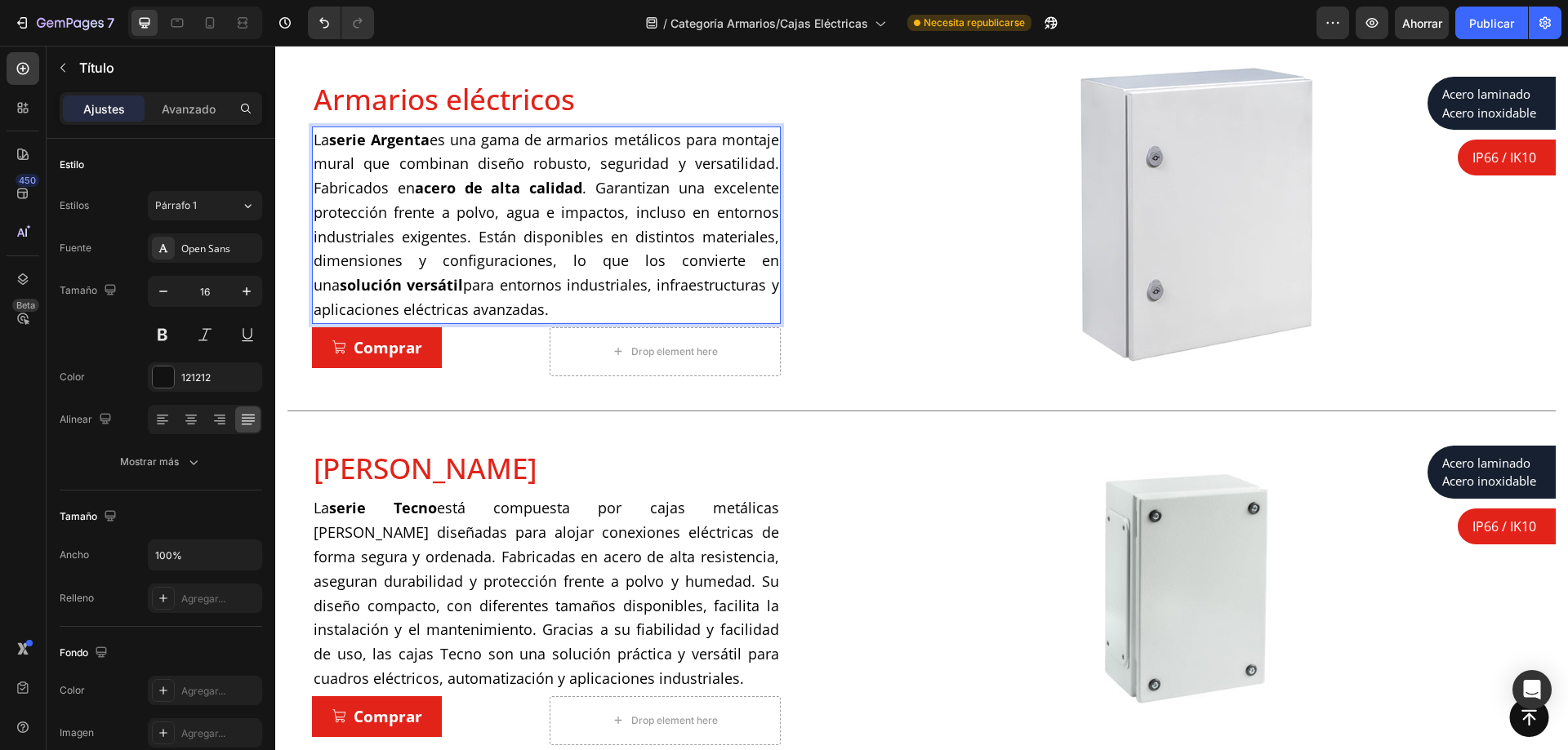
scroll to position [501, 0]
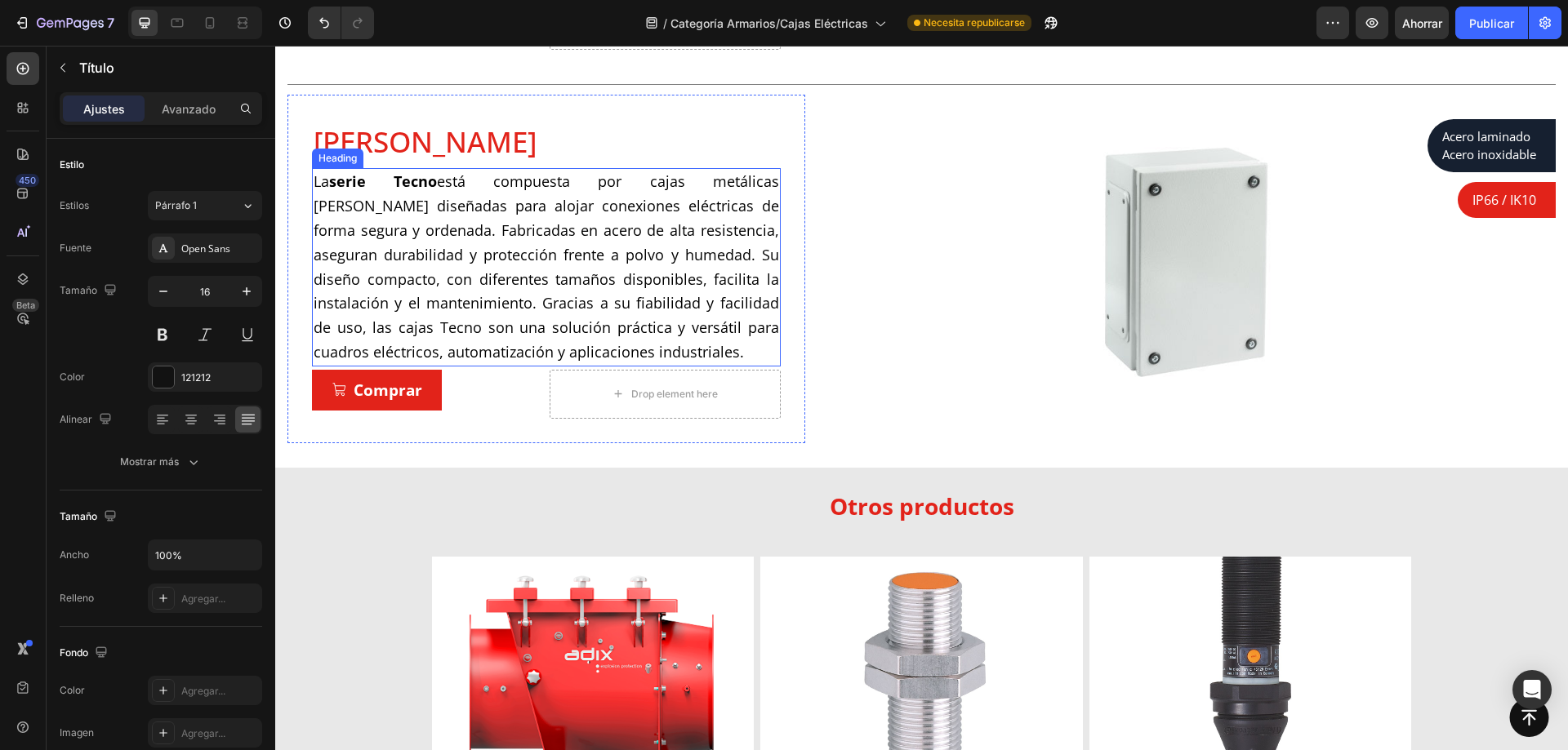
click at [567, 216] on p "⁠⁠⁠⁠⁠⁠⁠ La serie Tecno está compuesta por cajas metálicas de bornas diseñadas p…" at bounding box center [546, 267] width 466 height 194
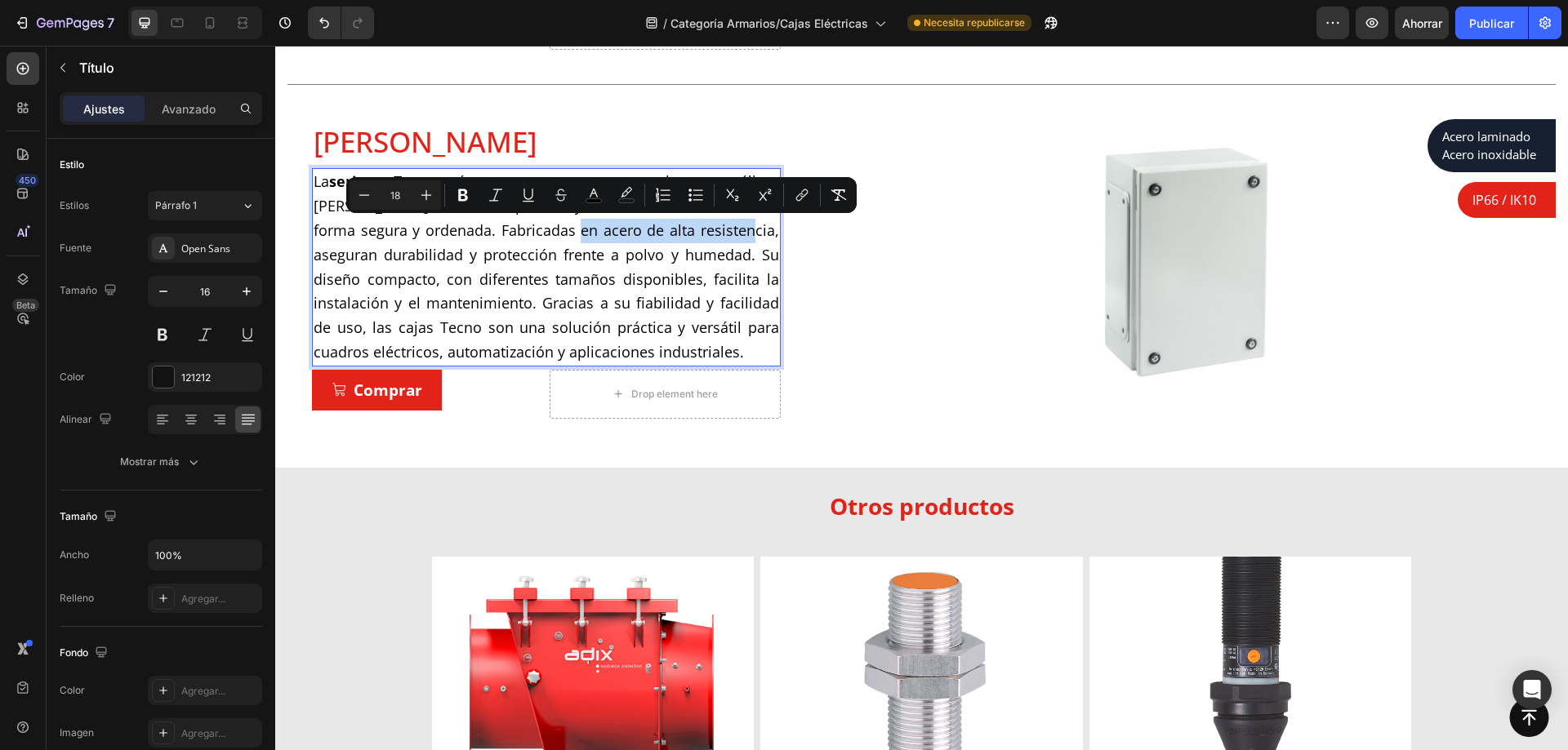
drag, startPoint x: 507, startPoint y: 230, endPoint x: 695, endPoint y: 235, distance: 188.1
click at [695, 235] on span "La serie Tecno está compuesta por cajas metálicas de bornas diseñadas para aloj…" at bounding box center [546, 267] width 466 height 190
click at [468, 195] on icon "Barra de herramientas contextual del editor" at bounding box center [463, 195] width 17 height 17
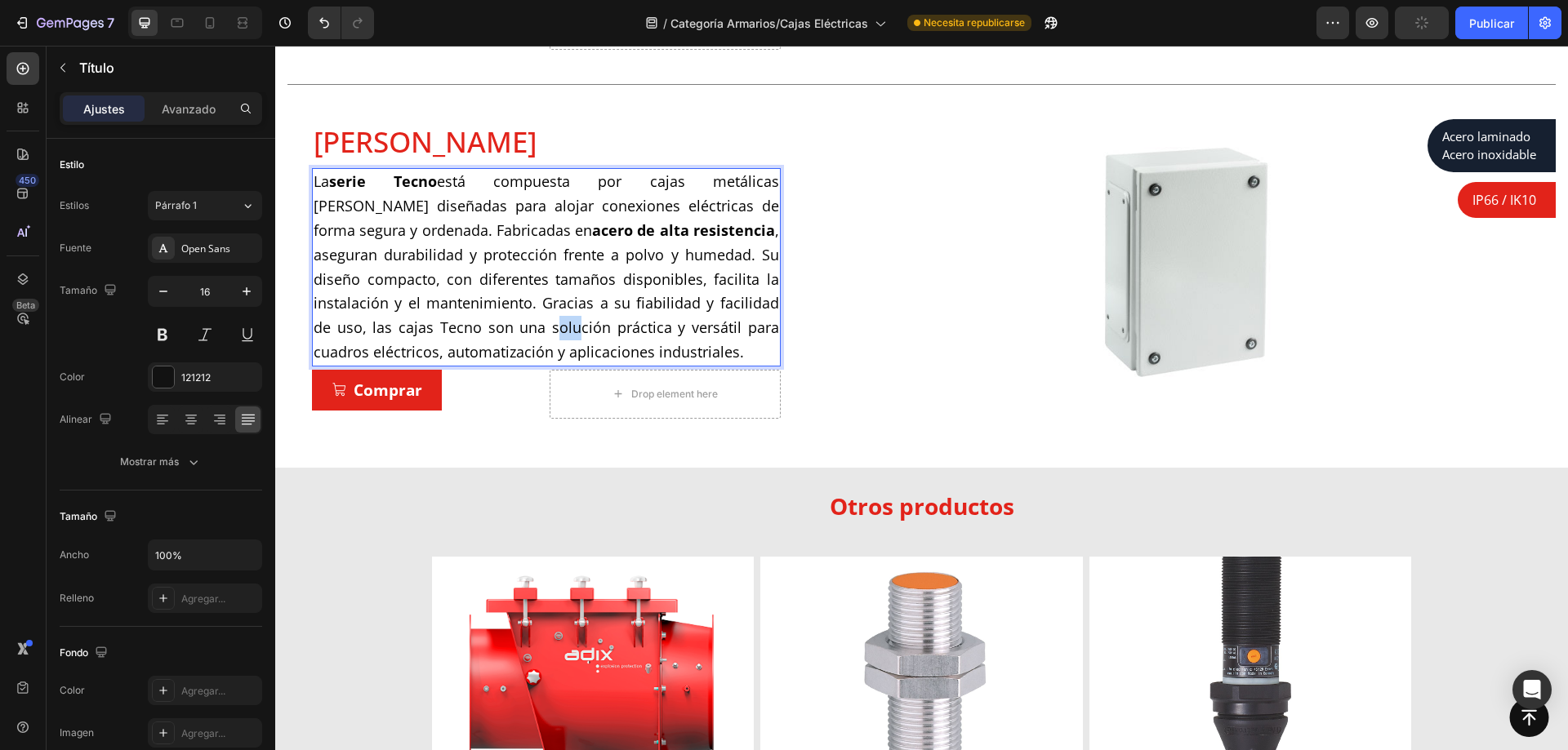
click at [587, 330] on span "La serie Tecno está compuesta por cajas metálicas de bornas diseñadas para aloj…" at bounding box center [546, 267] width 466 height 190
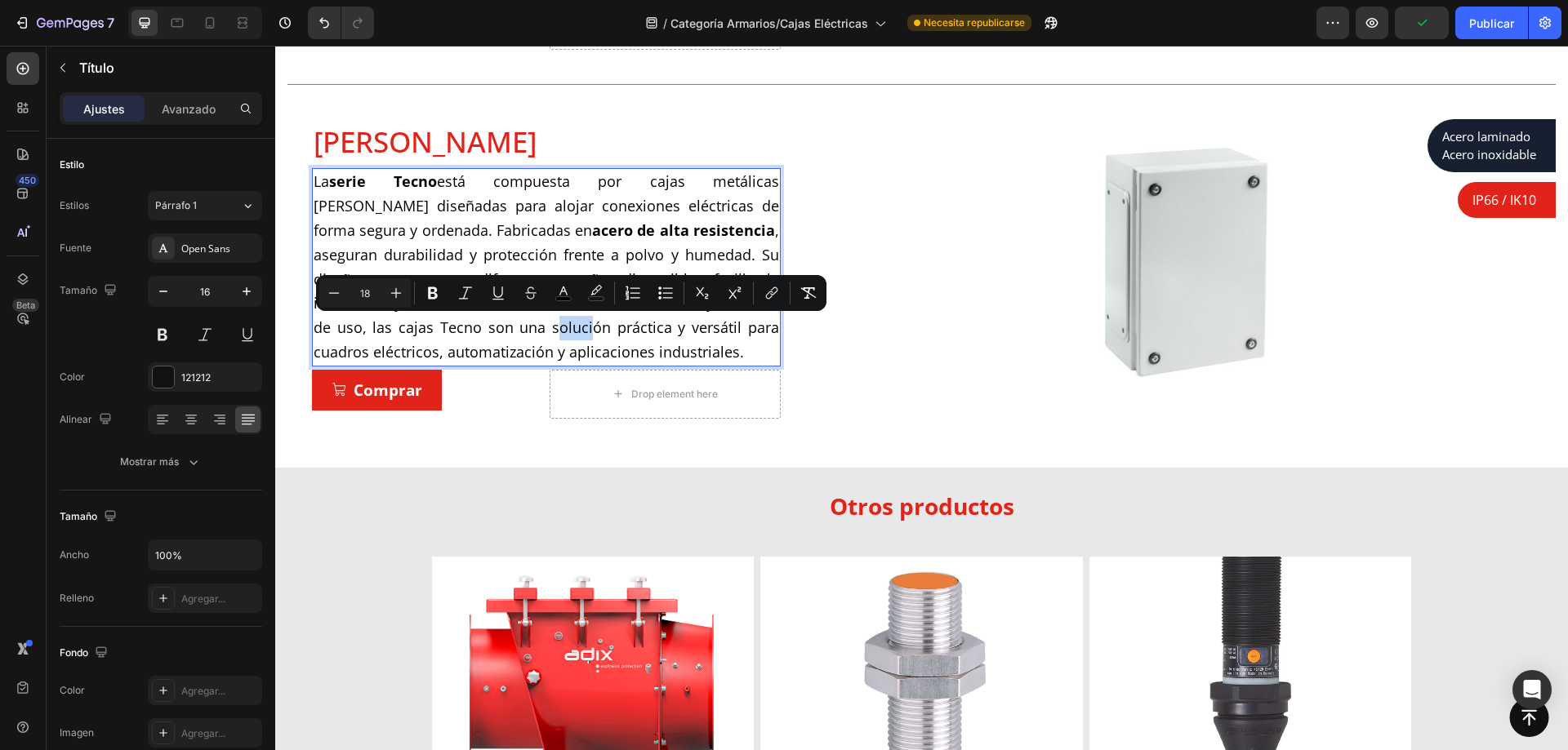
click at [553, 328] on span "La serie Tecno está compuesta por cajas metálicas de bornas diseñadas para aloj…" at bounding box center [546, 267] width 466 height 190
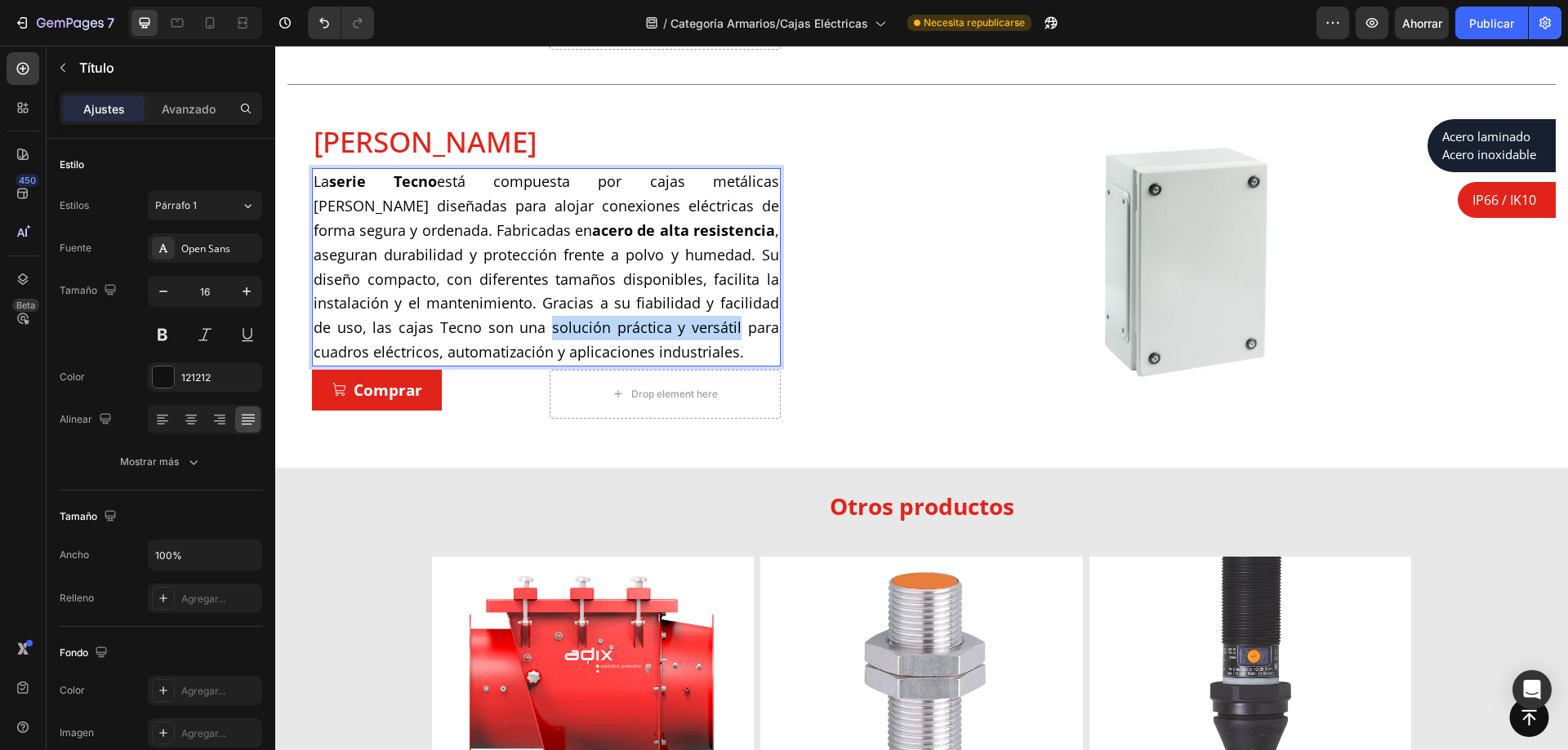
drag, startPoint x: 550, startPoint y: 328, endPoint x: 736, endPoint y: 324, distance: 186.0
click at [736, 324] on span "La serie Tecno está compuesta por cajas metálicas de bornas diseñadas para aloj…" at bounding box center [546, 267] width 466 height 190
click at [653, 291] on p "La serie Tecno está compuesta por cajas metálicas de bornas diseñadas para aloj…" at bounding box center [546, 267] width 466 height 194
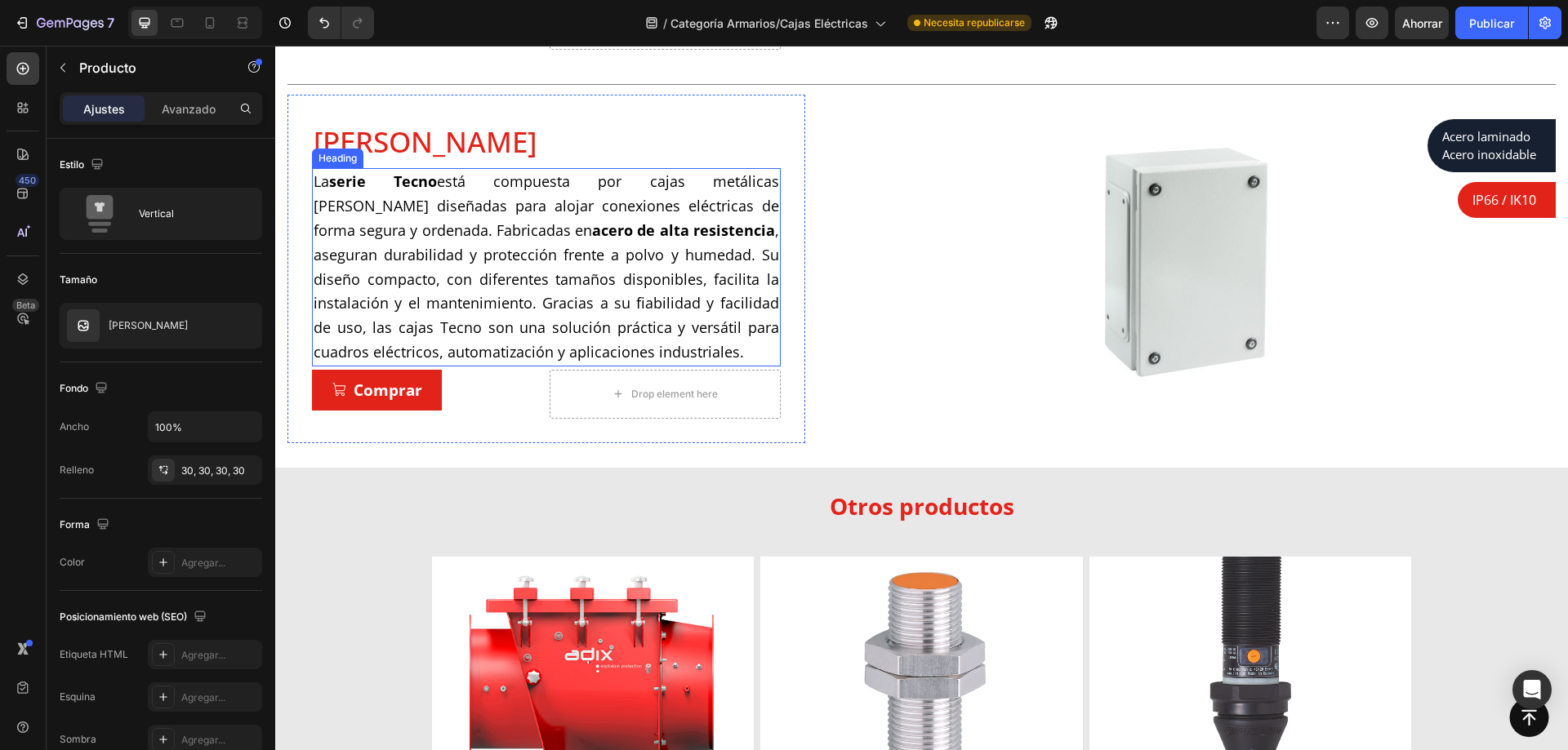
click at [562, 340] on h2 "La serie Tecno está compuesta por cajas metálicas de bornas diseñadas para aloj…" at bounding box center [546, 267] width 468 height 198
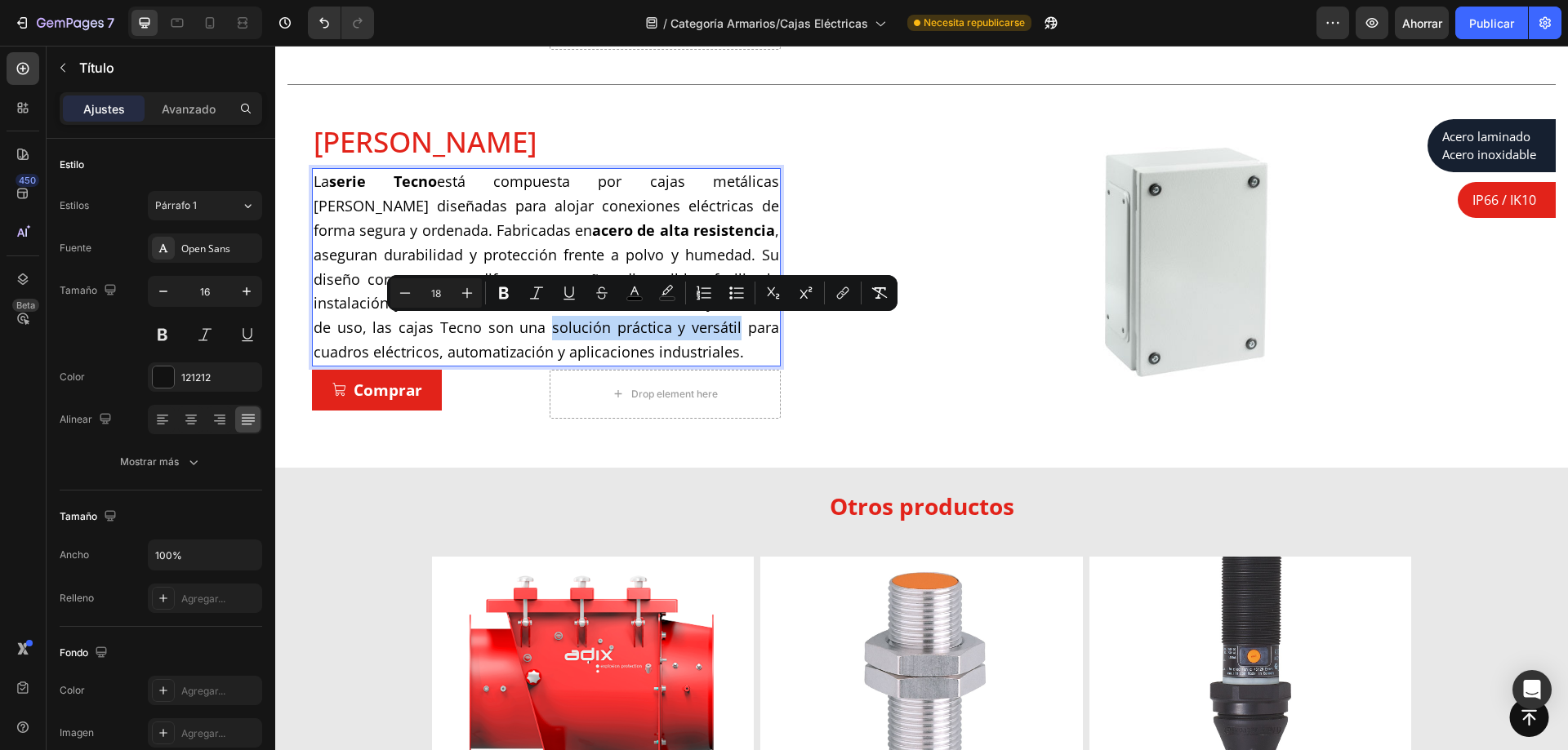
drag, startPoint x: 550, startPoint y: 330, endPoint x: 737, endPoint y: 338, distance: 187.2
click at [737, 338] on p "La serie Tecno está compuesta por cajas metálicas de bornas diseñadas para aloj…" at bounding box center [546, 267] width 466 height 194
drag, startPoint x: 507, startPoint y: 290, endPoint x: 295, endPoint y: 224, distance: 222.0
click at [507, 290] on icon "Editor contextual toolbar" at bounding box center [504, 293] width 10 height 12
click at [592, 236] on strong "acero de alta resistencia" at bounding box center [684, 230] width 183 height 19
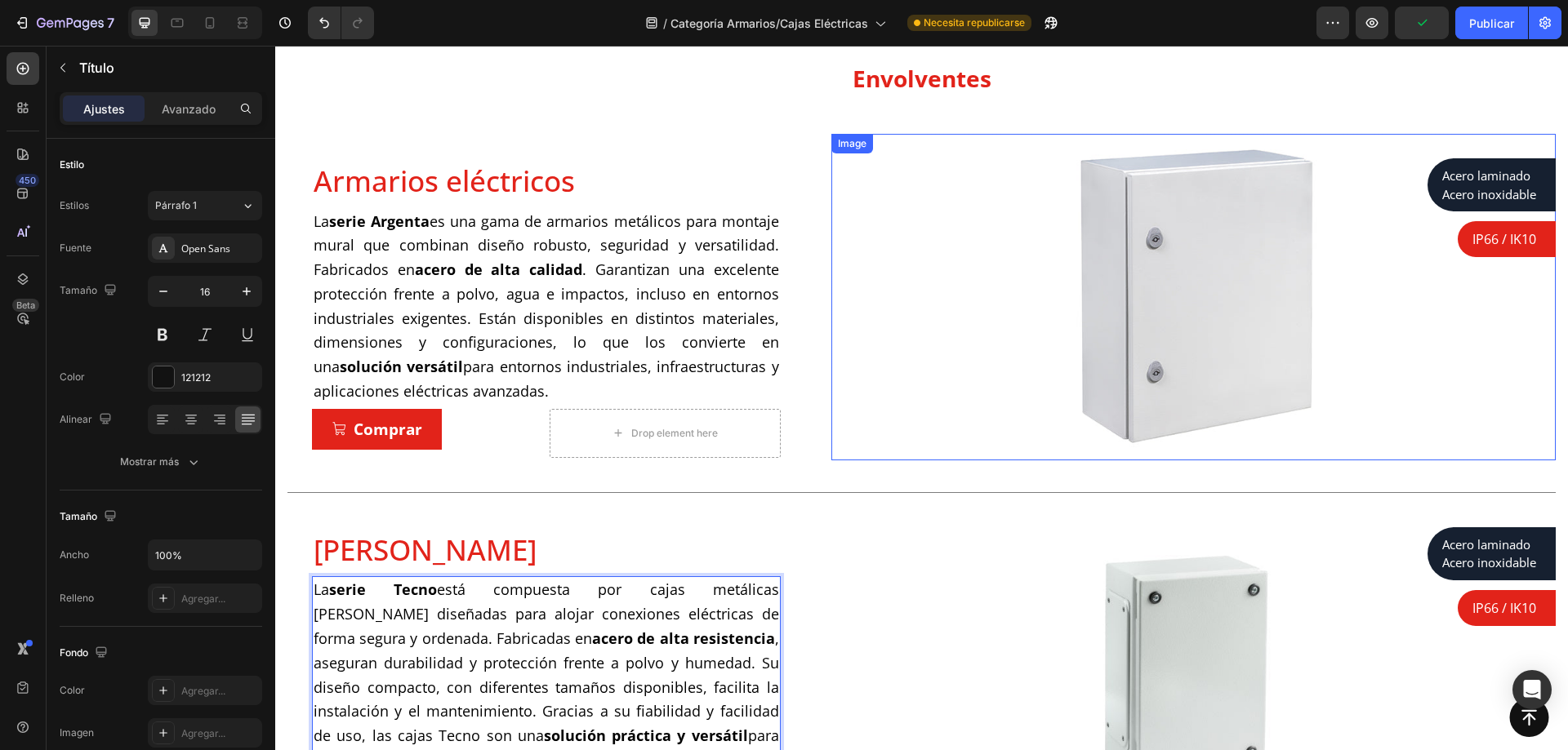
scroll to position [10, 0]
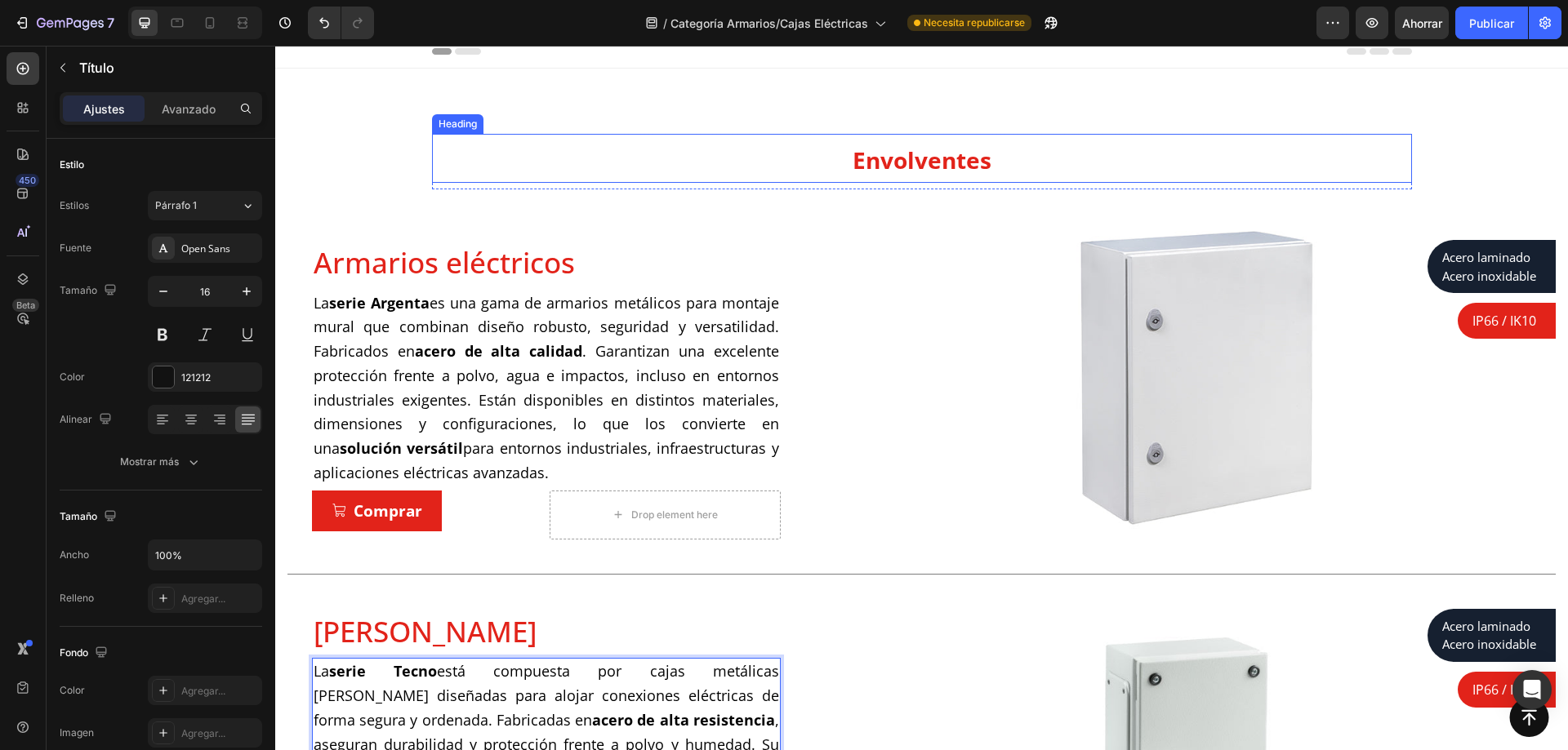
click at [934, 159] on span "Envolventes" at bounding box center [922, 160] width 139 height 31
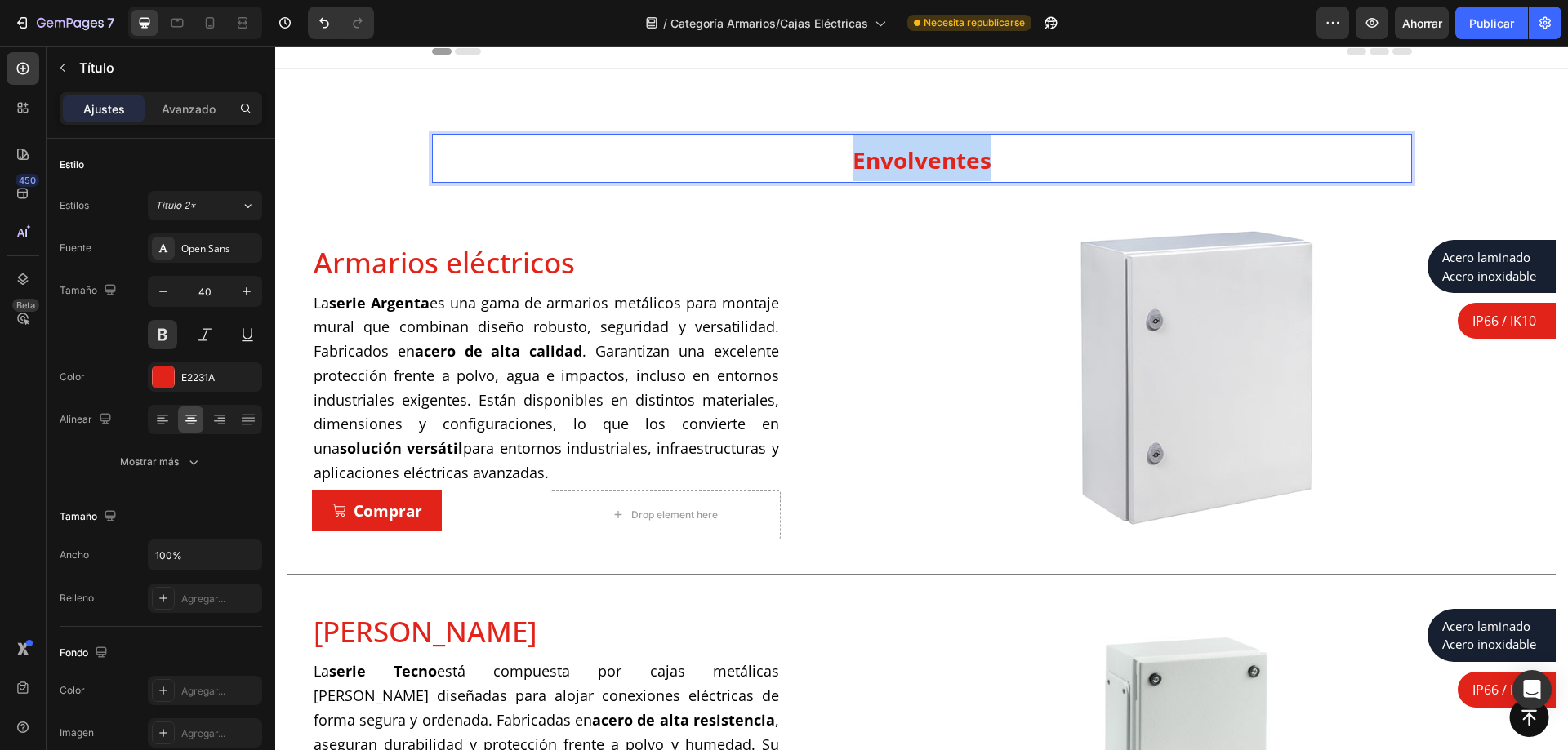
click at [891, 163] on span "Envolventes" at bounding box center [922, 160] width 139 height 31
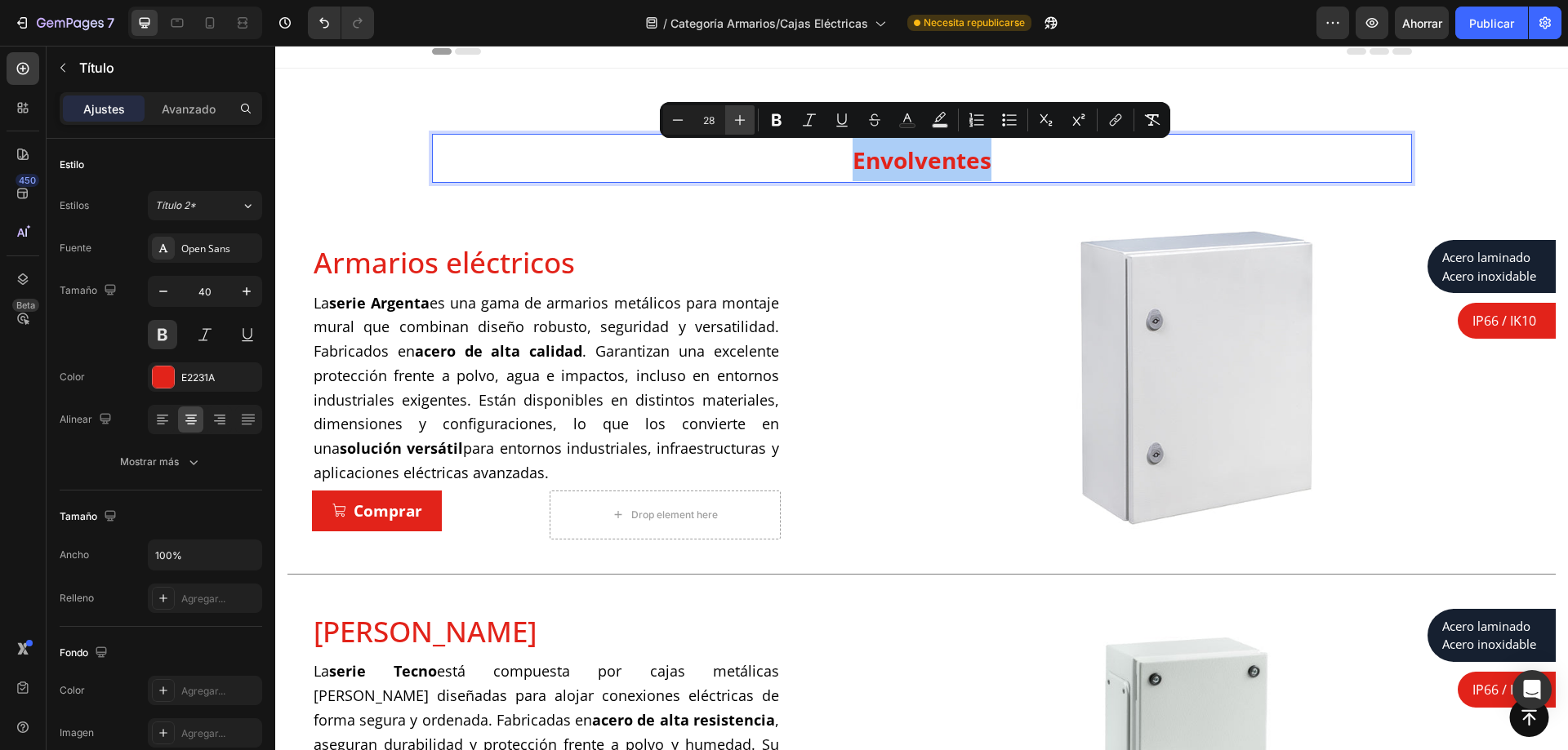
click at [733, 117] on icon "Editor contextual toolbar" at bounding box center [740, 120] width 17 height 17
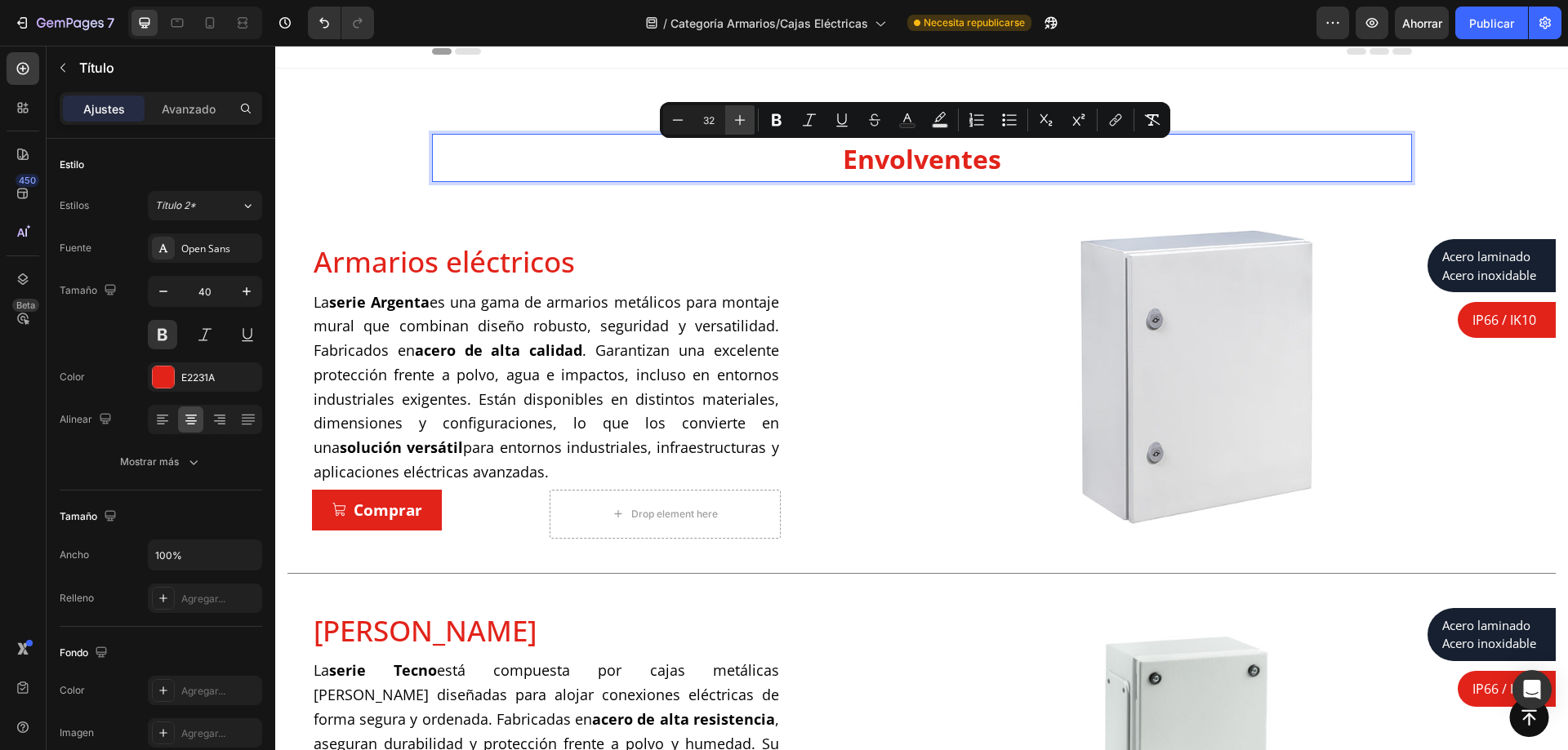
click at [733, 117] on icon "Editor contextual toolbar" at bounding box center [740, 120] width 17 height 17
type input "35"
click at [1015, 179] on p "Envolventes" at bounding box center [921, 158] width 977 height 44
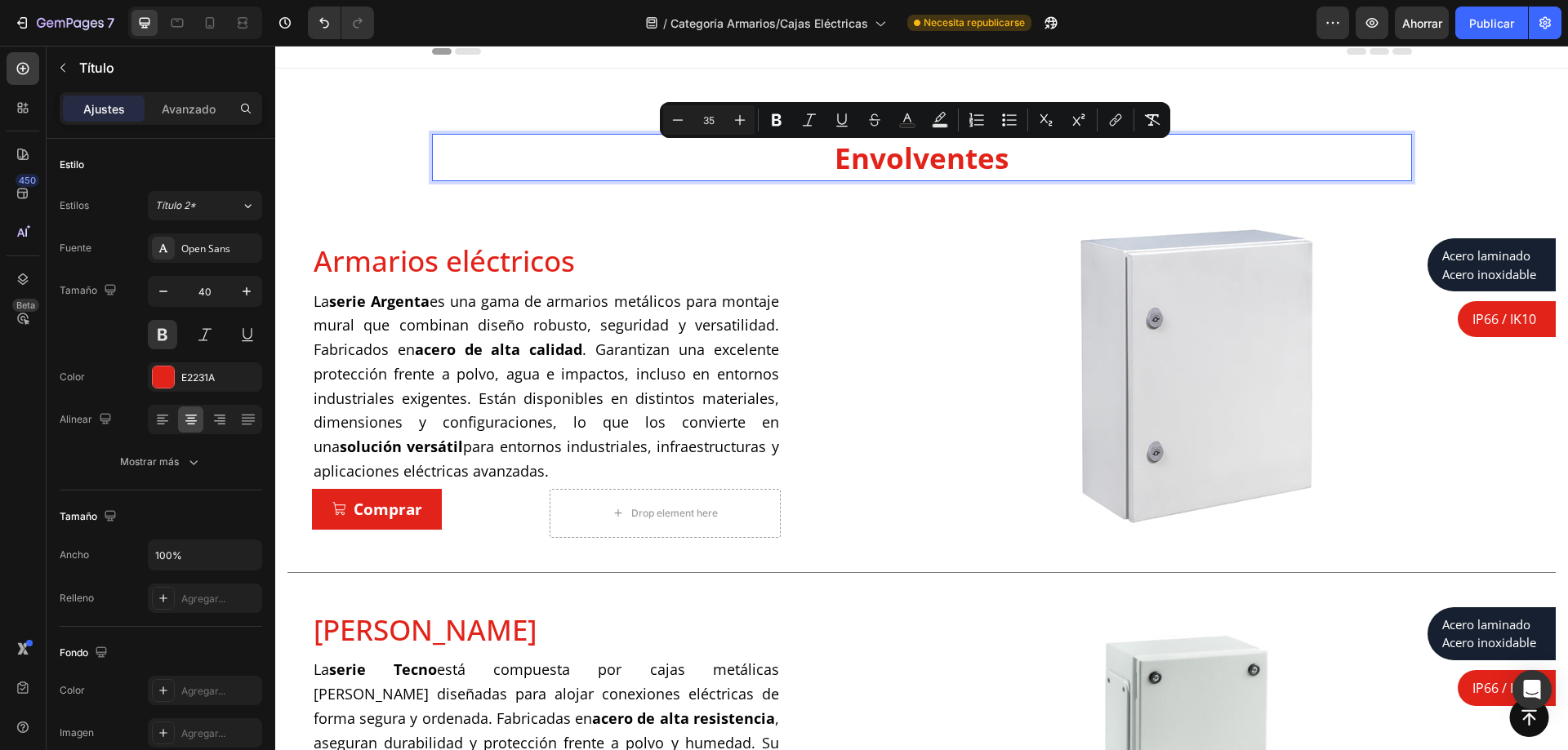
click at [1015, 160] on p "Envolventes" at bounding box center [921, 158] width 977 height 44
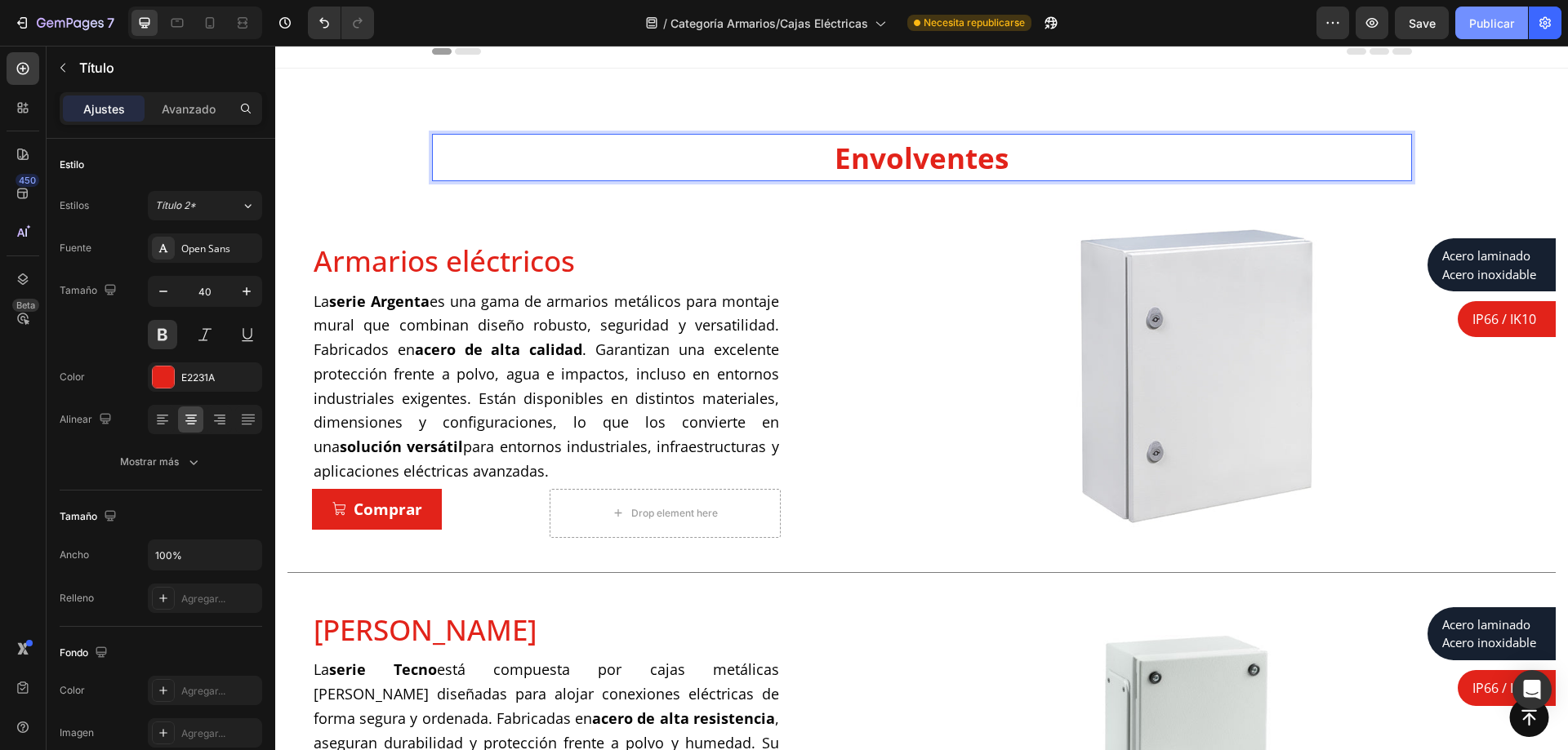
click at [1470, 12] on button "Publicar" at bounding box center [1491, 22] width 73 height 32
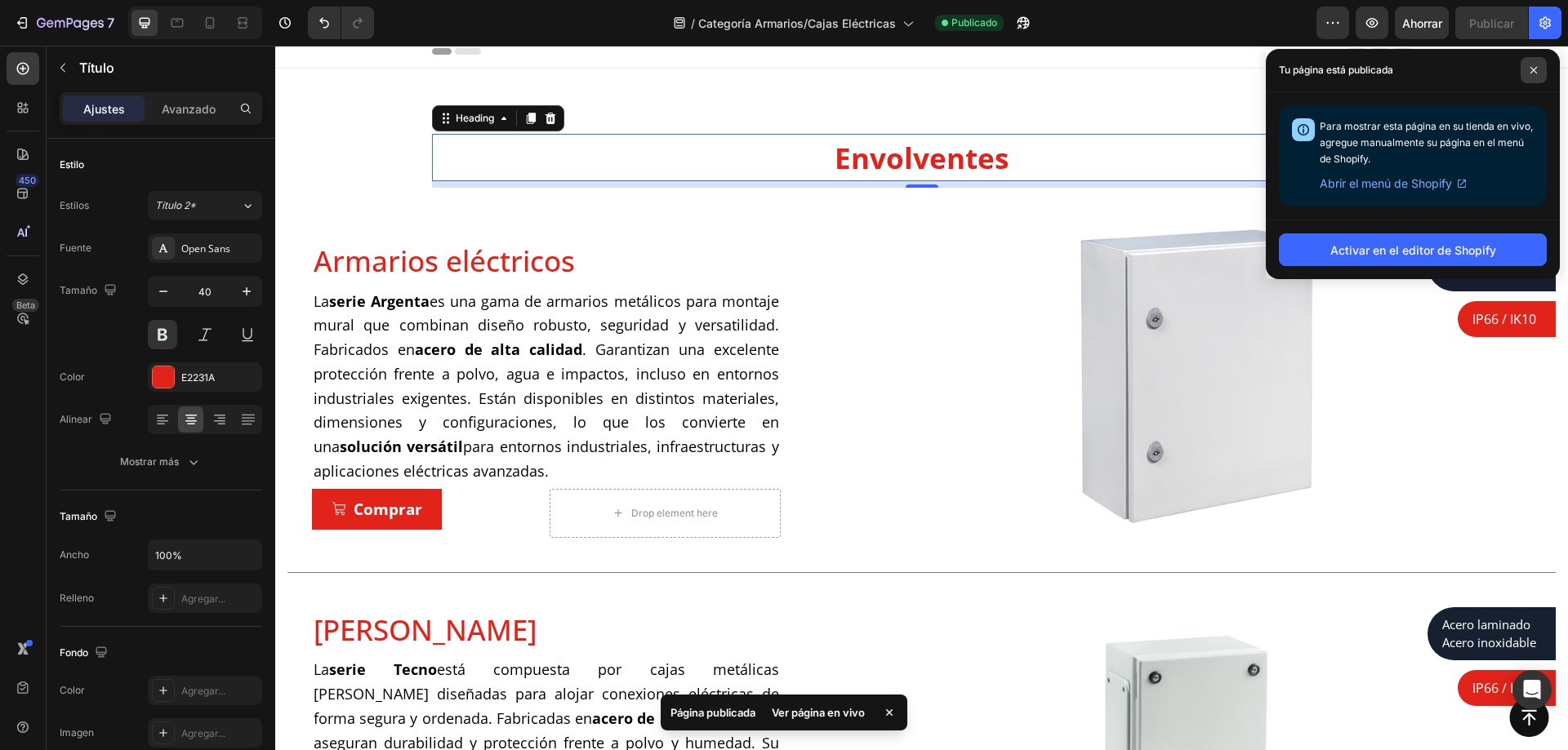
click at [1534, 67] on icon at bounding box center [1534, 70] width 8 height 8
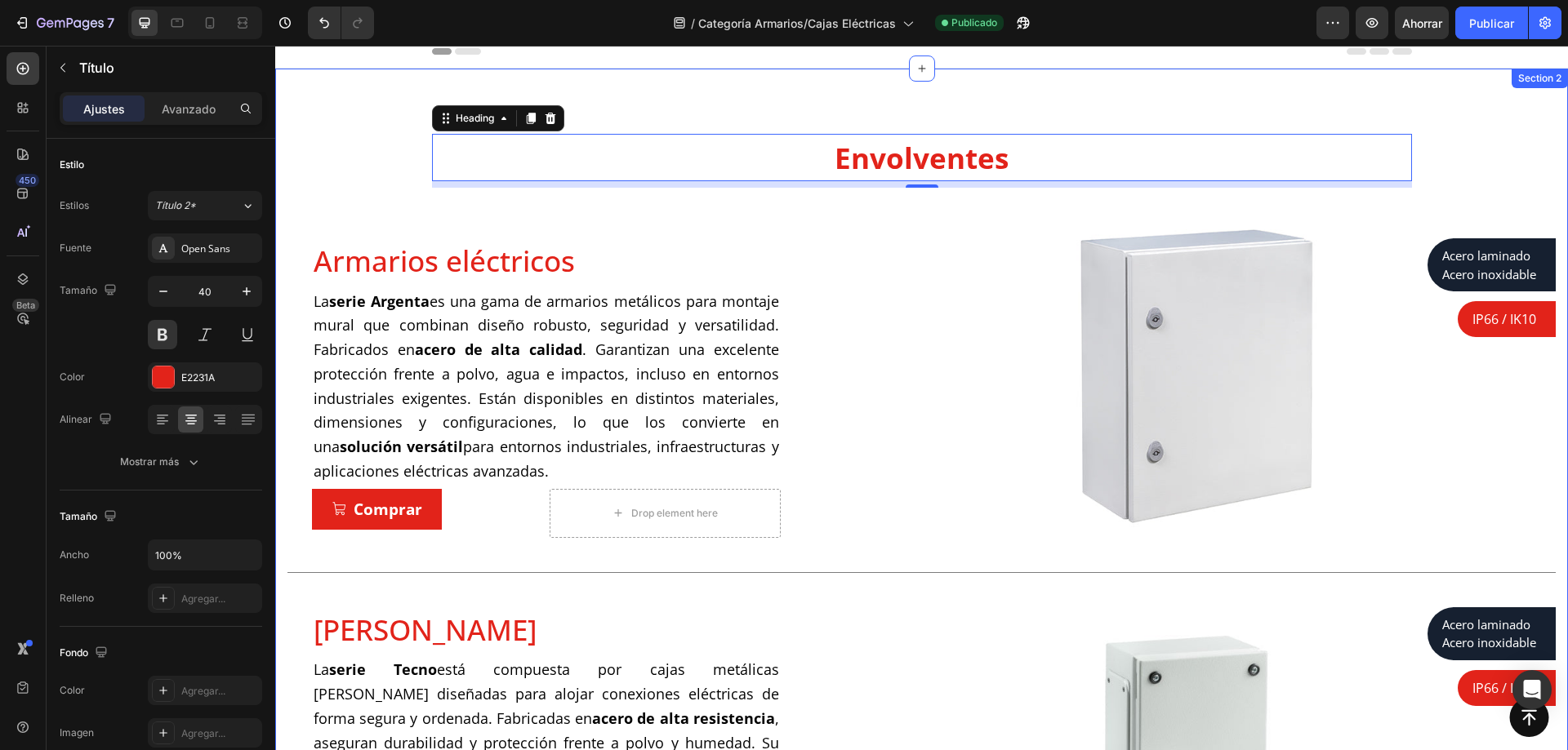
click at [370, 86] on div "⁠⁠⁠⁠⁠⁠⁠ Envolventes Heading 8 Row Armarios eléctricos Product Title ⁠⁠⁠⁠⁠⁠⁠ La …" at bounding box center [922, 512] width 1294 height 888
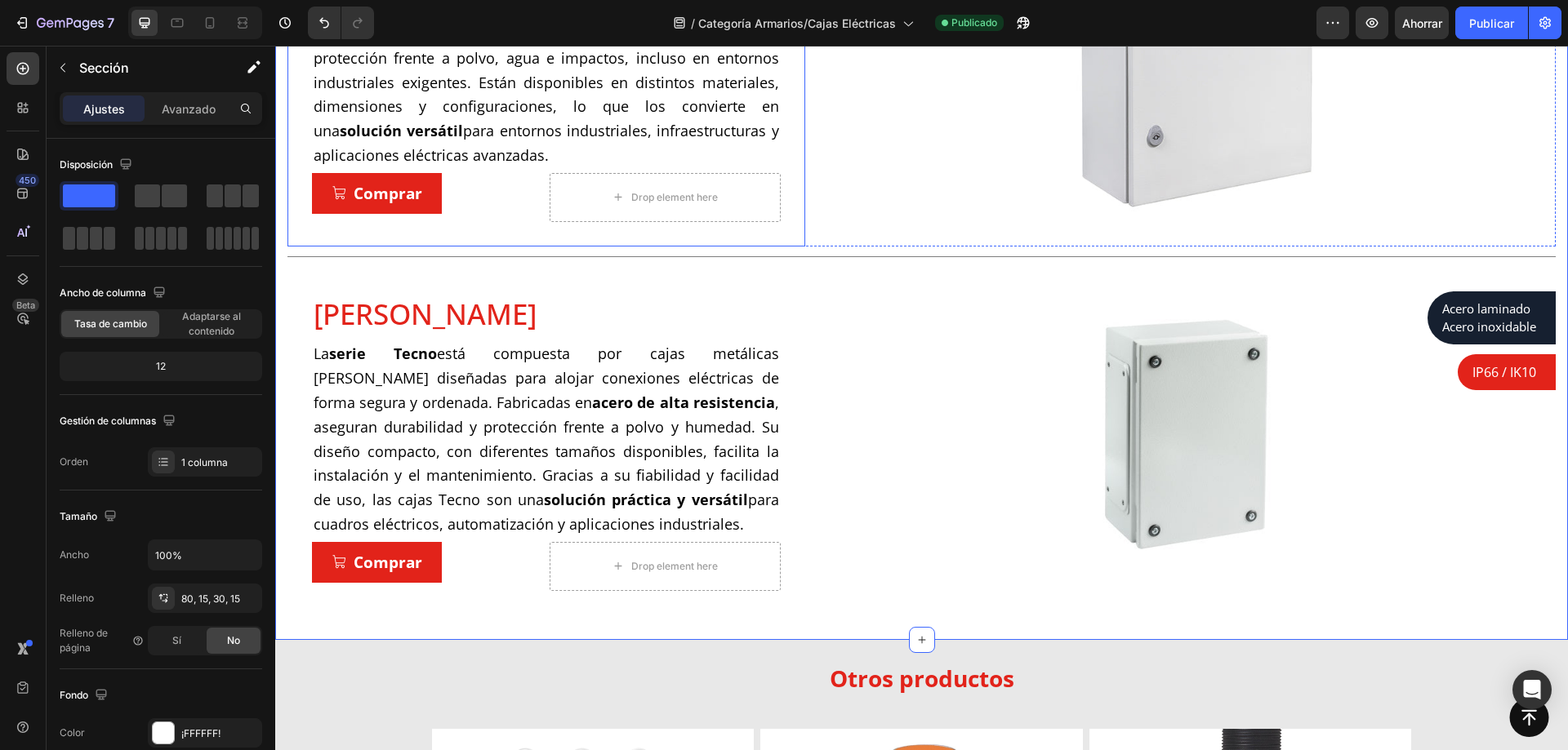
scroll to position [0, 0]
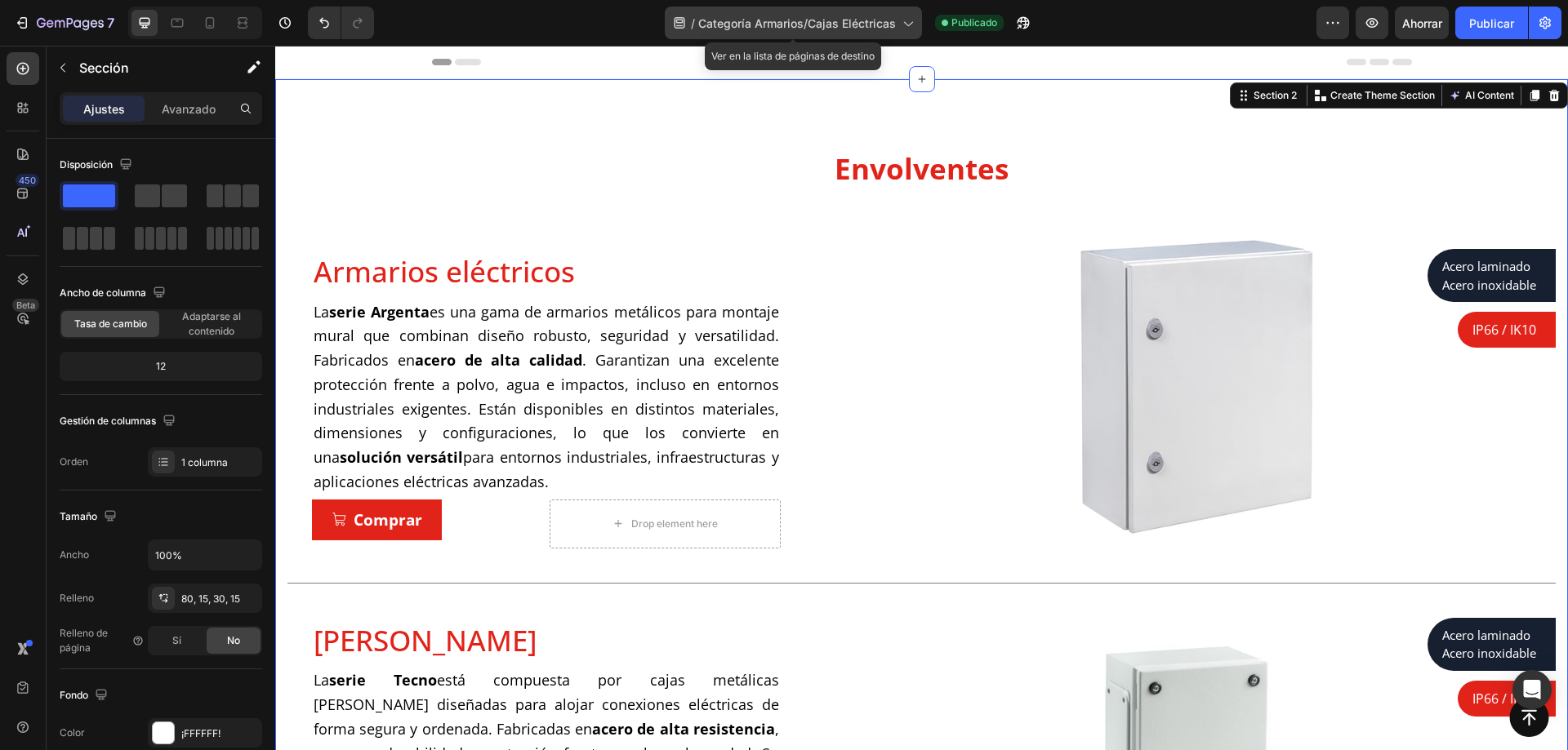
click at [904, 22] on icon at bounding box center [907, 23] width 17 height 17
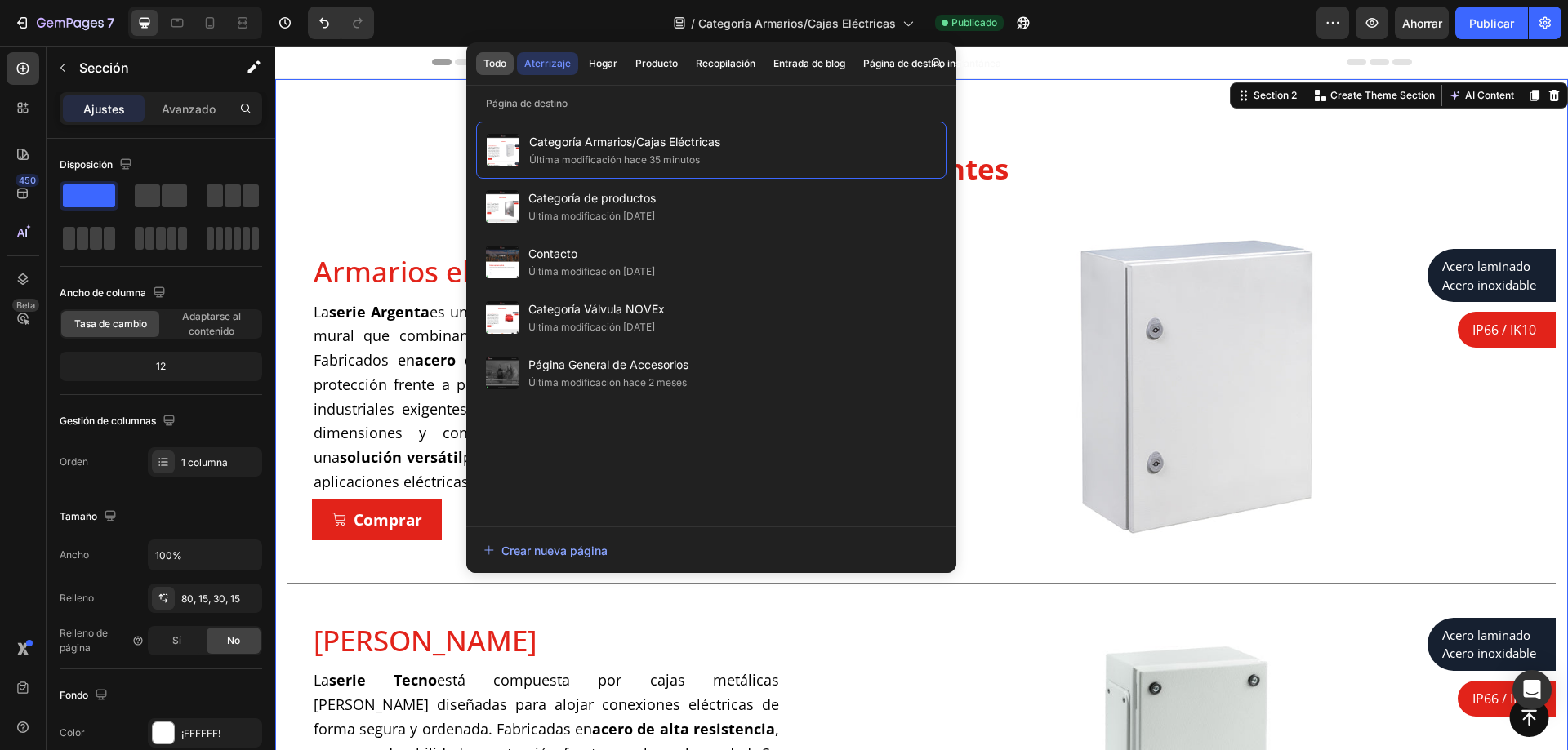
click at [503, 56] on font "Todo" at bounding box center [494, 64] width 23 height 15
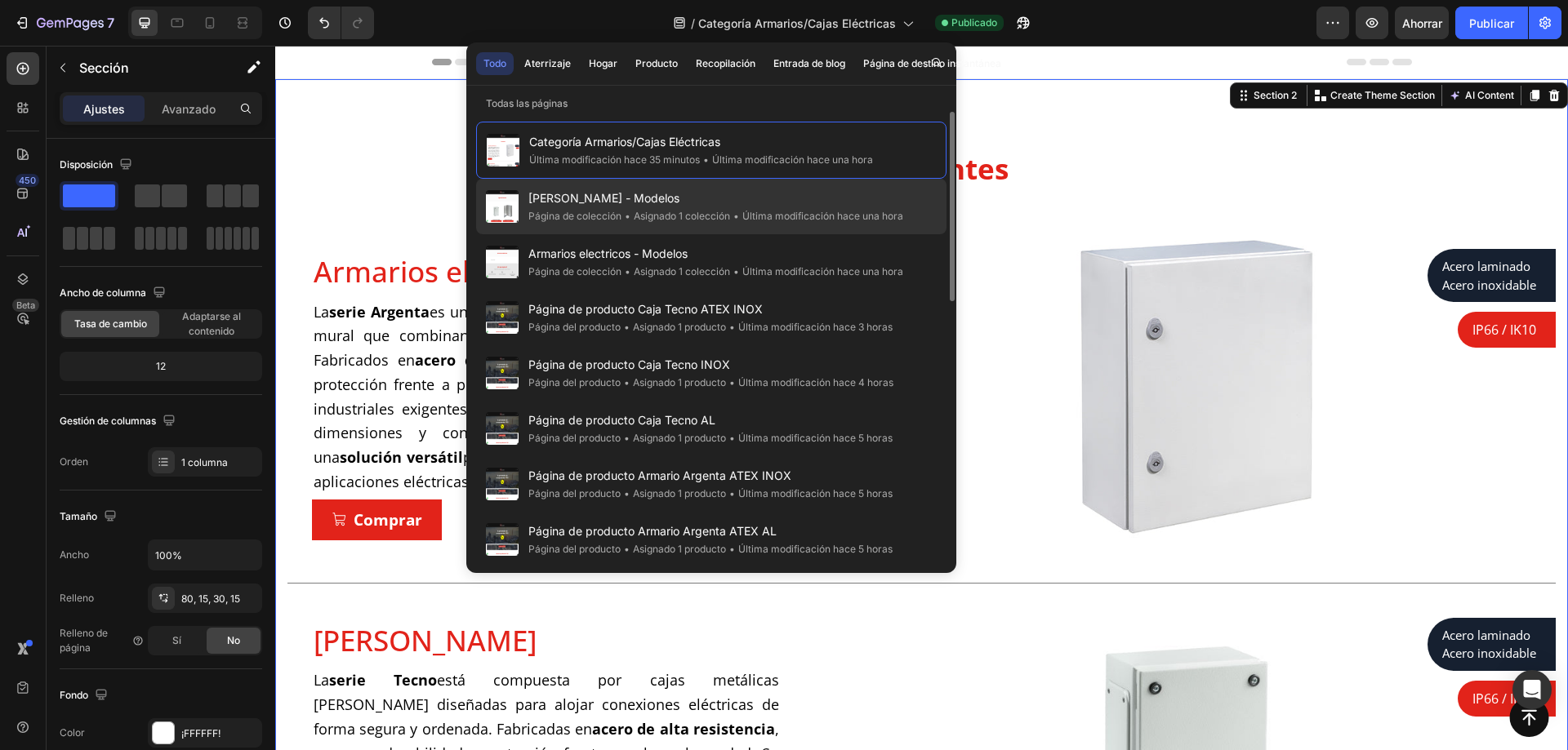
click at [701, 204] on span "[PERSON_NAME] - Modelos" at bounding box center [716, 198] width 375 height 19
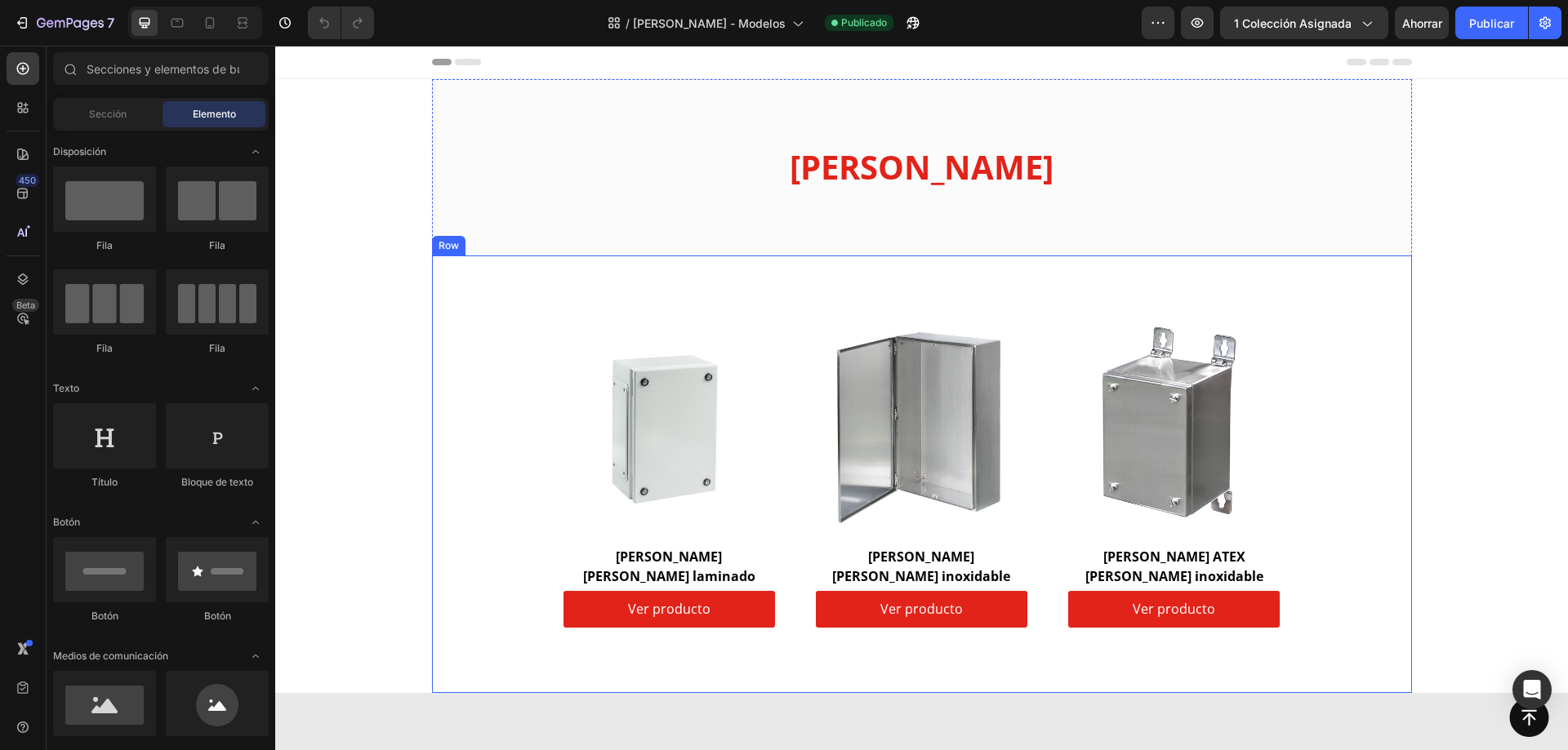
scroll to position [81, 0]
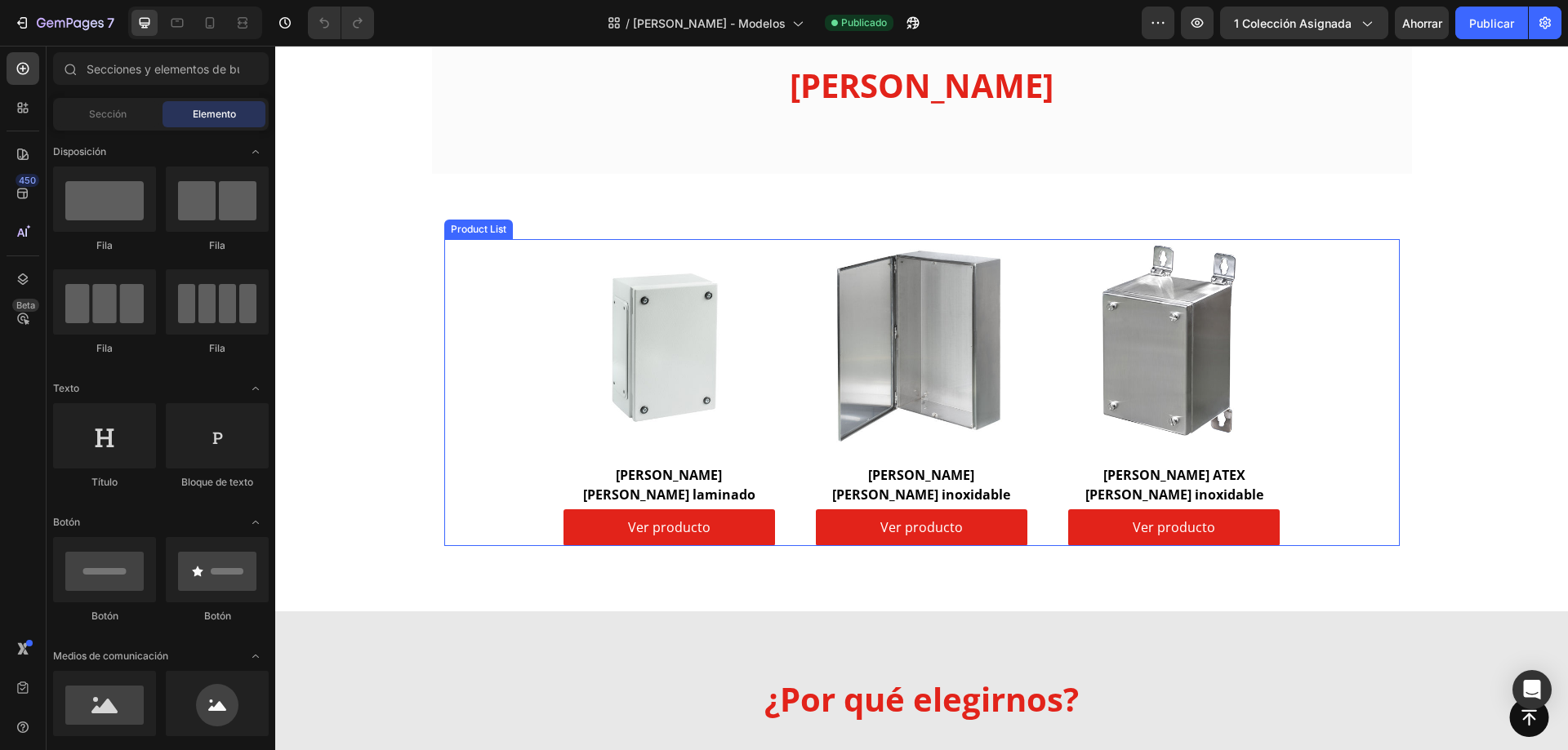
click at [1031, 245] on div "Product Images & Gallery Row [PERSON_NAME] [PERSON_NAME] laminado (P) Title Ver…" at bounding box center [922, 393] width 717 height 307
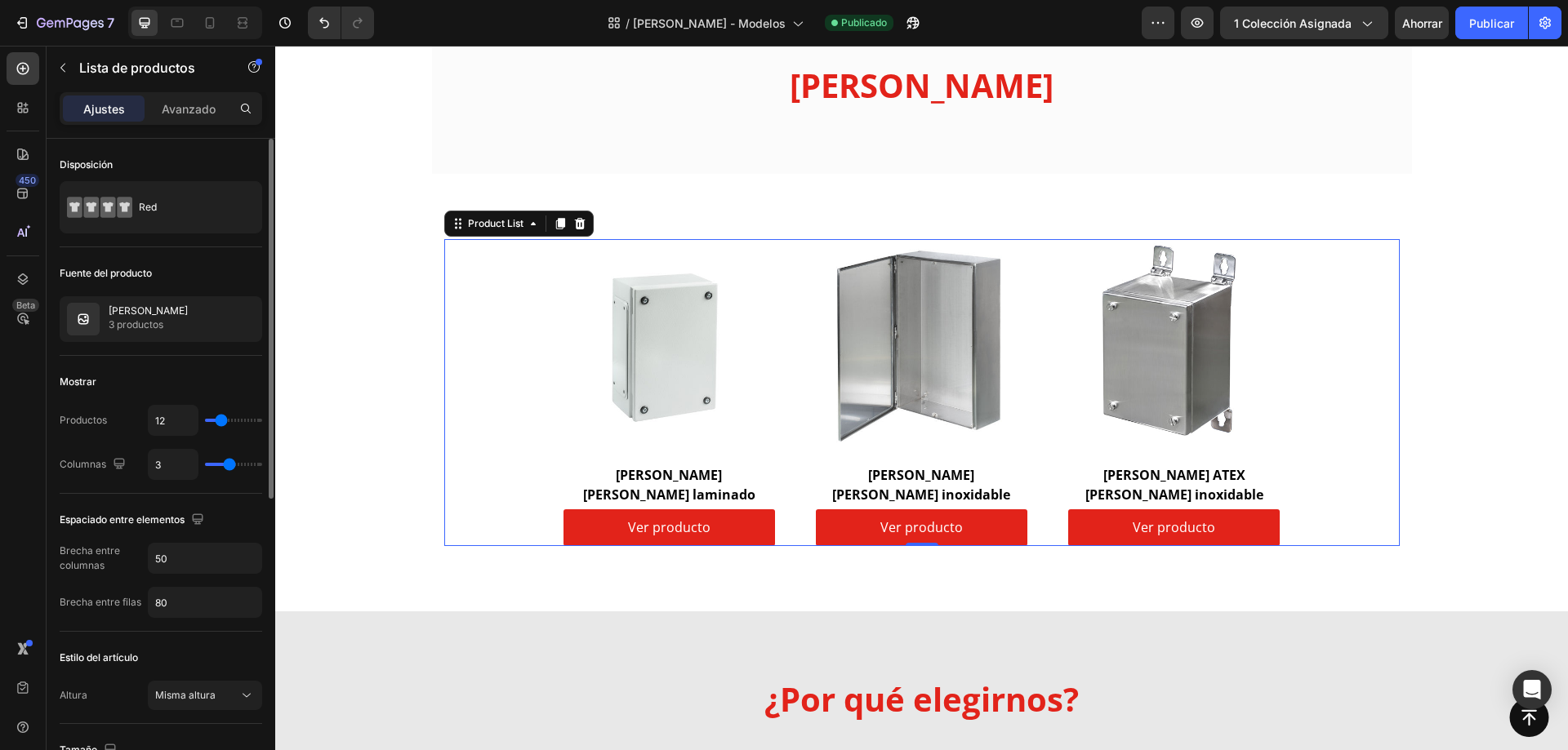
type input "2"
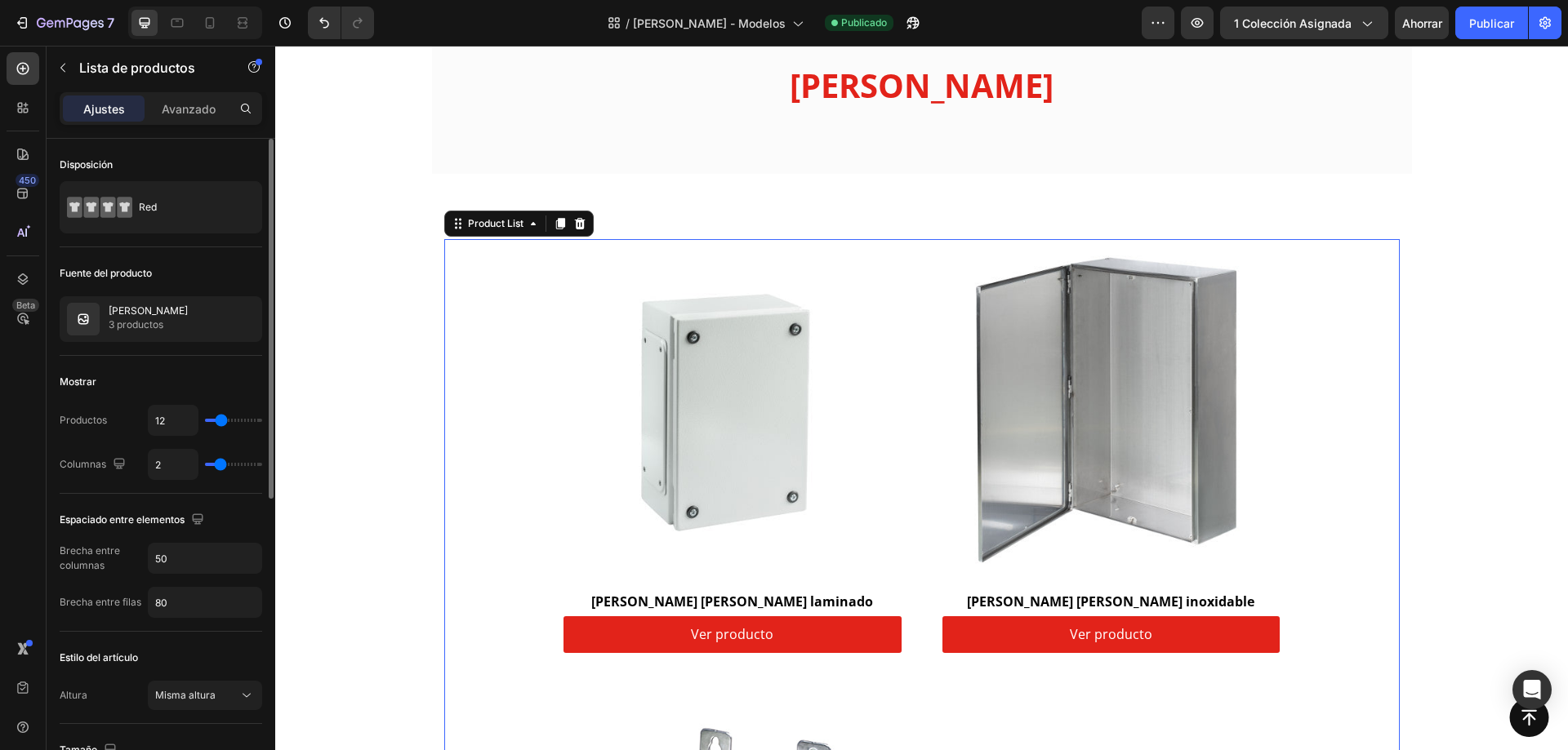
type input "2"
click at [222, 463] on input "range" at bounding box center [234, 465] width 57 height 4
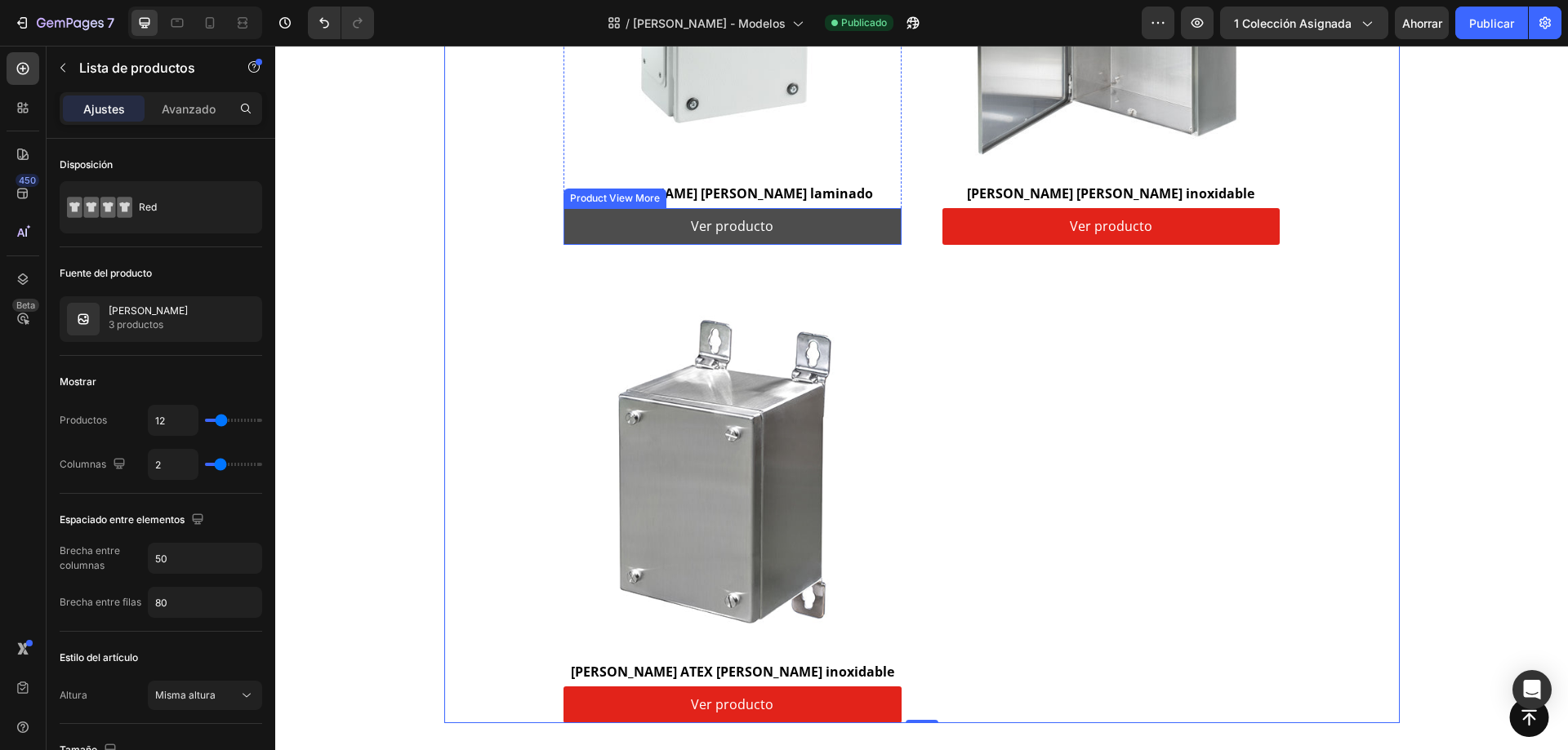
scroll to position [163, 0]
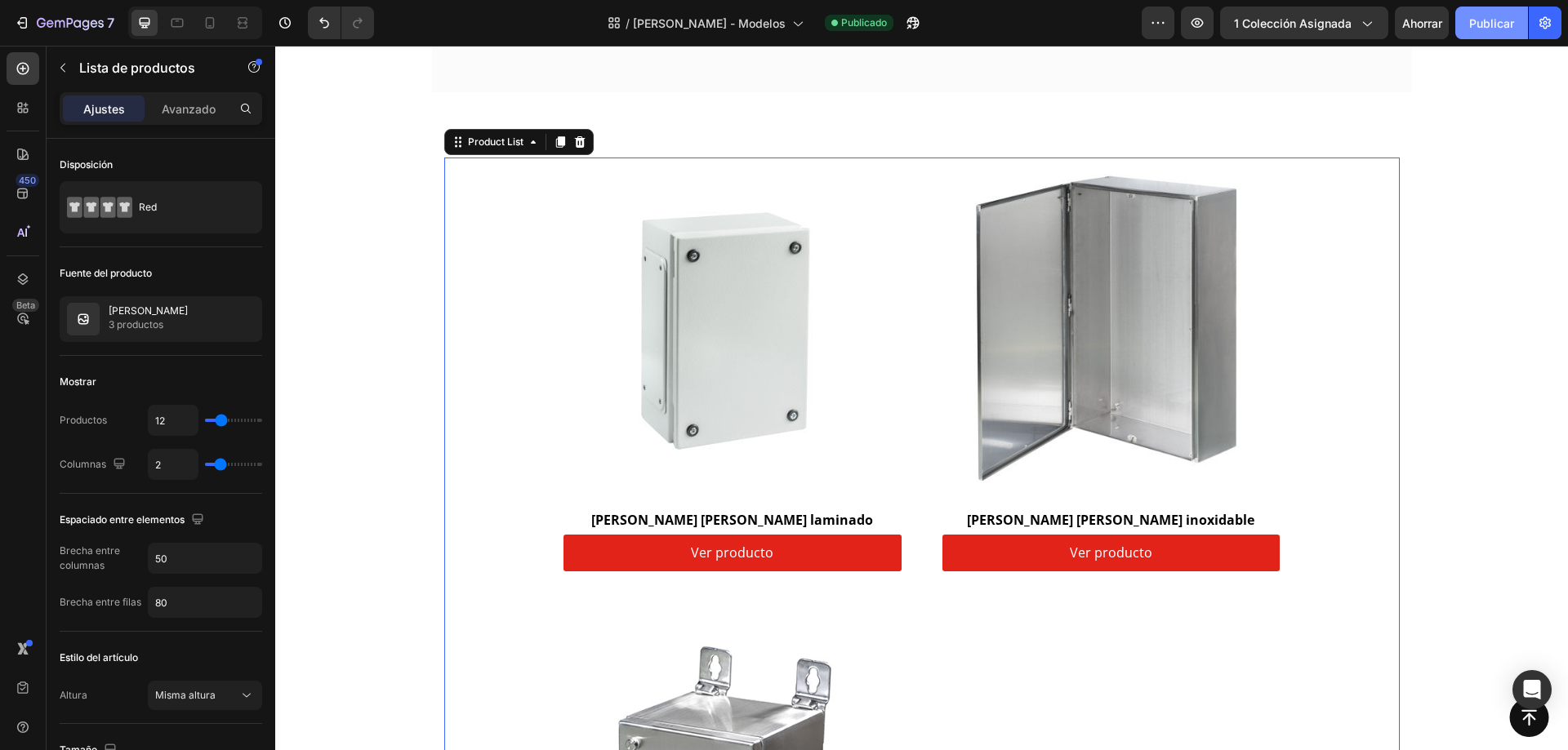
click at [1477, 18] on font "Publicar" at bounding box center [1491, 23] width 45 height 14
click at [74, 23] on icon "button" at bounding box center [78, 23] width 7 height 7
